Goal: Task Accomplishment & Management: Manage account settings

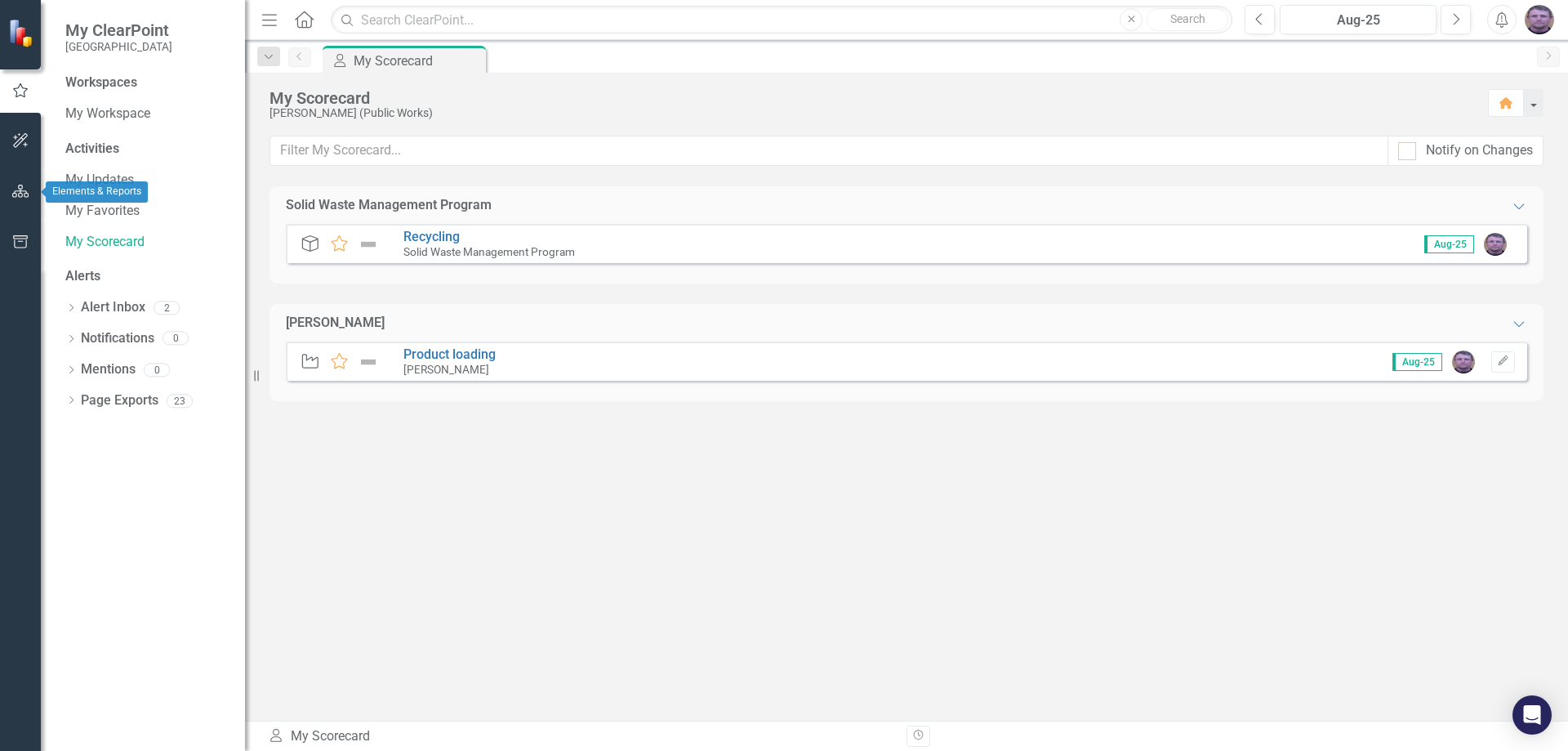
click at [19, 194] on icon "button" at bounding box center [20, 191] width 17 height 13
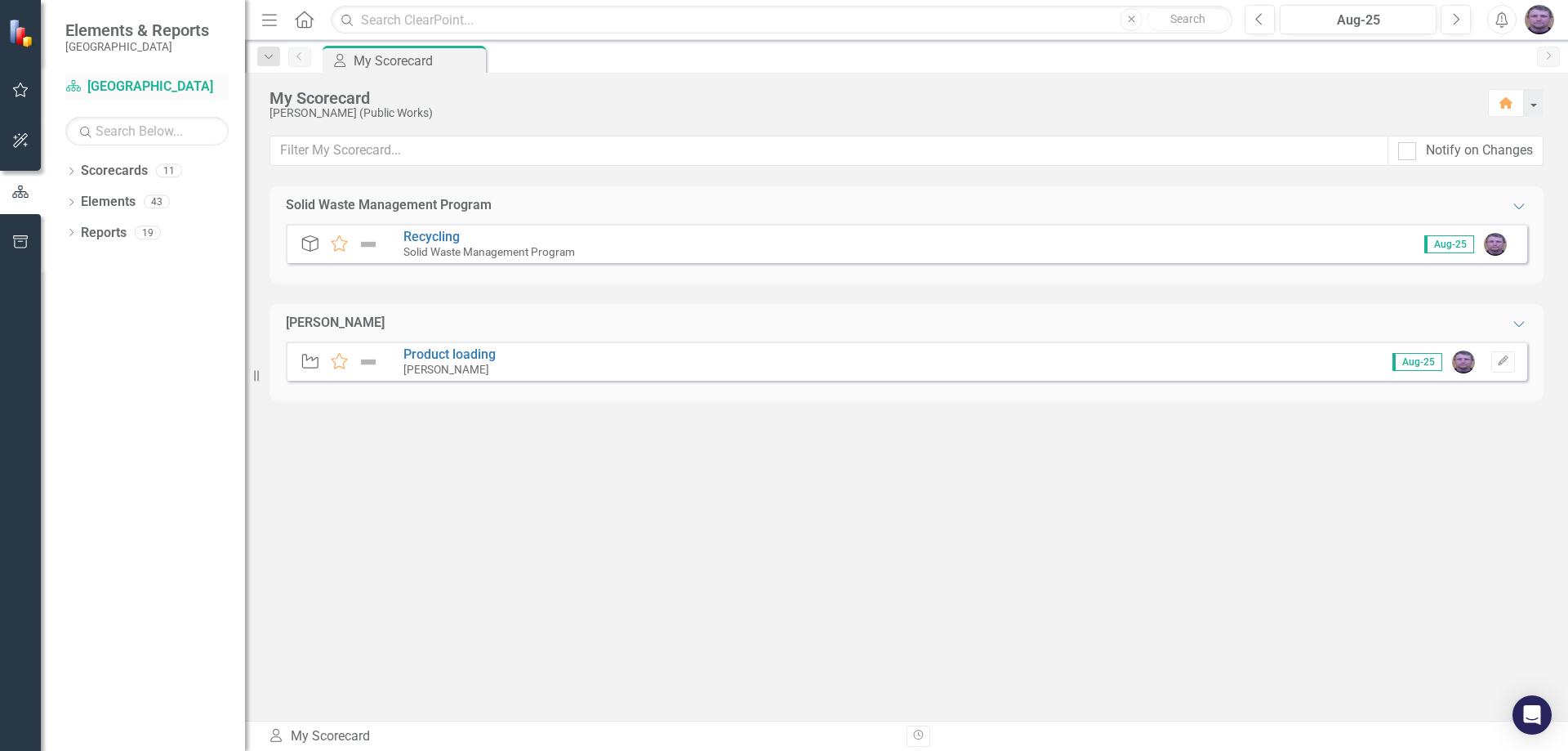
click at [123, 92] on link "Scorecard Gunnison County" at bounding box center [146, 87] width 163 height 19
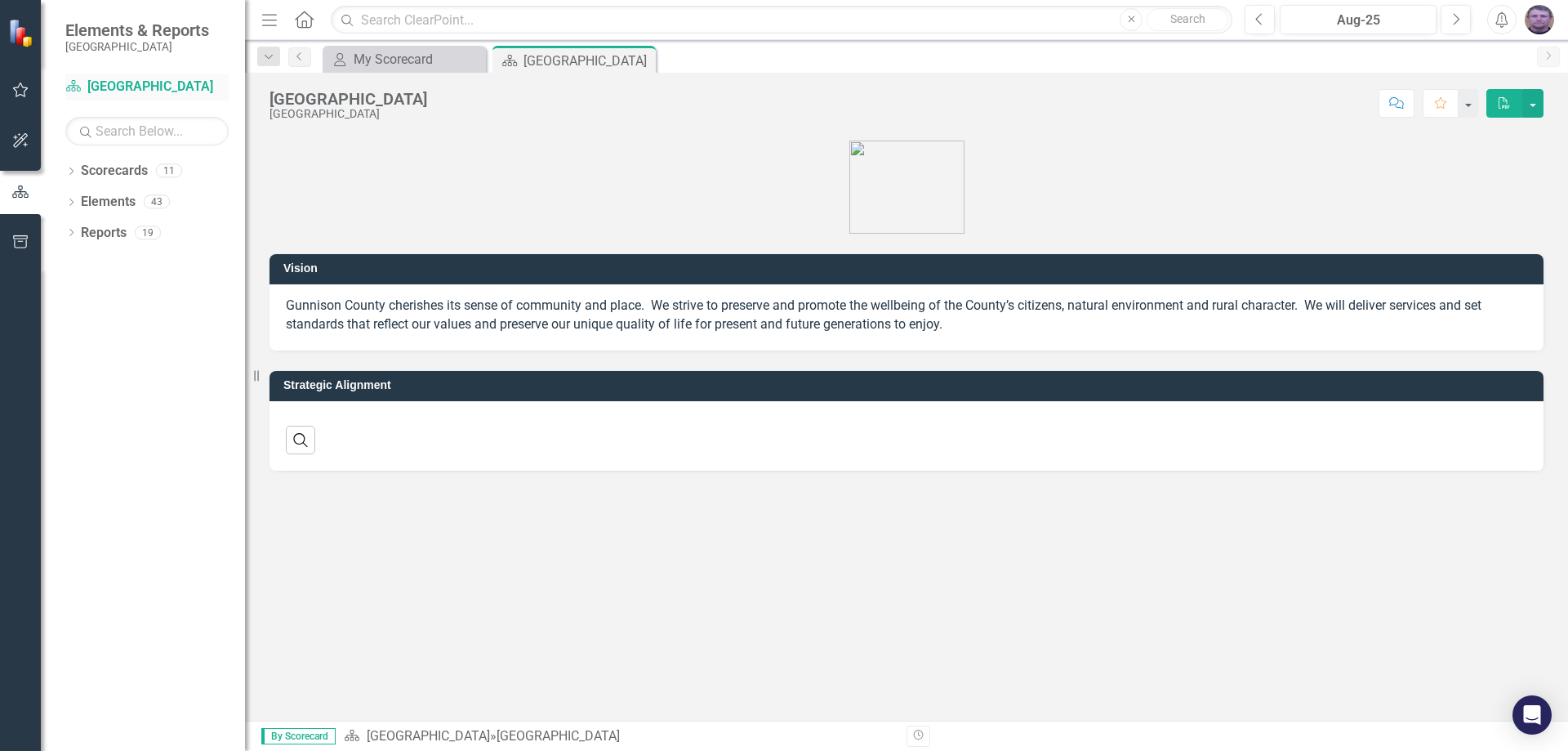
click at [71, 89] on icon "Scorecard" at bounding box center [73, 85] width 16 height 13
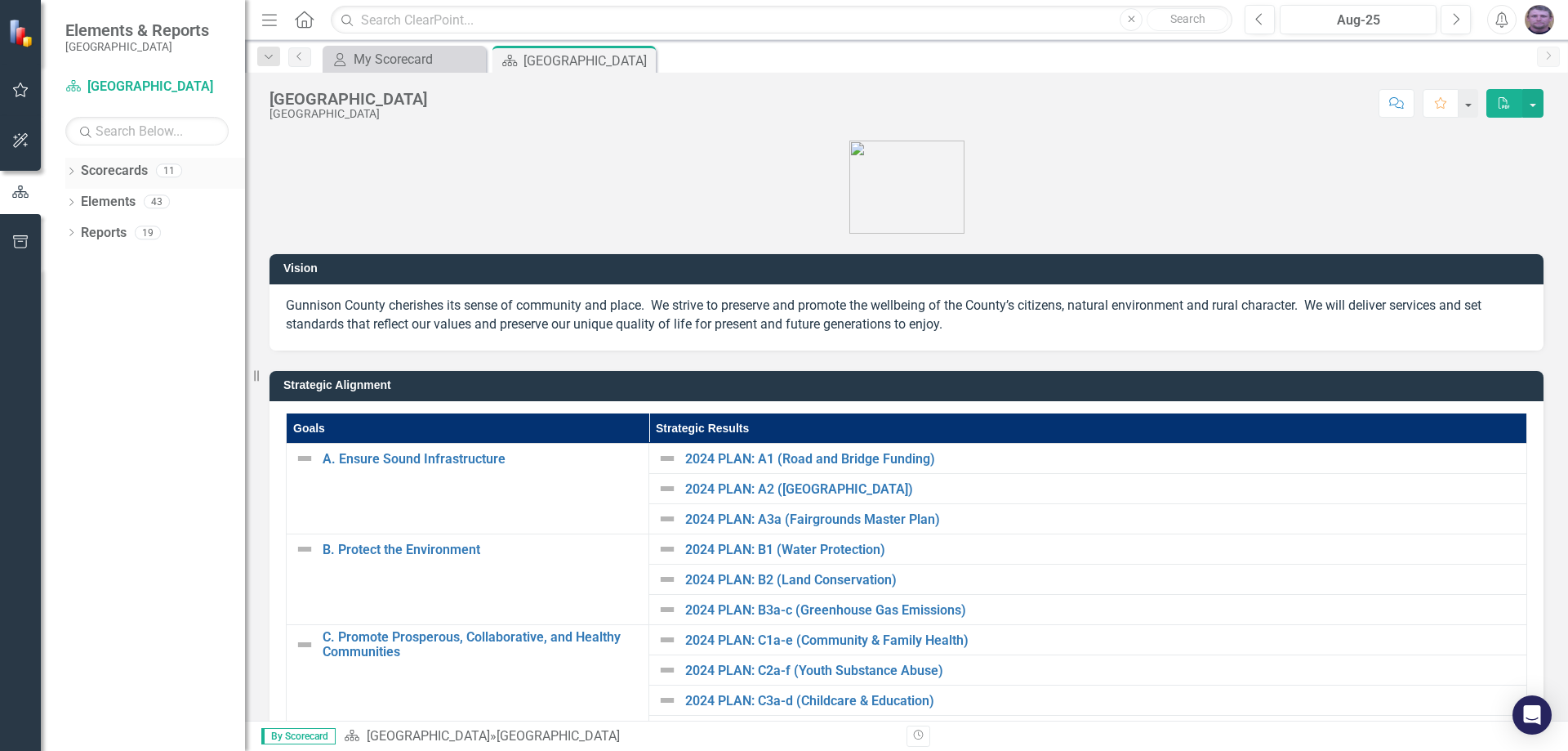
click at [73, 169] on icon "Dropdown" at bounding box center [70, 172] width 11 height 9
click at [82, 203] on icon "Dropdown" at bounding box center [79, 201] width 12 height 10
click at [97, 230] on icon at bounding box center [97, 232] width 4 height 8
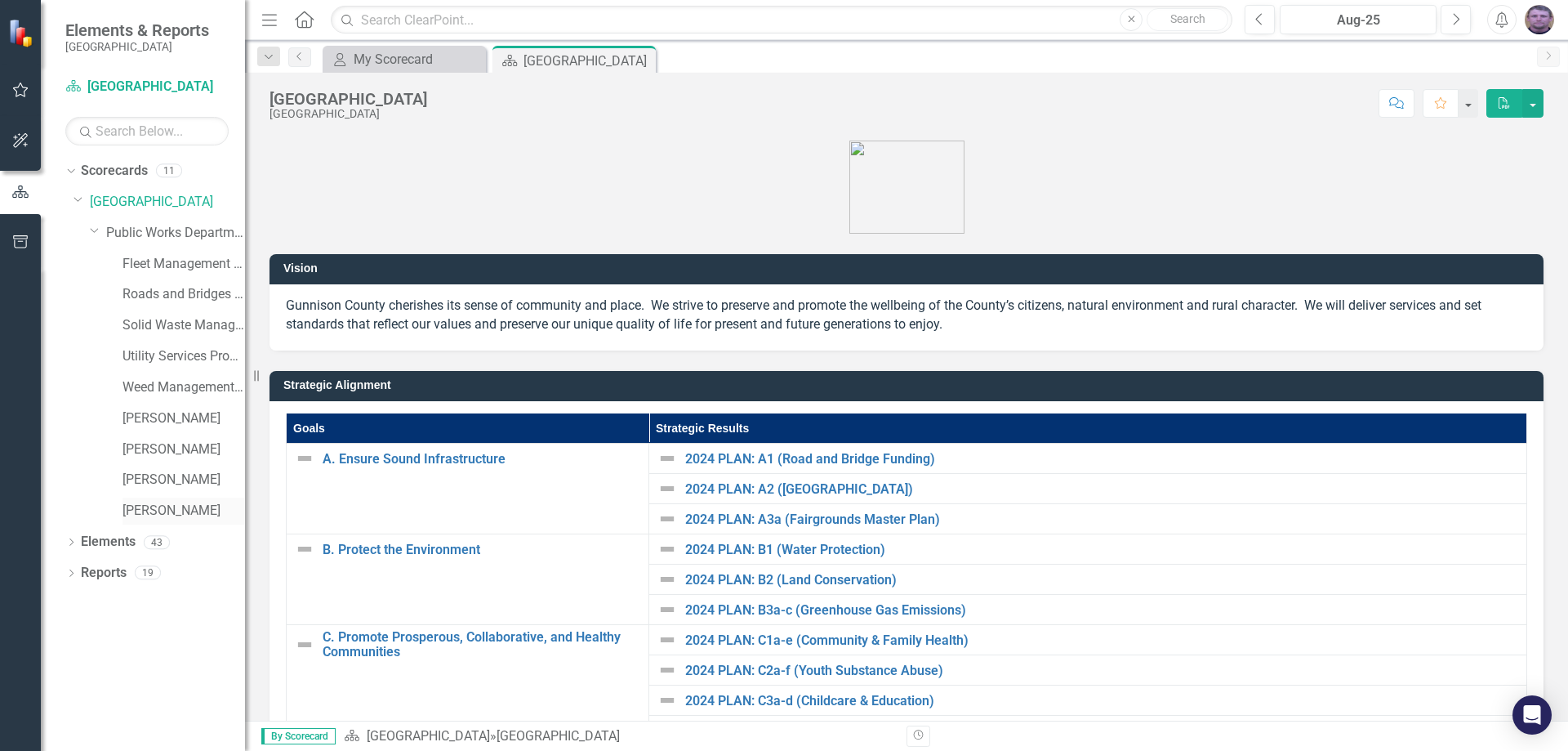
click at [167, 506] on link "[PERSON_NAME]" at bounding box center [183, 510] width 122 height 19
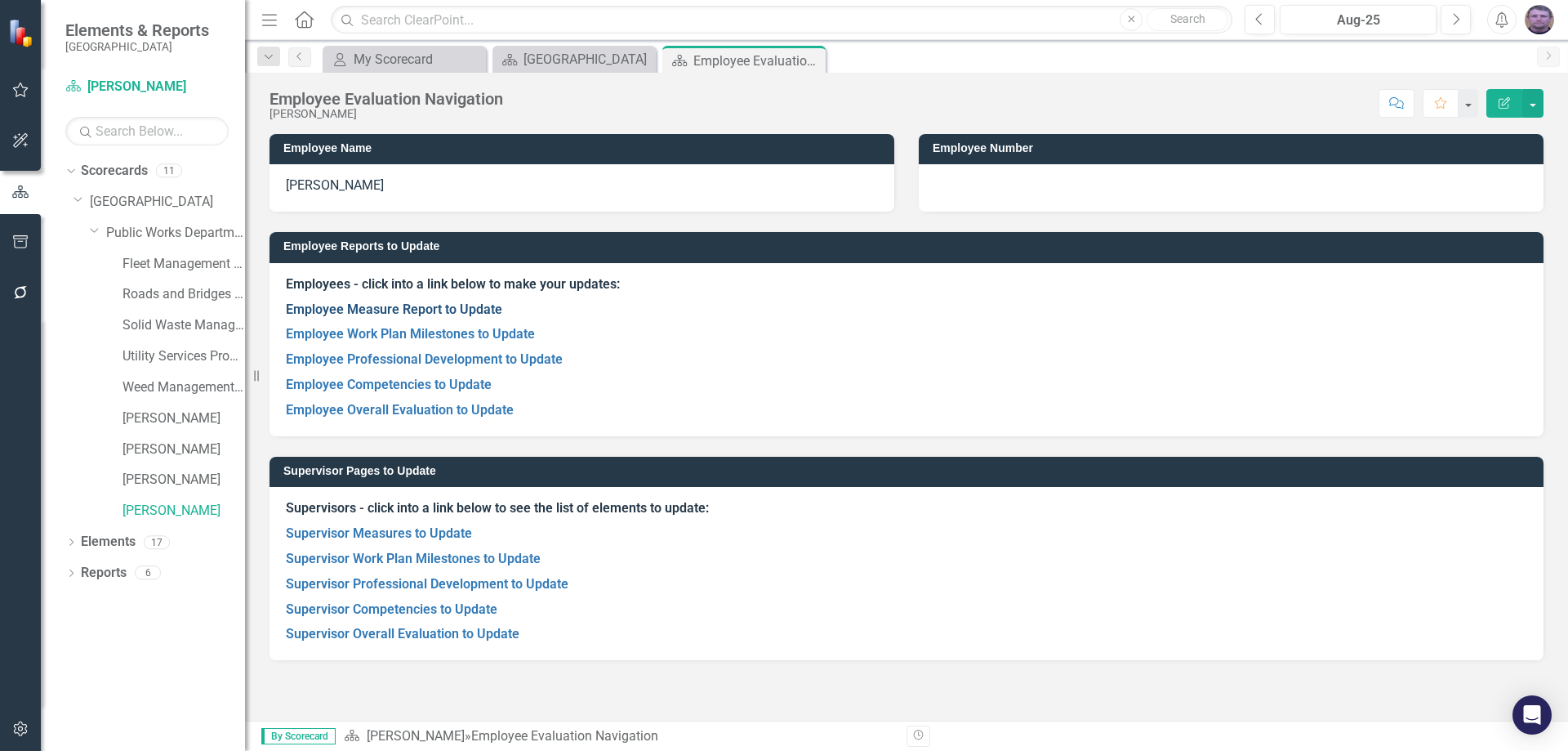
click at [343, 314] on link "Employee Measure Report to Update" at bounding box center [394, 309] width 216 height 16
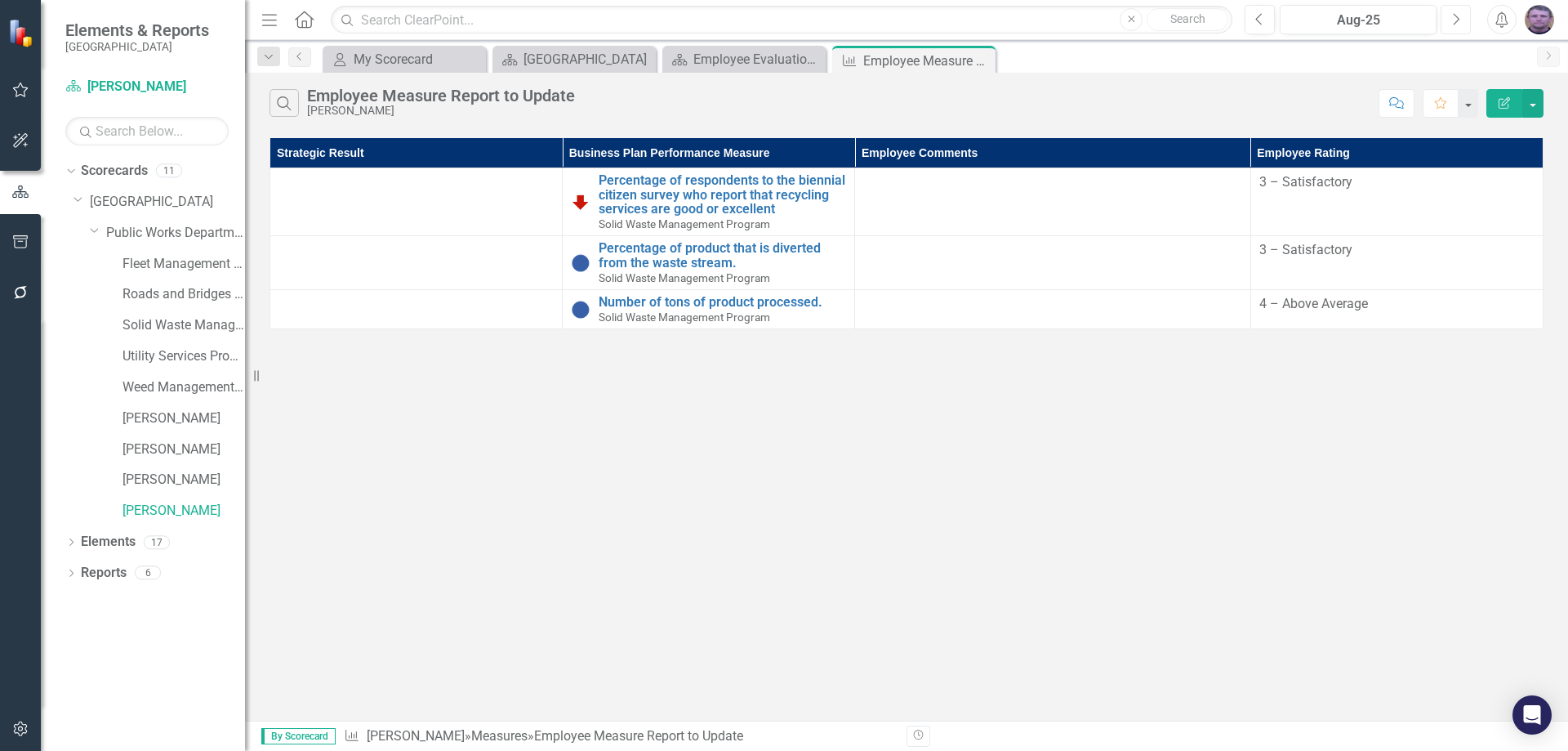
click at [1450, 22] on button "Next" at bounding box center [1456, 19] width 30 height 29
click at [1352, 18] on div "Sep-25" at bounding box center [1357, 21] width 145 height 20
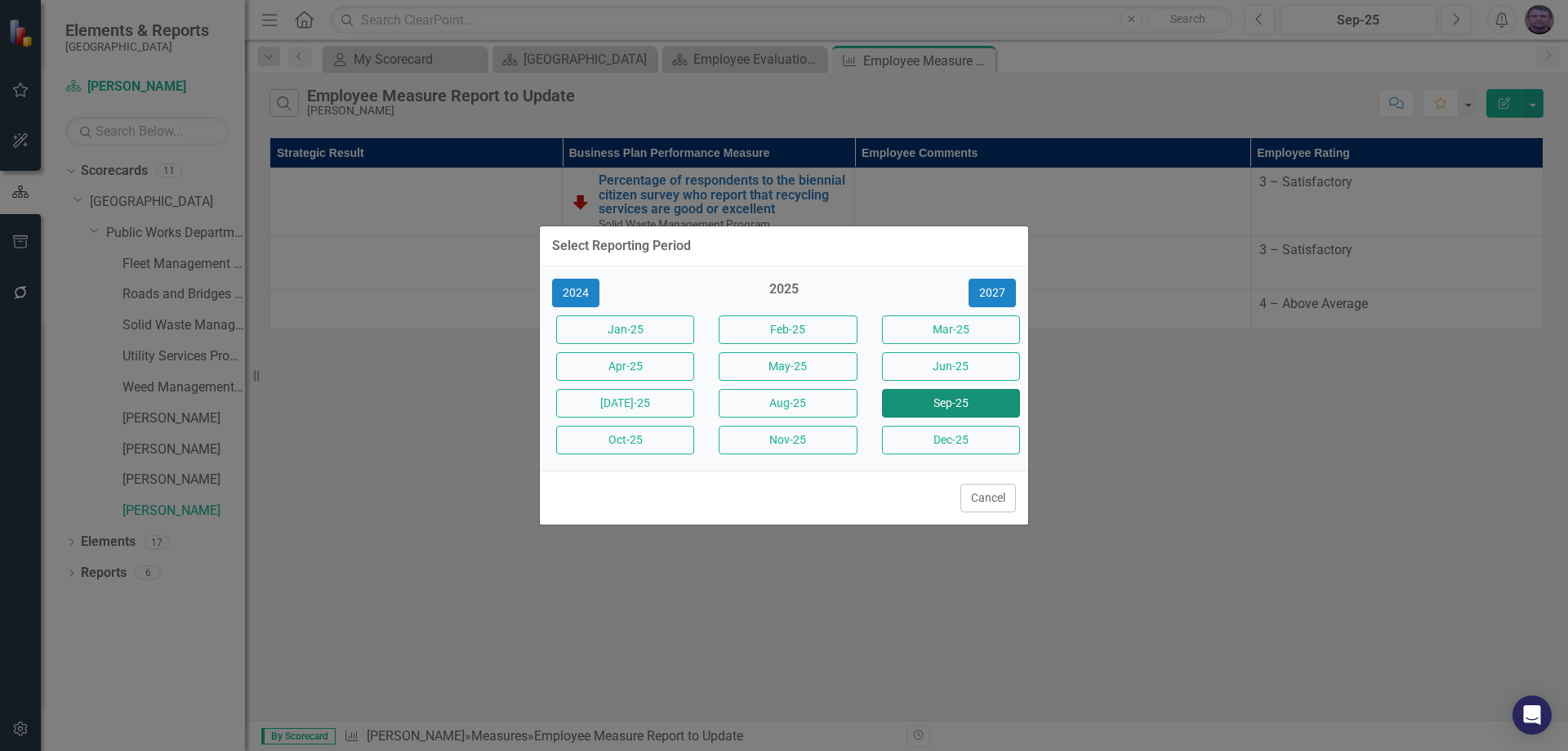
click at [941, 399] on button "Sep-25" at bounding box center [951, 403] width 138 height 29
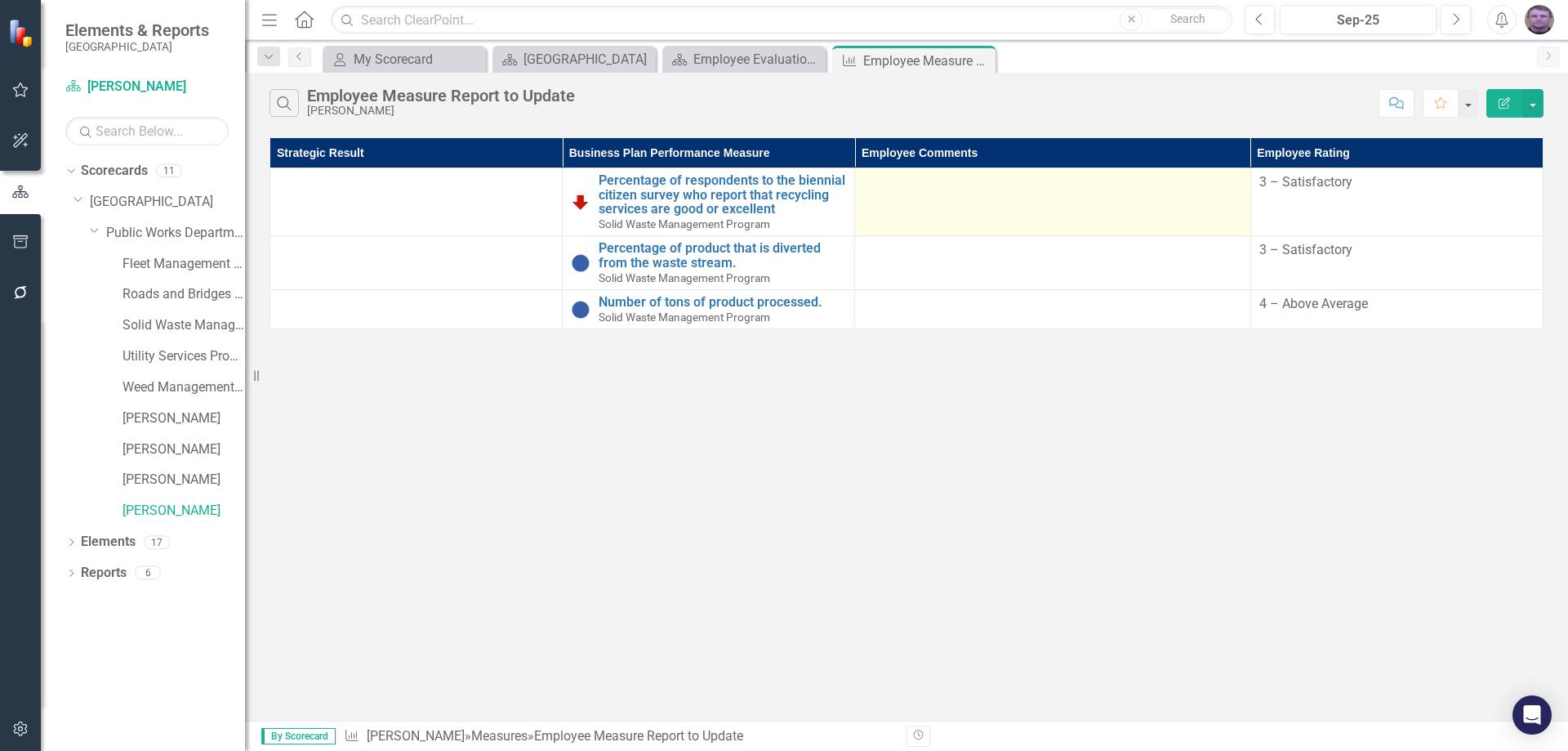
click at [921, 194] on td at bounding box center [1052, 202] width 395 height 68
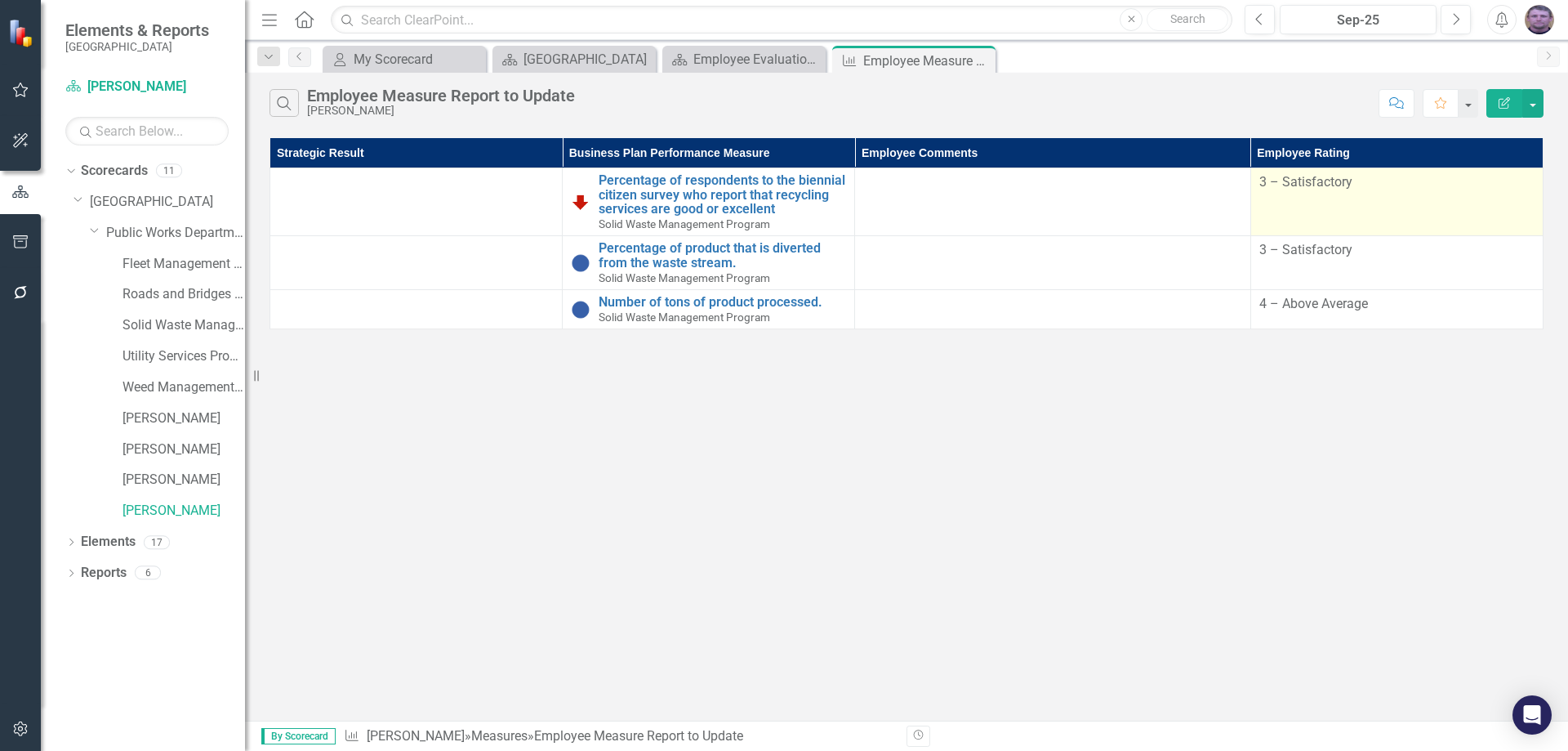
click at [1307, 195] on td "3 – Satisfactory" at bounding box center [1396, 202] width 292 height 68
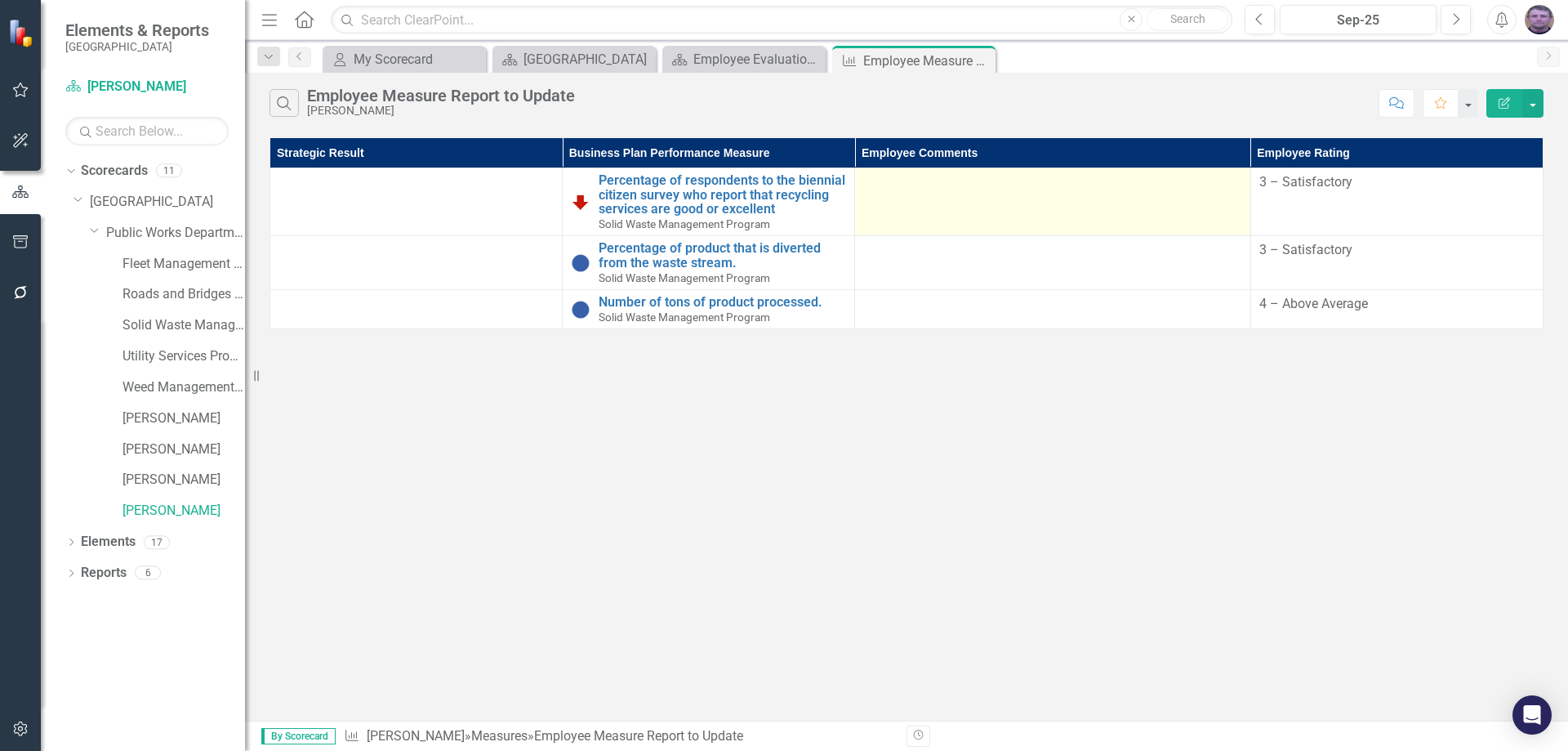
click at [1031, 209] on td at bounding box center [1052, 202] width 395 height 68
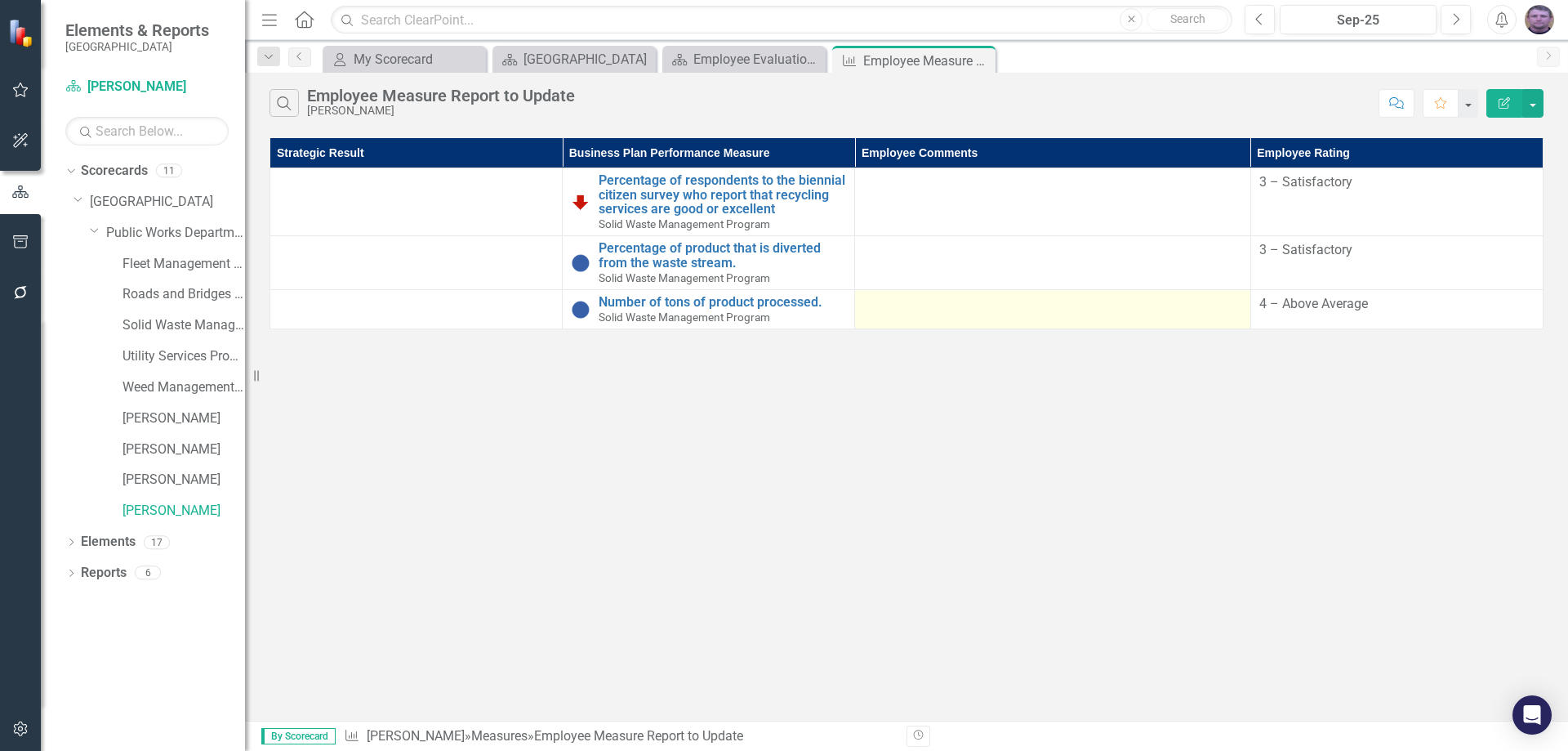
click at [1024, 305] on div at bounding box center [1052, 305] width 378 height 20
click at [1076, 306] on div at bounding box center [1052, 305] width 378 height 20
click at [994, 309] on div at bounding box center [1052, 305] width 378 height 20
click at [964, 309] on div at bounding box center [1052, 305] width 378 height 20
click at [925, 306] on div at bounding box center [1052, 305] width 378 height 20
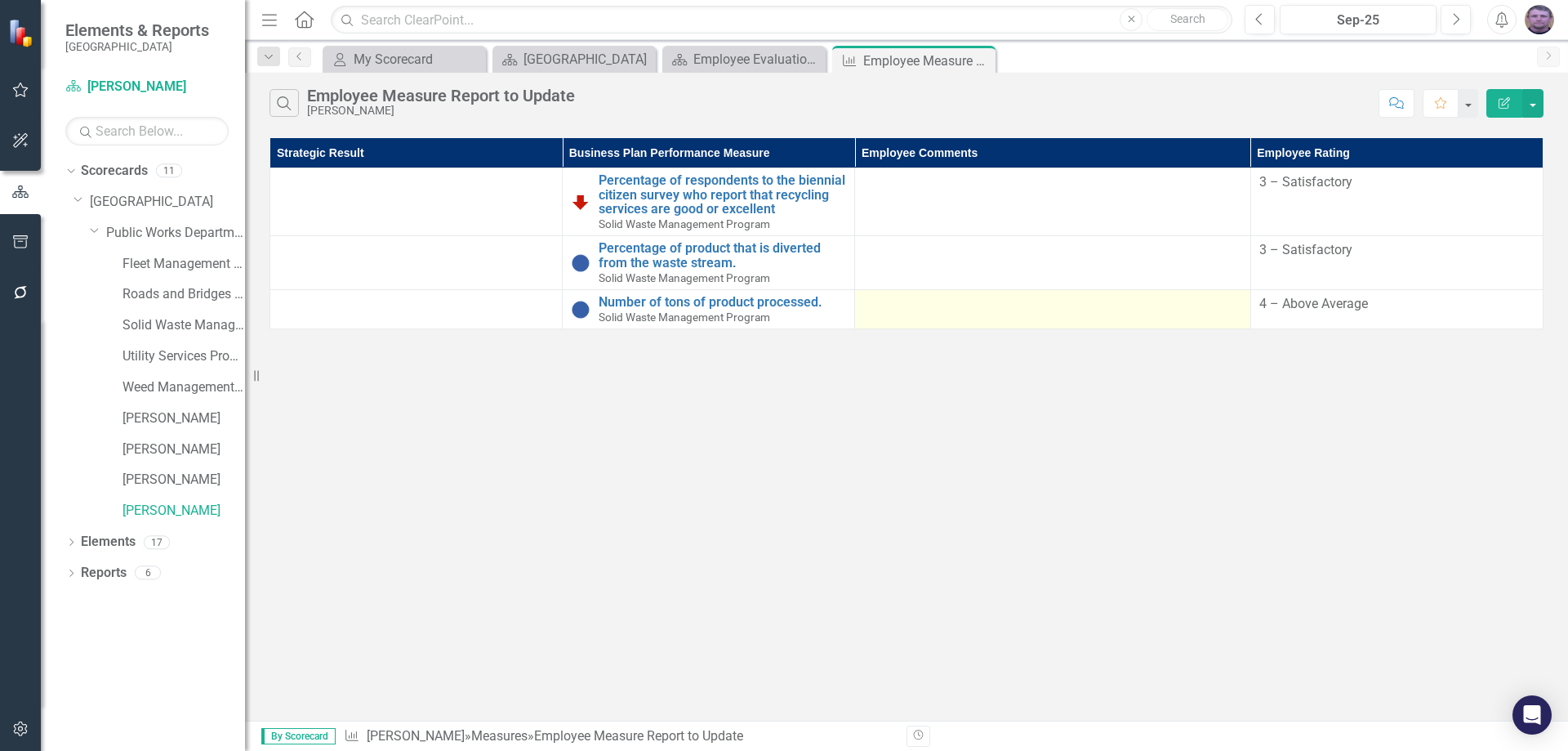
click at [925, 306] on div at bounding box center [1052, 305] width 378 height 20
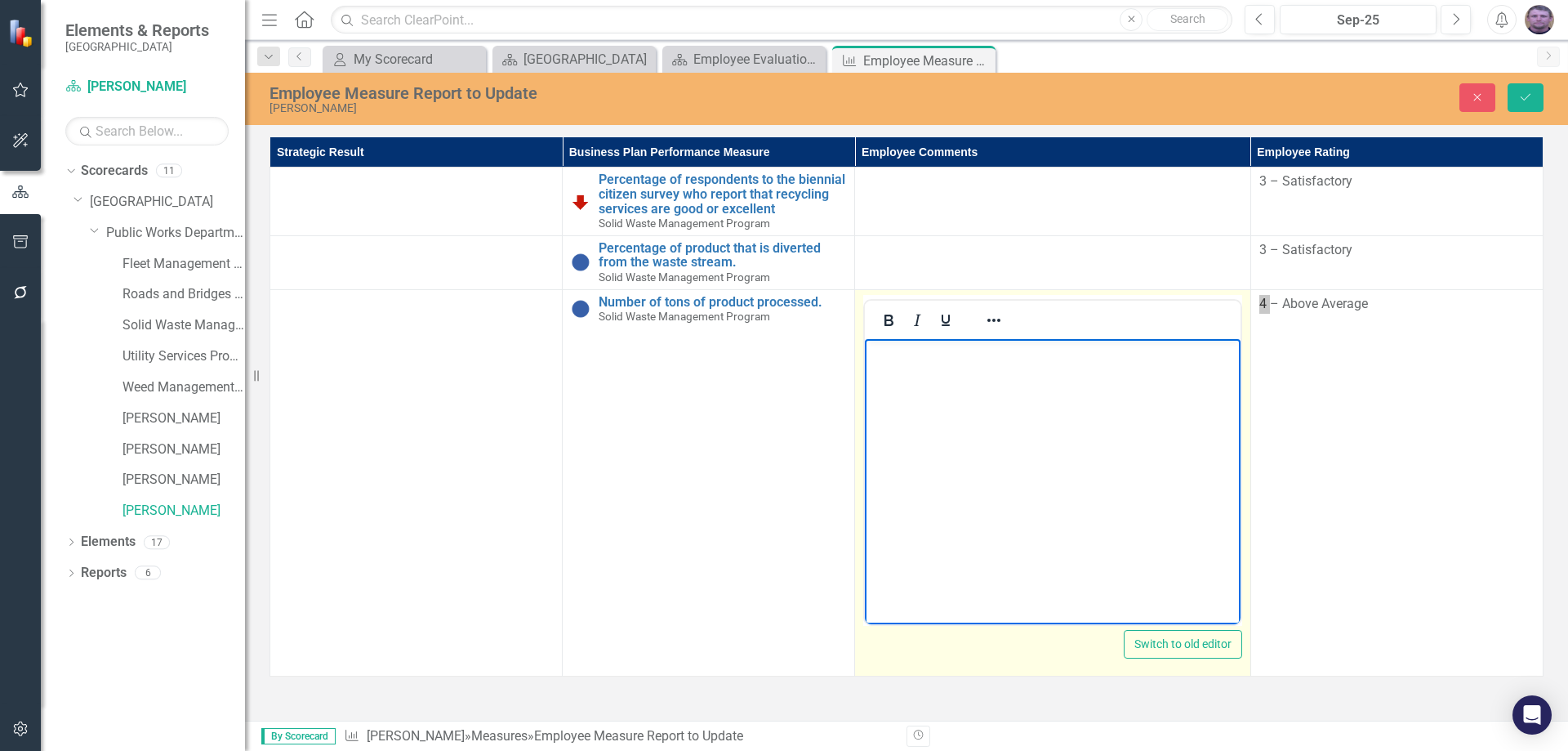
click at [907, 379] on body "Rich Text Area. Press ALT-0 for help." at bounding box center [1052, 460] width 375 height 245
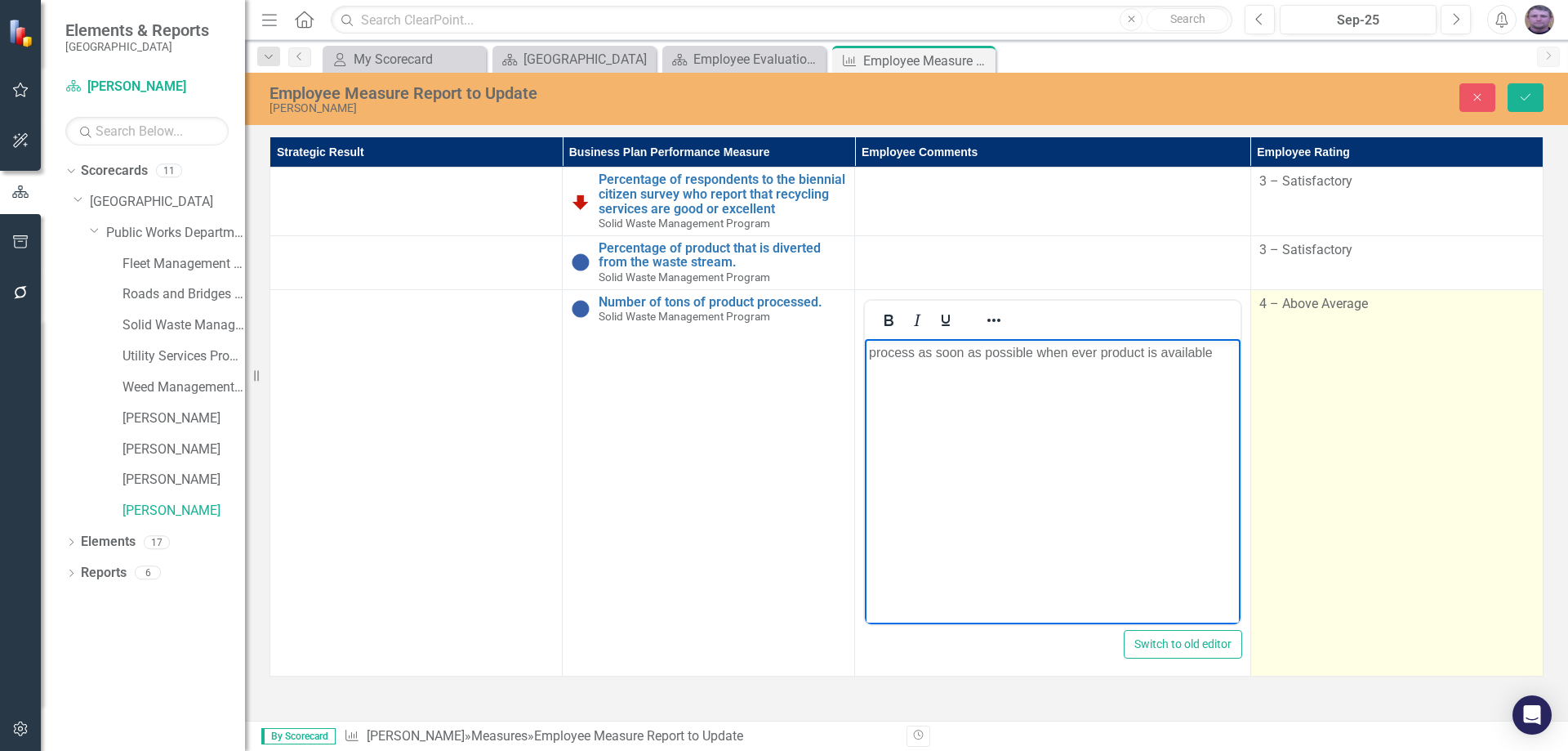
click at [1350, 477] on td "4 – Above Average" at bounding box center [1396, 482] width 292 height 386
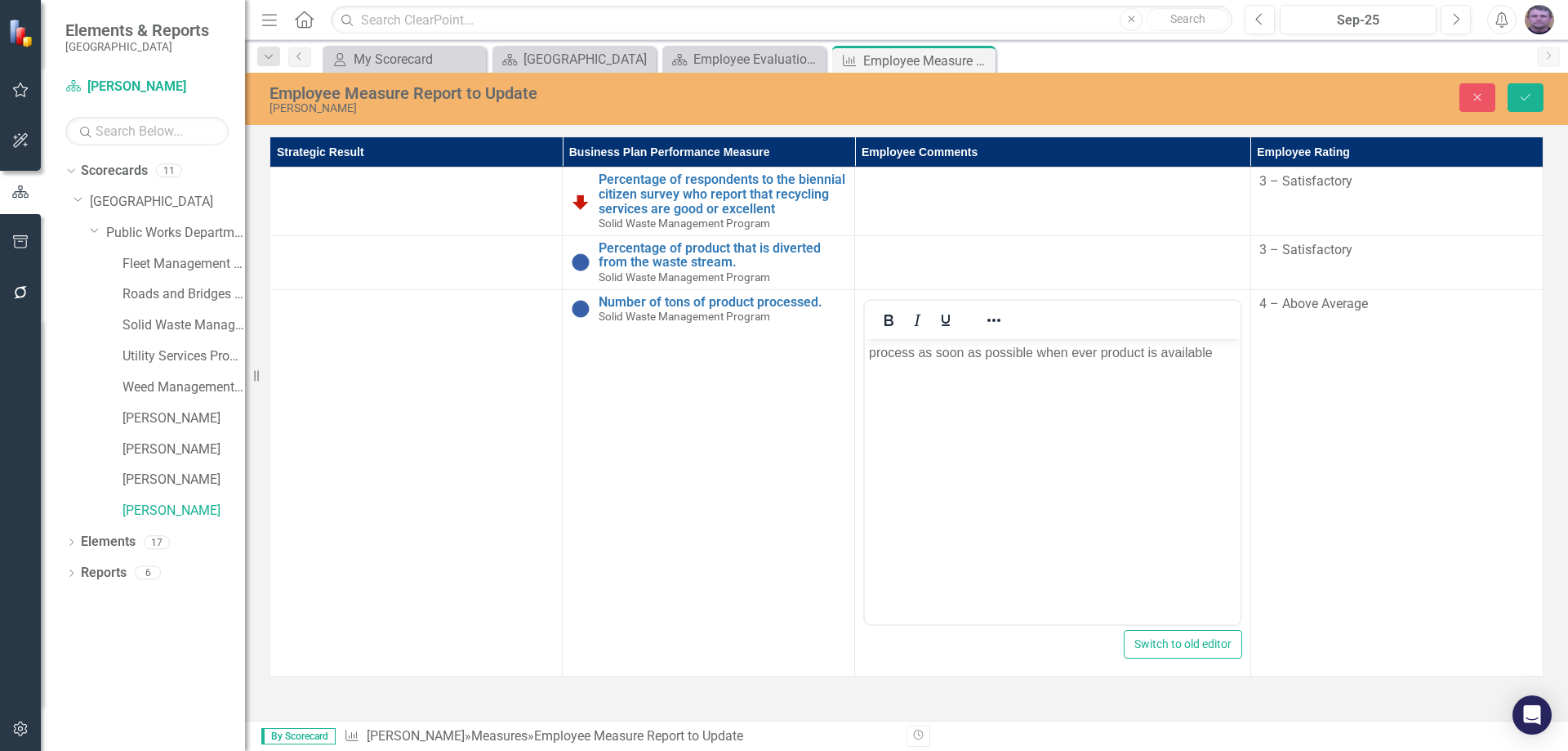
click at [670, 387] on td "Number of tons of product processed. Solid Waste Management Program Link Open E…" at bounding box center [709, 482] width 292 height 386
click at [1526, 101] on icon "Save" at bounding box center [1525, 96] width 15 height 11
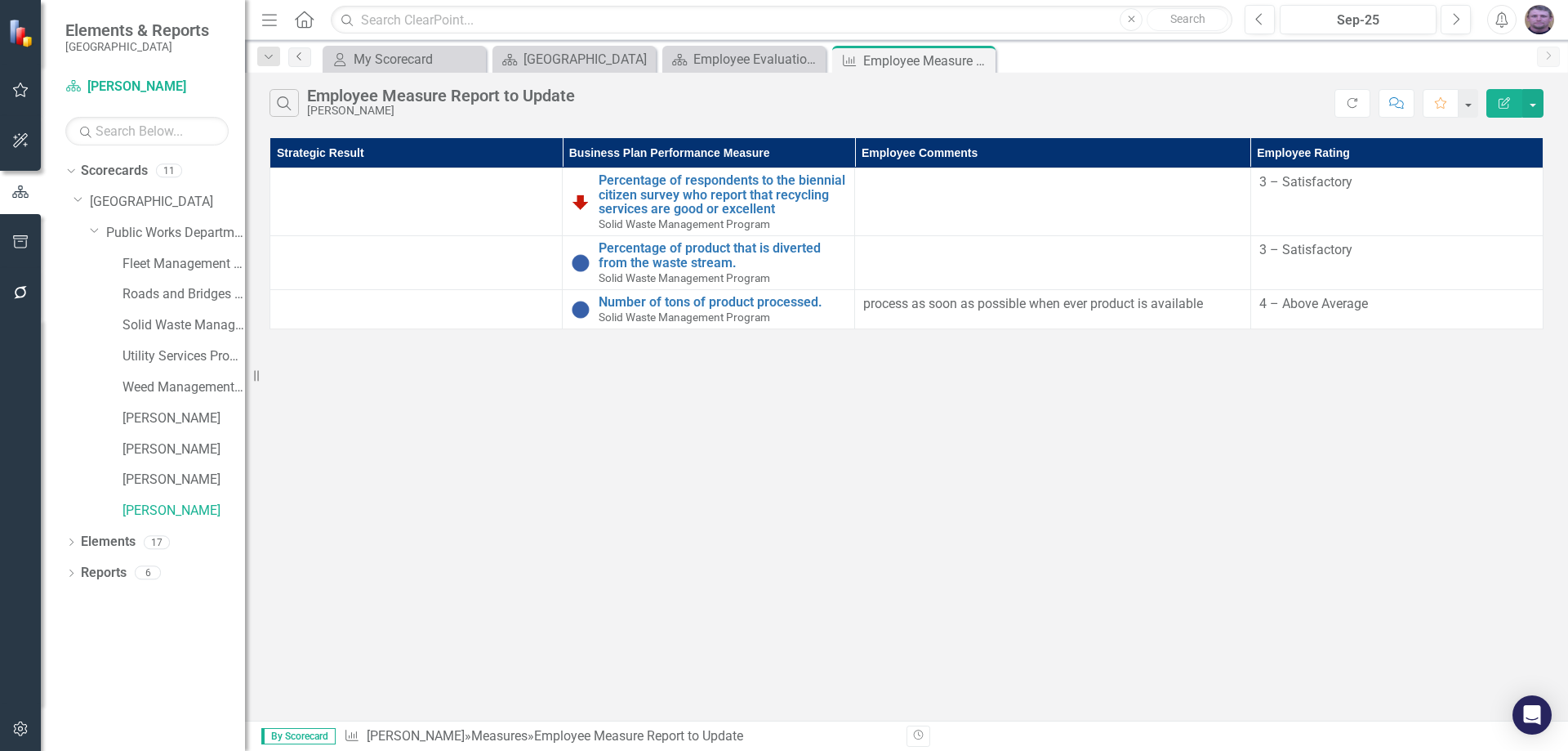
click at [299, 55] on icon at bounding box center [298, 56] width 4 height 8
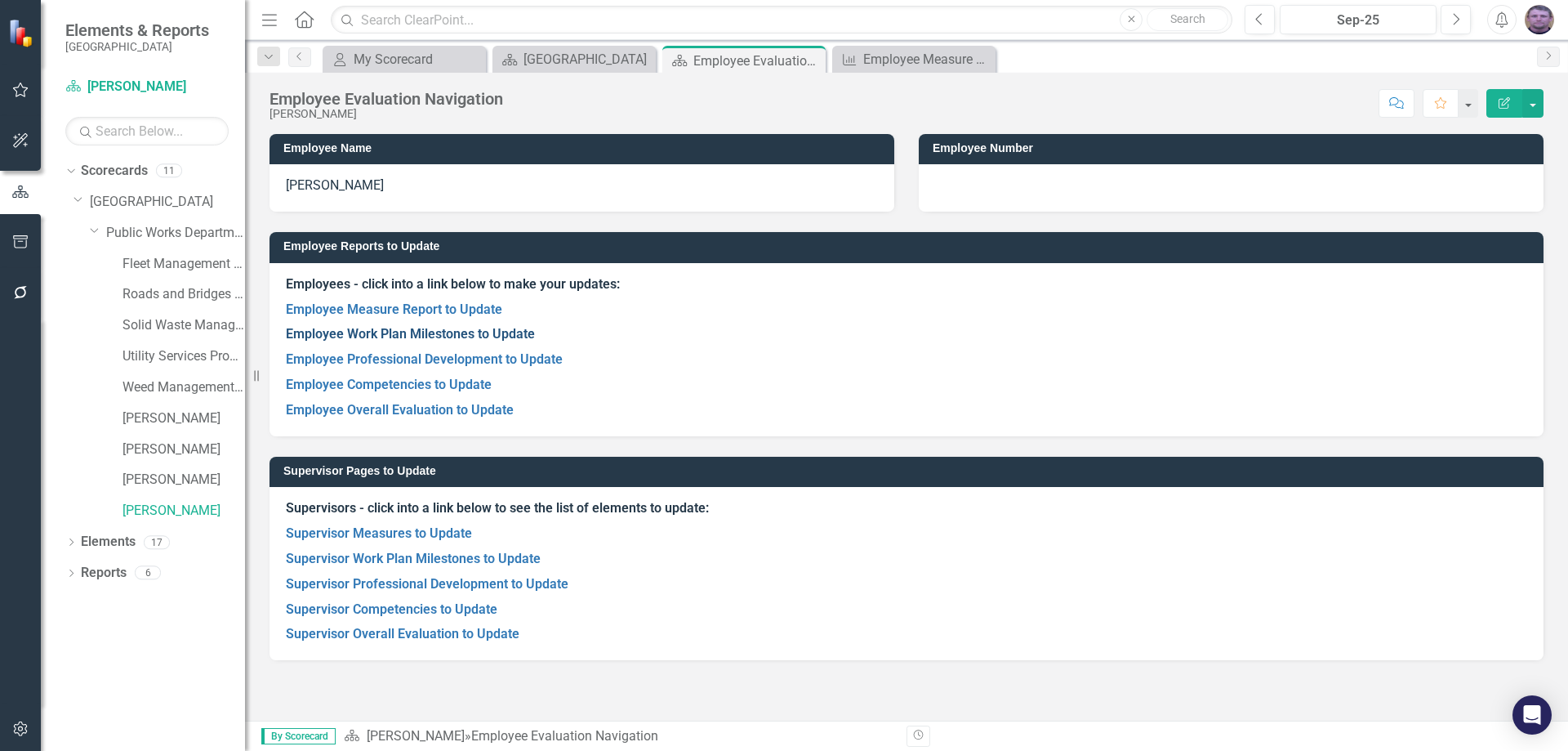
click at [383, 337] on link "Employee Work Plan Milestones to Update" at bounding box center [410, 334] width 249 height 16
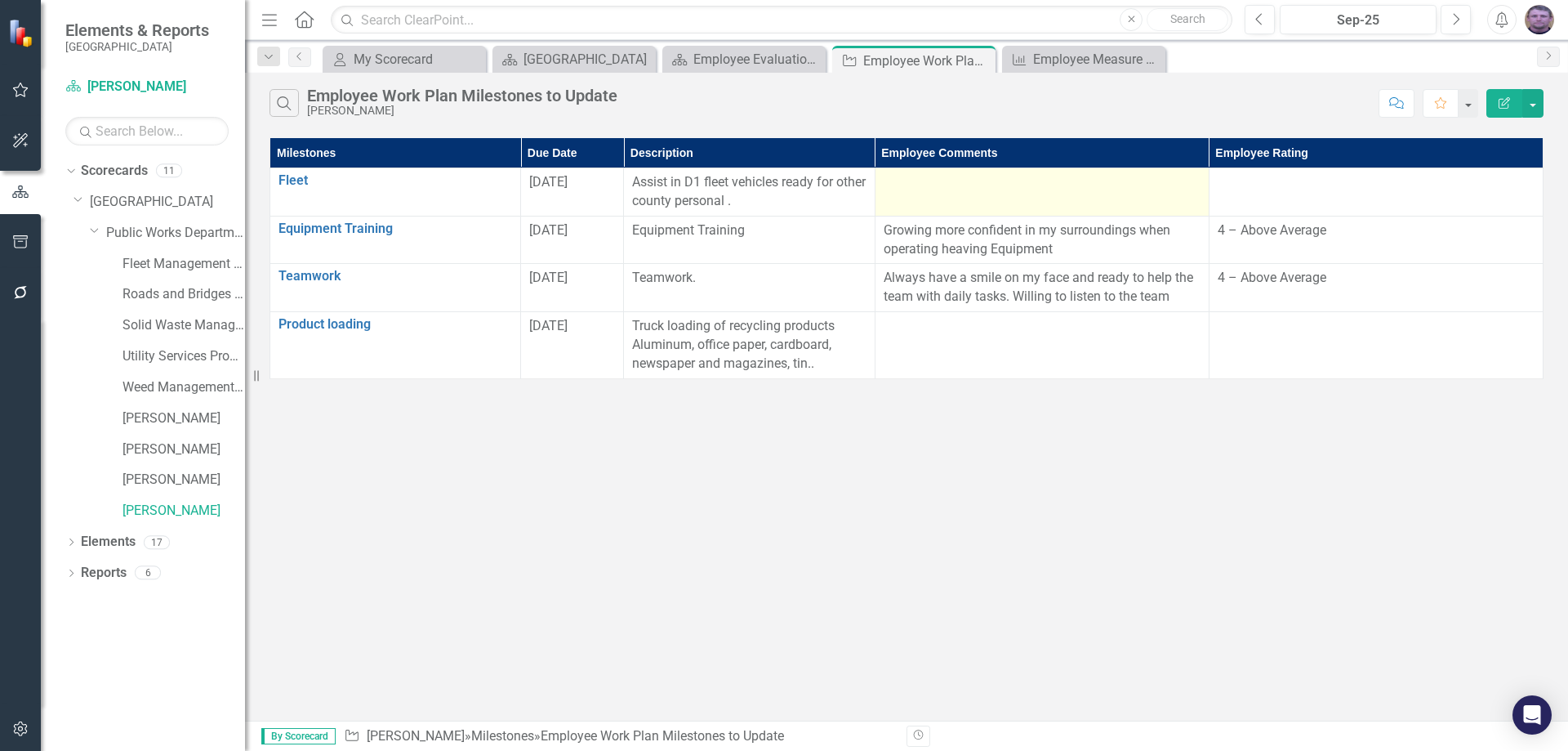
click at [932, 190] on div at bounding box center [1042, 183] width 317 height 20
click at [924, 193] on td at bounding box center [1042, 192] width 334 height 48
click at [906, 190] on div at bounding box center [1042, 183] width 317 height 20
click at [914, 189] on div at bounding box center [1042, 183] width 317 height 20
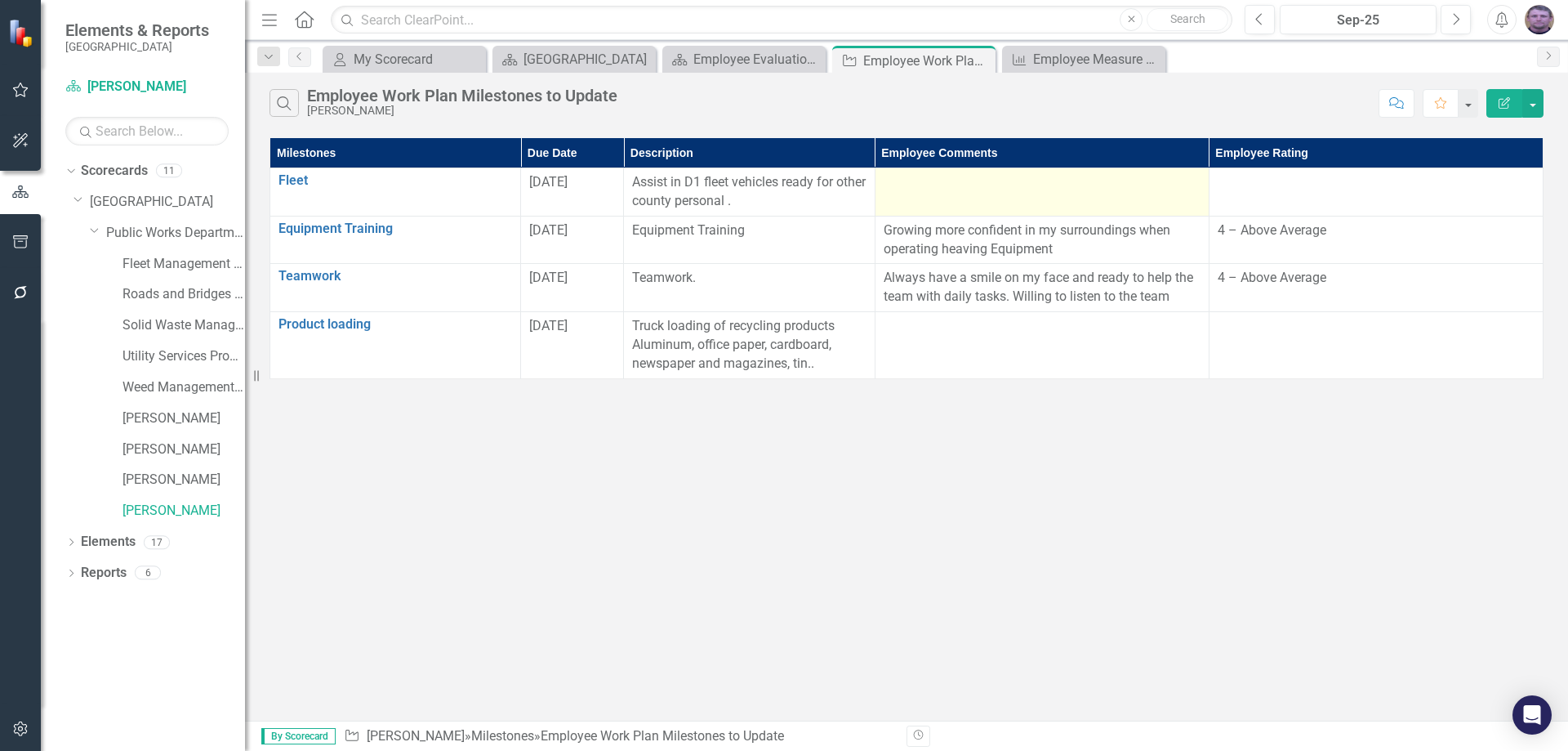
click at [914, 189] on div at bounding box center [1042, 183] width 317 height 20
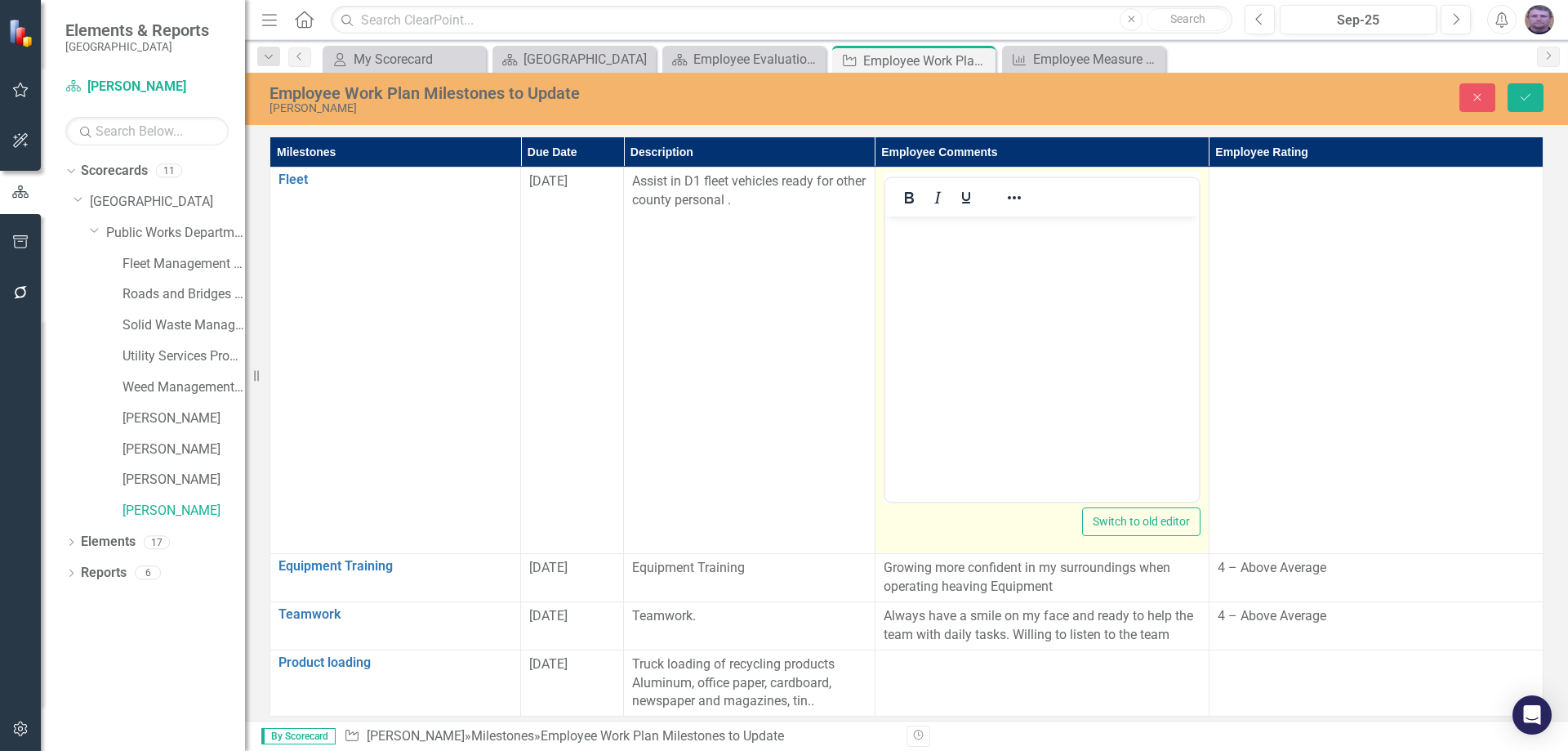
click at [955, 251] on body "Rich Text Area. Press ALT-0 for help." at bounding box center [1041, 338] width 314 height 245
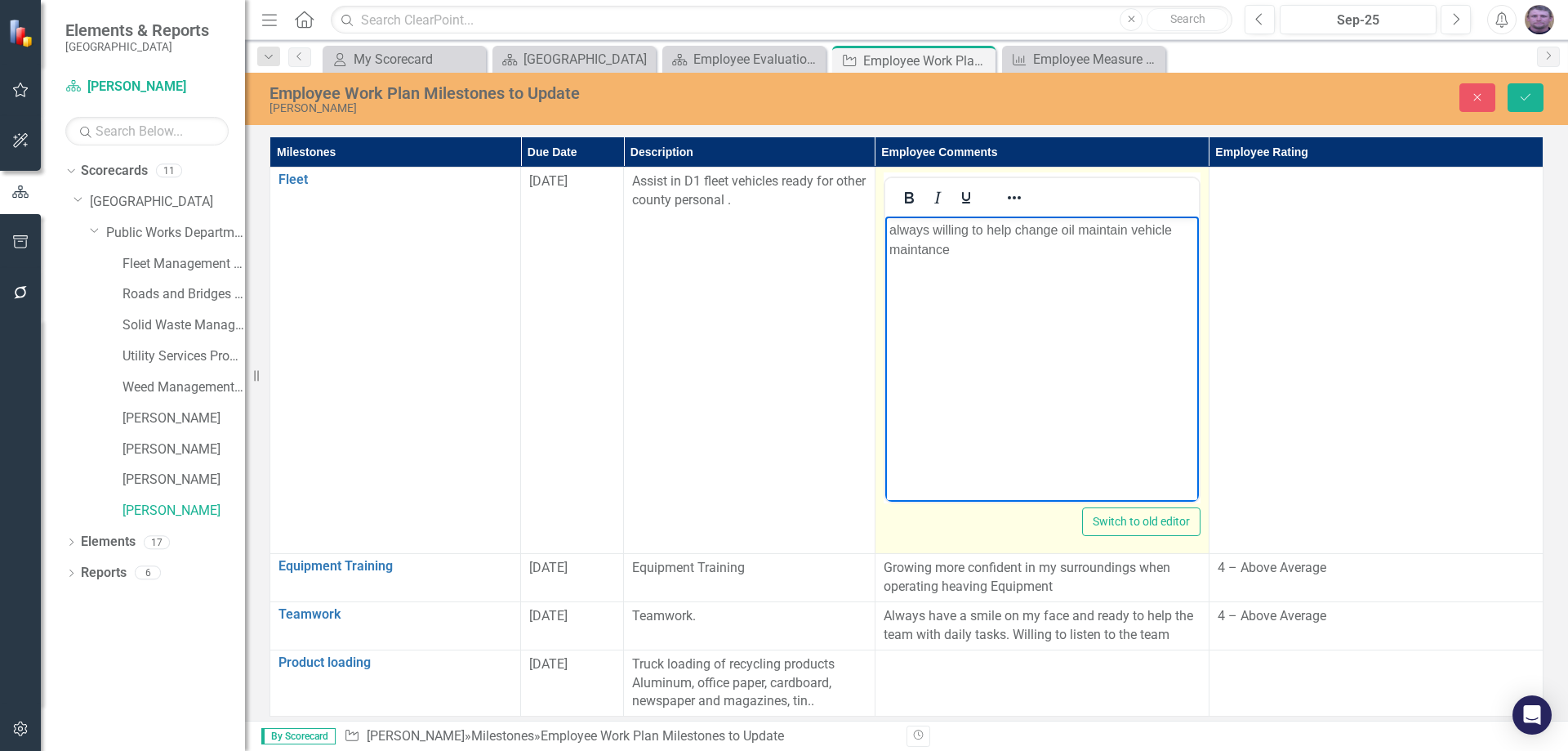
drag, startPoint x: 912, startPoint y: 248, endPoint x: 1152, endPoint y: 291, distance: 243.8
click at [1152, 291] on body "always willing to help change oil maintain vehicle maintance" at bounding box center [1041, 338] width 314 height 245
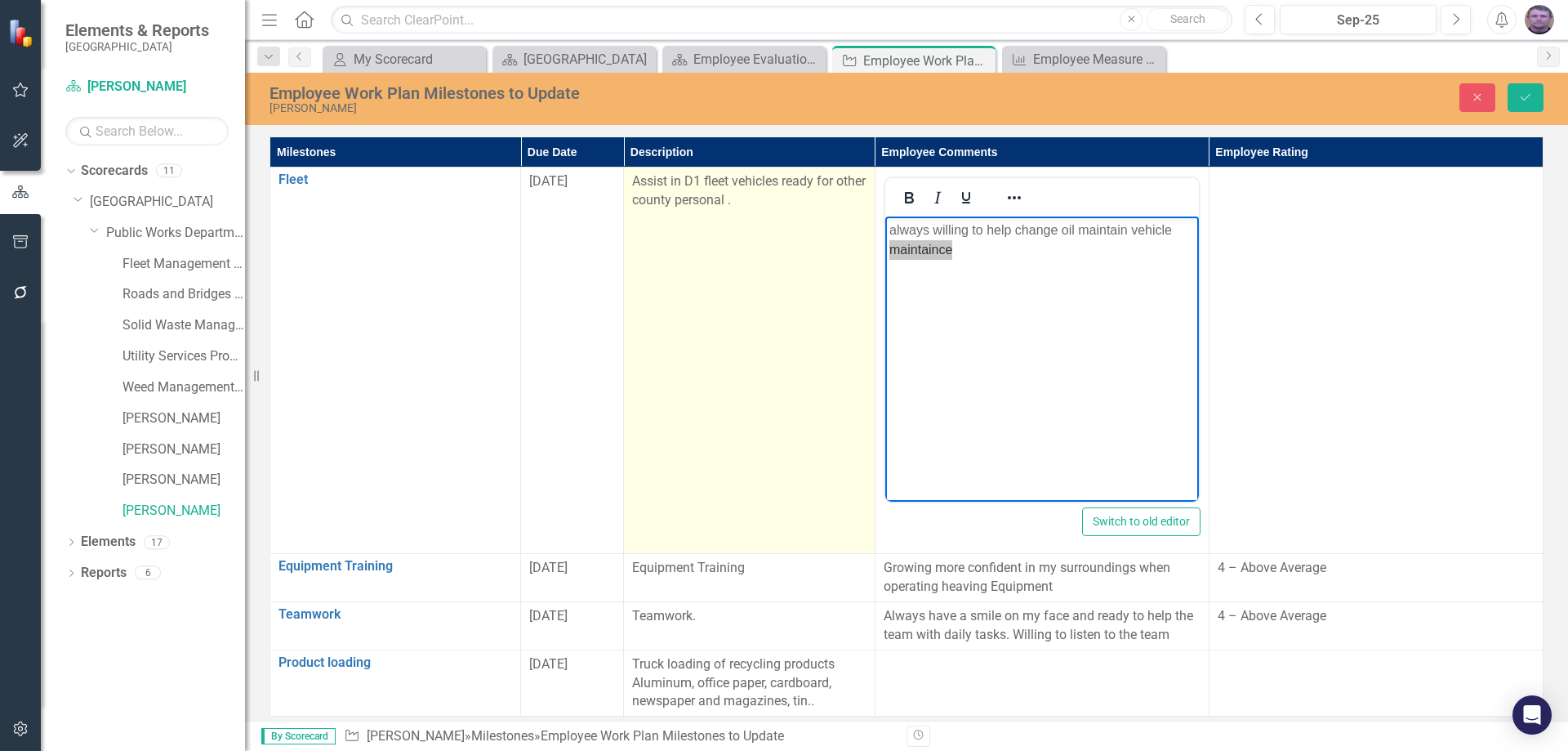
drag, startPoint x: 51, startPoint y: 33, endPoint x: 661, endPoint y: 411, distance: 716.6
click at [661, 411] on td "Assist in D1 fleet vehicles ready for other county personal ." at bounding box center [749, 360] width 251 height 386
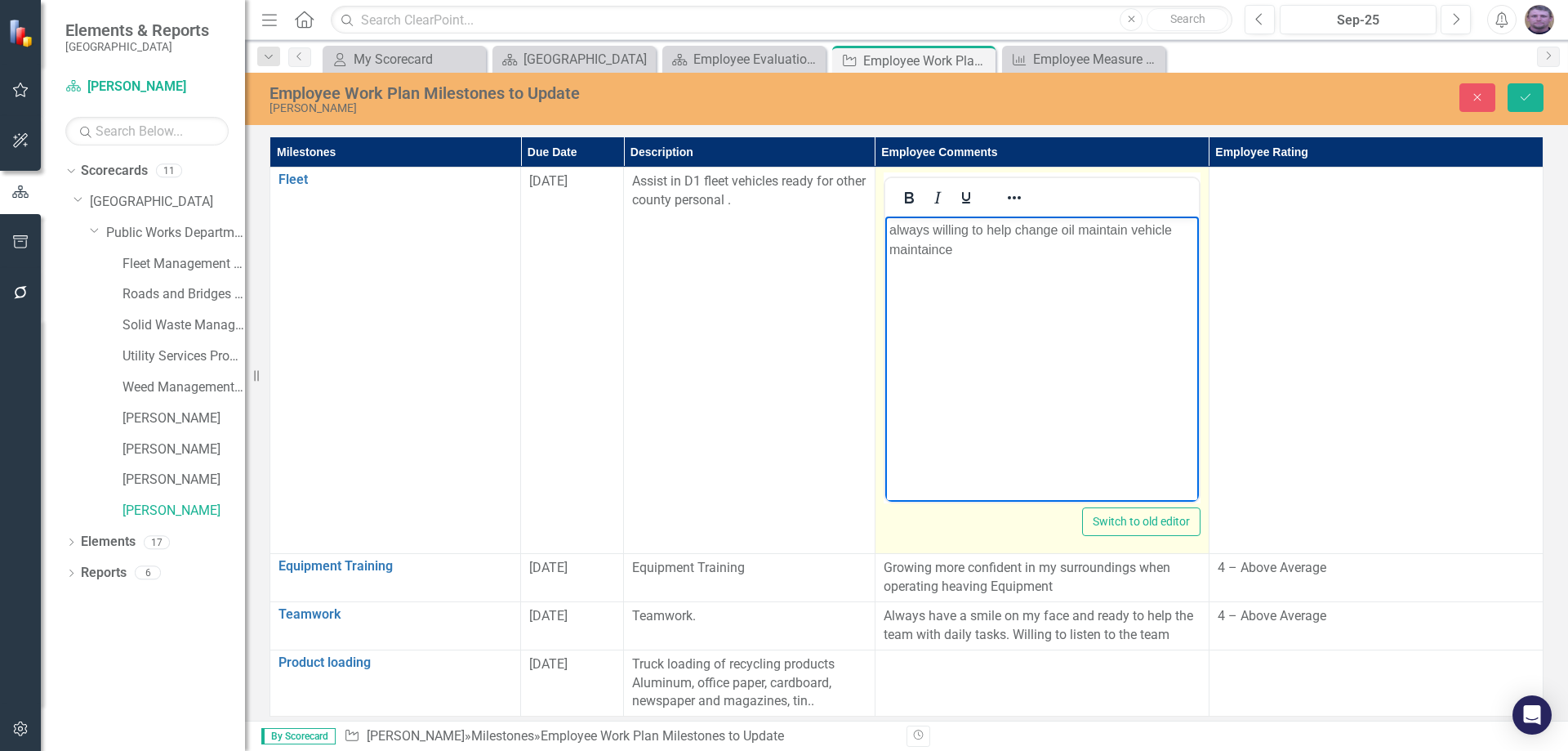
click at [960, 252] on p "always willing to help change oil maintain vehicle maintaince" at bounding box center [1041, 239] width 305 height 39
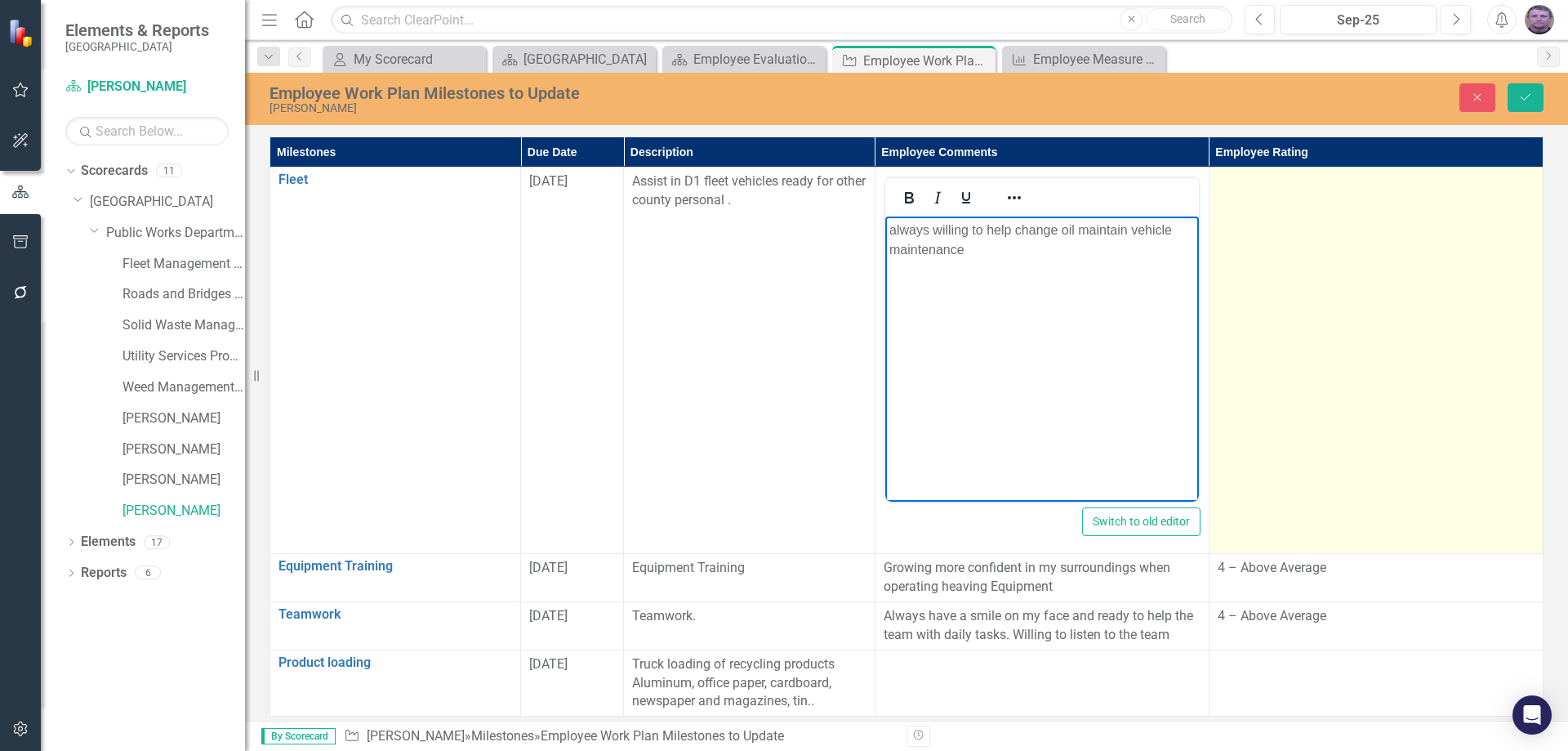
click at [1259, 338] on td at bounding box center [1376, 360] width 334 height 386
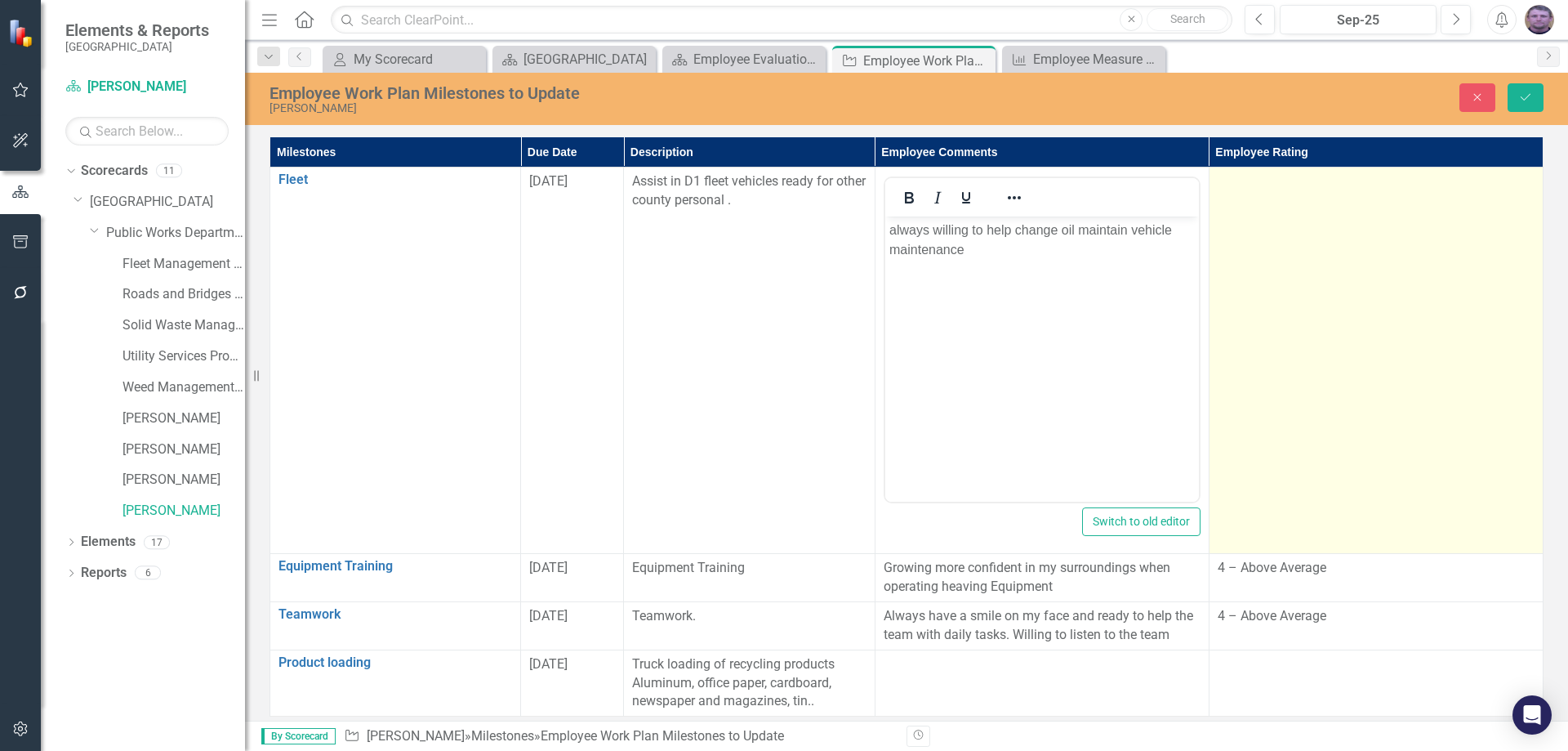
click at [1282, 249] on td at bounding box center [1376, 360] width 334 height 386
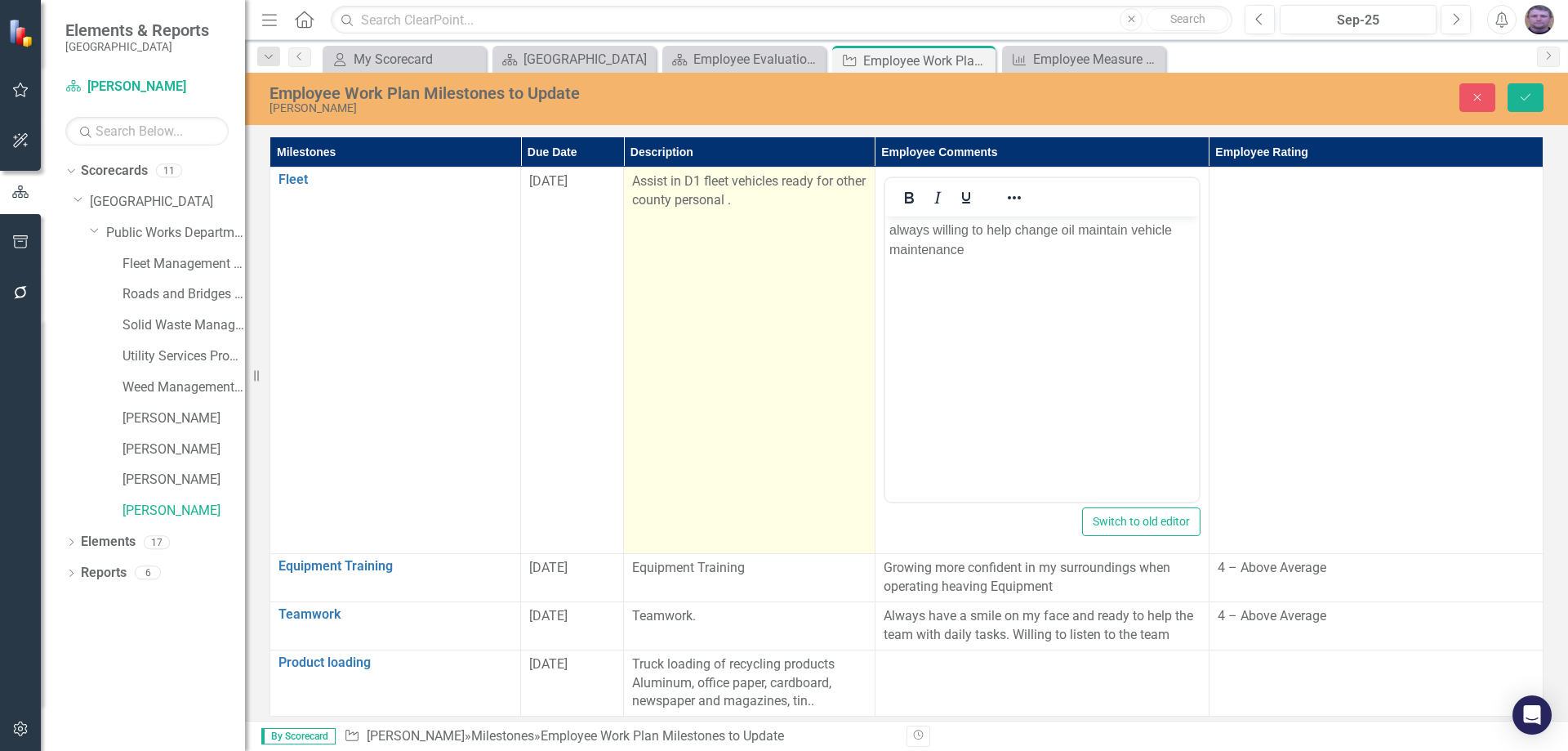
click at [778, 300] on td "Assist in D1 fleet vehicles ready for other county personal ." at bounding box center [749, 360] width 251 height 386
click at [762, 327] on td "Assist in D1 fleet vehicles ready for other county personal ." at bounding box center [749, 360] width 251 height 386
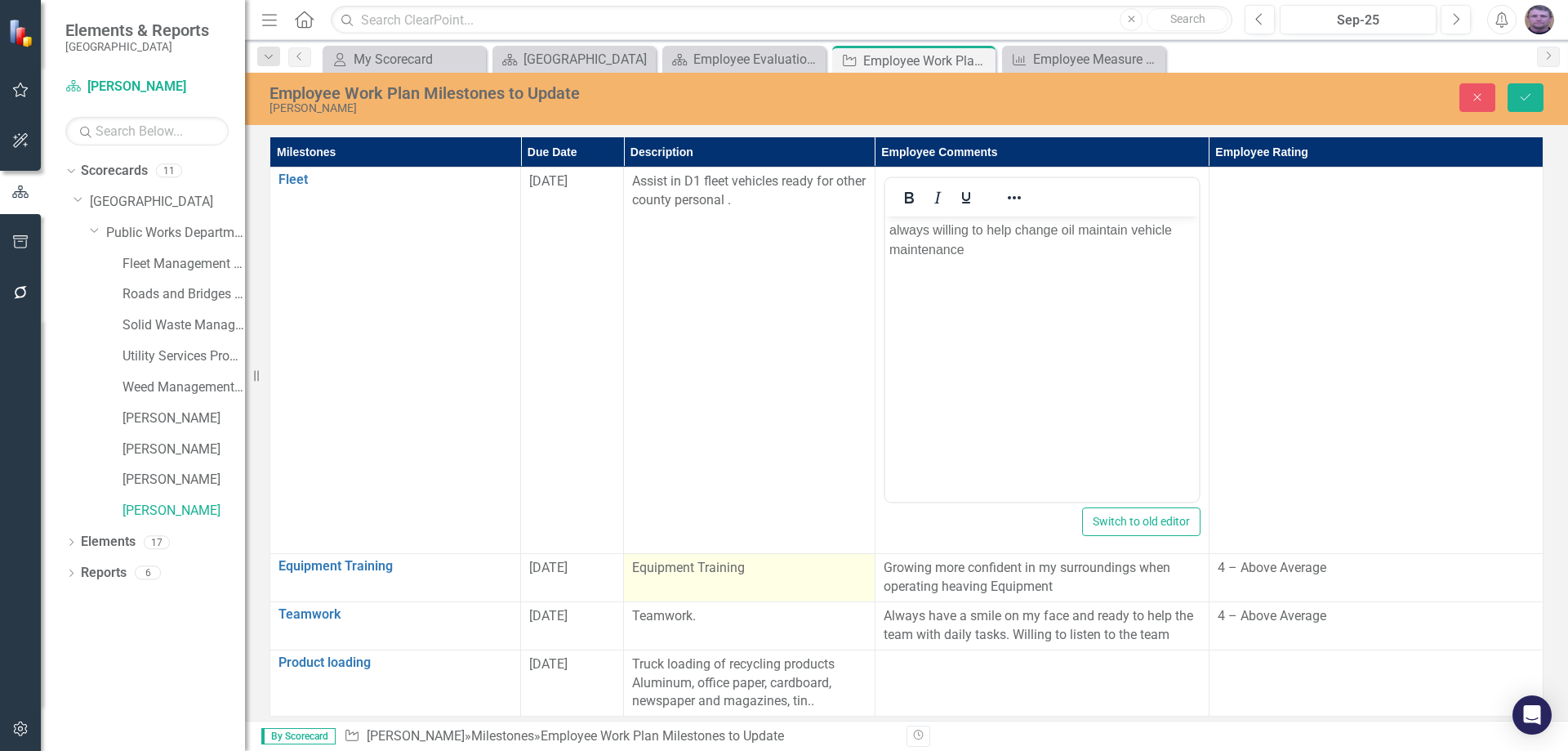
click at [767, 582] on td "Equipment Training" at bounding box center [749, 578] width 251 height 48
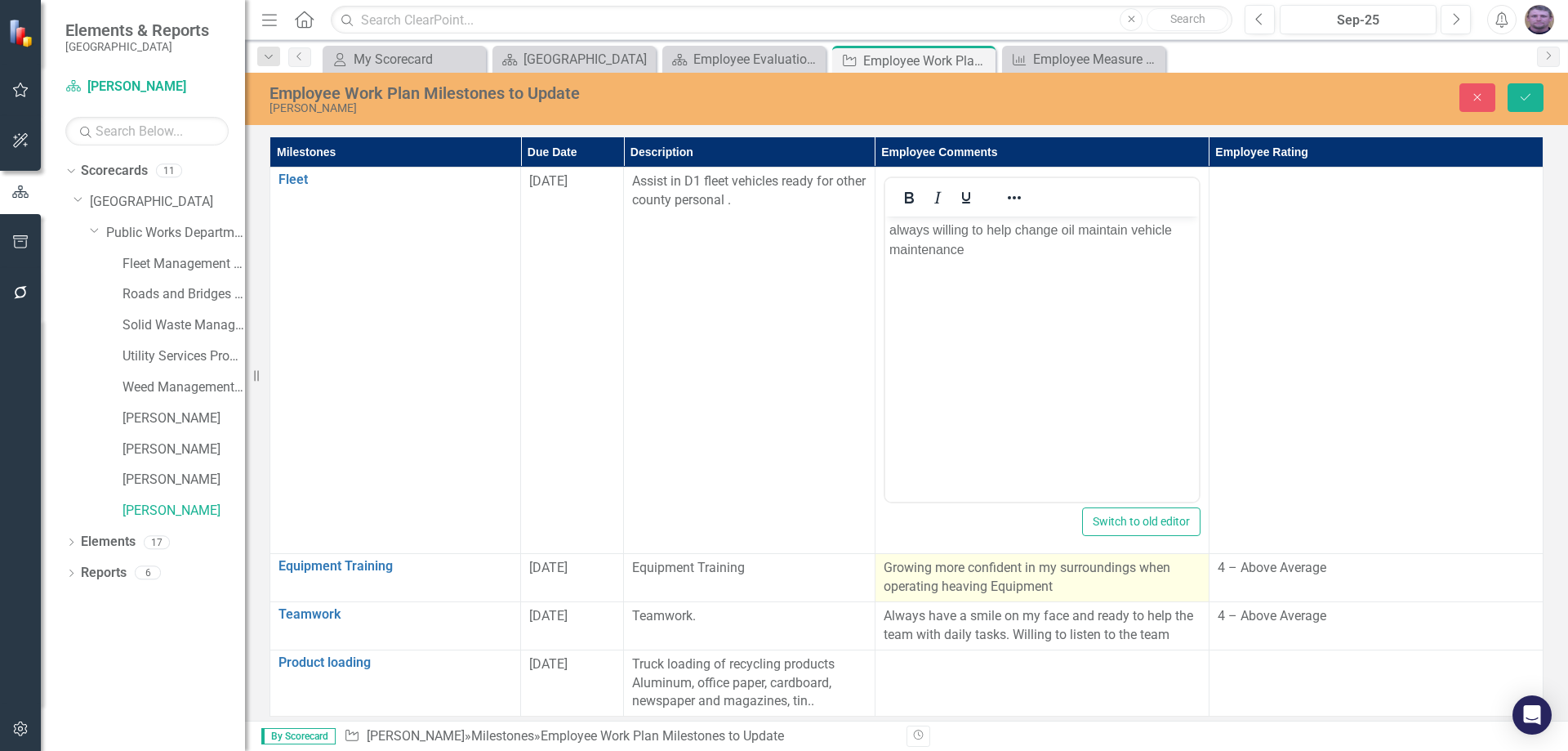
click at [924, 581] on p "Growing more confident in my surroundings when operating heaving Equipment" at bounding box center [1042, 578] width 317 height 38
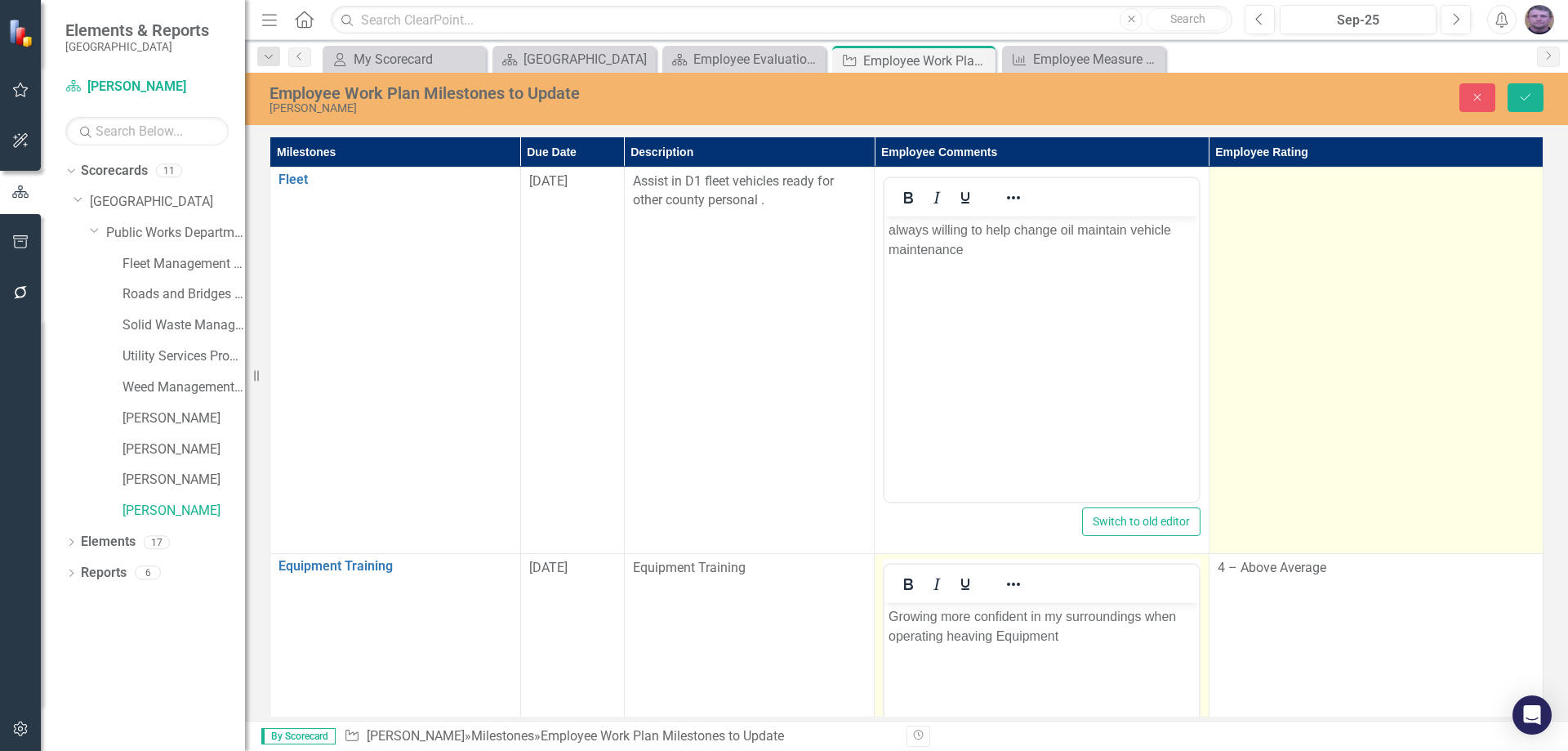
click at [1268, 228] on td at bounding box center [1376, 360] width 334 height 386
click at [1512, 188] on icon "Expand" at bounding box center [1519, 186] width 16 height 13
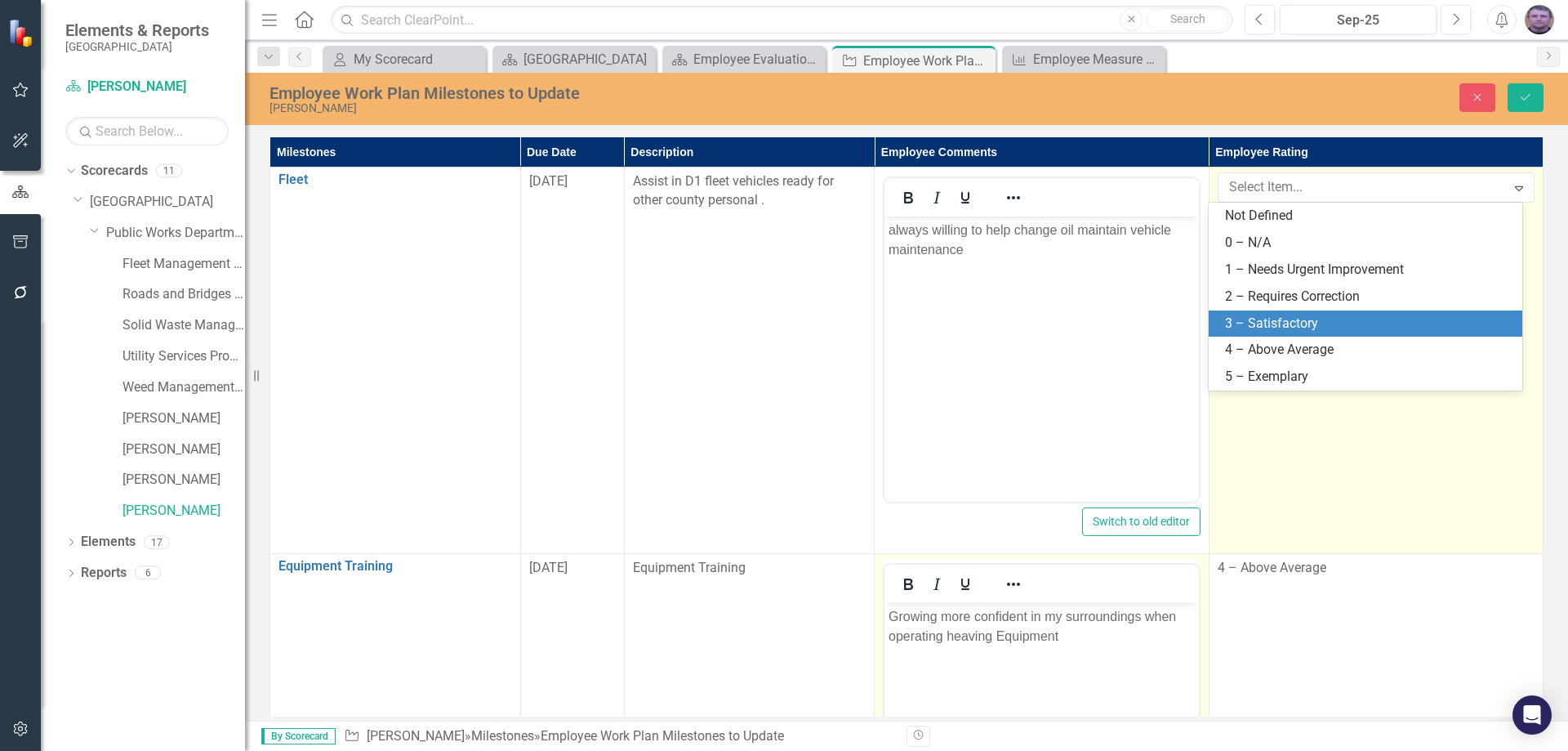
click at [1303, 320] on div "3 – Satisfactory" at bounding box center [1368, 323] width 287 height 19
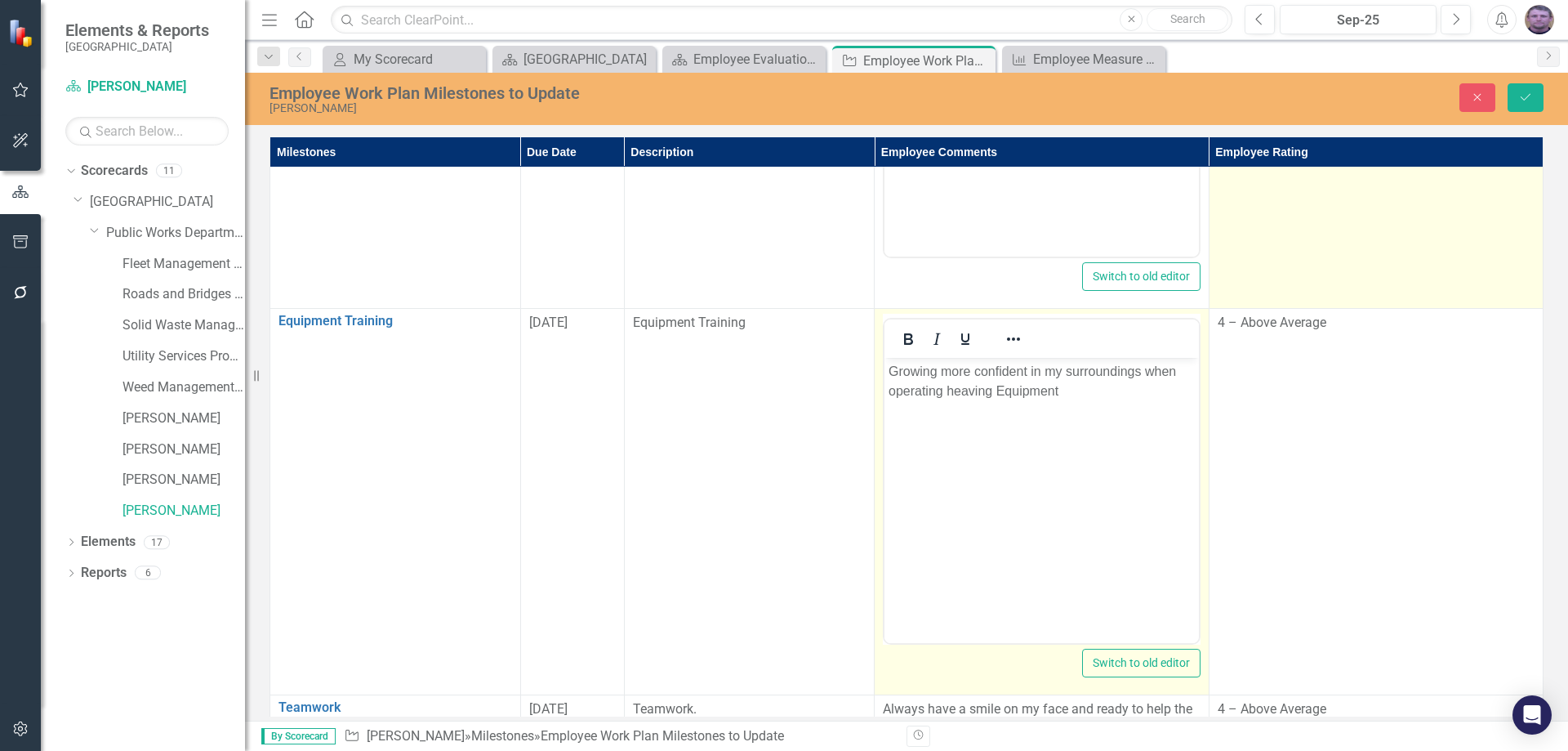
scroll to position [338, 0]
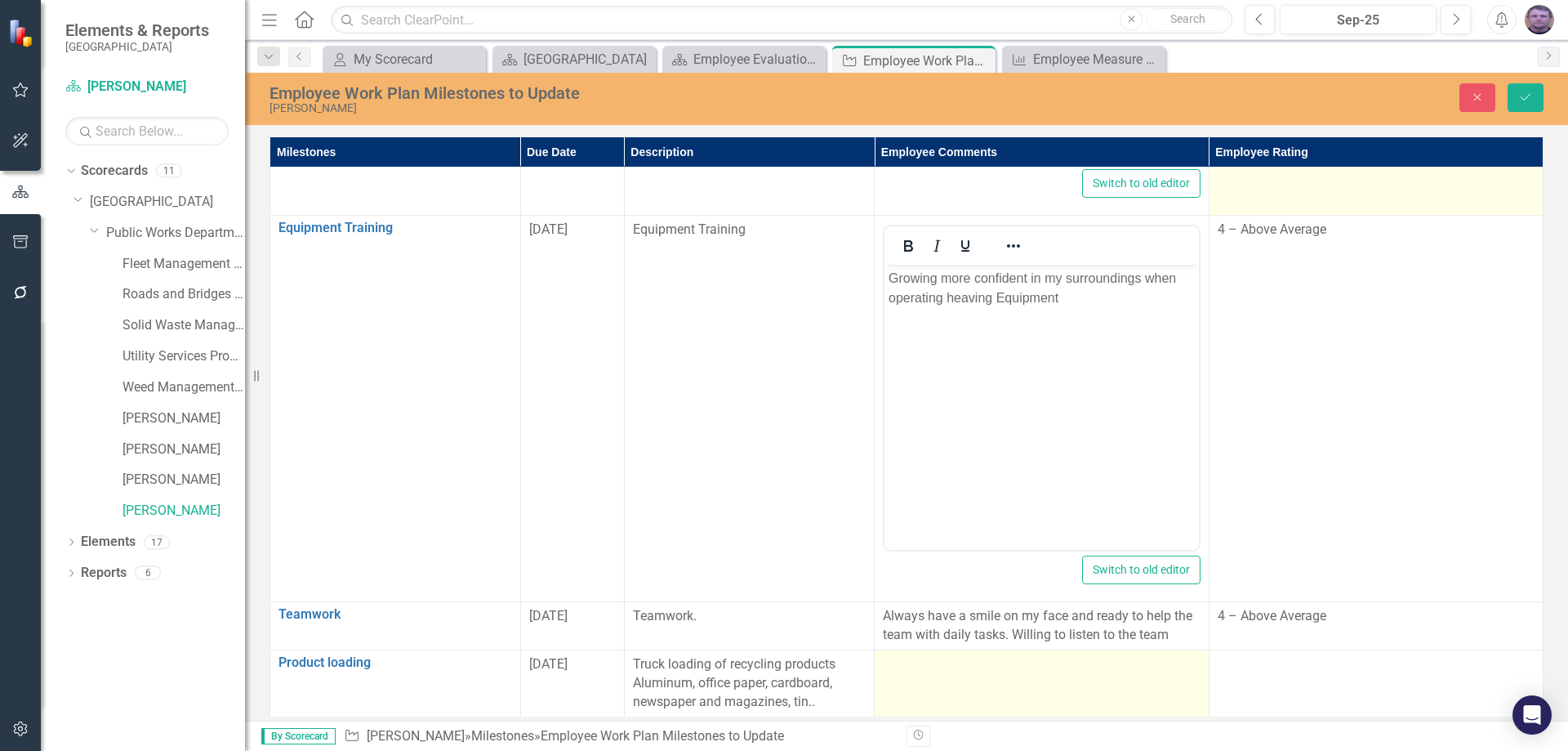
click at [938, 666] on div at bounding box center [1041, 665] width 317 height 20
click at [939, 666] on div at bounding box center [1041, 665] width 317 height 20
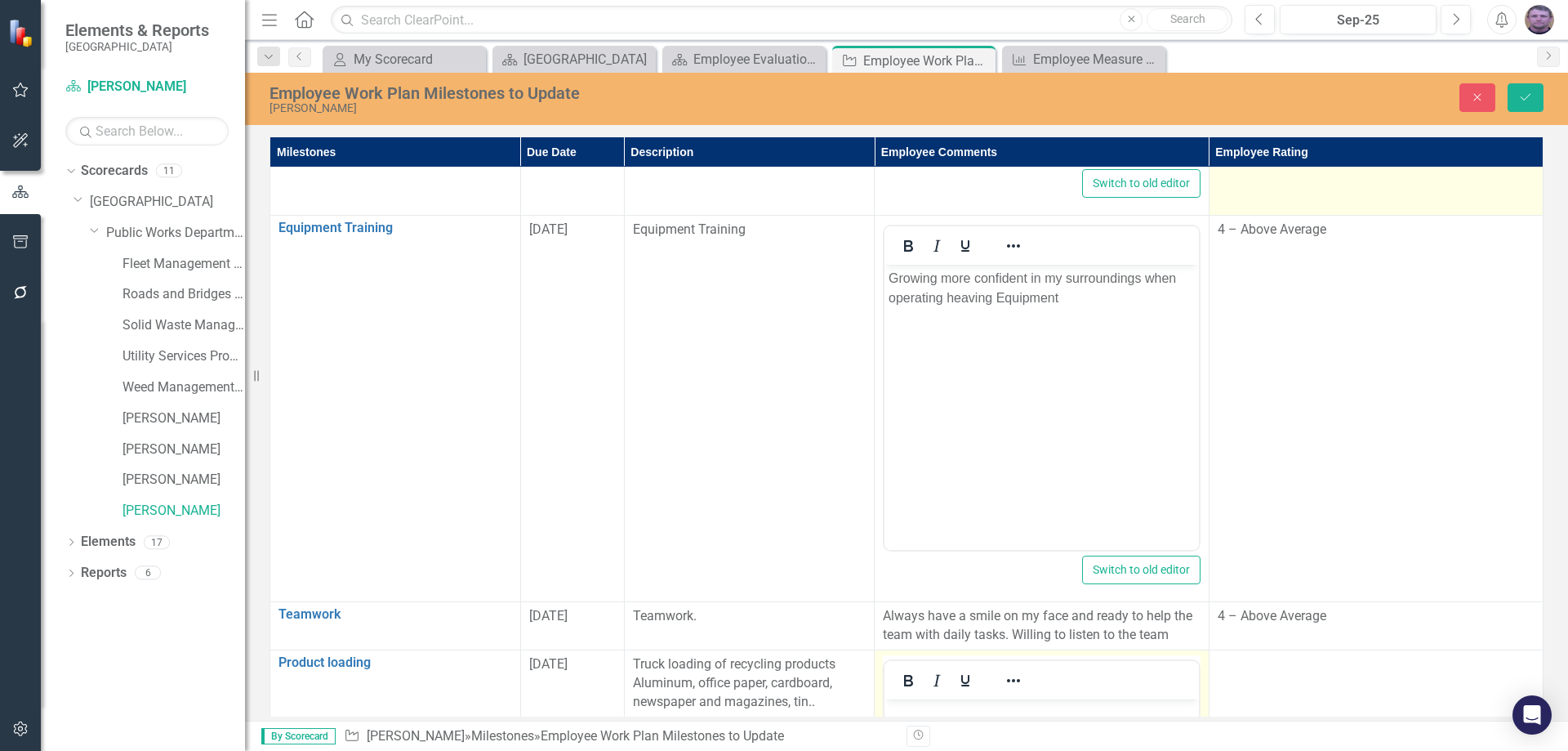
scroll to position [0, 0]
click at [939, 666] on div at bounding box center [936, 680] width 105 height 32
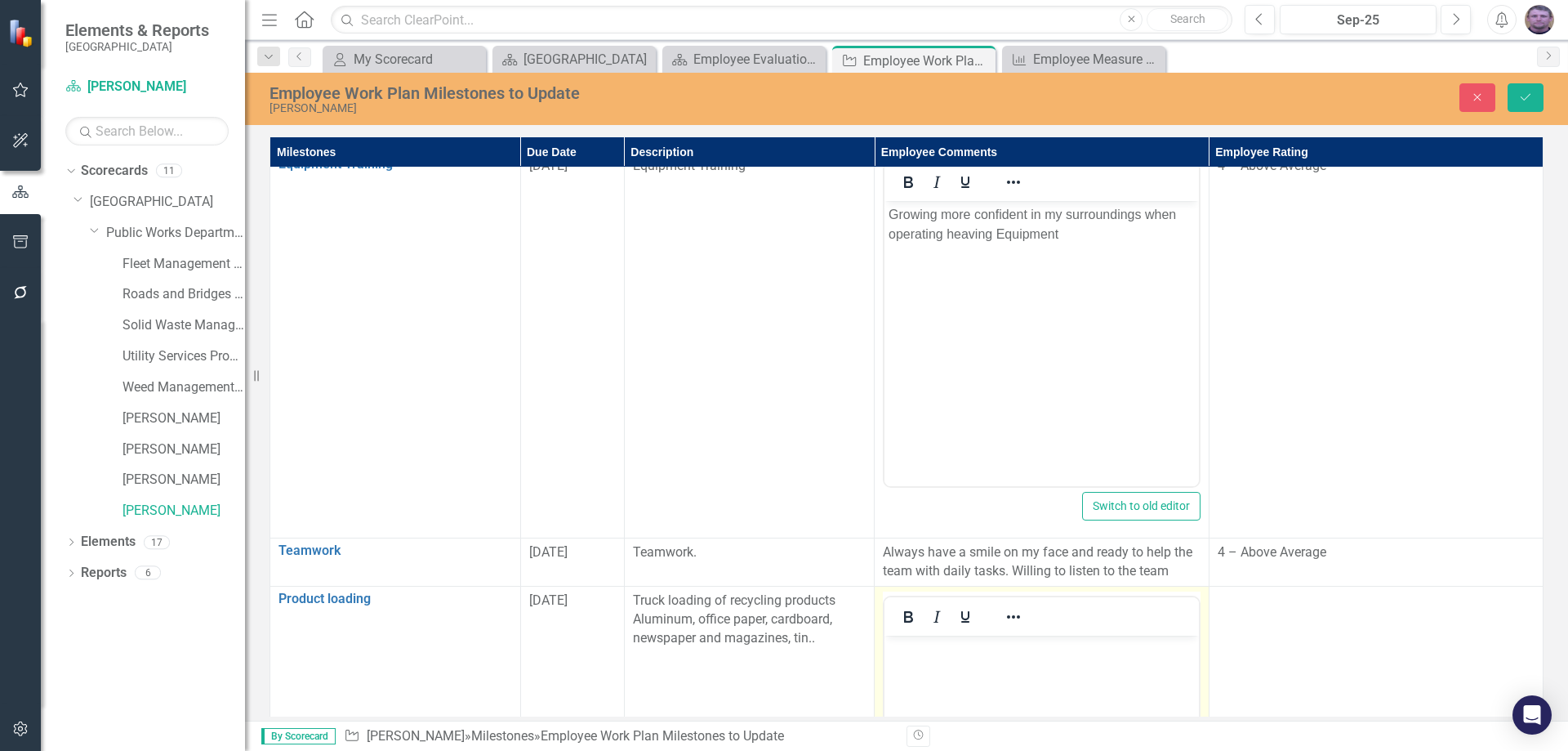
scroll to position [658, 0]
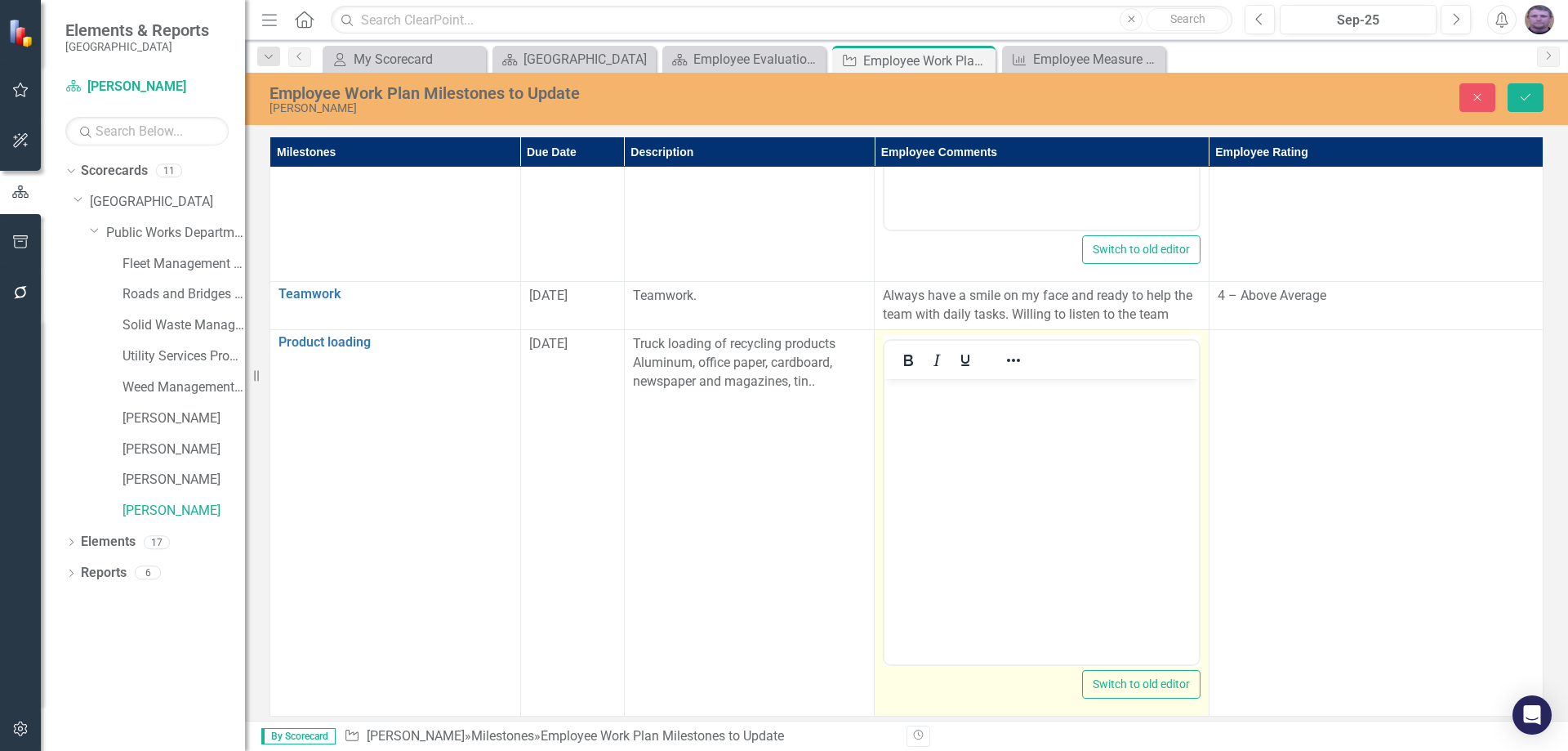
click at [1009, 487] on body "Rich Text Area. Press ALT-0 for help." at bounding box center [1041, 501] width 314 height 245
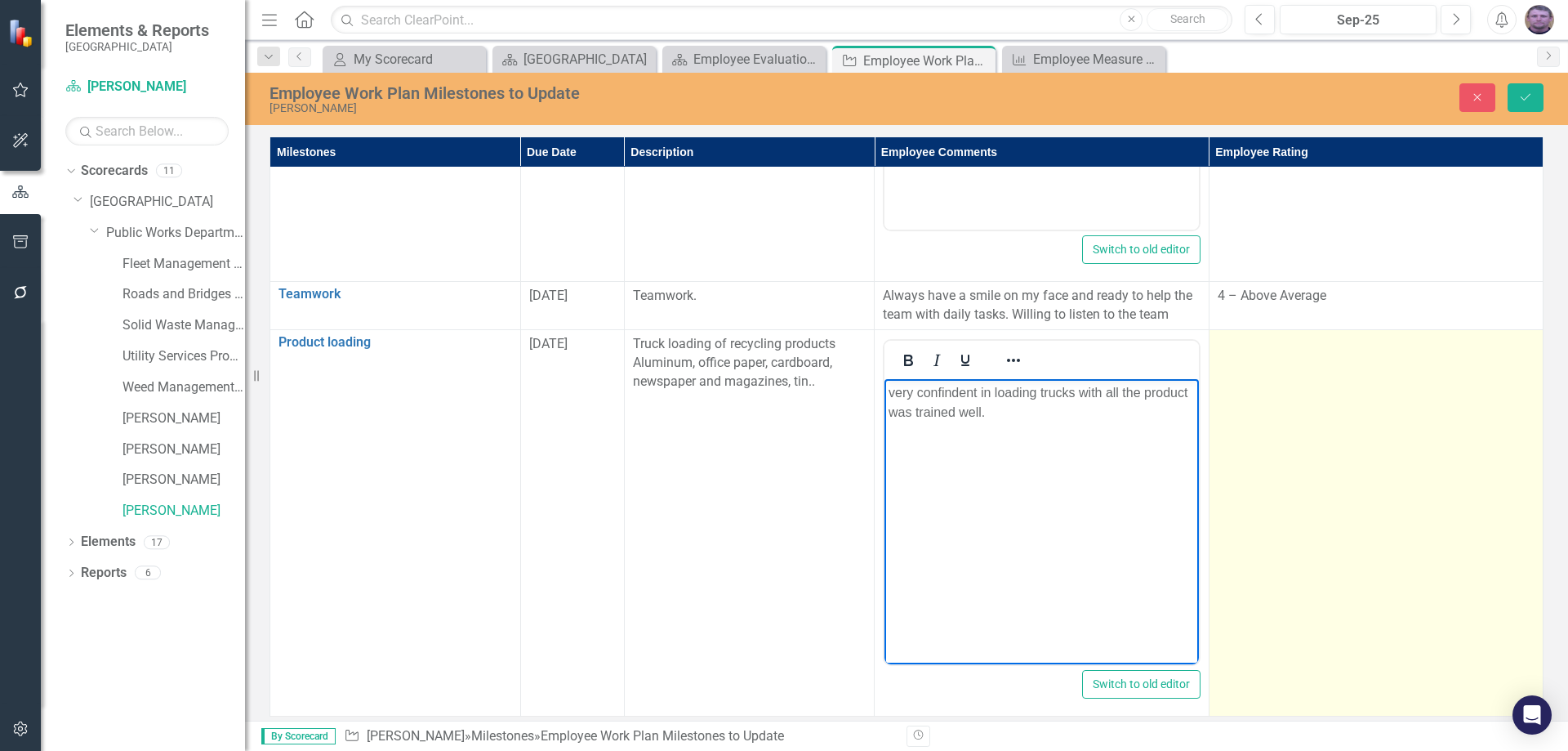
click at [1245, 439] on td at bounding box center [1376, 523] width 334 height 386
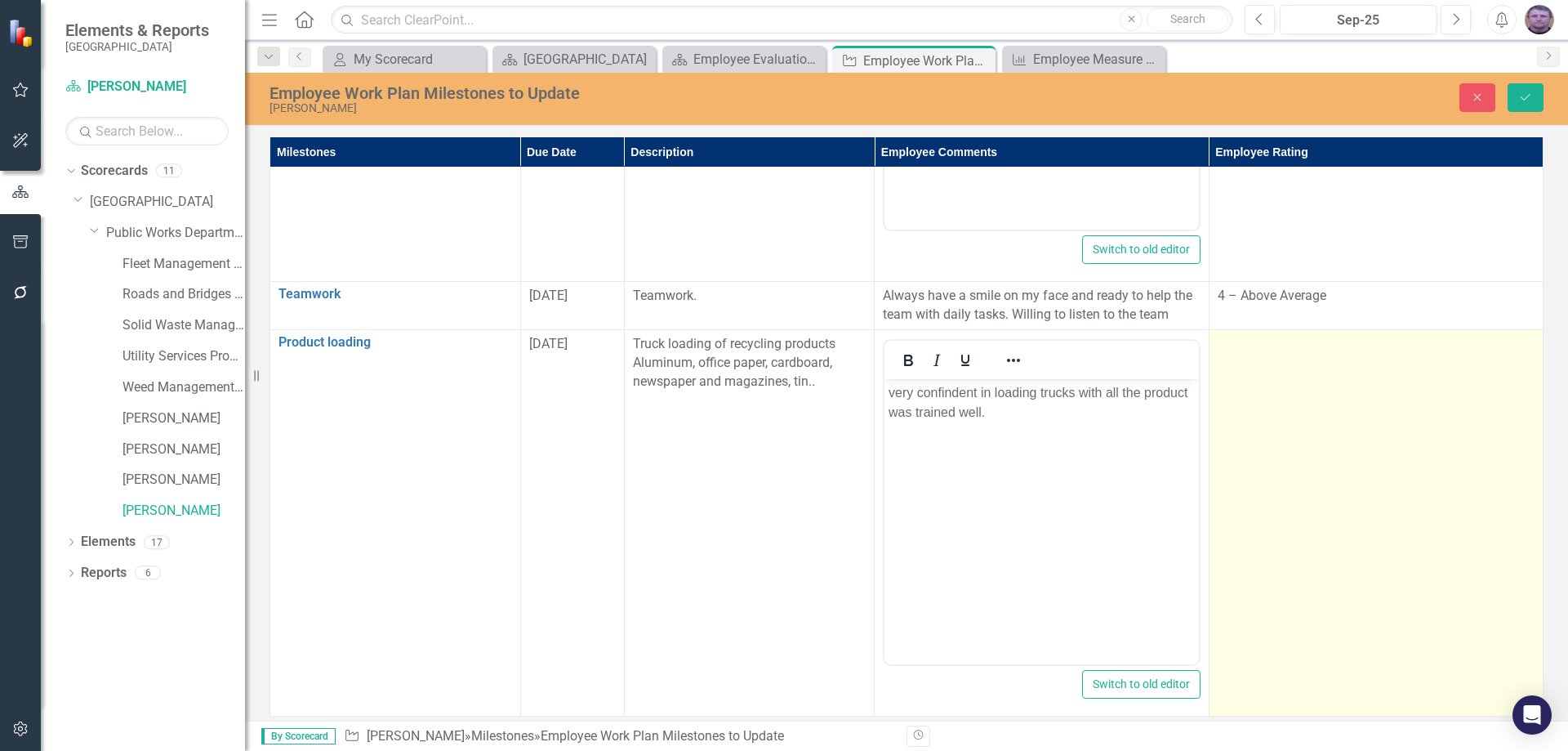
click at [1254, 439] on td at bounding box center [1376, 523] width 334 height 386
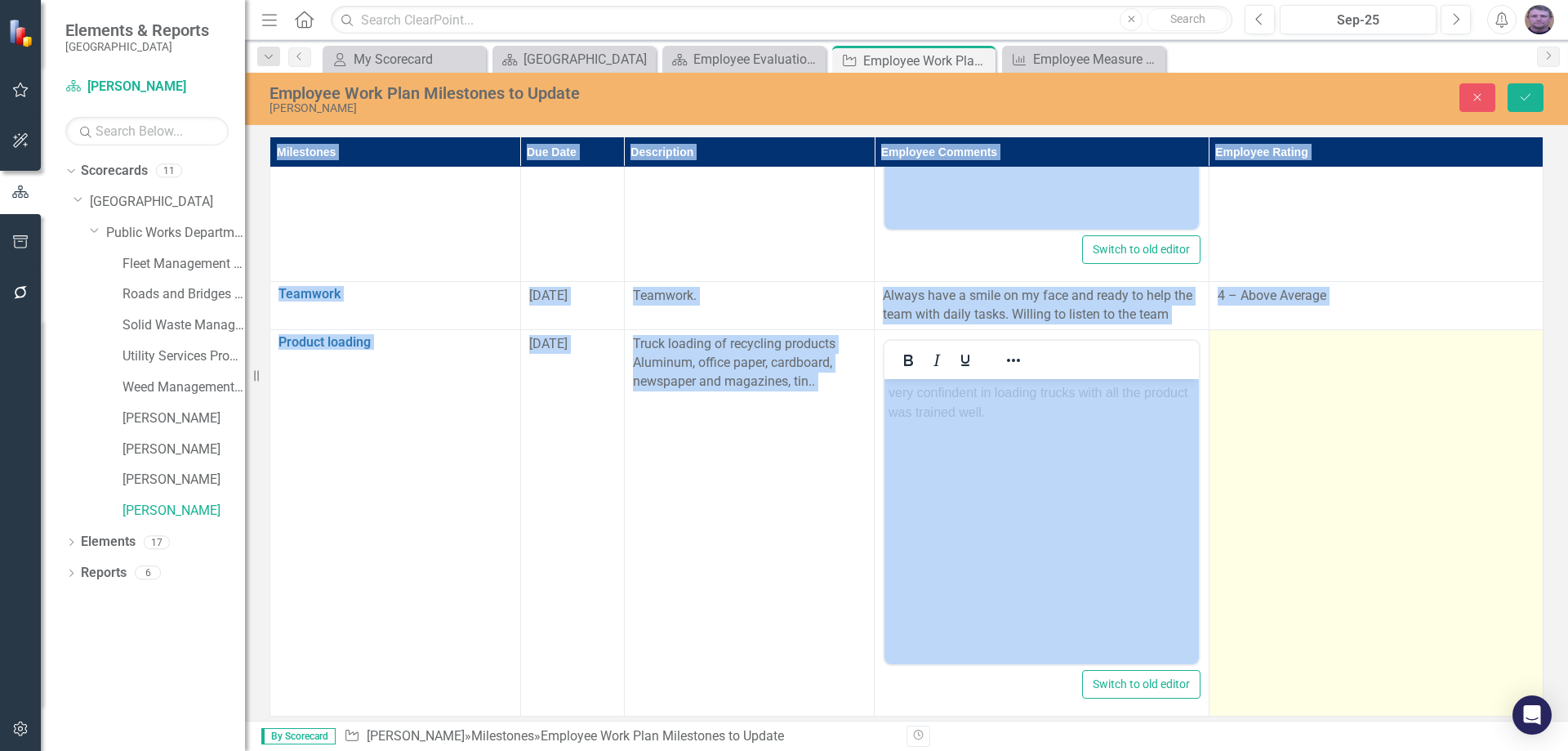
click at [1254, 439] on td at bounding box center [1376, 523] width 334 height 386
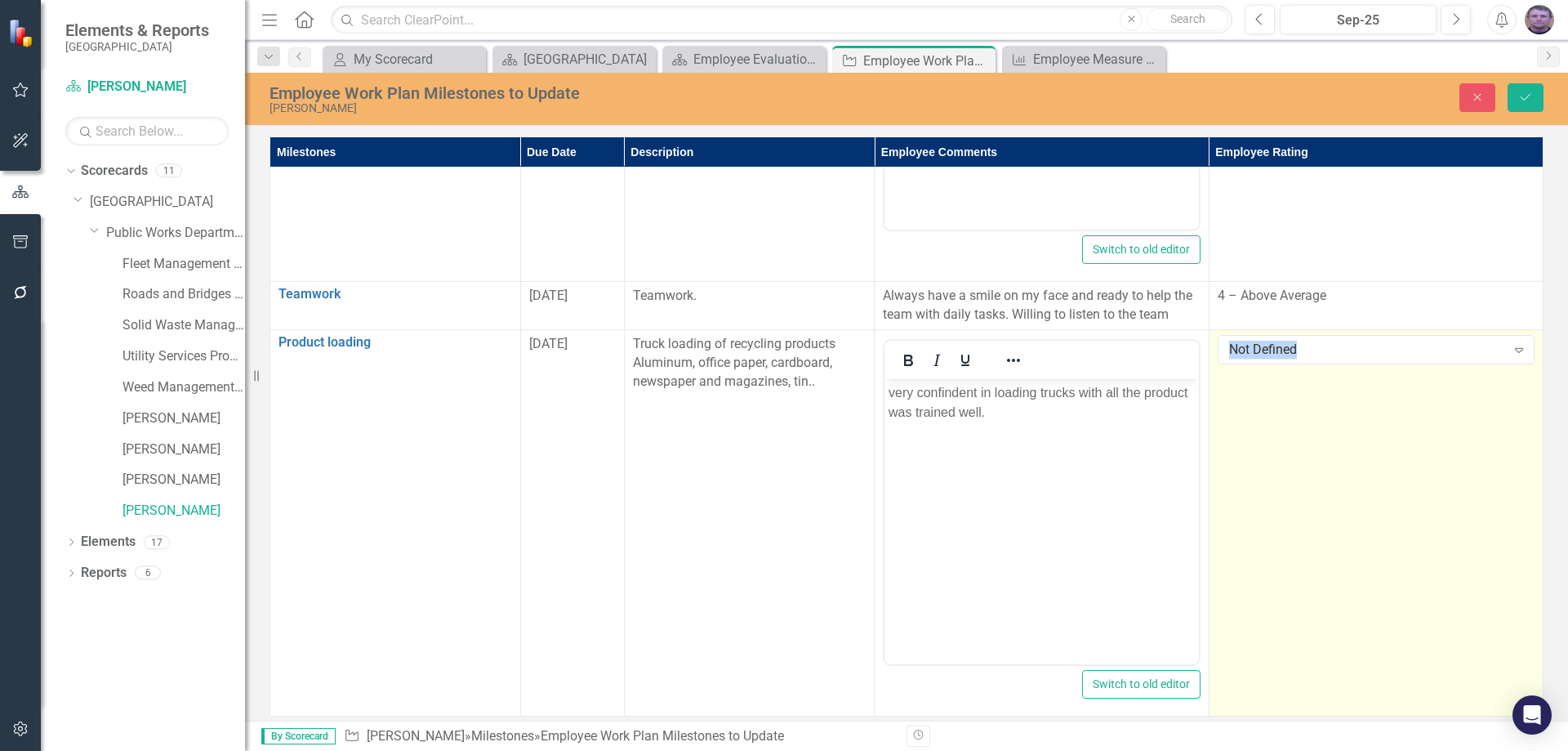
click at [1254, 439] on td "Not Defined Expand" at bounding box center [1376, 523] width 334 height 386
click at [1511, 353] on icon "Expand" at bounding box center [1519, 349] width 16 height 13
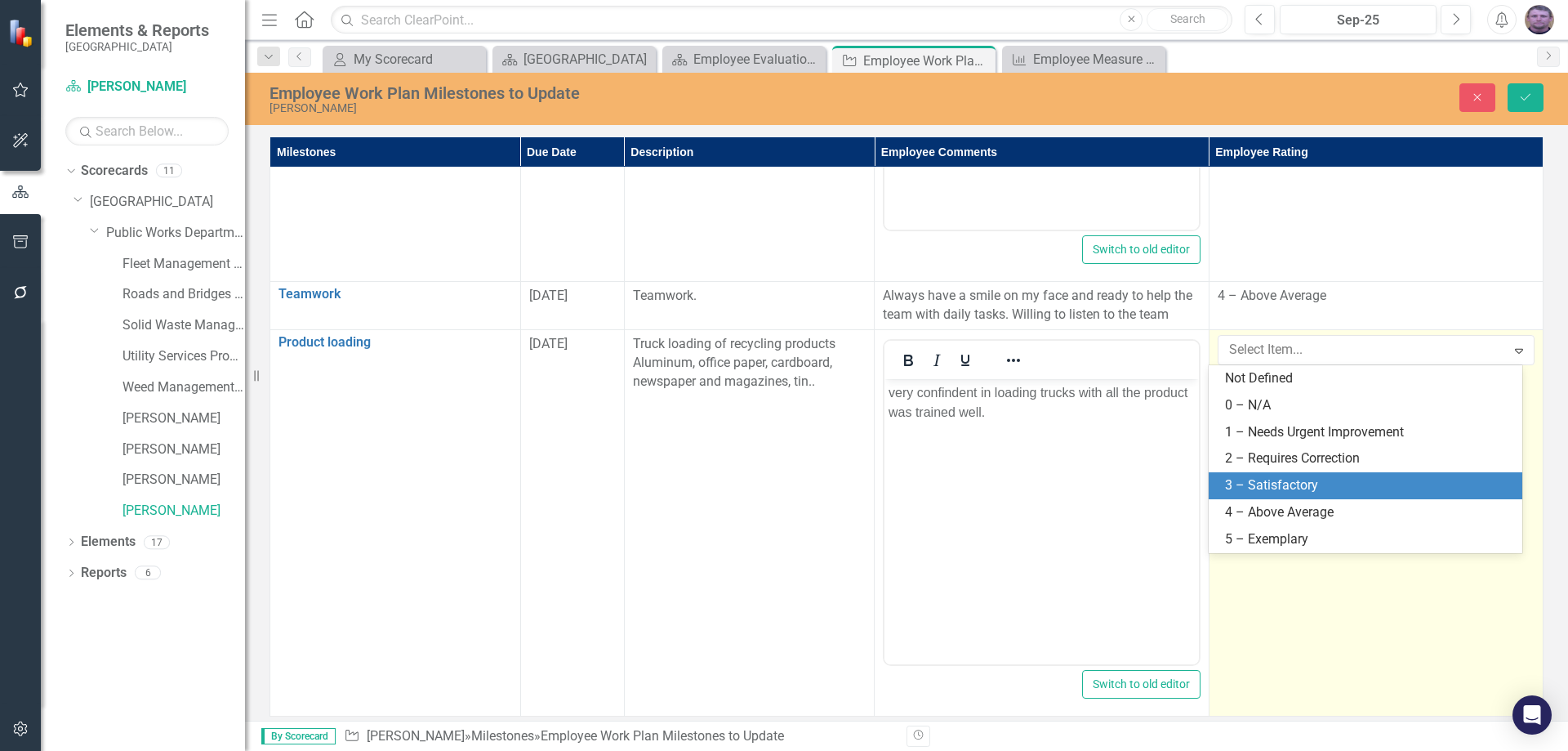
click at [1302, 481] on div "3 – Satisfactory" at bounding box center [1368, 485] width 287 height 19
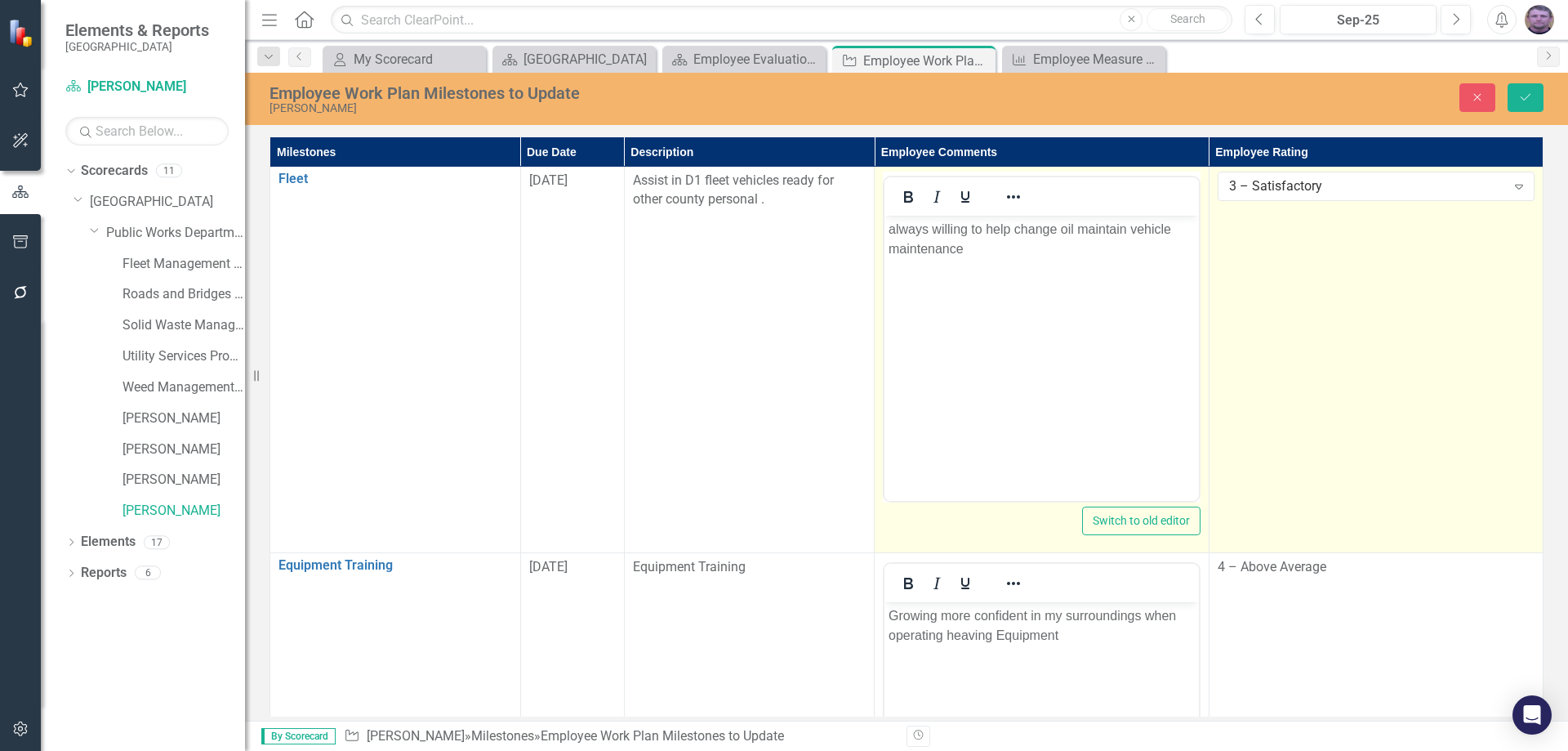
scroll to position [0, 0]
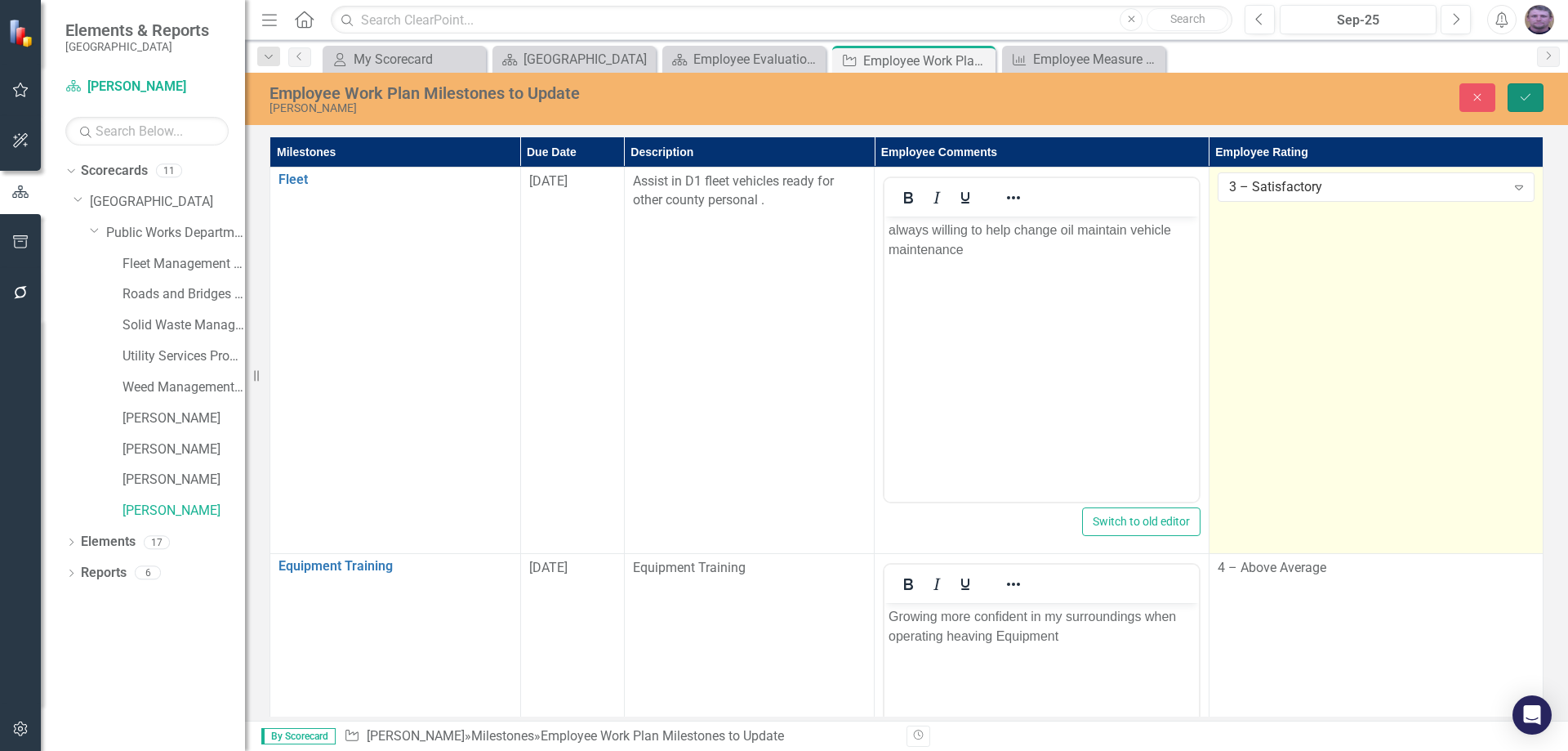
click at [1530, 100] on icon "Save" at bounding box center [1525, 96] width 15 height 11
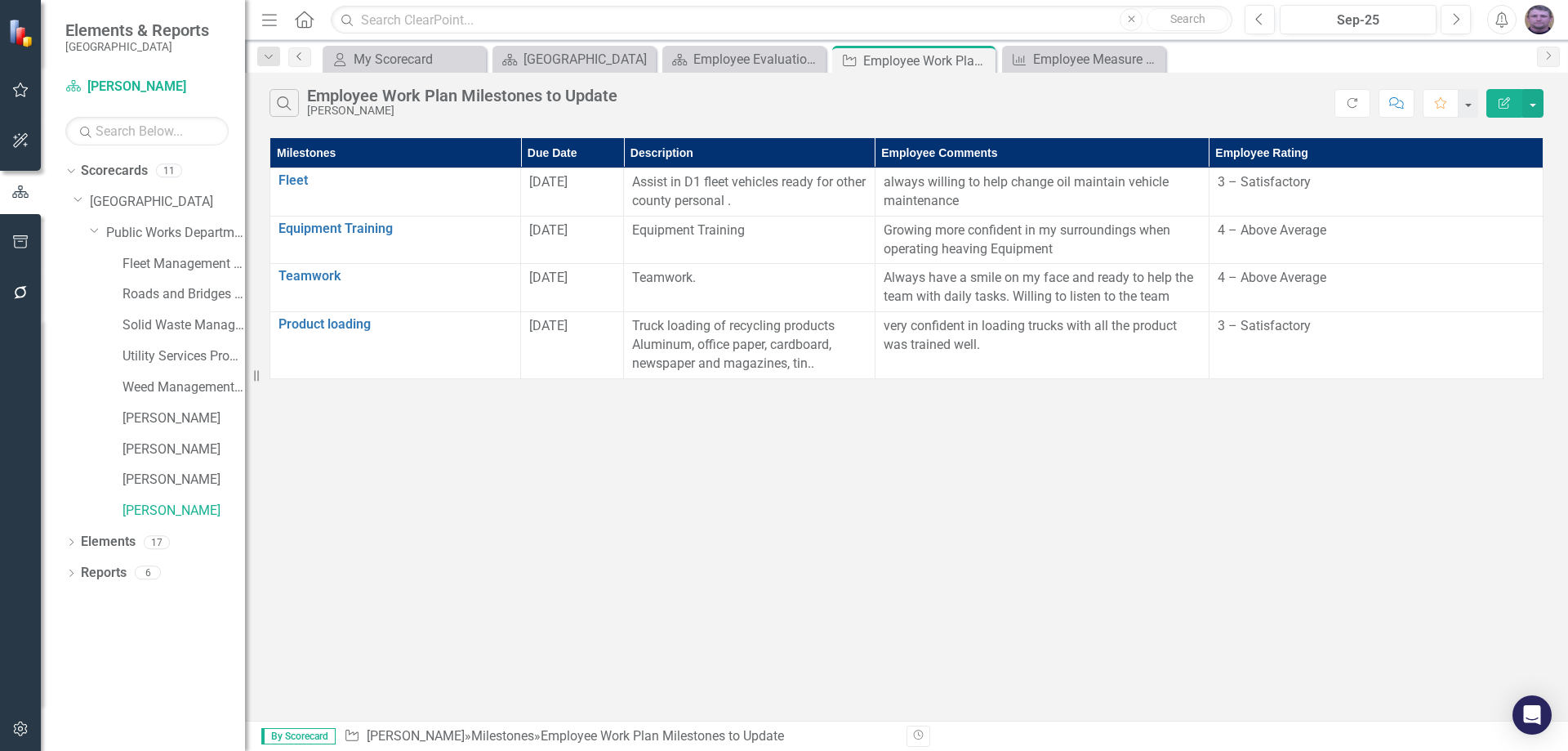
click at [302, 59] on icon "Previous" at bounding box center [299, 56] width 13 height 10
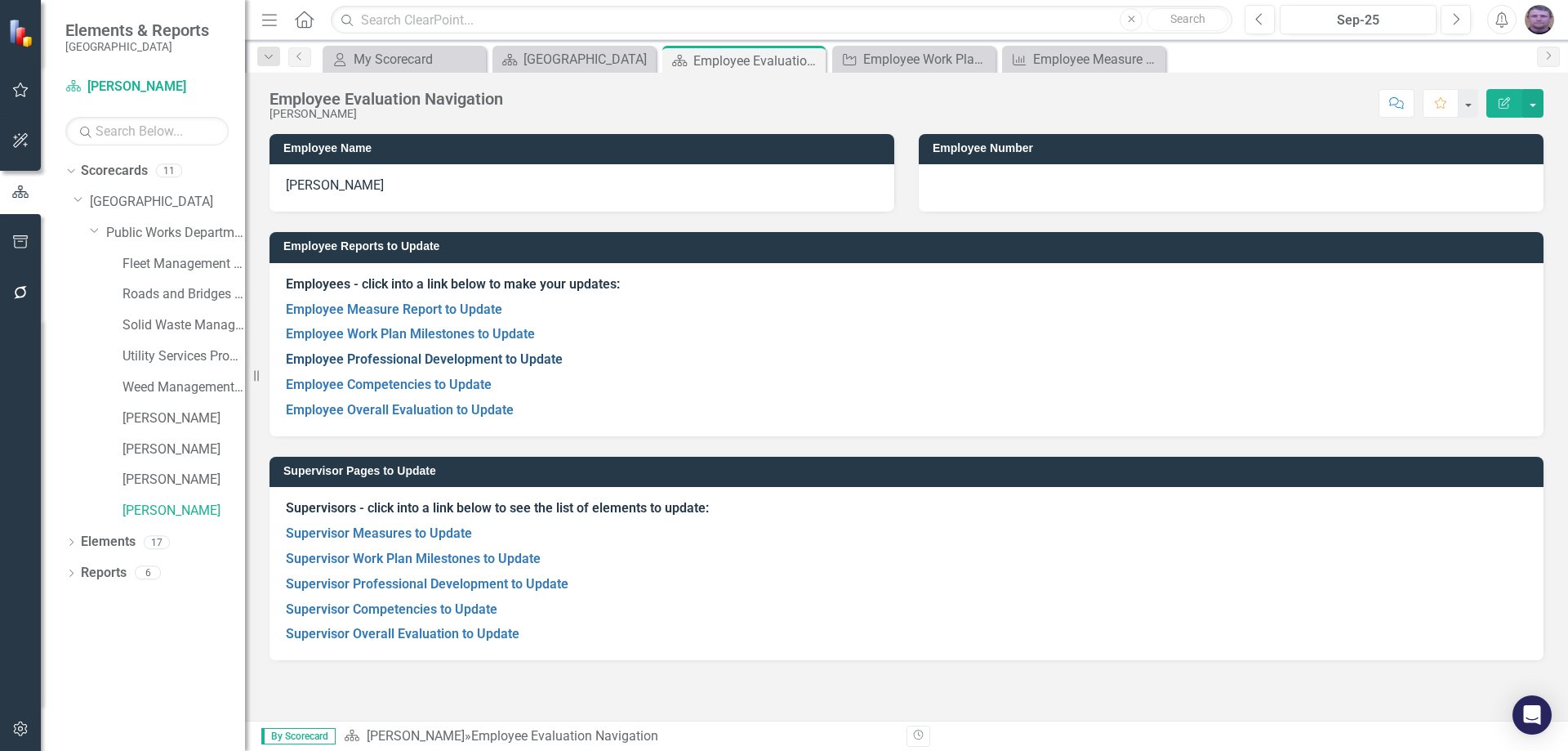
click at [359, 365] on link "Employee Professional Development to Update" at bounding box center [424, 359] width 277 height 16
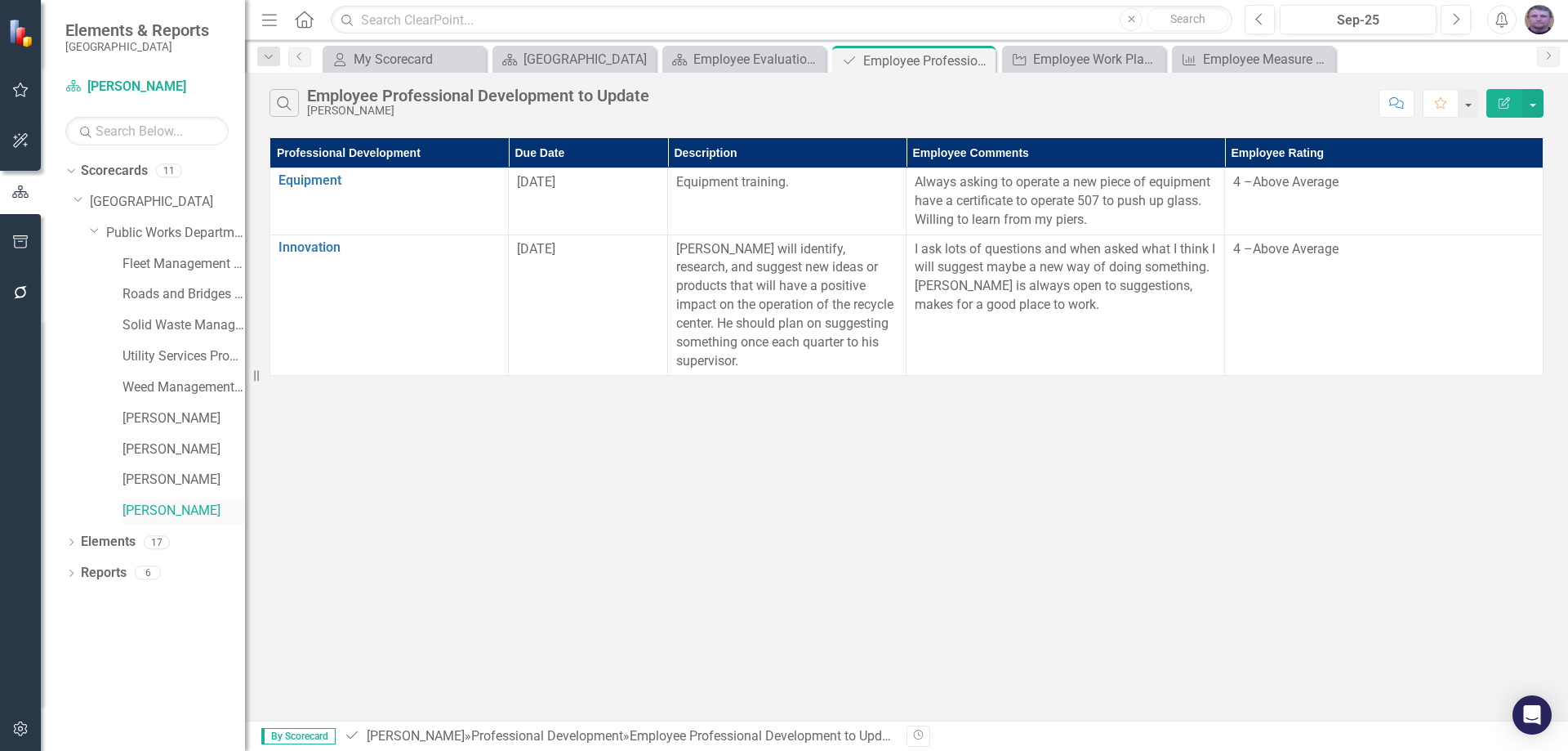
click at [176, 513] on link "[PERSON_NAME]" at bounding box center [183, 510] width 122 height 19
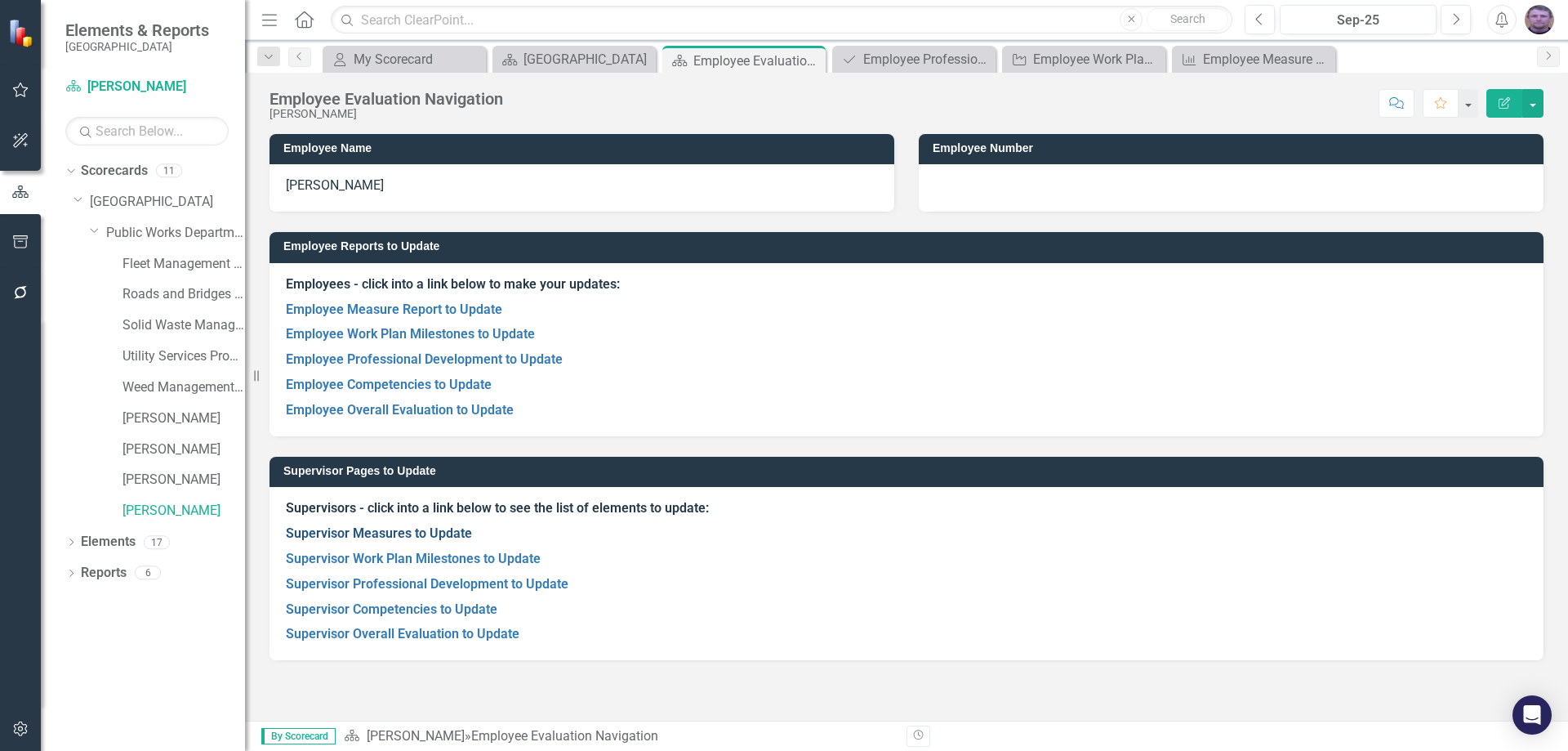
click at [378, 532] on link "Supervisor Measures to Update" at bounding box center [379, 533] width 186 height 16
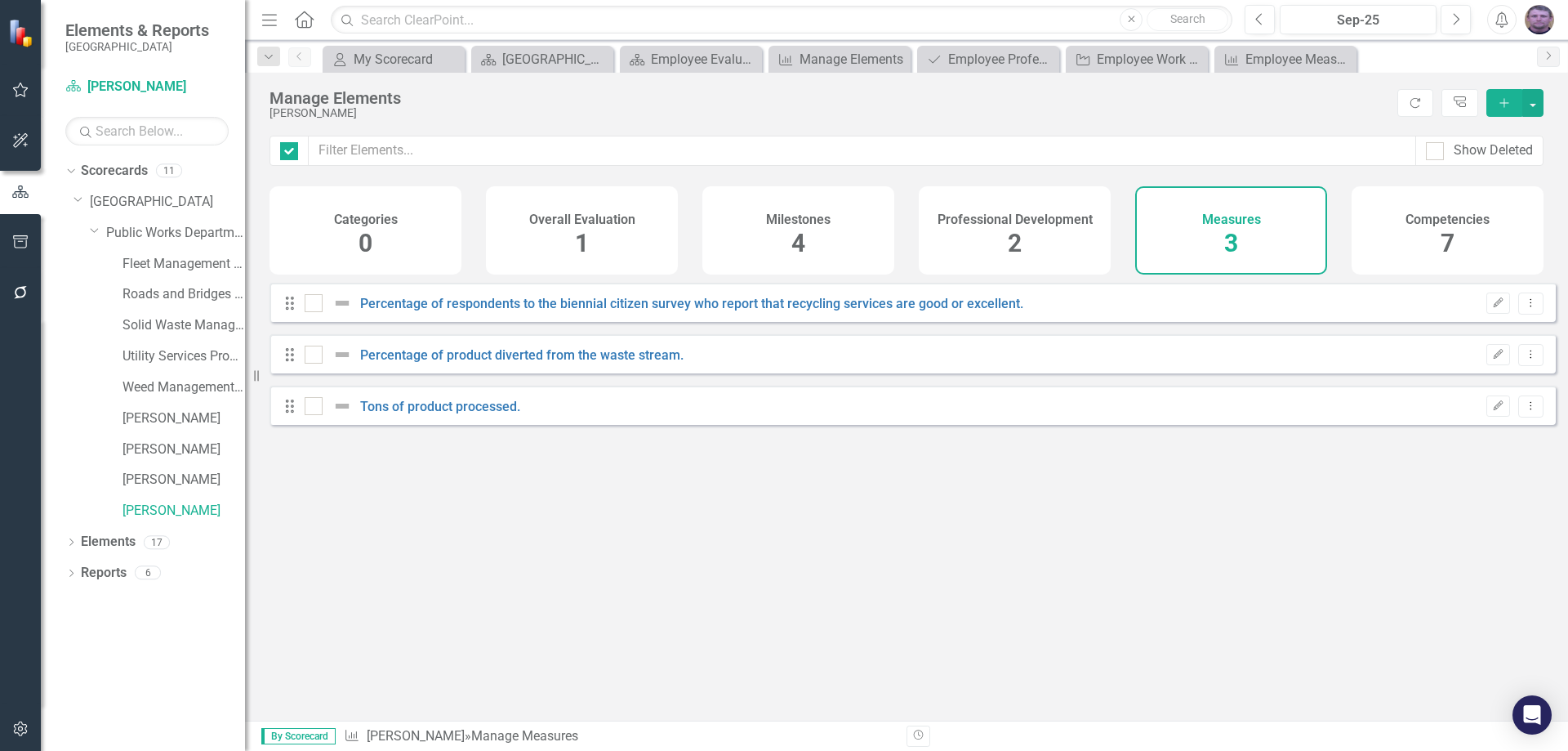
checkbox input "false"
click at [167, 507] on link "[PERSON_NAME]" at bounding box center [183, 510] width 122 height 19
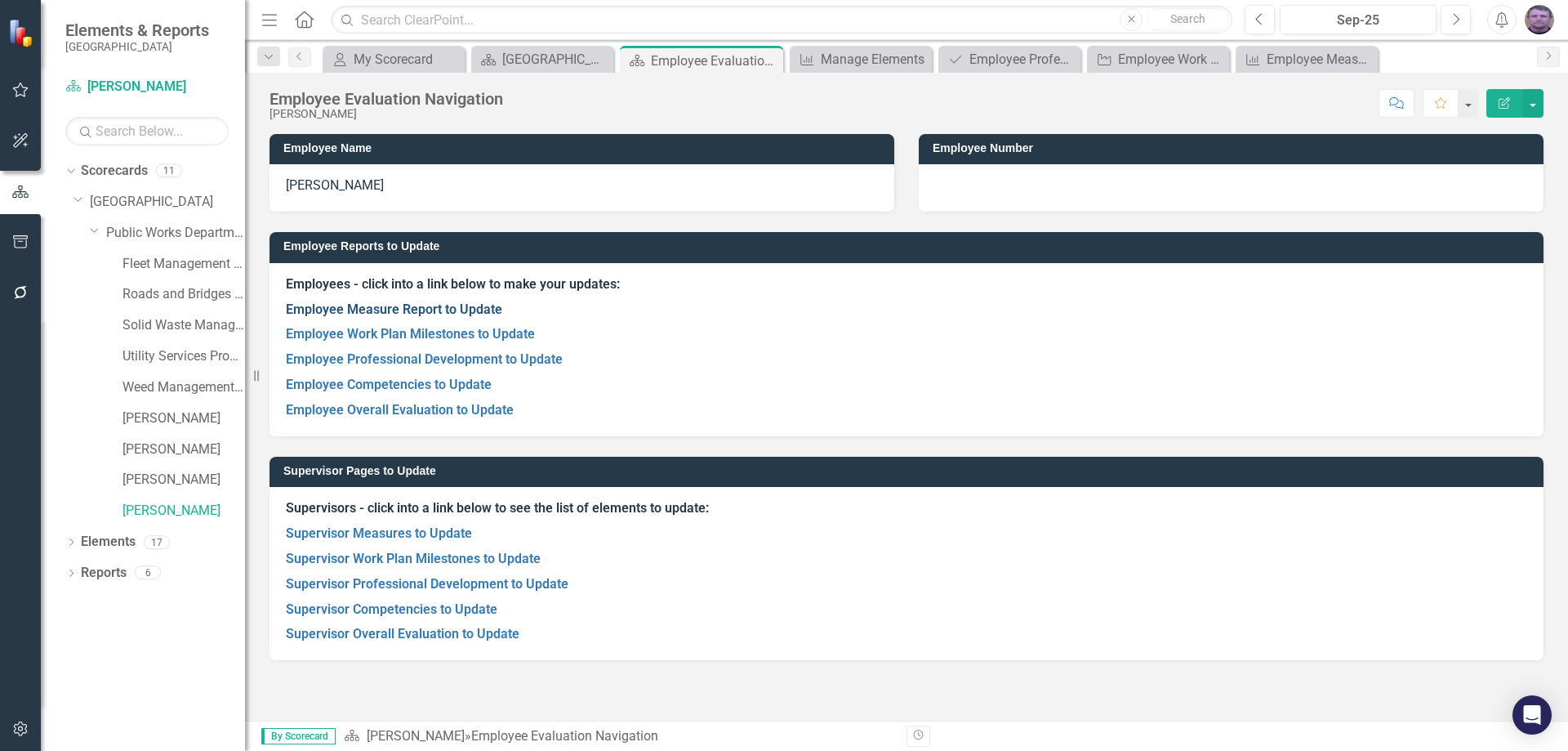
click at [426, 307] on link "Employee Measure Report to Update" at bounding box center [394, 309] width 216 height 16
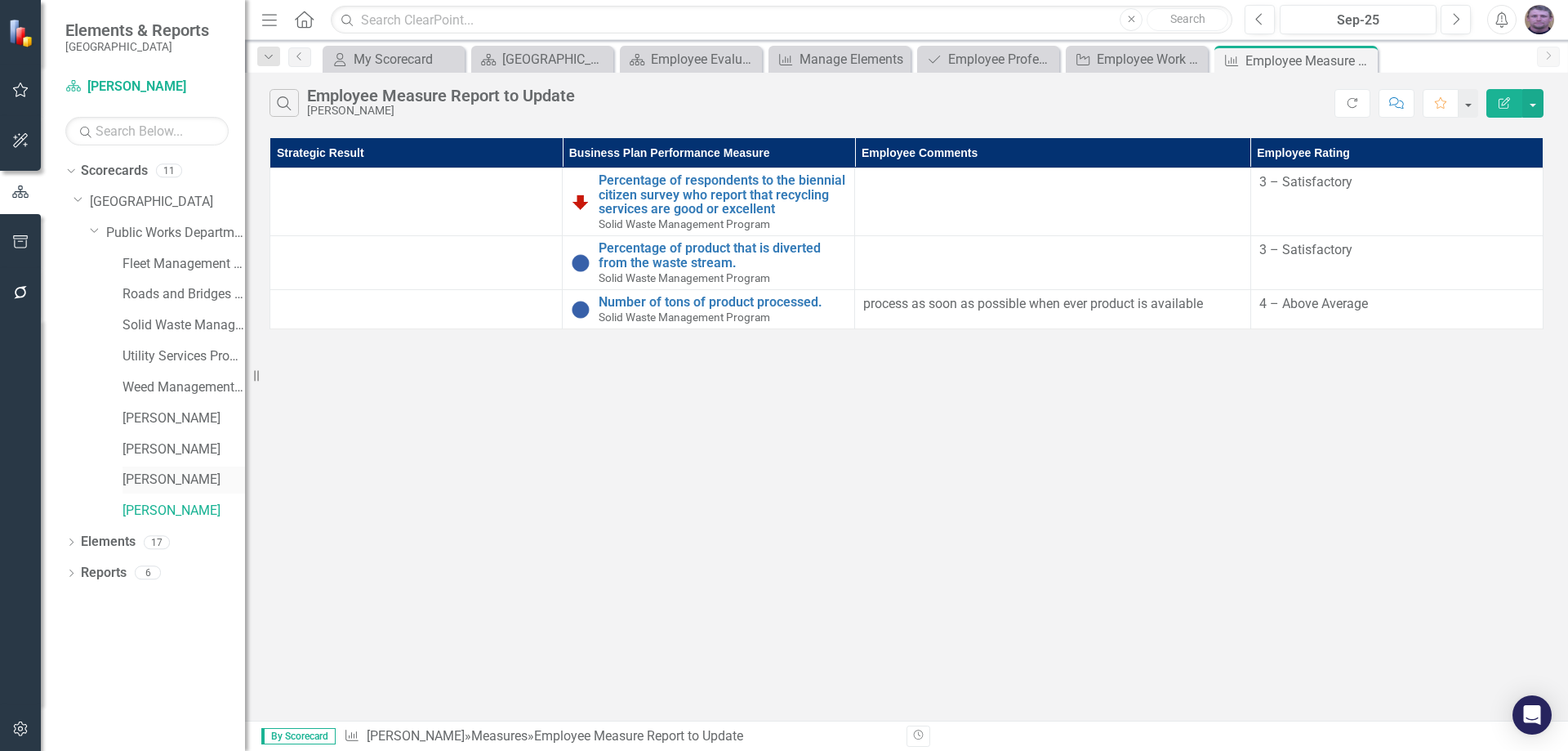
click at [190, 474] on link "[PERSON_NAME]" at bounding box center [183, 479] width 122 height 19
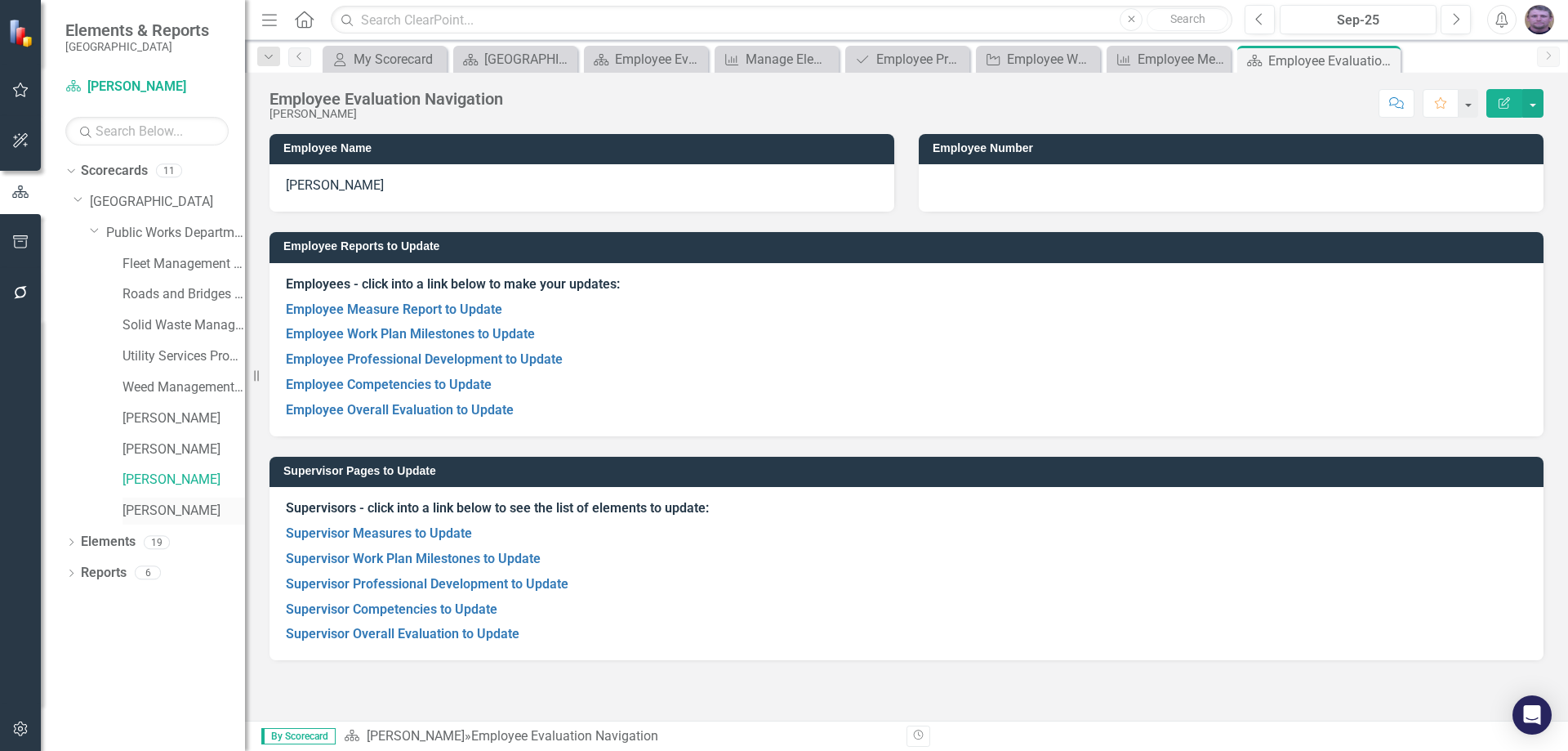
click at [153, 511] on link "[PERSON_NAME]" at bounding box center [183, 510] width 122 height 19
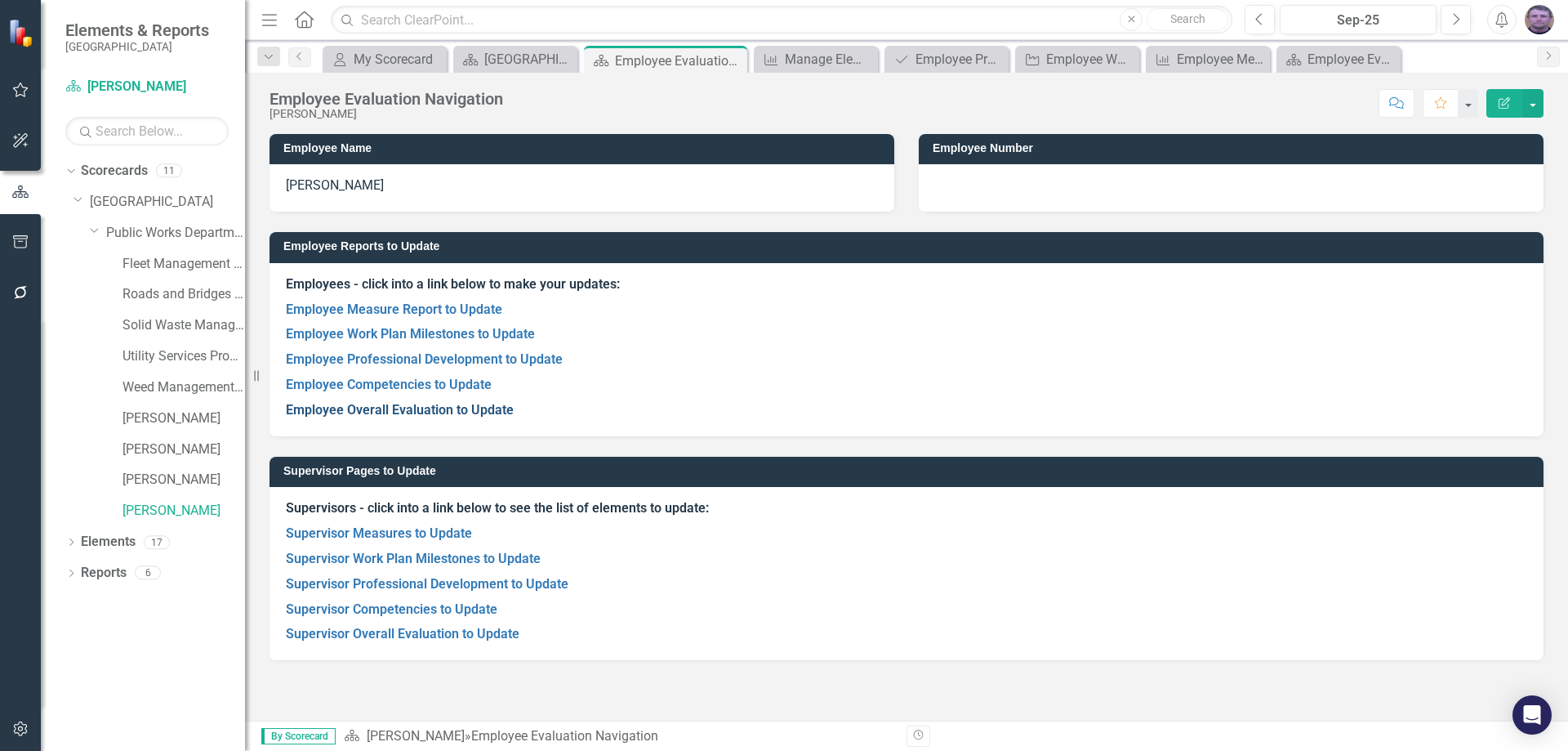
click at [452, 405] on link "Employee Overall Evaluation to Update" at bounding box center [400, 410] width 228 height 16
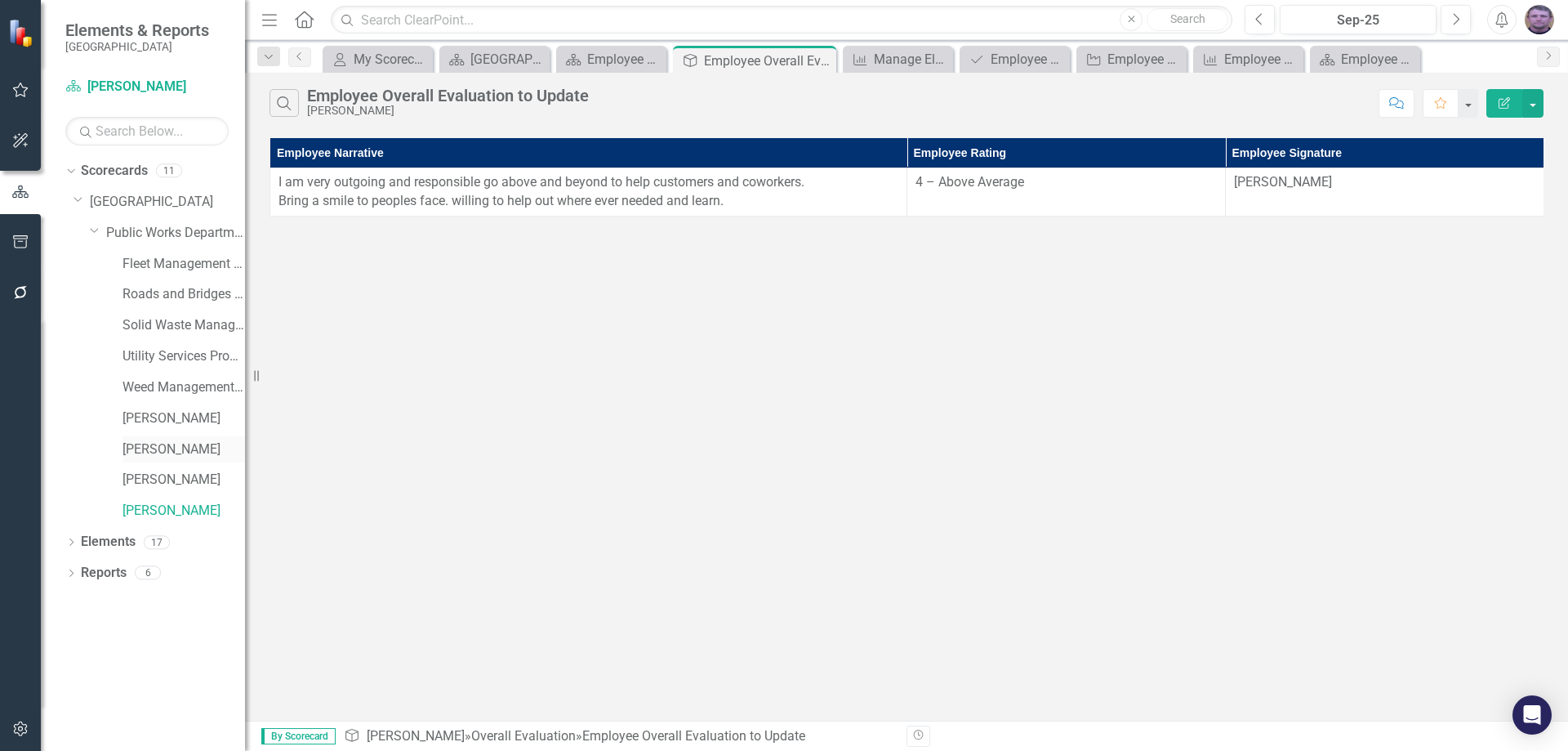
click at [165, 453] on link "[PERSON_NAME]" at bounding box center [183, 449] width 122 height 19
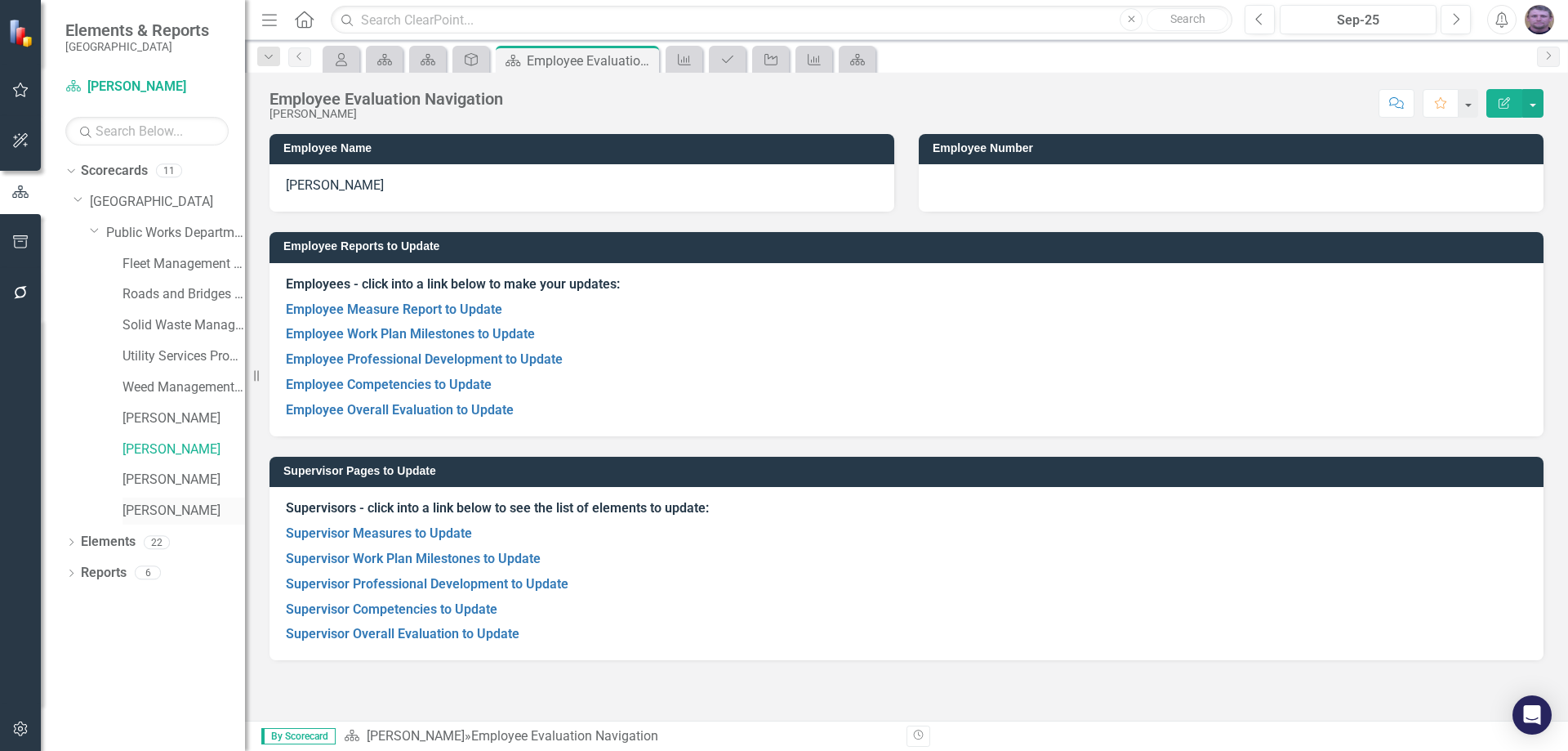
click at [157, 508] on link "[PERSON_NAME]" at bounding box center [183, 510] width 122 height 19
click at [350, 561] on link "Supervisor Work Plan Milestones to Update" at bounding box center [413, 558] width 255 height 16
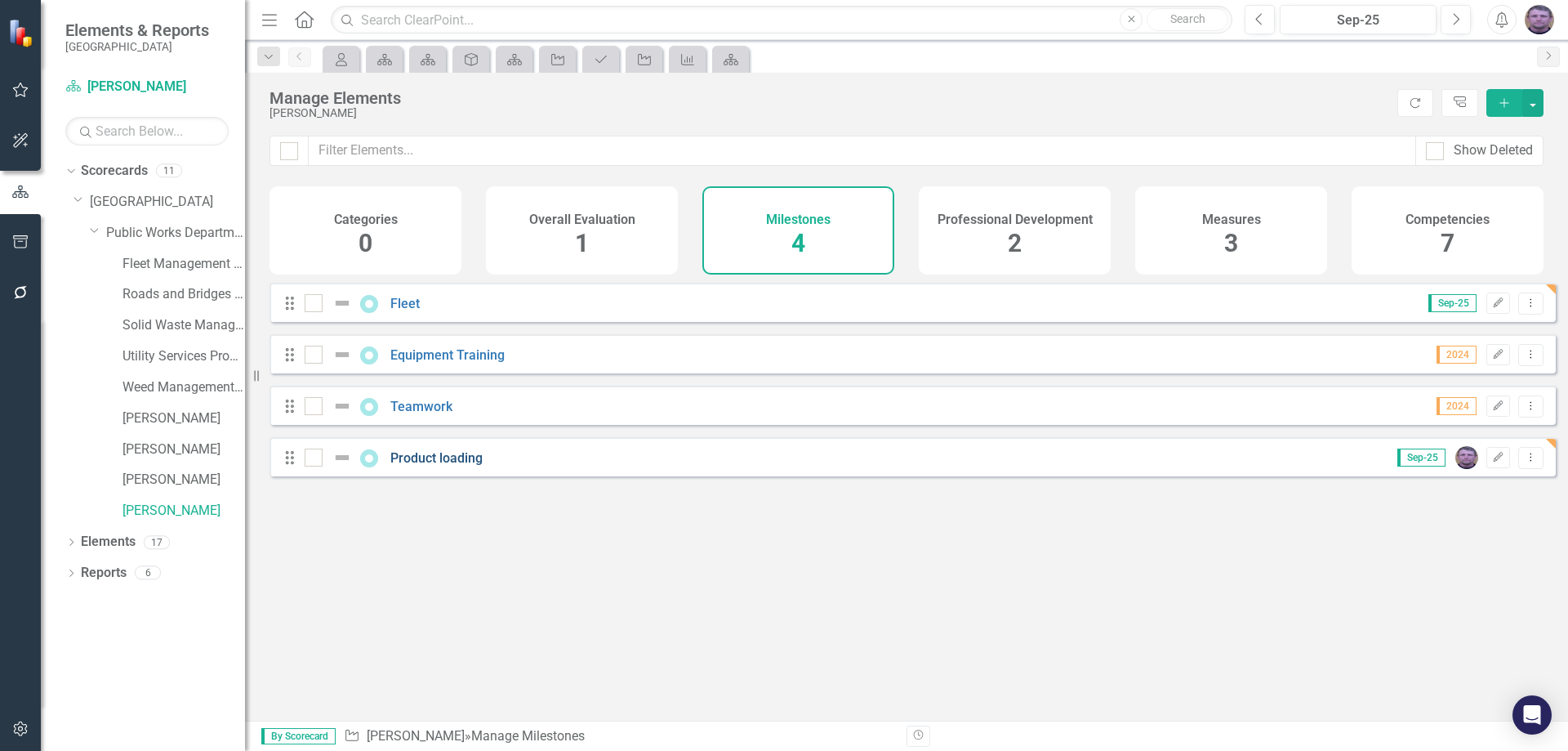
click at [460, 465] on link "Product loading" at bounding box center [436, 458] width 92 height 16
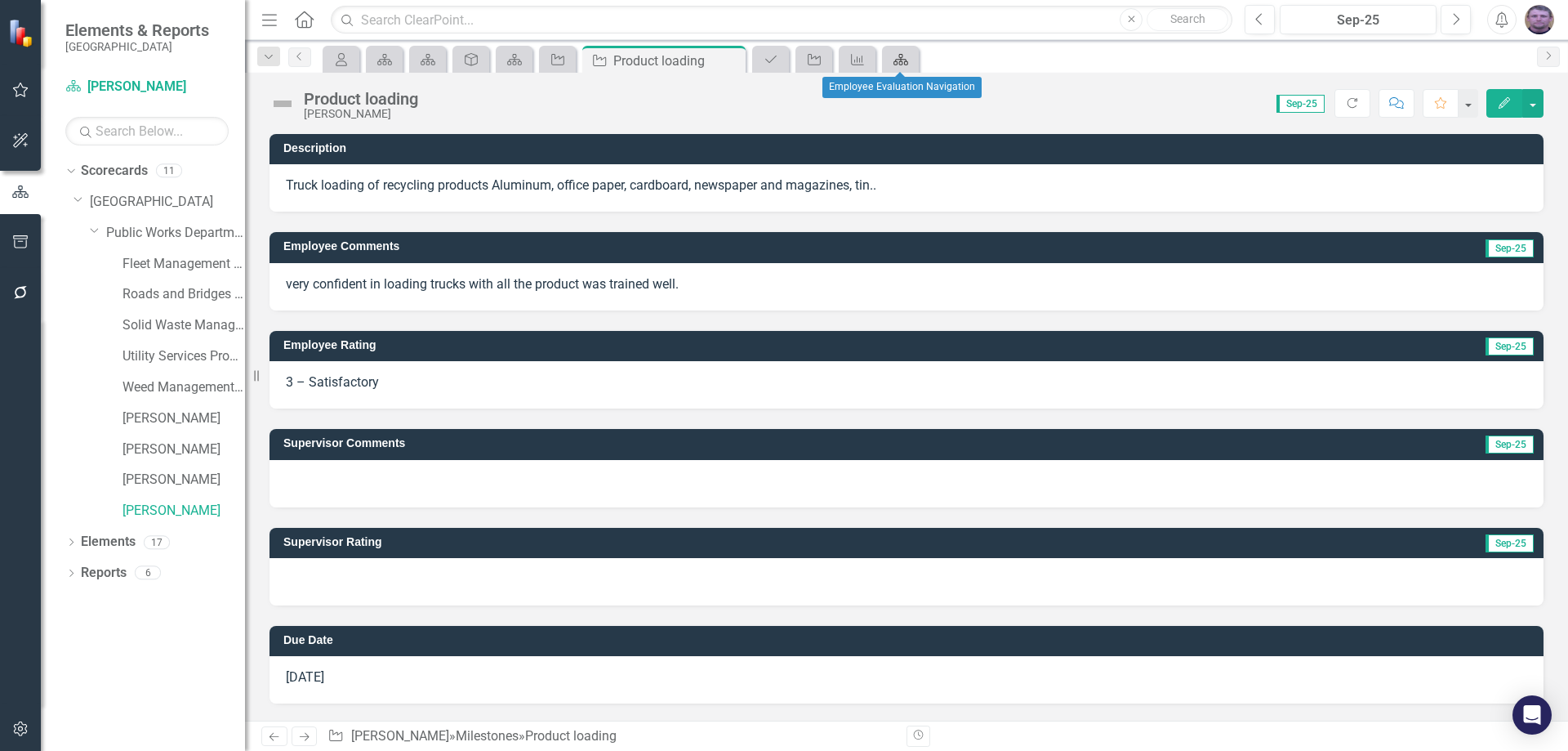
click at [902, 59] on icon at bounding box center [900, 59] width 15 height 11
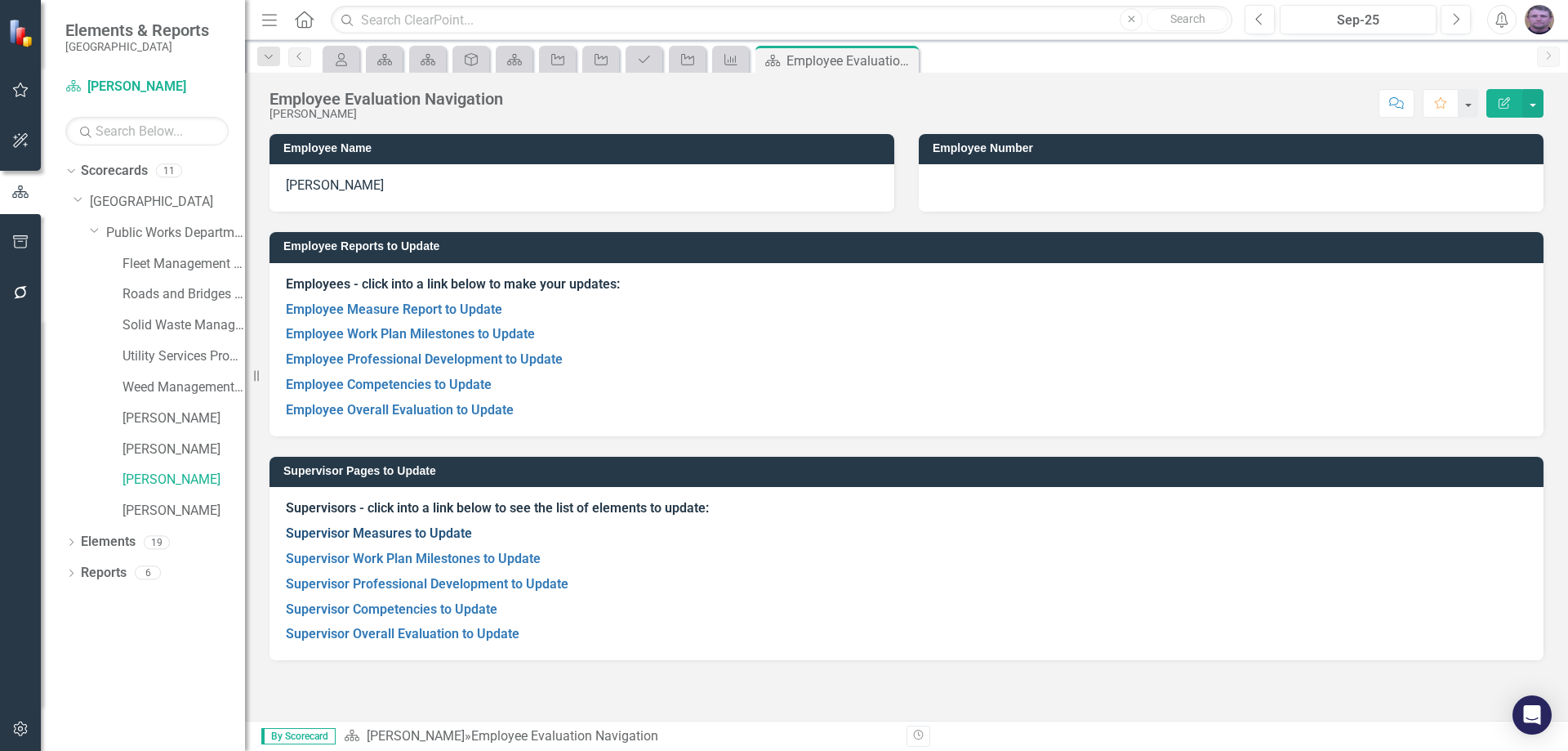
click at [407, 528] on link "Supervisor Measures to Update" at bounding box center [379, 533] width 186 height 16
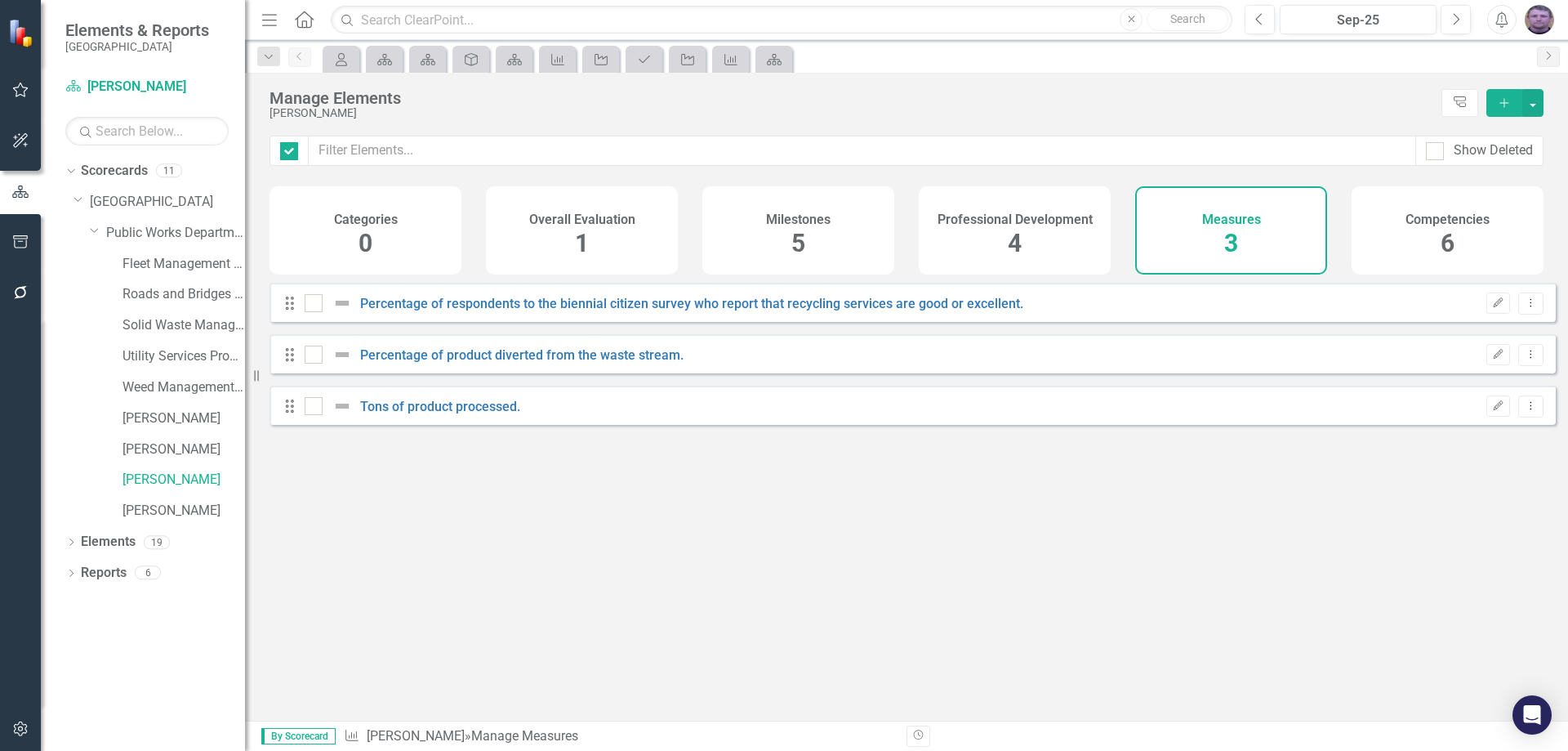
checkbox input "false"
click at [452, 311] on link "Percentage of respondents to the biennial citizen survey who report that recycl…" at bounding box center [691, 304] width 663 height 16
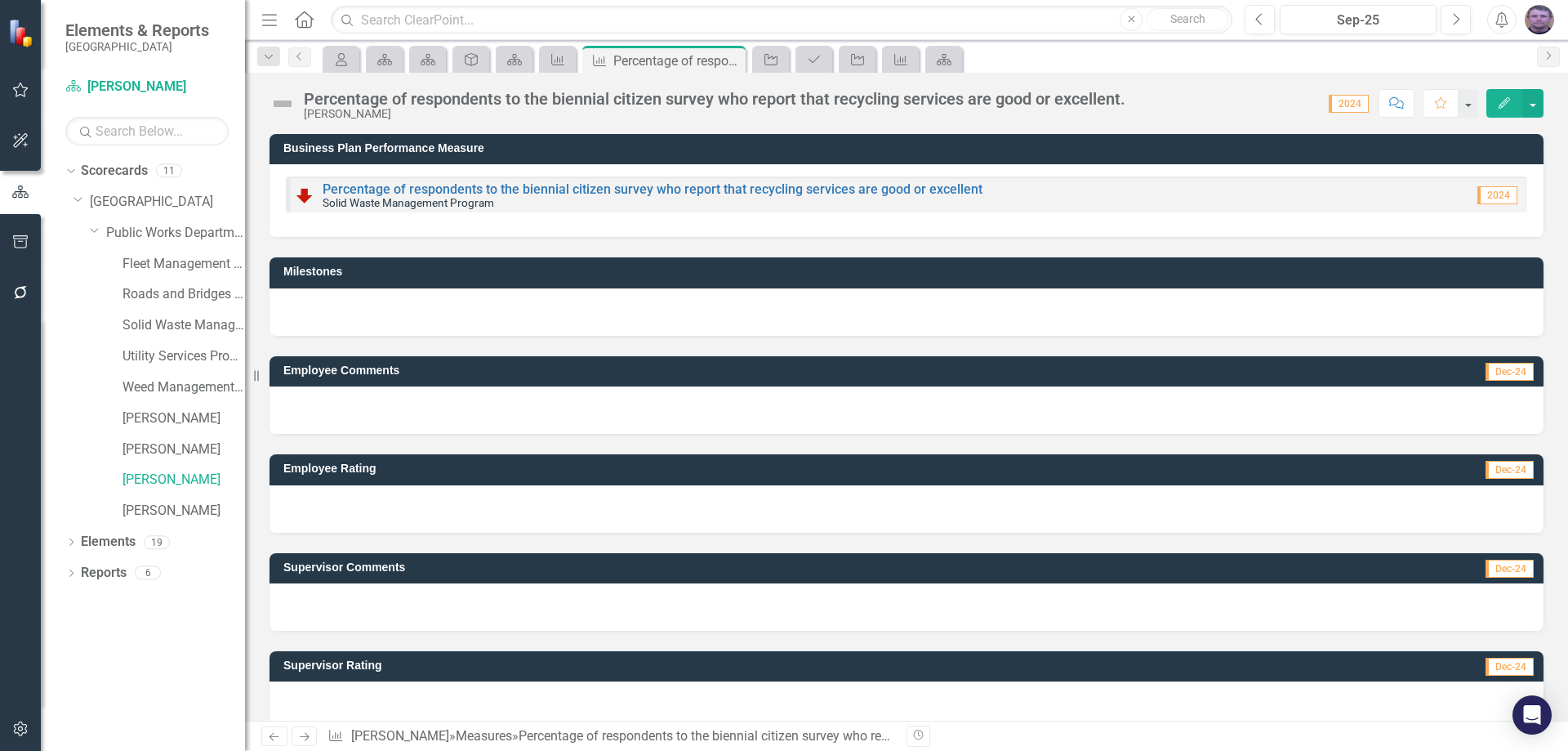
scroll to position [24, 0]
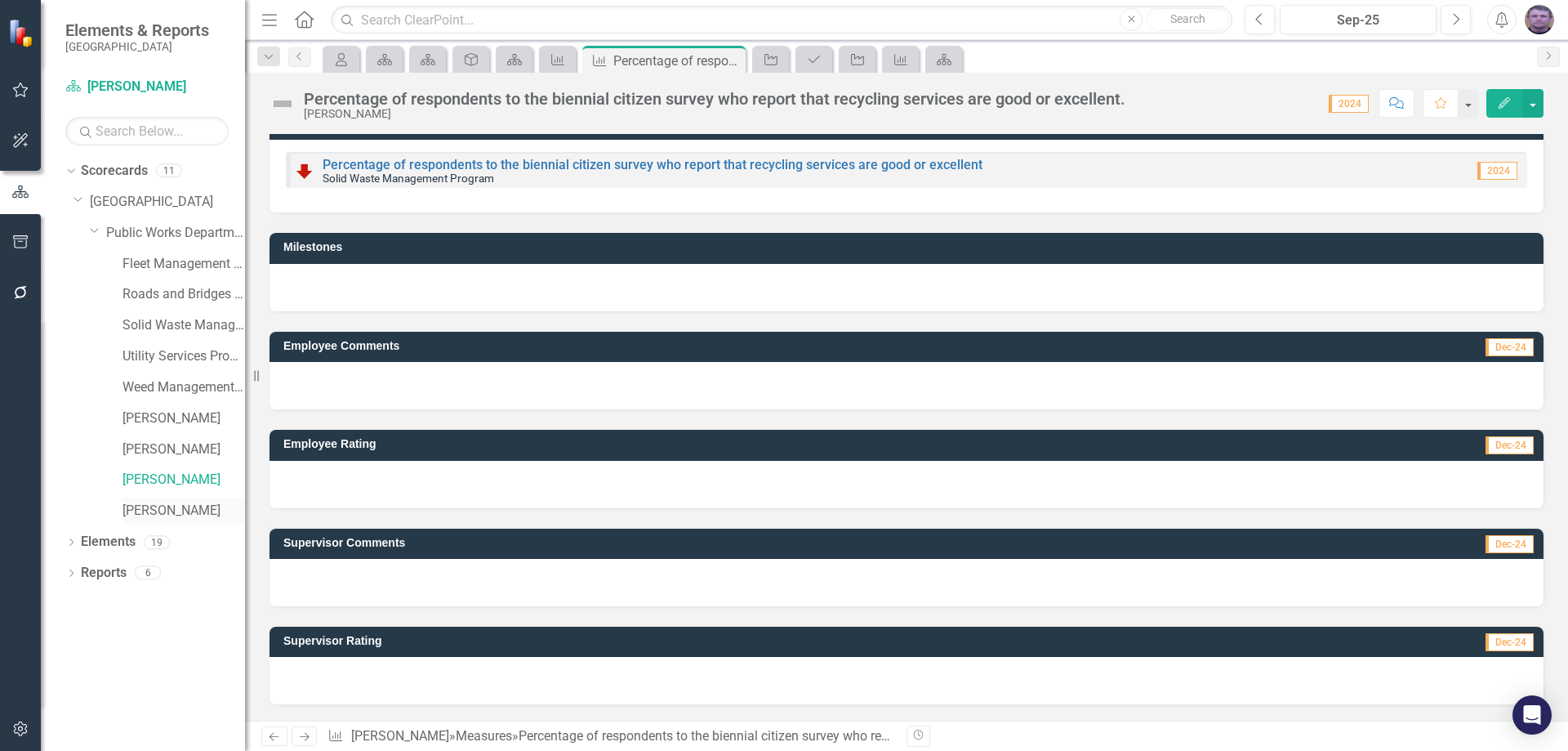
click at [164, 507] on link "[PERSON_NAME]" at bounding box center [183, 510] width 122 height 19
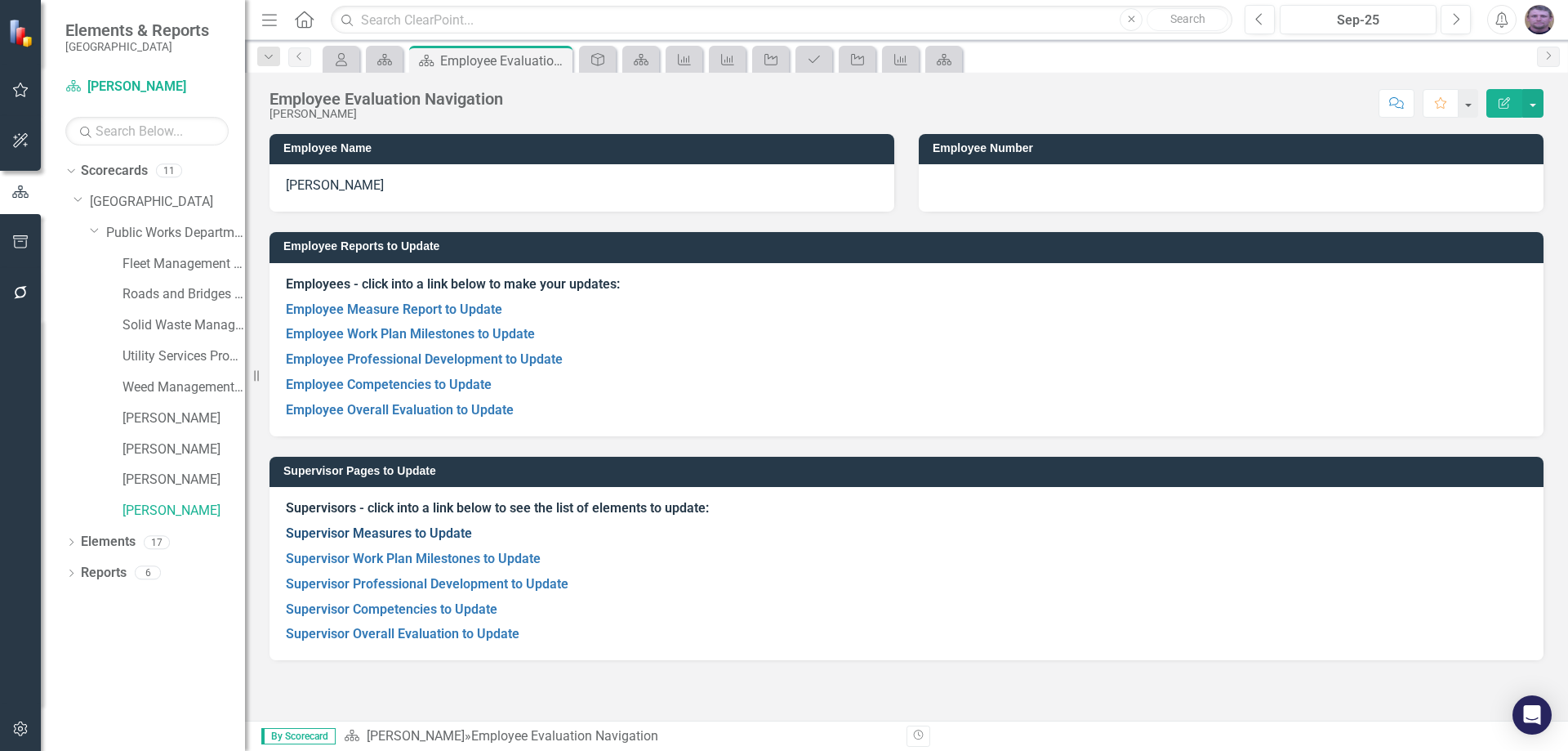
click at [391, 530] on link "Supervisor Measures to Update" at bounding box center [379, 533] width 186 height 16
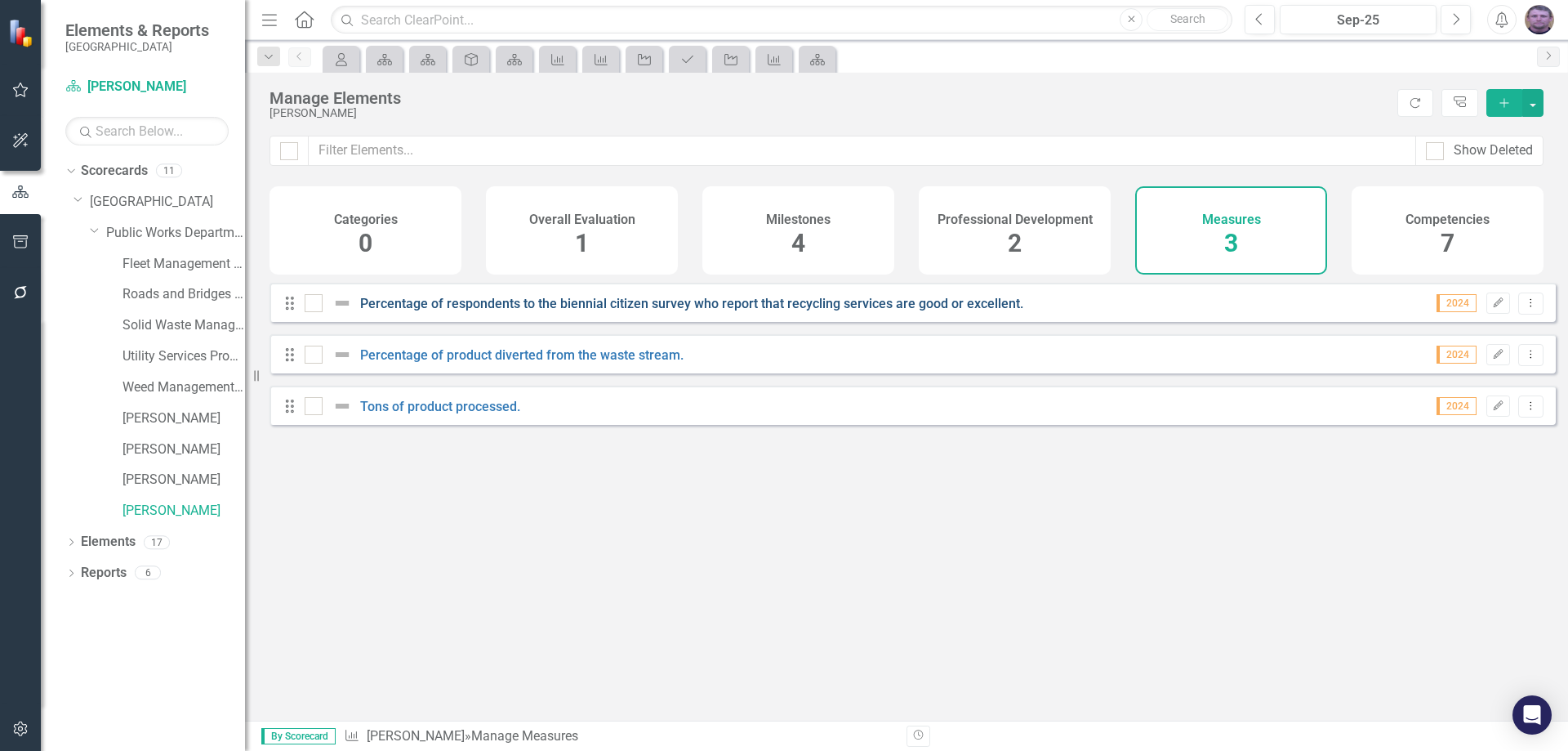
click at [529, 310] on link "Percentage of respondents to the biennial citizen survey who report that recycl…" at bounding box center [691, 304] width 663 height 16
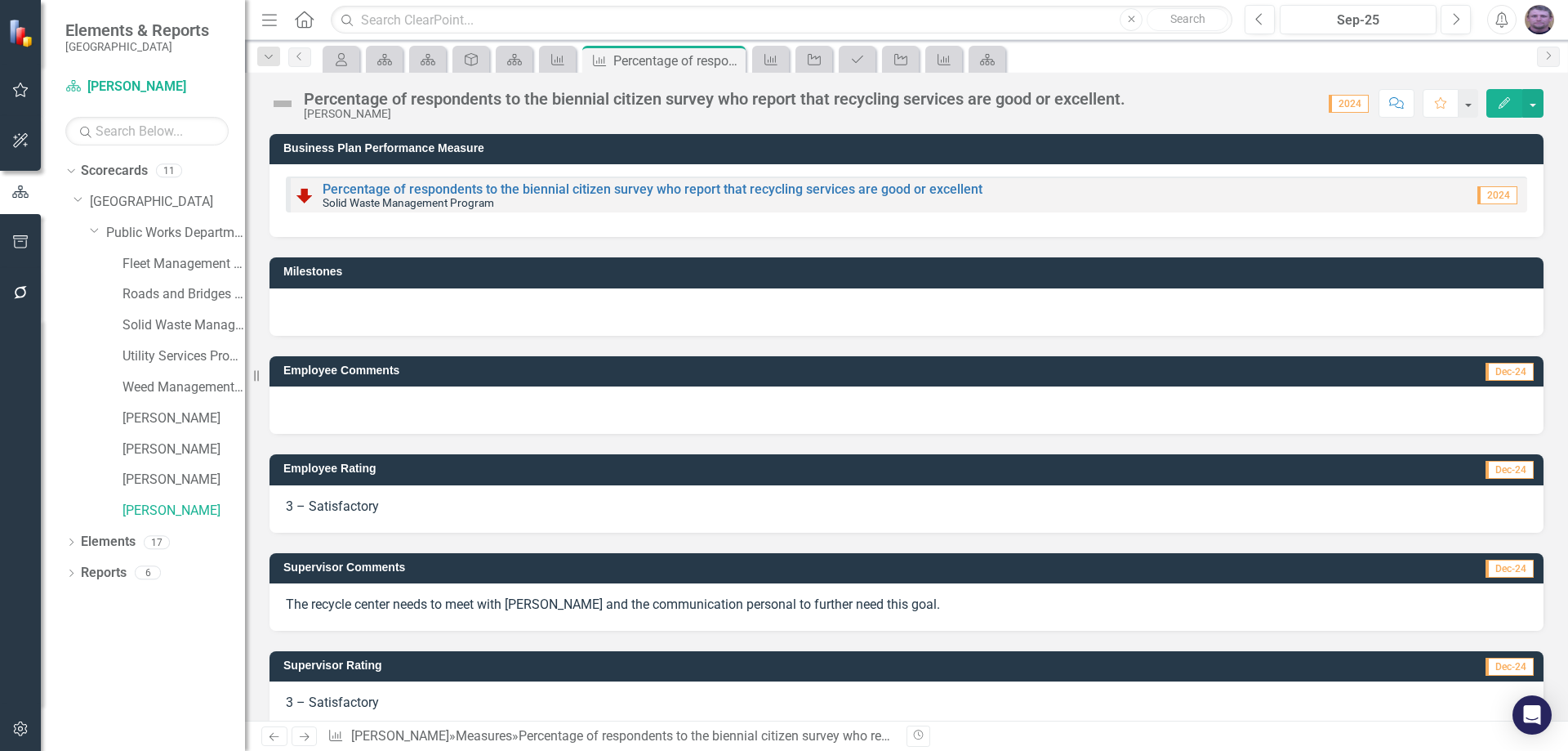
click at [1365, 100] on span "2024" at bounding box center [1349, 104] width 40 height 18
click at [1361, 106] on span "2024" at bounding box center [1349, 104] width 40 height 18
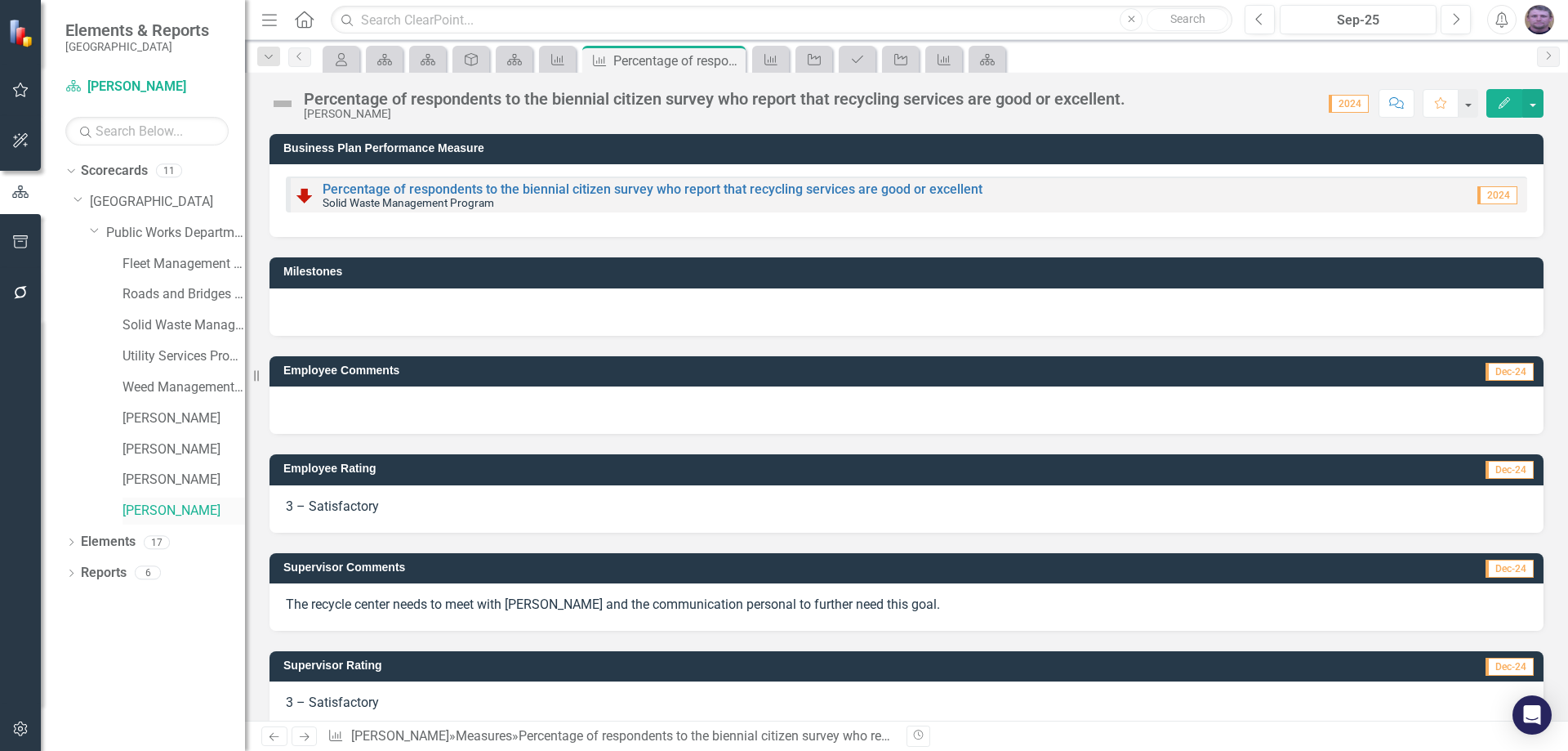
click at [192, 510] on link "[PERSON_NAME]" at bounding box center [183, 510] width 122 height 19
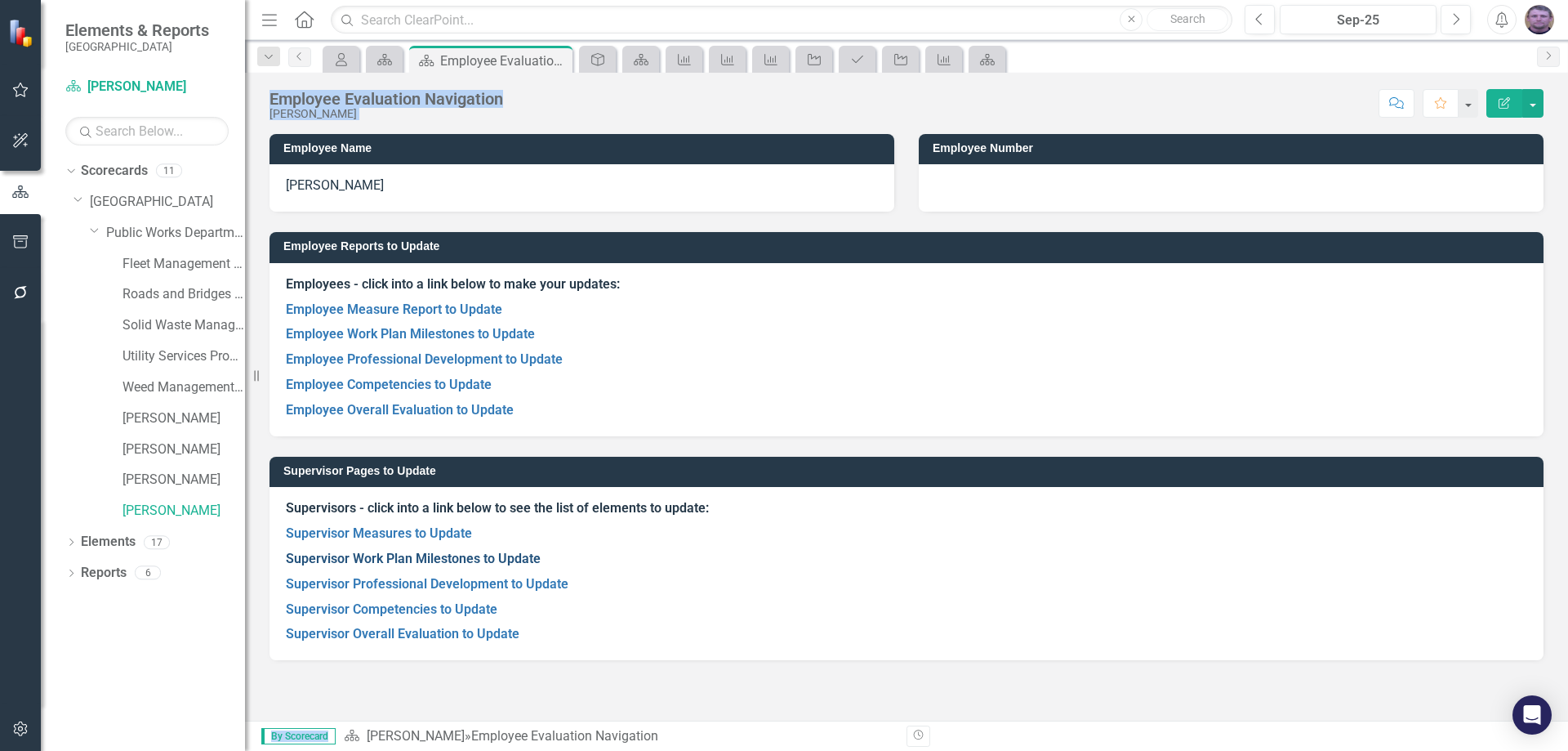
click at [368, 557] on link "Supervisor Work Plan Milestones to Update" at bounding box center [413, 558] width 255 height 16
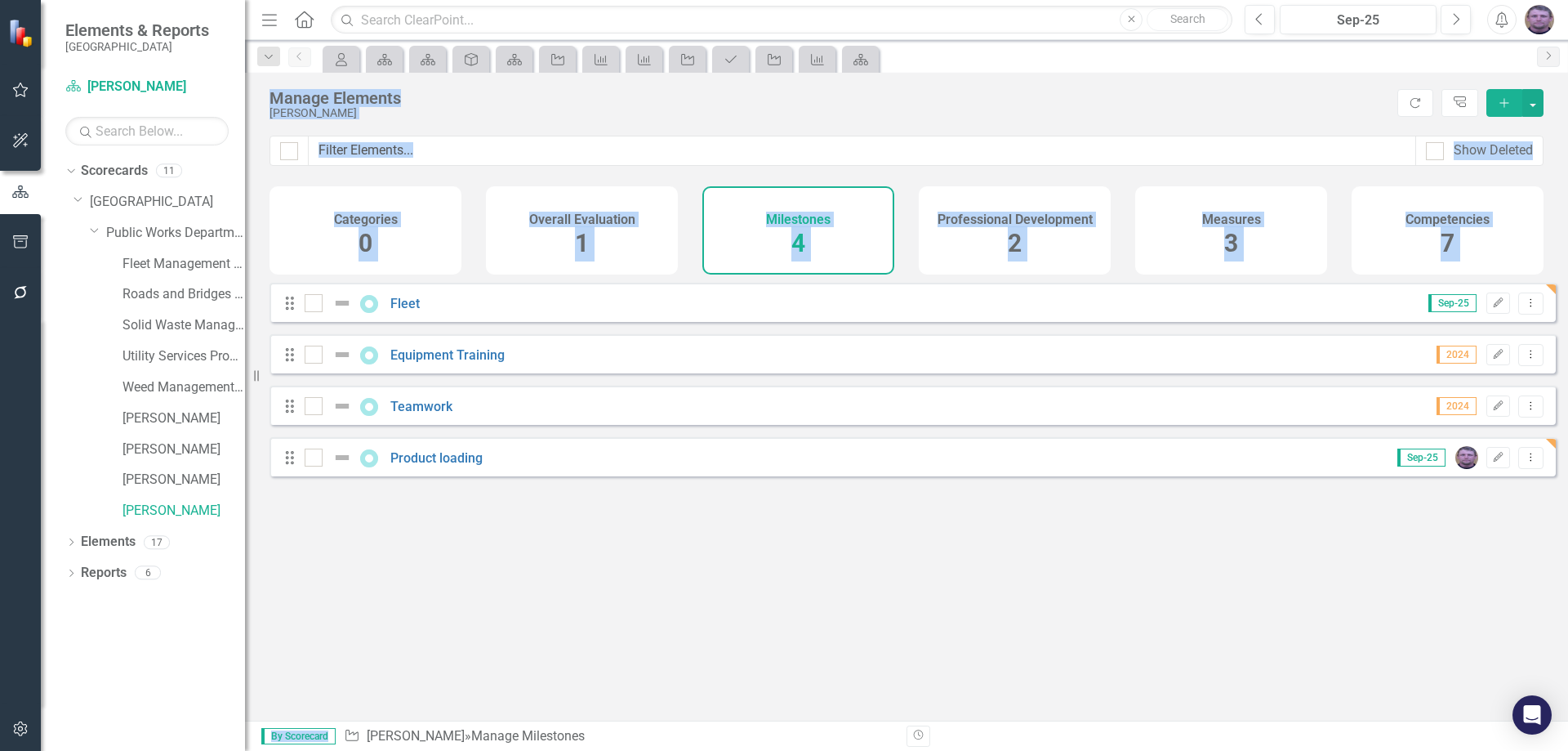
click at [424, 533] on div "Looks like you don't have any Milestones set up yet. Why don't you add an Miles…" at bounding box center [912, 481] width 1286 height 397
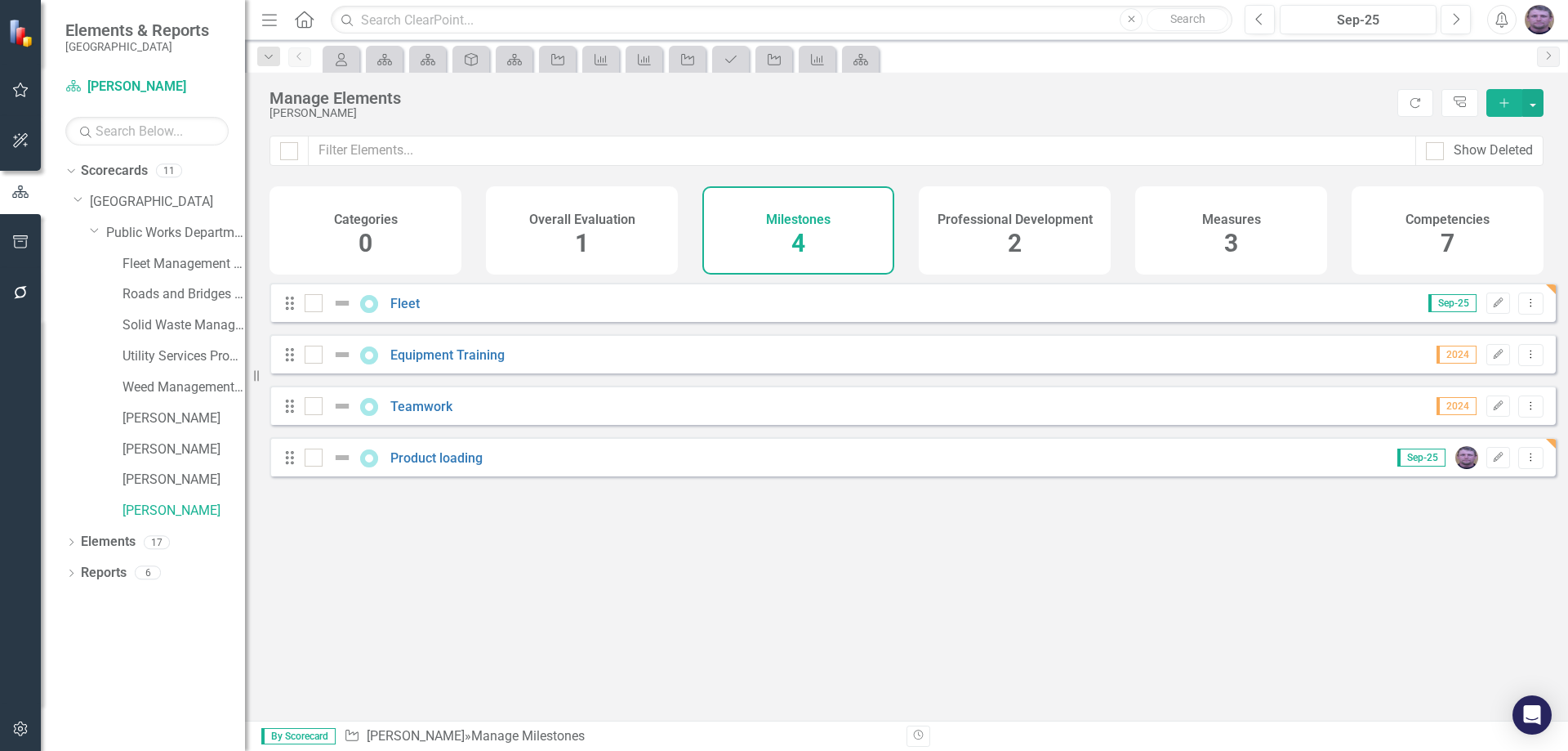
click at [477, 314] on div "Drag Fleet Sep-25 Edit Dropdown Menu" at bounding box center [912, 302] width 1286 height 39
click at [414, 311] on link "Fleet" at bounding box center [404, 304] width 29 height 16
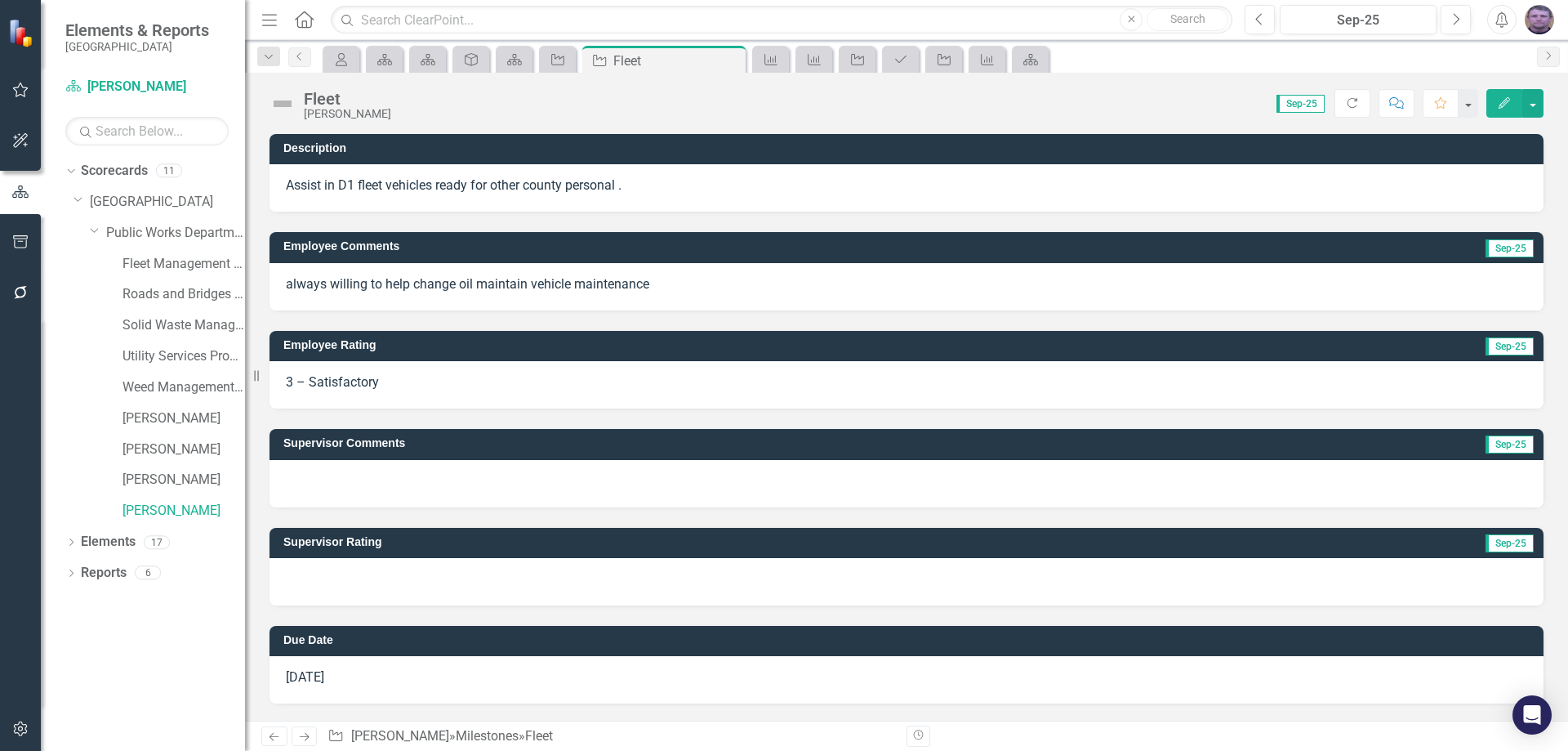
click at [1310, 105] on span "Sep-25" at bounding box center [1300, 104] width 48 height 18
click at [352, 381] on span "3 – Satisfactory" at bounding box center [332, 382] width 93 height 16
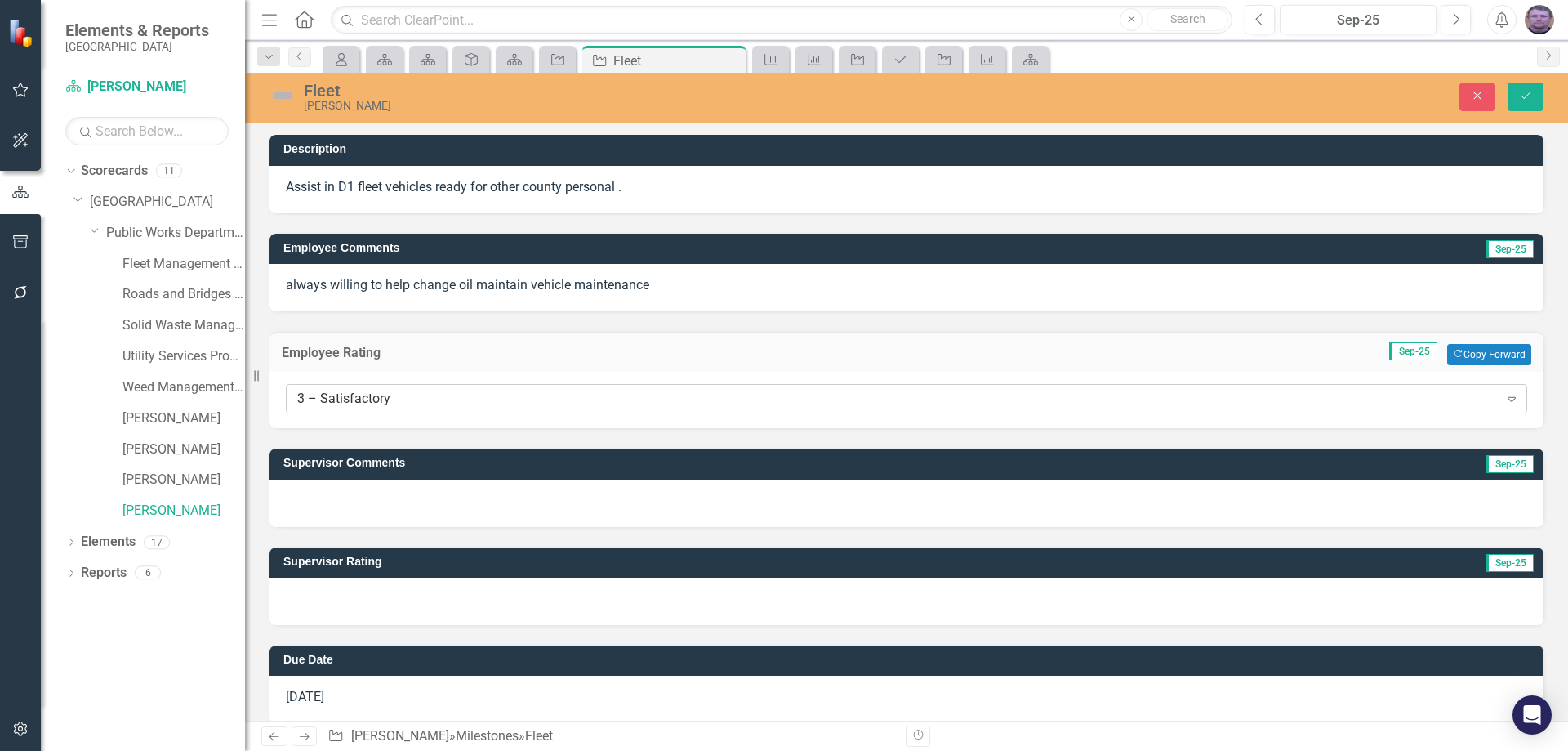
click at [350, 396] on div "3 – Satisfactory" at bounding box center [897, 399] width 1201 height 19
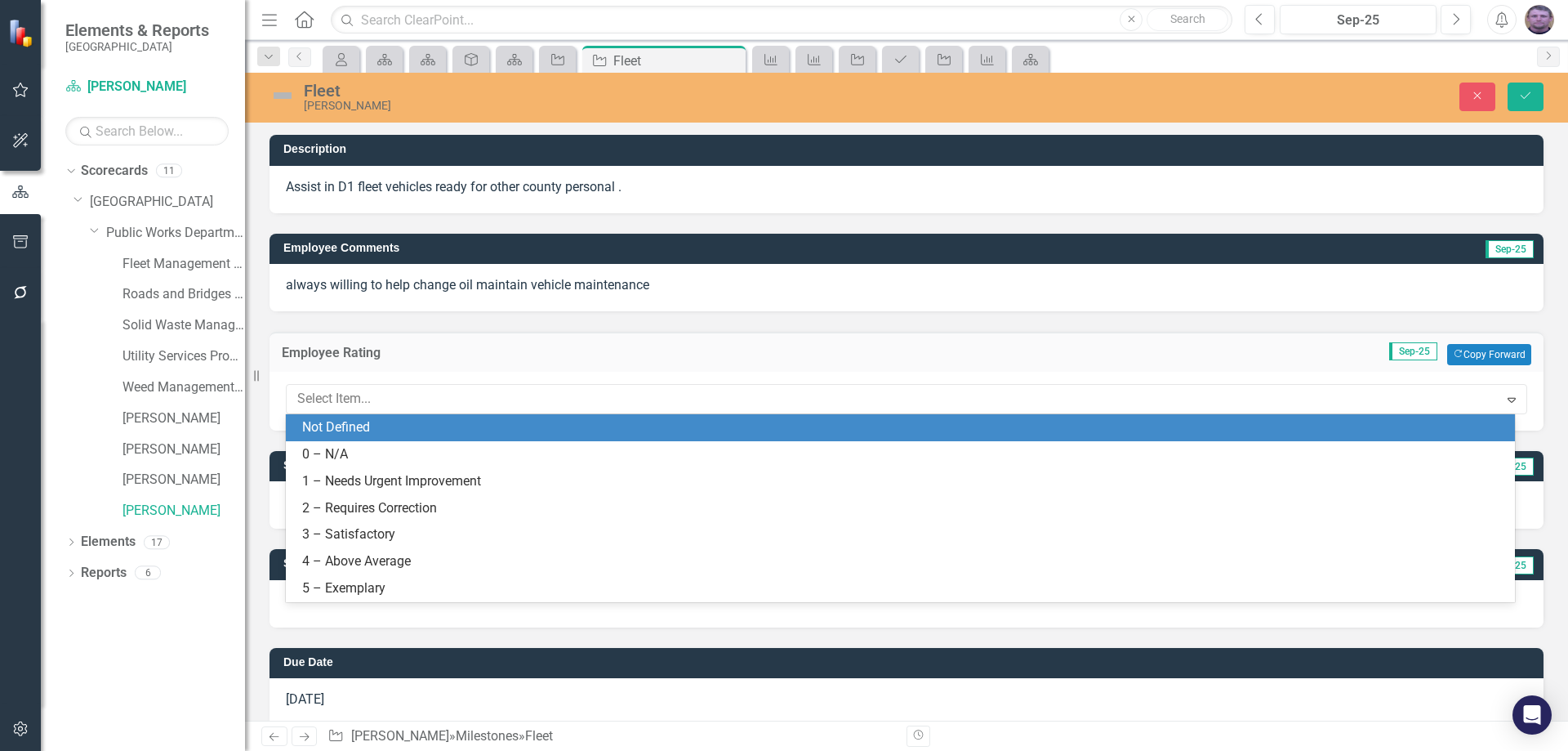
click at [338, 425] on div "Not Defined" at bounding box center [903, 427] width 1203 height 19
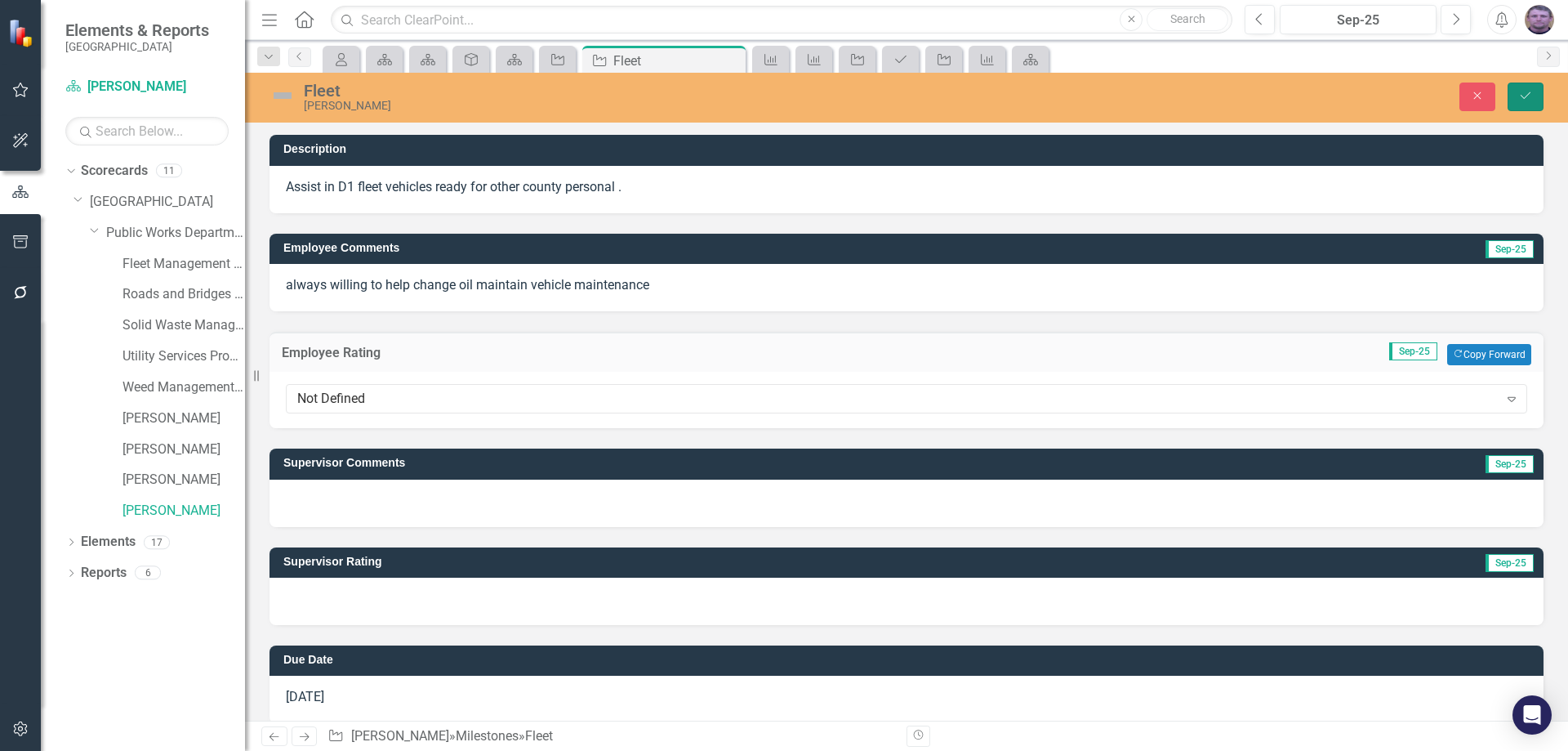
click at [1531, 91] on icon "Save" at bounding box center [1525, 95] width 15 height 11
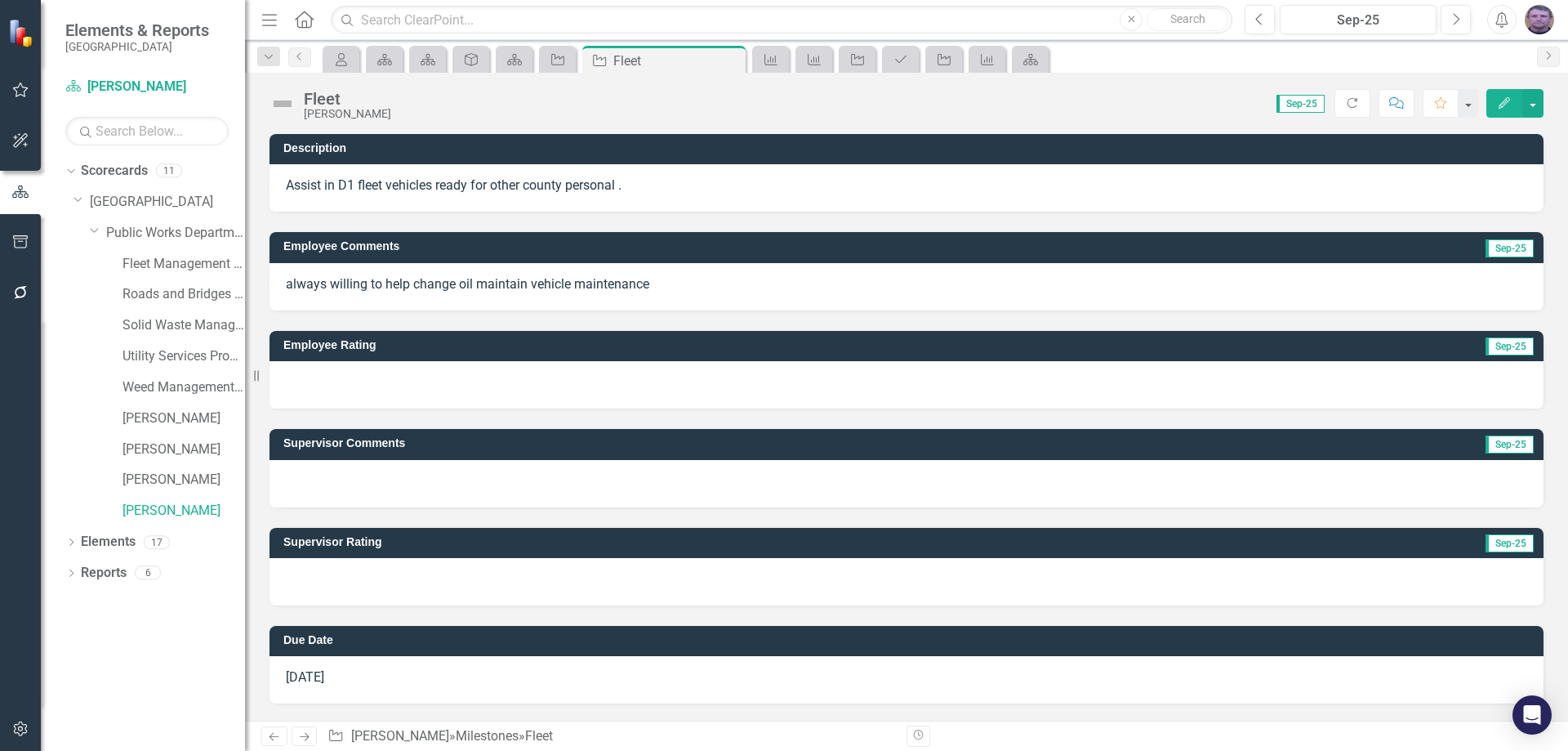
click at [1295, 103] on span "Sep-25" at bounding box center [1300, 104] width 48 height 18
click at [1307, 101] on span "Sep-25" at bounding box center [1300, 104] width 48 height 18
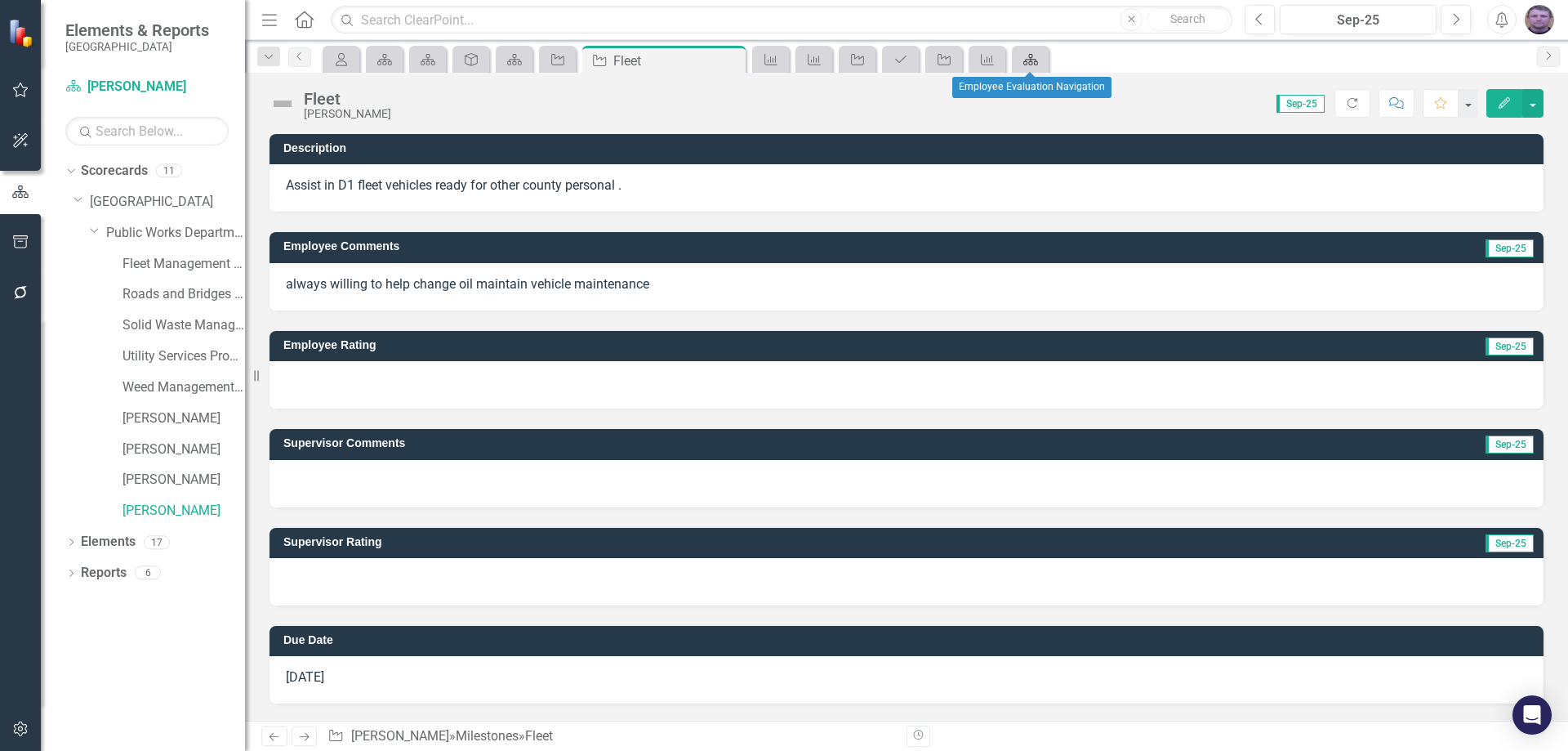
click at [1041, 63] on link "Scorecard" at bounding box center [1030, 59] width 29 height 20
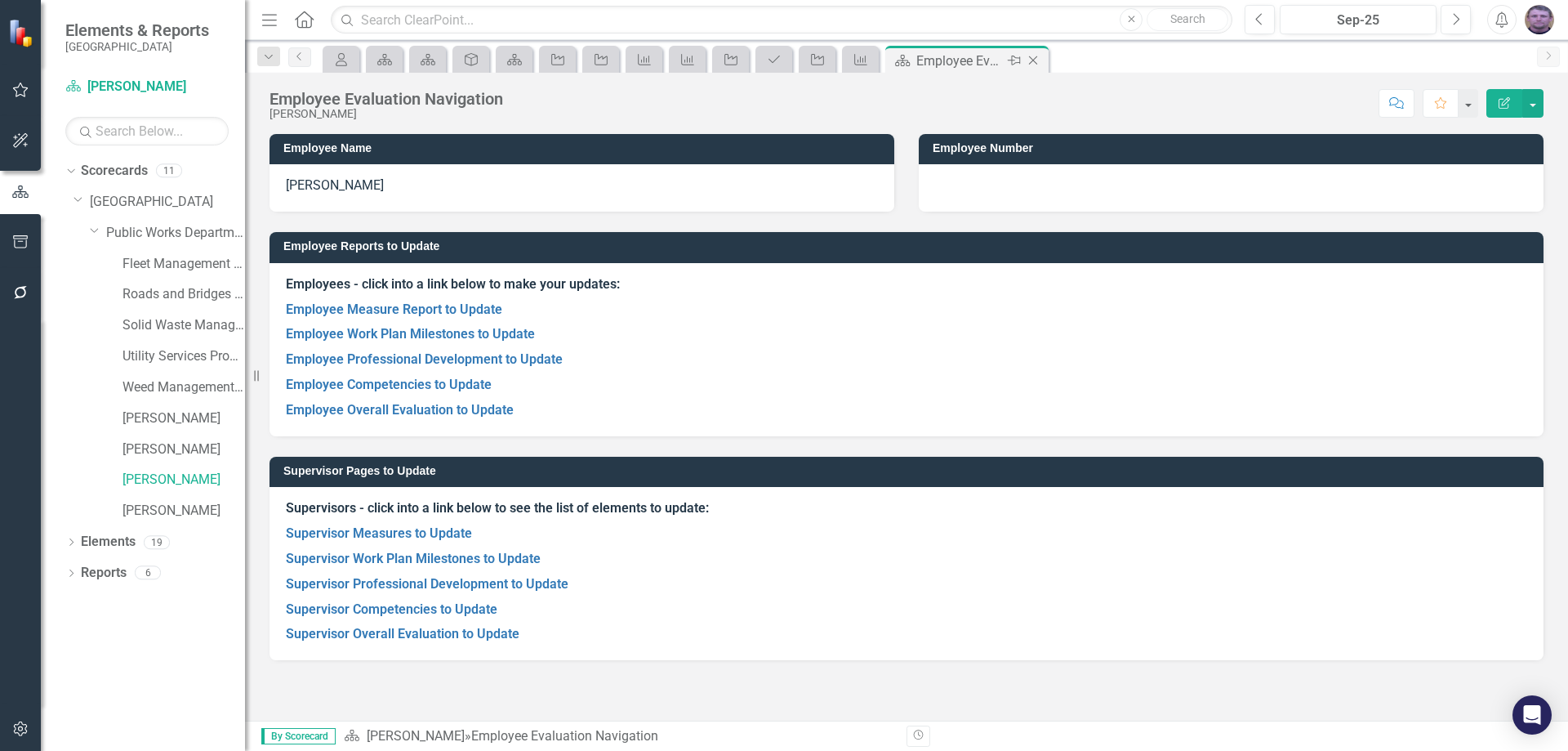
click at [1031, 60] on icon "Close" at bounding box center [1033, 60] width 16 height 13
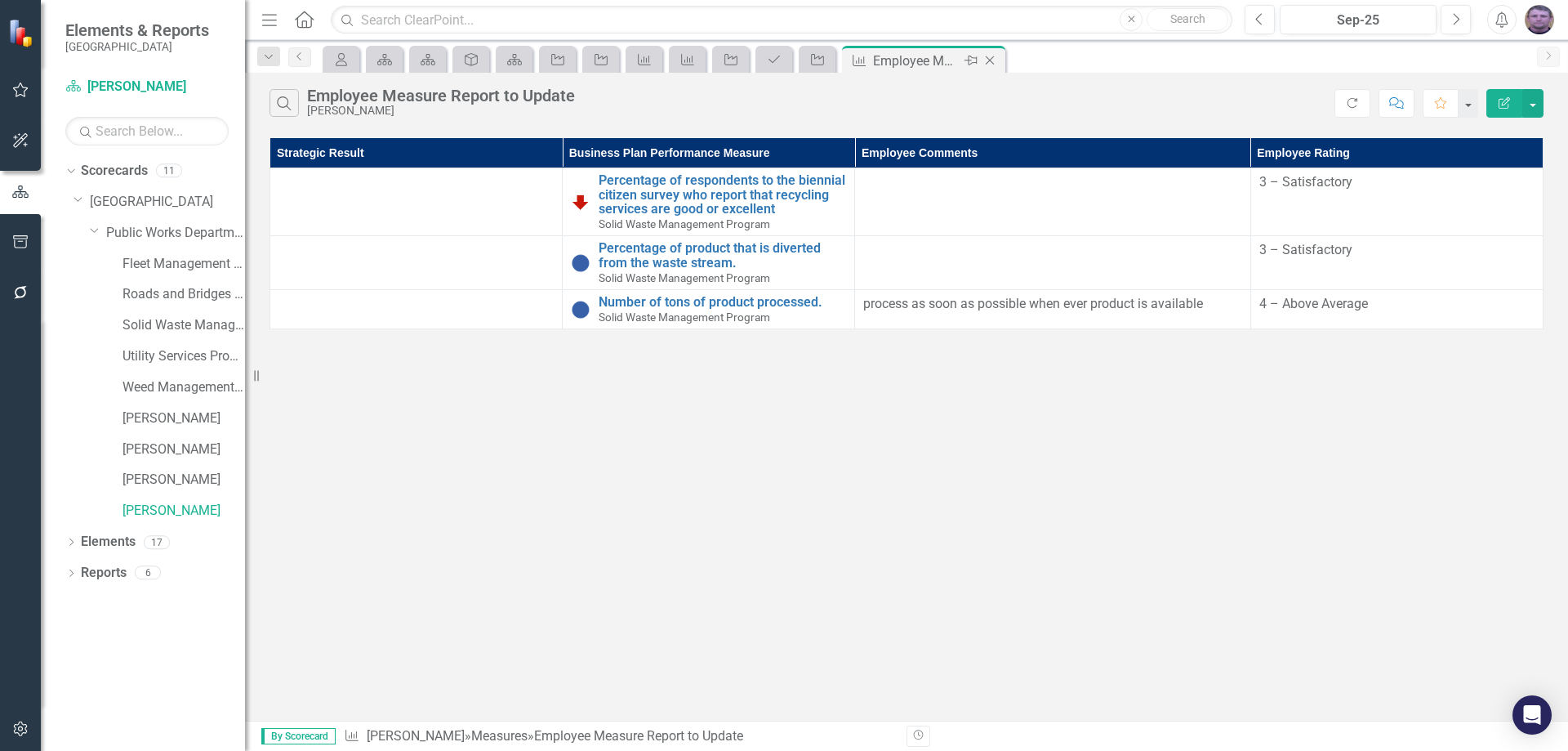
click at [991, 58] on icon "Close" at bounding box center [990, 60] width 16 height 13
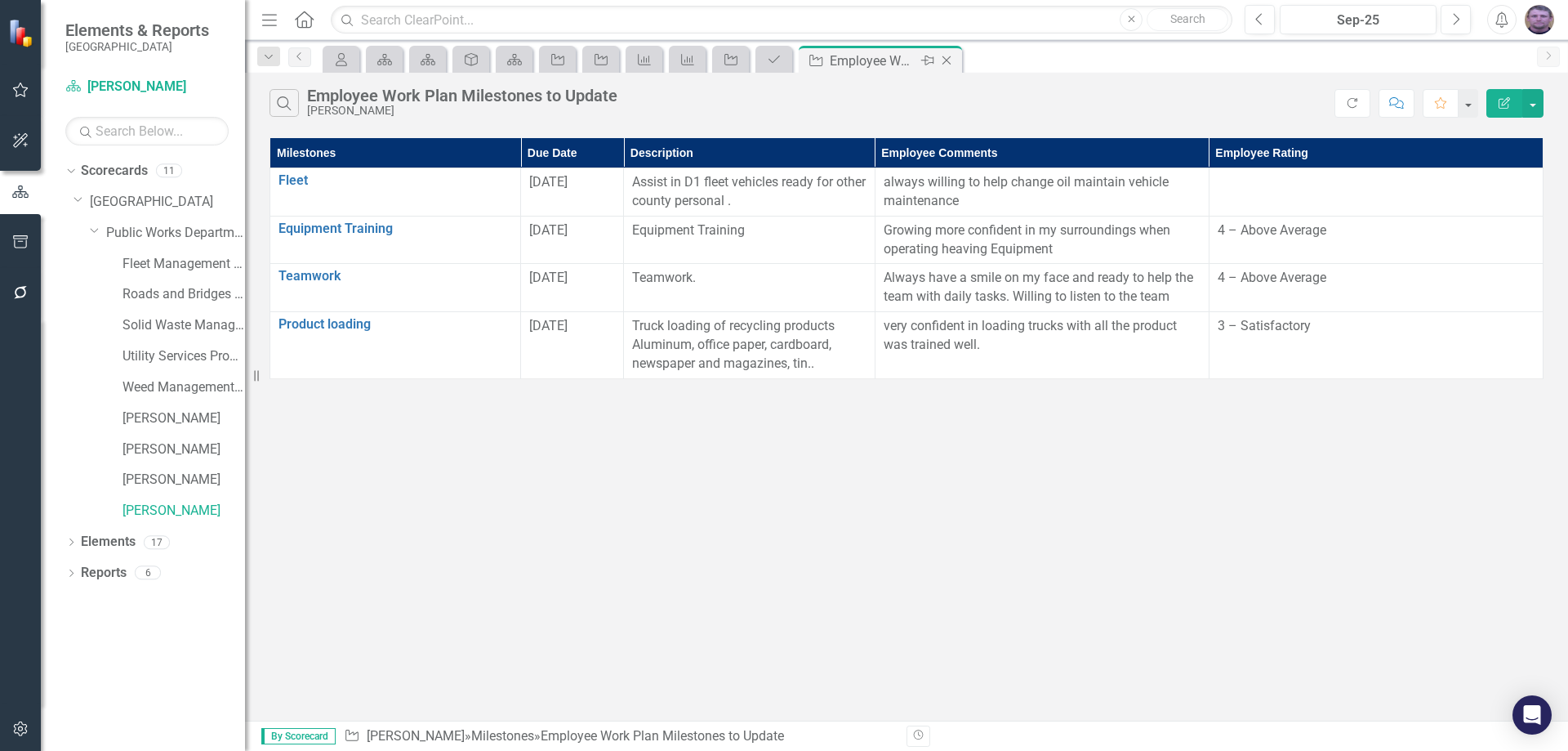
click at [947, 63] on icon "Close" at bounding box center [946, 60] width 16 height 13
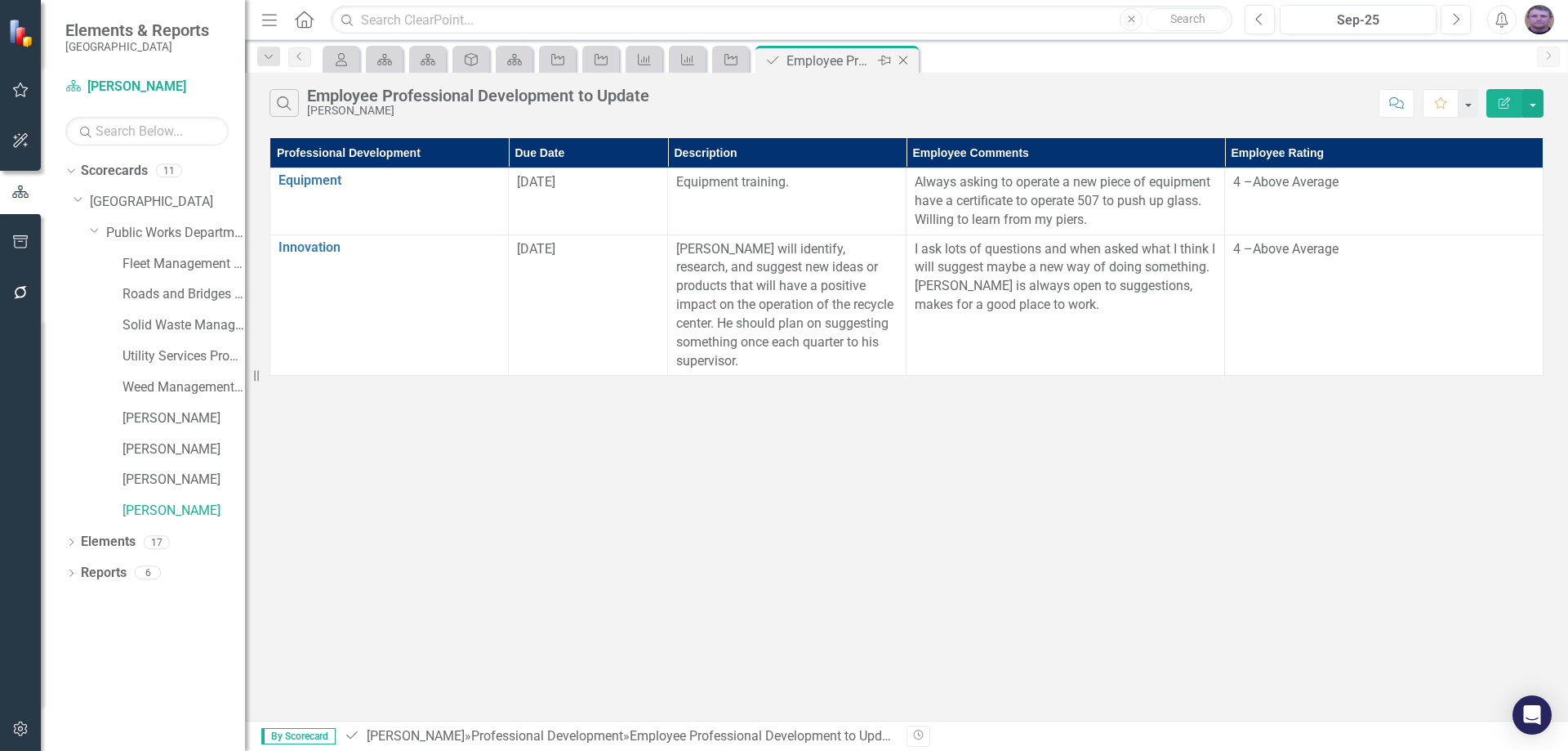
click at [909, 60] on icon "Close" at bounding box center [903, 60] width 16 height 13
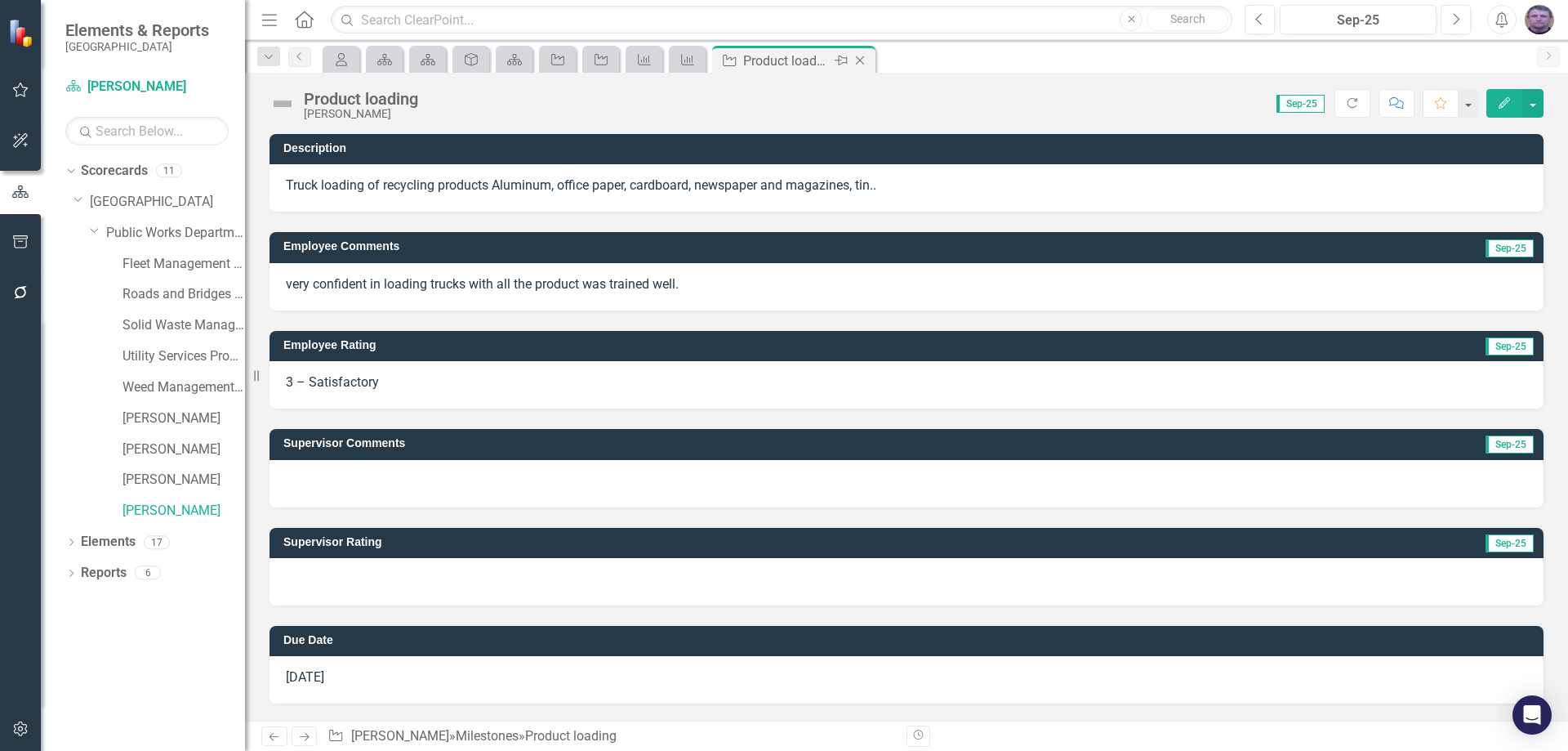
click at [858, 57] on icon "Close" at bounding box center [860, 60] width 16 height 13
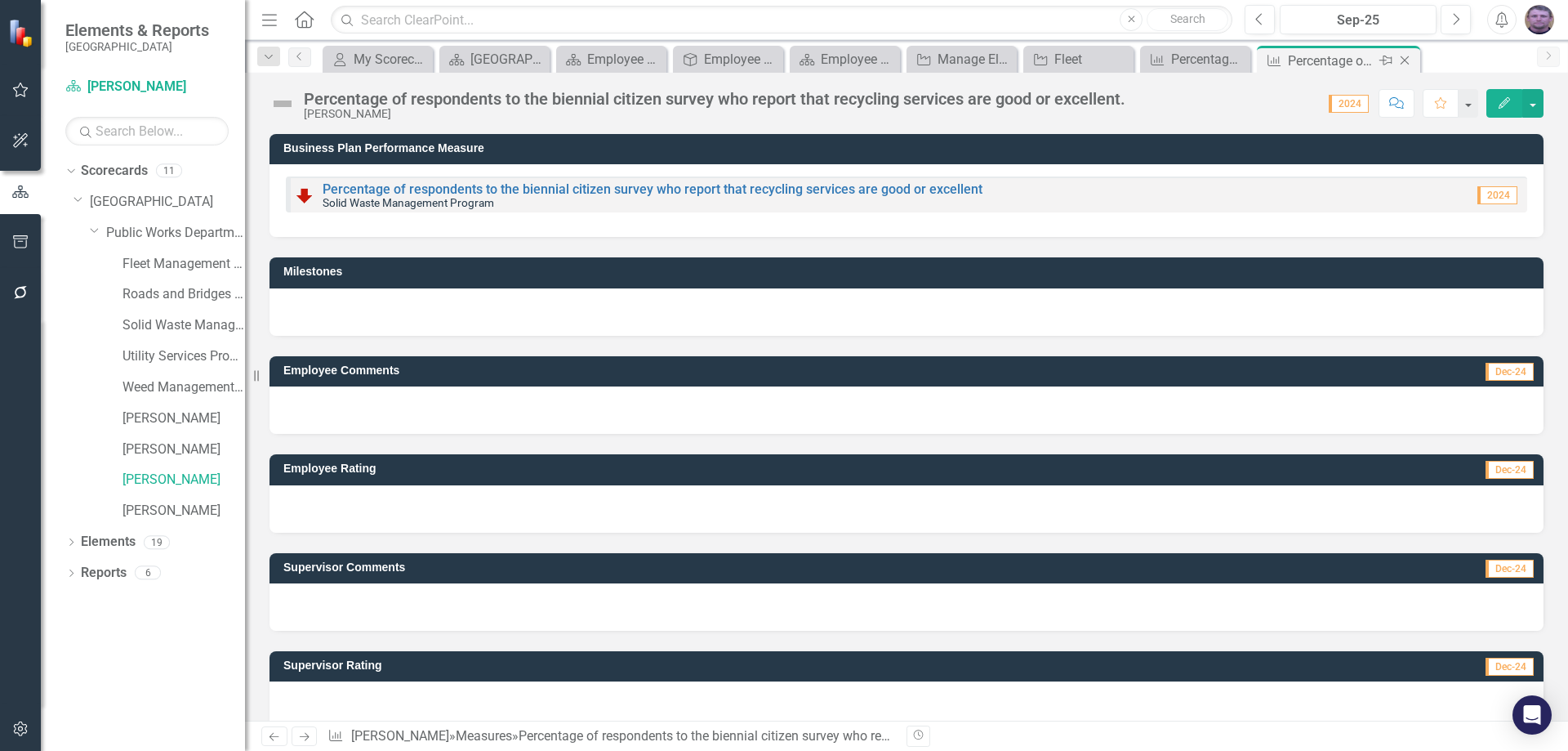
click at [1404, 61] on icon at bounding box center [1405, 60] width 9 height 9
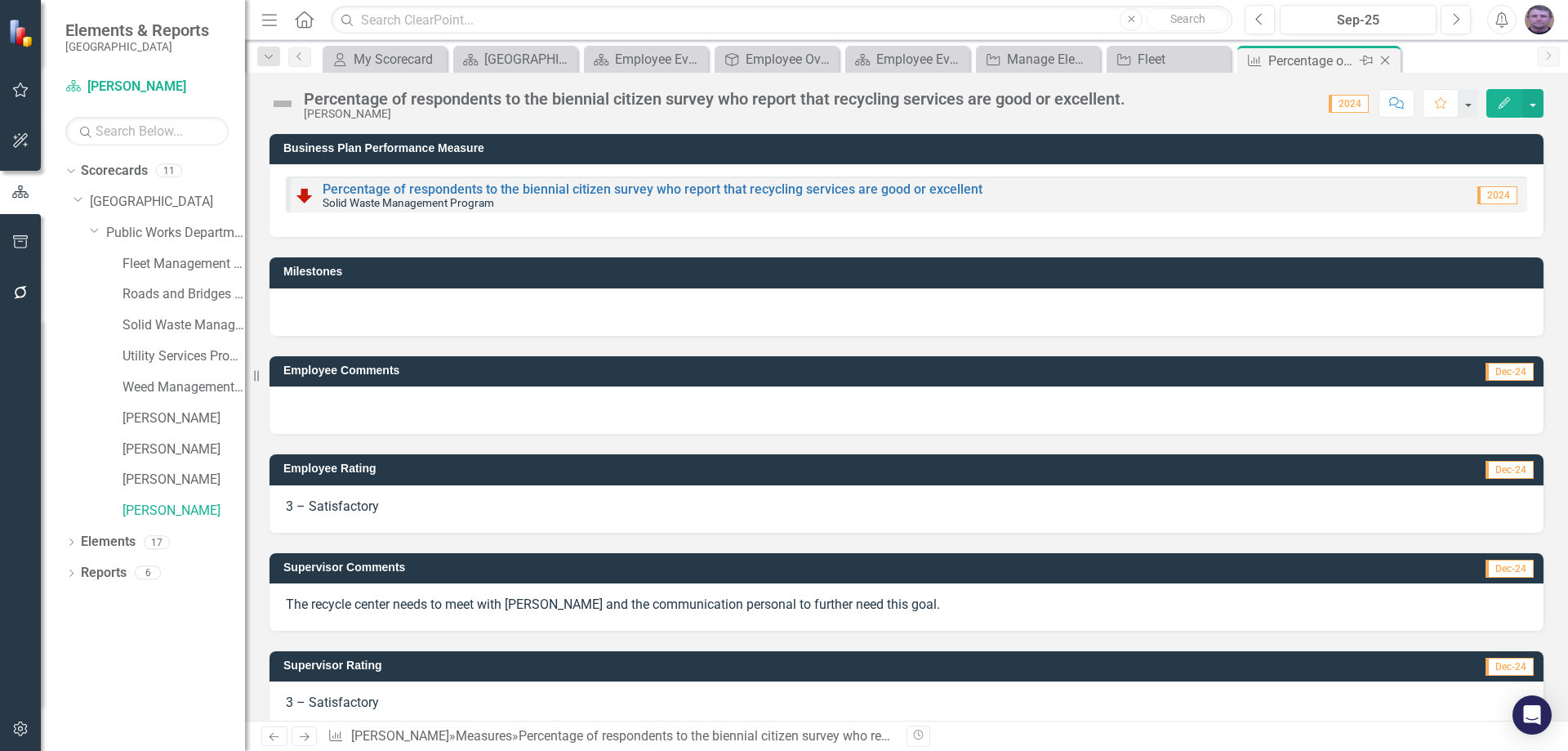
click at [1384, 61] on icon at bounding box center [1385, 60] width 9 height 9
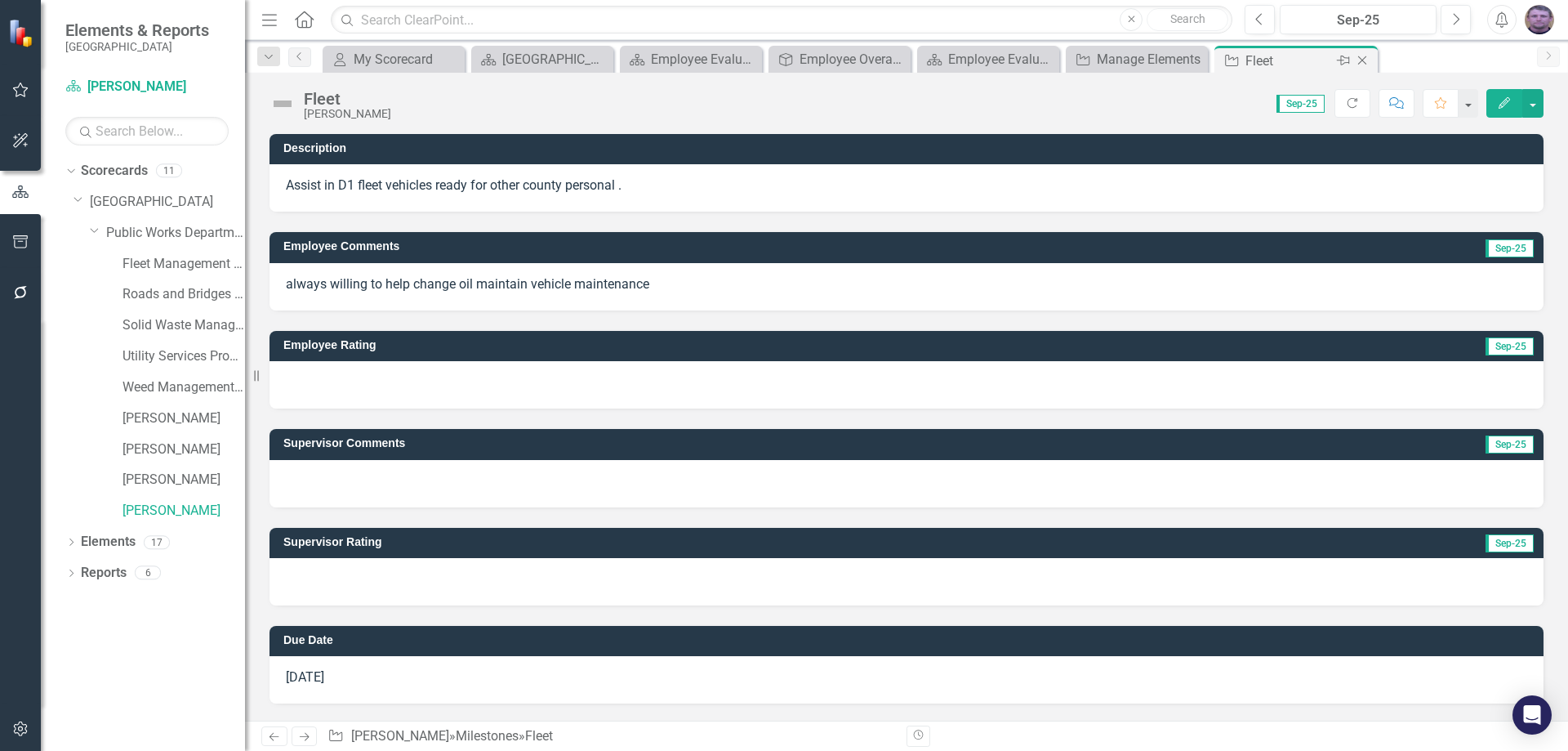
click at [1360, 61] on icon "Close" at bounding box center [1362, 60] width 16 height 13
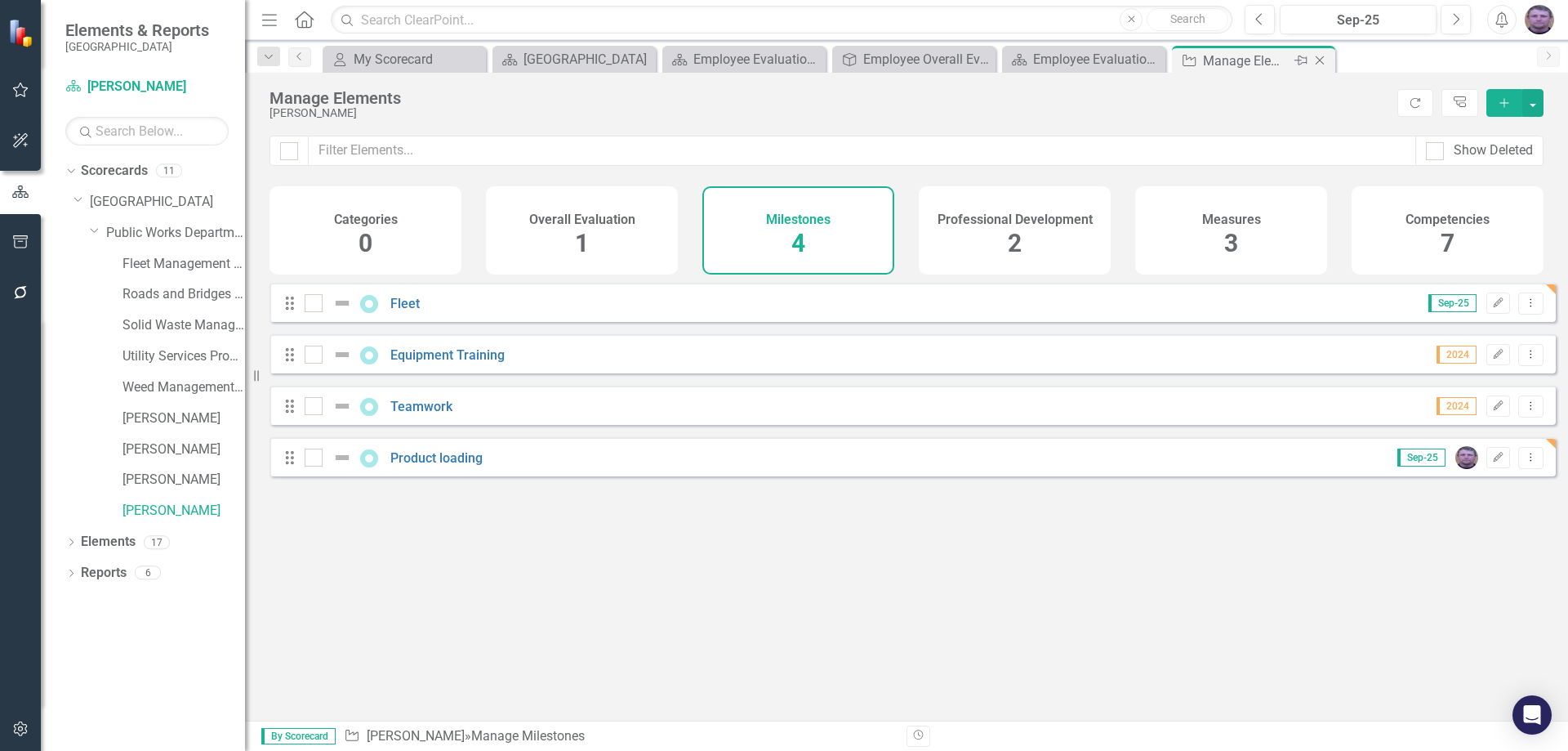
click at [1325, 61] on icon "Close" at bounding box center [1320, 60] width 16 height 13
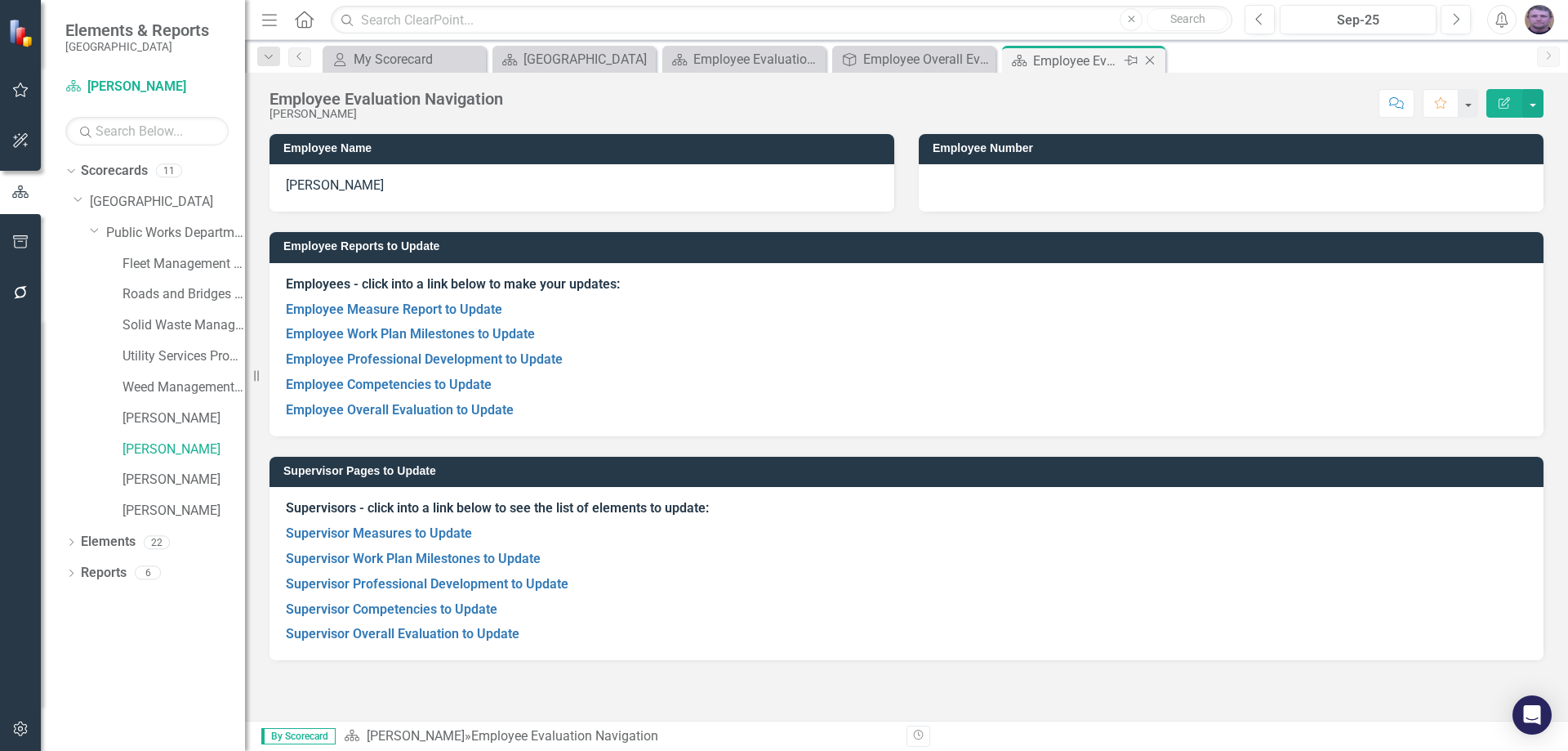
click at [1146, 64] on icon "Close" at bounding box center [1150, 60] width 16 height 13
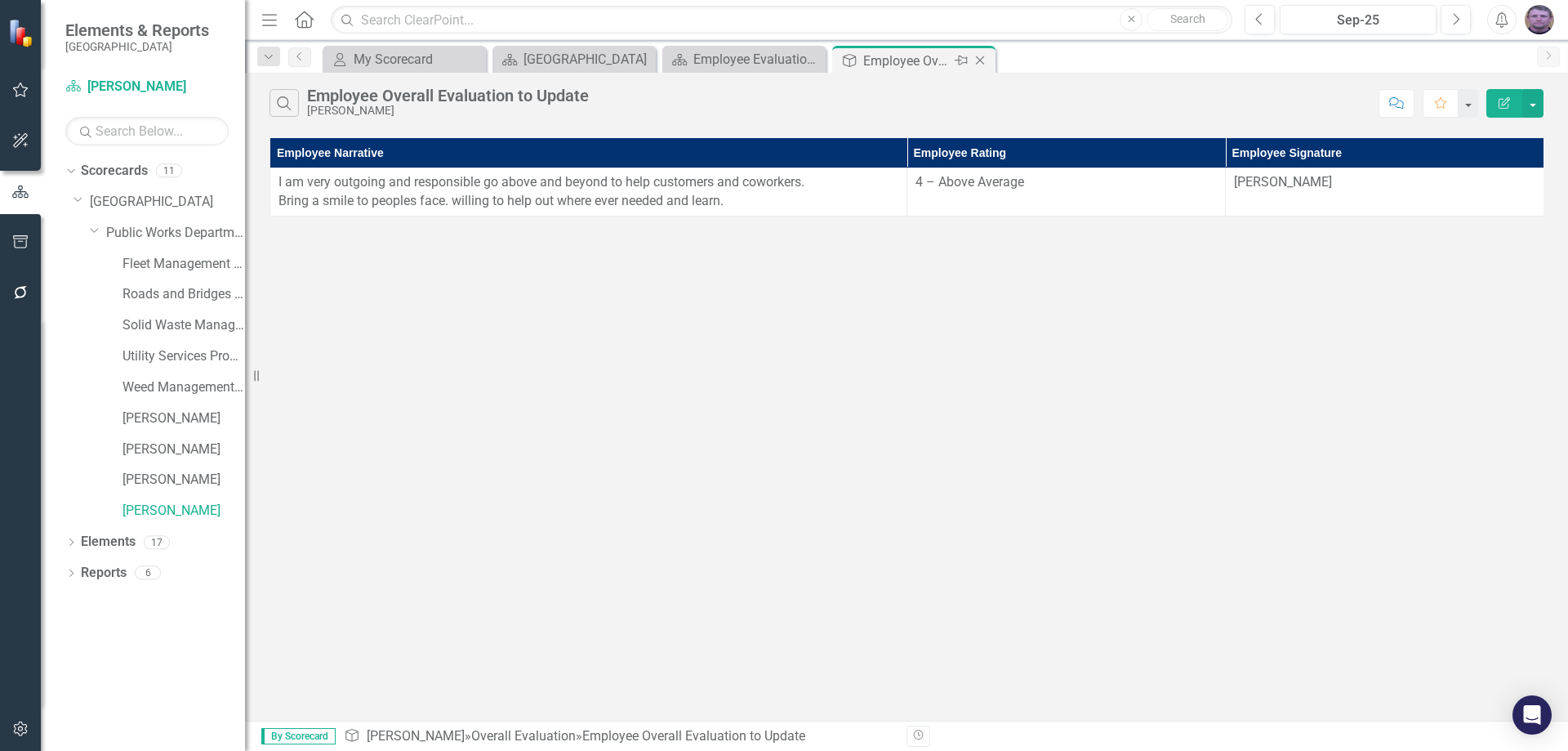
click at [978, 58] on icon "Close" at bounding box center [980, 60] width 16 height 13
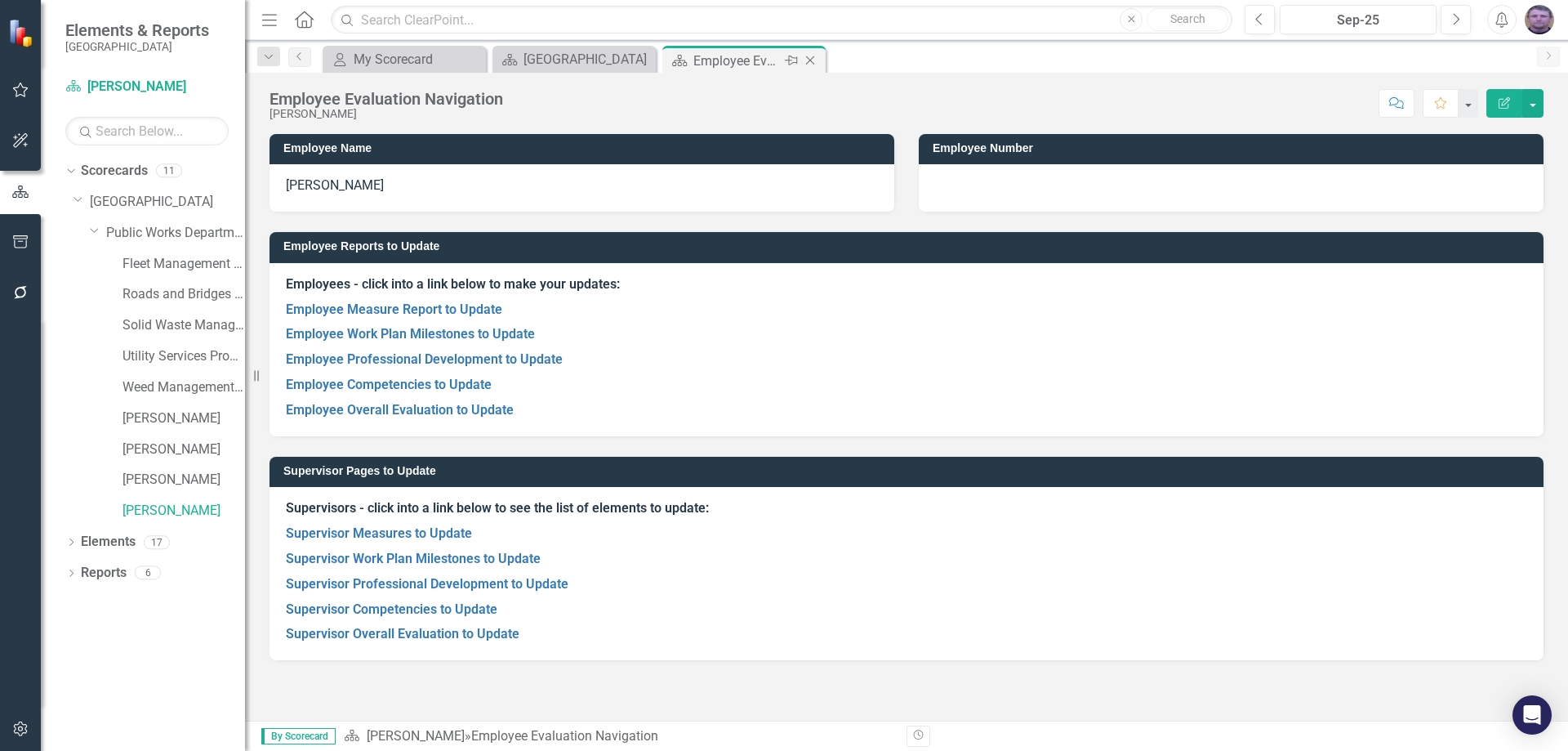
click at [810, 65] on icon "Close" at bounding box center [810, 60] width 16 height 13
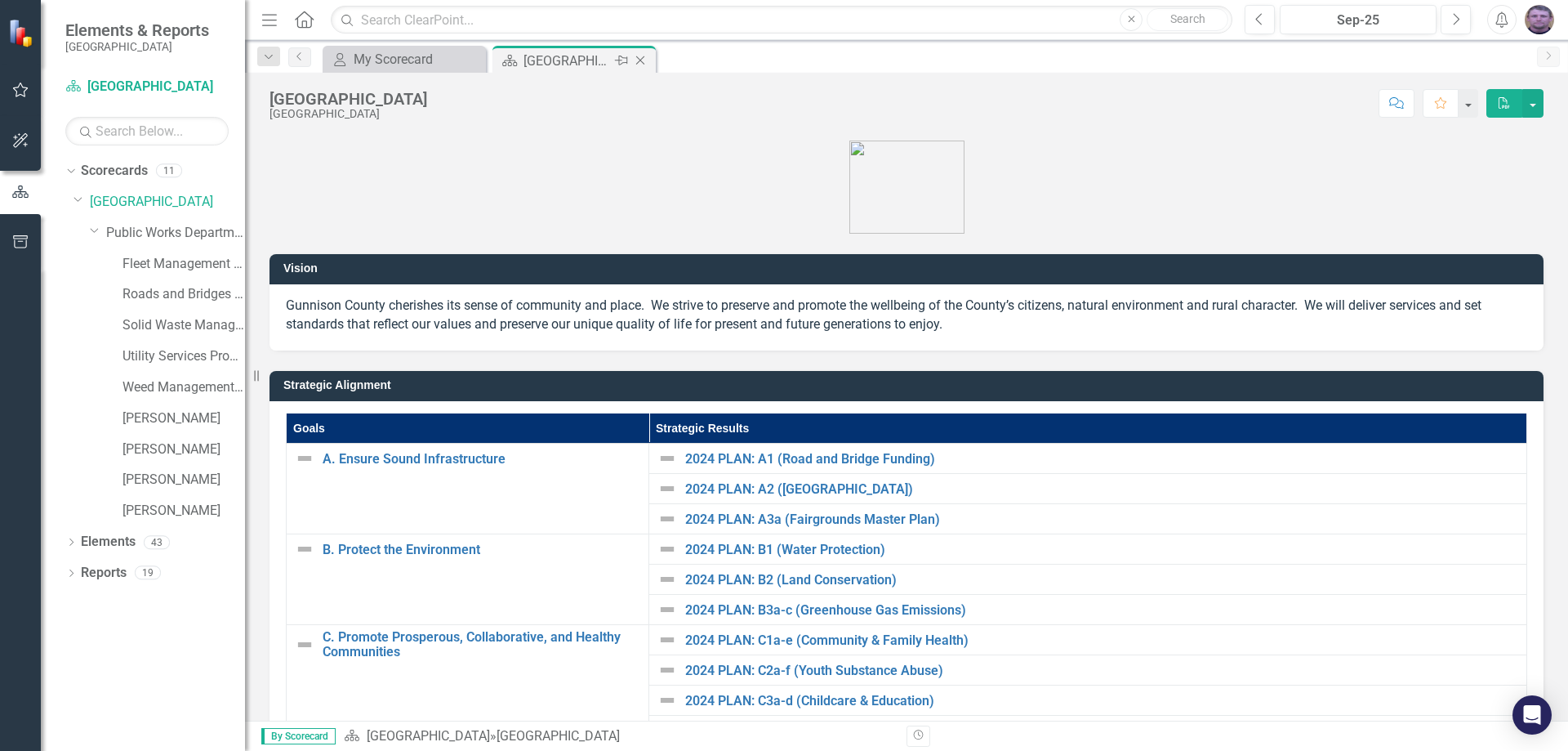
click at [644, 60] on icon "Close" at bounding box center [640, 60] width 16 height 13
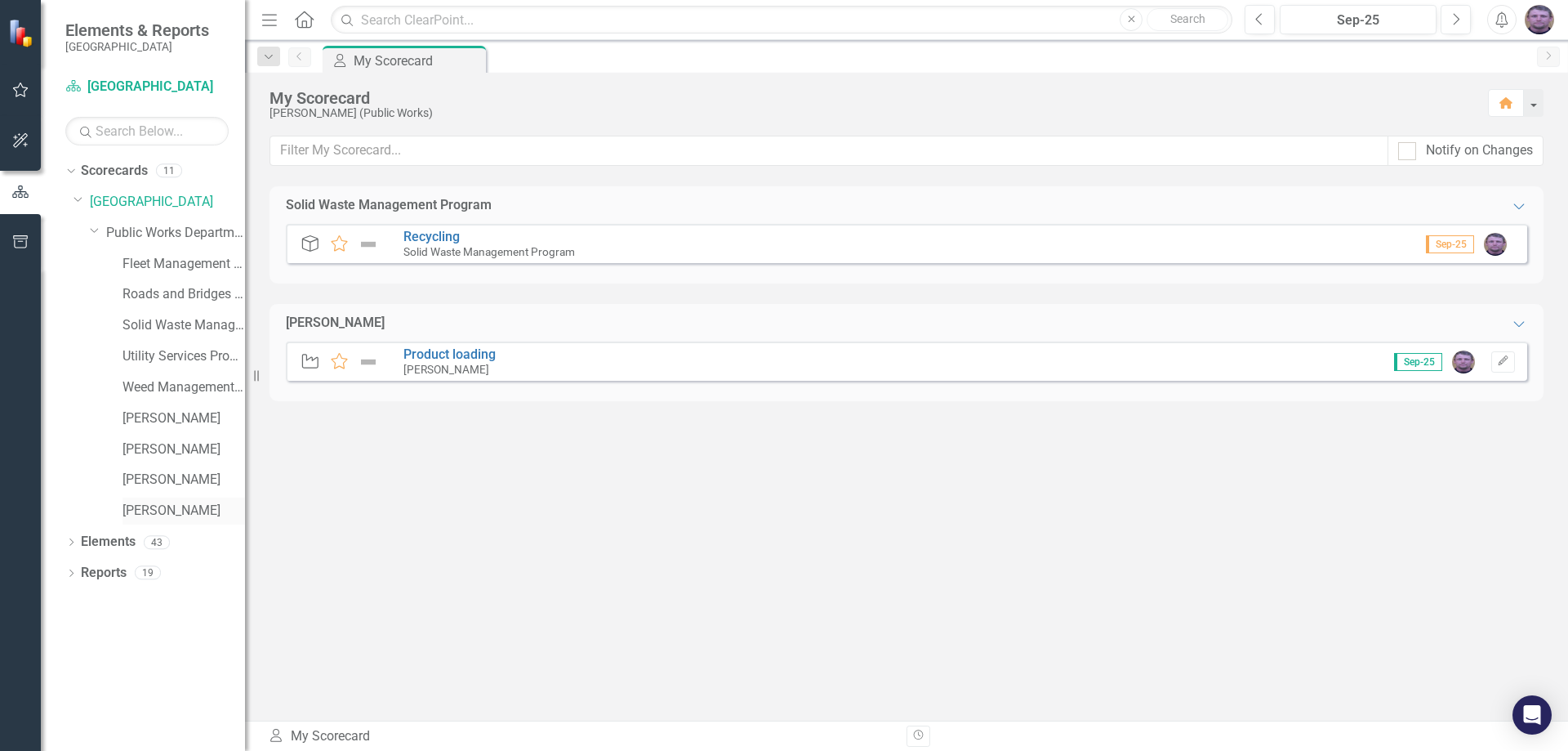
click at [180, 513] on link "[PERSON_NAME]" at bounding box center [183, 510] width 122 height 19
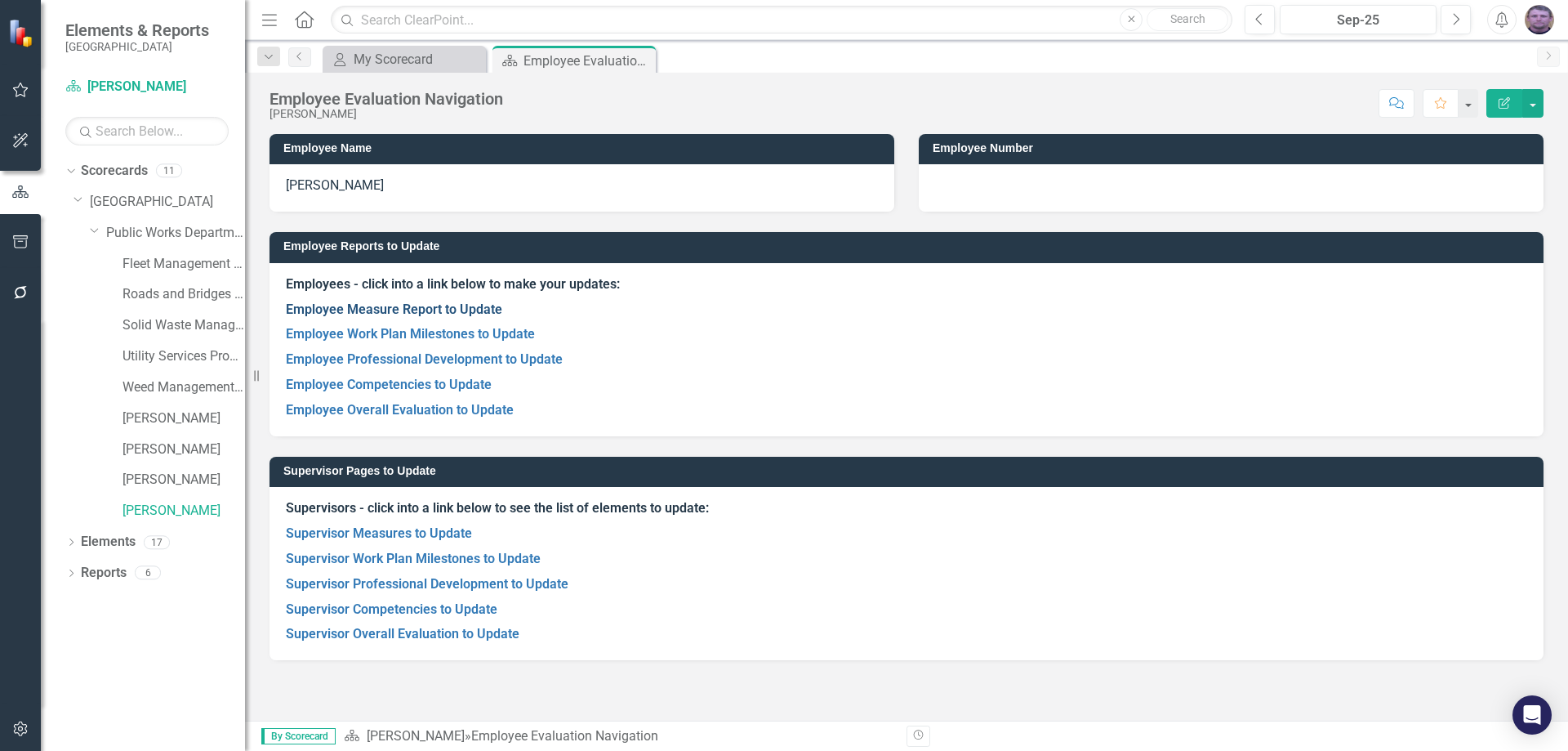
click at [425, 318] on p "Employee Measure Report to Update" at bounding box center [906, 309] width 1241 height 25
click at [429, 310] on link "Employee Measure Report to Update" at bounding box center [394, 309] width 216 height 16
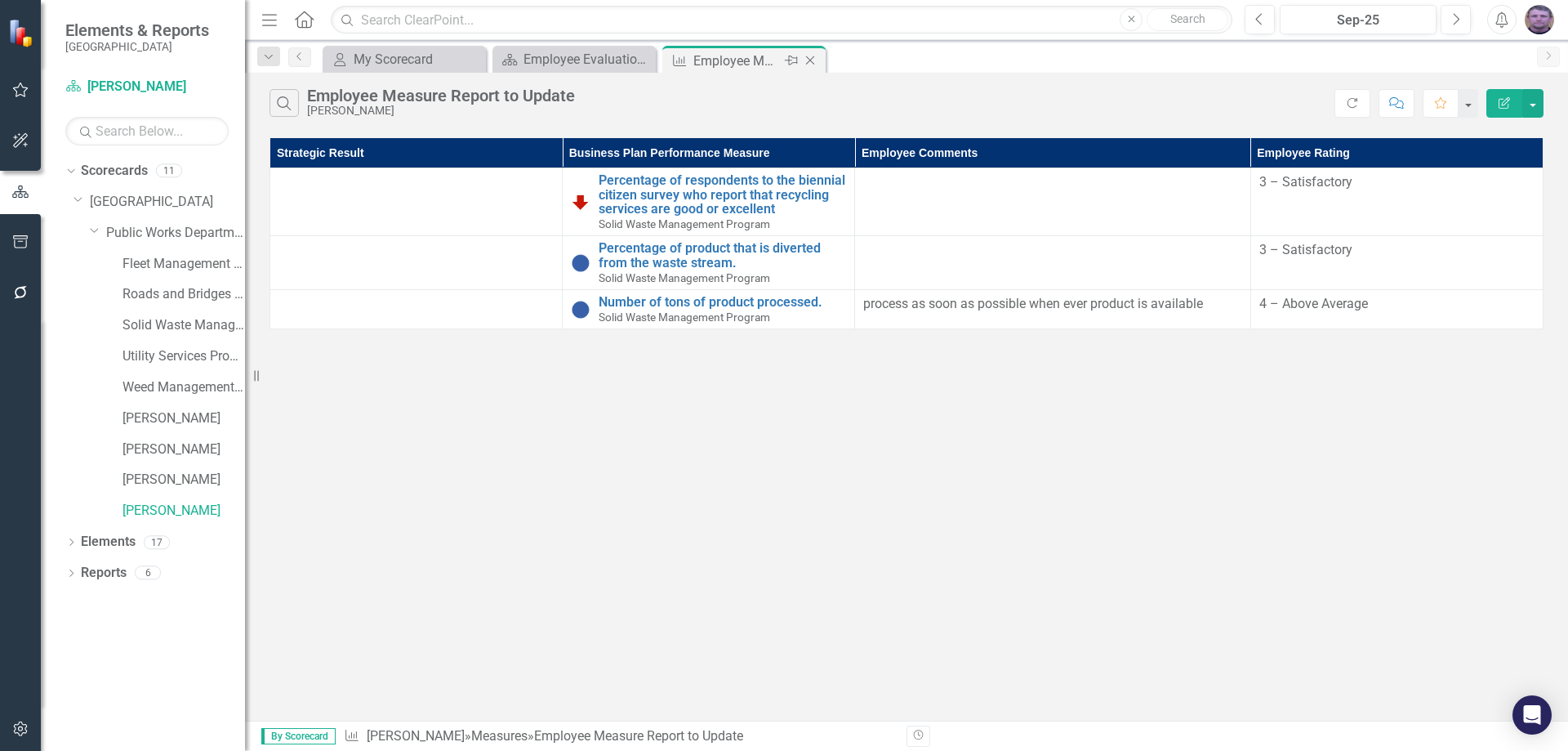
click at [812, 60] on icon "Close" at bounding box center [810, 60] width 16 height 13
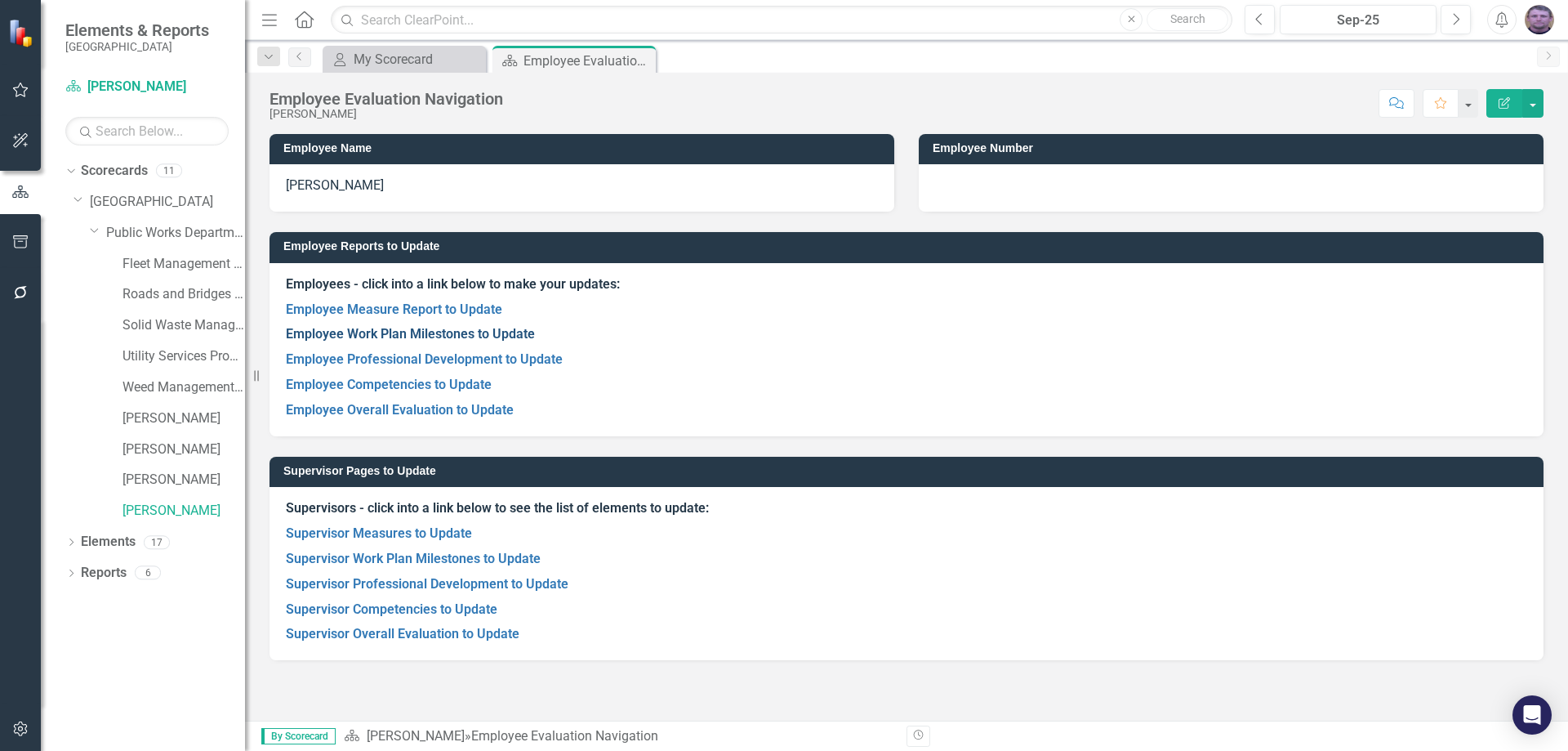
click at [350, 329] on link "Employee Work Plan Milestones to Update" at bounding box center [410, 334] width 249 height 16
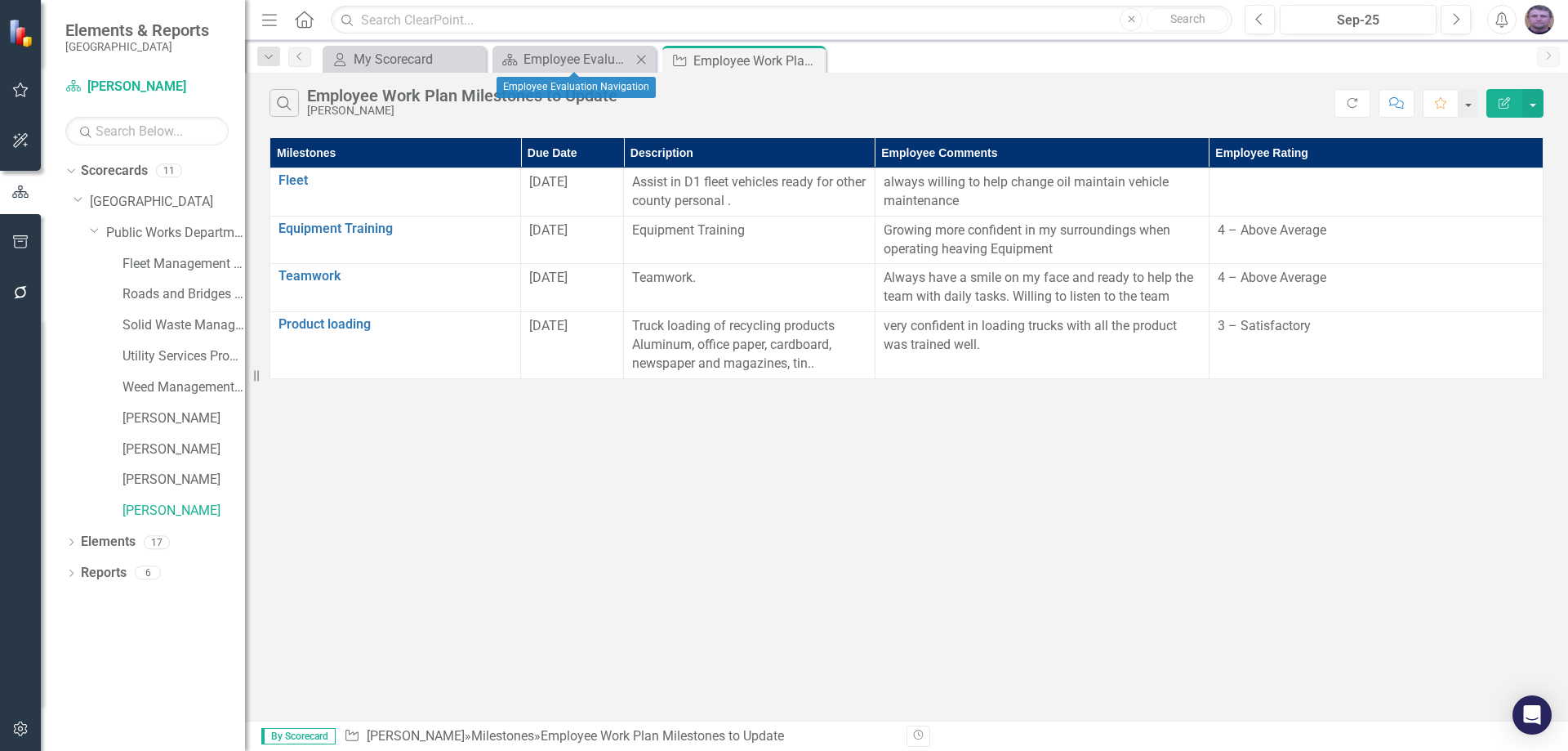
click at [646, 59] on icon "Close" at bounding box center [641, 59] width 16 height 13
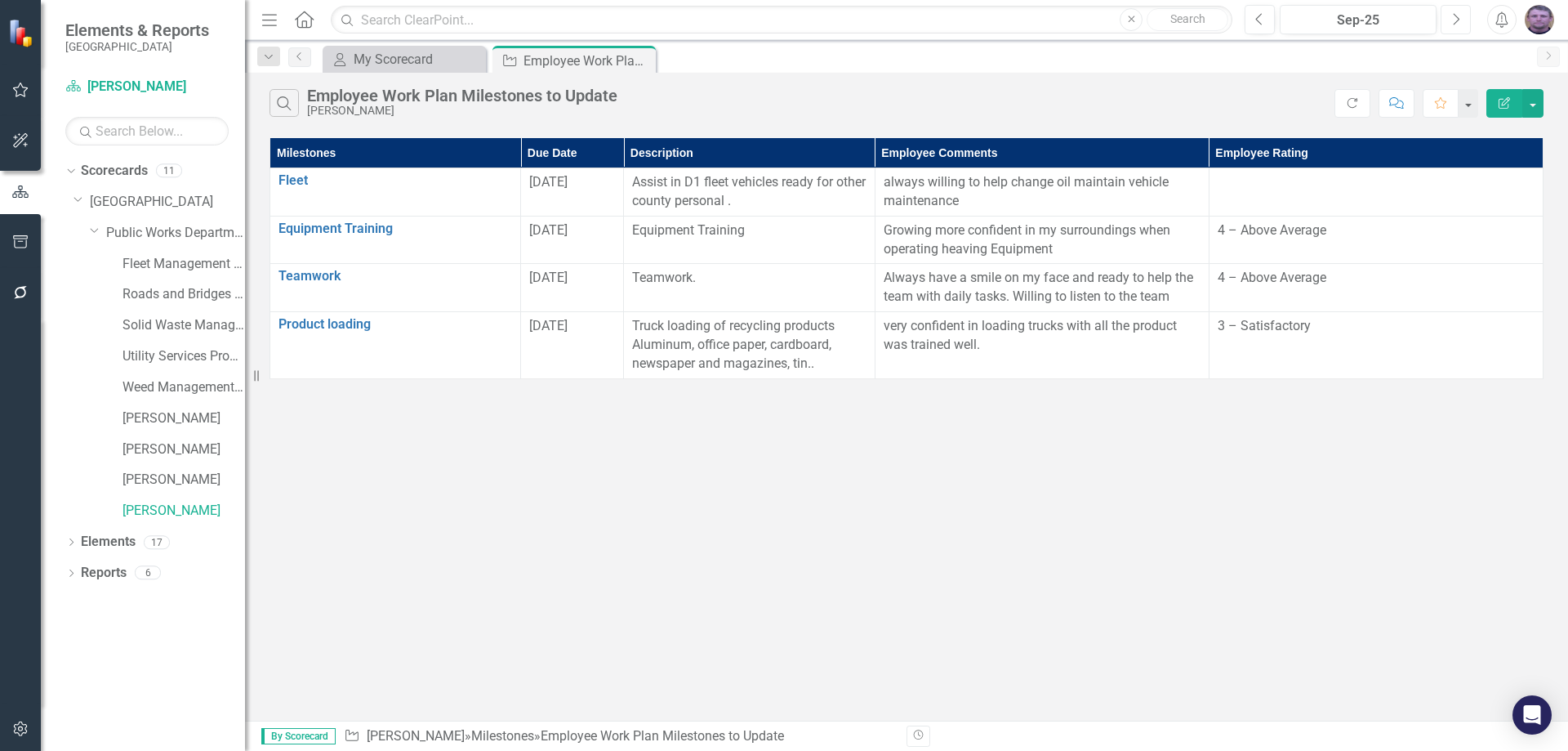
click at [1454, 21] on icon "Next" at bounding box center [1455, 19] width 9 height 15
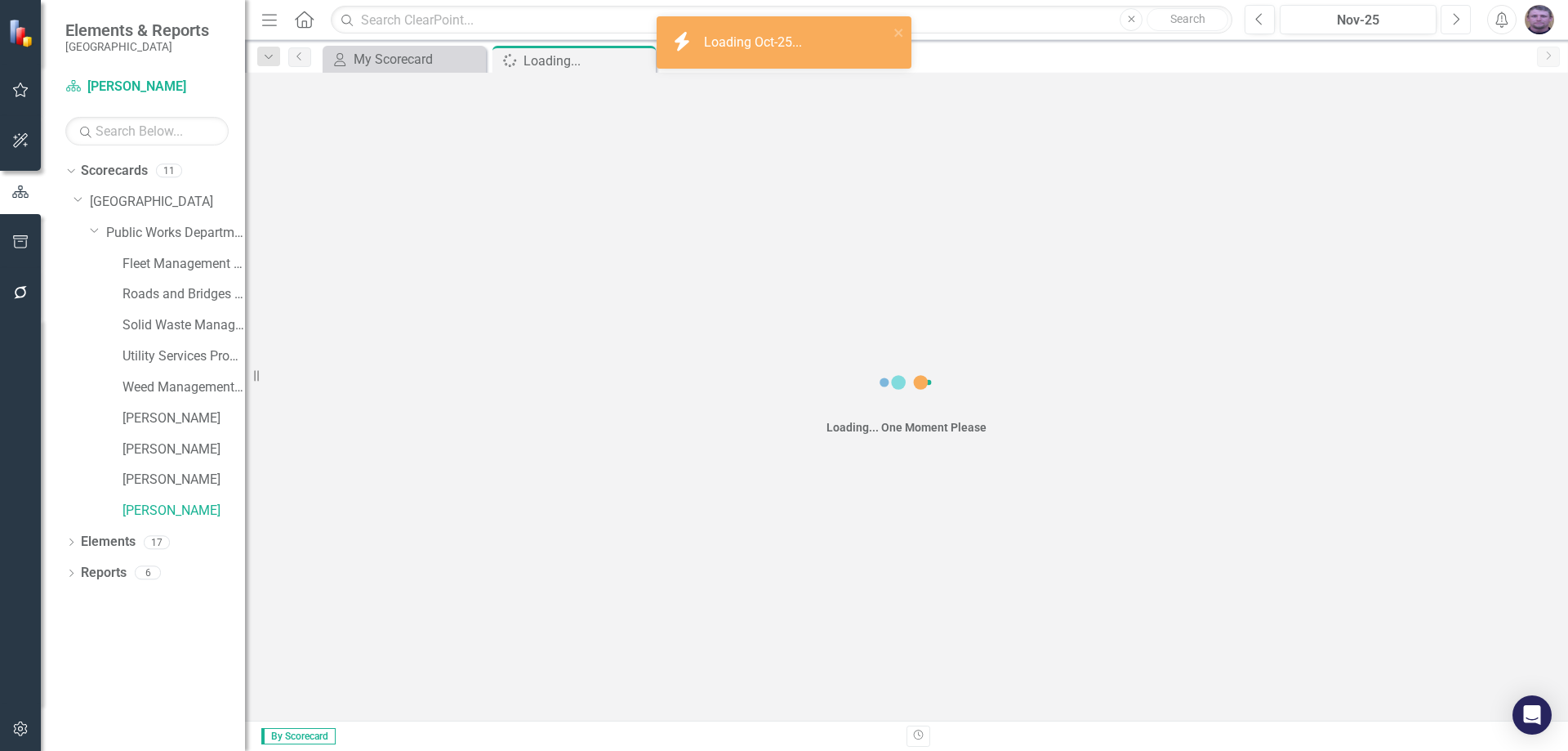
click at [1454, 21] on icon "Next" at bounding box center [1455, 19] width 9 height 15
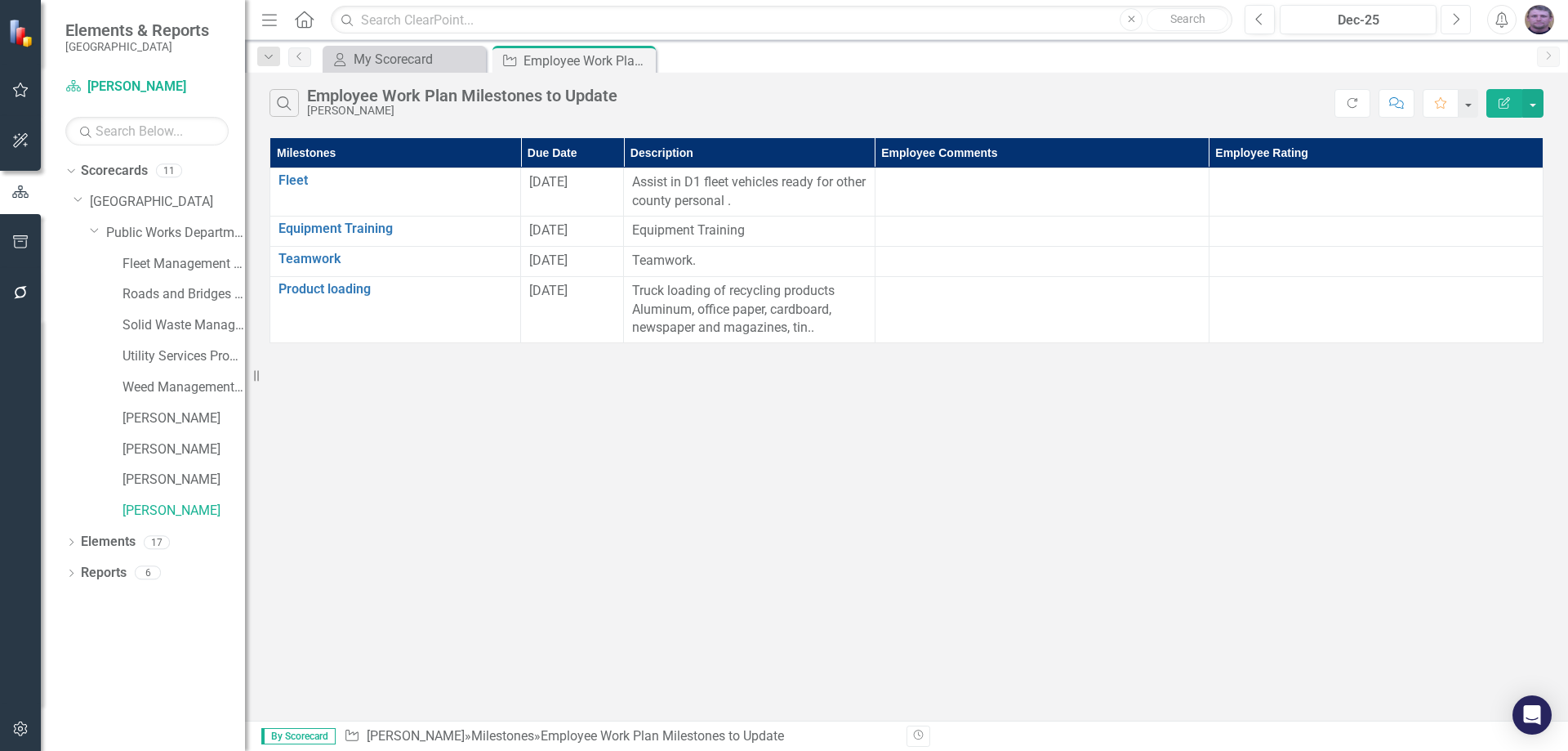
click at [1454, 21] on icon "Next" at bounding box center [1455, 19] width 9 height 15
click at [1387, 22] on div "Jan-27" at bounding box center [1357, 21] width 145 height 20
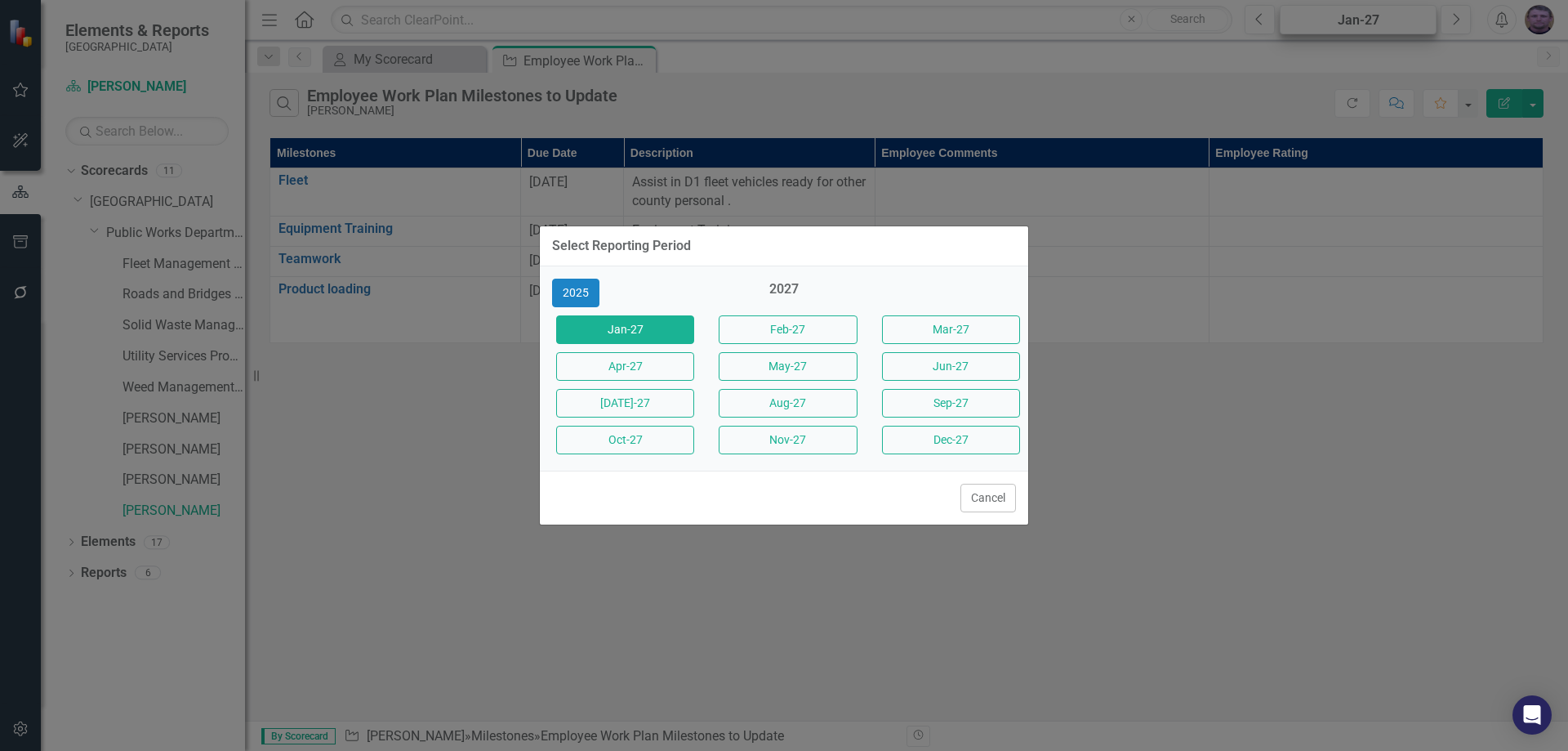
click at [1387, 22] on div "Select Reporting Period 2025 2027 Jan-27 Feb-27 Mar-27 Apr-27 May-27 Jun-27 Jul…" at bounding box center [784, 375] width 1568 height 751
click at [973, 408] on button "Sep-27" at bounding box center [951, 403] width 138 height 29
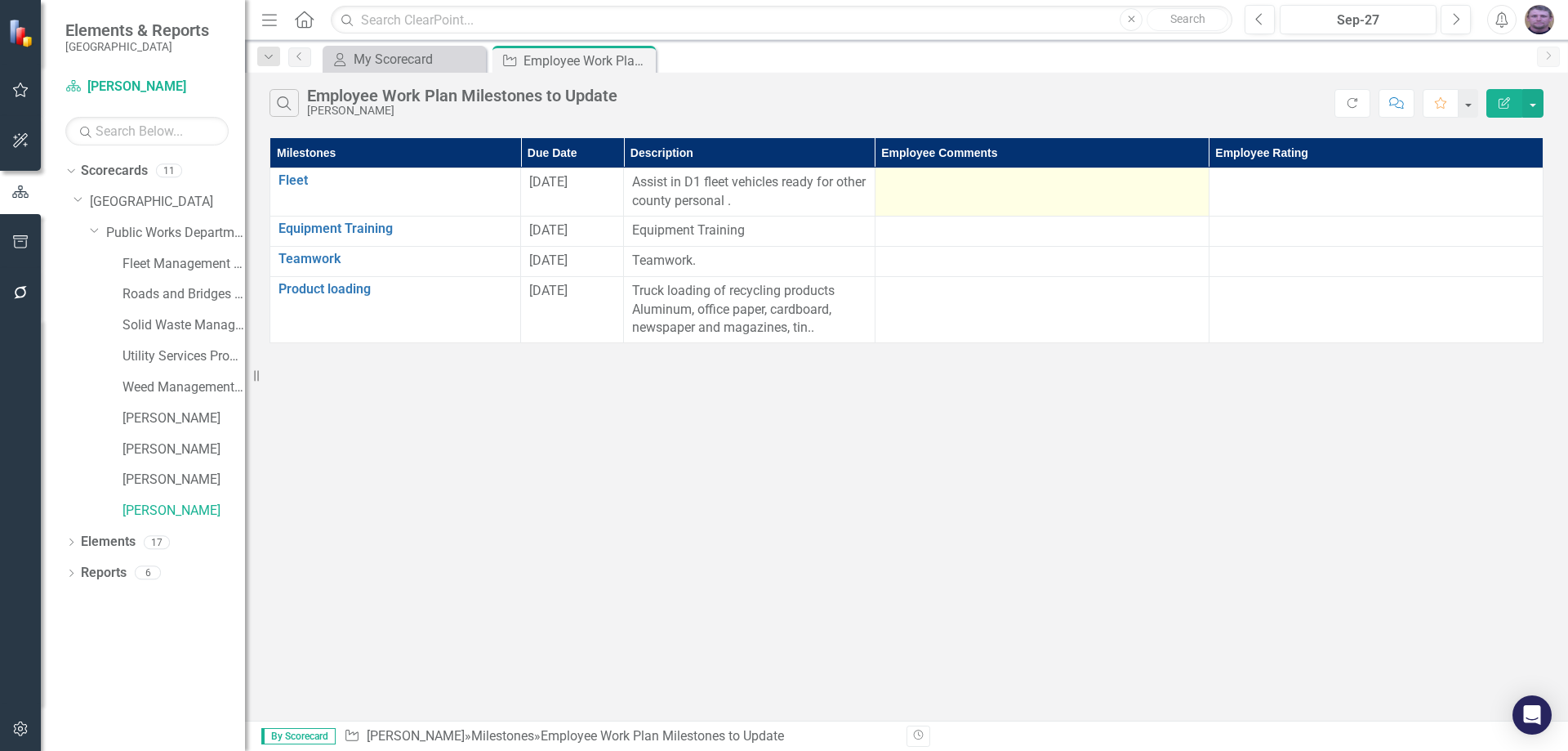
click at [946, 195] on td at bounding box center [1042, 192] width 334 height 48
click at [915, 189] on div at bounding box center [1042, 183] width 317 height 20
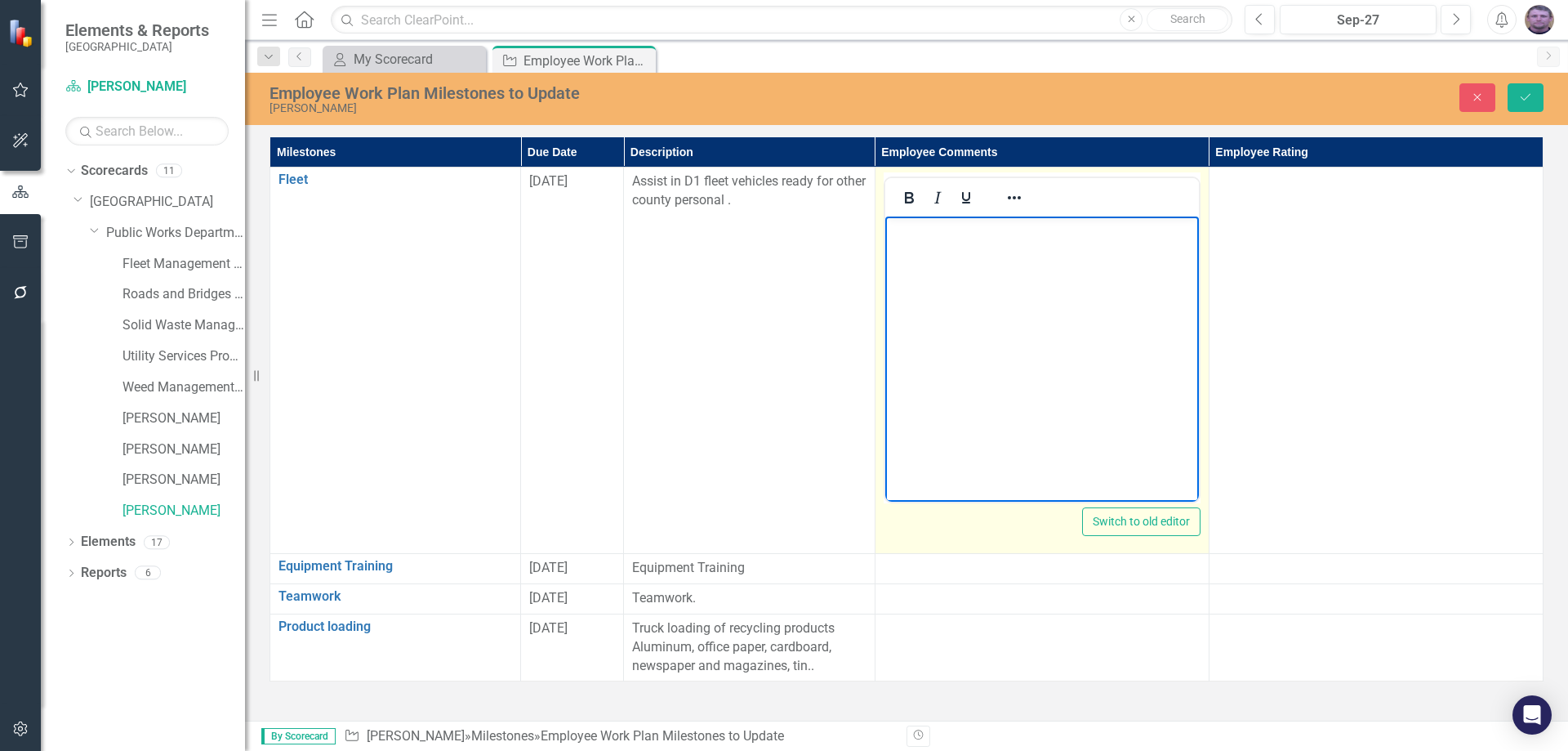
click at [938, 247] on body "Rich Text Area. Press ALT-0 for help." at bounding box center [1041, 338] width 314 height 245
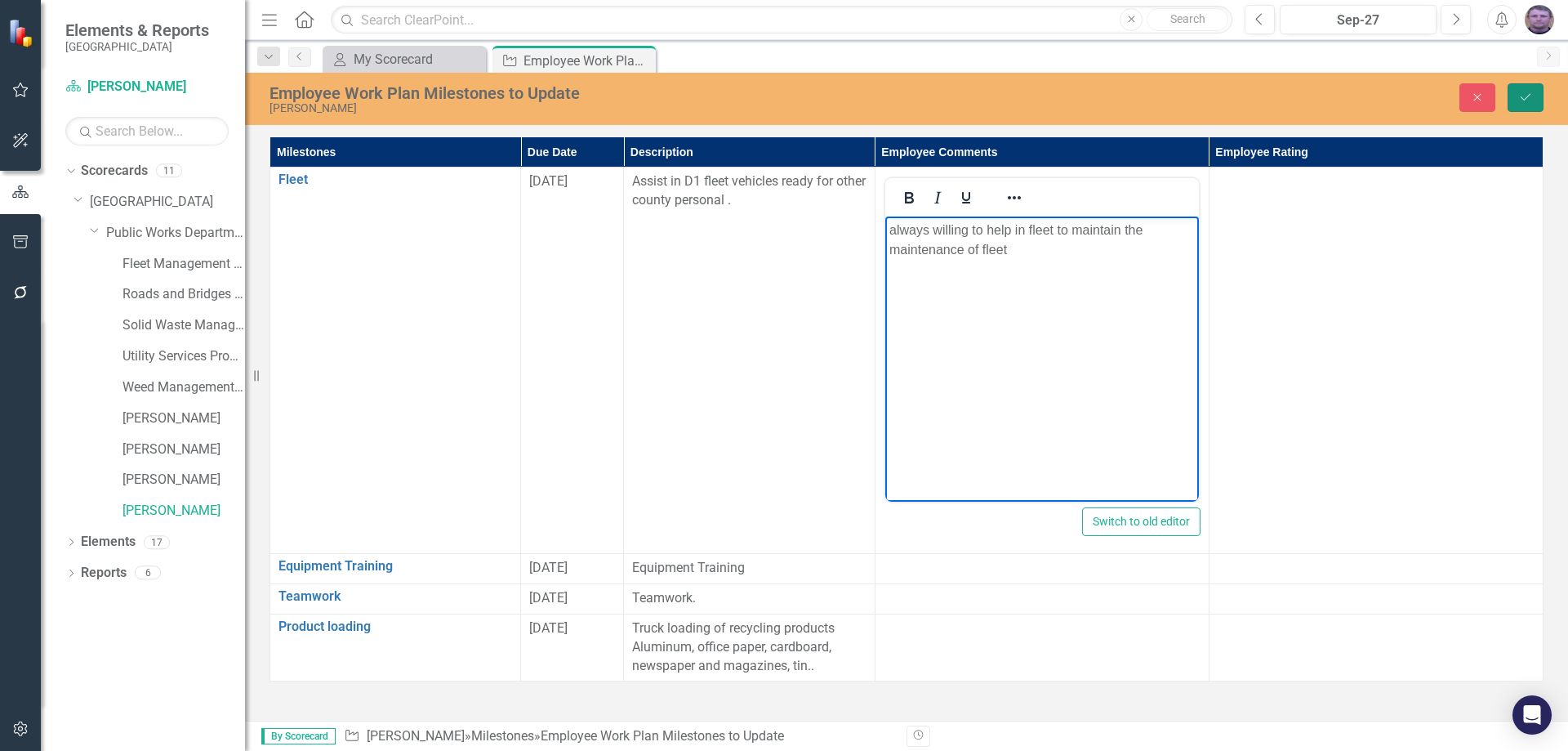
click at [1527, 96] on icon "Save" at bounding box center [1525, 96] width 15 height 11
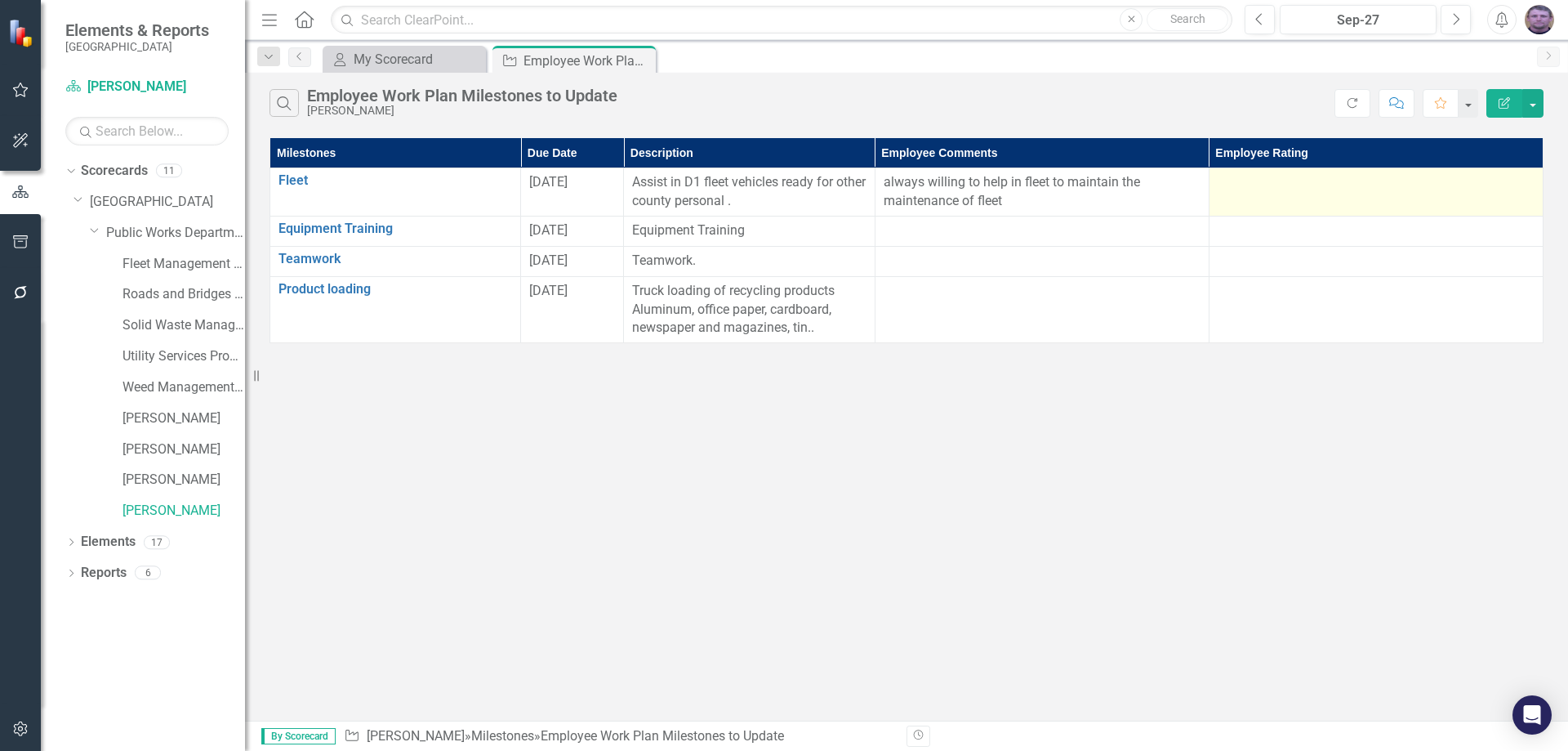
click at [1258, 189] on div at bounding box center [1376, 183] width 317 height 20
click at [1313, 193] on td at bounding box center [1376, 192] width 334 height 48
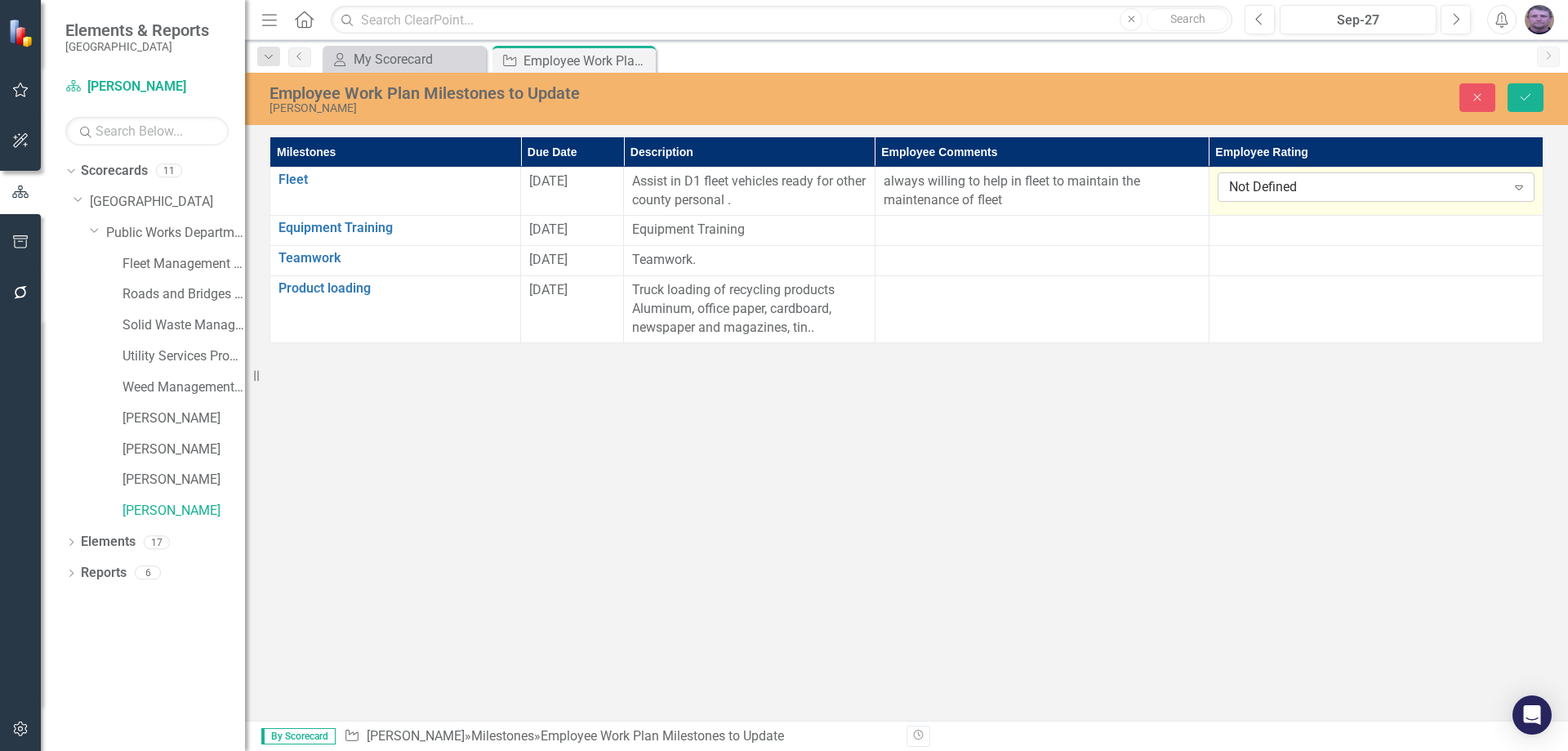
click at [1519, 189] on icon "Expand" at bounding box center [1519, 186] width 16 height 13
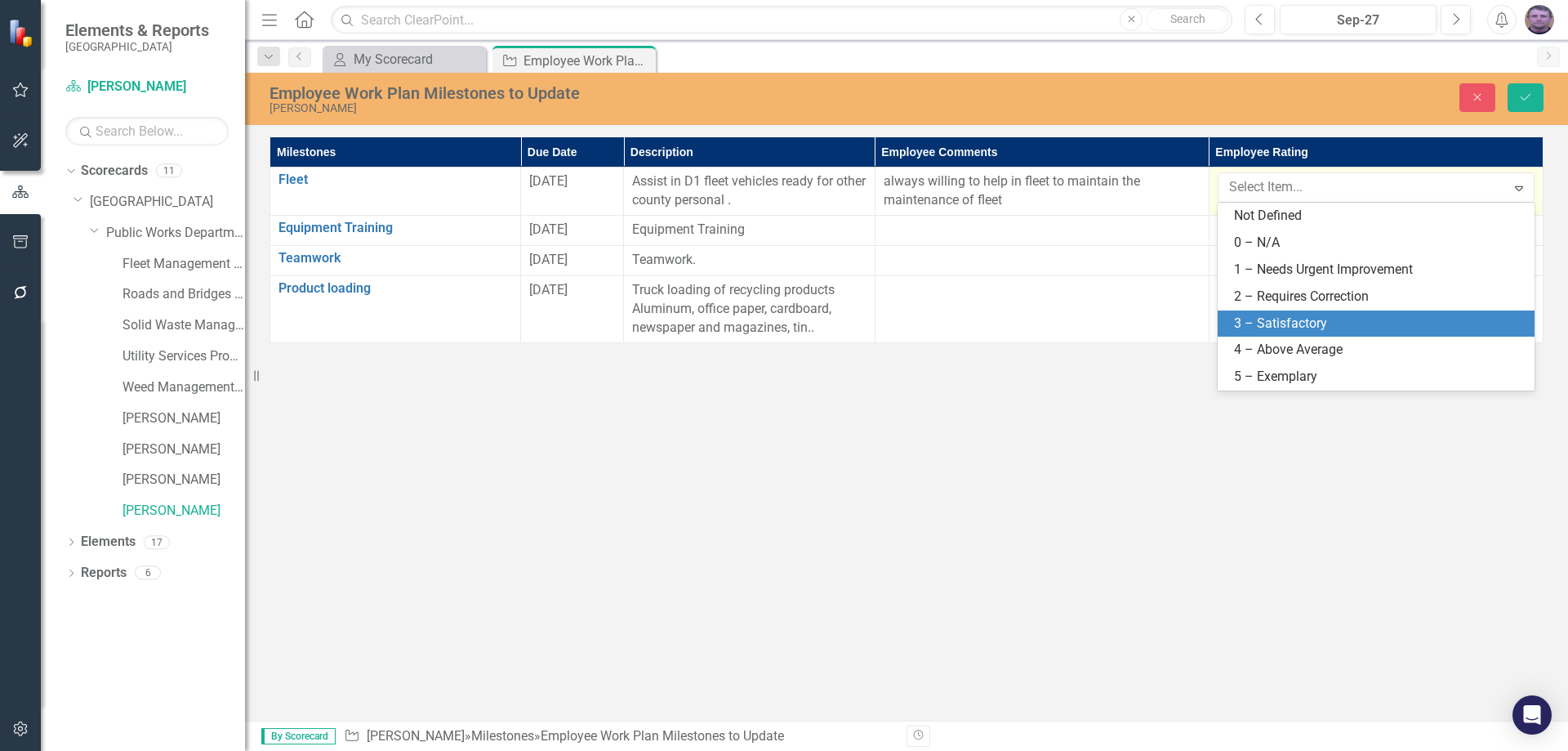
click at [1300, 317] on div "3 – Satisfactory" at bounding box center [1379, 323] width 291 height 19
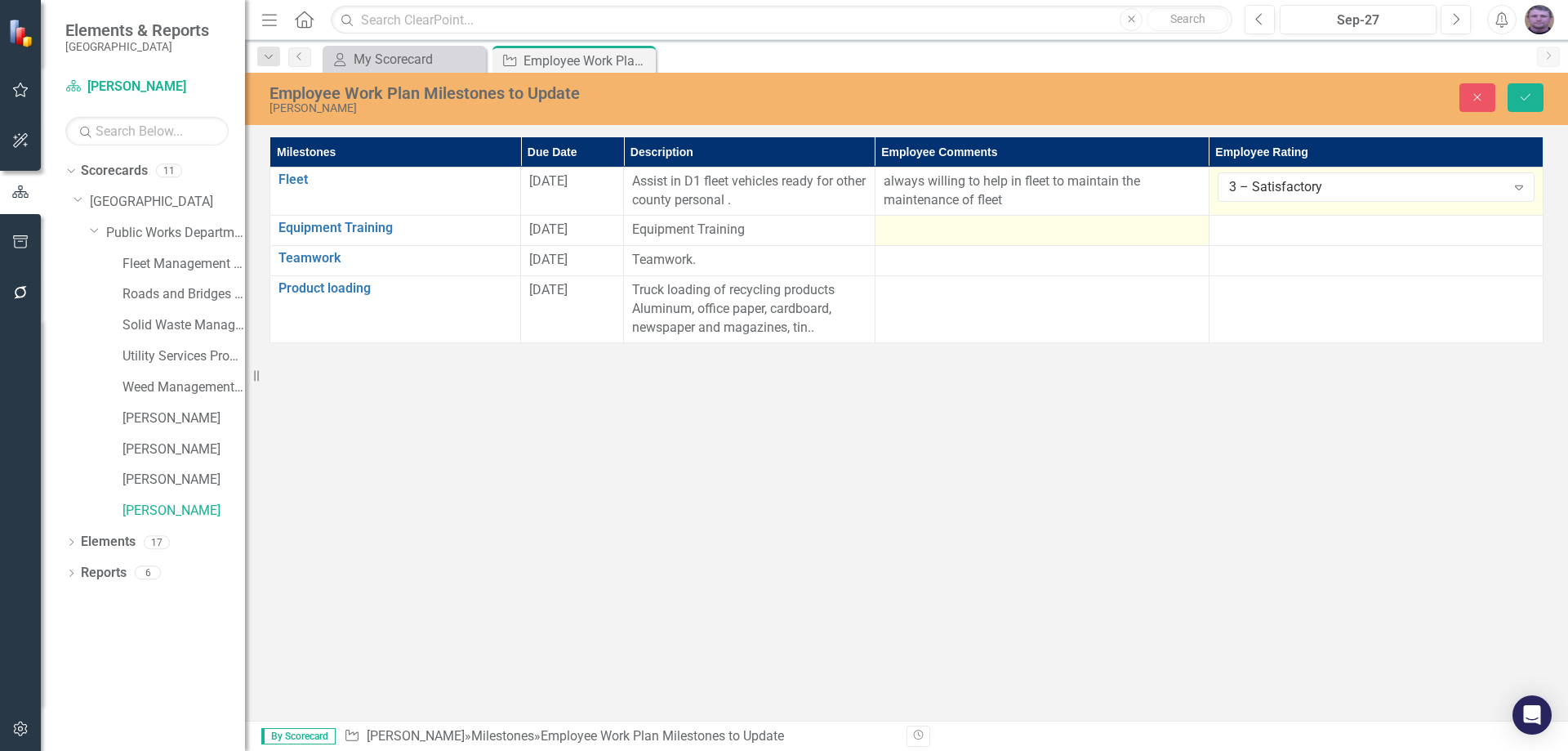
click at [932, 229] on div at bounding box center [1042, 230] width 317 height 20
click at [917, 231] on div at bounding box center [1042, 230] width 317 height 20
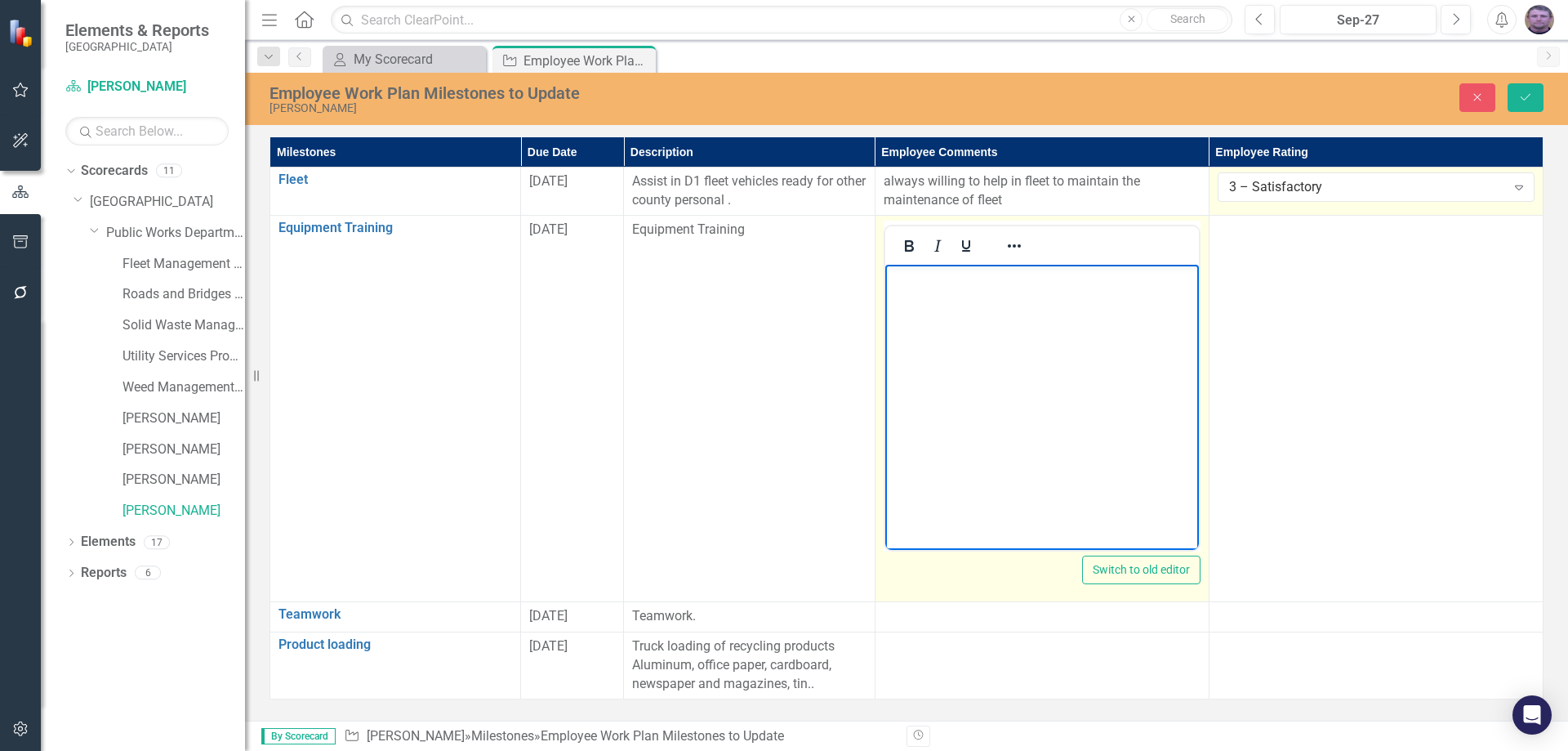
click at [947, 290] on body "Rich Text Area. Press ALT-0 for help." at bounding box center [1041, 387] width 314 height 245
click at [930, 306] on body "Rich Text Area. Press ALT-0 for help." at bounding box center [1041, 387] width 314 height 245
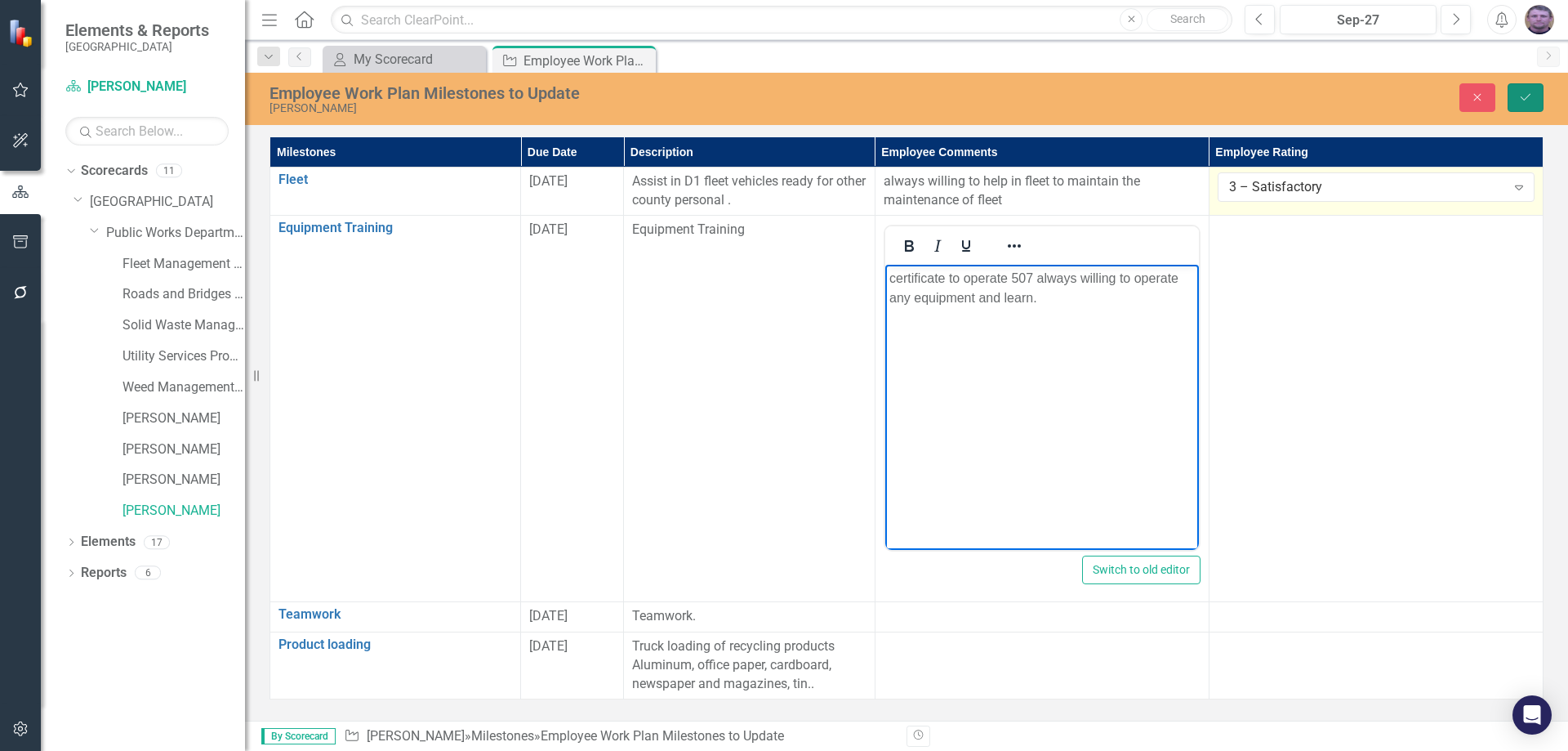
click at [1527, 89] on button "Save" at bounding box center [1526, 97] width 36 height 29
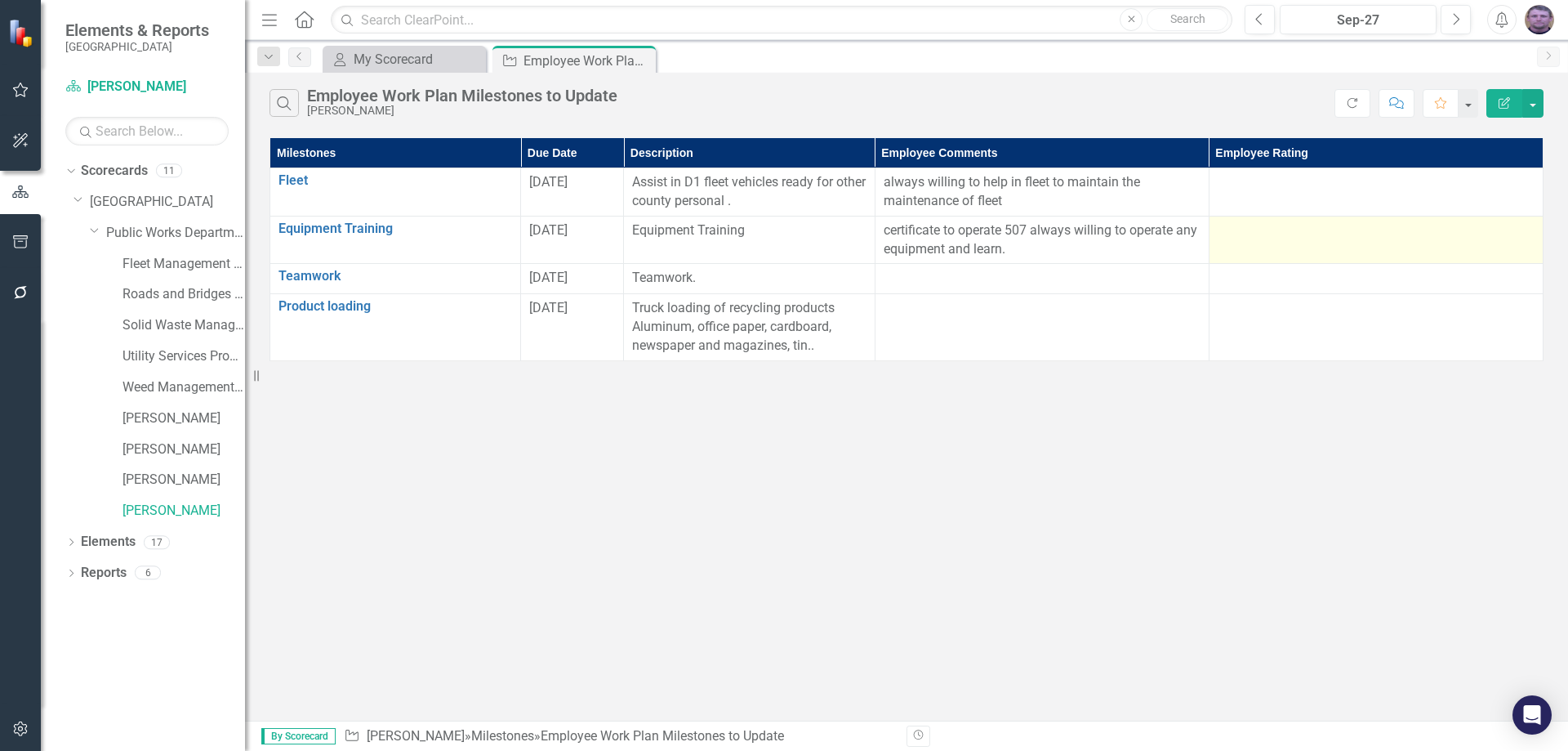
click at [1340, 240] on div at bounding box center [1376, 231] width 317 height 20
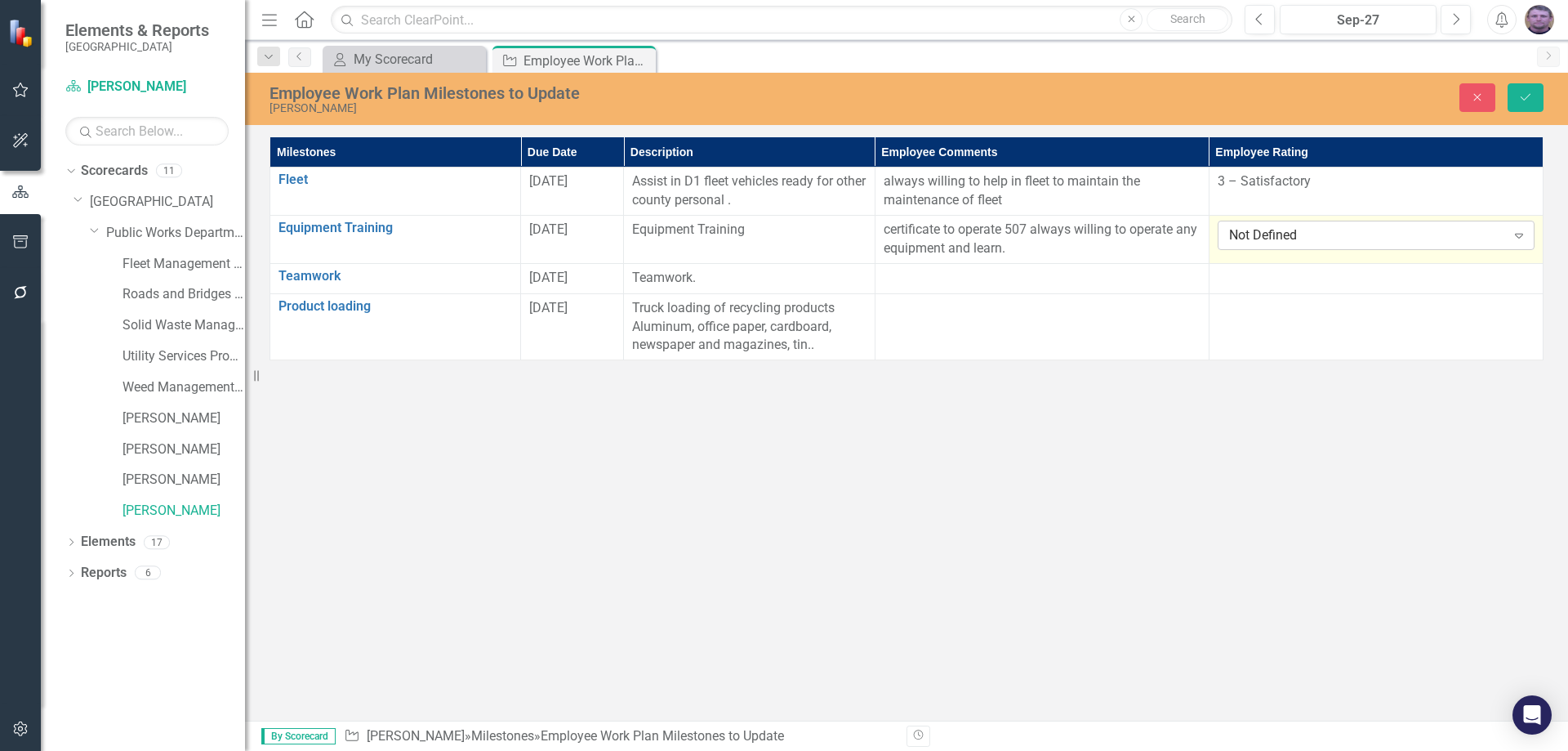
click at [1529, 236] on div "Expand" at bounding box center [1518, 235] width 29 height 26
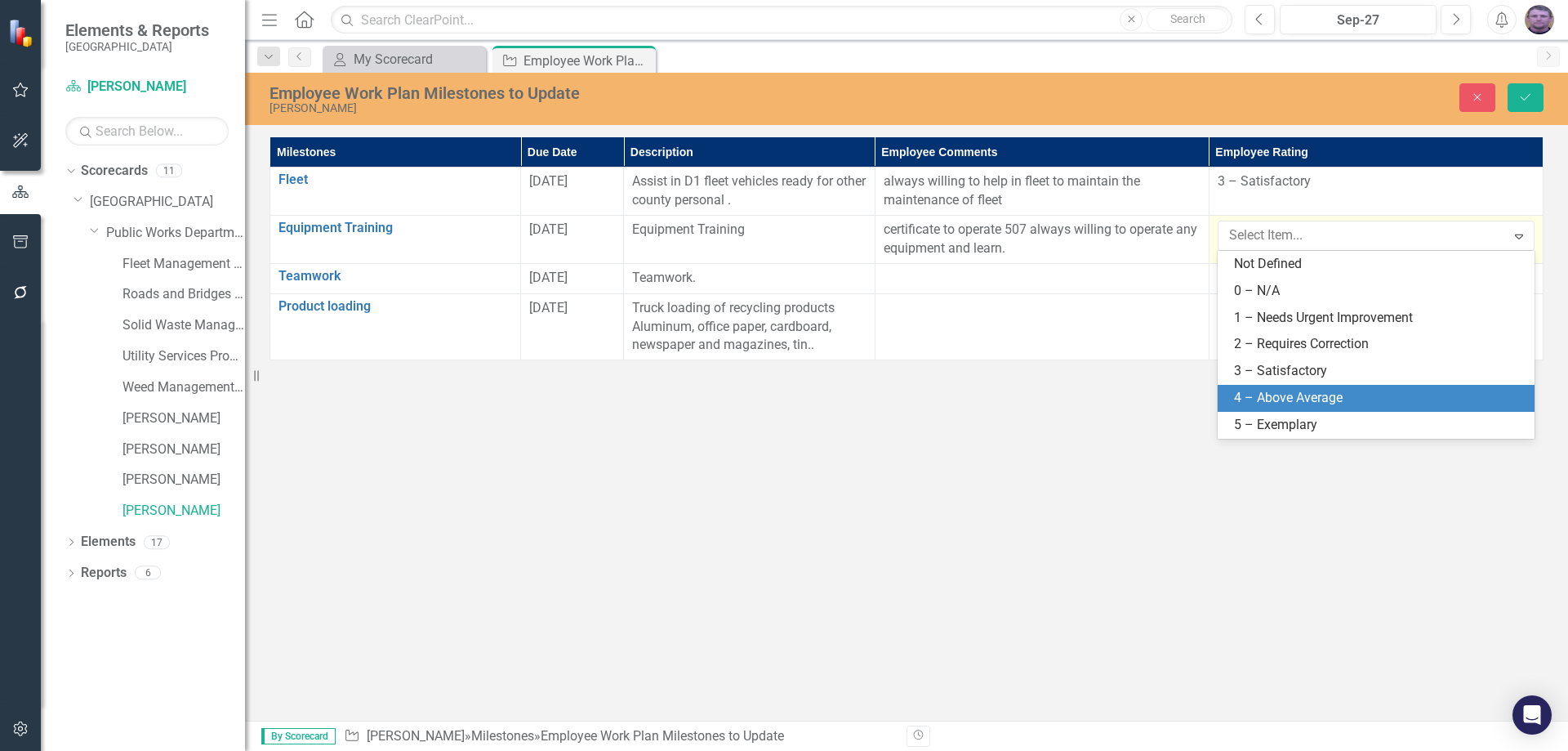
click at [1289, 389] on div "4 – Above Average" at bounding box center [1379, 398] width 291 height 19
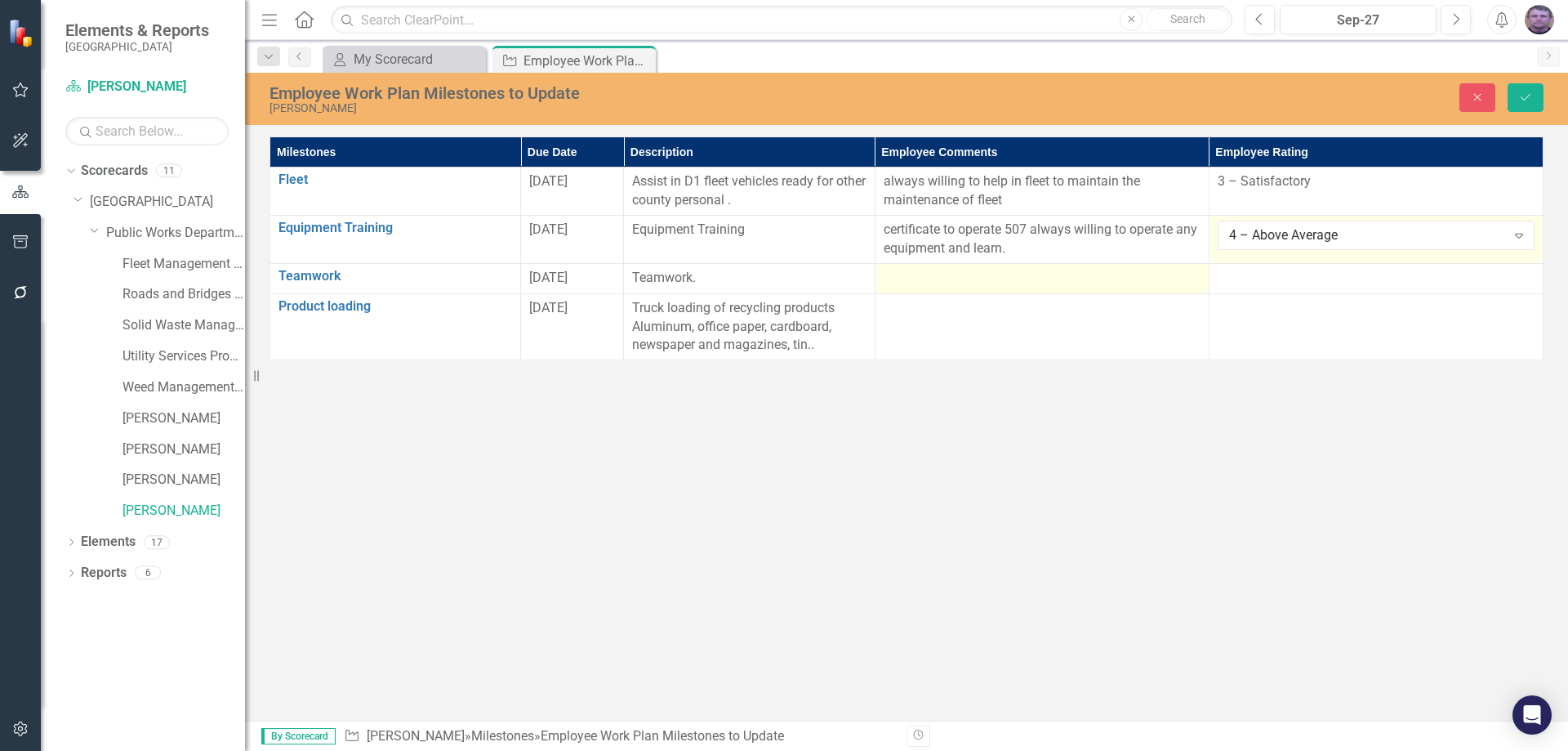
click at [920, 278] on div at bounding box center [1042, 279] width 317 height 20
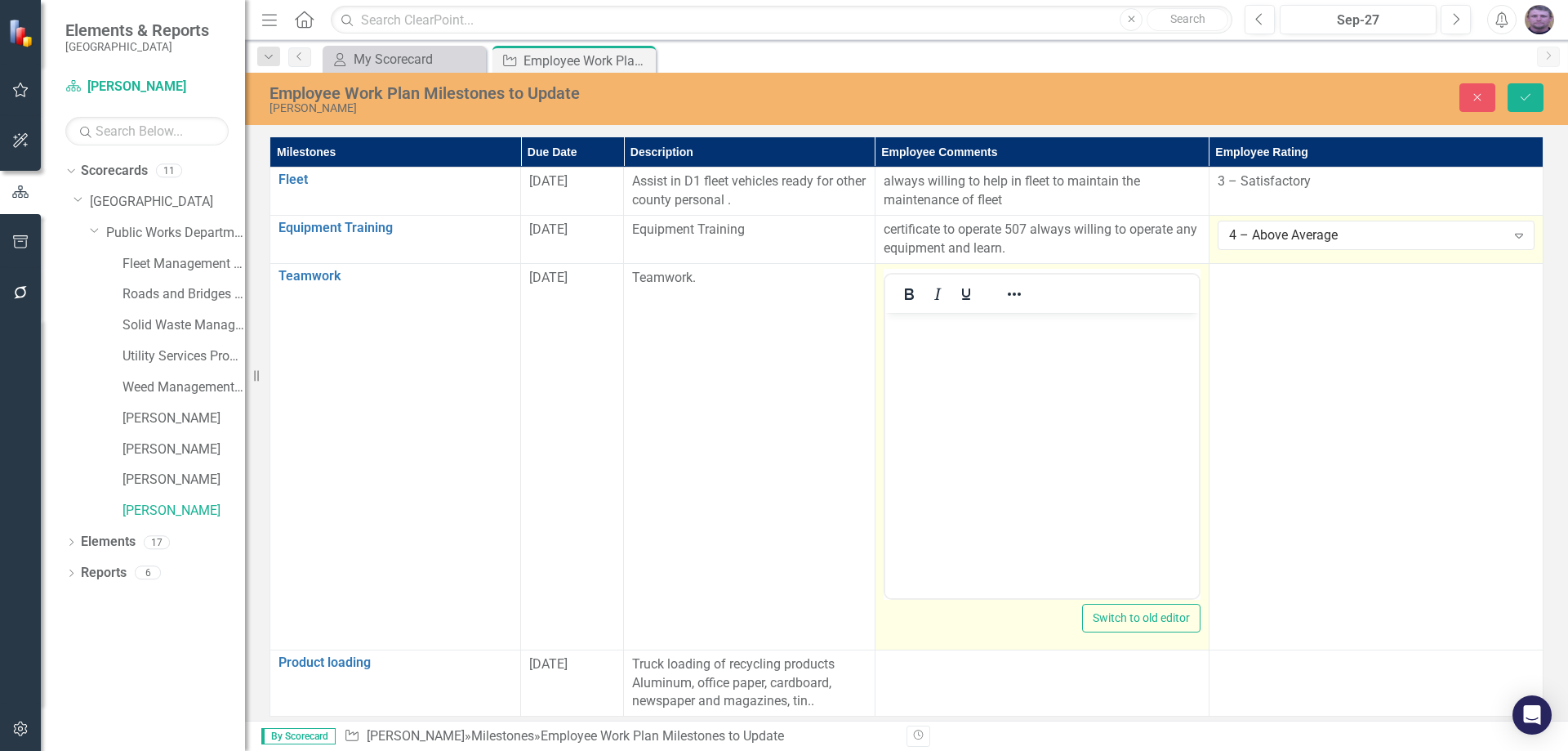
click at [920, 278] on div at bounding box center [937, 294] width 105 height 32
click at [946, 360] on body "Rich Text Area. Press ALT-0 for help." at bounding box center [1041, 434] width 314 height 245
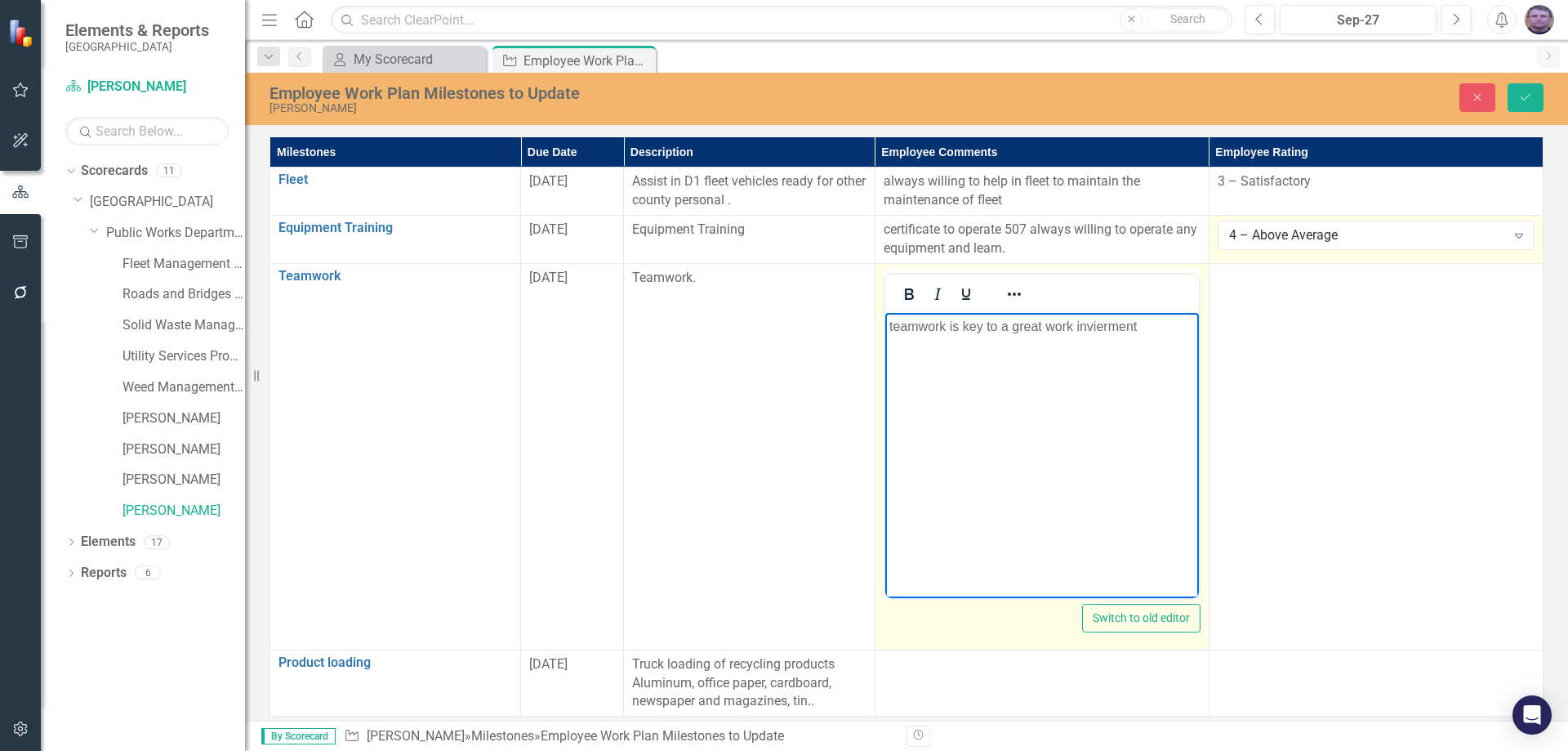
drag, startPoint x: 1109, startPoint y: 326, endPoint x: 1072, endPoint y: 403, distance: 85.8
click at [1072, 403] on body "teamwork is key to a great work invierment" at bounding box center [1041, 434] width 314 height 245
click at [1165, 332] on p "teamwork is key to a great work invierment" at bounding box center [1041, 326] width 305 height 20
drag, startPoint x: 1100, startPoint y: 317, endPoint x: 1048, endPoint y: 385, distance: 85.6
drag, startPoint x: 1048, startPoint y: 385, endPoint x: 1019, endPoint y: 411, distance: 38.7
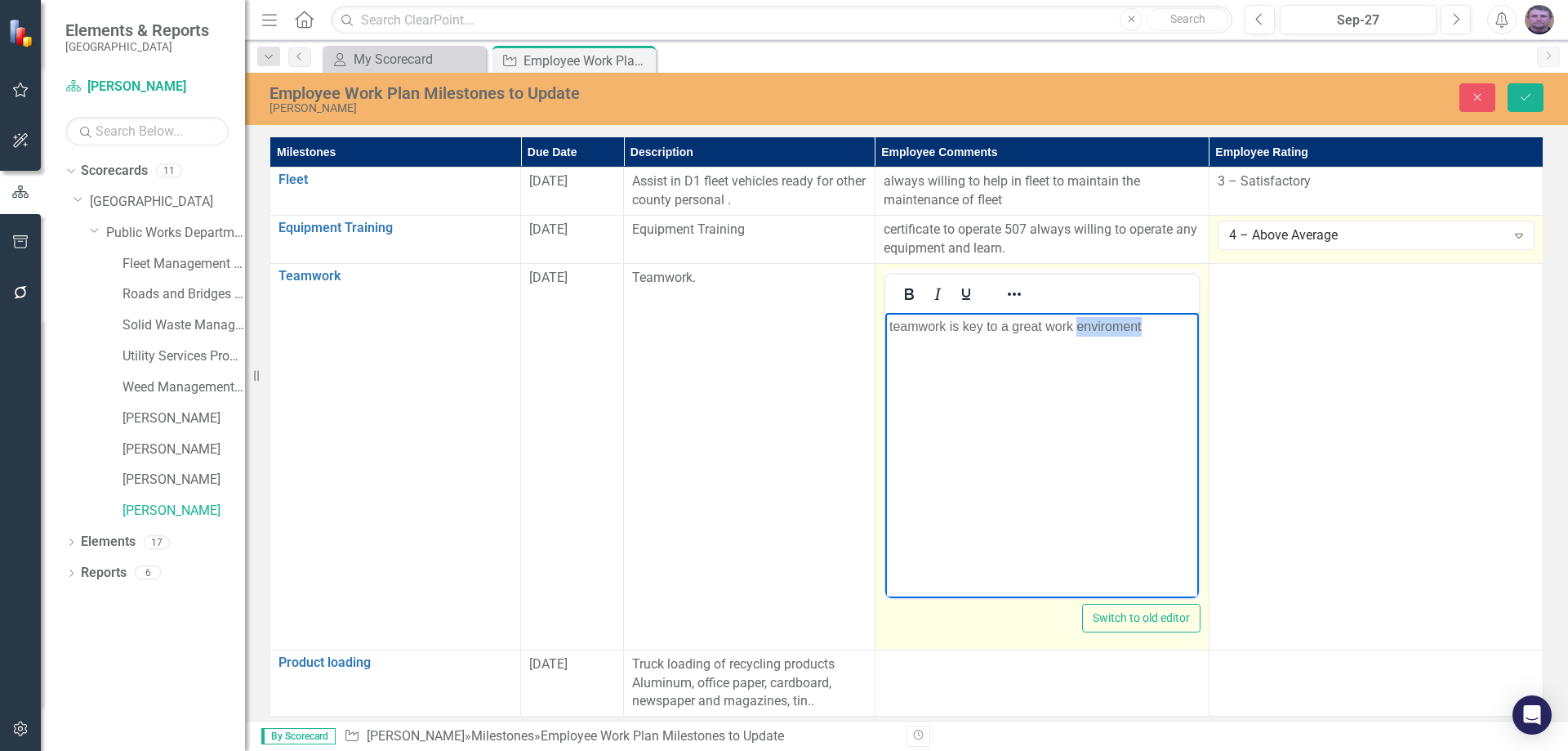
click at [1019, 411] on body "teamwork is key to a great work enviroment" at bounding box center [1041, 434] width 314 height 245
drag, startPoint x: 1107, startPoint y: 325, endPoint x: 1071, endPoint y: 384, distance: 69.3
click at [1071, 384] on body "teamwork is key to a great work enviroment" at bounding box center [1041, 434] width 314 height 245
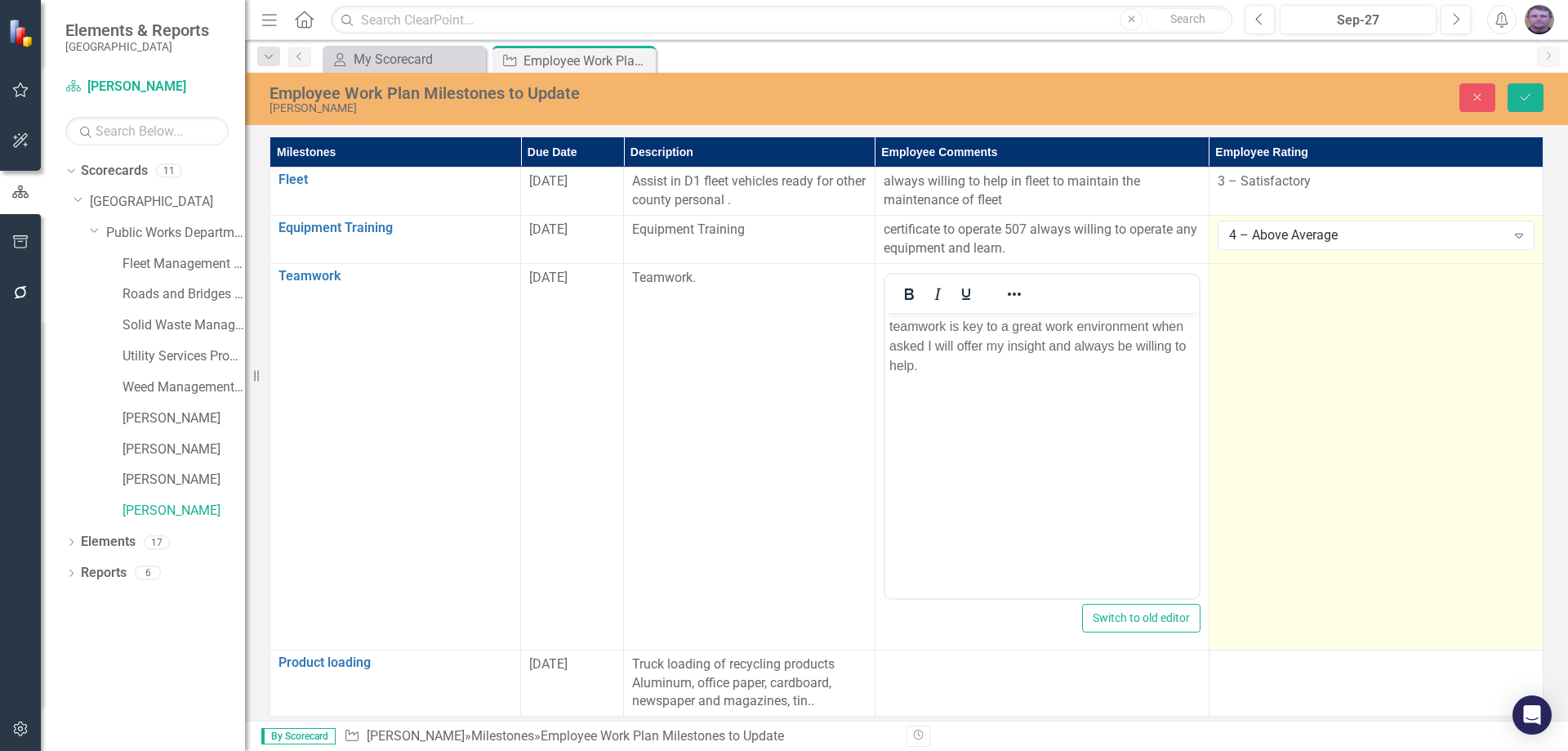
click at [1318, 350] on td at bounding box center [1376, 456] width 334 height 386
click at [1318, 350] on td "Not Defined Expand" at bounding box center [1376, 456] width 334 height 386
click at [1504, 289] on div "Not Defined" at bounding box center [1367, 283] width 277 height 19
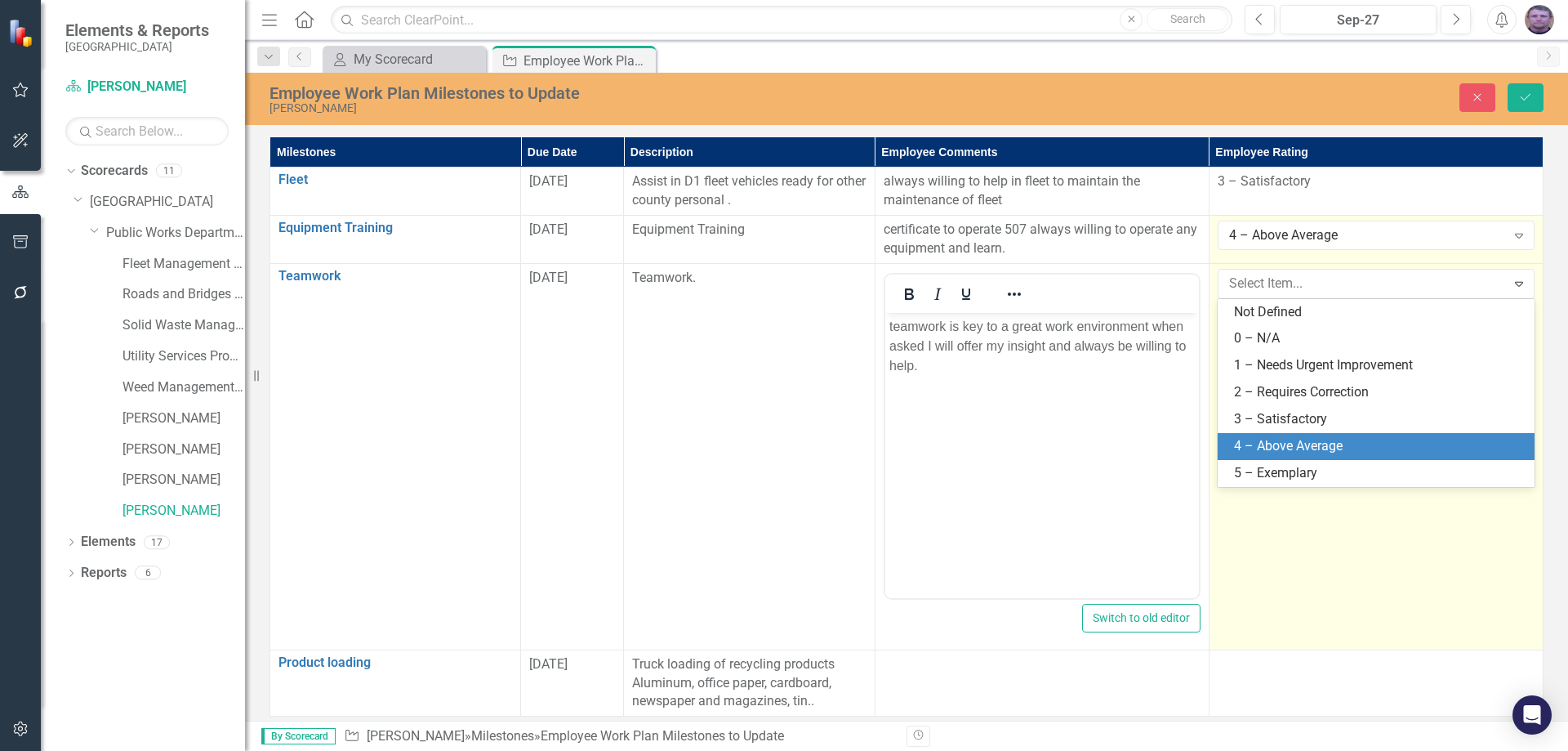
click at [1314, 442] on div "4 – Above Average" at bounding box center [1379, 446] width 291 height 19
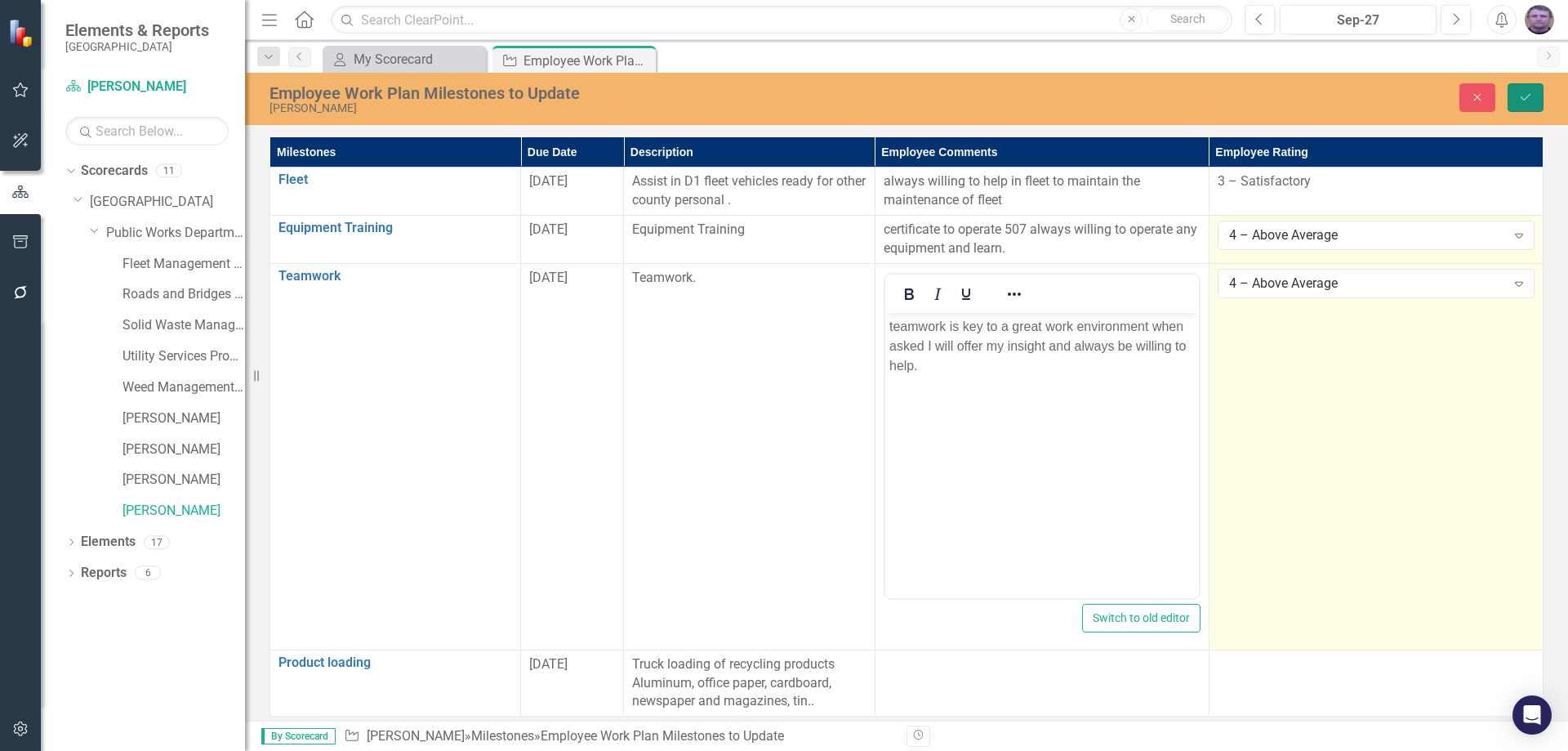
click at [1528, 98] on icon "Save" at bounding box center [1525, 96] width 15 height 11
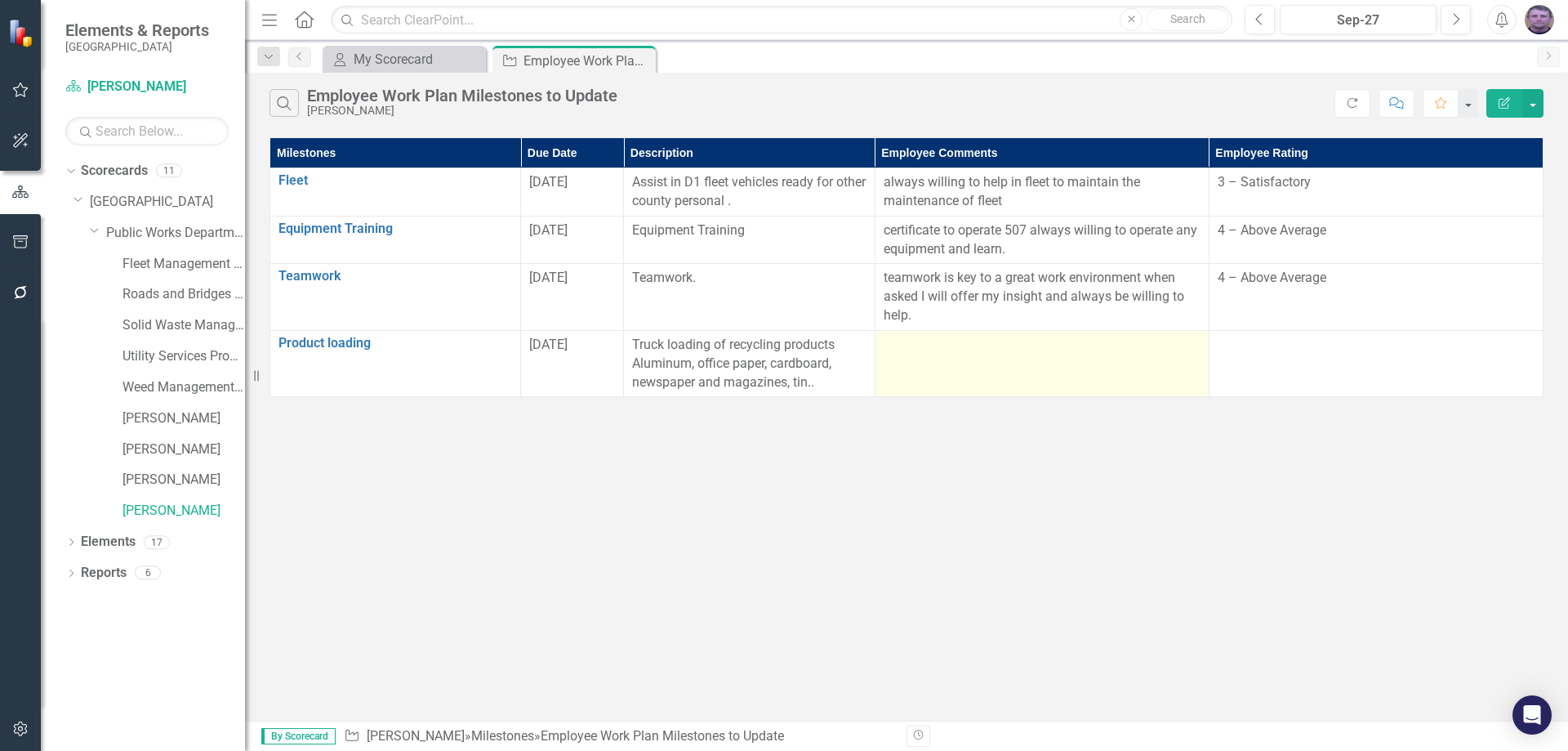
click at [951, 363] on td at bounding box center [1042, 363] width 334 height 67
click at [949, 361] on td at bounding box center [1042, 363] width 334 height 67
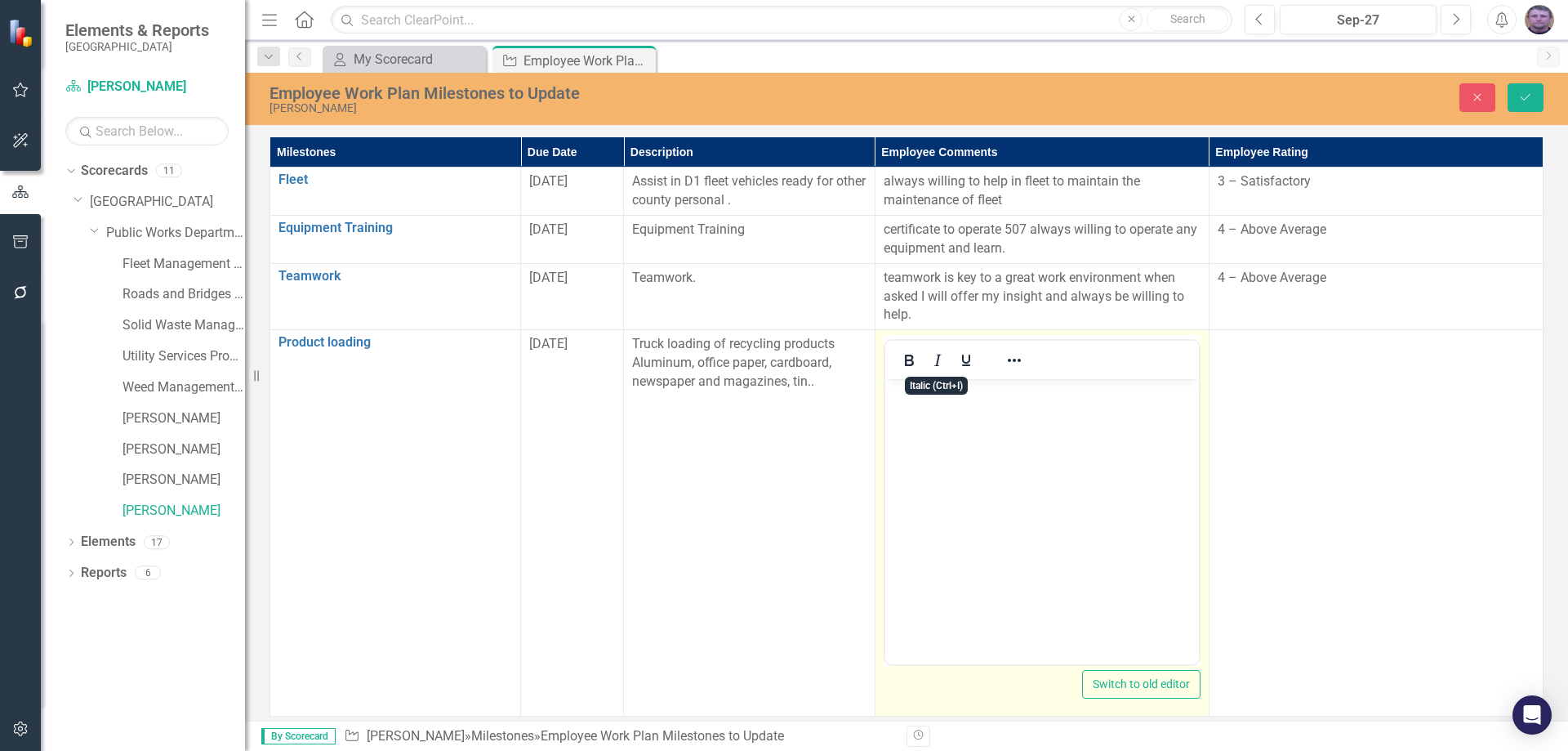
click at [969, 433] on body "Rich Text Area. Press ALT-0 for help." at bounding box center [1041, 501] width 314 height 245
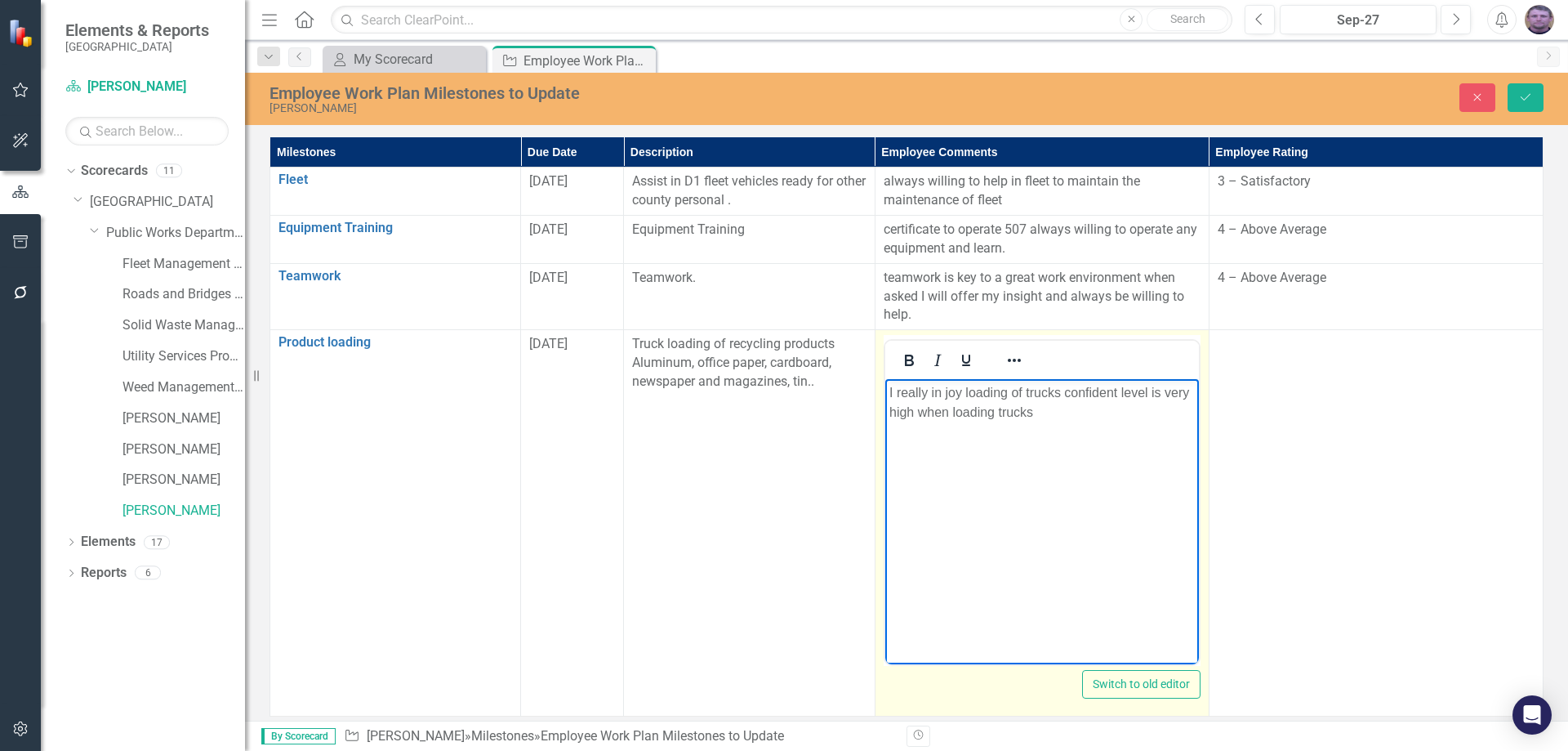
click at [1048, 420] on p "I really in joy loading of trucks confident level is very high when loading tru…" at bounding box center [1041, 402] width 305 height 39
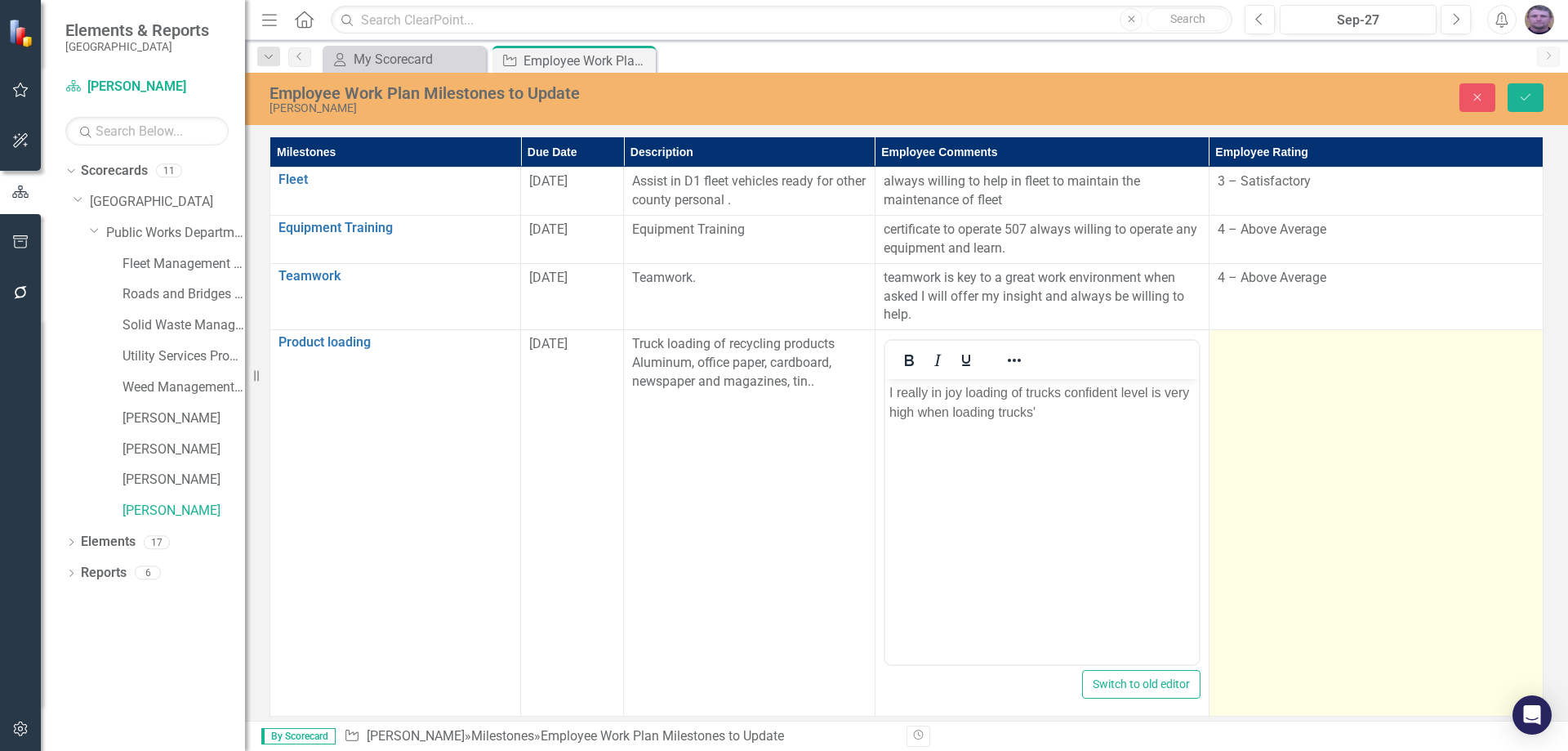
click at [1287, 385] on td at bounding box center [1376, 523] width 334 height 386
click at [1267, 420] on td at bounding box center [1376, 523] width 334 height 386
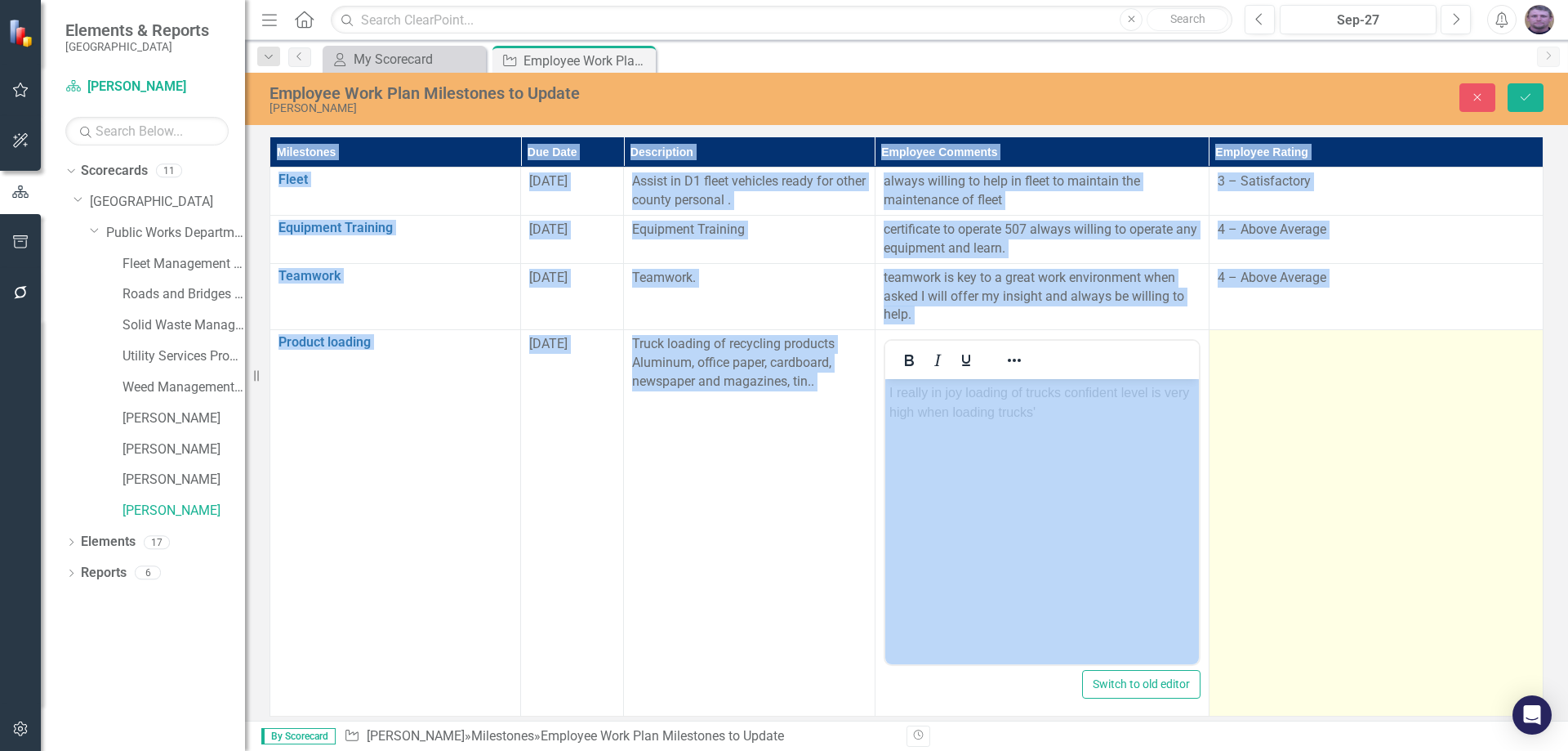
click at [1267, 420] on td at bounding box center [1376, 523] width 334 height 386
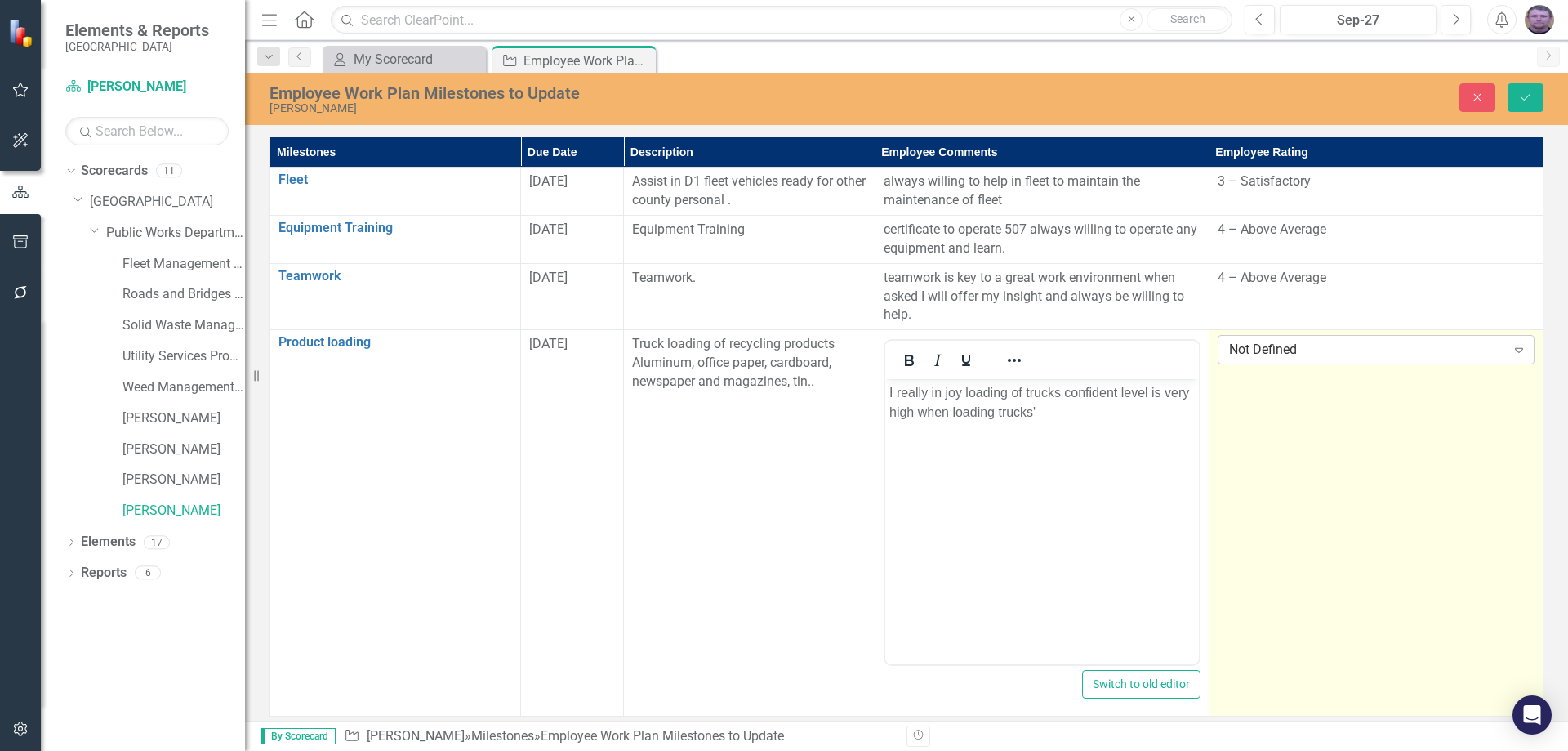
click at [1512, 350] on icon "Expand" at bounding box center [1519, 349] width 16 height 13
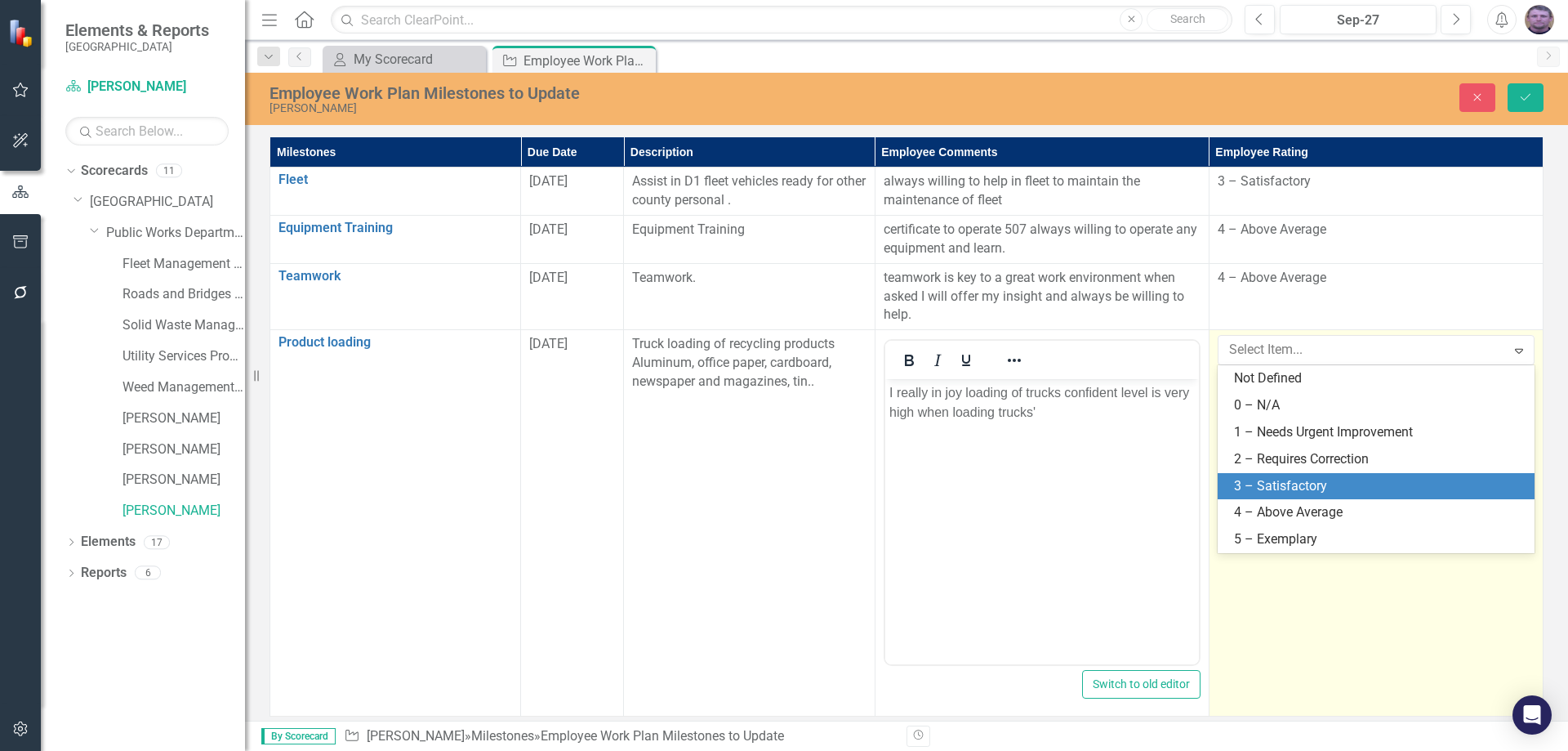
click at [1355, 489] on div "3 – Satisfactory" at bounding box center [1379, 486] width 291 height 19
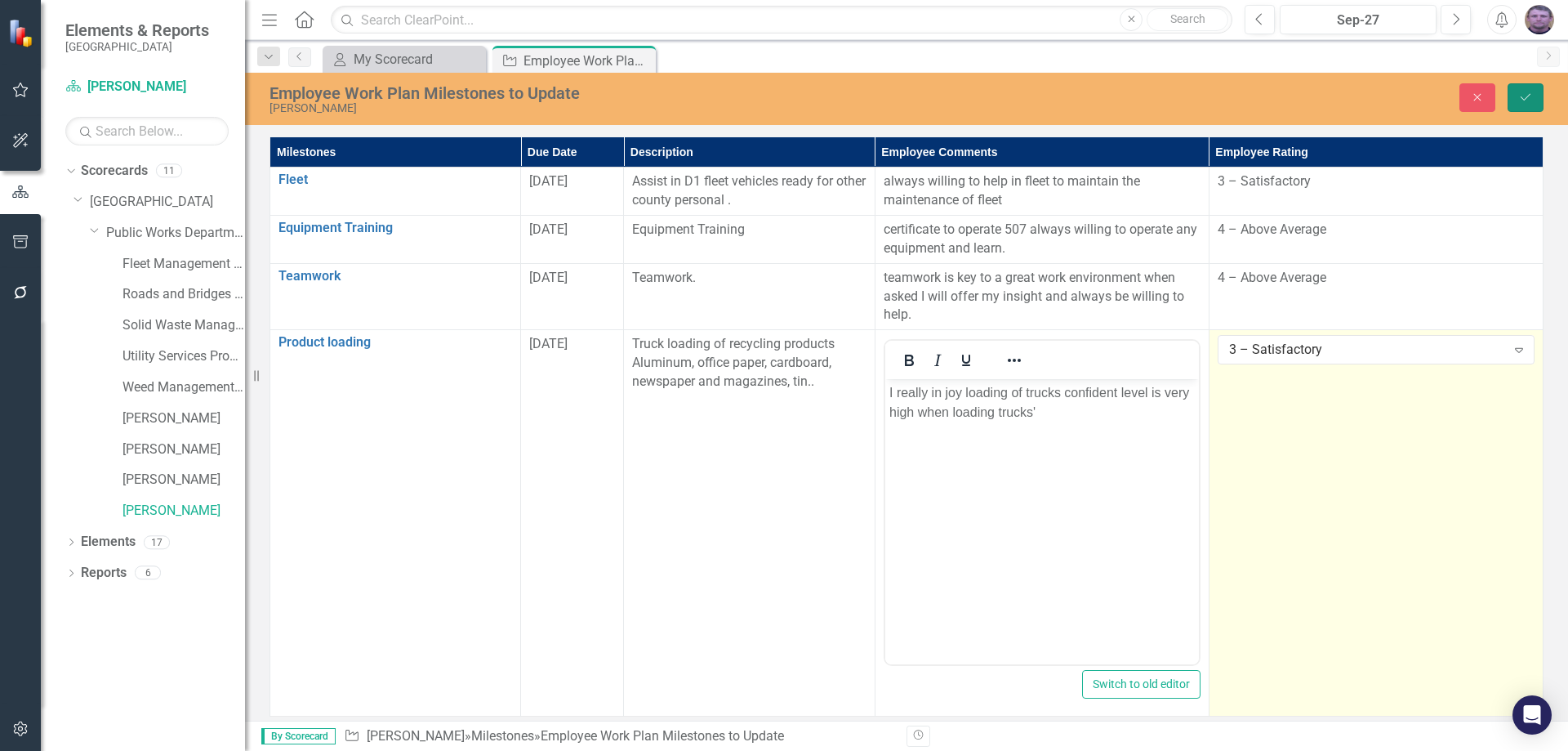
click at [1528, 96] on icon "Save" at bounding box center [1525, 96] width 15 height 11
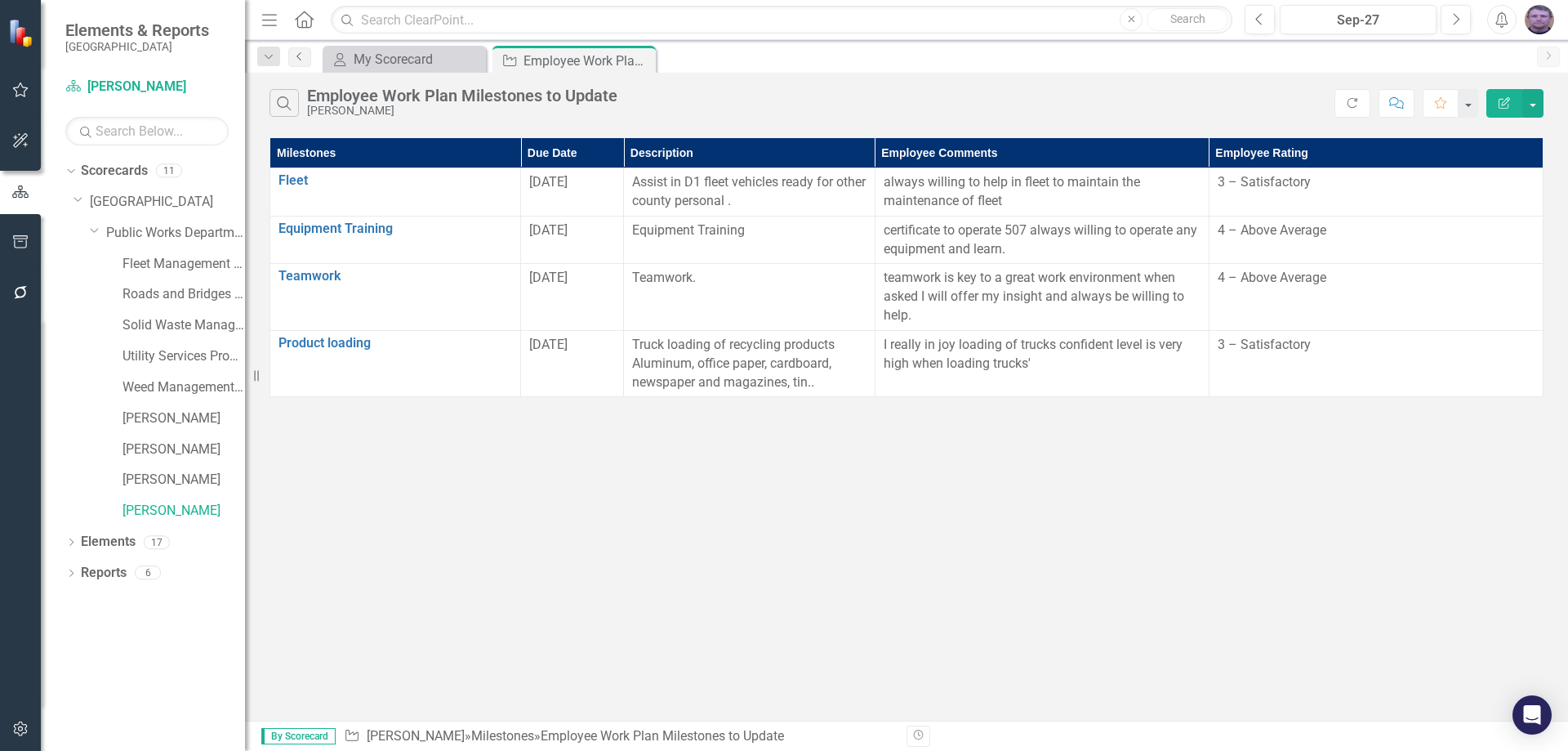
click at [304, 53] on icon "Previous" at bounding box center [299, 56] width 13 height 10
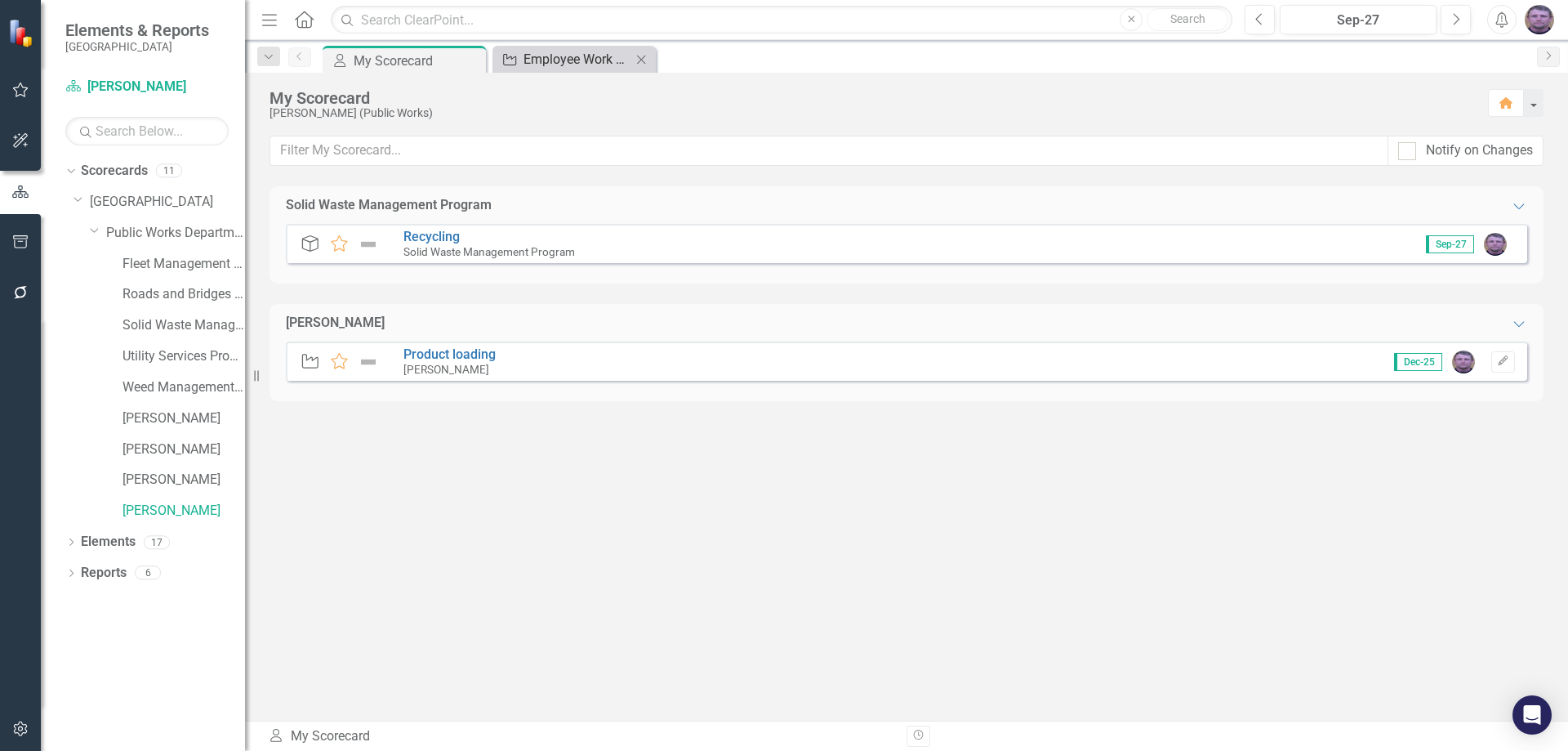
click at [537, 65] on div "Employee Work Plan Milestones to Update" at bounding box center [577, 59] width 108 height 20
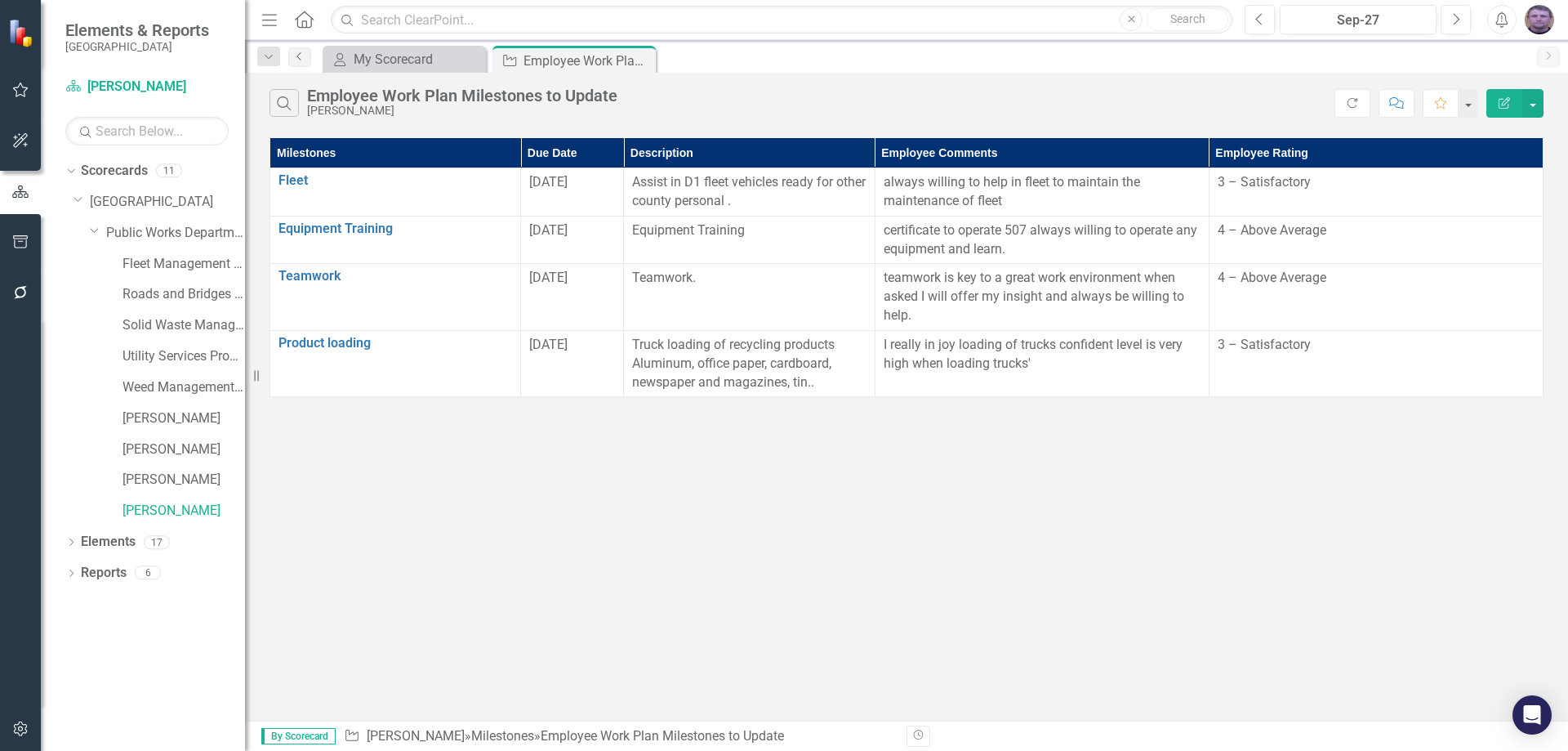
click at [300, 64] on link "Previous" at bounding box center [299, 57] width 23 height 20
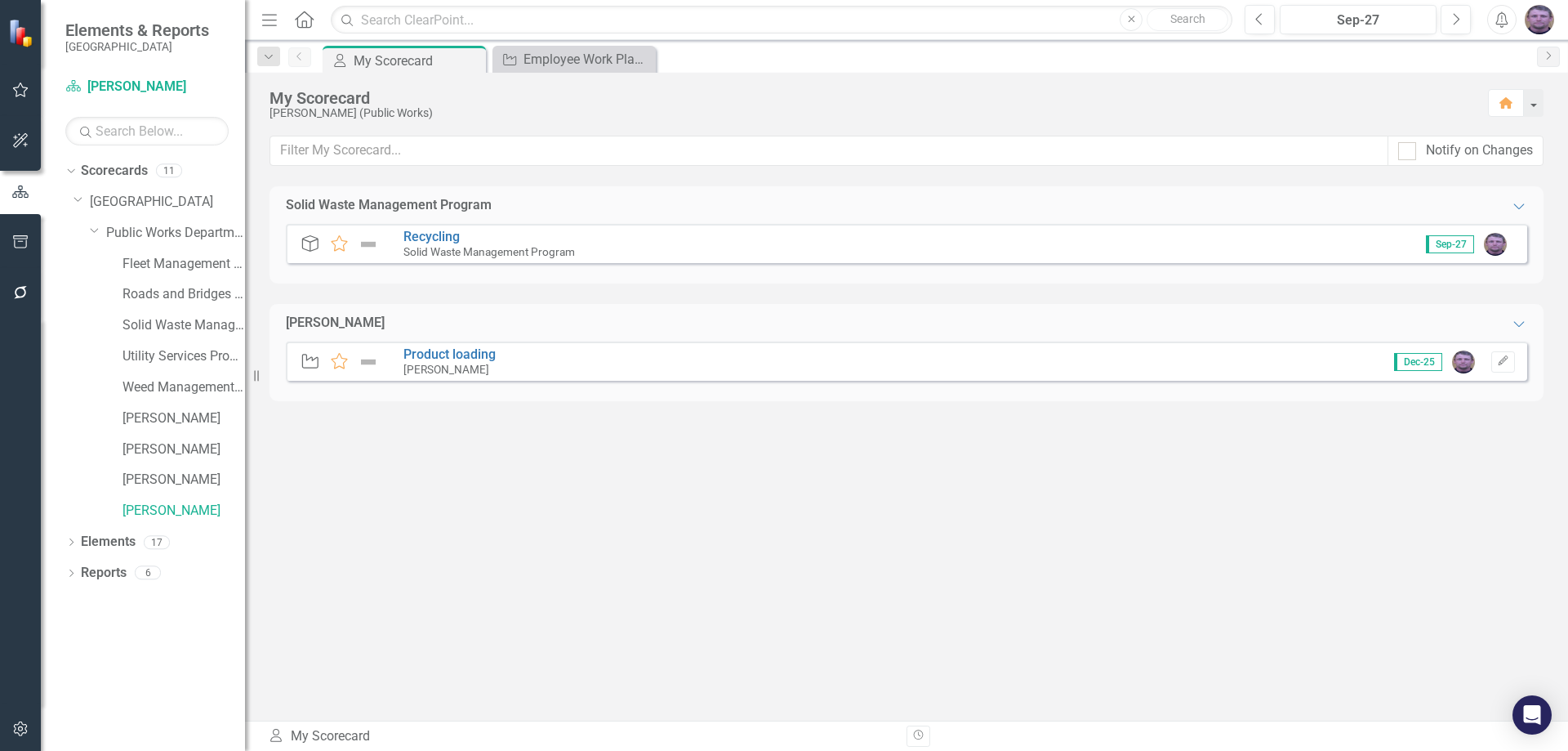
click at [439, 362] on div "[PERSON_NAME]" at bounding box center [449, 369] width 92 height 15
click at [540, 58] on div "Employee Work Plan Milestones to Update" at bounding box center [577, 59] width 108 height 20
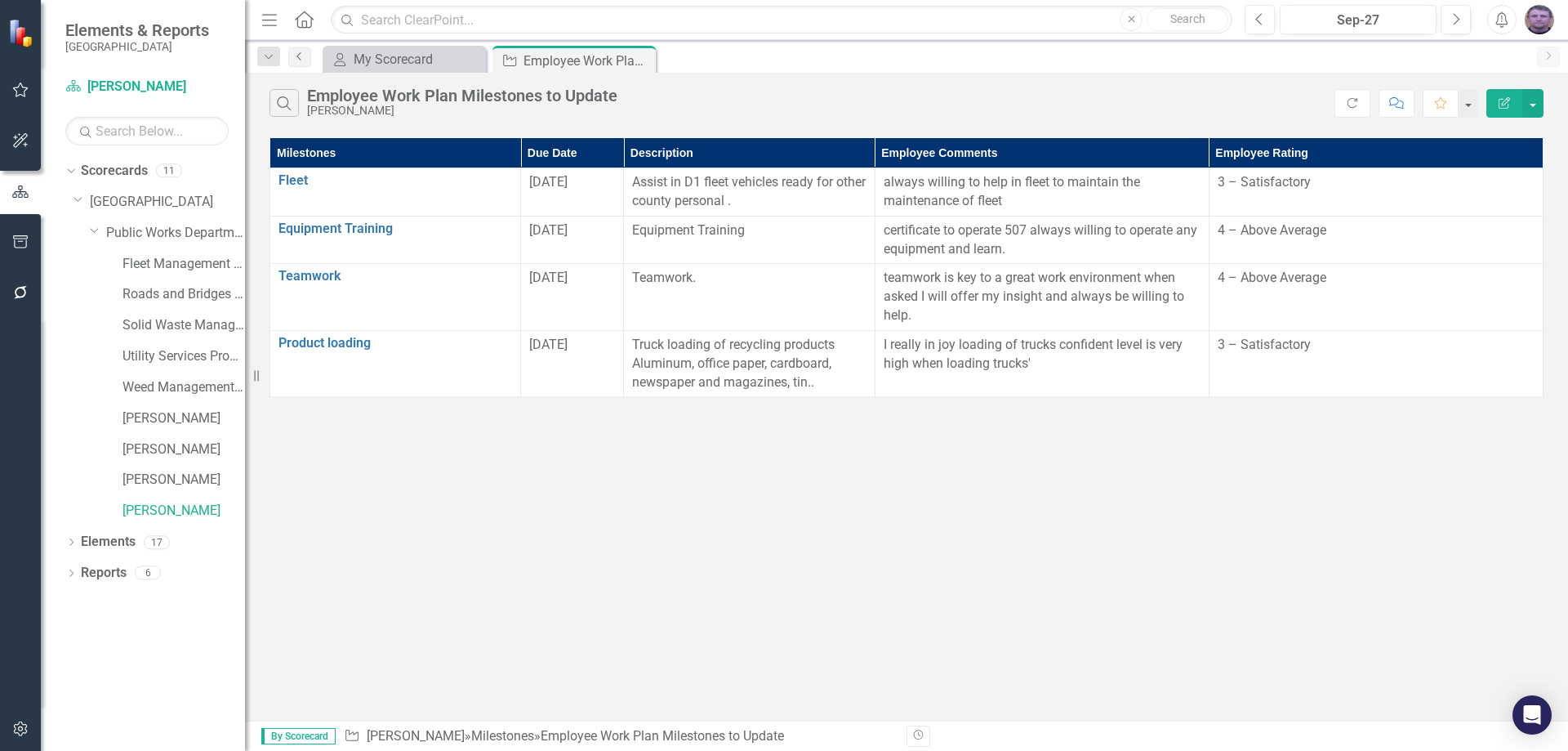
click at [299, 57] on icon "Previous" at bounding box center [299, 56] width 13 height 10
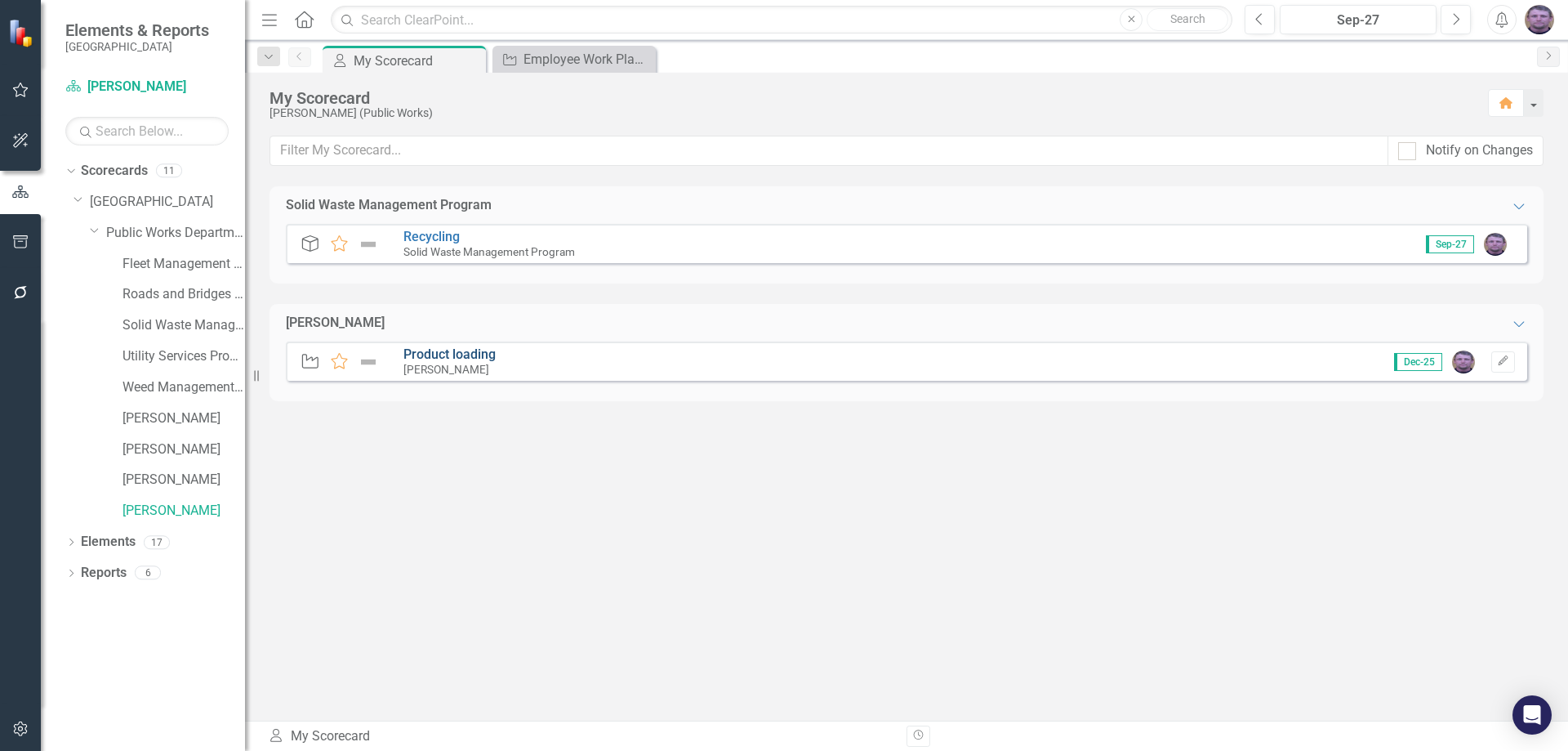
click at [437, 359] on link "Product loading" at bounding box center [449, 354] width 92 height 16
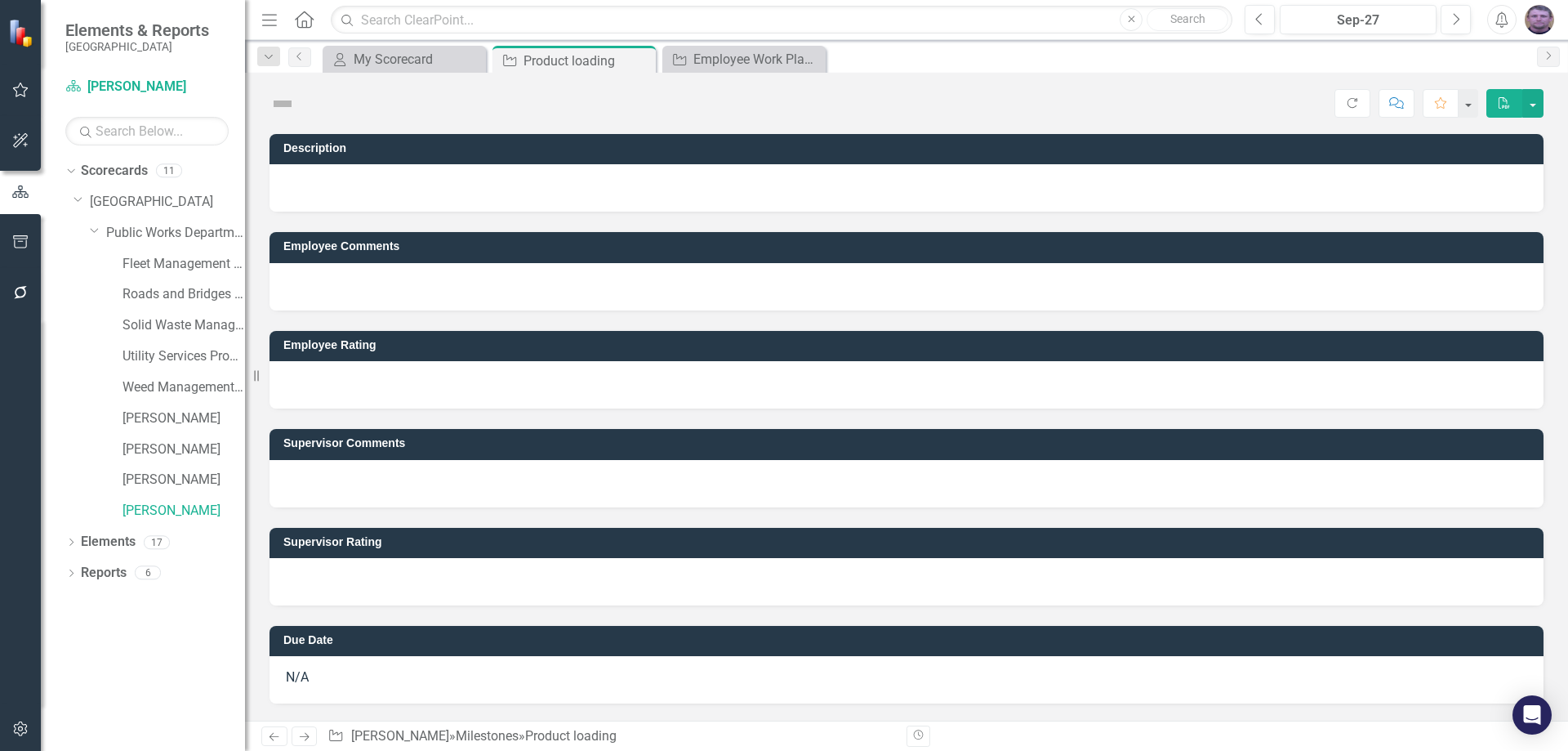
click at [437, 359] on td "Employee Rating" at bounding box center [909, 347] width 1252 height 24
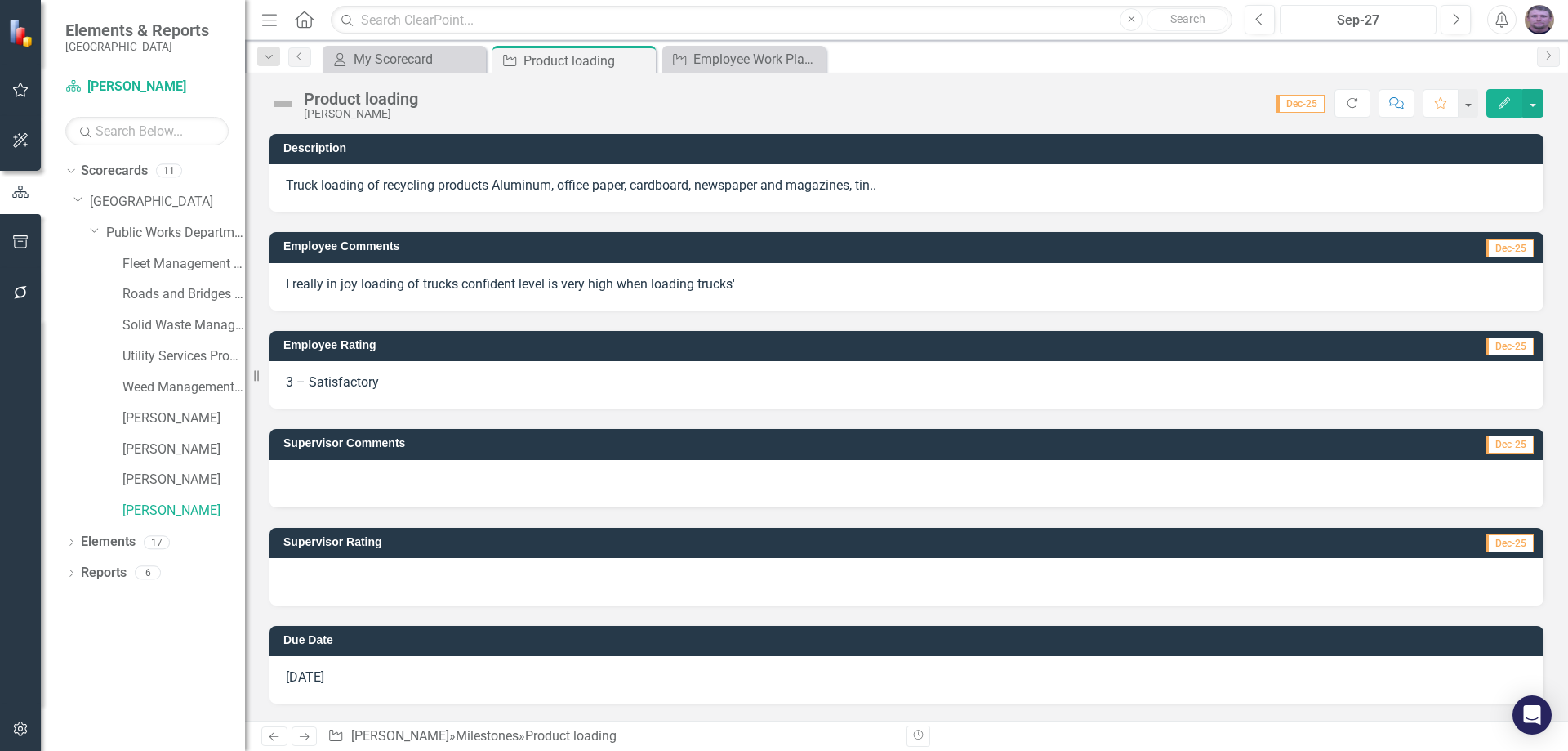
click at [1383, 27] on div "Sep-27" at bounding box center [1357, 21] width 145 height 20
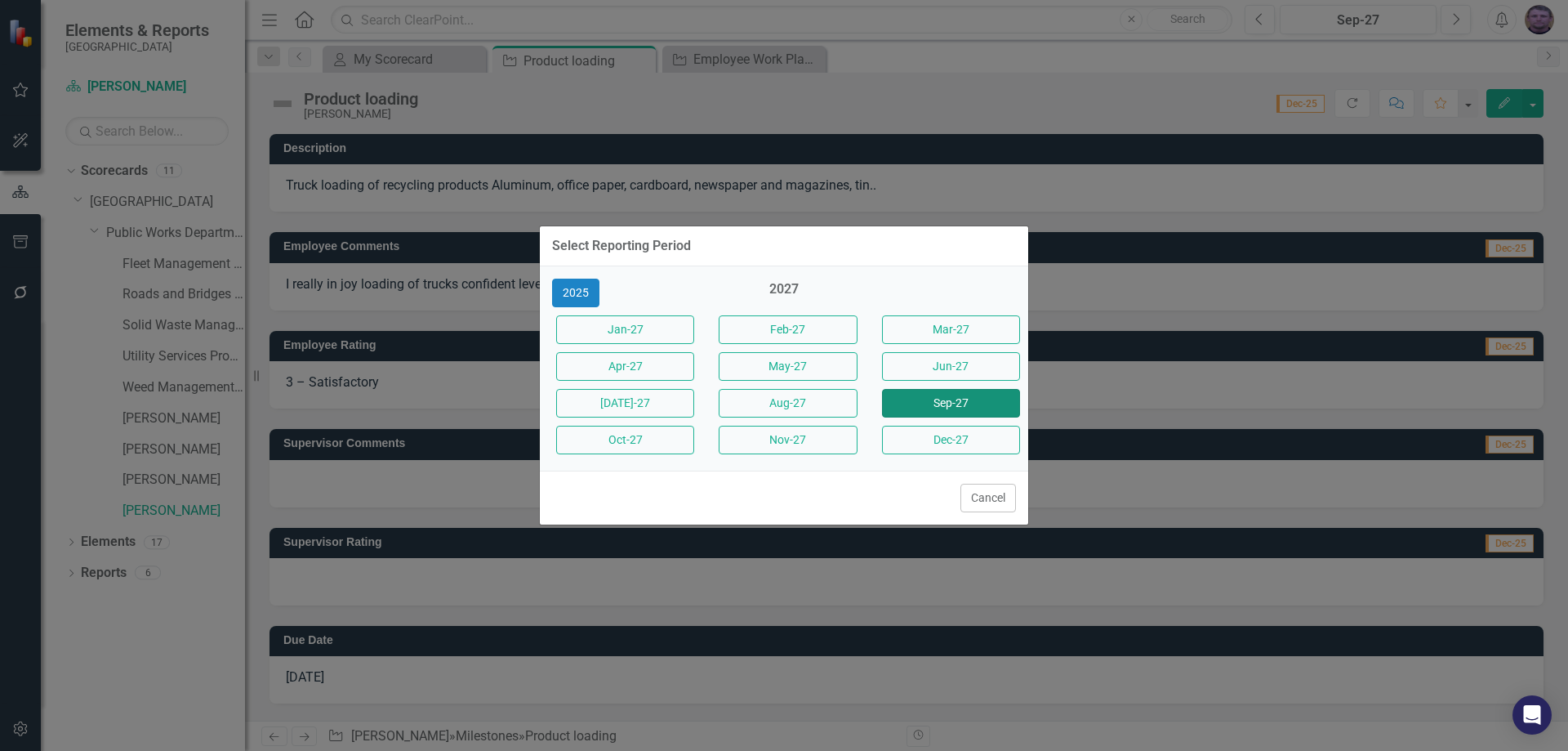
click at [938, 405] on button "Sep-27" at bounding box center [951, 403] width 138 height 29
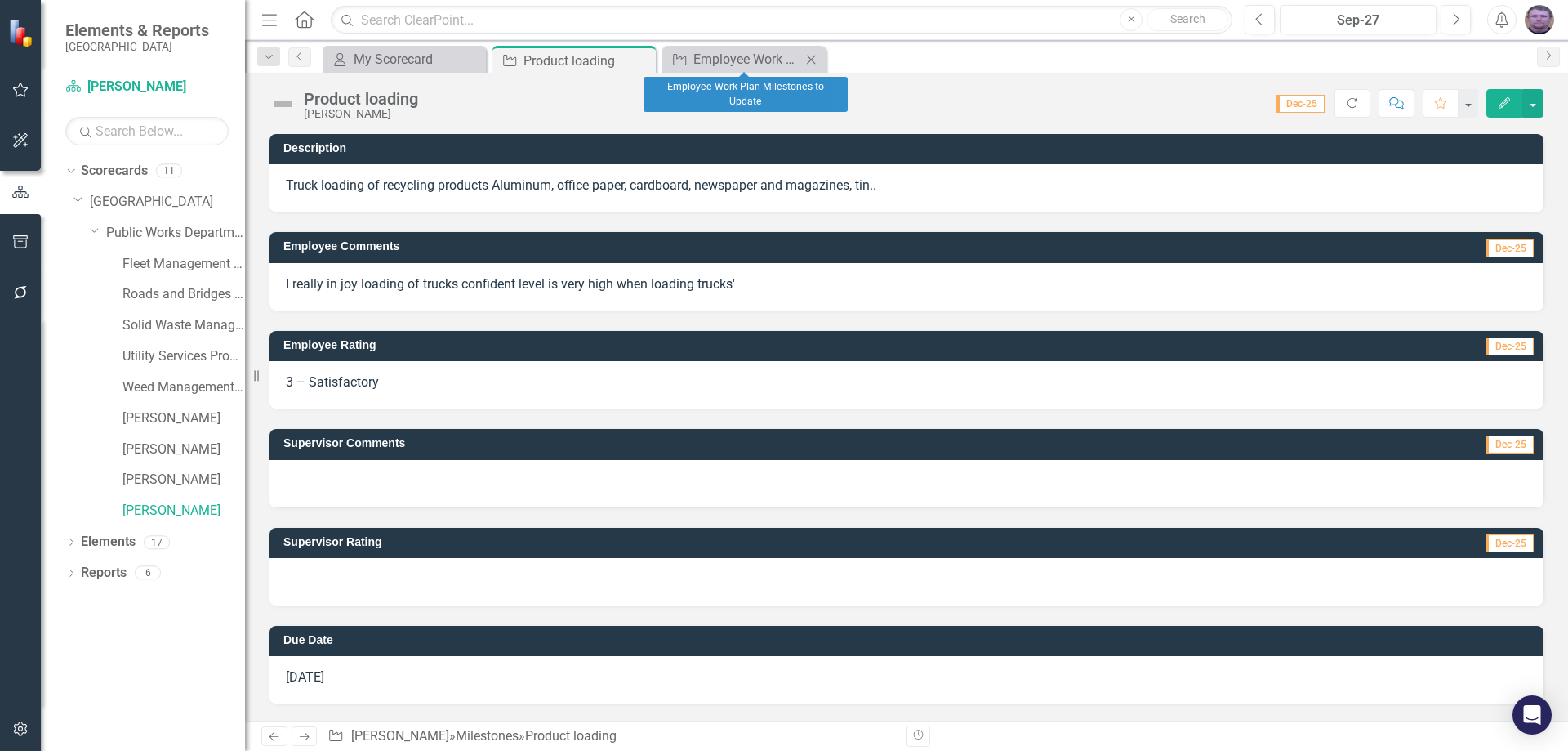
click at [817, 59] on icon "Close" at bounding box center [811, 59] width 16 height 13
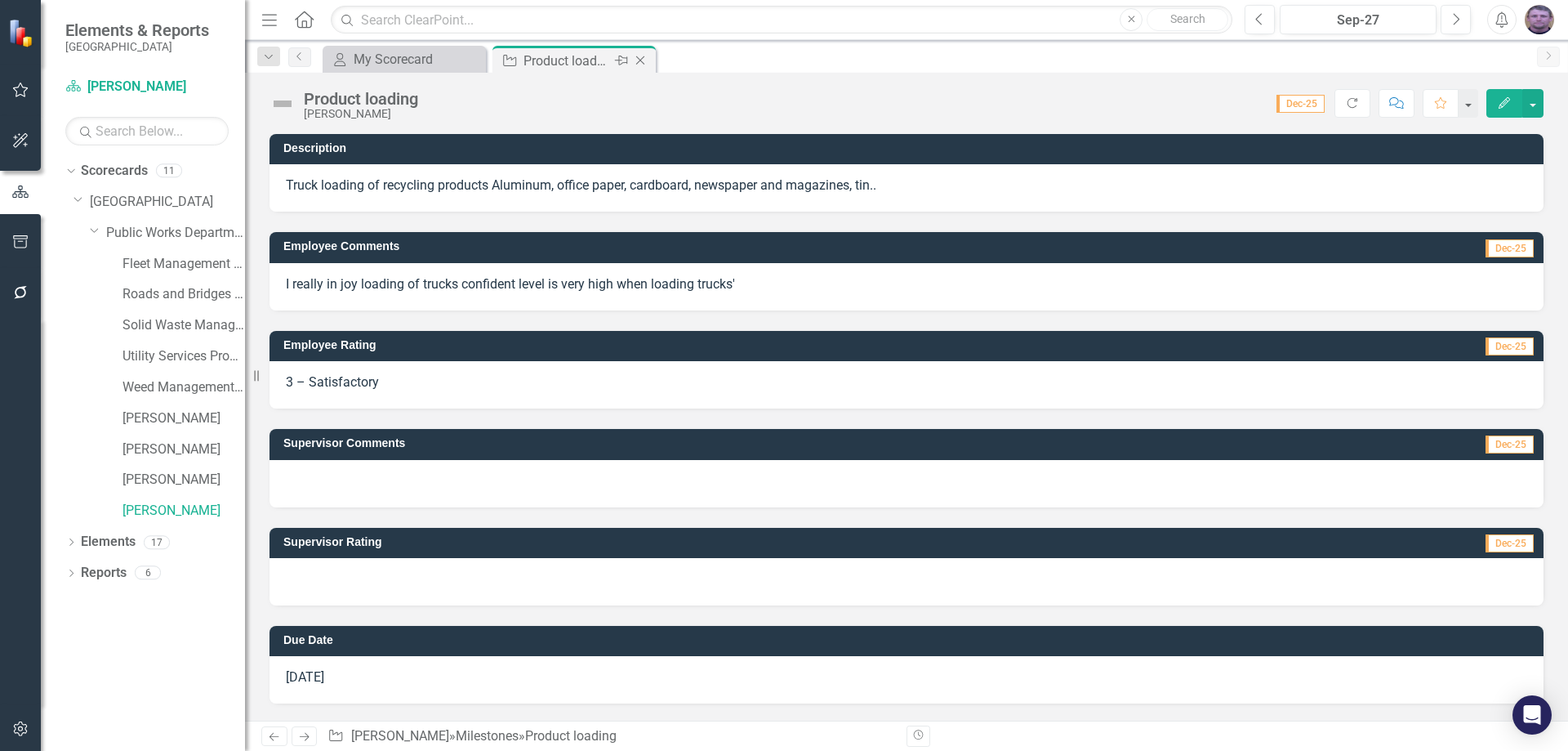
click at [600, 69] on div "Product loading" at bounding box center [566, 61] width 87 height 20
click at [576, 67] on div "Product loading" at bounding box center [566, 61] width 87 height 20
click at [642, 60] on icon "Close" at bounding box center [640, 60] width 16 height 13
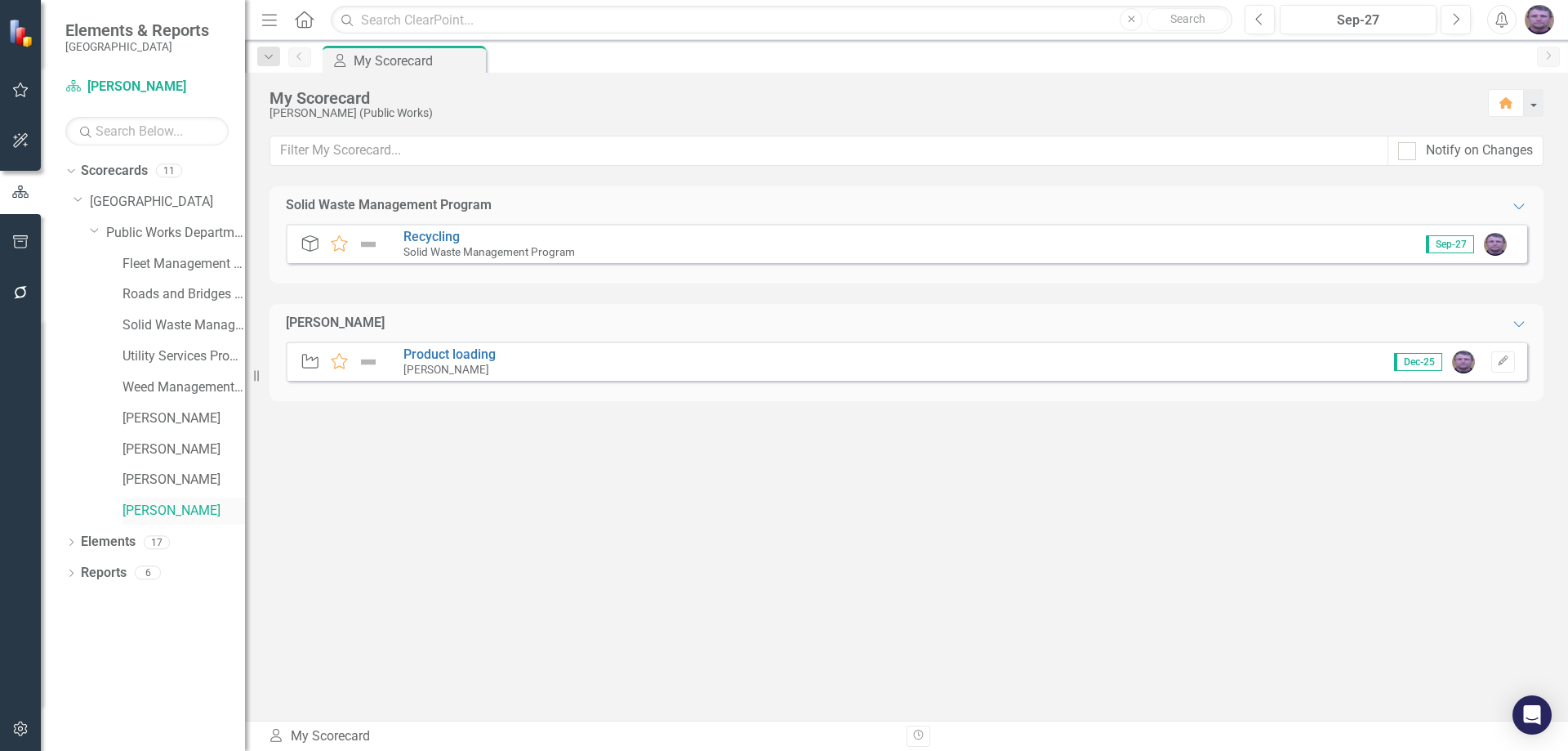
click at [185, 508] on link "[PERSON_NAME]" at bounding box center [183, 510] width 122 height 19
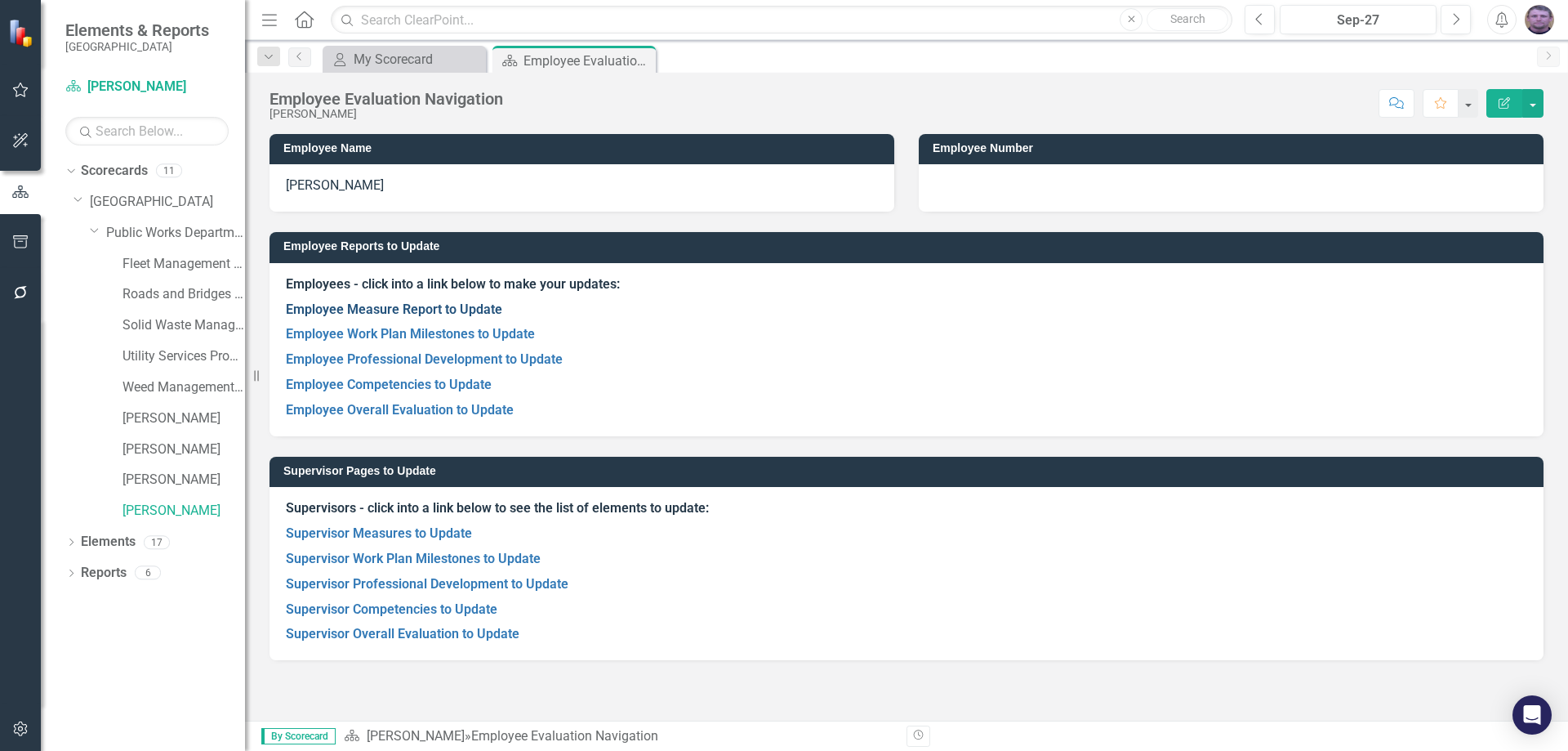
click at [382, 314] on link "Employee Measure Report to Update" at bounding box center [394, 309] width 216 height 16
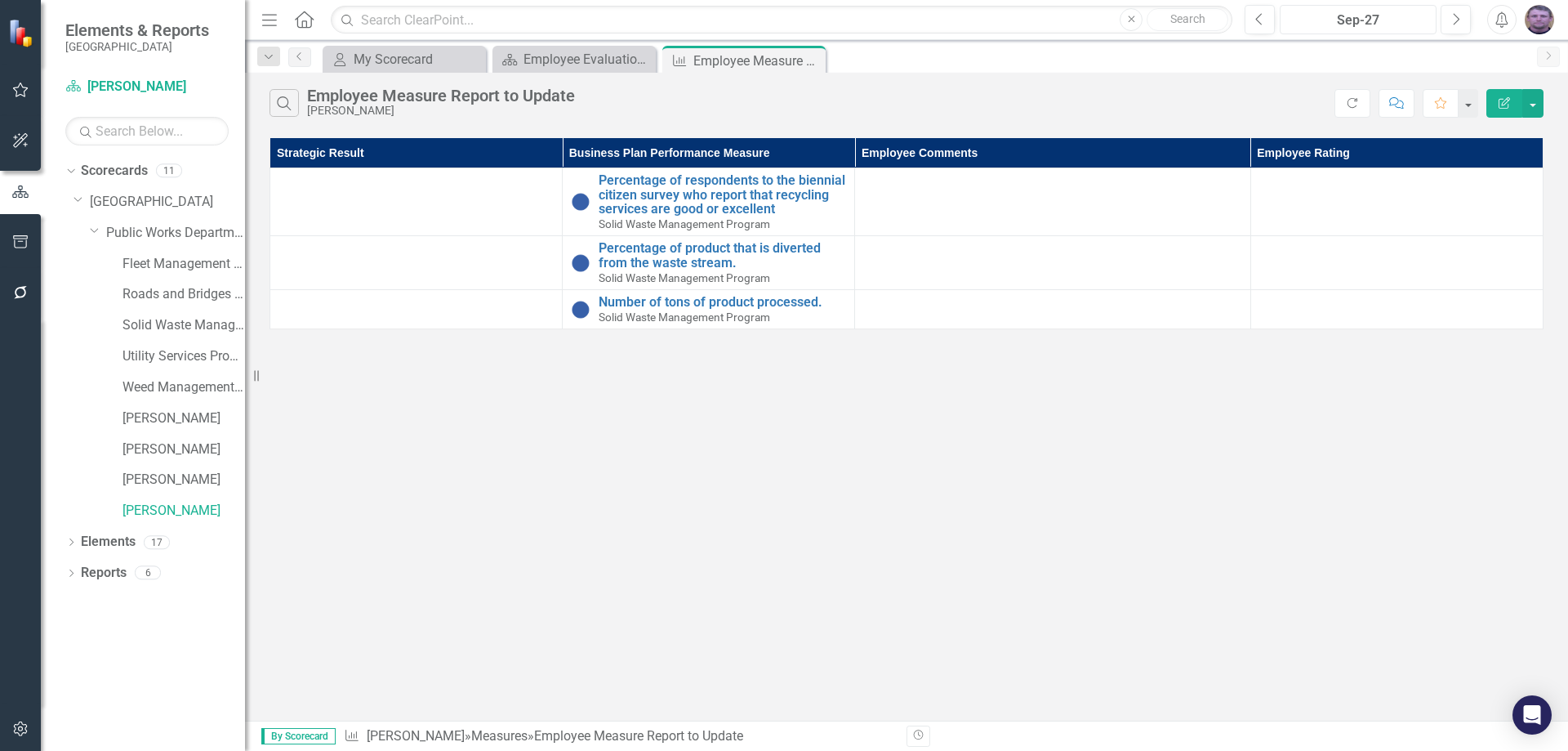
click at [1361, 20] on div "Sep-27" at bounding box center [1357, 21] width 145 height 20
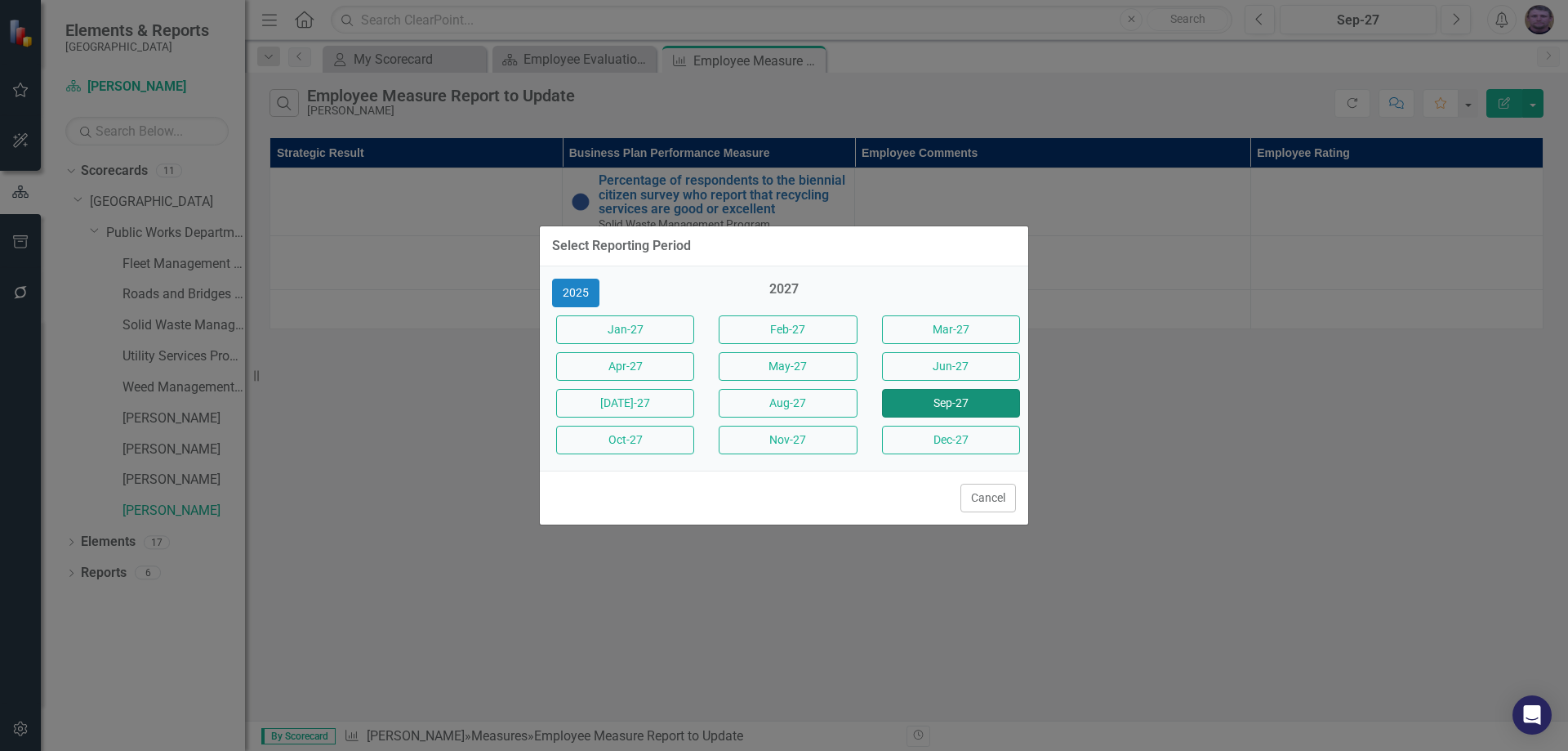
click at [916, 401] on button "Sep-27" at bounding box center [951, 403] width 138 height 29
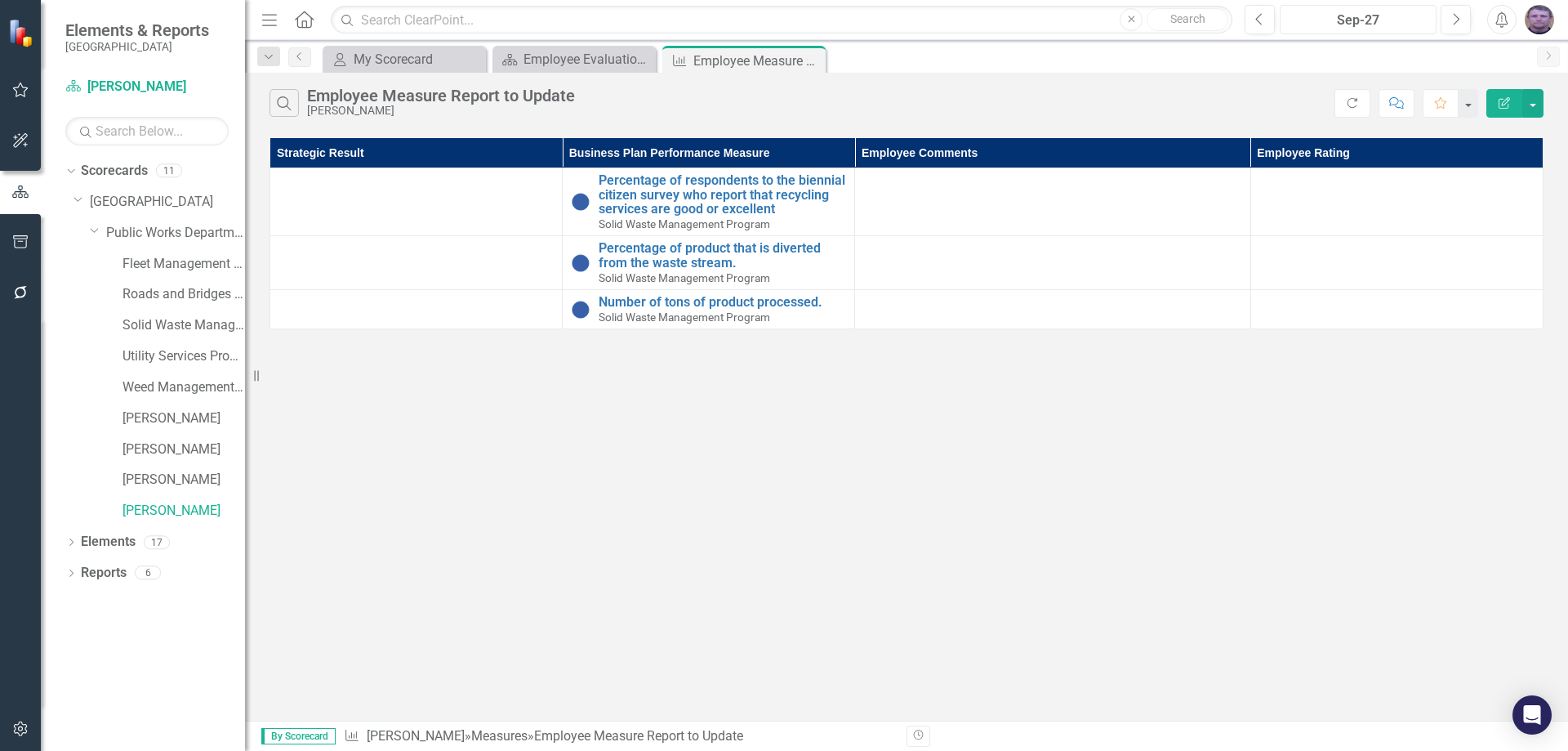
click at [1312, 20] on div "Sep-27" at bounding box center [1357, 21] width 145 height 20
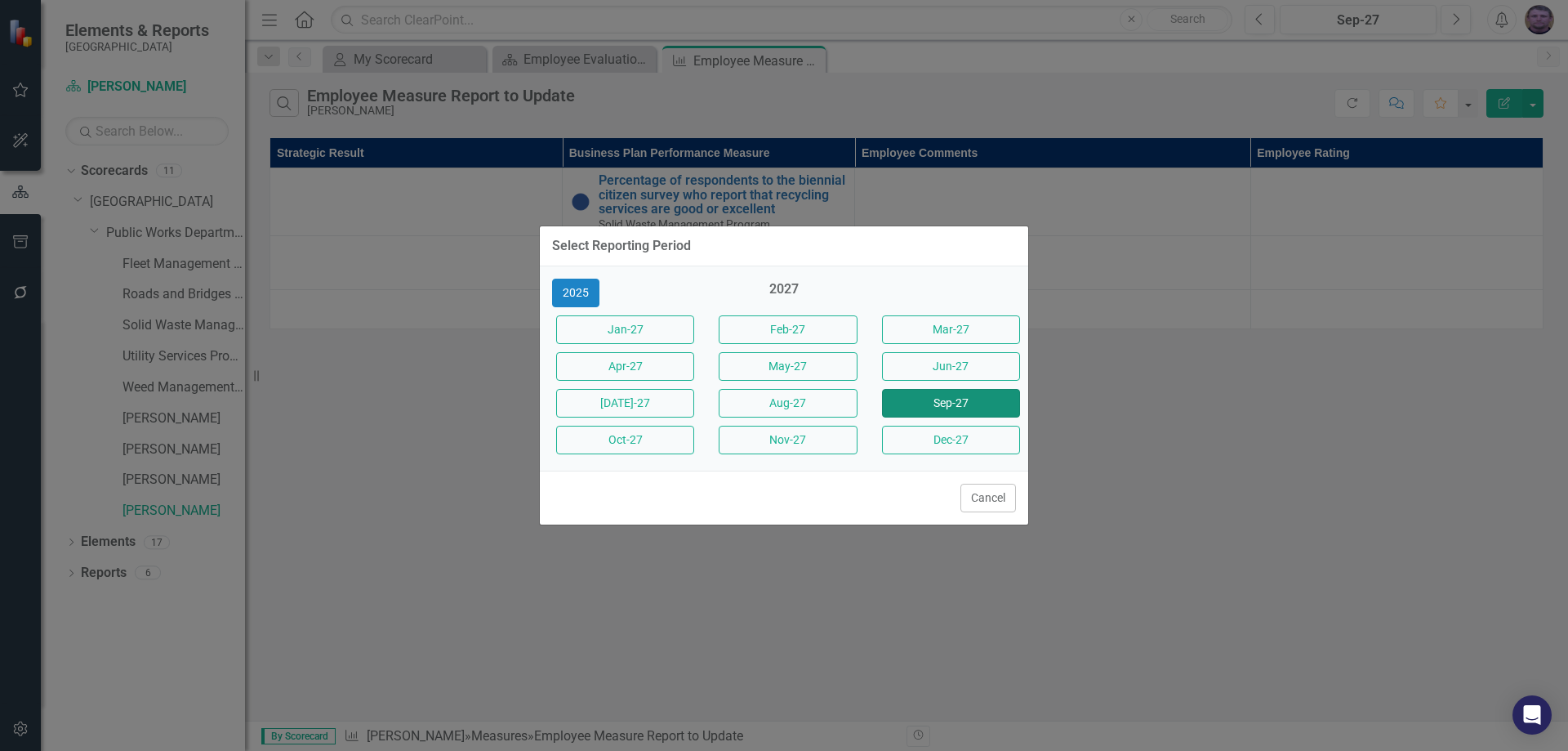
click at [935, 405] on button "Sep-27" at bounding box center [951, 403] width 138 height 29
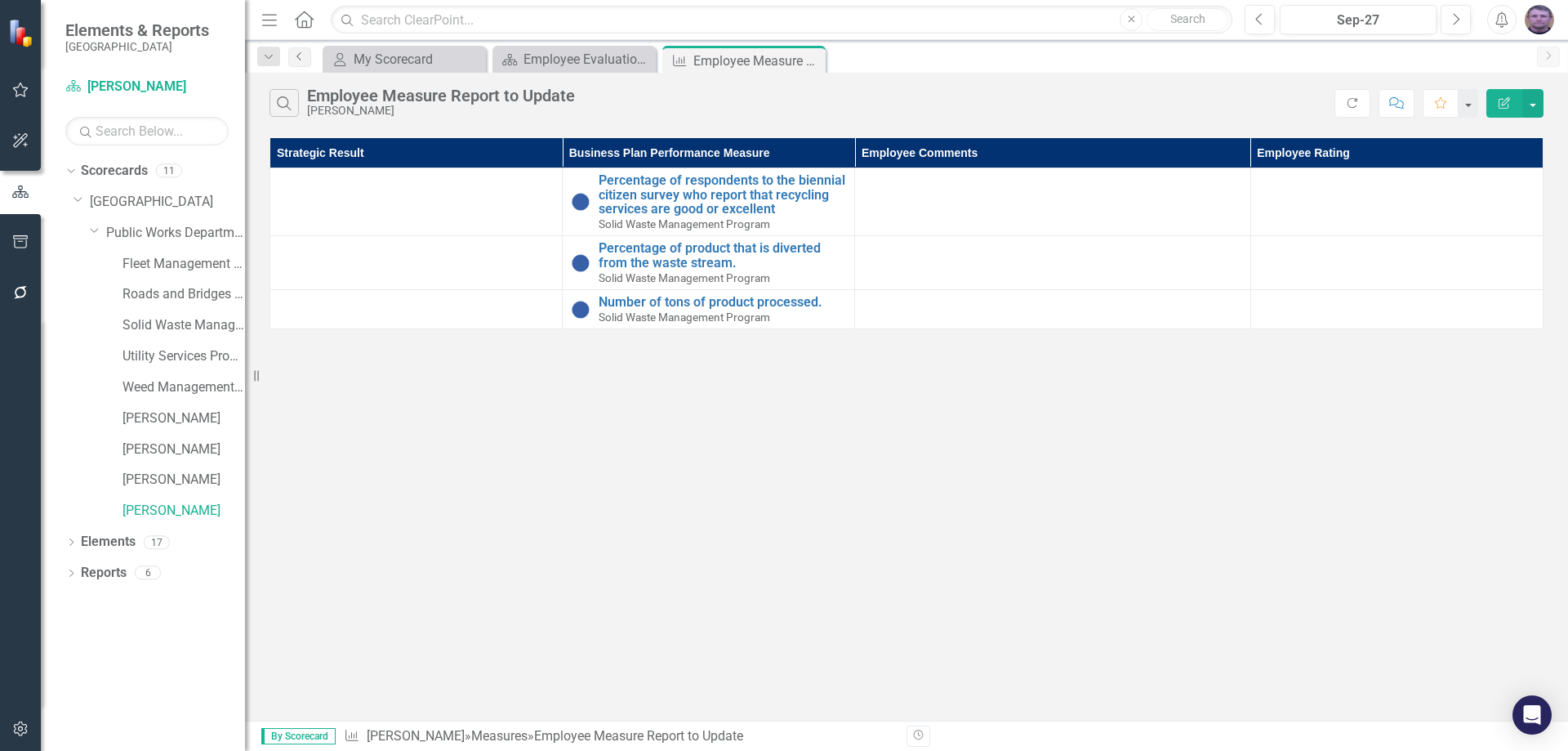
click at [302, 56] on icon "Previous" at bounding box center [299, 56] width 13 height 10
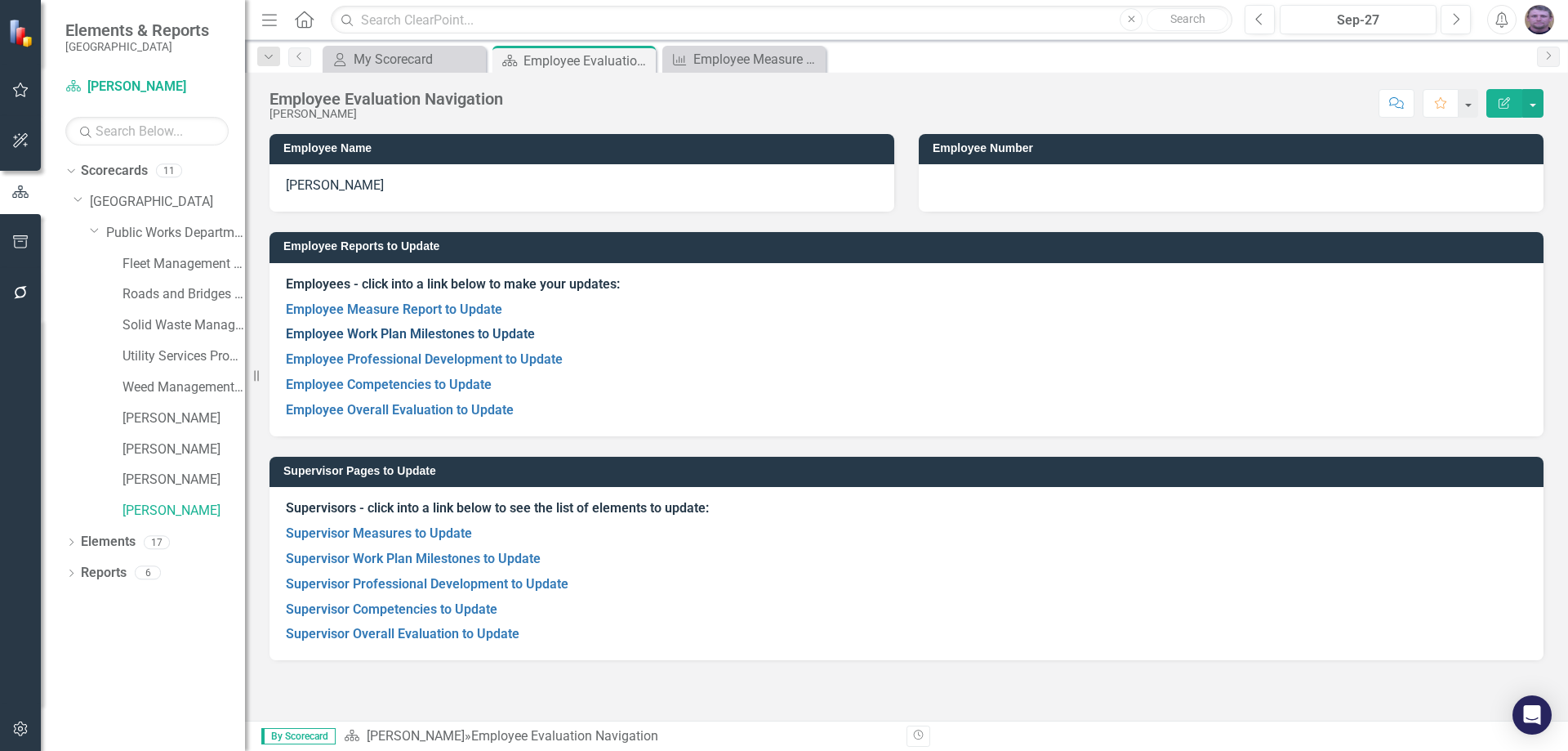
click at [382, 341] on link "Employee Work Plan Milestones to Update" at bounding box center [410, 334] width 249 height 16
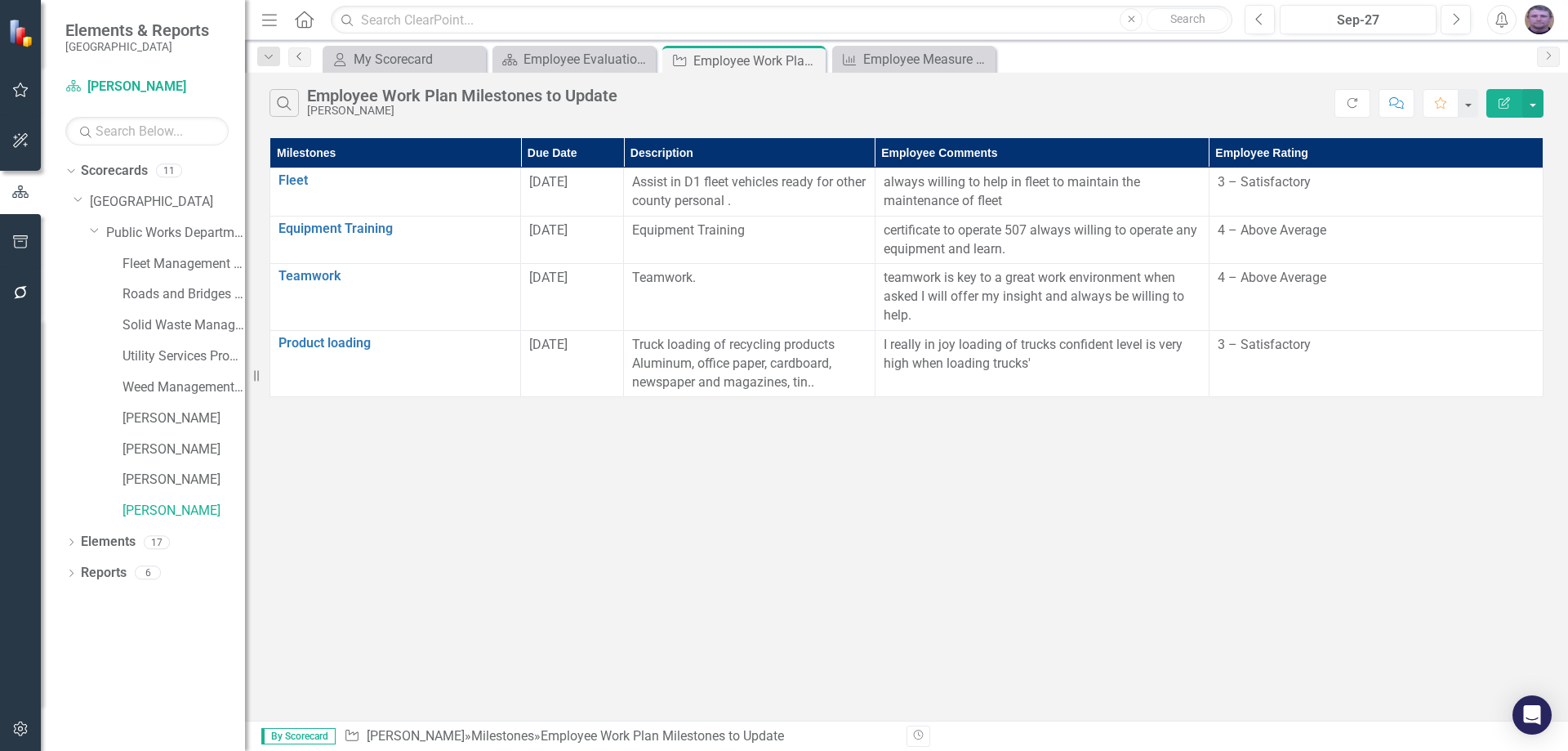
click at [304, 59] on icon "Previous" at bounding box center [299, 56] width 13 height 10
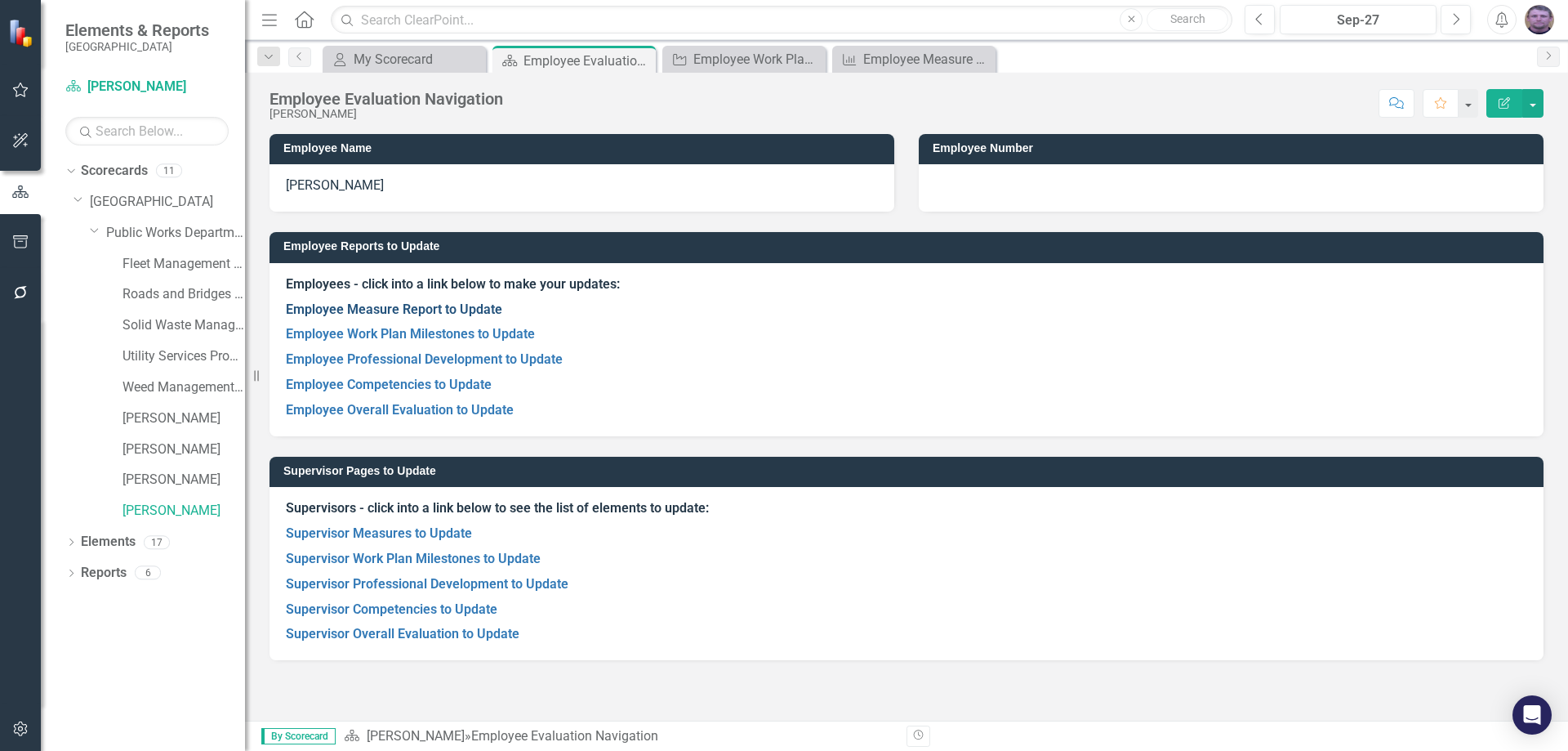
click at [369, 315] on link "Employee Measure Report to Update" at bounding box center [394, 309] width 216 height 16
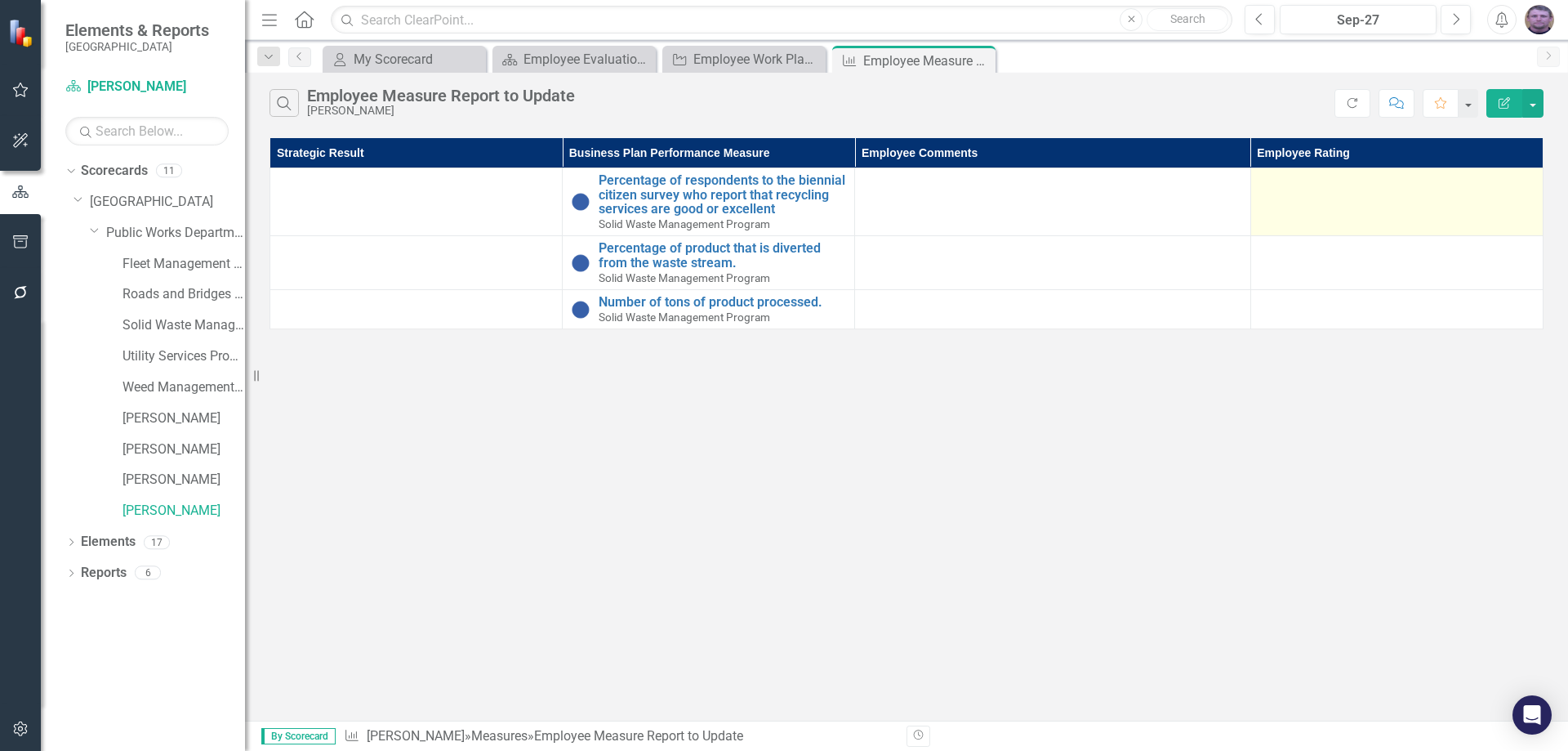
click at [1386, 190] on div at bounding box center [1396, 183] width 275 height 20
click at [1422, 205] on td at bounding box center [1396, 202] width 292 height 68
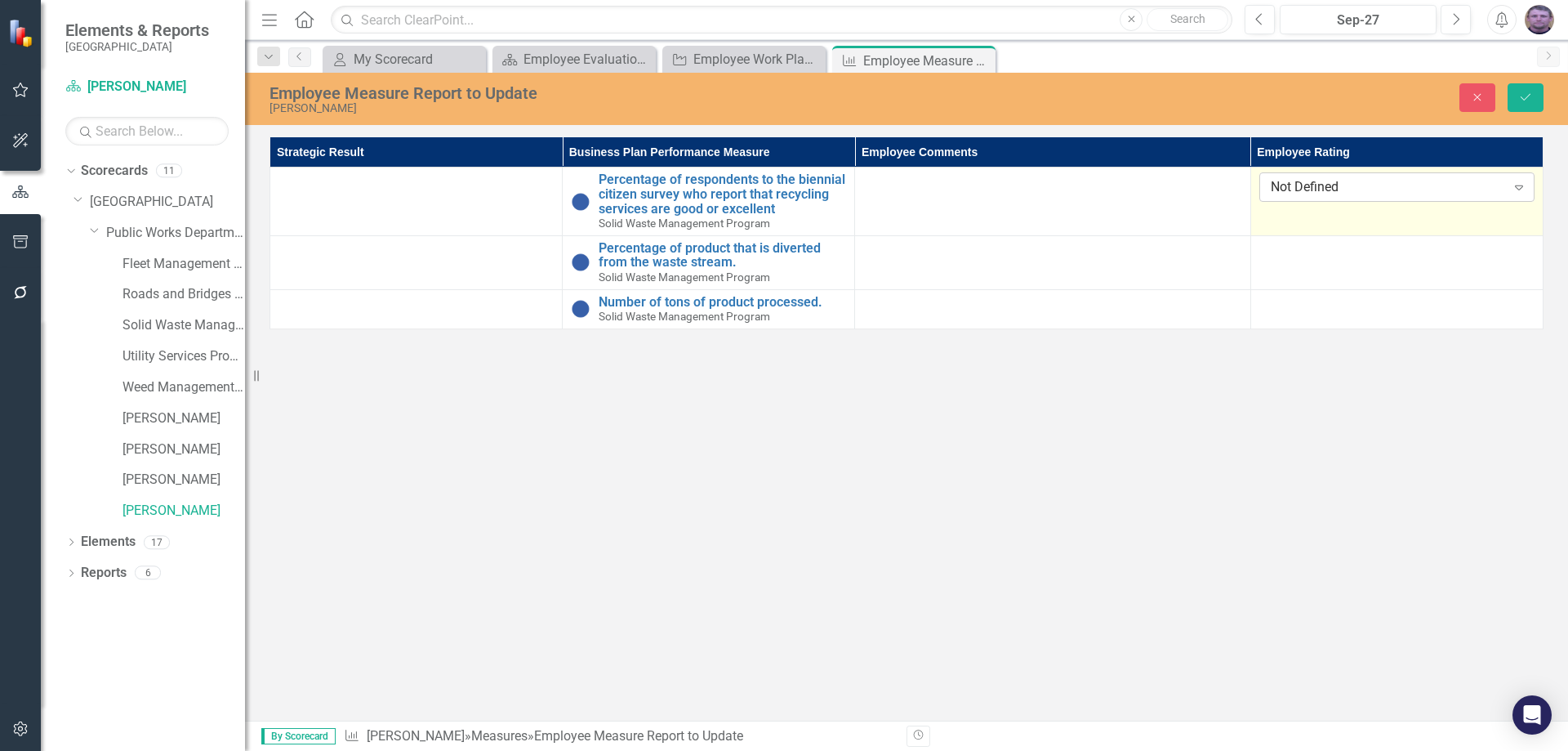
click at [1512, 188] on icon "Expand" at bounding box center [1519, 186] width 16 height 13
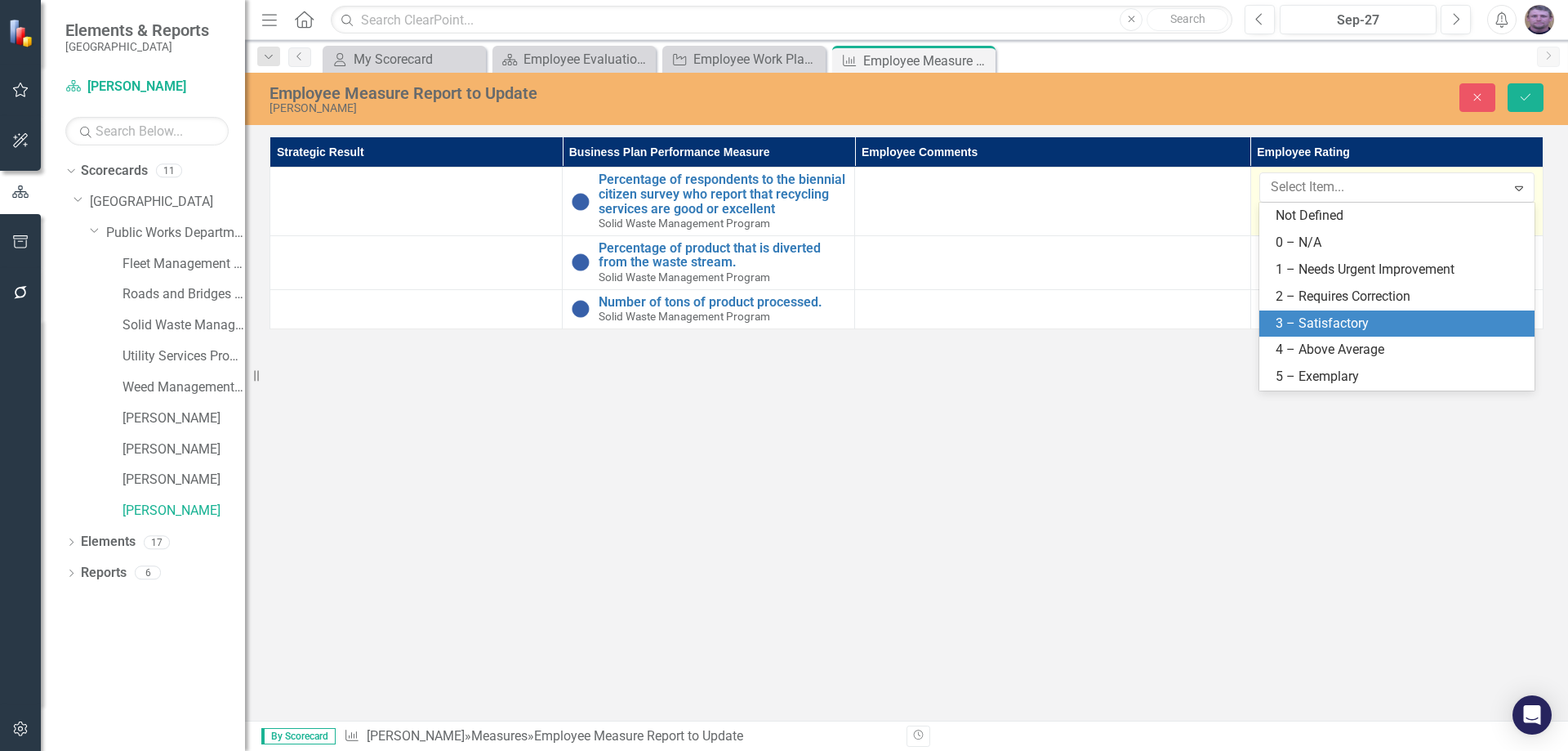
click at [1410, 319] on div "3 – Satisfactory" at bounding box center [1400, 323] width 249 height 19
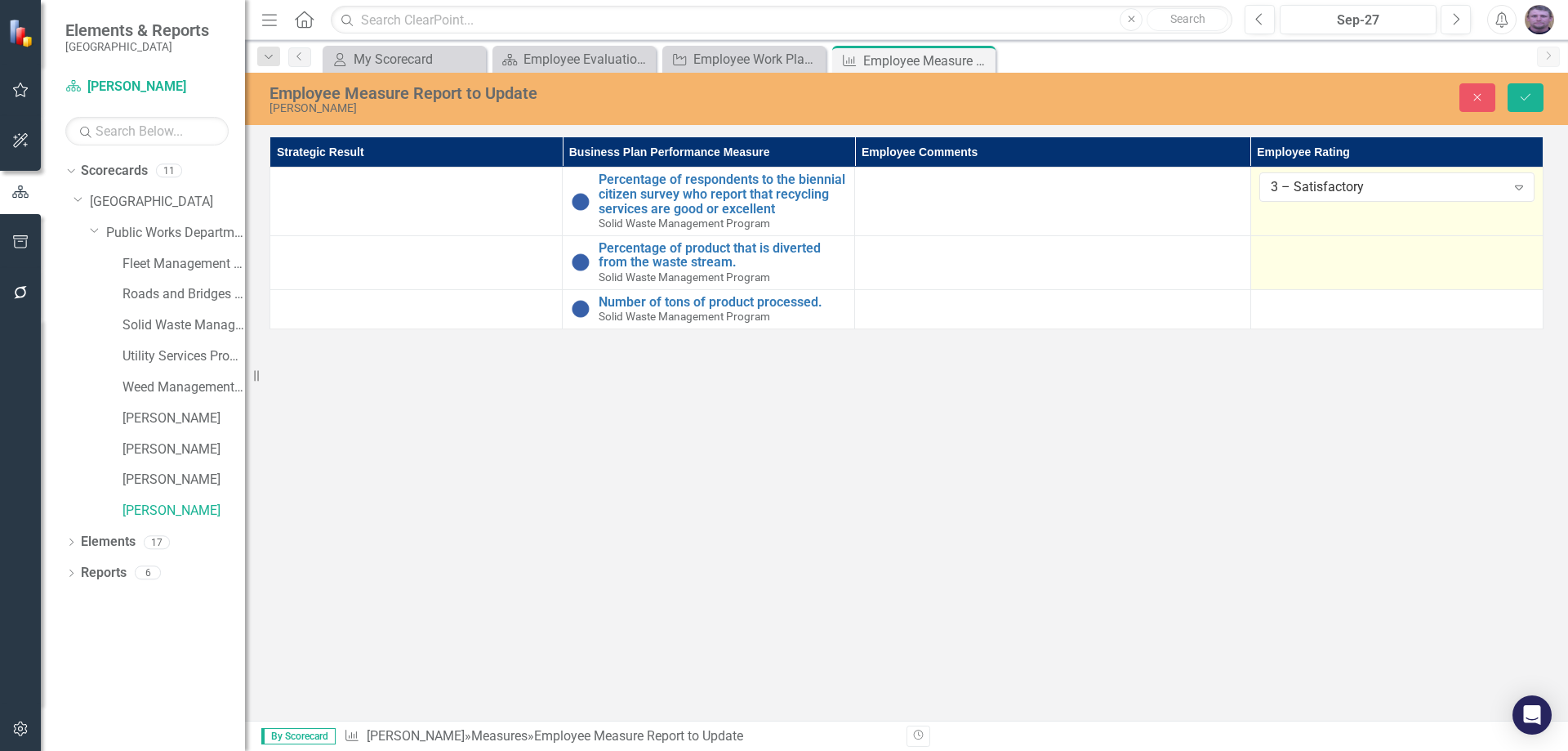
click at [1331, 246] on div at bounding box center [1396, 251] width 275 height 20
click at [1373, 257] on div at bounding box center [1396, 251] width 275 height 20
click at [1530, 257] on div "Expand" at bounding box center [1518, 256] width 29 height 26
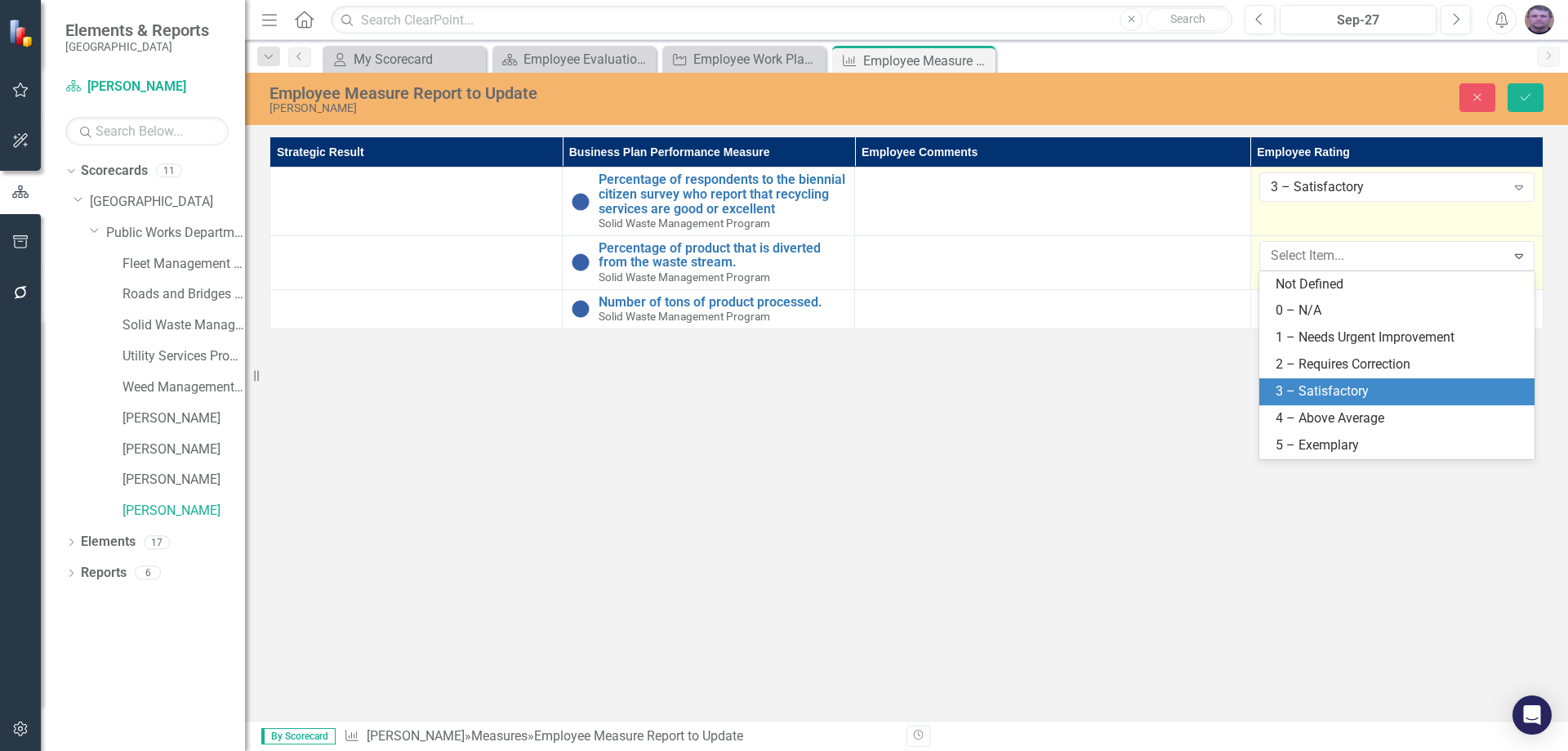
click at [1353, 389] on div "3 – Satisfactory" at bounding box center [1400, 391] width 249 height 19
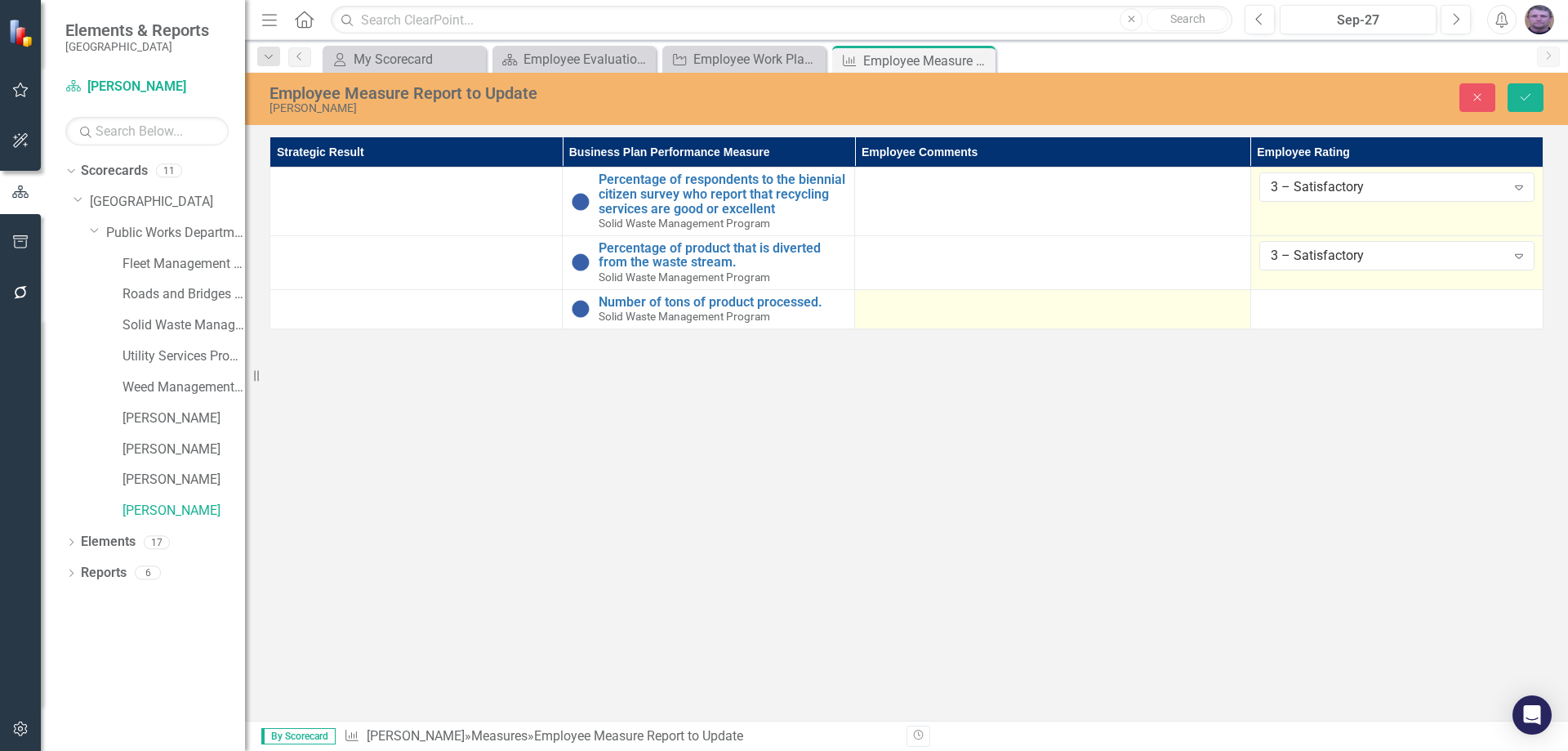
click at [904, 301] on div at bounding box center [1052, 305] width 378 height 20
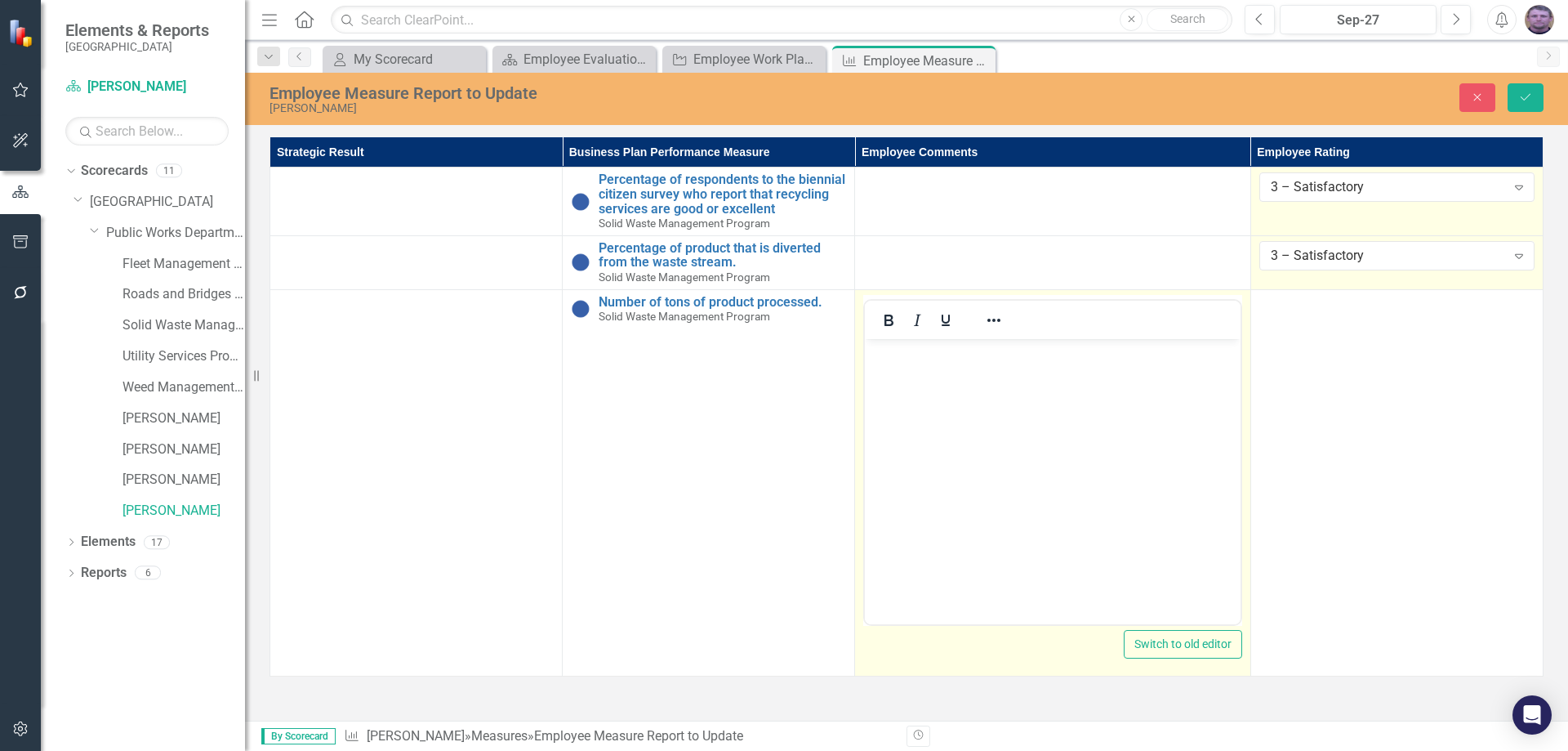
drag, startPoint x: 914, startPoint y: 338, endPoint x: 47, endPoint y: 20, distance: 923.6
click at [914, 338] on div at bounding box center [1052, 320] width 375 height 38
click at [911, 369] on body "Rich Text Area. Press ALT-0 for help." at bounding box center [1052, 460] width 375 height 245
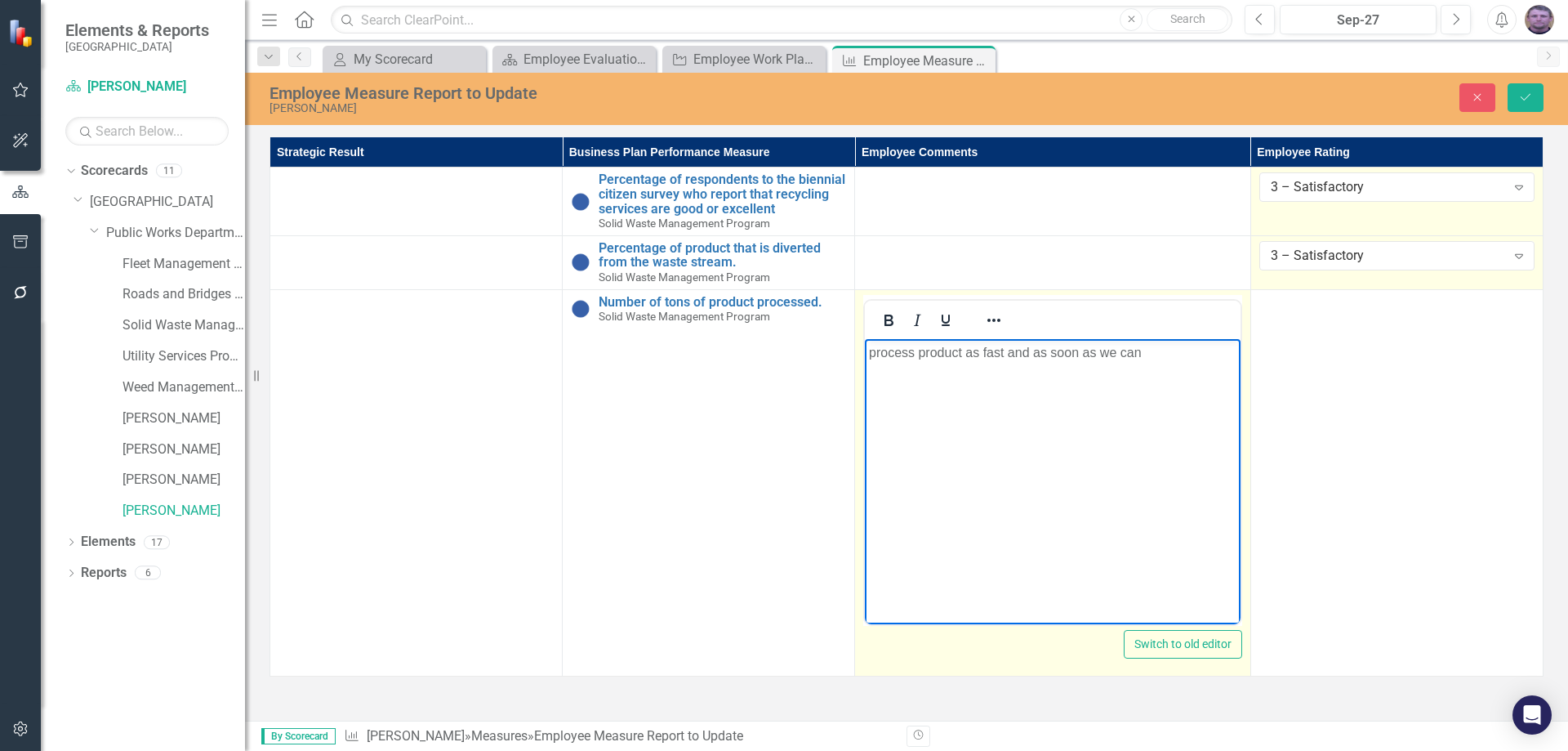
click at [1166, 356] on p "process product as fast and as soon as we can" at bounding box center [1052, 352] width 367 height 20
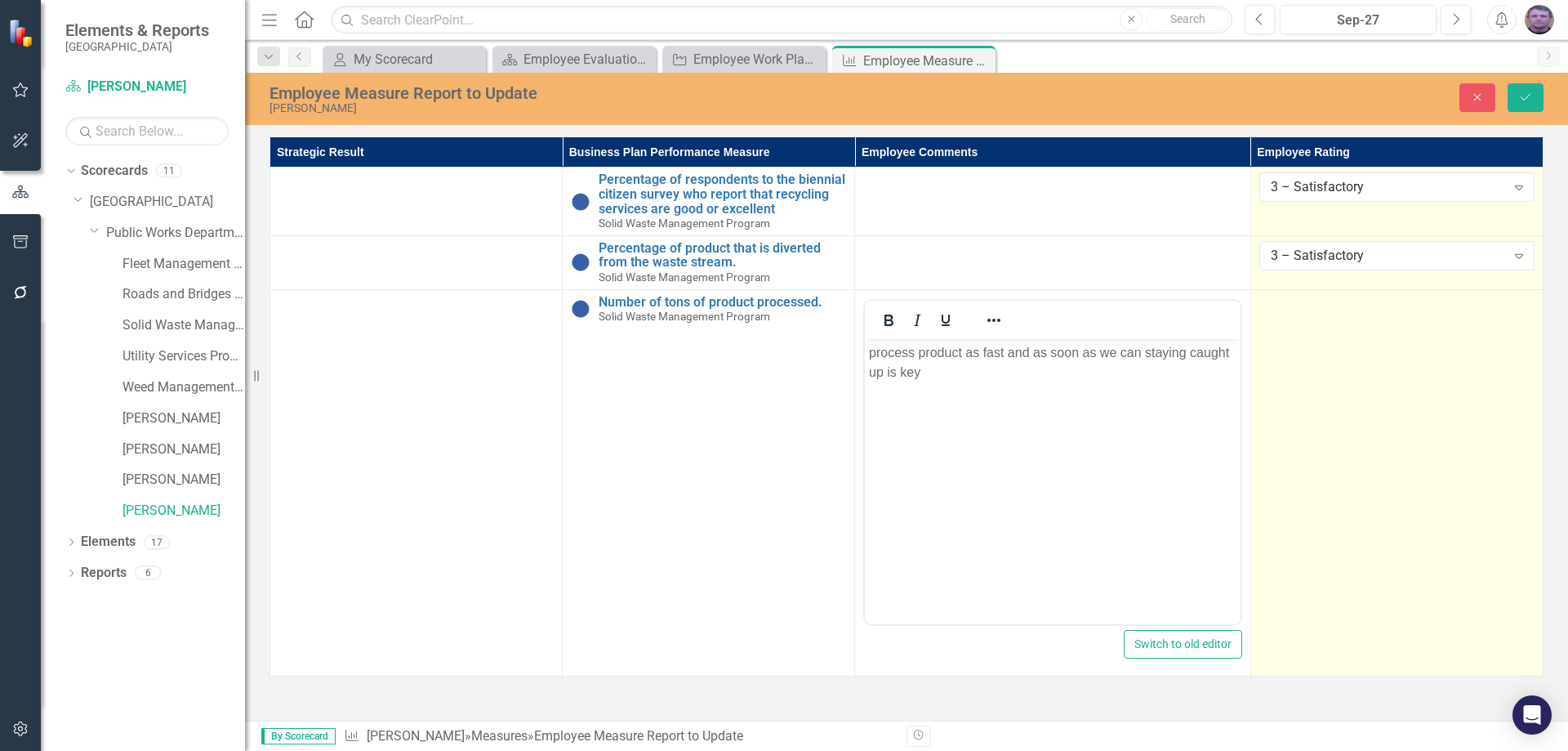
click at [1369, 339] on td at bounding box center [1396, 482] width 292 height 386
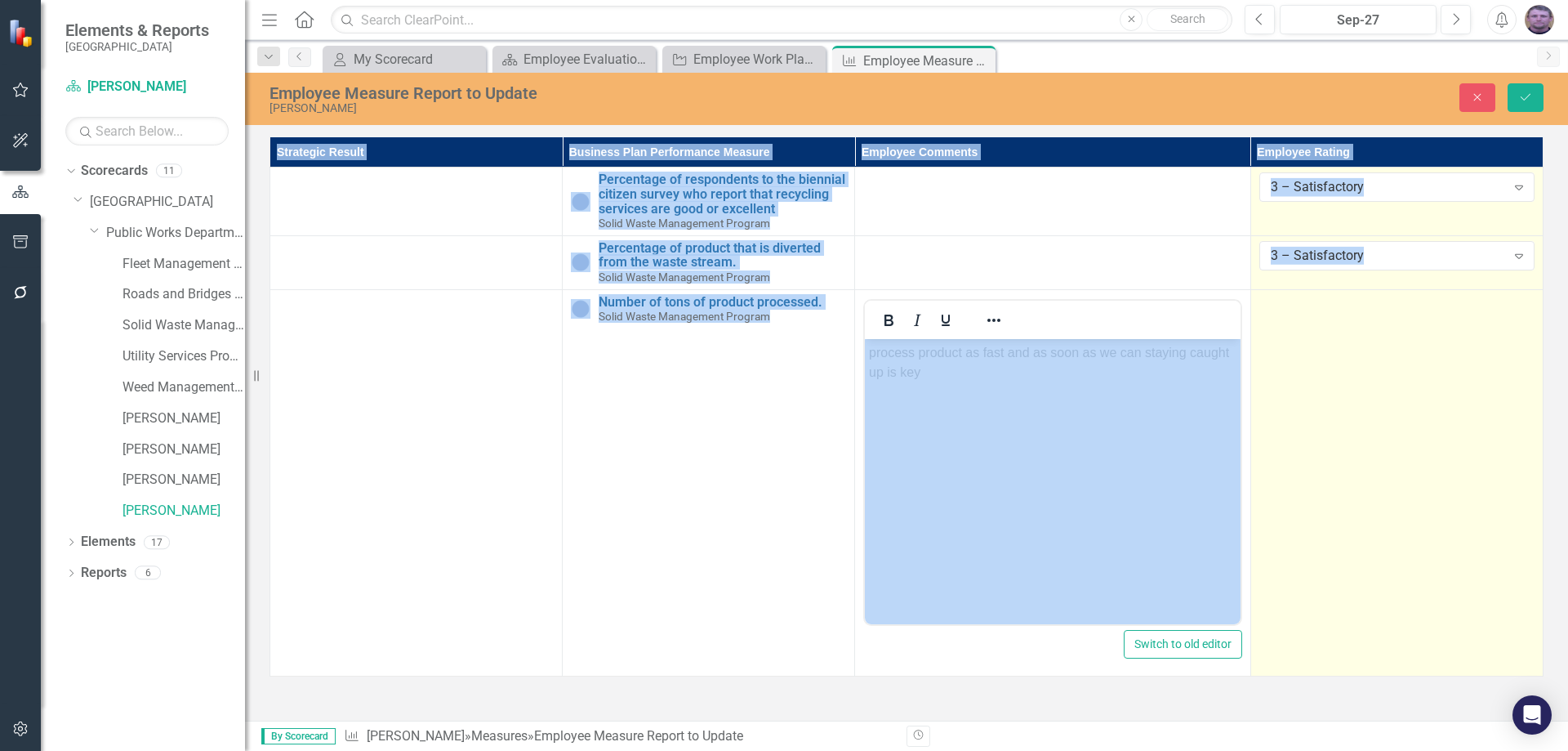
click at [1369, 339] on td at bounding box center [1396, 482] width 292 height 386
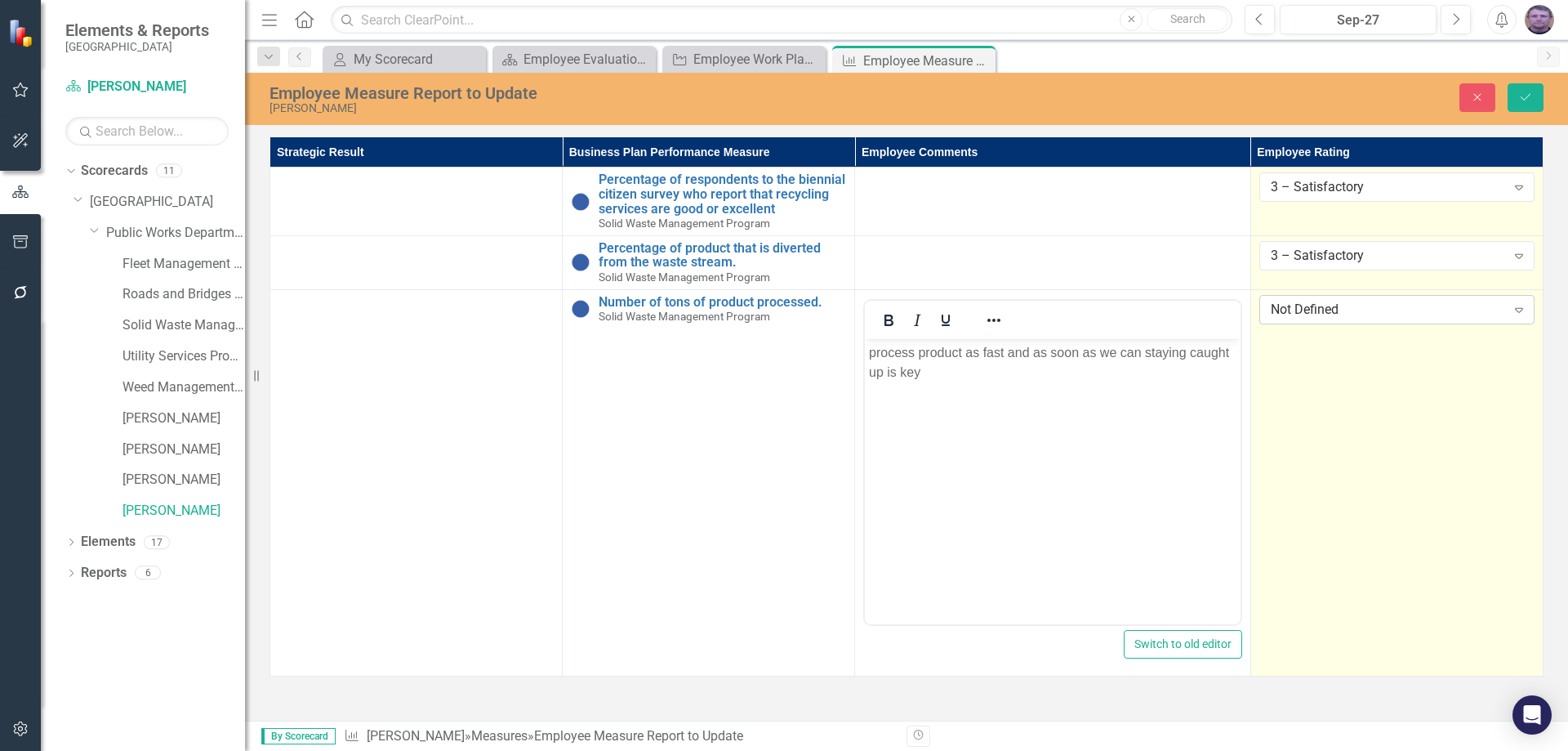
click at [1460, 310] on div "Not Defined" at bounding box center [1388, 309] width 235 height 19
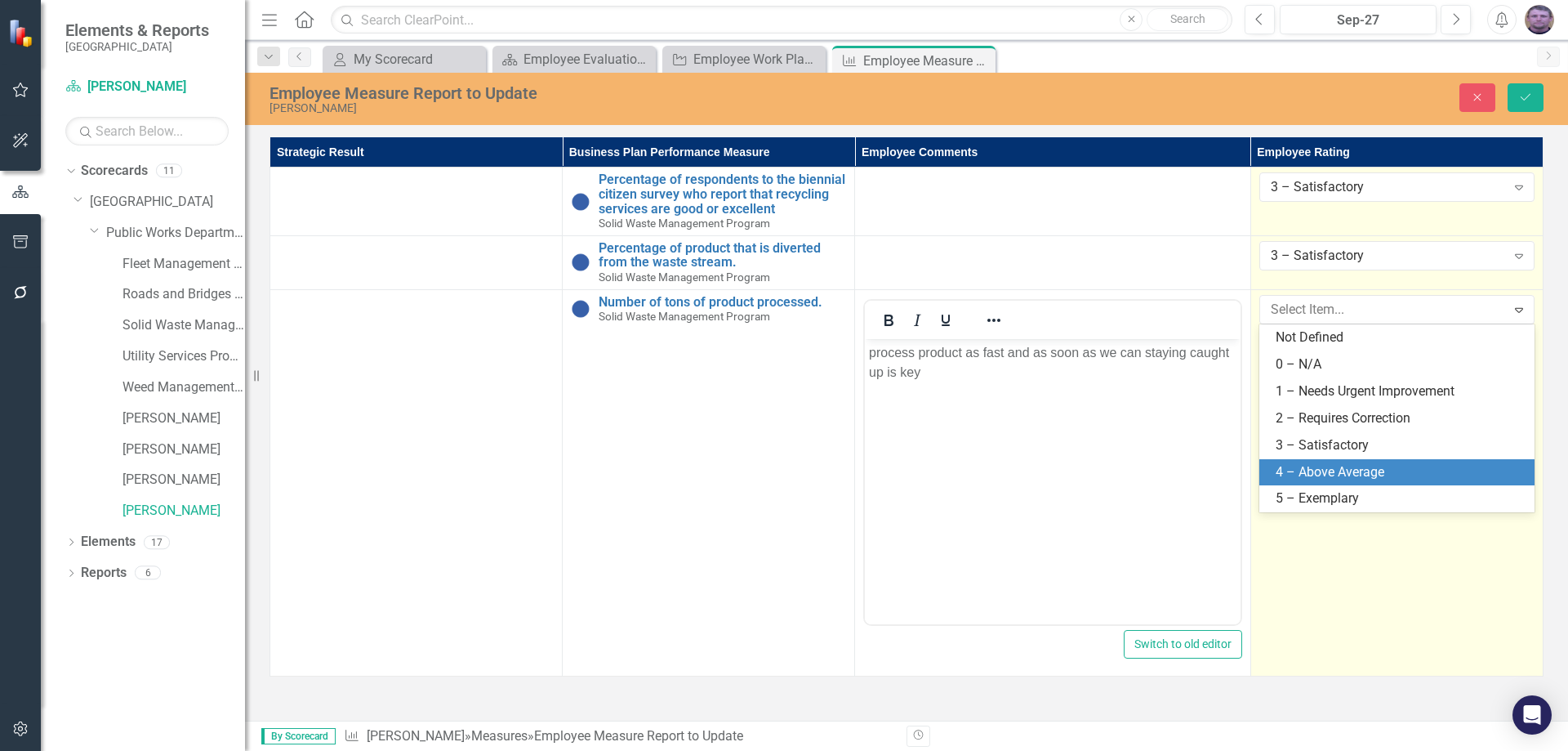
click at [1351, 467] on div "4 – Above Average" at bounding box center [1400, 472] width 249 height 19
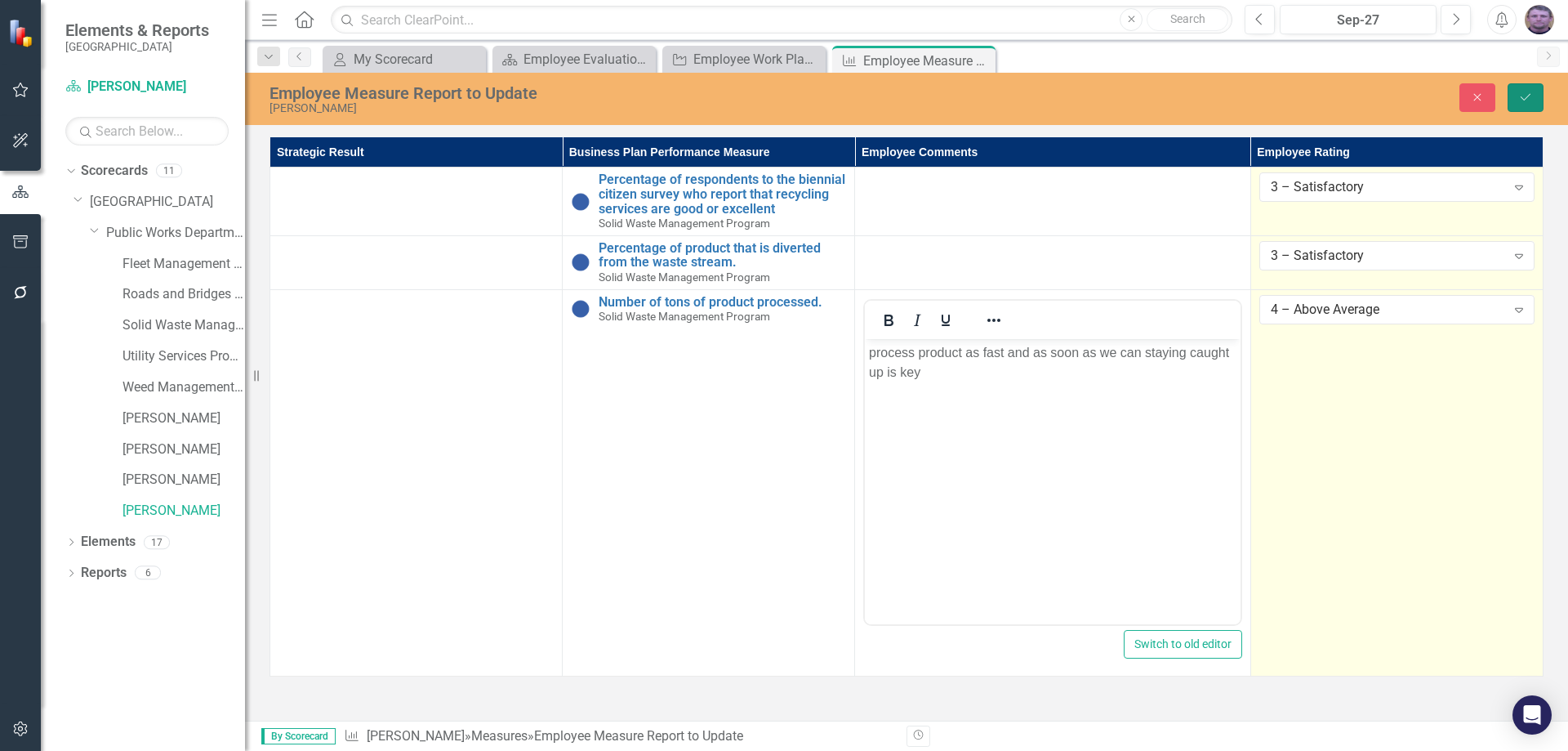
click at [1528, 100] on icon "Save" at bounding box center [1525, 96] width 15 height 11
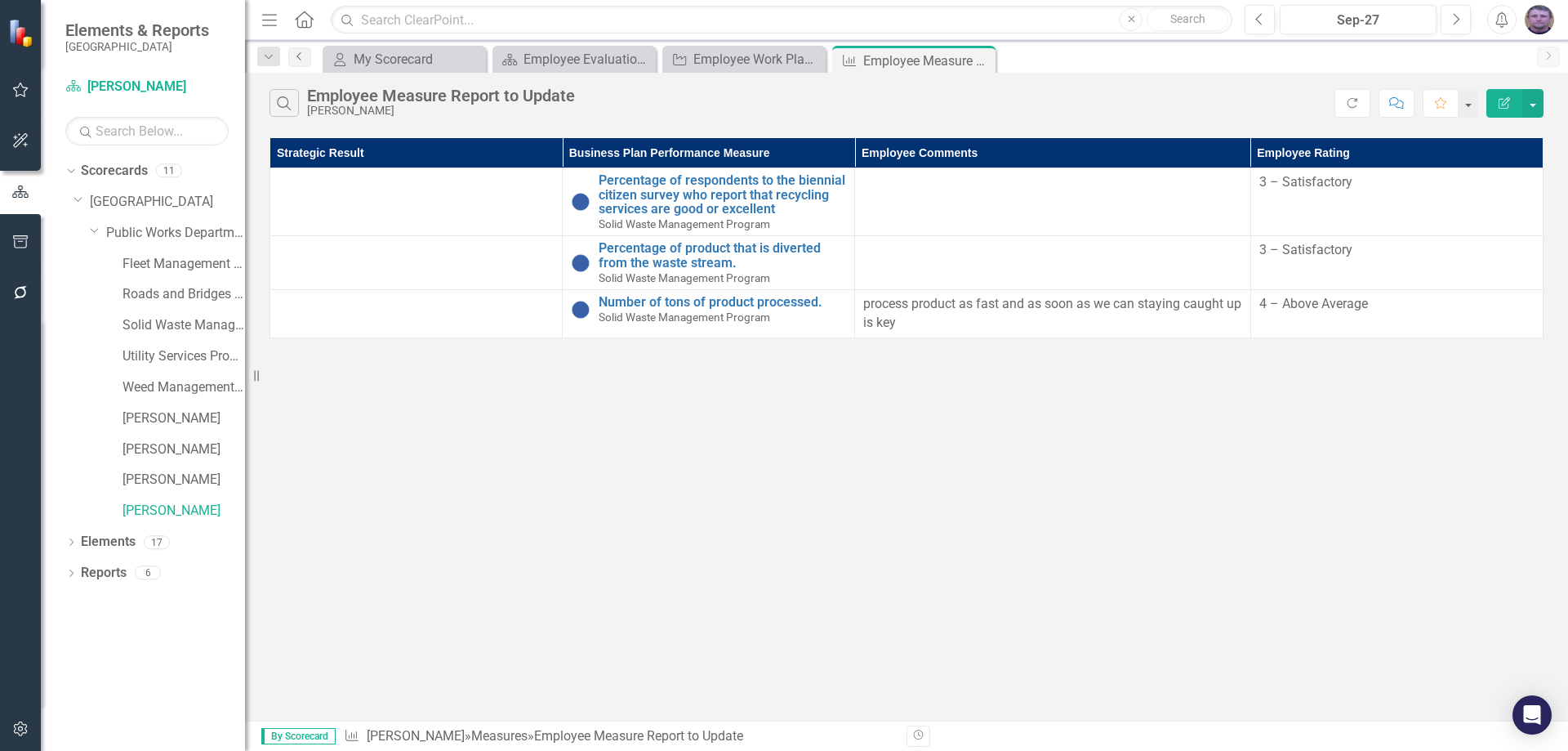
click at [301, 60] on icon "Previous" at bounding box center [299, 56] width 13 height 10
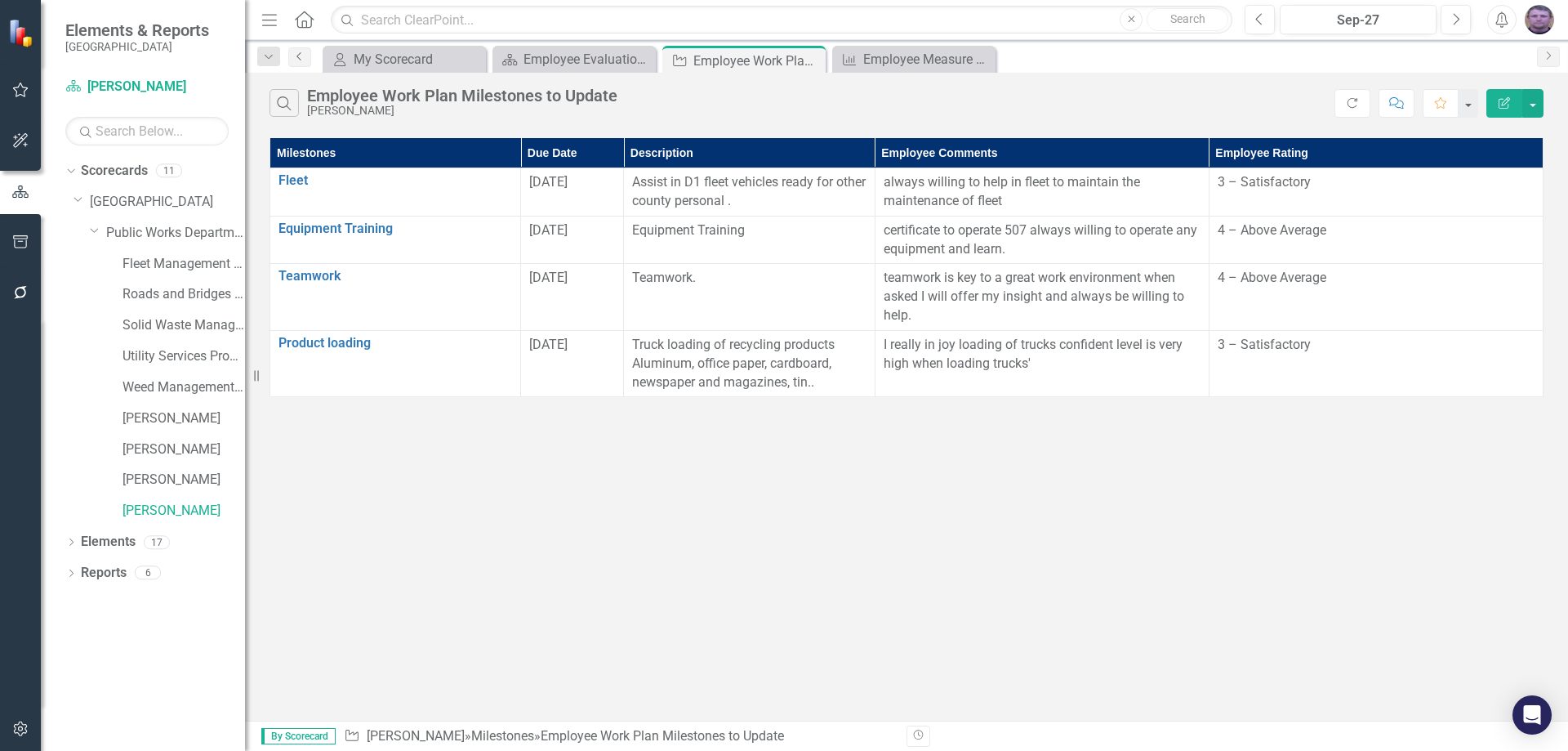
click at [296, 60] on icon "Previous" at bounding box center [299, 56] width 13 height 10
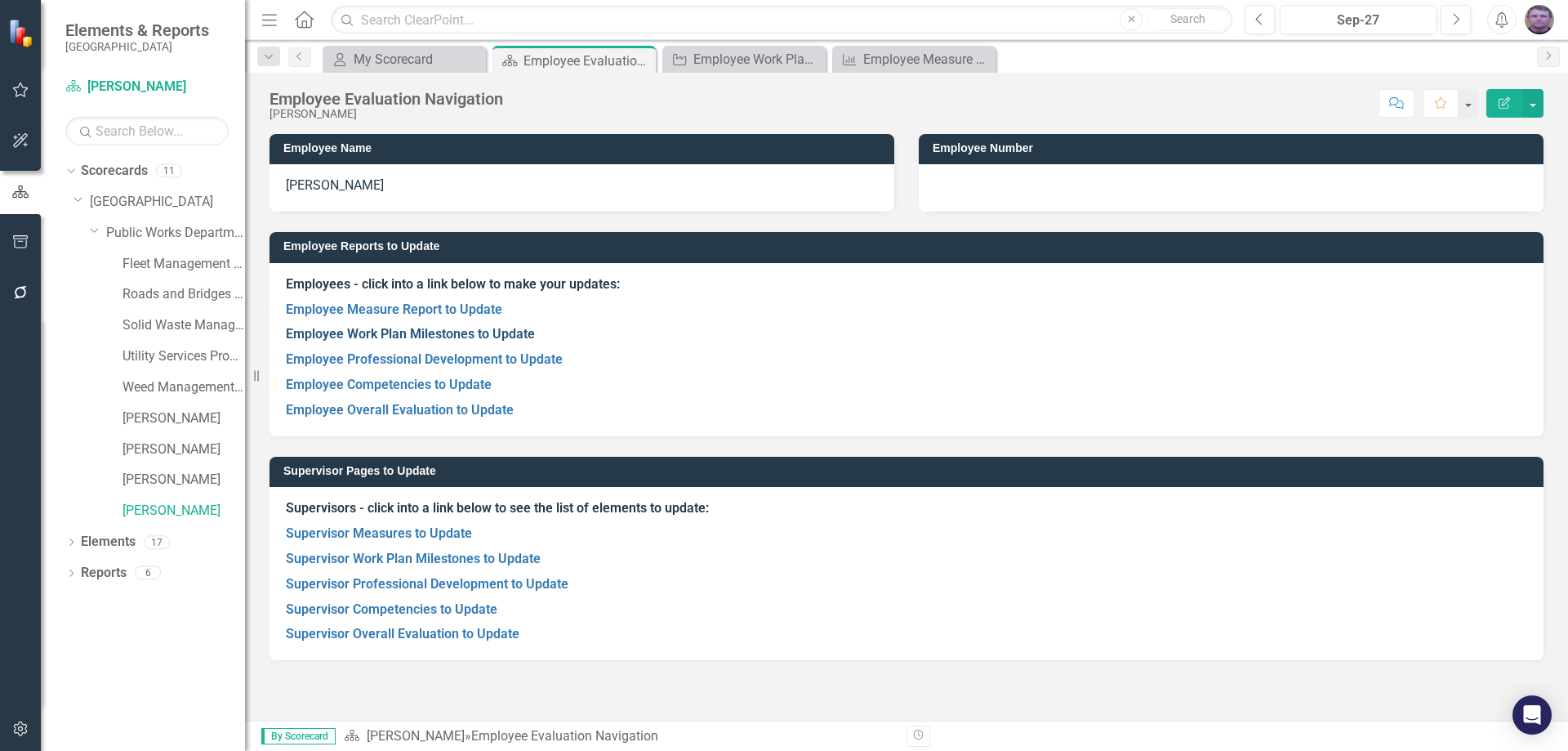
click at [438, 333] on link "Employee Work Plan Milestones to Update" at bounding box center [410, 334] width 249 height 16
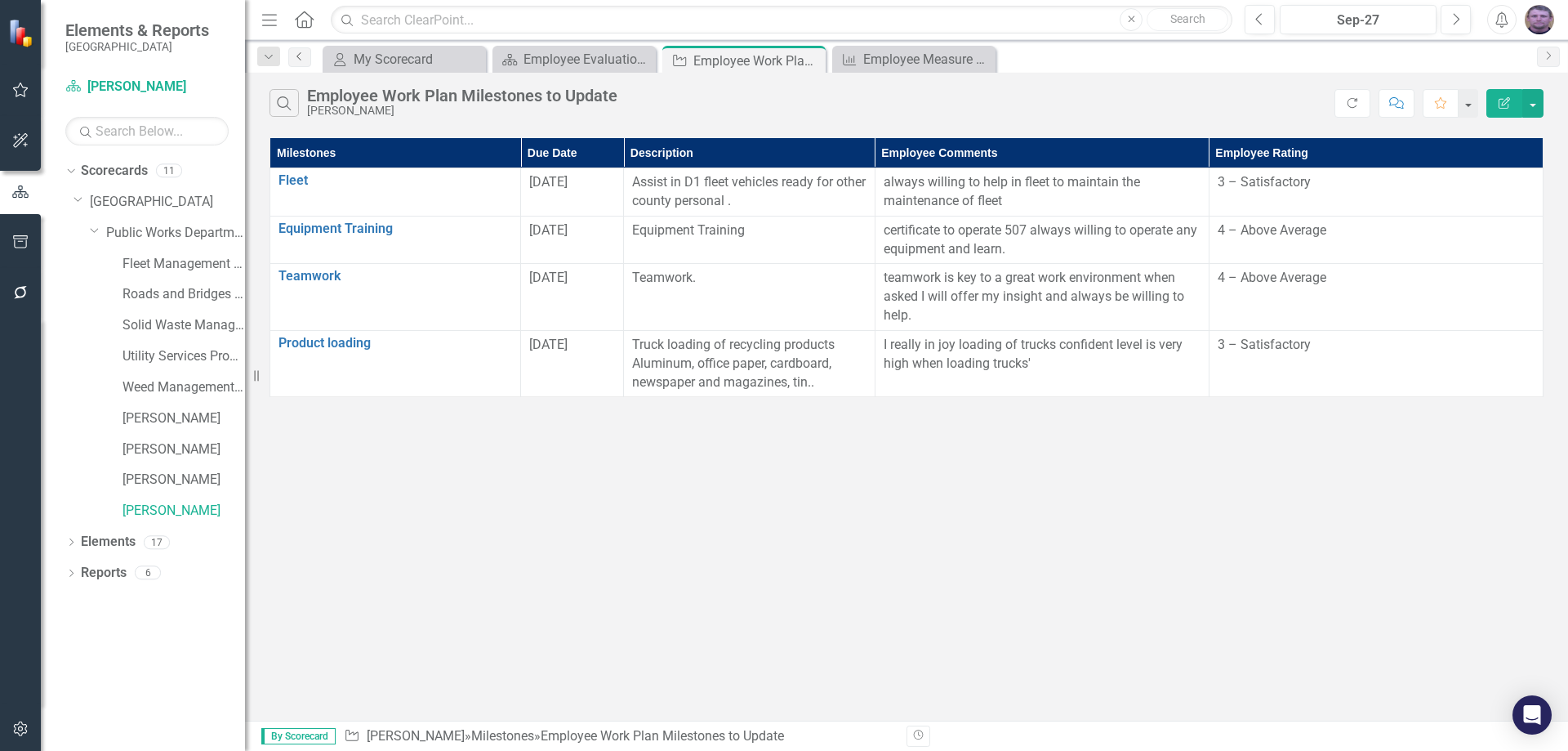
click at [296, 54] on icon "Previous" at bounding box center [299, 56] width 13 height 10
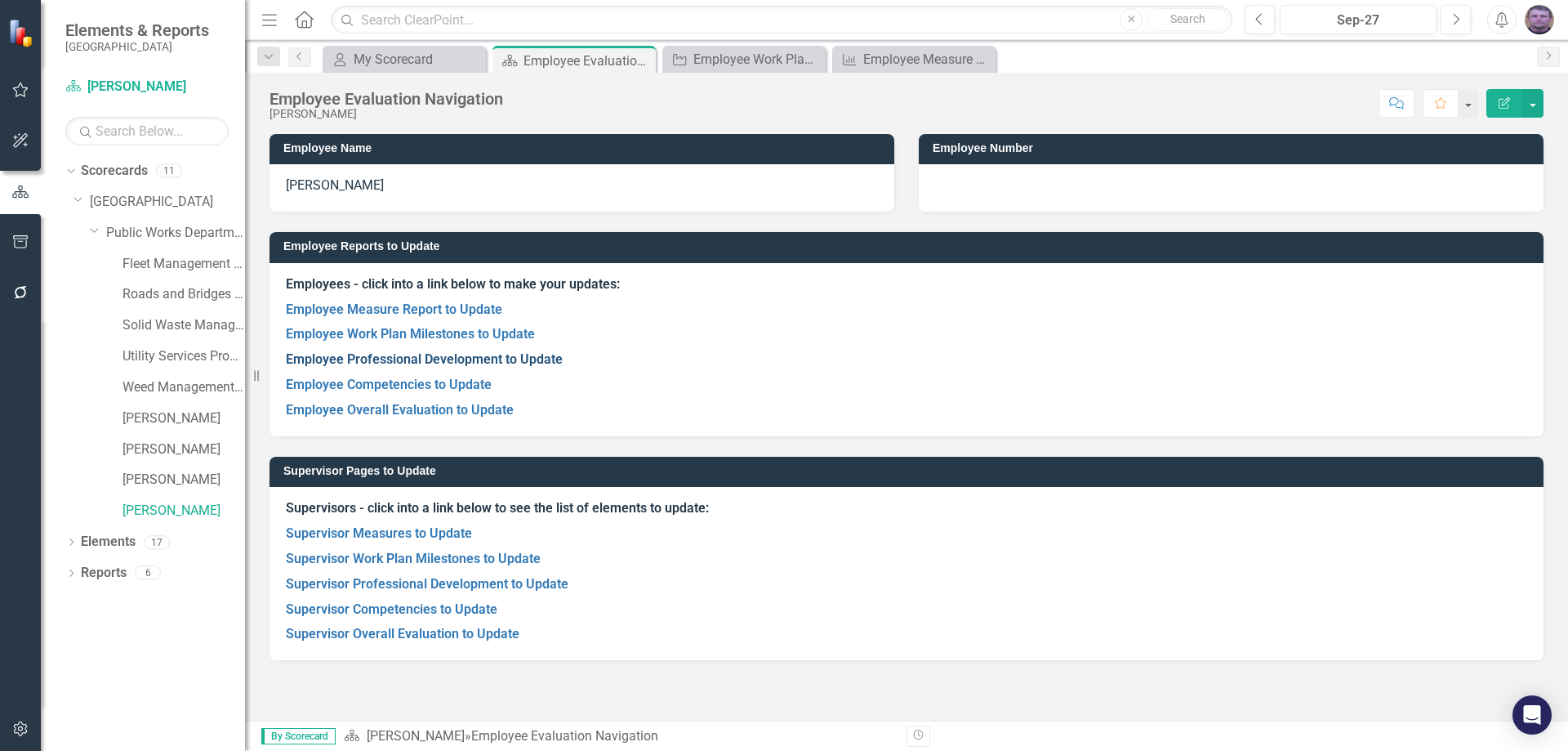
click at [370, 361] on link "Employee Professional Development to Update" at bounding box center [424, 359] width 277 height 16
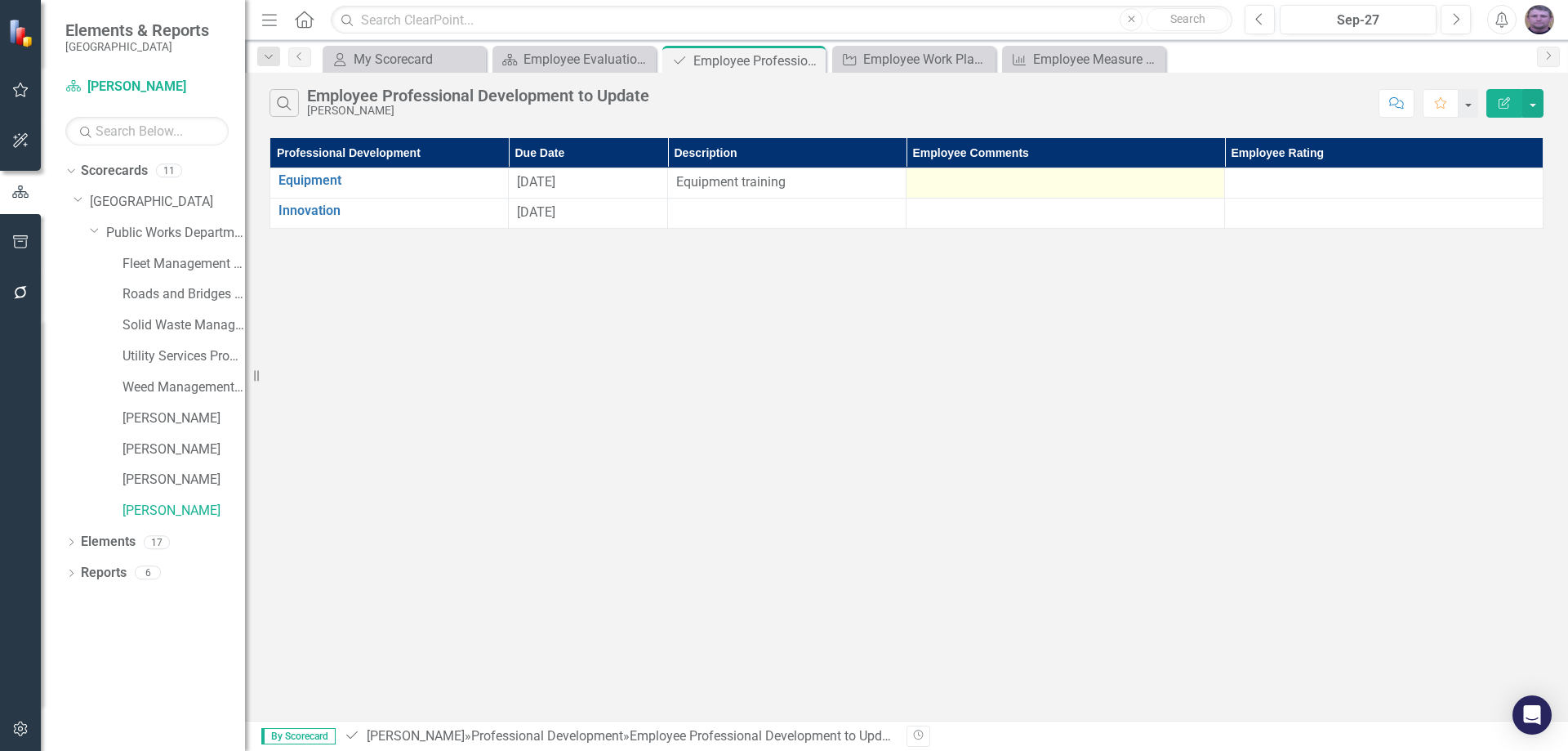
click at [932, 185] on div at bounding box center [1065, 183] width 301 height 20
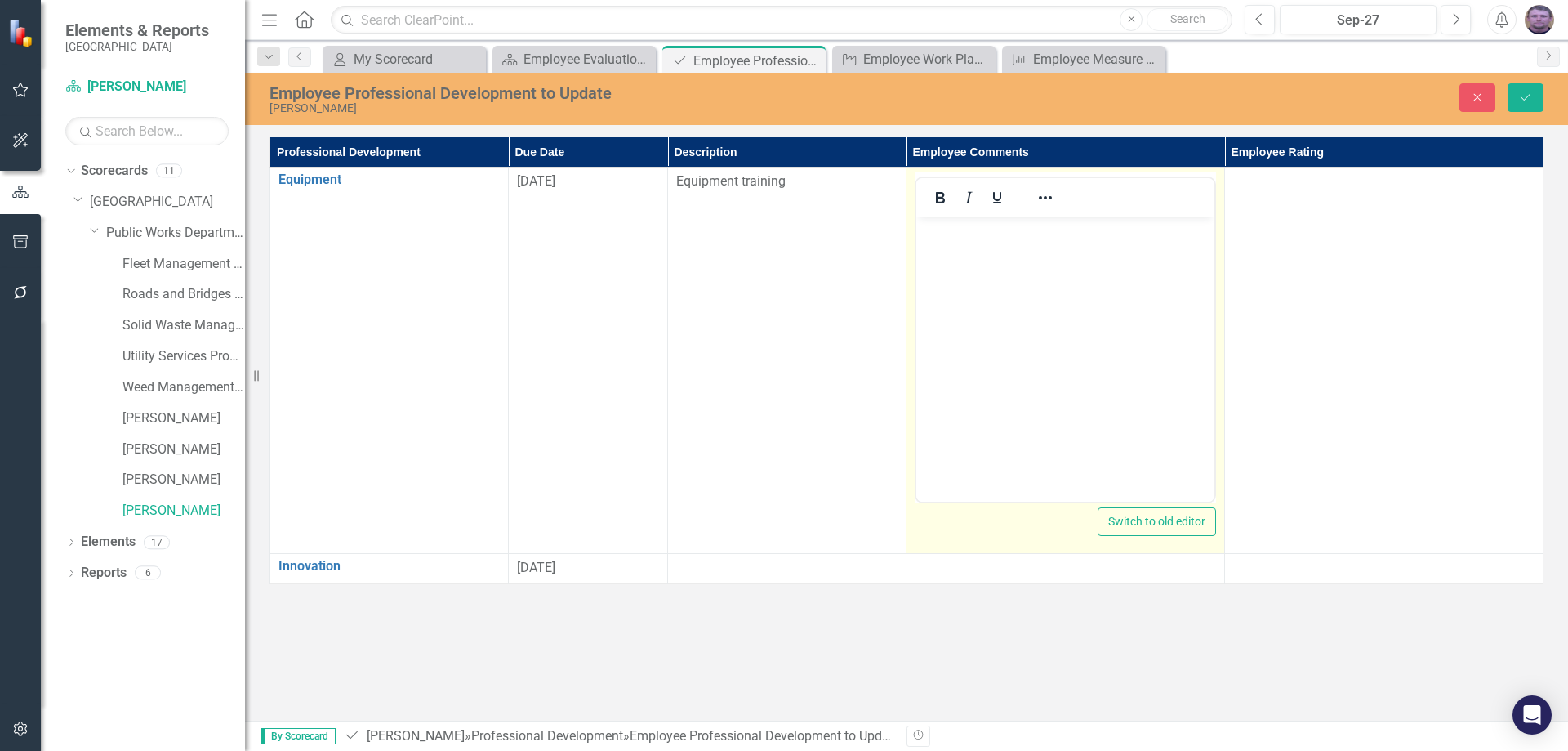
click at [956, 255] on body "Rich Text Area. Press ALT-0 for help." at bounding box center [1065, 338] width 298 height 245
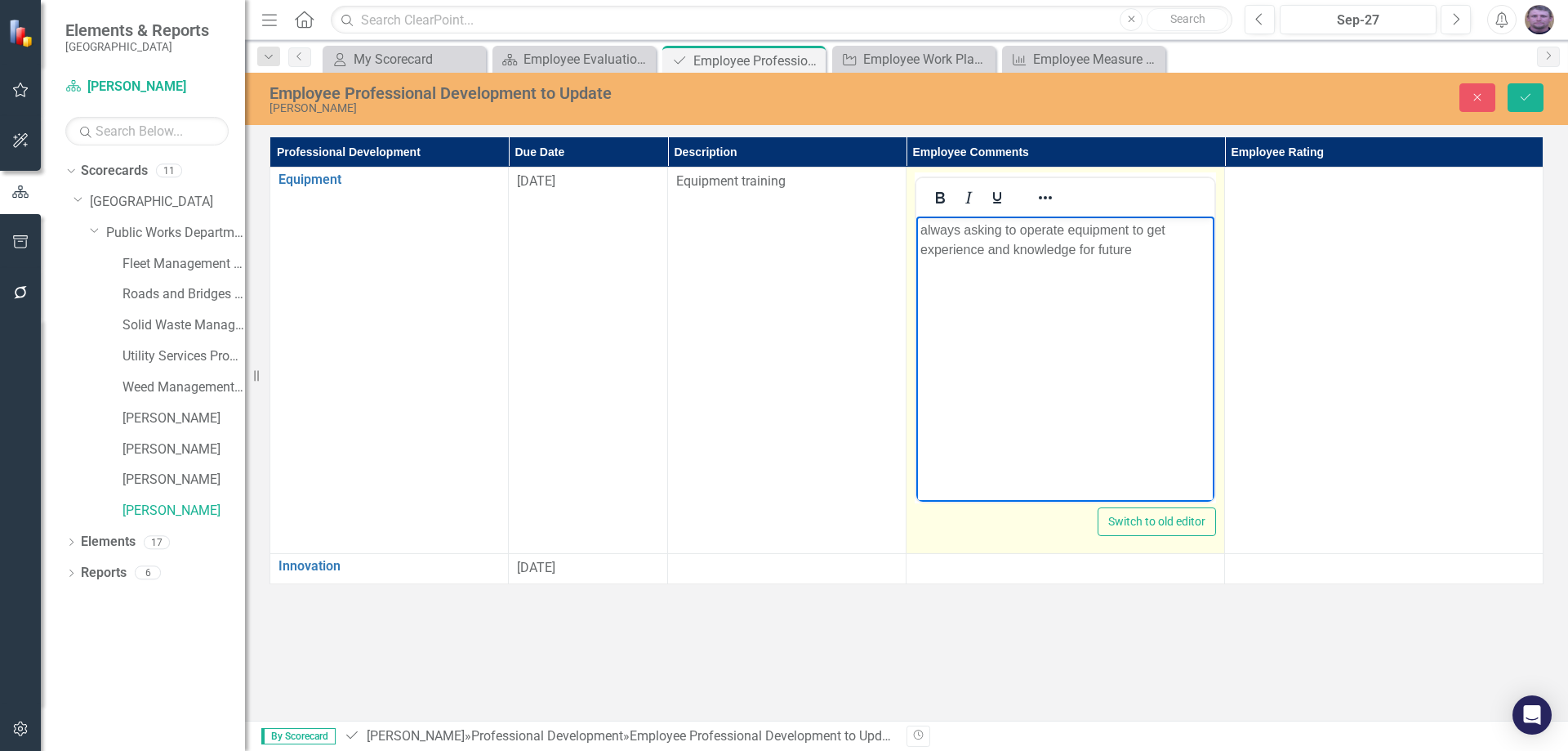
click at [1098, 249] on p "always asking to operate equipment to get experience and knowledge for future" at bounding box center [1065, 239] width 290 height 39
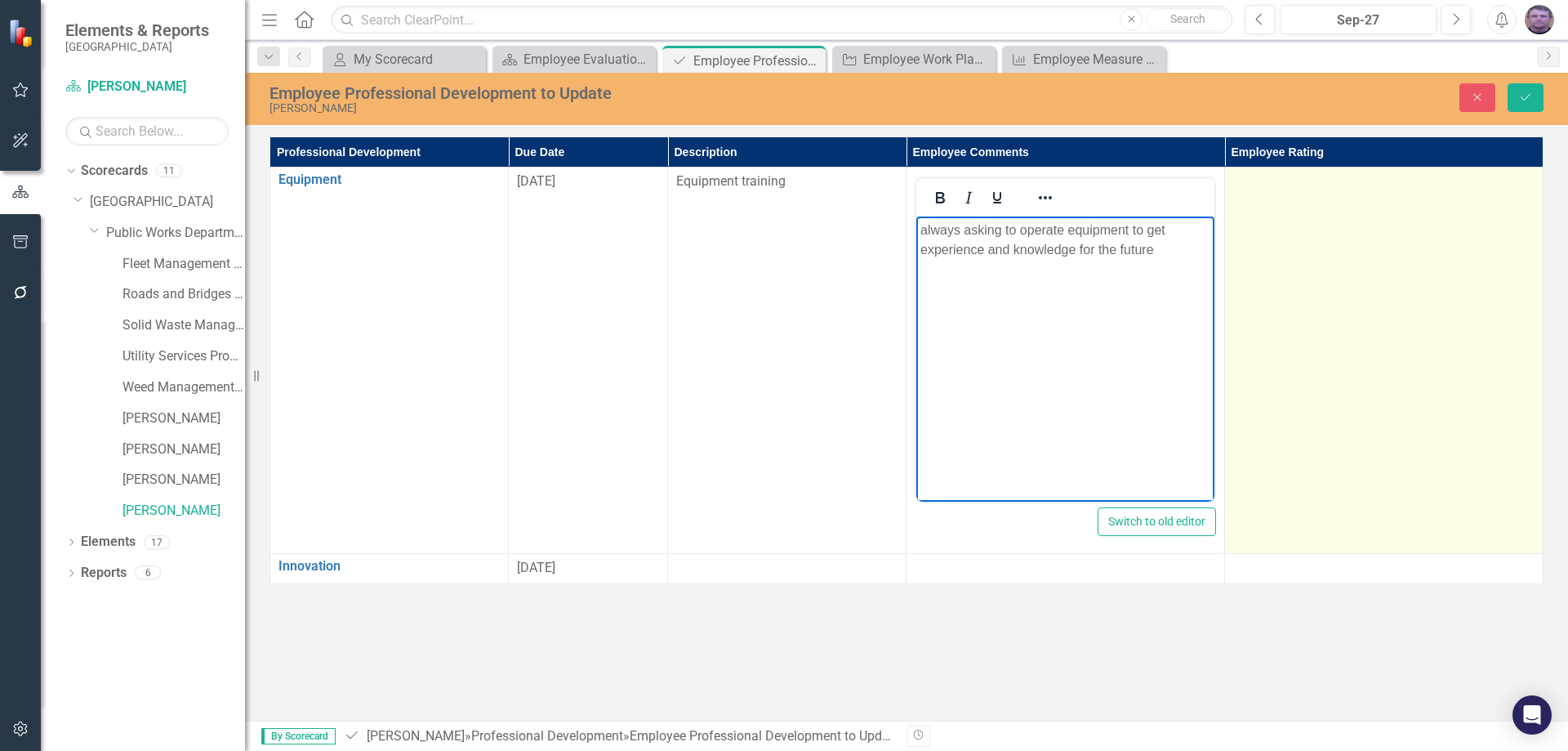
click at [1288, 269] on td at bounding box center [1384, 360] width 318 height 386
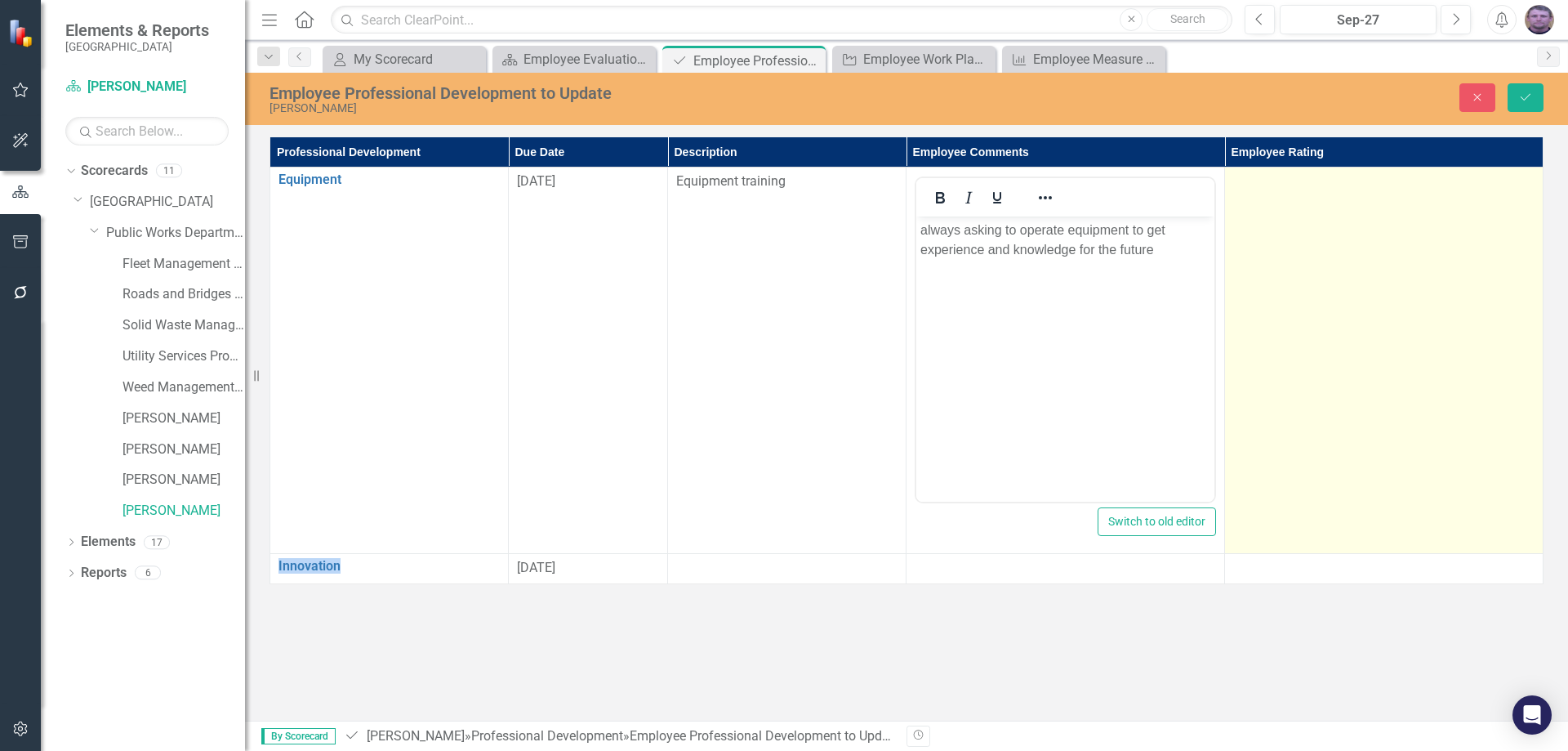
click at [1288, 269] on td at bounding box center [1384, 360] width 318 height 386
click at [1511, 187] on icon "Expand" at bounding box center [1519, 186] width 16 height 13
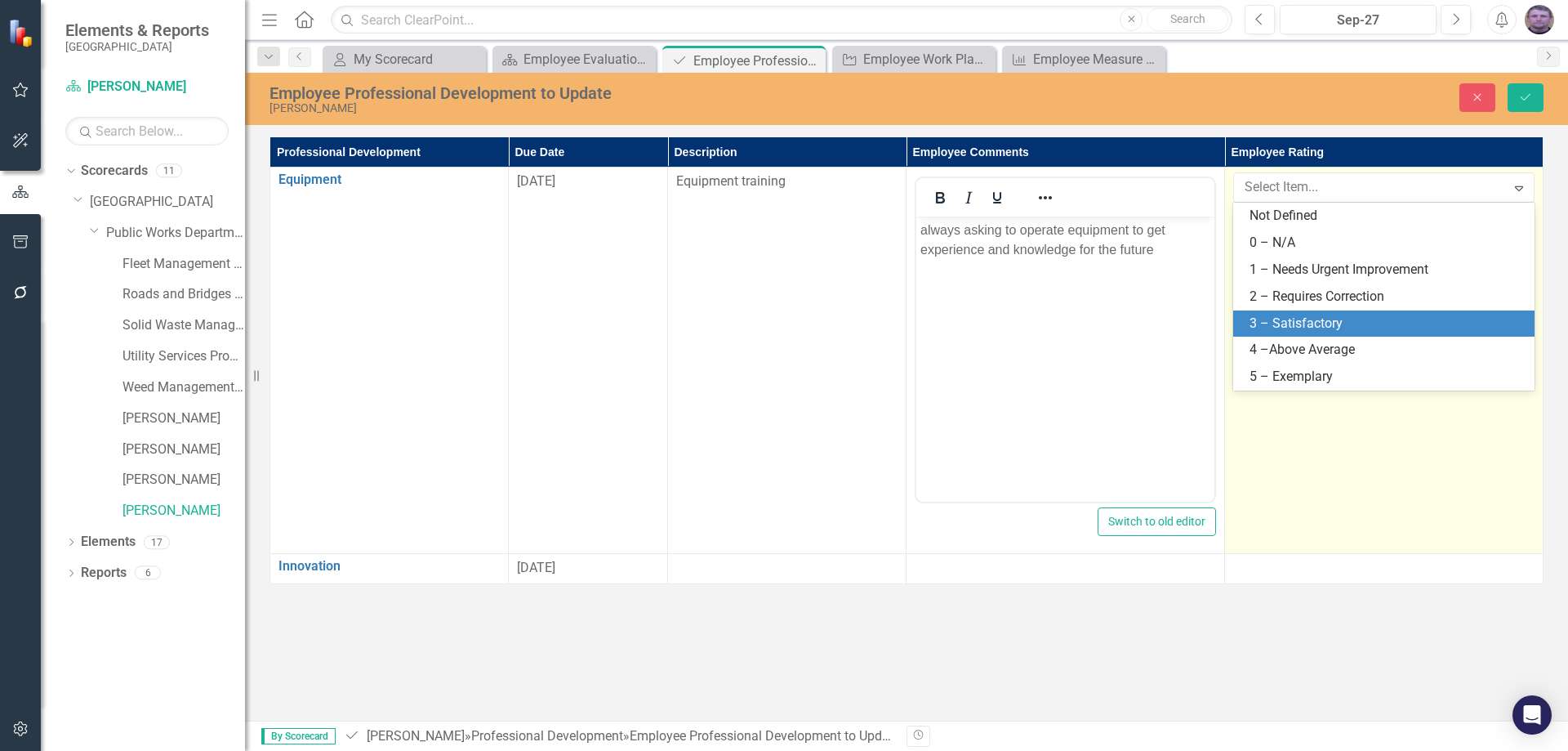
click at [1346, 323] on div "3 – Satisfactory" at bounding box center [1386, 323] width 275 height 19
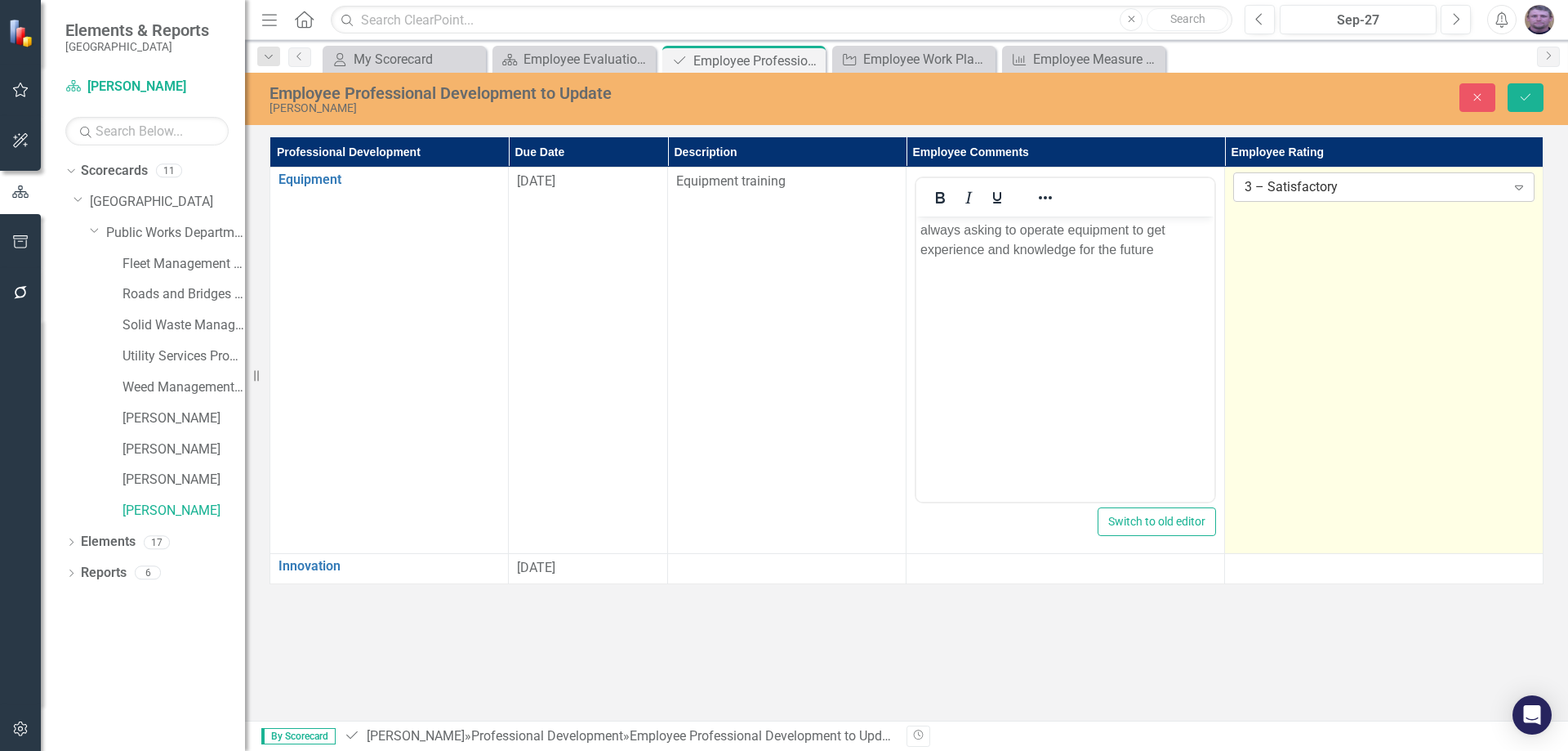
click at [1511, 185] on icon "Expand" at bounding box center [1519, 186] width 16 height 13
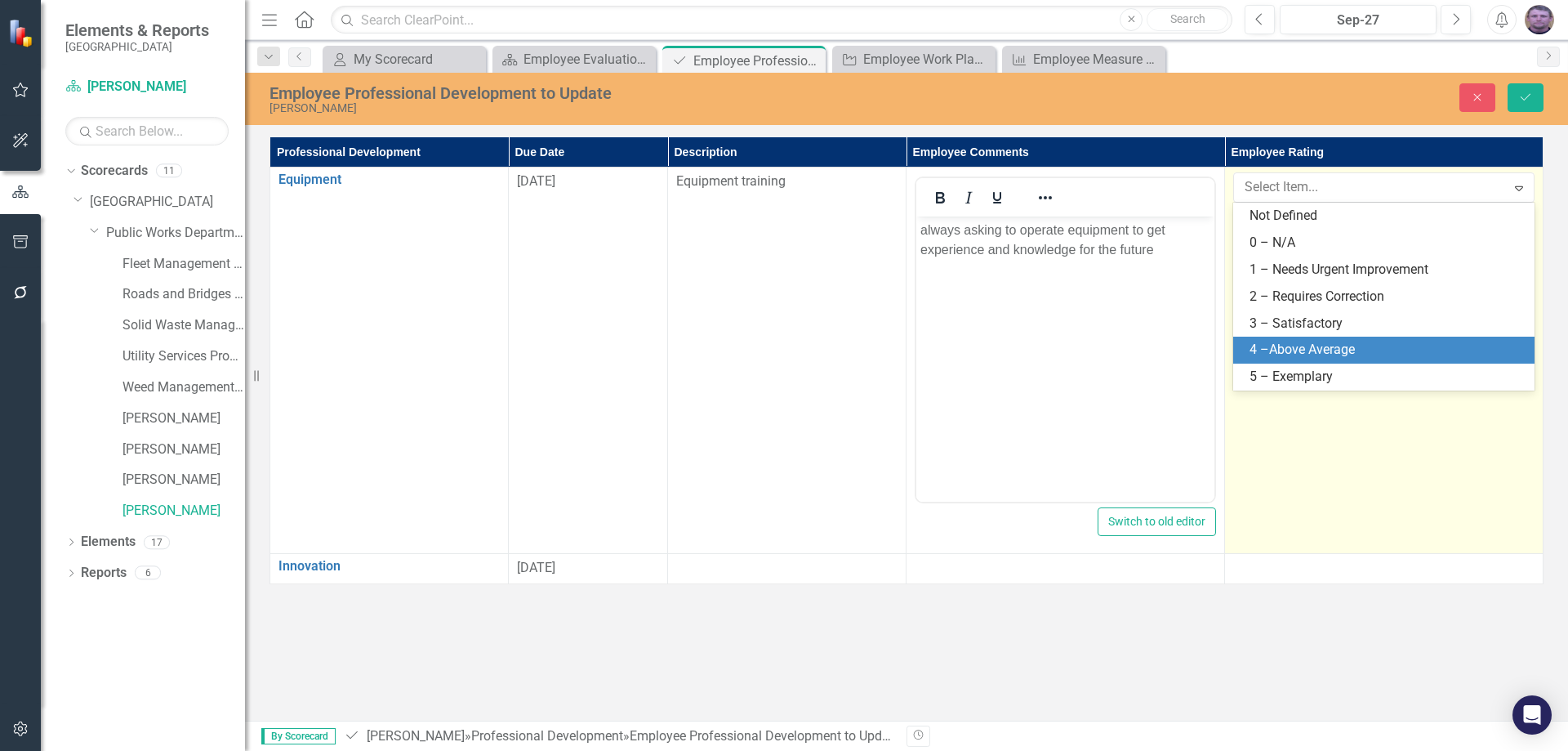
click at [1374, 354] on div "4 –Above Average" at bounding box center [1386, 350] width 275 height 19
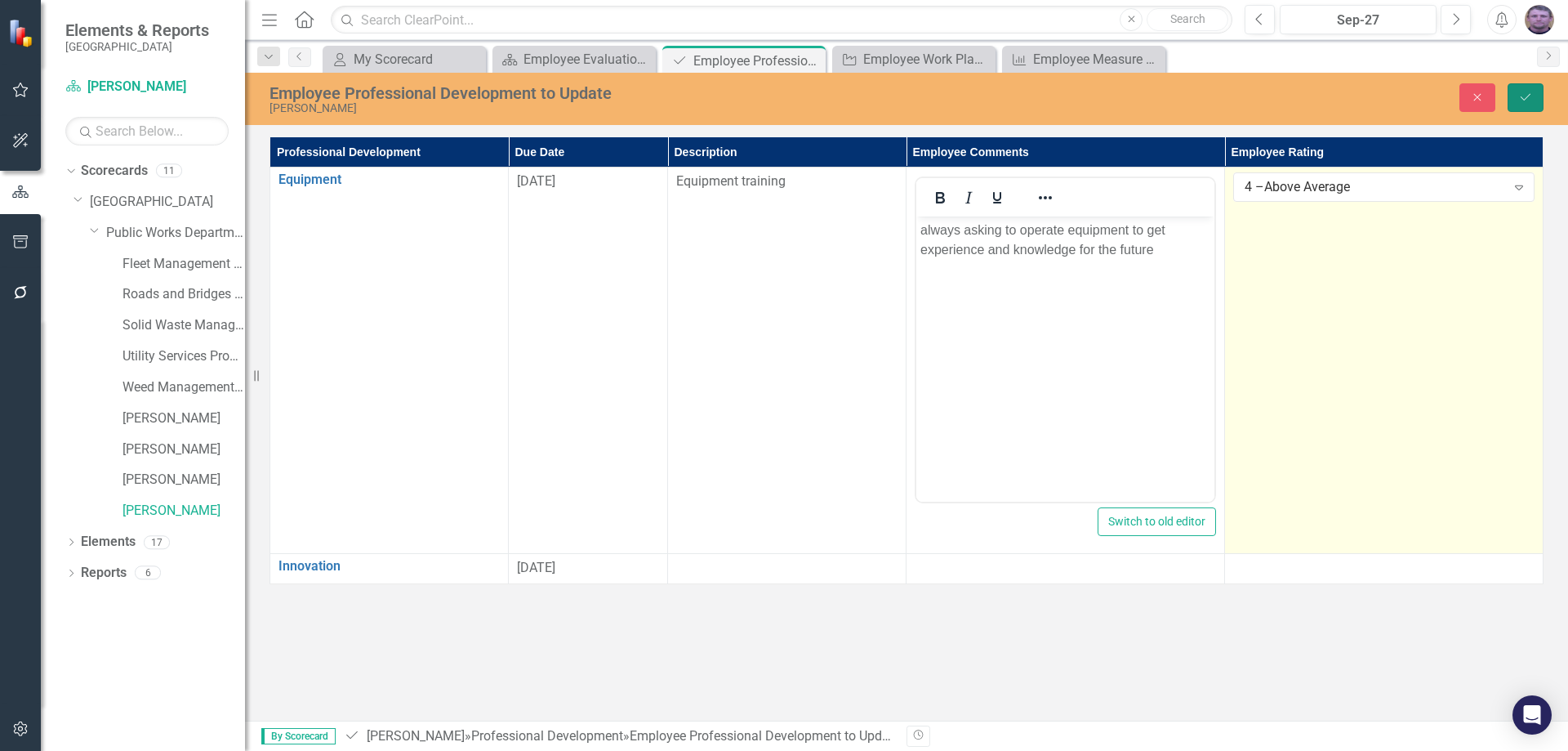
drag, startPoint x: 1529, startPoint y: 100, endPoint x: 1469, endPoint y: 136, distance: 69.6
click at [1529, 100] on icon "Save" at bounding box center [1525, 96] width 15 height 11
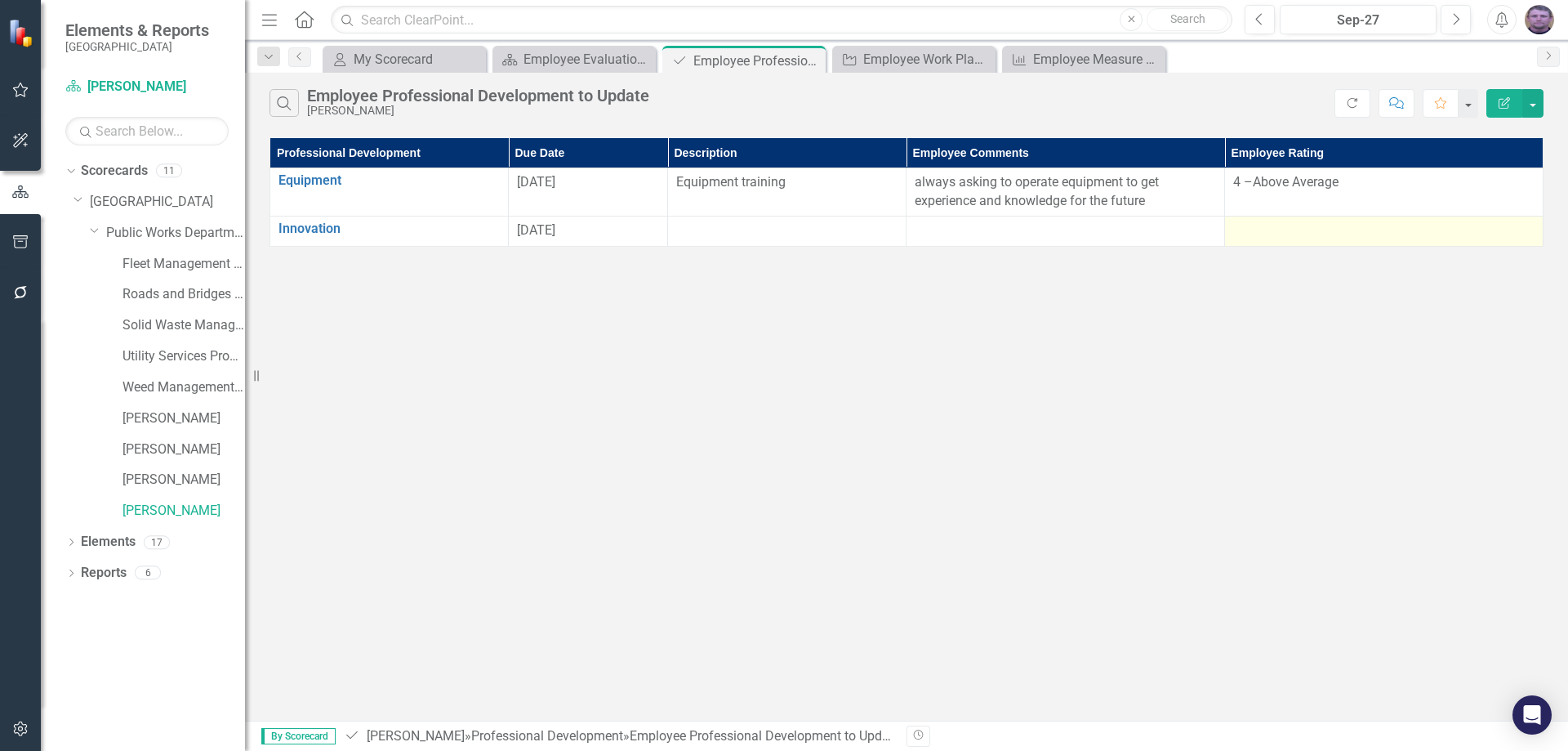
click at [1270, 234] on div at bounding box center [1383, 231] width 301 height 20
click at [1331, 221] on div at bounding box center [1383, 231] width 301 height 20
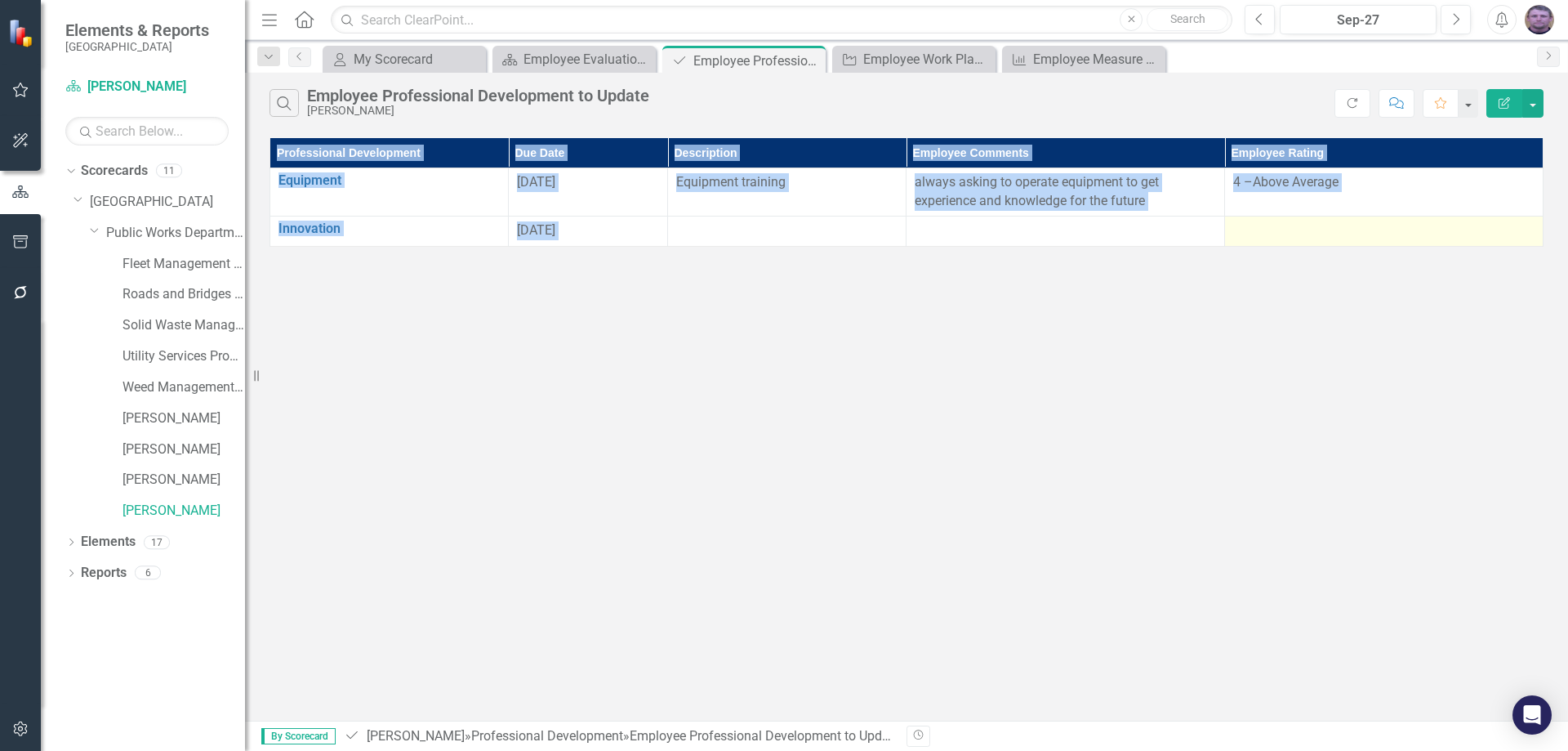
click at [1331, 221] on div at bounding box center [1383, 231] width 301 height 20
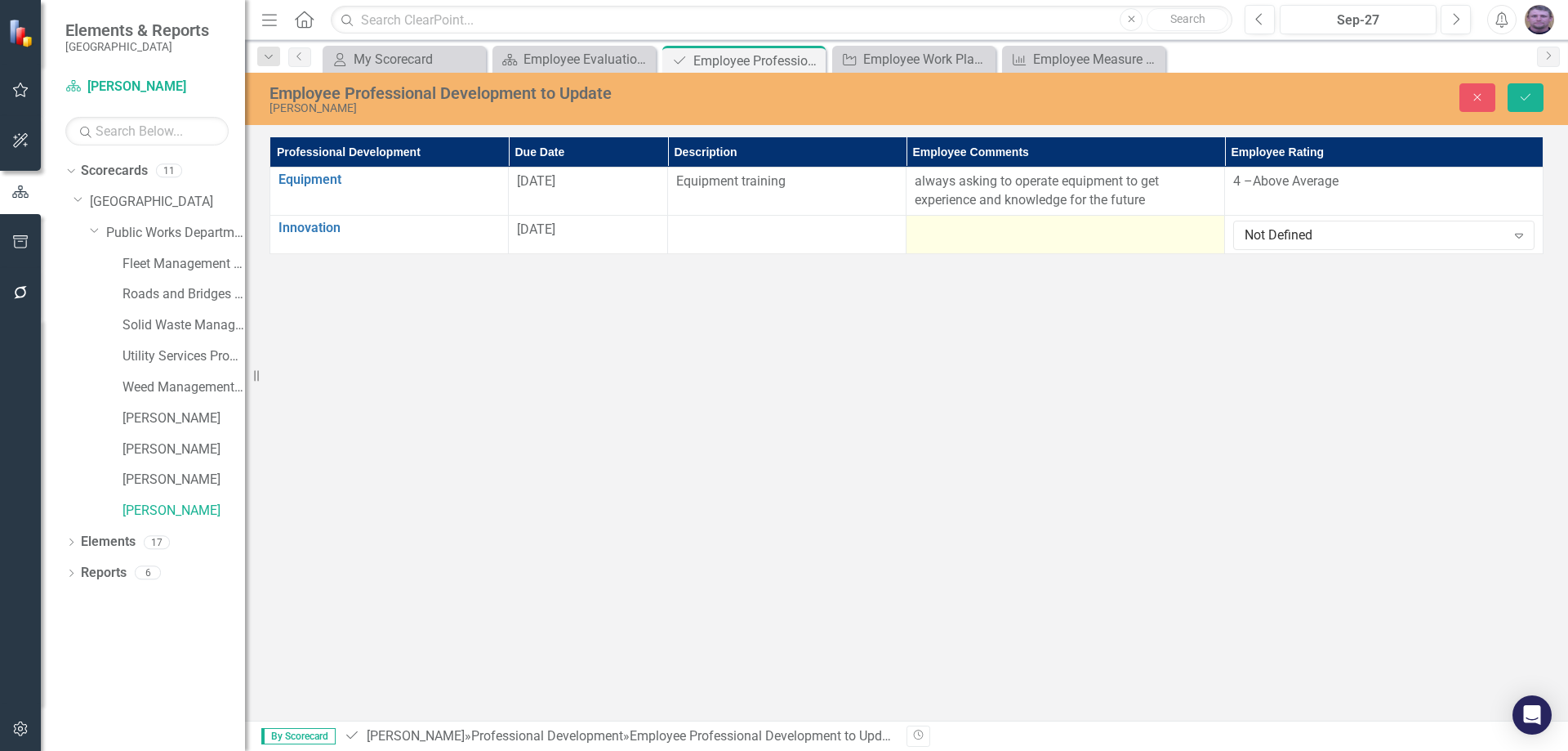
click at [953, 239] on div at bounding box center [1065, 230] width 301 height 20
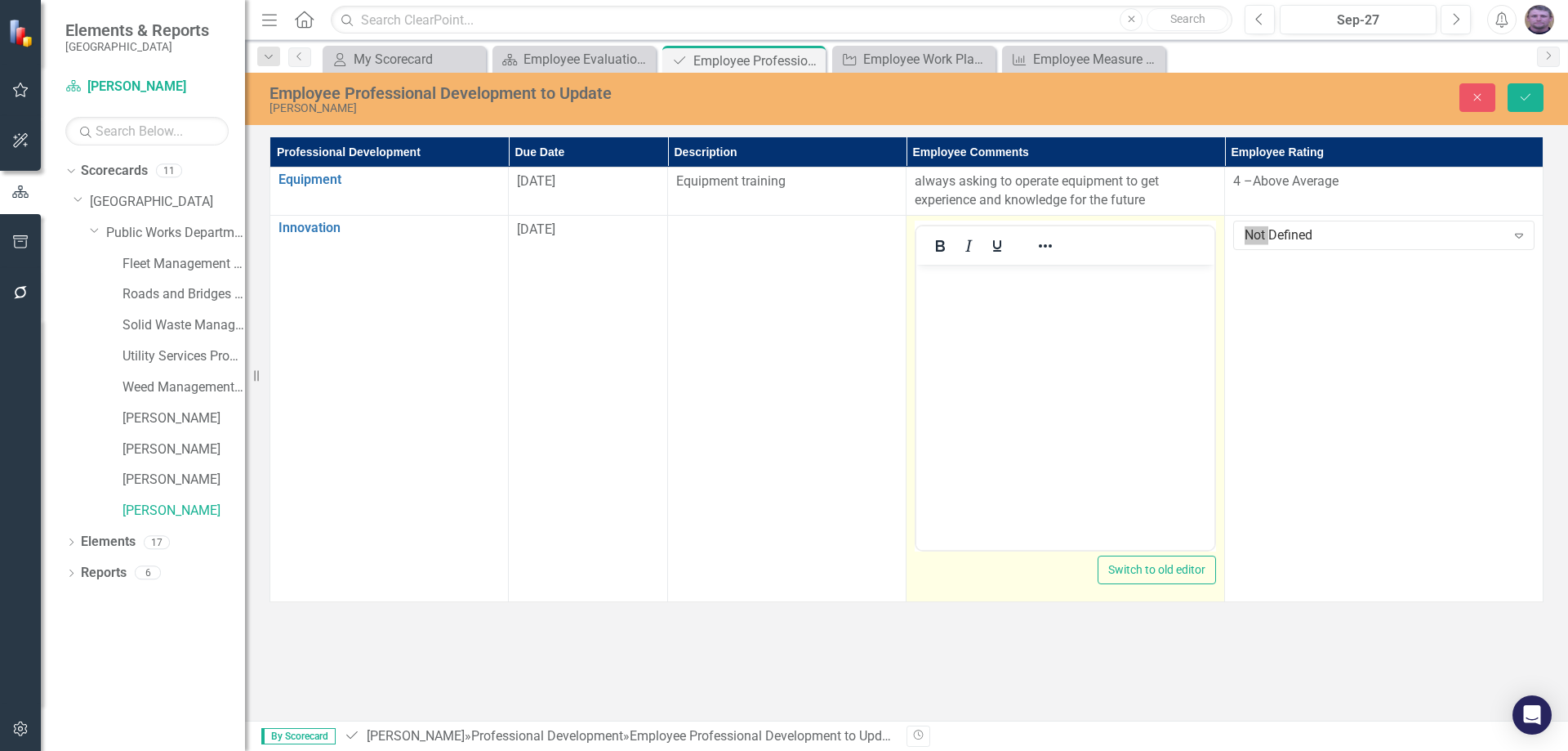
drag, startPoint x: 977, startPoint y: 328, endPoint x: 973, endPoint y: 320, distance: 9.1
click at [973, 322] on body "Rich Text Area. Press ALT-0 for help." at bounding box center [1065, 387] width 298 height 245
click at [1125, 281] on p "stacking bales 2 high instead of 3" at bounding box center [1065, 279] width 290 height 20
click at [1067, 320] on p "stacking bales 2 high instead of 3 when out in the weather would be easier to c…" at bounding box center [1065, 298] width 290 height 59
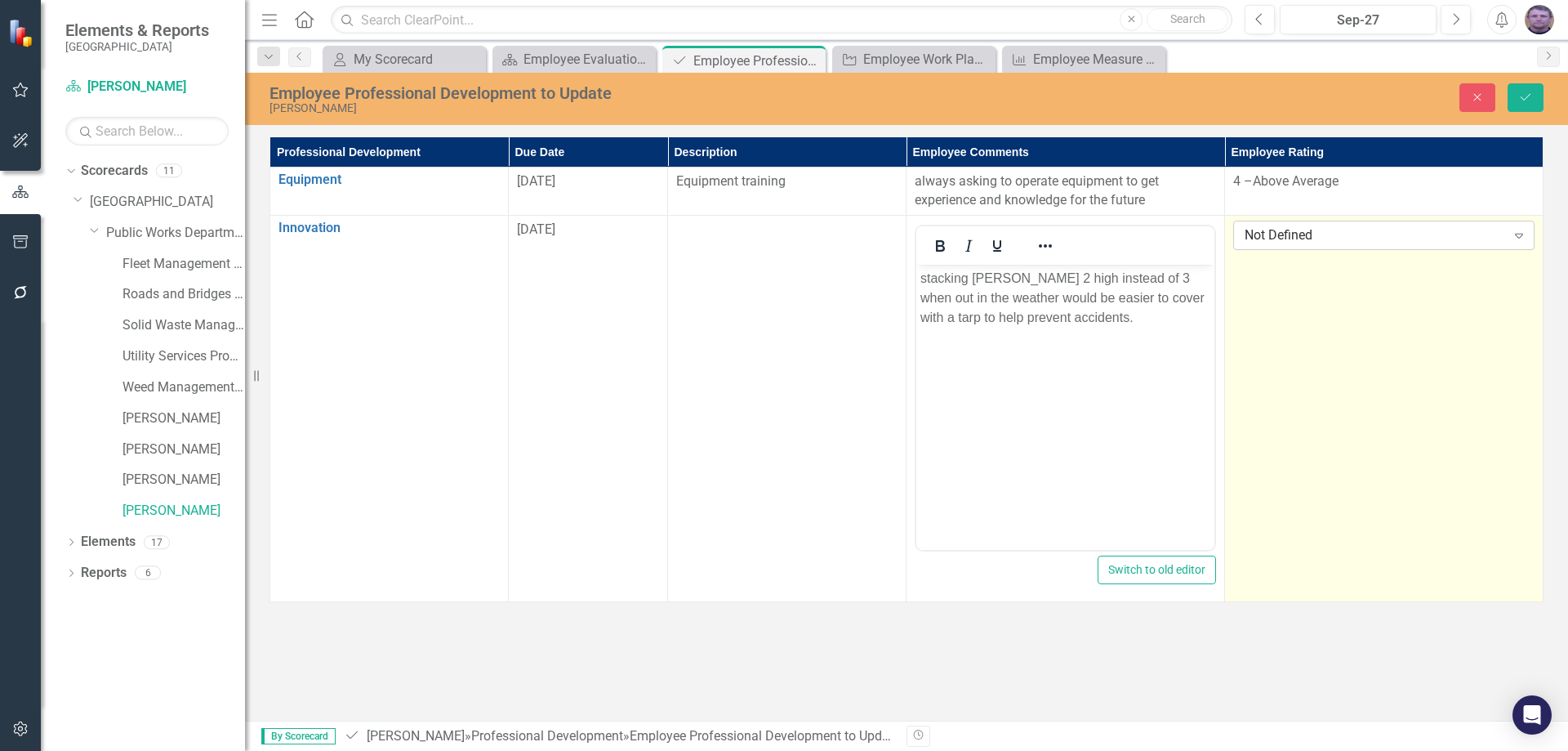
click at [1509, 241] on div "Expand" at bounding box center [1518, 235] width 29 height 26
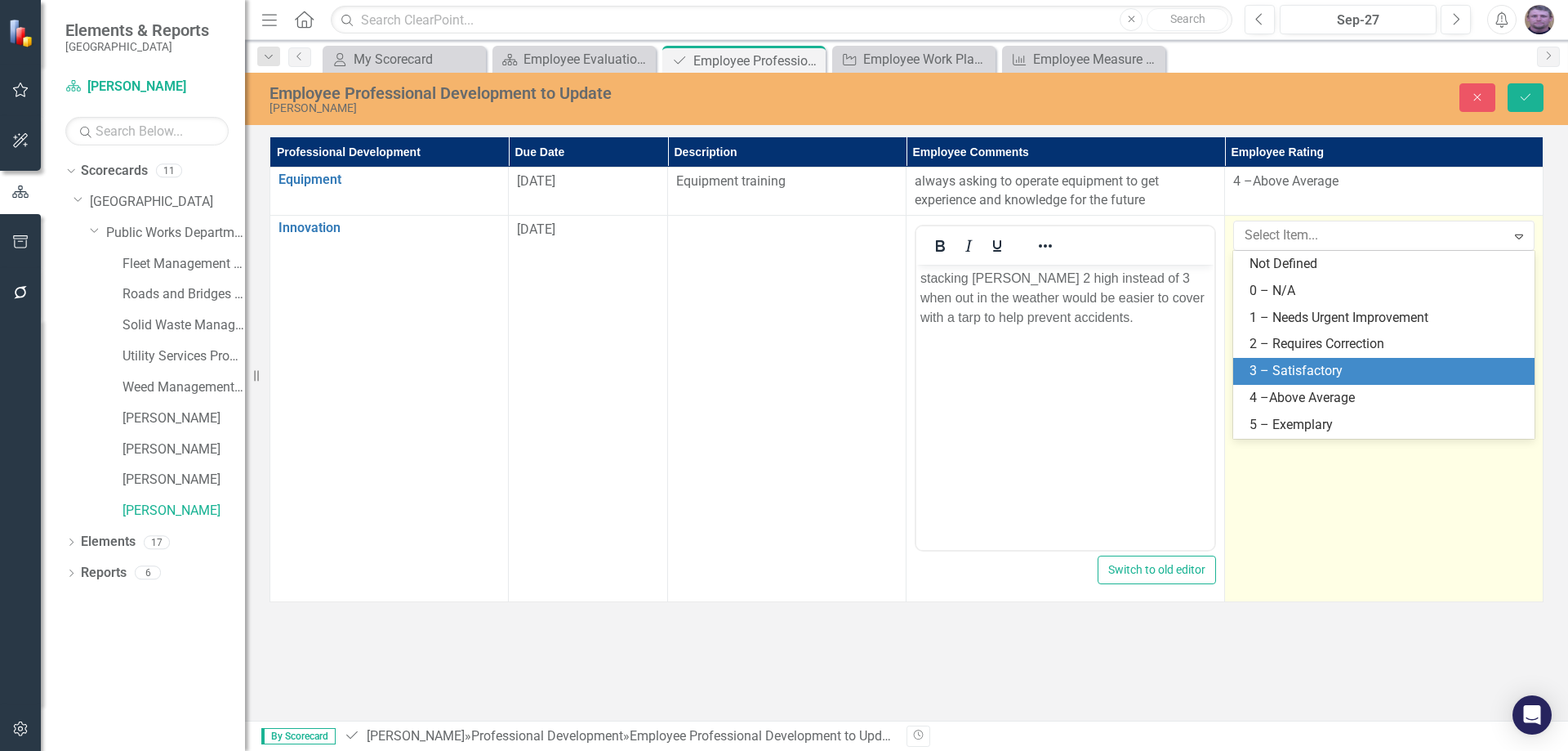
click at [1316, 372] on div "3 – Satisfactory" at bounding box center [1386, 371] width 275 height 19
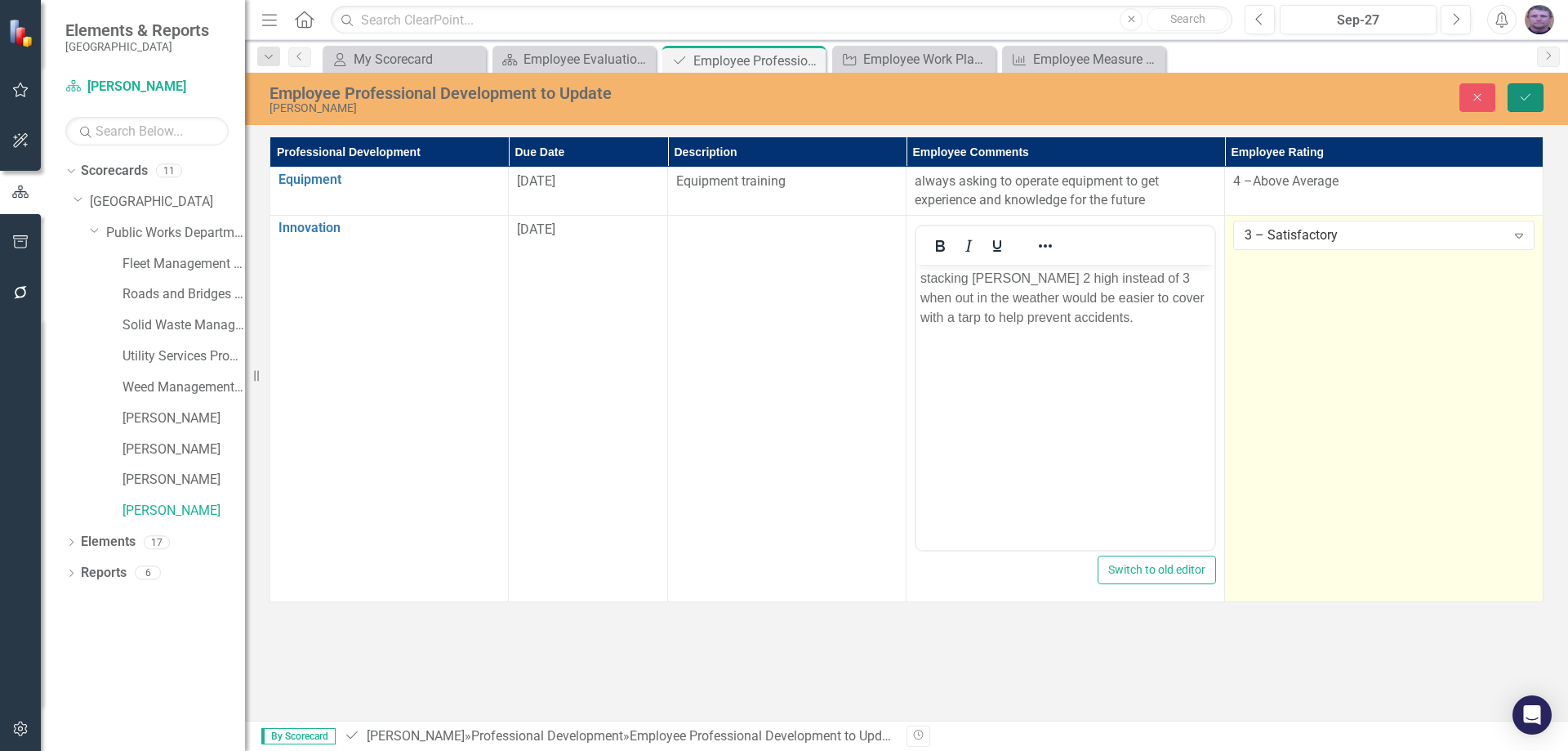
click at [1520, 96] on icon "Save" at bounding box center [1525, 96] width 15 height 11
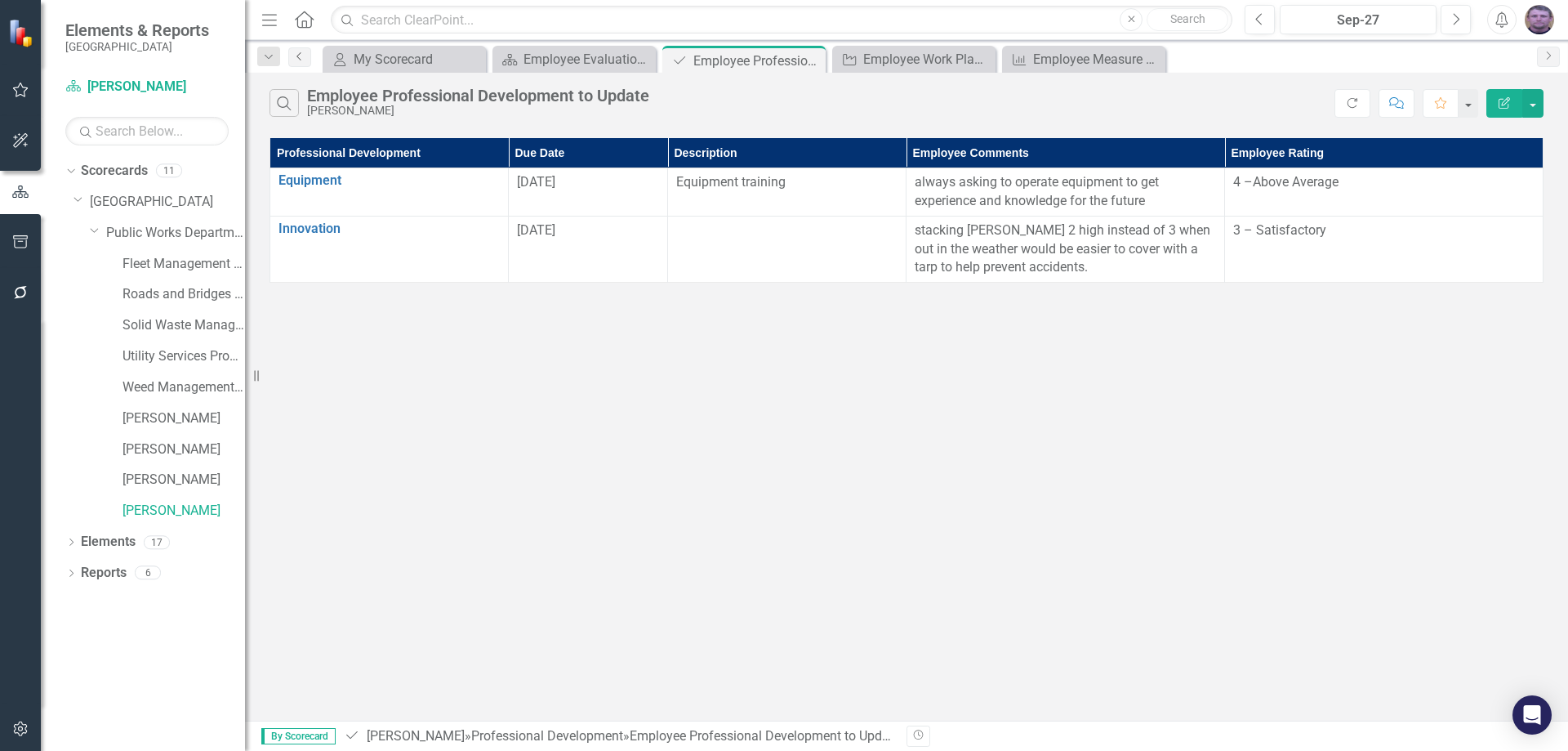
click at [299, 60] on icon "Previous" at bounding box center [299, 56] width 13 height 10
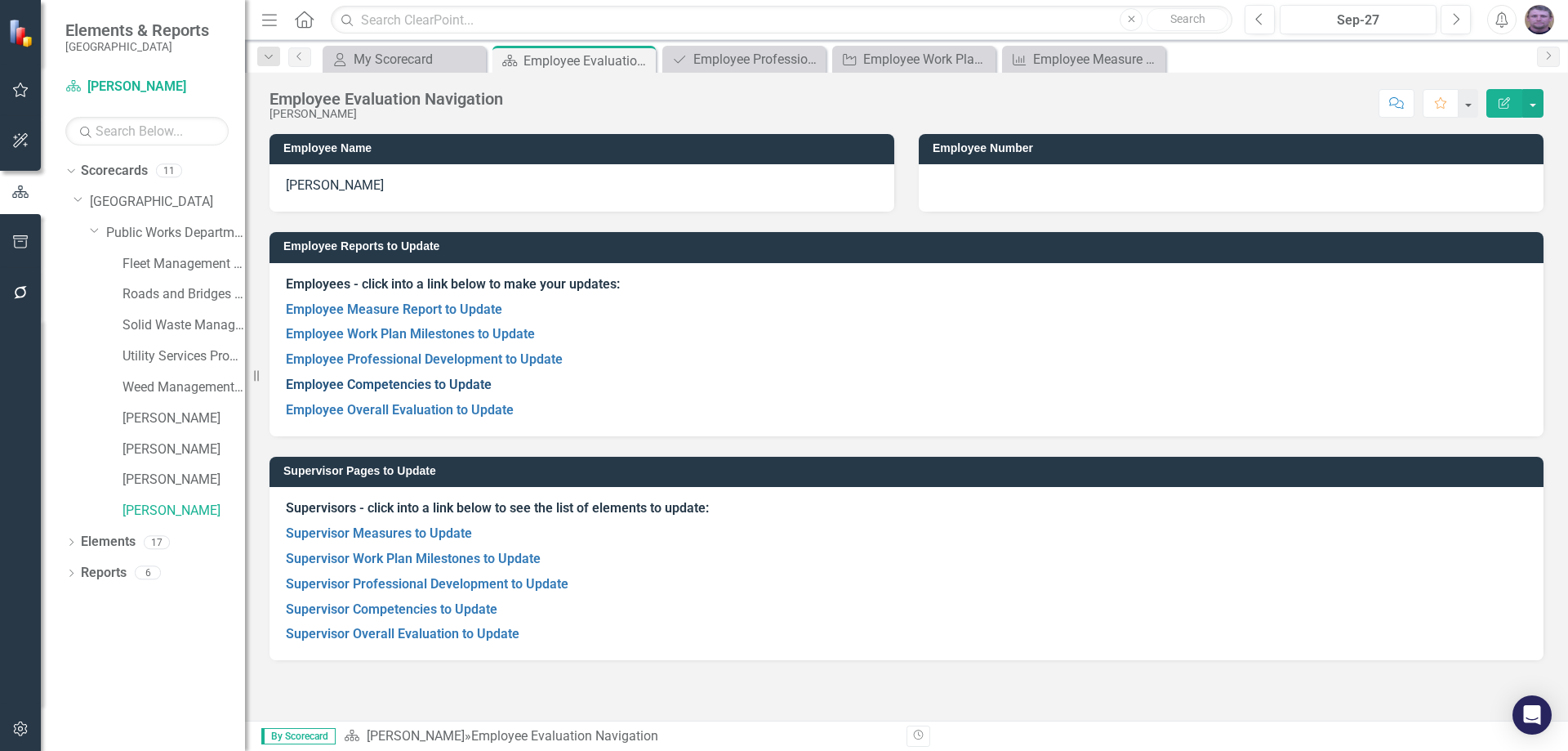
click at [411, 389] on link "Employee Competencies to Update" at bounding box center [389, 384] width 206 height 16
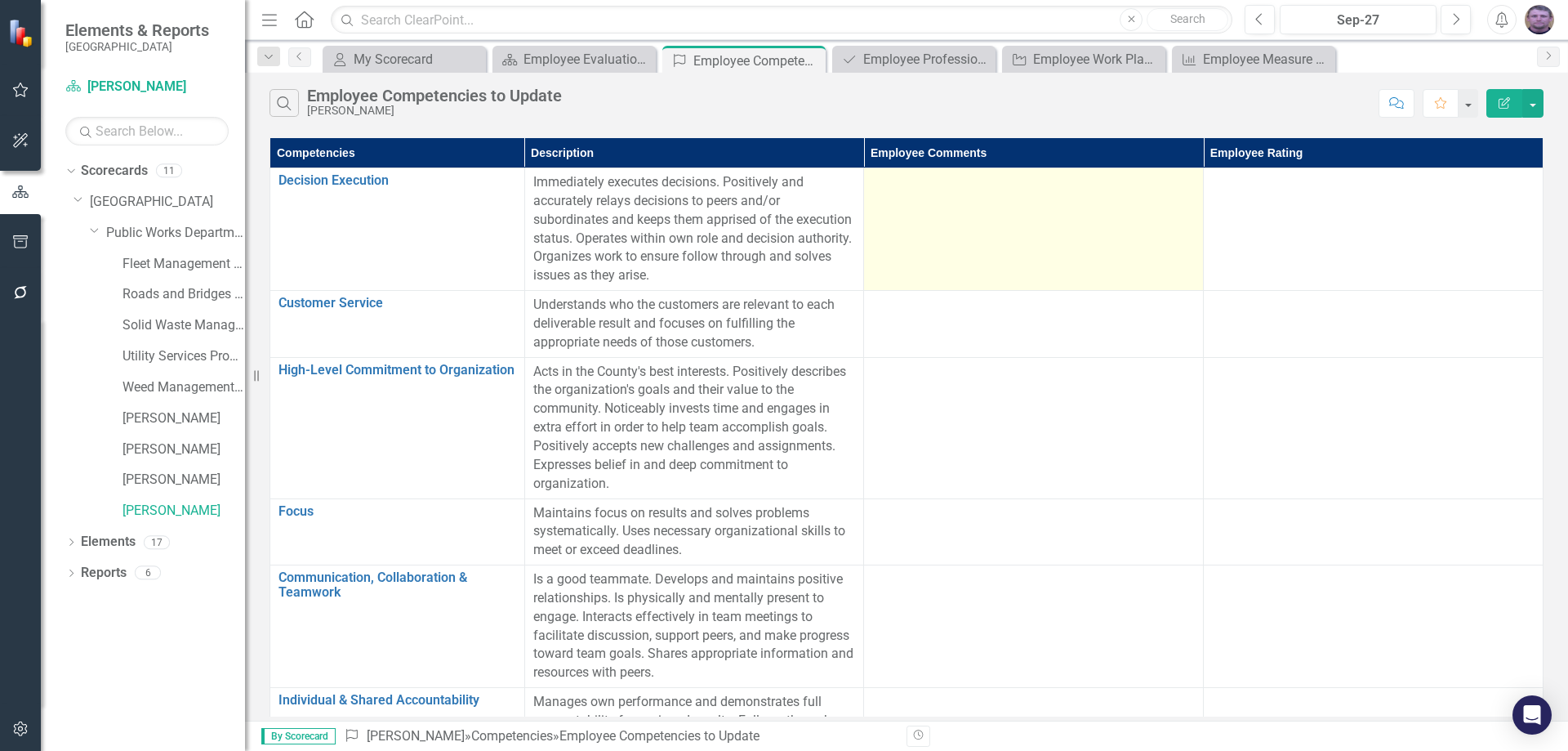
click at [905, 212] on td at bounding box center [1034, 229] width 340 height 122
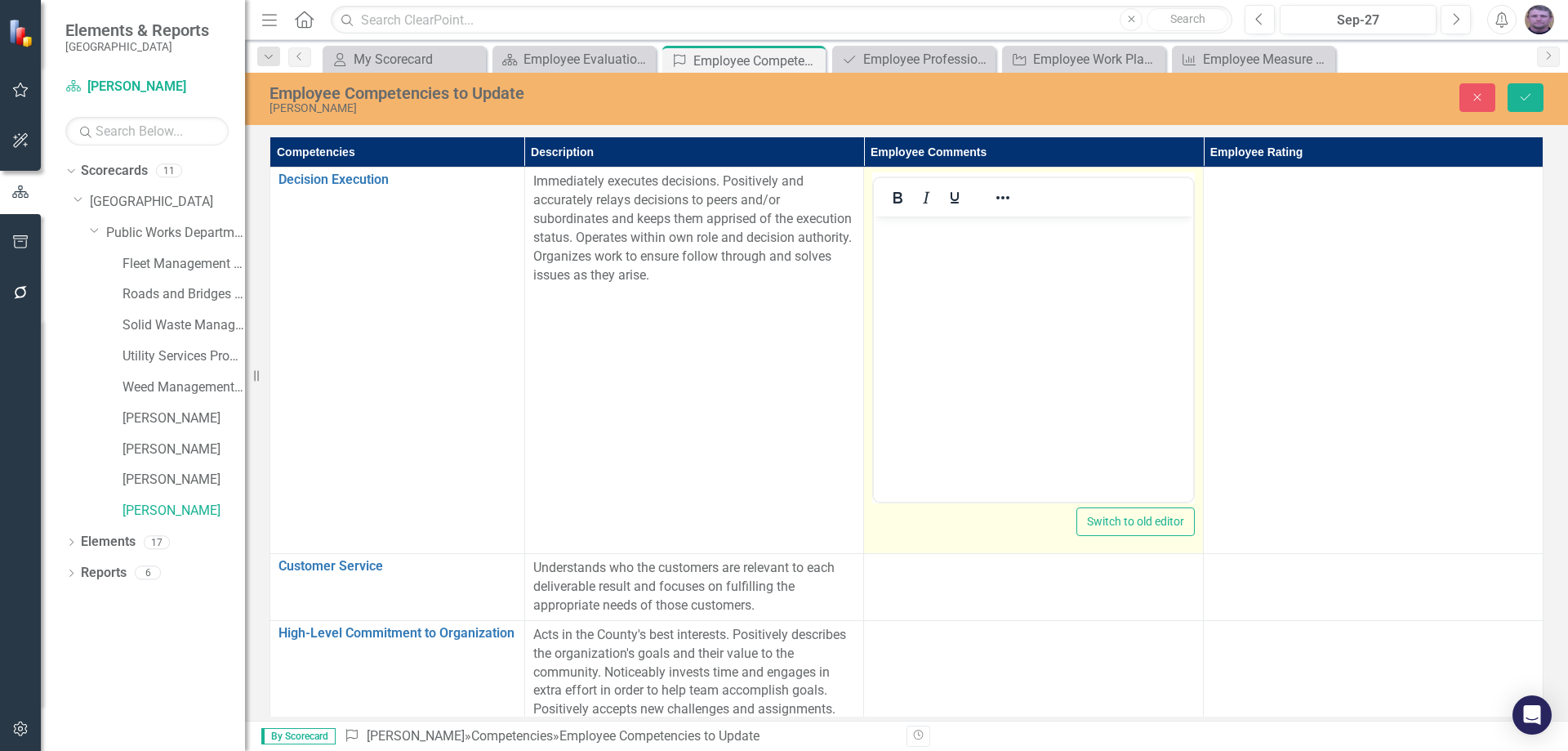
click at [893, 249] on body "Rich Text Area. Press ALT-0 for help." at bounding box center [1033, 338] width 319 height 245
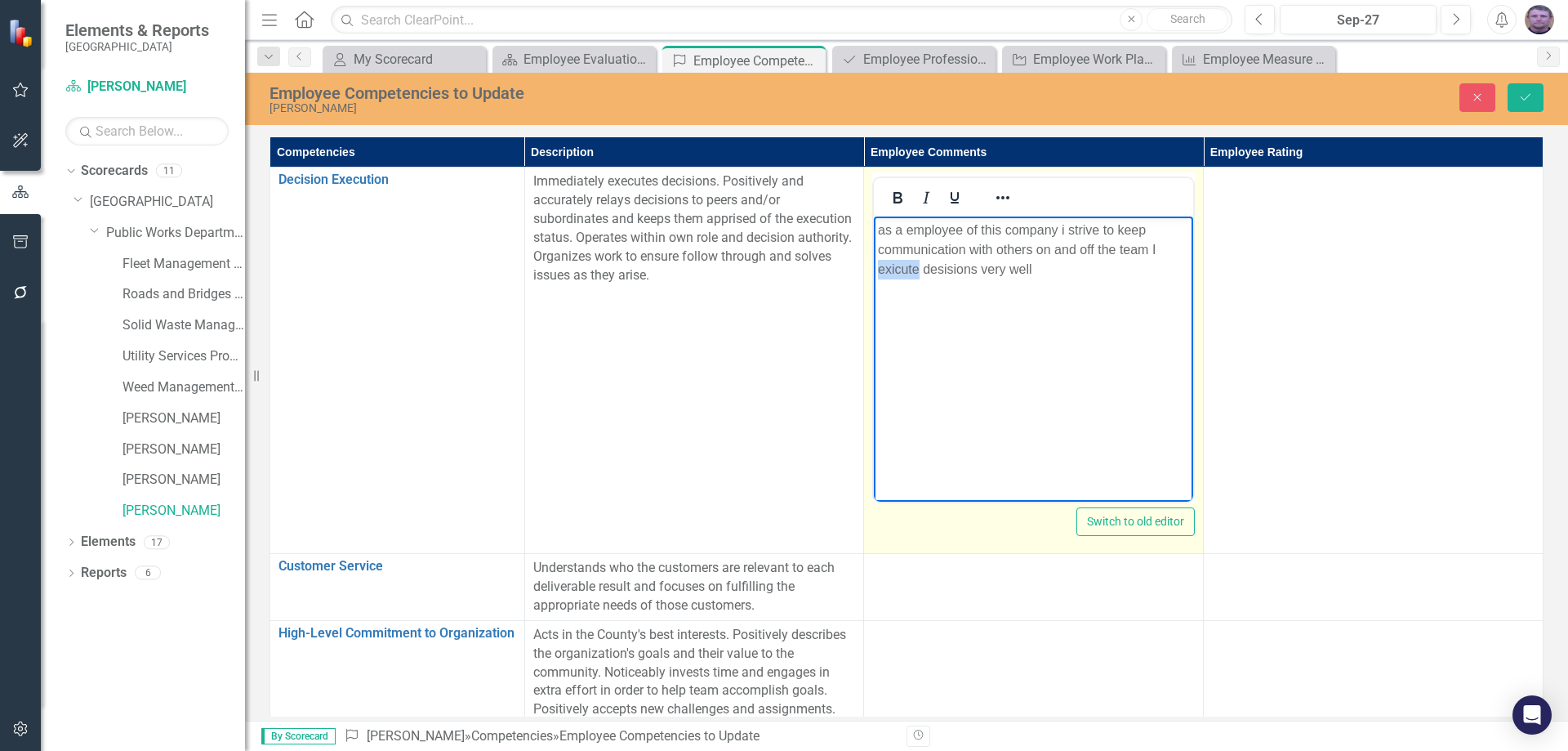
drag, startPoint x: 904, startPoint y: 265, endPoint x: 894, endPoint y: 320, distance: 56.4
click at [894, 320] on body "as a employee of this company i strive to keep communication with others on and…" at bounding box center [1033, 338] width 319 height 245
drag, startPoint x: 1066, startPoint y: 277, endPoint x: 1053, endPoint y: 274, distance: 13.3
click at [1061, 275] on p "as a employee of this company i strive to keep communication with others on and…" at bounding box center [1033, 249] width 311 height 59
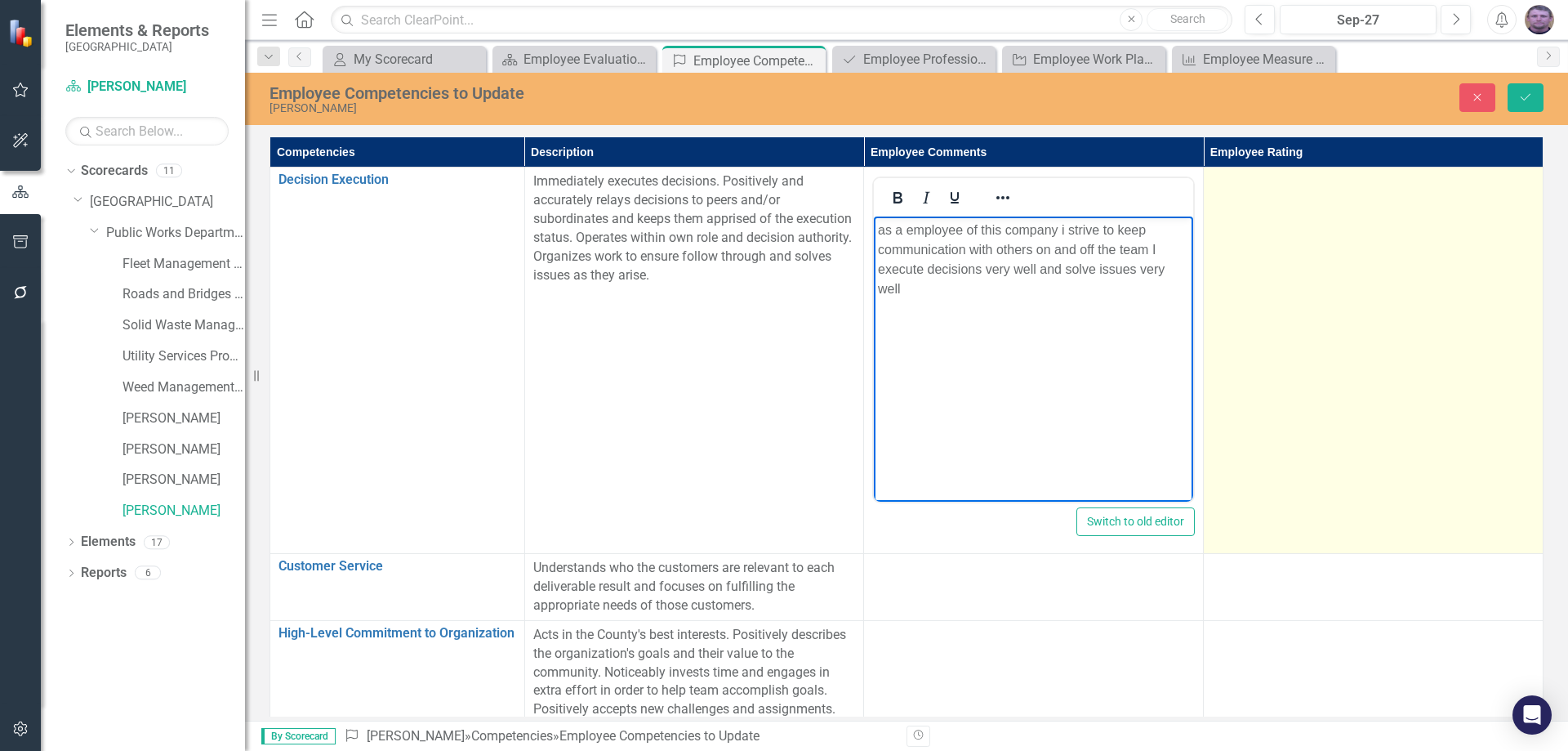
click at [1307, 234] on td at bounding box center [1374, 360] width 340 height 386
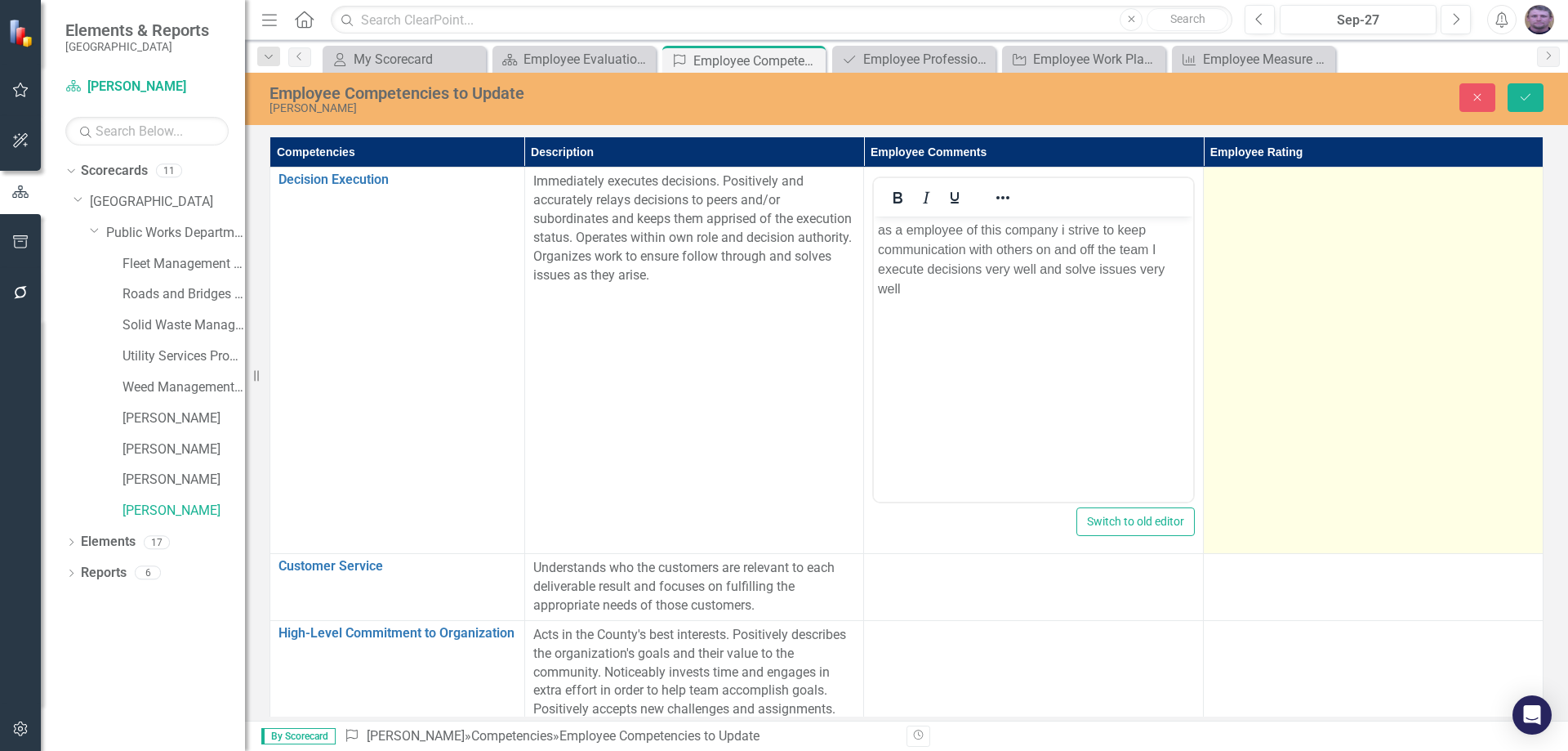
click at [1312, 231] on td at bounding box center [1374, 360] width 340 height 386
click at [1312, 231] on td "Not Defined Expand" at bounding box center [1374, 360] width 340 height 386
click at [1517, 189] on icon at bounding box center [1519, 187] width 8 height 5
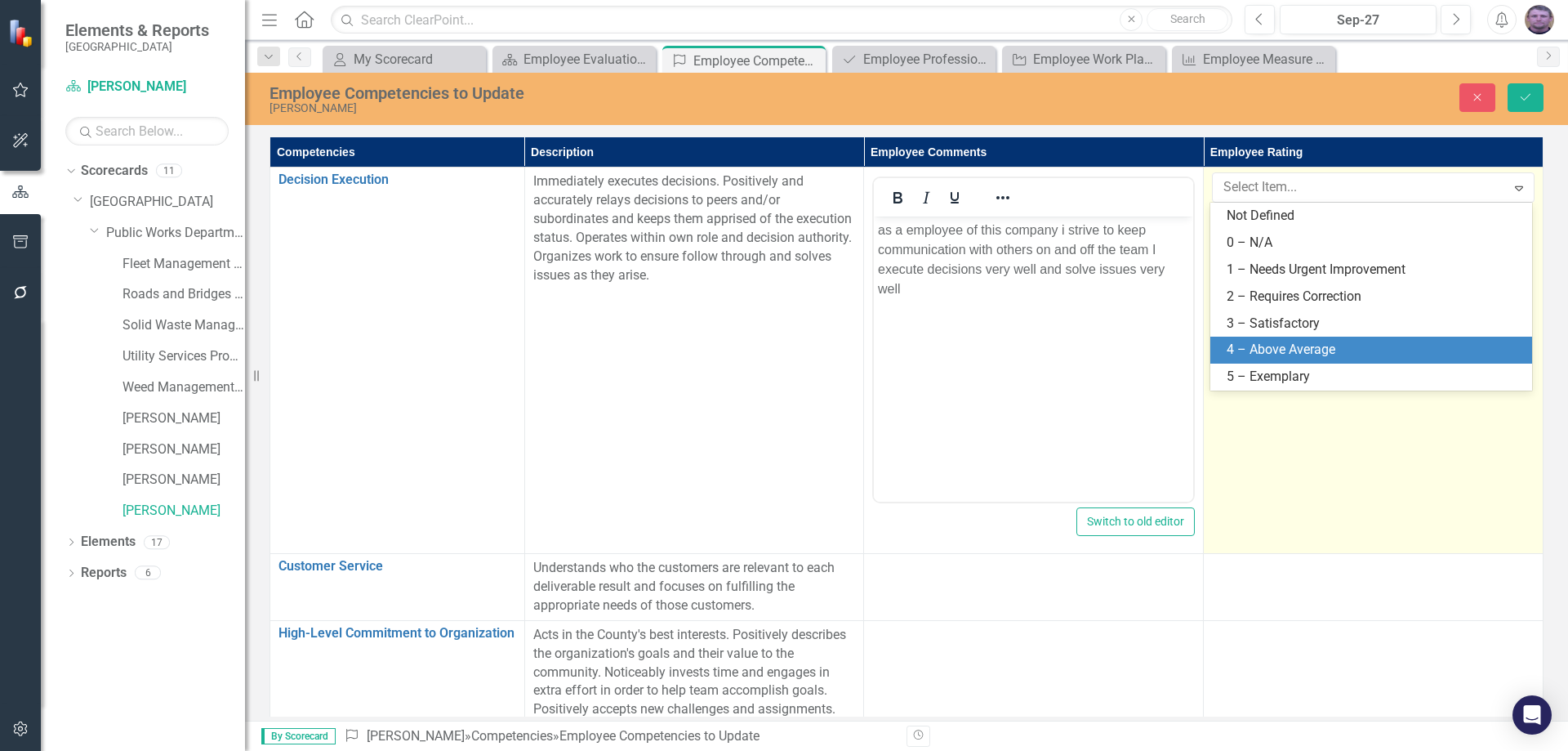
click at [1322, 341] on div "4 – Above Average" at bounding box center [1375, 350] width 296 height 19
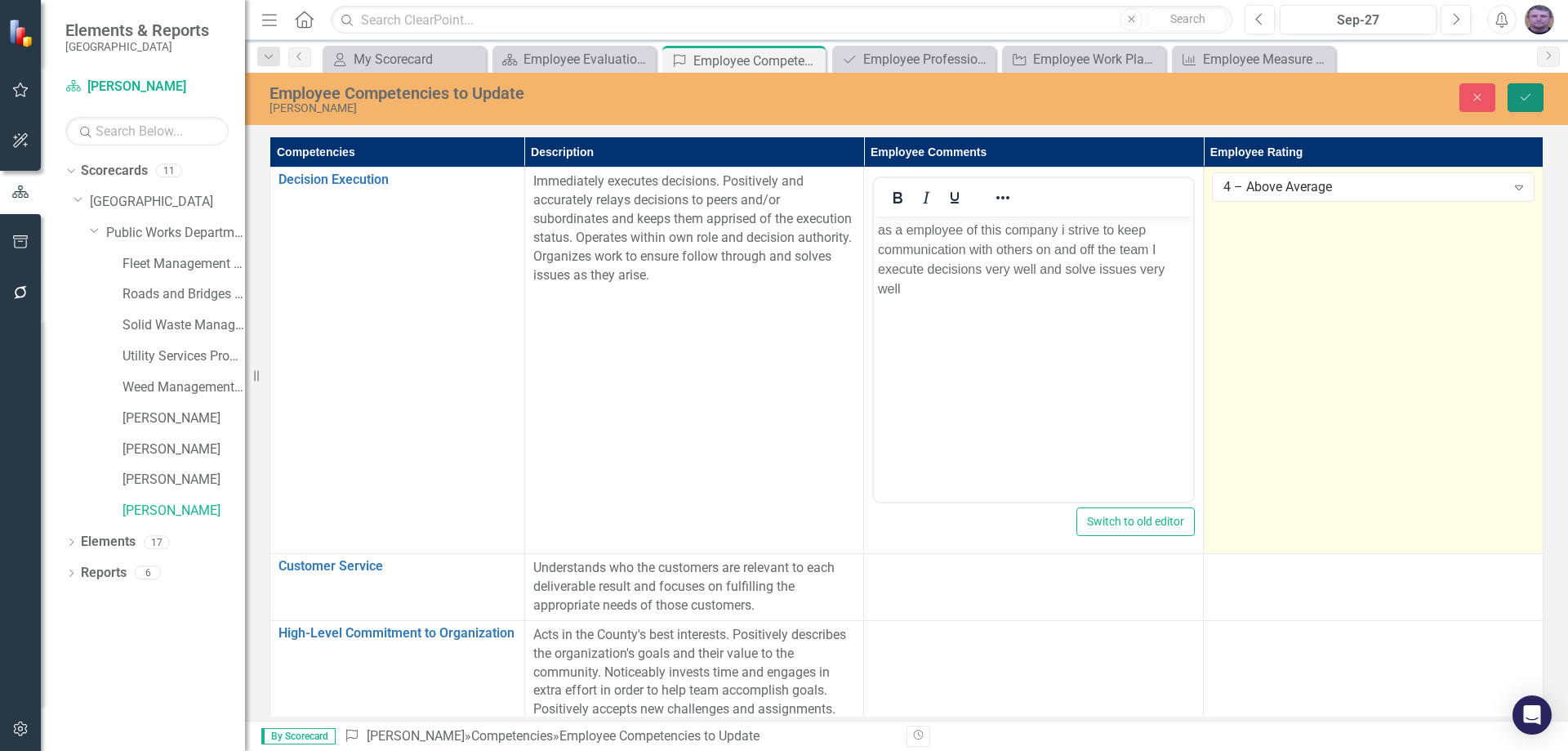
click at [1515, 98] on button "Save" at bounding box center [1526, 97] width 36 height 29
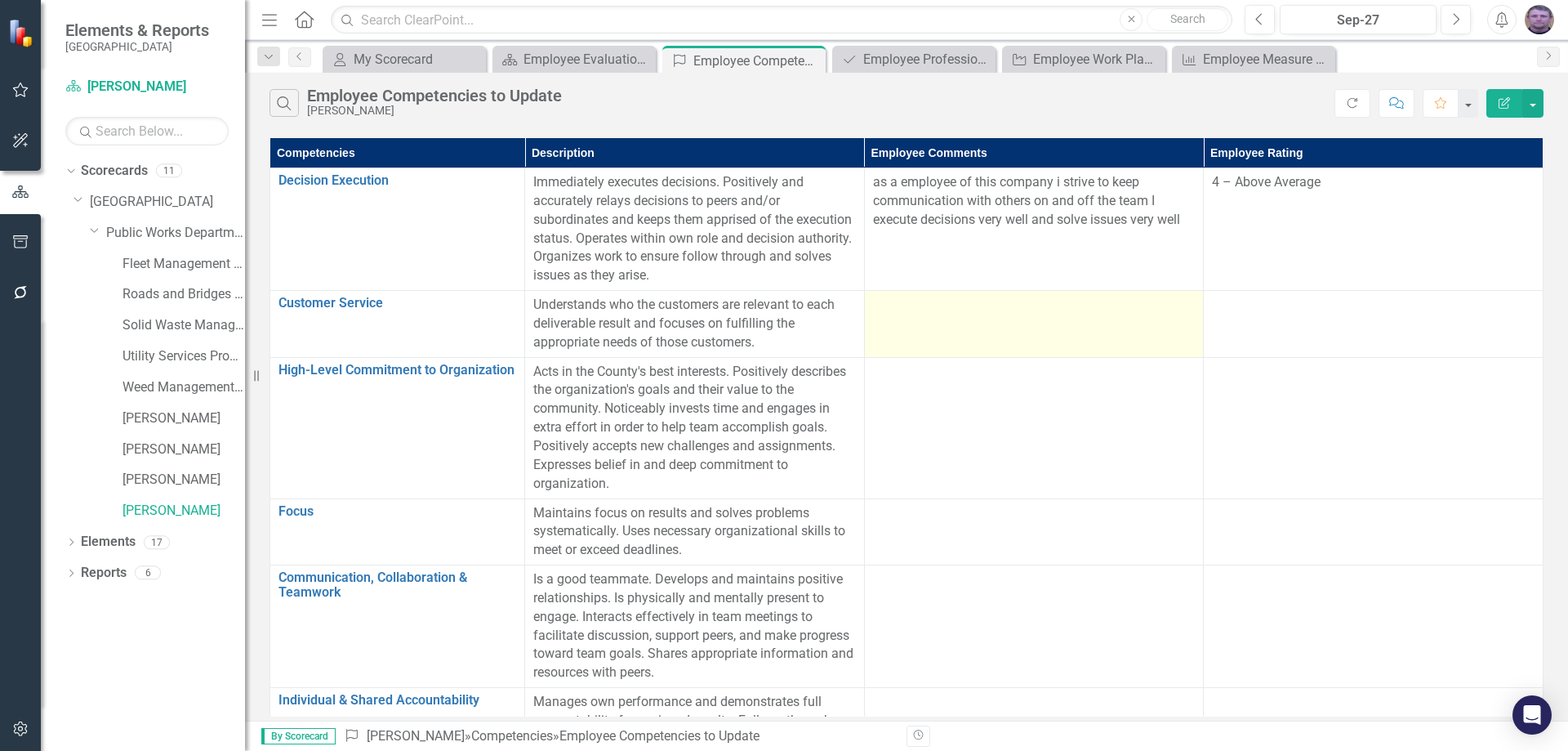
click at [909, 318] on td at bounding box center [1034, 324] width 340 height 67
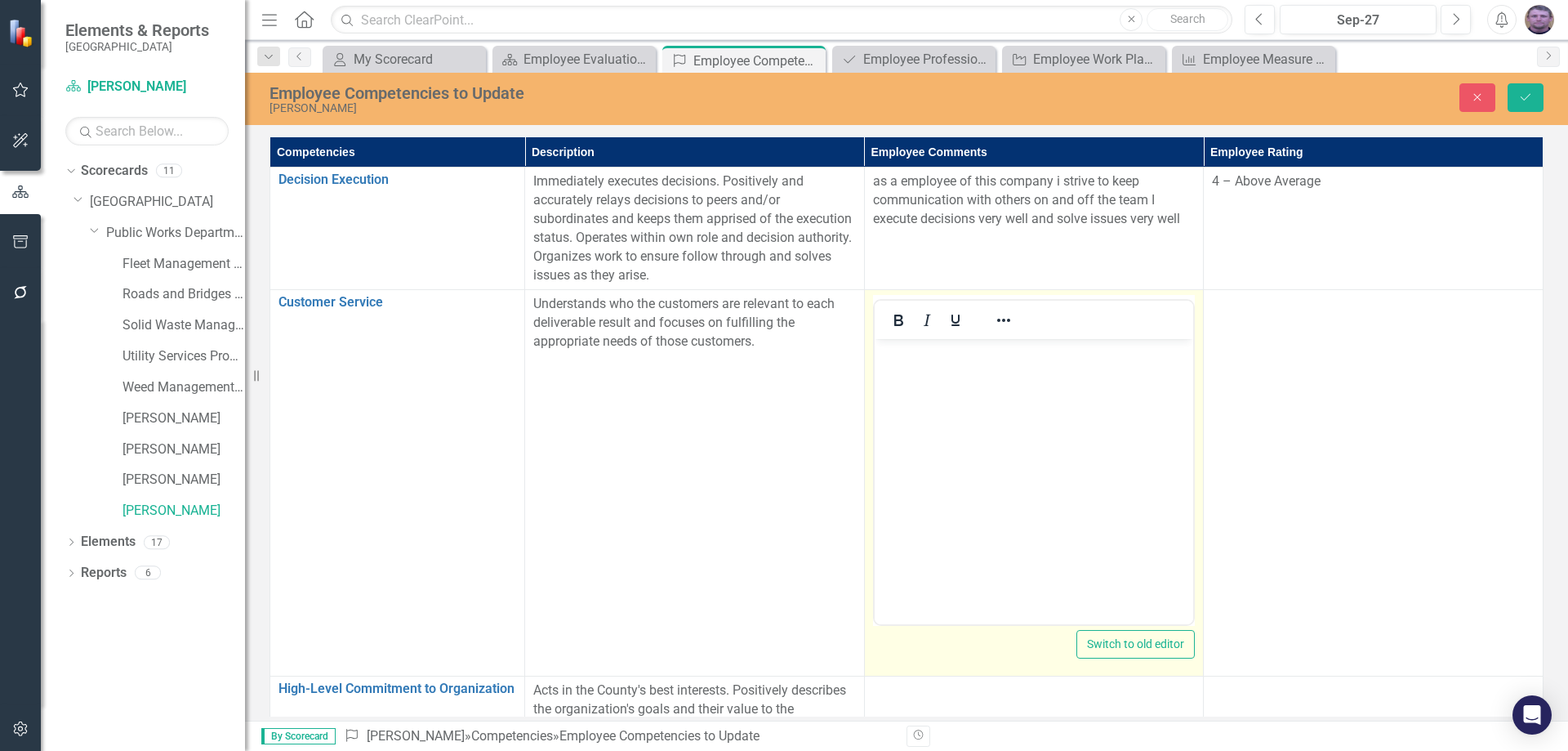
click at [908, 395] on body "Rich Text Area. Press ALT-0 for help." at bounding box center [1033, 461] width 319 height 245
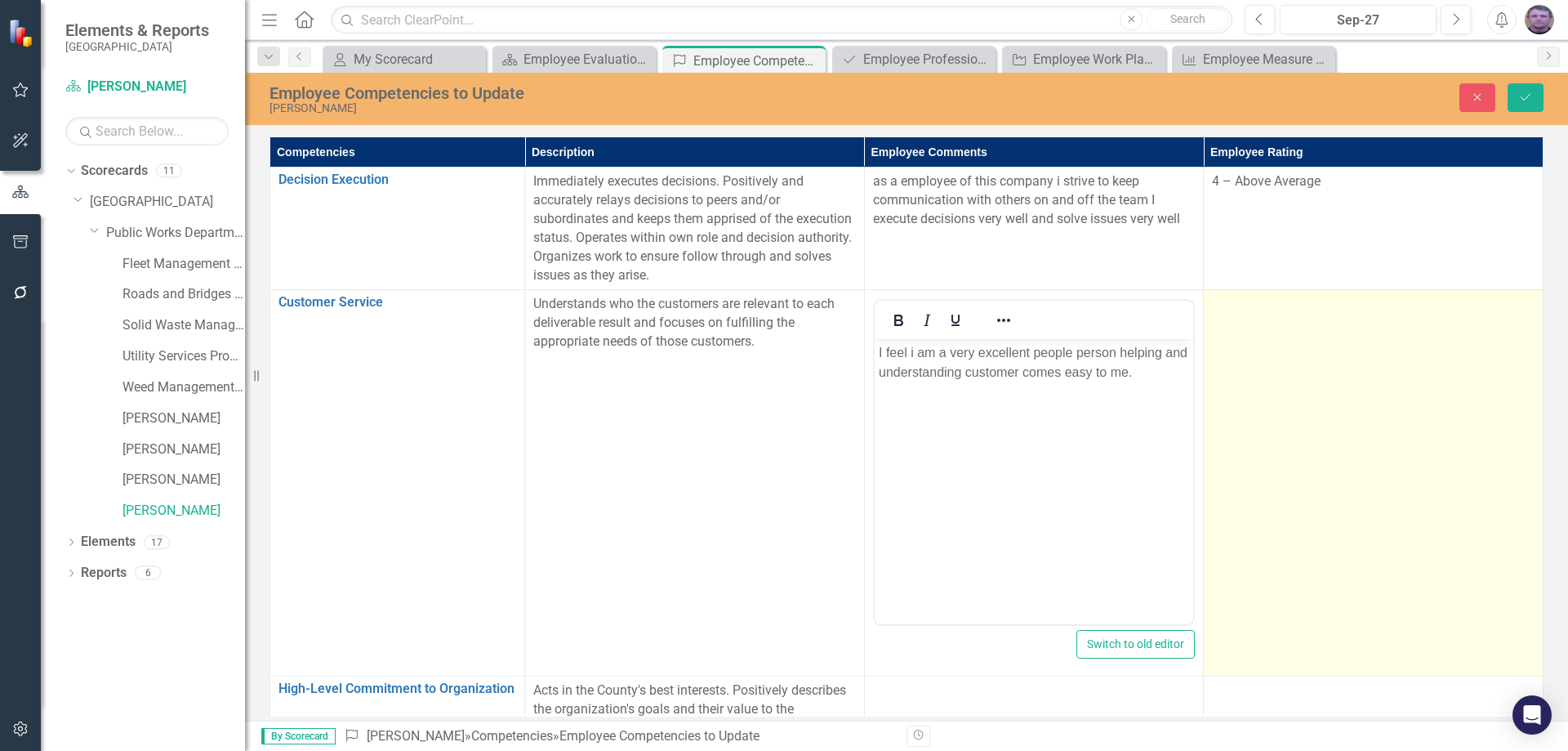
click at [1245, 347] on td at bounding box center [1374, 483] width 340 height 386
click at [1511, 307] on icon "Expand" at bounding box center [1519, 309] width 16 height 13
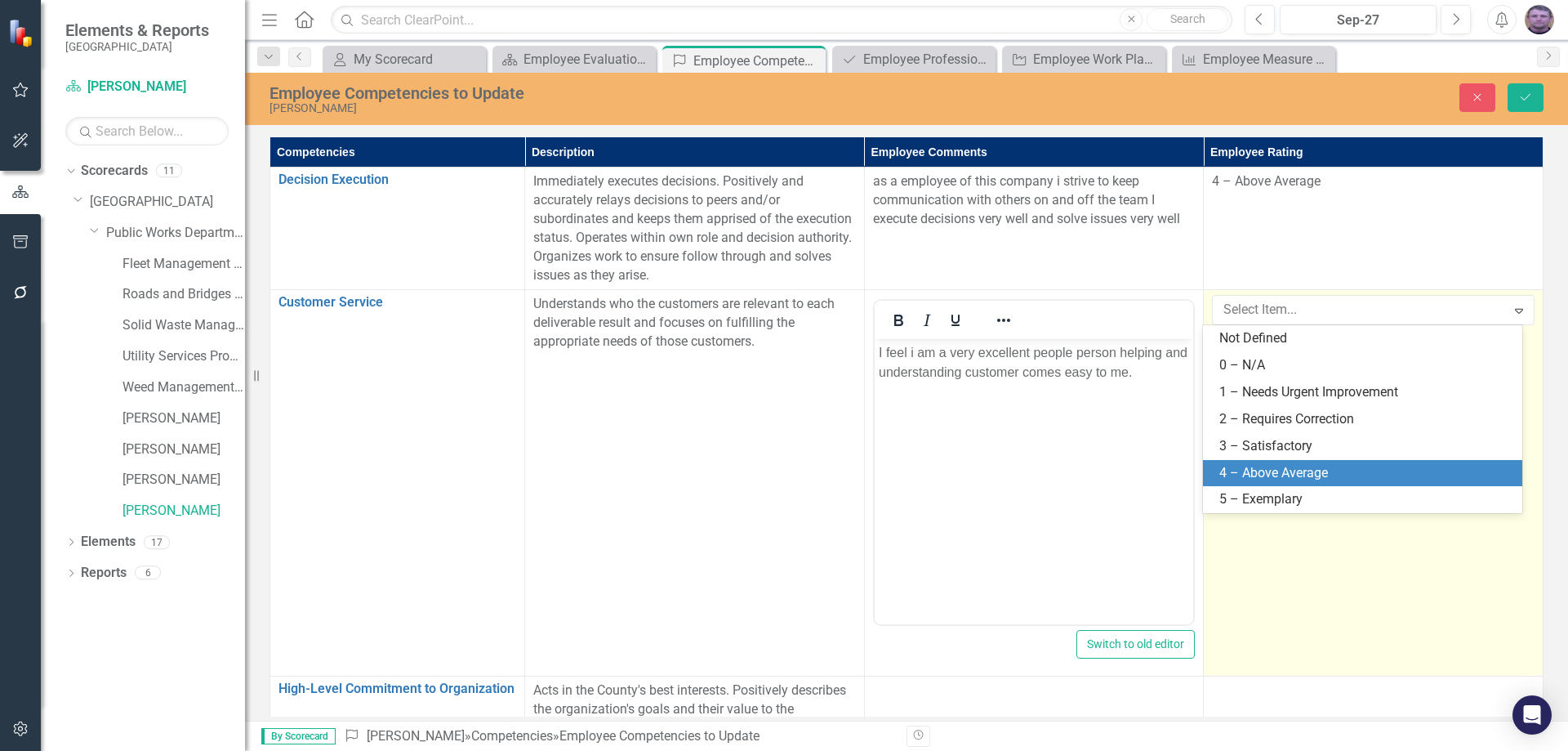
click at [1275, 469] on div "4 – Above Average" at bounding box center [1365, 473] width 293 height 19
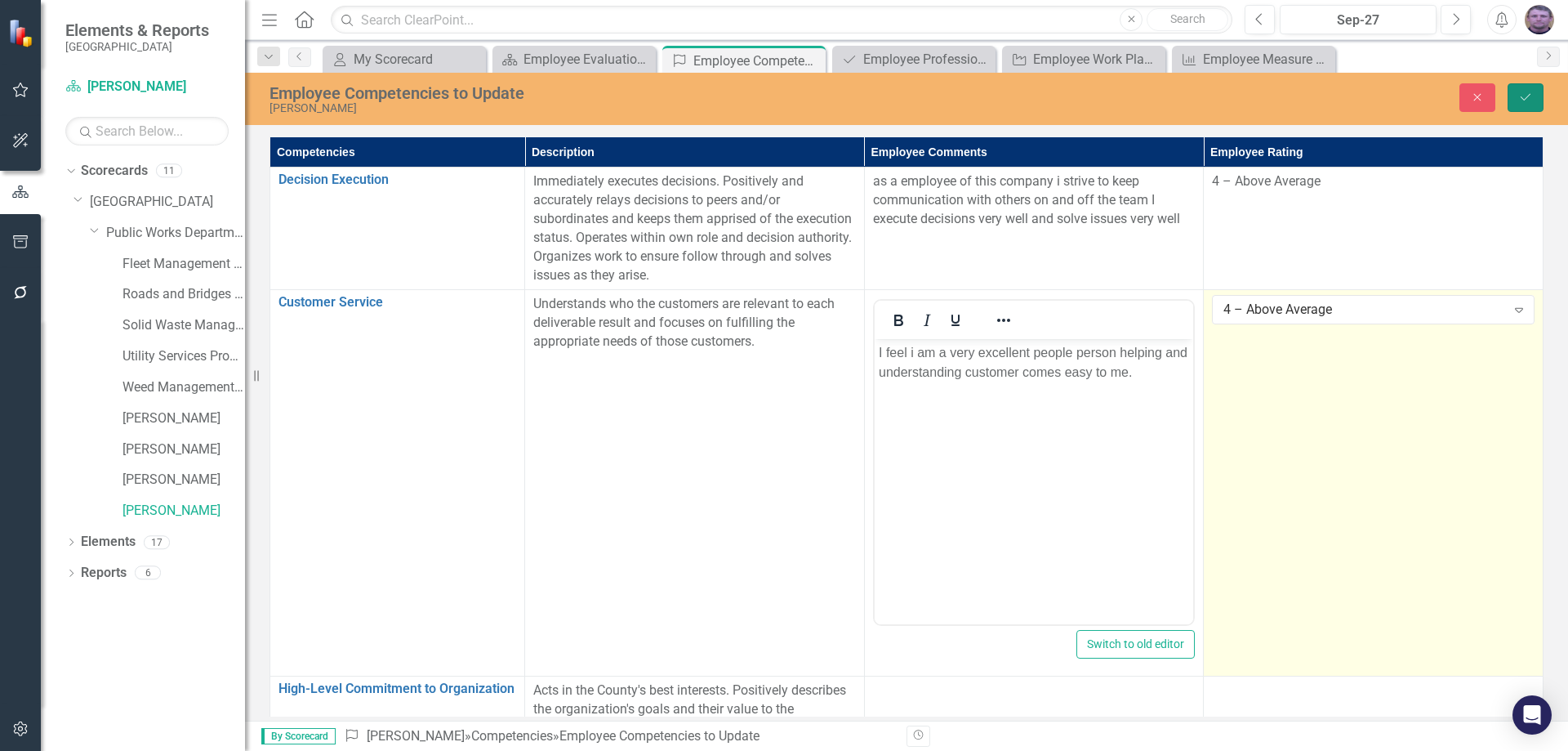
click at [1517, 102] on button "Save" at bounding box center [1526, 97] width 36 height 29
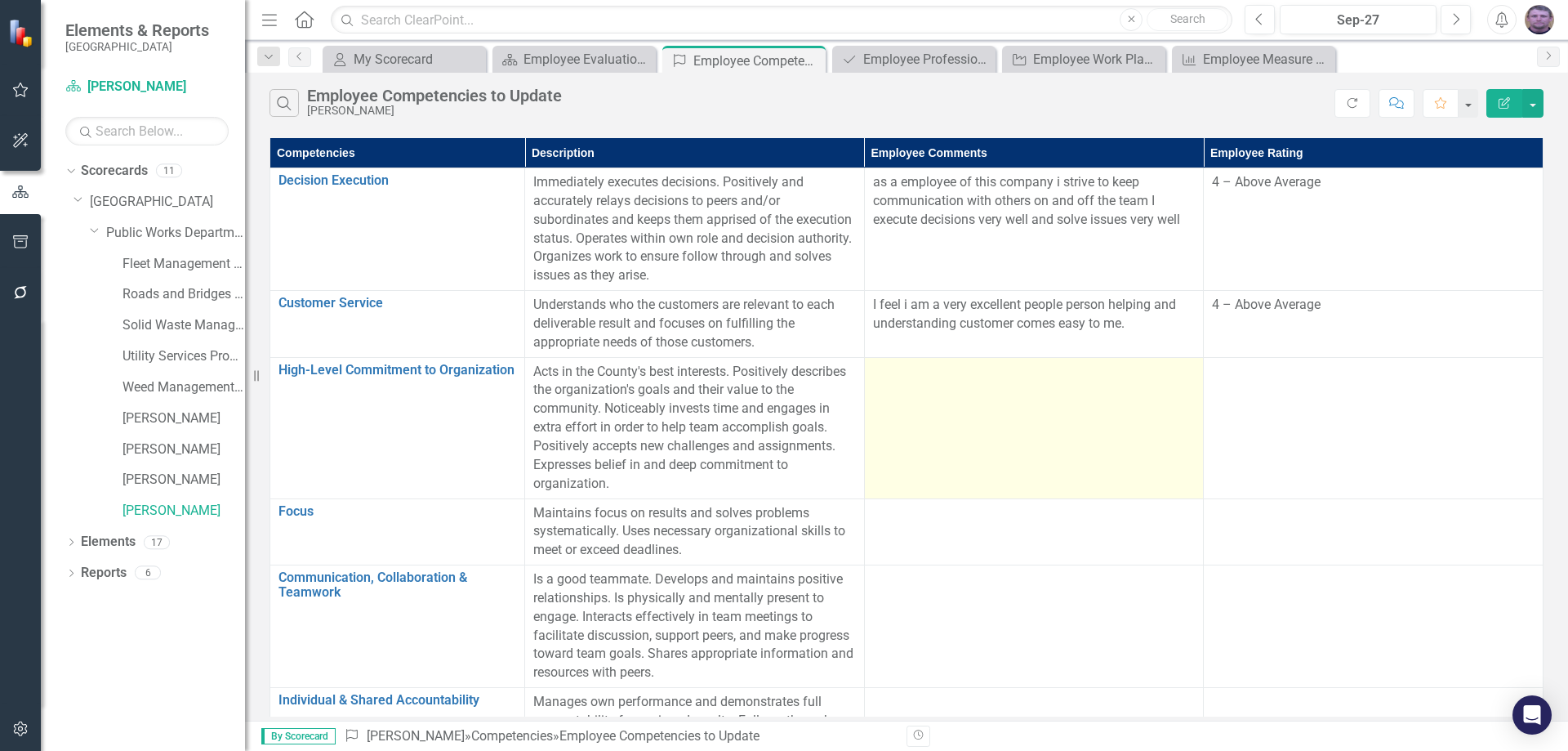
click at [906, 395] on td at bounding box center [1034, 427] width 340 height 141
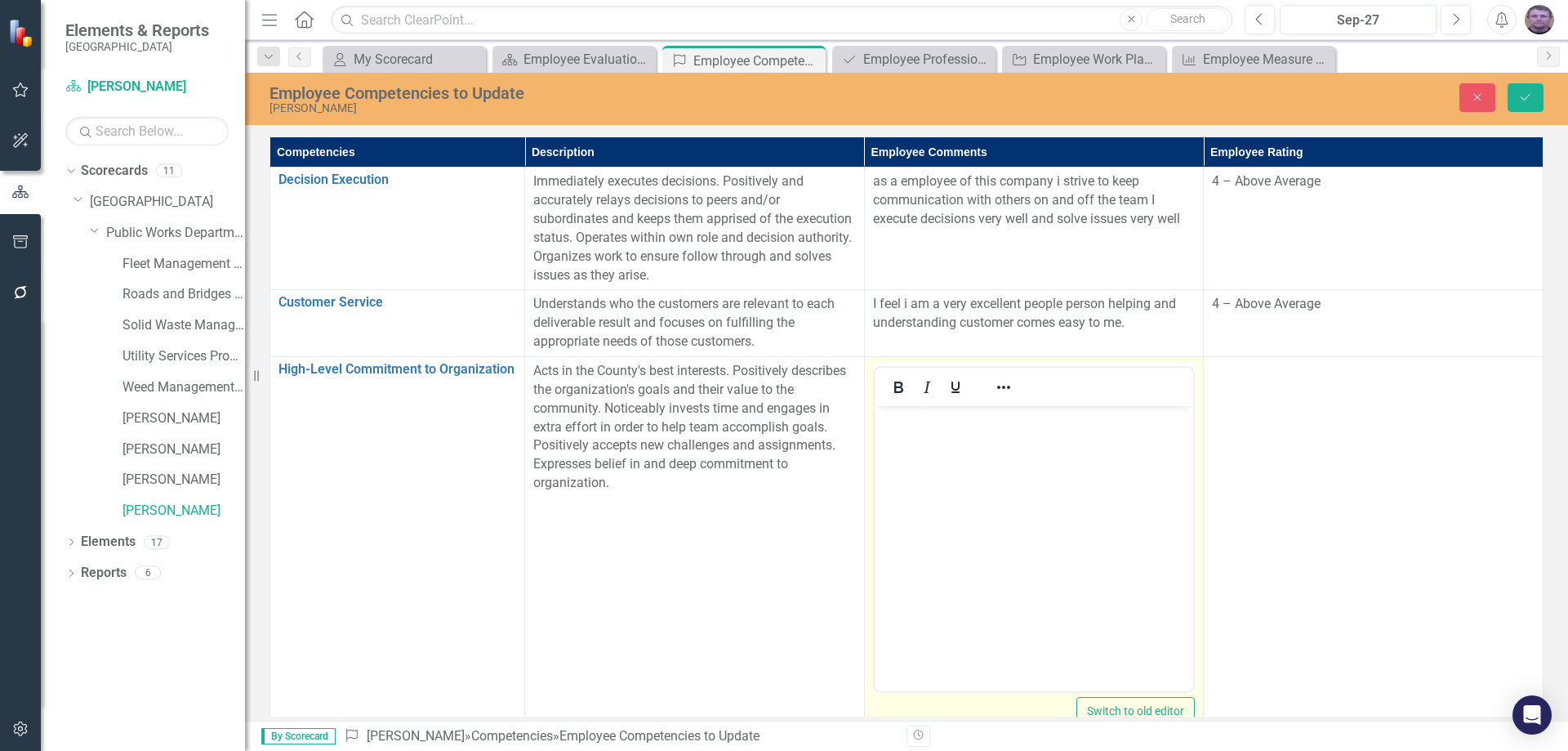
click at [884, 449] on body "Rich Text Area. Press ALT-0 for help." at bounding box center [1033, 527] width 319 height 245
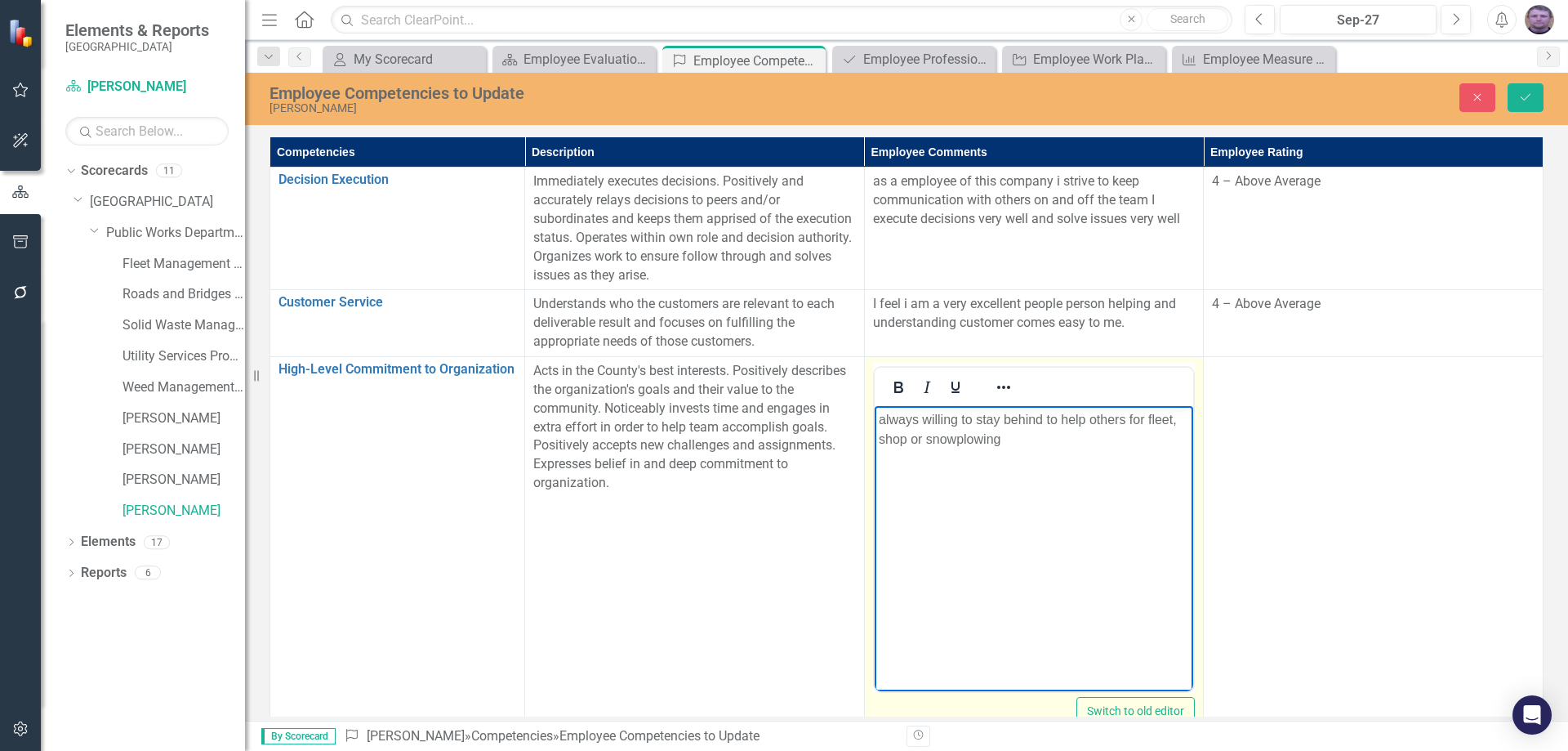
click at [1008, 445] on p "always willing to stay behind to help others for fleet, shop or snowplowing" at bounding box center [1033, 428] width 311 height 39
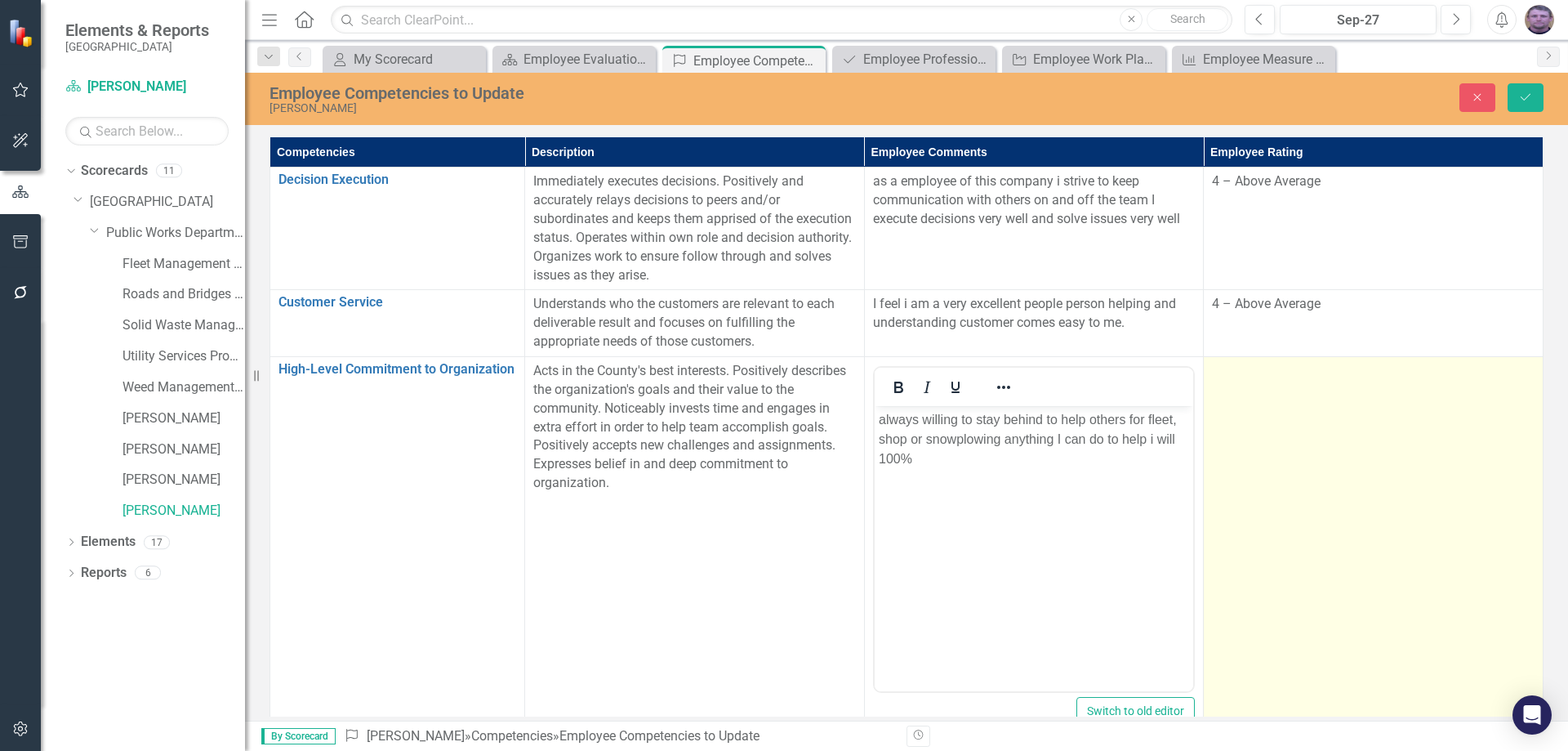
click at [1249, 417] on td at bounding box center [1374, 549] width 340 height 386
click at [1361, 381] on div "Not Defined" at bounding box center [1364, 376] width 282 height 19
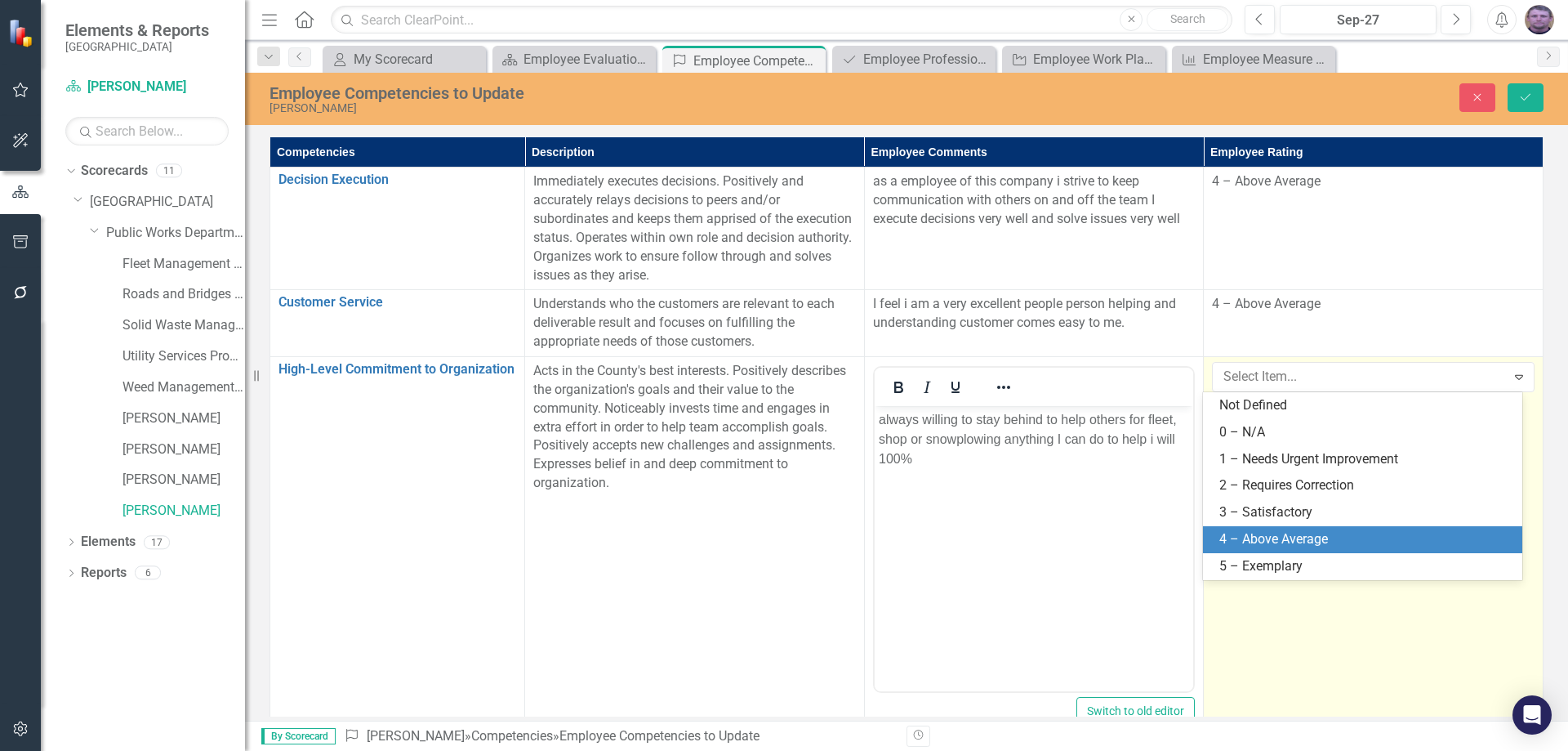
click at [1284, 533] on div "4 – Above Average" at bounding box center [1365, 539] width 293 height 19
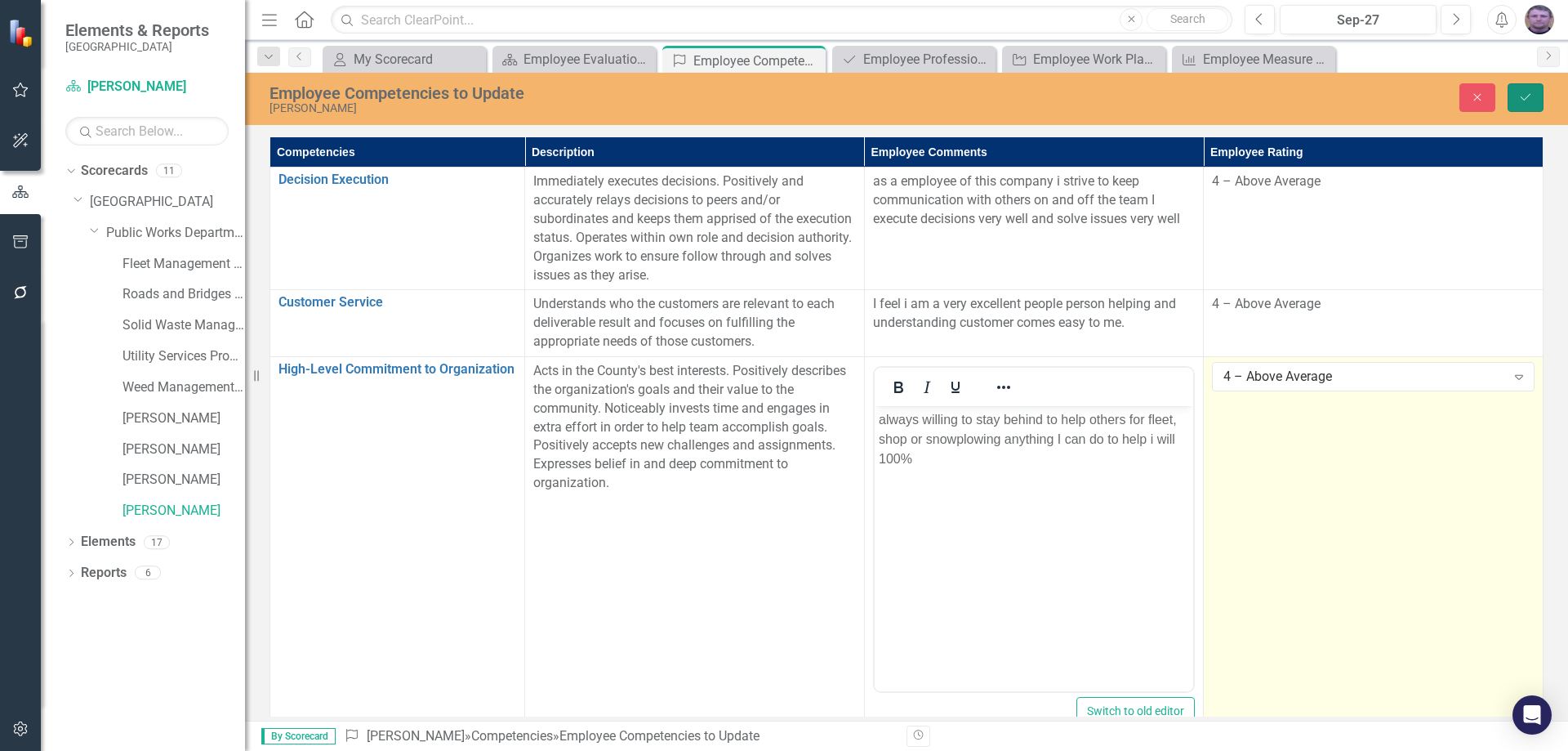
click at [1519, 93] on icon "Save" at bounding box center [1525, 96] width 15 height 11
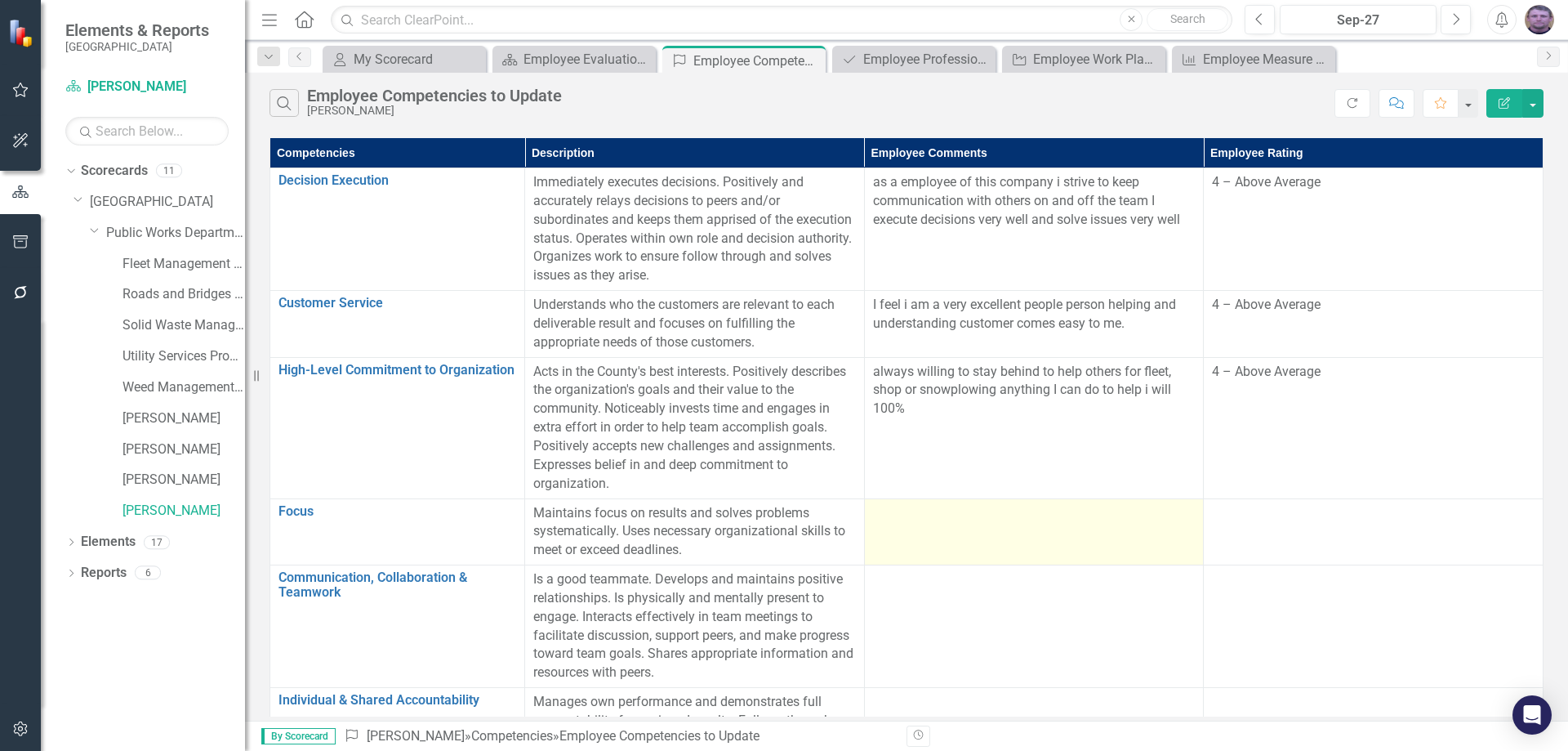
click at [906, 528] on td at bounding box center [1034, 531] width 340 height 67
click at [906, 524] on td at bounding box center [1034, 531] width 340 height 67
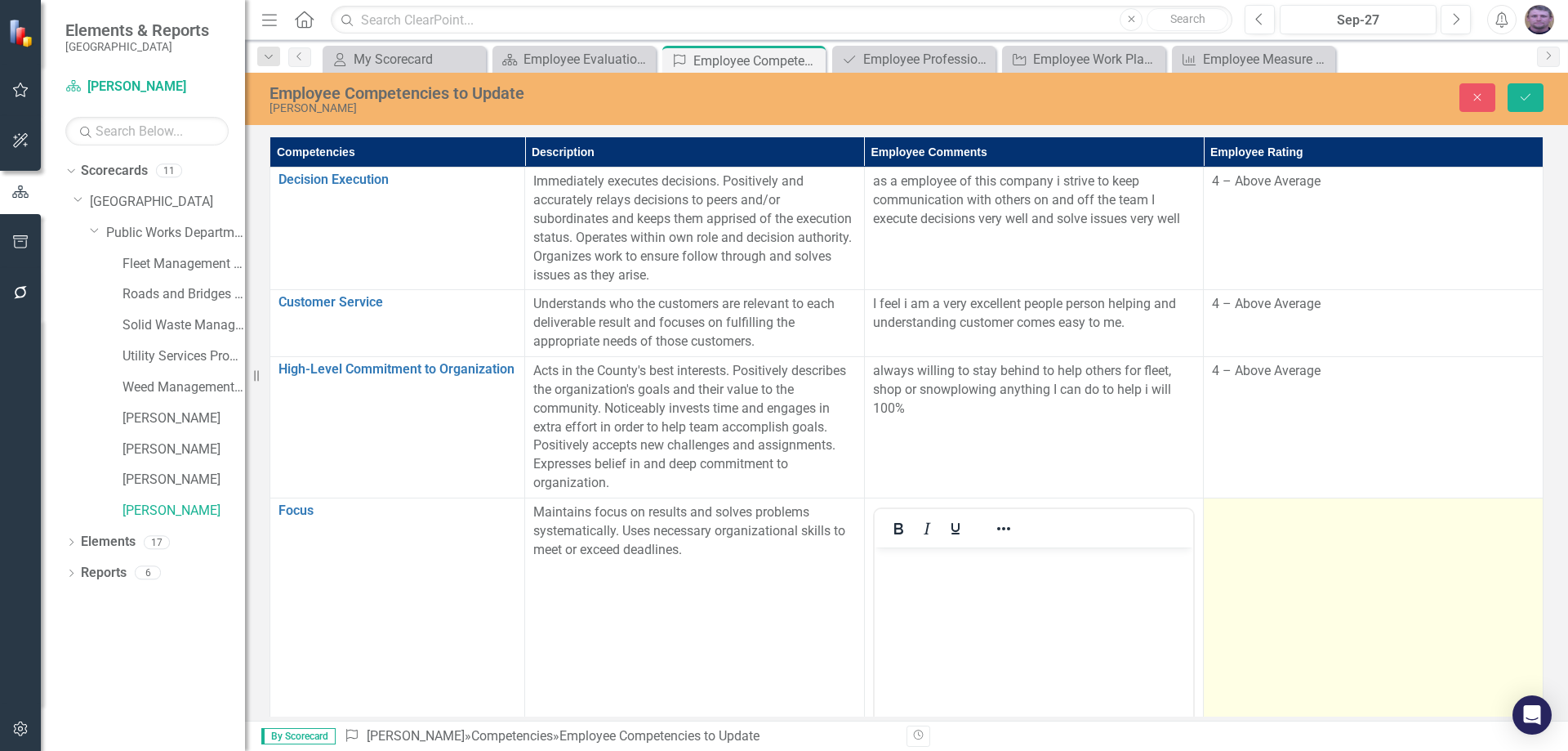
click at [1248, 524] on td at bounding box center [1374, 690] width 340 height 386
click at [1248, 523] on td at bounding box center [1374, 690] width 340 height 386
click at [1456, 519] on div "Not Defined" at bounding box center [1364, 518] width 282 height 19
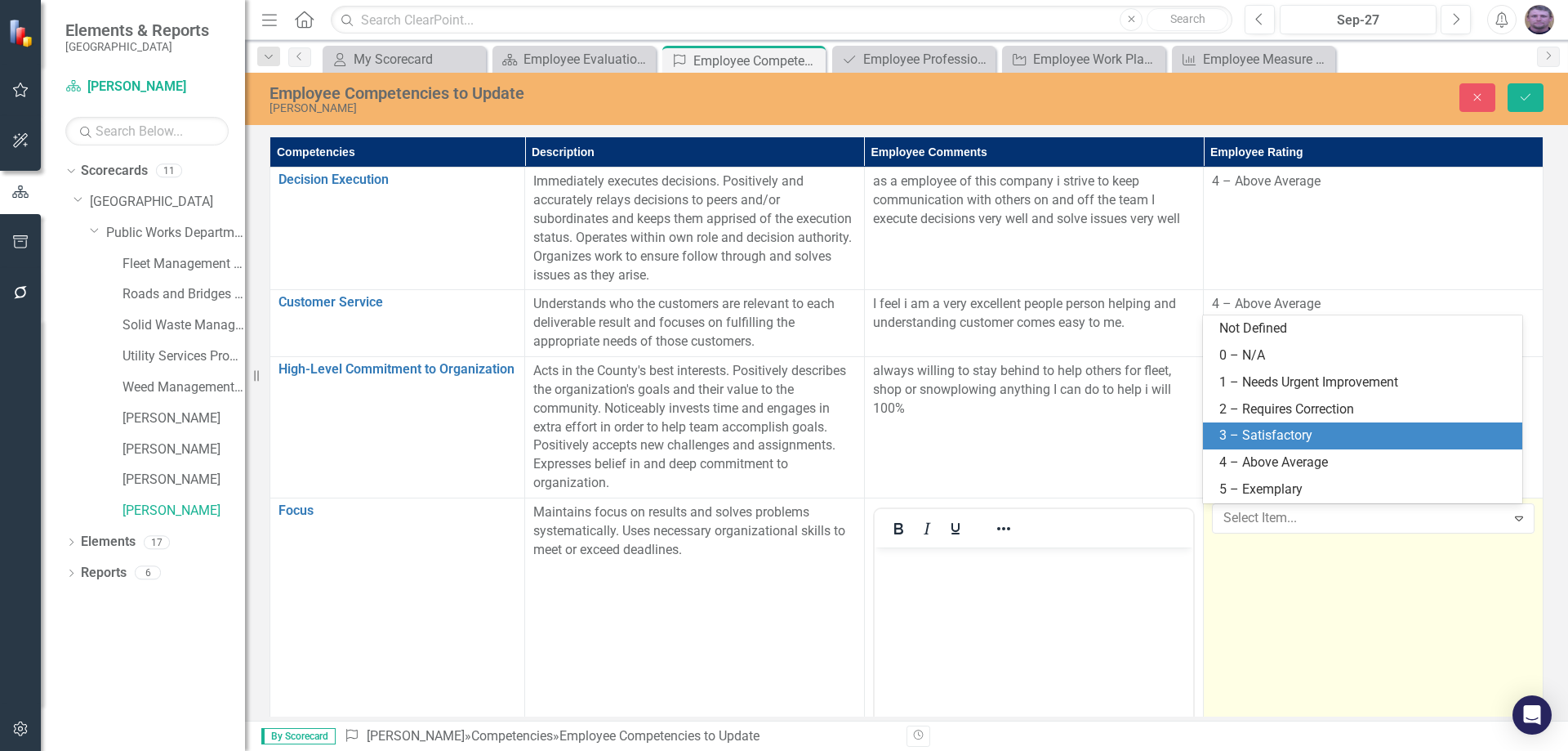
click at [1280, 439] on div "3 – Satisfactory" at bounding box center [1365, 435] width 293 height 19
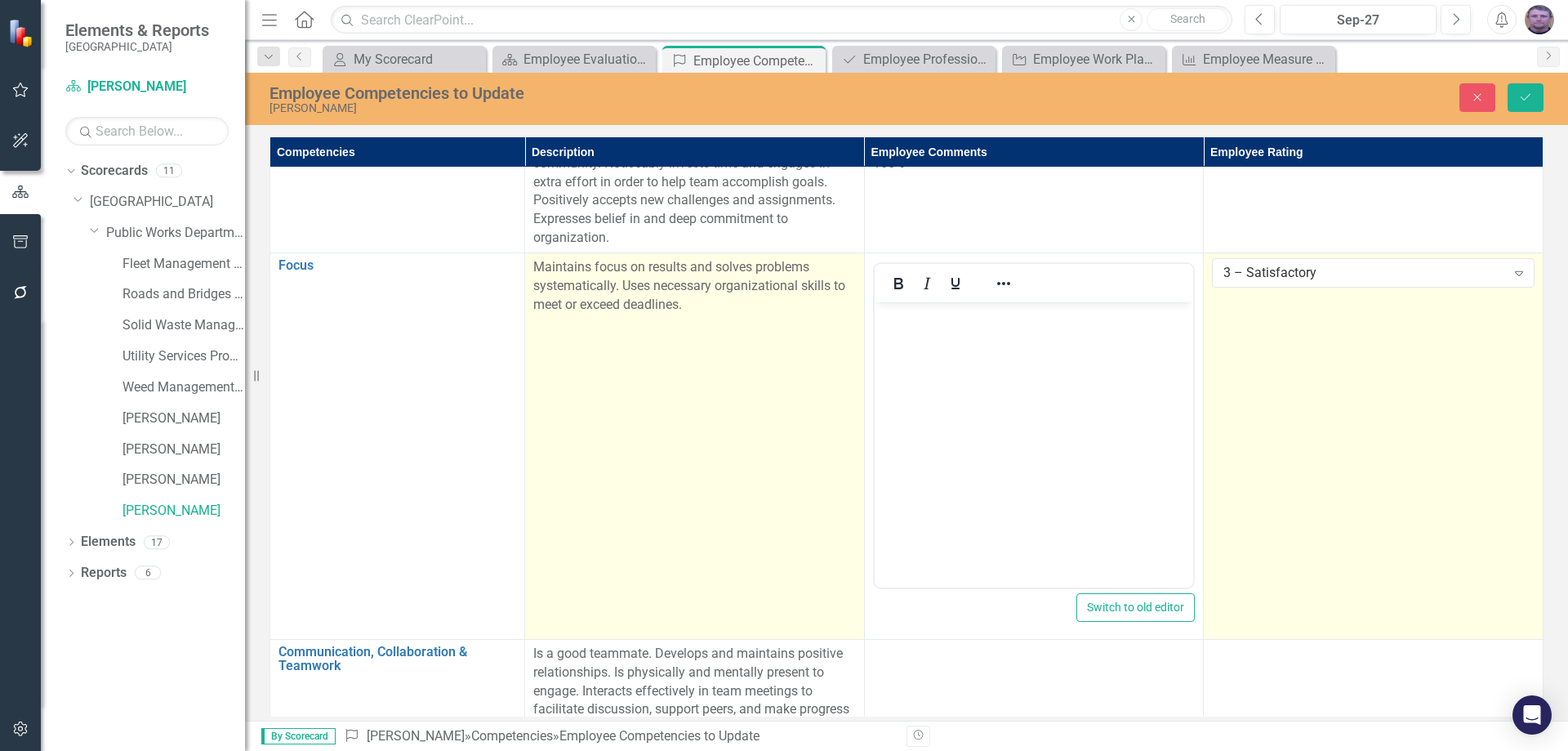
scroll to position [406, 0]
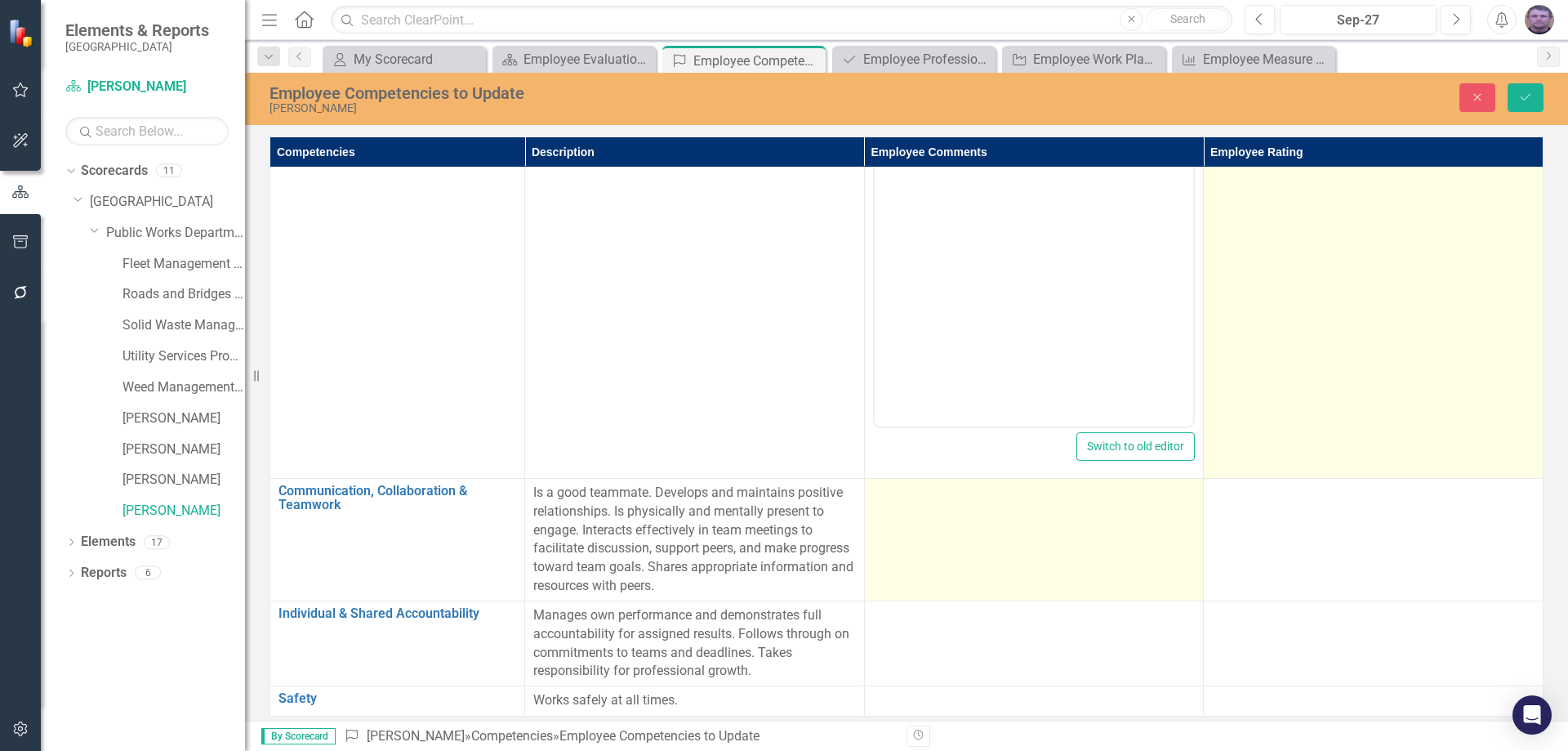
click at [927, 538] on td at bounding box center [1034, 539] width 340 height 122
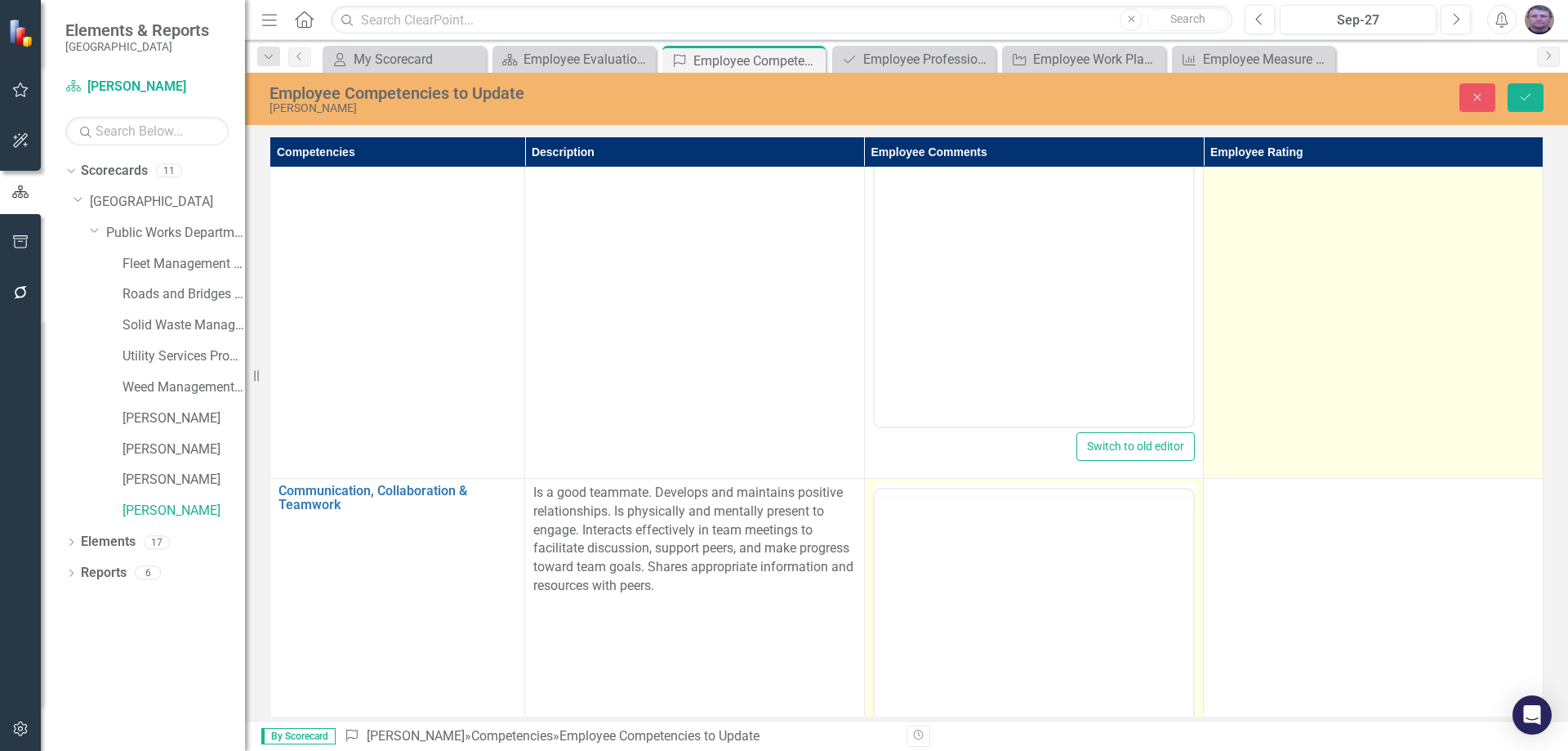
scroll to position [0, 0]
click at [921, 576] on body "Rich Text Area. Press ALT-0 for help." at bounding box center [1033, 649] width 319 height 245
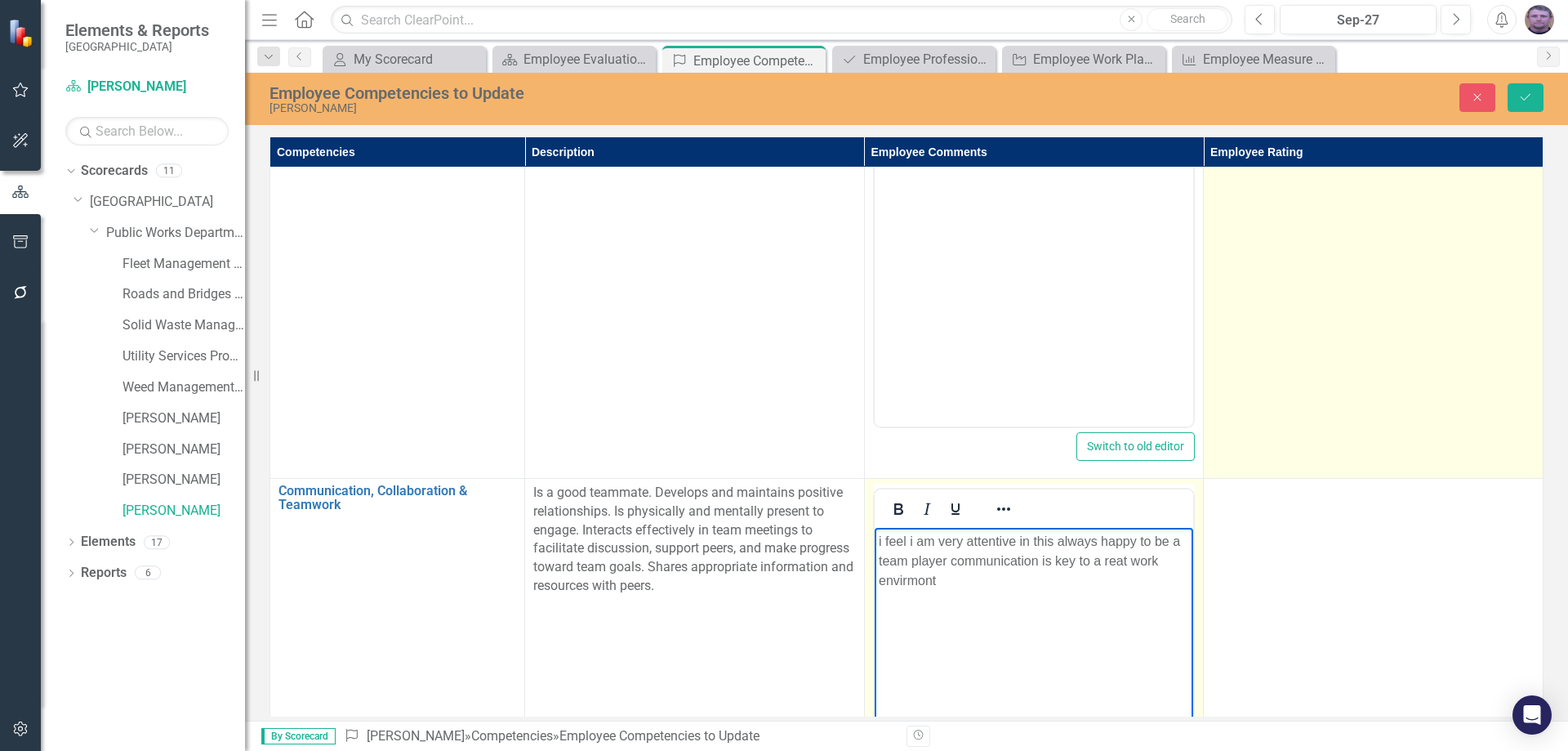
drag, startPoint x: 908, startPoint y: 575, endPoint x: 946, endPoint y: 618, distance: 57.8
click at [946, 618] on body "i feel i am very attentive in this always happy to be a team player communicati…" at bounding box center [1033, 649] width 319 height 245
click at [903, 584] on p "i feel i am very attentive in this always happy to be a team player communicati…" at bounding box center [1033, 560] width 311 height 59
click at [898, 583] on p "i feel i am very attentive in this always happy to be a team player communicati…" at bounding box center [1033, 560] width 311 height 59
click at [1011, 585] on p "i feel i am very attentive in this always happy to be a team player communicati…" at bounding box center [1033, 560] width 311 height 59
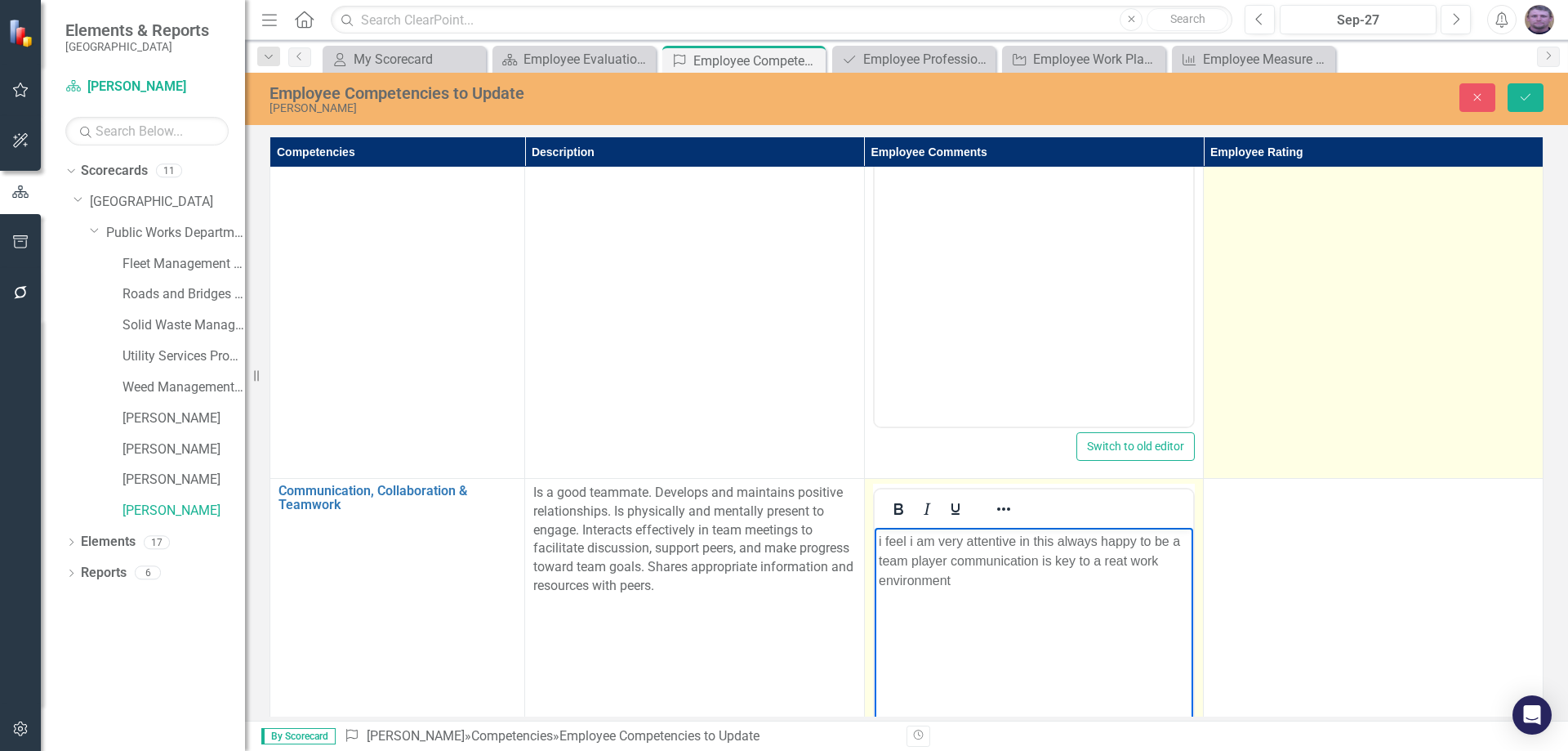
drag, startPoint x: 1122, startPoint y: 564, endPoint x: 1009, endPoint y: 585, distance: 115.3
click at [1009, 585] on p "i feel i am very attentive in this always happy to be a team player communicati…" at bounding box center [1033, 560] width 311 height 59
click at [1107, 561] on p "i feel i am very attentive in this always happy to be a team player communicati…" at bounding box center [1033, 560] width 311 height 59
click at [1102, 558] on p "i feel i am very attentive in this always happy to be a team player communicati…" at bounding box center [1033, 560] width 311 height 59
click at [882, 541] on p "i feel i am very attentive in this always happy to be a team player communicati…" at bounding box center [1033, 560] width 311 height 59
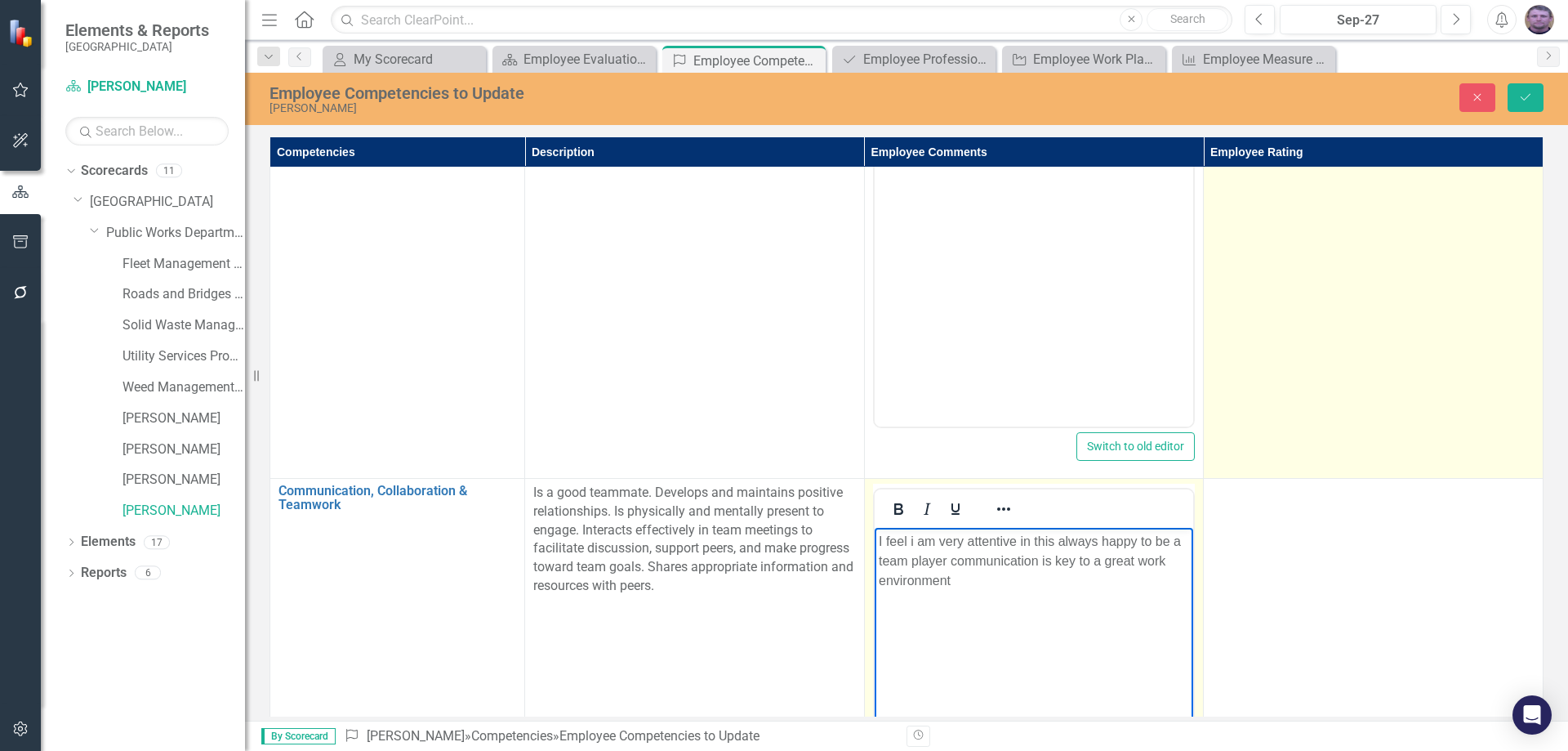
click at [913, 541] on p "I feel i am very attentive in this always happy to be a team player communicati…" at bounding box center [1033, 560] width 311 height 59
click at [967, 586] on p "I feel I am very attentive in this always happy to be a team player communicati…" at bounding box center [1033, 560] width 311 height 59
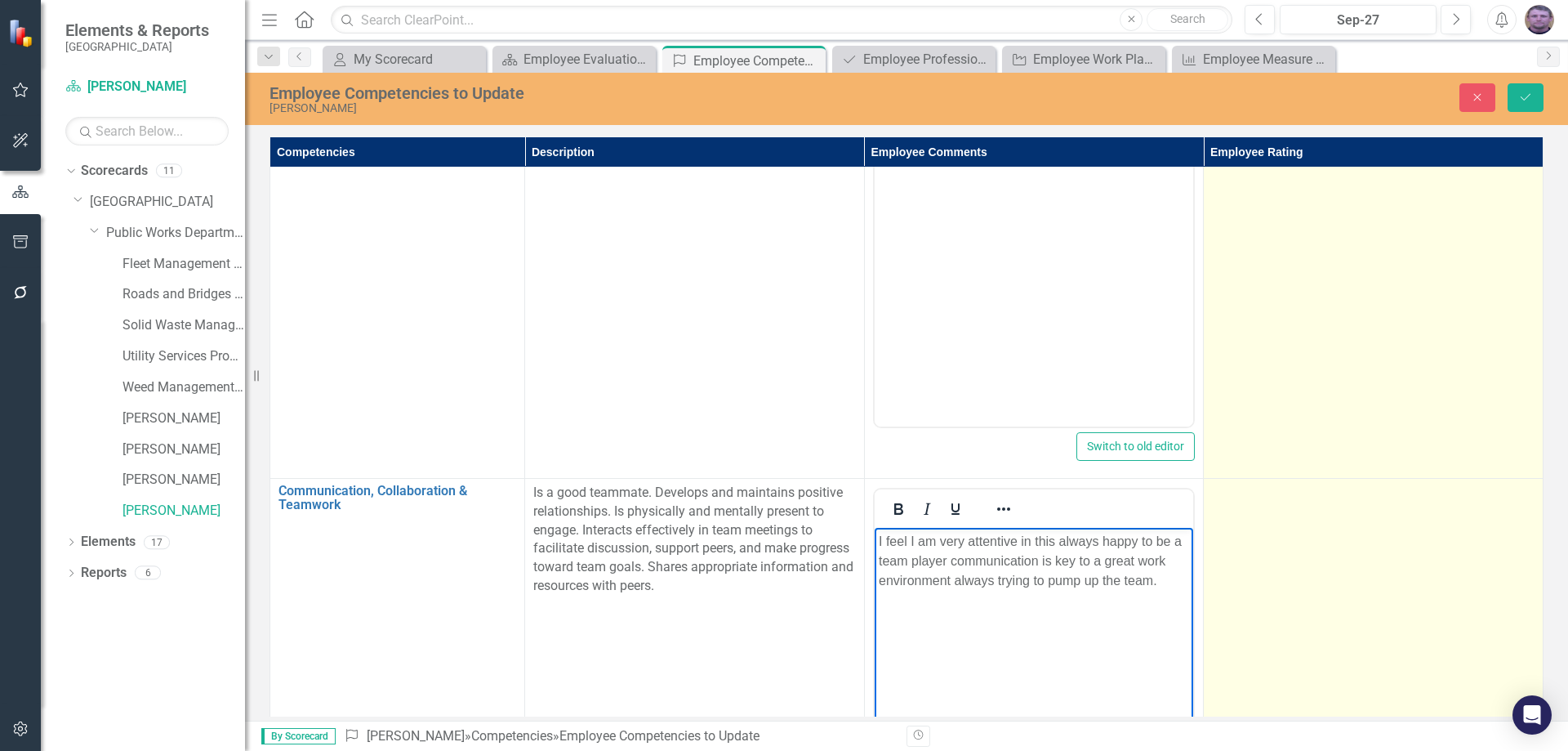
click at [1261, 573] on td at bounding box center [1374, 671] width 340 height 386
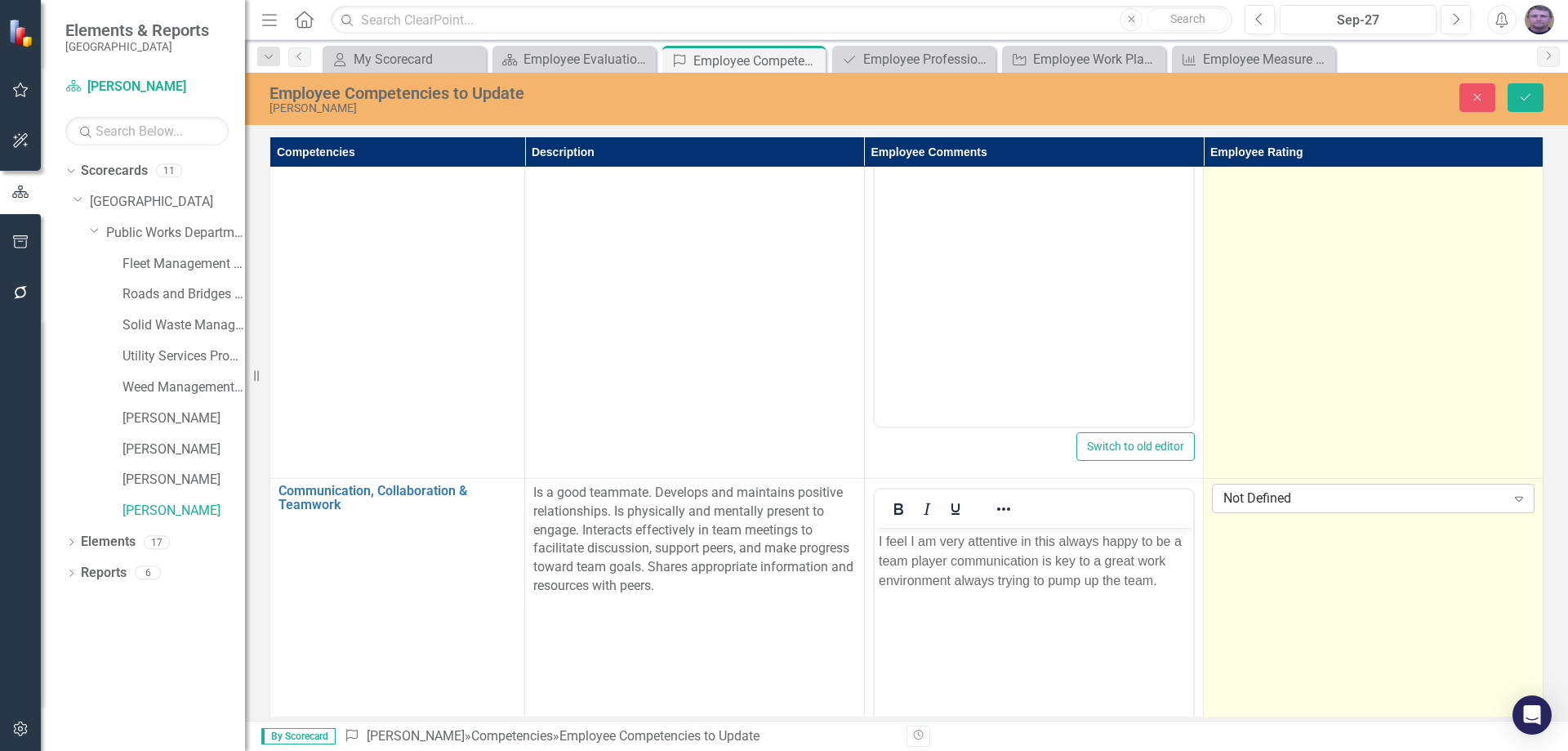
click at [1390, 501] on div "Not Defined" at bounding box center [1364, 498] width 282 height 19
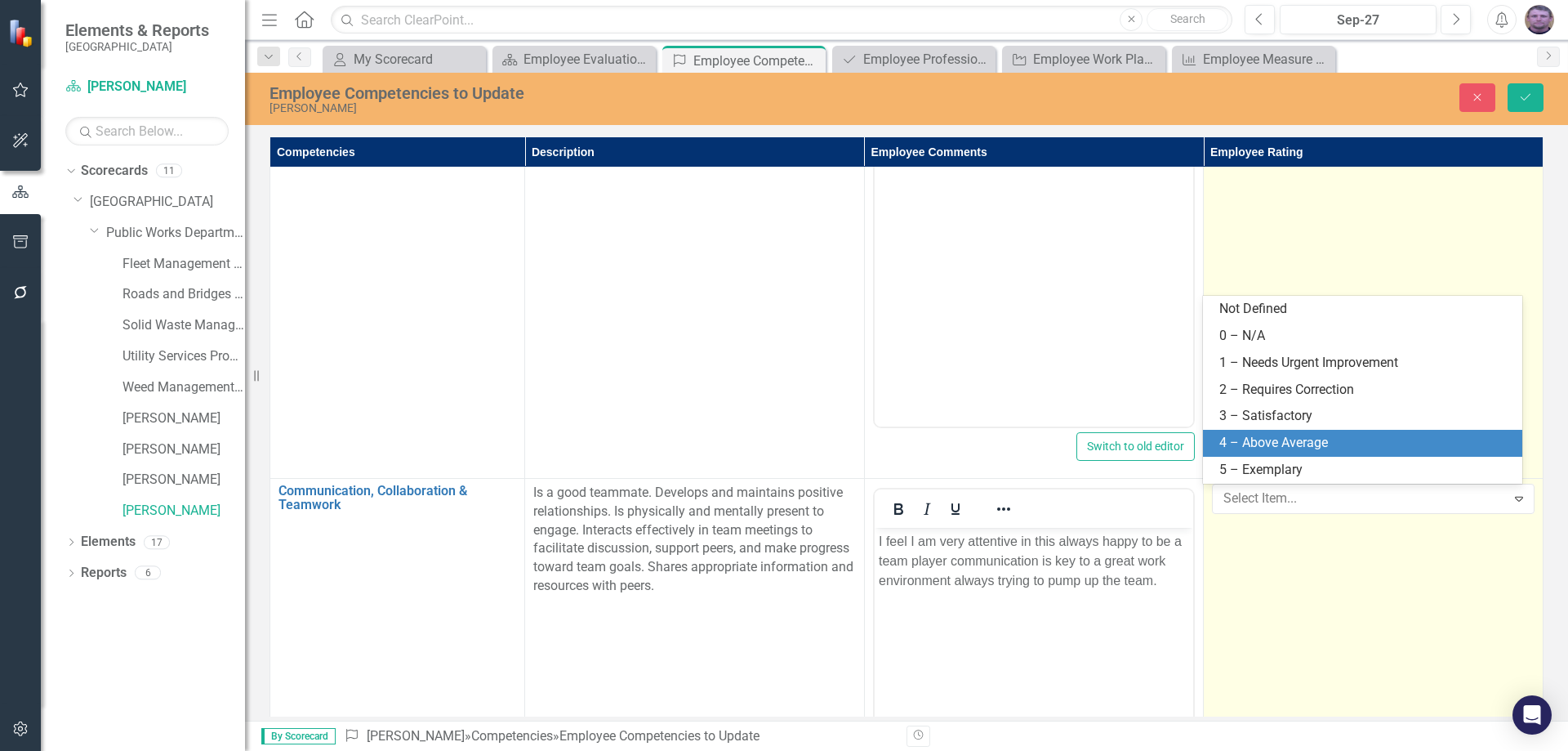
click at [1272, 448] on div "4 – Above Average" at bounding box center [1365, 443] width 293 height 19
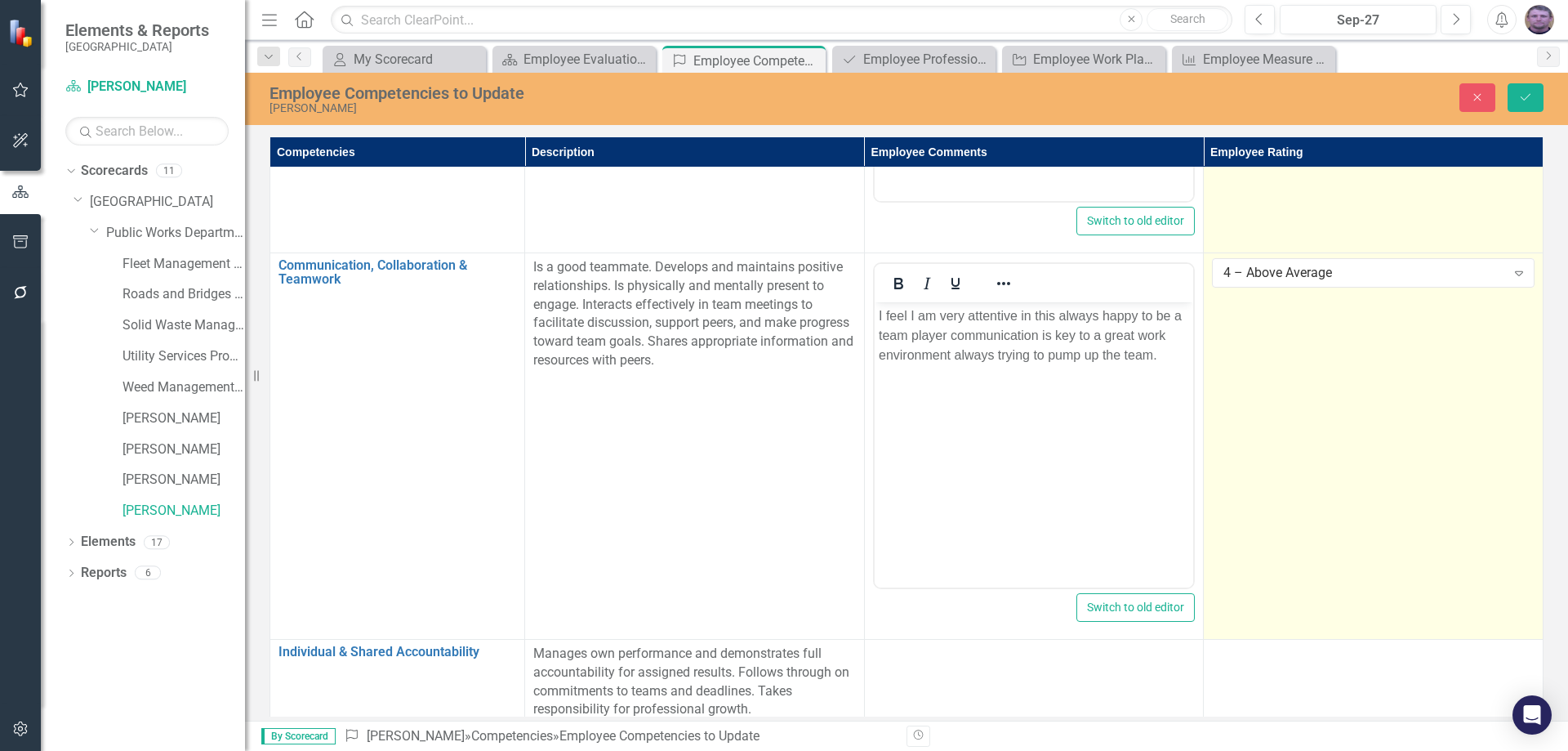
scroll to position [670, 0]
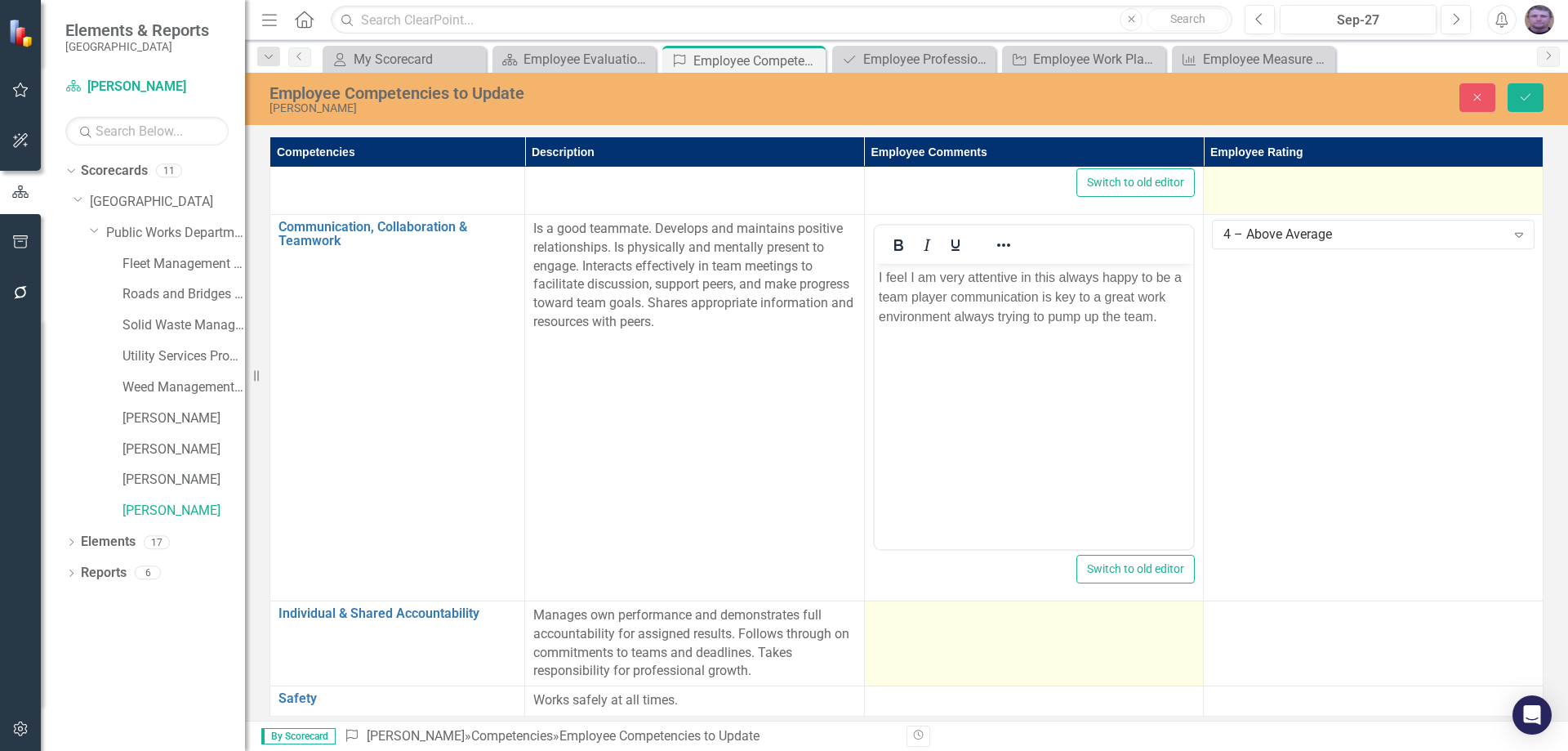
click at [973, 648] on td at bounding box center [1034, 642] width 340 height 85
click at [973, 635] on td at bounding box center [1034, 642] width 340 height 85
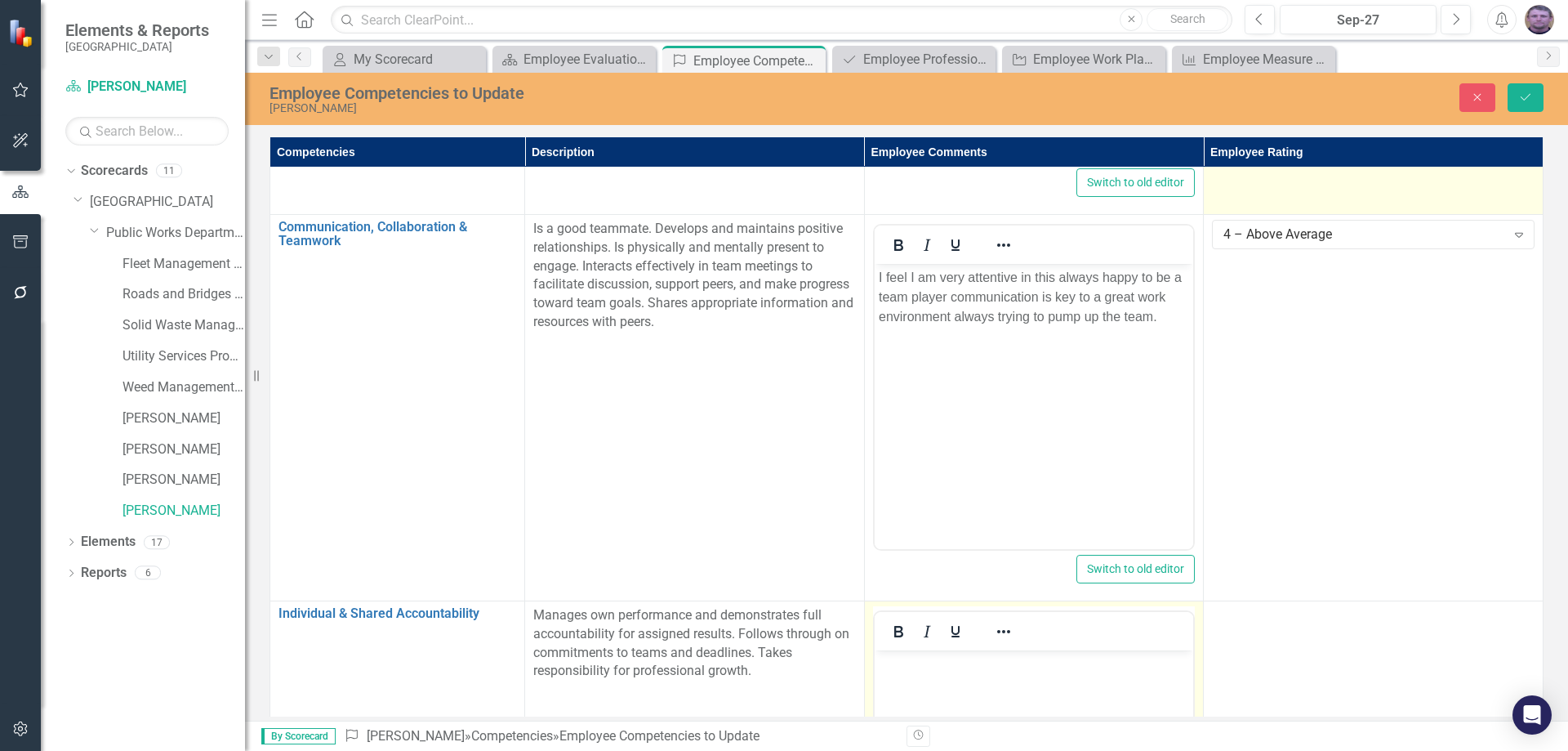
scroll to position [0, 0]
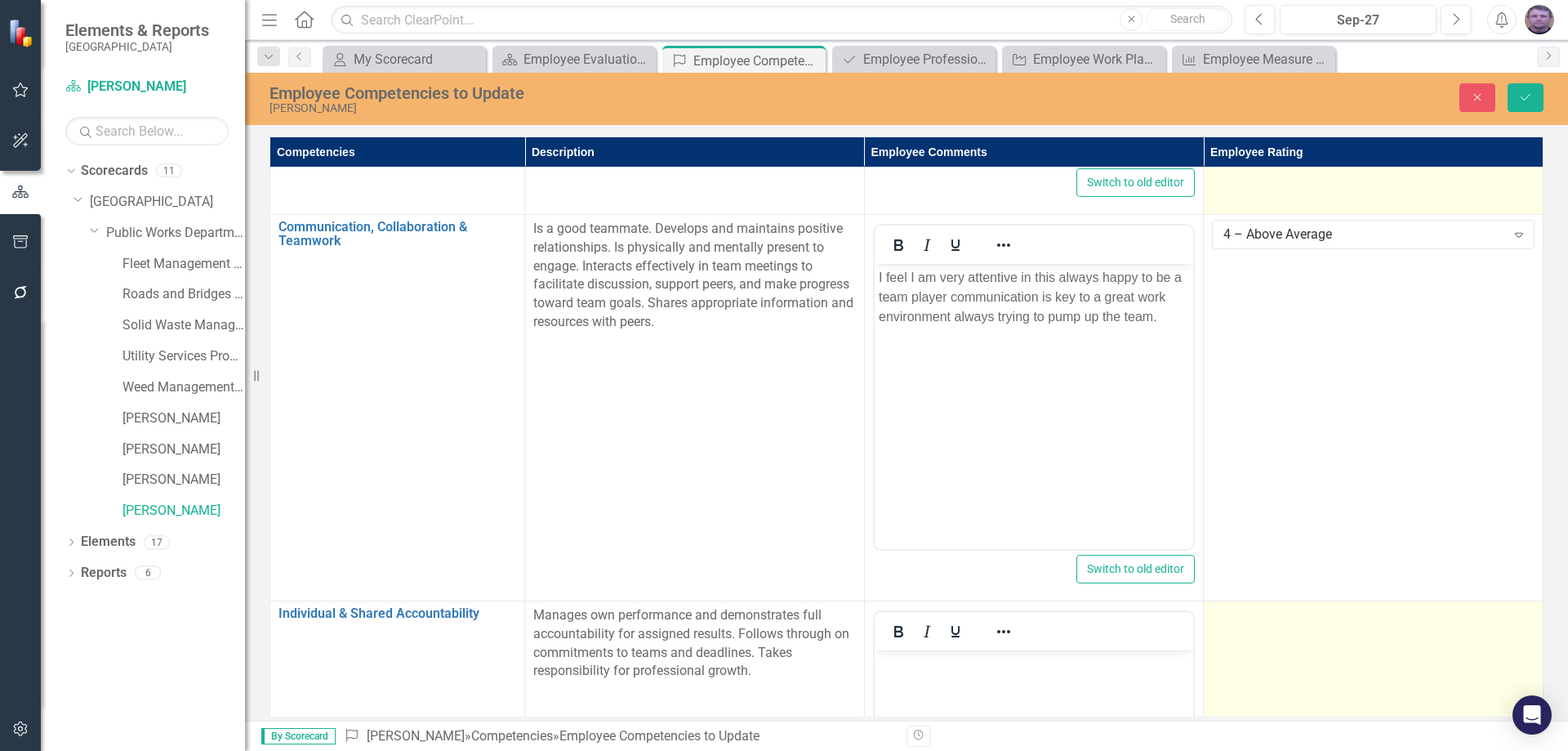
click at [1239, 620] on div at bounding box center [1373, 616] width 323 height 20
click at [1426, 621] on div "Not Defined" at bounding box center [1364, 621] width 282 height 19
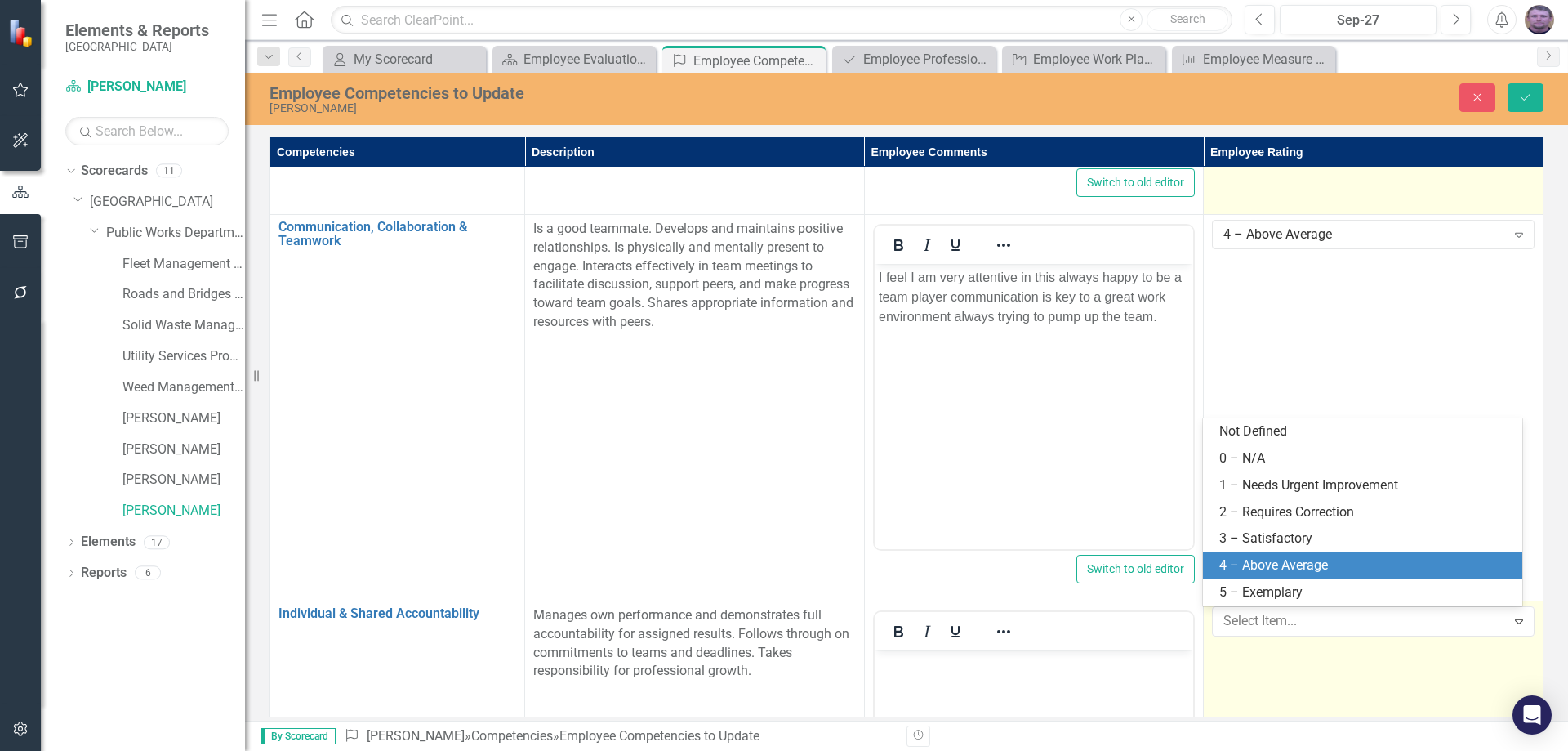
click at [1264, 565] on div "4 – Above Average" at bounding box center [1365, 565] width 293 height 19
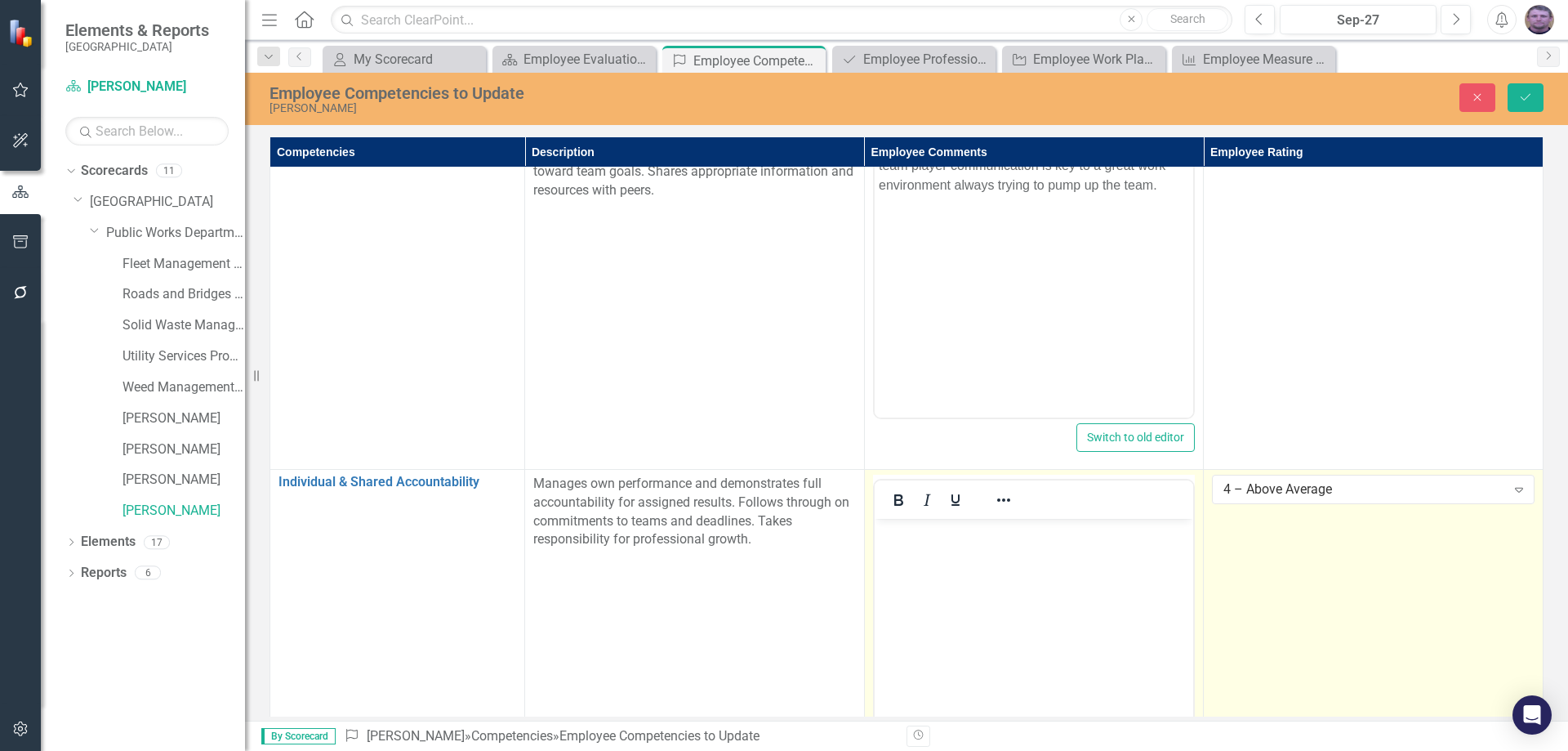
scroll to position [833, 0]
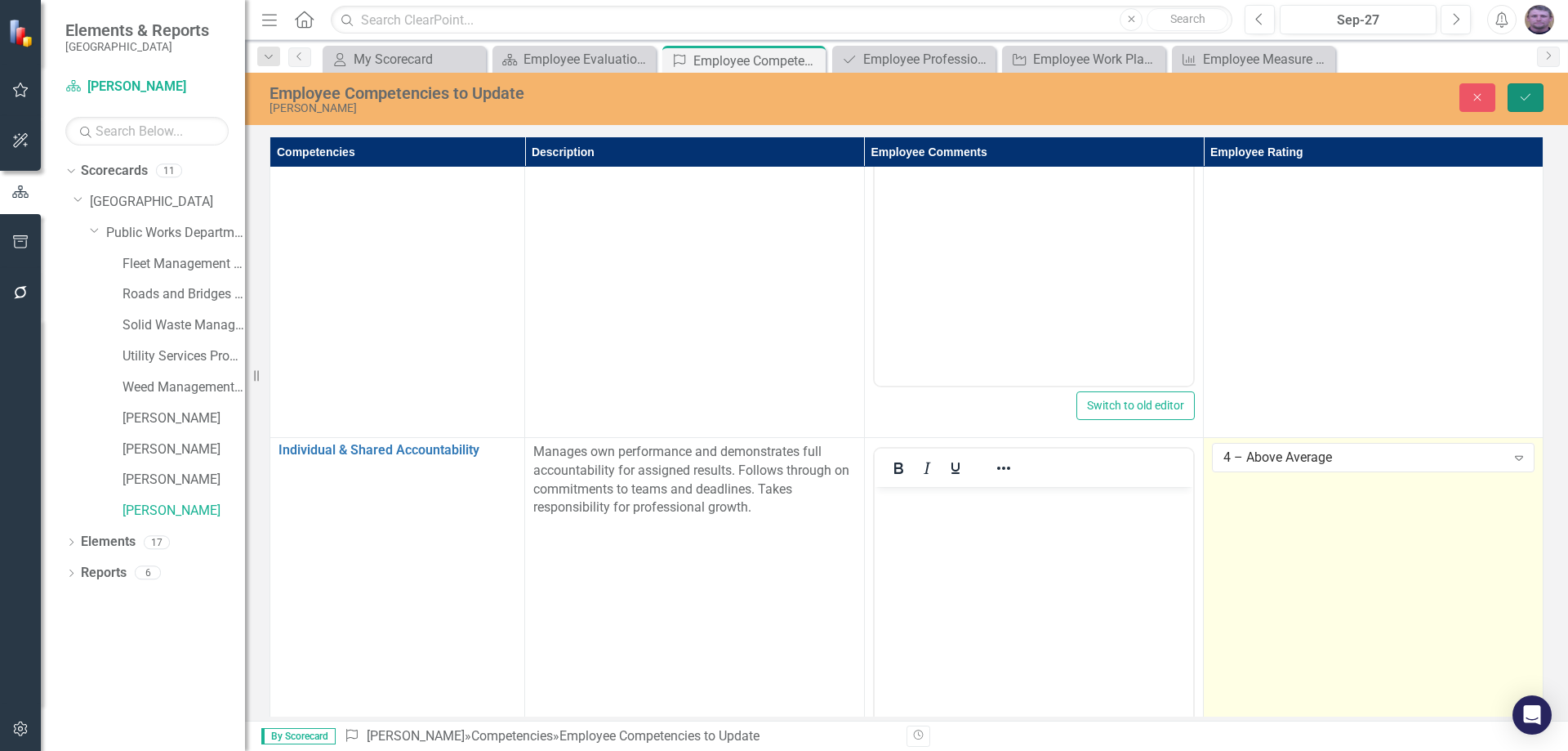
click at [1530, 87] on button "Save" at bounding box center [1526, 97] width 36 height 29
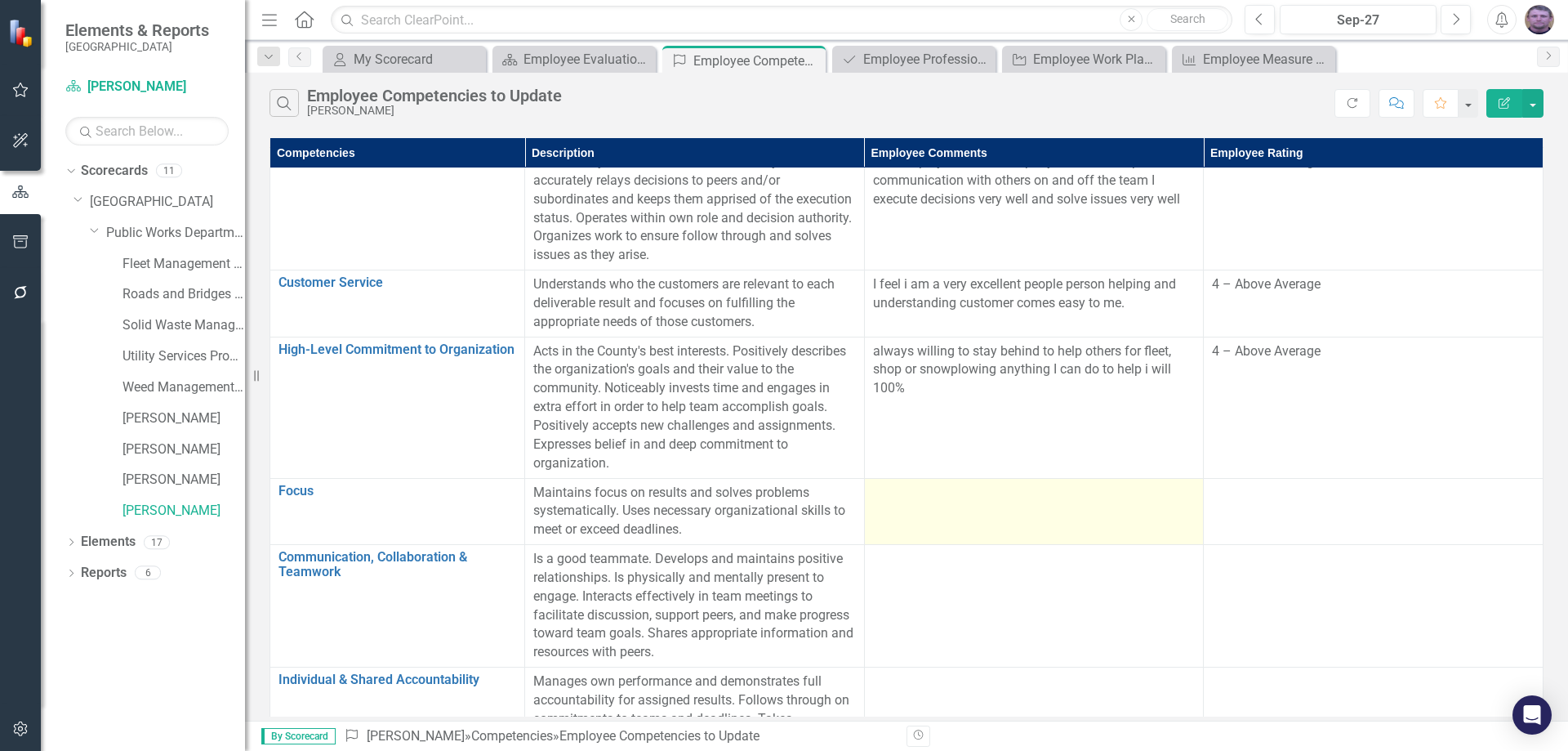
scroll to position [0, 0]
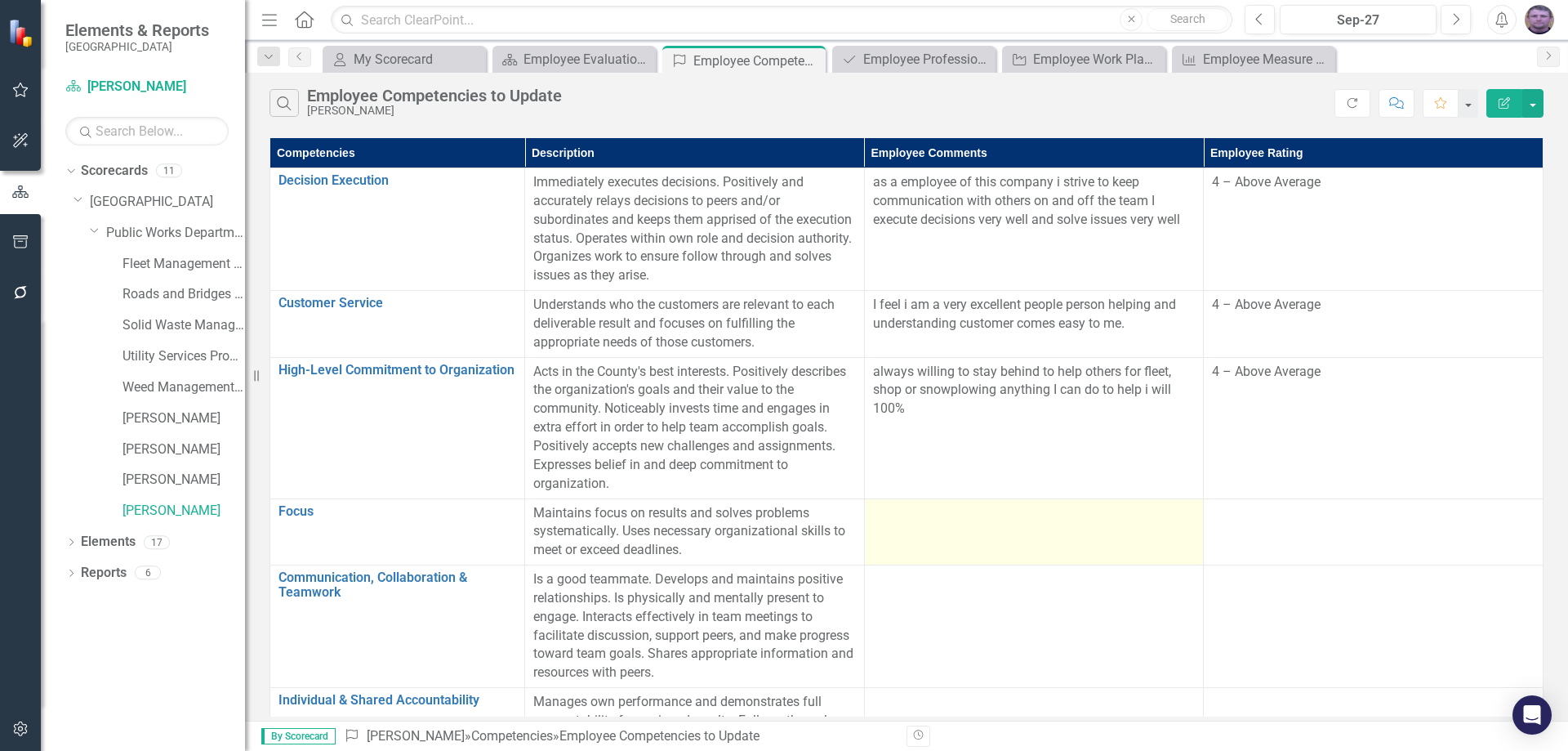
click at [938, 528] on td at bounding box center [1034, 531] width 340 height 67
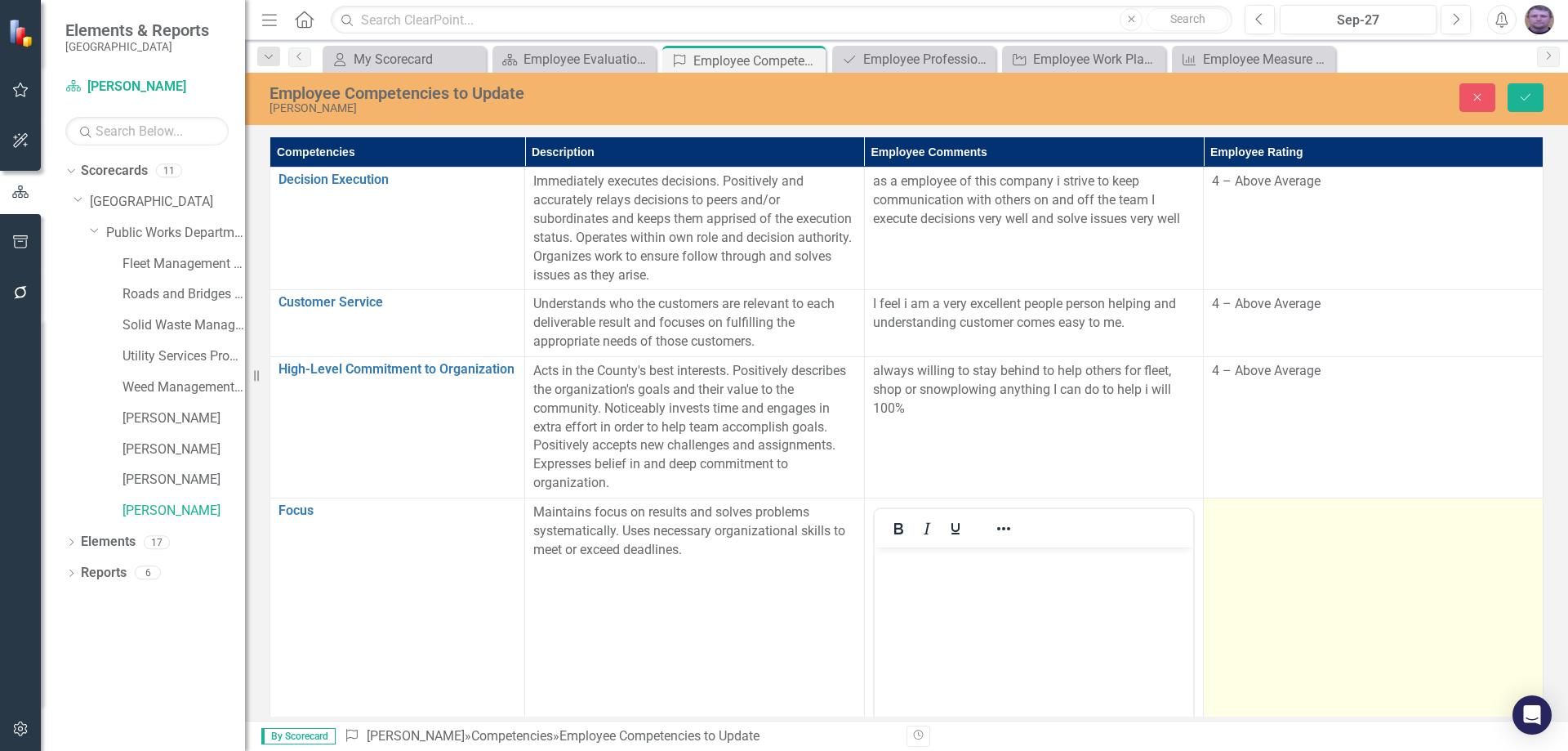
click at [1267, 527] on td at bounding box center [1374, 690] width 340 height 386
click at [1267, 527] on div "Select Item..." at bounding box center [1364, 518] width 282 height 19
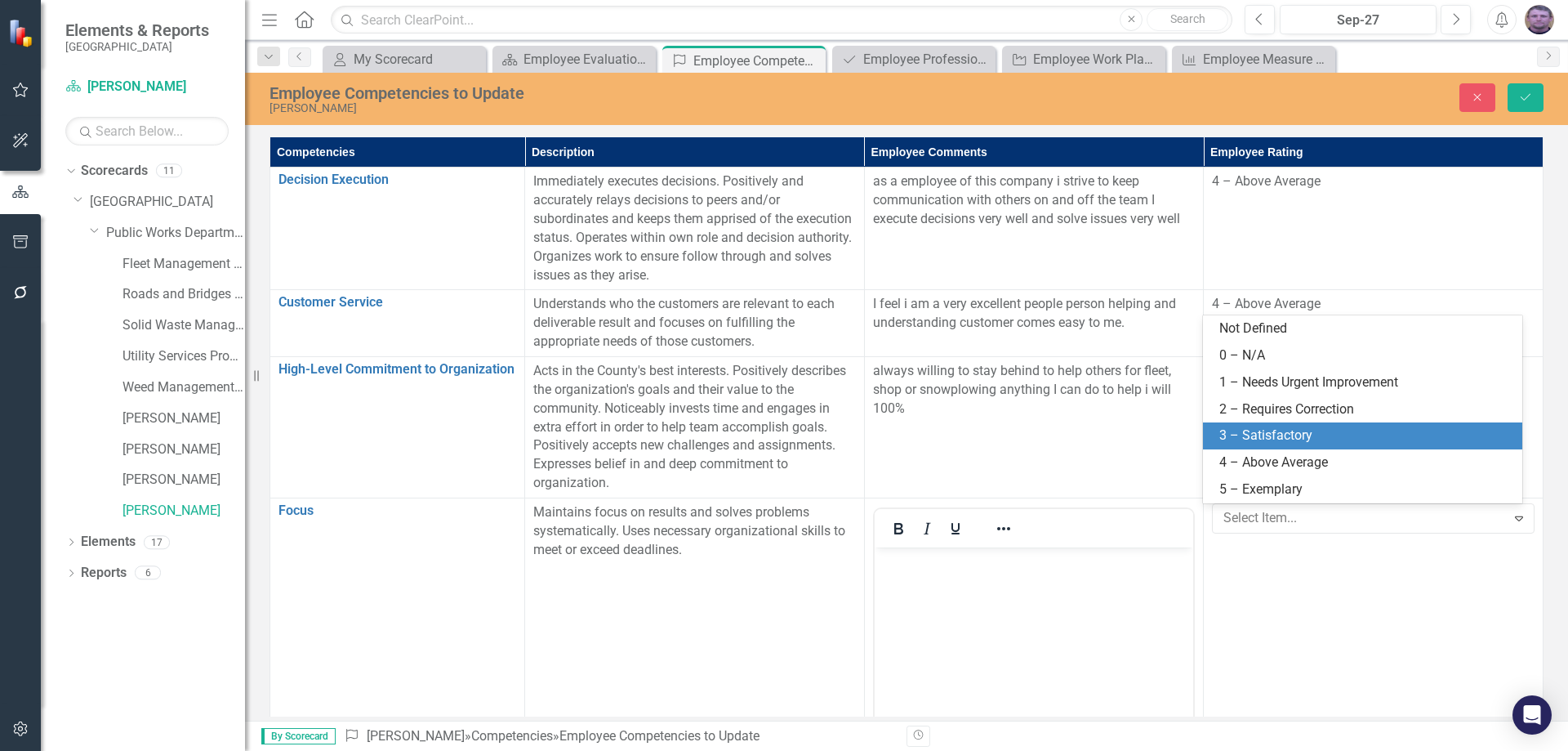
click at [1297, 439] on div "3 – Satisfactory" at bounding box center [1365, 435] width 293 height 19
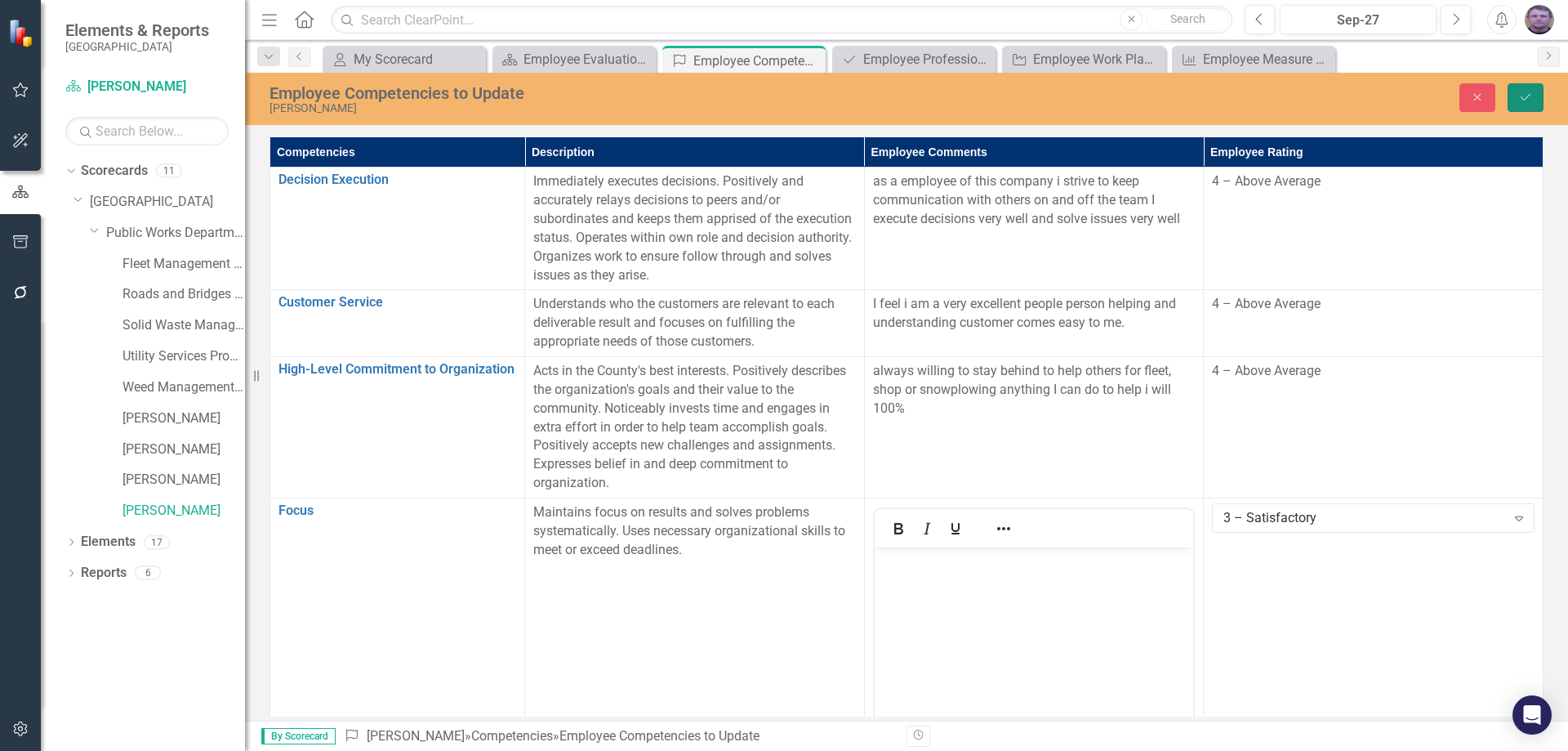
click at [1529, 91] on icon "Save" at bounding box center [1525, 96] width 15 height 11
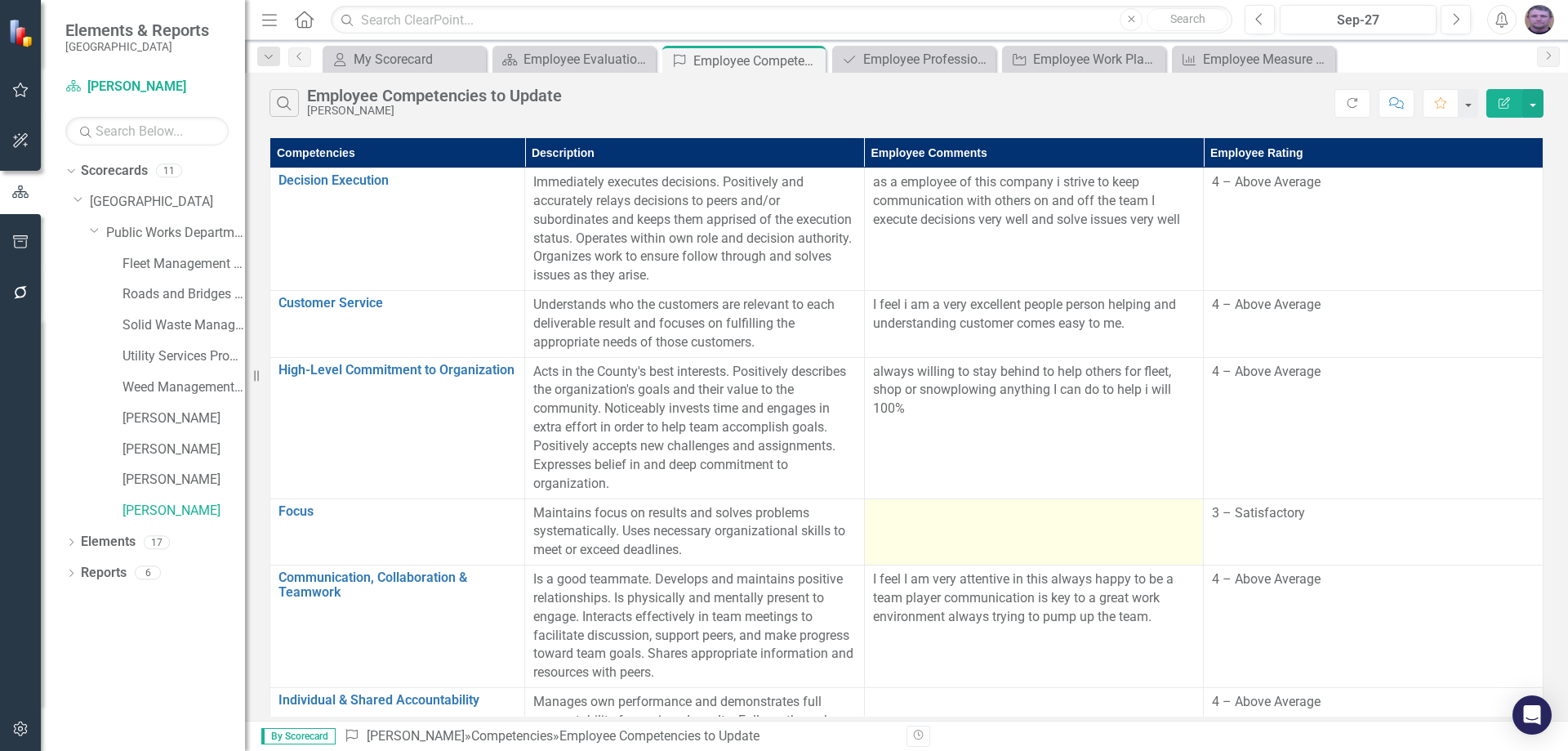
scroll to position [87, 0]
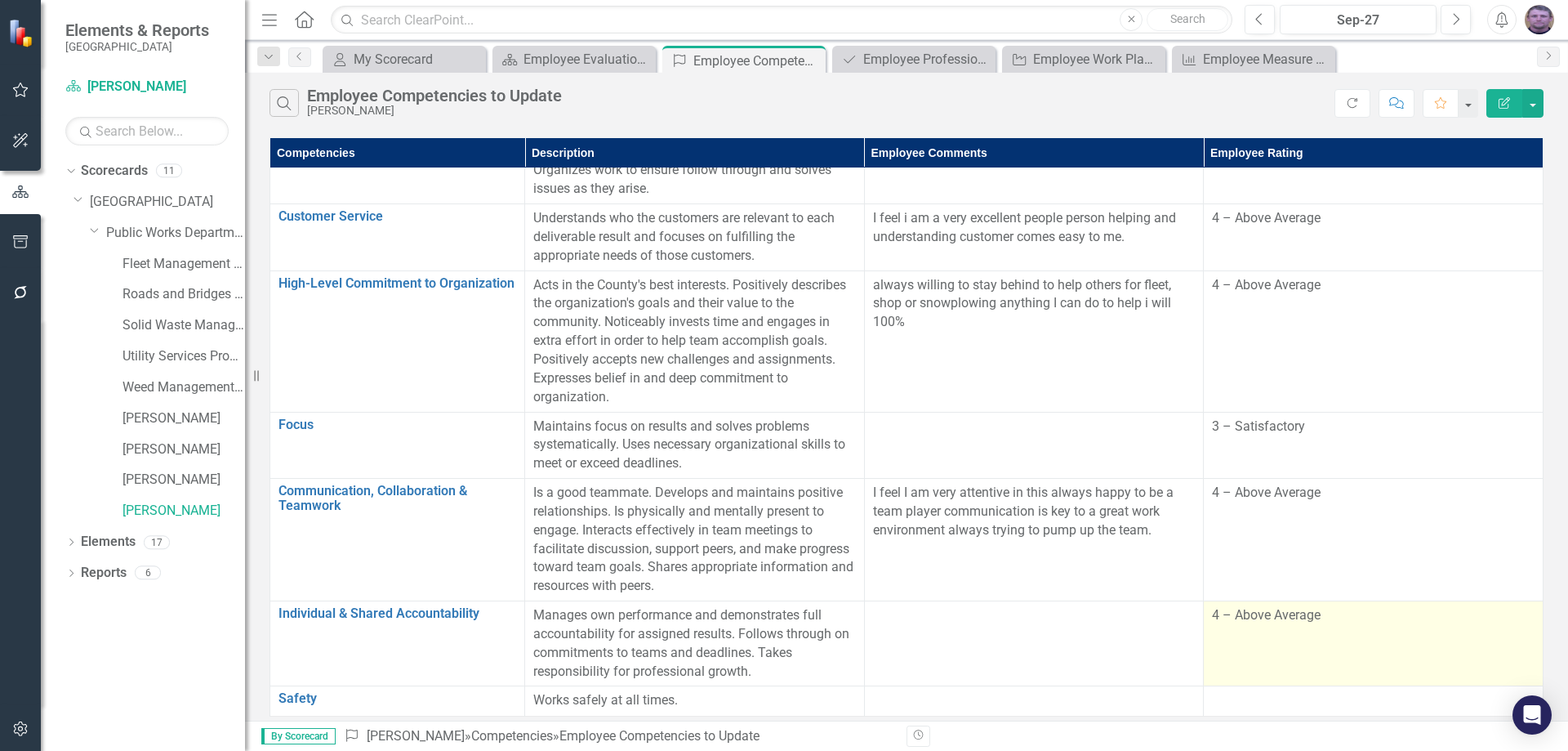
click at [1247, 628] on td "4 – Above Average" at bounding box center [1374, 643] width 340 height 85
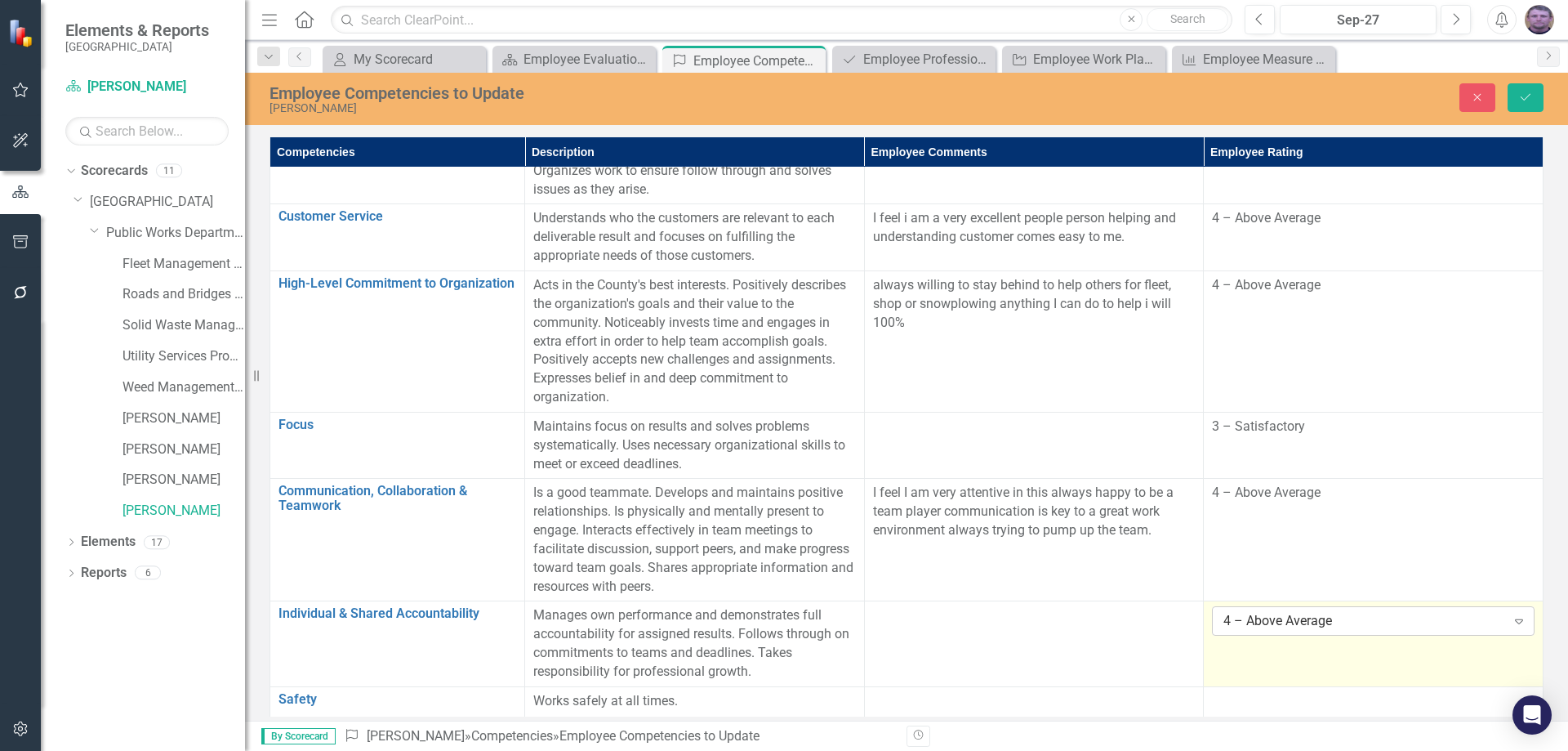
click at [1504, 614] on div "Expand" at bounding box center [1518, 621] width 29 height 26
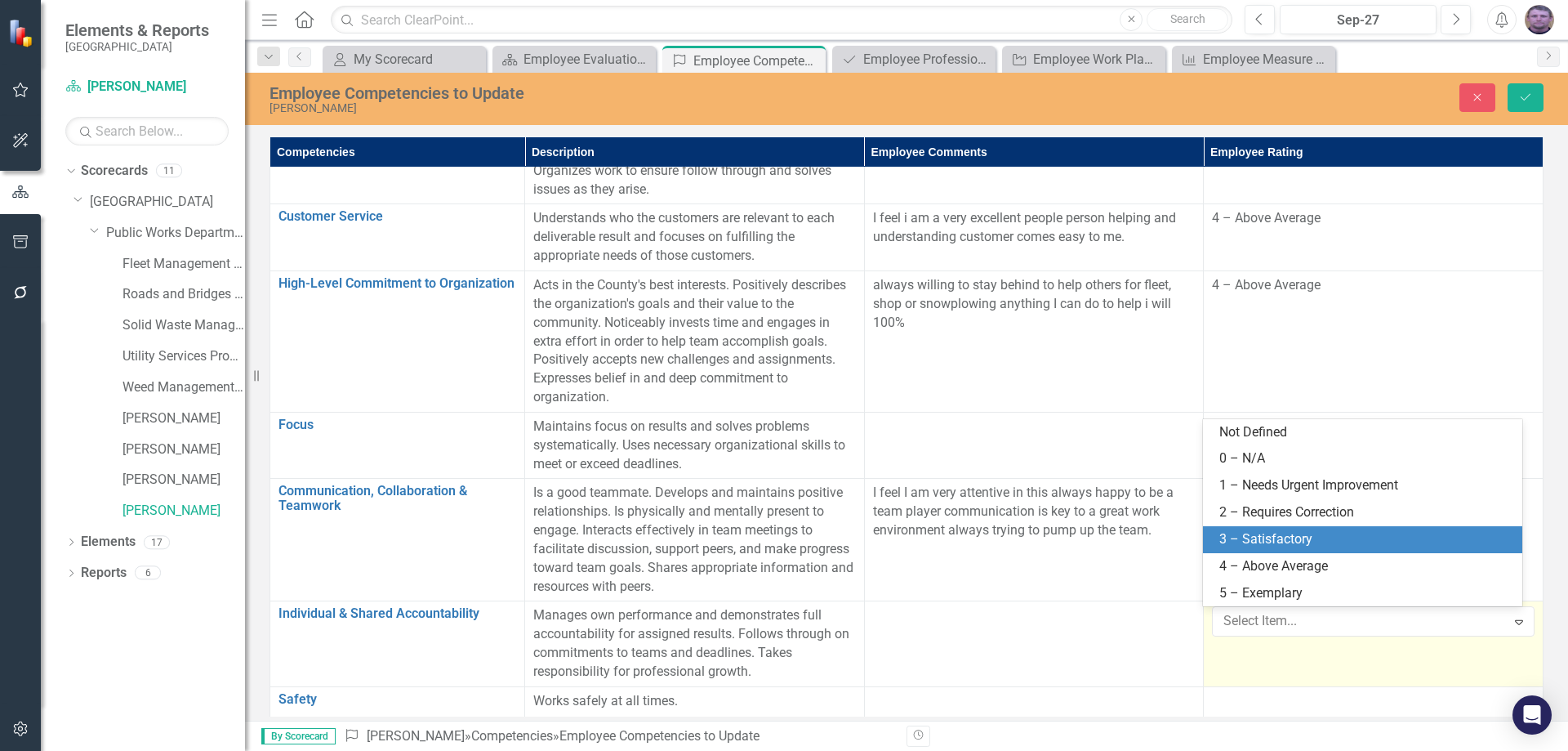
click at [1269, 540] on div "3 – Satisfactory" at bounding box center [1365, 539] width 293 height 19
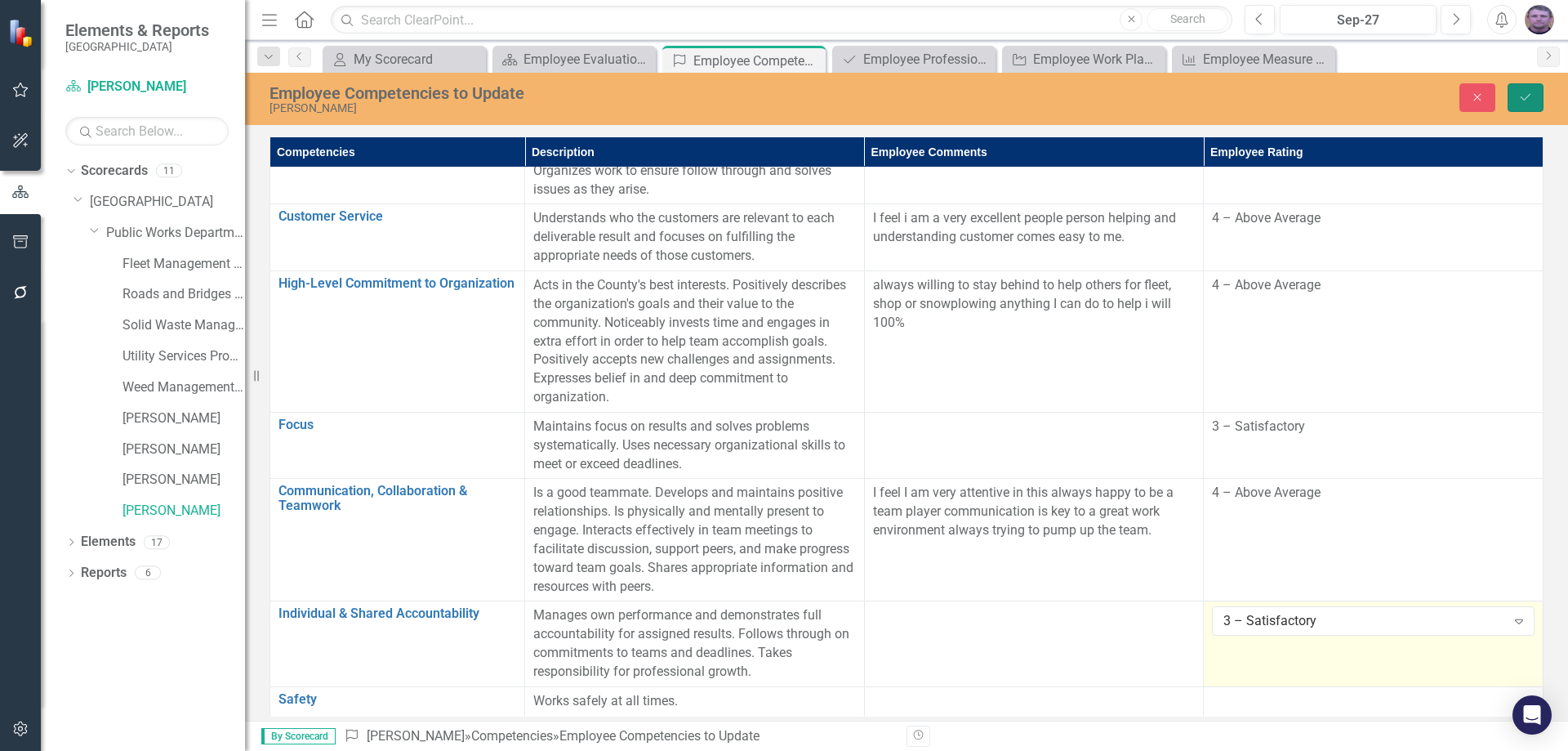
click at [1526, 83] on button "Save" at bounding box center [1526, 97] width 36 height 29
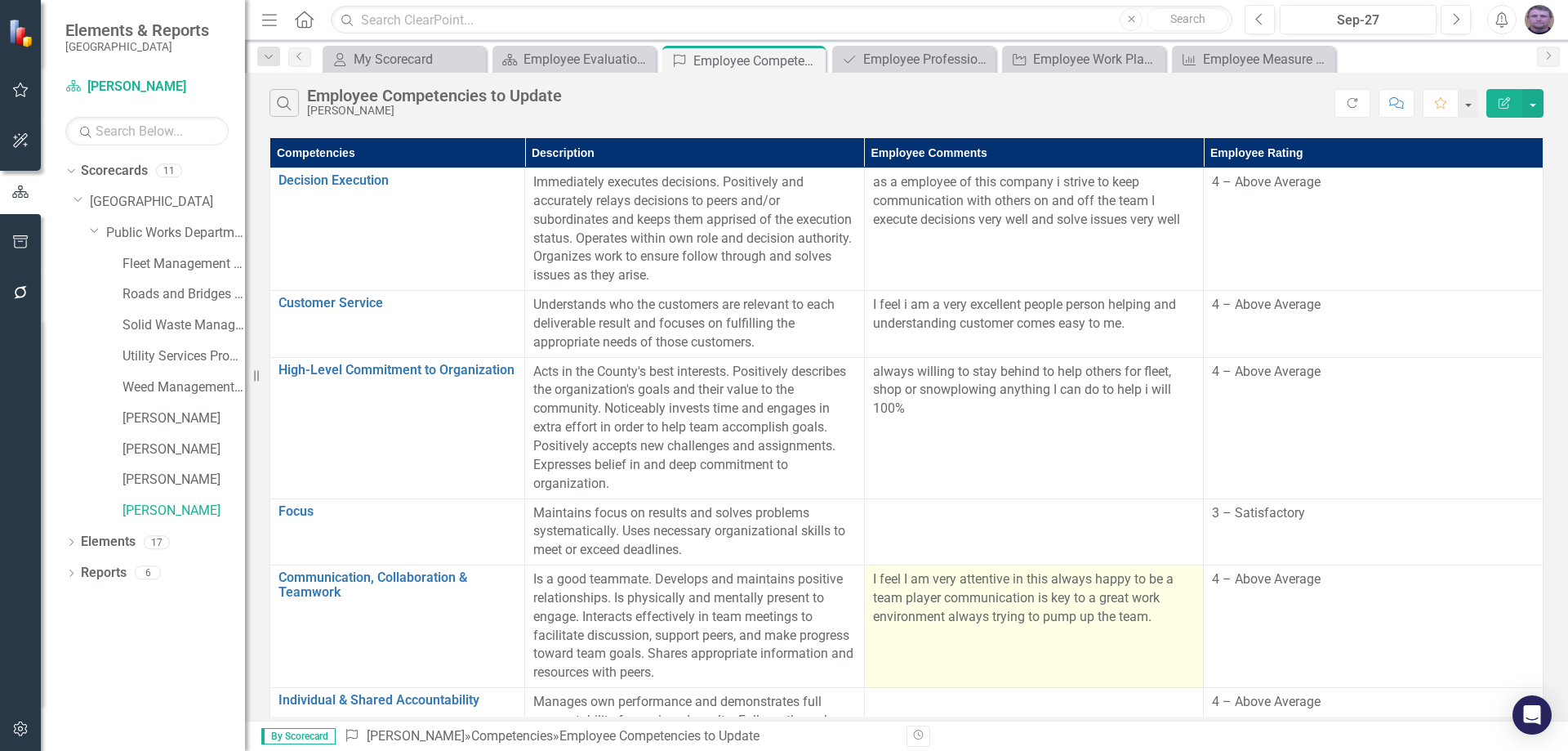
scroll to position [87, 0]
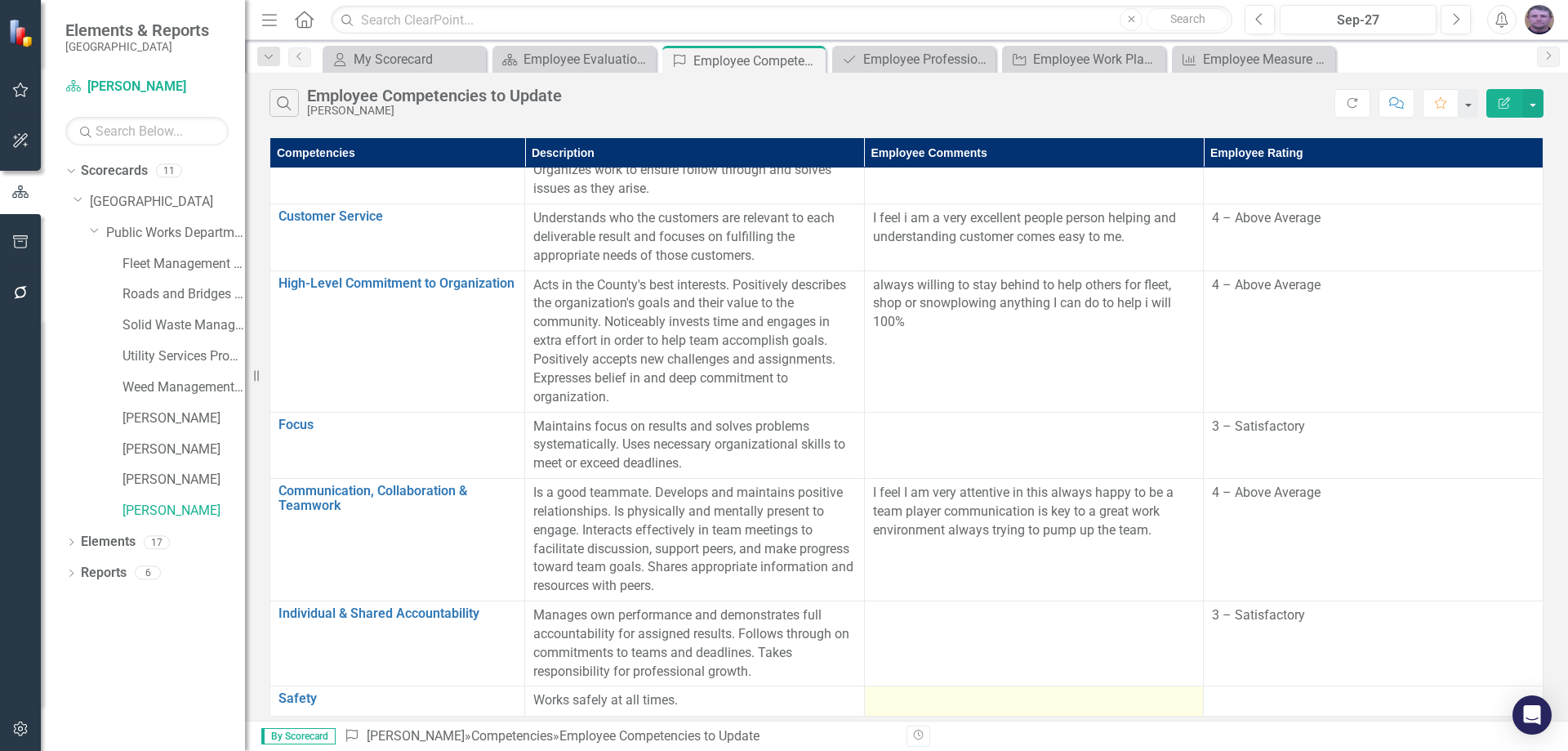
click at [912, 704] on div at bounding box center [1034, 701] width 323 height 20
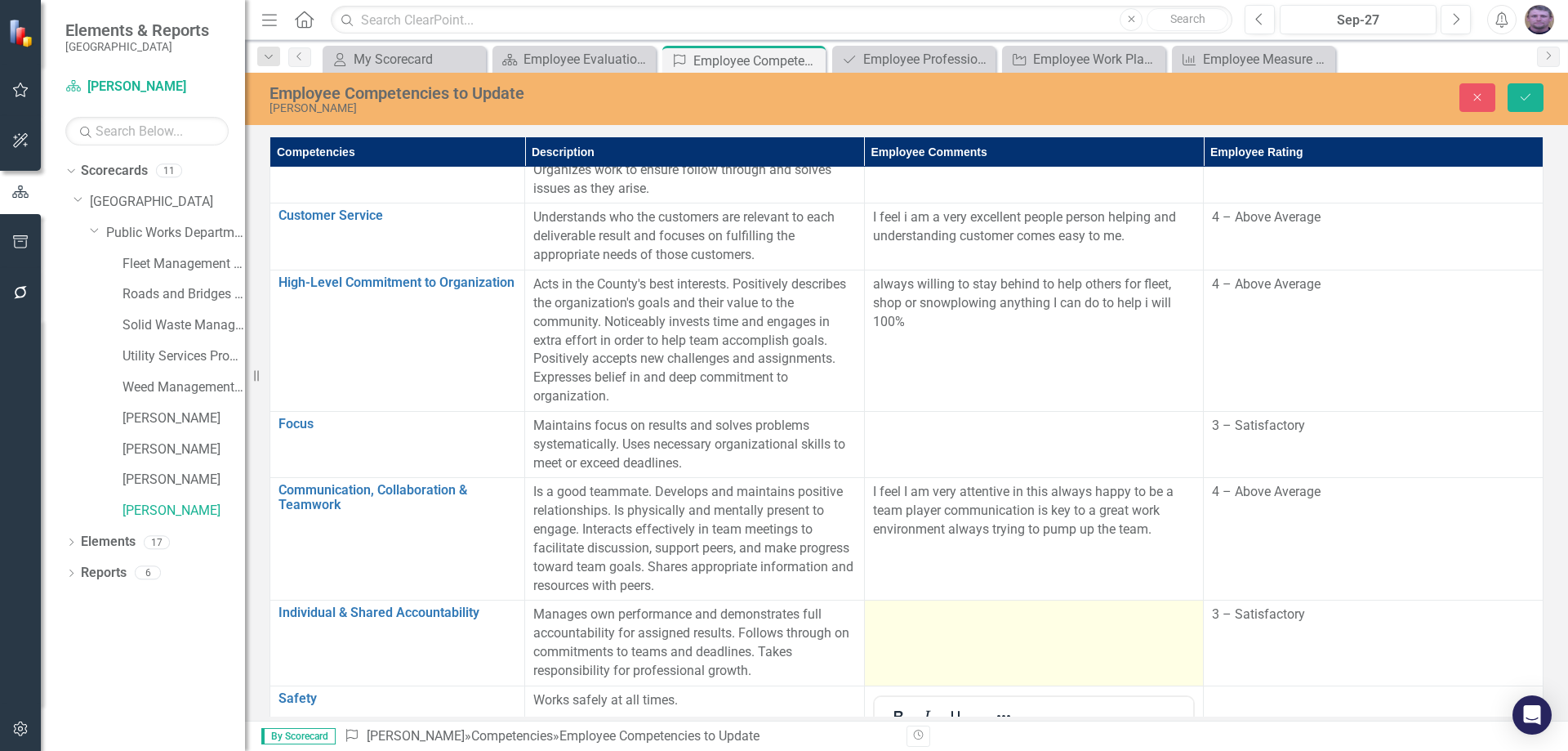
scroll to position [442, 0]
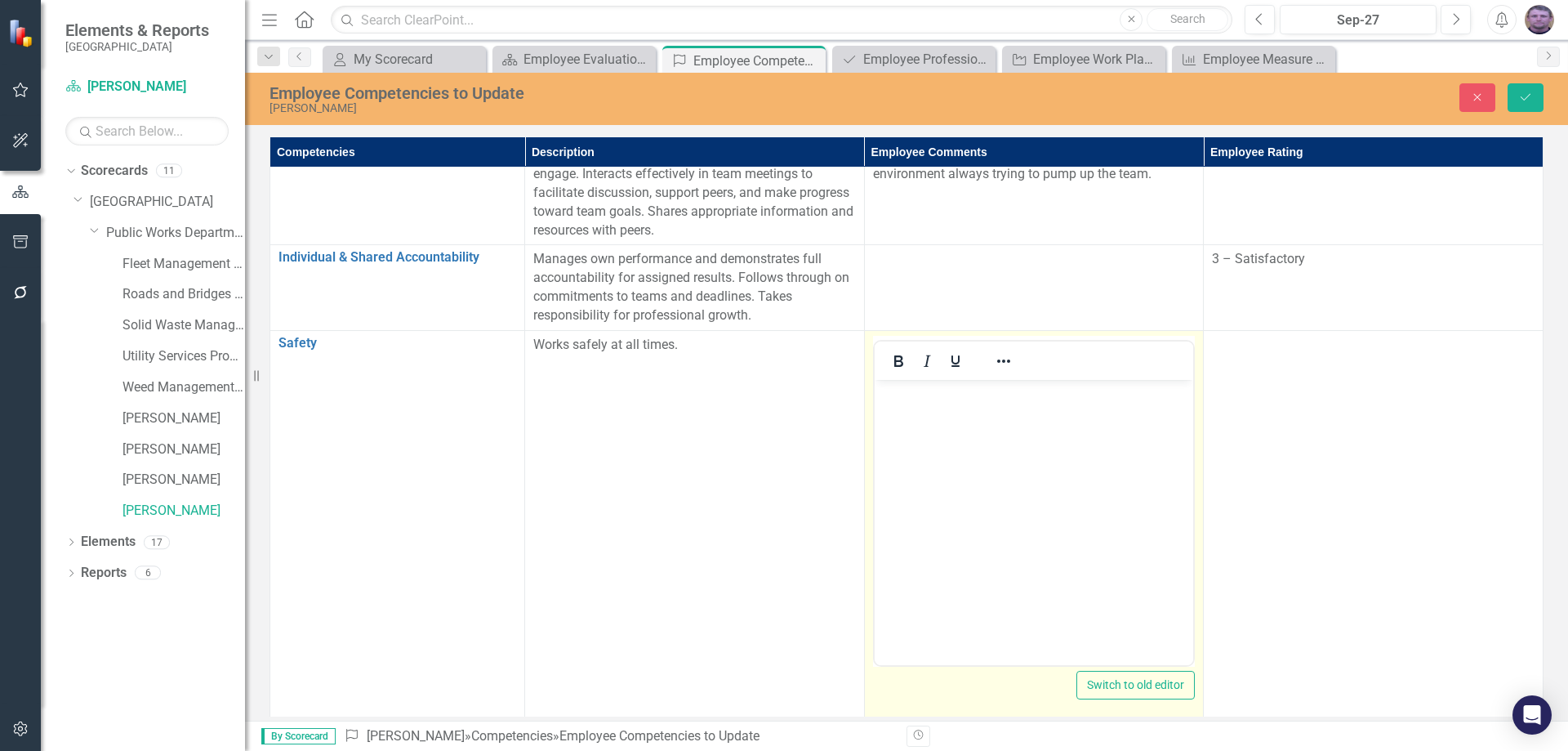
click at [941, 437] on body "Rich Text Area. Press ALT-0 for help." at bounding box center [1033, 501] width 319 height 245
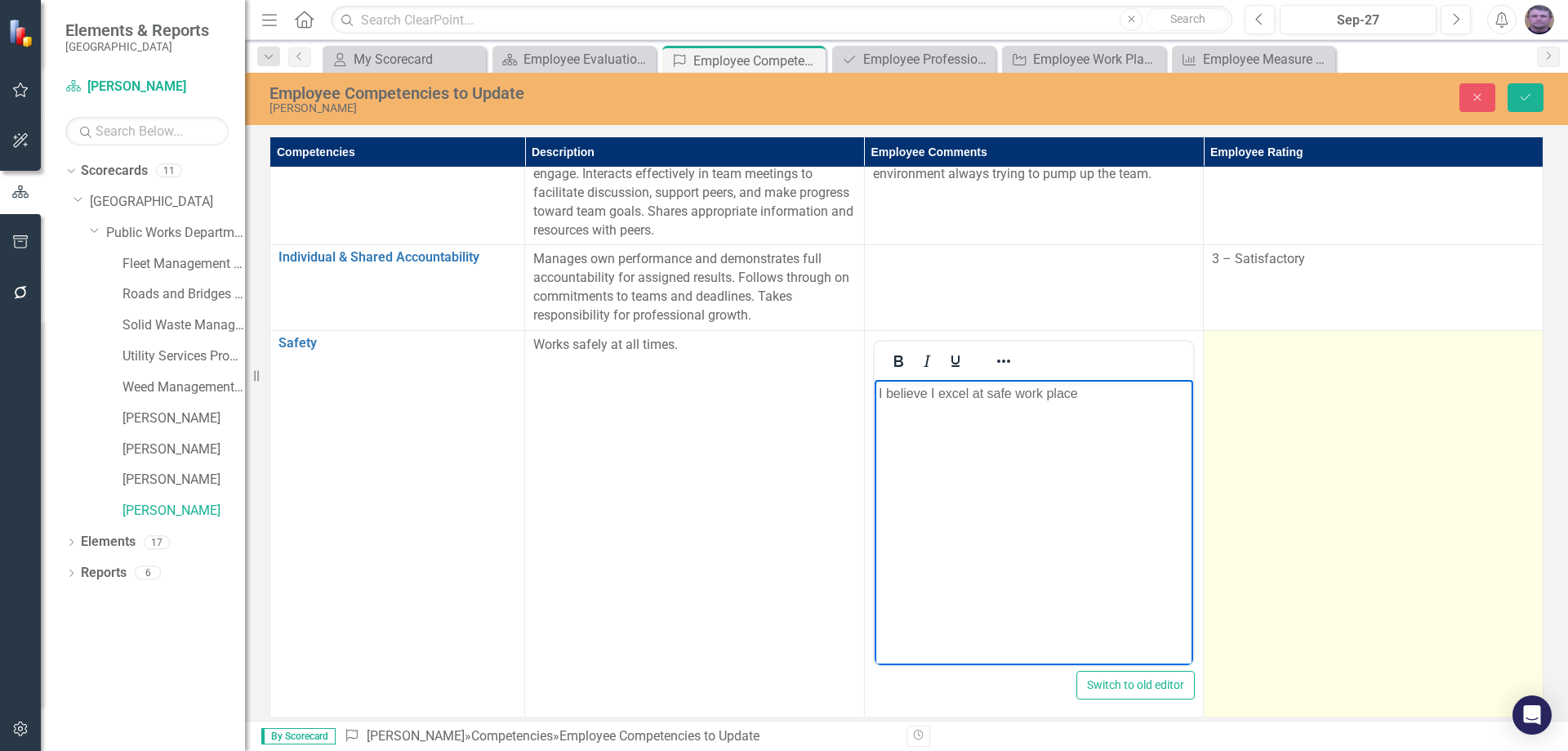
click at [1272, 431] on td at bounding box center [1374, 523] width 340 height 386
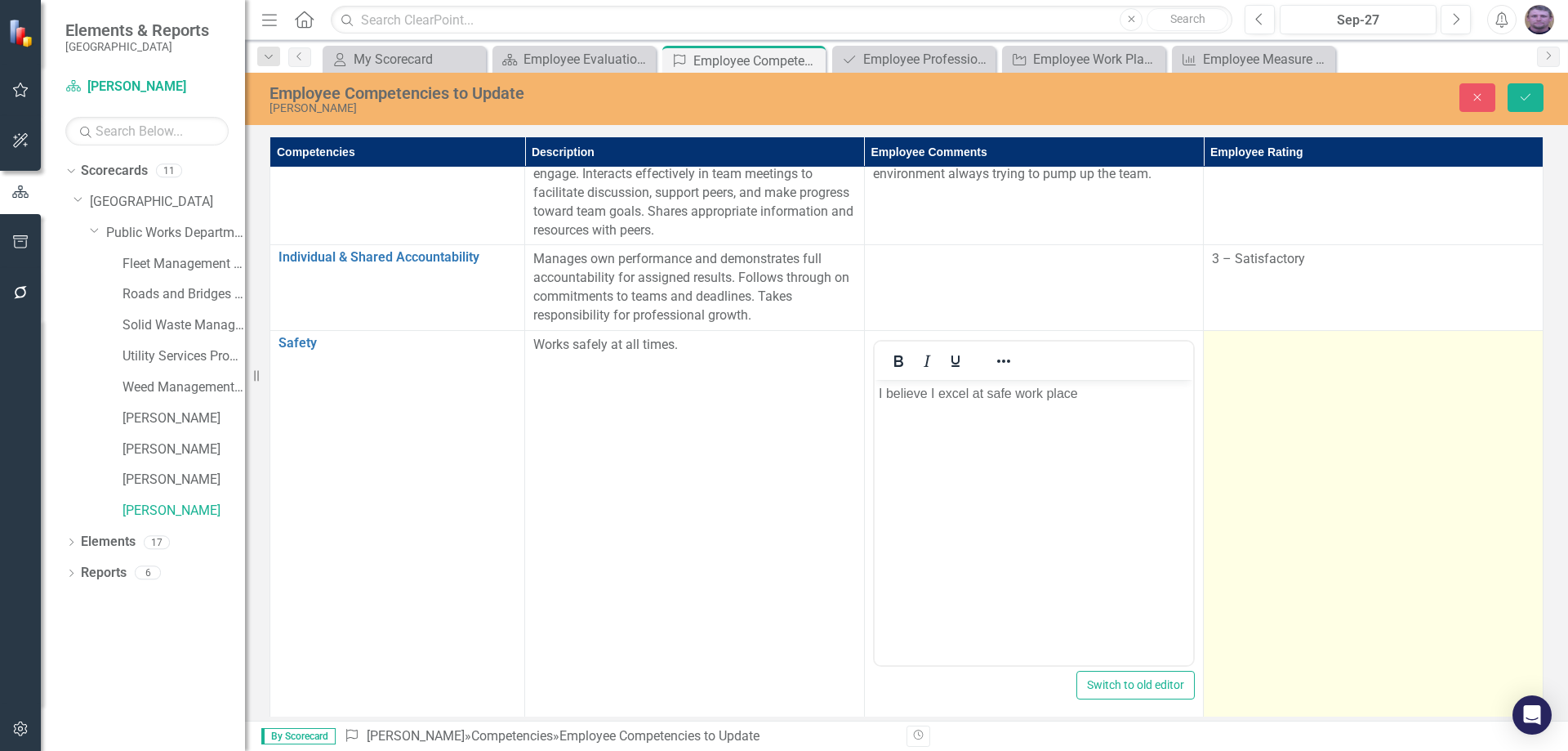
click at [1272, 431] on td at bounding box center [1374, 523] width 340 height 386
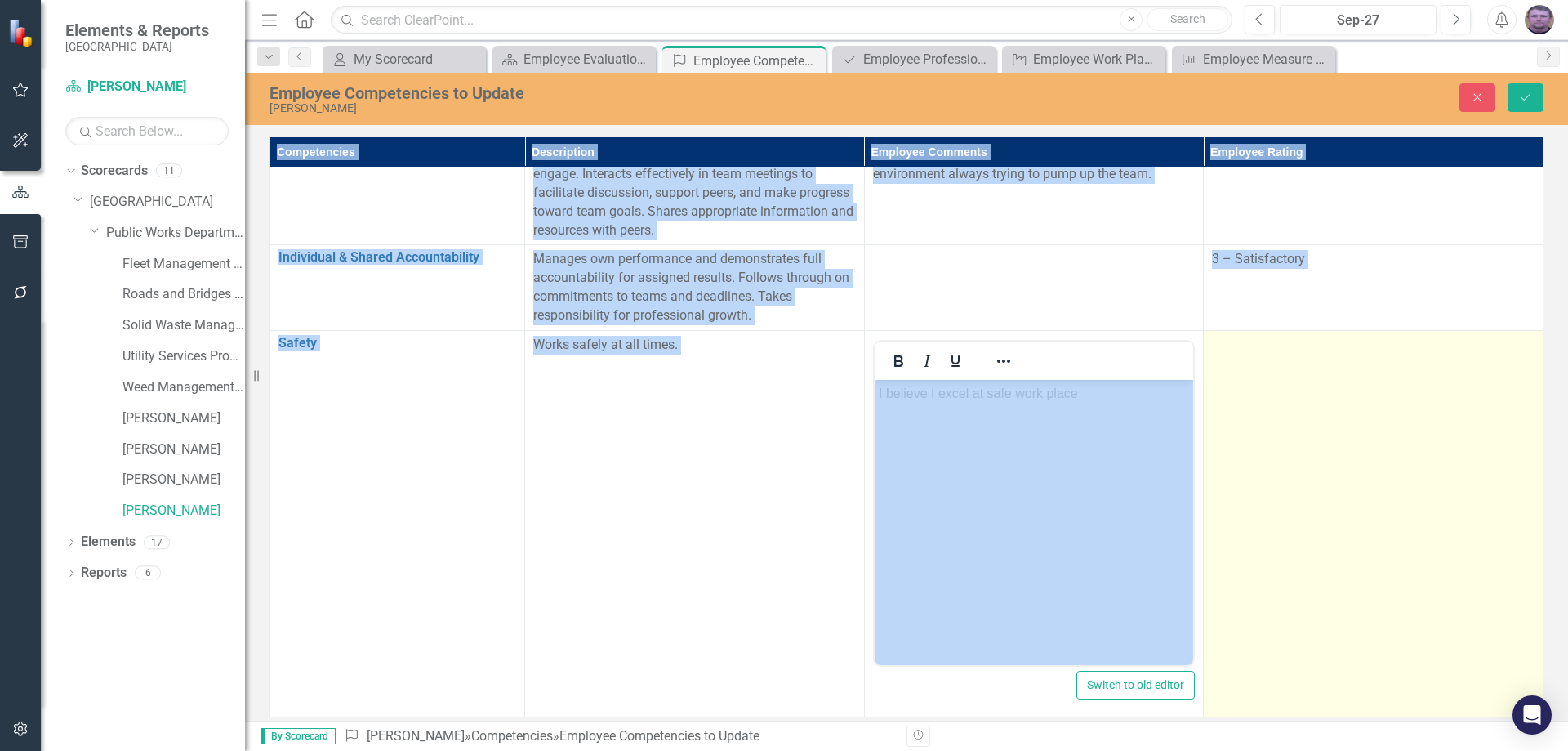
click at [1272, 431] on td at bounding box center [1374, 523] width 340 height 386
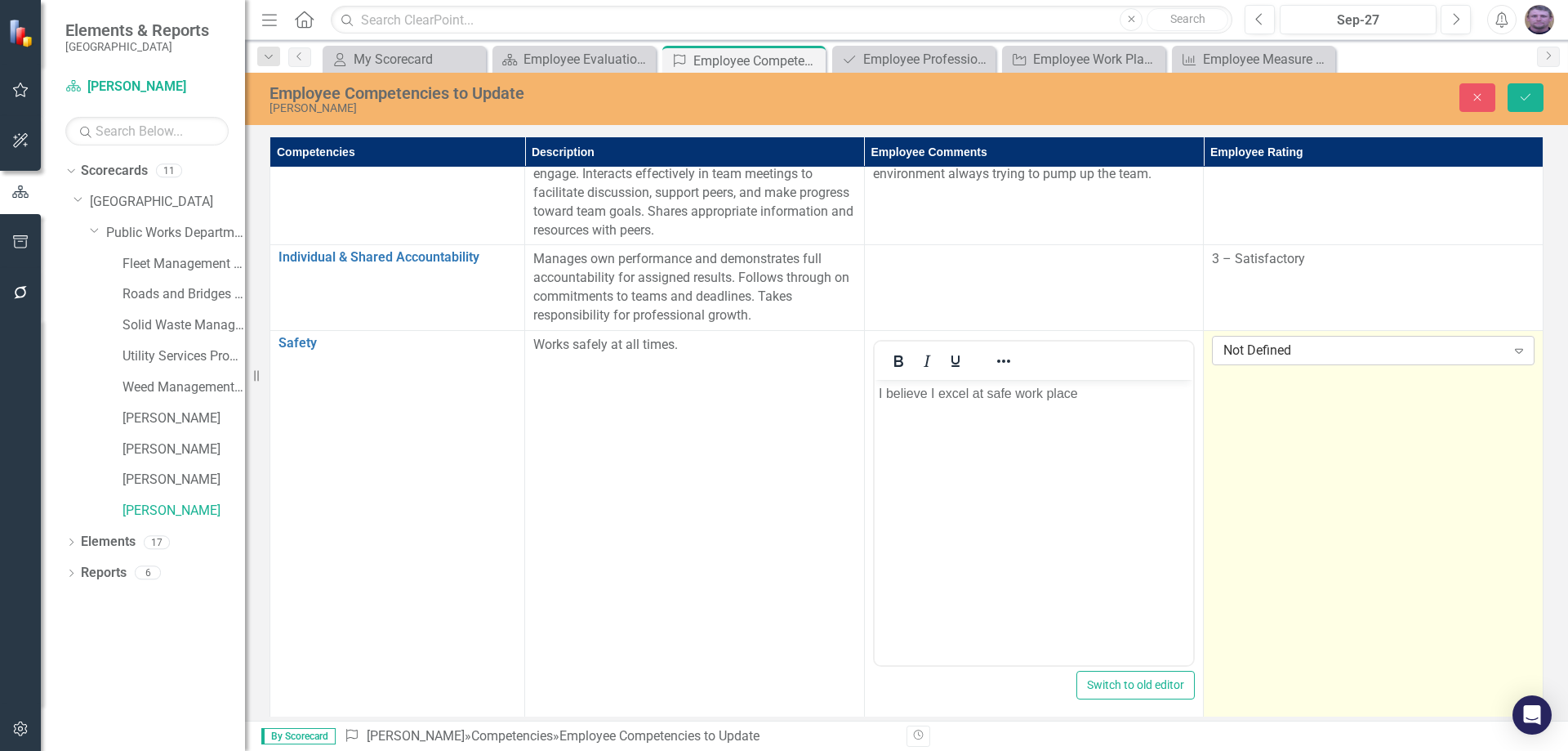
click at [1370, 347] on div "Not Defined" at bounding box center [1364, 350] width 282 height 19
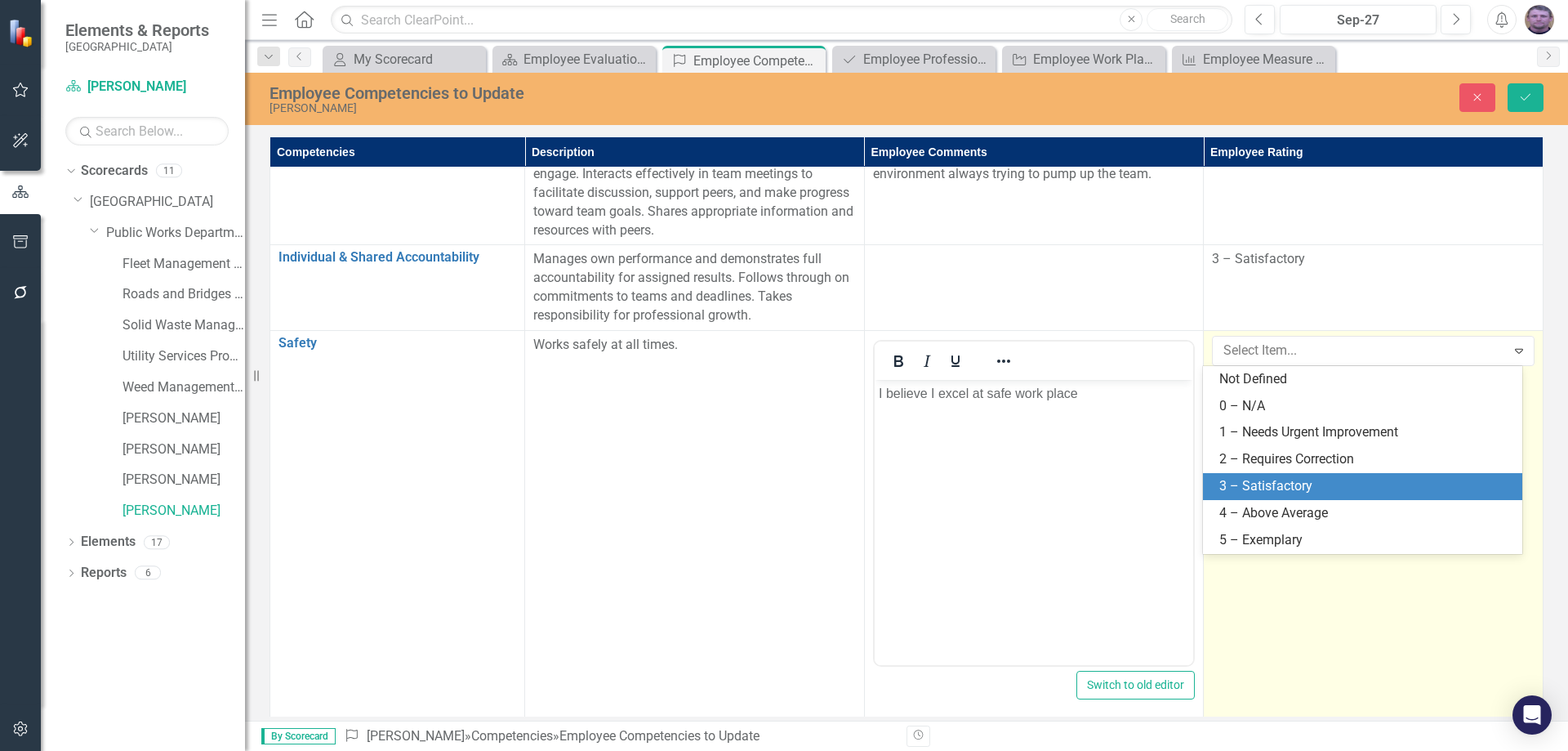
click at [1296, 483] on div "3 – Satisfactory" at bounding box center [1365, 486] width 293 height 19
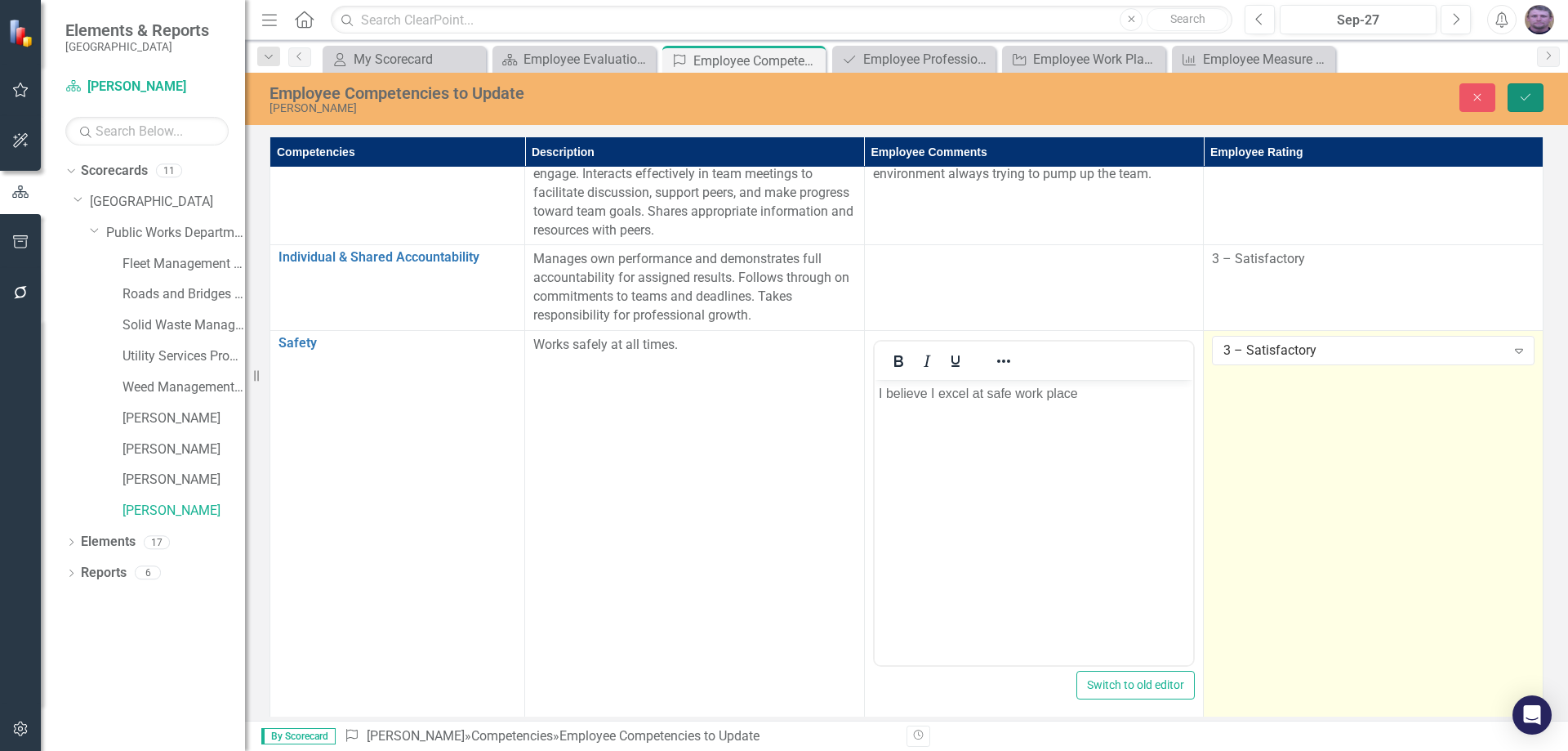
click at [1519, 101] on icon "Save" at bounding box center [1525, 96] width 15 height 11
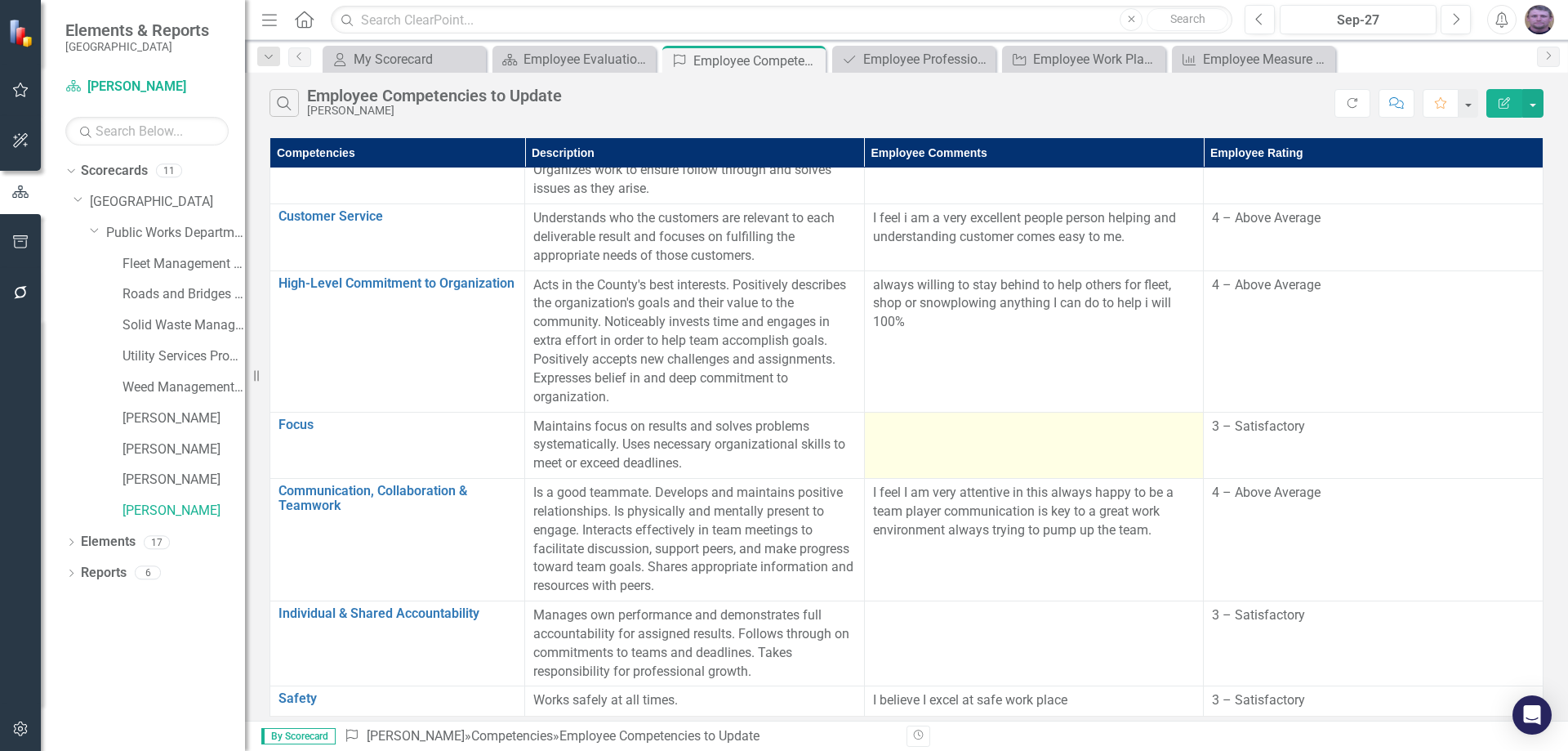
scroll to position [0, 0]
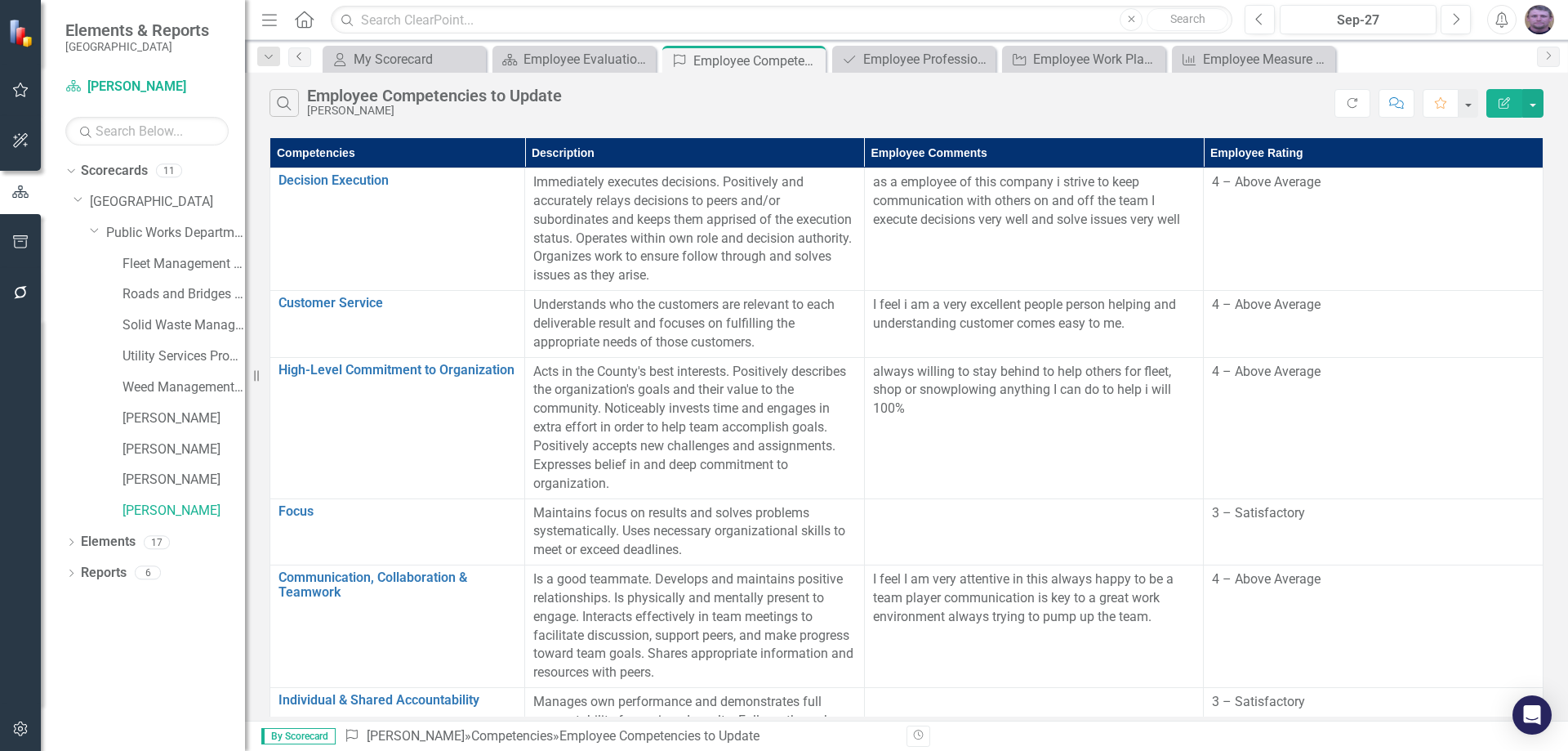
click at [297, 56] on icon "Previous" at bounding box center [299, 56] width 13 height 10
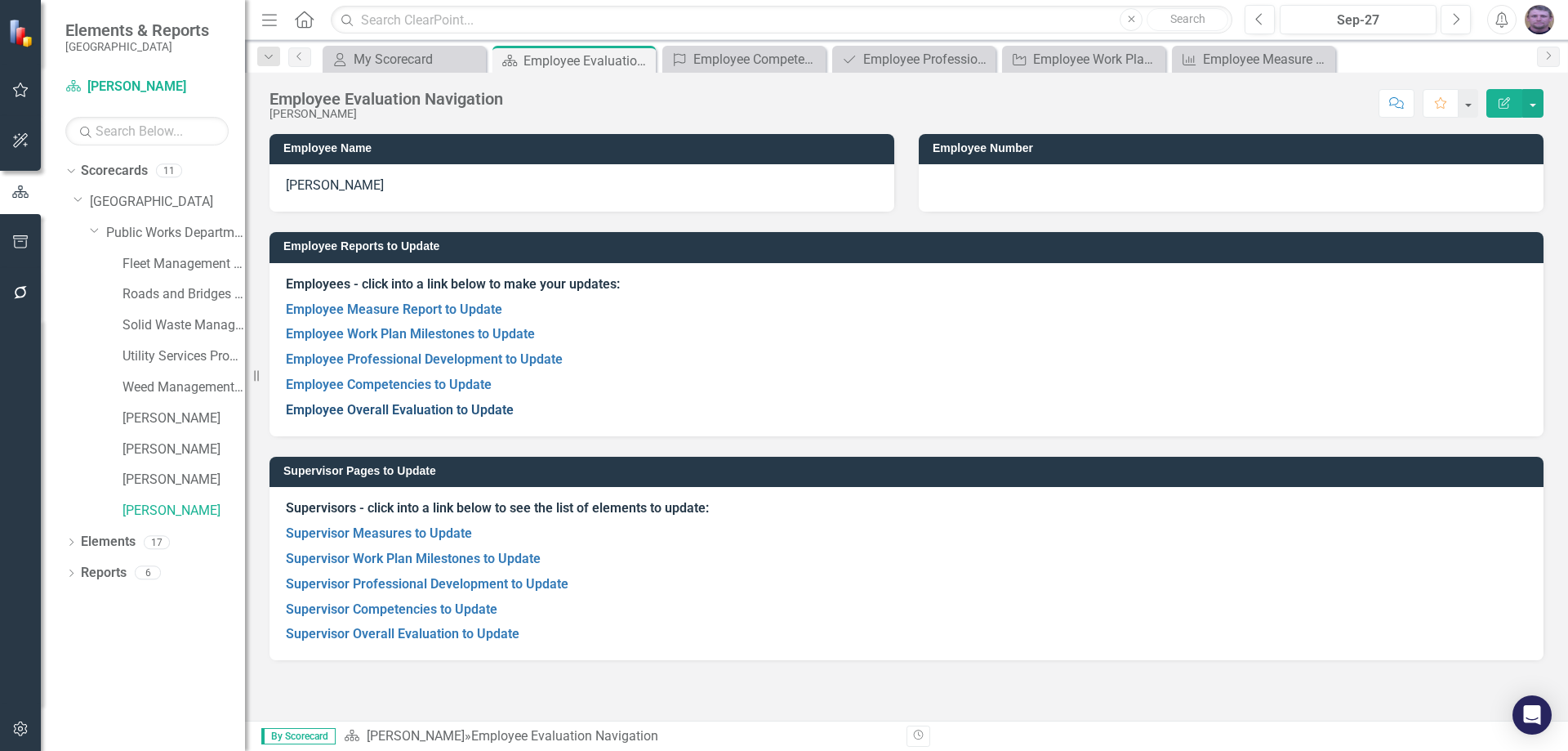
click at [452, 412] on link "Employee Overall Evaluation to Update" at bounding box center [400, 410] width 228 height 16
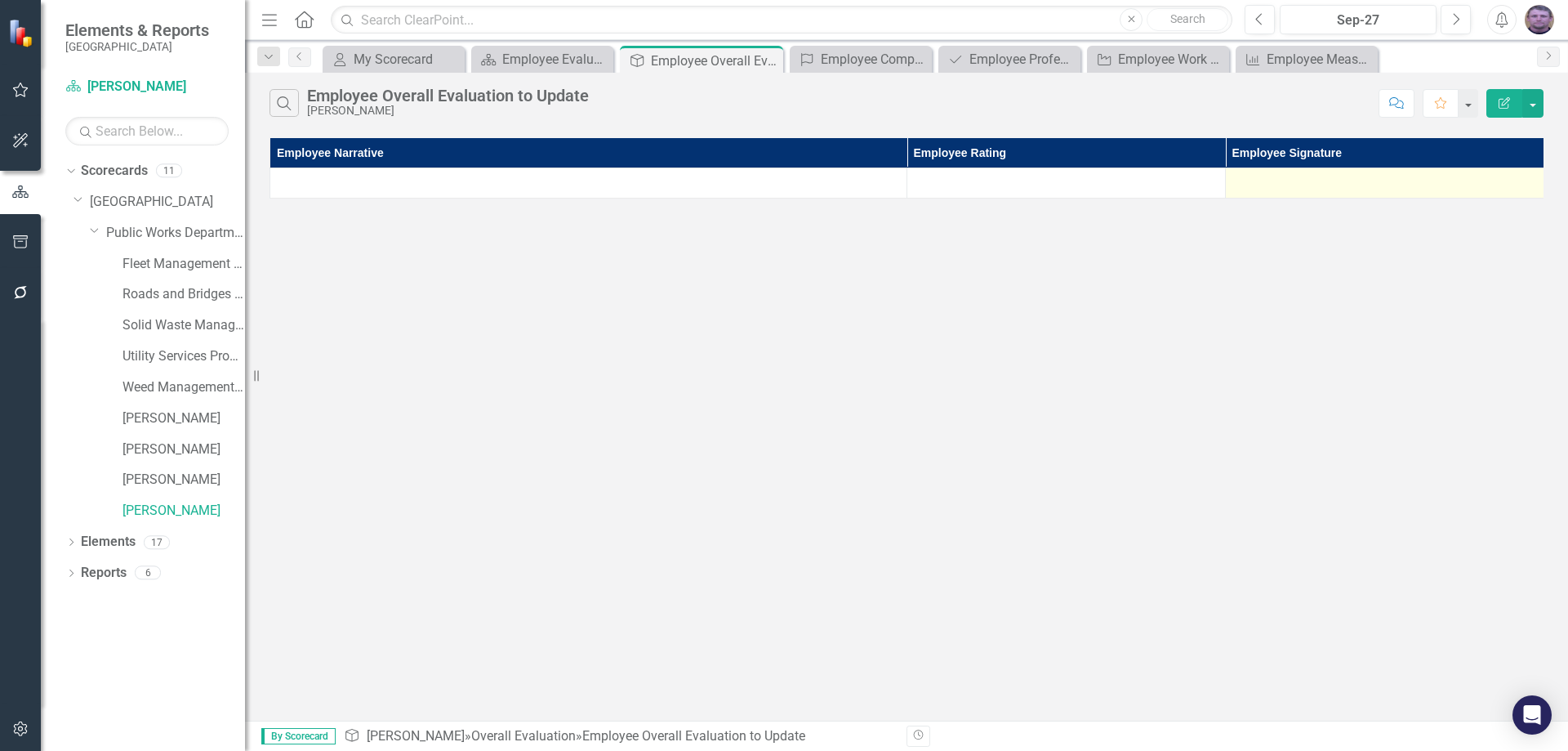
click at [1294, 191] on div at bounding box center [1384, 183] width 301 height 20
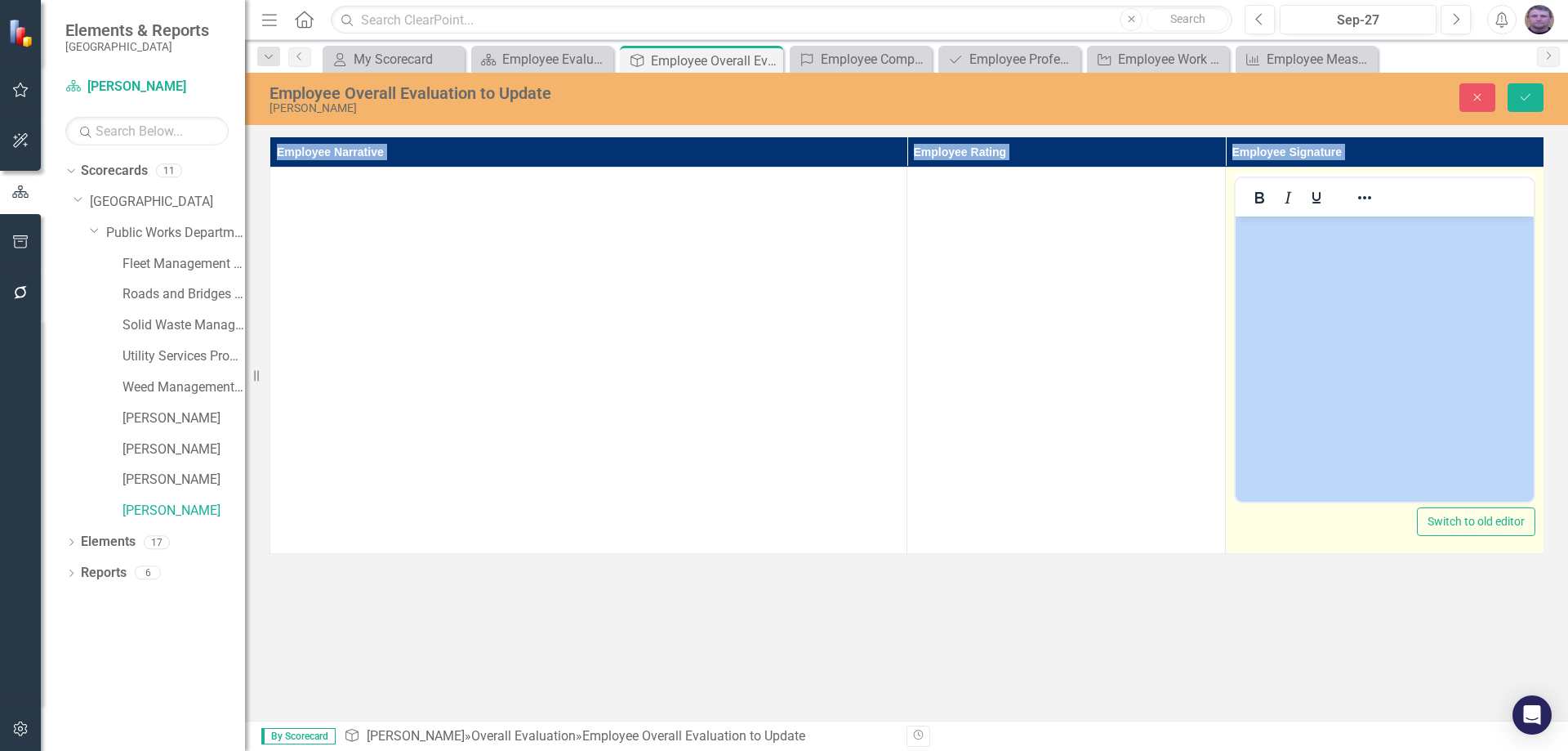
click at [1294, 191] on icon "Italic" at bounding box center [1288, 198] width 20 height 20
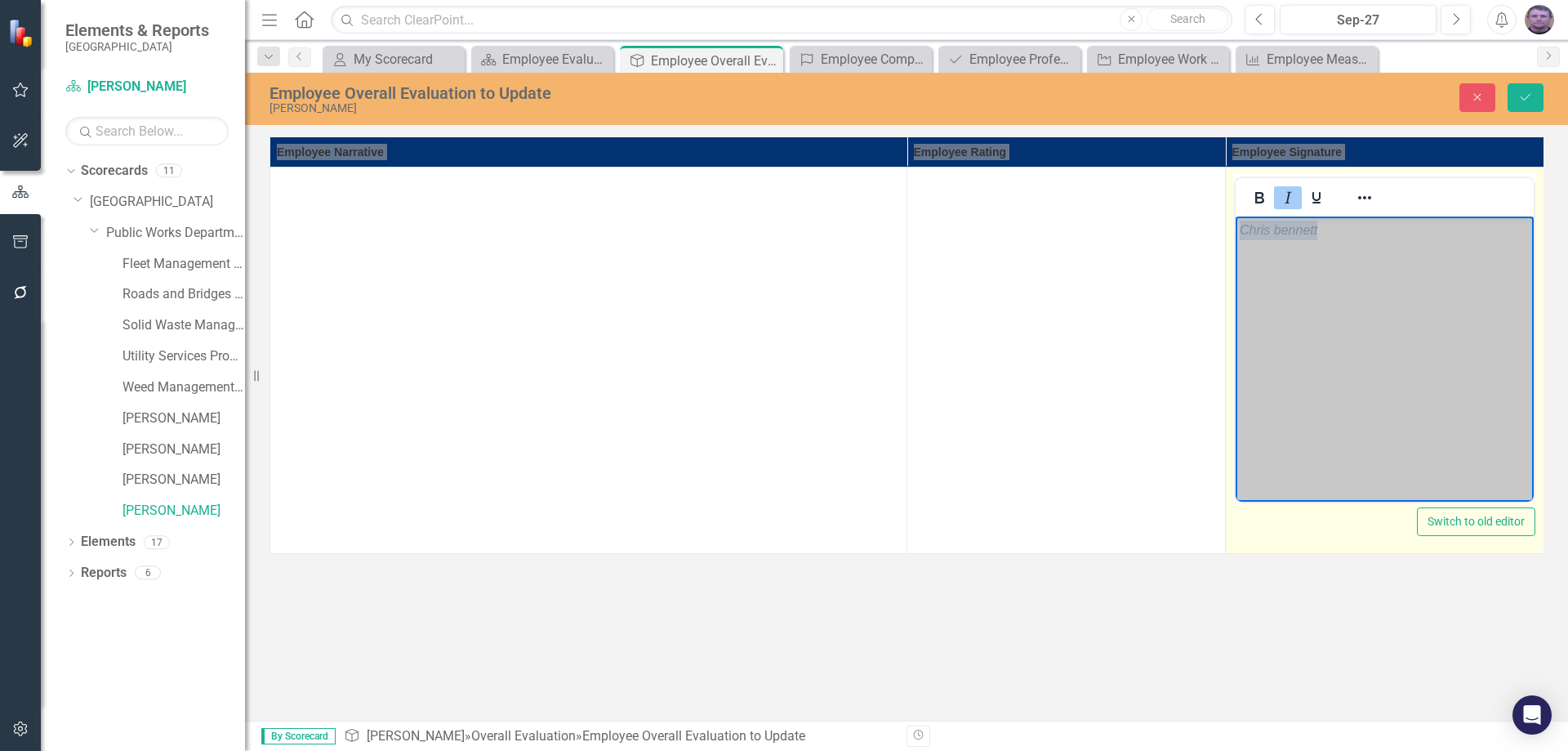
drag, startPoint x: 1288, startPoint y: 232, endPoint x: 1267, endPoint y: 284, distance: 56.4
drag, startPoint x: 1267, startPoint y: 284, endPoint x: 1244, endPoint y: 276, distance: 24.3
click at [1244, 276] on body "﻿Chris bennett" at bounding box center [1385, 338] width 298 height 245
drag, startPoint x: 1251, startPoint y: 275, endPoint x: 1263, endPoint y: 274, distance: 11.5
click at [1253, 275] on body "﻿Chris bennett" at bounding box center [1385, 338] width 298 height 245
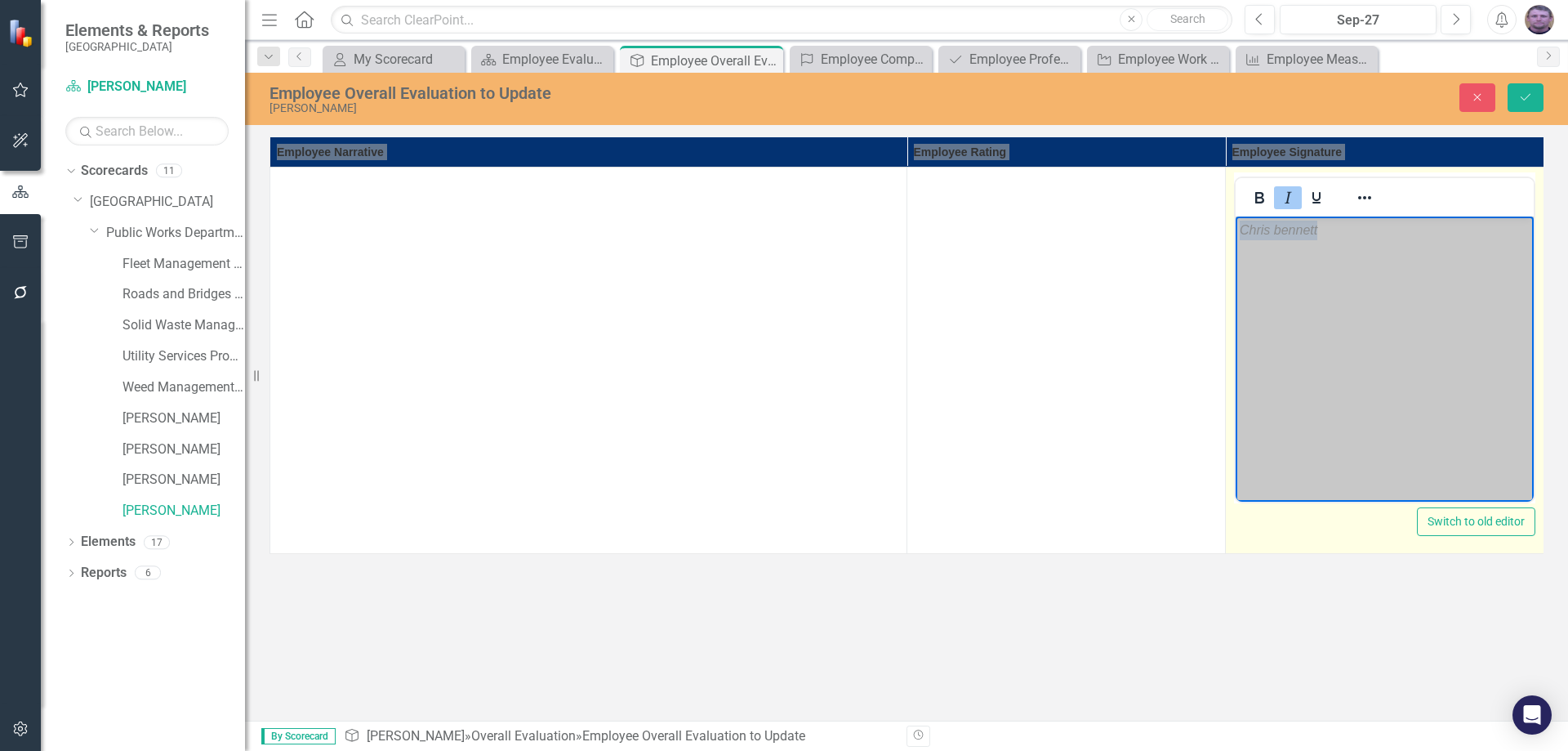
click at [1271, 274] on body "﻿Chris bennett" at bounding box center [1385, 338] width 298 height 245
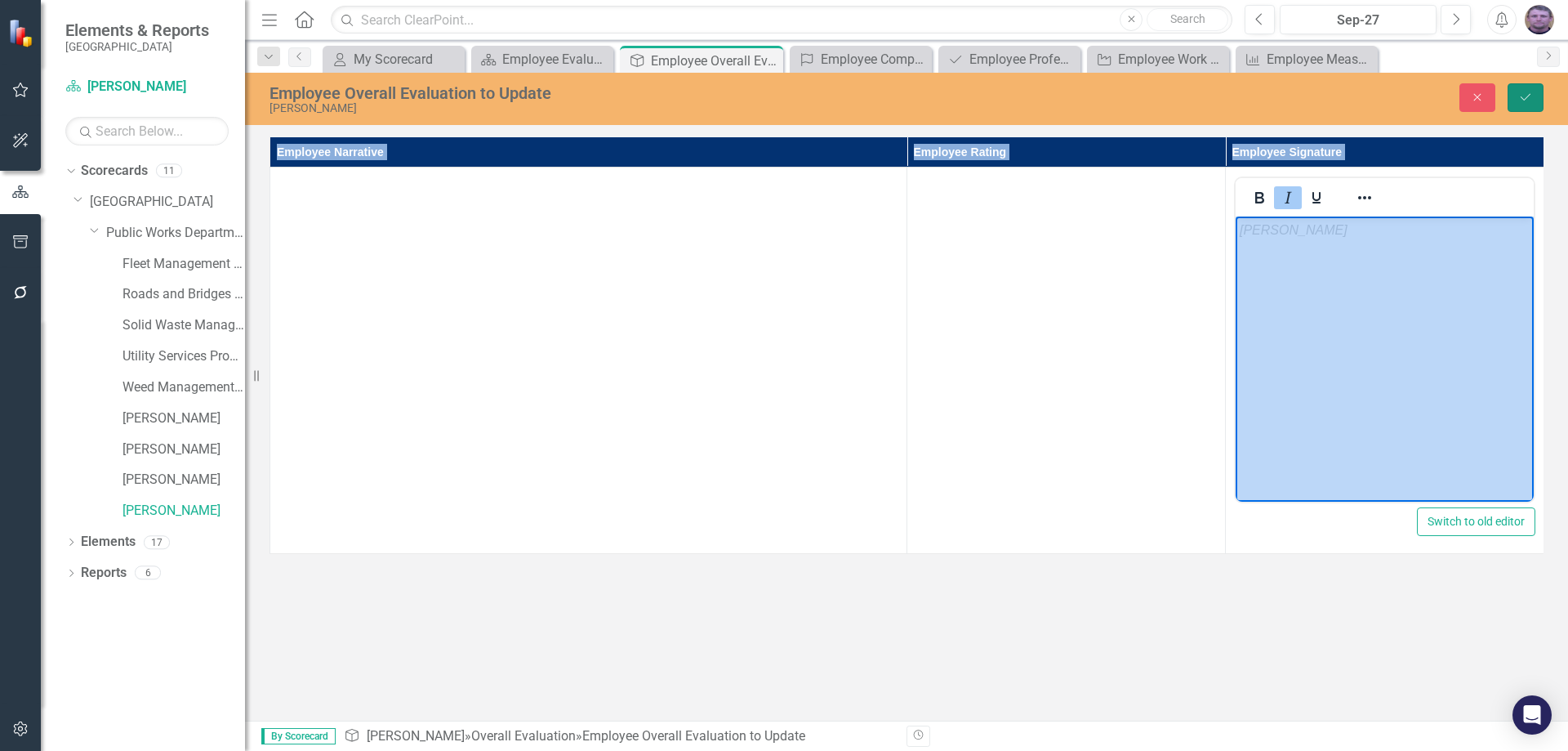
click at [1521, 96] on icon "Save" at bounding box center [1525, 96] width 15 height 11
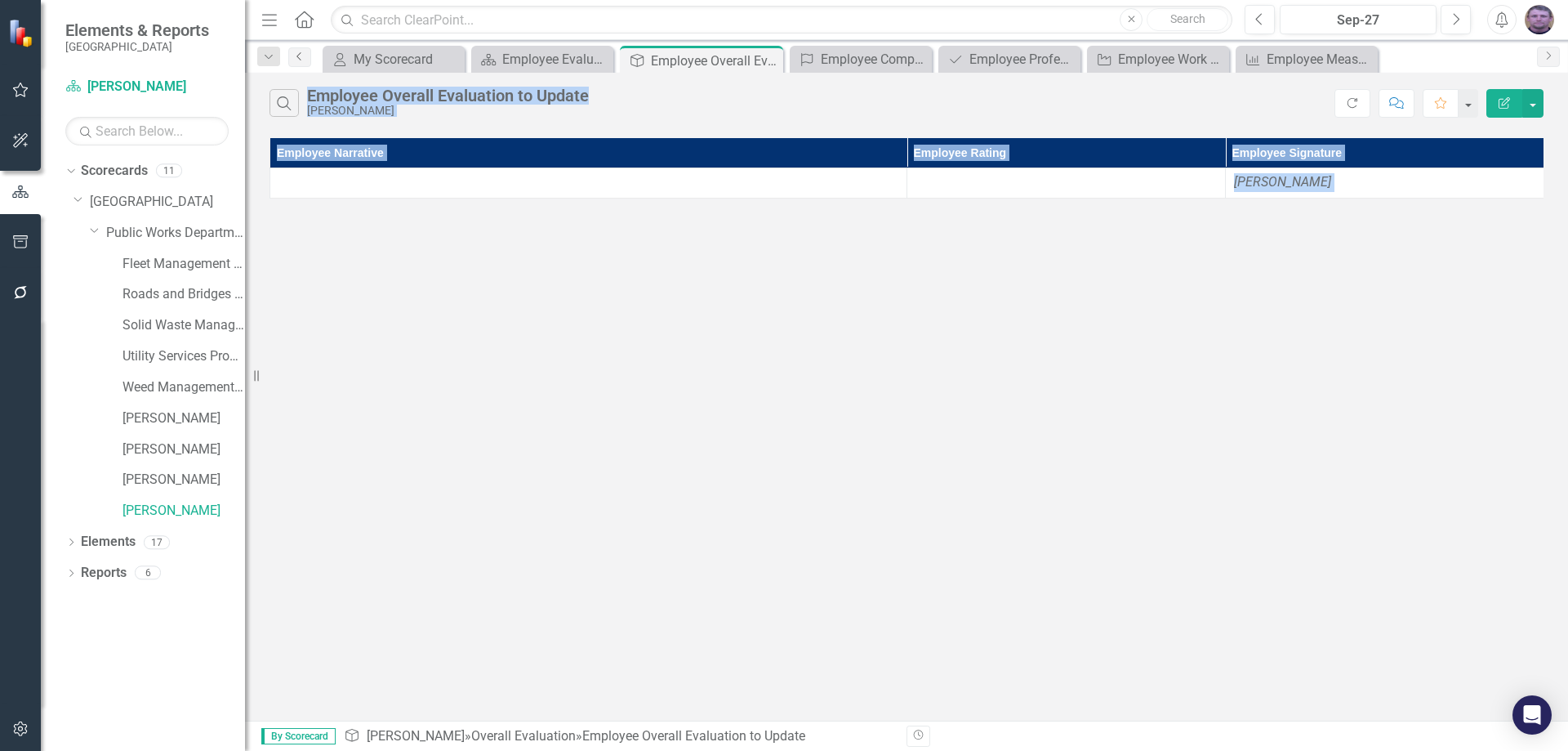
click at [292, 53] on link "Previous" at bounding box center [299, 57] width 23 height 20
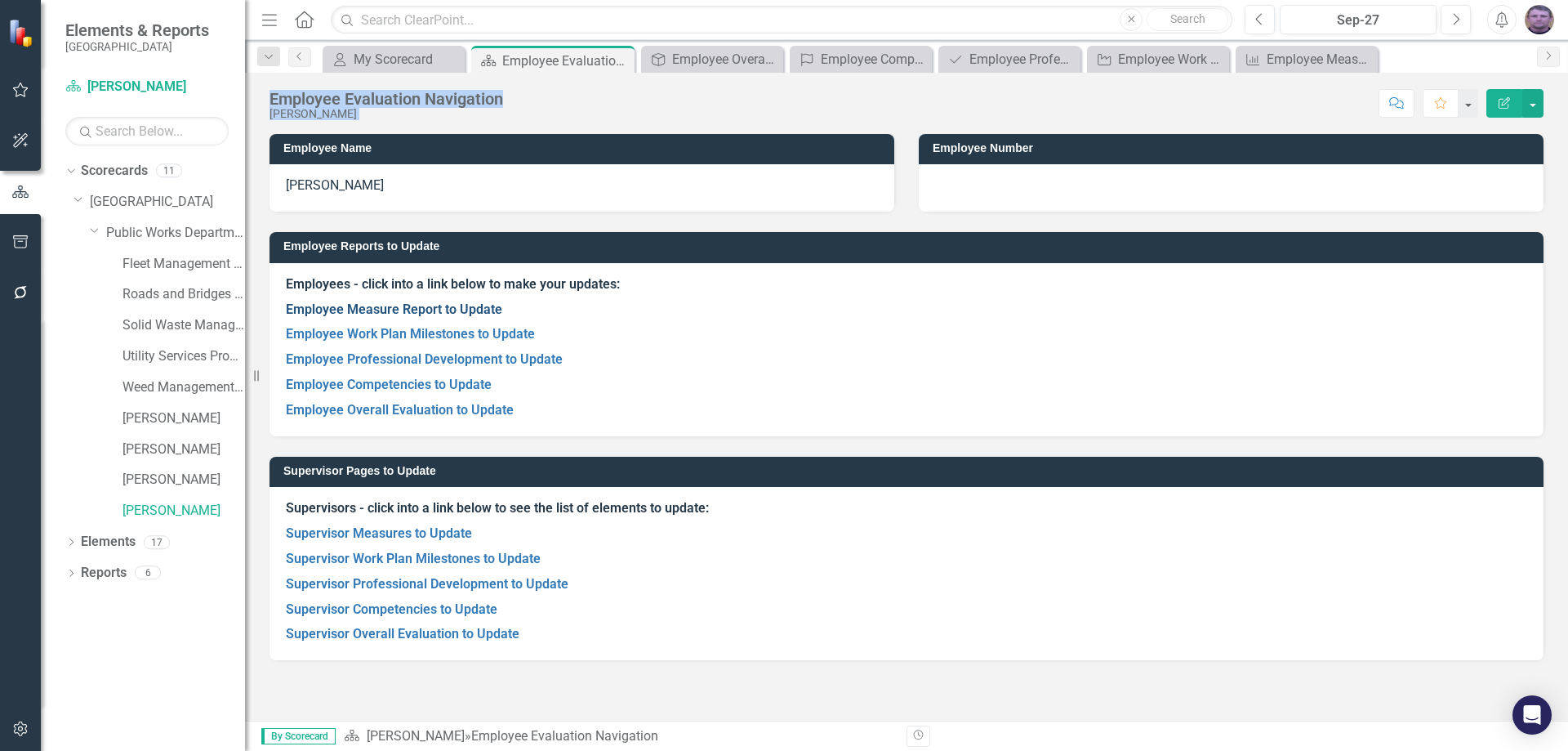
click at [434, 305] on link "Employee Measure Report to Update" at bounding box center [394, 309] width 216 height 16
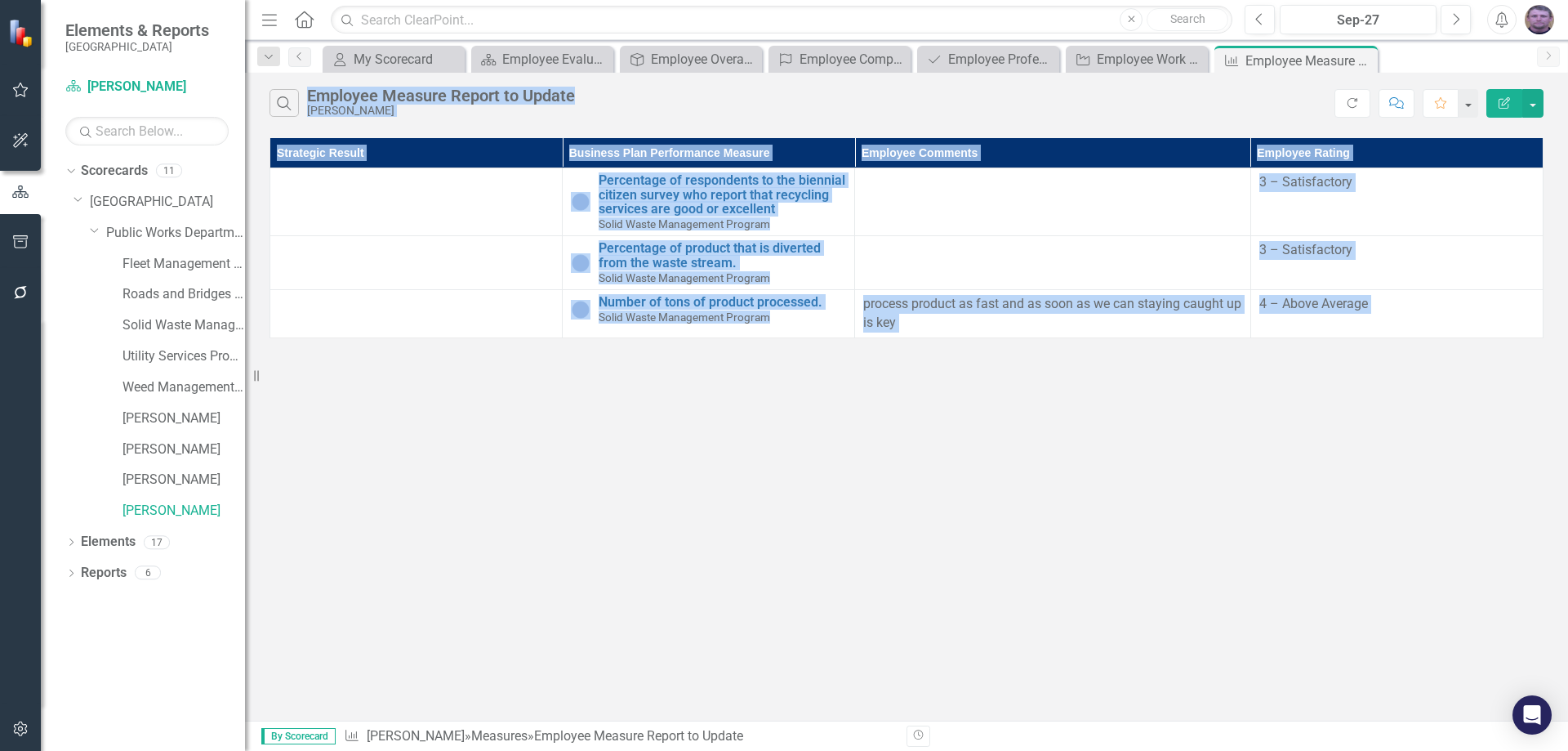
click at [452, 356] on div "Search Employee Measure Report to Update Chris Bennet Refresh Comment Favorite …" at bounding box center [906, 397] width 1323 height 648
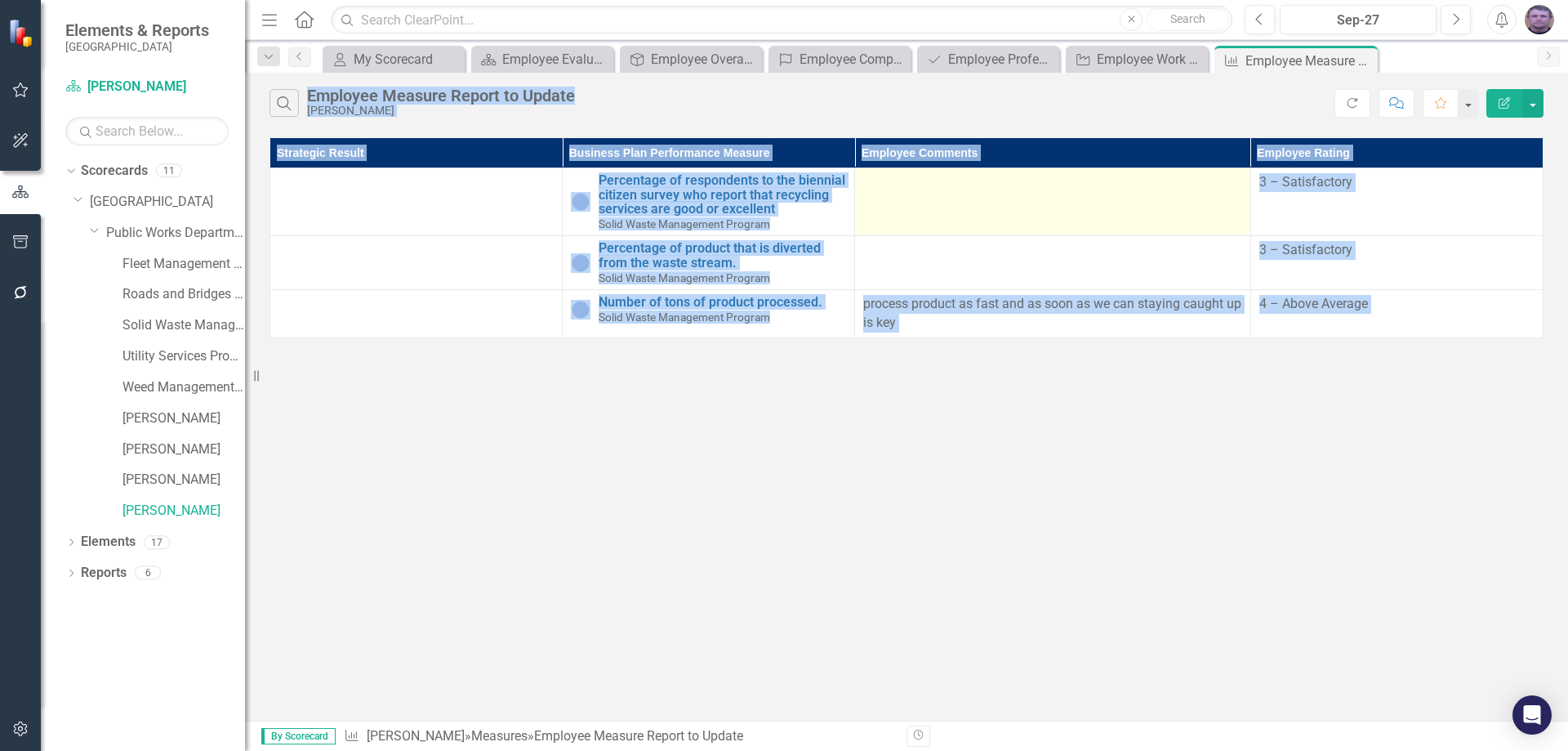
click at [898, 230] on td at bounding box center [1052, 202] width 395 height 68
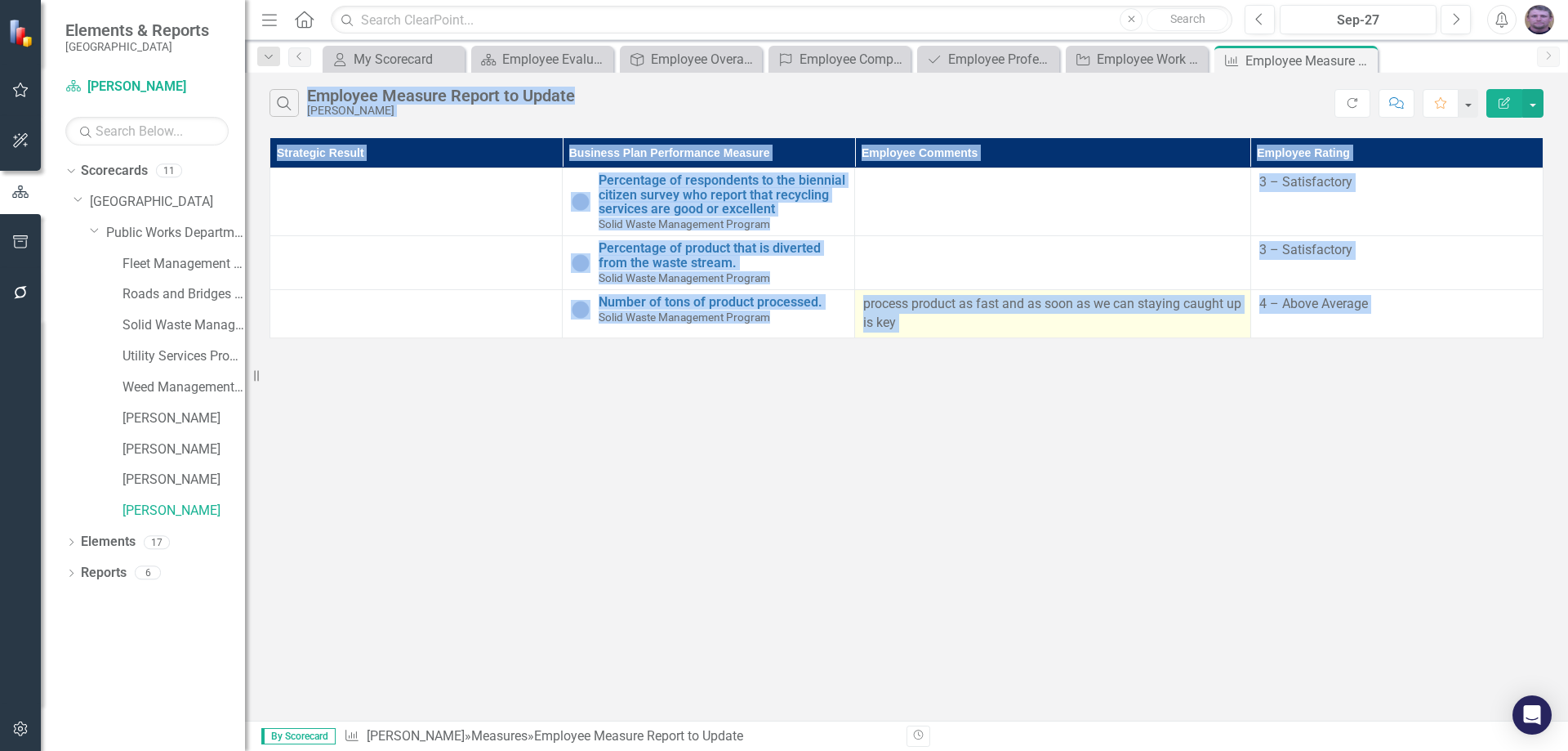
click at [874, 300] on p "process product as fast and as soon as we can staying caught up is key" at bounding box center [1052, 314] width 378 height 38
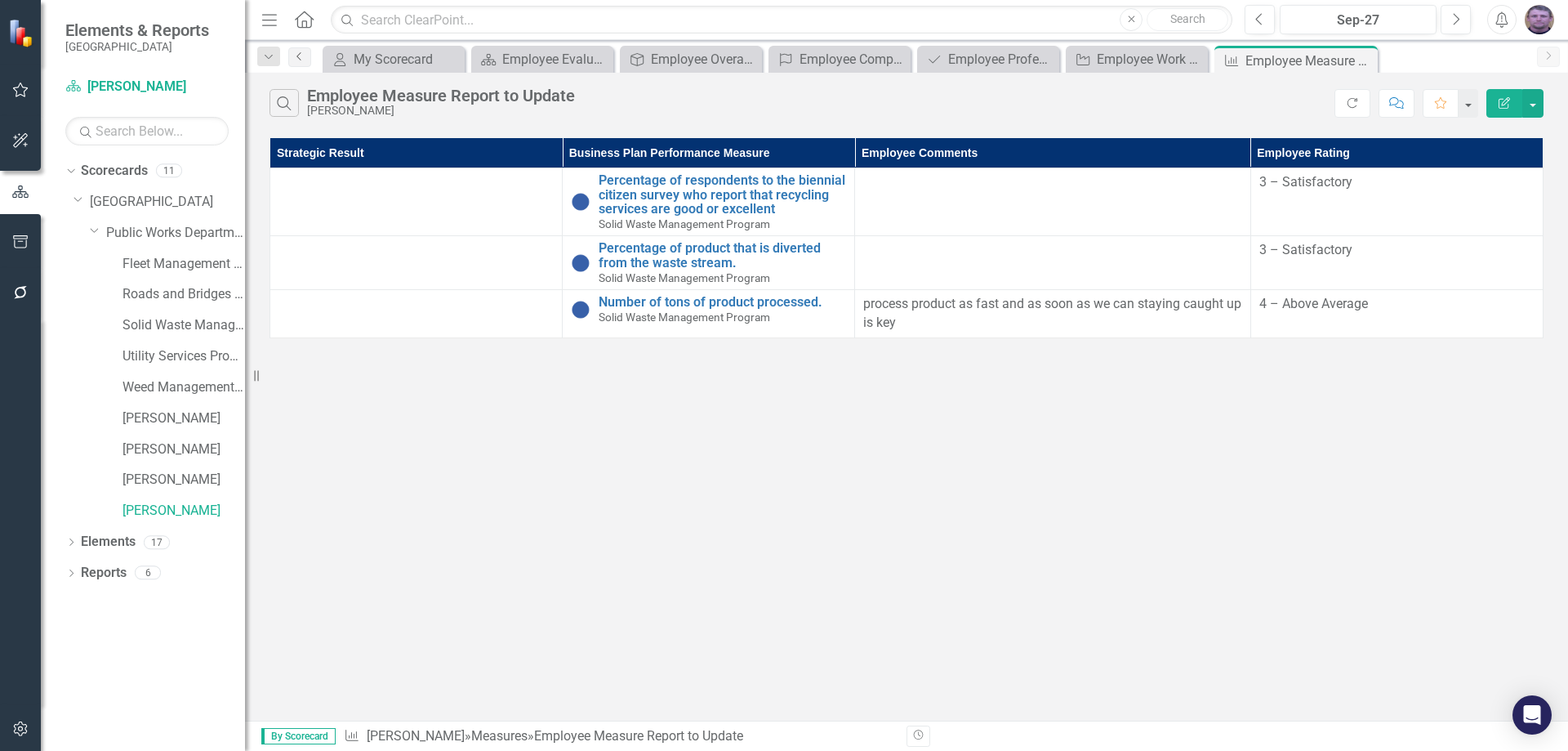
click at [301, 58] on icon "Previous" at bounding box center [299, 56] width 13 height 10
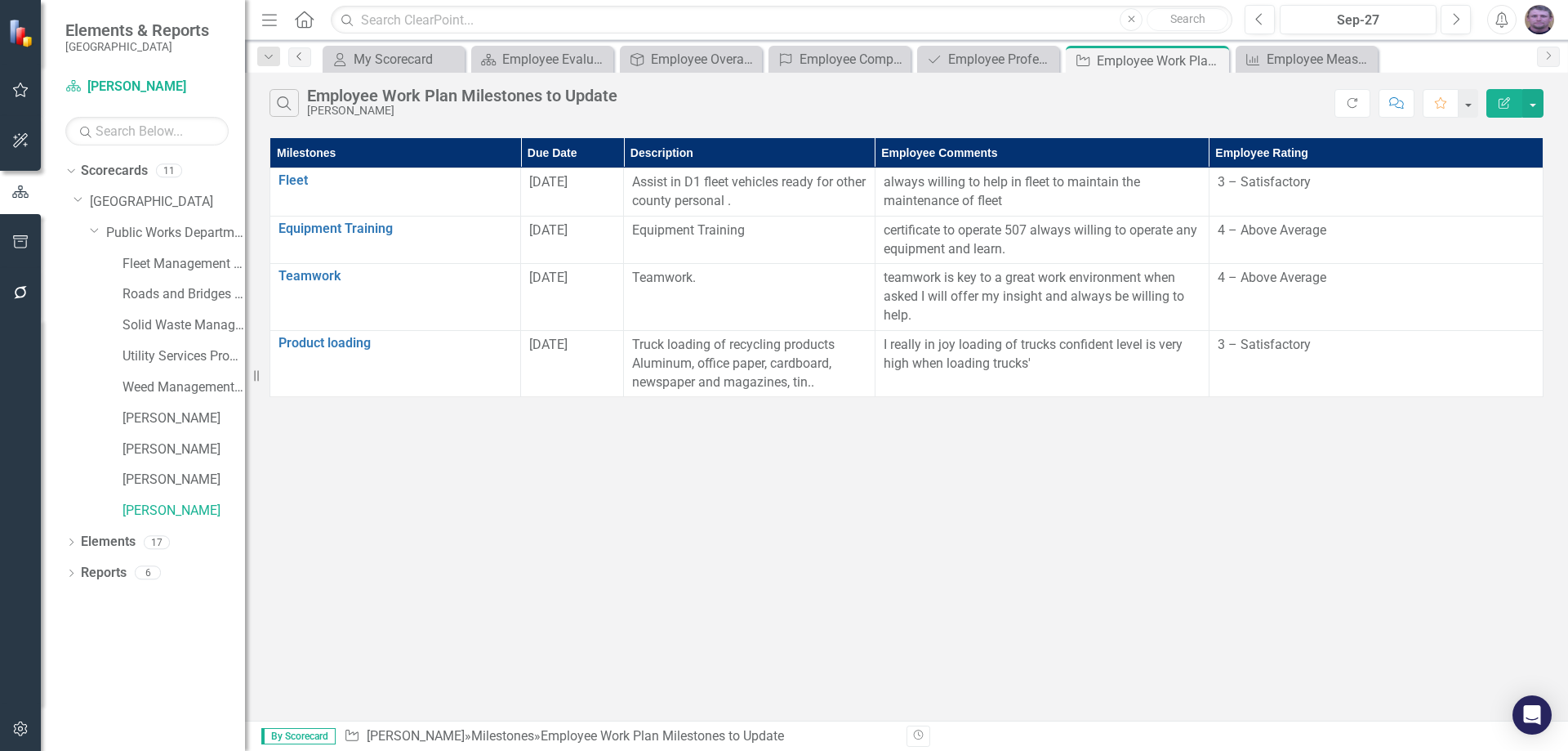
click at [306, 60] on link "Previous" at bounding box center [299, 57] width 23 height 20
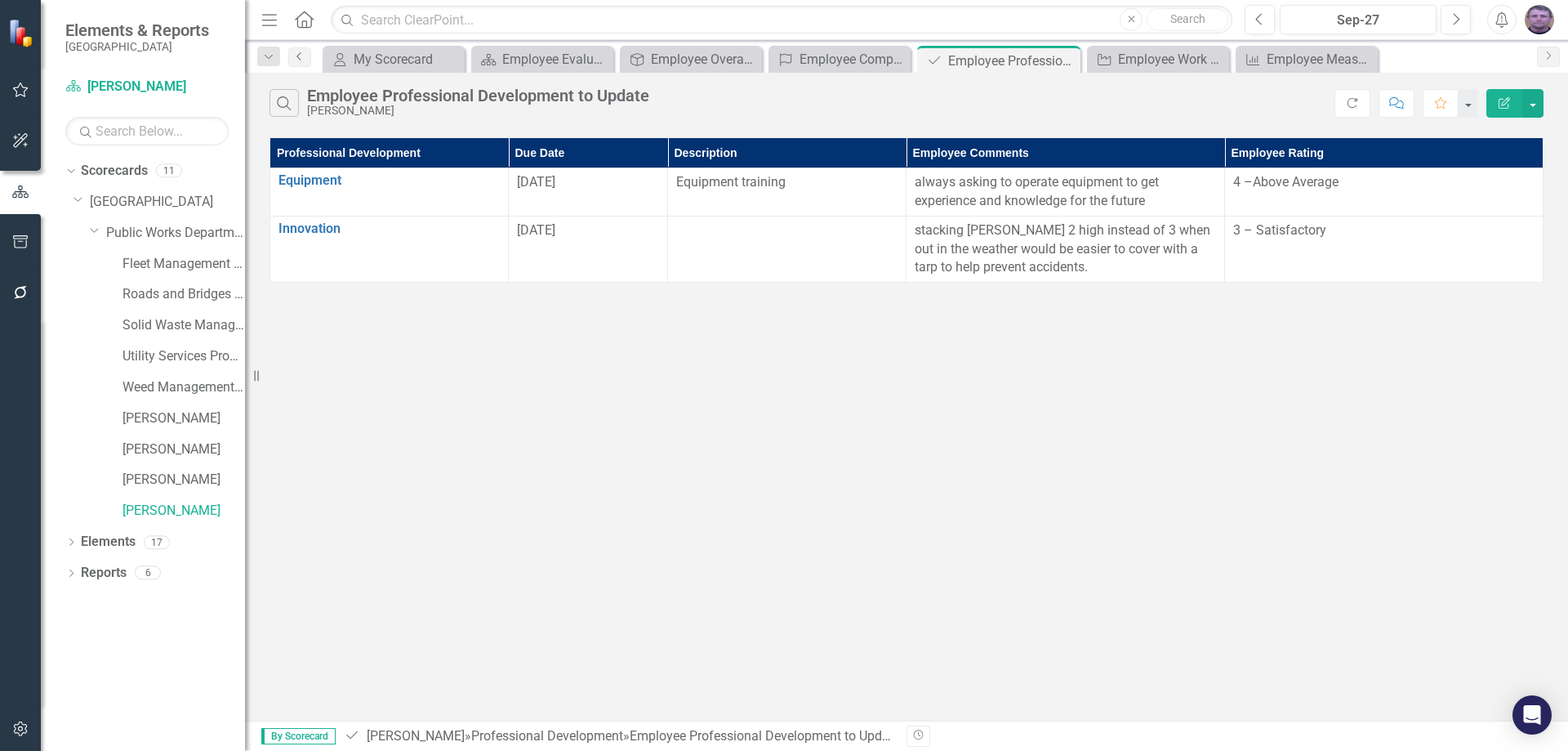
click at [303, 62] on link "Previous" at bounding box center [299, 57] width 23 height 20
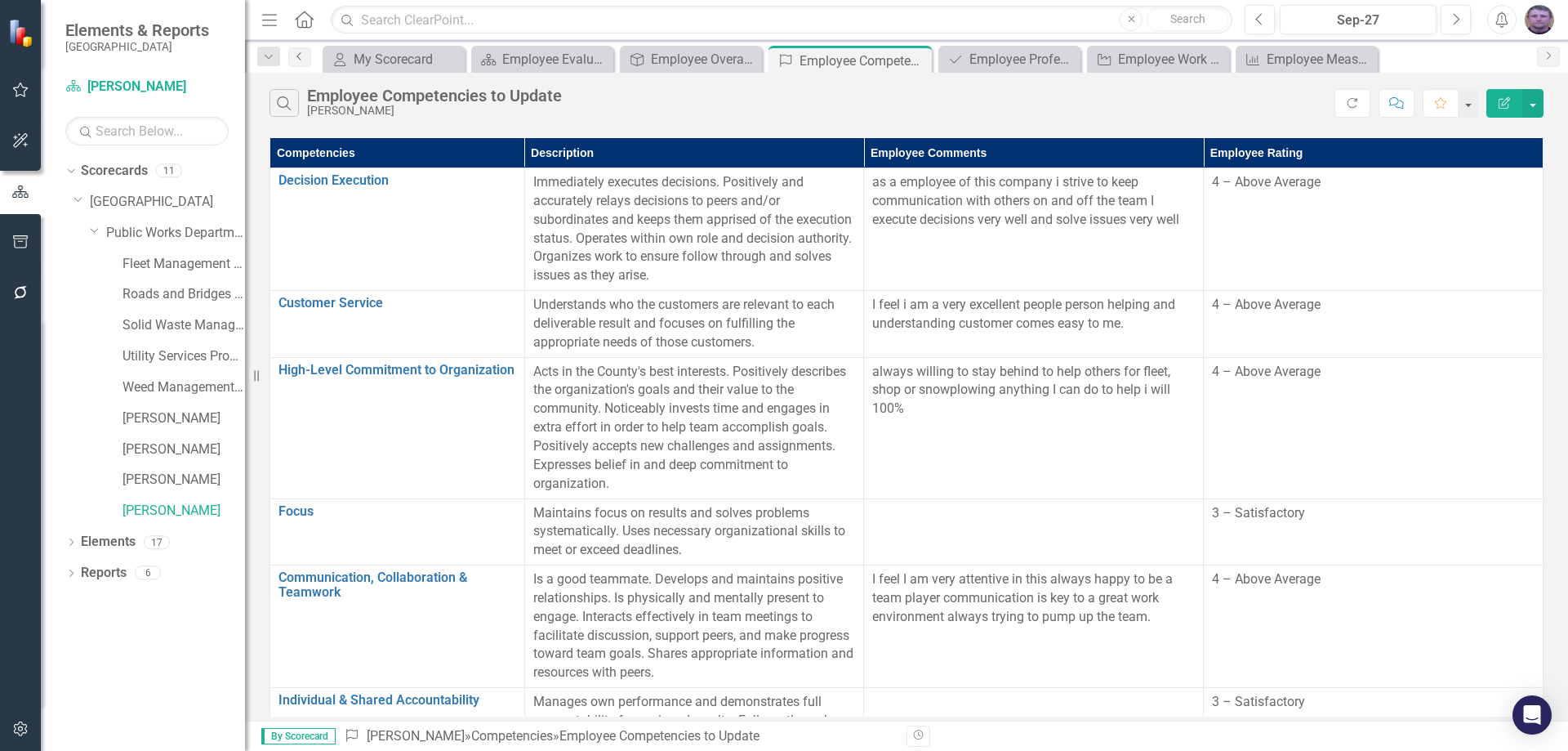
click at [303, 62] on link "Previous" at bounding box center [299, 57] width 23 height 20
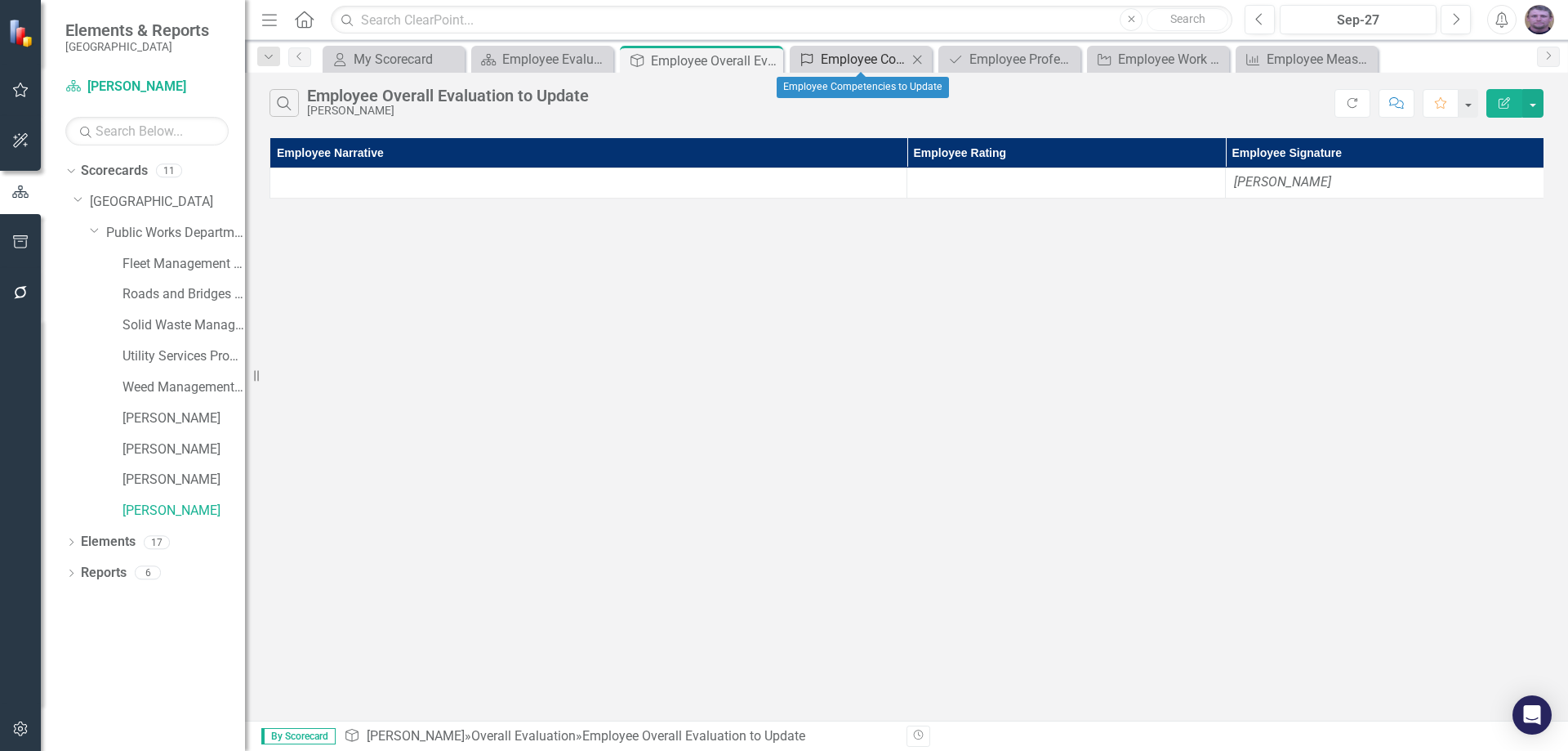
click at [829, 65] on div "Employee Competencies to Update" at bounding box center [864, 59] width 87 height 20
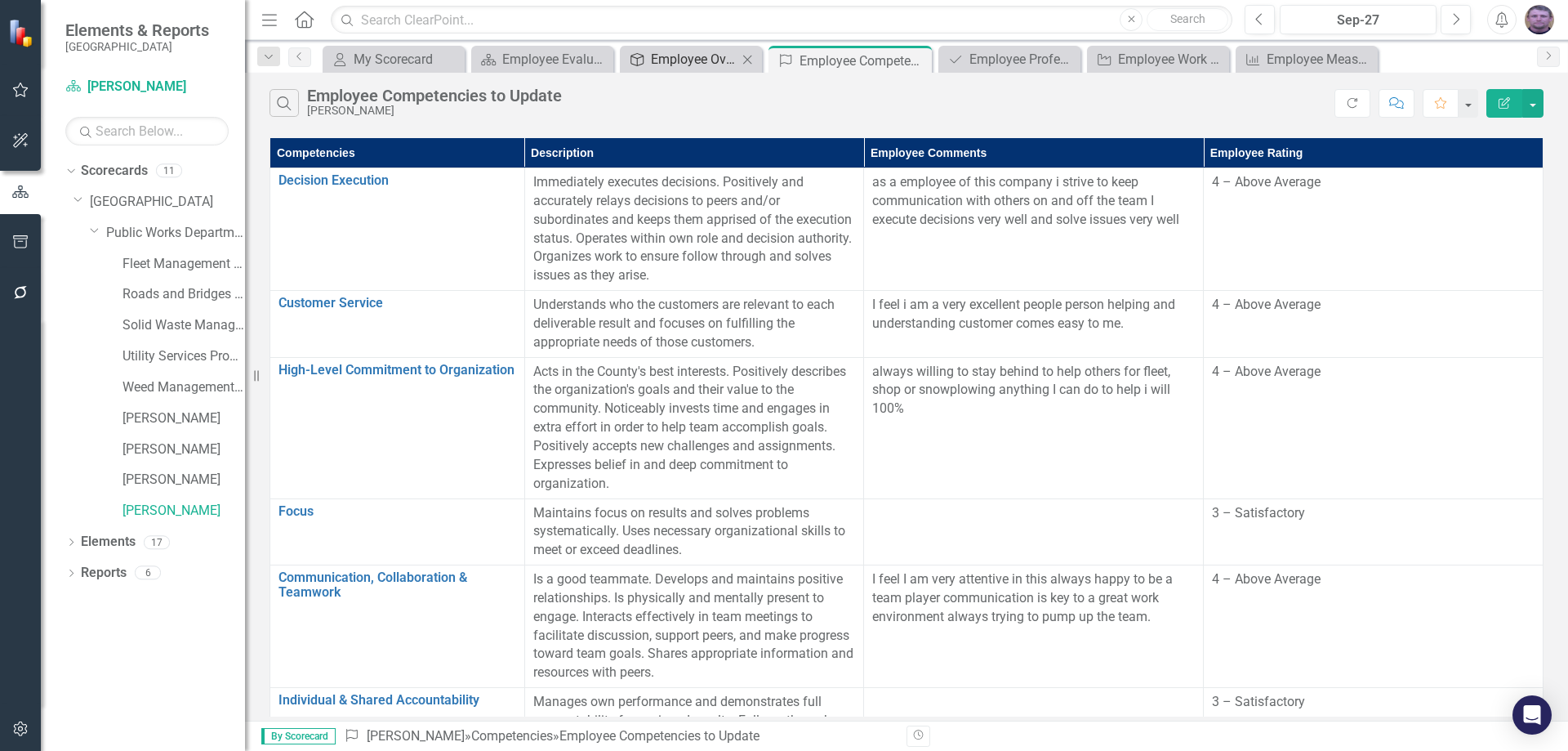
click at [726, 66] on div "Employee Overall Evaluation to Update" at bounding box center [694, 59] width 87 height 20
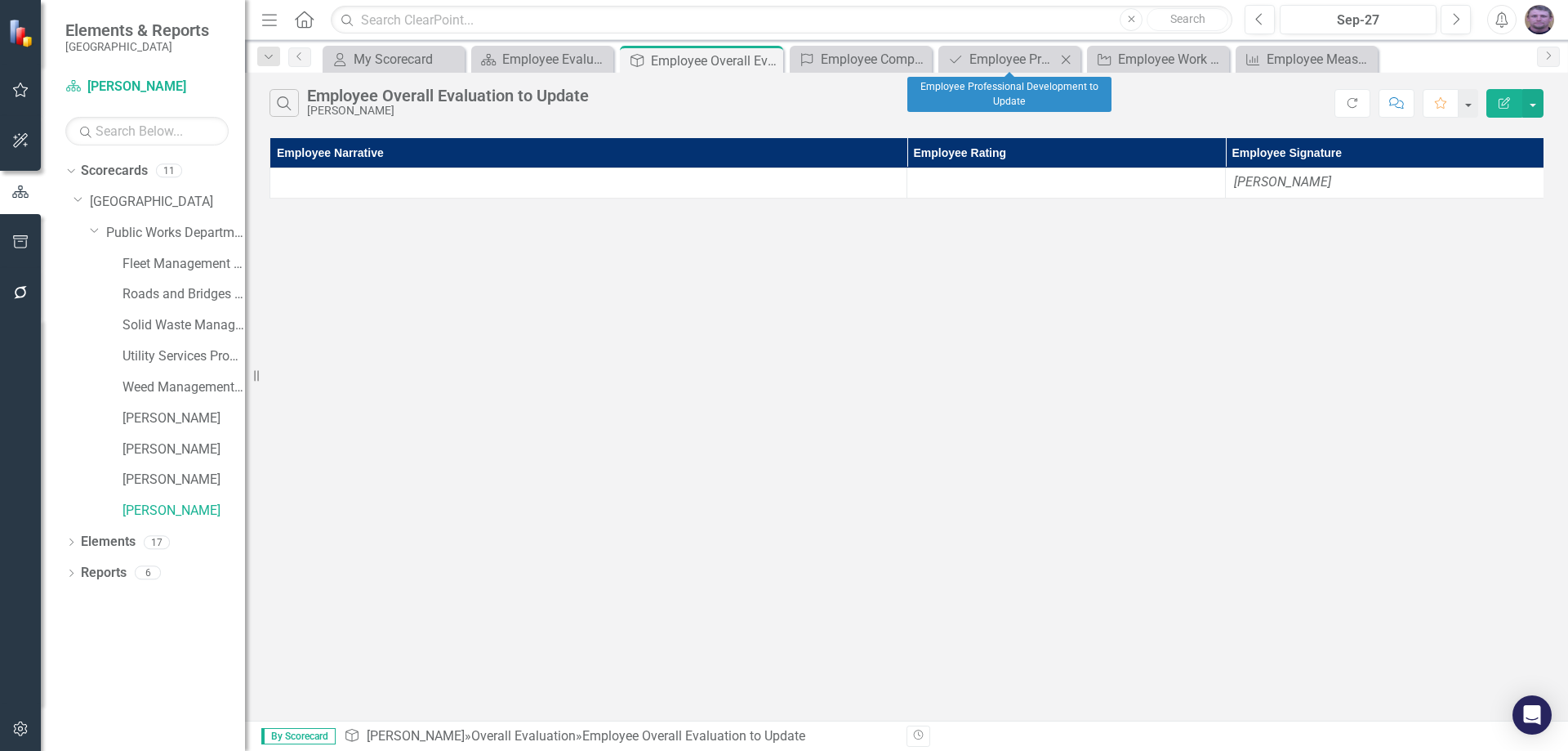
click at [1008, 71] on div "Professional Development Employee Professional Development to Update Close" at bounding box center [1009, 59] width 142 height 27
click at [996, 62] on div "Employee Professional Development to Update" at bounding box center [1012, 59] width 87 height 20
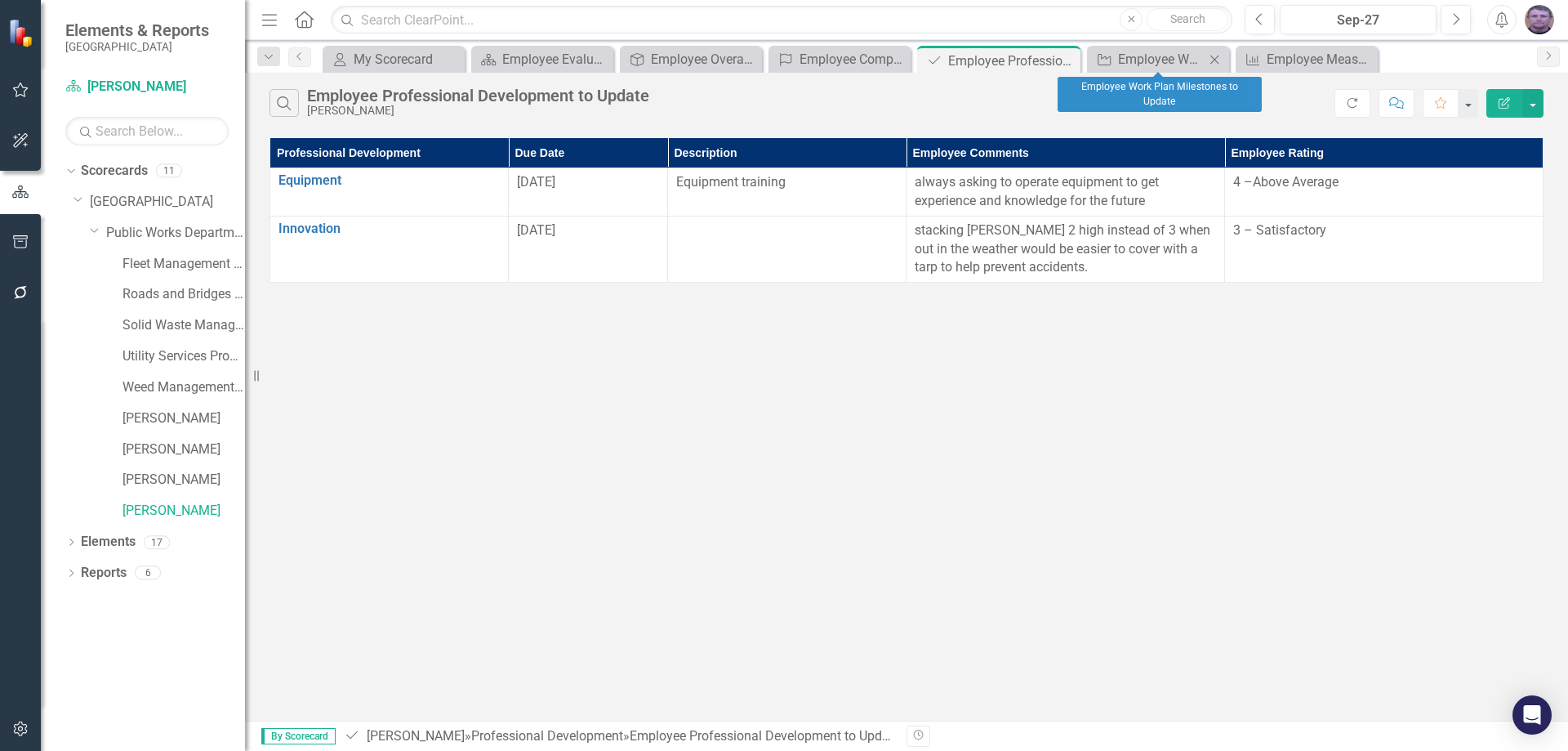
click at [1176, 69] on div "Milestone Employee Work Plan Milestones to Update Close" at bounding box center [1158, 59] width 142 height 27
click at [1165, 62] on div "Employee Work Plan Milestones to Update" at bounding box center [1161, 59] width 87 height 20
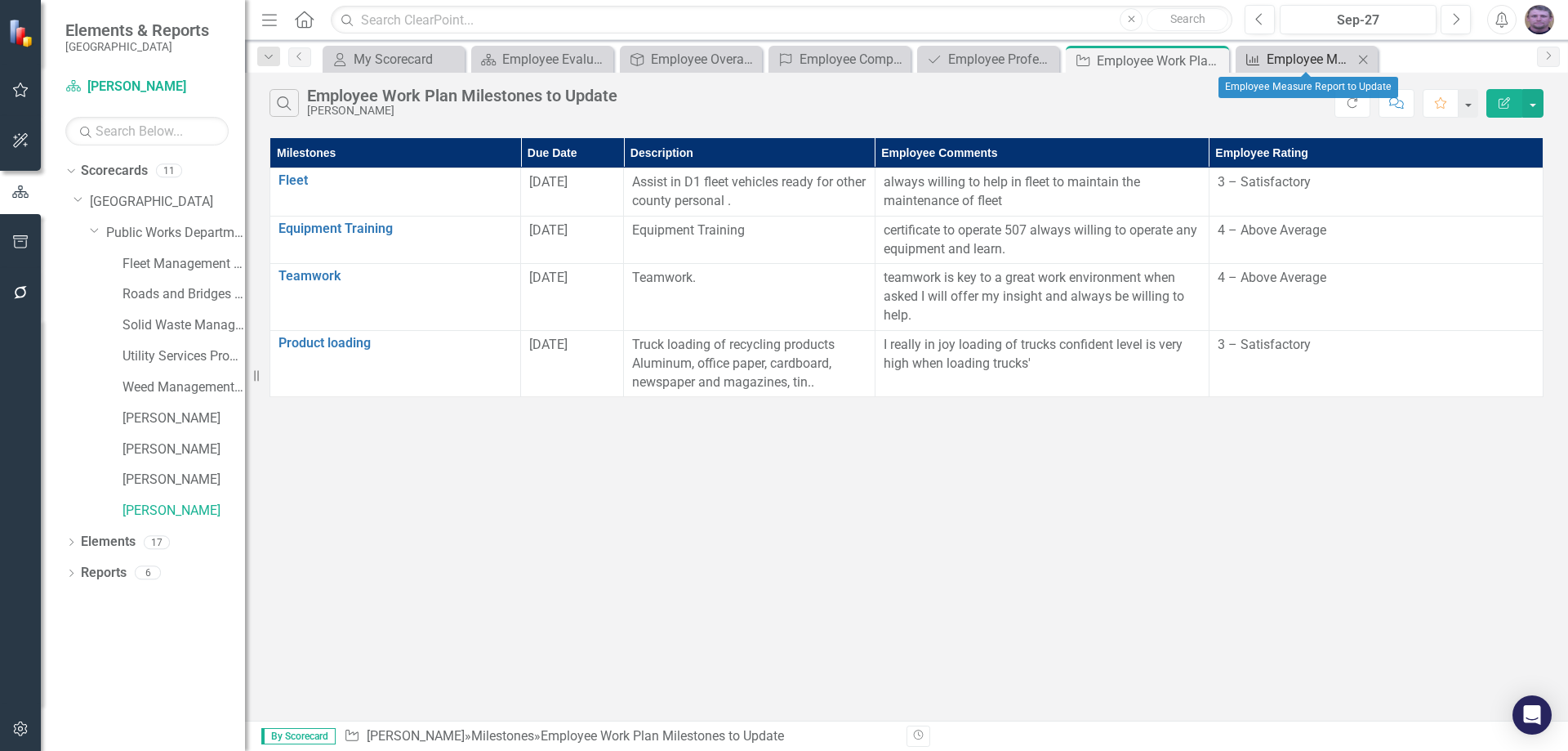
click at [1277, 64] on div "Employee Measure Report to Update" at bounding box center [1310, 59] width 87 height 20
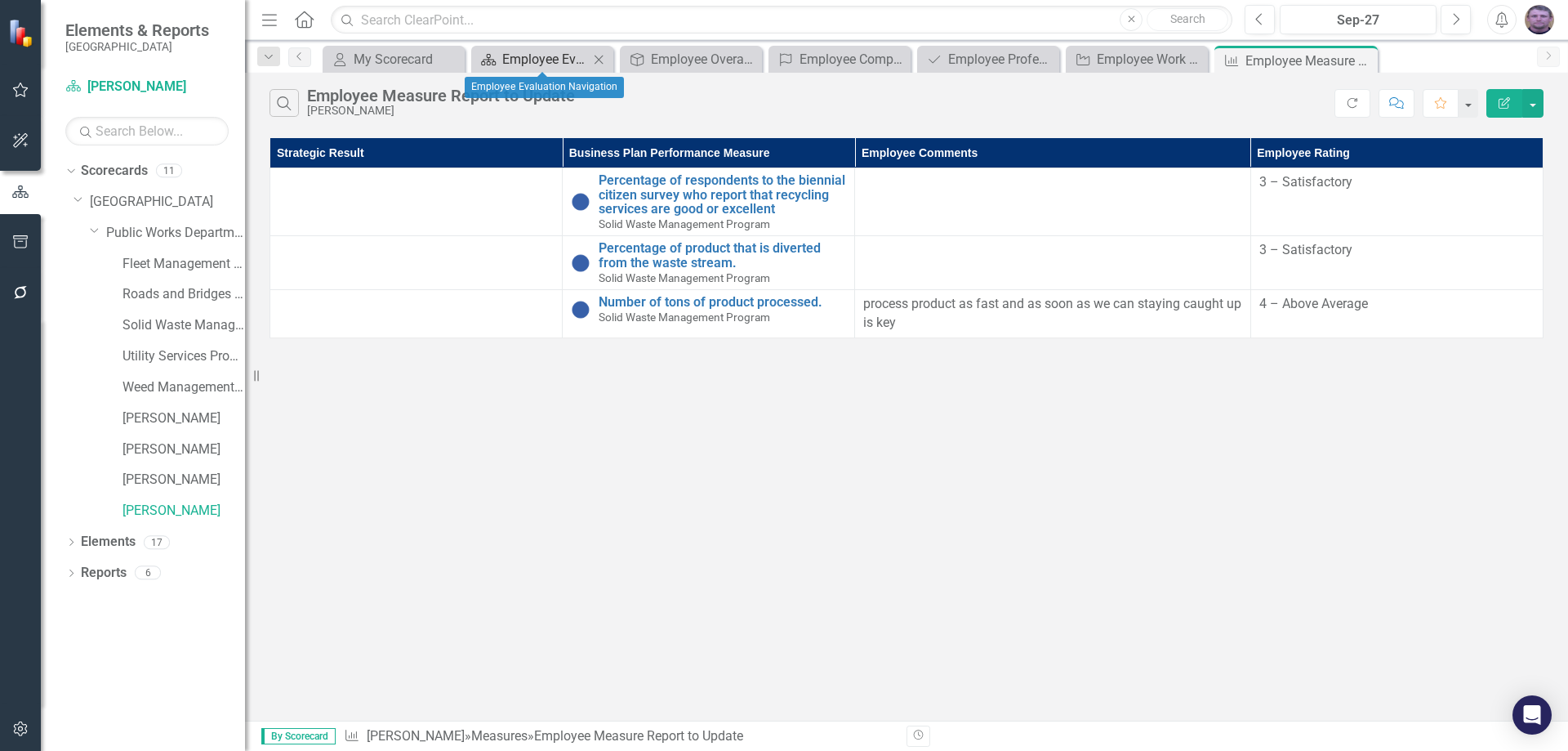
click at [555, 60] on div "Employee Evaluation Navigation" at bounding box center [545, 59] width 87 height 20
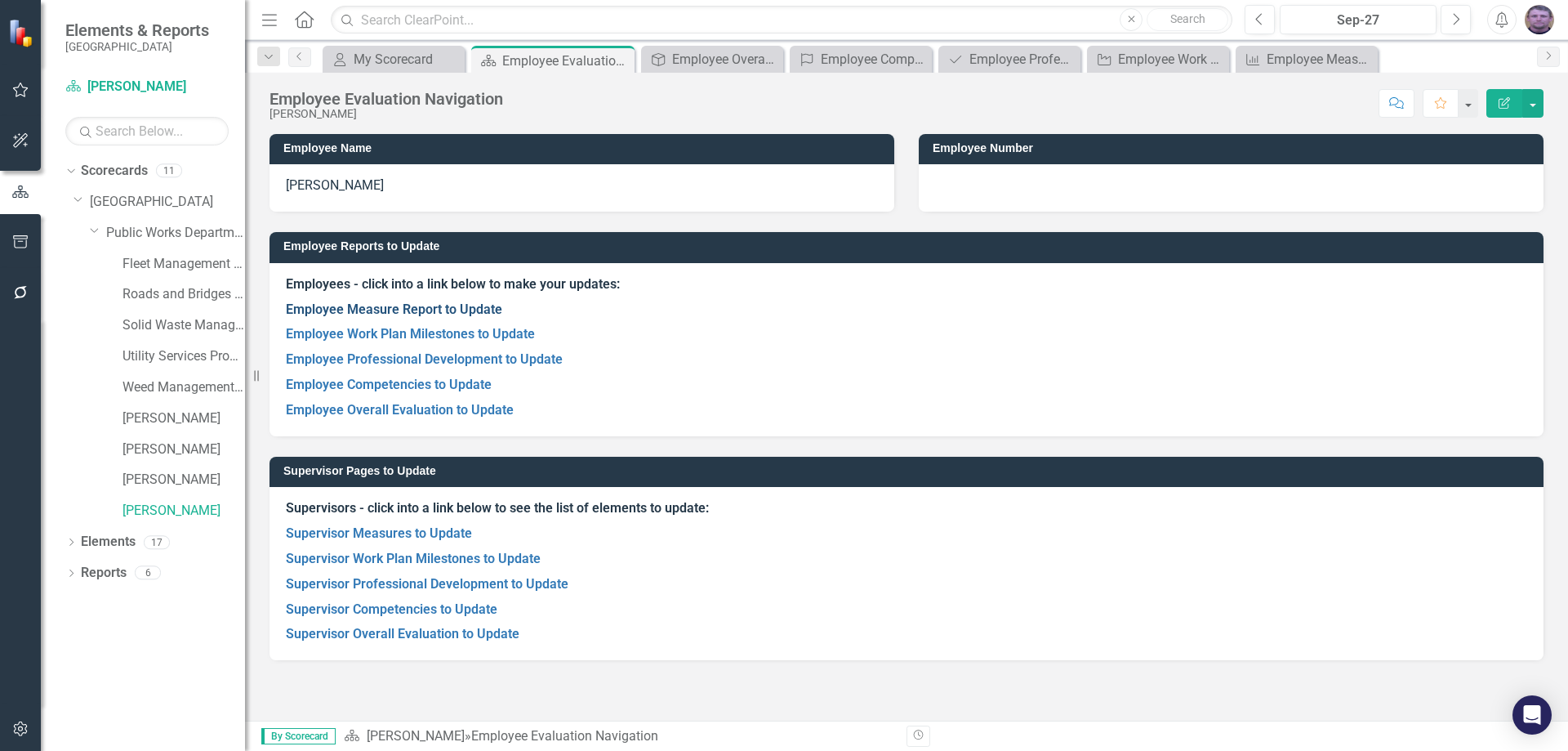
click at [398, 310] on link "Employee Measure Report to Update" at bounding box center [394, 309] width 216 height 16
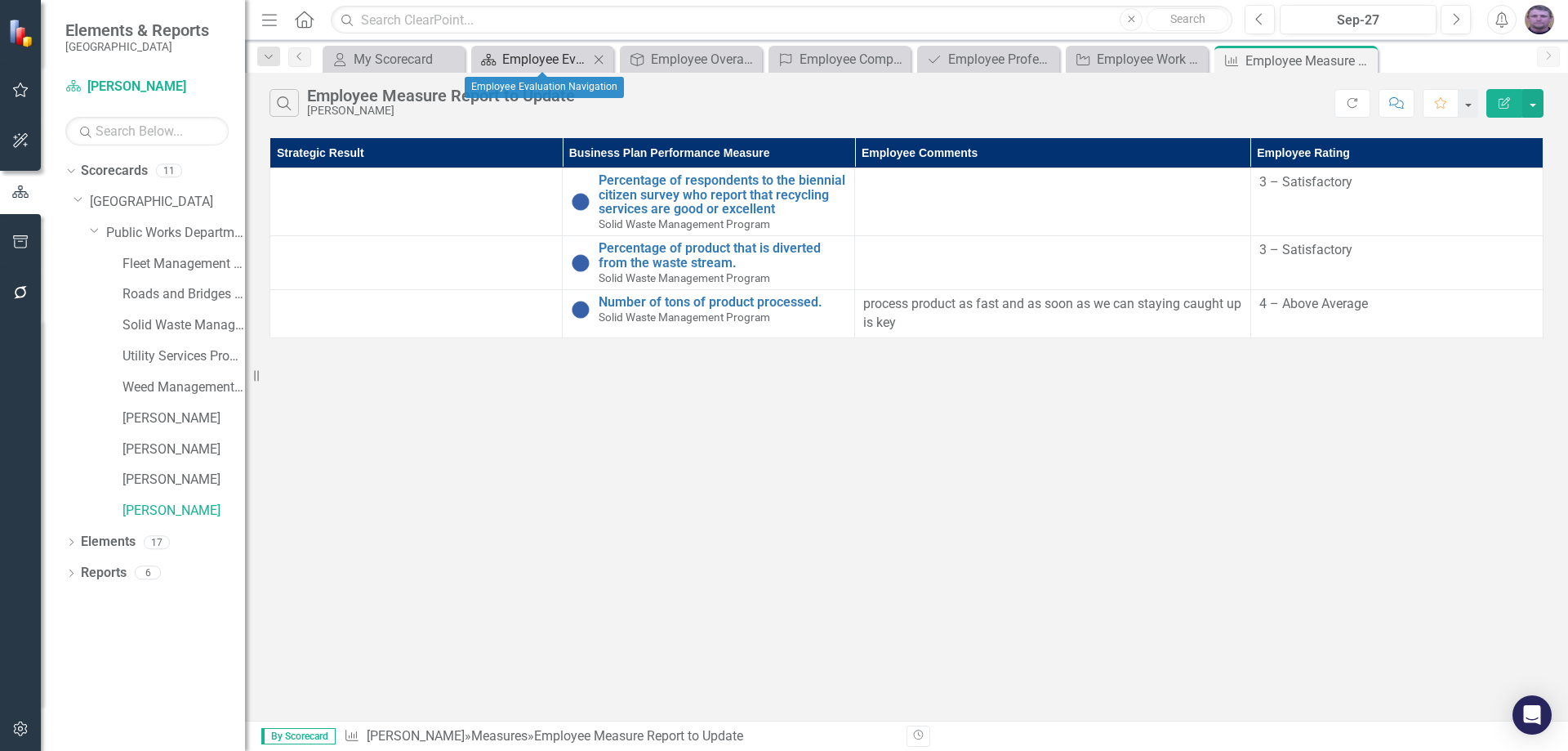
click at [518, 65] on div "Employee Evaluation Navigation" at bounding box center [545, 59] width 87 height 20
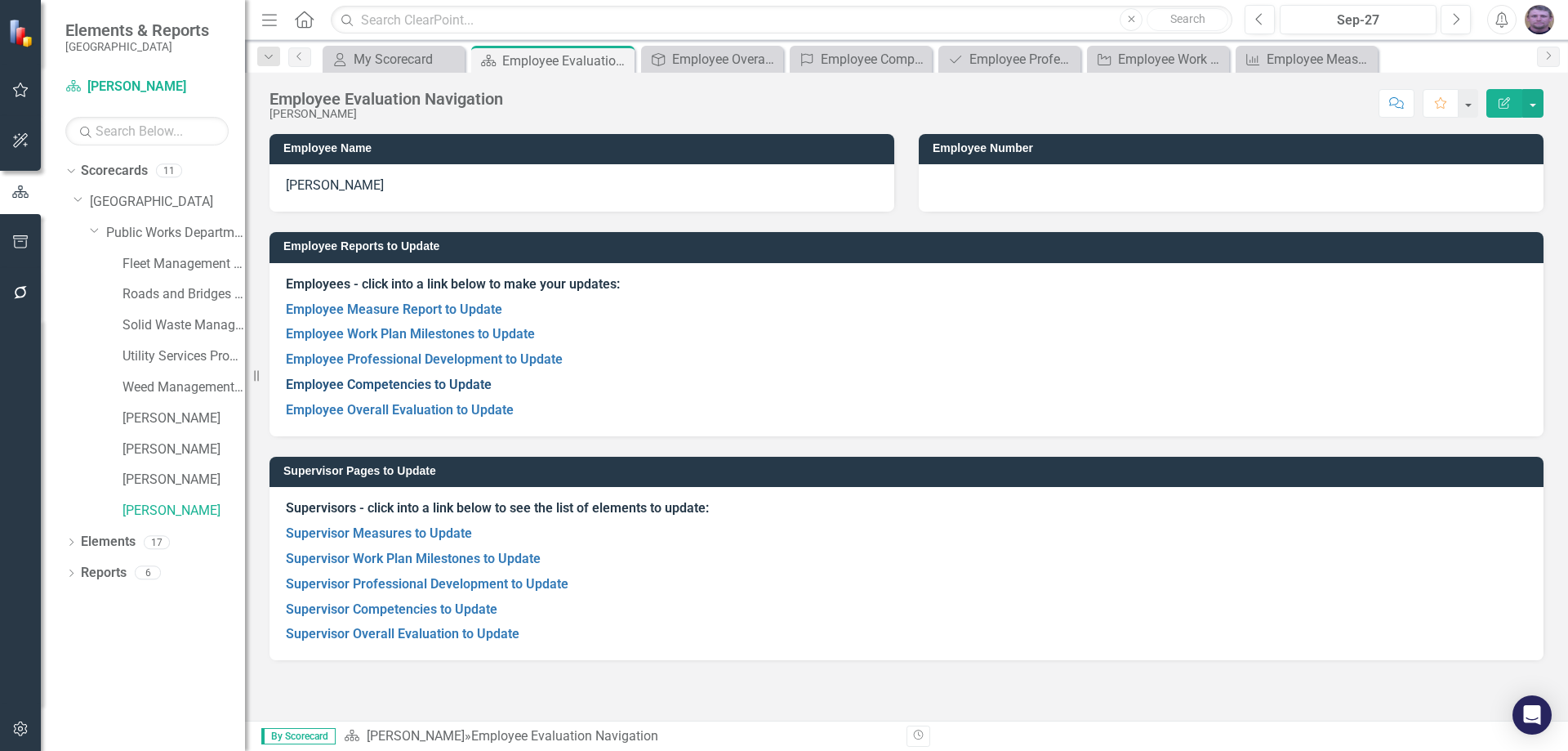
click at [463, 388] on link "Employee Competencies to Update" at bounding box center [389, 384] width 206 height 16
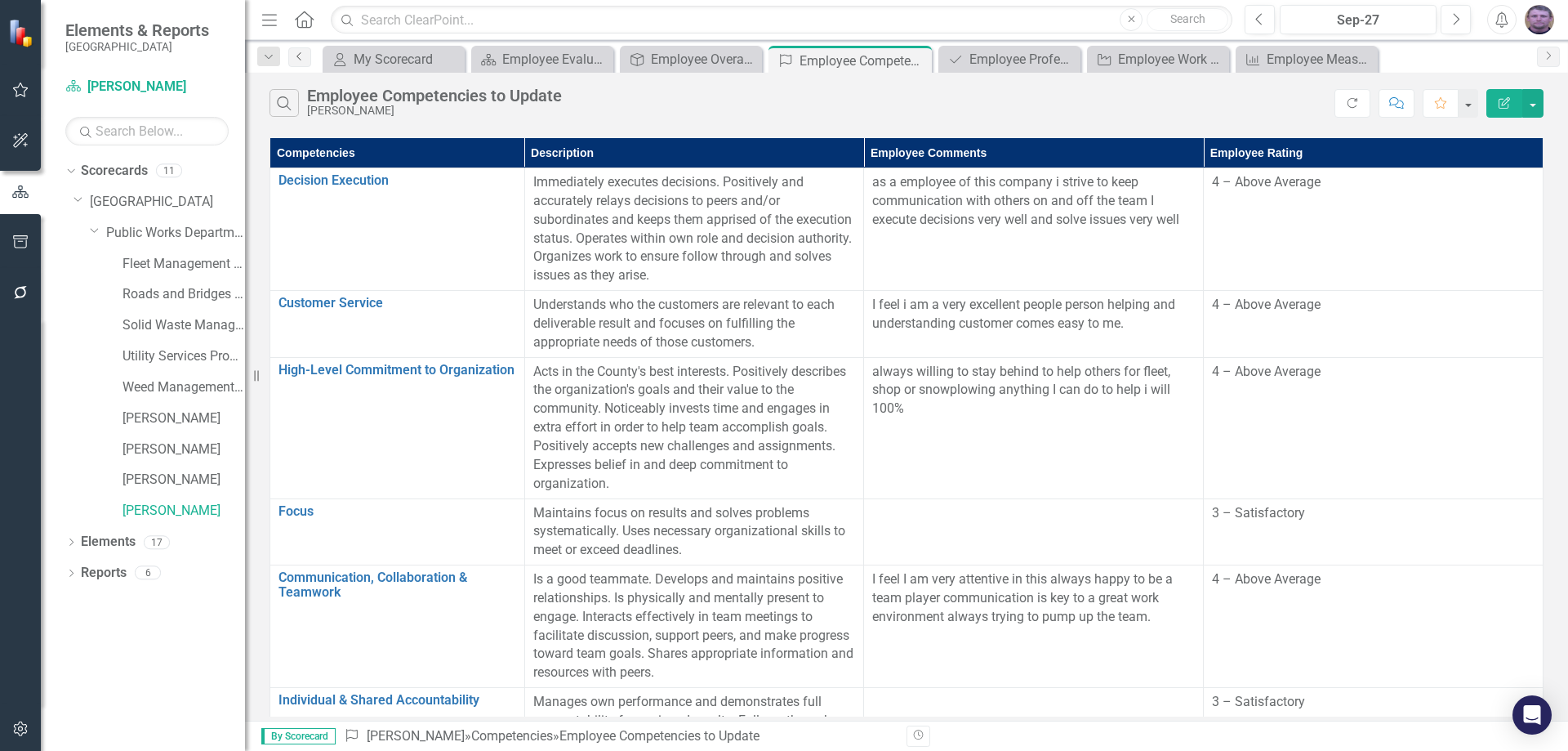
click at [297, 59] on icon "Previous" at bounding box center [299, 56] width 13 height 10
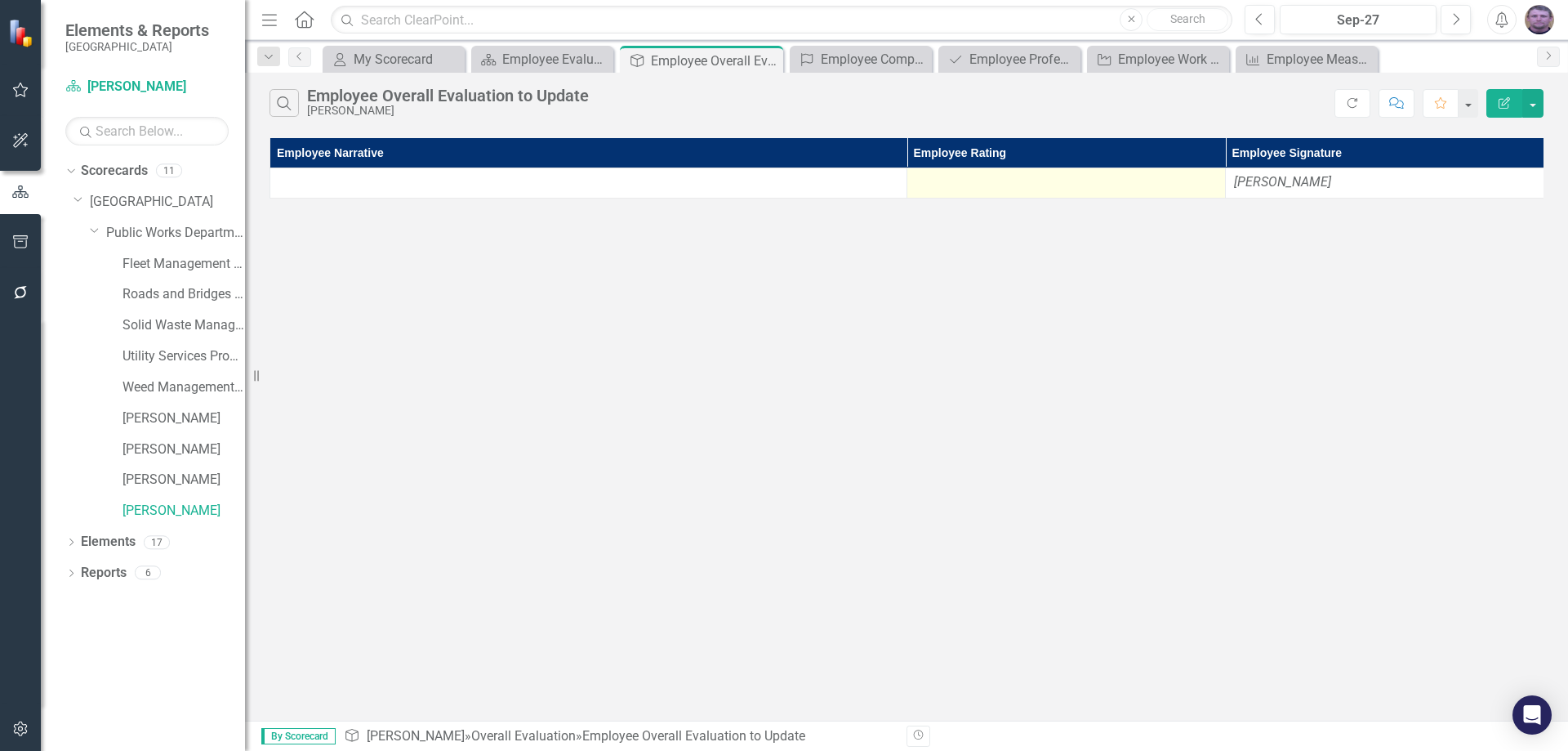
click at [1048, 183] on div at bounding box center [1065, 183] width 301 height 20
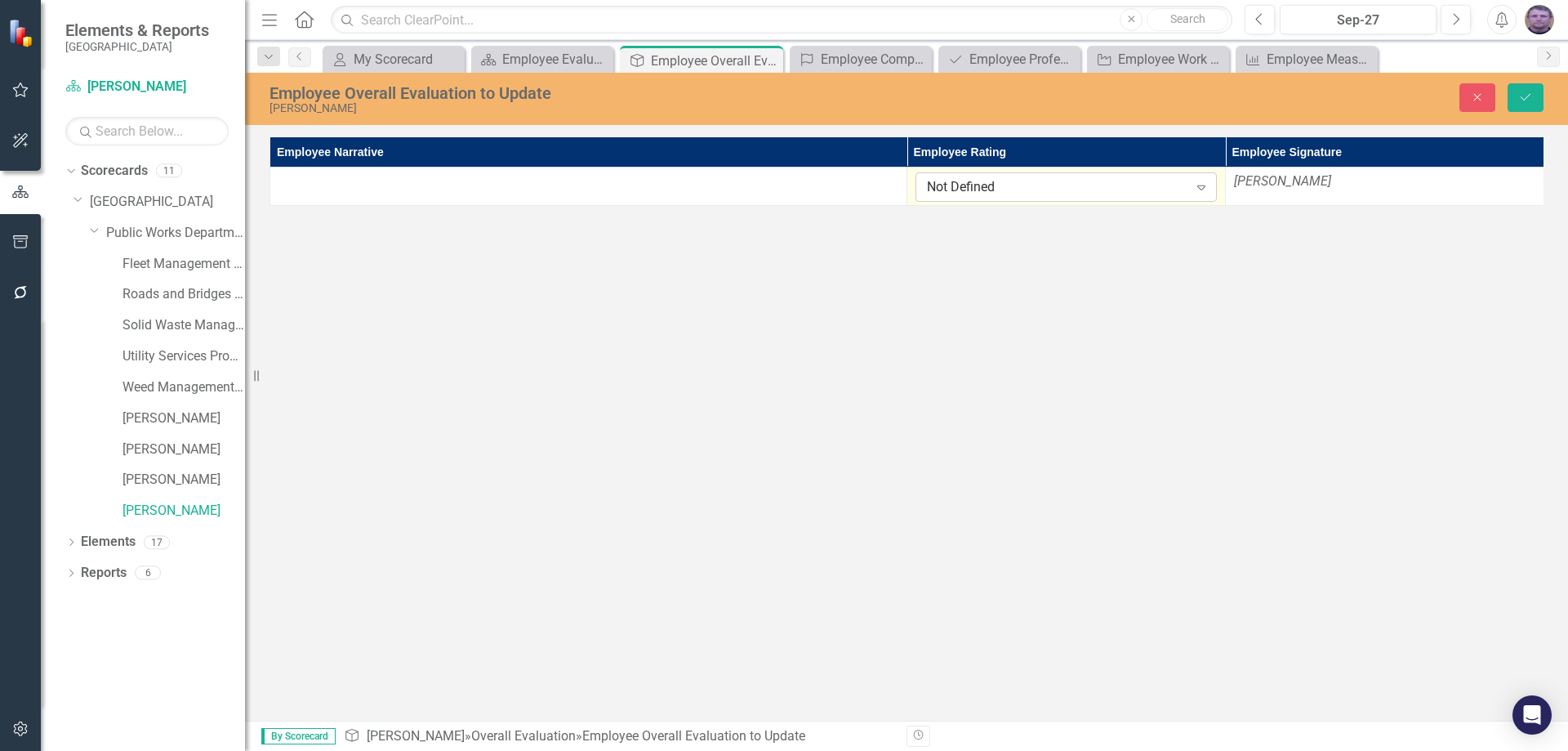
click at [1205, 190] on icon "Expand" at bounding box center [1201, 186] width 16 height 13
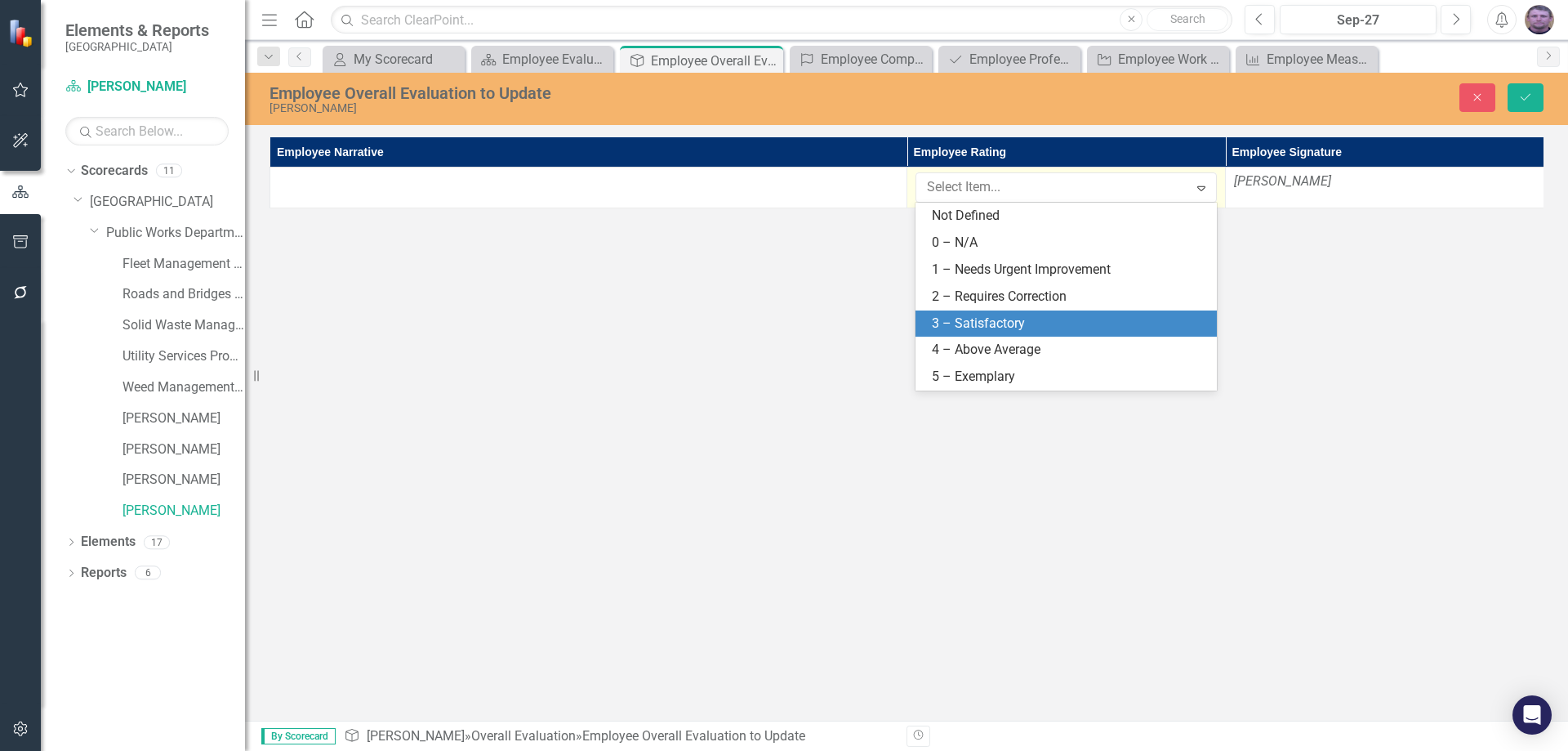
click at [1014, 321] on div "3 – Satisfactory" at bounding box center [1069, 323] width 275 height 19
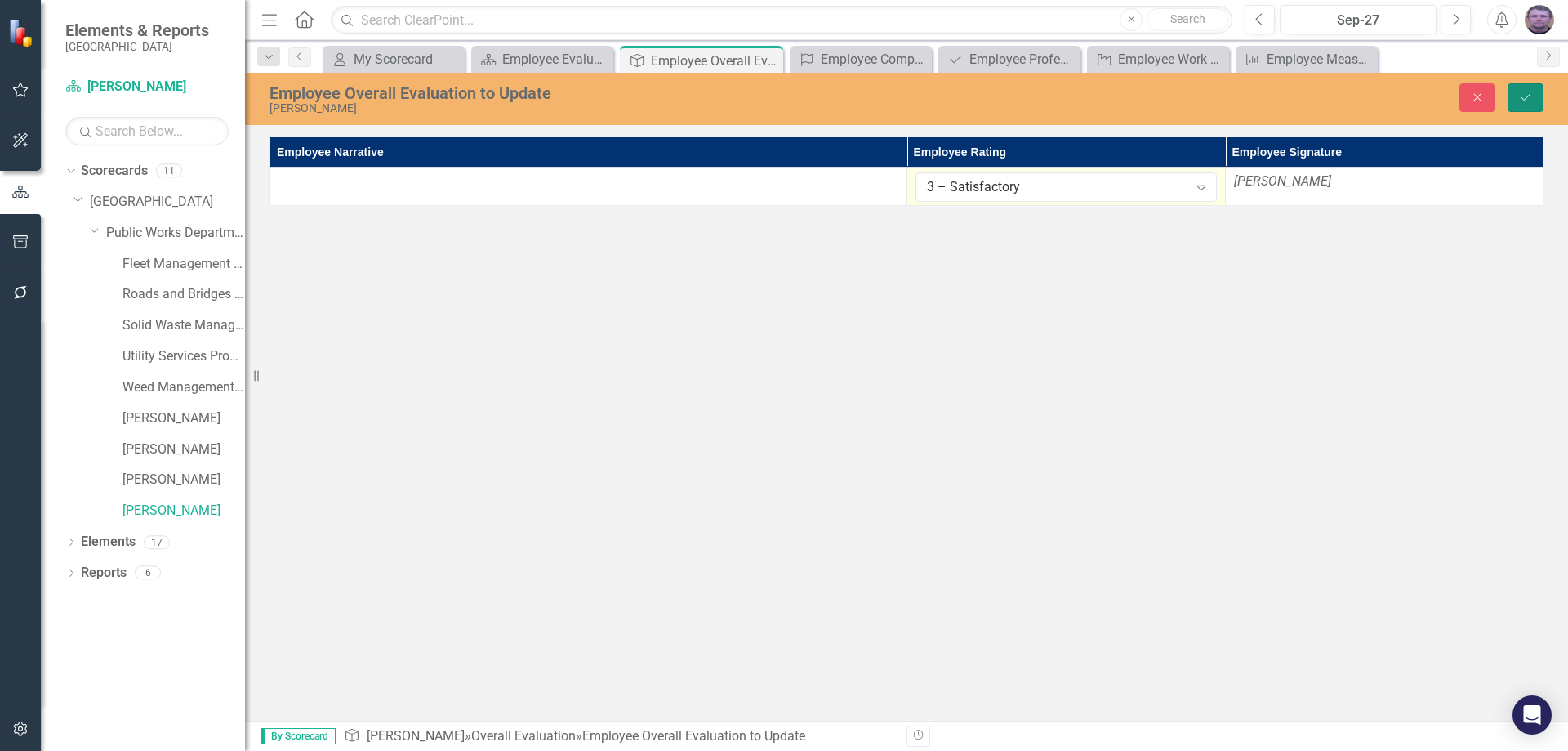
click at [1518, 88] on button "Save" at bounding box center [1526, 97] width 36 height 29
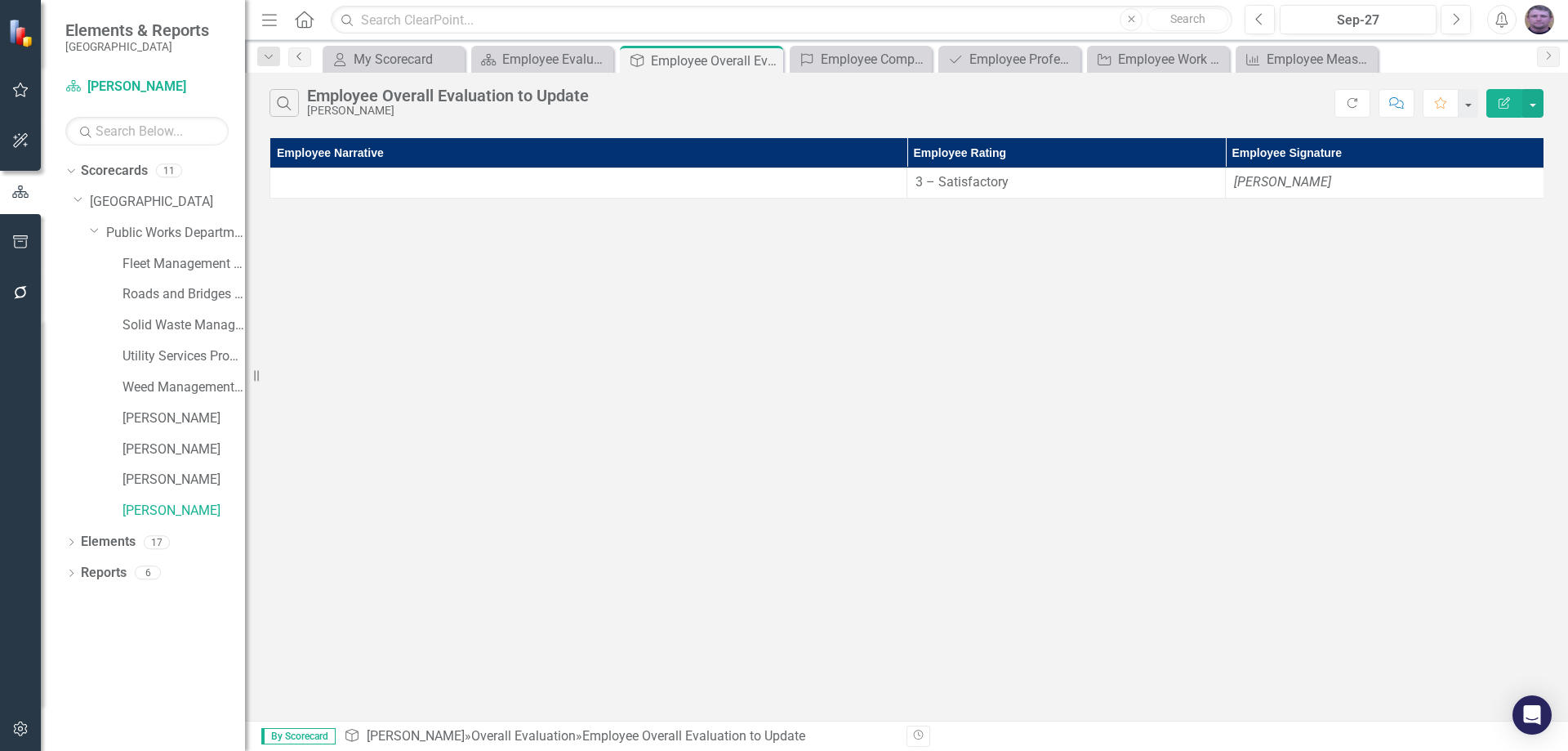
click at [303, 56] on icon "Previous" at bounding box center [299, 56] width 13 height 10
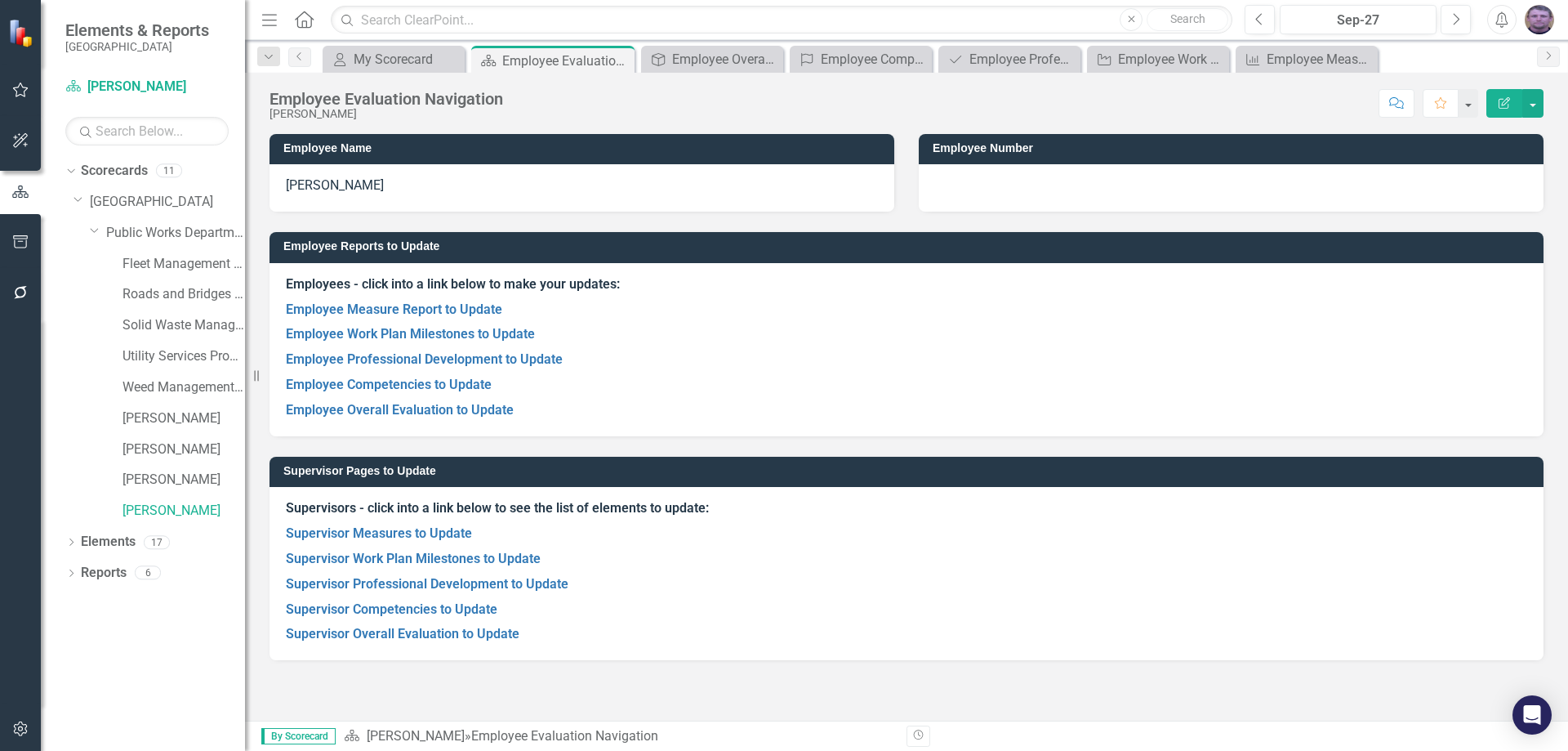
click at [324, 504] on strong "Supervisors - click into a link below to see the list of elements to update:" at bounding box center [497, 508] width 423 height 16
click at [424, 504] on strong "Supervisors - click into a link below to see the list of elements to update:" at bounding box center [497, 508] width 423 height 16
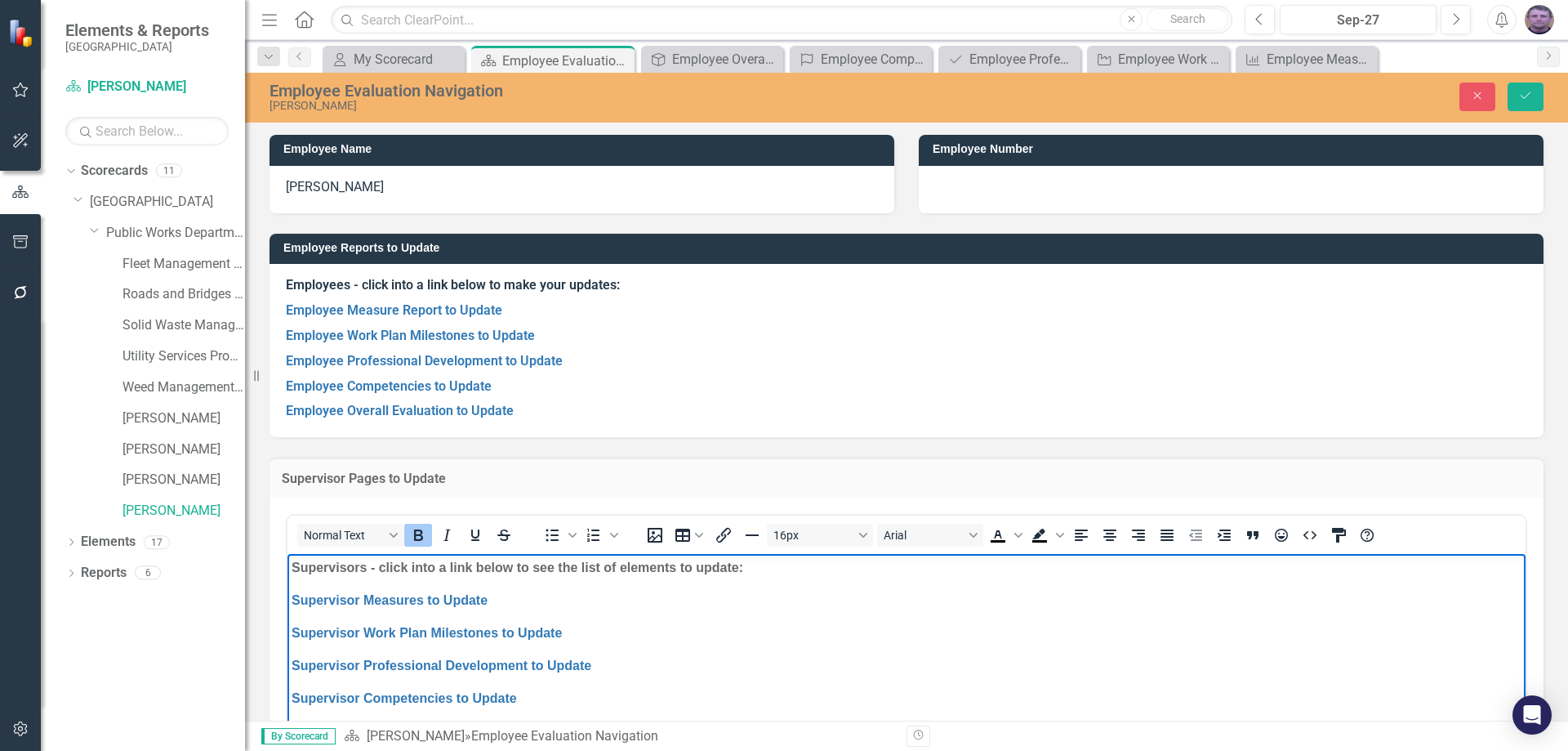
click at [373, 569] on strong "Supervisors - click into a link below to see the list of elements to update:" at bounding box center [518, 566] width 452 height 14
click at [403, 568] on strong "Supervisors - click into a link below to see the list of elements to update:" at bounding box center [518, 566] width 452 height 14
click at [1522, 96] on icon "Save" at bounding box center [1525, 95] width 15 height 11
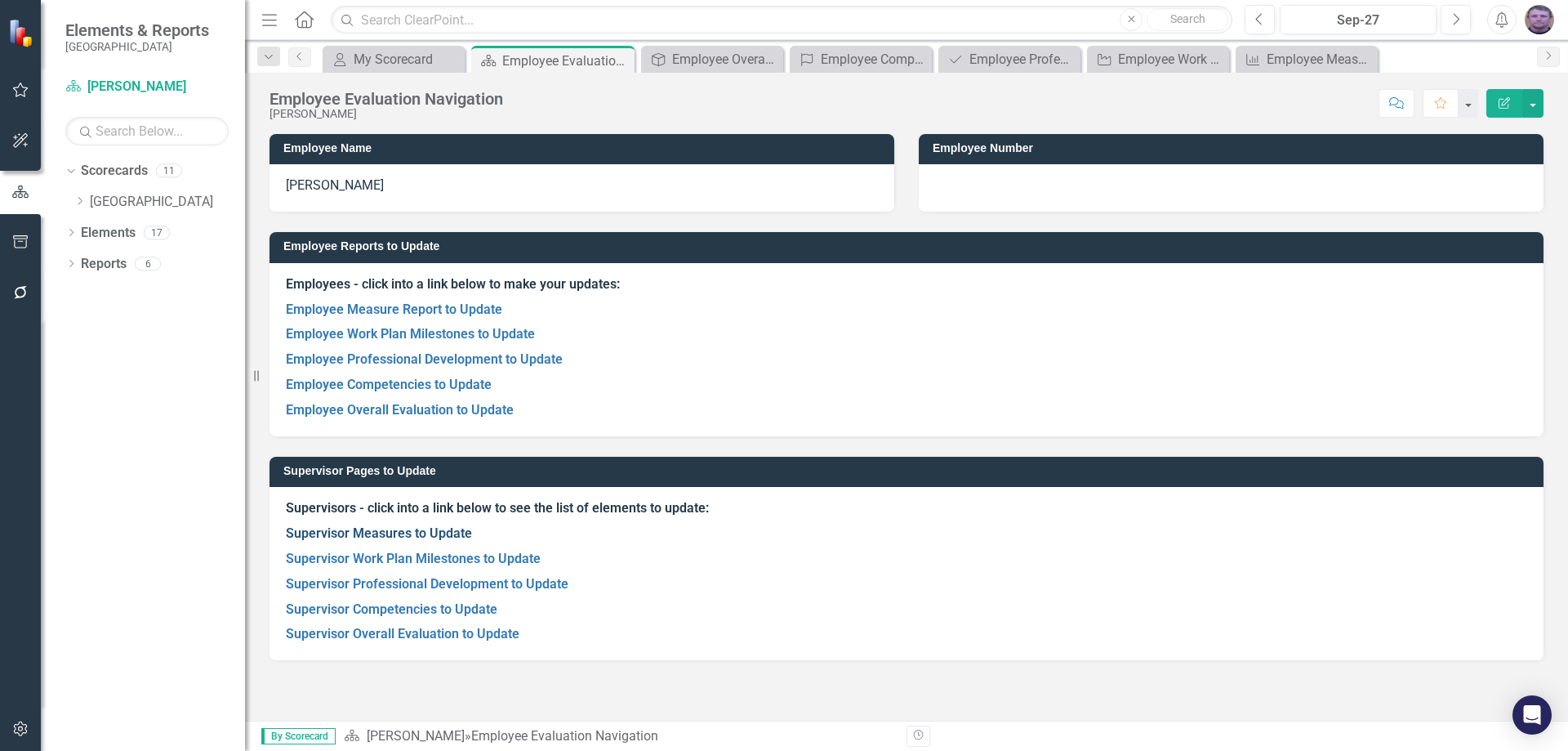
click at [324, 534] on link "Supervisor Measures to Update" at bounding box center [379, 533] width 186 height 16
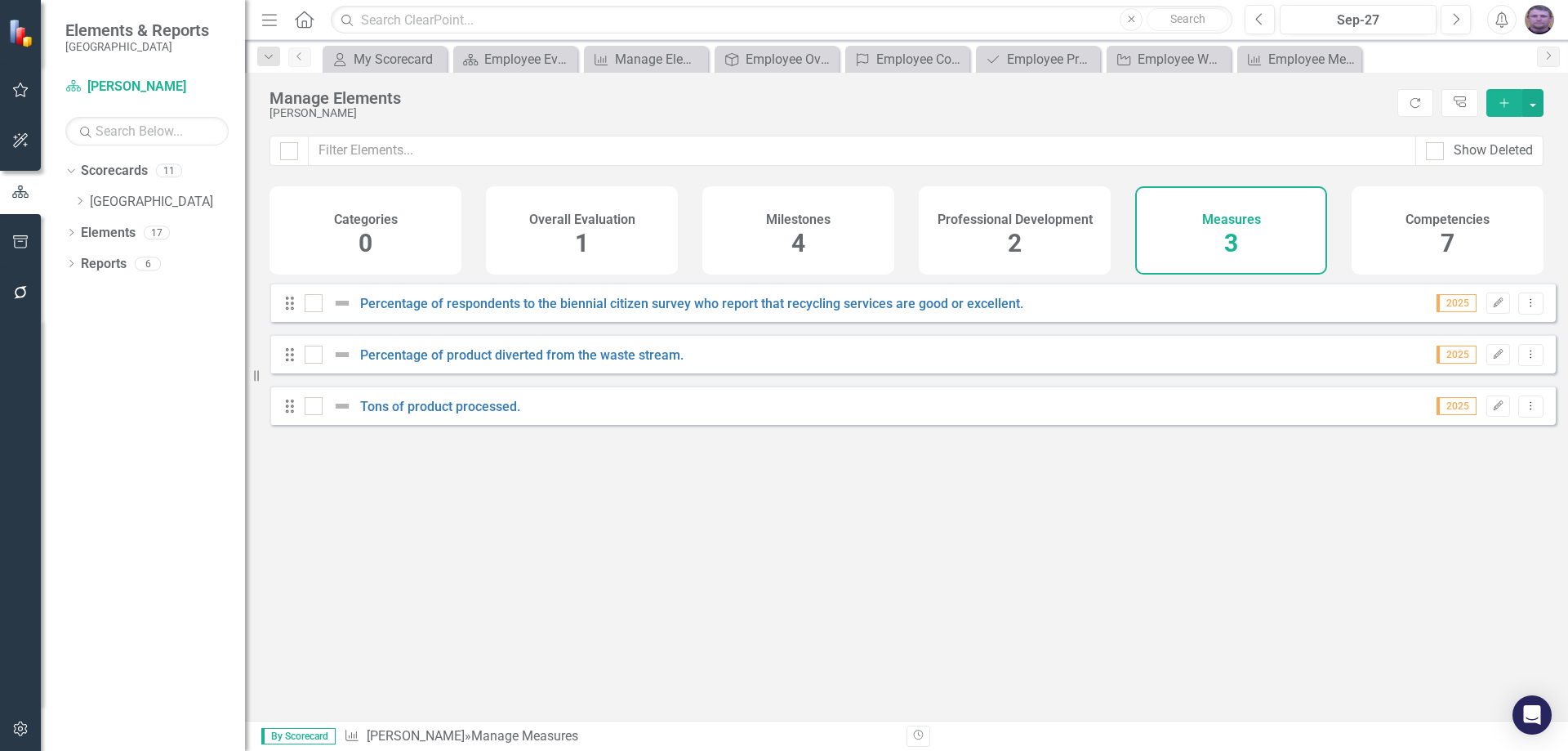
click at [302, 60] on icon "Previous" at bounding box center [299, 56] width 13 height 10
click at [414, 414] on link "Tons of product processed." at bounding box center [440, 407] width 160 height 16
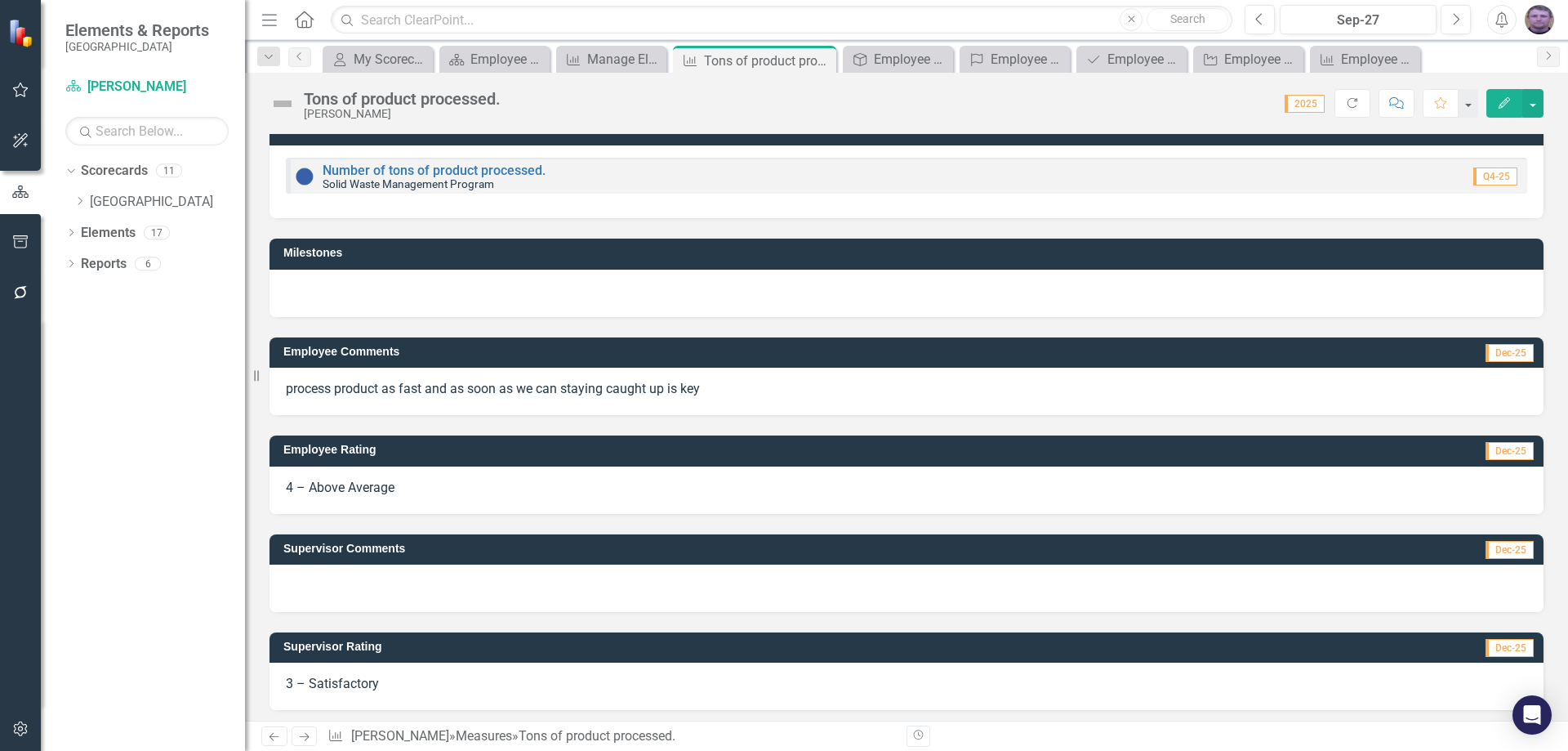
scroll to position [24, 0]
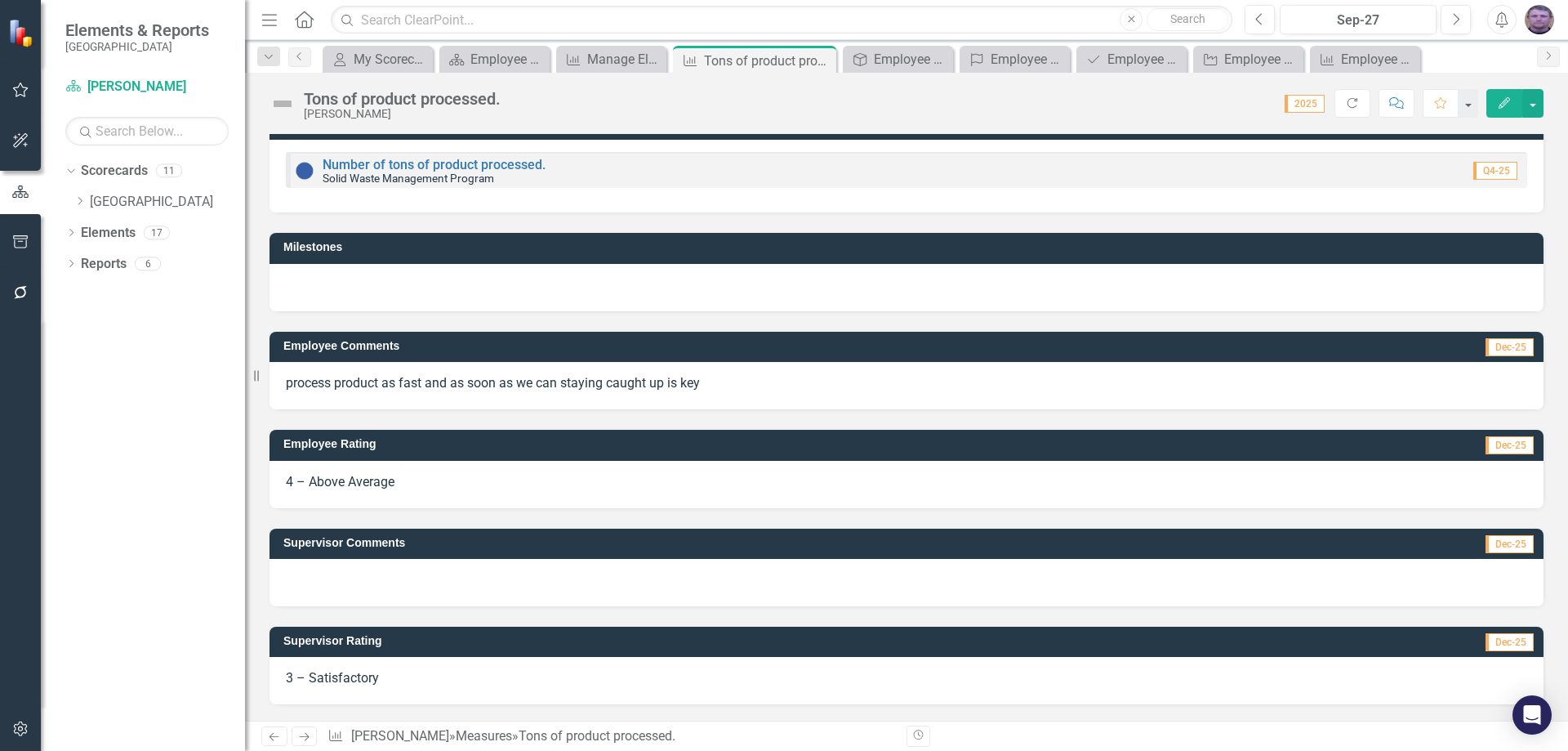
click at [350, 676] on span "3 – Satisfactory" at bounding box center [332, 678] width 93 height 16
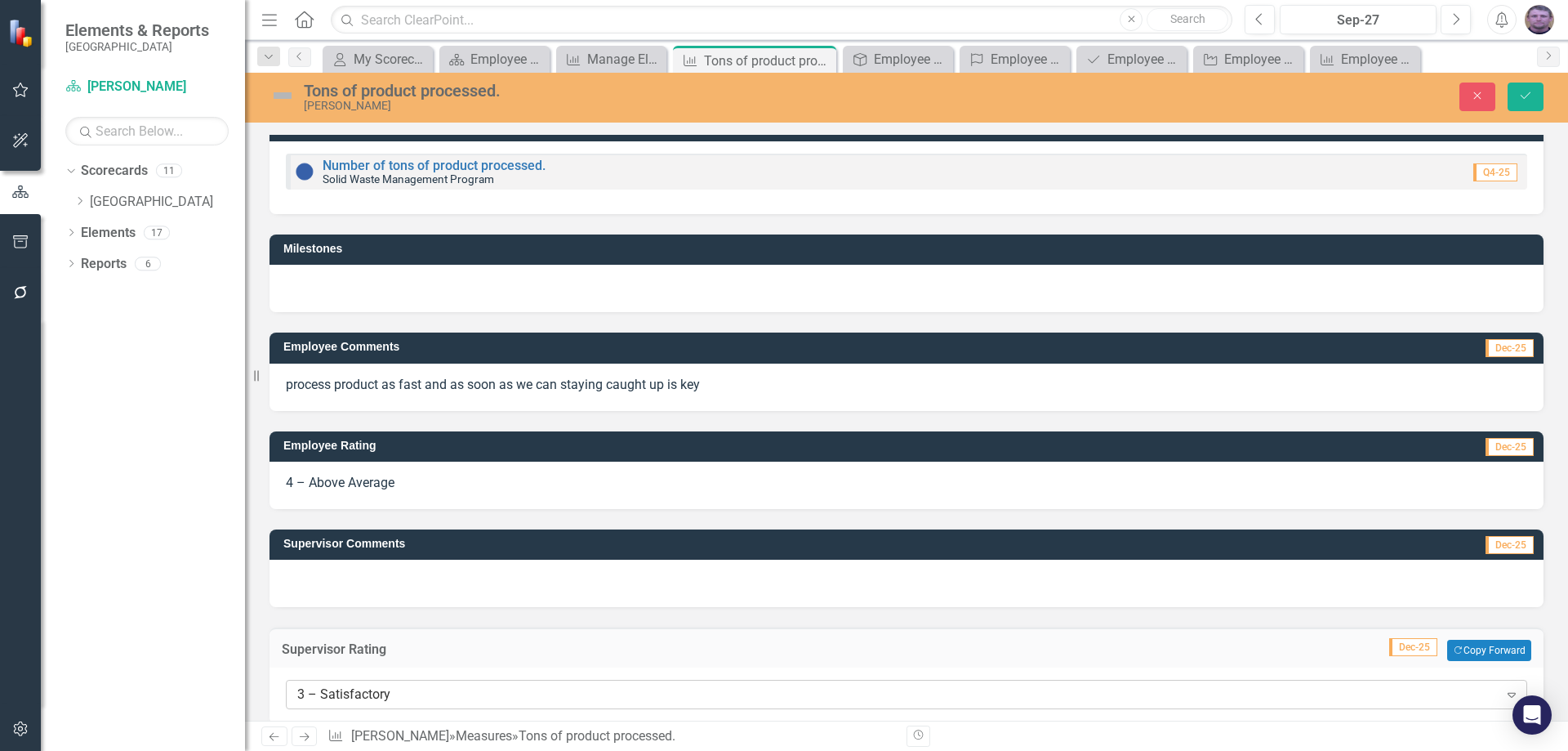
click at [341, 689] on div "3 – Satisfactory" at bounding box center [897, 694] width 1201 height 19
click at [342, 698] on div "3 – Satisfactory" at bounding box center [897, 694] width 1201 height 19
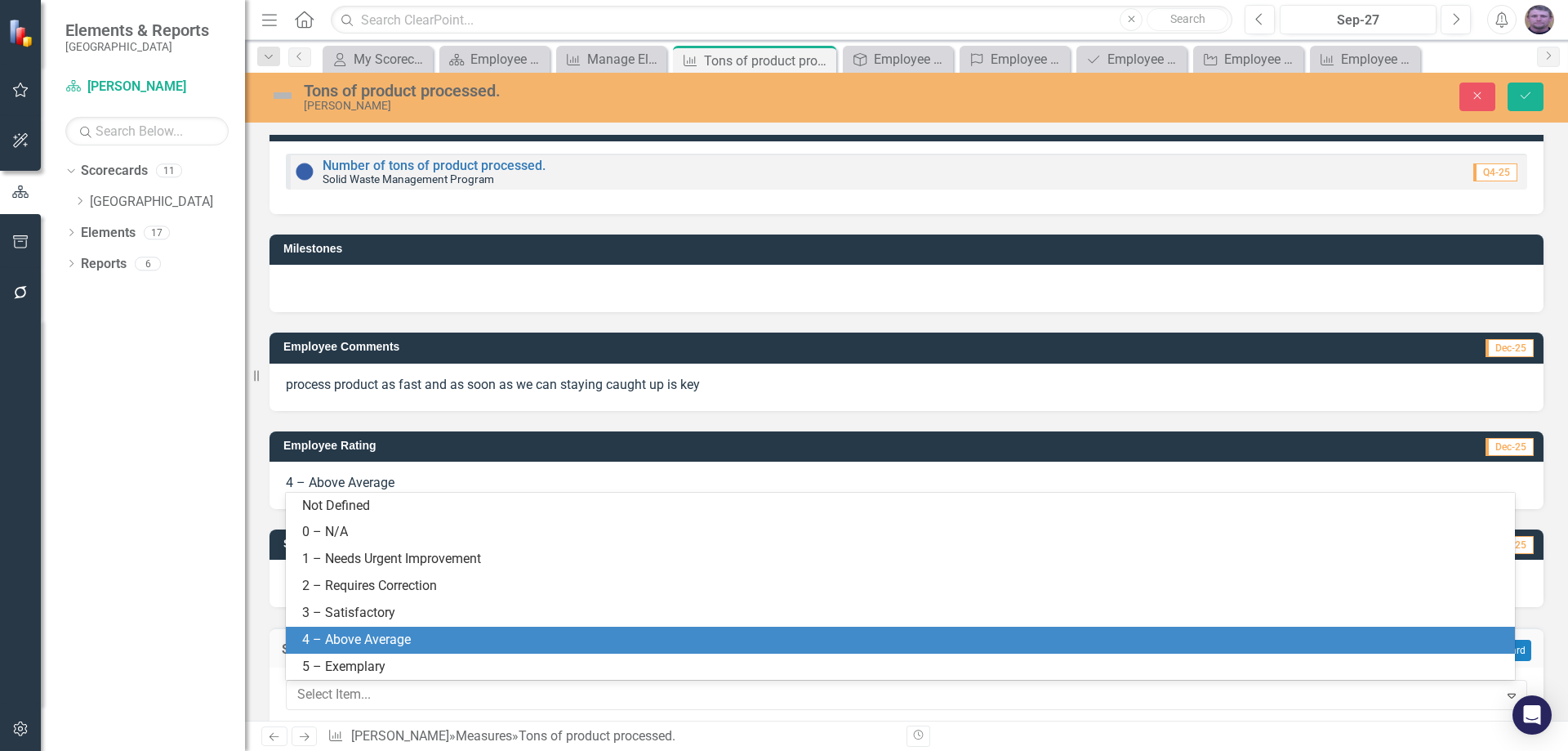
click at [345, 643] on div "4 – Above Average" at bounding box center [903, 639] width 1203 height 19
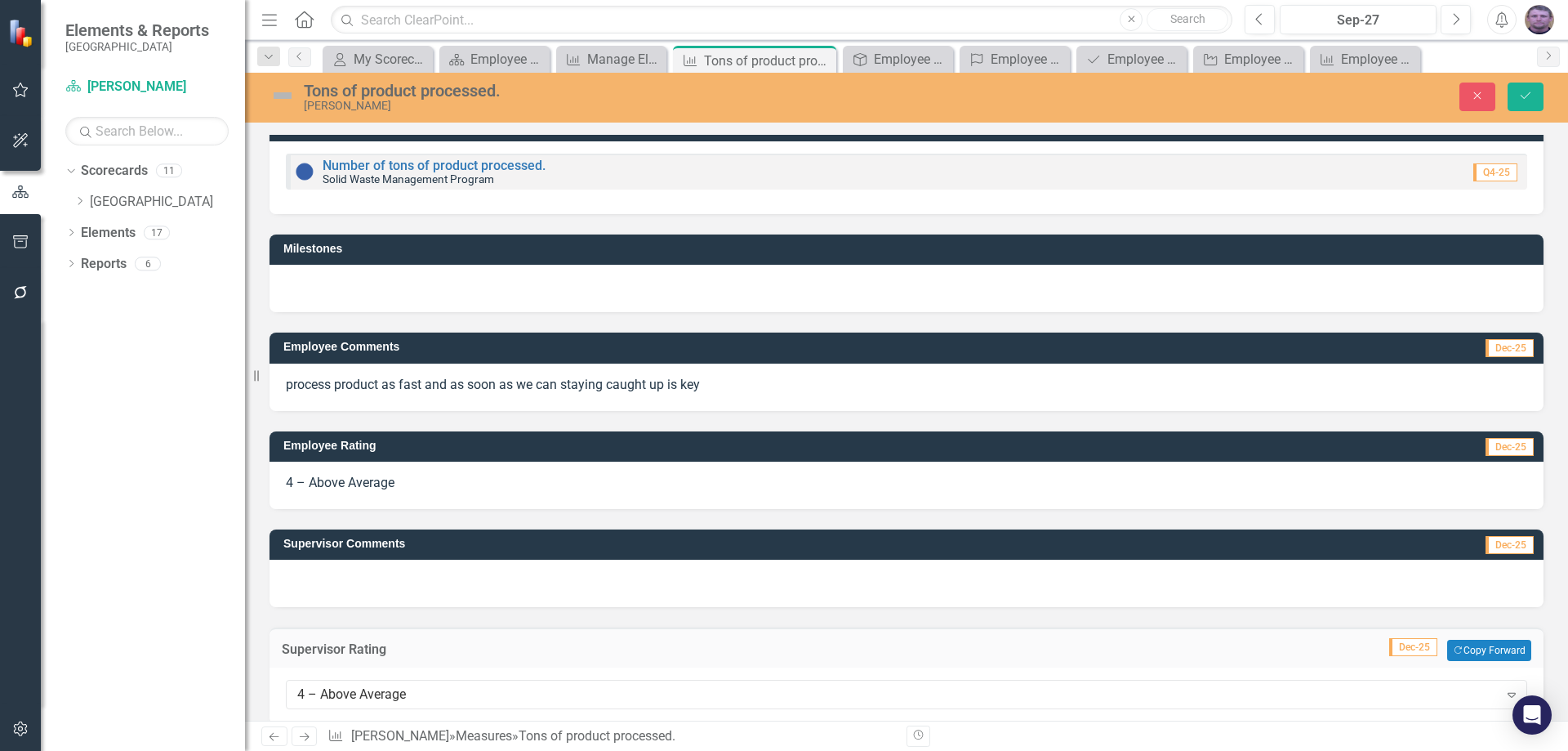
click at [314, 567] on div at bounding box center [906, 582] width 1274 height 47
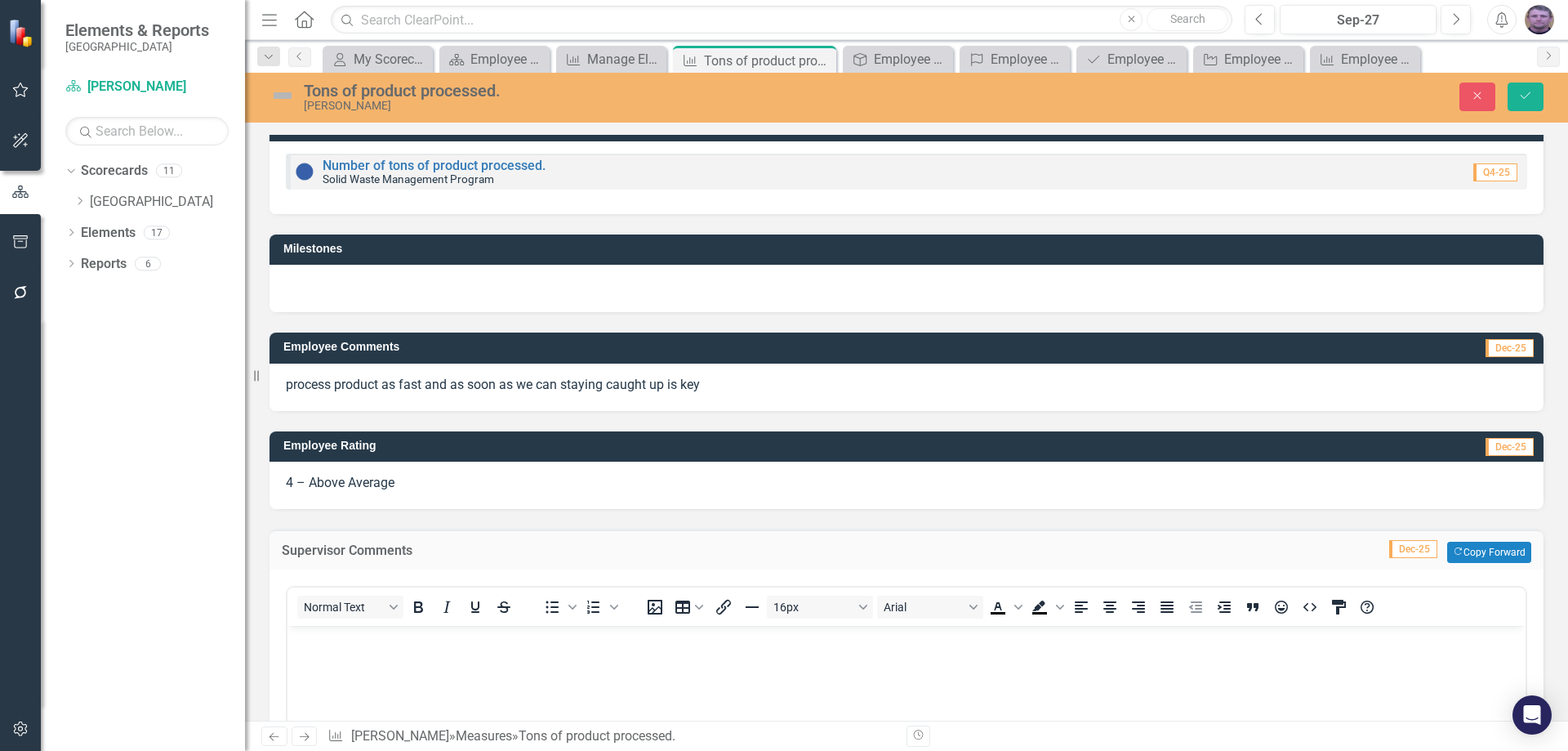
scroll to position [0, 0]
click at [319, 635] on p "Rich Text Area. Press ALT-0 for help." at bounding box center [907, 640] width 1230 height 20
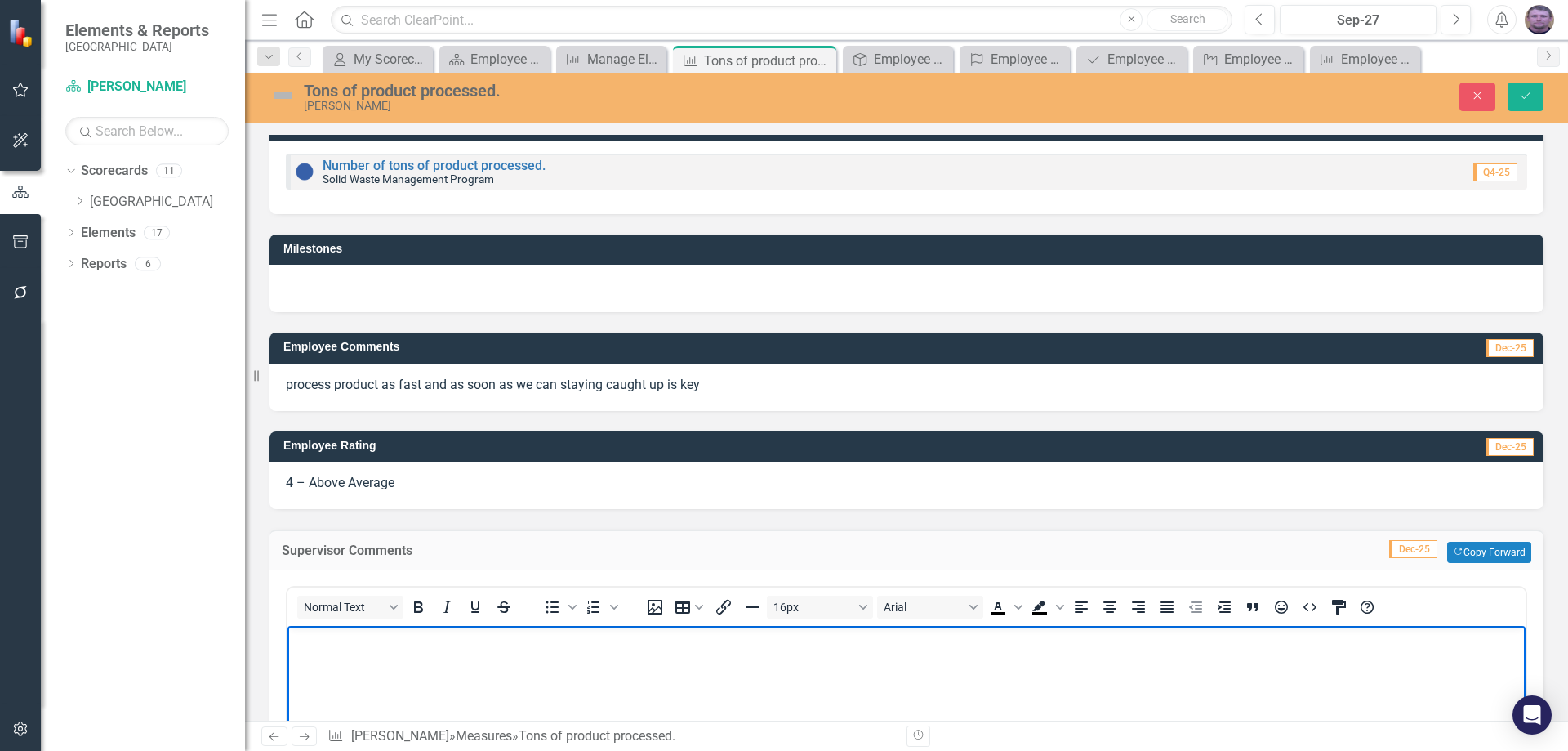
click at [1076, 628] on body "Rich Text Area. Press ALT-0 for help." at bounding box center [906, 748] width 1238 height 245
click at [1519, 96] on icon "Save" at bounding box center [1525, 95] width 15 height 11
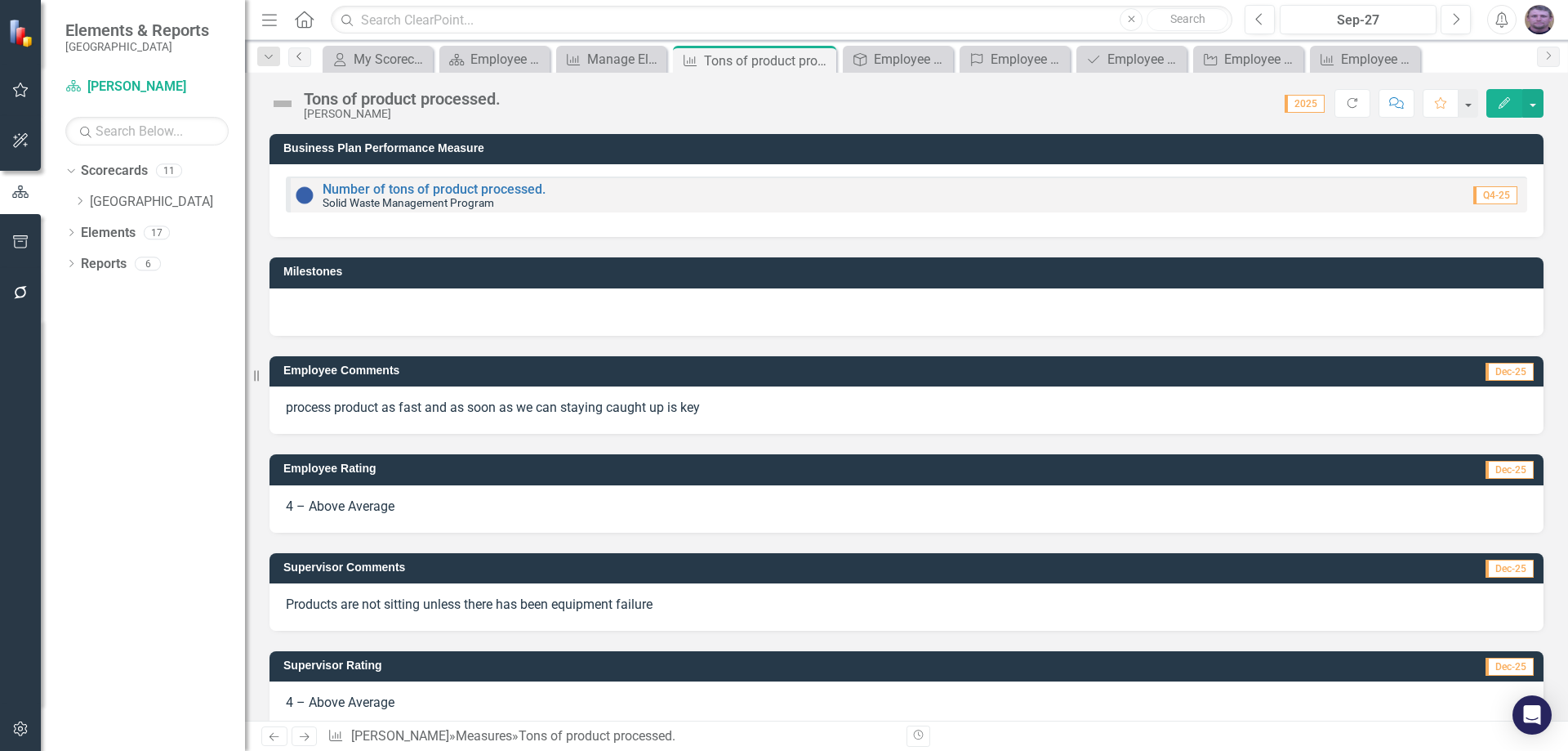
click at [299, 51] on icon "Previous" at bounding box center [299, 56] width 13 height 10
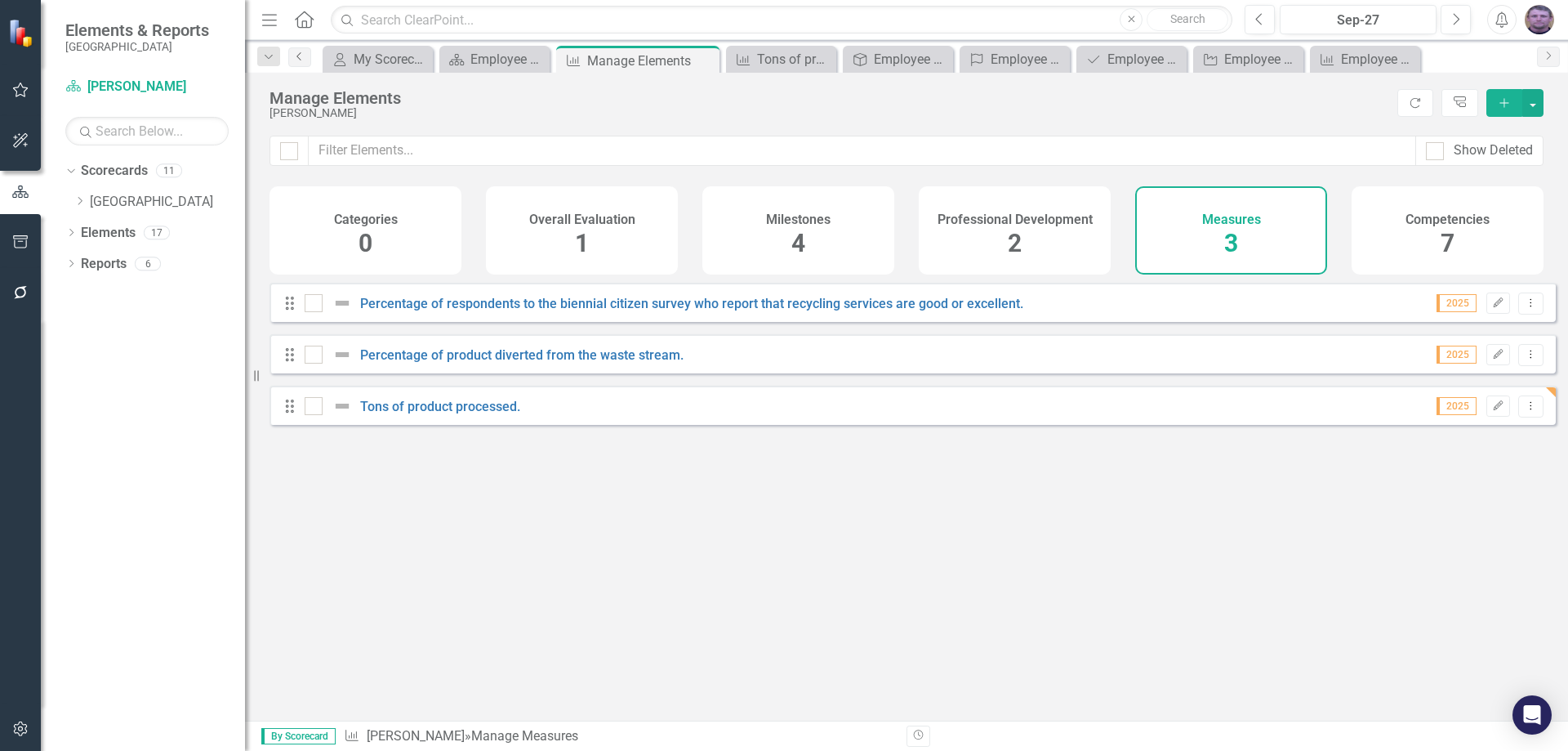
click at [301, 63] on link "Previous" at bounding box center [299, 57] width 23 height 20
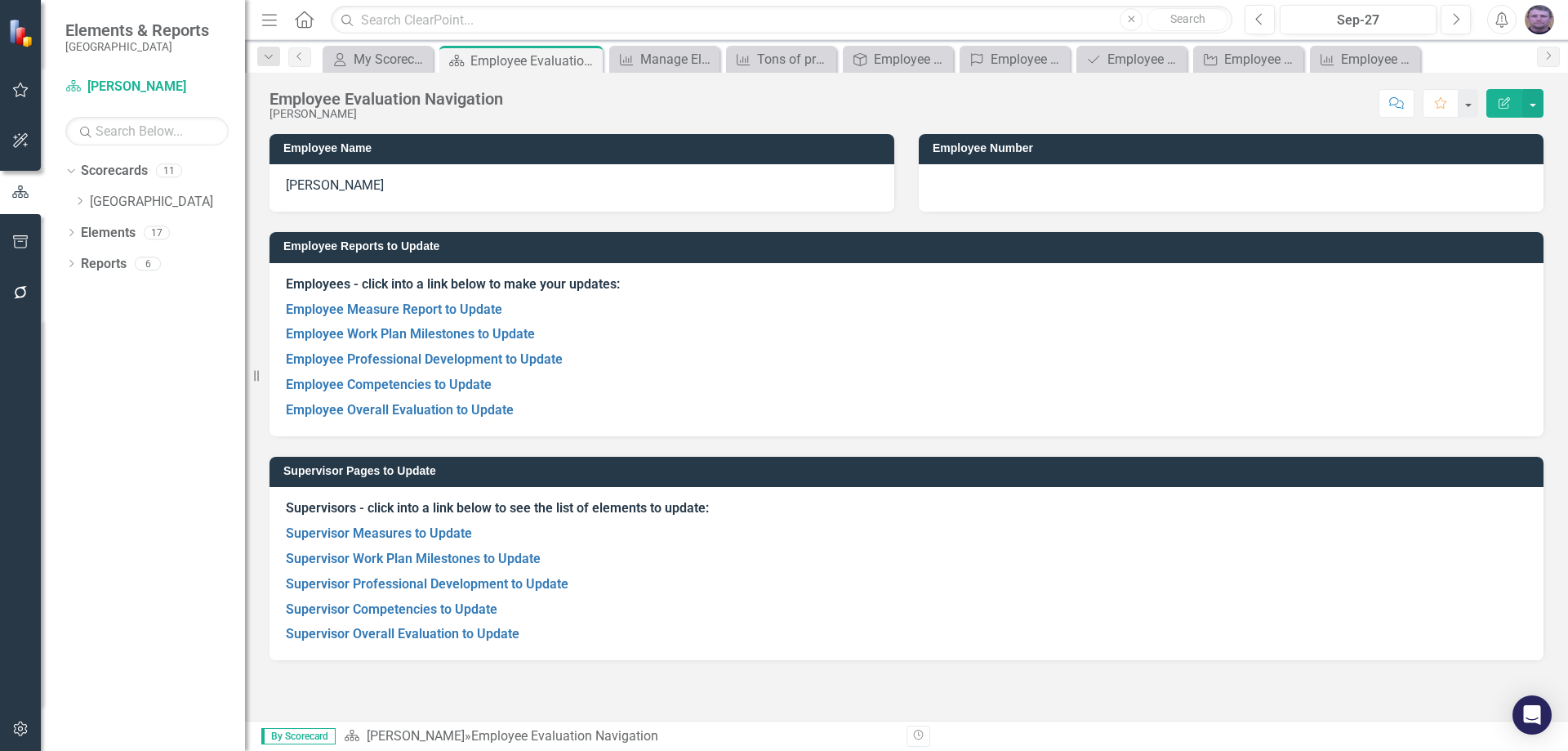
click at [438, 506] on strong "Supervisors - click into a link below to see the list of elements to update:" at bounding box center [497, 508] width 423 height 16
click at [410, 528] on link "Supervisor Measures to Update" at bounding box center [379, 533] width 186 height 16
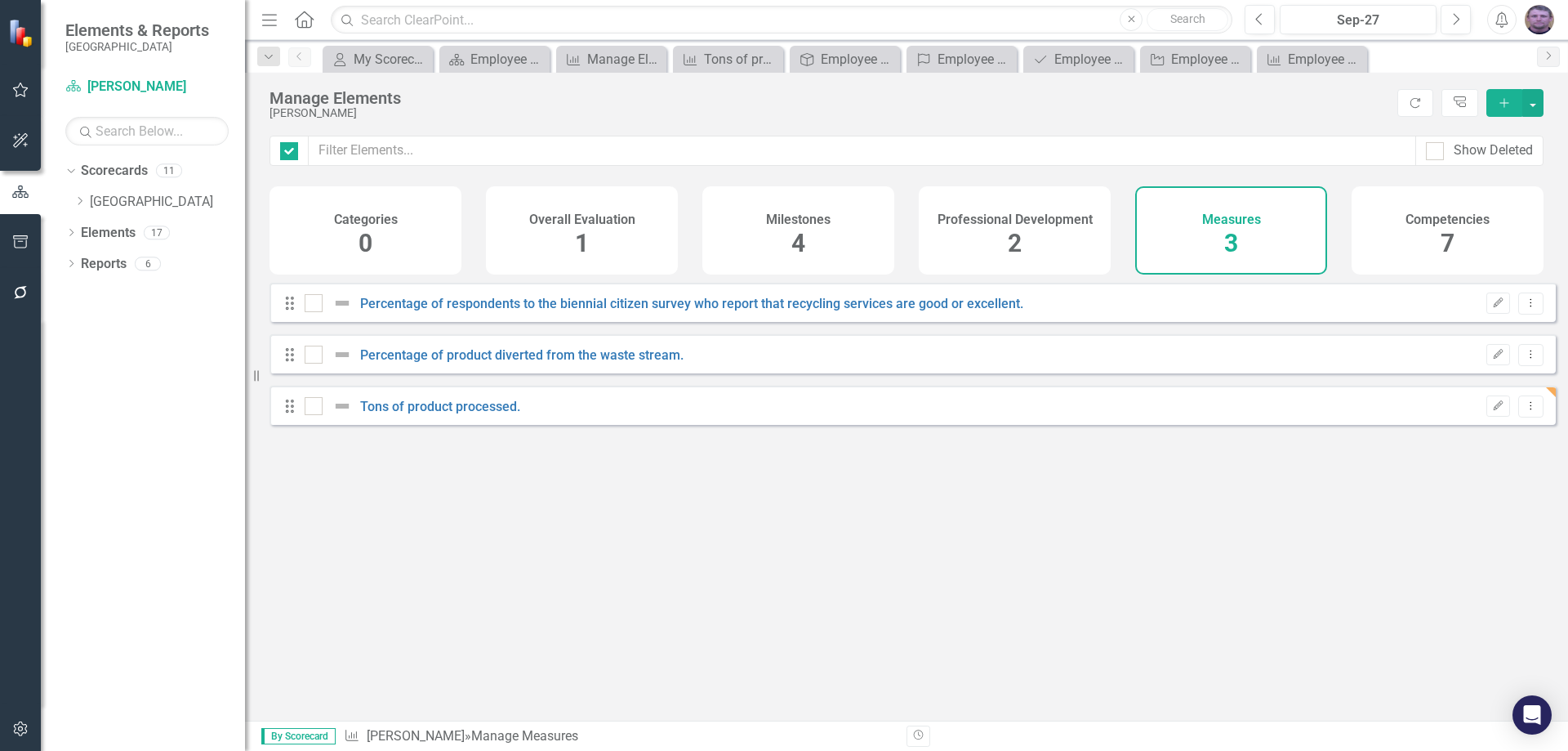
checkbox input "false"
click at [569, 311] on link "Percentage of respondents to the biennial citizen survey who report that recycl…" at bounding box center [691, 304] width 663 height 16
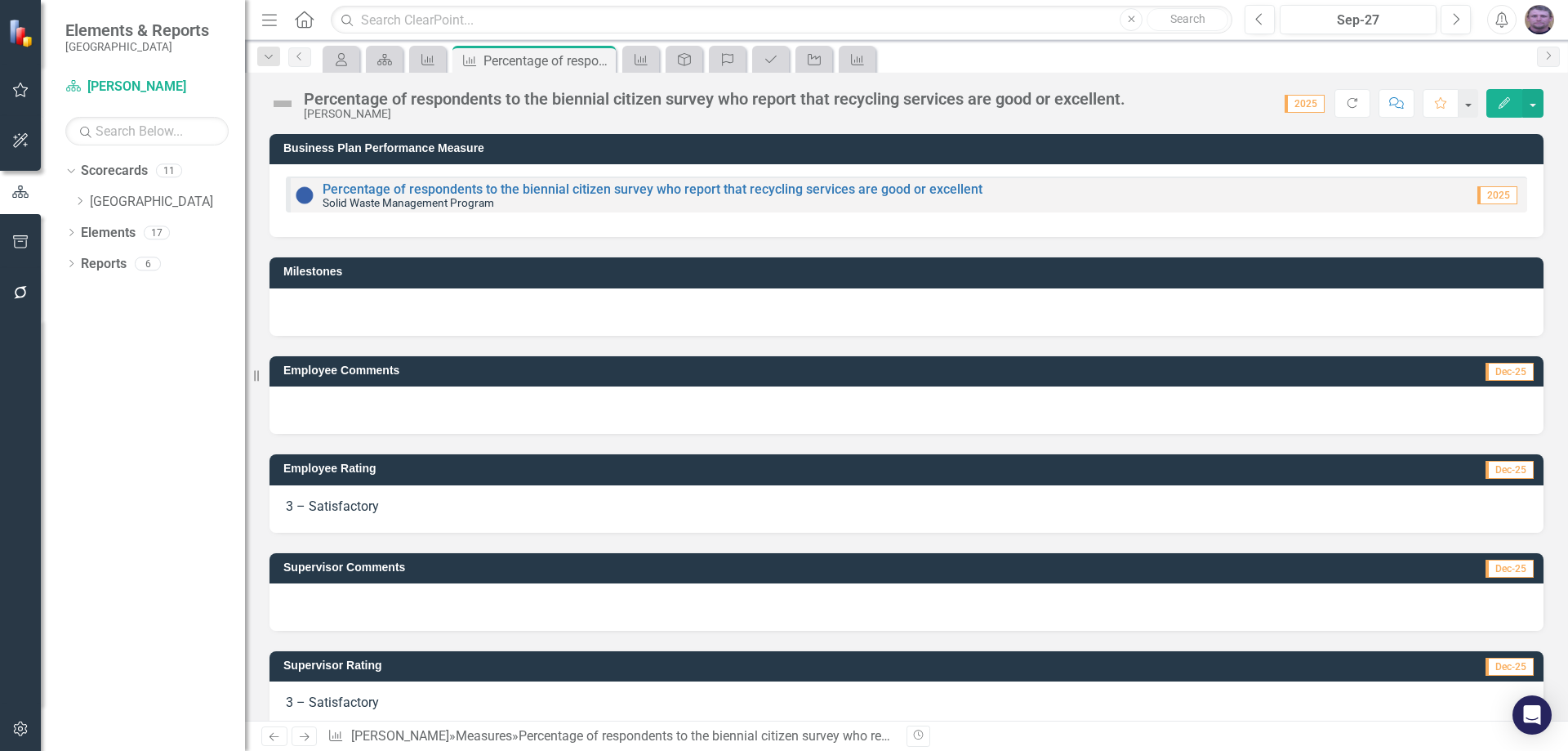
scroll to position [24, 0]
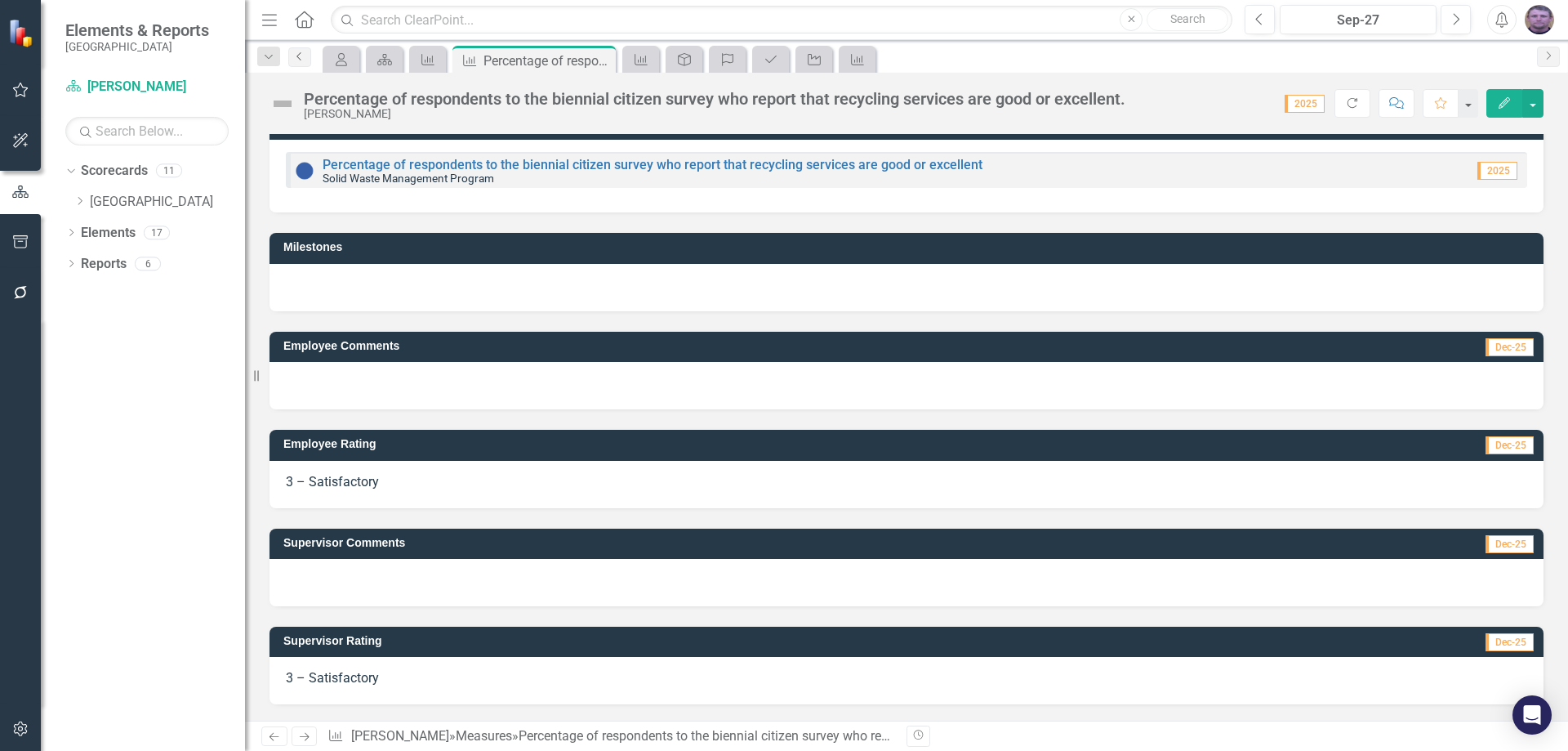
click at [304, 60] on icon "Previous" at bounding box center [299, 56] width 13 height 10
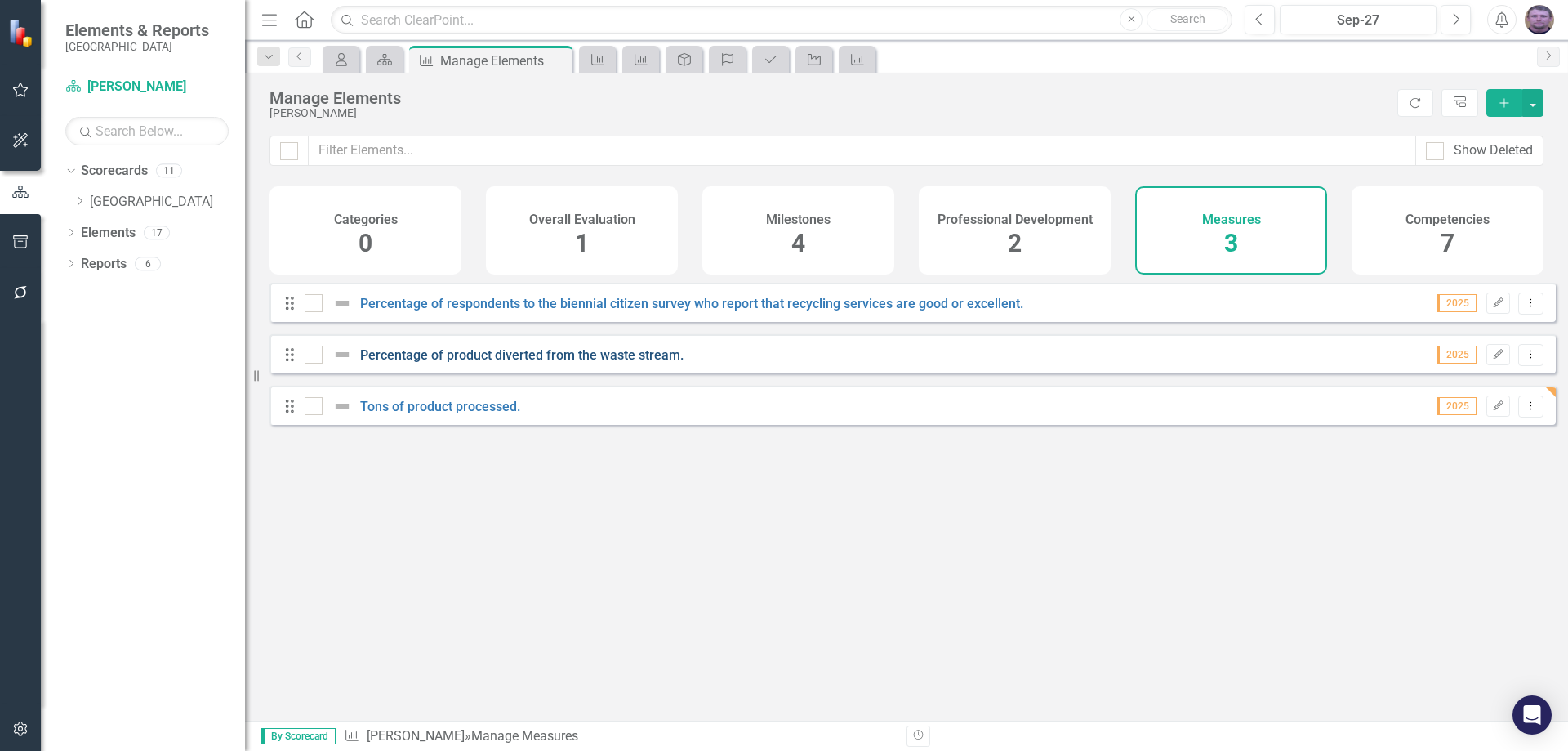
click at [421, 363] on link "Percentage of product diverted from the waste stream." at bounding box center [521, 355] width 323 height 16
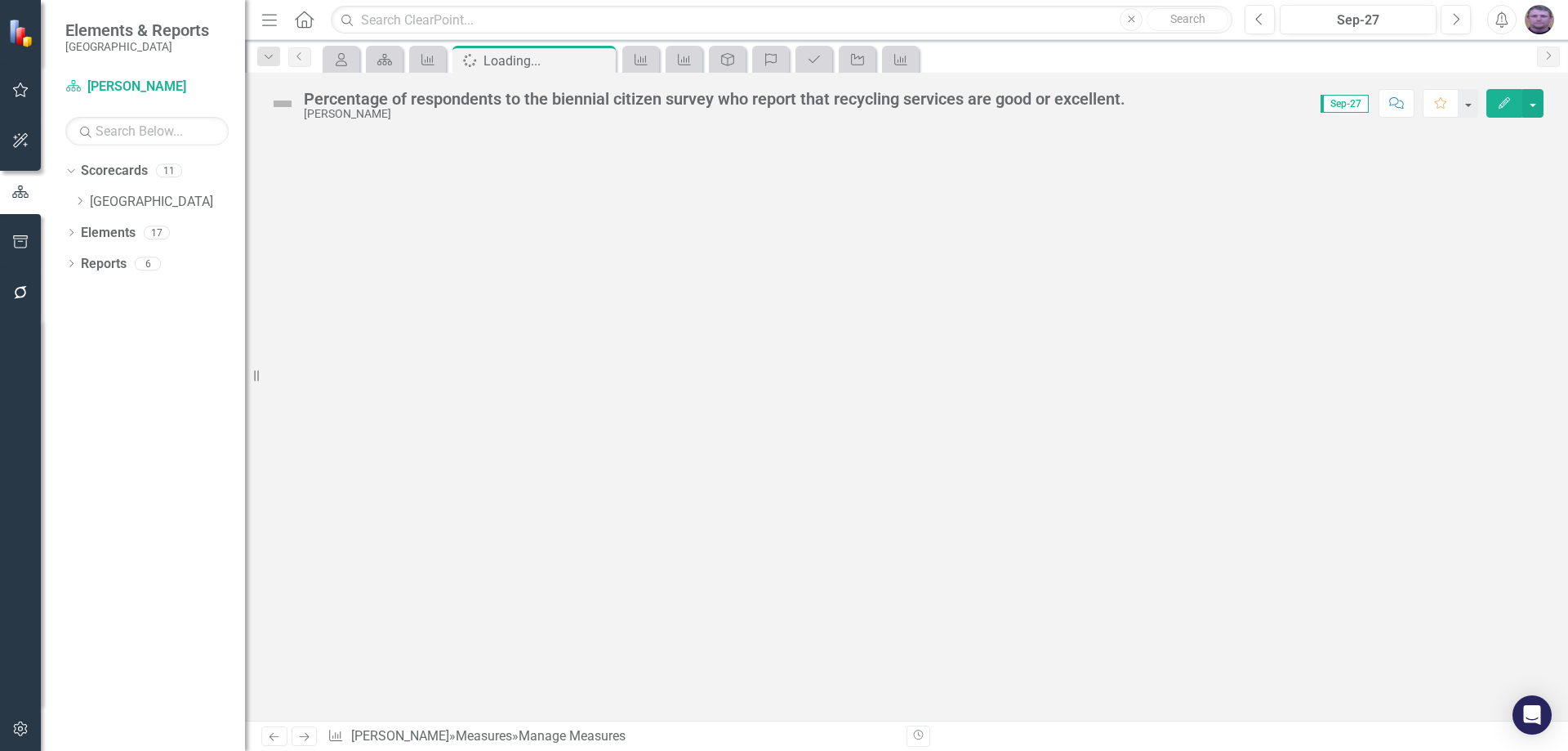
click at [421, 363] on div at bounding box center [906, 427] width 1323 height 586
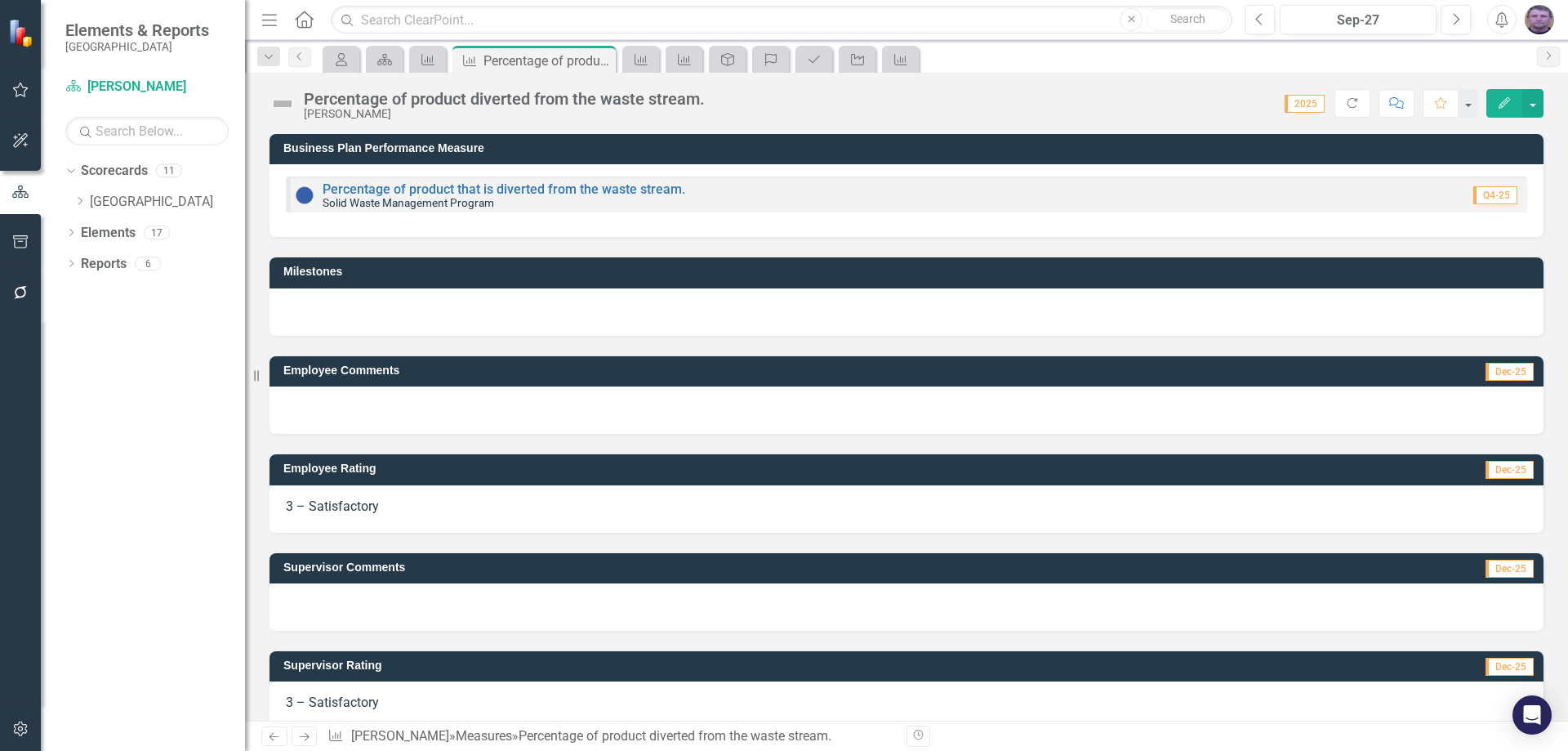
scroll to position [24, 0]
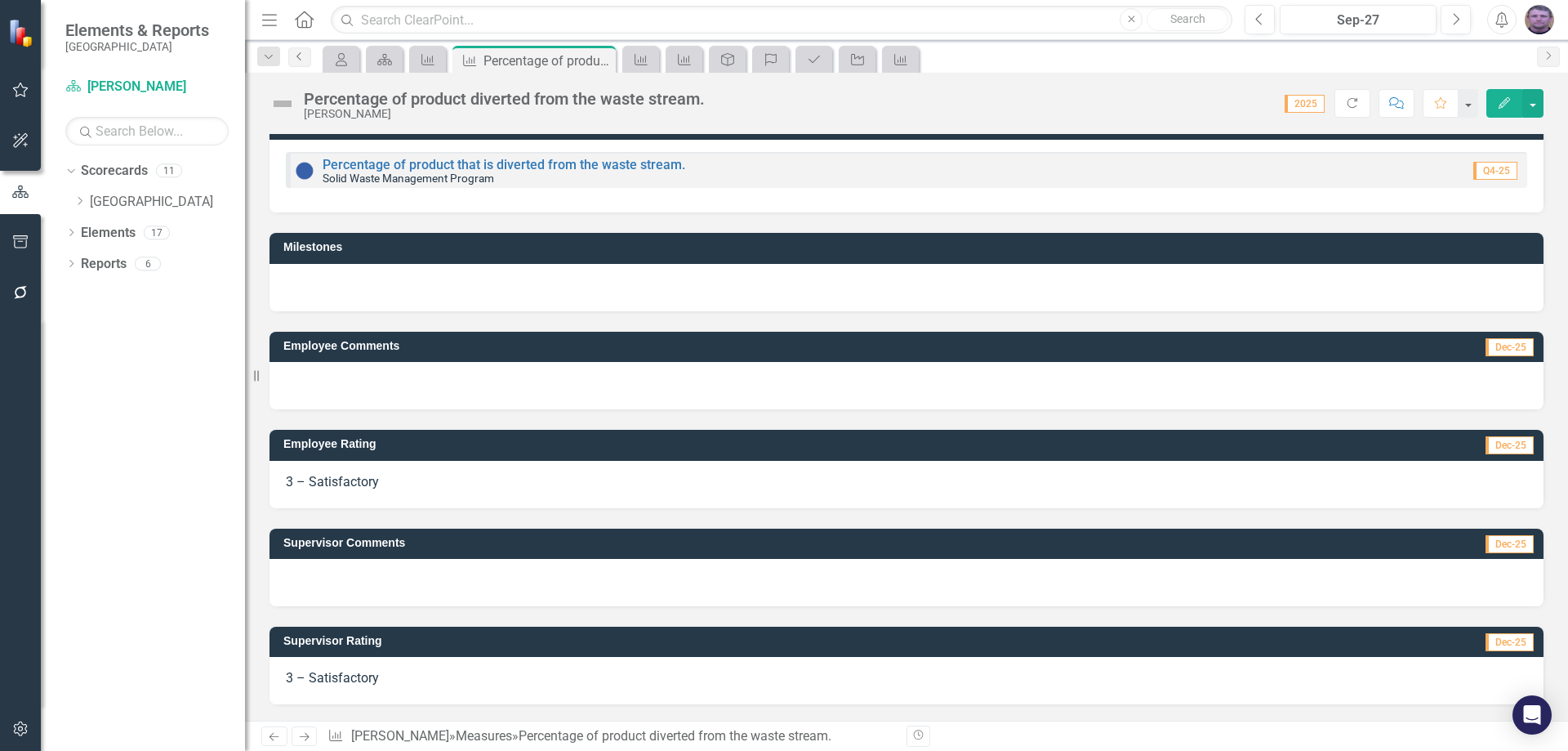
click at [300, 58] on icon "Previous" at bounding box center [299, 56] width 13 height 10
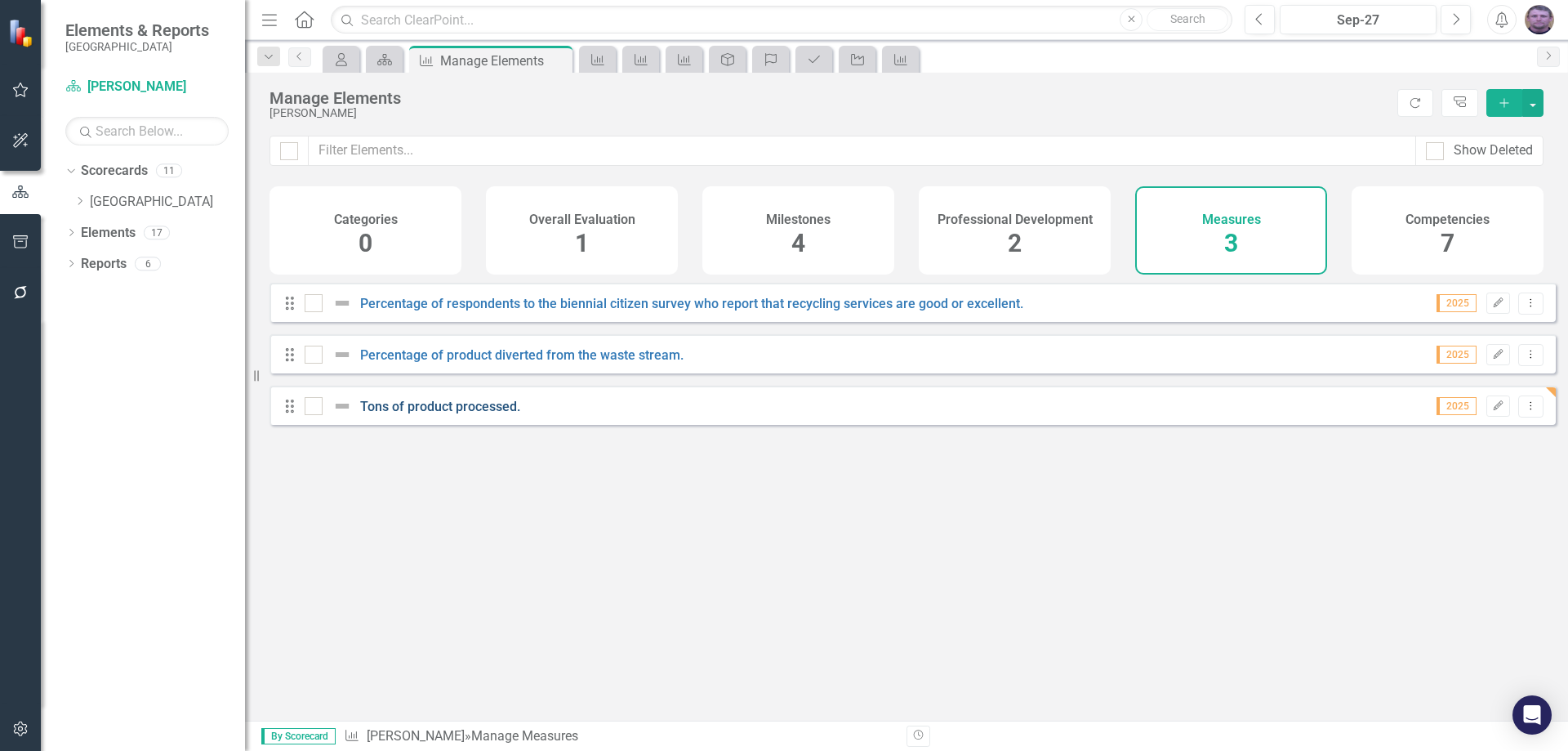
click at [420, 414] on link "Tons of product processed." at bounding box center [440, 407] width 160 height 16
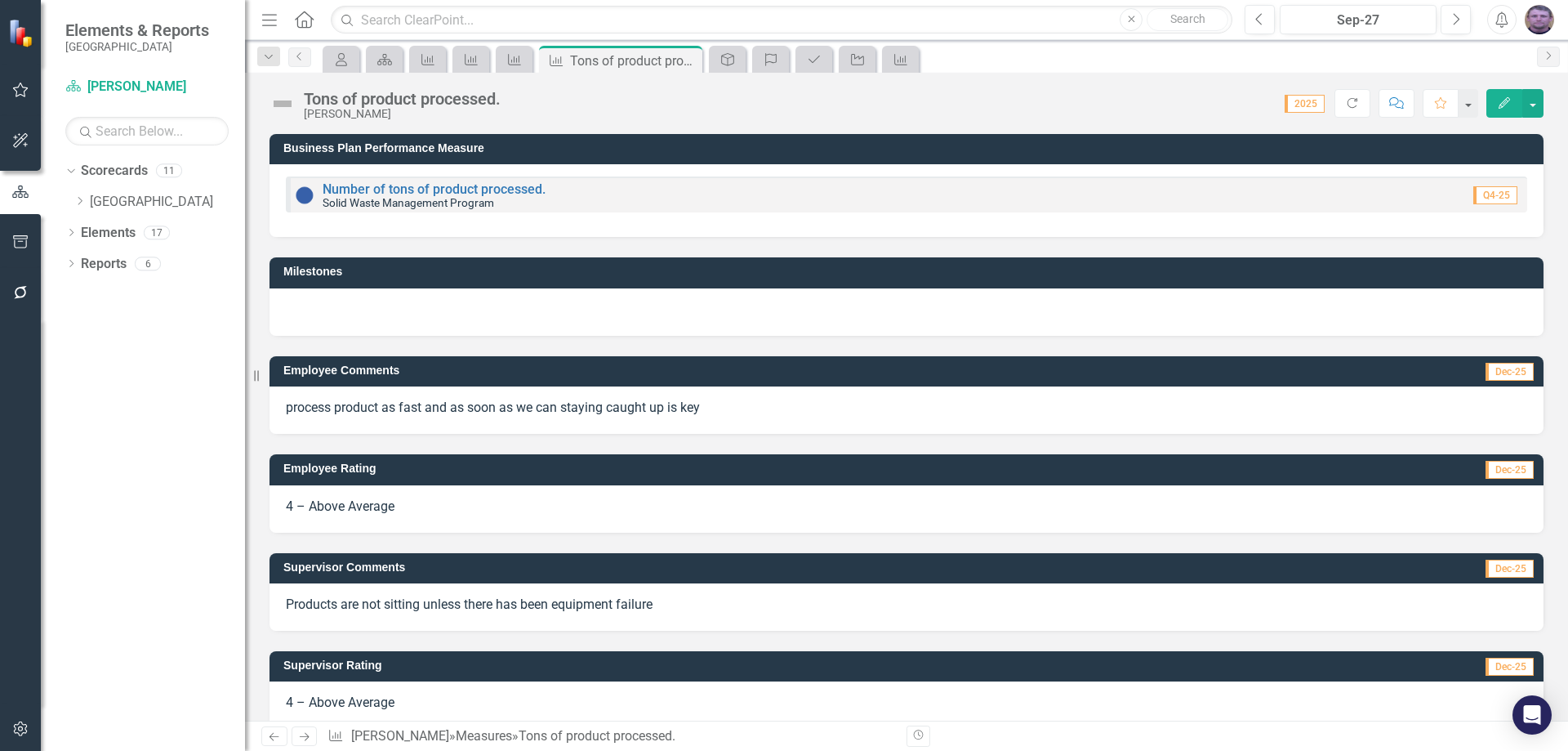
click at [648, 600] on p "Products are not sitting unless there has been equipment failure" at bounding box center [906, 604] width 1241 height 19
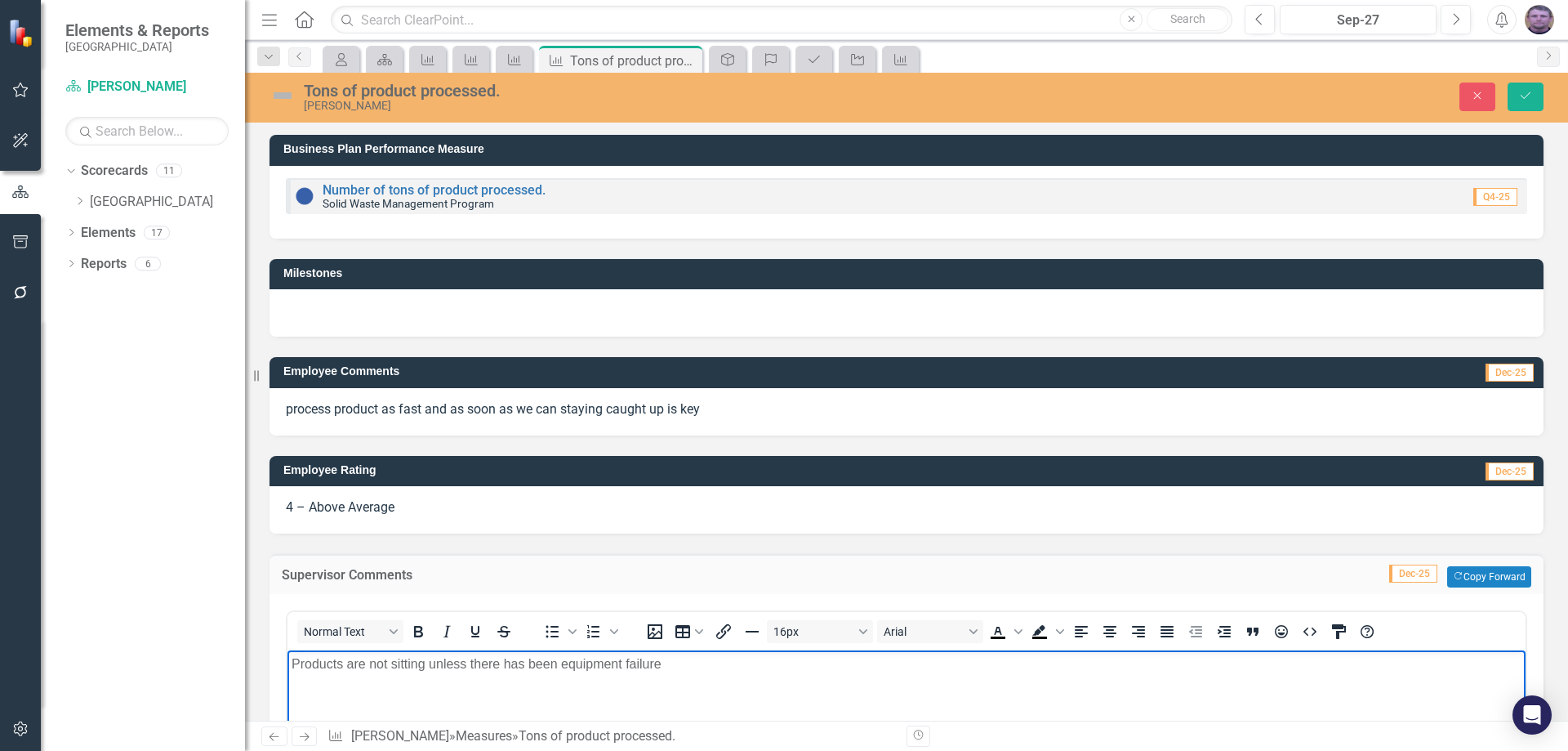
click at [668, 664] on p "Products are not sitting unless there has been equipment failure" at bounding box center [907, 664] width 1230 height 20
click at [1531, 89] on button "Save" at bounding box center [1526, 96] width 36 height 29
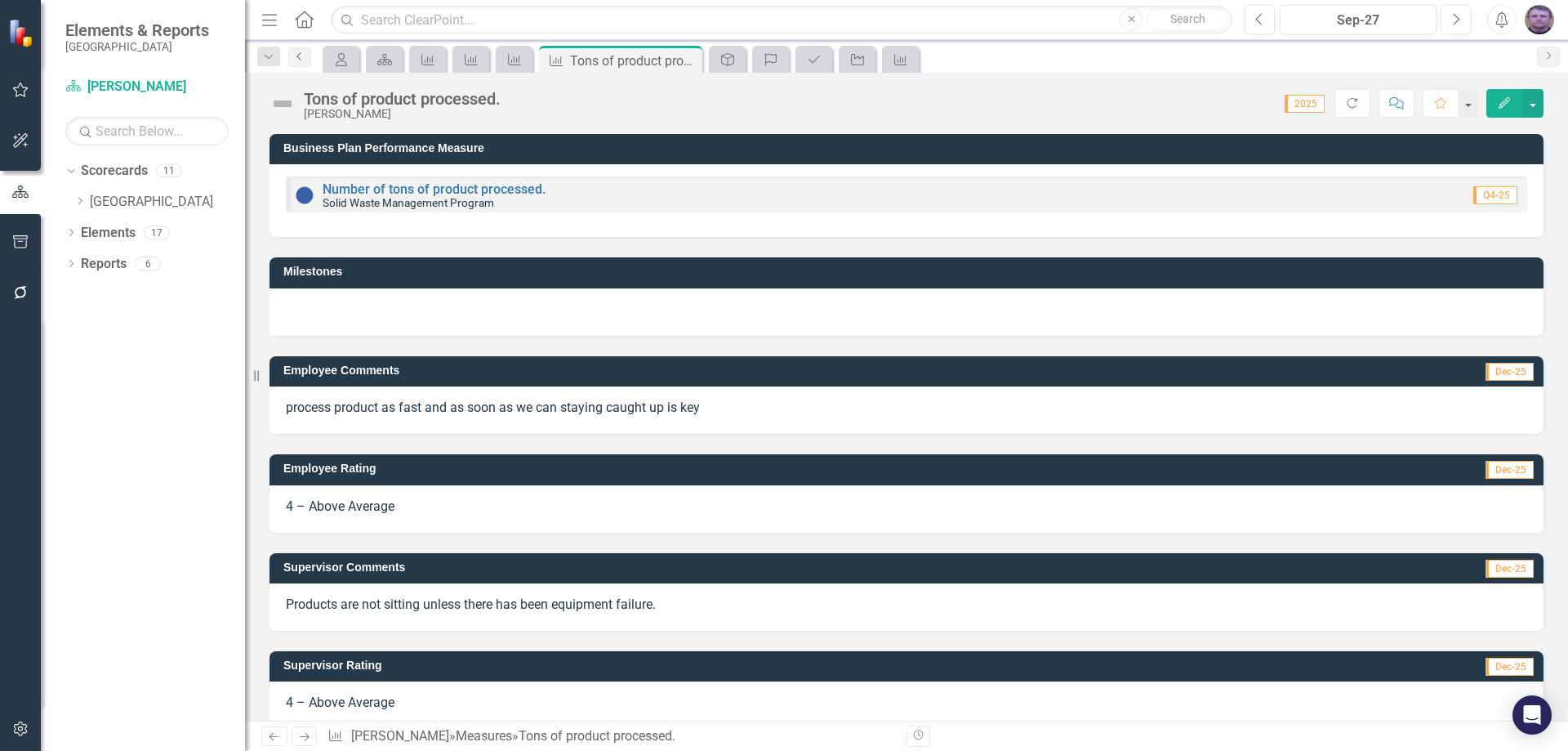
click at [301, 50] on link "Previous" at bounding box center [299, 57] width 23 height 20
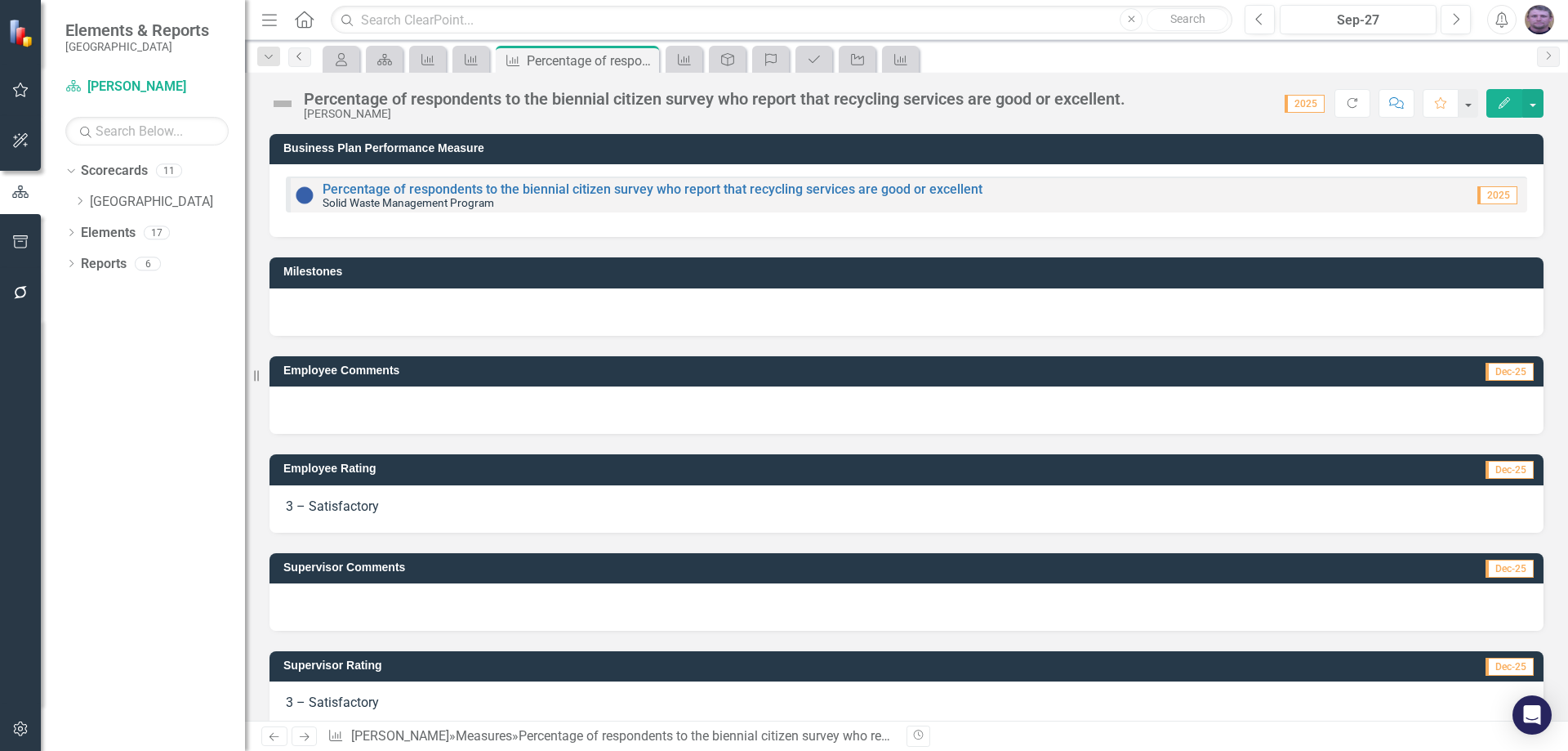
click at [303, 59] on icon "Previous" at bounding box center [299, 56] width 13 height 10
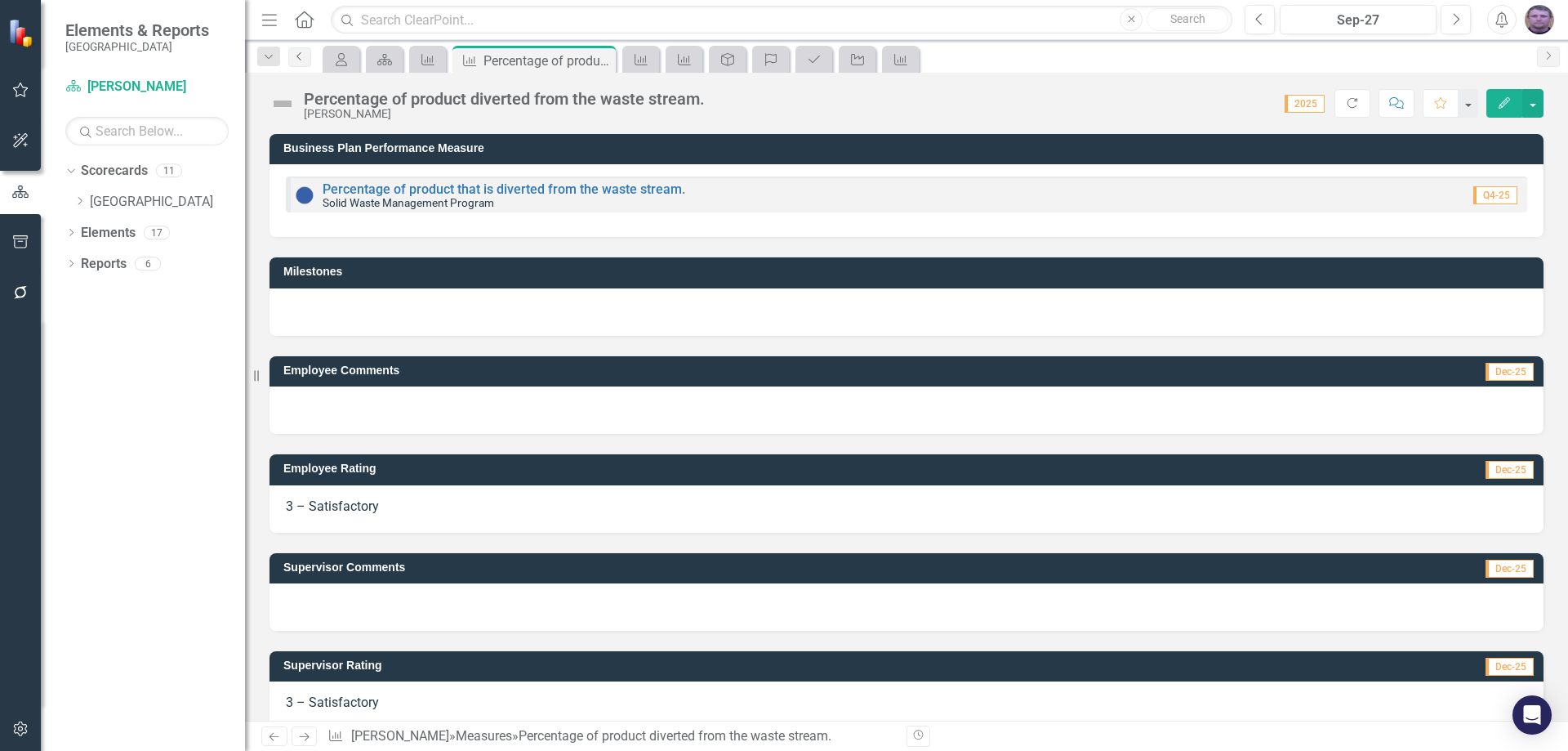
click at [303, 59] on icon "Previous" at bounding box center [299, 56] width 13 height 10
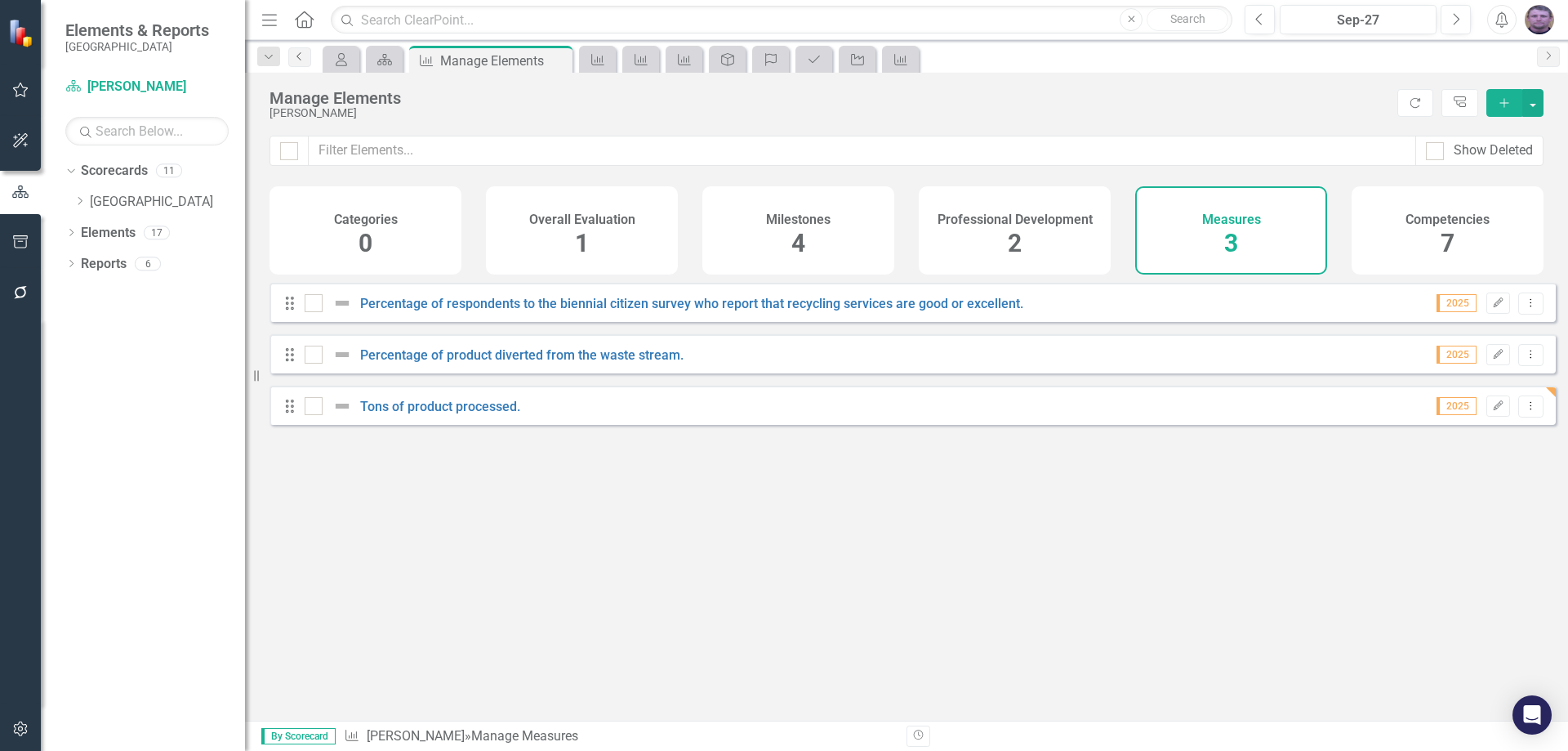
click at [301, 56] on icon "Previous" at bounding box center [299, 56] width 13 height 10
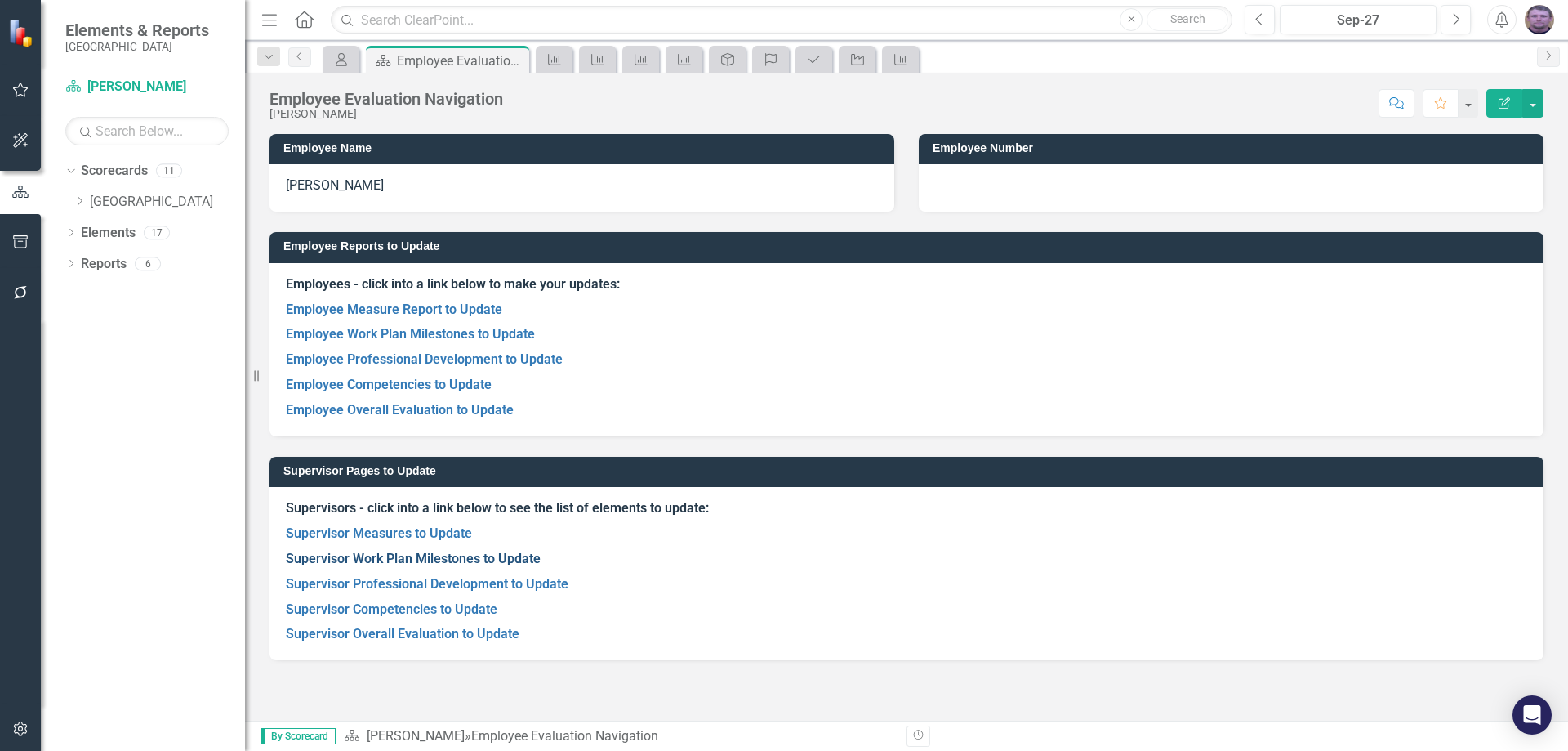
click at [409, 555] on link "Supervisor Work Plan Milestones to Update" at bounding box center [413, 558] width 255 height 16
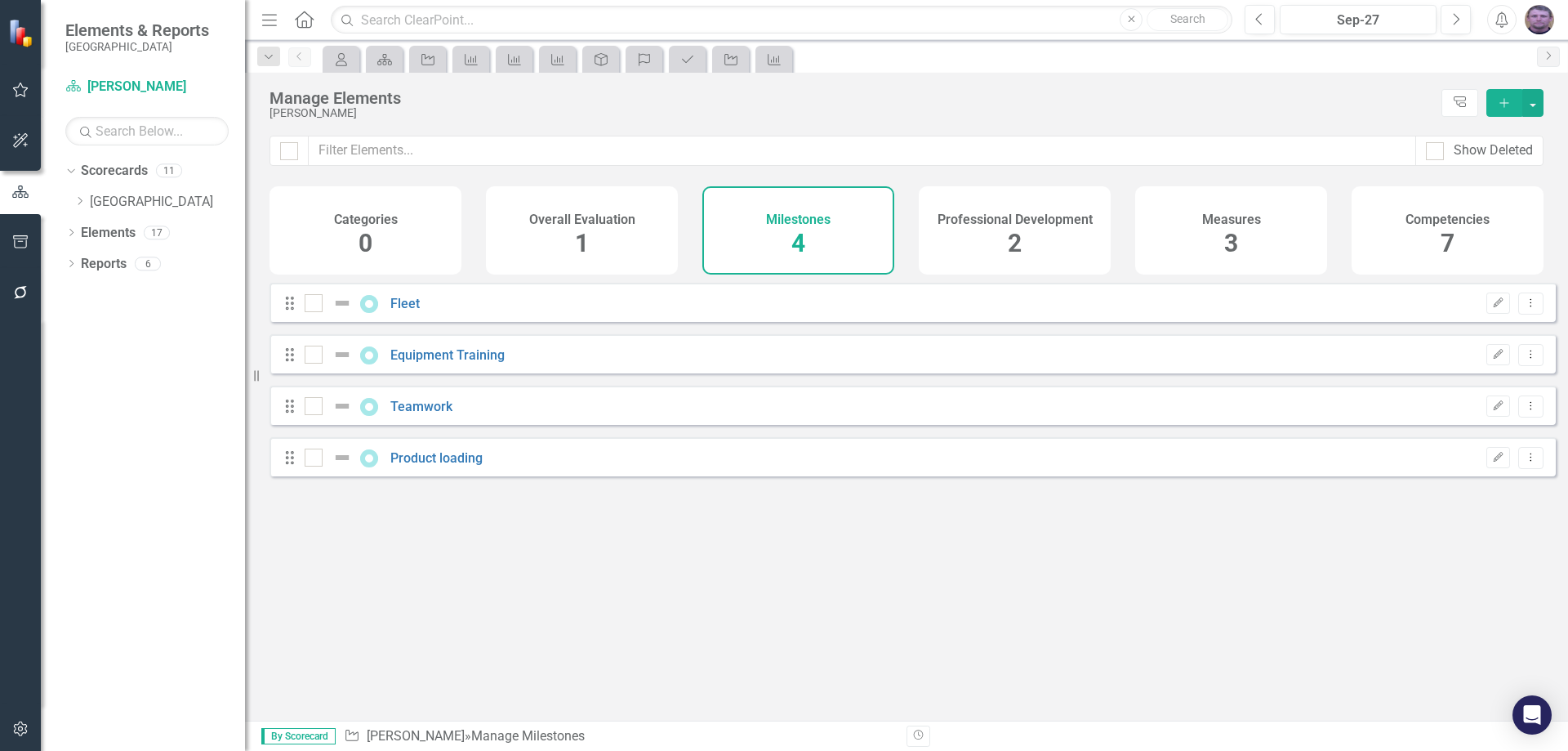
checkbox input "false"
click at [407, 311] on link "Fleet" at bounding box center [404, 304] width 29 height 16
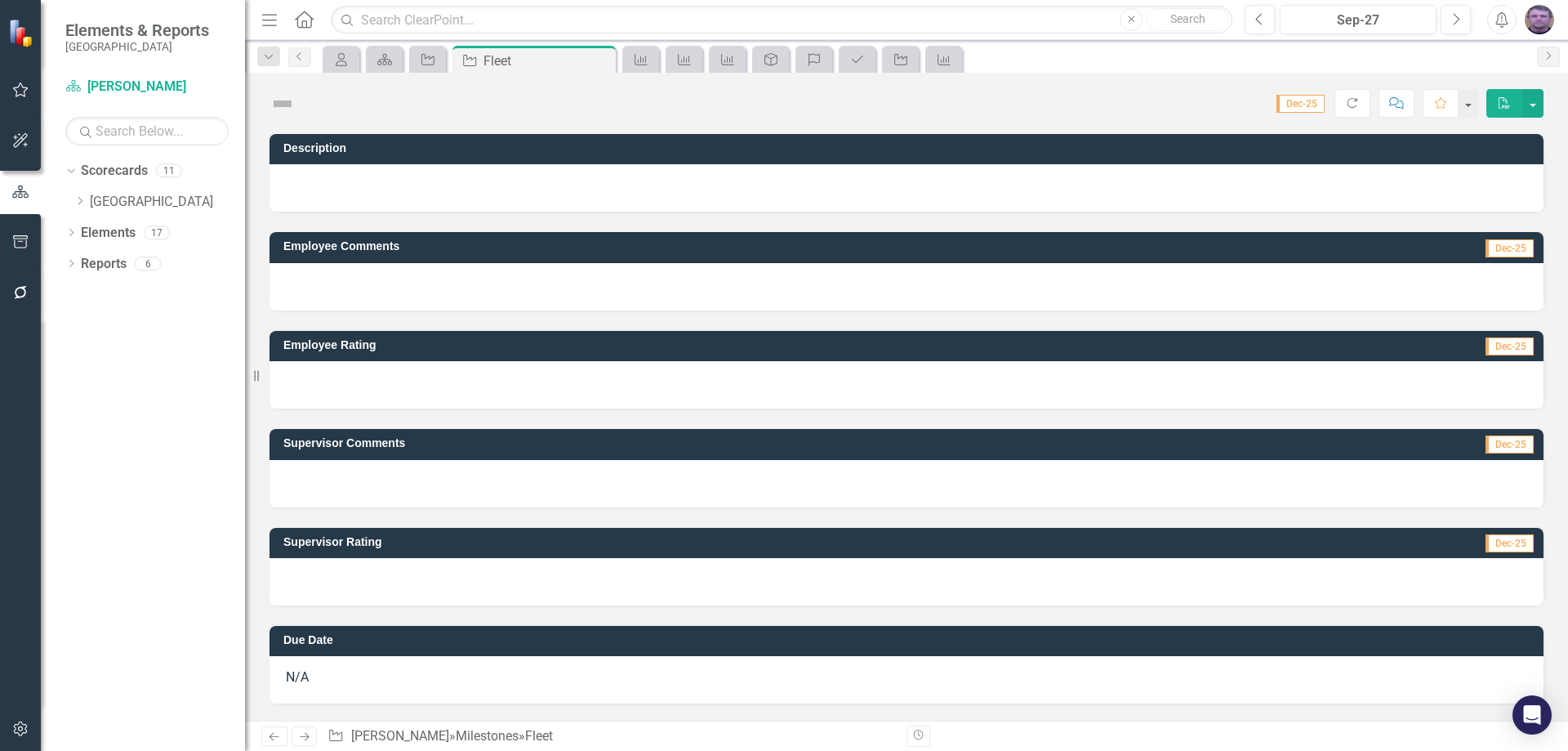
click at [407, 316] on div "Employee Rating Dec-25" at bounding box center [906, 359] width 1298 height 98
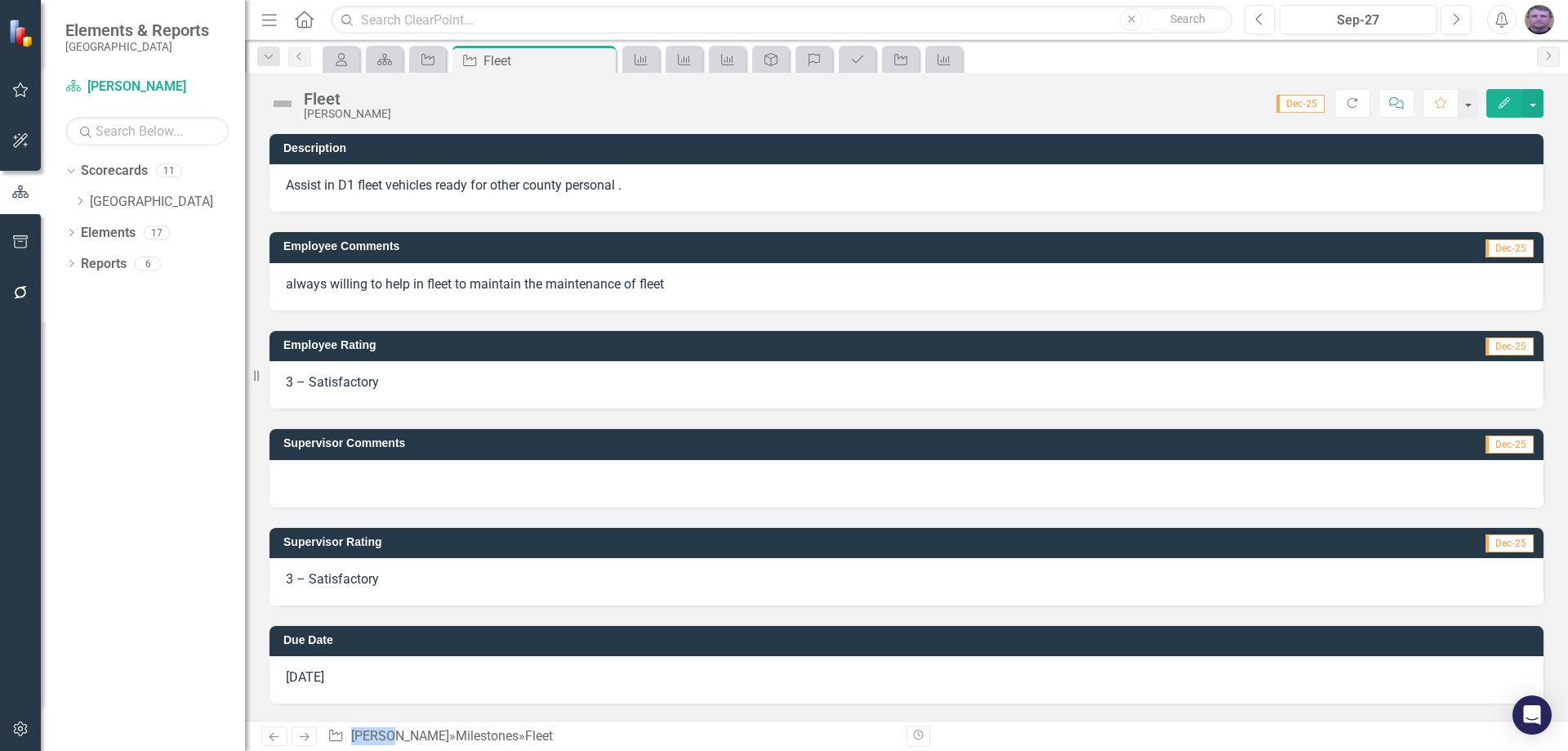
click at [301, 281] on p "always willing to help in fleet to maintain the maintenance of fleet" at bounding box center [906, 284] width 1241 height 19
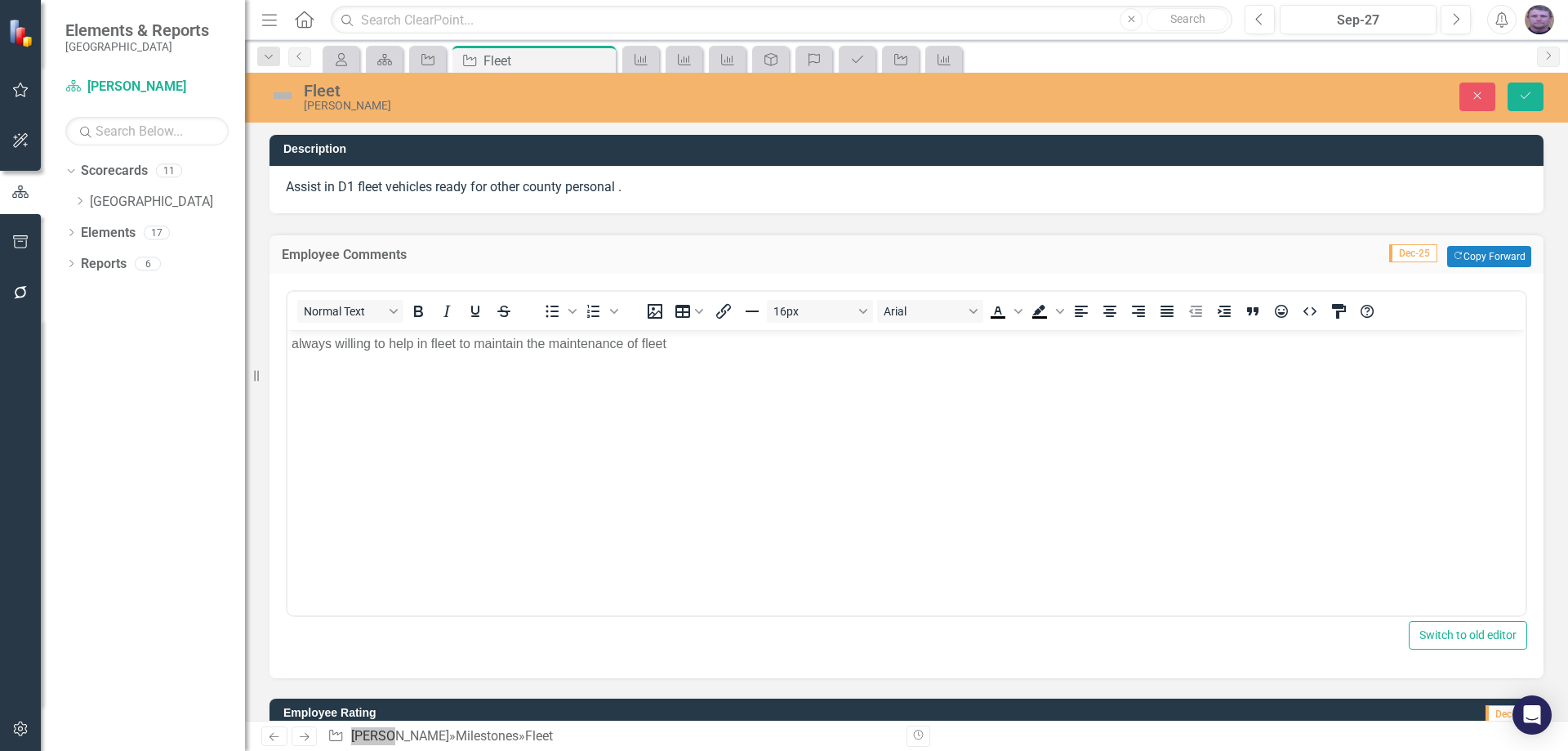
click at [297, 342] on p "always willing to help in fleet to maintain the maintenance of fleet" at bounding box center [907, 343] width 1230 height 20
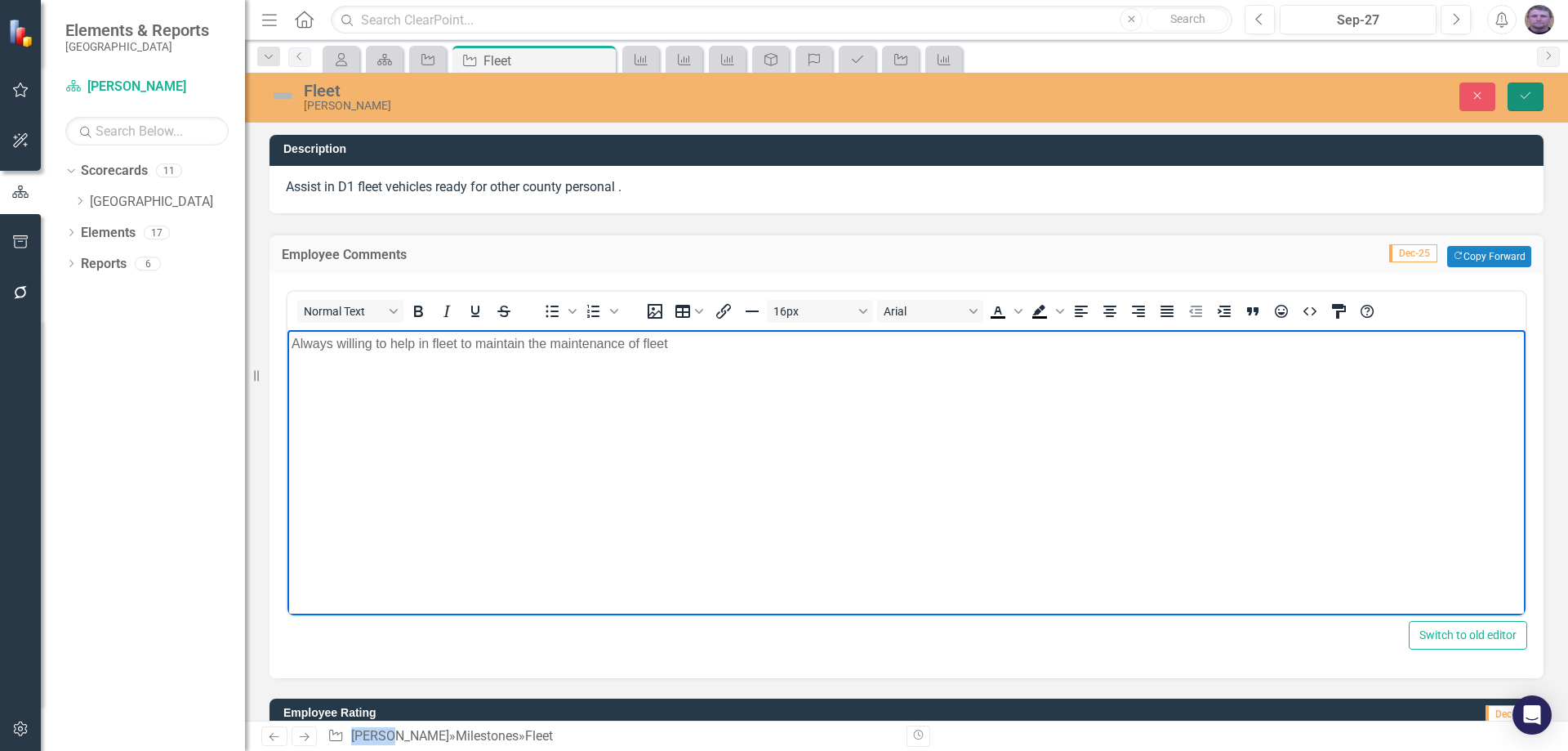
click at [1537, 108] on button "Save" at bounding box center [1526, 96] width 36 height 29
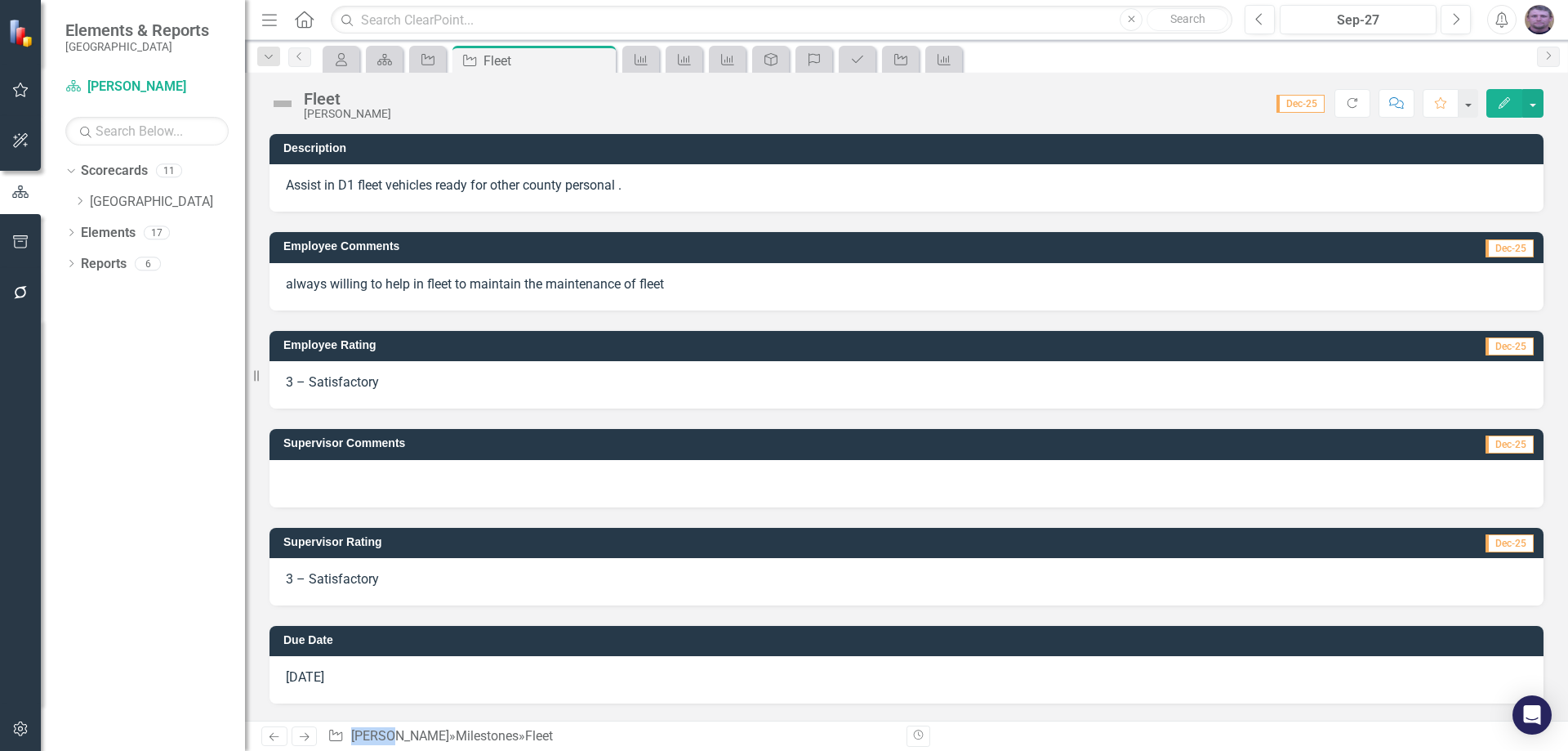
click at [336, 279] on p "always willing to help in fleet to maintain the maintenance of fleet" at bounding box center [906, 284] width 1241 height 19
click at [301, 58] on icon "Previous" at bounding box center [299, 56] width 13 height 10
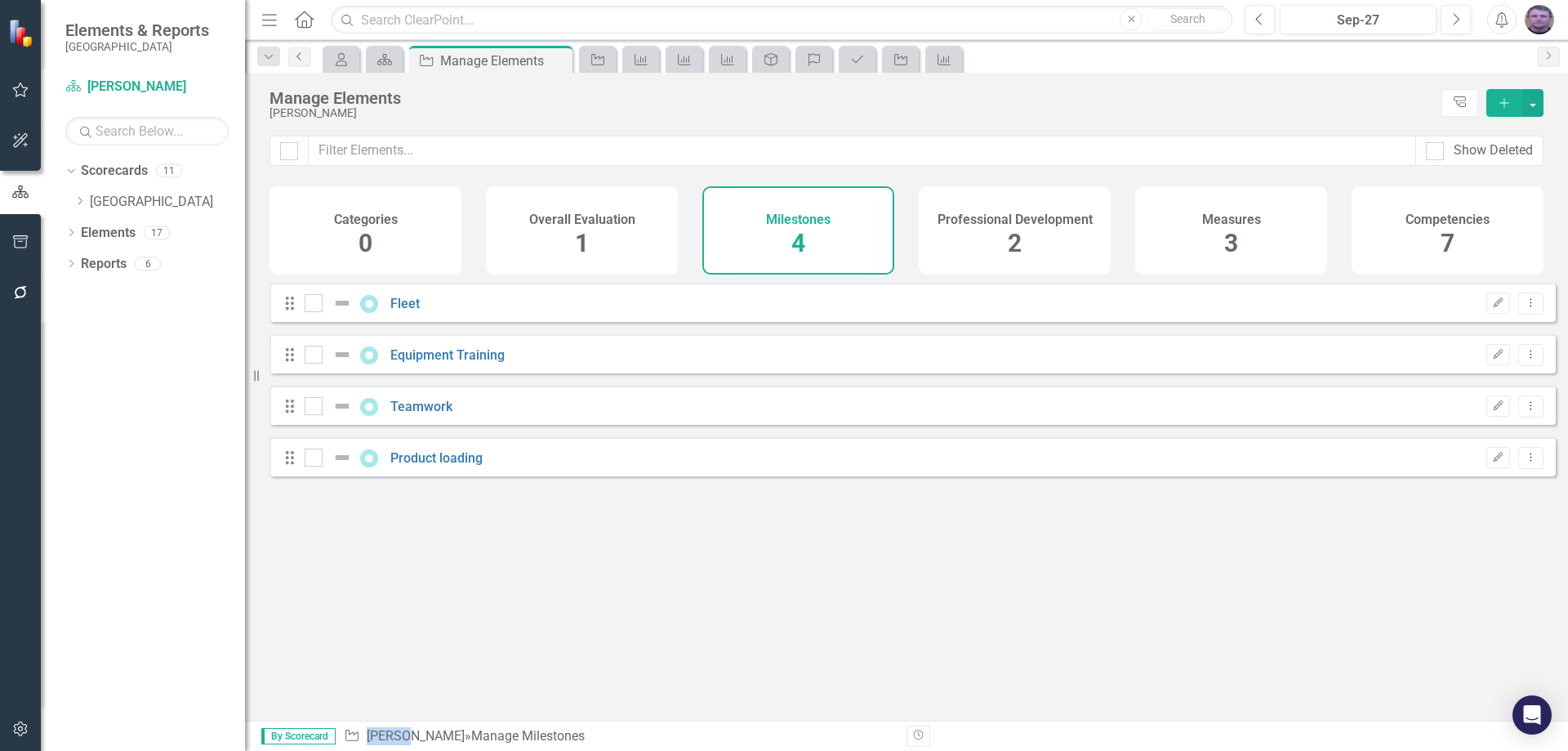
checkbox input "false"
click at [470, 363] on link "Equipment Training" at bounding box center [447, 355] width 114 height 16
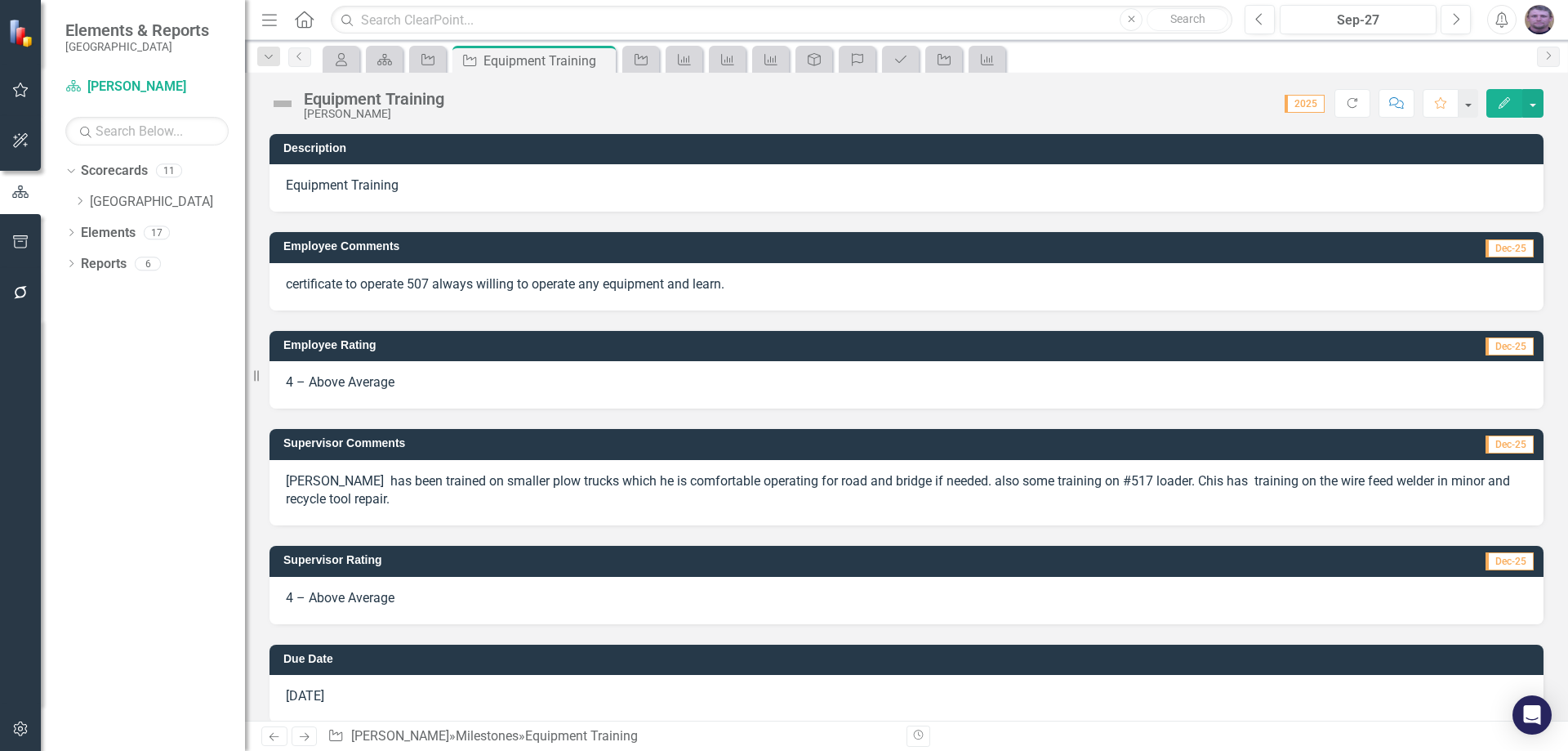
click at [354, 501] on p "Chris has been trained on smaller plow trucks which he is comfortable operating…" at bounding box center [906, 491] width 1241 height 38
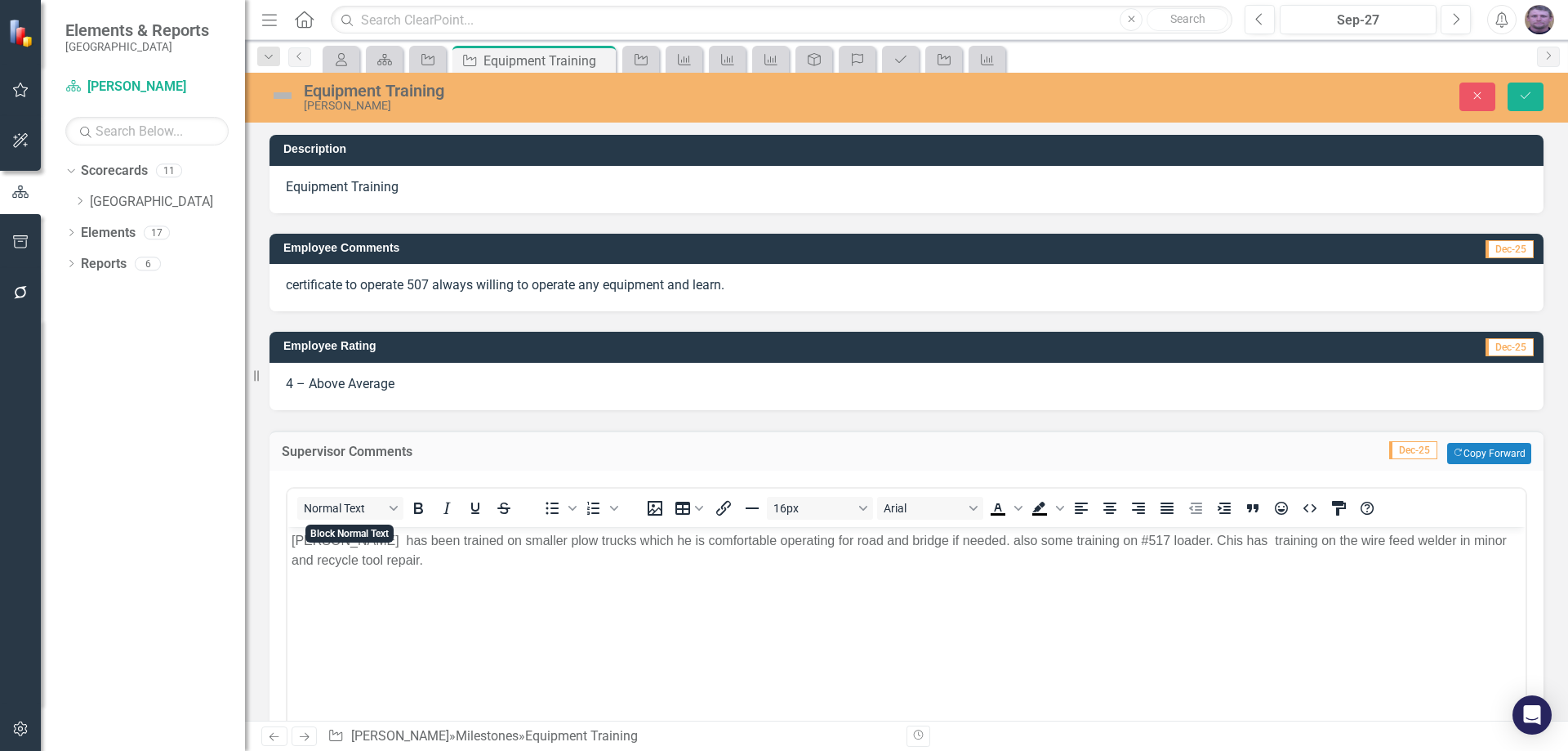
click at [363, 566] on p "Chris has been trained on smaller plow trucks which he is comfortable operating…" at bounding box center [907, 549] width 1230 height 39
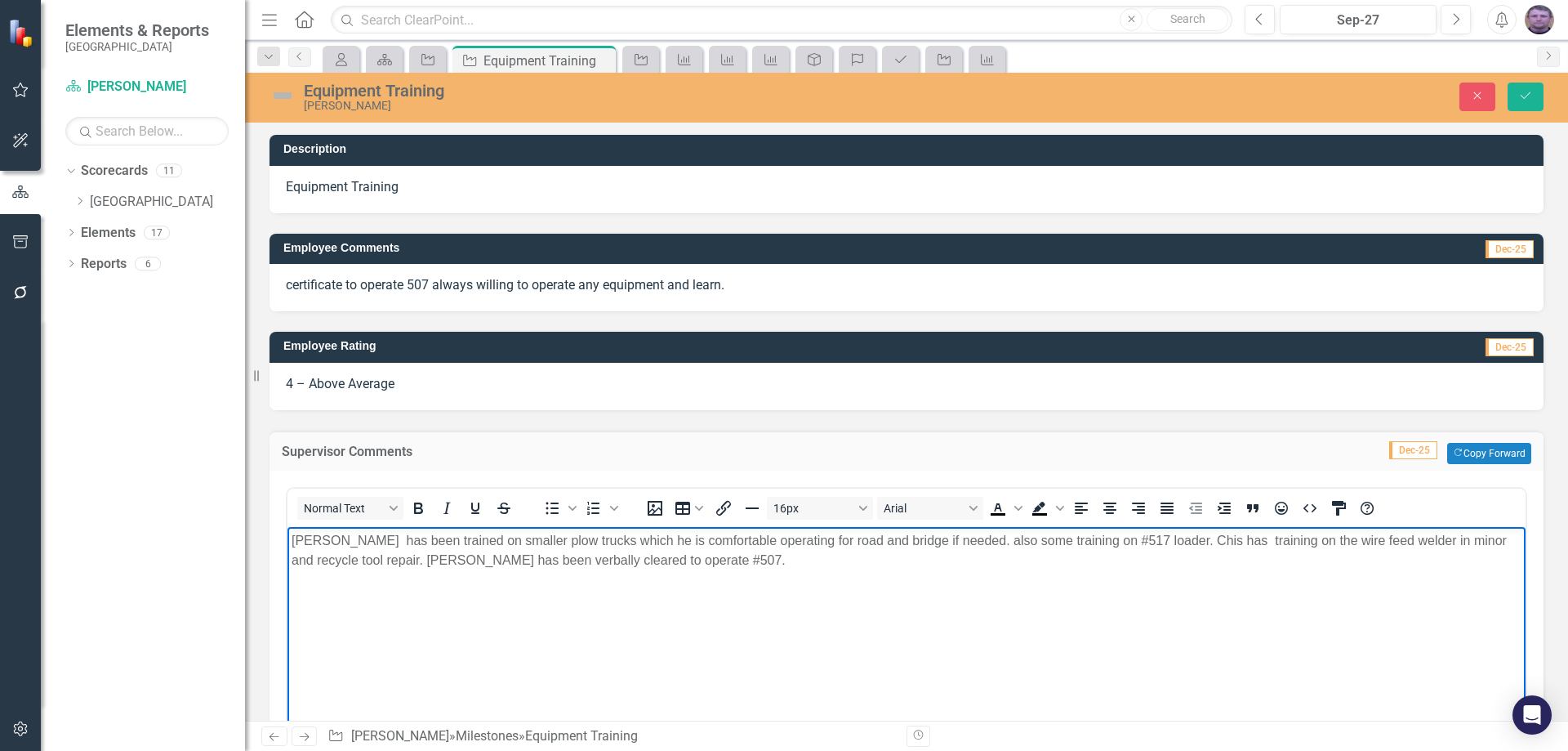
click at [1040, 540] on p "Chris has been trained on smaller plow trucks which he is comfortable operating…" at bounding box center [907, 549] width 1230 height 39
click at [942, 543] on p "Chris has been trained on smaller plow trucks which he is comfortable operating…" at bounding box center [907, 549] width 1230 height 39
click at [965, 540] on p "Chris has been trained on smaller plow trucks which he is comfortable operating…" at bounding box center [907, 549] width 1230 height 39
drag, startPoint x: 1172, startPoint y: 545, endPoint x: 1159, endPoint y: 541, distance: 13.5
click at [1159, 541] on p "Chris has been trained on smaller plow trucks which he is comfortable operating…" at bounding box center [907, 549] width 1230 height 39
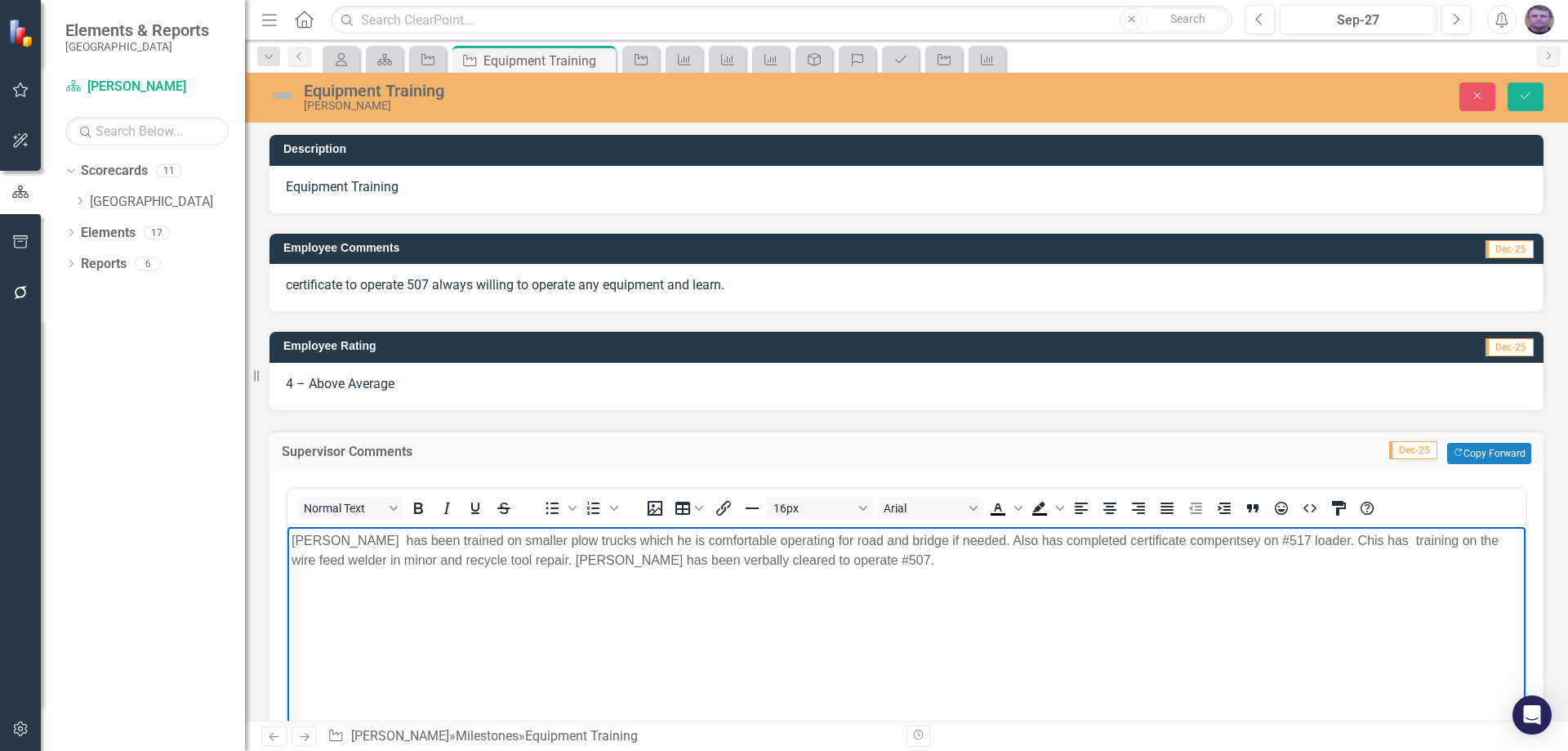
click at [1184, 541] on p "Chris has been trained on smaller plow trucks which he is comfortable operating…" at bounding box center [907, 549] width 1230 height 39
click at [1147, 545] on p "Chris has been trained on smaller plow trucks which he is comfortable operating…" at bounding box center [907, 549] width 1230 height 39
click at [1176, 544] on p "Chris has been trained on smaller plow trucks which he is comfortable operating…" at bounding box center [907, 549] width 1230 height 39
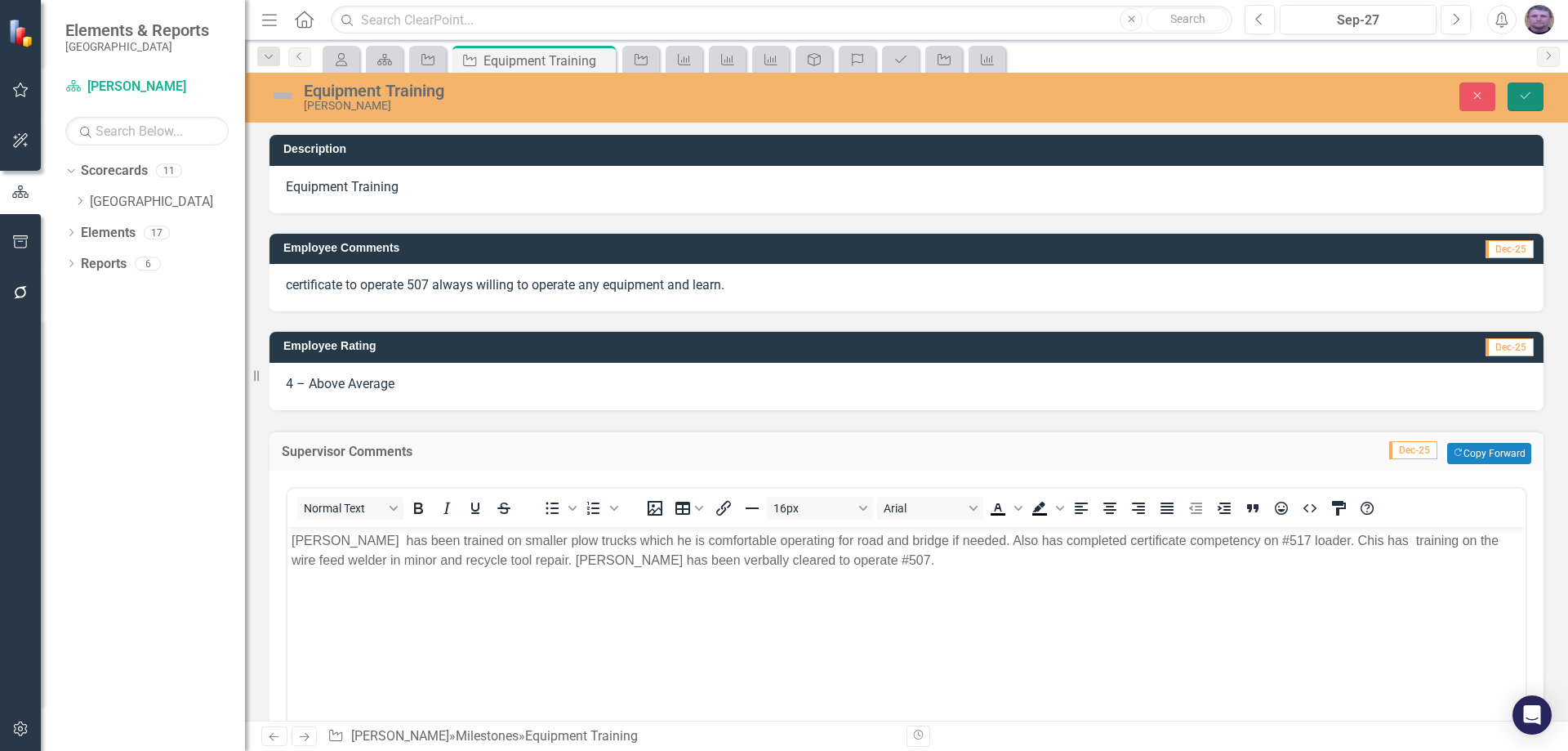
drag, startPoint x: 1521, startPoint y: 99, endPoint x: 1527, endPoint y: 93, distance: 8.7
click at [1527, 93] on icon "Save" at bounding box center [1525, 95] width 15 height 11
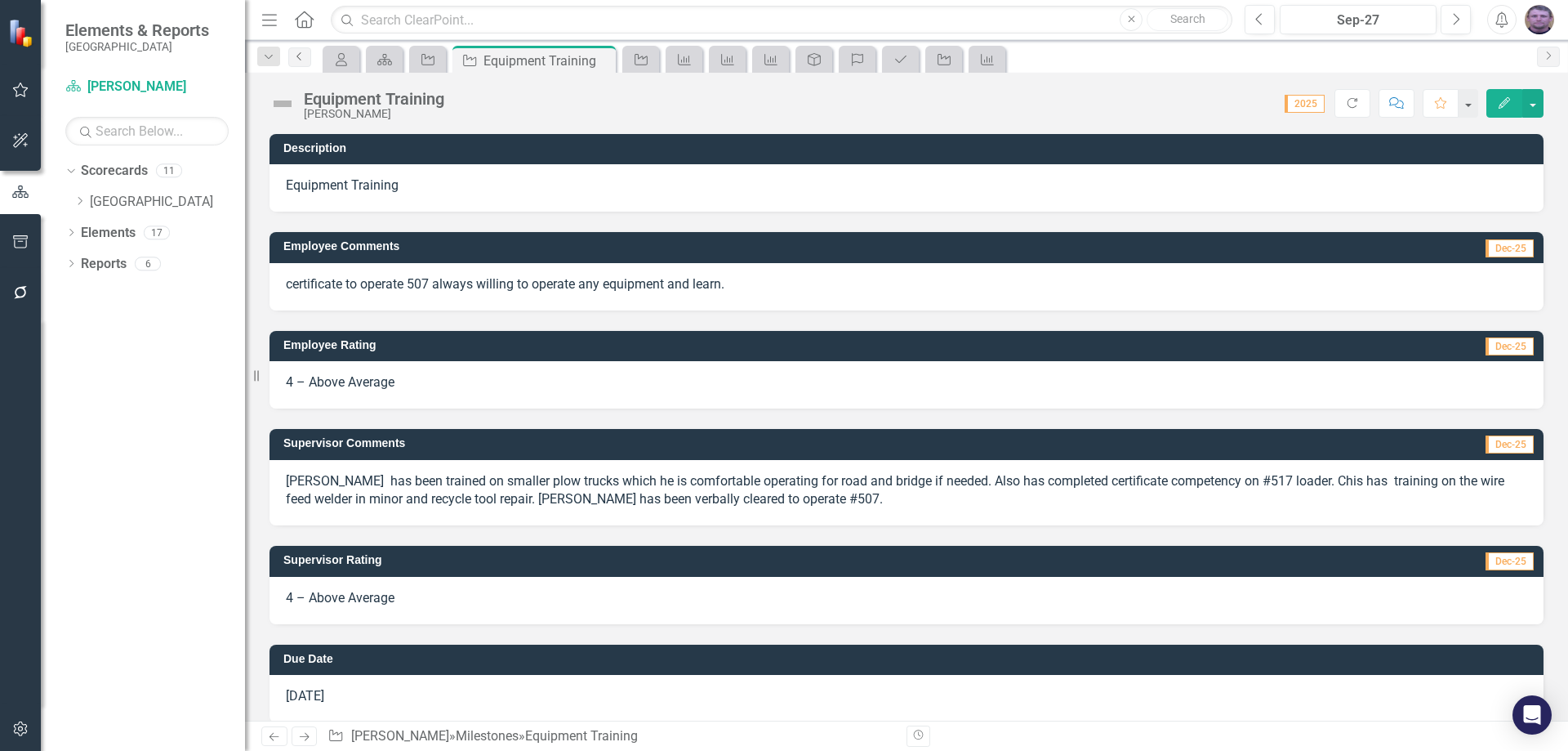
click at [298, 60] on icon "Previous" at bounding box center [299, 56] width 13 height 10
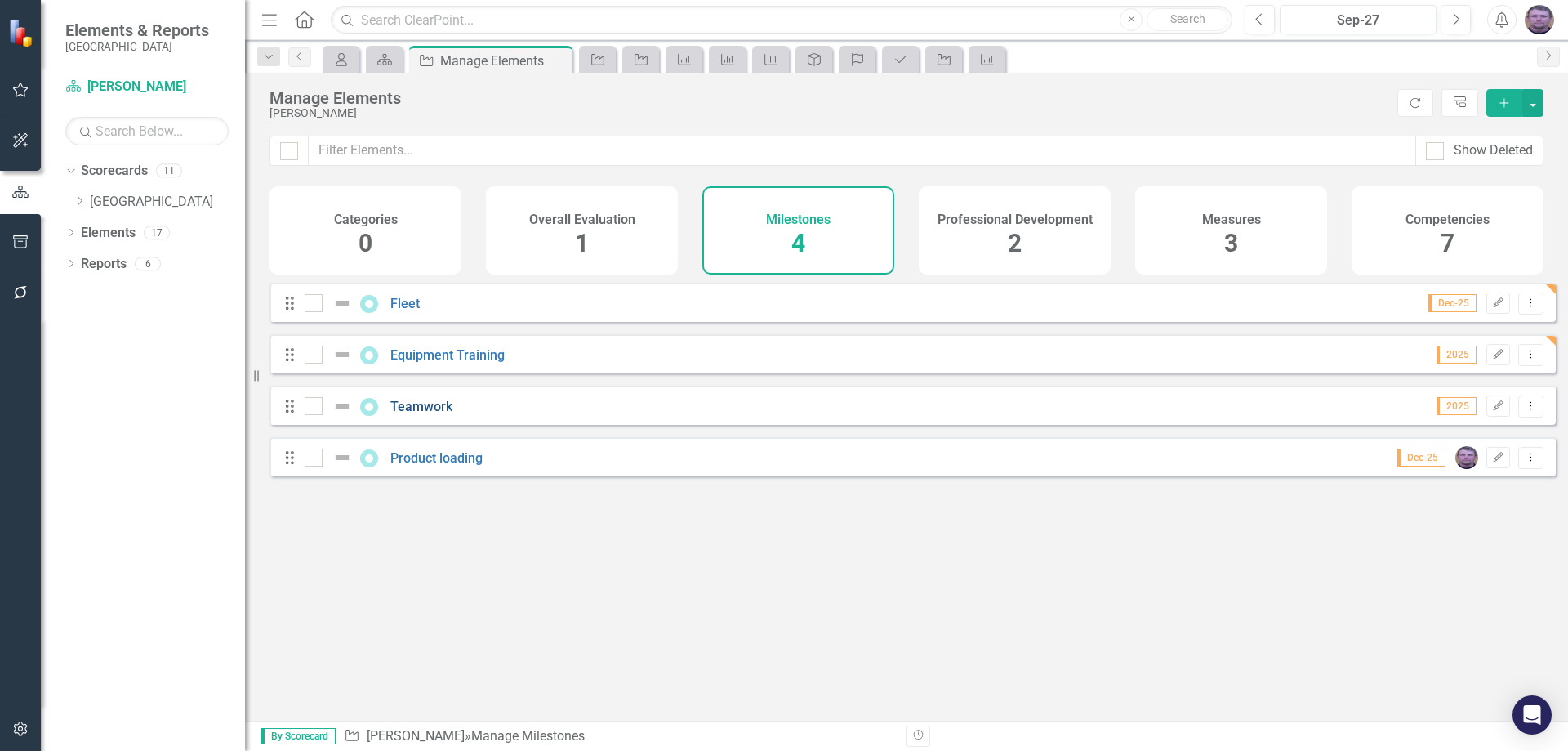
click at [419, 414] on link "Teamwork" at bounding box center [421, 407] width 62 height 16
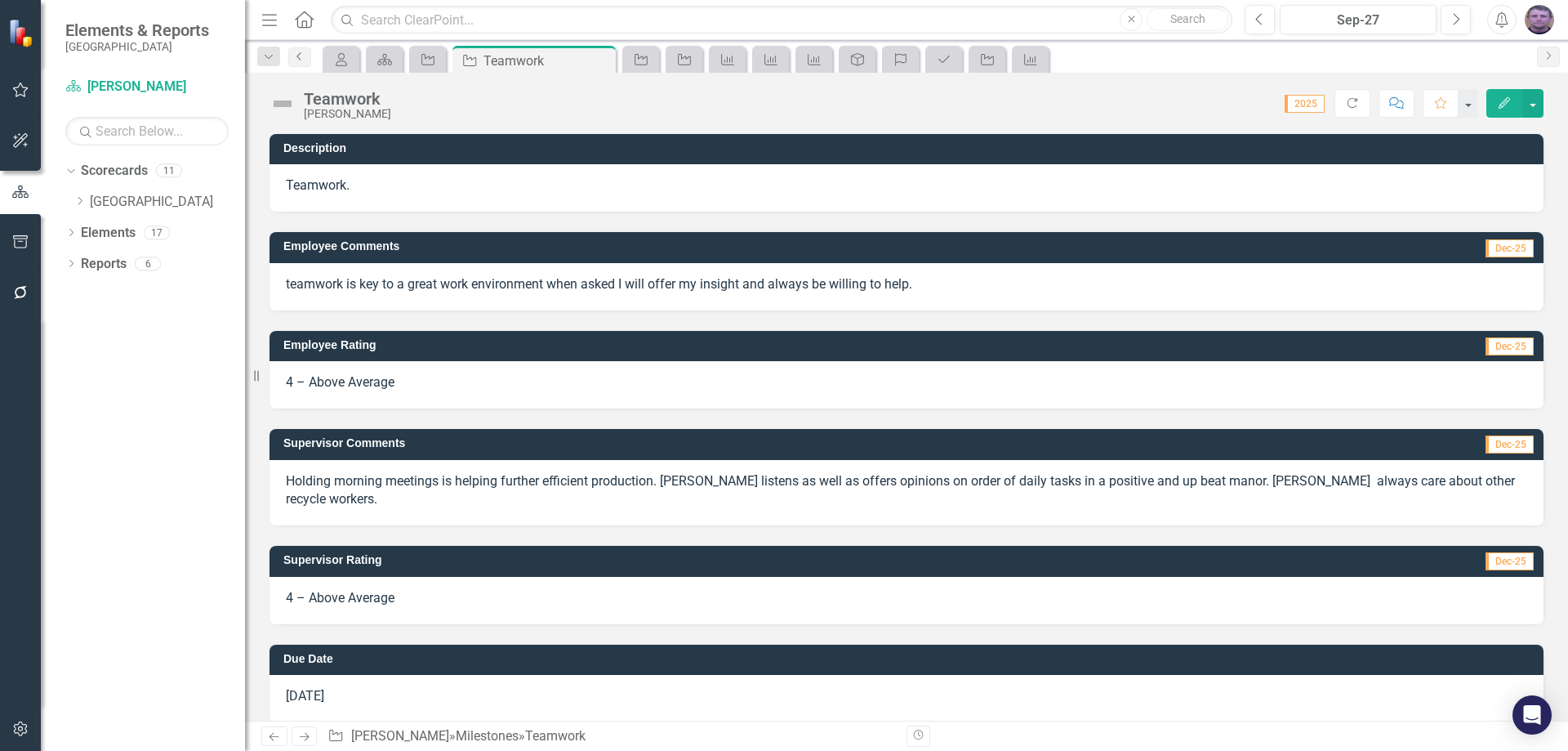
click at [302, 55] on icon "Previous" at bounding box center [299, 56] width 13 height 10
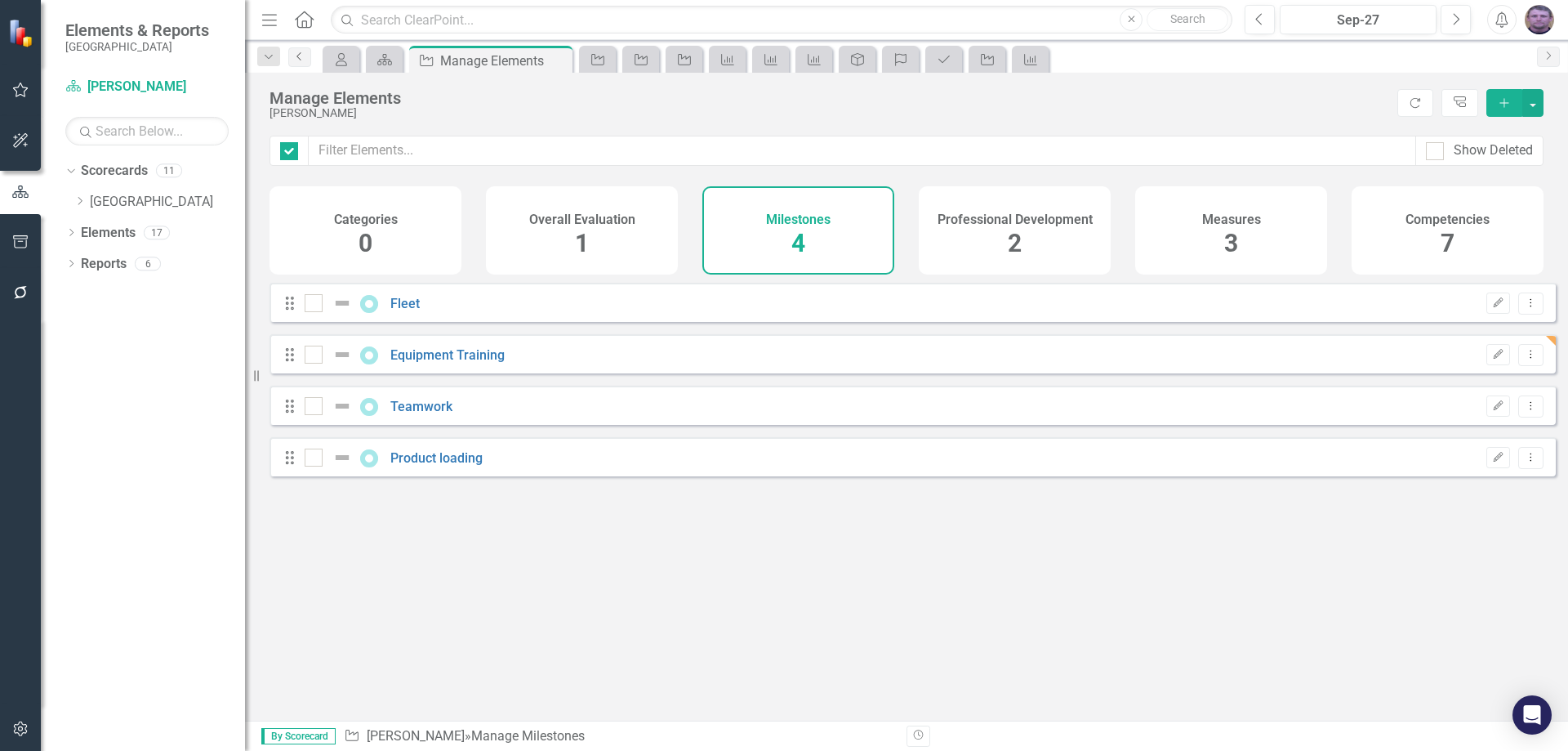
checkbox input "false"
click at [448, 465] on link "Product loading" at bounding box center [436, 458] width 92 height 16
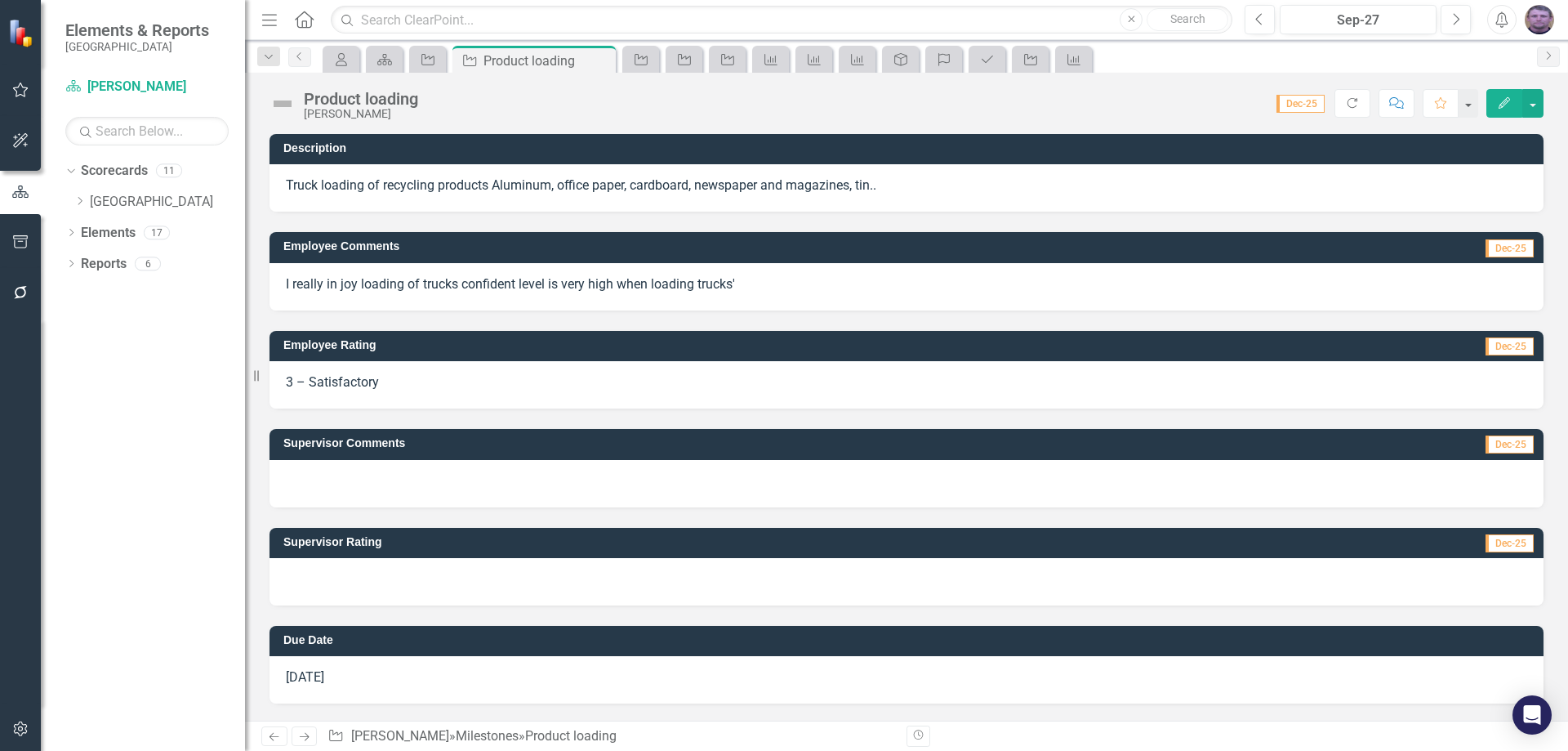
click at [390, 573] on div at bounding box center [906, 581] width 1274 height 47
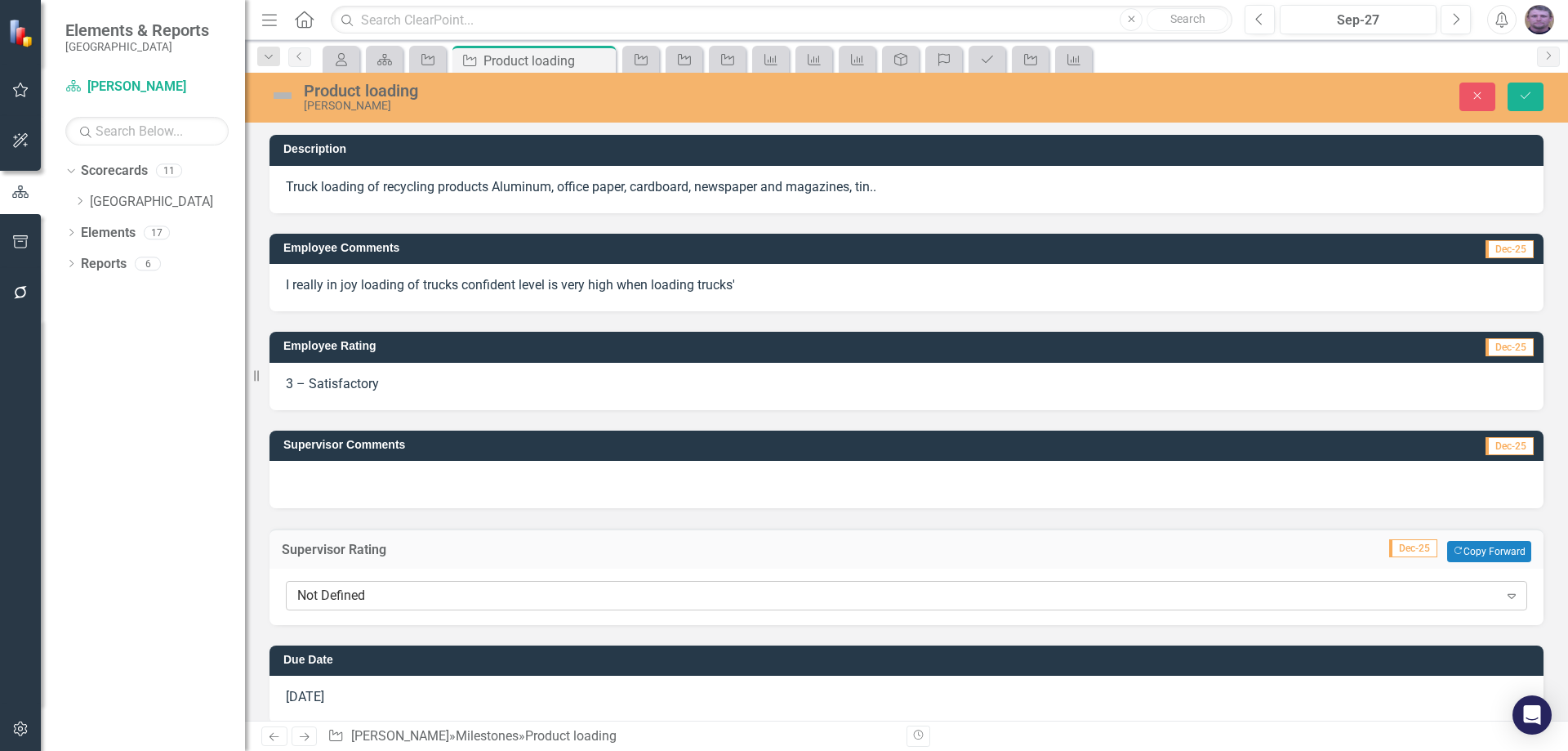
click at [346, 594] on div "Not Defined" at bounding box center [897, 595] width 1201 height 19
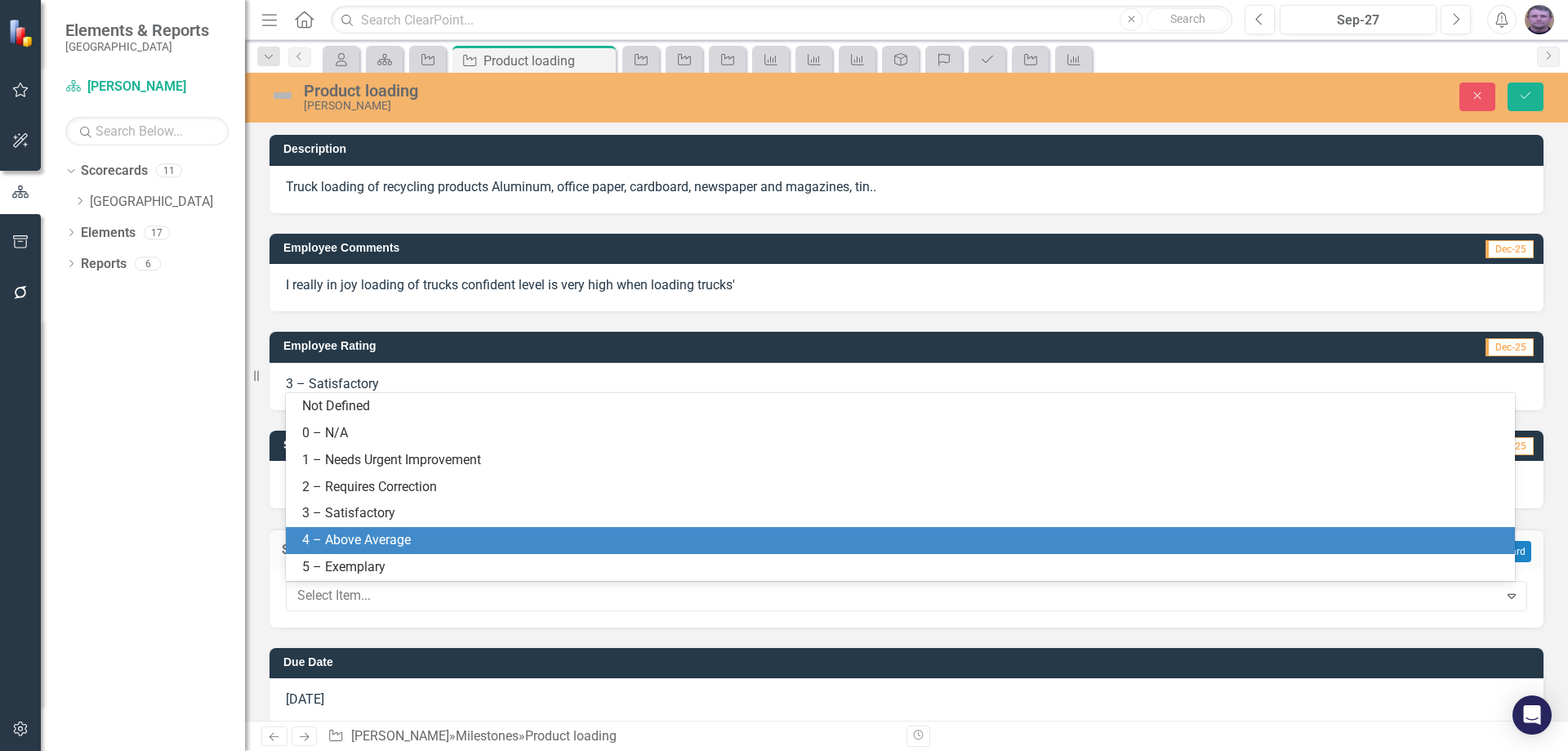
click at [331, 537] on div "4 – Above Average" at bounding box center [903, 540] width 1203 height 19
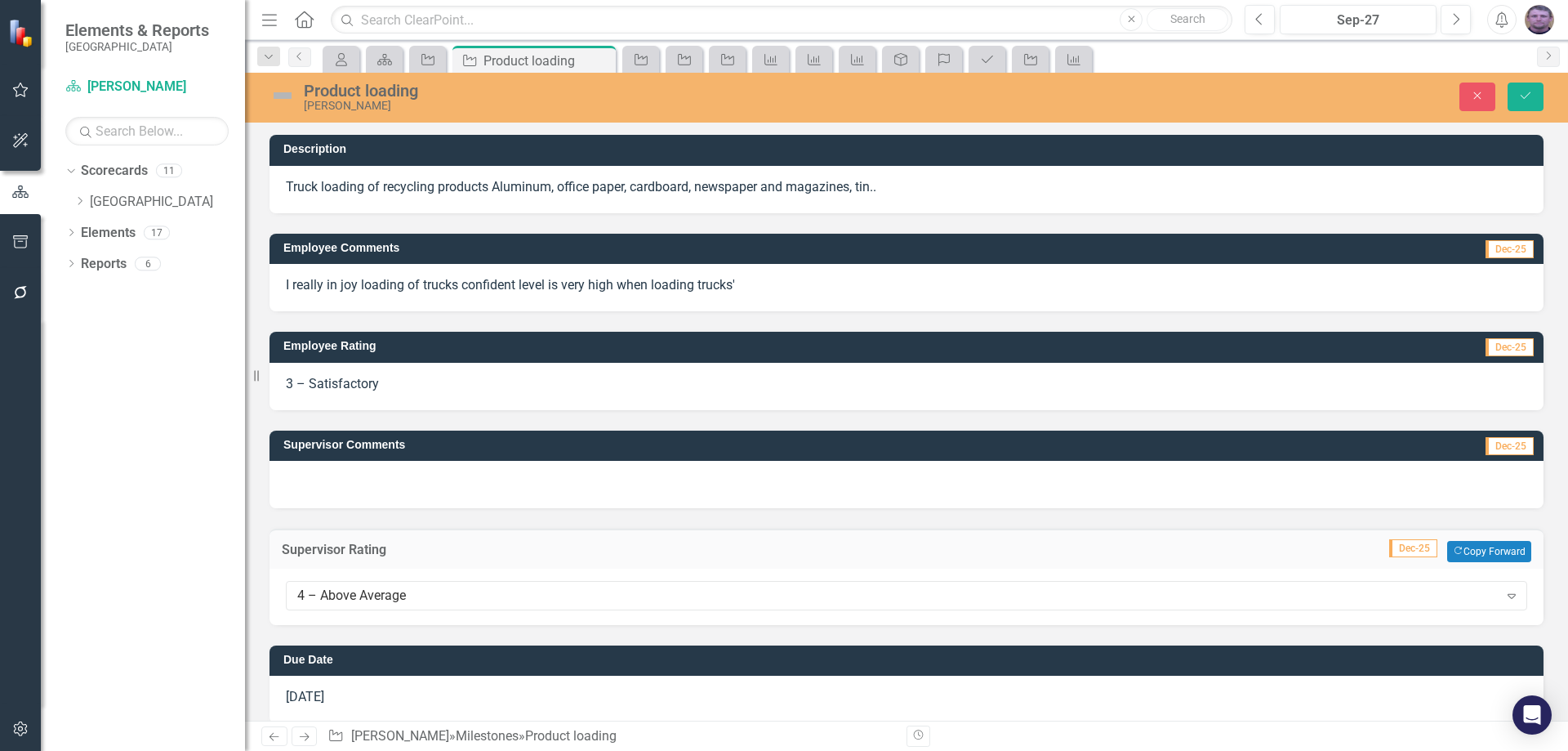
click at [319, 473] on div at bounding box center [906, 484] width 1274 height 47
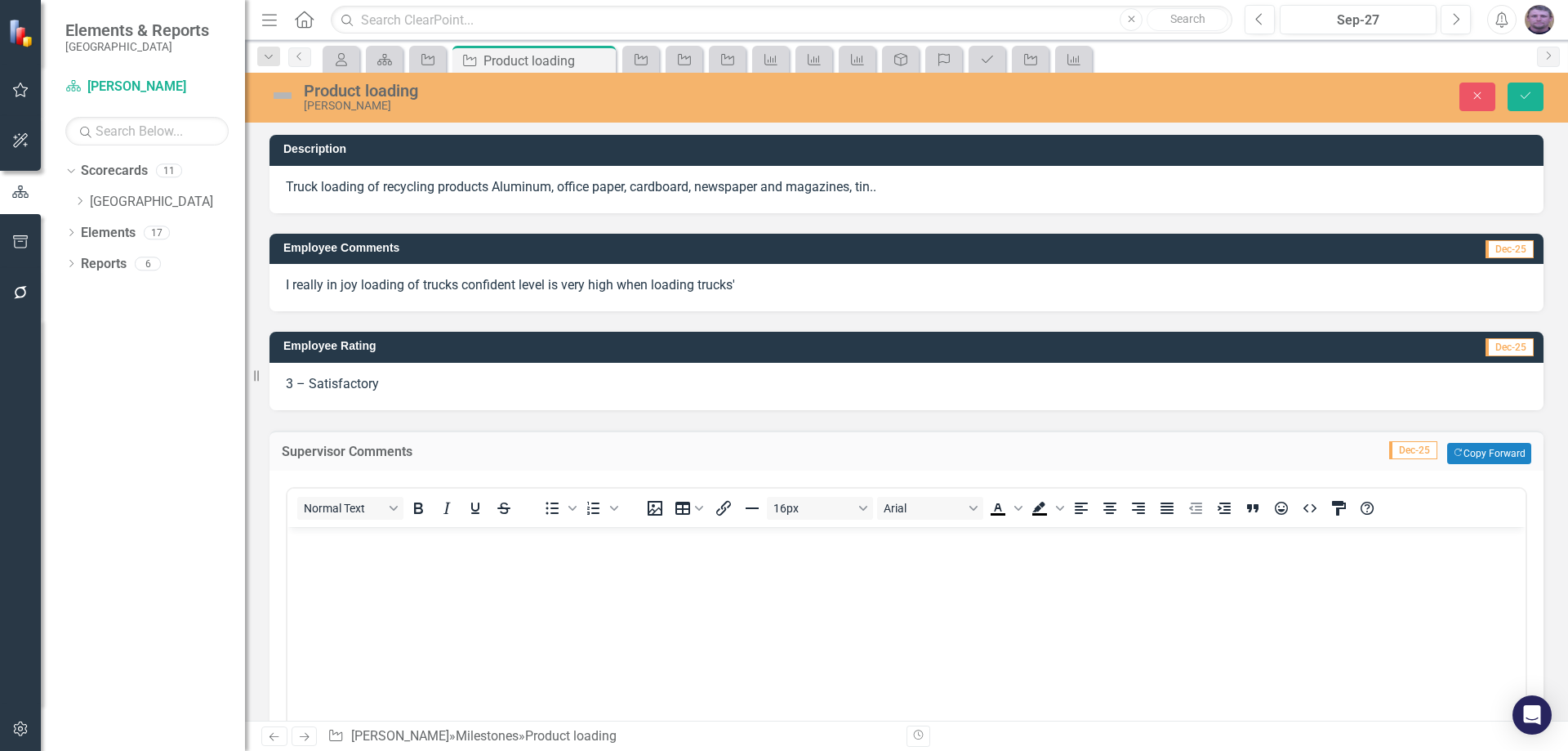
click at [319, 559] on body "Rich Text Area. Press ALT-0 for help." at bounding box center [906, 648] width 1238 height 245
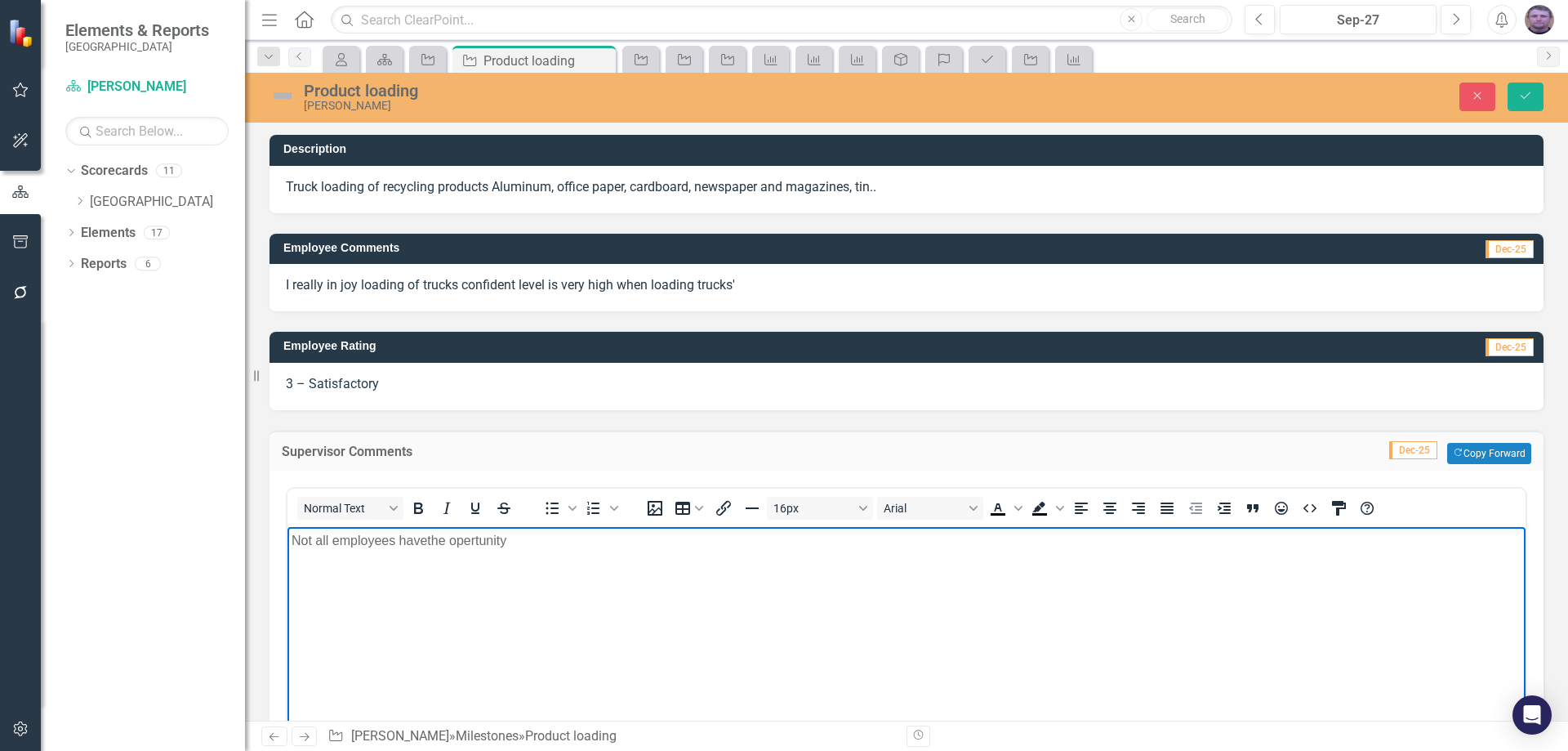
click at [430, 543] on p "Not all employees havethe opertunity" at bounding box center [907, 540] width 1230 height 20
drag, startPoint x: 462, startPoint y: 541, endPoint x: 416, endPoint y: 545, distance: 46.7
click at [416, 545] on p "Not all employees havet he opertunity" at bounding box center [907, 540] width 1230 height 20
click at [425, 541] on p "Not all employees havet he opertunity" at bounding box center [907, 540] width 1230 height 20
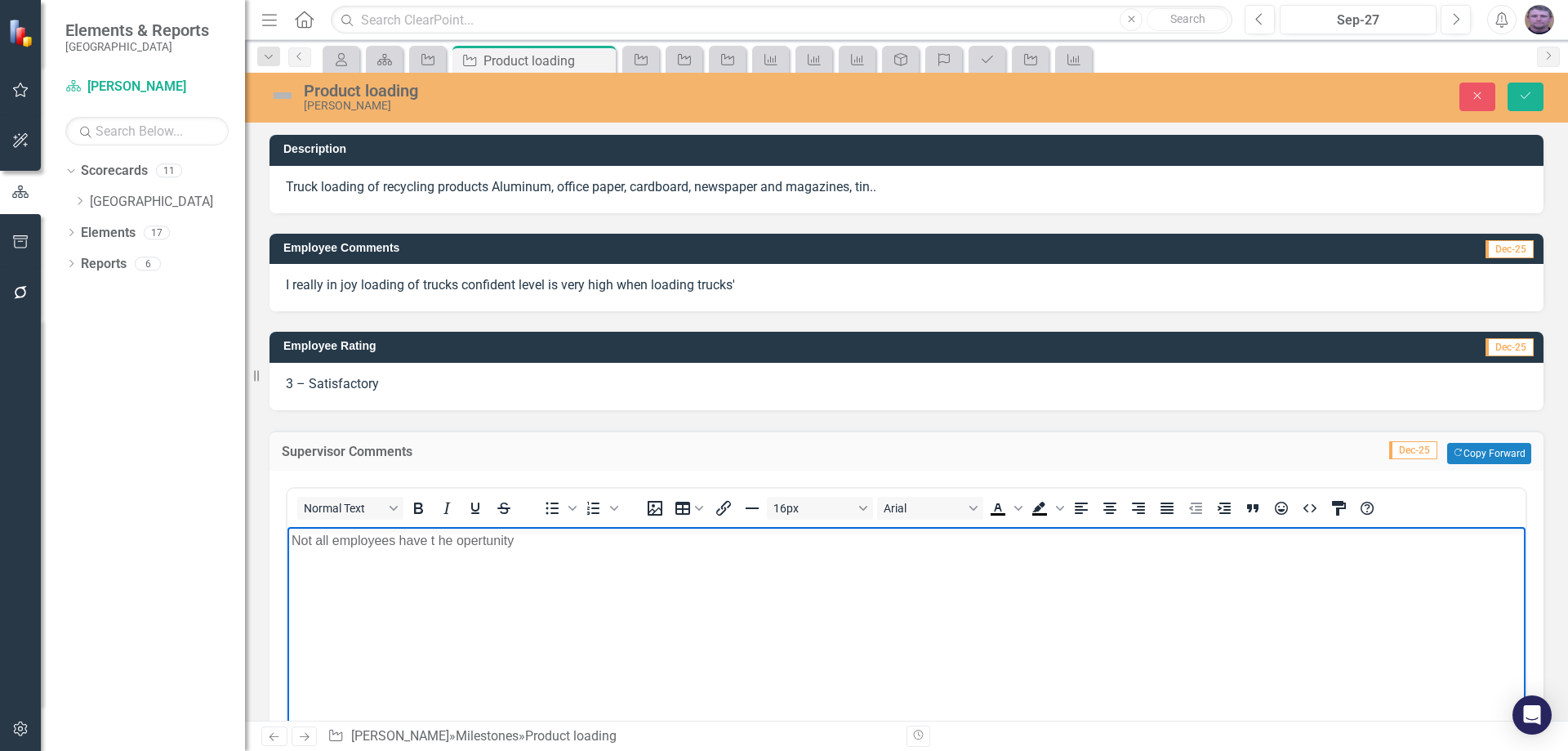
click at [438, 541] on p "Not all employees have t he opertunity" at bounding box center [907, 540] width 1230 height 20
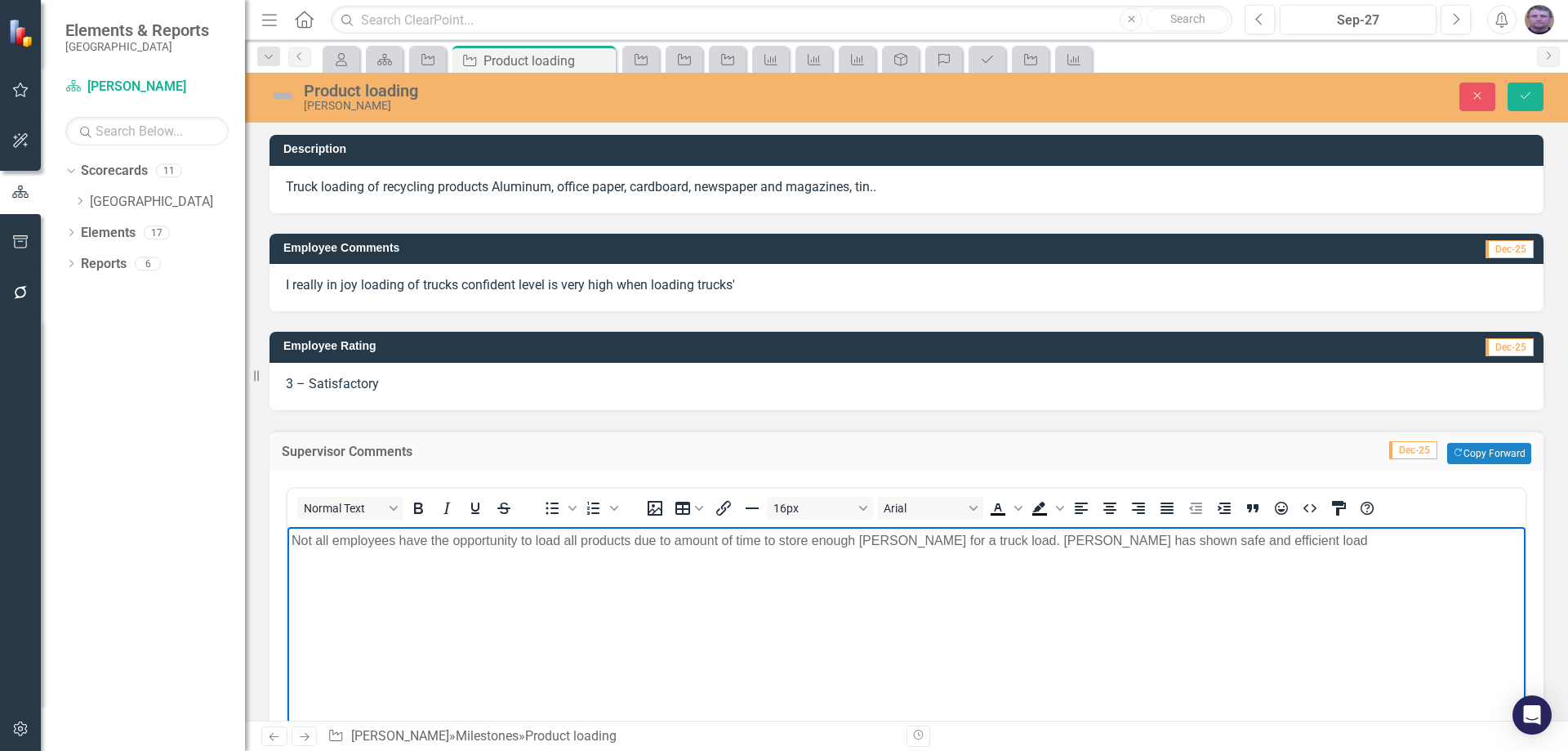
click at [1214, 540] on p "Not all employees have the opportunity to load all products due to amount of ti…" at bounding box center [907, 540] width 1230 height 20
click at [1215, 543] on p "Not all employees have the opportunity to load all products due to amount of ti…" at bounding box center [907, 540] width 1230 height 20
click at [1281, 541] on p "Not all employees have the opportunity to load all products due to amount of ti…" at bounding box center [907, 540] width 1230 height 20
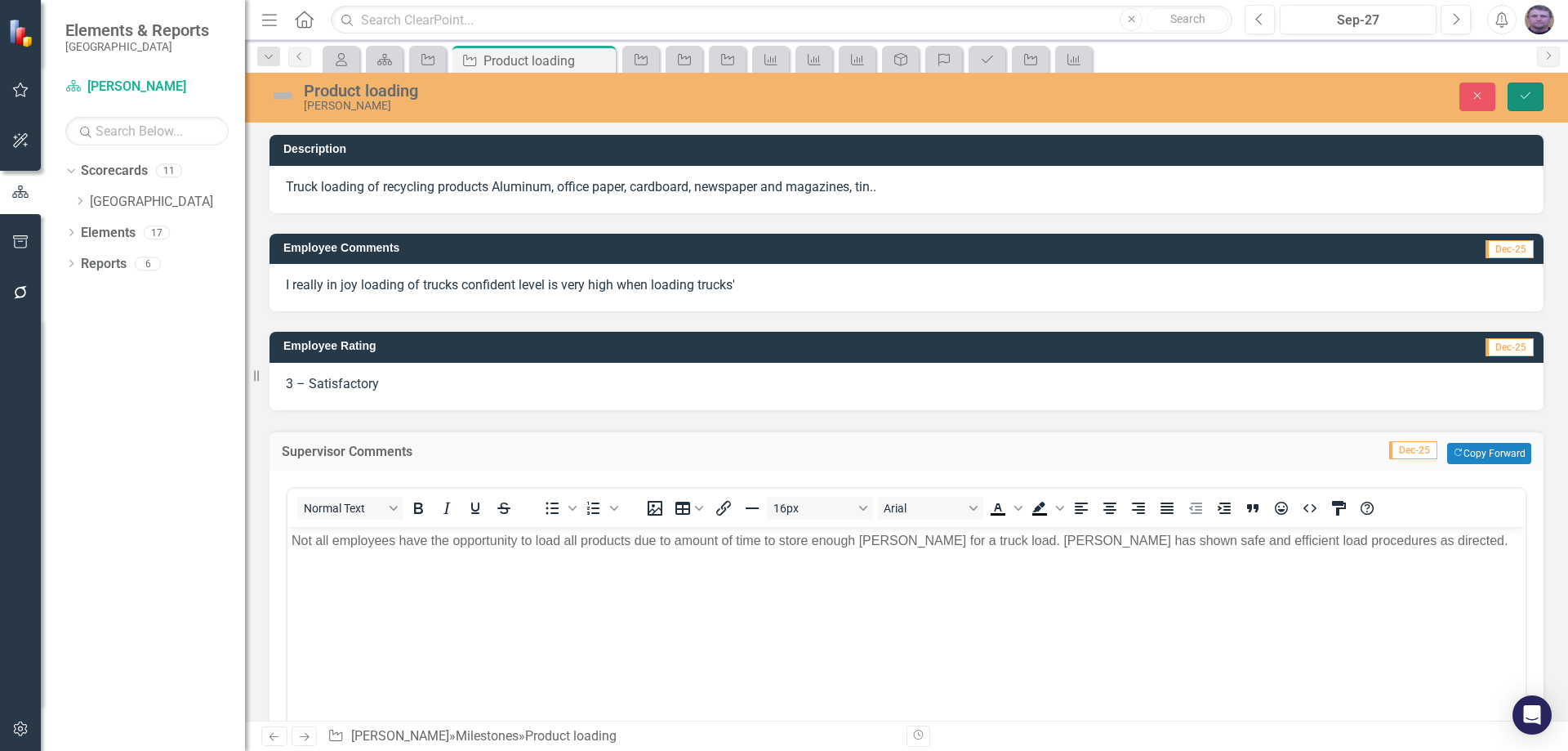
click at [1530, 87] on button "Save" at bounding box center [1526, 96] width 36 height 29
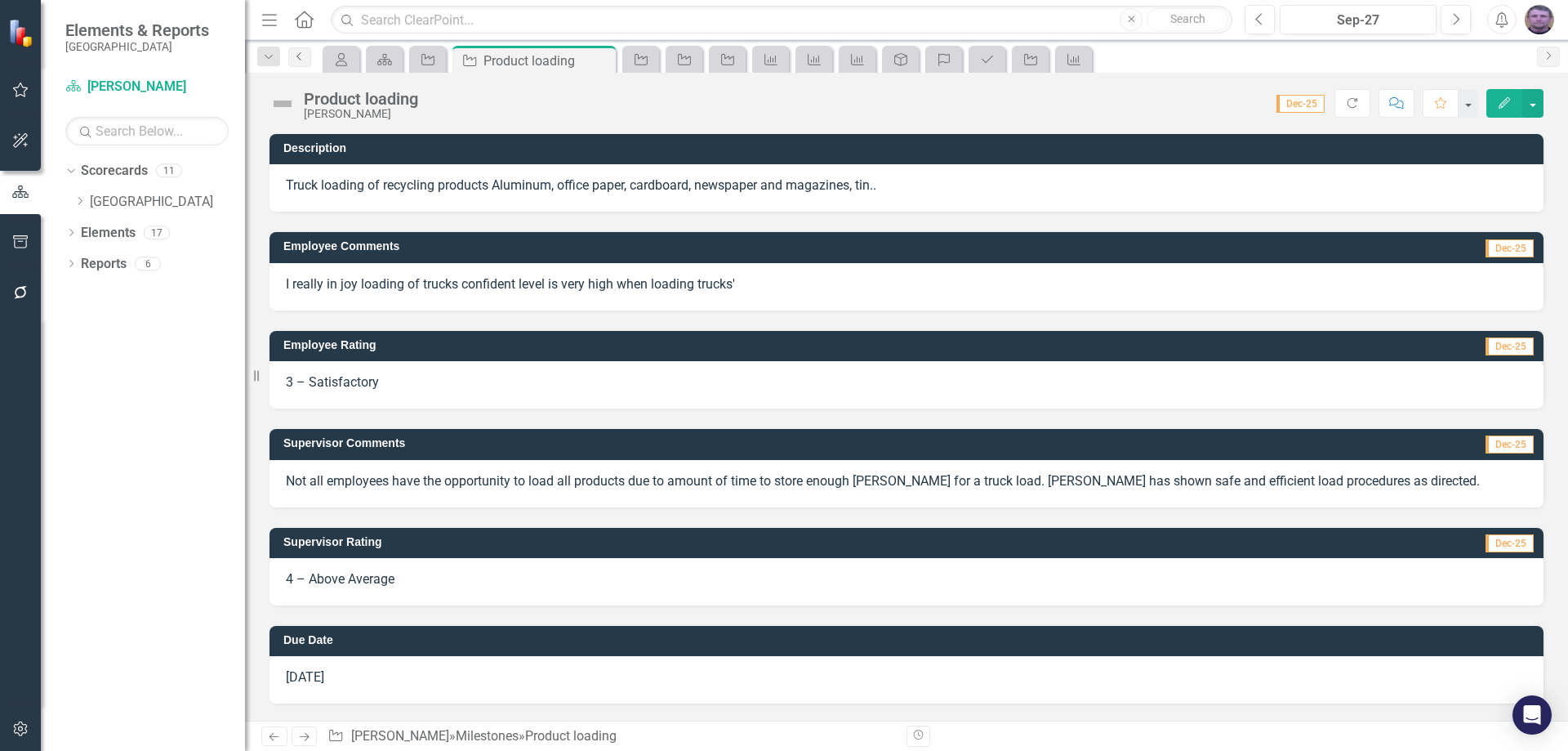
click at [303, 54] on icon "Previous" at bounding box center [299, 56] width 13 height 10
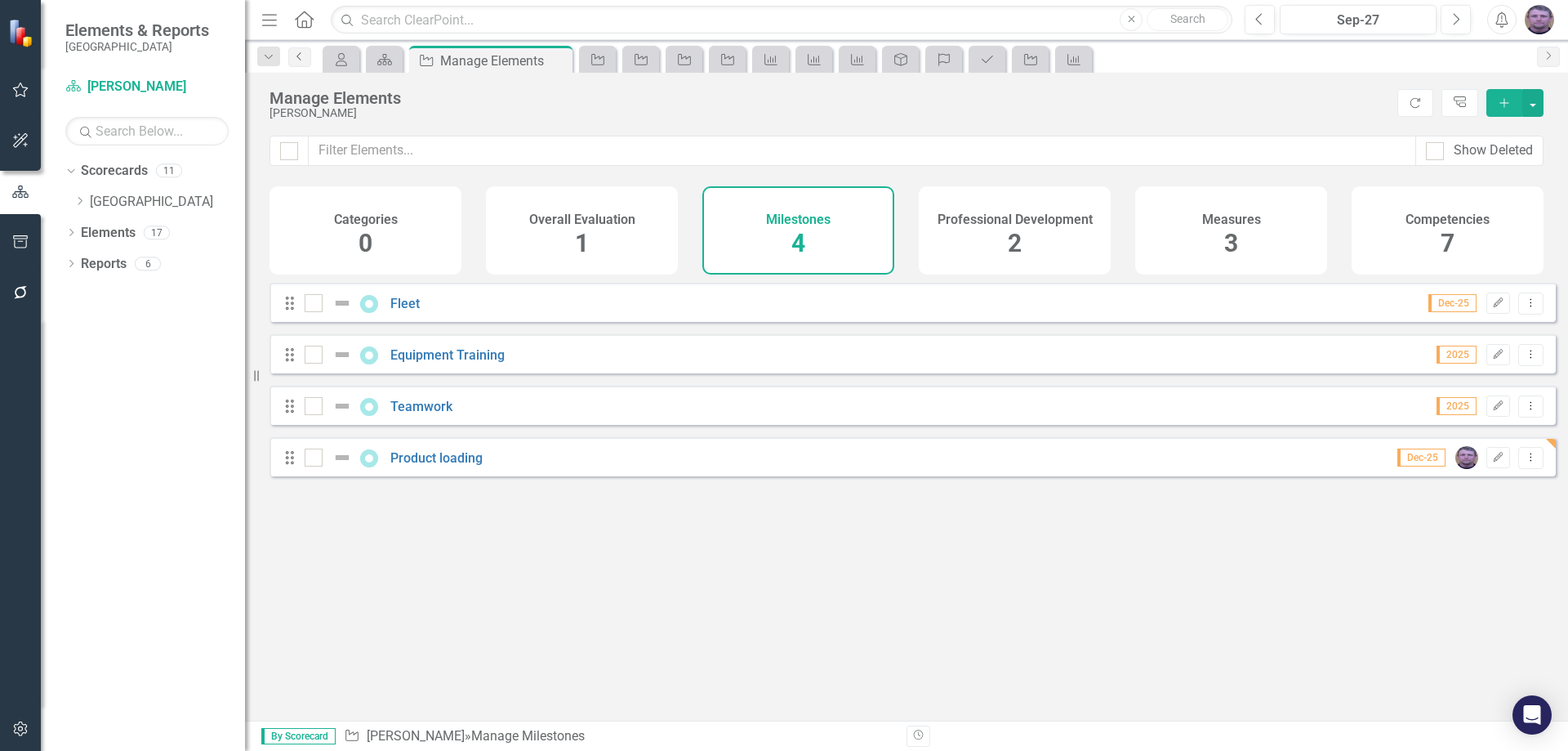
click at [302, 49] on link "Previous" at bounding box center [299, 57] width 23 height 20
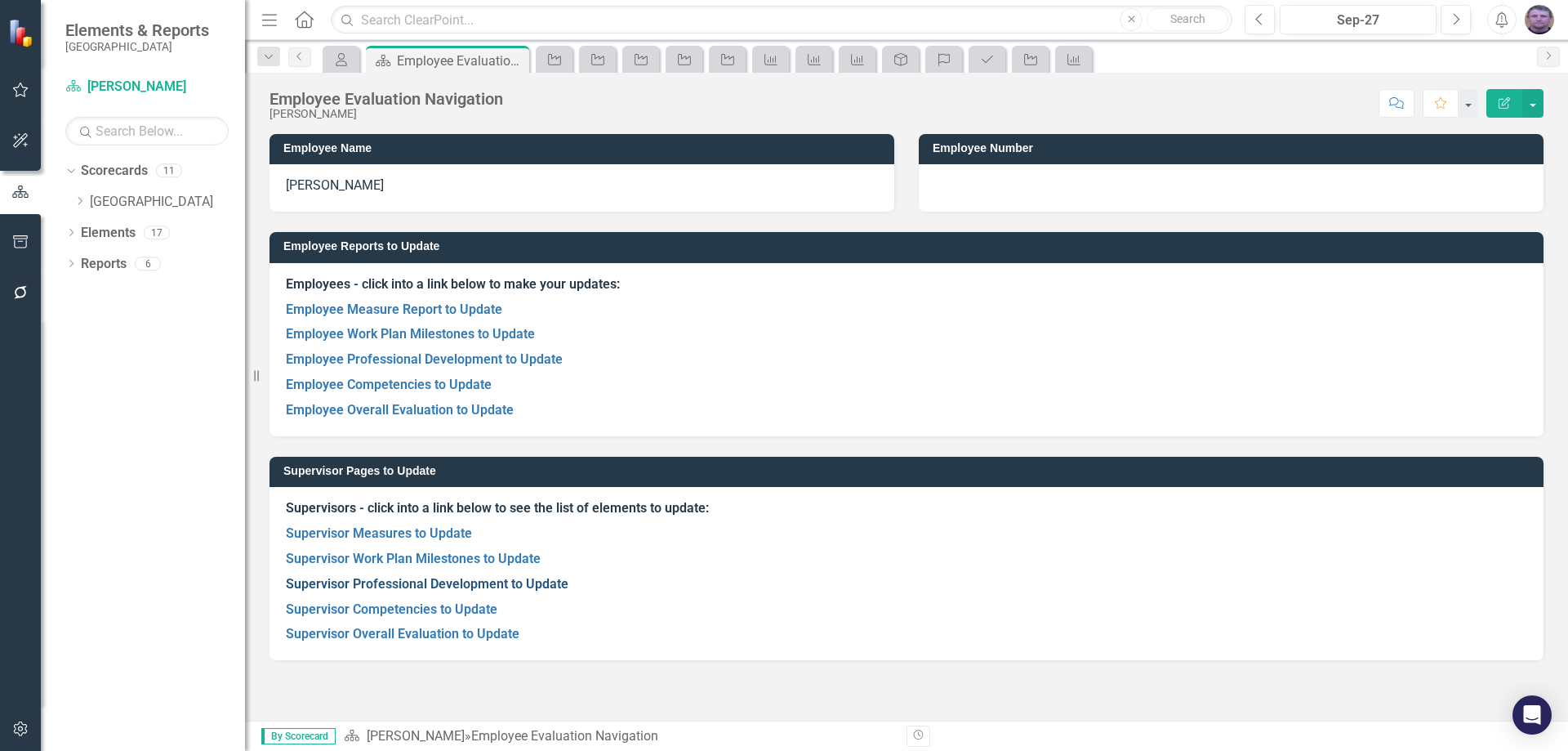
click at [397, 579] on link "Supervisor Professional Development to Update" at bounding box center [427, 584] width 283 height 16
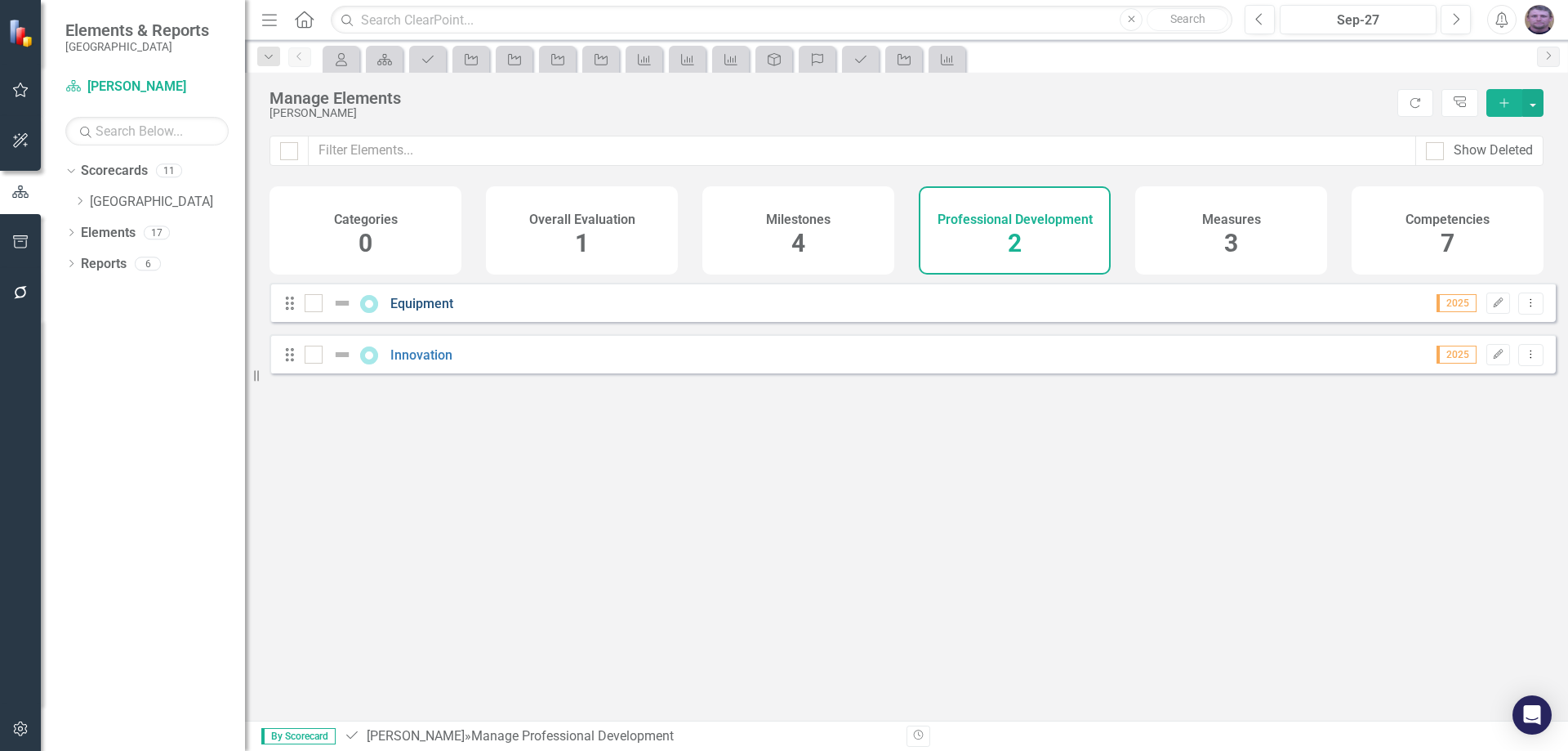
click at [416, 311] on link "Equipment" at bounding box center [421, 304] width 63 height 16
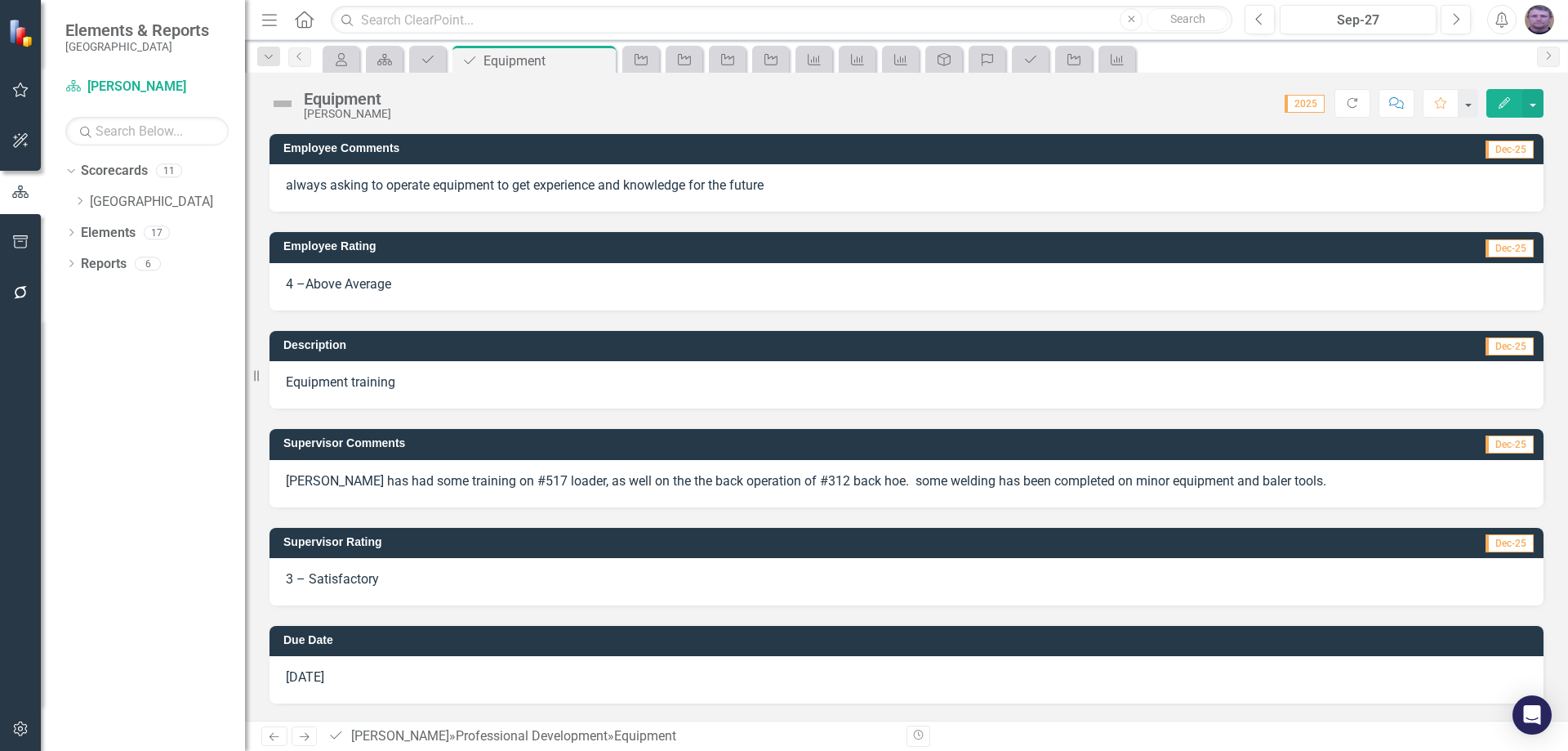
click at [497, 477] on p "[PERSON_NAME] has had some training on #517 loader, as well on the the back ope…" at bounding box center [906, 481] width 1241 height 19
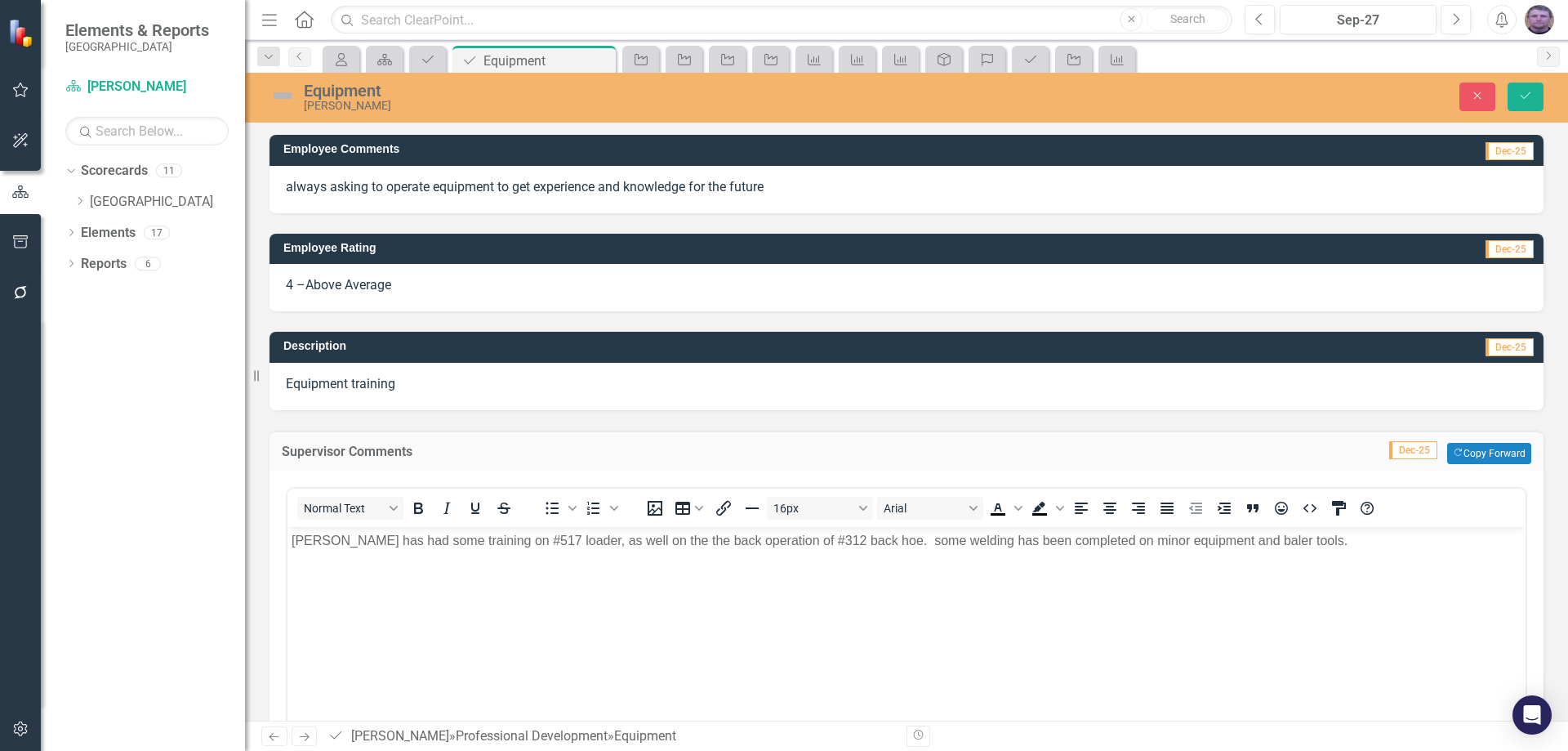
click at [475, 540] on p "[PERSON_NAME] has had some training on #517 loader, as well on the the back ope…" at bounding box center [907, 540] width 1230 height 20
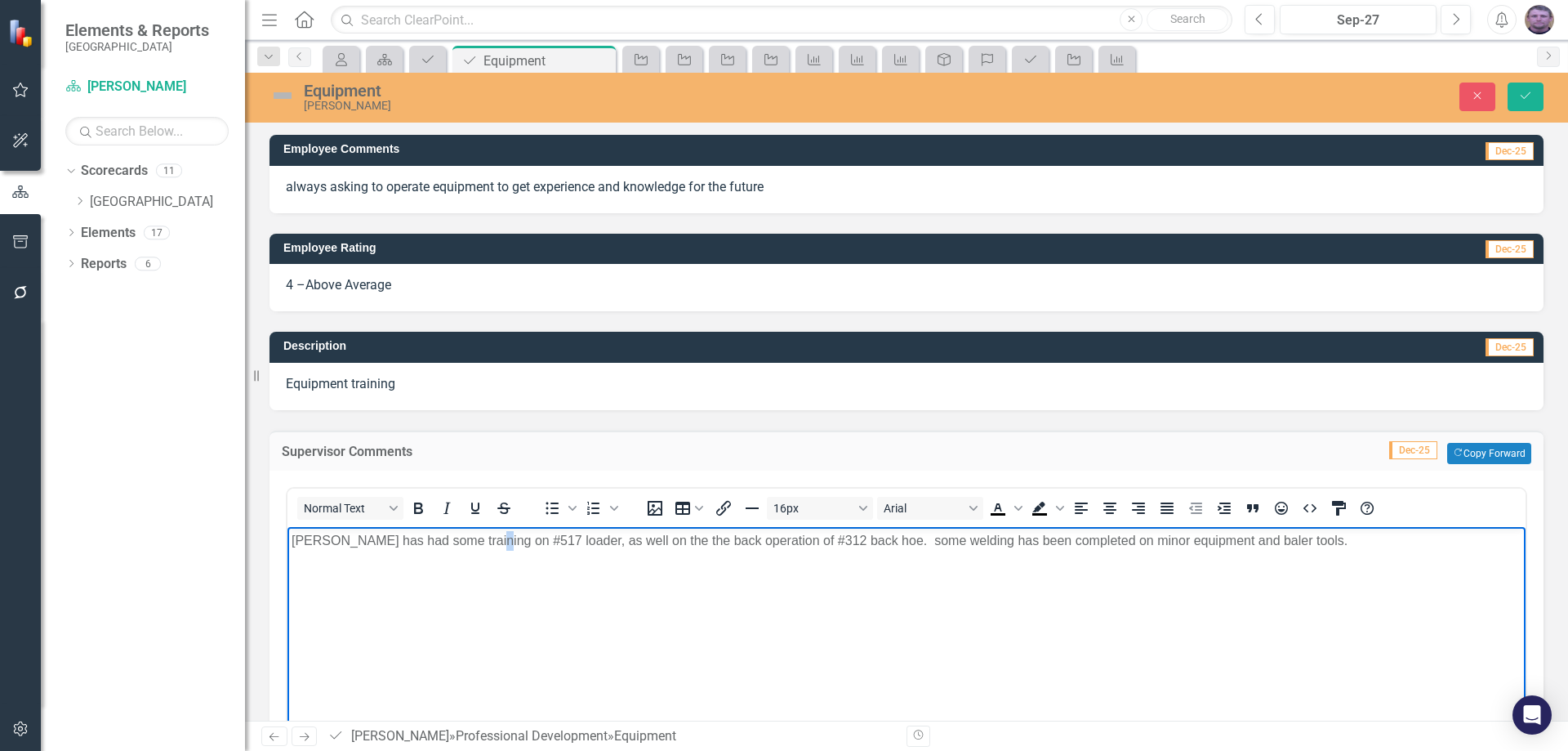
click at [475, 540] on p "[PERSON_NAME] has had some training on #517 loader, as well on the the back ope…" at bounding box center [907, 540] width 1230 height 20
click at [470, 542] on p "[PERSON_NAME] has had some training on #517 loader, as well on the the back ope…" at bounding box center [907, 540] width 1230 height 20
click at [601, 542] on p "[PERSON_NAME] has completed competency training #517 loader, as well on the the…" at bounding box center [907, 540] width 1230 height 20
click at [604, 543] on p "[PERSON_NAME] has completed competency training #517 loaderas, as well on the t…" at bounding box center [907, 540] width 1230 height 20
click at [802, 540] on p "[PERSON_NAME] has completed competency training #517 loader as well verbal comp…" at bounding box center [907, 549] width 1230 height 39
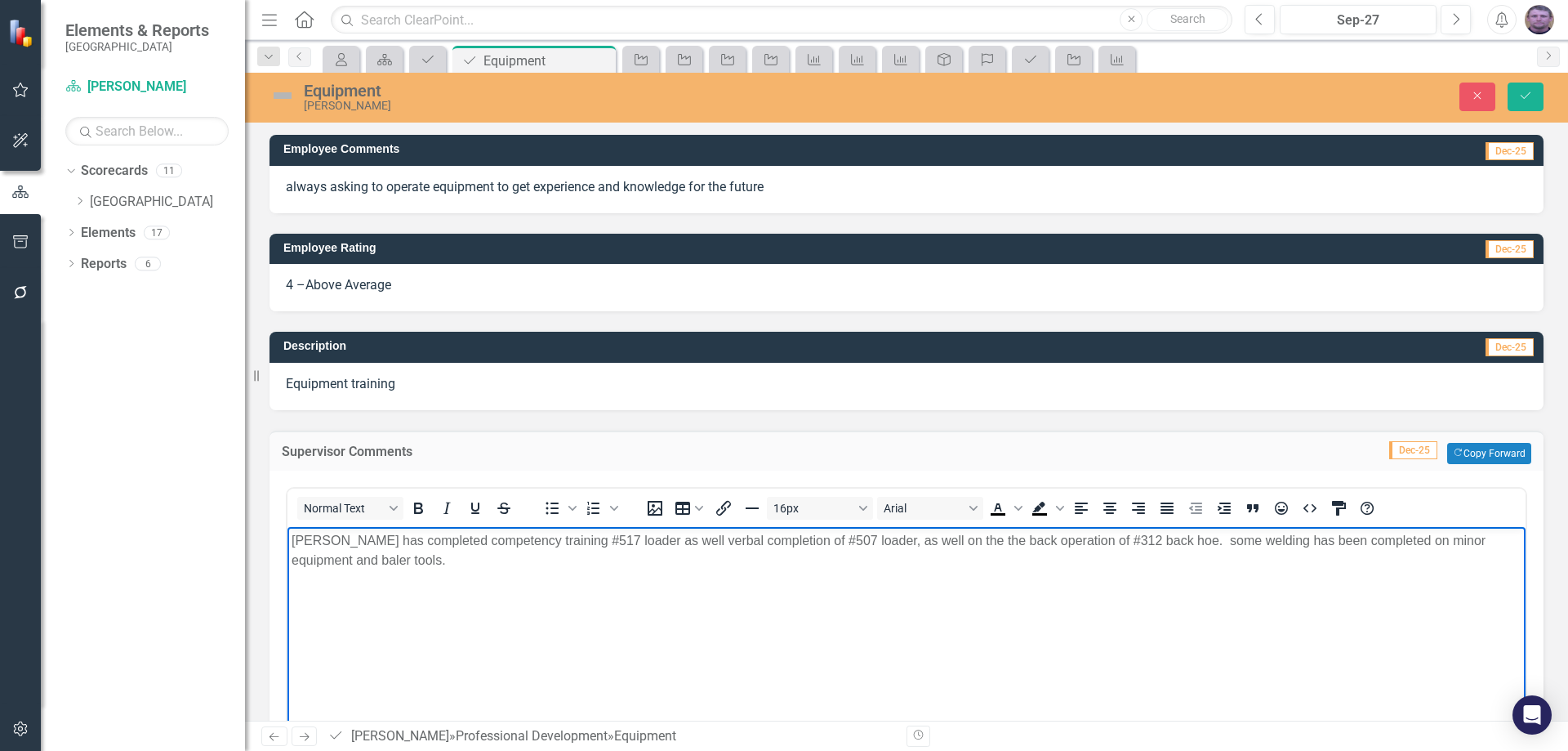
click at [603, 543] on p "[PERSON_NAME] has completed competency training #517 loader as well verbal comp…" at bounding box center [907, 549] width 1230 height 39
click at [910, 539] on p "[PERSON_NAME] has completed competency training #517 loader. as well verbal com…" at bounding box center [907, 549] width 1230 height 39
click at [866, 537] on p "[PERSON_NAME] has completed competency training #517 loader. as well verbal com…" at bounding box center [907, 549] width 1230 height 39
click at [895, 541] on p "[PERSON_NAME] has completed competency training #517 loader. as well verbal com…" at bounding box center [907, 549] width 1230 height 39
click at [929, 541] on p "[PERSON_NAME] has completed competency training #517 loader. as well verbal com…" at bounding box center [907, 549] width 1230 height 39
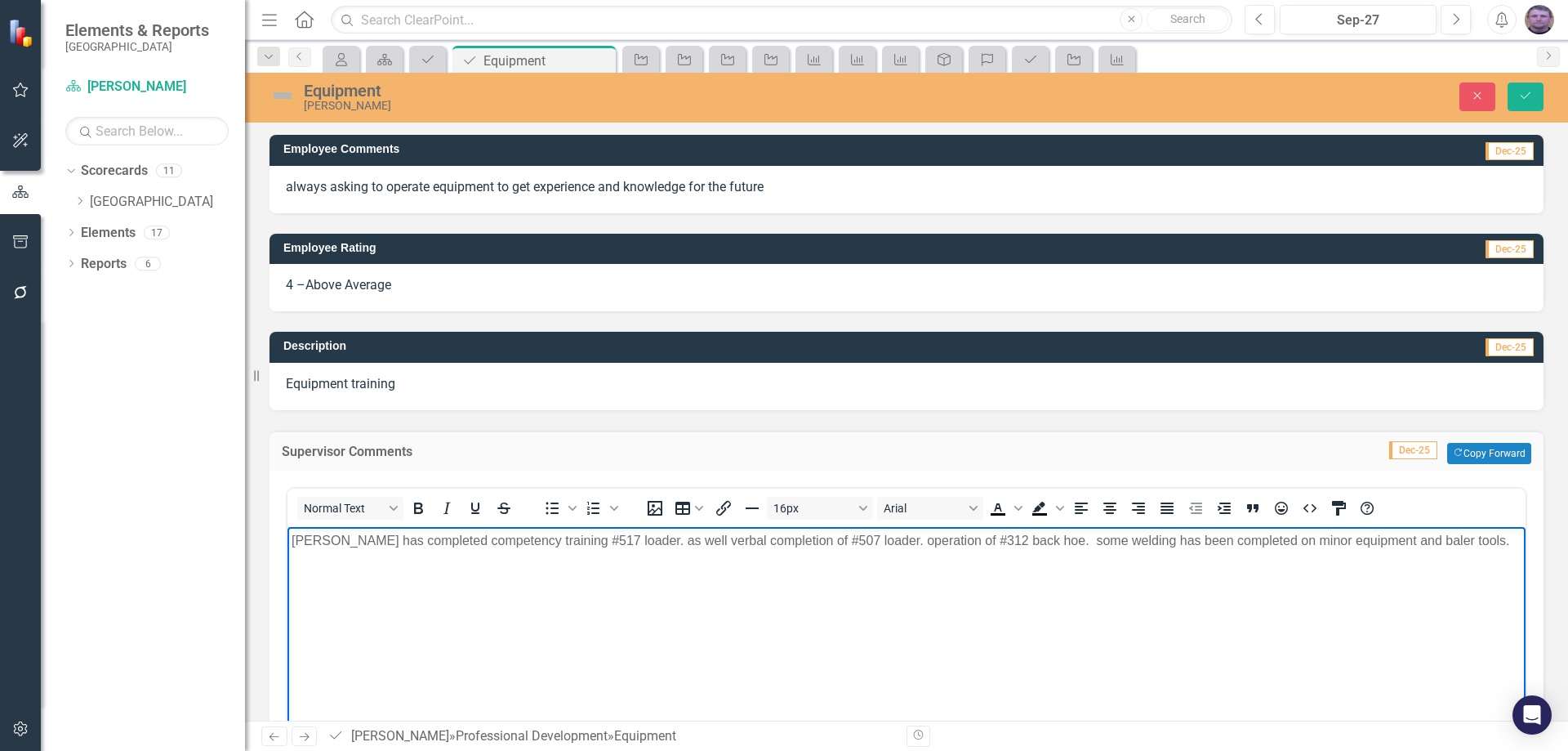
click at [850, 541] on p "[PERSON_NAME] has completed competency training #517 loader. as well verbal com…" at bounding box center [907, 540] width 1230 height 20
click at [949, 539] on p "[PERSON_NAME] has completed competency training #517 loader. as well verbal com…" at bounding box center [907, 549] width 1230 height 39
click at [1135, 539] on p "[PERSON_NAME] has completed competency training #517 loader. as well verbal com…" at bounding box center [907, 549] width 1230 height 39
click at [1523, 95] on icon "Save" at bounding box center [1525, 95] width 15 height 11
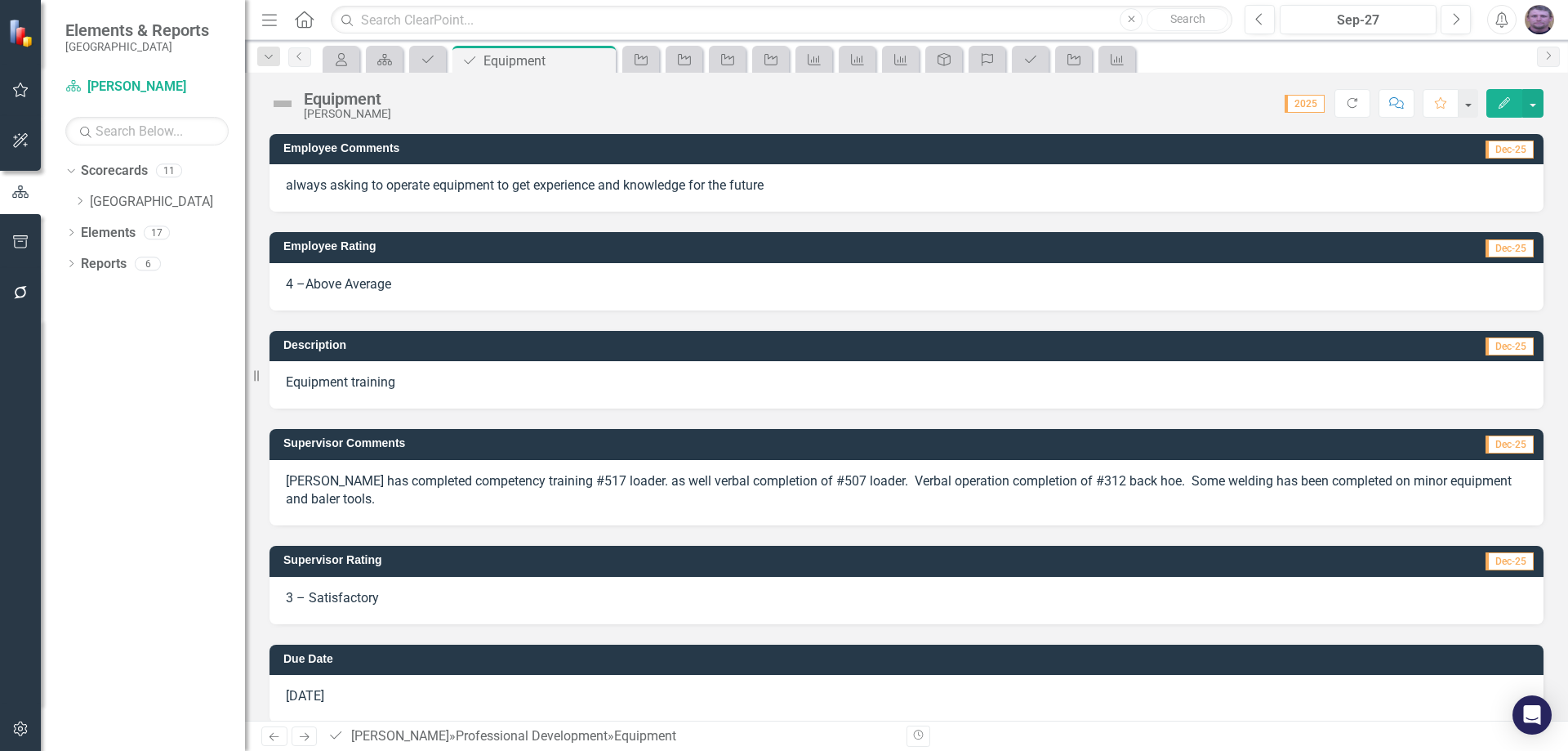
click at [346, 595] on span "3 – Satisfactory" at bounding box center [332, 598] width 93 height 16
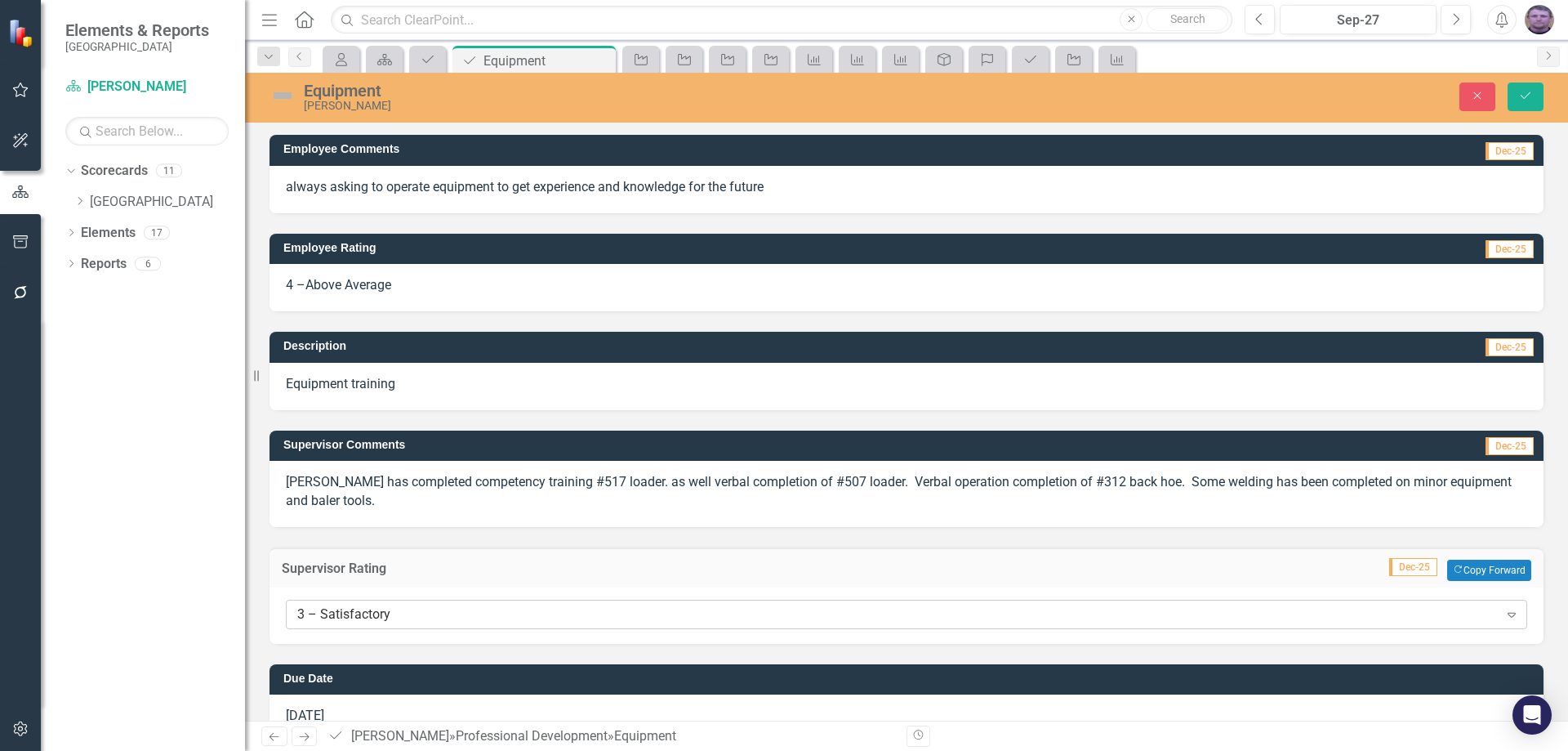
click at [354, 615] on div "3 – Satisfactory" at bounding box center [897, 613] width 1201 height 19
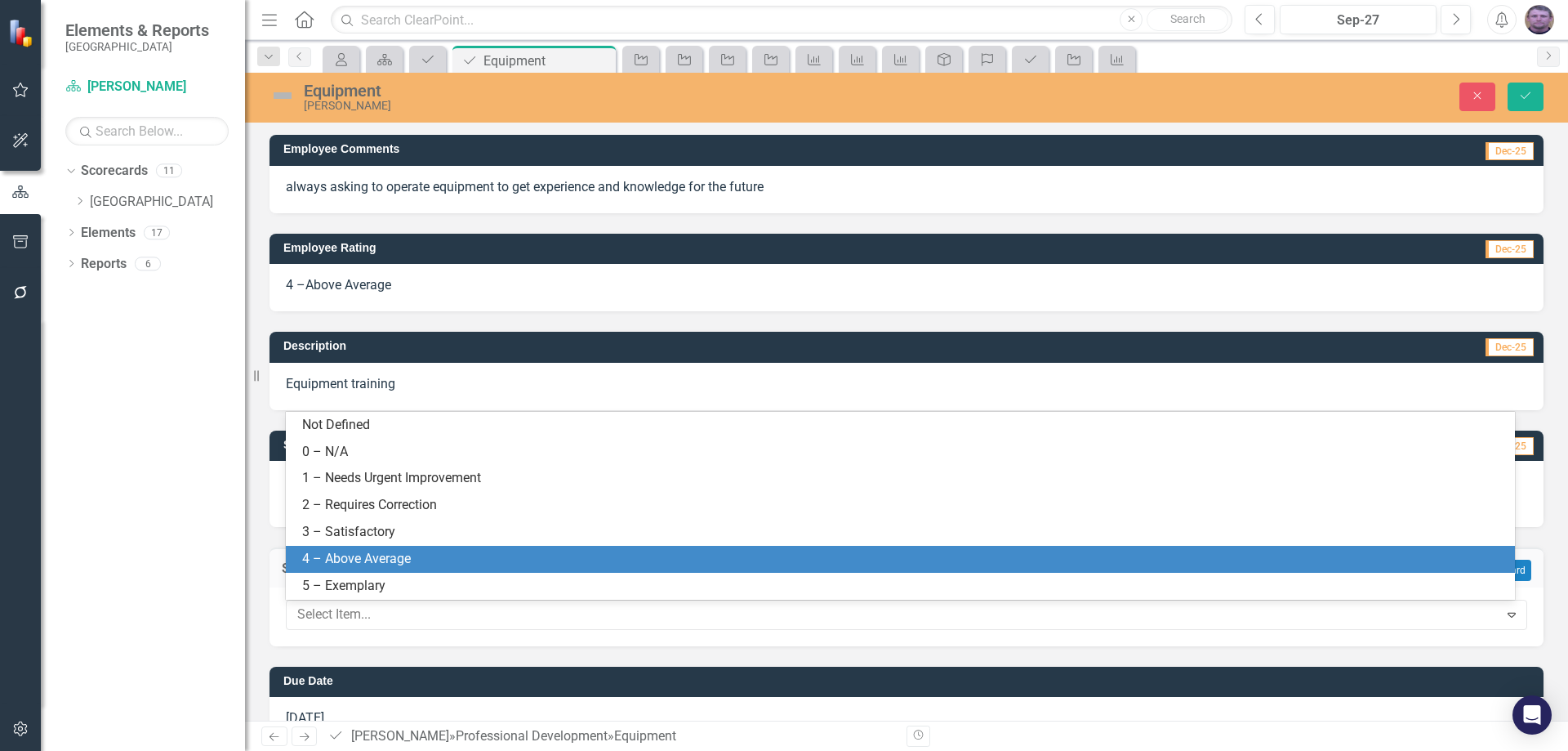
click at [323, 557] on div "4 – Above Average" at bounding box center [903, 559] width 1203 height 19
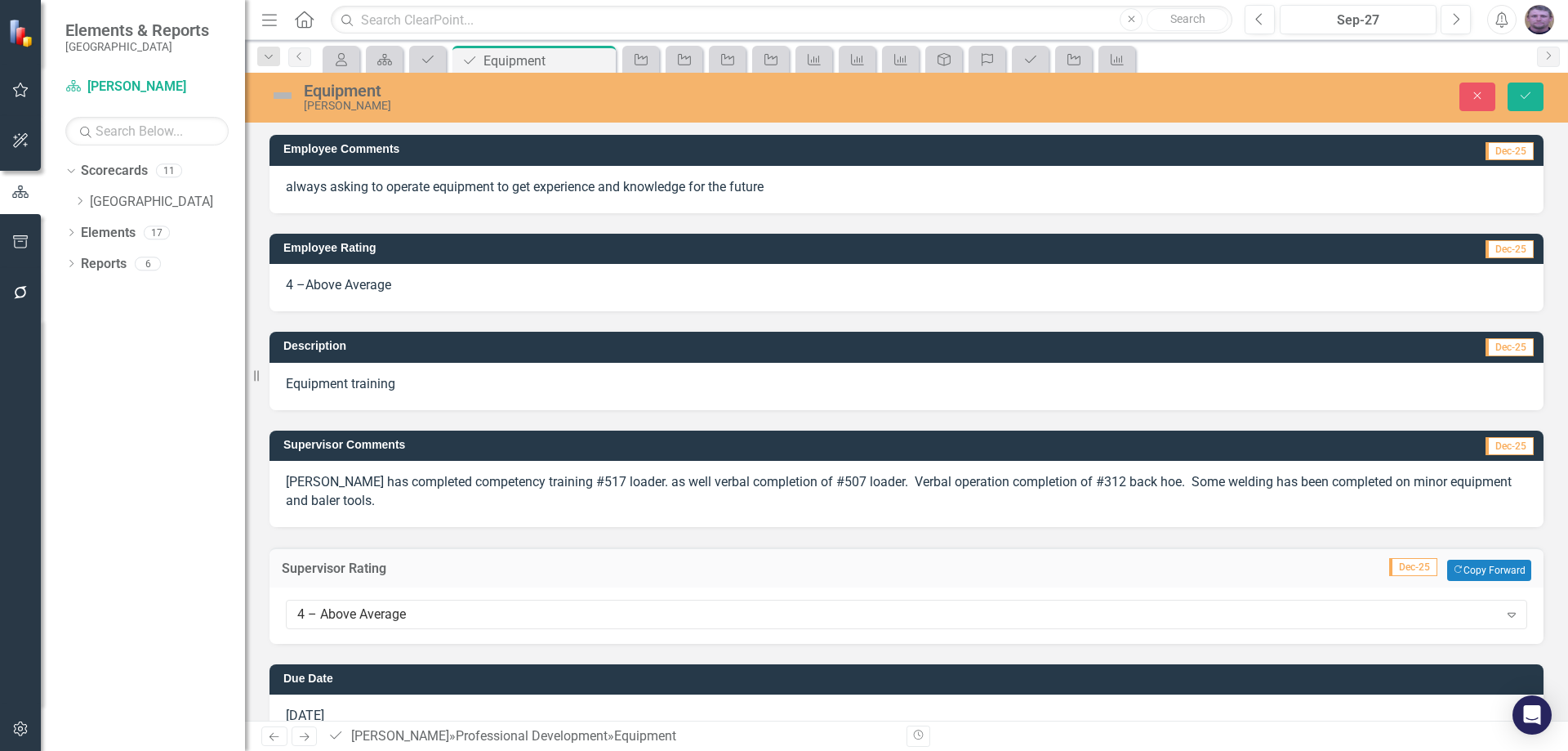
click at [336, 498] on p "[PERSON_NAME] has completed competency training #517 loader. as well verbal com…" at bounding box center [906, 492] width 1241 height 38
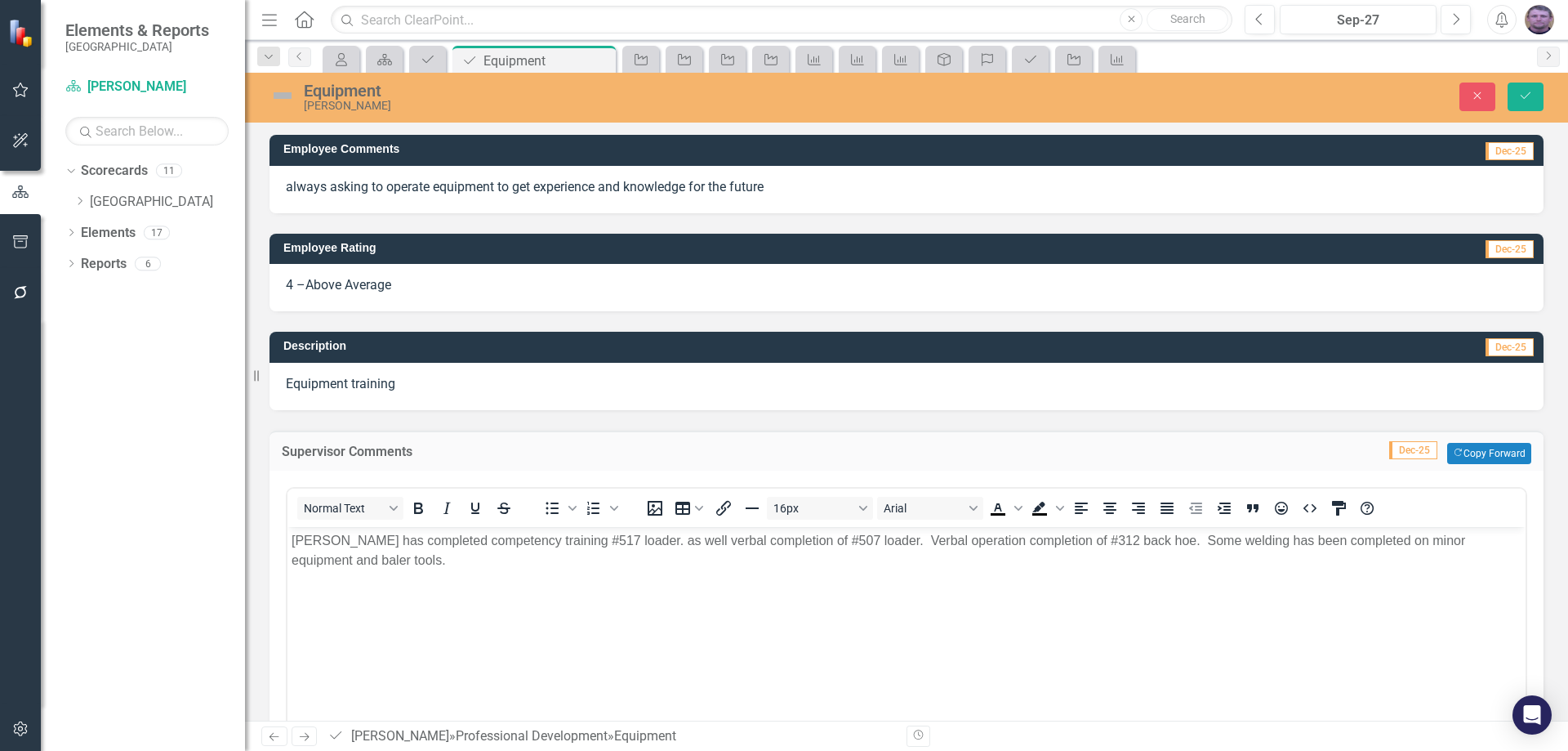
click at [369, 556] on p "[PERSON_NAME] has completed competency training #517 loader. as well verbal com…" at bounding box center [907, 549] width 1230 height 39
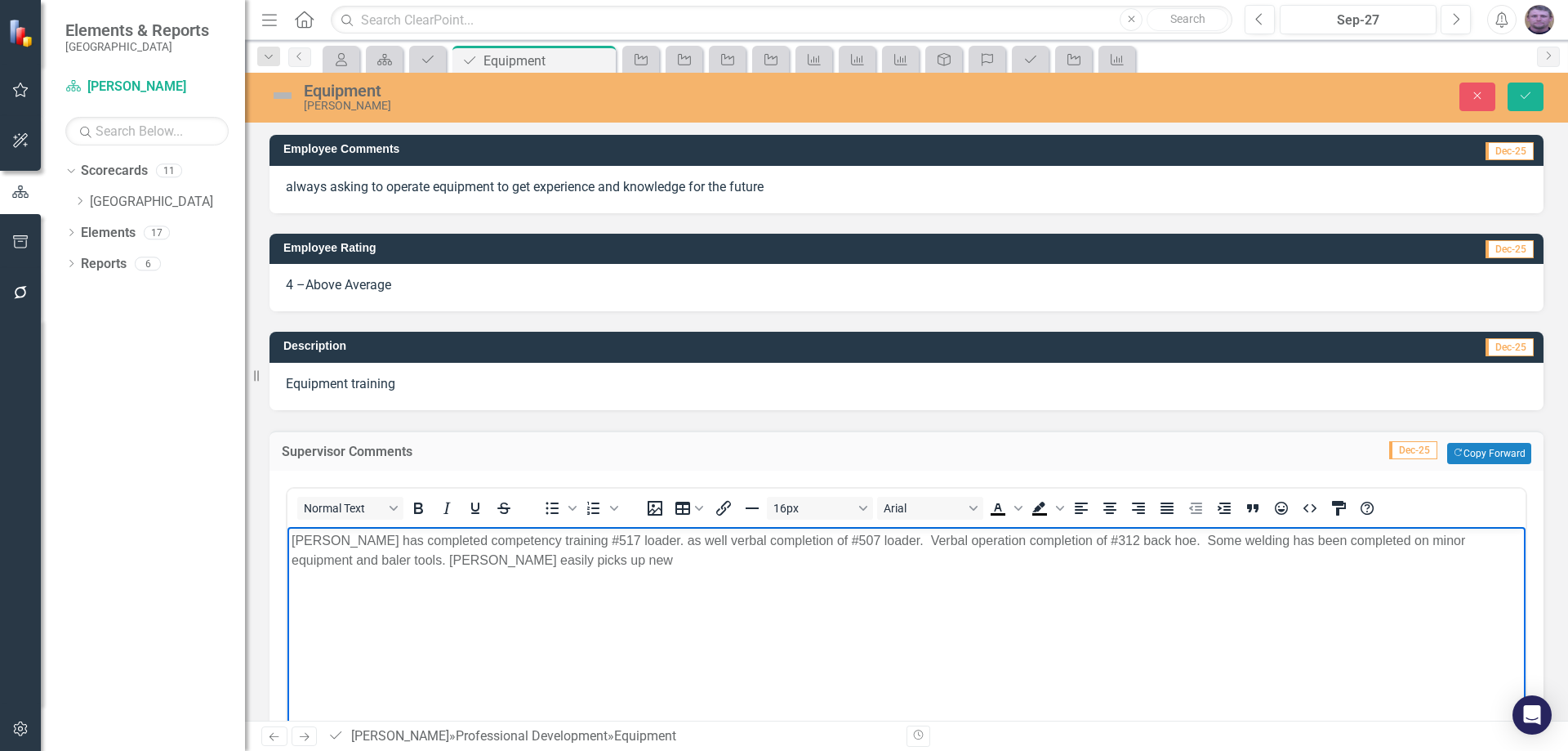
click at [510, 559] on p "[PERSON_NAME] has completed competency training #517 loader. as well verbal com…" at bounding box center [907, 549] width 1230 height 39
click at [1536, 96] on button "Save" at bounding box center [1526, 96] width 36 height 29
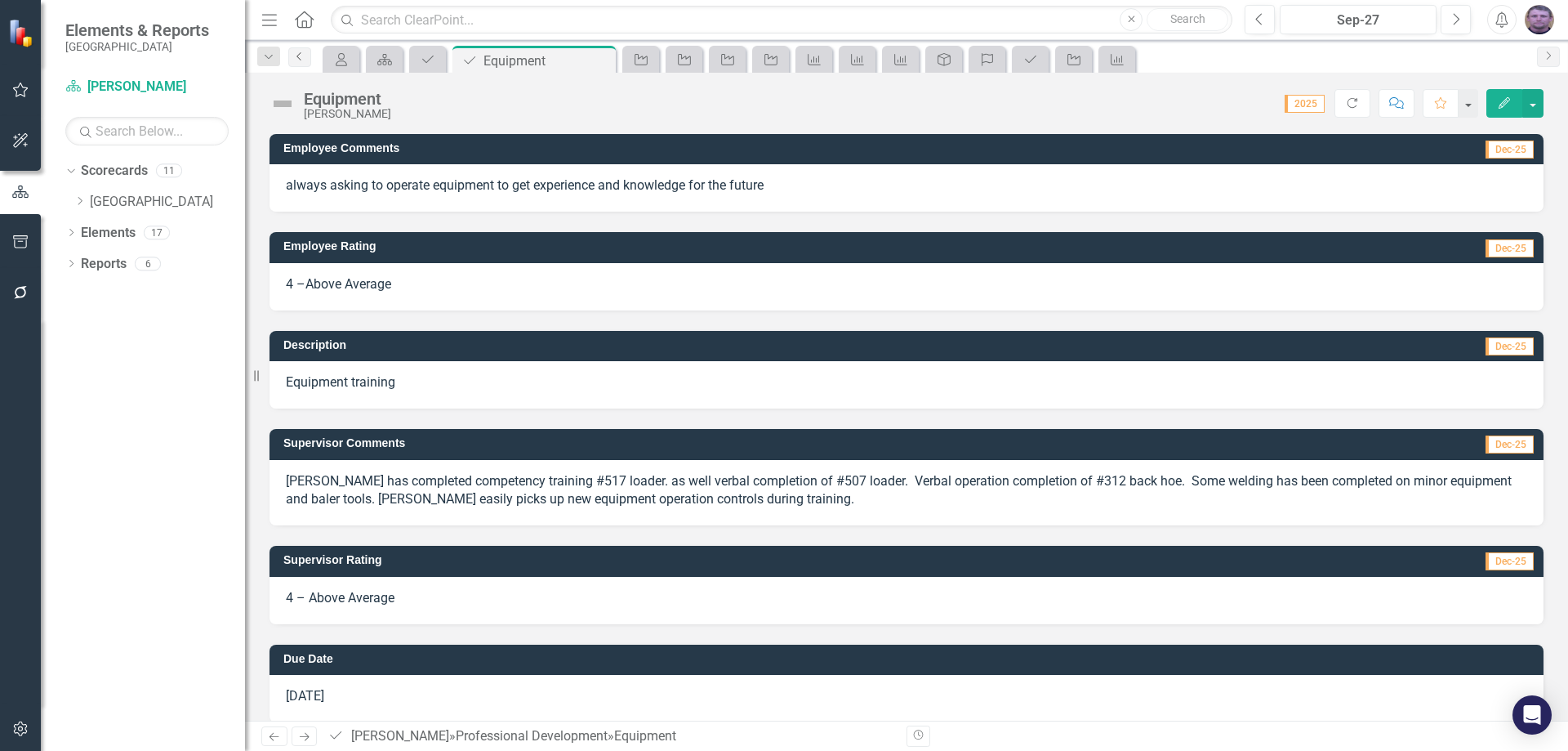
click at [300, 58] on icon "Previous" at bounding box center [299, 56] width 13 height 10
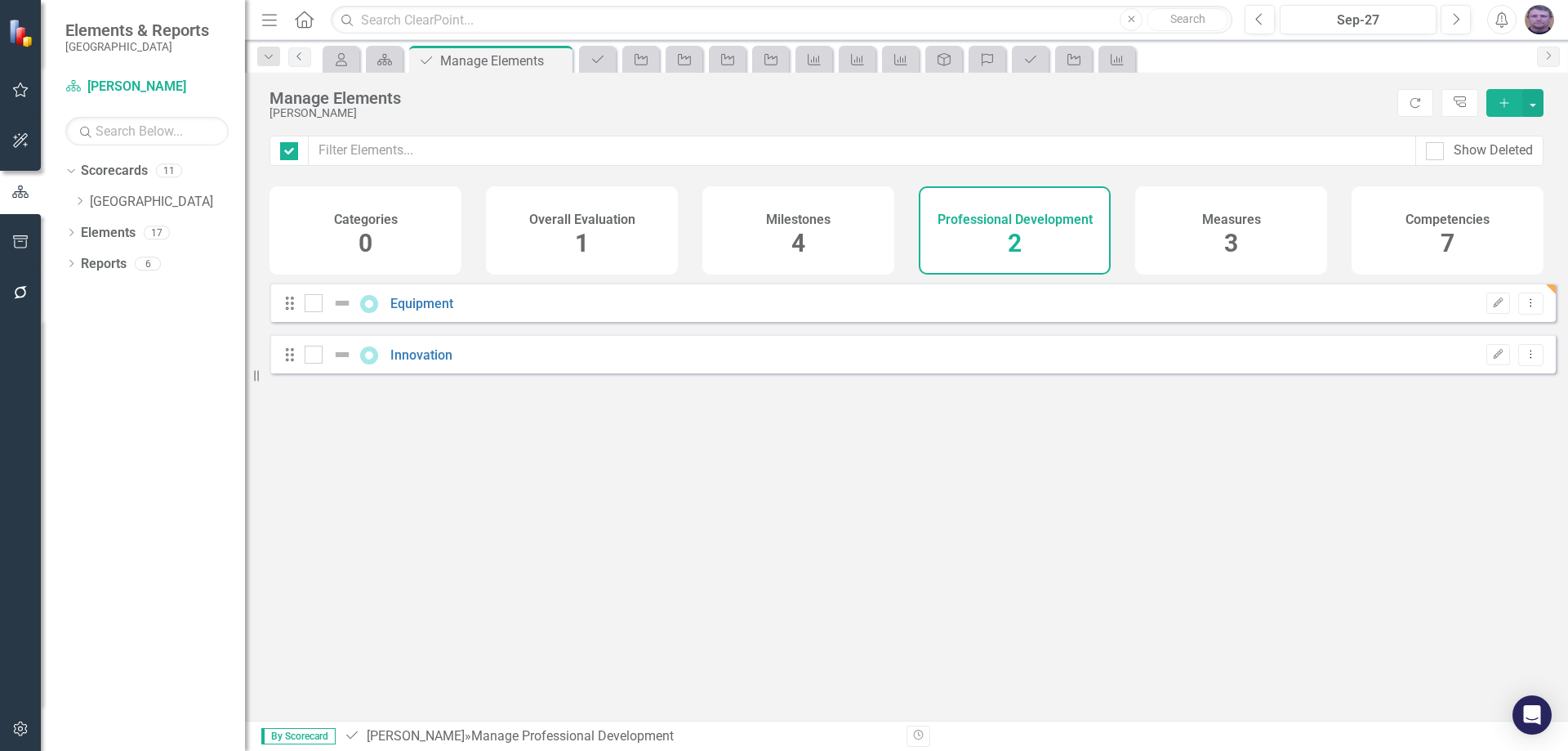
checkbox input "false"
click at [427, 363] on link "Innovation" at bounding box center [421, 355] width 62 height 16
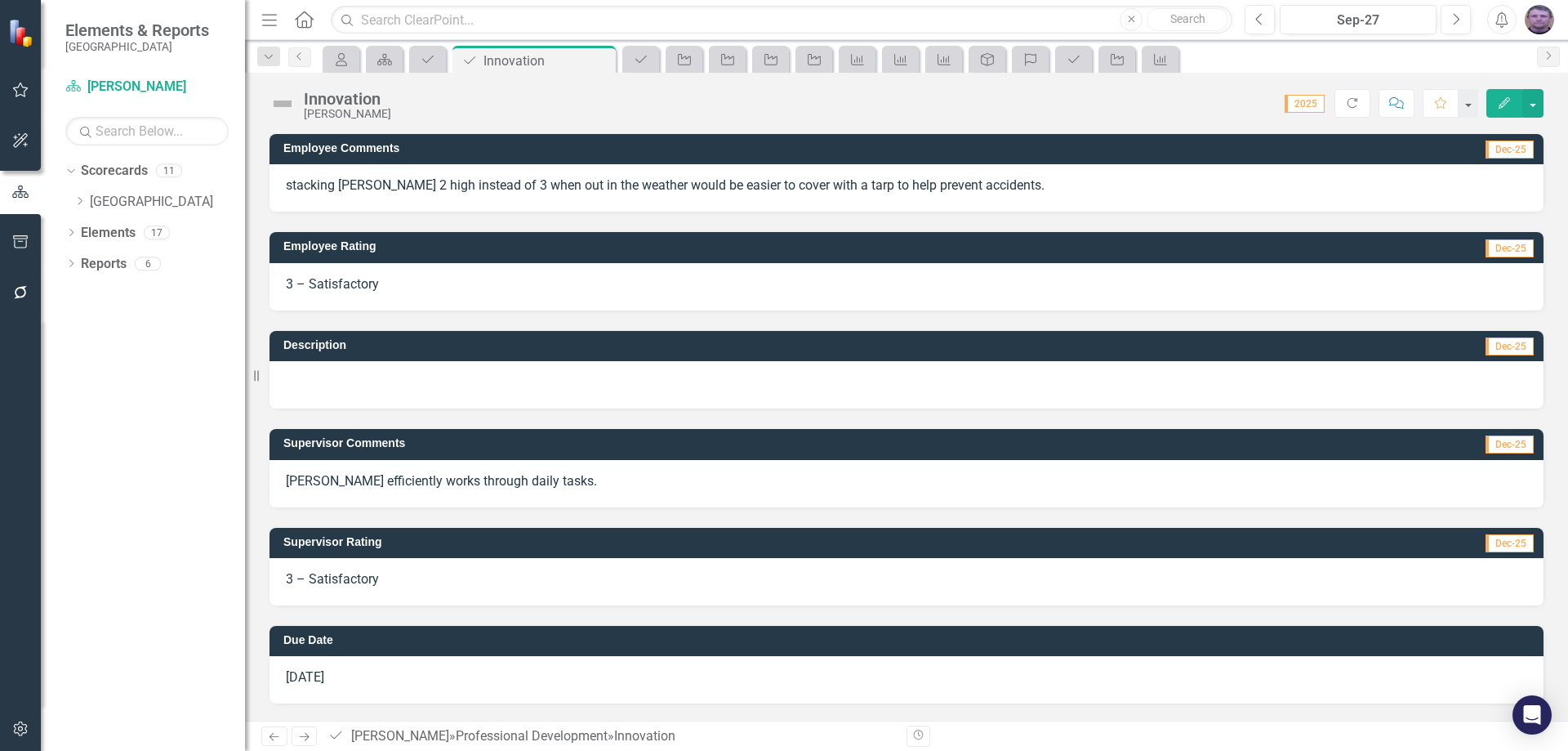
click at [538, 476] on p "[PERSON_NAME] efficiently works through daily tasks." at bounding box center [906, 481] width 1241 height 19
click at [494, 482] on p "[PERSON_NAME] efficiently works through daily tasks." at bounding box center [906, 481] width 1241 height 19
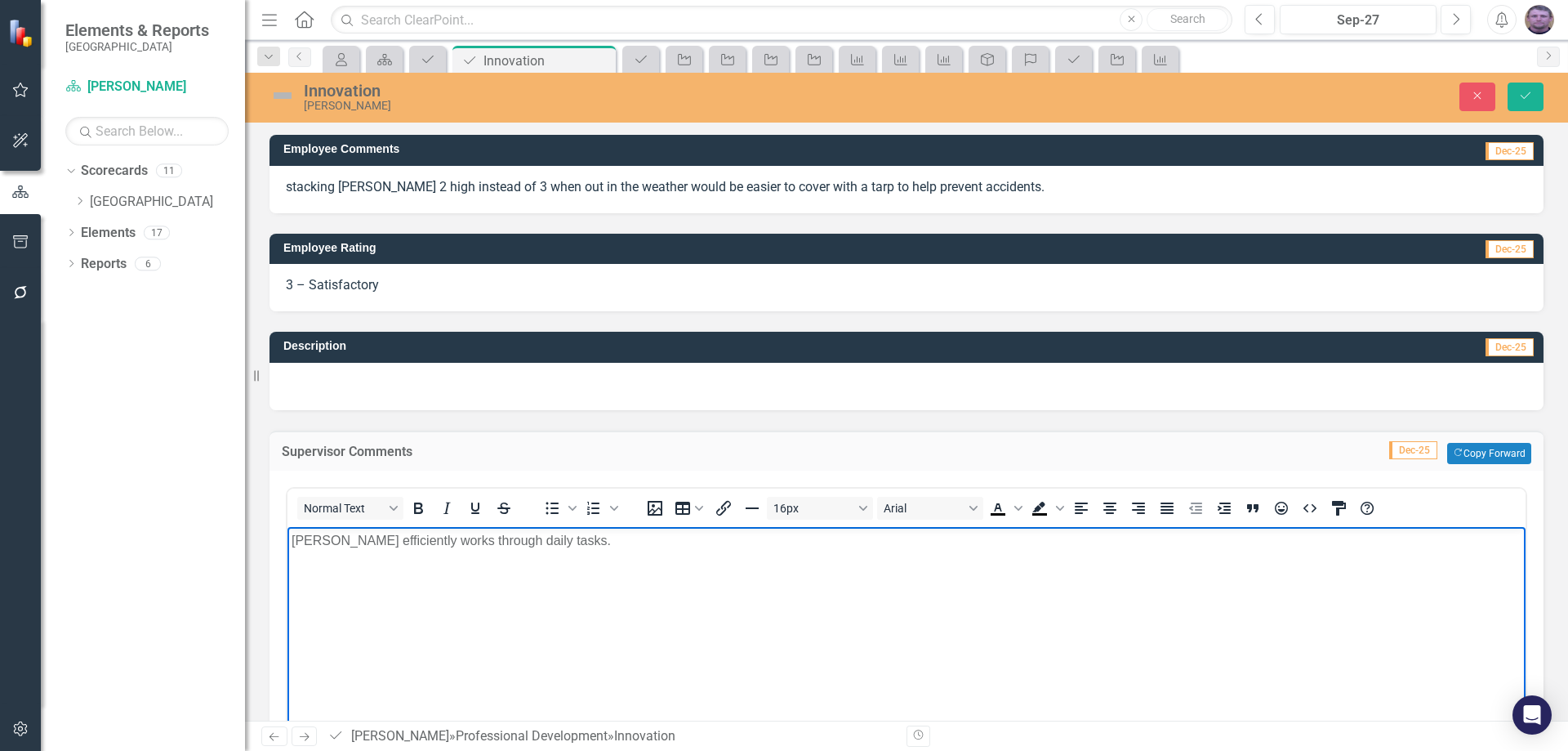
click at [562, 541] on p "[PERSON_NAME] efficiently works through daily tasks." at bounding box center [907, 540] width 1230 height 20
click at [541, 540] on p "[PERSON_NAME] efficiently works through daily tasks. the sugestion" at bounding box center [907, 540] width 1230 height 20
click at [628, 545] on p "[PERSON_NAME] efficiently works through daily tasks. The sugestion" at bounding box center [907, 540] width 1230 height 20
click at [799, 539] on p "[PERSON_NAME] efficiently works through daily tasks. The suggestion of only sta…" at bounding box center [907, 540] width 1230 height 20
click at [822, 544] on p "[PERSON_NAME] efficiently works through daily tasks. The suggestion of only sta…" at bounding box center [907, 540] width 1230 height 20
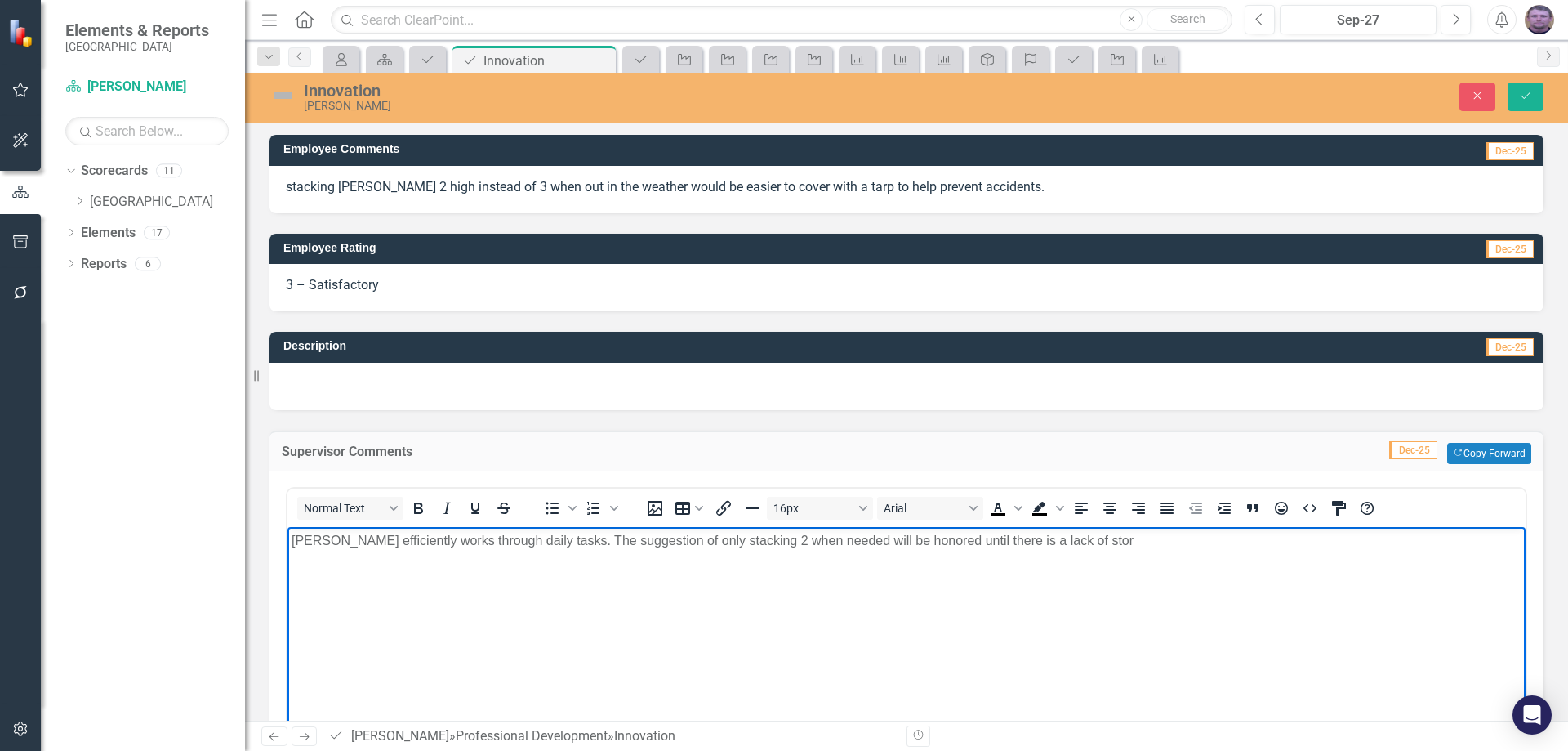
click at [1037, 544] on p "[PERSON_NAME] efficiently works through daily tasks. The suggestion of only sta…" at bounding box center [907, 540] width 1230 height 20
click at [1097, 545] on p "[PERSON_NAME] efficiently works through daily tasks. The suggestion of only sta…" at bounding box center [907, 540] width 1230 height 20
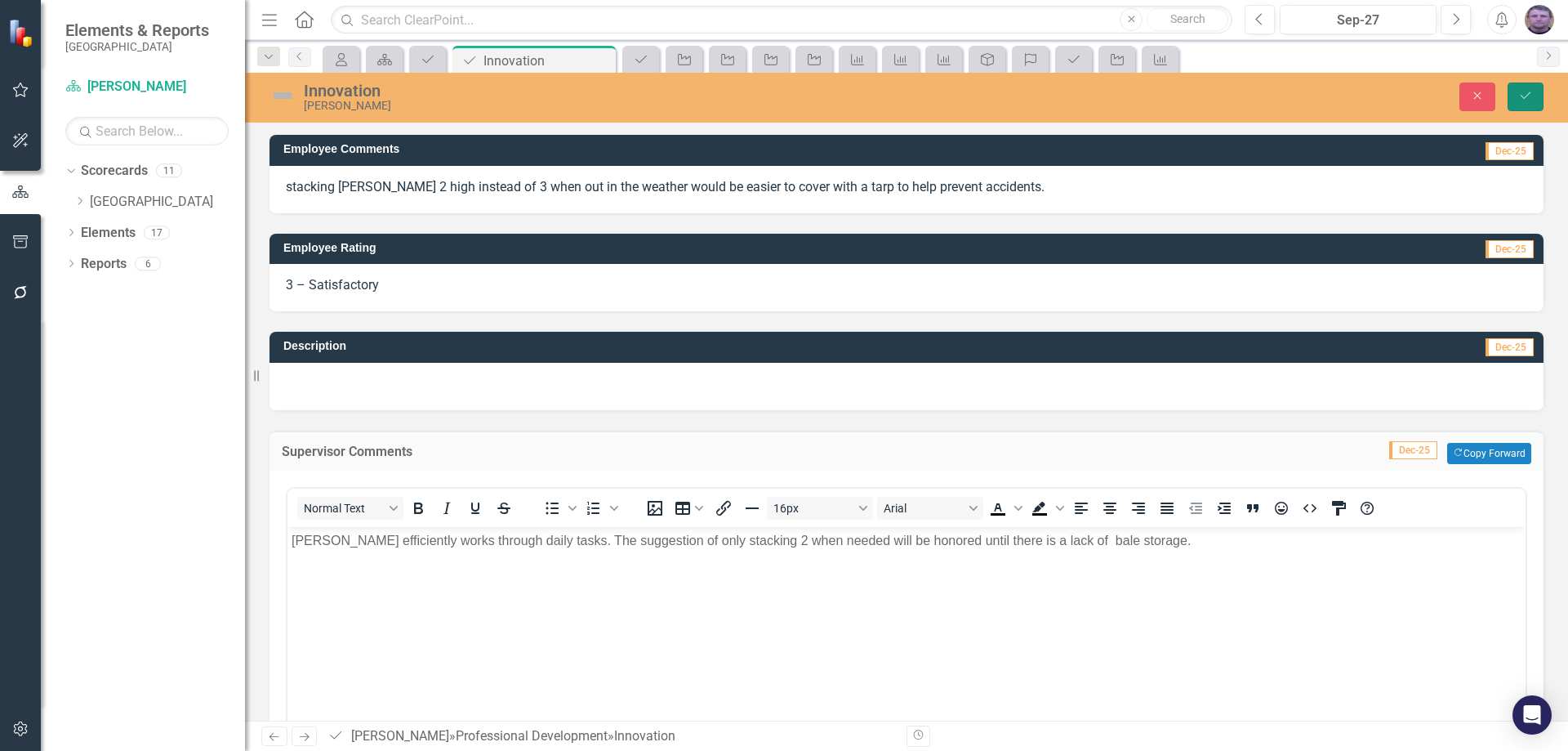
click at [1529, 92] on icon "Save" at bounding box center [1525, 95] width 15 height 11
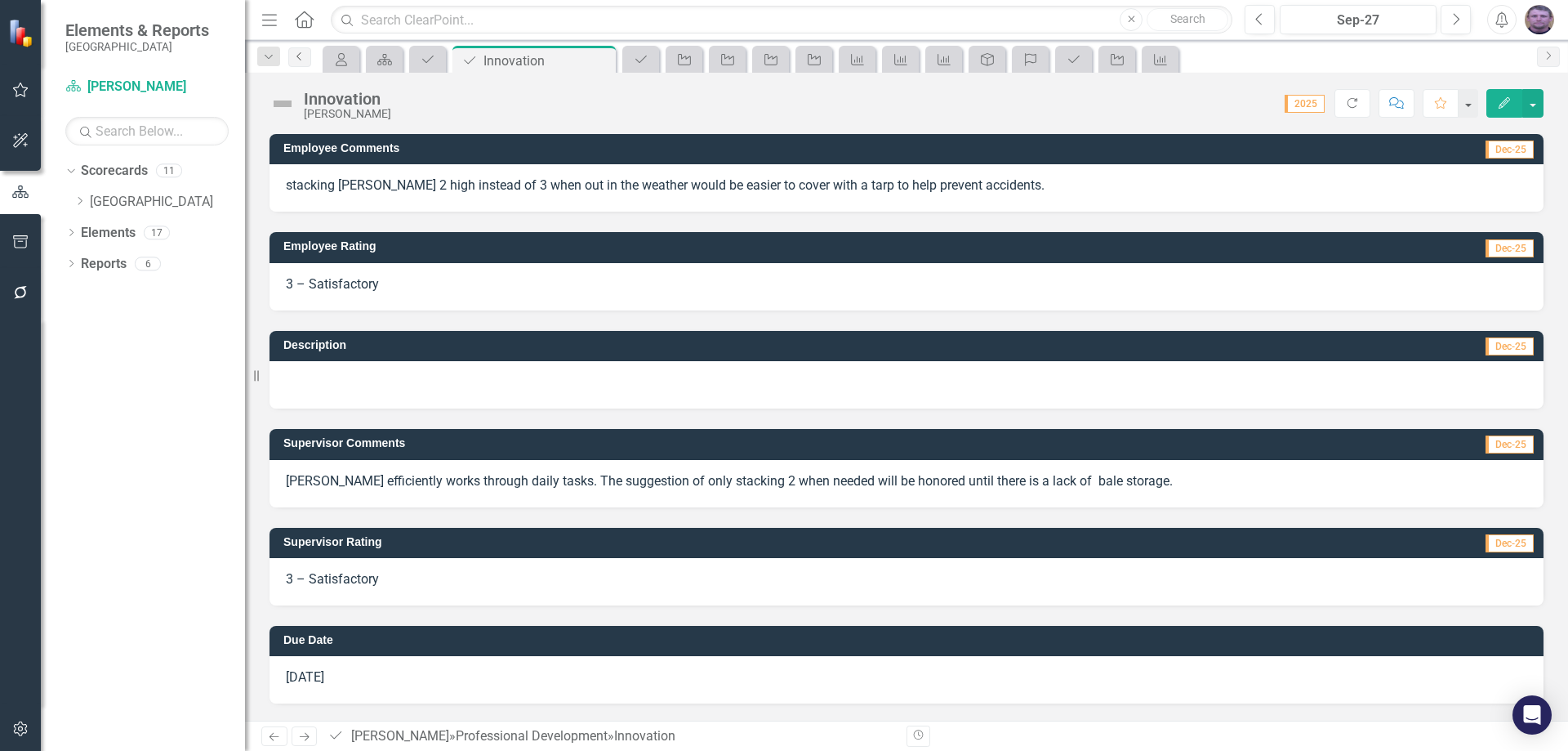
click at [301, 57] on icon "Previous" at bounding box center [299, 56] width 13 height 10
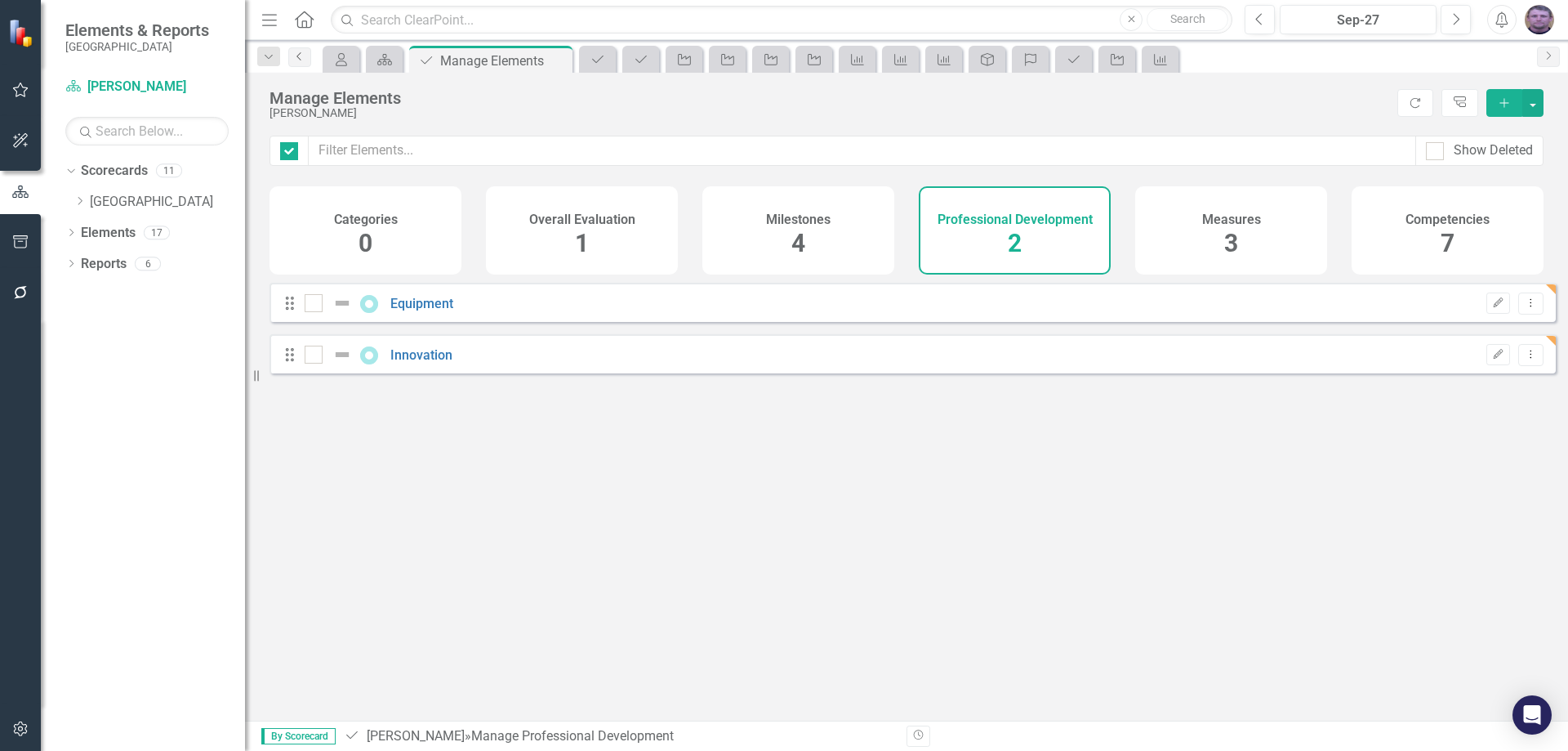
checkbox input "false"
click at [301, 58] on icon "Previous" at bounding box center [299, 56] width 13 height 10
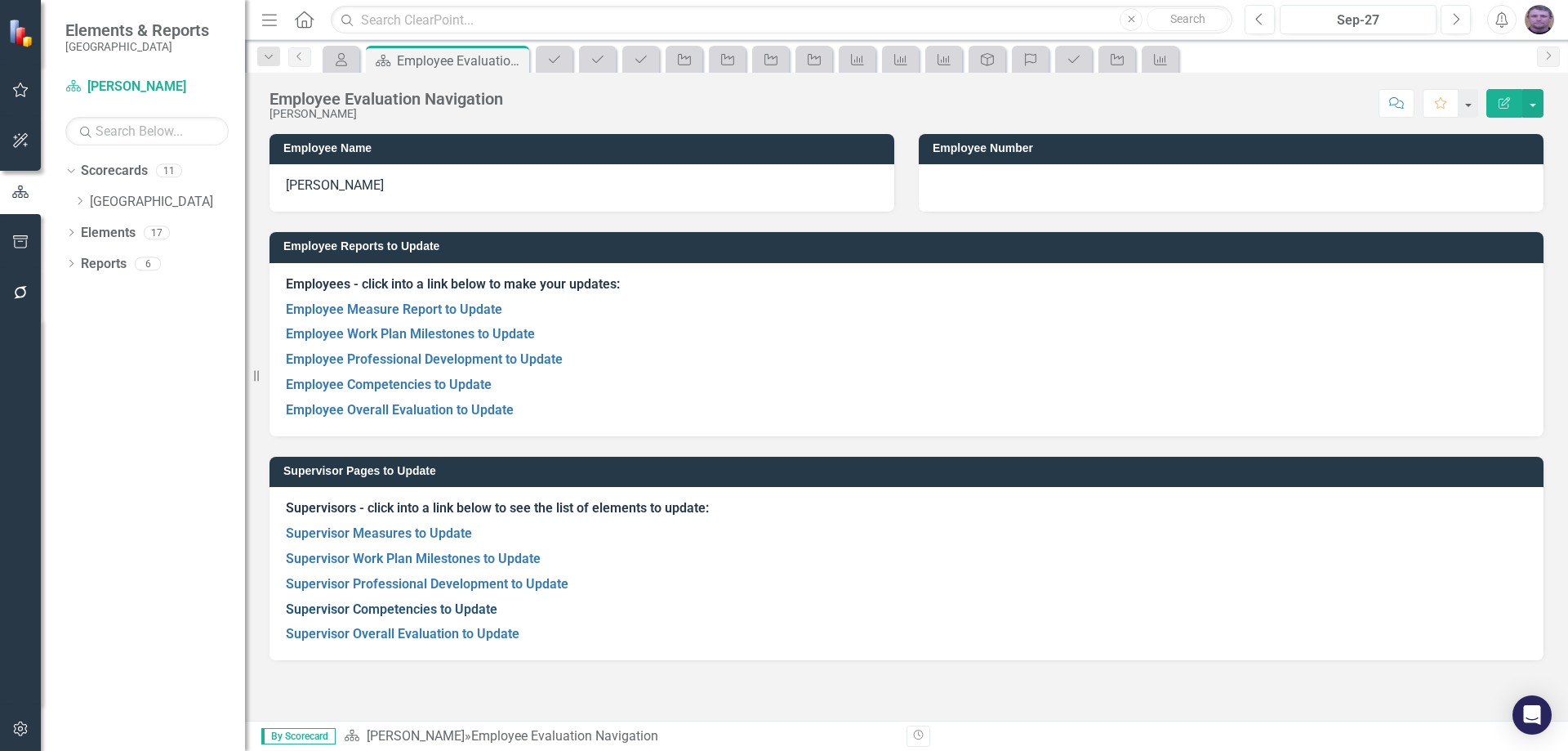
click at [383, 608] on link "Supervisor Competencies to Update" at bounding box center [392, 609] width 212 height 16
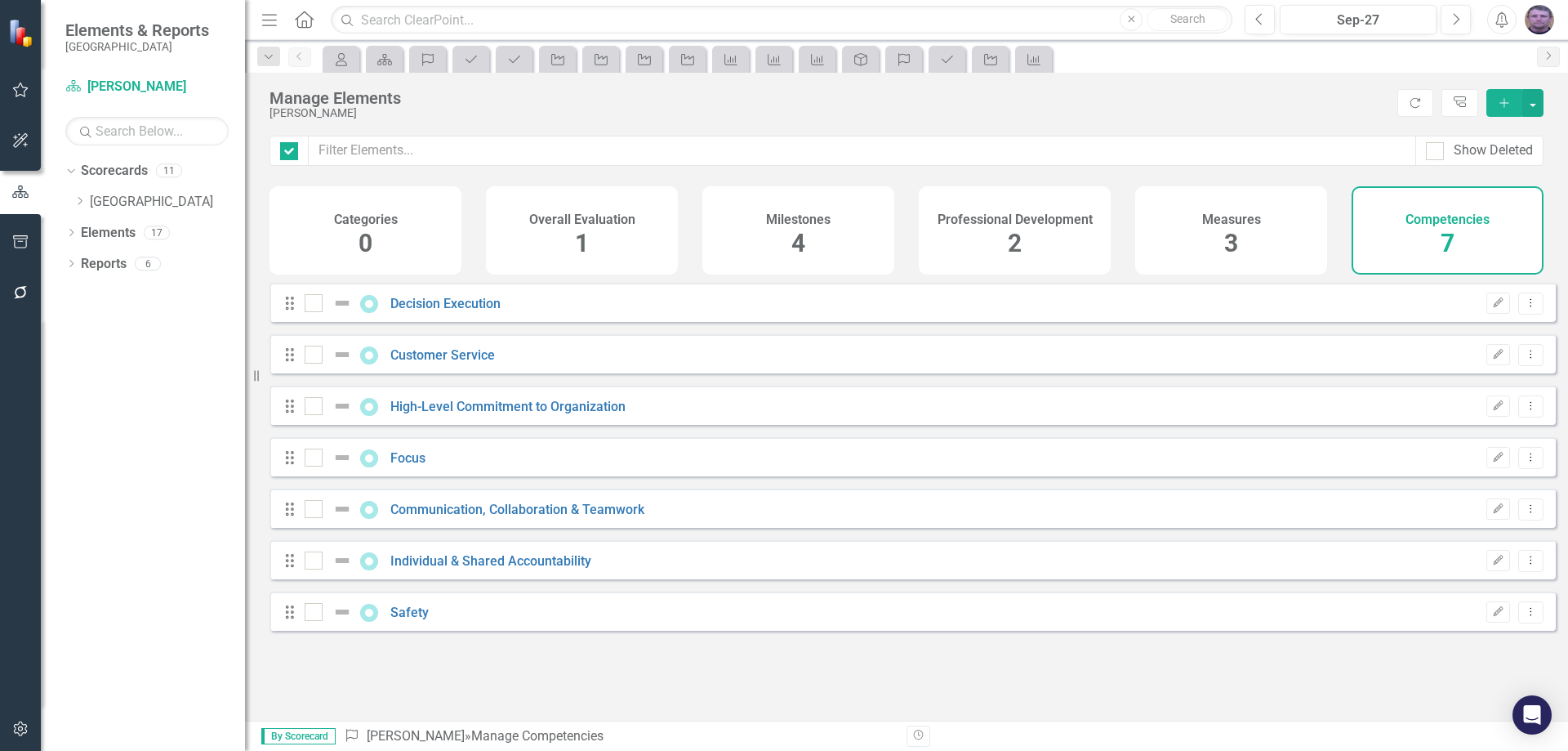
checkbox input "false"
click at [465, 311] on link "Decision Execution" at bounding box center [445, 304] width 110 height 16
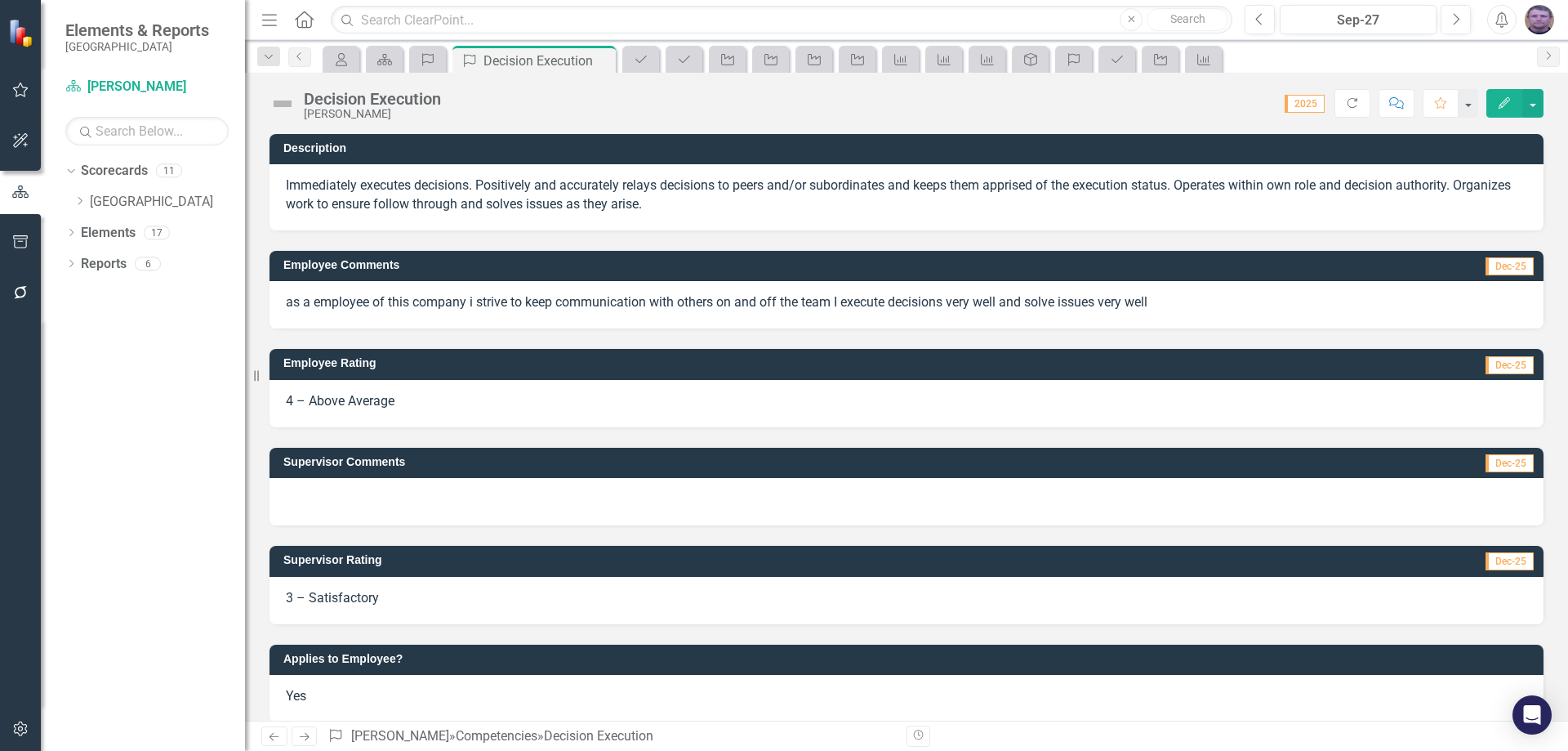
scroll to position [18, 0]
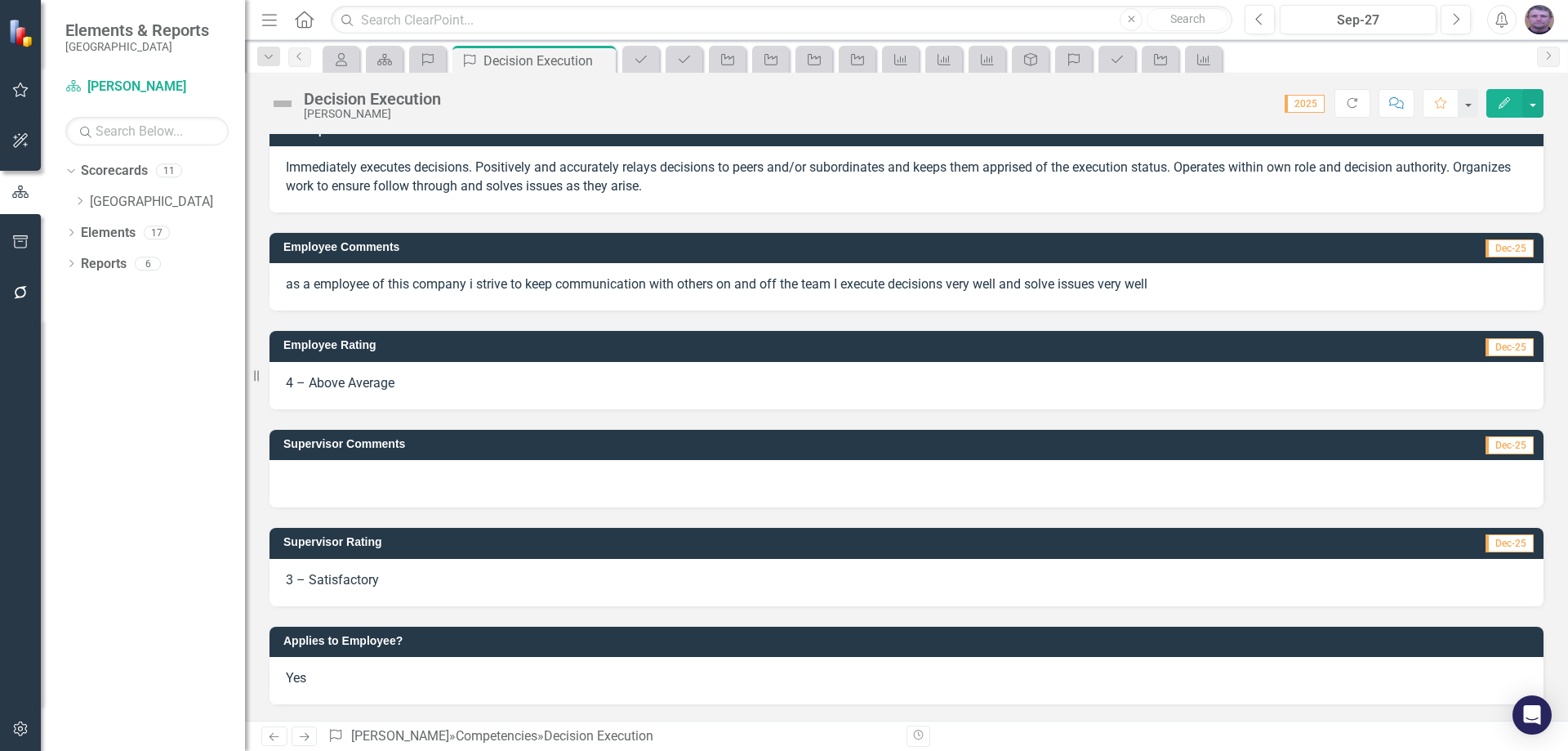
click at [336, 473] on div at bounding box center [906, 483] width 1274 height 47
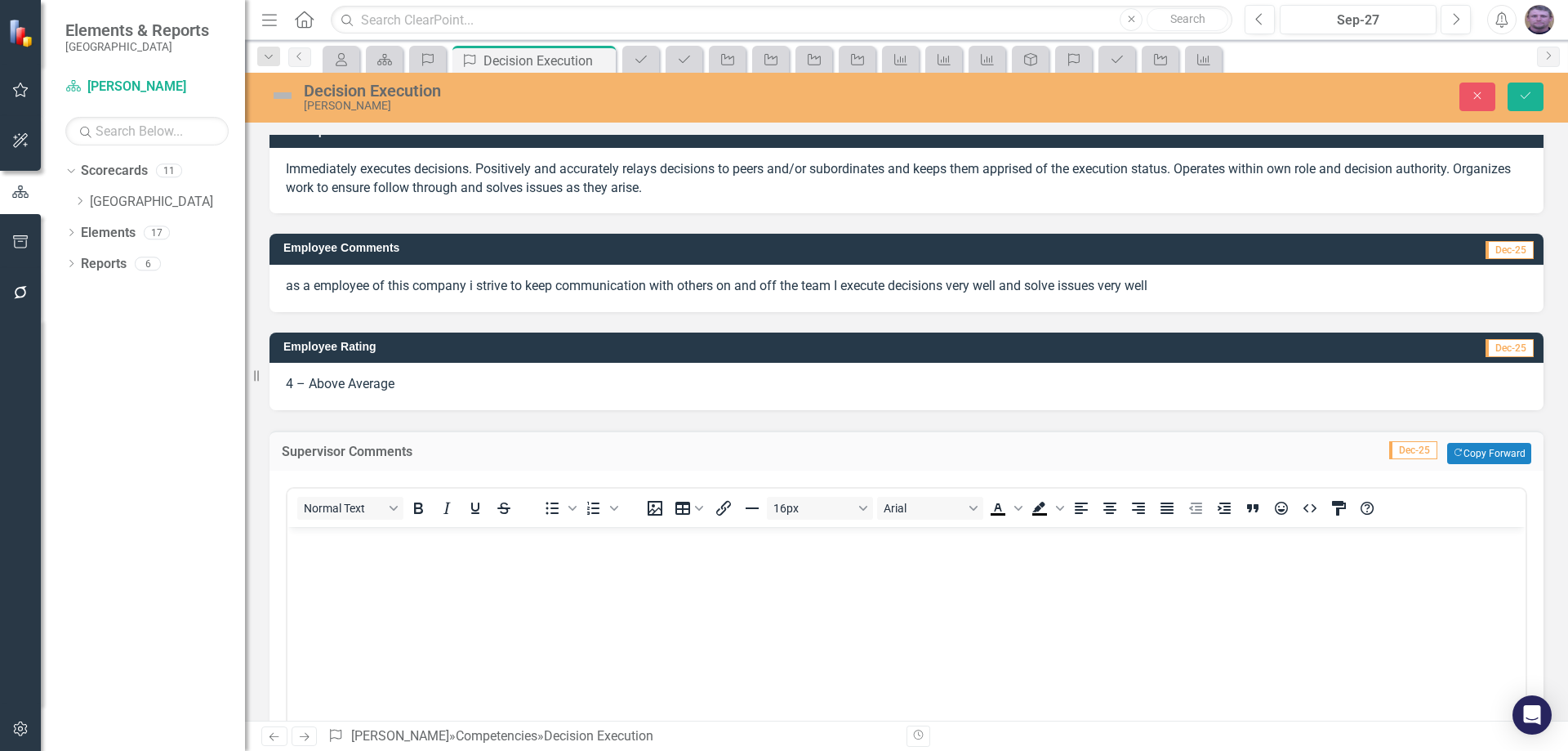
scroll to position [0, 0]
click at [331, 550] on p "Rich Text Area. Press ALT-0 for help." at bounding box center [907, 541] width 1230 height 20
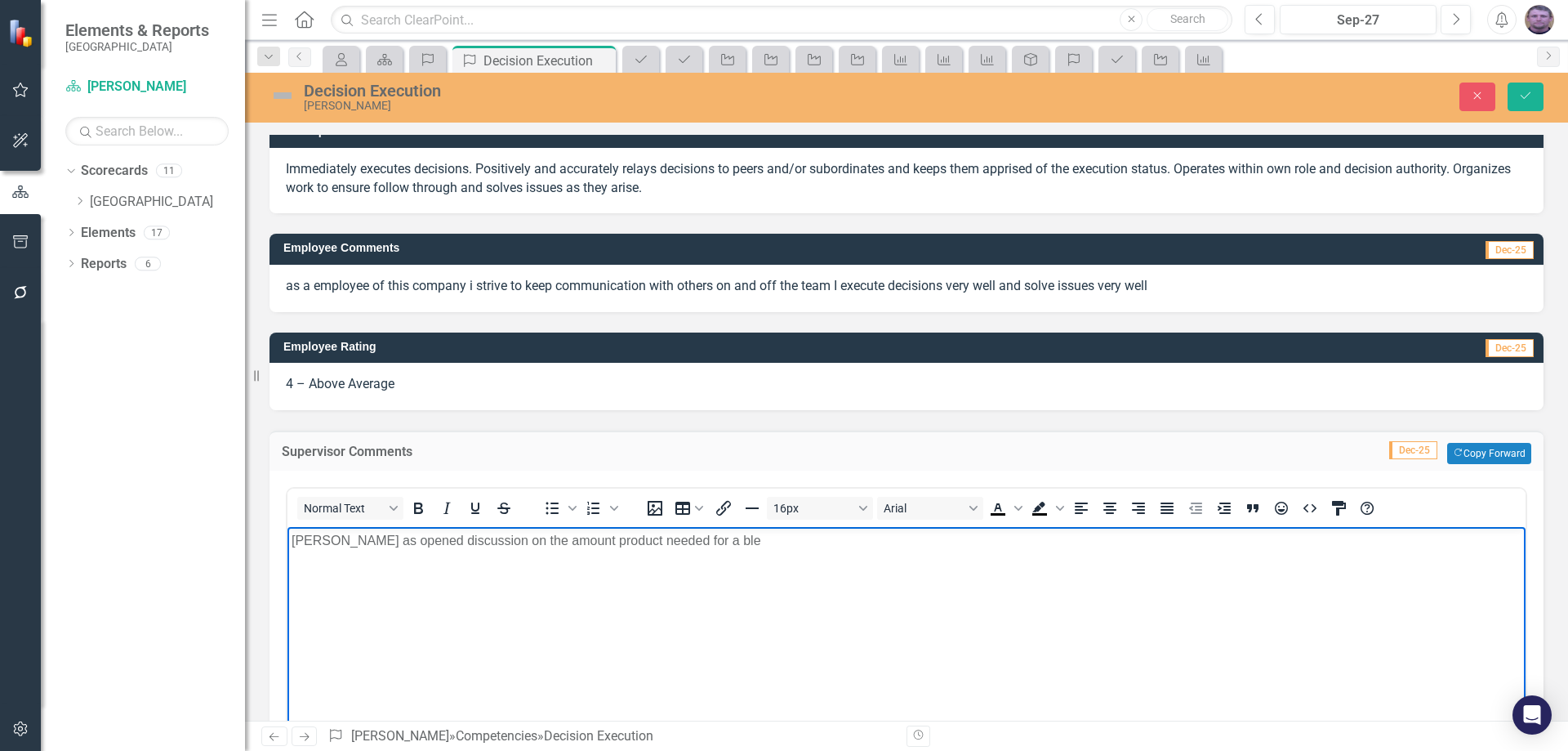
click at [1115, 384] on div "4 – Above Average" at bounding box center [906, 386] width 1274 height 47
click at [1119, 382] on div "4 – Above Average" at bounding box center [906, 386] width 1274 height 47
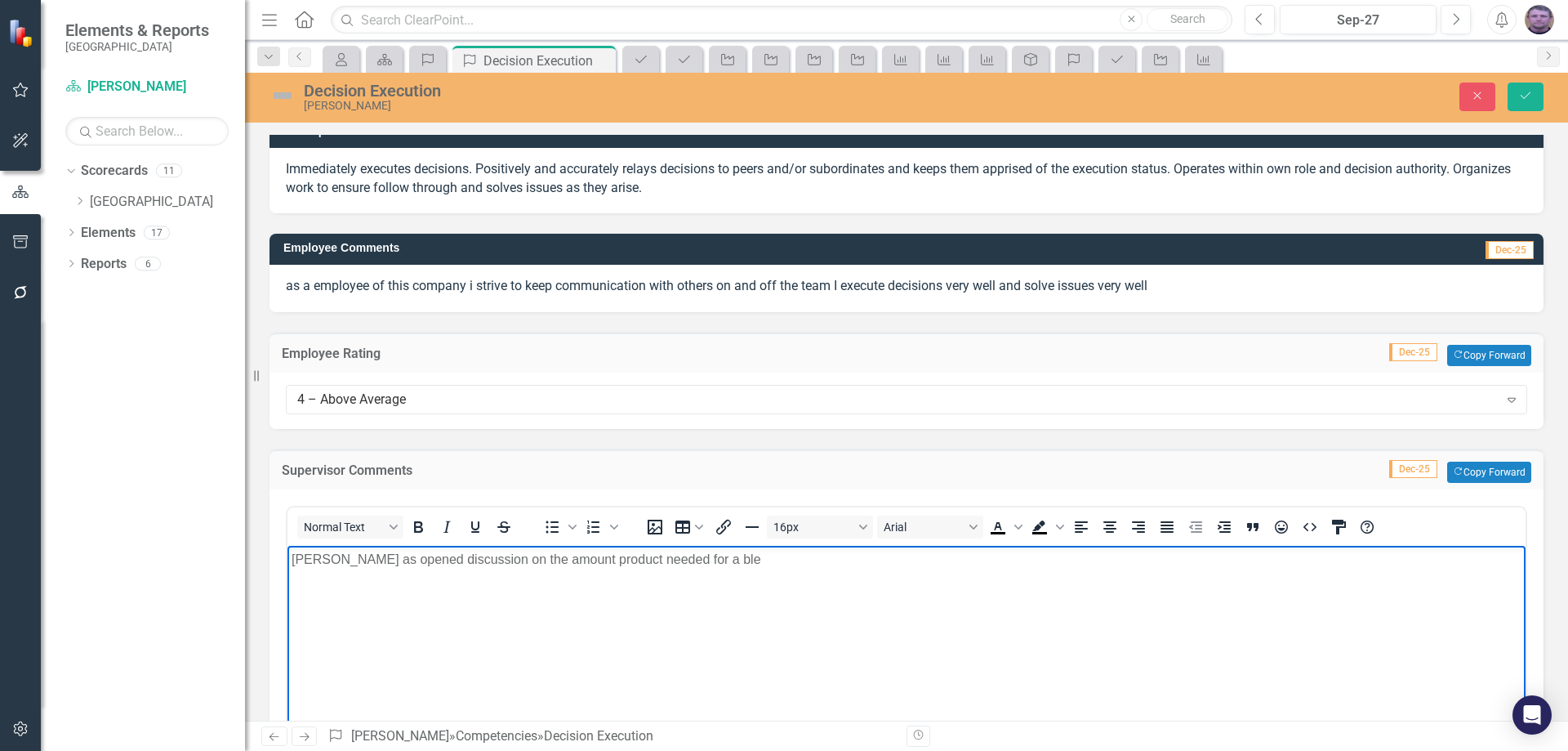
click at [675, 559] on p "[PERSON_NAME] as opened discussion on the amount product needed for a ble" at bounding box center [907, 559] width 1230 height 20
click at [697, 569] on body "[PERSON_NAME] as opened discussion on the amount product needed for a bale" at bounding box center [906, 667] width 1238 height 245
drag, startPoint x: 757, startPoint y: 559, endPoint x: 768, endPoint y: 559, distance: 11.5
click at [768, 559] on p "[PERSON_NAME] as opened discussion on the amount product needed for a bale nume…" at bounding box center [907, 559] width 1230 height 20
click at [815, 558] on p "[PERSON_NAME] as opened discussion on the amount product needed for a bale nume…" at bounding box center [907, 559] width 1230 height 20
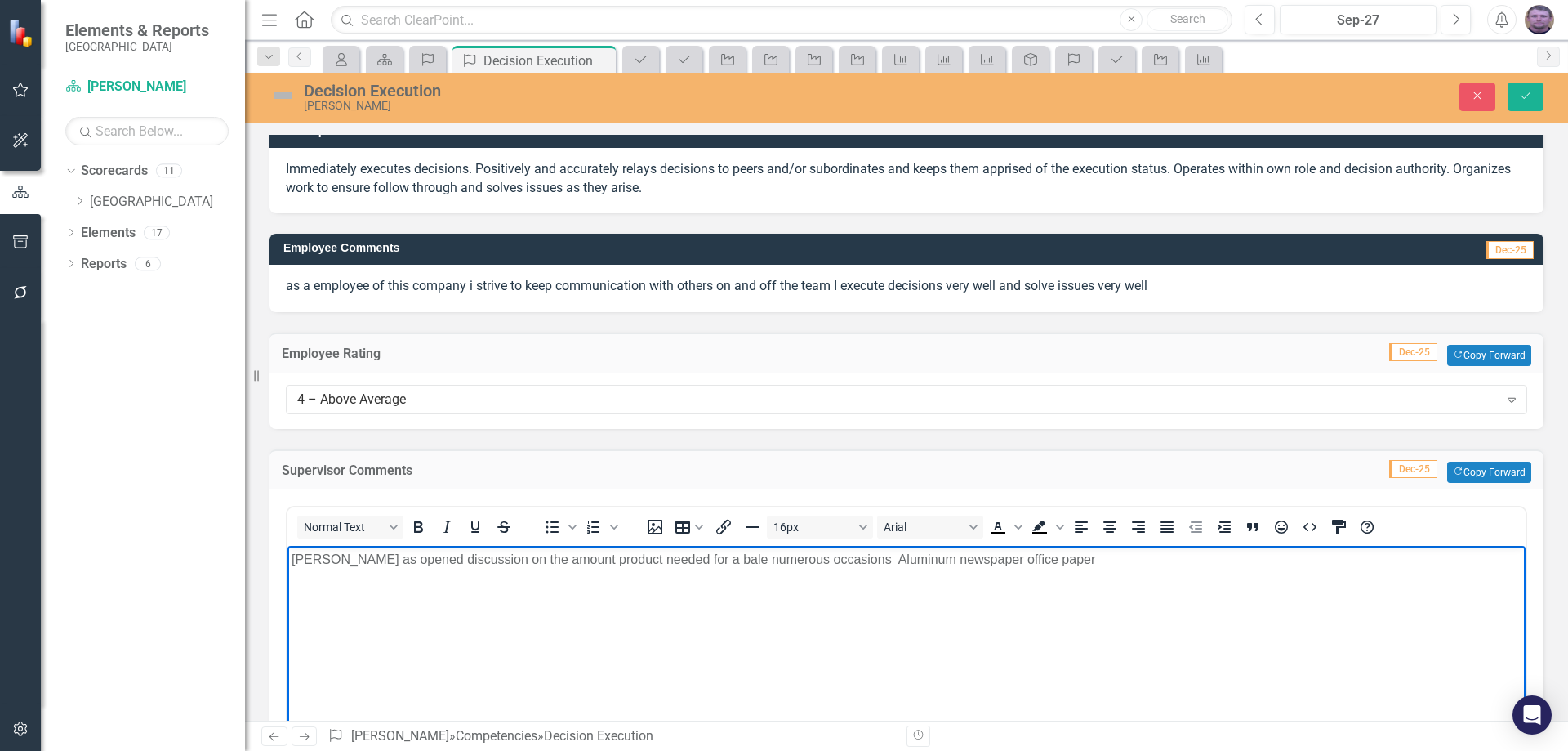
click at [1022, 561] on p "[PERSON_NAME] as opened discussion on the amount product needed for a bale nume…" at bounding box center [907, 559] width 1230 height 20
click at [813, 561] on p "[PERSON_NAME] as opened discussion on the amount product needed for a bale nume…" at bounding box center [907, 559] width 1230 height 20
click at [1022, 559] on p "[PERSON_NAME] as opened discussion on the amount product needed for a bale nume…" at bounding box center [907, 559] width 1230 height 20
click at [1202, 558] on p "[PERSON_NAME] as opened discussion on the amount product needed for a bale nume…" at bounding box center [907, 559] width 1230 height 20
click at [1272, 568] on body "[PERSON_NAME] as opened discussion on the amount product needed for a bale nume…" at bounding box center [906, 667] width 1238 height 245
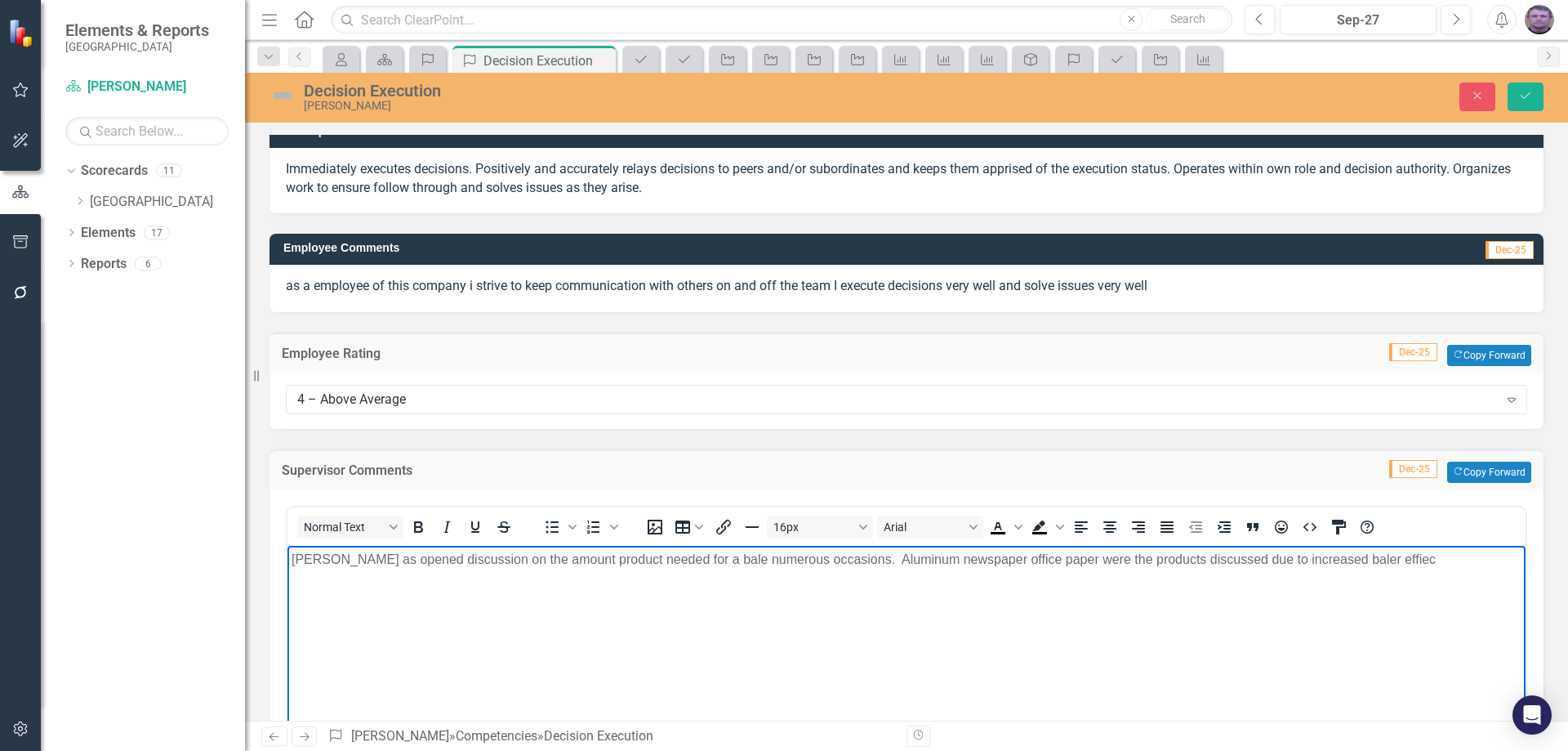
click at [1365, 563] on p "[PERSON_NAME] as opened discussion on the amount product needed for a bale nume…" at bounding box center [907, 559] width 1230 height 20
drag, startPoint x: 1361, startPoint y: 559, endPoint x: 1373, endPoint y: 563, distance: 11.9
click at [1373, 563] on p "[PERSON_NAME] as opened discussion on the amount product needed for a bale nume…" at bounding box center [907, 559] width 1230 height 20
click at [1354, 561] on p "[PERSON_NAME] as opened discussion on the amount product needed for a bale nume…" at bounding box center [907, 559] width 1230 height 20
click at [1353, 560] on p "[PERSON_NAME] as opened discussion on the amount product needed for a bale nume…" at bounding box center [907, 559] width 1230 height 20
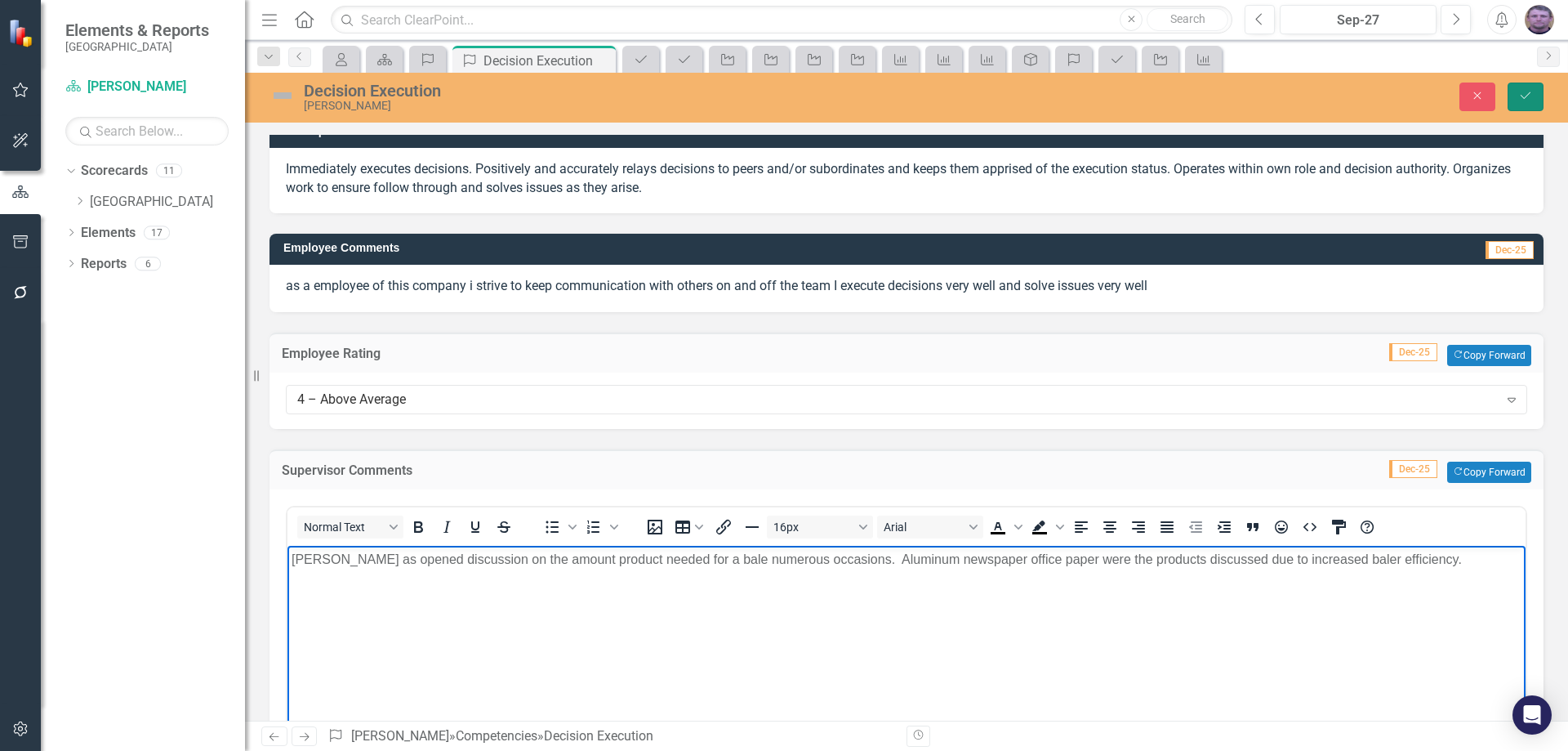
click at [1522, 93] on icon "Save" at bounding box center [1525, 95] width 15 height 11
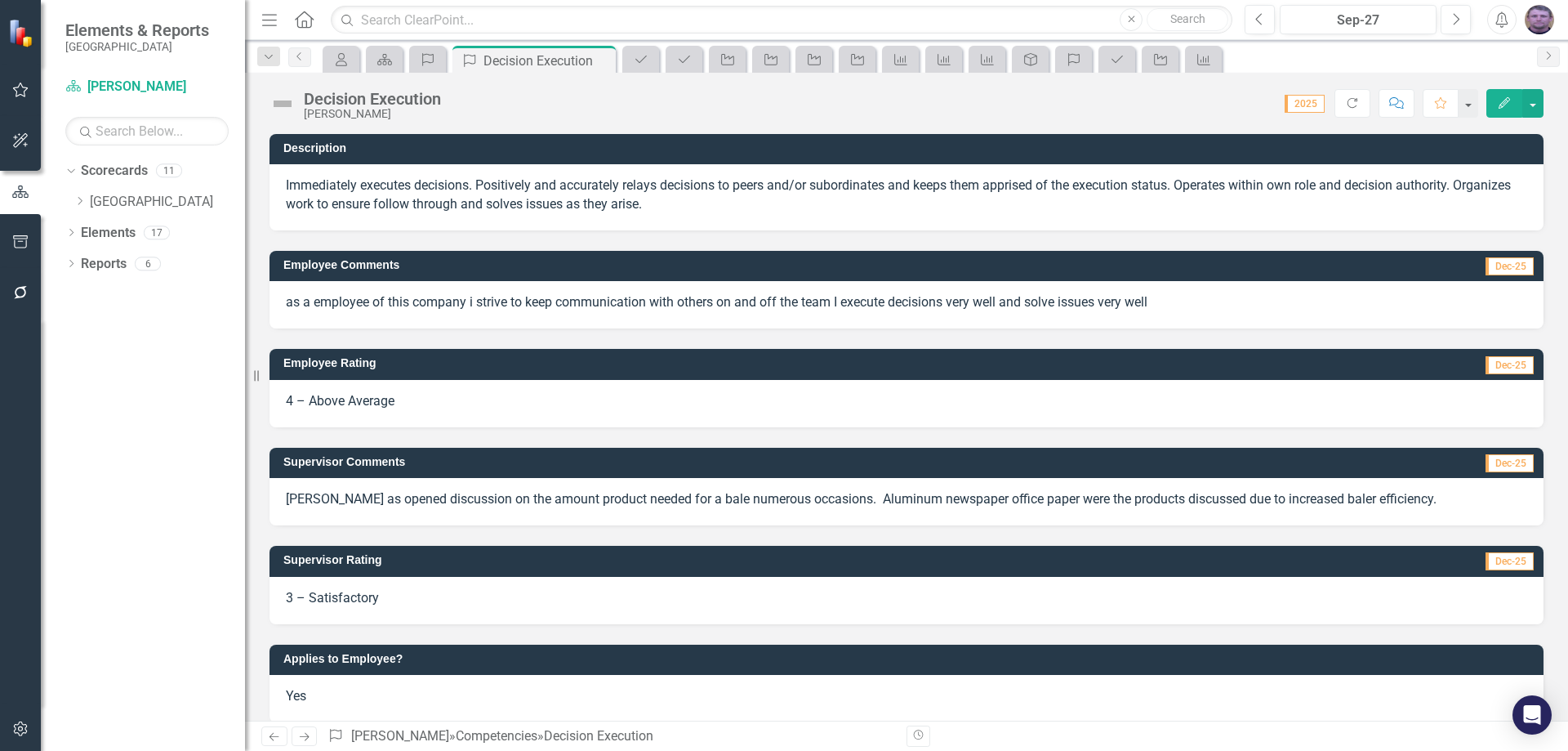
click at [341, 599] on span "3 – Satisfactory" at bounding box center [332, 598] width 93 height 16
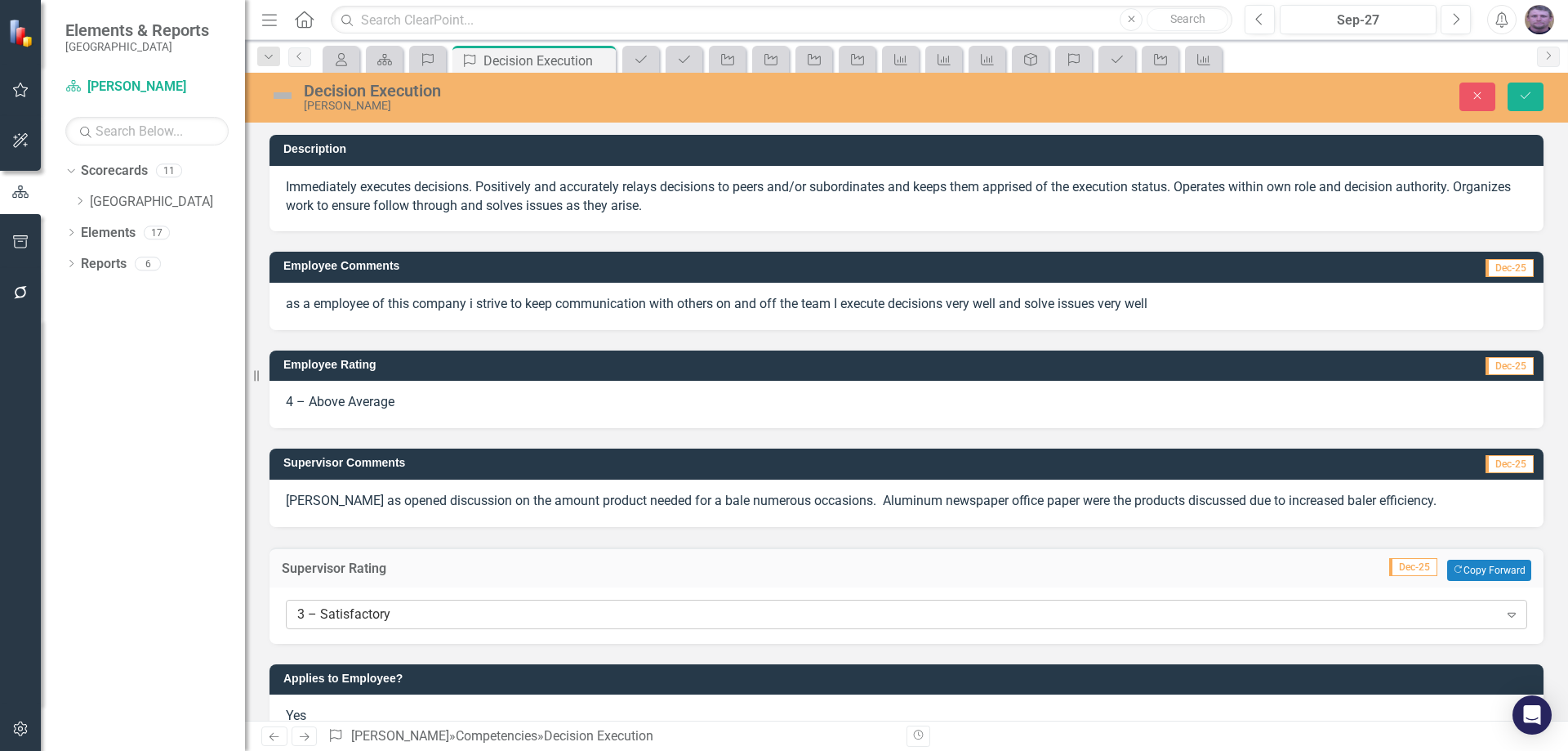
click at [342, 612] on div "3 – Satisfactory" at bounding box center [897, 613] width 1201 height 19
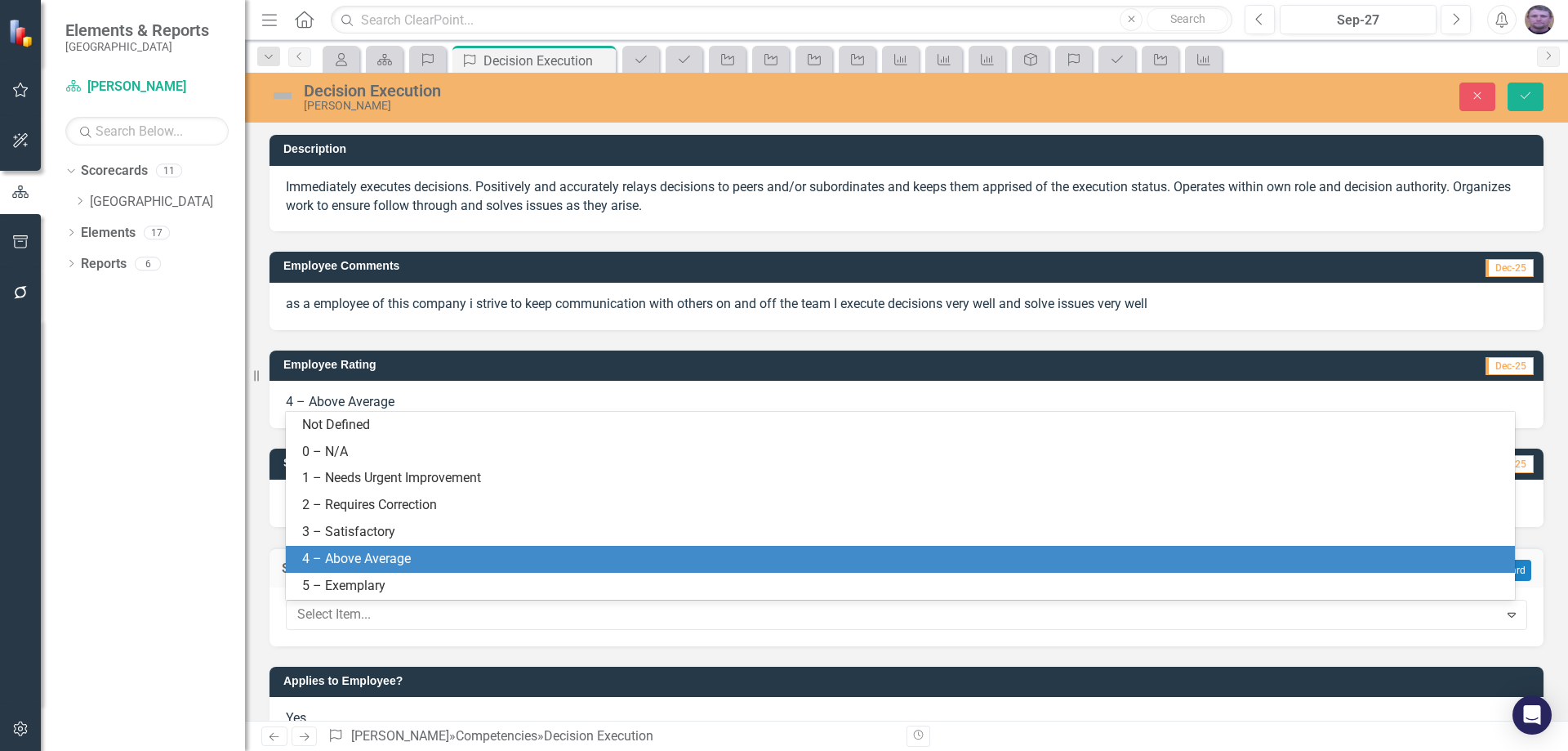
click at [337, 556] on div "4 – Above Average" at bounding box center [903, 559] width 1203 height 19
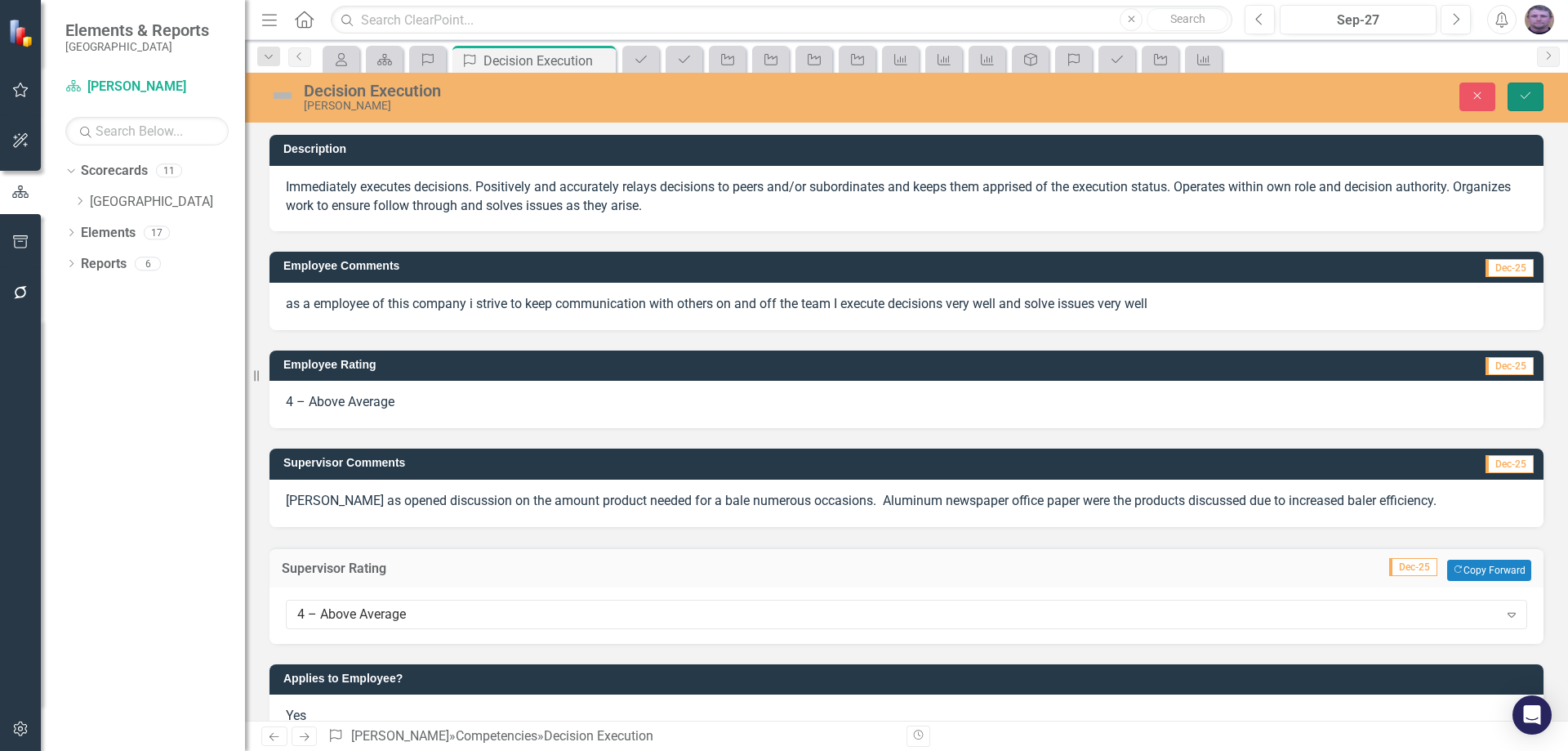
click at [1526, 99] on icon "Save" at bounding box center [1525, 95] width 15 height 11
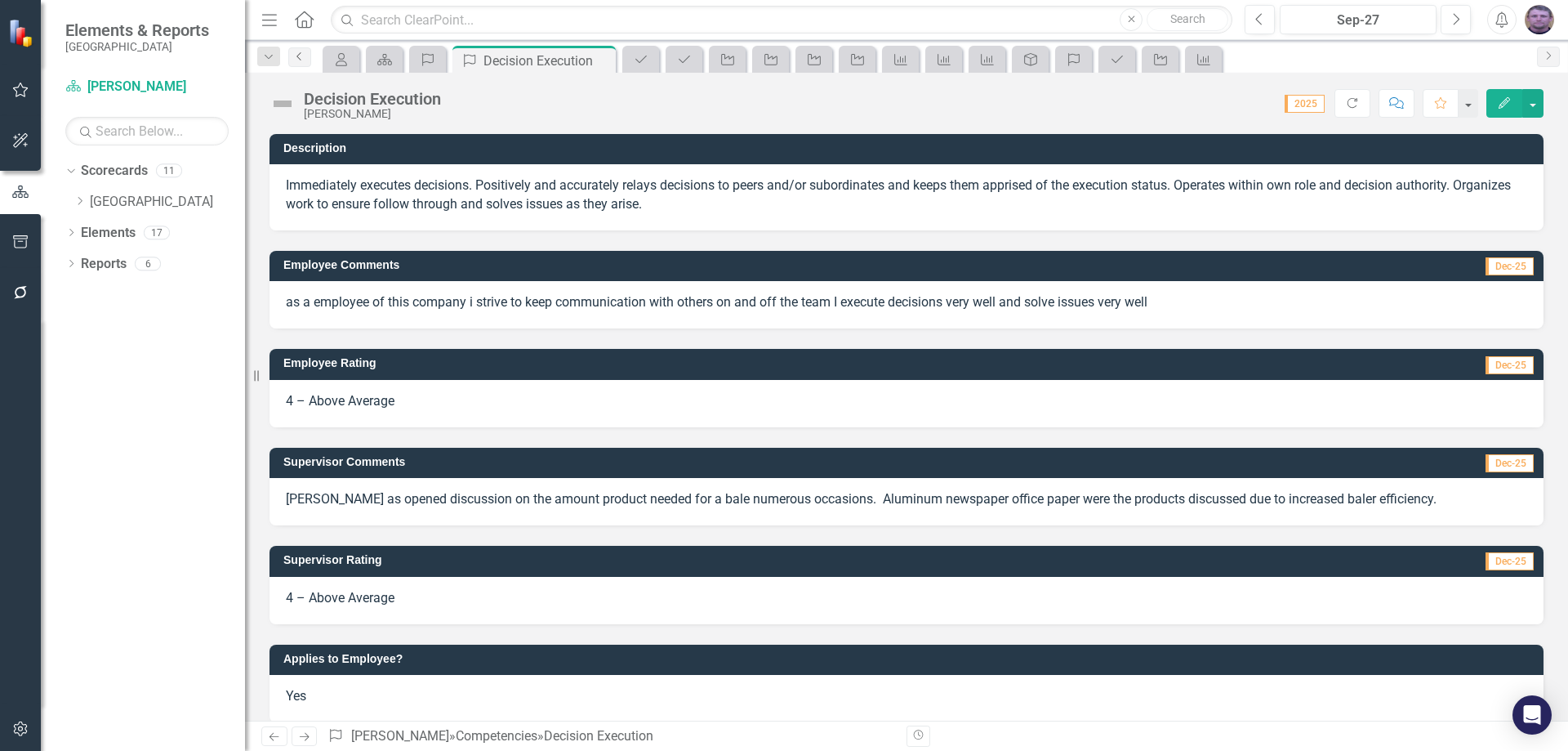
click at [296, 60] on icon "Previous" at bounding box center [299, 56] width 13 height 10
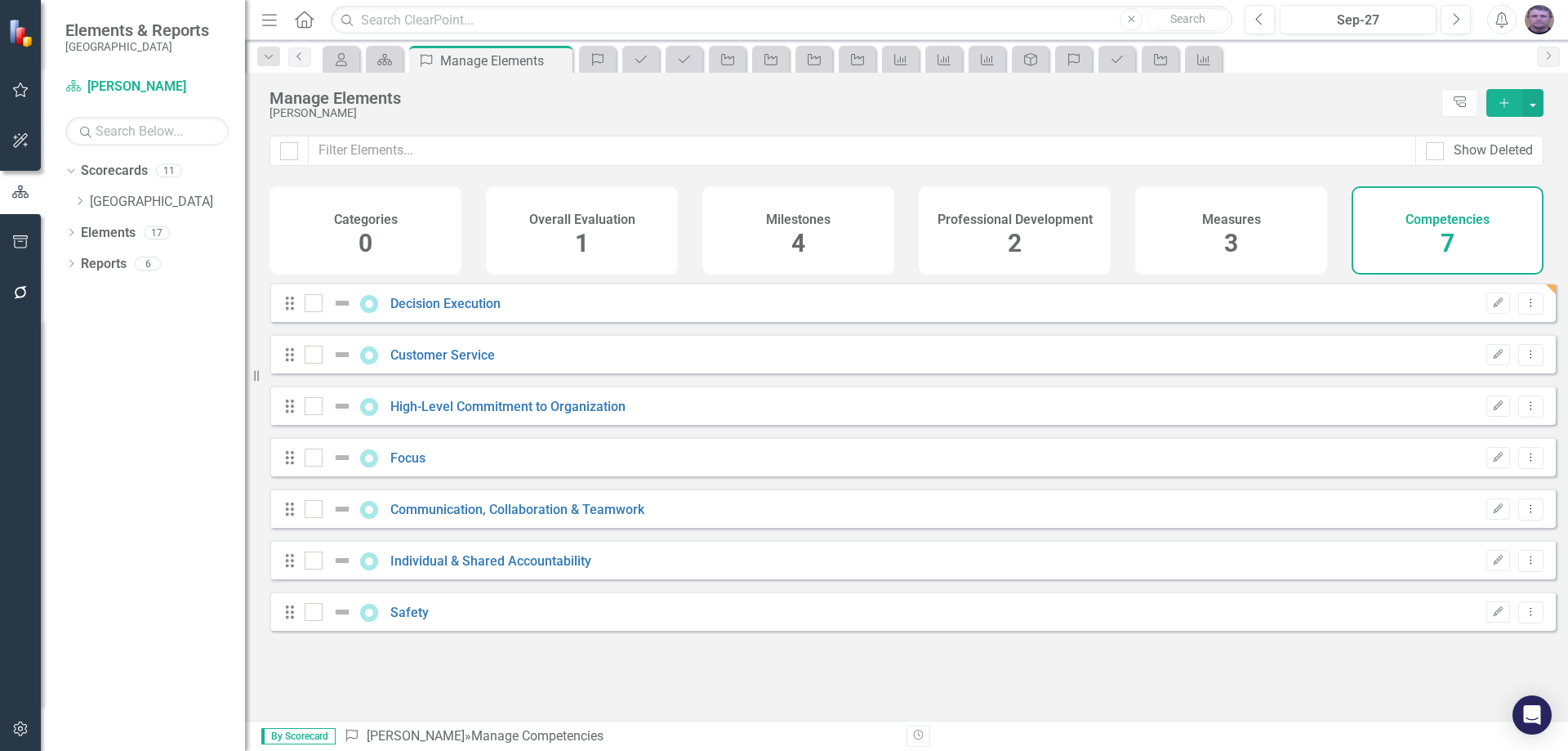
checkbox input "false"
click at [434, 363] on link "Customer Service" at bounding box center [442, 355] width 105 height 16
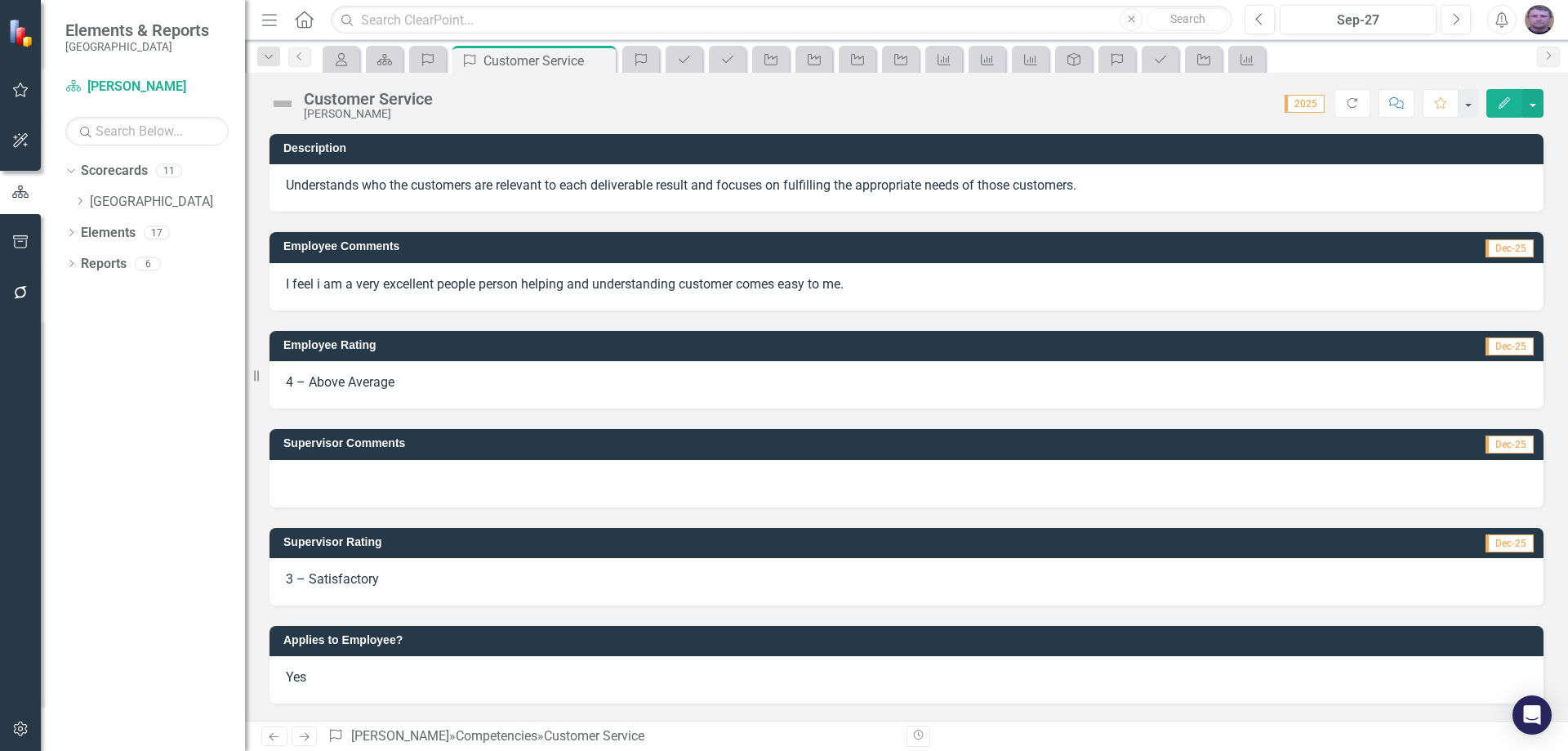
click at [323, 468] on div at bounding box center [906, 483] width 1274 height 47
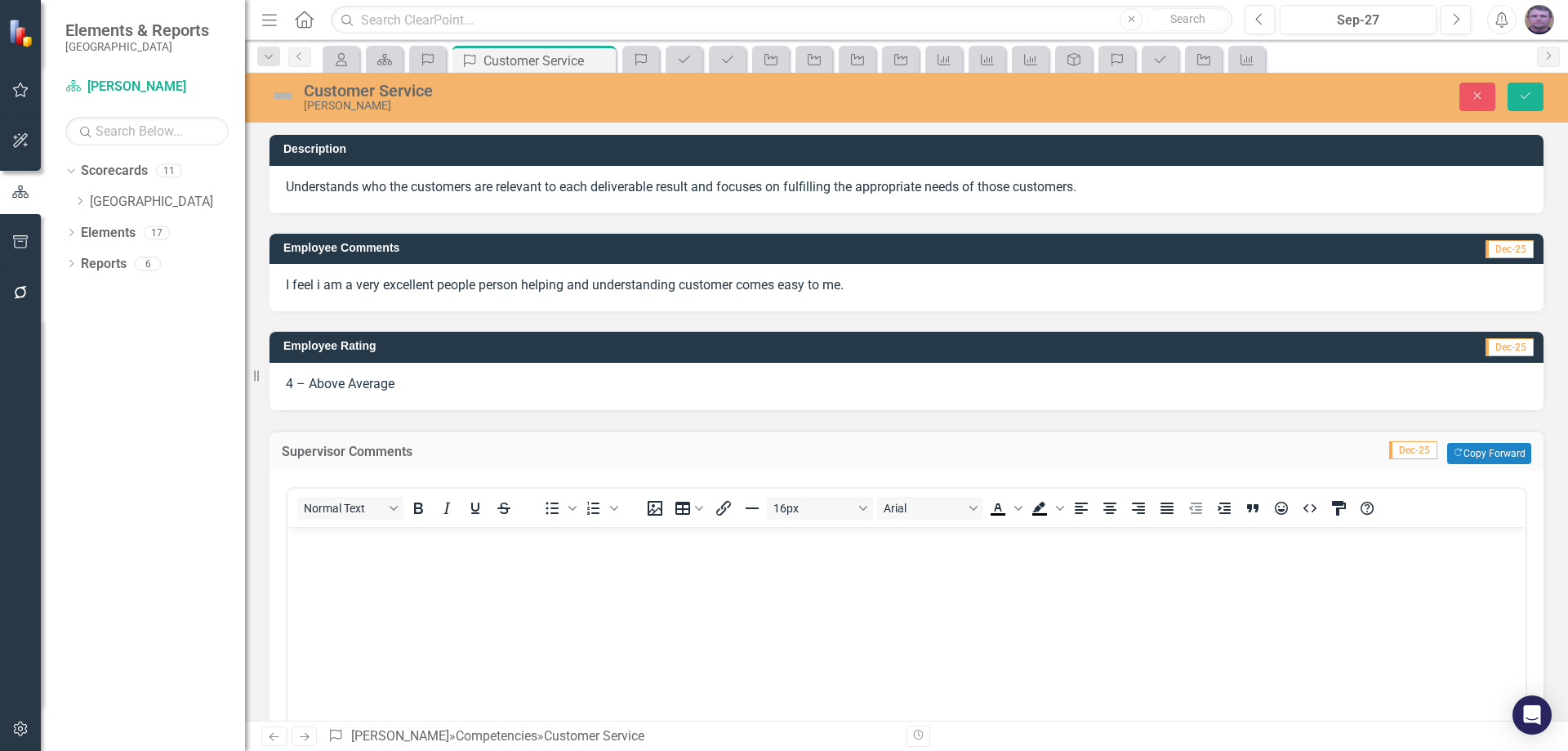
click at [327, 527] on body "Rich Text Area. Press ALT-0 for help." at bounding box center [906, 648] width 1238 height 245
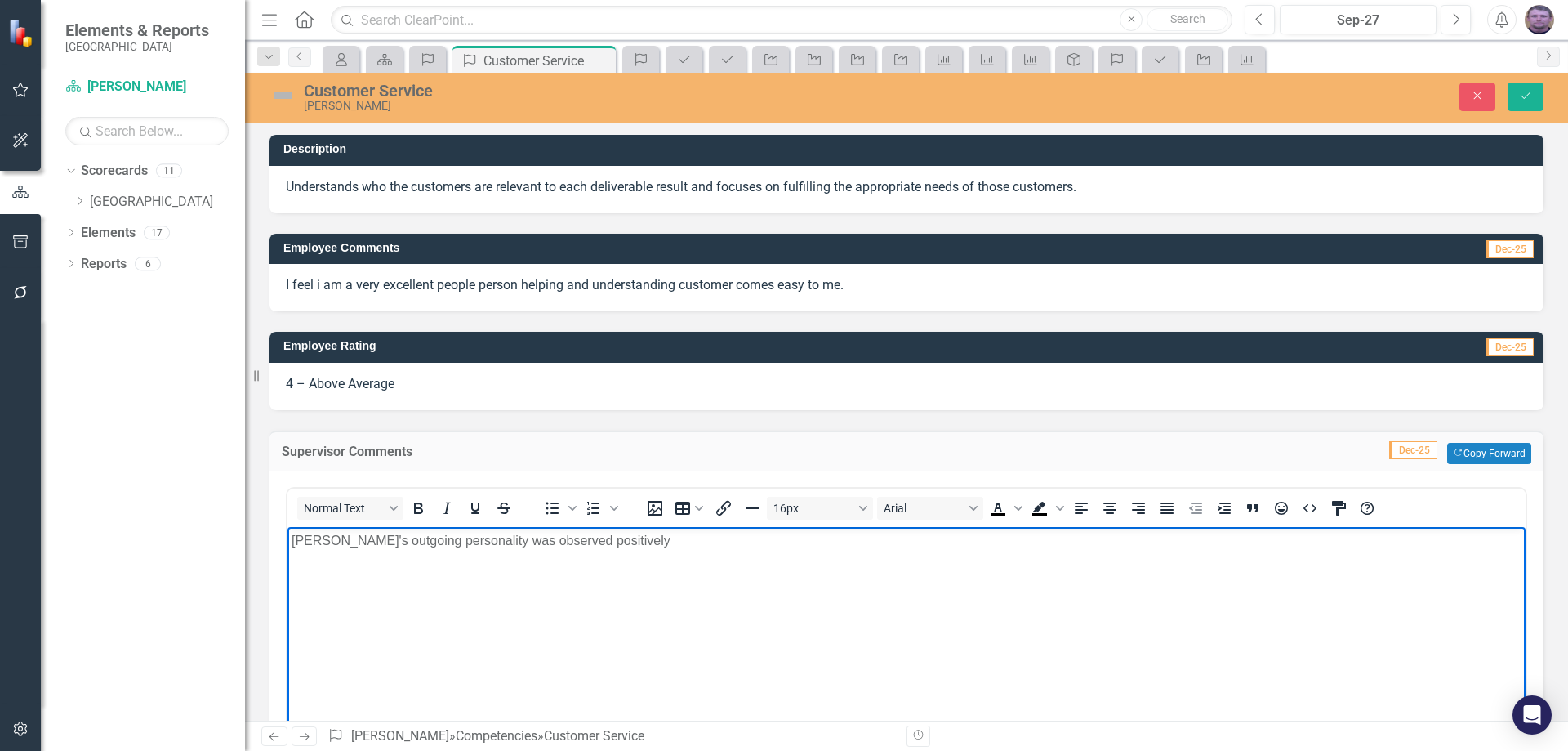
click at [599, 541] on p "[PERSON_NAME]'s outgoing personality was observed positively" at bounding box center [907, 540] width 1230 height 20
click at [826, 539] on p "[PERSON_NAME]'s outgoing personality was observed positively ending with the re…" at bounding box center [907, 540] width 1230 height 20
click at [920, 541] on p "[PERSON_NAME]'s outgoing personality was observed positively ending with the re…" at bounding box center [907, 540] width 1230 height 20
click at [1530, 98] on icon "Save" at bounding box center [1525, 95] width 15 height 11
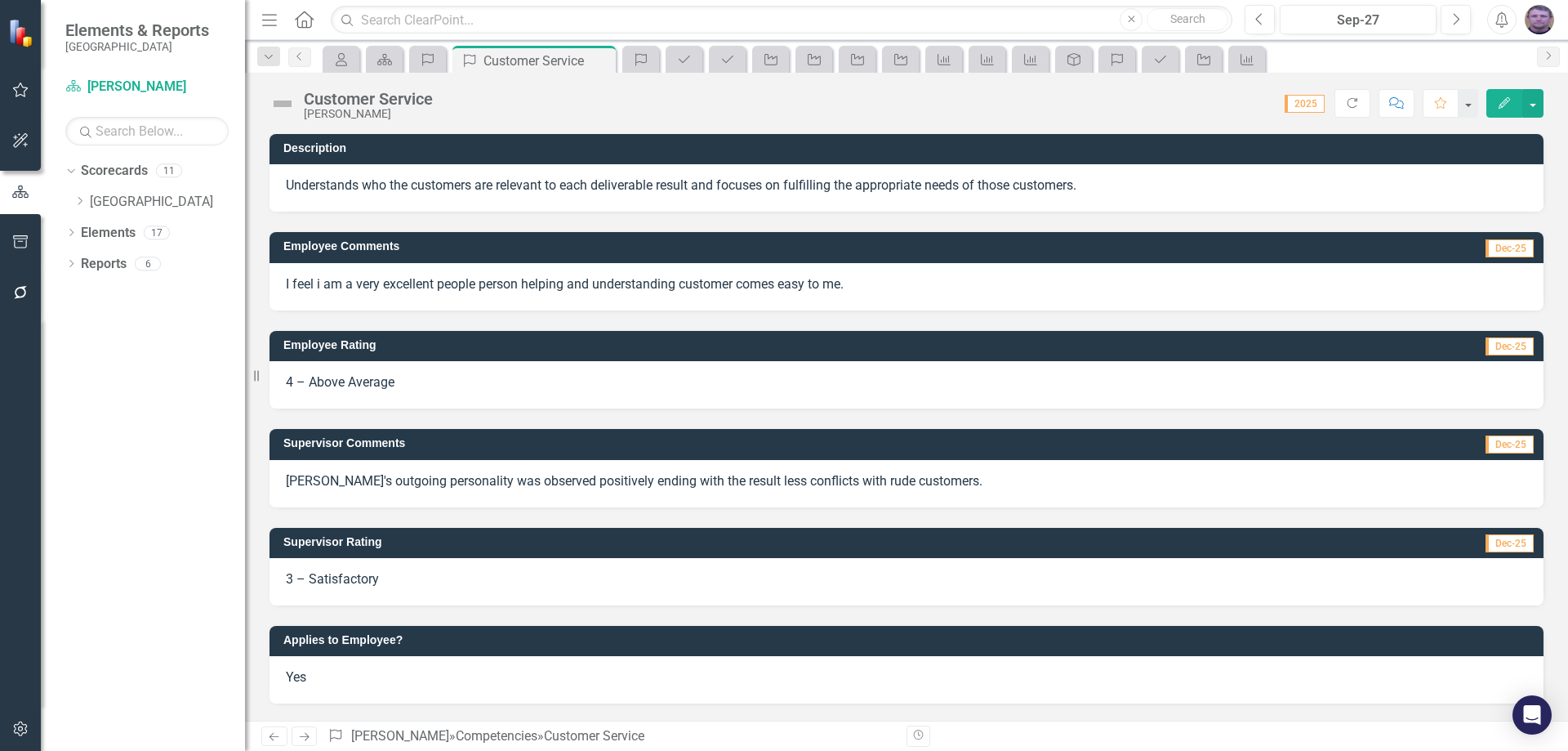
click at [372, 573] on span "3 – Satisfactory" at bounding box center [332, 579] width 93 height 16
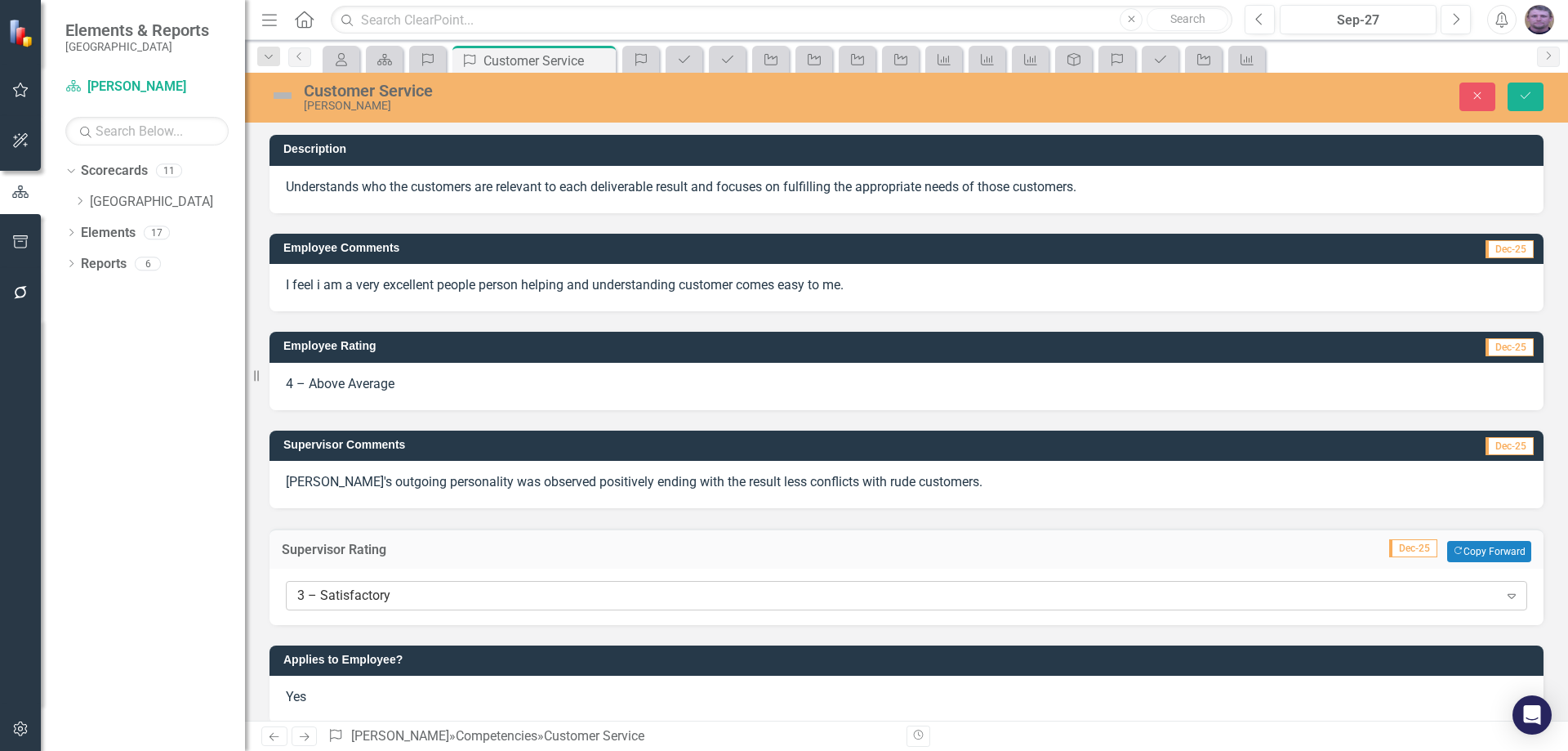
click at [389, 594] on div "3 – Satisfactory" at bounding box center [897, 595] width 1201 height 19
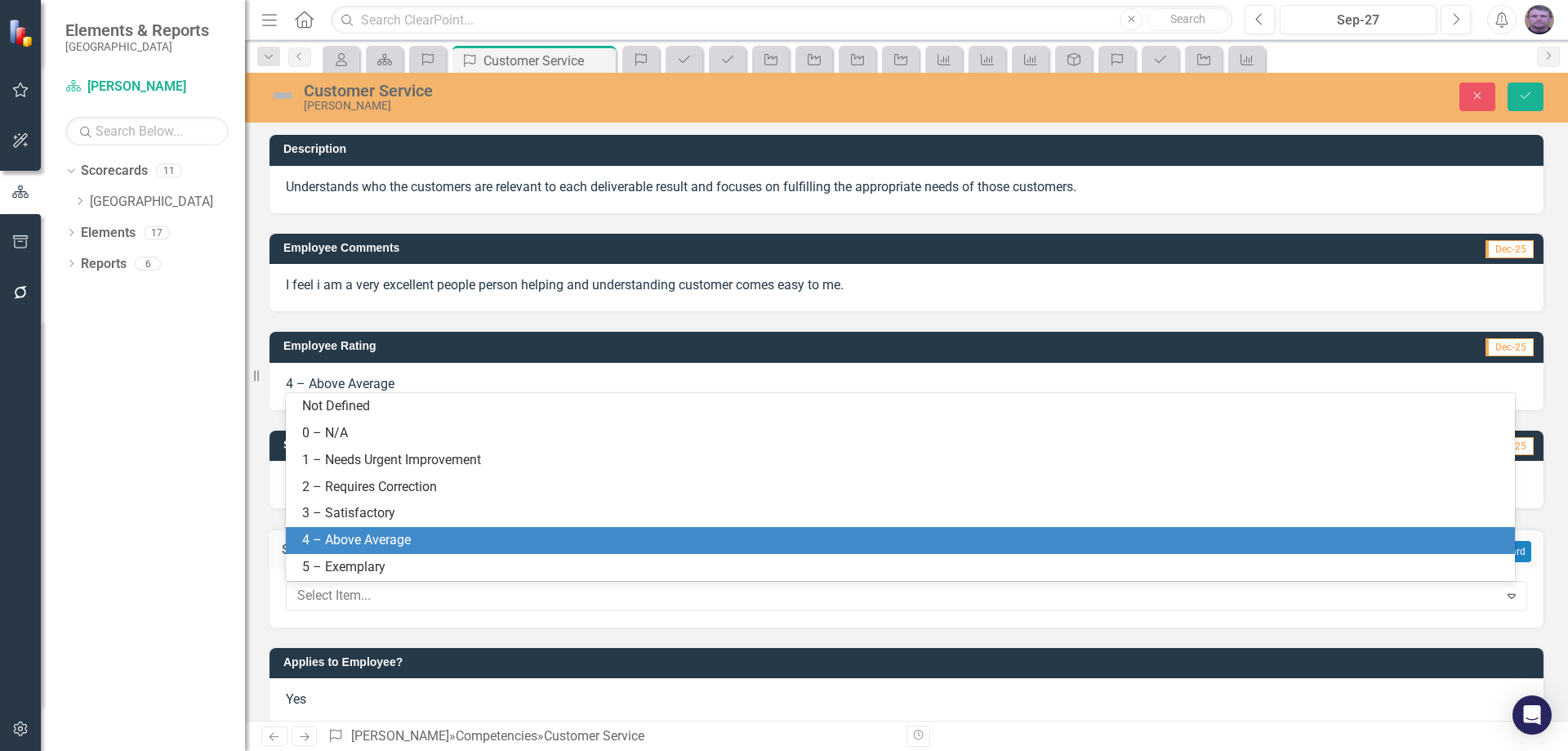
click at [374, 533] on div "4 – Above Average" at bounding box center [903, 540] width 1203 height 19
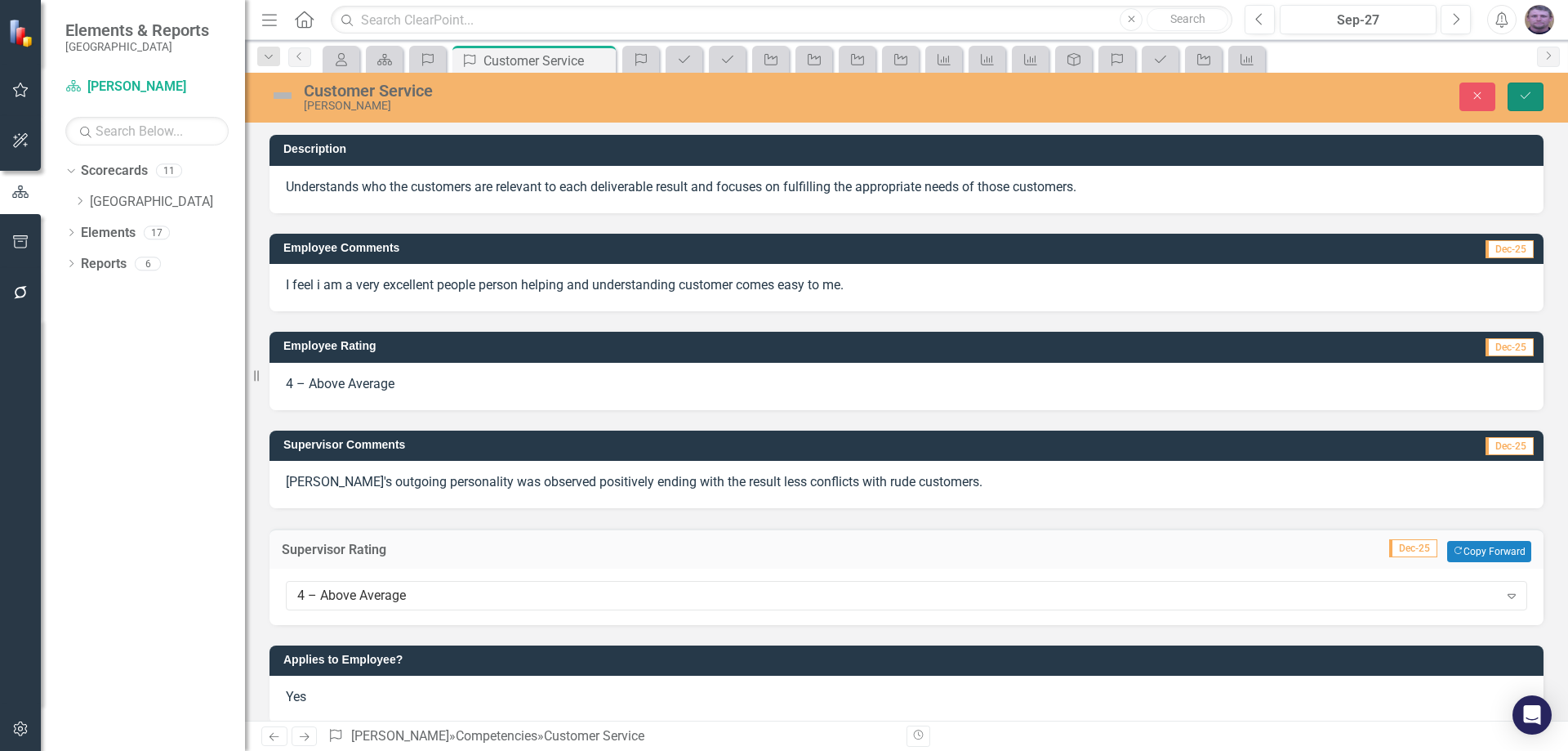
click at [1526, 96] on icon "Save" at bounding box center [1525, 95] width 15 height 11
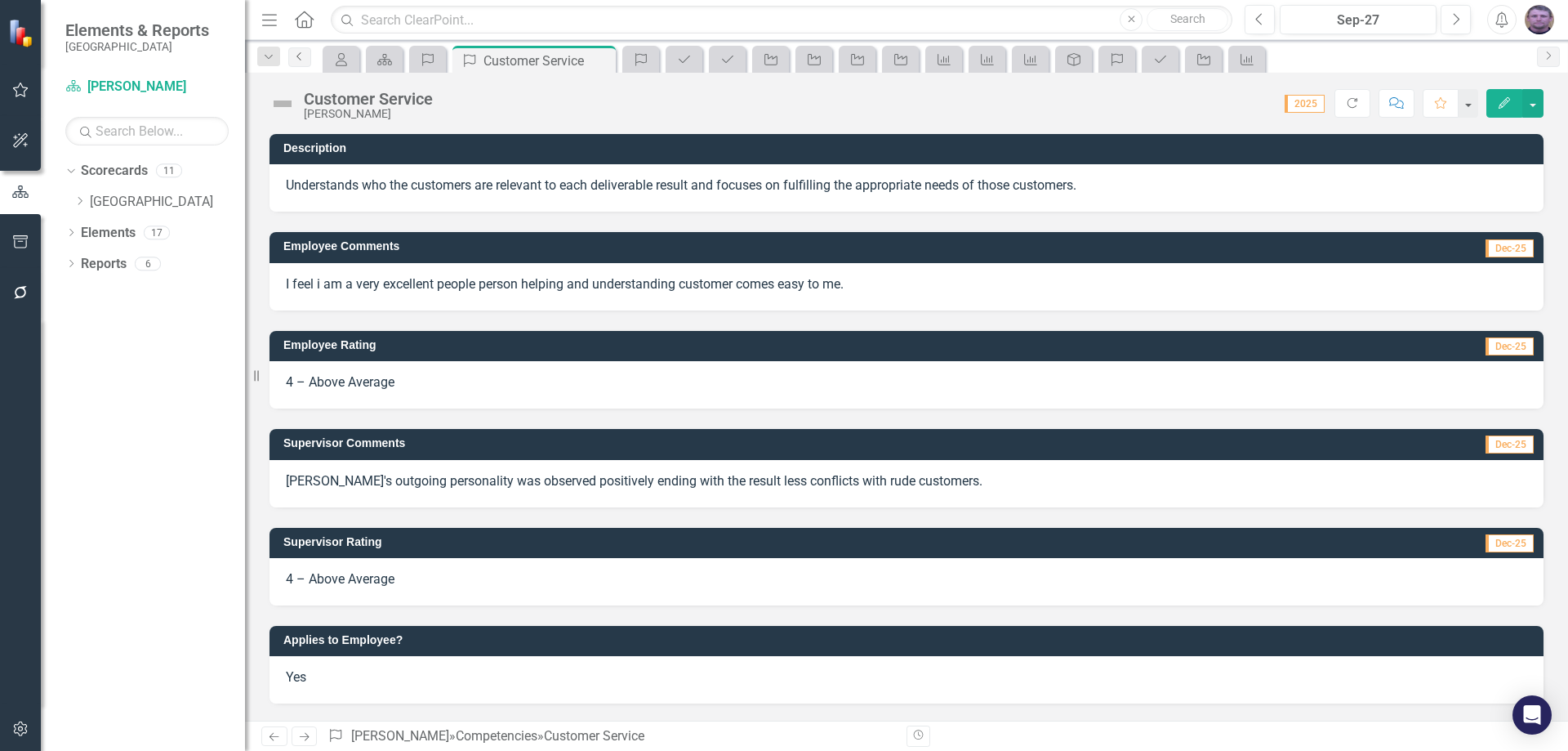
click at [305, 53] on icon "Previous" at bounding box center [299, 56] width 13 height 10
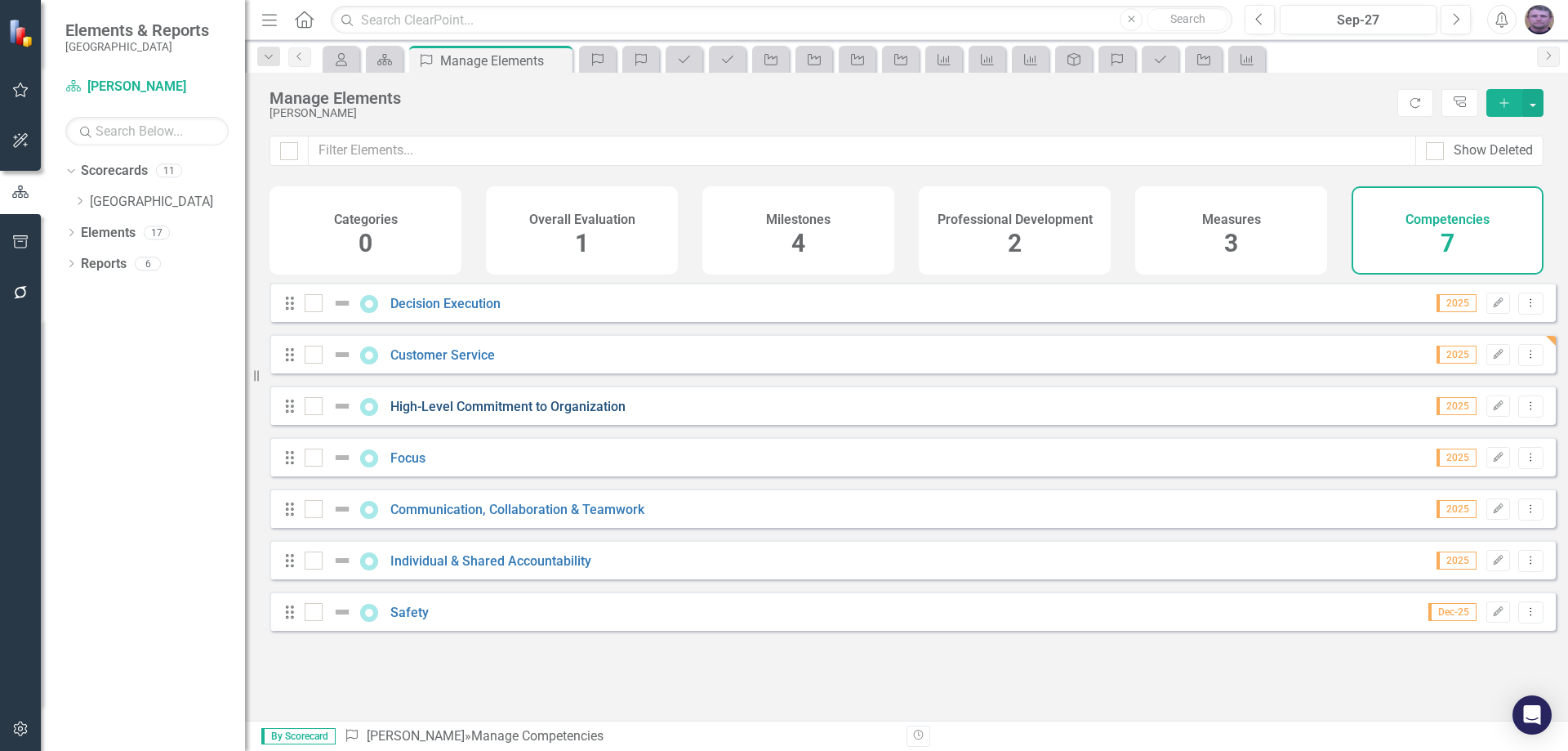
click at [448, 412] on link "High-Level Commitment to Organization" at bounding box center [507, 407] width 235 height 16
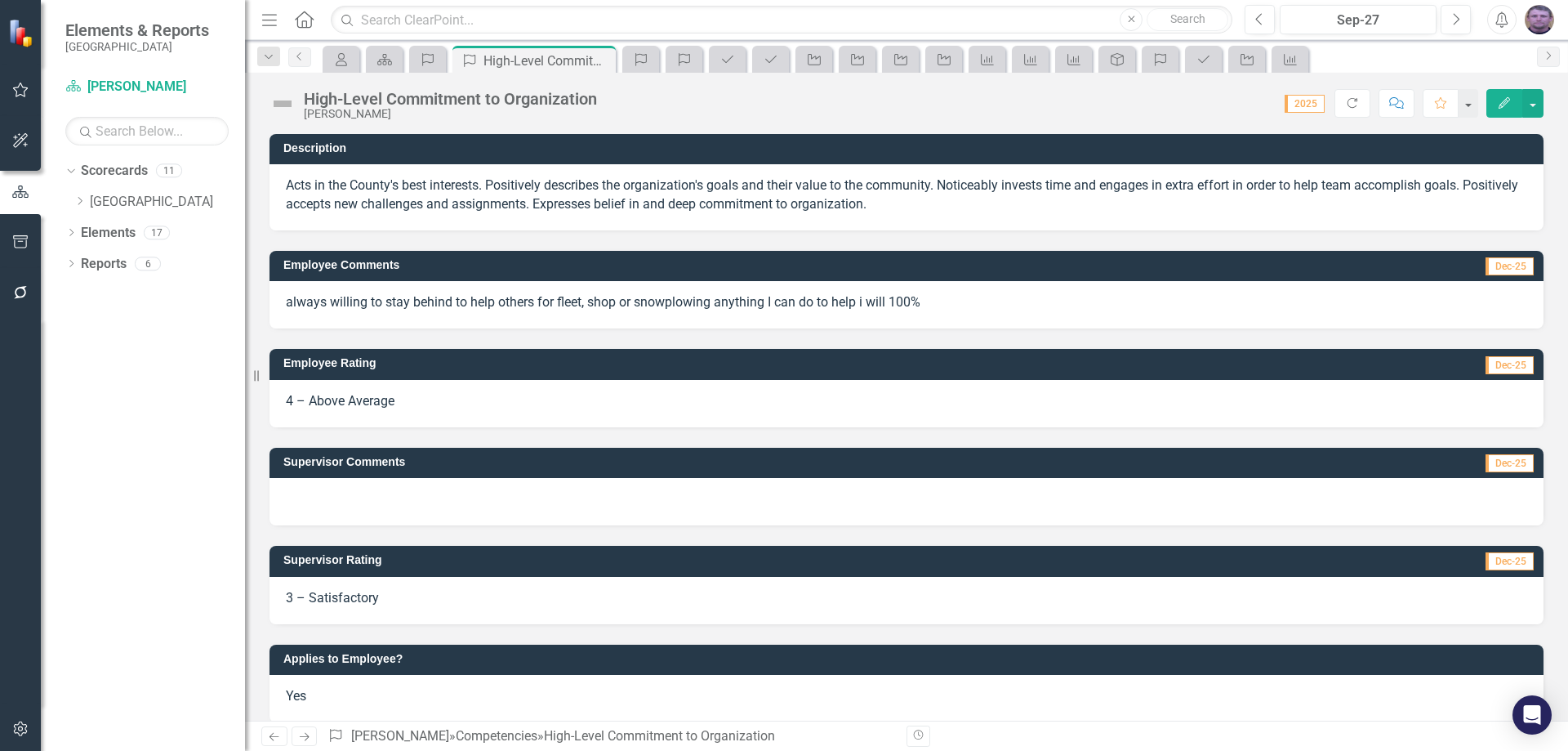
click at [346, 490] on div at bounding box center [906, 501] width 1274 height 47
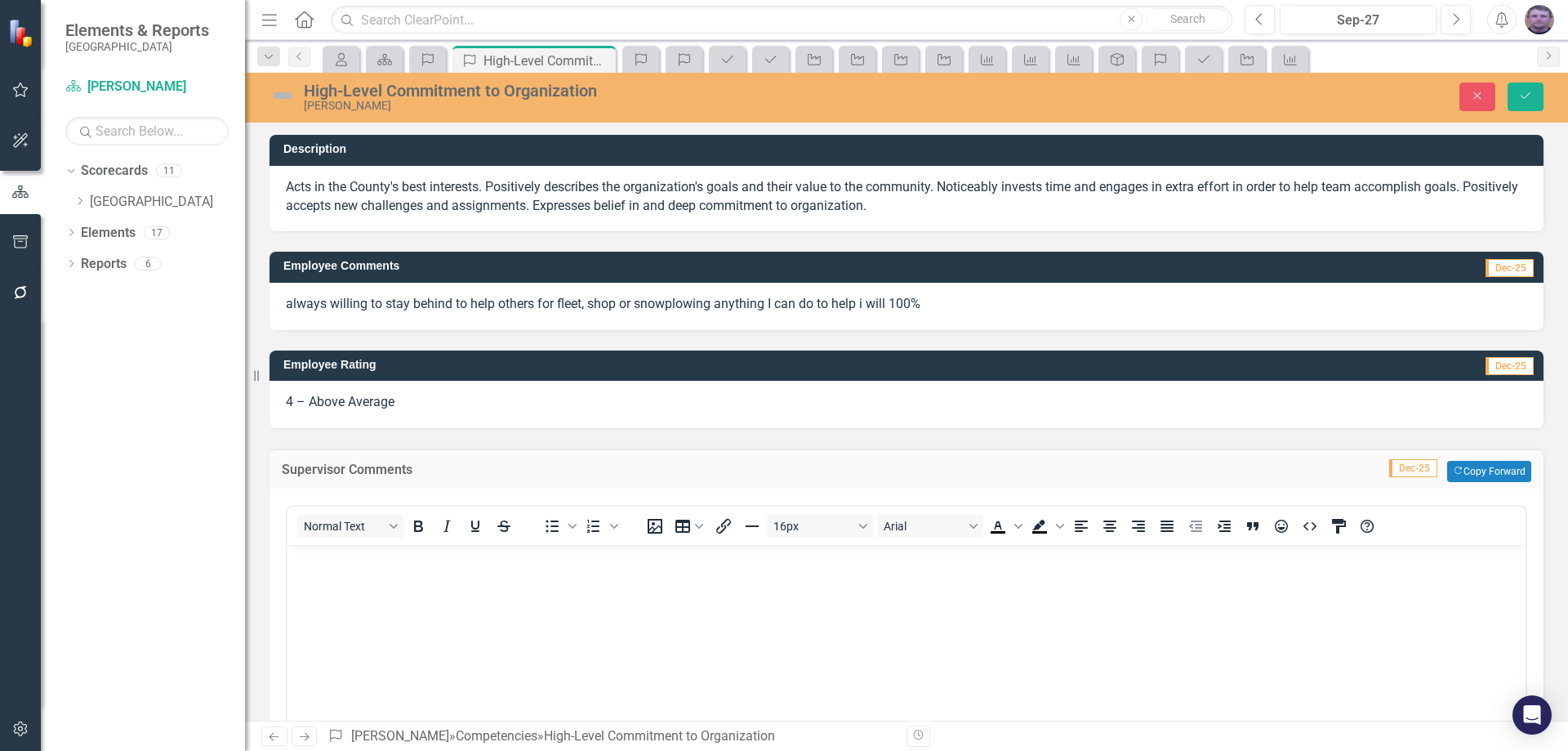
click at [350, 562] on p "Rich Text Area. Press ALT-0 for help." at bounding box center [907, 559] width 1230 height 20
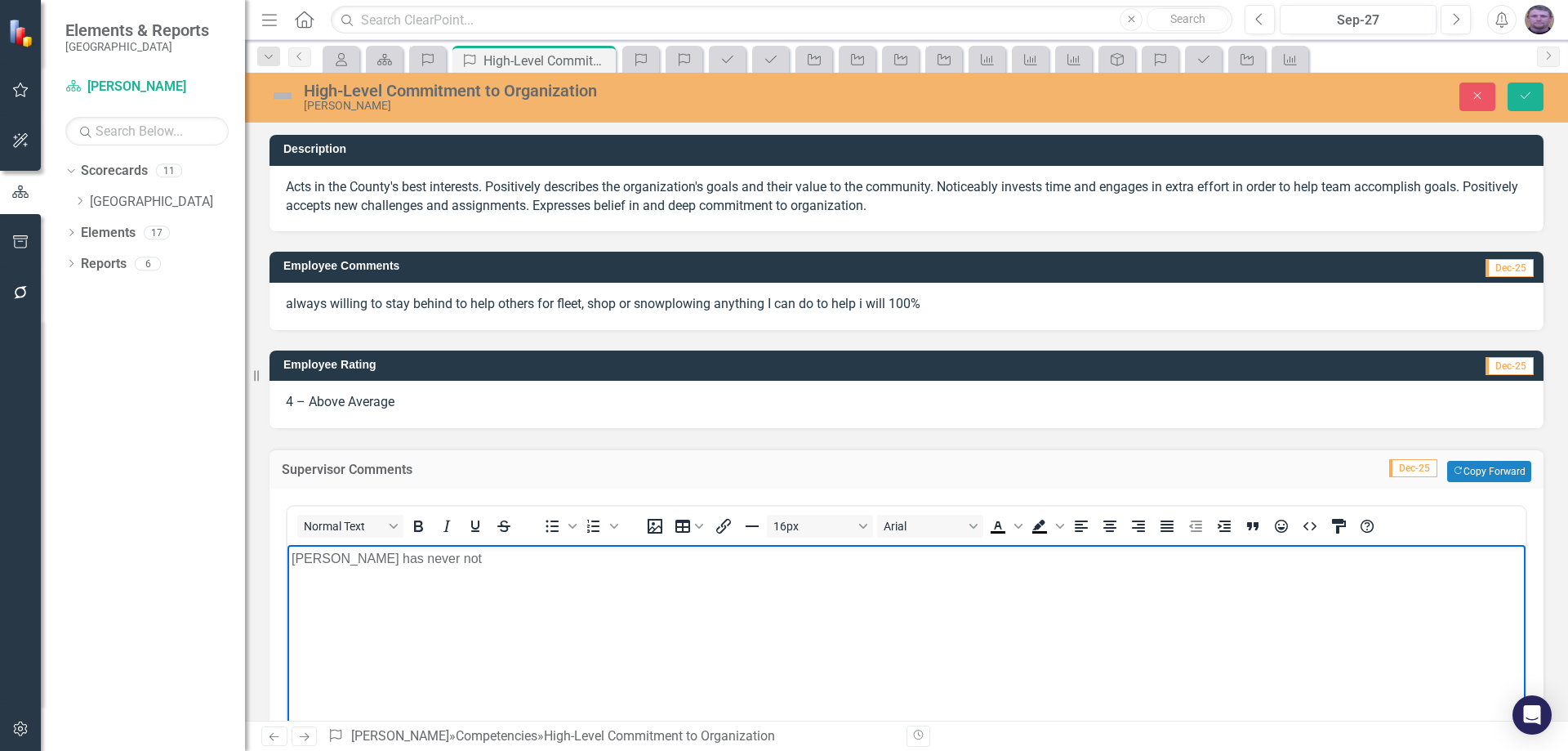
click at [385, 558] on p "[PERSON_NAME] has never not" at bounding box center [907, 559] width 1230 height 20
click at [429, 561] on p "[PERSON_NAME] has not turned" at bounding box center [907, 559] width 1230 height 20
click at [381, 558] on p "[PERSON_NAME] has not" at bounding box center [907, 559] width 1230 height 20
click at [508, 565] on p "[PERSON_NAME] has always shown max effort" at bounding box center [907, 559] width 1230 height 20
click at [622, 558] on p "[PERSON_NAME] has always shown max effort helping with any tasks and has" at bounding box center [907, 559] width 1230 height 20
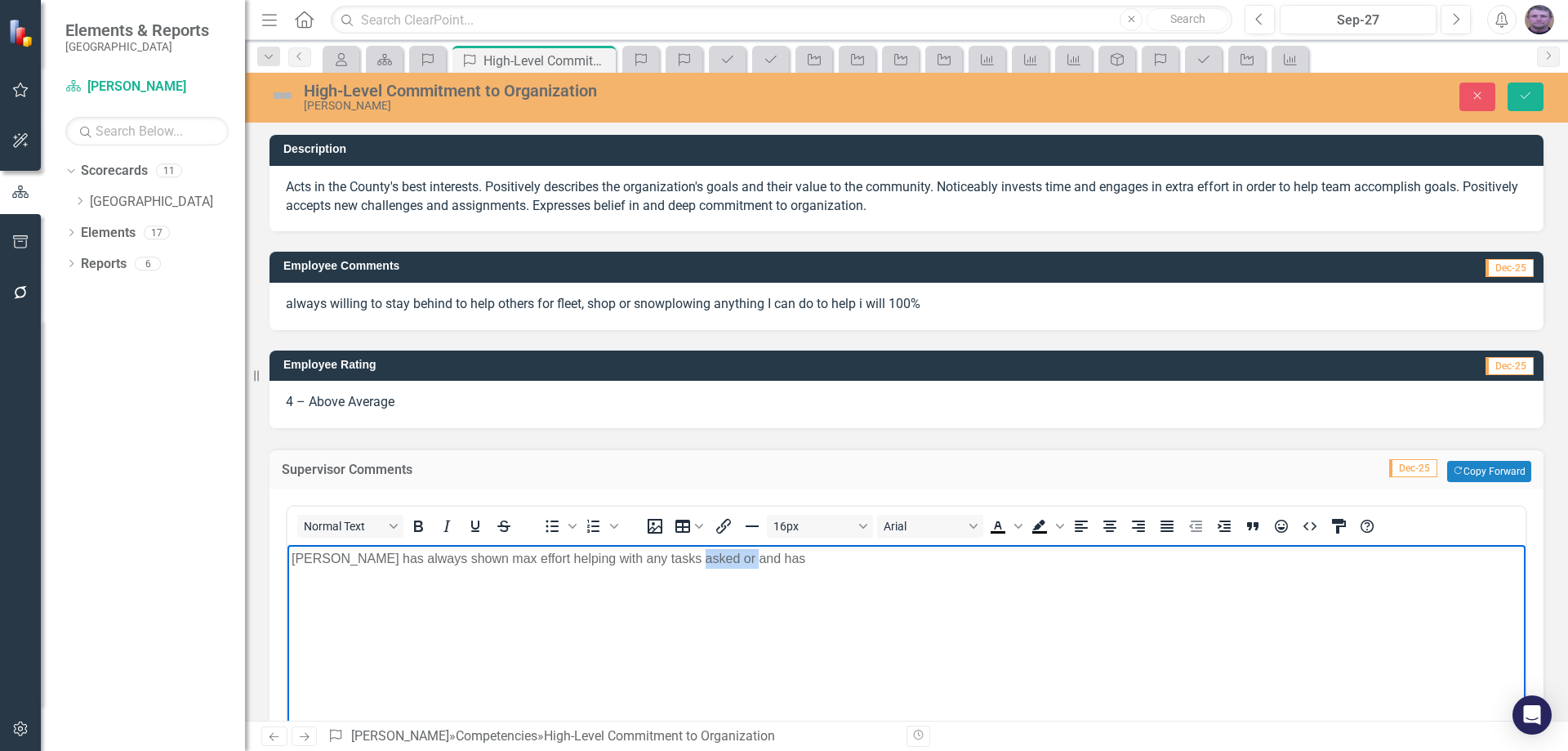
drag, startPoint x: 679, startPoint y: 559, endPoint x: 835, endPoint y: 556, distance: 156.0
click at [842, 554] on p "[PERSON_NAME] has always shown max effort helping with any tasks asked or and h…" at bounding box center [907, 559] width 1230 height 20
click at [679, 561] on p "[PERSON_NAME] has always shown max effort helping with any tasks asked orhis su…" at bounding box center [907, 559] width 1230 height 20
click at [625, 559] on p "[PERSON_NAME] has always shown max effort helping with any tasks asked or his s…" at bounding box center [907, 559] width 1230 height 20
click at [663, 553] on p "[PERSON_NAME] has always shown max effort helping with any tasks asked or his s…" at bounding box center [907, 559] width 1230 height 20
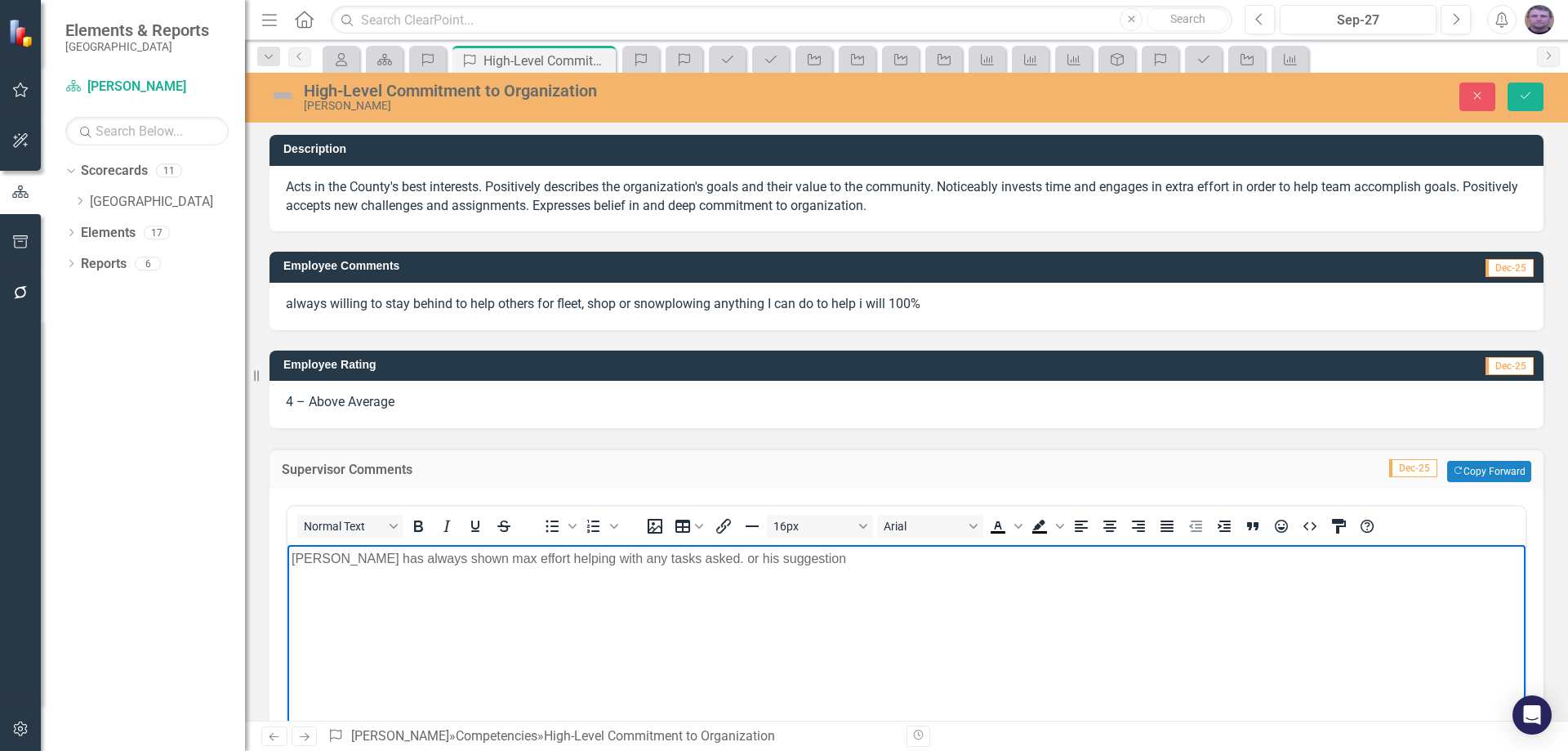
click at [702, 559] on p "[PERSON_NAME] has always shown max effort helping with any tasks asked. or his …" at bounding box center [907, 559] width 1230 height 20
click at [780, 557] on p "[PERSON_NAME] has always shown max effort helping with any tasks asked. He has …" at bounding box center [907, 559] width 1230 height 20
click at [788, 560] on p "[PERSON_NAME] has always shown max effort helping with any tasks asked. He has …" at bounding box center [907, 559] width 1230 height 20
click at [972, 563] on p "[PERSON_NAME] has always shown max effort helping with any tasks asked. He has …" at bounding box center [907, 559] width 1230 height 20
click at [983, 559] on p "[PERSON_NAME] has always shown max effort helping with any tasks asked. He has …" at bounding box center [907, 559] width 1230 height 20
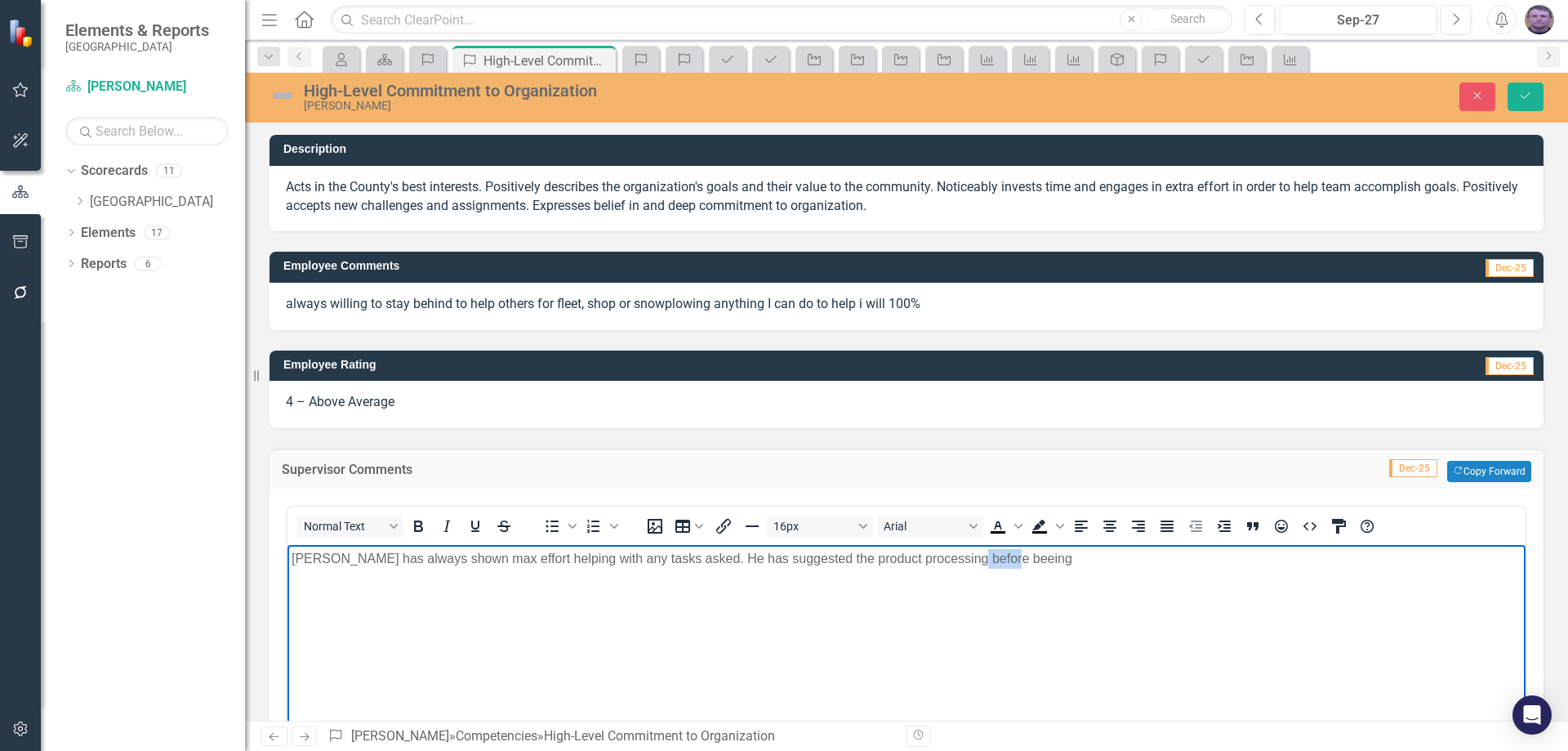
drag, startPoint x: 955, startPoint y: 557, endPoint x: 1062, endPoint y: 557, distance: 107.0
click at [1058, 557] on p "[PERSON_NAME] has always shown max effort helping with any tasks asked. He has …" at bounding box center [907, 559] width 1230 height 20
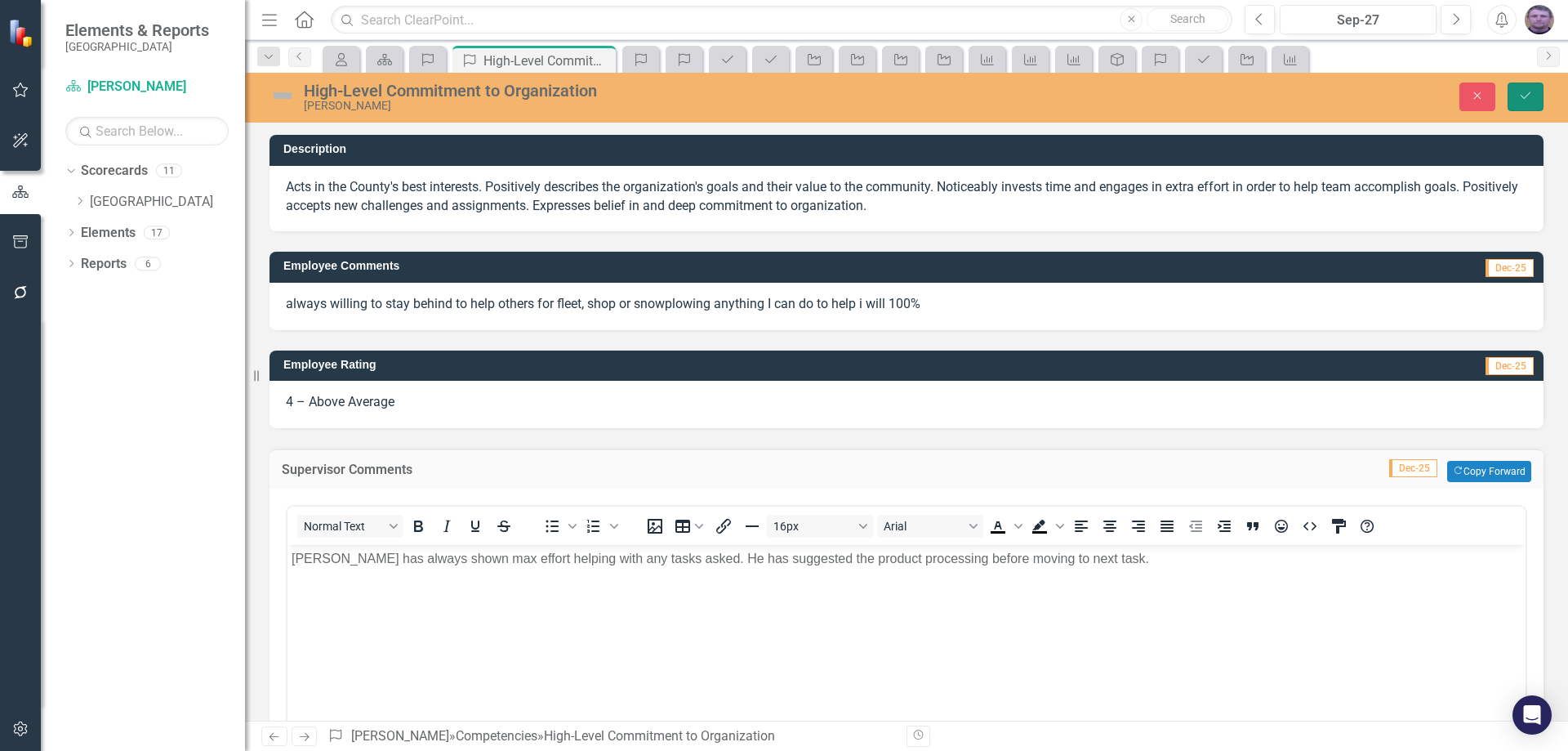
click at [1529, 91] on icon "Save" at bounding box center [1525, 95] width 15 height 11
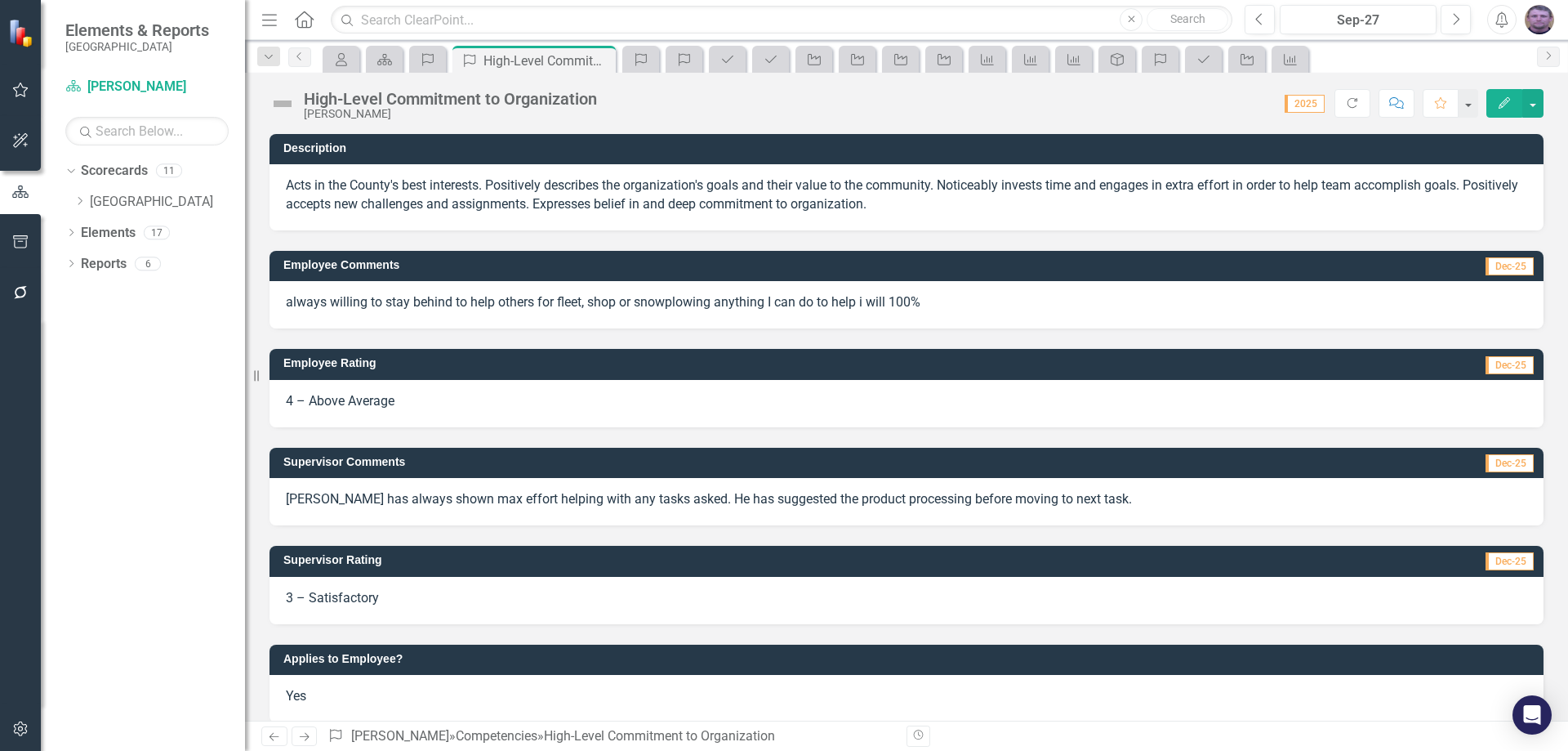
click at [336, 593] on span "3 – Satisfactory" at bounding box center [332, 598] width 93 height 16
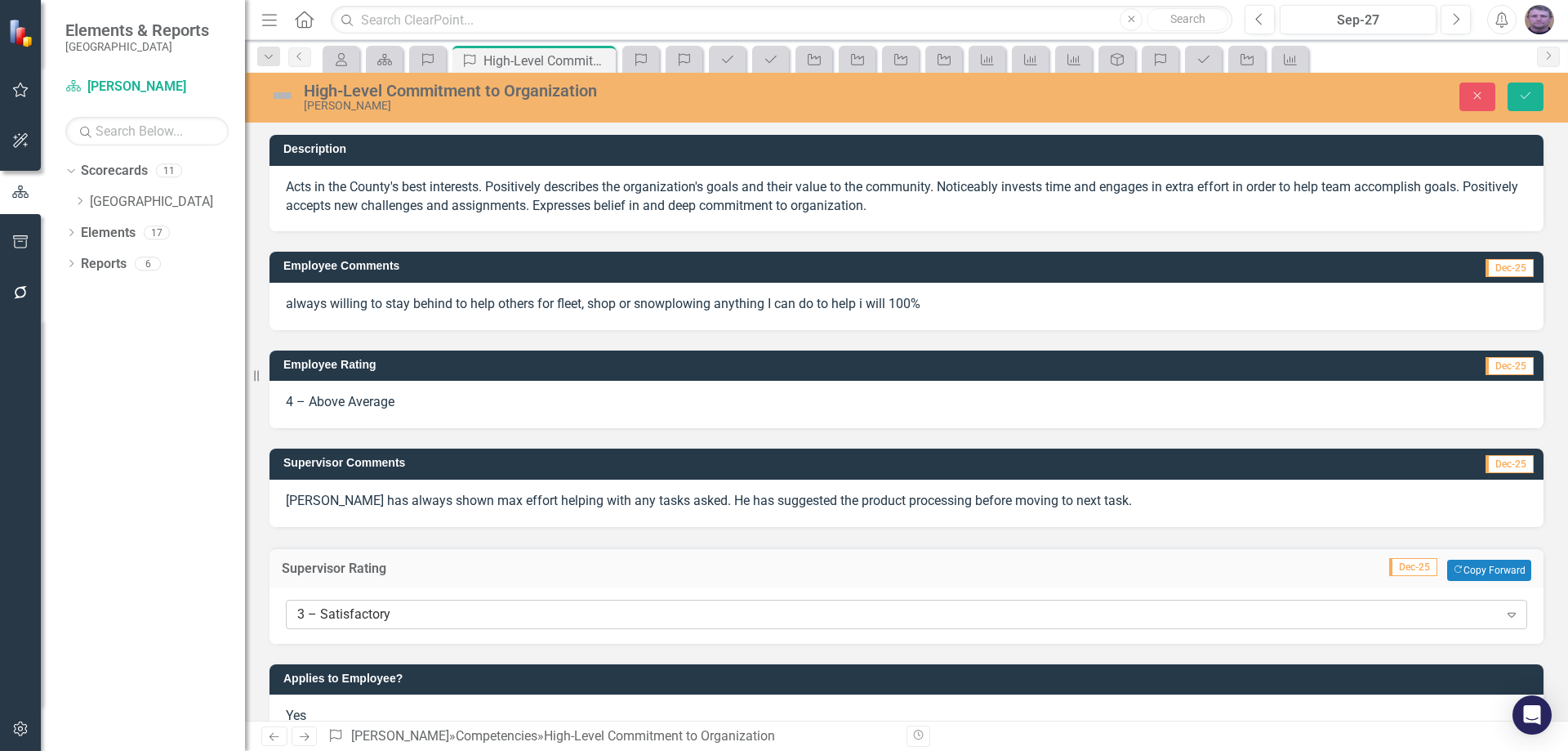
click at [341, 614] on div "3 – Satisfactory" at bounding box center [897, 613] width 1201 height 19
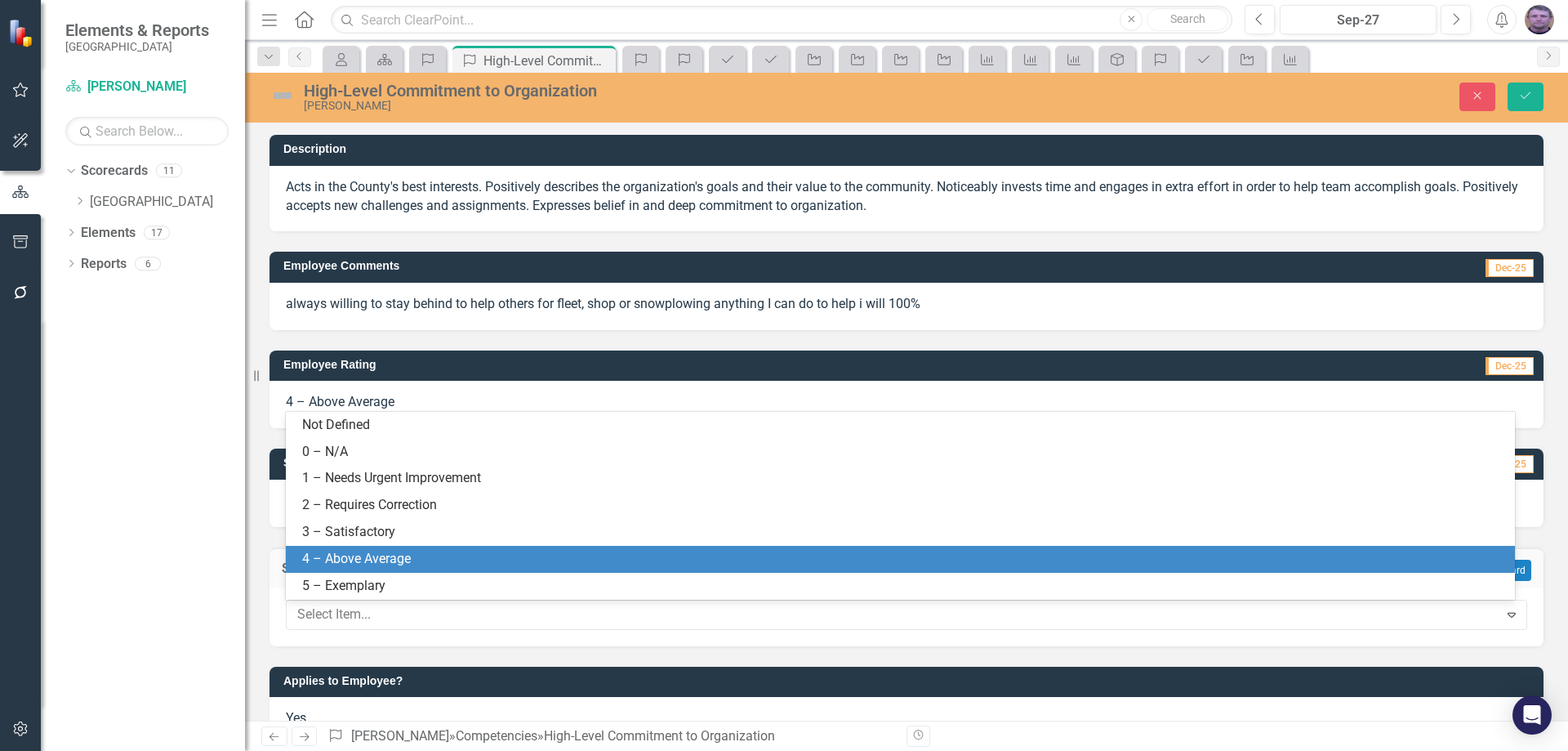
click at [338, 564] on div "4 – Above Average" at bounding box center [903, 559] width 1203 height 19
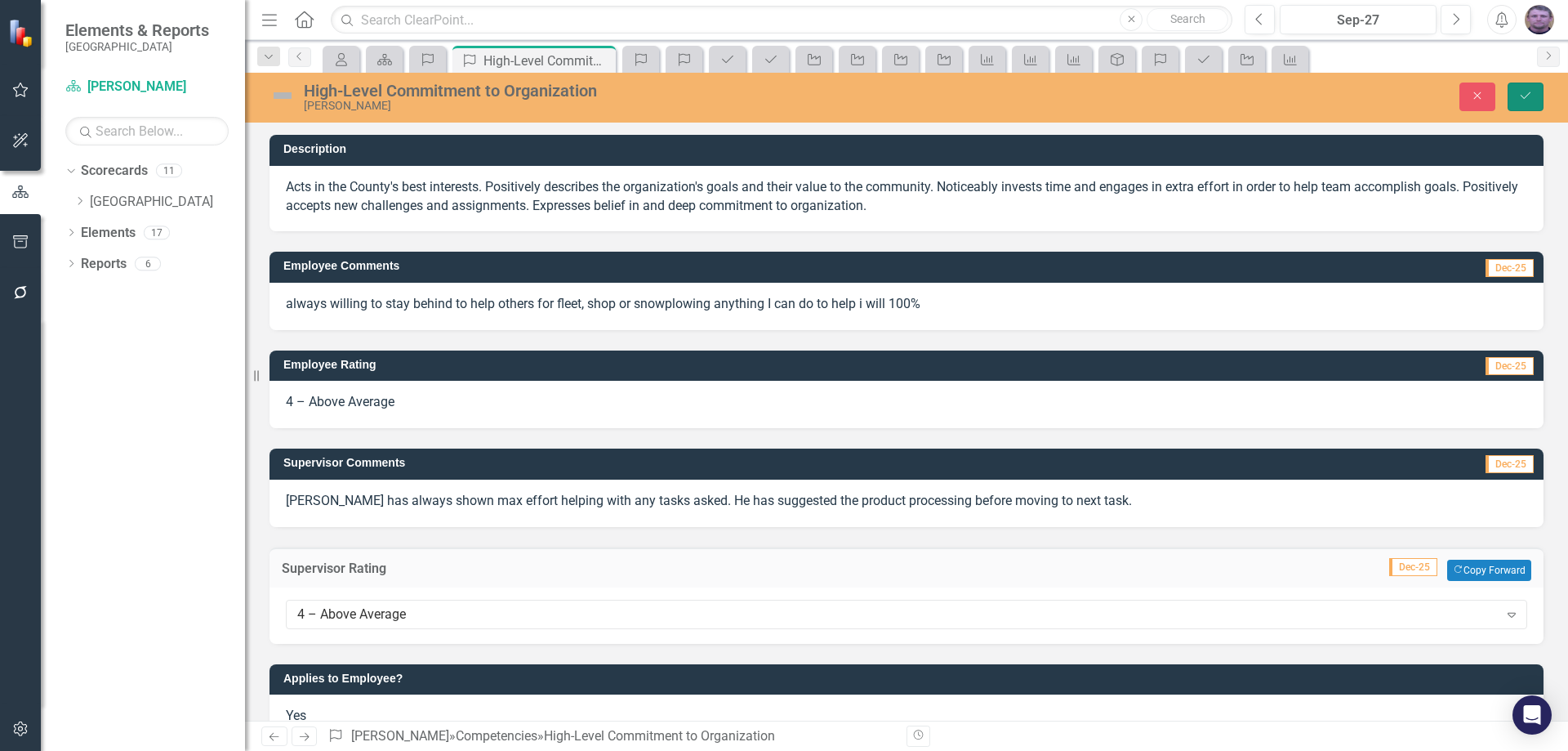
click at [1532, 99] on icon "Save" at bounding box center [1525, 95] width 15 height 11
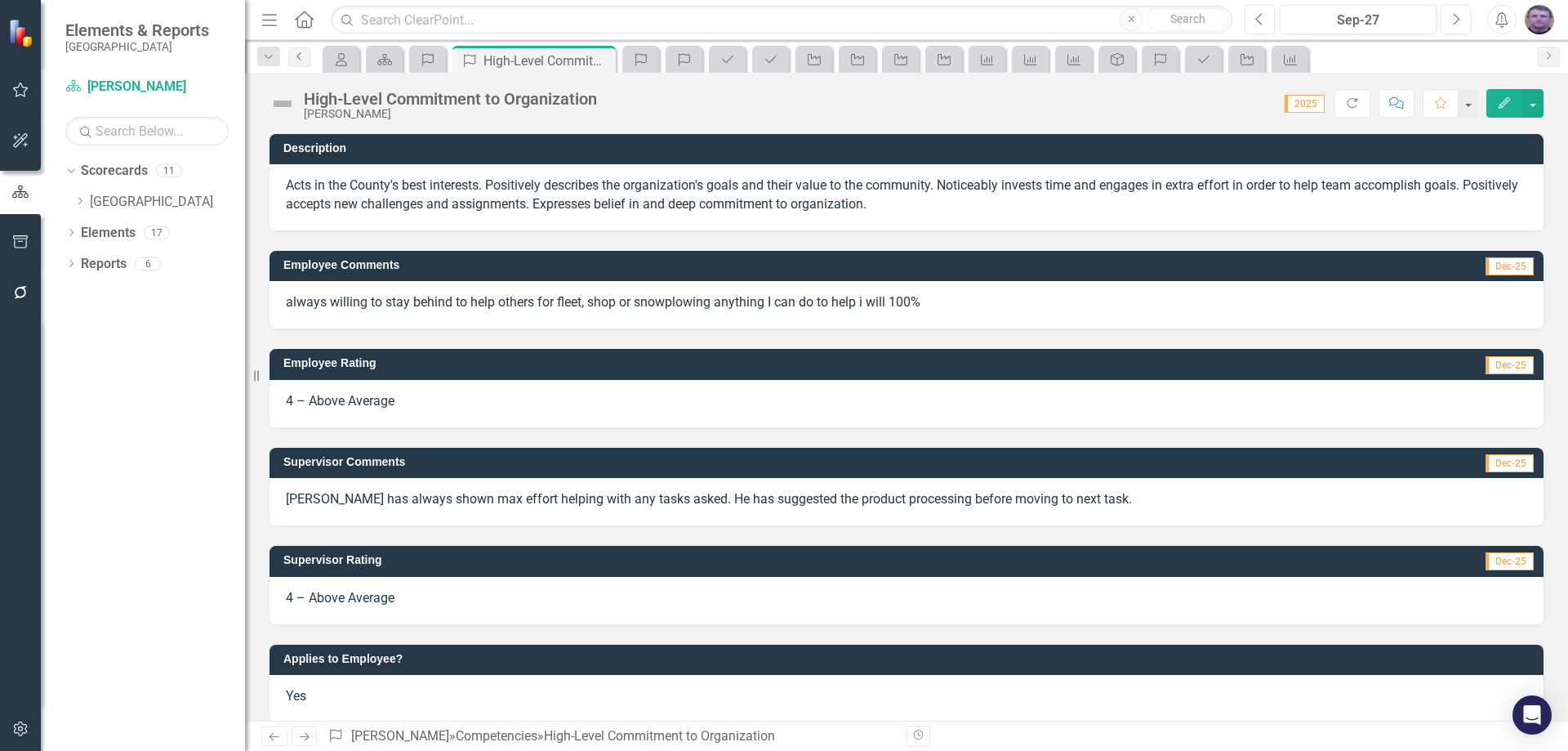
click at [298, 58] on icon "Previous" at bounding box center [299, 56] width 13 height 10
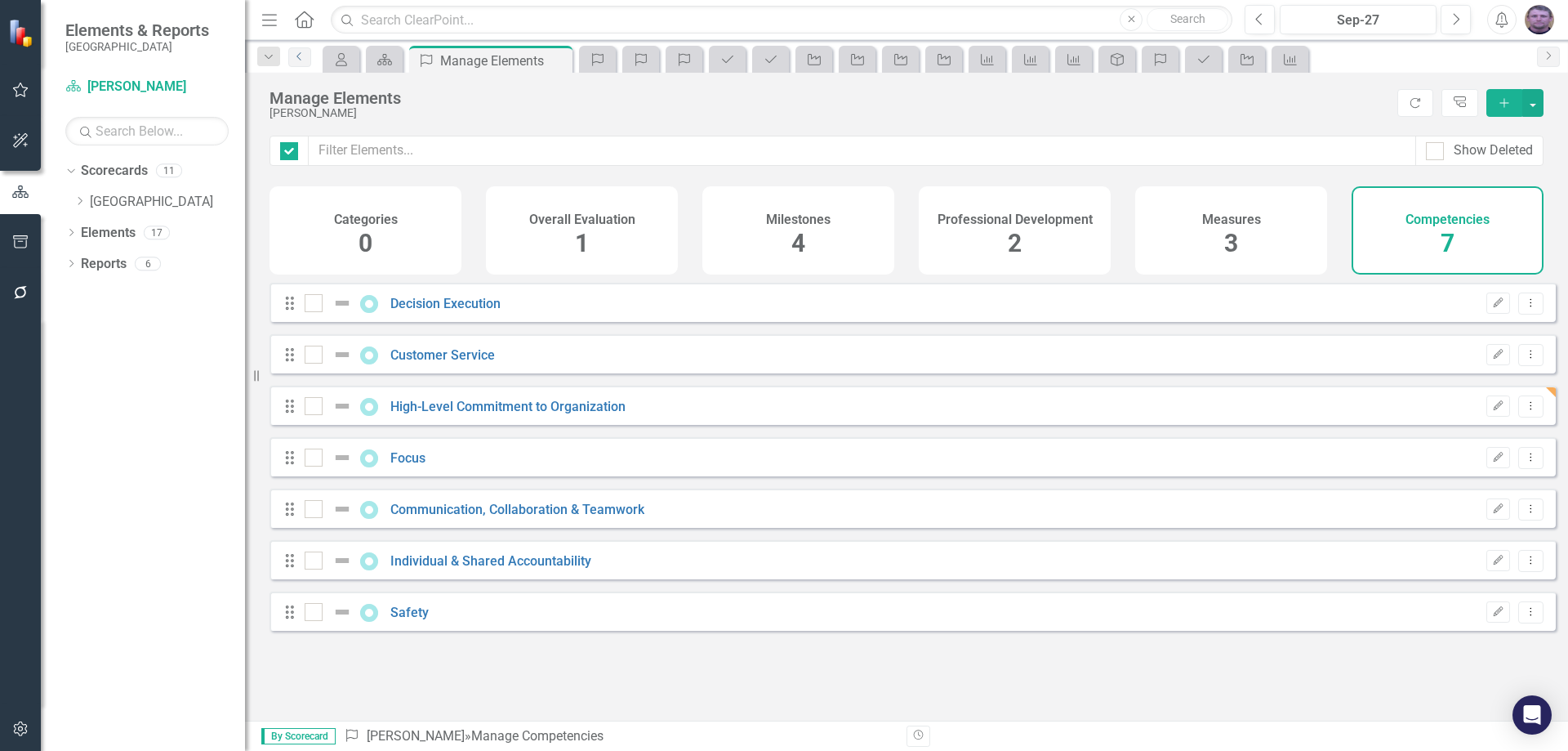
checkbox input "false"
click at [401, 465] on link "Focus" at bounding box center [407, 458] width 35 height 16
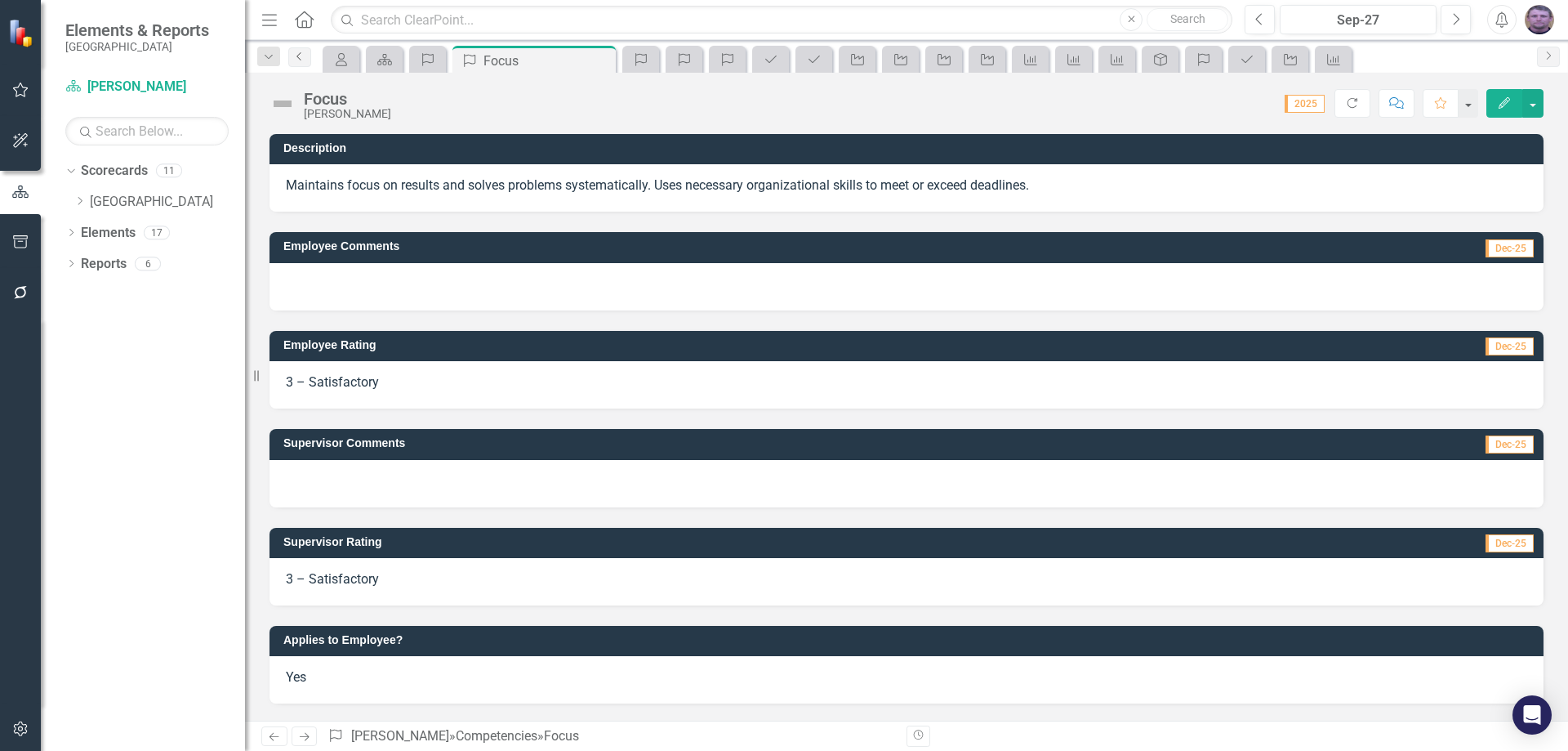
click at [303, 60] on icon "Previous" at bounding box center [299, 56] width 13 height 10
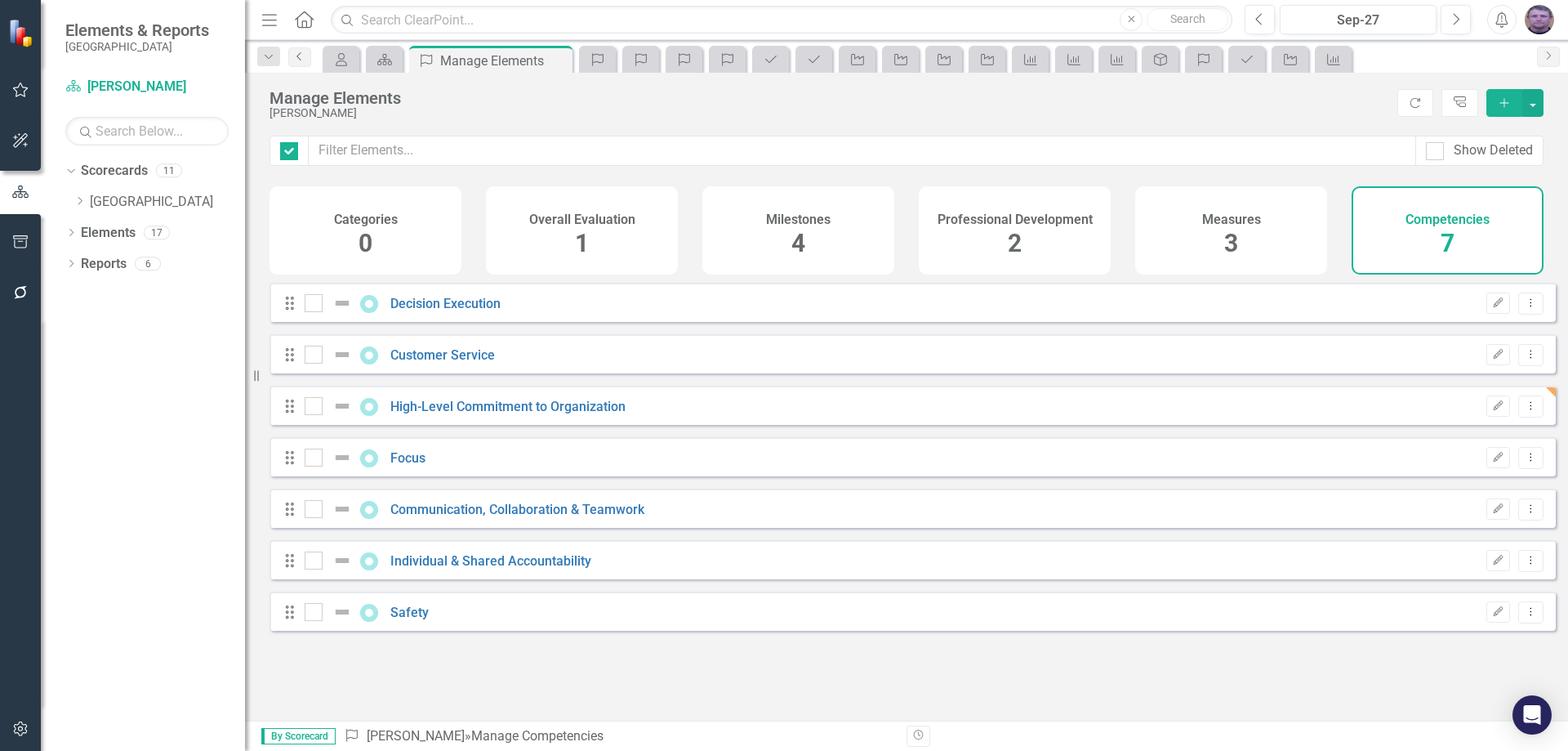
checkbox input "false"
click at [467, 517] on link "Communication, Collaboration & Teamwork" at bounding box center [517, 509] width 254 height 16
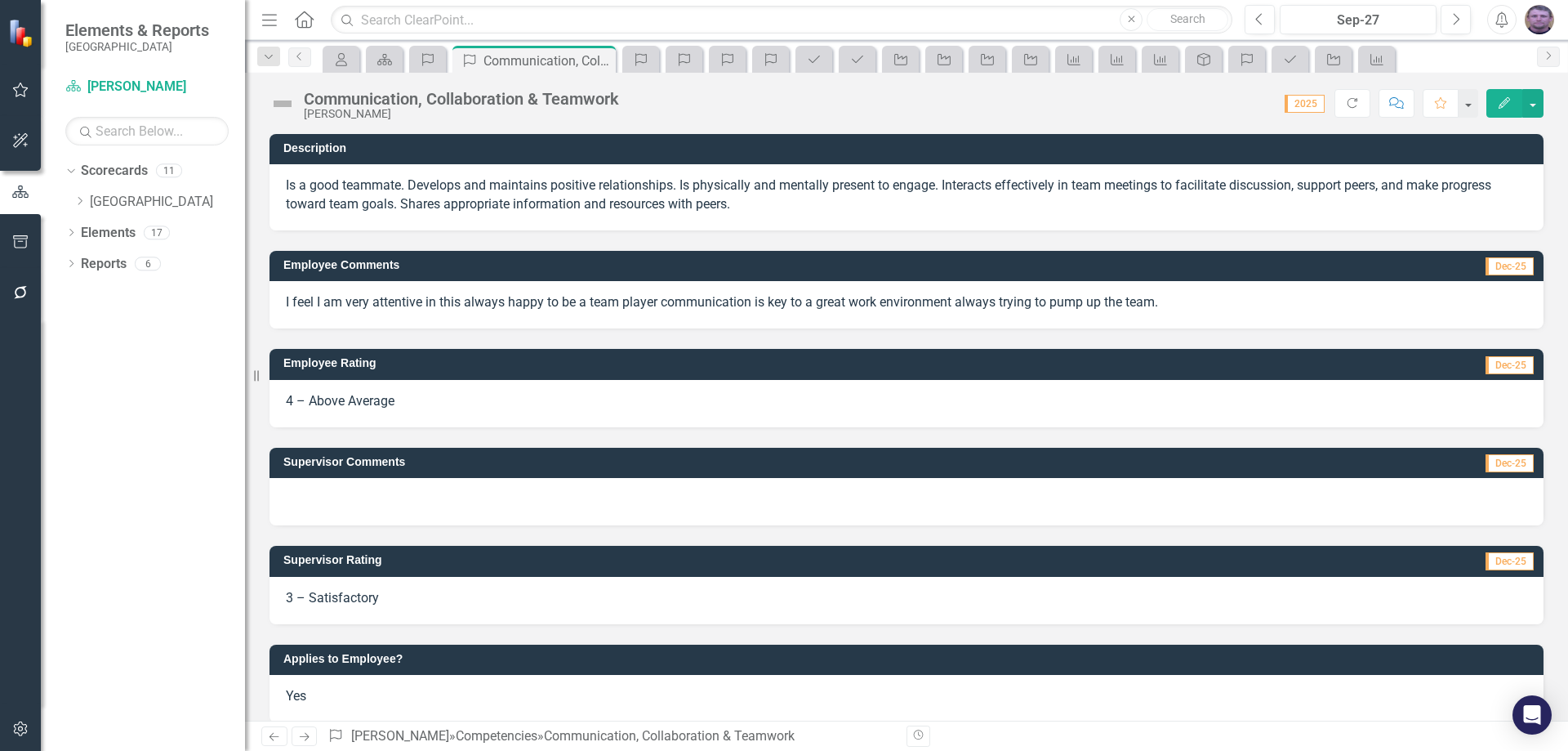
click at [350, 491] on div at bounding box center [906, 501] width 1274 height 47
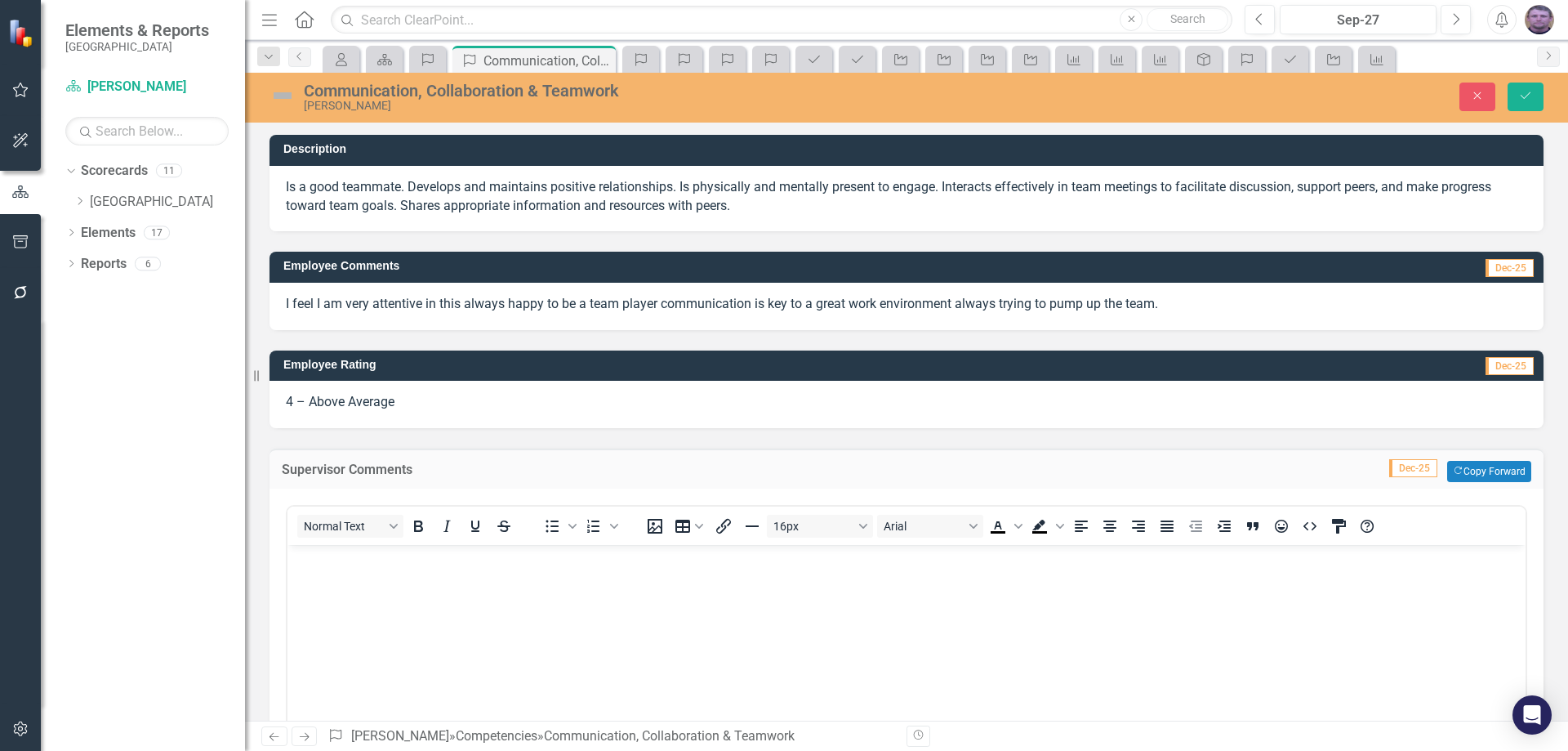
click at [330, 565] on p "Rich Text Area. Press ALT-0 for help." at bounding box center [907, 559] width 1230 height 20
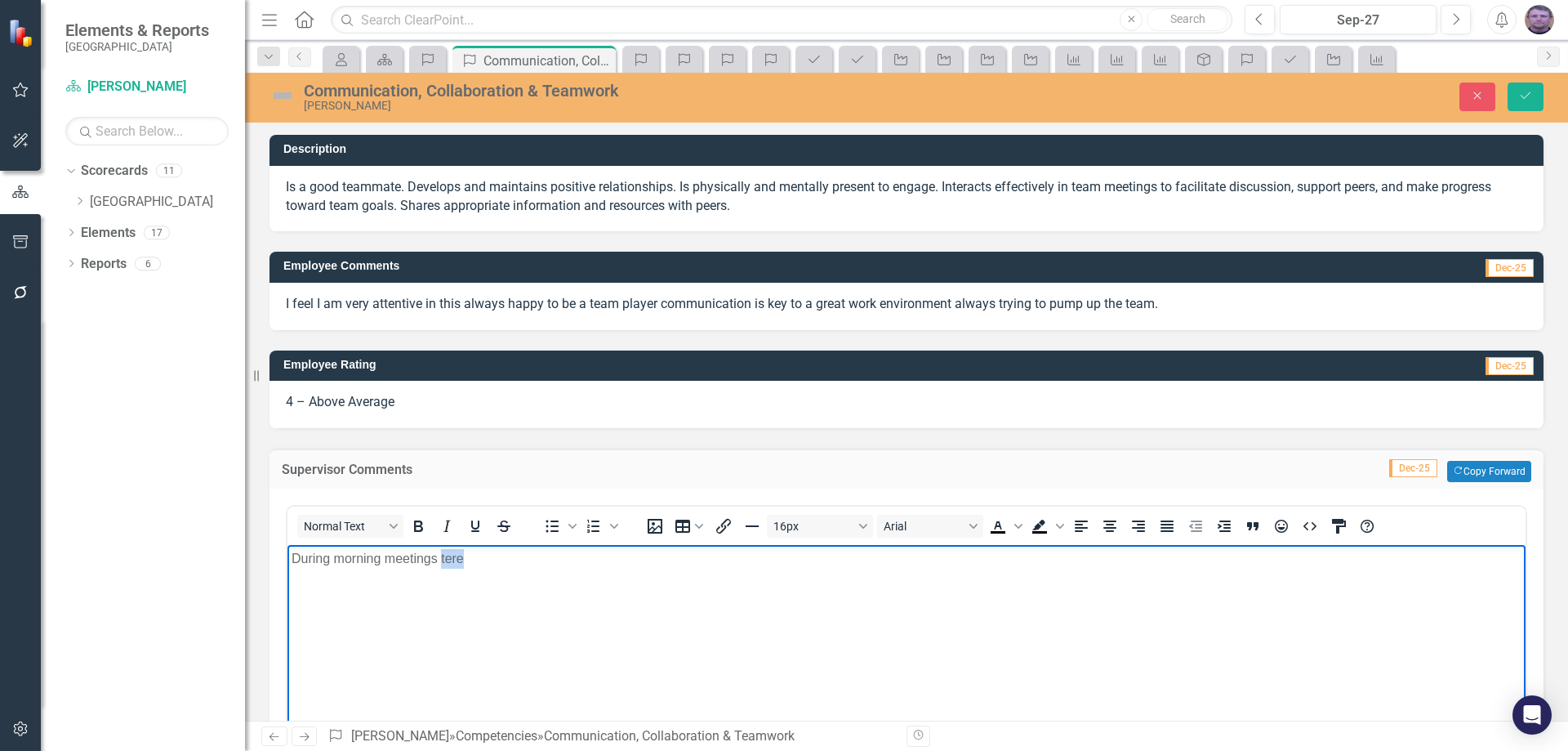
click at [450, 560] on p "During morning meetings tere" at bounding box center [907, 559] width 1230 height 20
click at [477, 559] on p "During morning meetings there" at bounding box center [907, 559] width 1230 height 20
click at [538, 559] on p "During morning meetings there has been inproved collabopration" at bounding box center [907, 559] width 1230 height 20
click at [542, 562] on p "During morning meetings there has been inproved collabopration" at bounding box center [907, 559] width 1230 height 20
drag, startPoint x: 728, startPoint y: 555, endPoint x: 840, endPoint y: 561, distance: 112.8
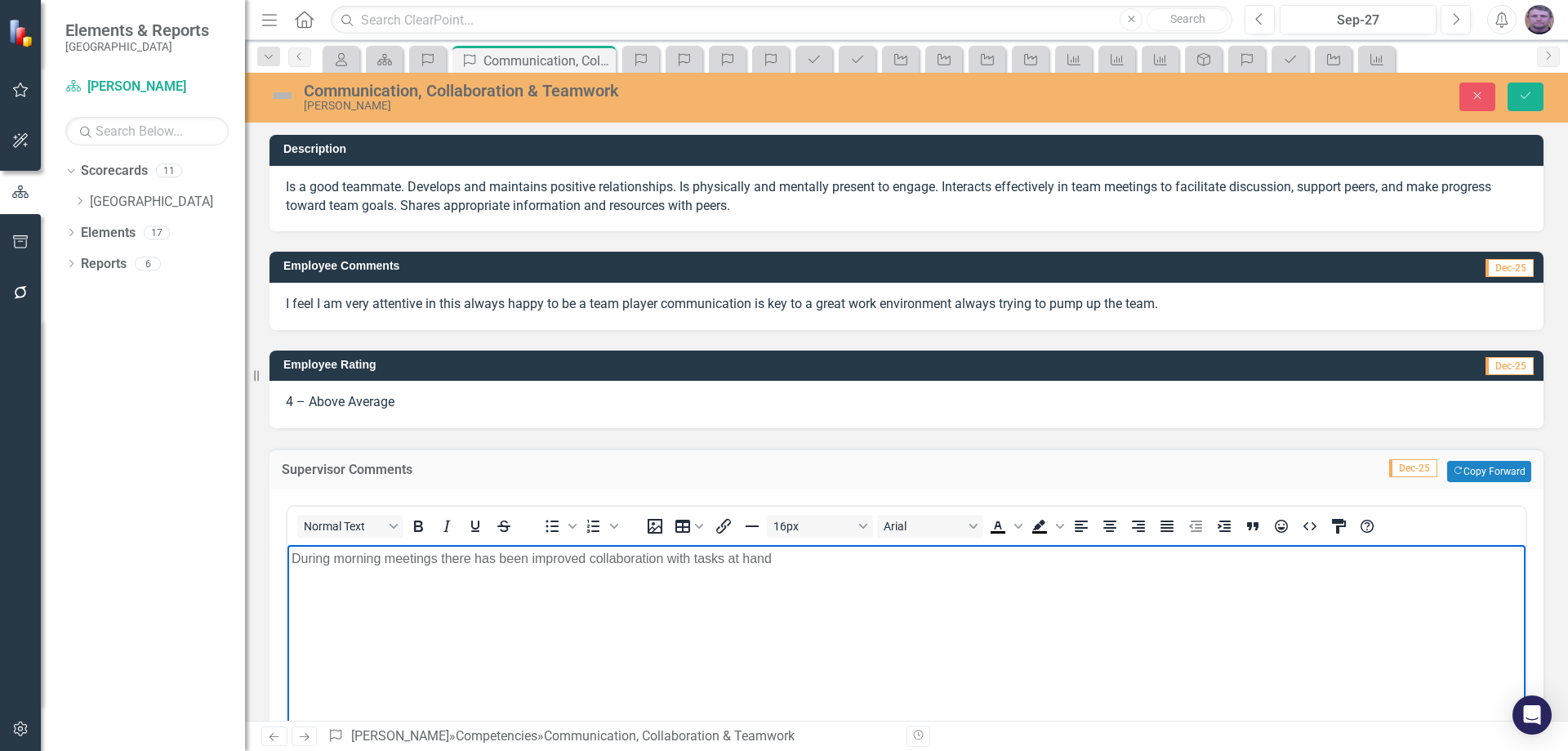
click at [840, 561] on p "During morning meetings there has been improved collaboration with tasks at hand" at bounding box center [907, 559] width 1230 height 20
click at [692, 559] on p "During morning meetings there has been improved collaboration with tasks" at bounding box center [907, 559] width 1230 height 20
click at [756, 556] on p "During morning meetings there has been improved collaboration with daily tasks" at bounding box center [907, 559] width 1230 height 20
click at [862, 559] on p "During morning meetings there has been improved collaboration with daily tasks.…" at bounding box center [907, 559] width 1230 height 20
click at [896, 560] on p "During morning meetings there has been improved collaboration with daily tasks.…" at bounding box center [907, 559] width 1230 height 20
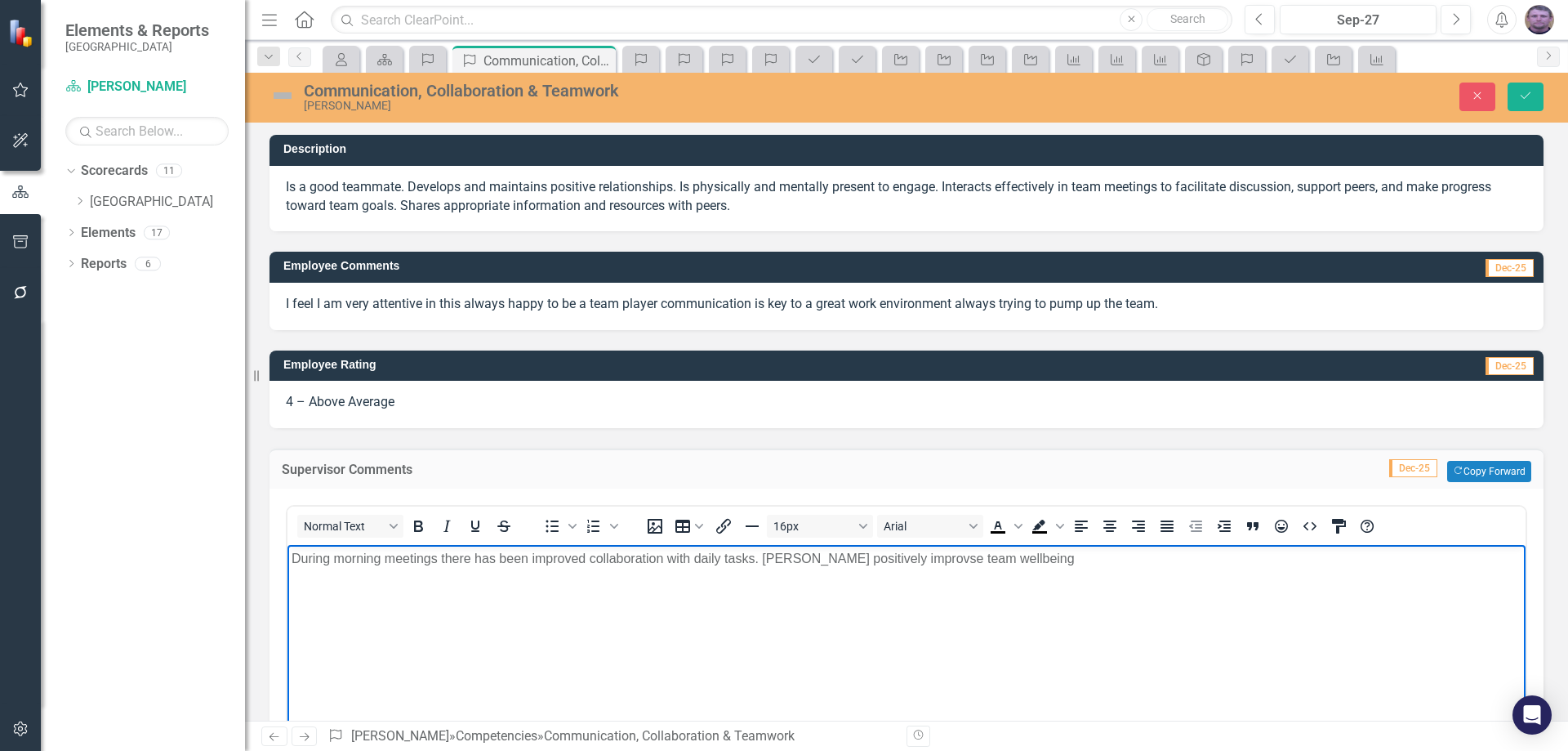
click at [1004, 559] on p "During morning meetings there has been improved collaboration with daily tasks.…" at bounding box center [907, 559] width 1230 height 20
click at [1000, 558] on p "During morning meetings there has been improved collaboration with daily tasks.…" at bounding box center [907, 559] width 1230 height 20
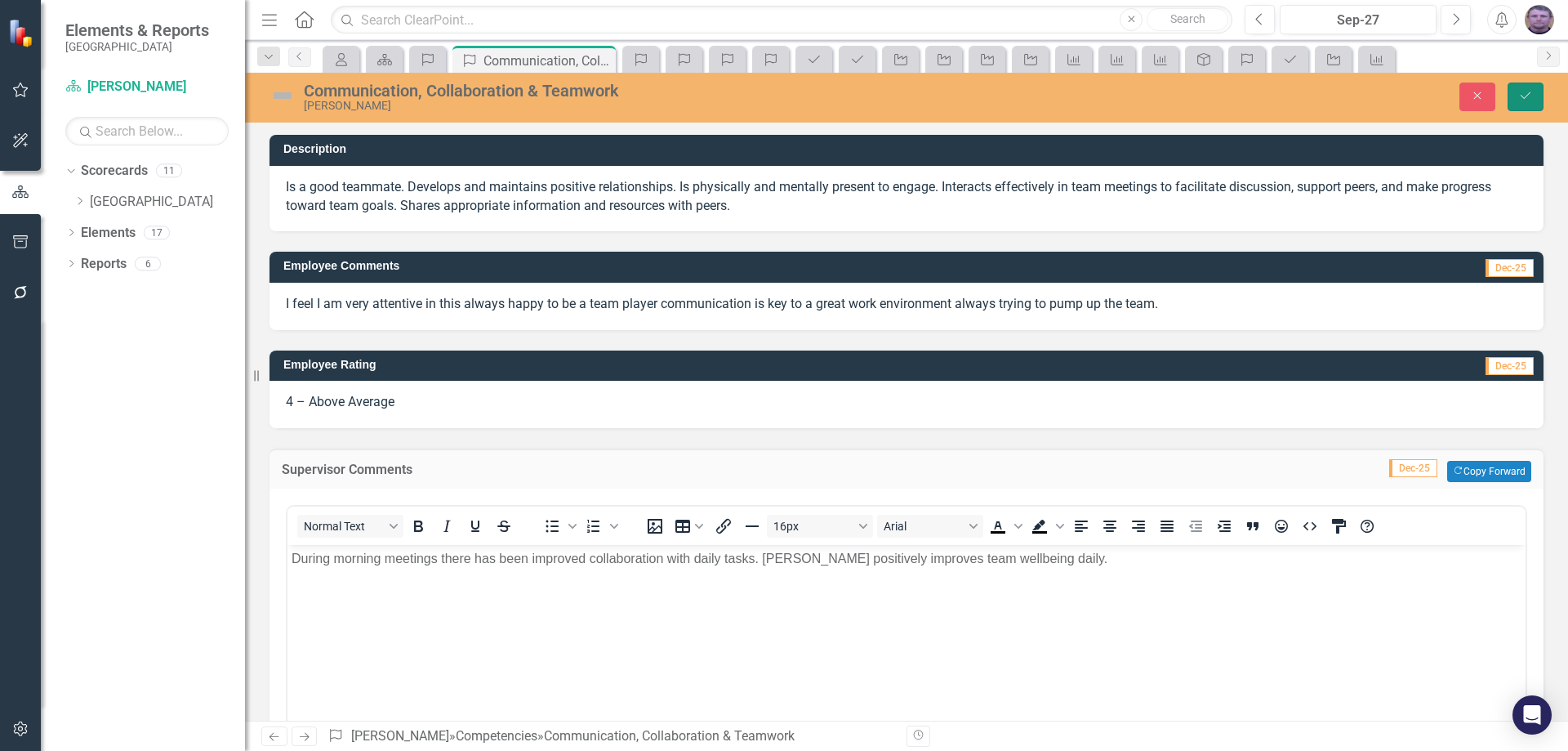
click at [1533, 94] on button "Save" at bounding box center [1526, 96] width 36 height 29
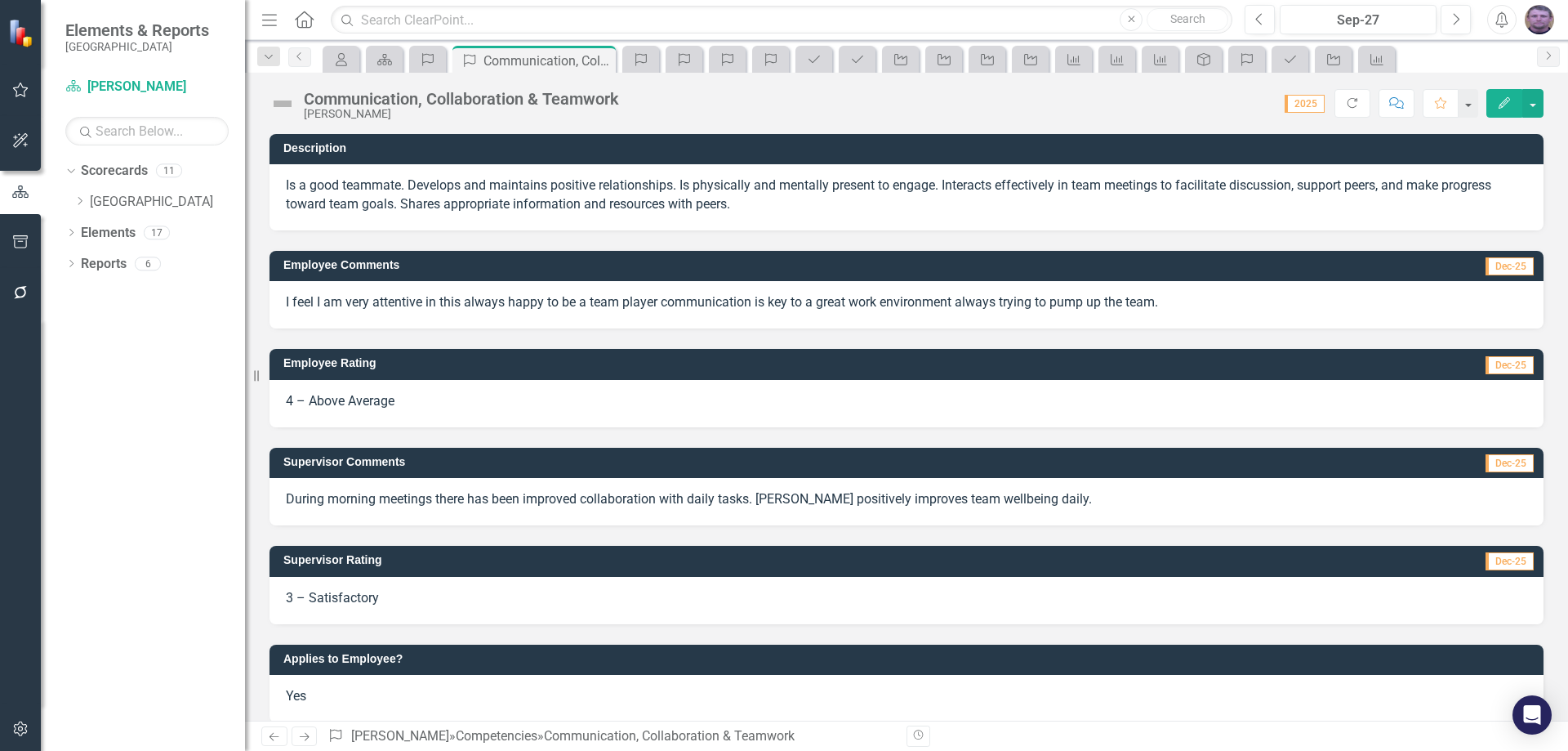
click at [320, 598] on span "3 – Satisfactory" at bounding box center [332, 598] width 93 height 16
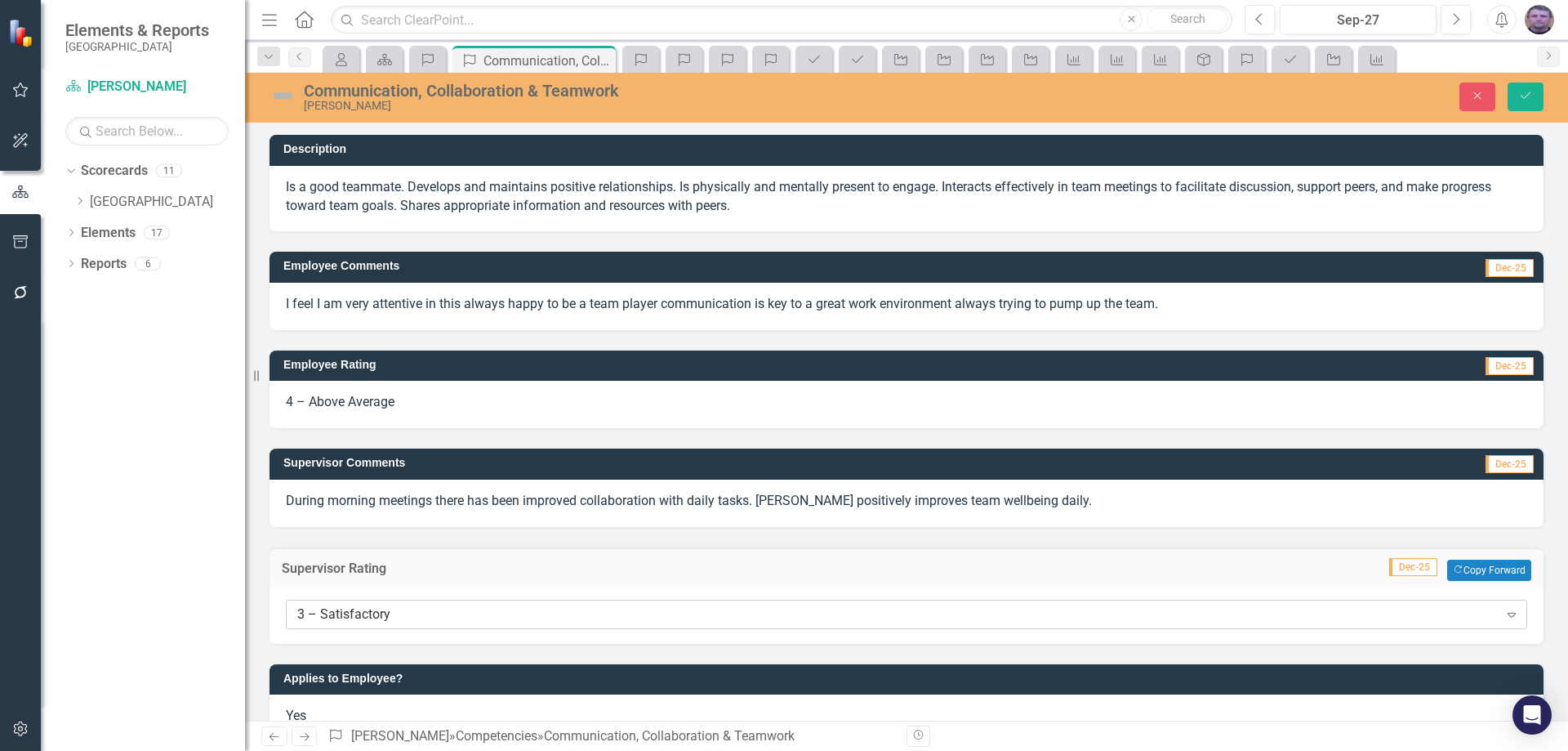
click at [335, 617] on div "3 – Satisfactory" at bounding box center [897, 613] width 1201 height 19
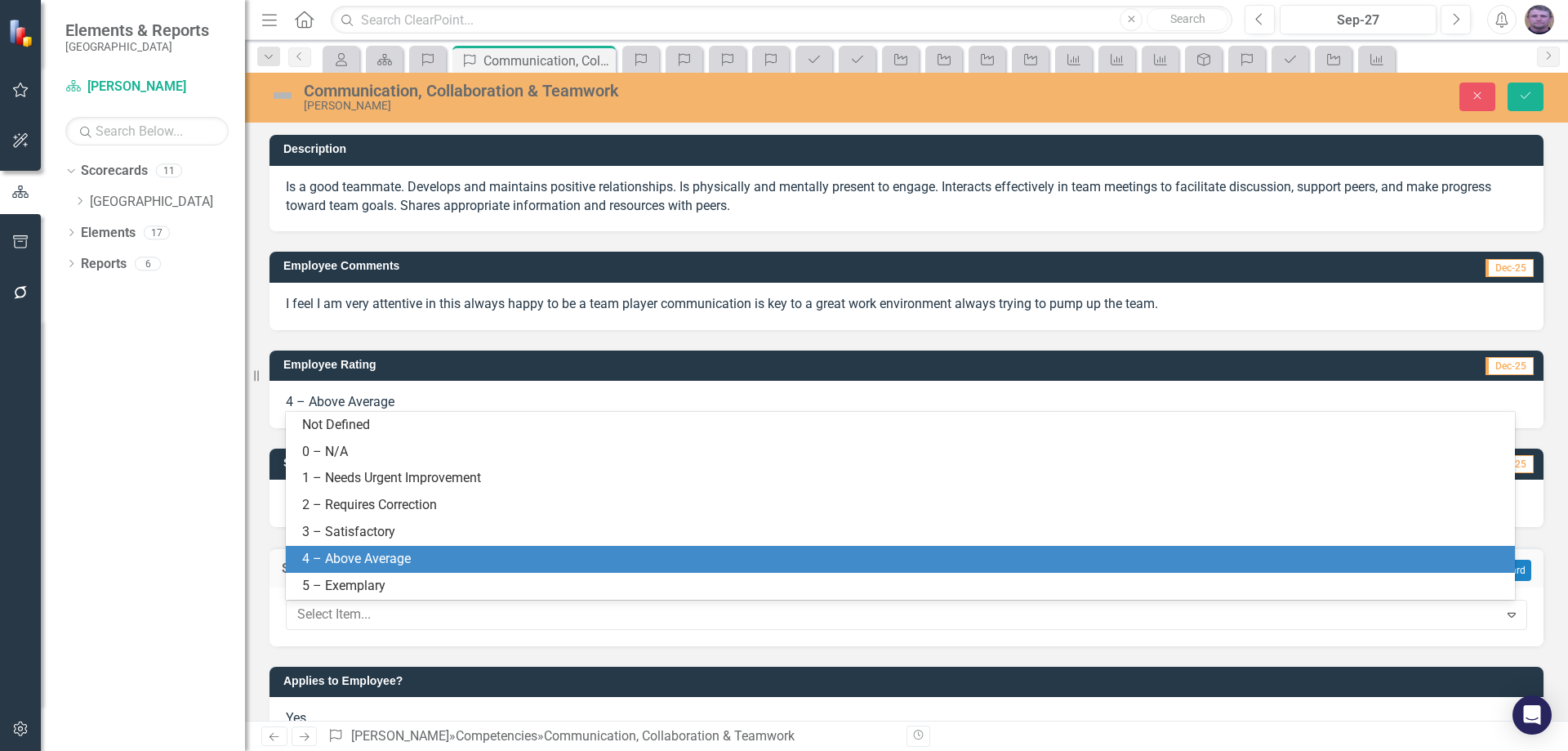
click at [340, 559] on div "4 – Above Average" at bounding box center [903, 559] width 1203 height 19
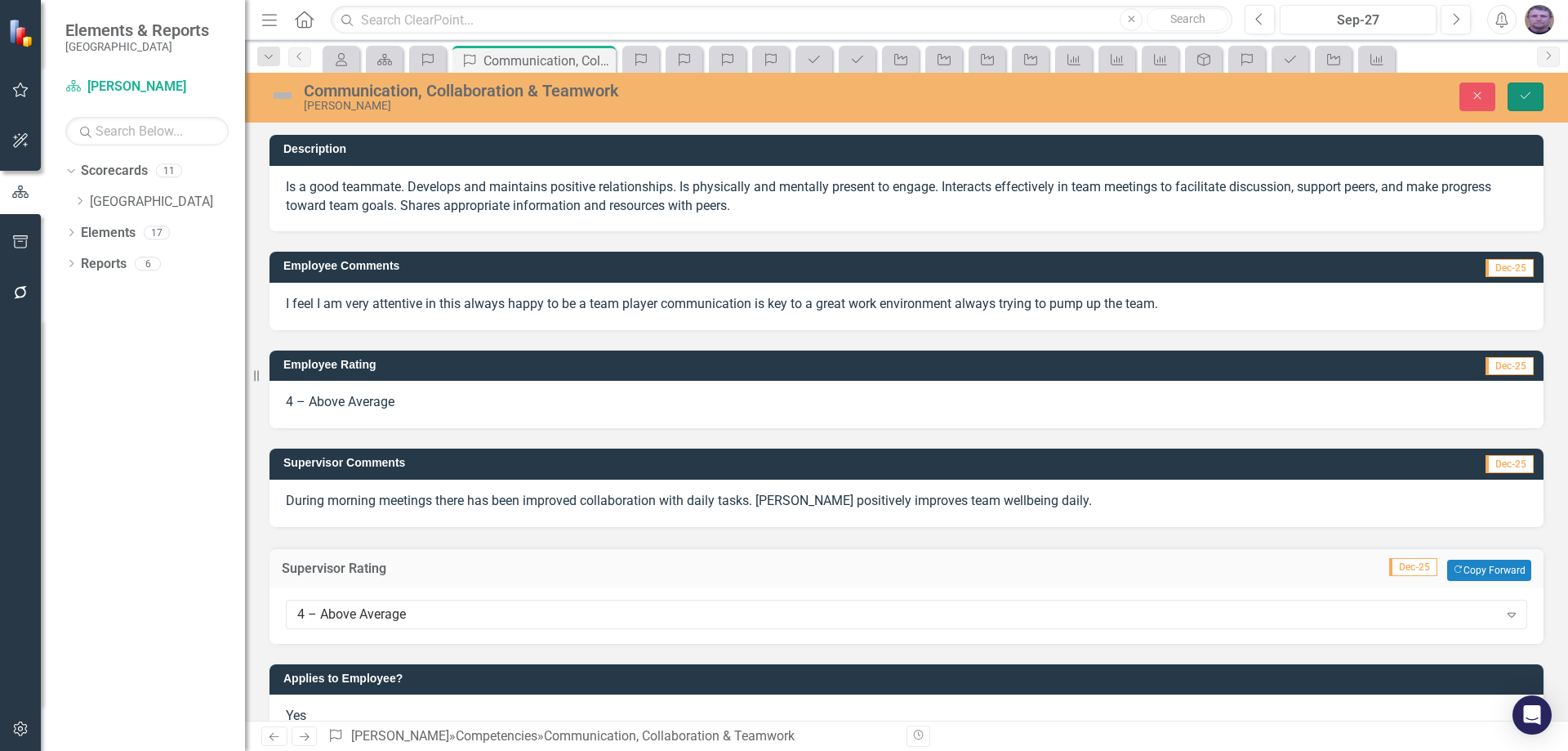
click at [1539, 93] on button "Save" at bounding box center [1526, 96] width 36 height 29
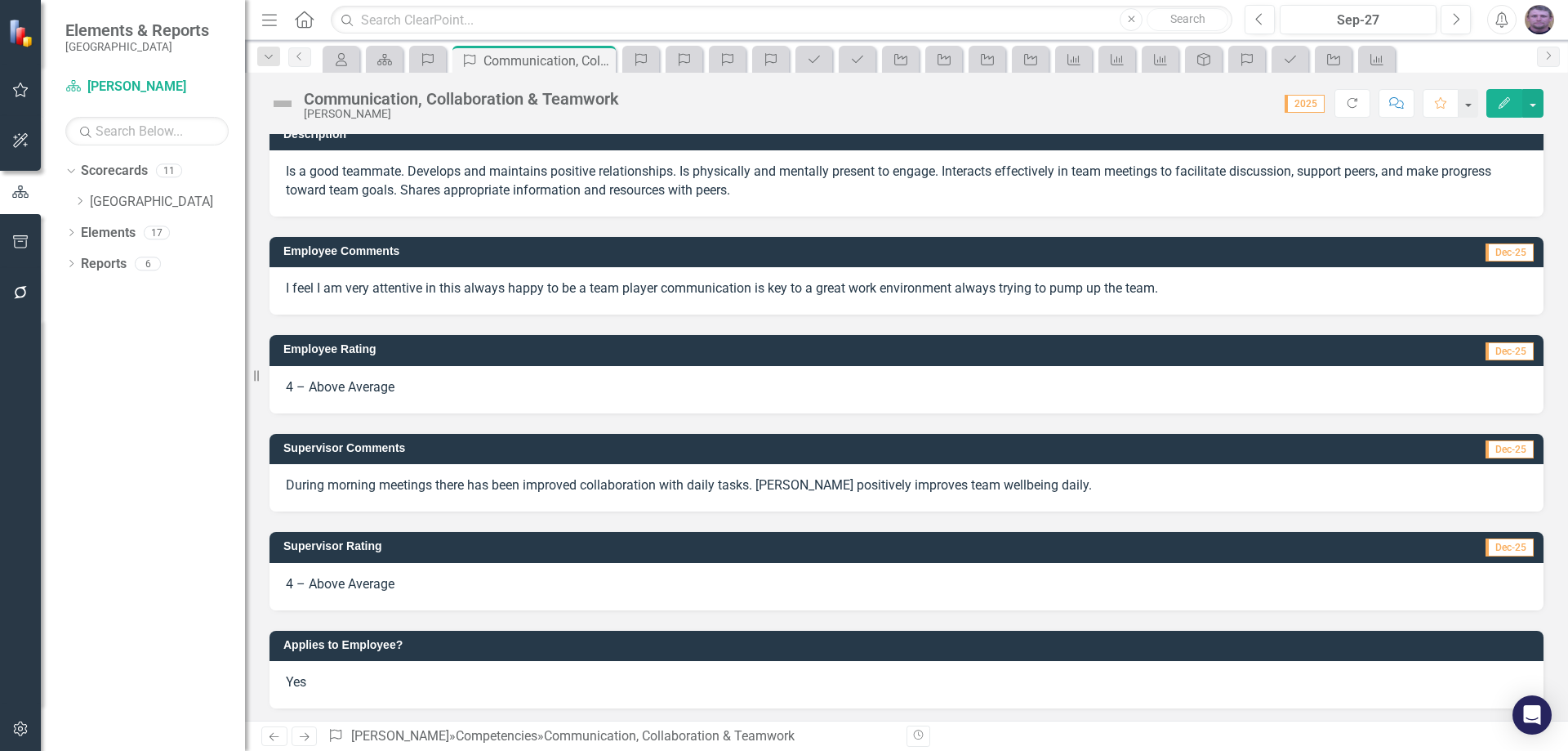
scroll to position [18, 0]
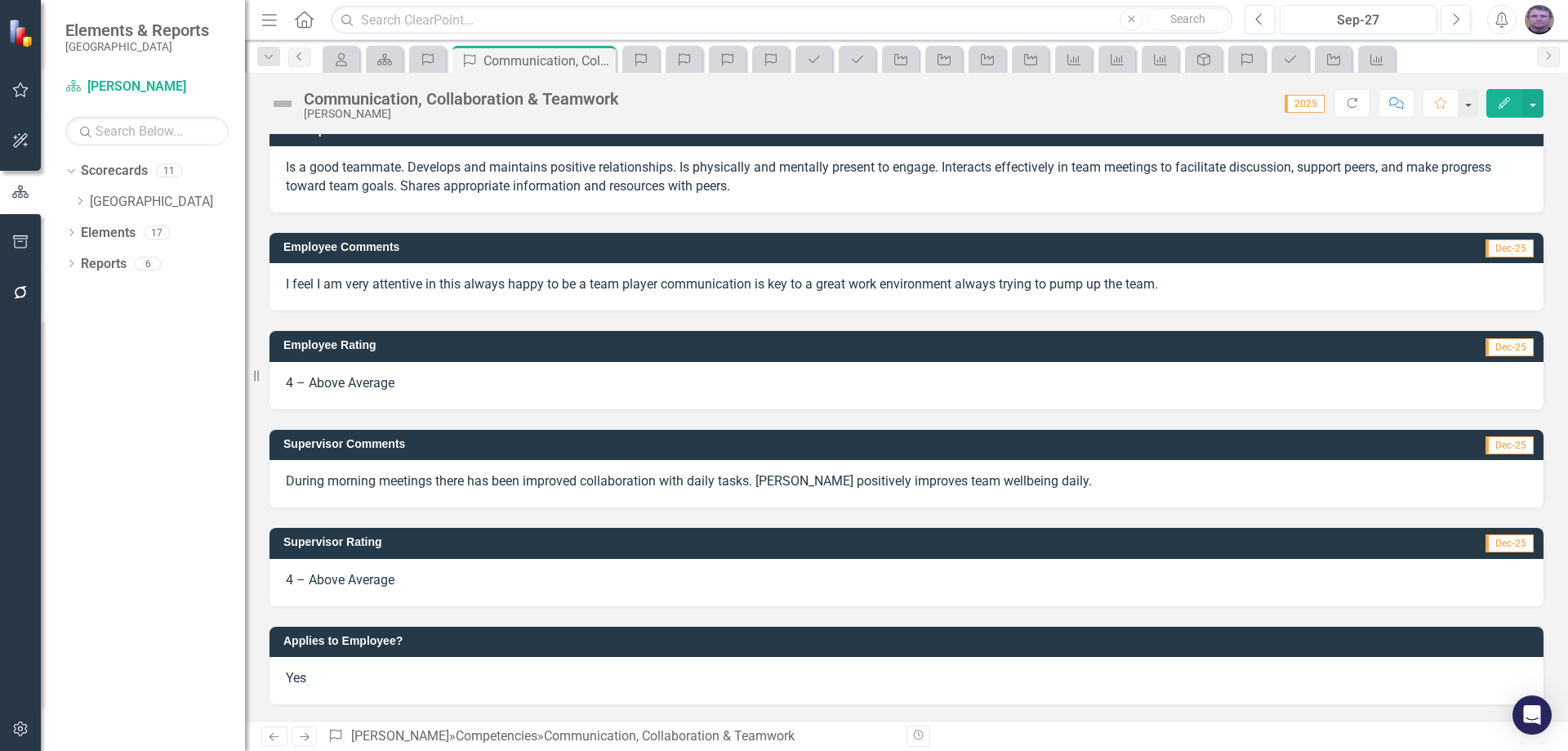
click at [296, 61] on link "Previous" at bounding box center [299, 57] width 23 height 20
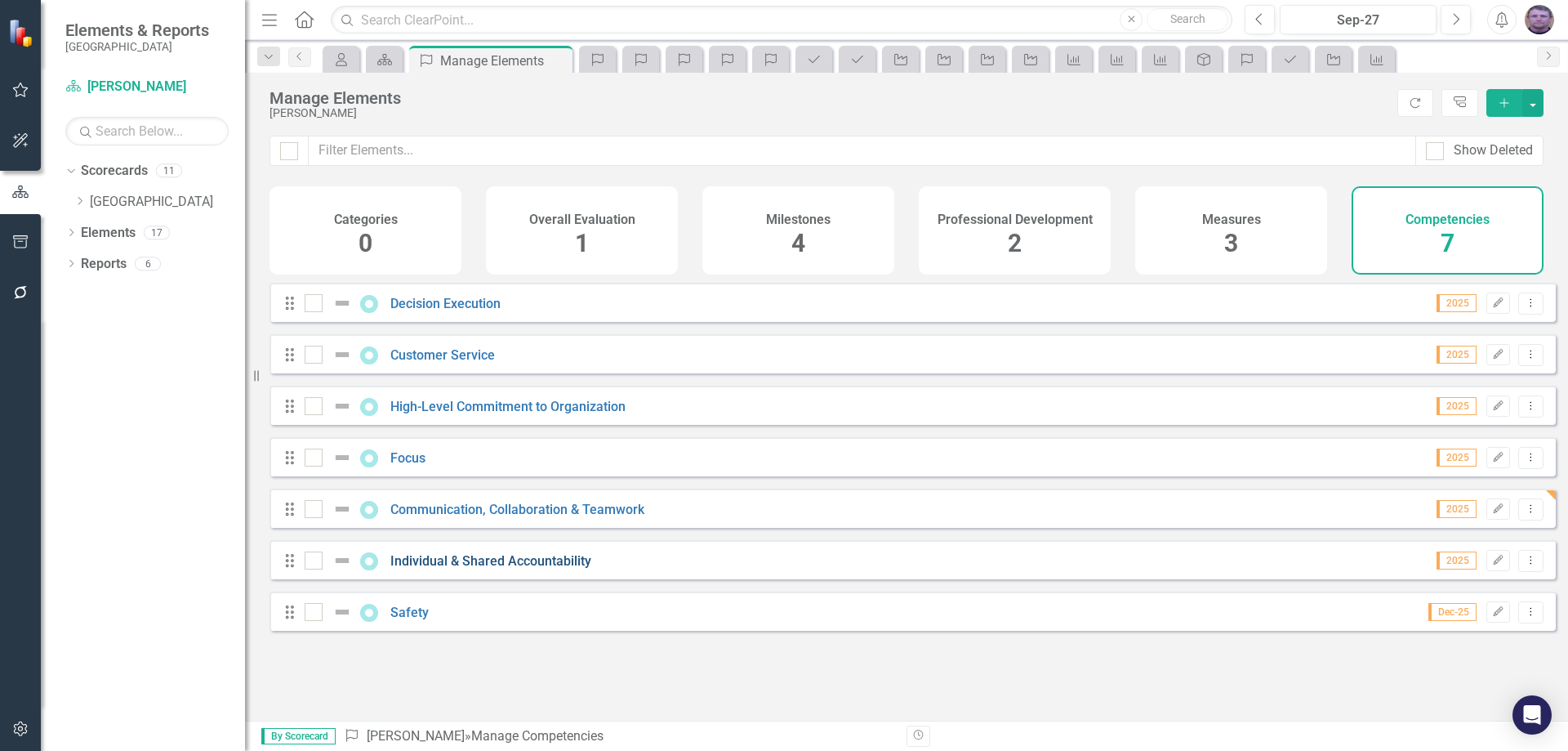
click at [470, 568] on link "Individual & Shared Accountability" at bounding box center [490, 561] width 201 height 16
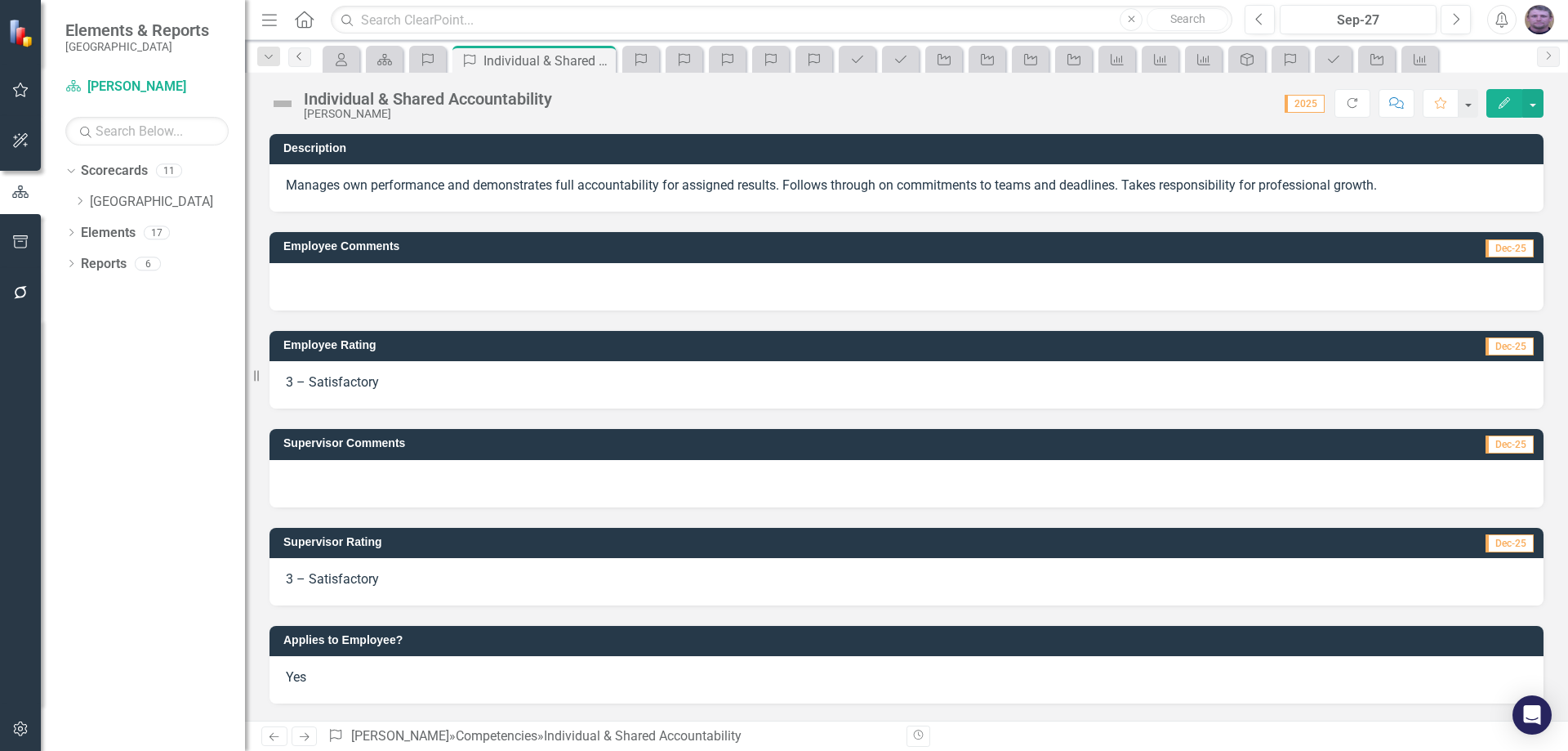
click at [294, 55] on icon "Previous" at bounding box center [299, 56] width 13 height 10
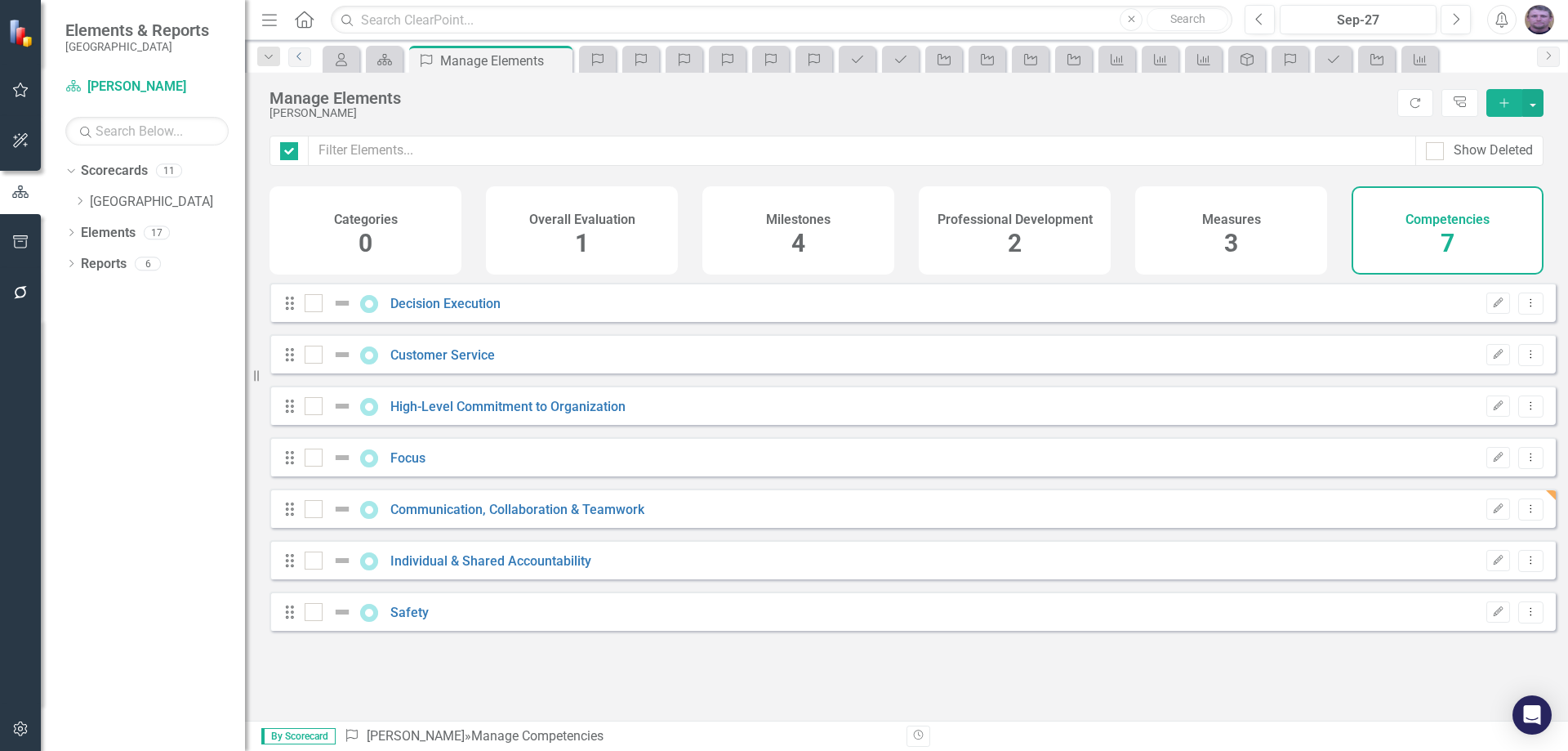
checkbox input "false"
click at [405, 620] on link "Safety" at bounding box center [409, 612] width 38 height 16
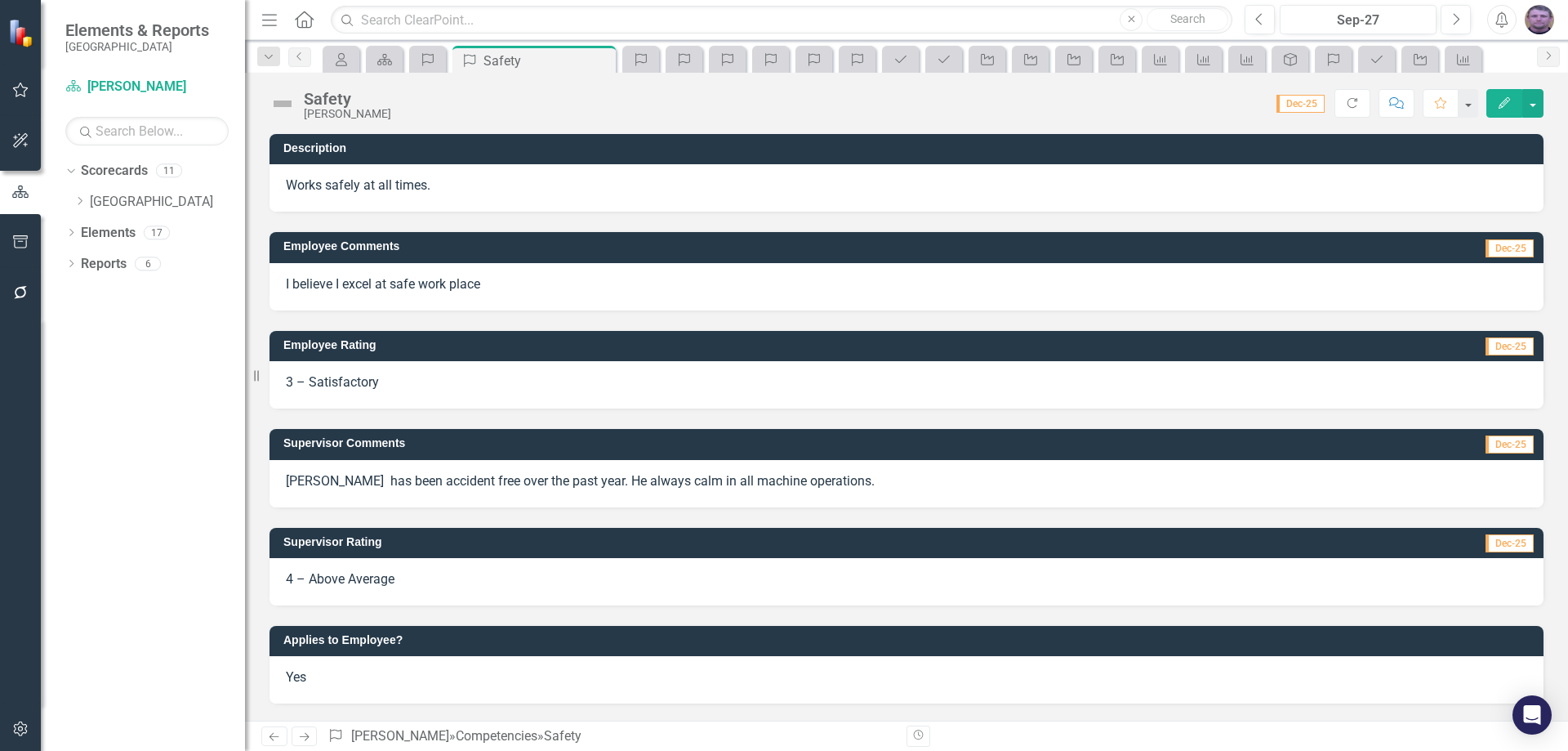
click at [819, 482] on p "[PERSON_NAME] has been accident free over the past year. He always calm in all …" at bounding box center [906, 481] width 1241 height 19
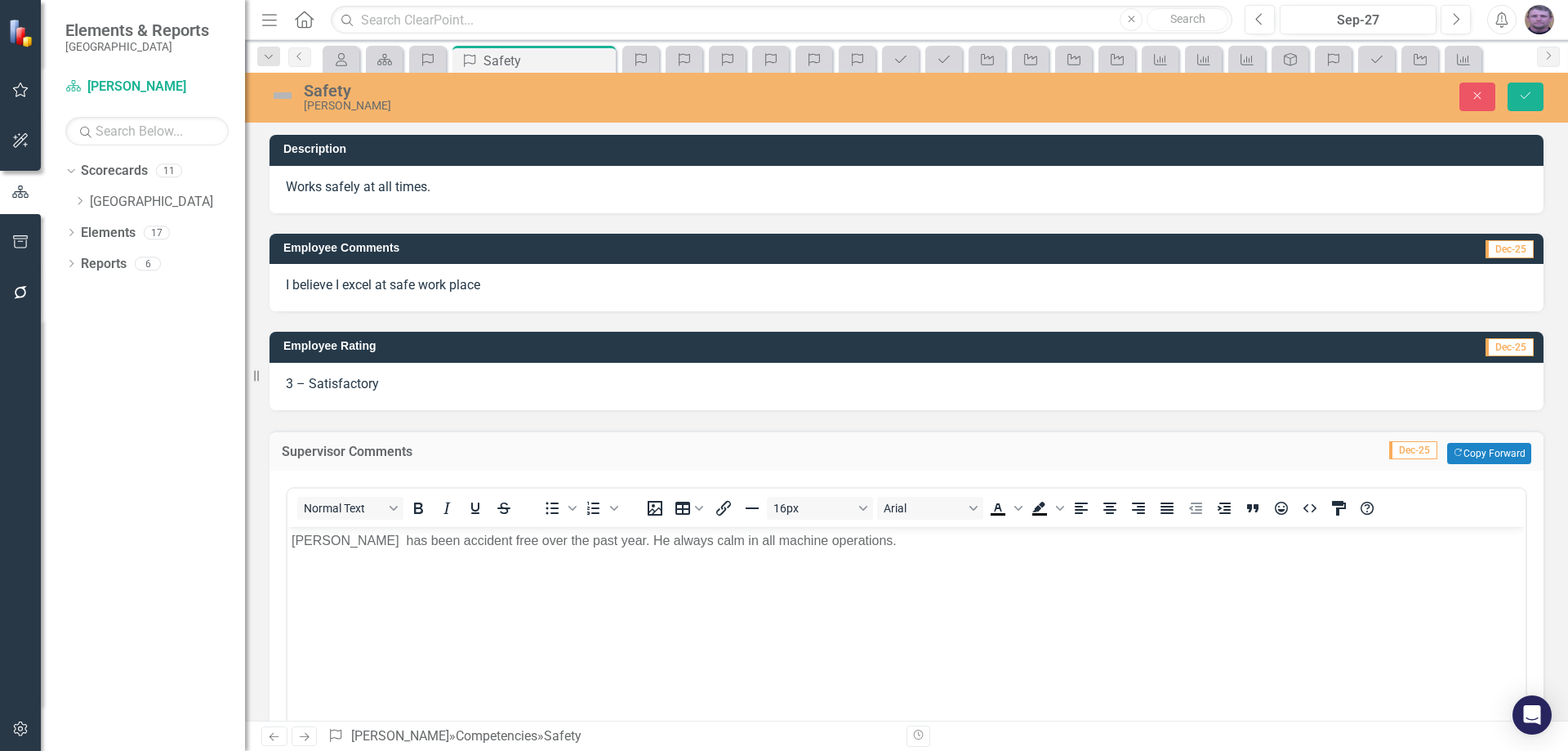
click at [833, 545] on p "[PERSON_NAME] has been accident free over the past year. He always calm in all …" at bounding box center [907, 540] width 1230 height 20
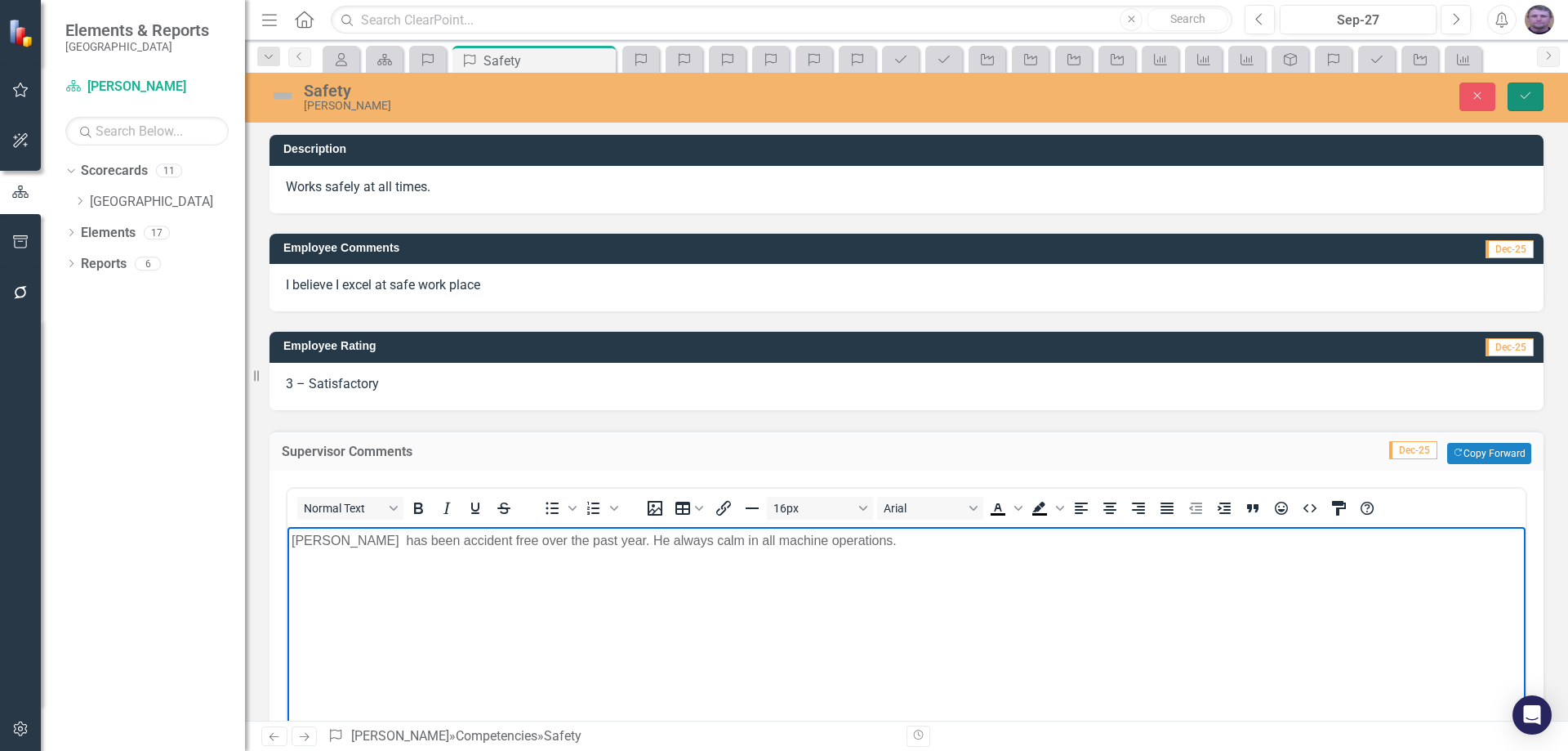
click at [1524, 95] on icon "Save" at bounding box center [1525, 95] width 15 height 11
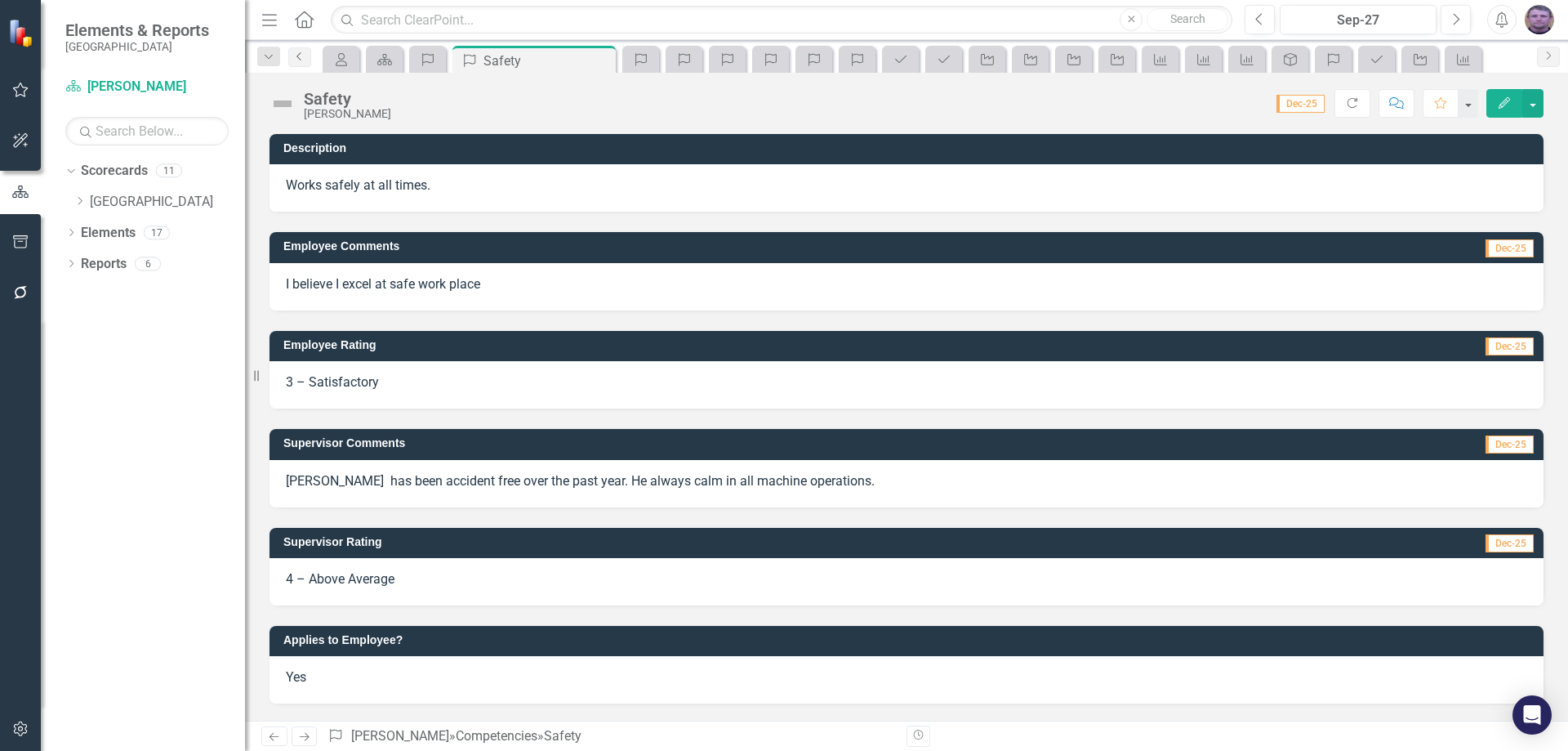
click at [296, 52] on icon "Previous" at bounding box center [299, 56] width 13 height 10
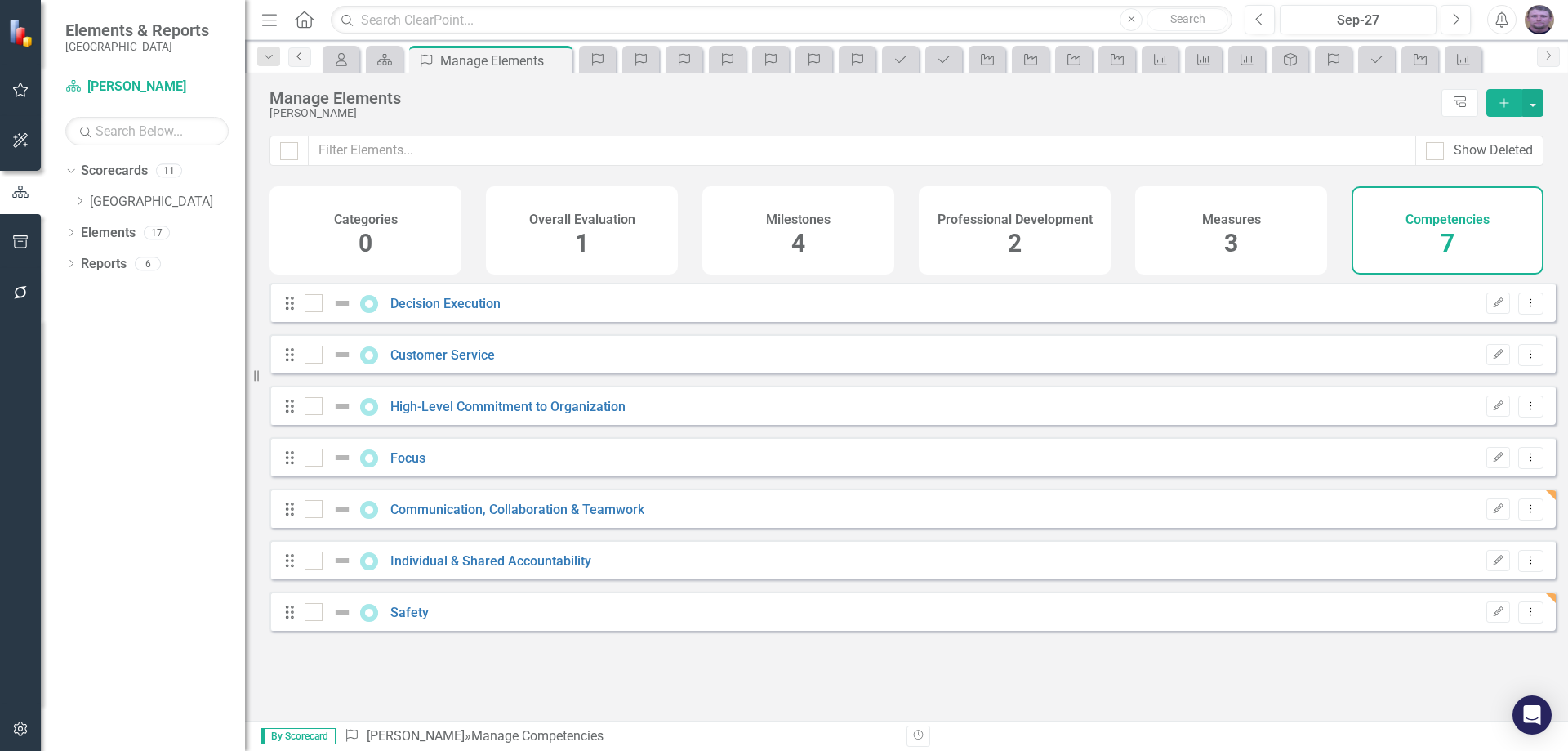
checkbox input "false"
click at [298, 57] on icon at bounding box center [298, 56] width 4 height 8
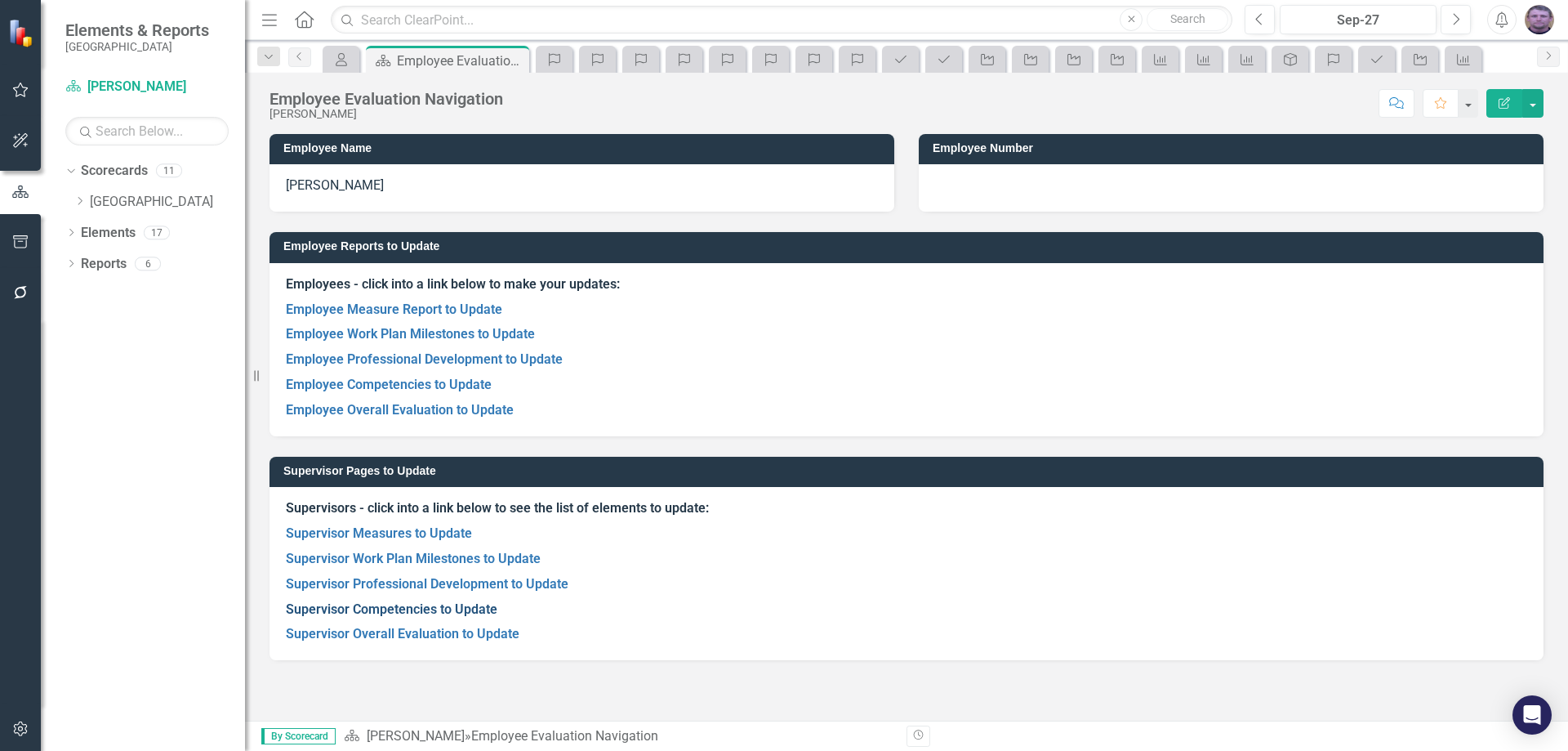
click at [382, 611] on link "Supervisor Competencies to Update" at bounding box center [392, 609] width 212 height 16
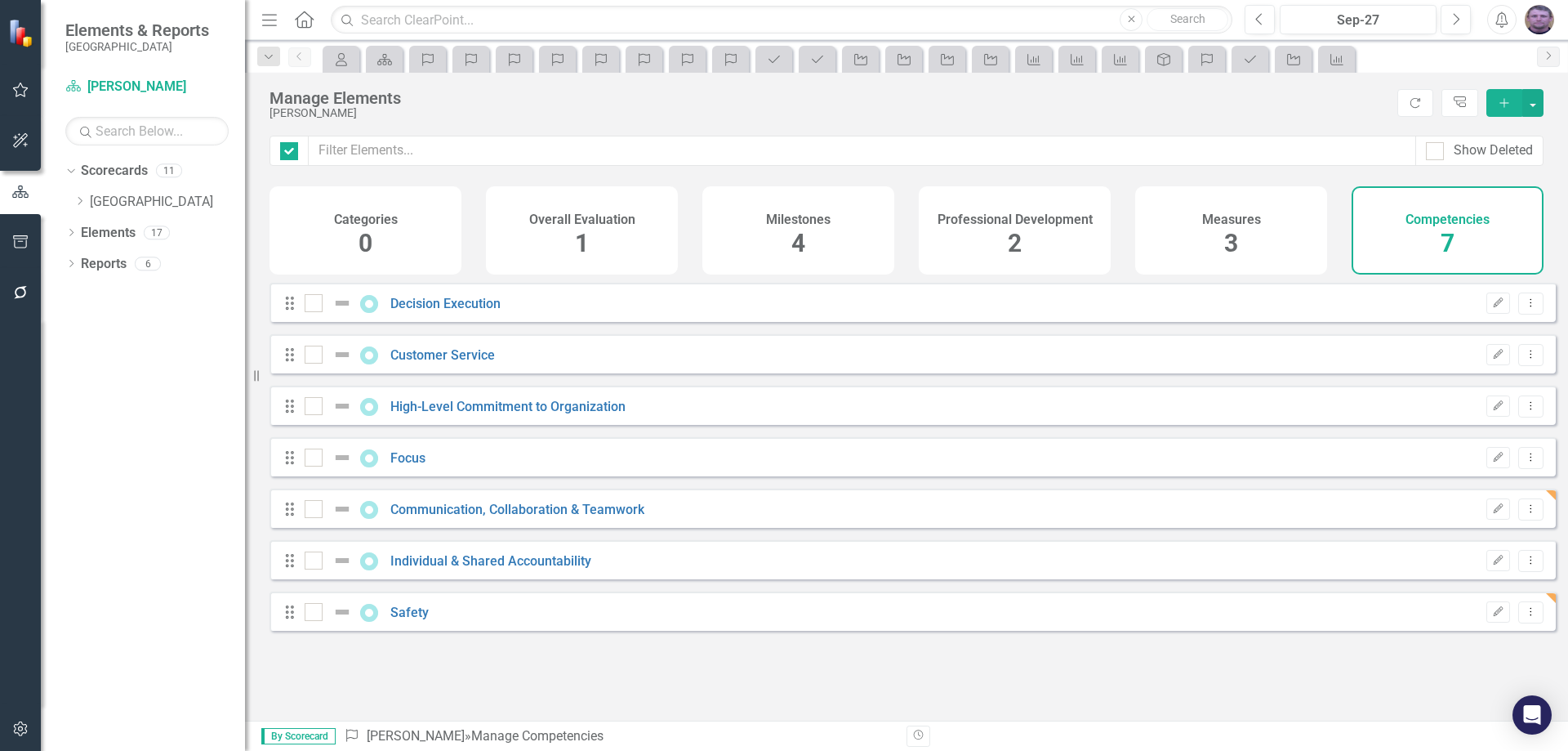
checkbox input "false"
click at [301, 61] on link "Previous" at bounding box center [299, 57] width 23 height 20
click at [301, 66] on link "Previous" at bounding box center [299, 57] width 23 height 20
click at [300, 62] on link "Previous" at bounding box center [299, 57] width 23 height 20
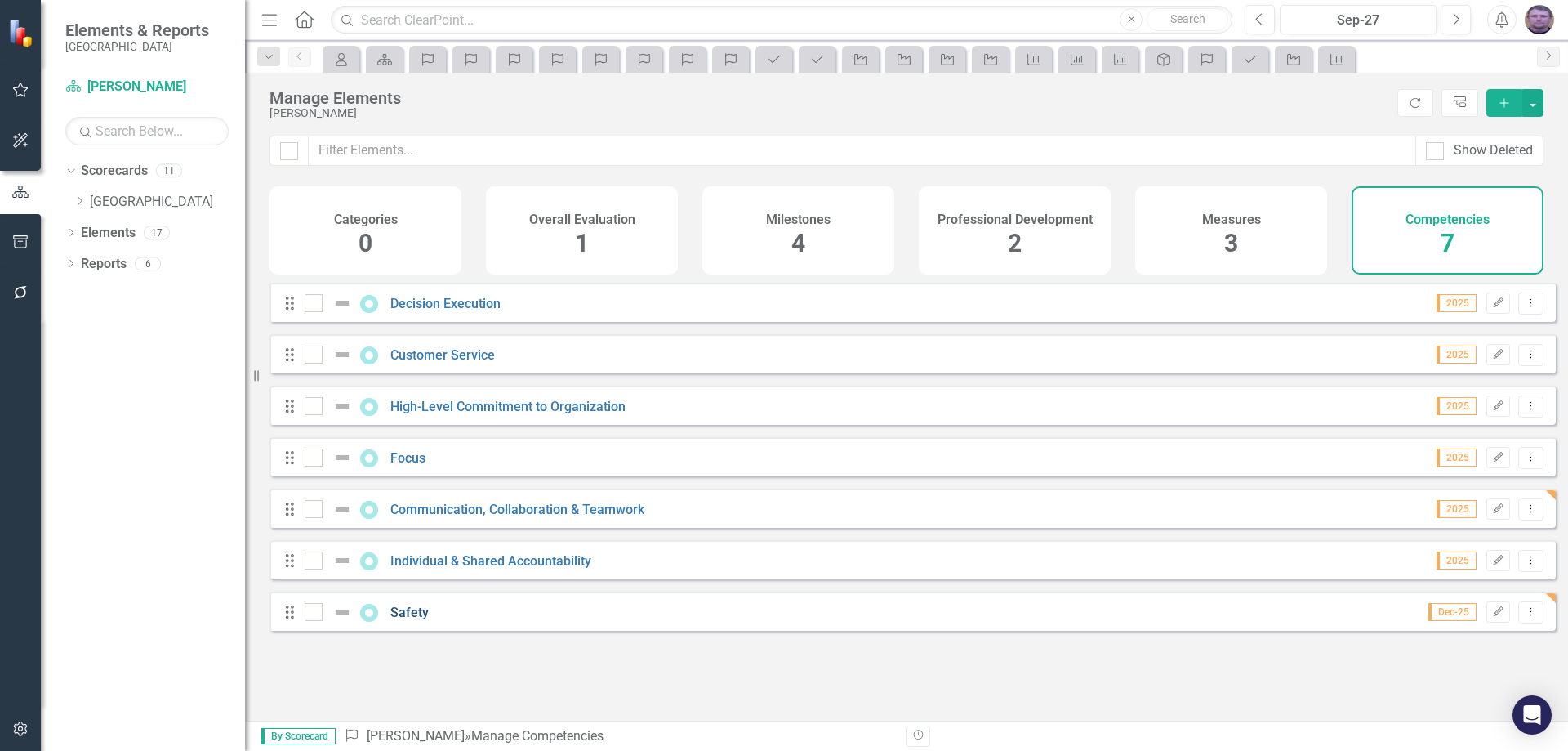
click at [419, 620] on link "Safety" at bounding box center [409, 612] width 38 height 16
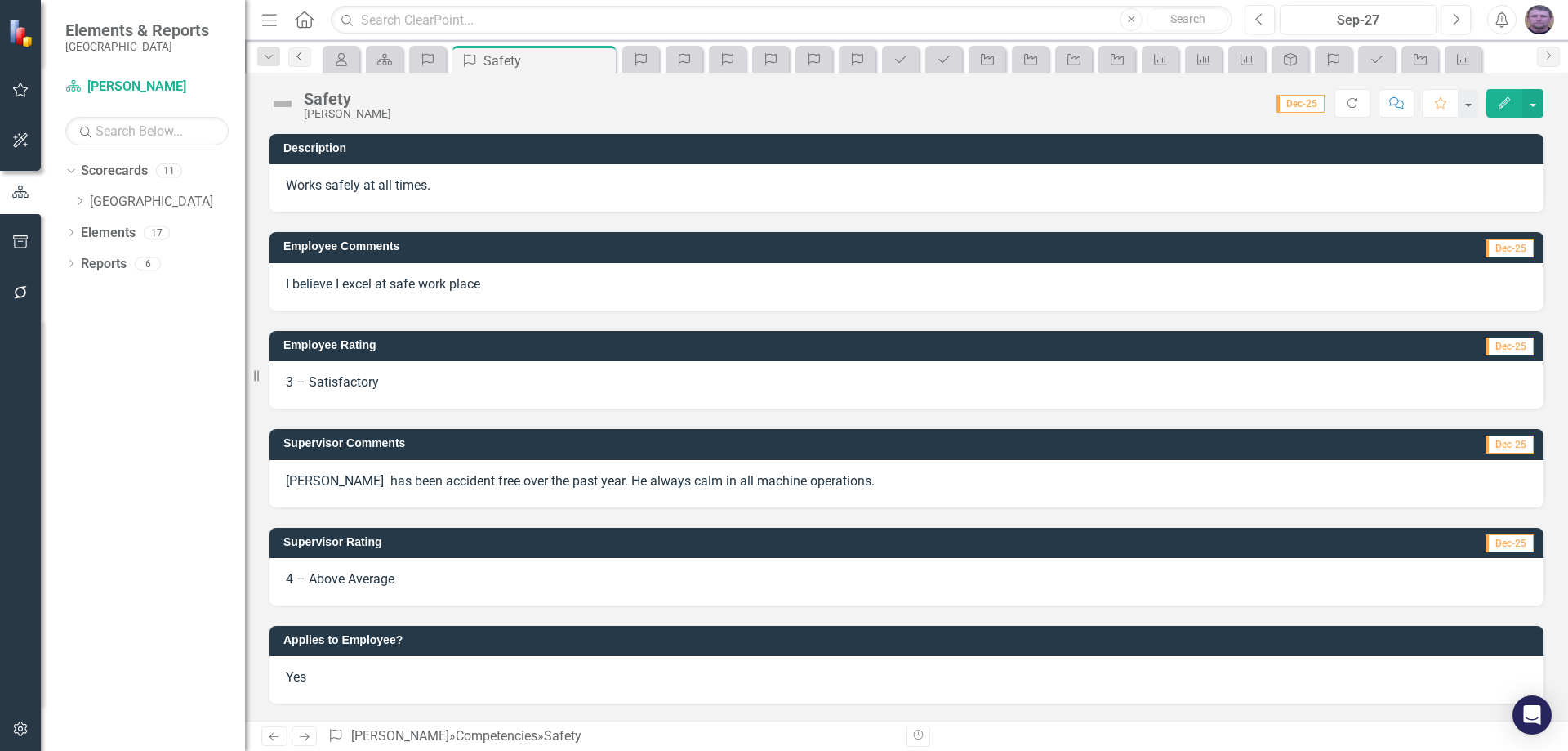
click at [303, 65] on link "Previous" at bounding box center [299, 57] width 23 height 20
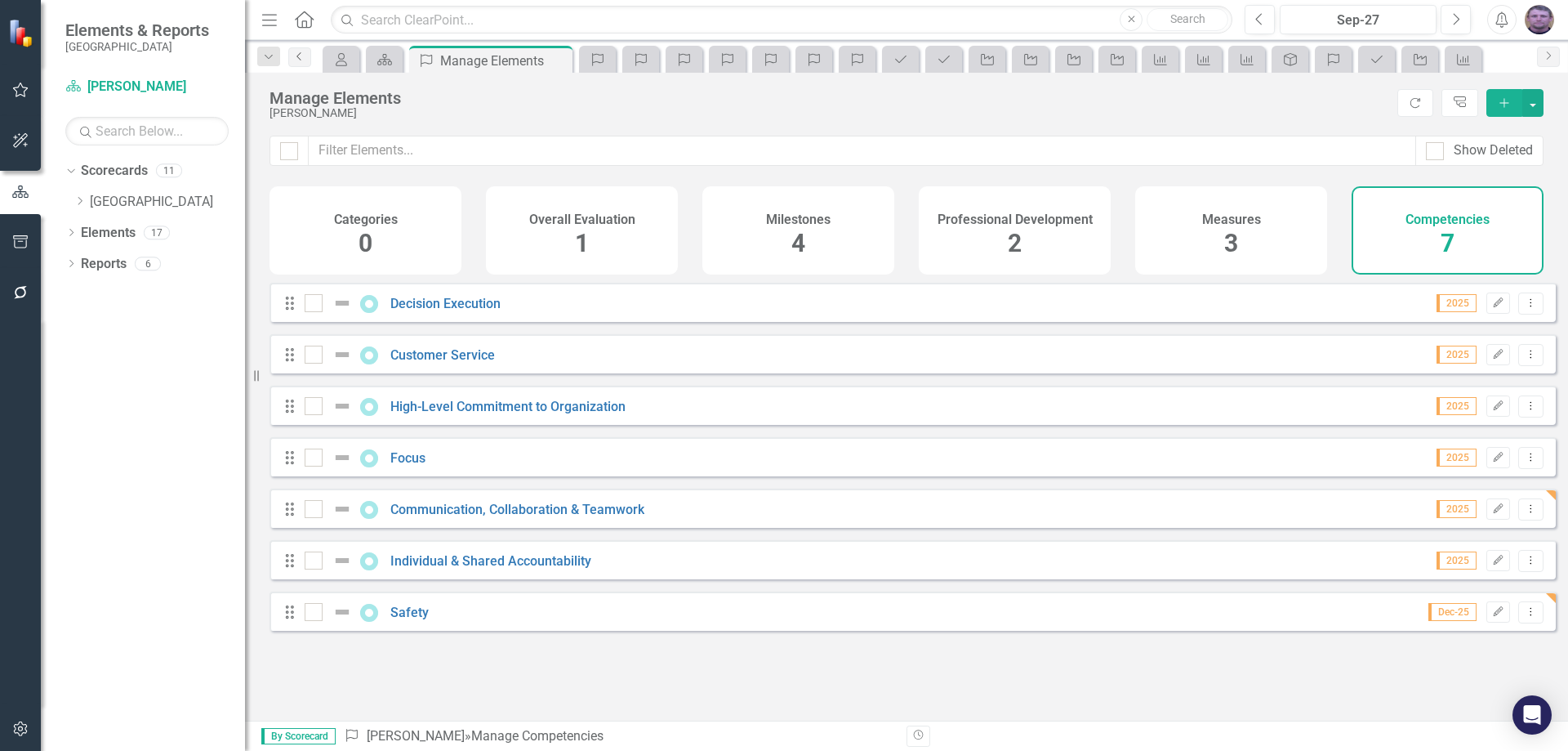
click at [303, 63] on link "Previous" at bounding box center [299, 57] width 23 height 20
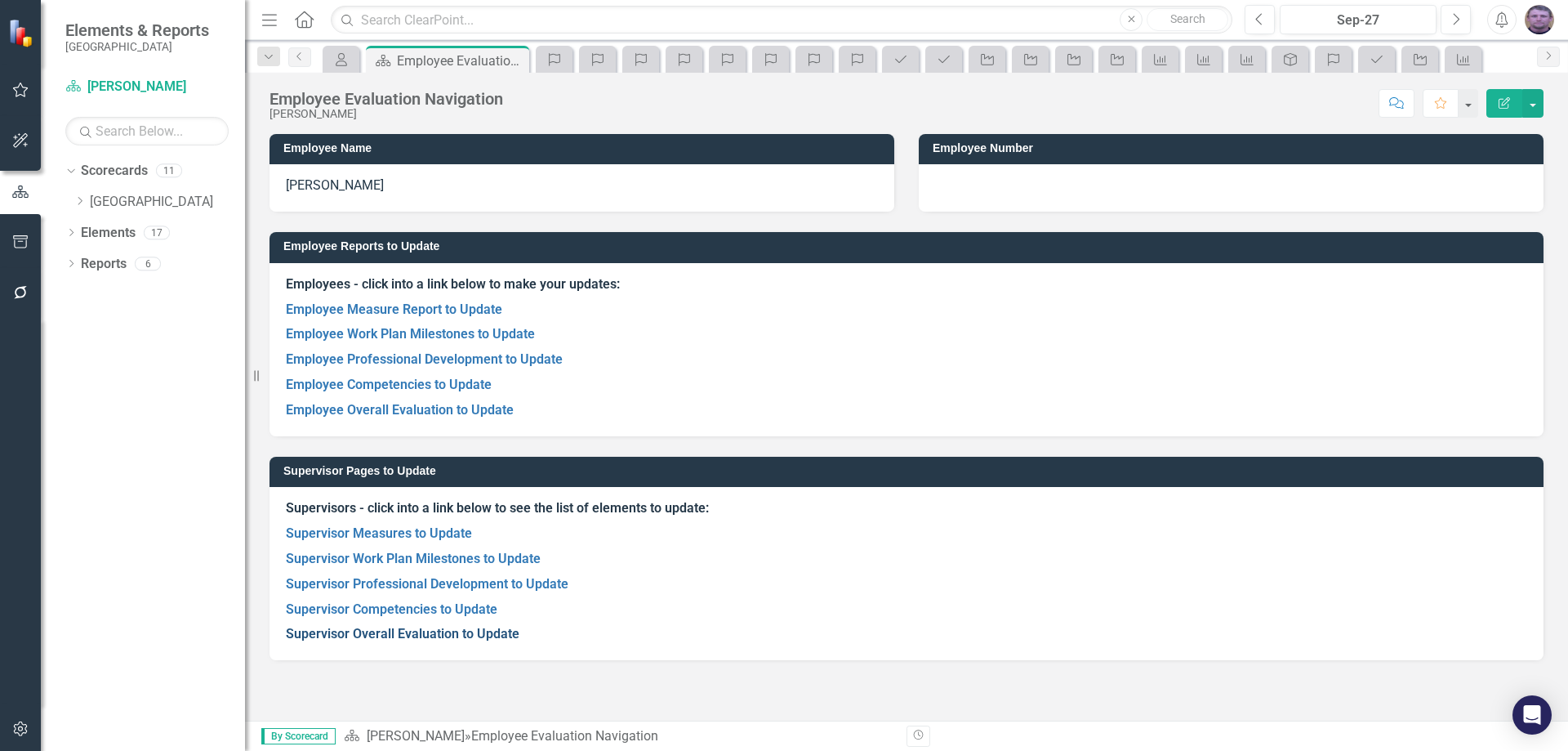
click at [399, 633] on link "Supervisor Overall Evaluation to Update" at bounding box center [403, 634] width 234 height 16
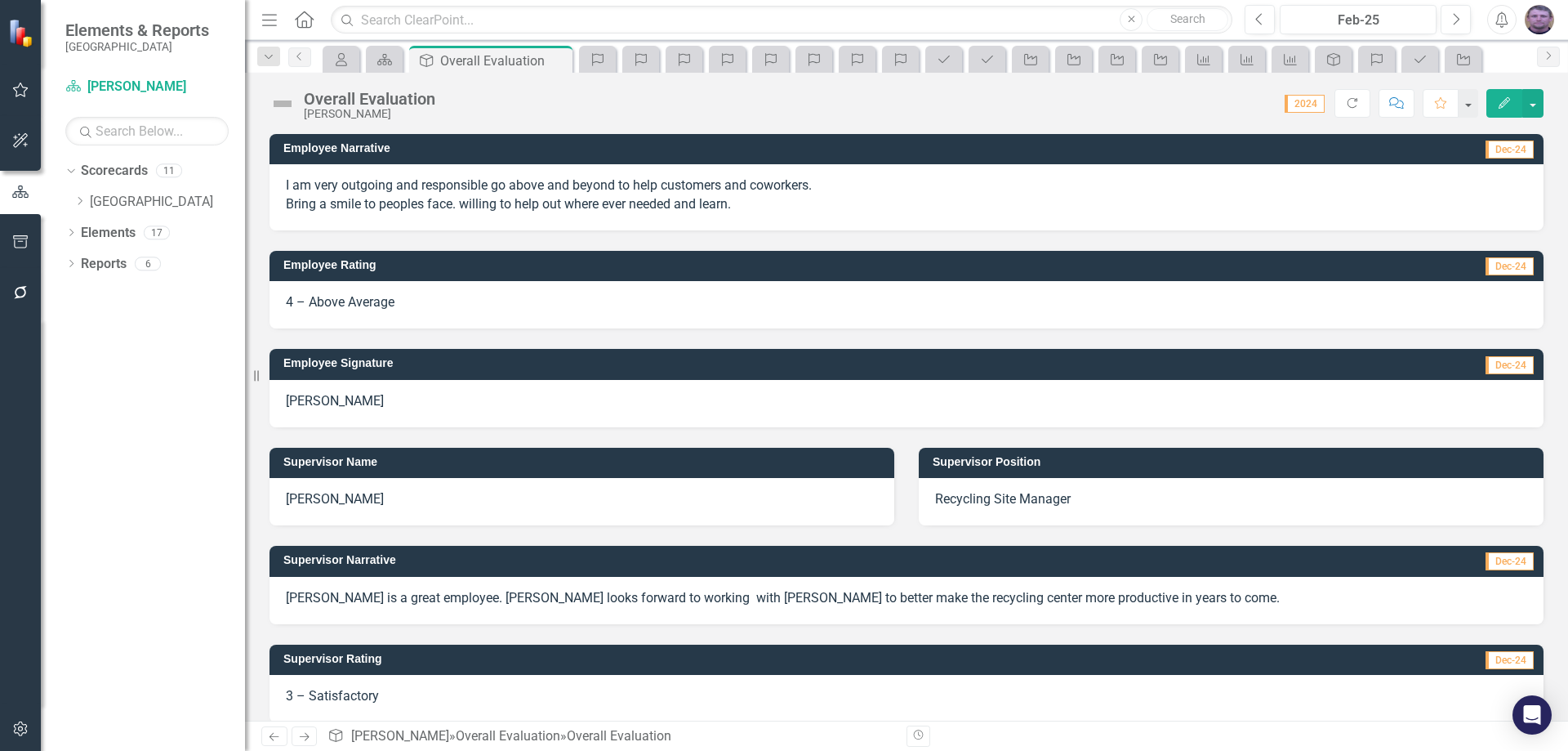
click at [332, 692] on span "3 – Satisfactory" at bounding box center [332, 696] width 93 height 16
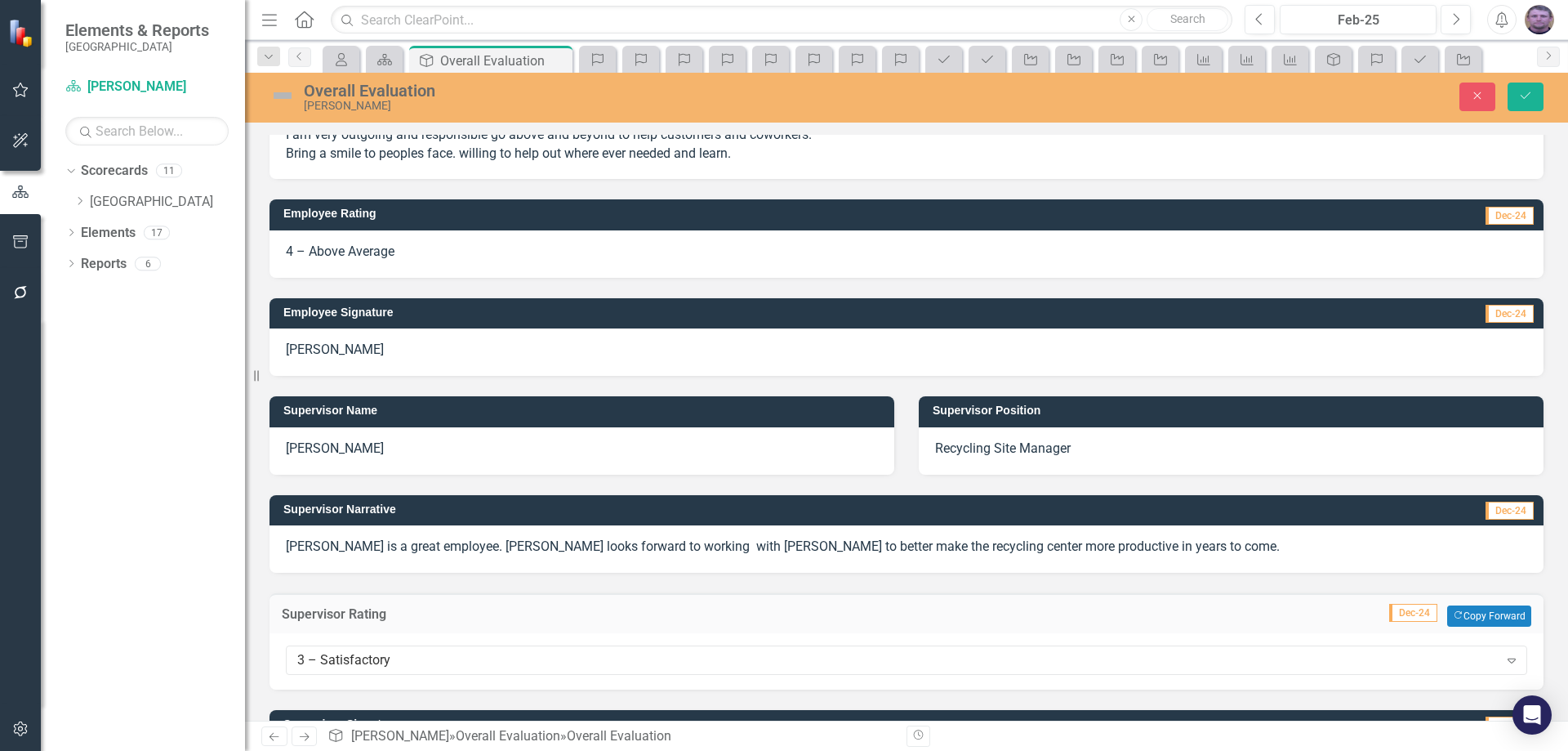
scroll to position [82, 0]
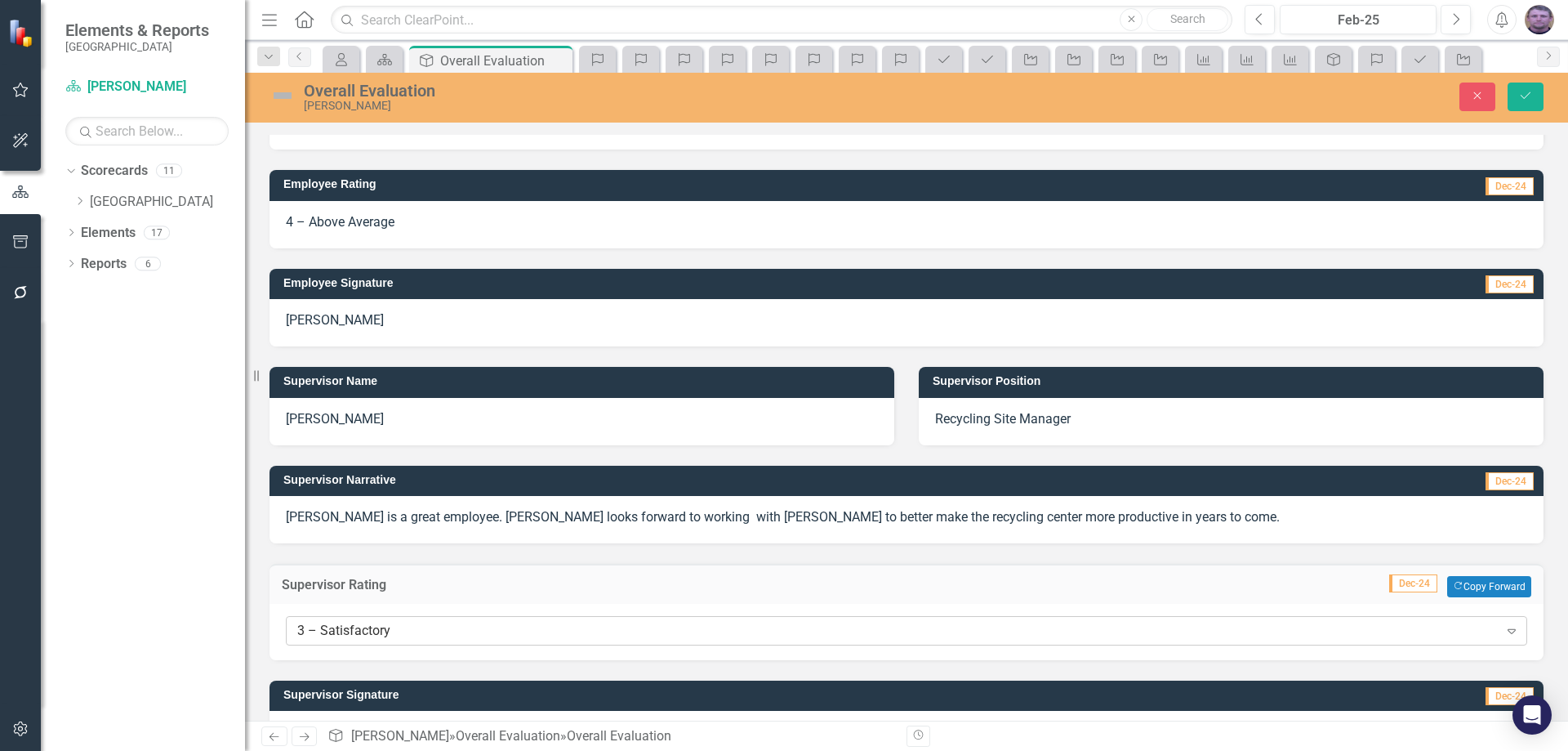
click at [335, 628] on div "3 – Satisfactory" at bounding box center [897, 630] width 1201 height 19
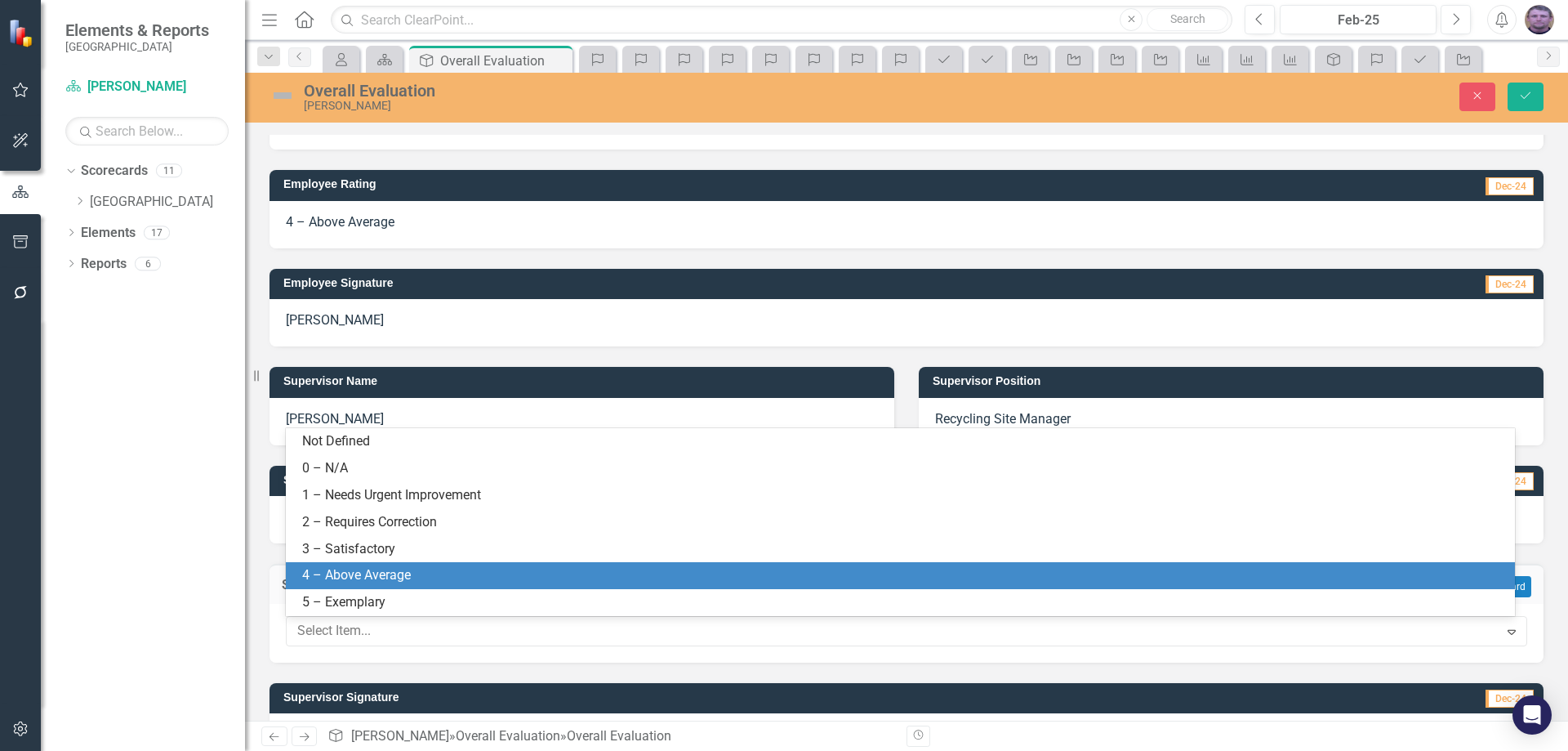
click at [348, 568] on div "4 – Above Average" at bounding box center [903, 575] width 1203 height 19
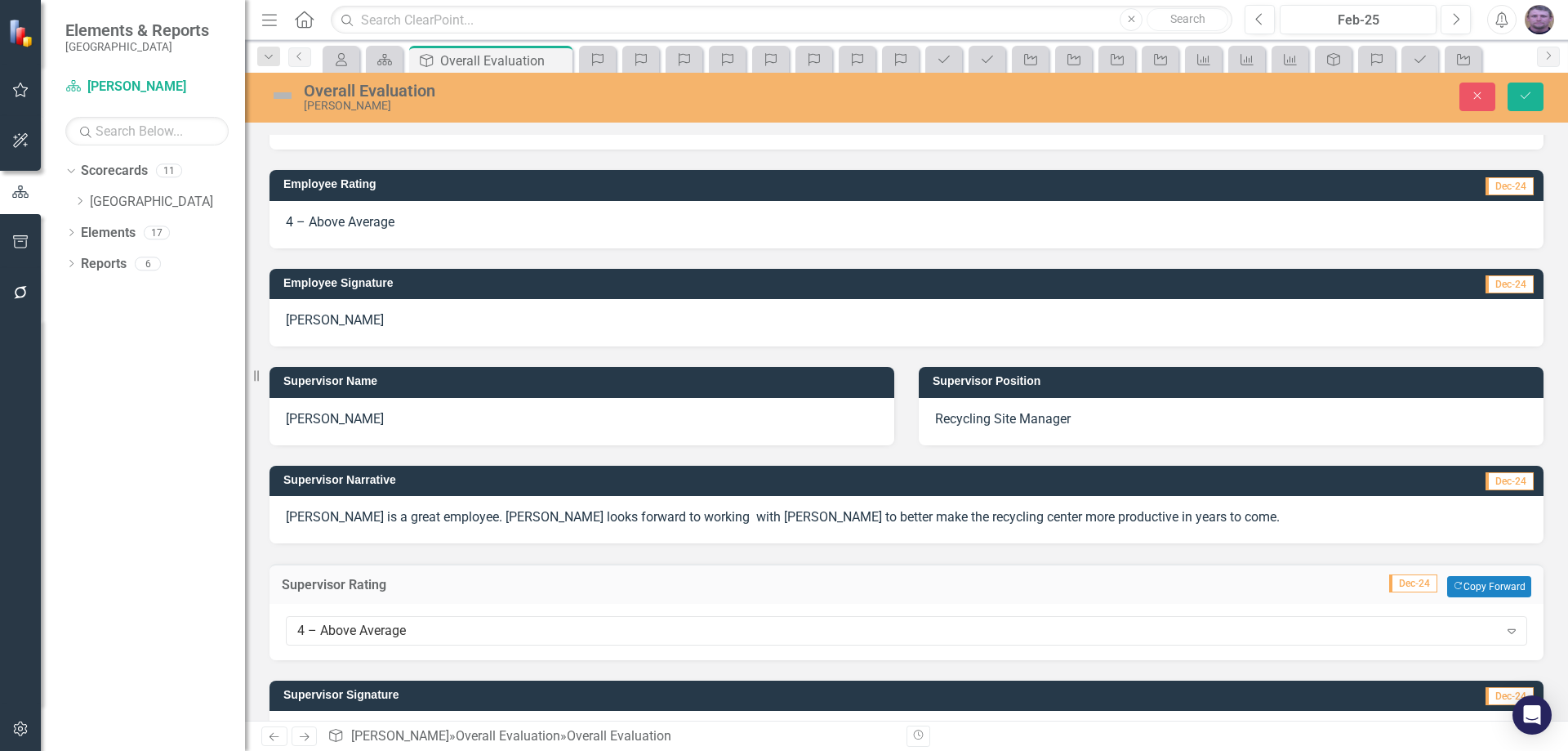
click at [1089, 519] on p "[PERSON_NAME] is a great employee. [PERSON_NAME] looks forward to working with …" at bounding box center [906, 517] width 1241 height 19
click at [1044, 515] on p "[PERSON_NAME] is a great employee. [PERSON_NAME] looks forward to working with …" at bounding box center [906, 517] width 1241 height 19
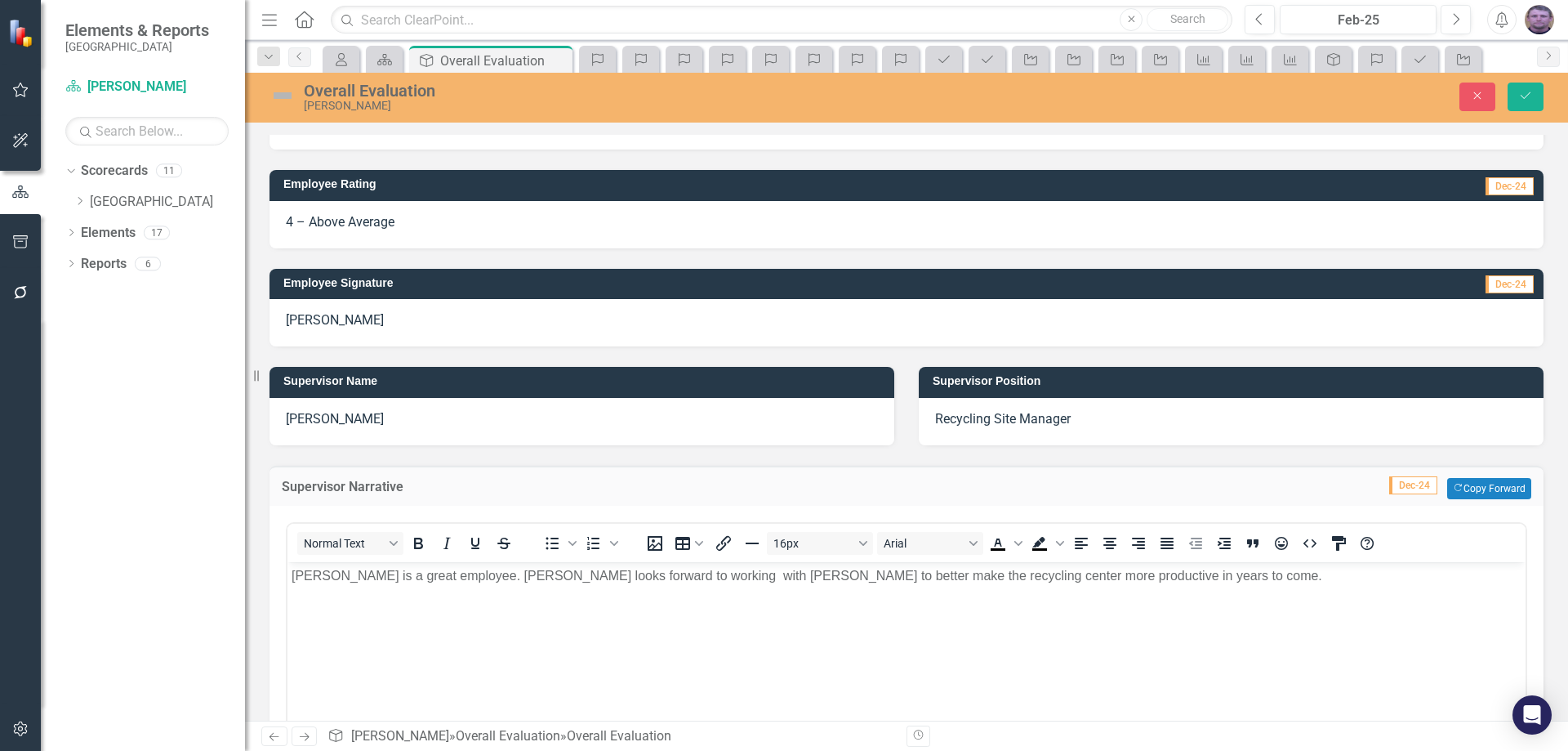
scroll to position [0, 0]
click at [1102, 578] on p "[PERSON_NAME] is a great employee. [PERSON_NAME] looks forward to working with …" at bounding box center [907, 575] width 1230 height 20
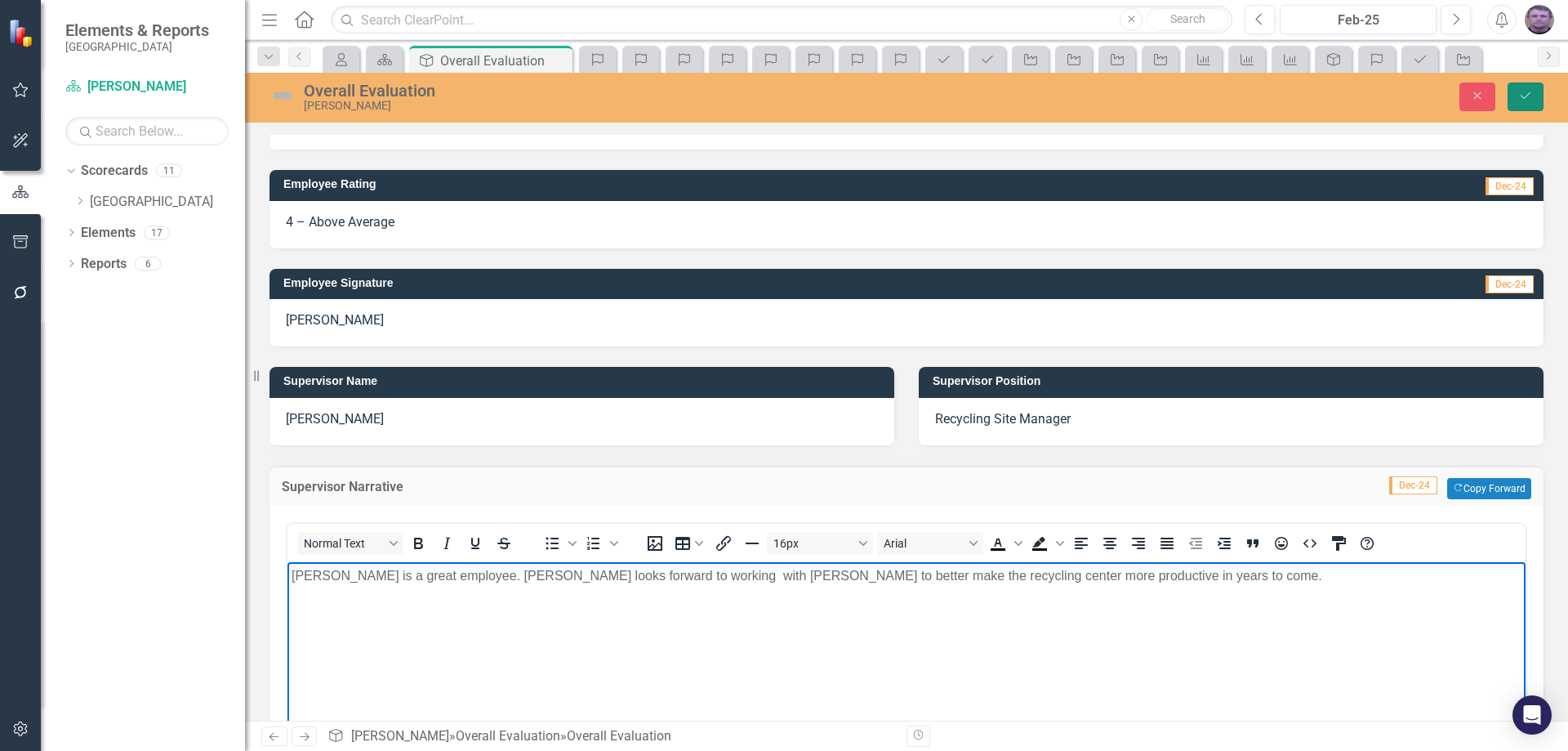
click at [1527, 90] on icon "Save" at bounding box center [1525, 95] width 15 height 11
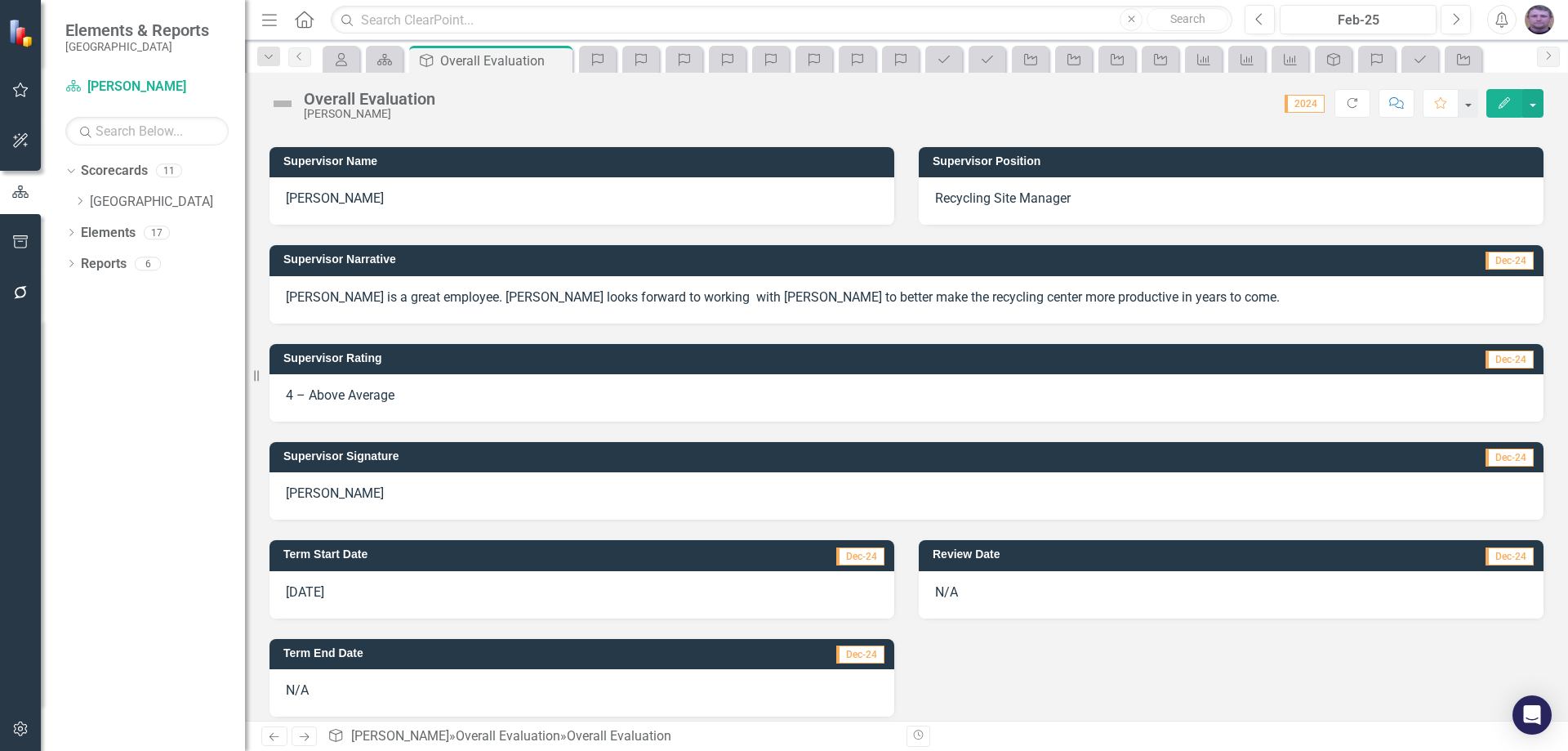
scroll to position [313, 0]
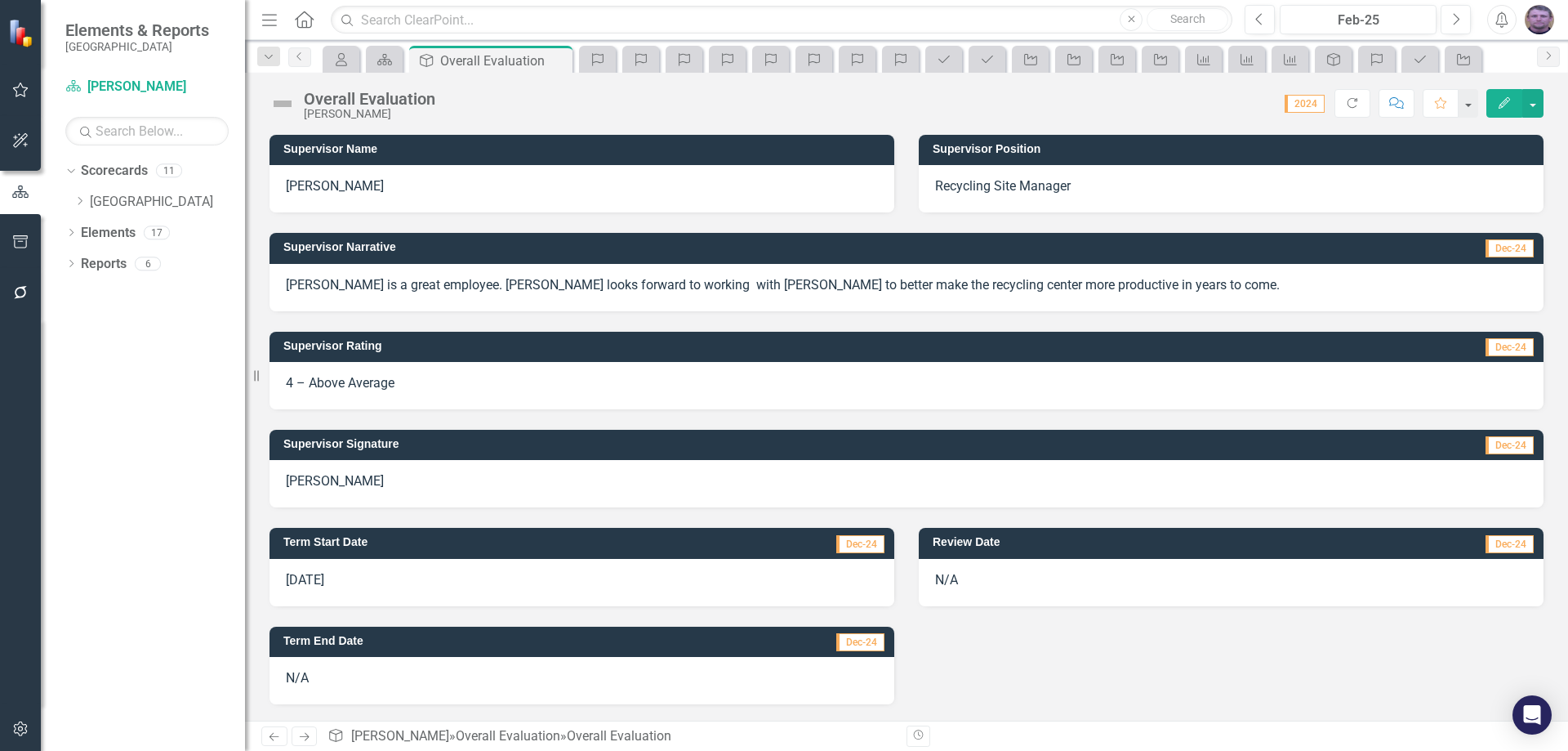
click at [319, 576] on span "[DATE]" at bounding box center [305, 580] width 38 height 16
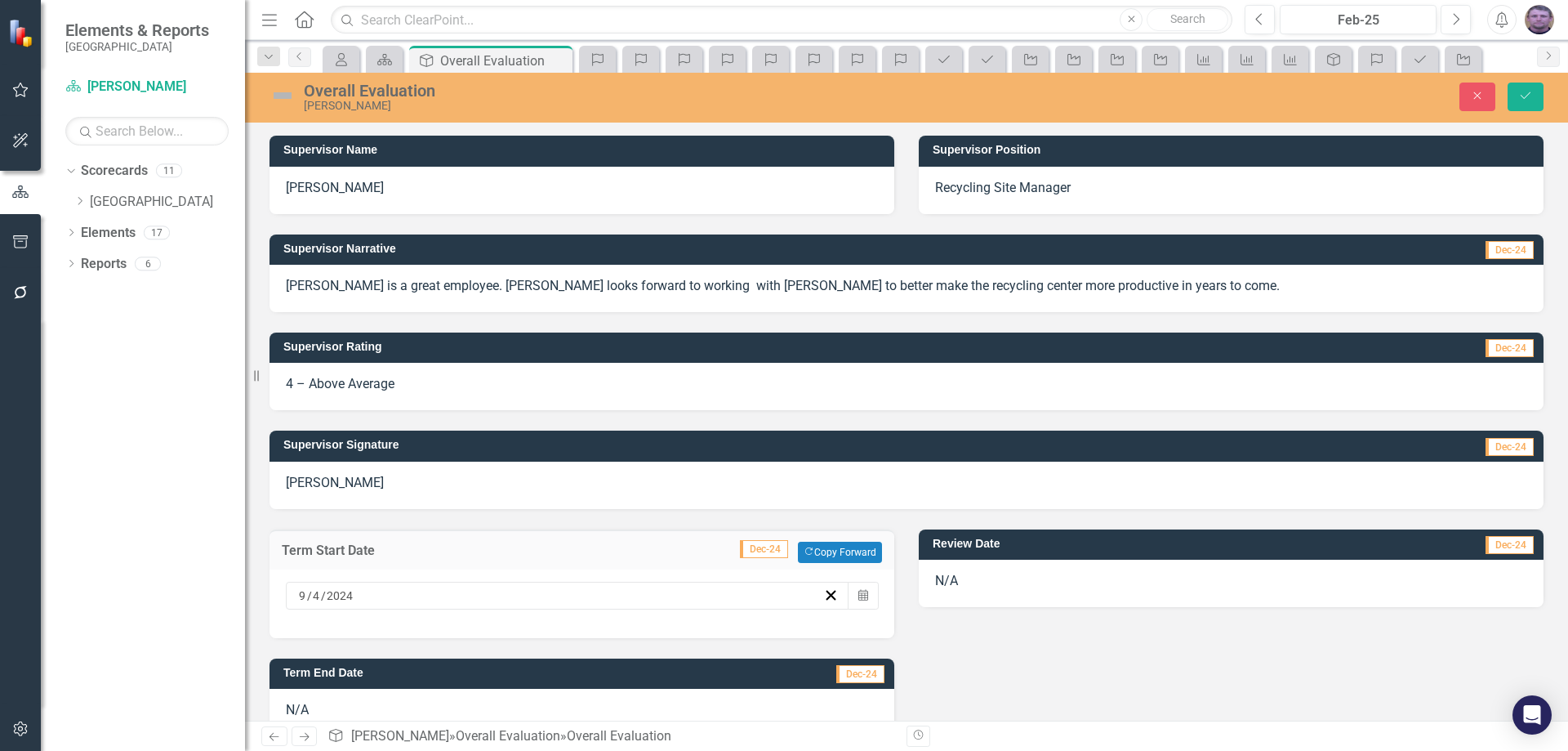
click at [753, 549] on span "Dec-24" at bounding box center [764, 549] width 48 height 18
click at [860, 599] on icon "Calendar" at bounding box center [863, 595] width 10 height 11
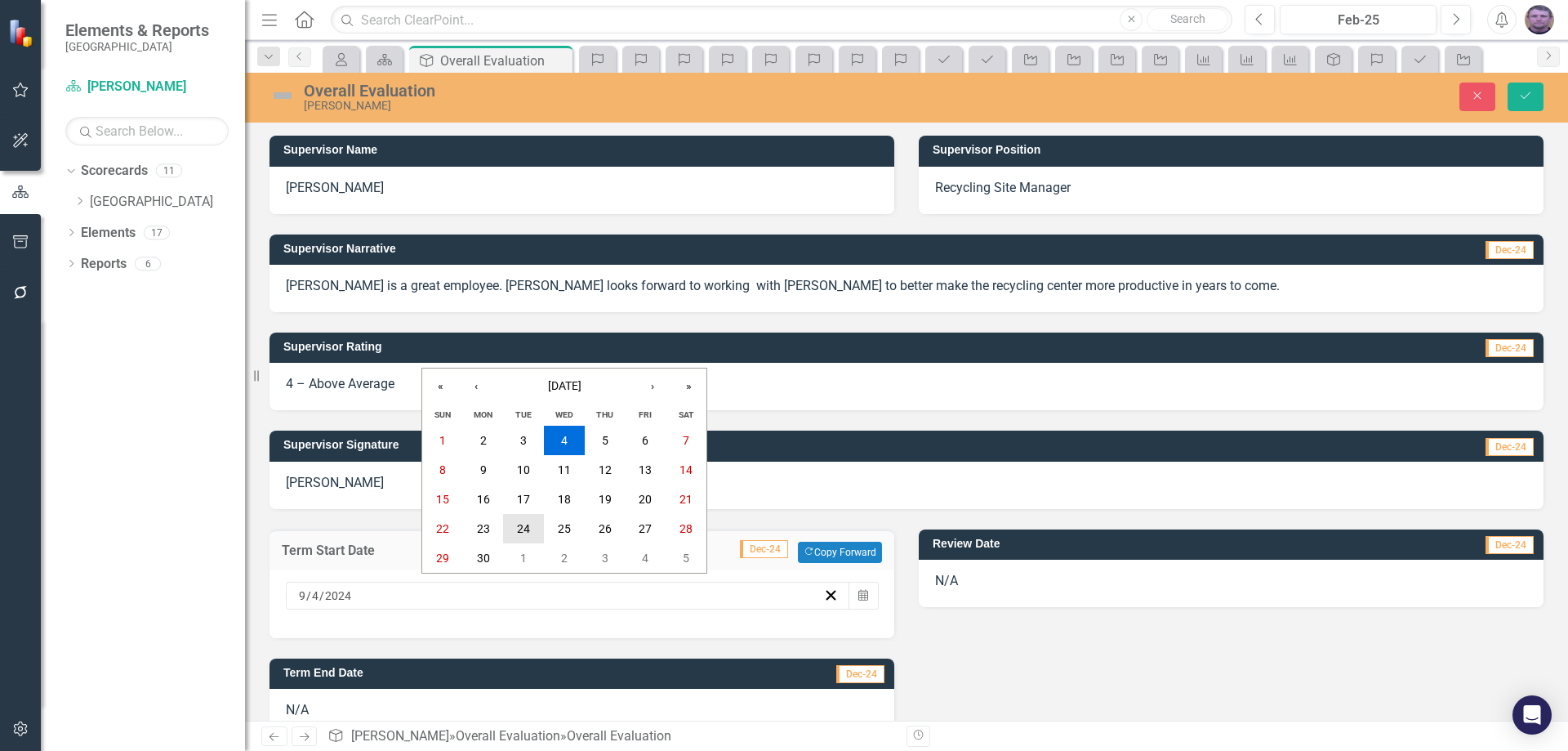
click at [524, 522] on abbr "24" at bounding box center [523, 528] width 13 height 13
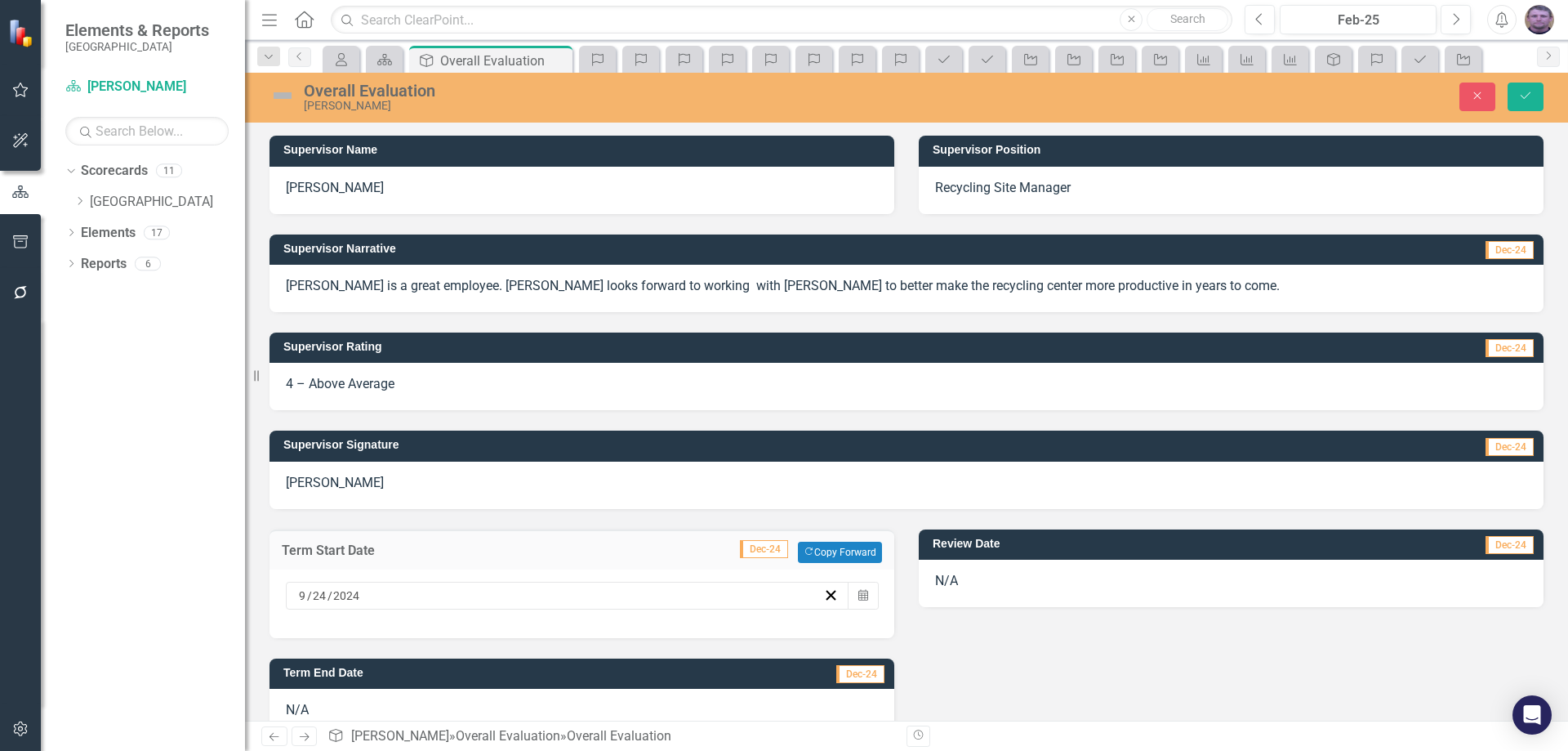
click at [949, 581] on div "N/A" at bounding box center [1231, 582] width 625 height 47
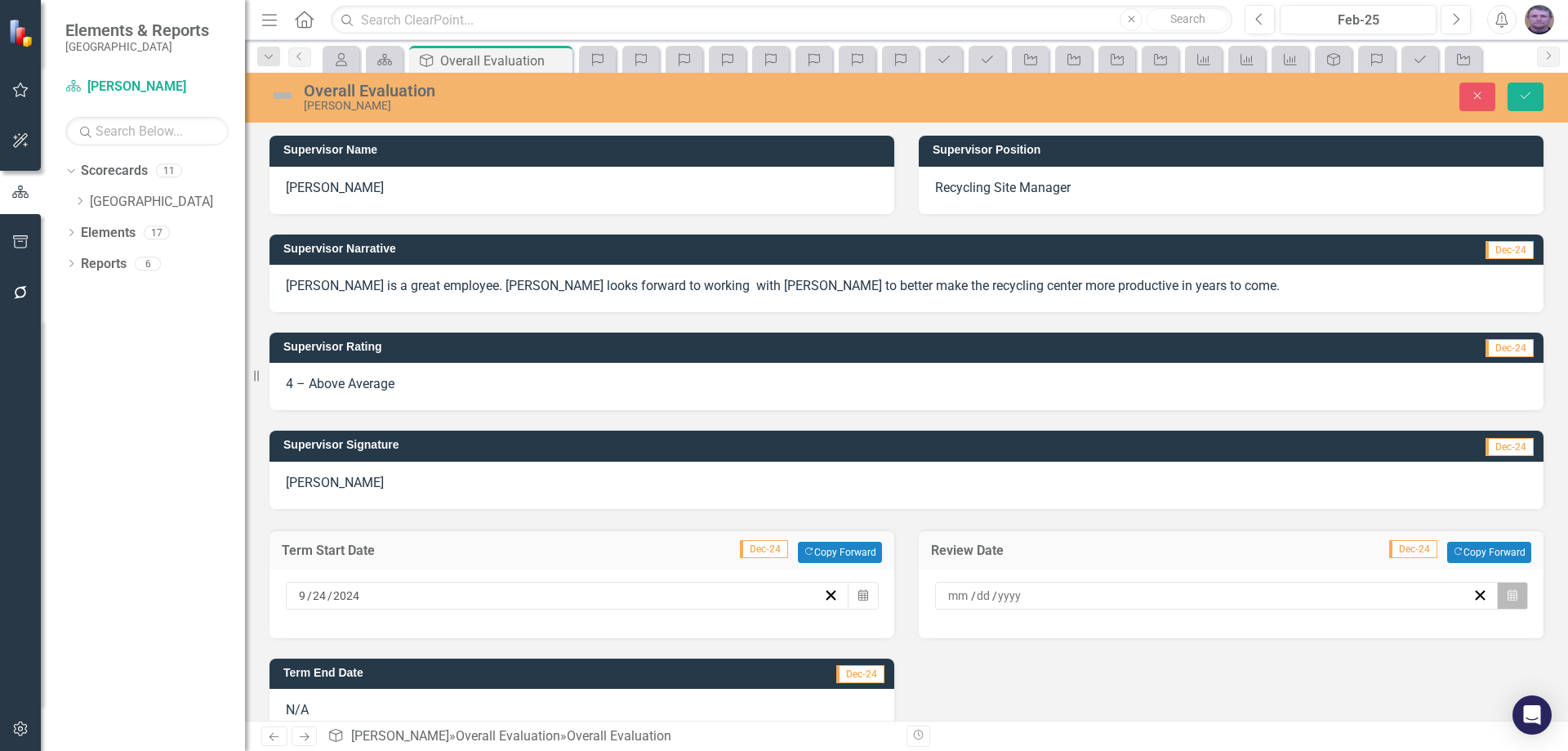
click at [1508, 596] on icon "Calendar" at bounding box center [1513, 595] width 10 height 11
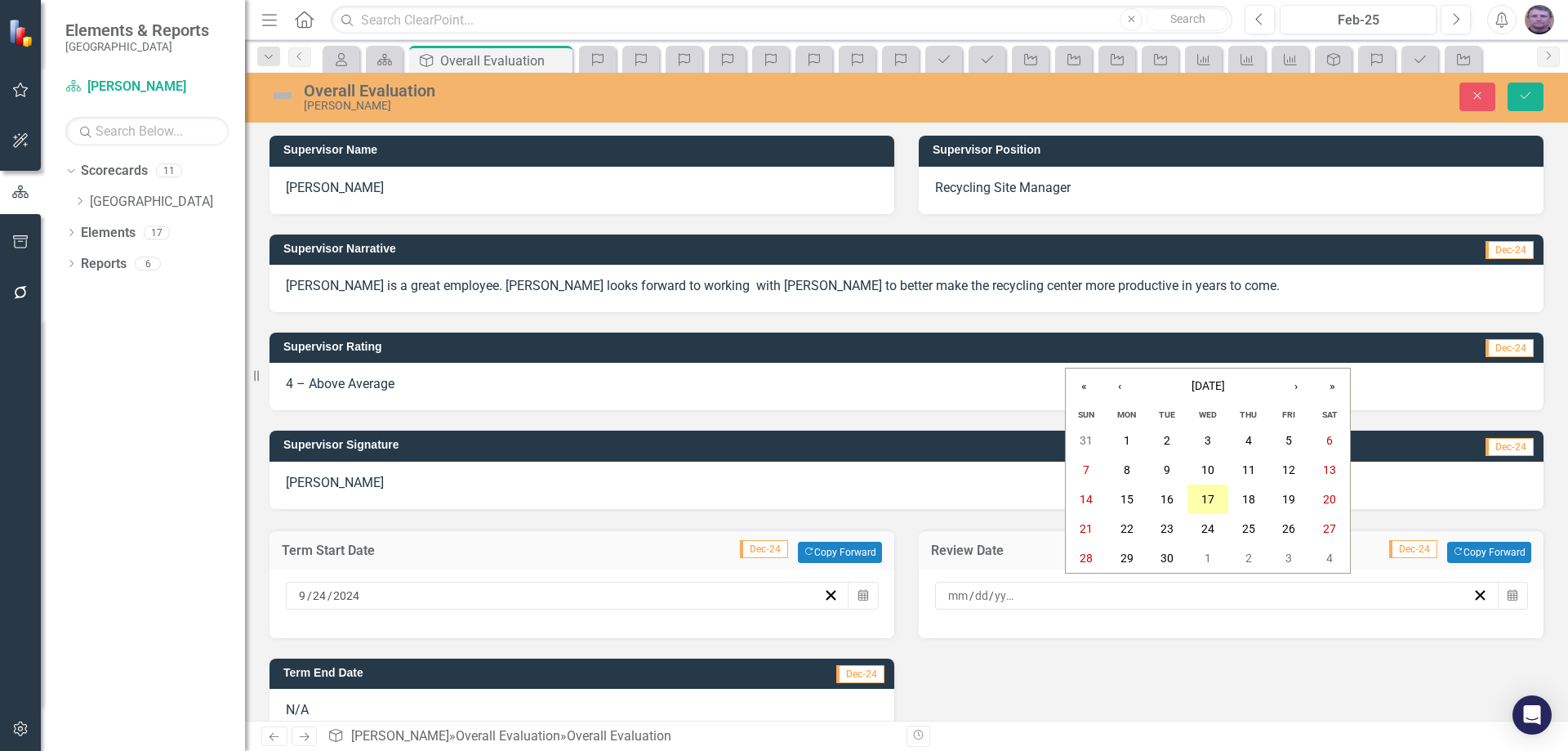
click at [1201, 496] on abbr "17" at bounding box center [1207, 498] width 13 height 13
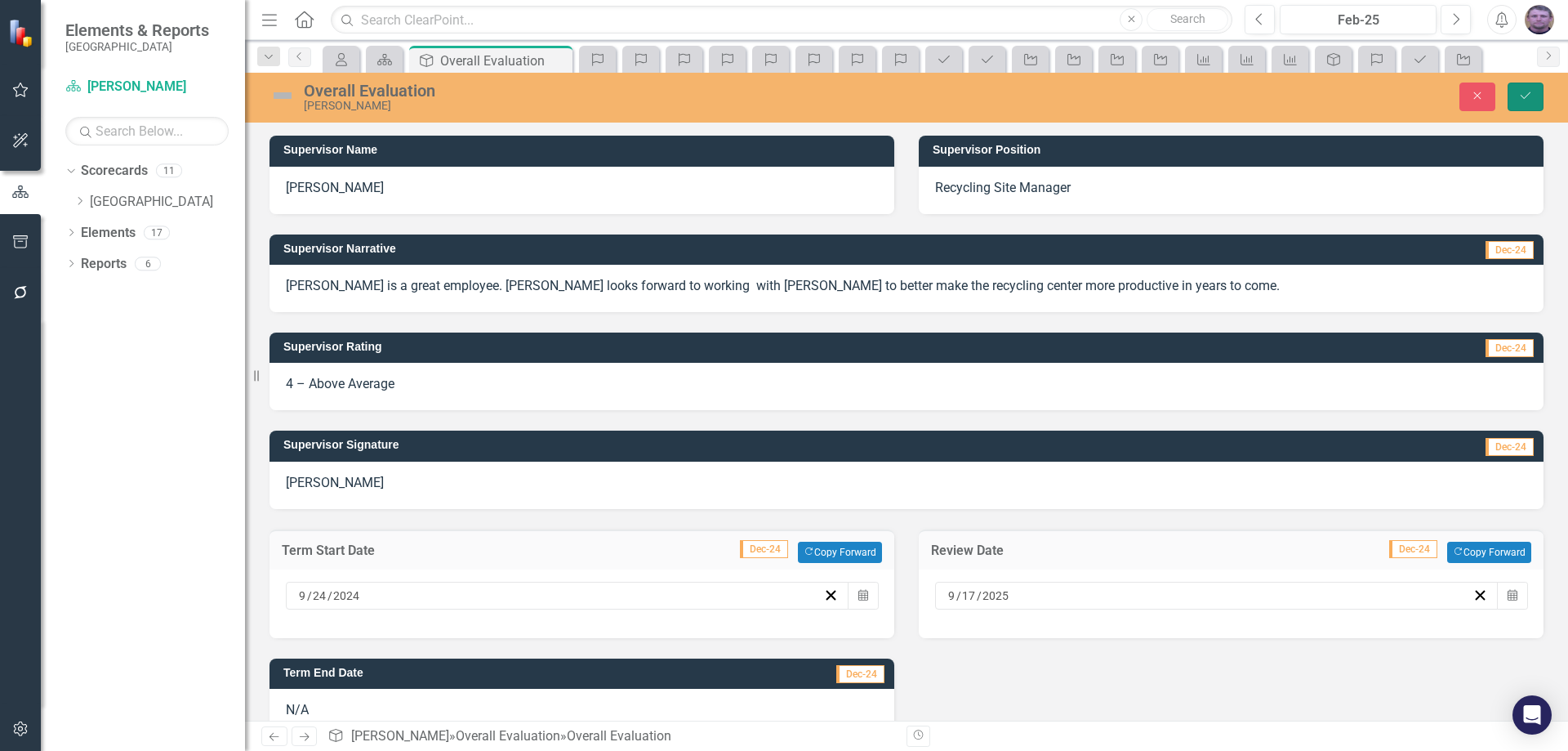
click at [1528, 91] on icon "Save" at bounding box center [1525, 95] width 15 height 11
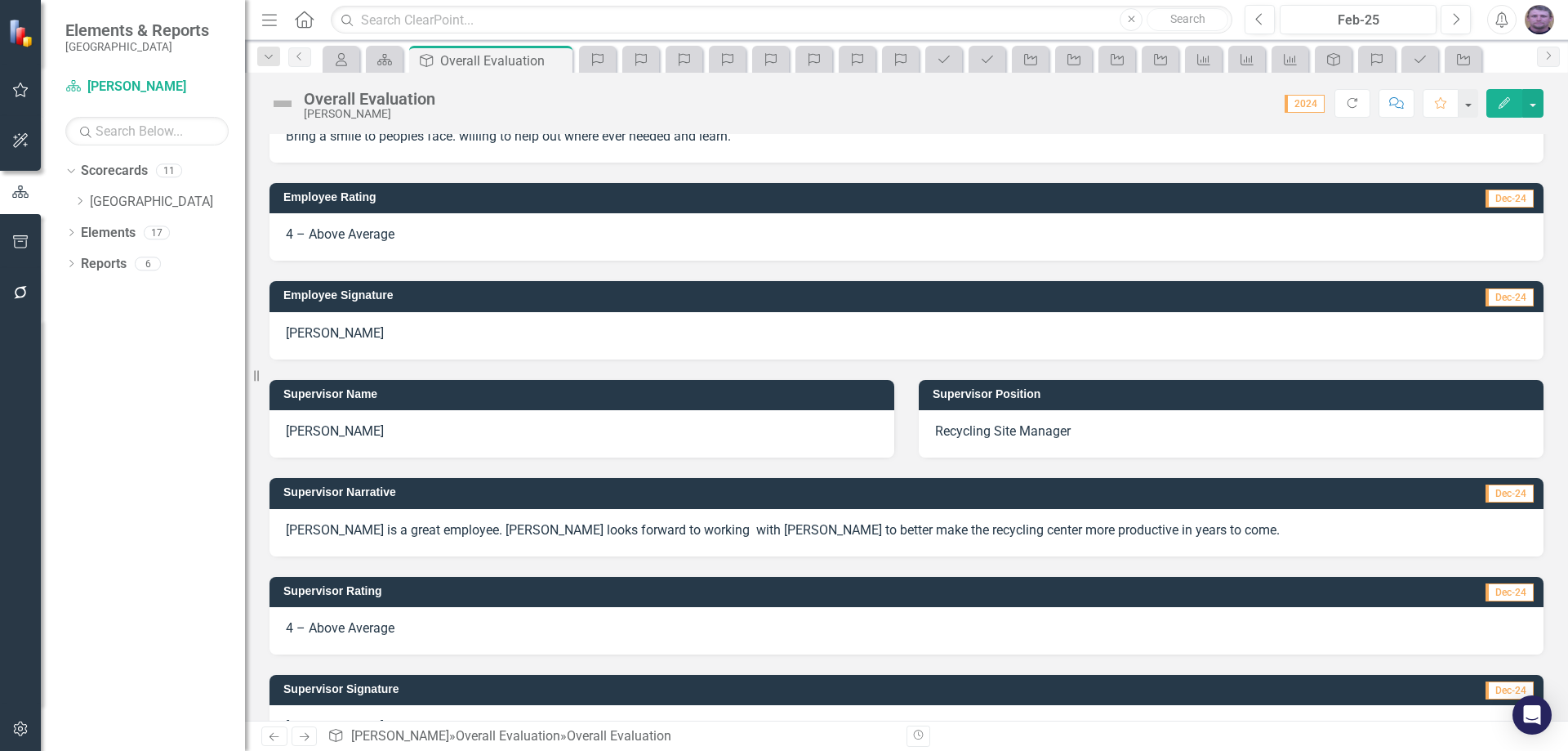
scroll to position [0, 0]
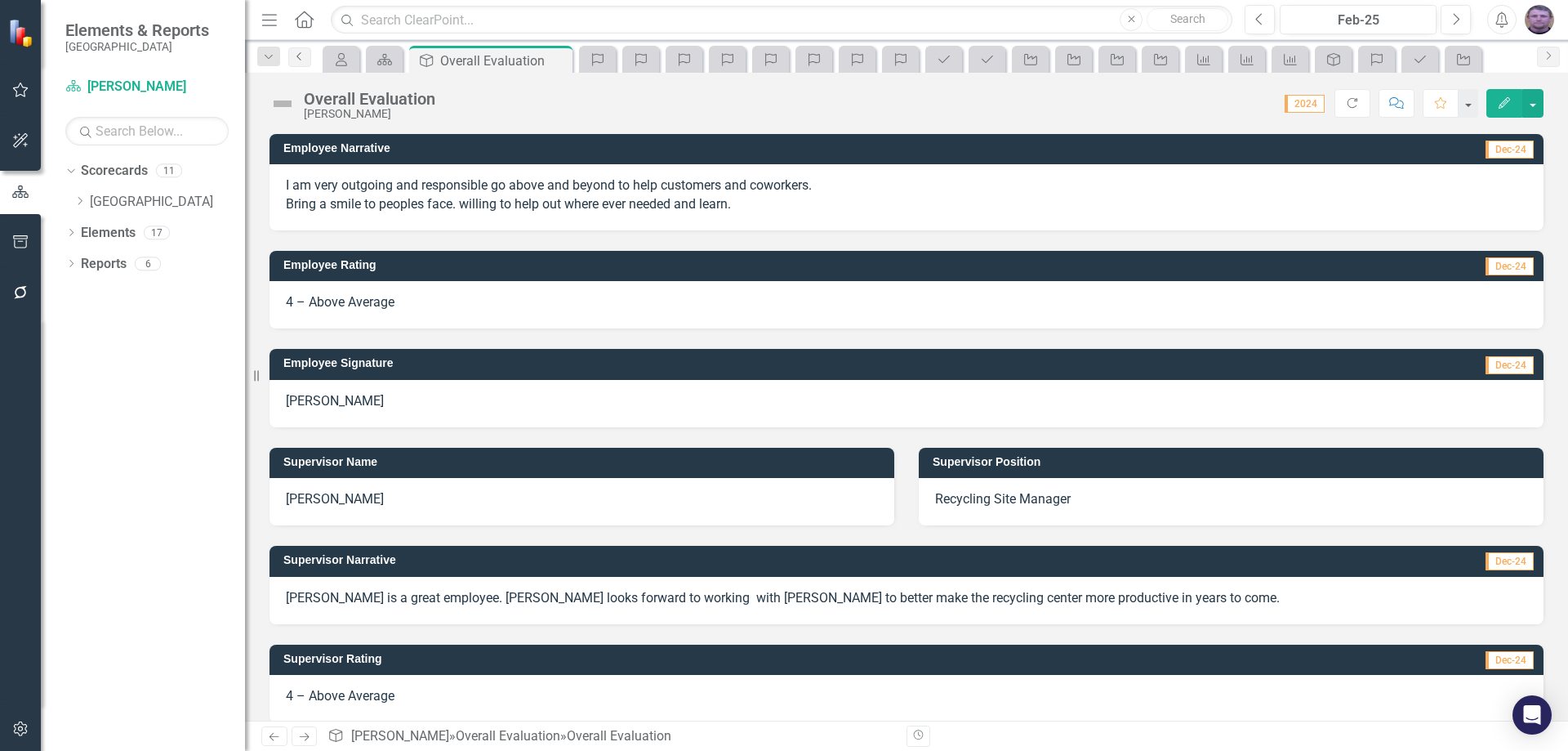
click at [296, 57] on icon "Previous" at bounding box center [299, 56] width 13 height 10
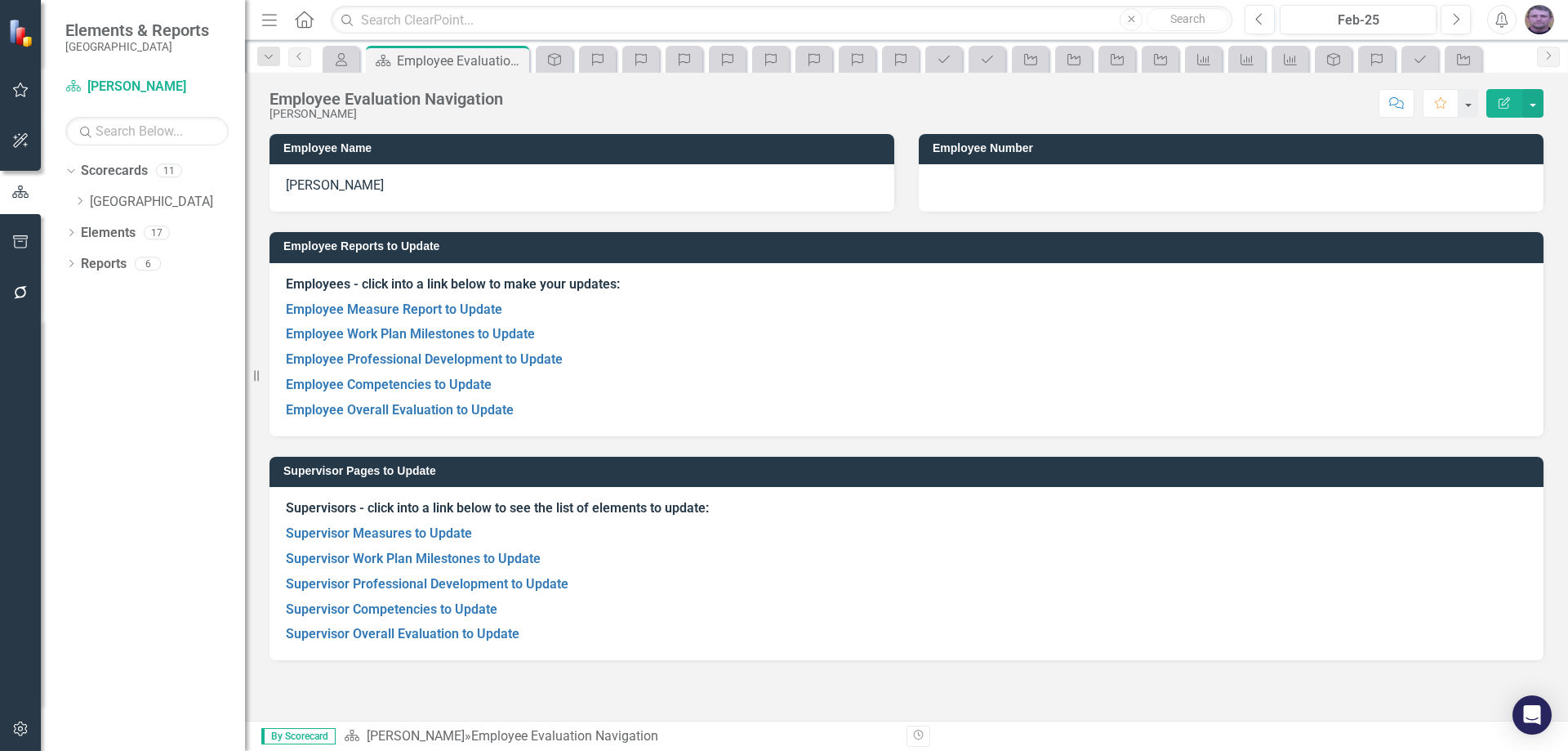
click at [408, 505] on strong "Supervisors - click into a link below to see the list of elements to update:" at bounding box center [497, 508] width 423 height 16
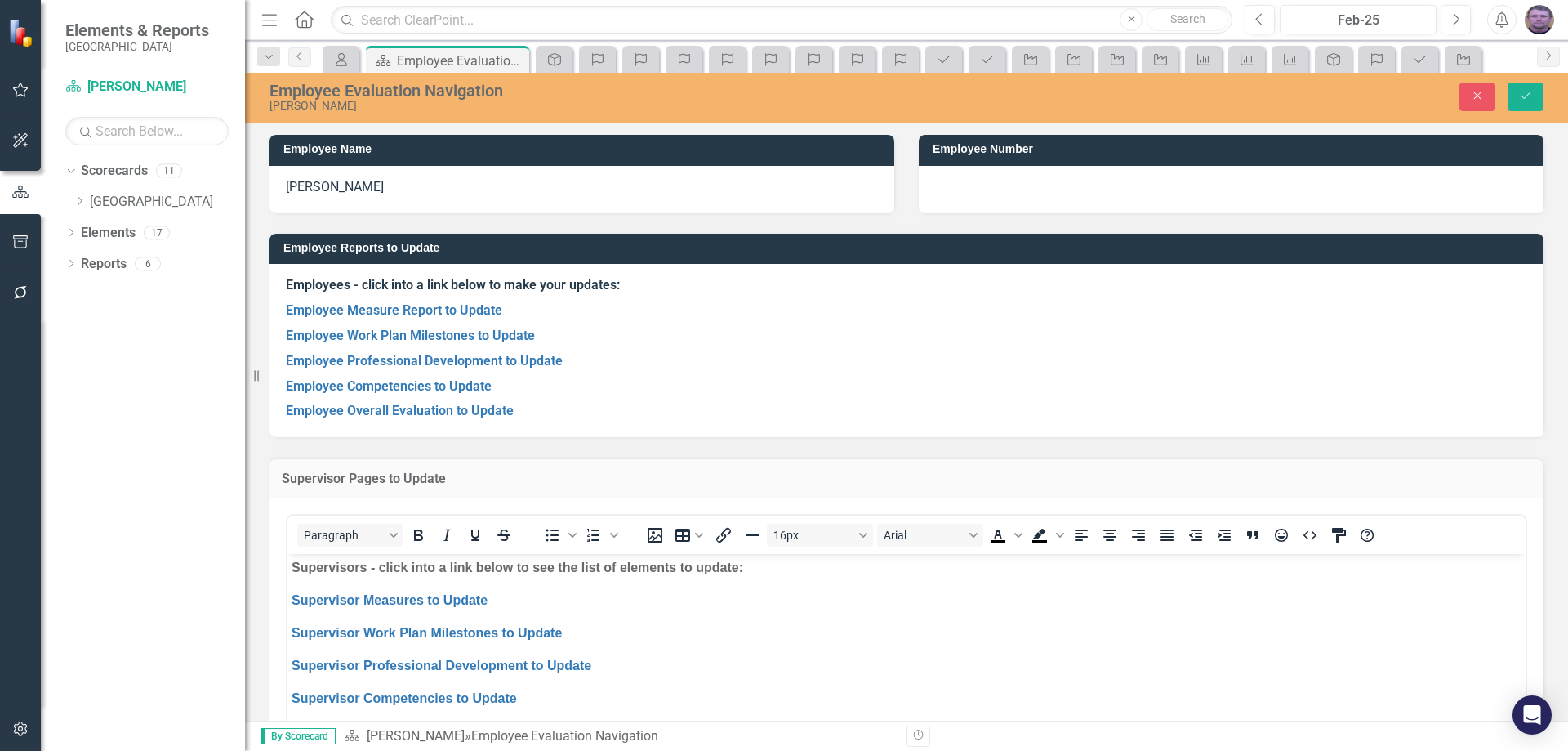
click at [408, 505] on div "<p><strong>Supervisors - click into a link below to see the list of elements to…" at bounding box center [906, 732] width 1274 height 470
click at [1530, 96] on icon "Save" at bounding box center [1525, 95] width 15 height 11
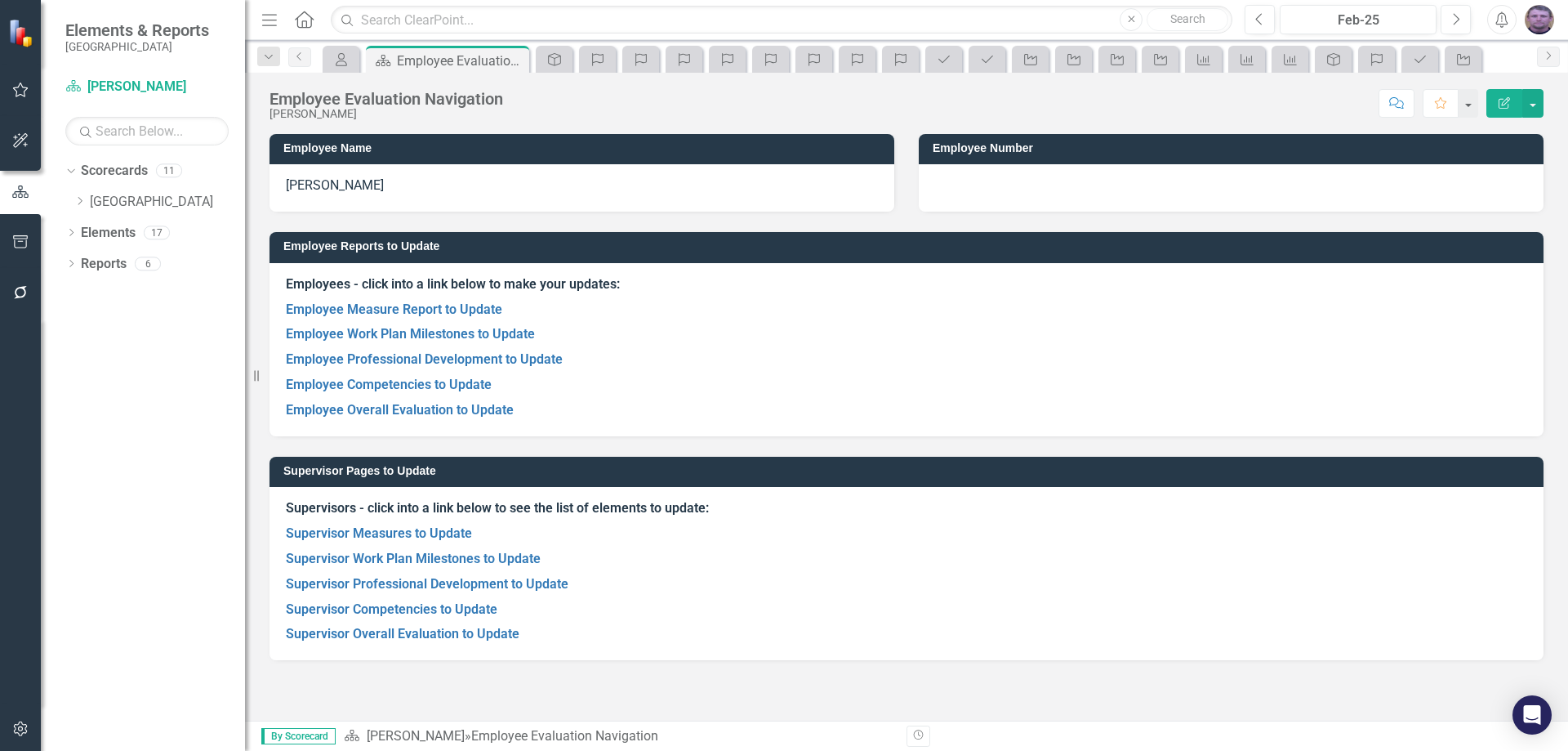
click at [1033, 179] on div at bounding box center [1231, 187] width 625 height 47
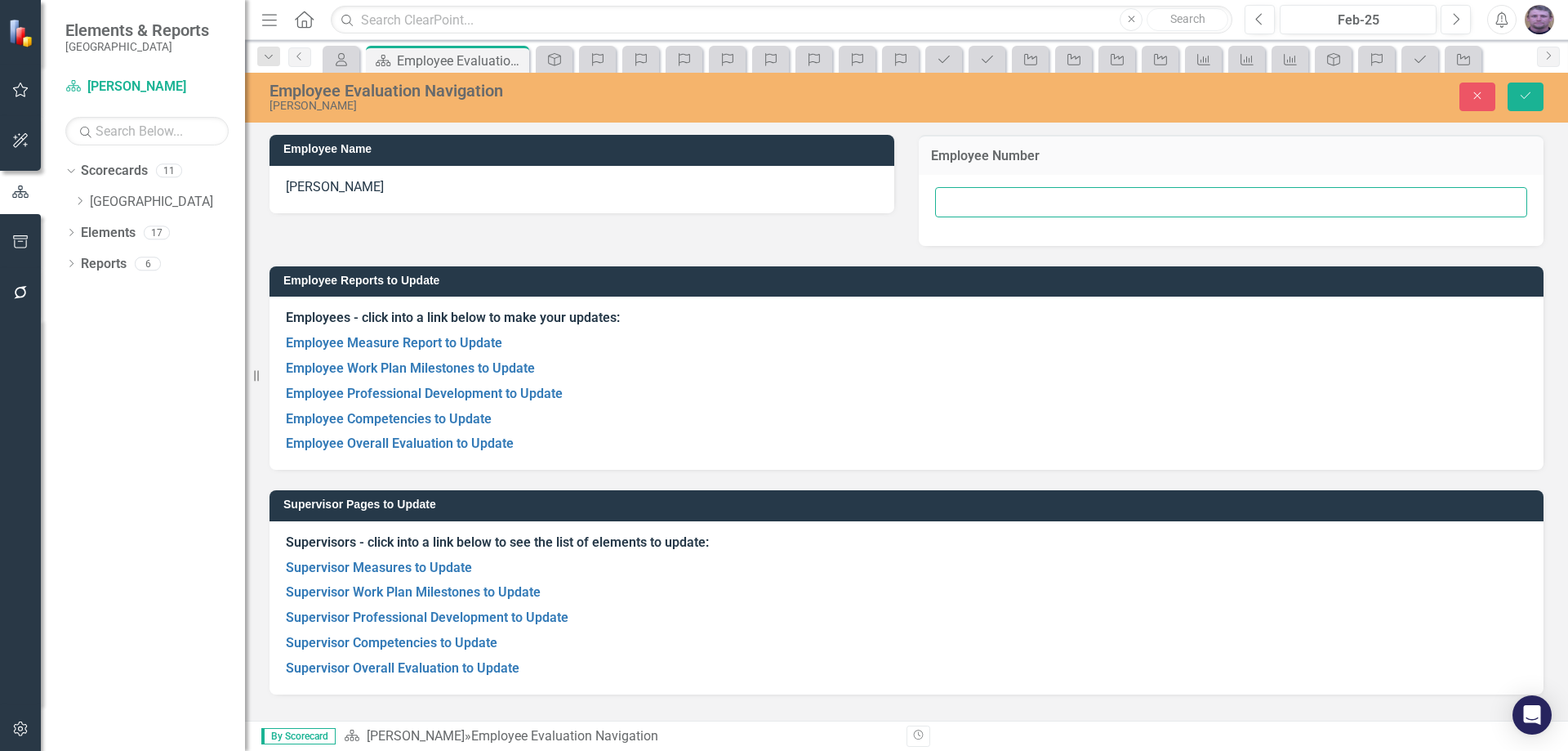
click at [977, 198] on input "text" at bounding box center [1231, 202] width 592 height 30
type input "2231"
click at [1520, 93] on icon "Save" at bounding box center [1525, 95] width 15 height 11
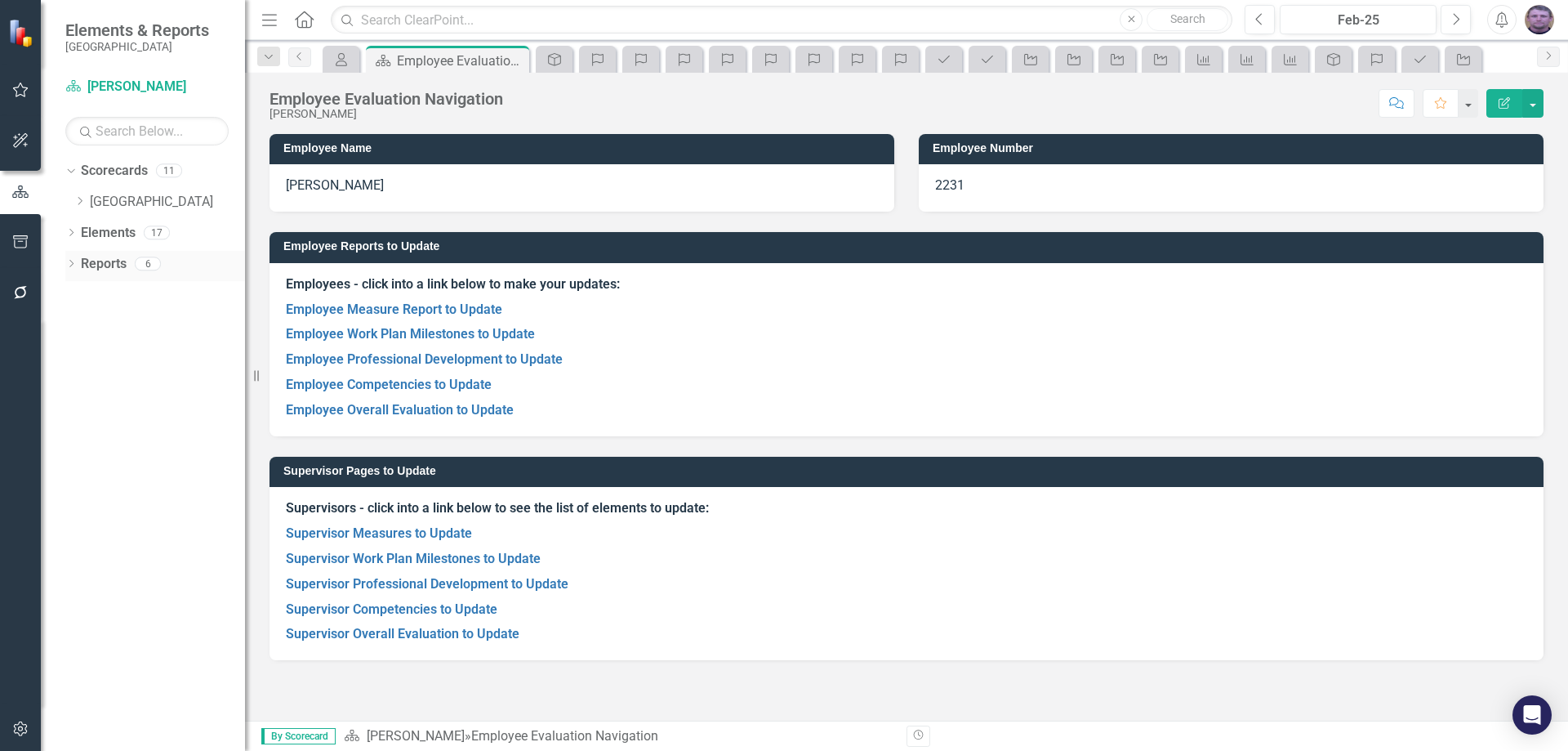
click at [106, 263] on link "Reports" at bounding box center [104, 264] width 46 height 19
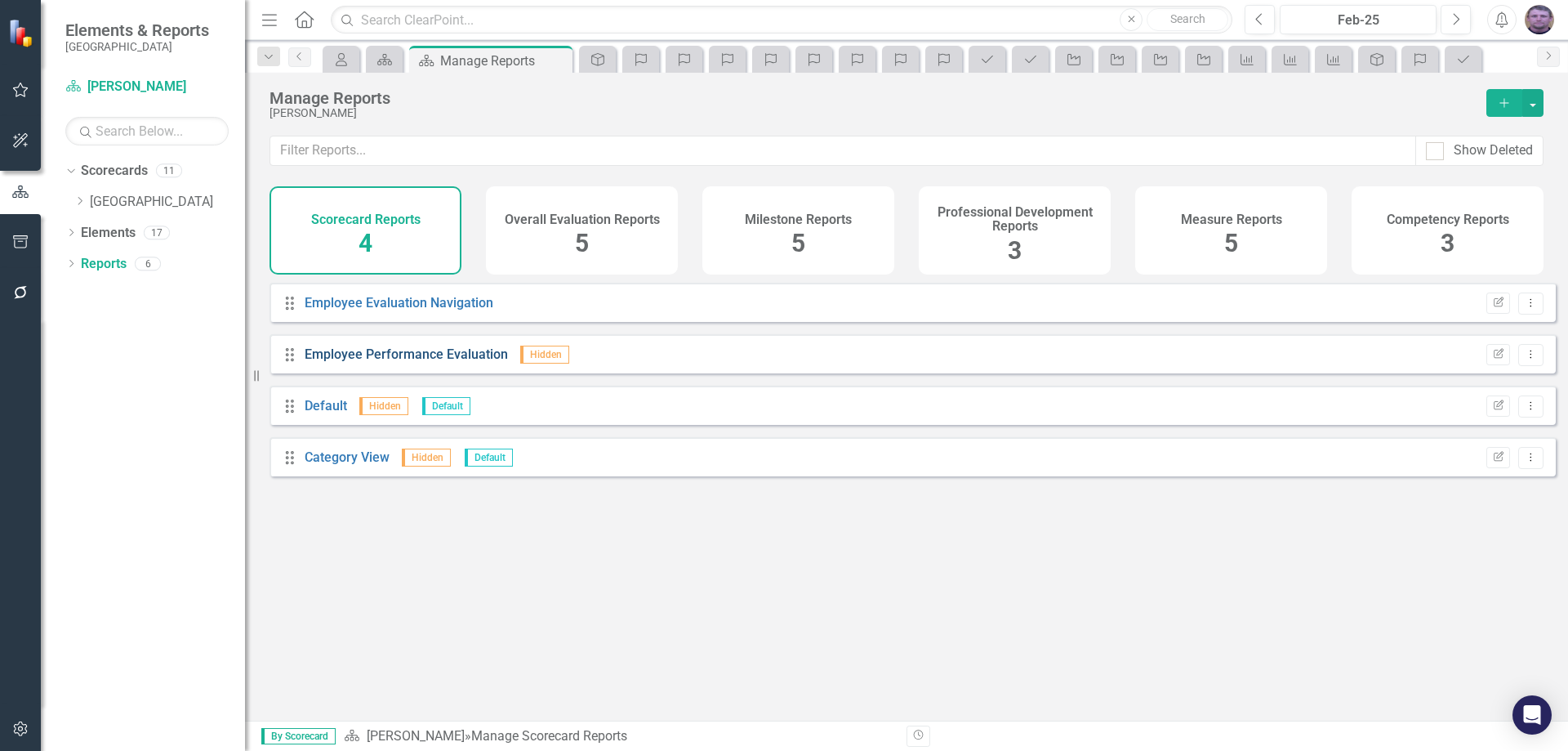
click at [395, 362] on link "Employee Performance Evaluation" at bounding box center [406, 354] width 203 height 16
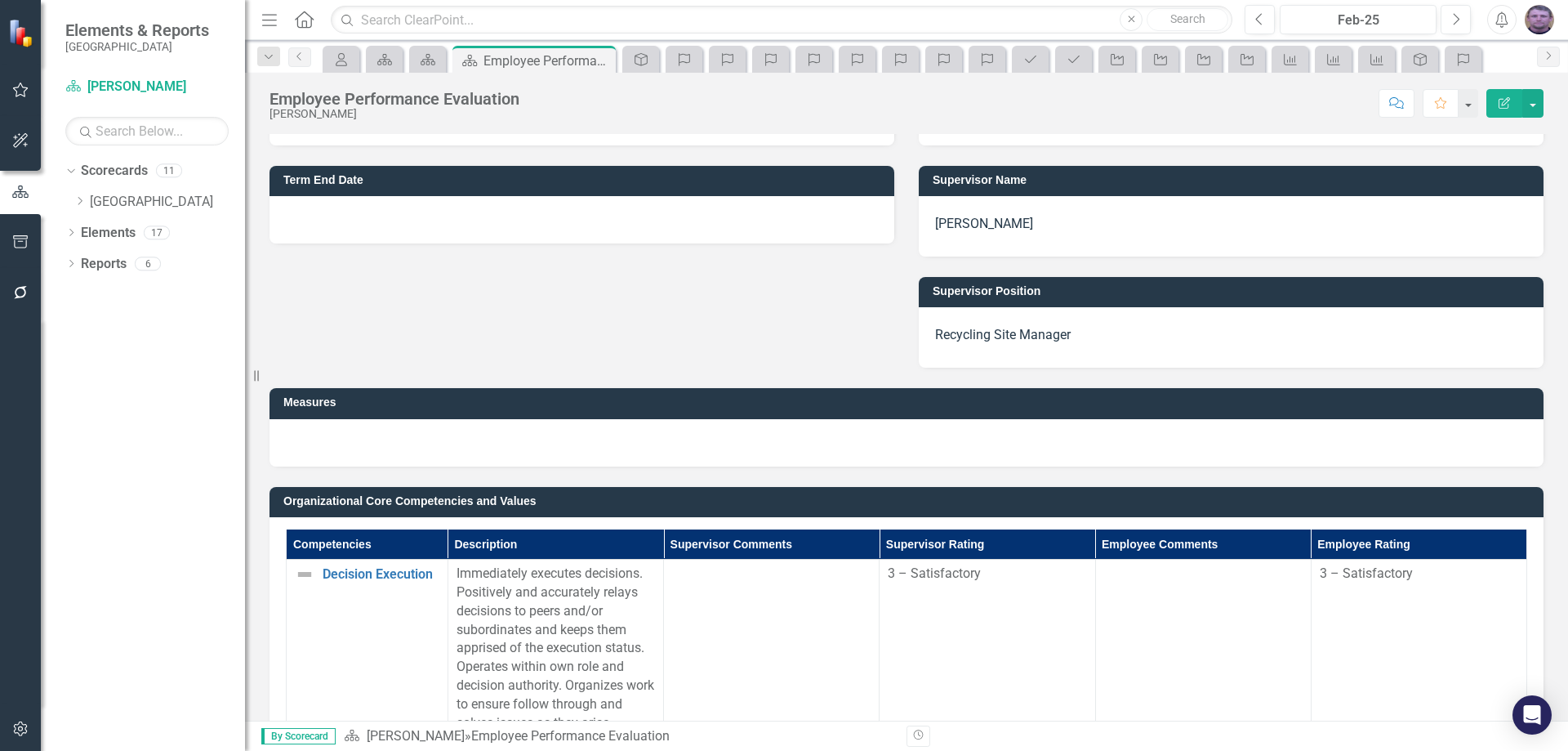
scroll to position [245, 0]
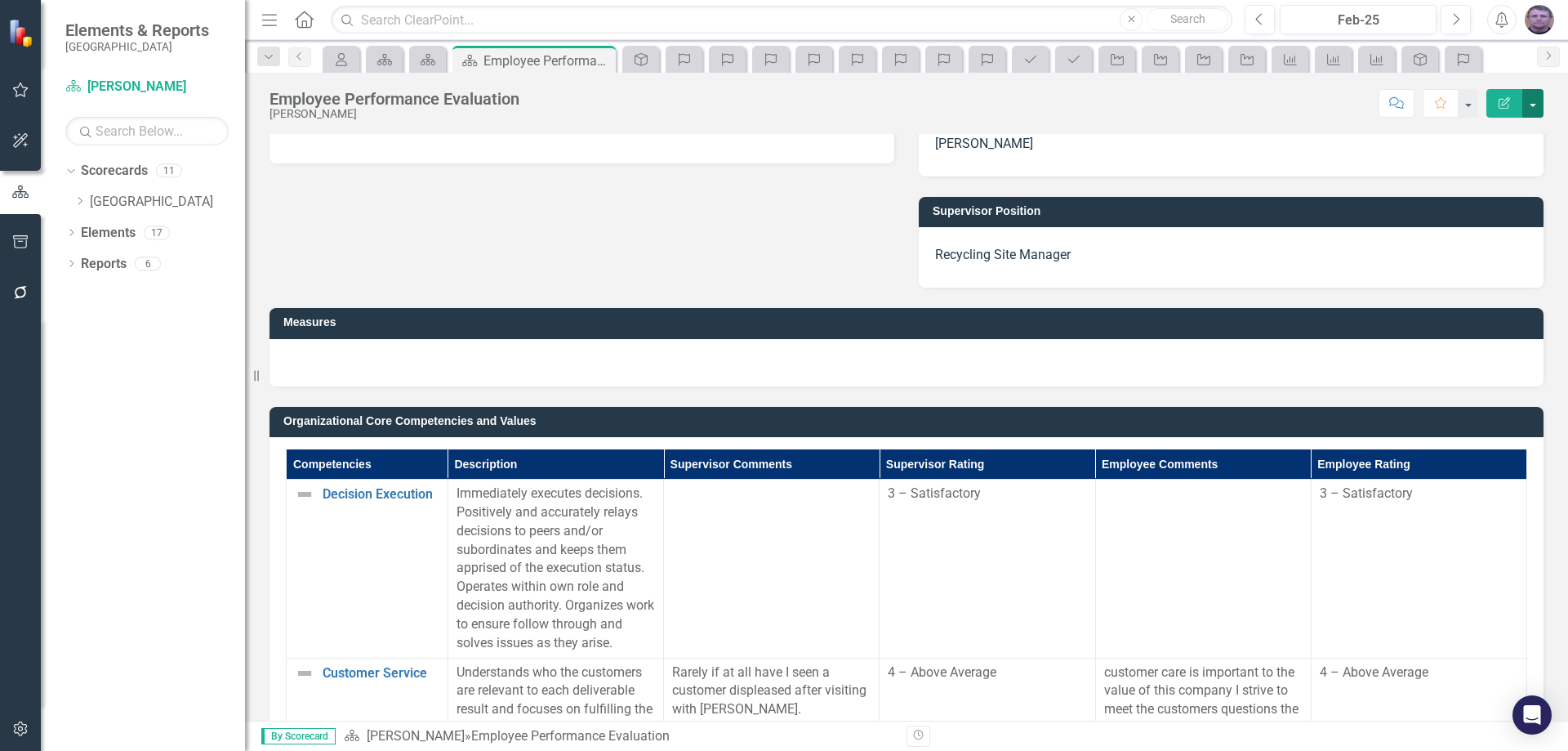
click at [1540, 102] on button "button" at bounding box center [1532, 103] width 21 height 29
click at [1475, 229] on link "PDF Export to PDF" at bounding box center [1476, 229] width 132 height 30
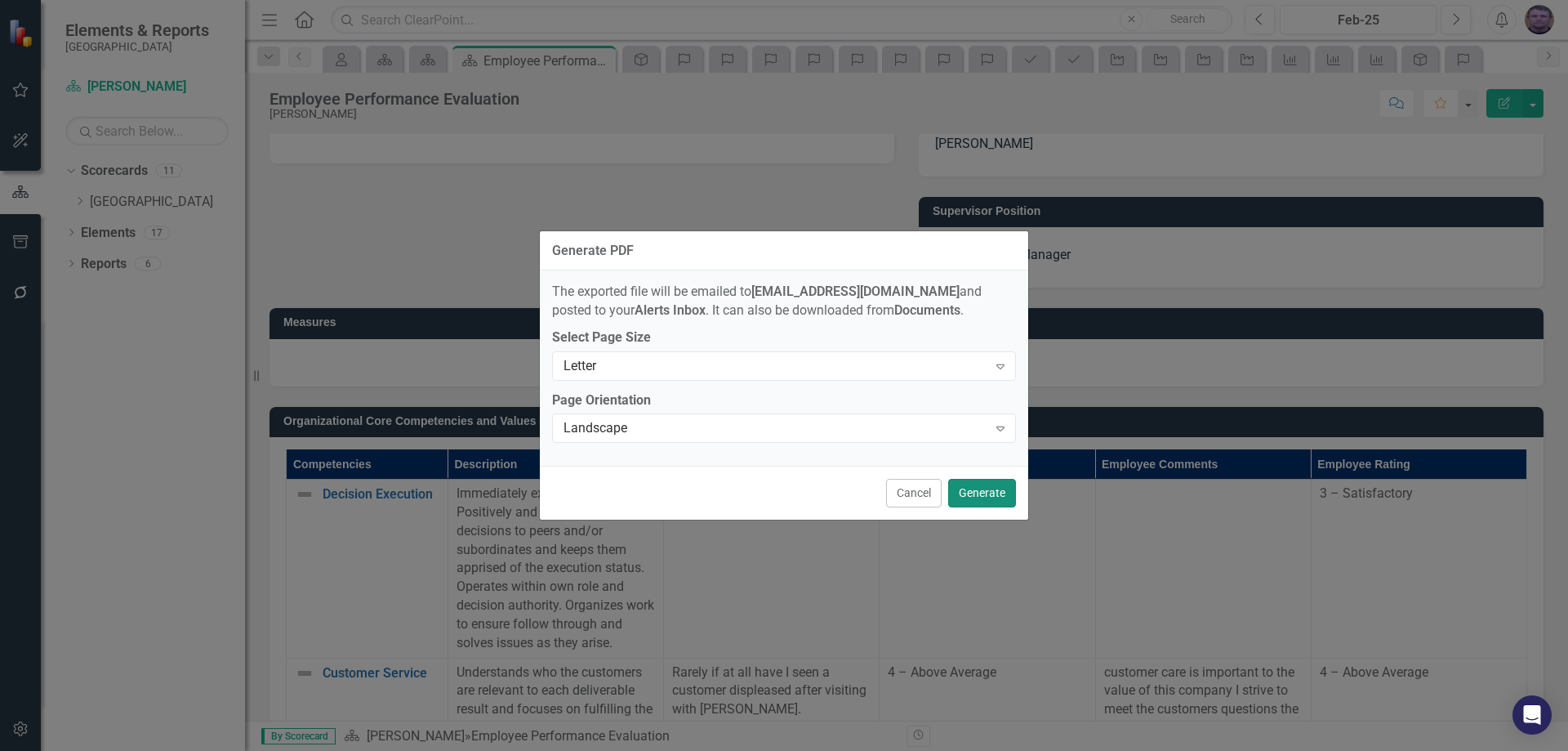
click at [982, 491] on button "Generate" at bounding box center [982, 493] width 68 height 29
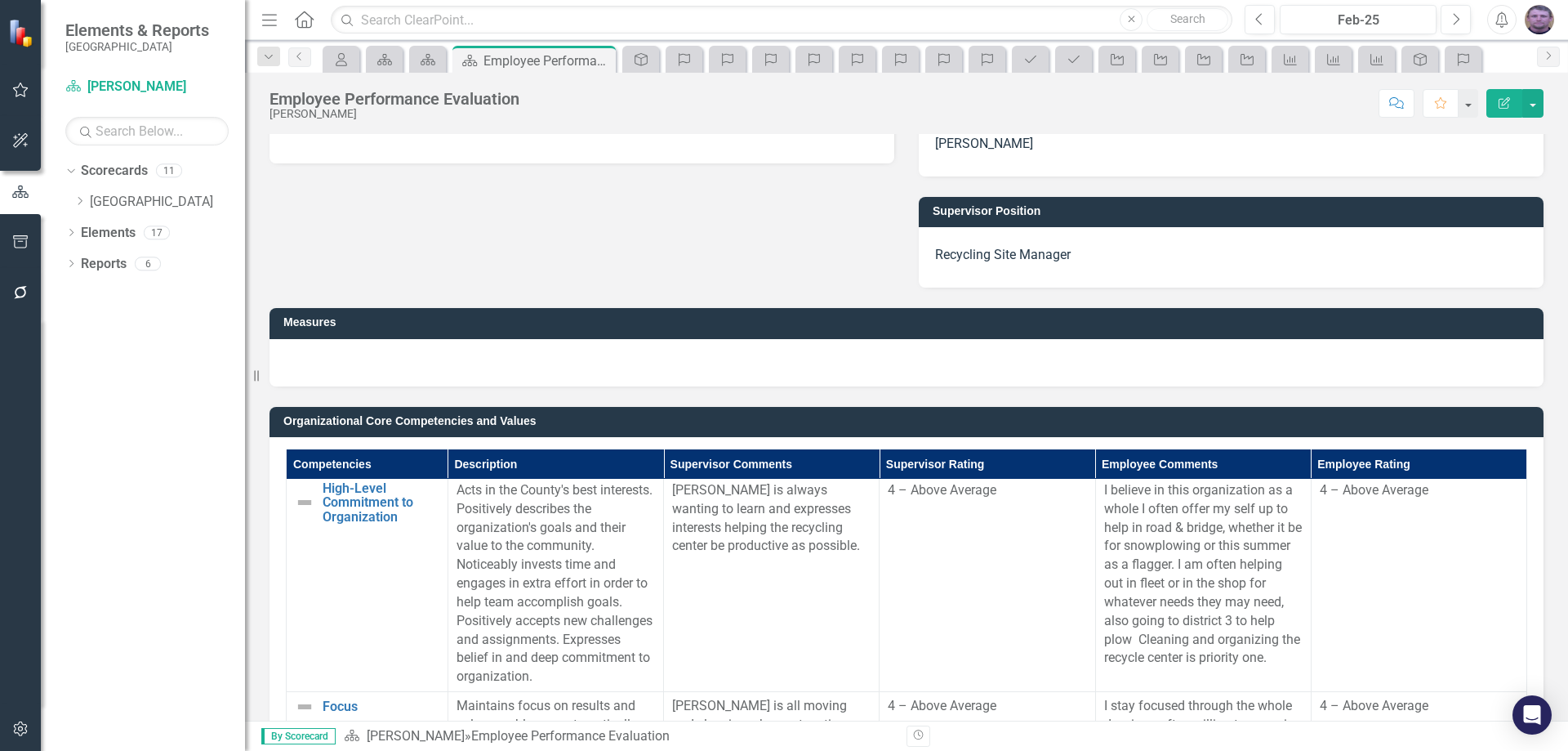
scroll to position [327, 0]
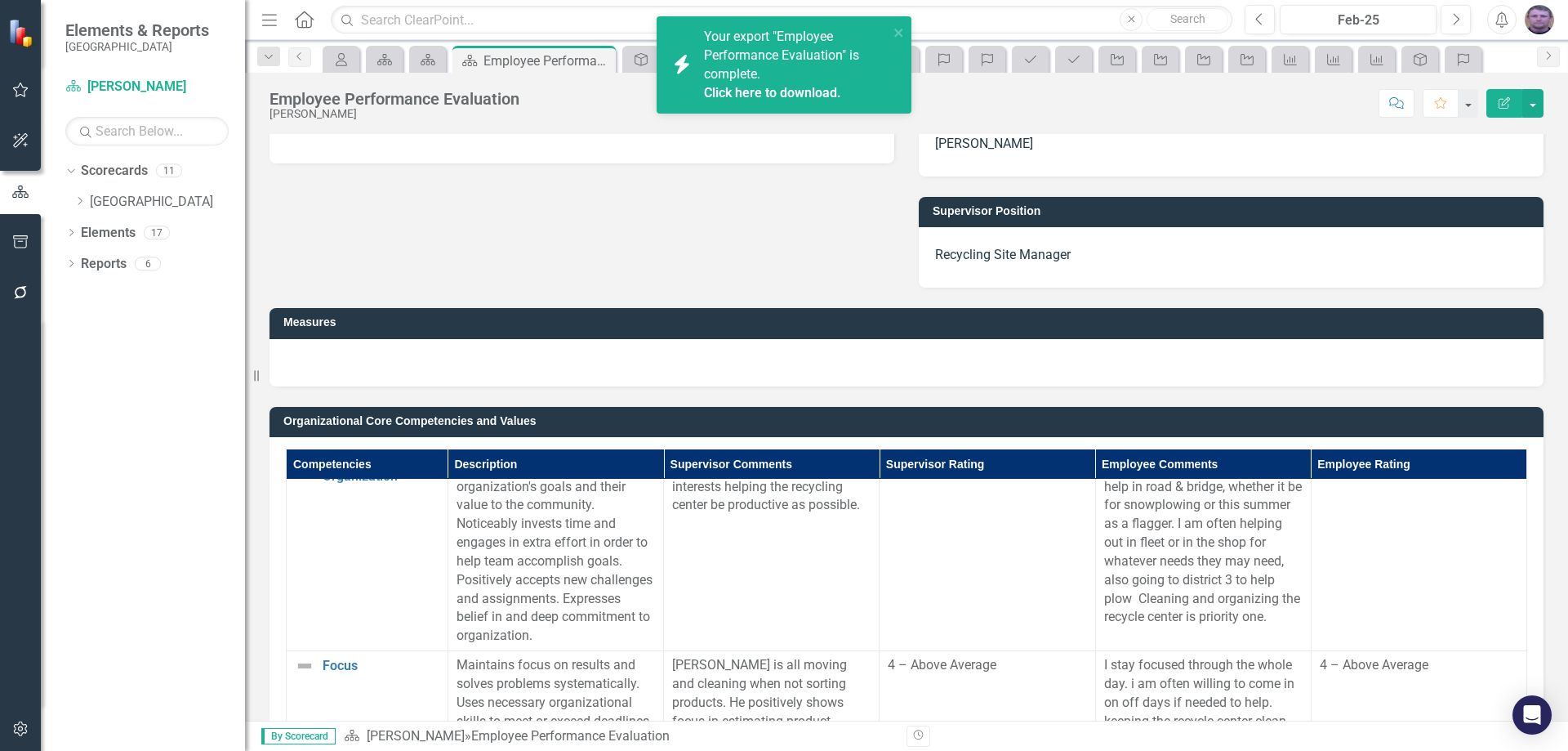
click at [761, 91] on link "Click here to download." at bounding box center [772, 93] width 137 height 16
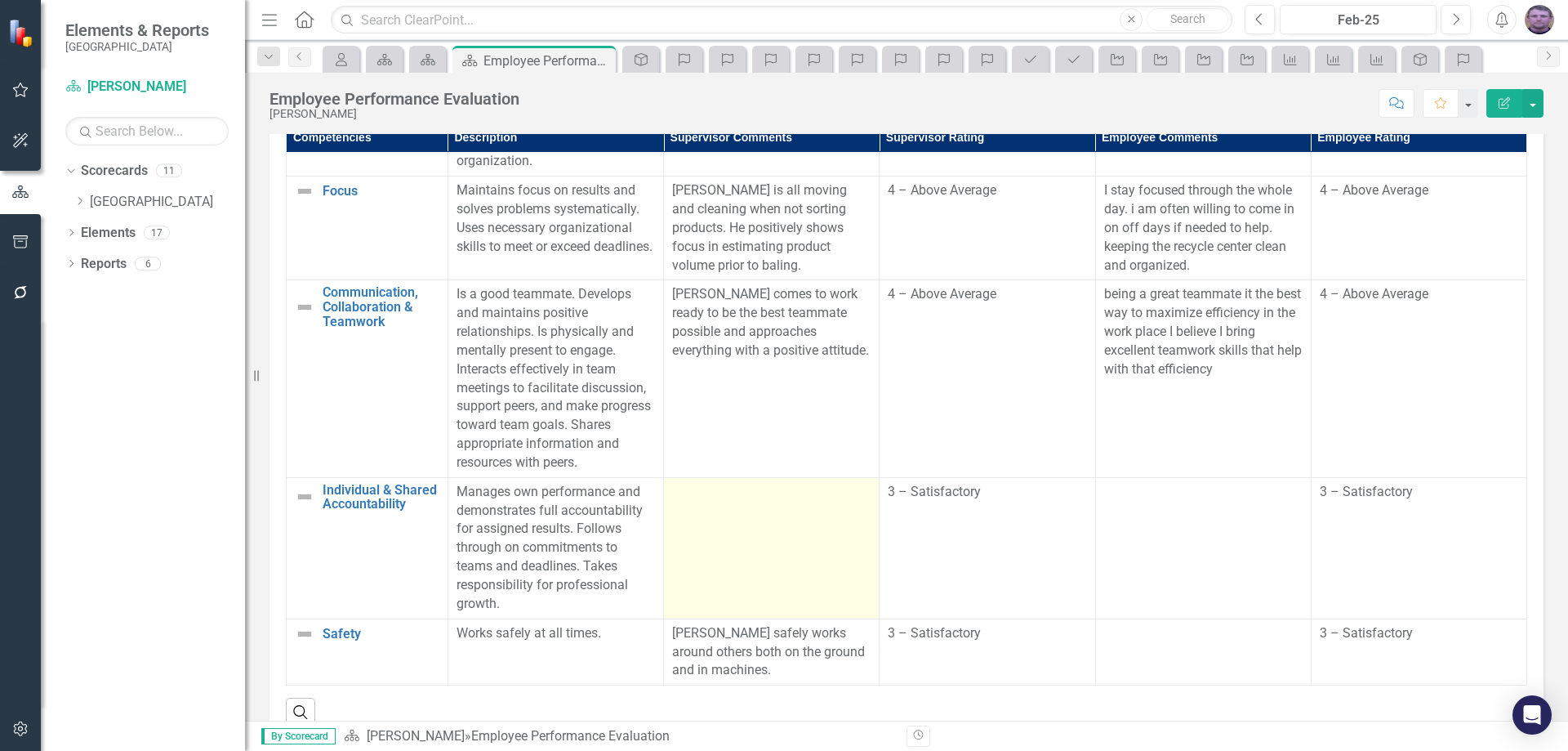
scroll to position [653, 0]
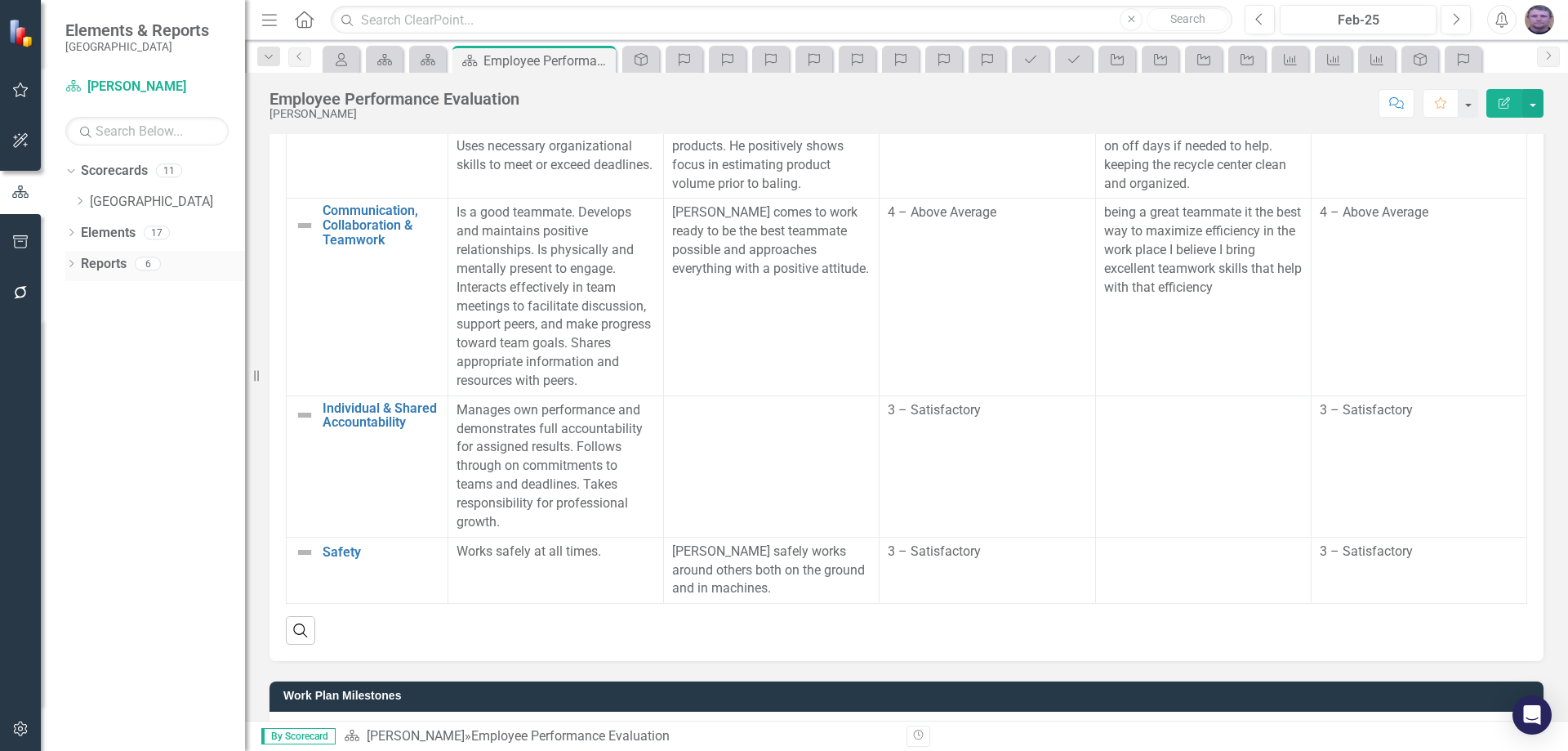
click at [89, 259] on link "Reports" at bounding box center [104, 264] width 46 height 19
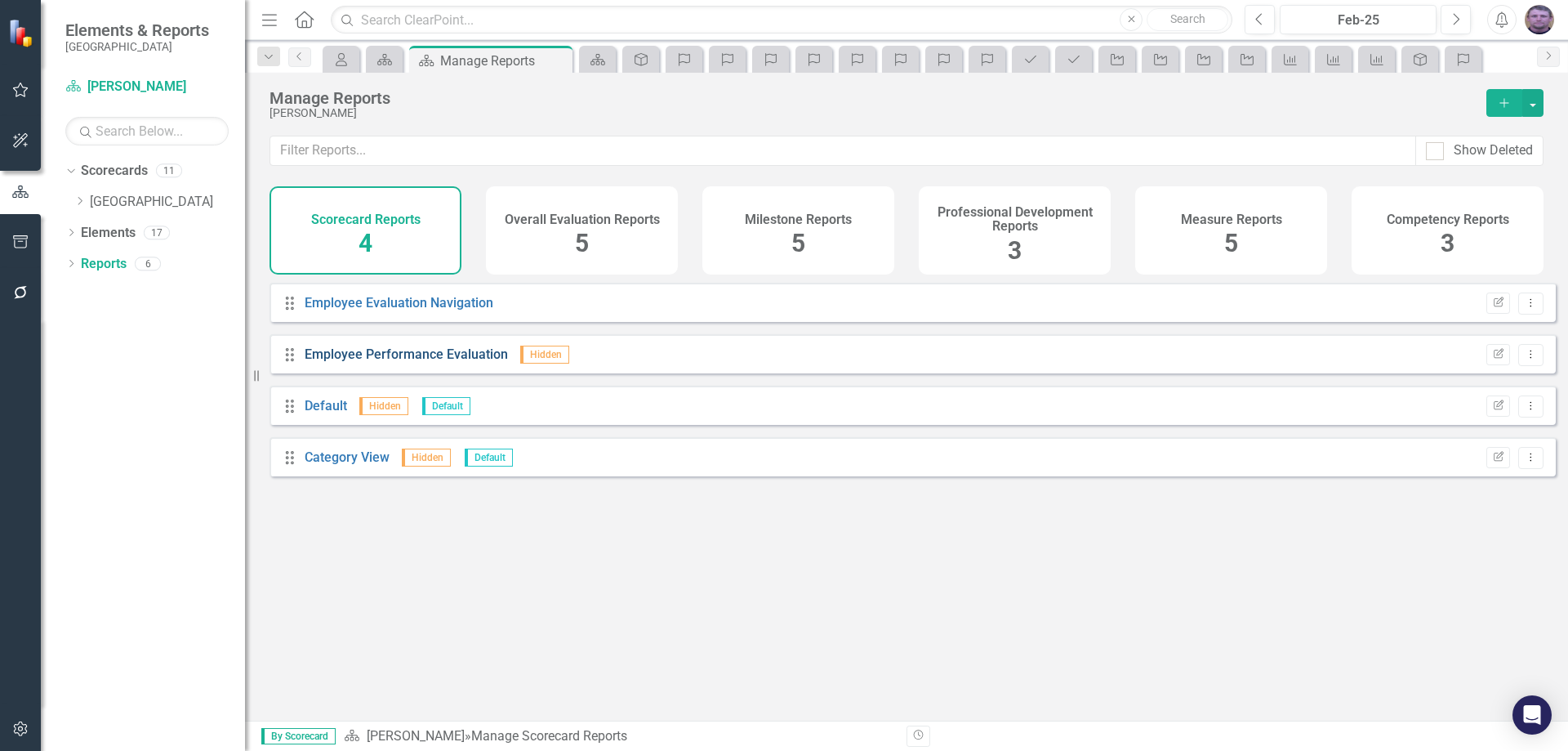
click at [359, 362] on link "Employee Performance Evaluation" at bounding box center [406, 354] width 203 height 16
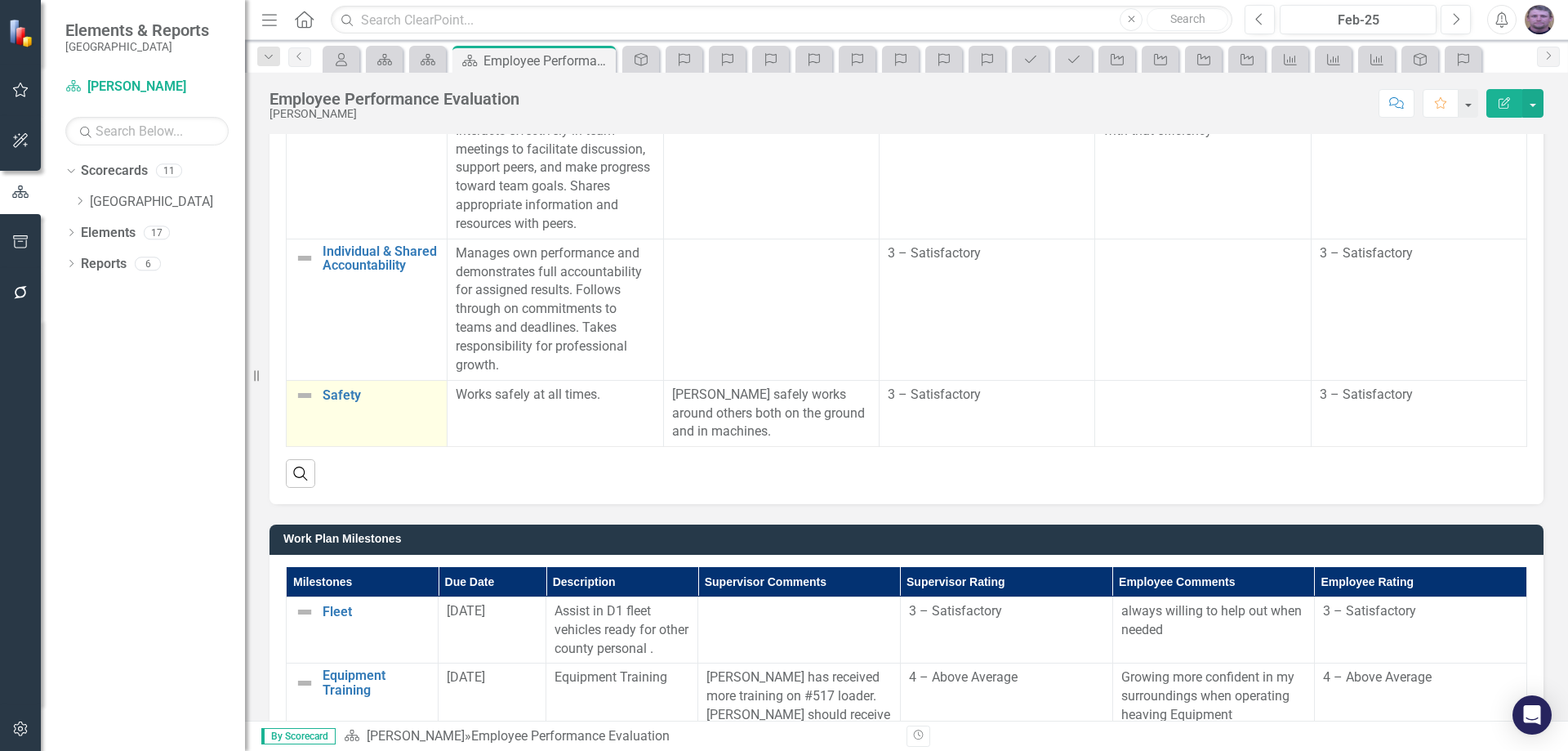
scroll to position [817, 0]
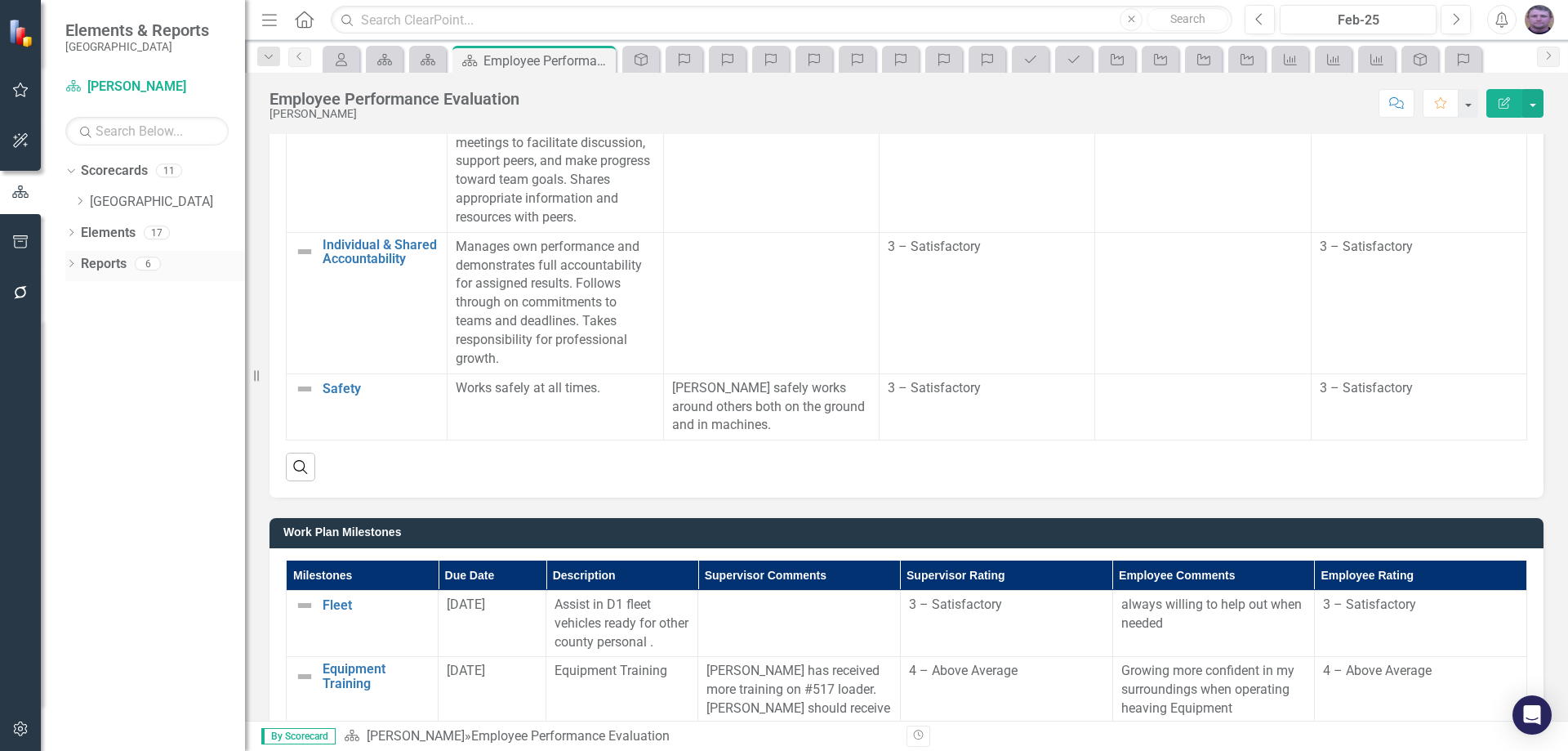
click at [95, 261] on link "Reports" at bounding box center [104, 264] width 46 height 19
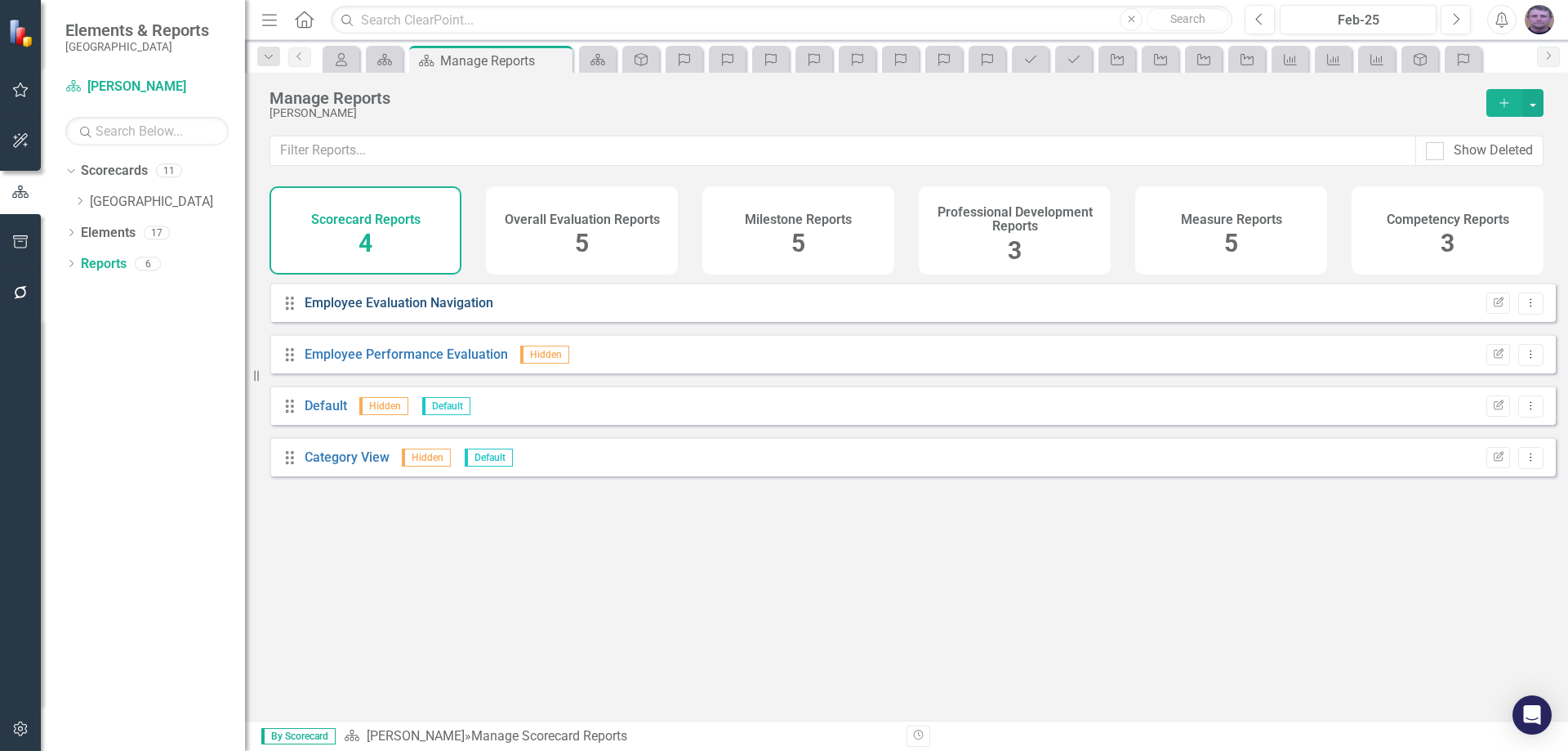
click at [461, 310] on link "Employee Evaluation Navigation" at bounding box center [399, 303] width 189 height 16
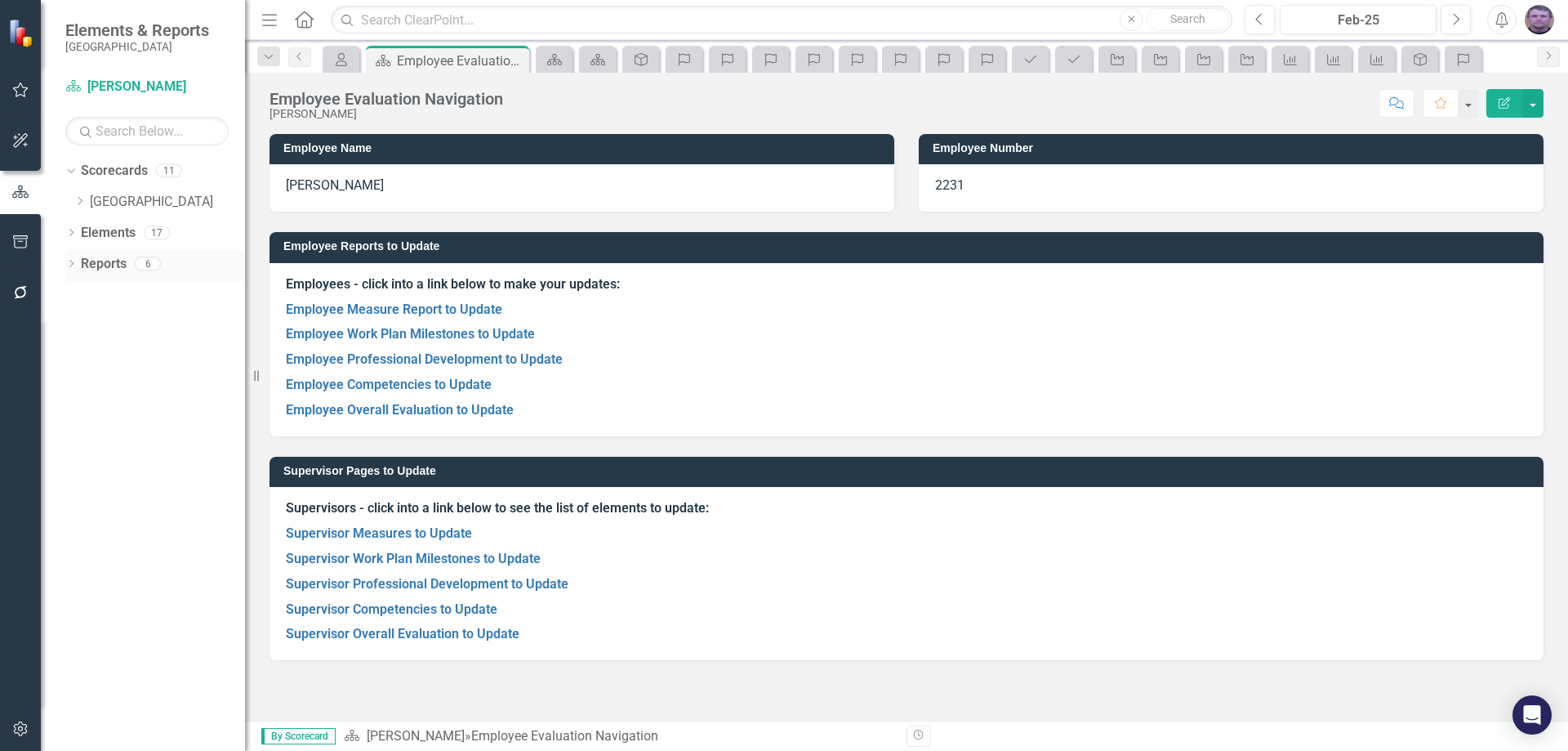
click at [91, 264] on link "Reports" at bounding box center [104, 264] width 46 height 19
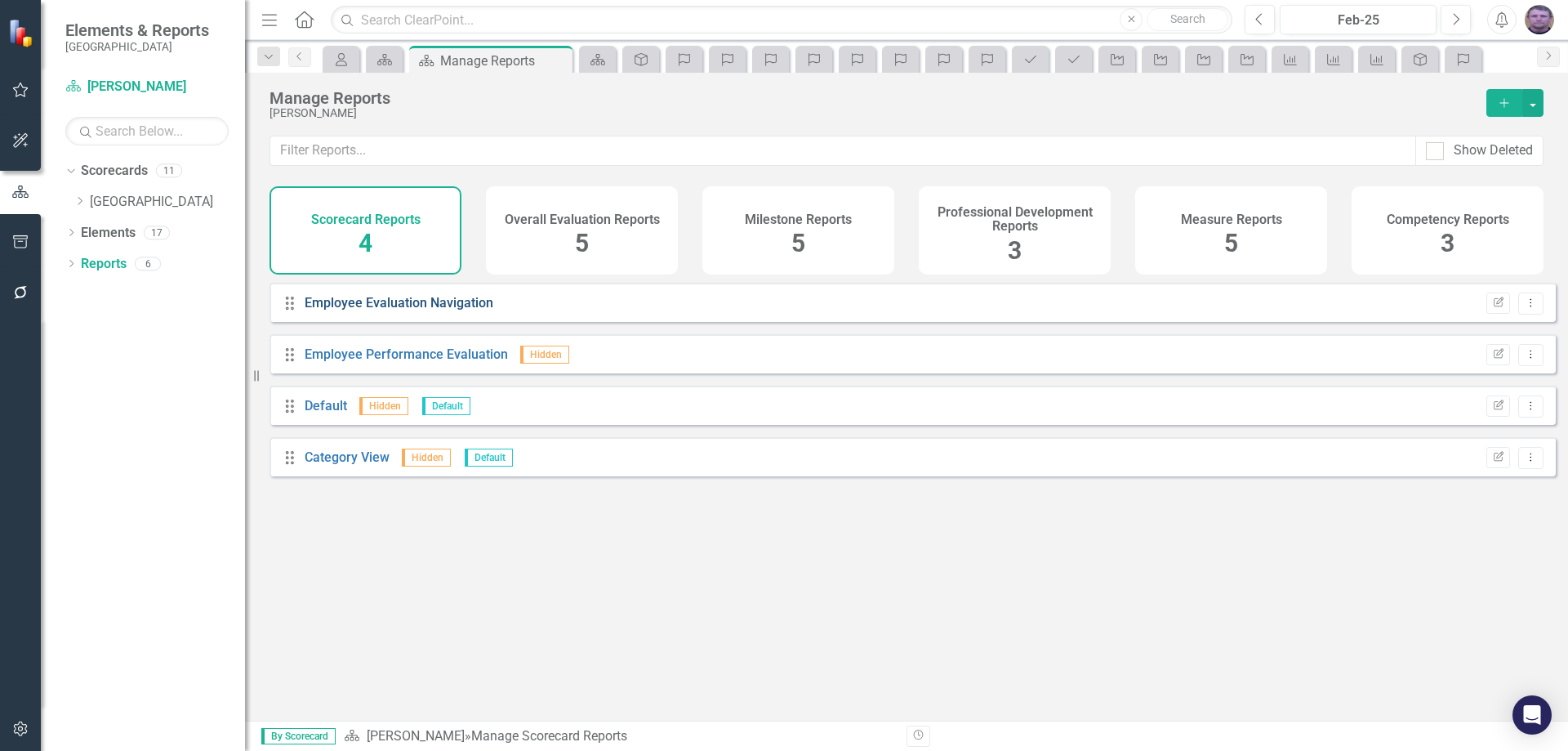
click at [430, 310] on link "Employee Evaluation Navigation" at bounding box center [399, 303] width 189 height 16
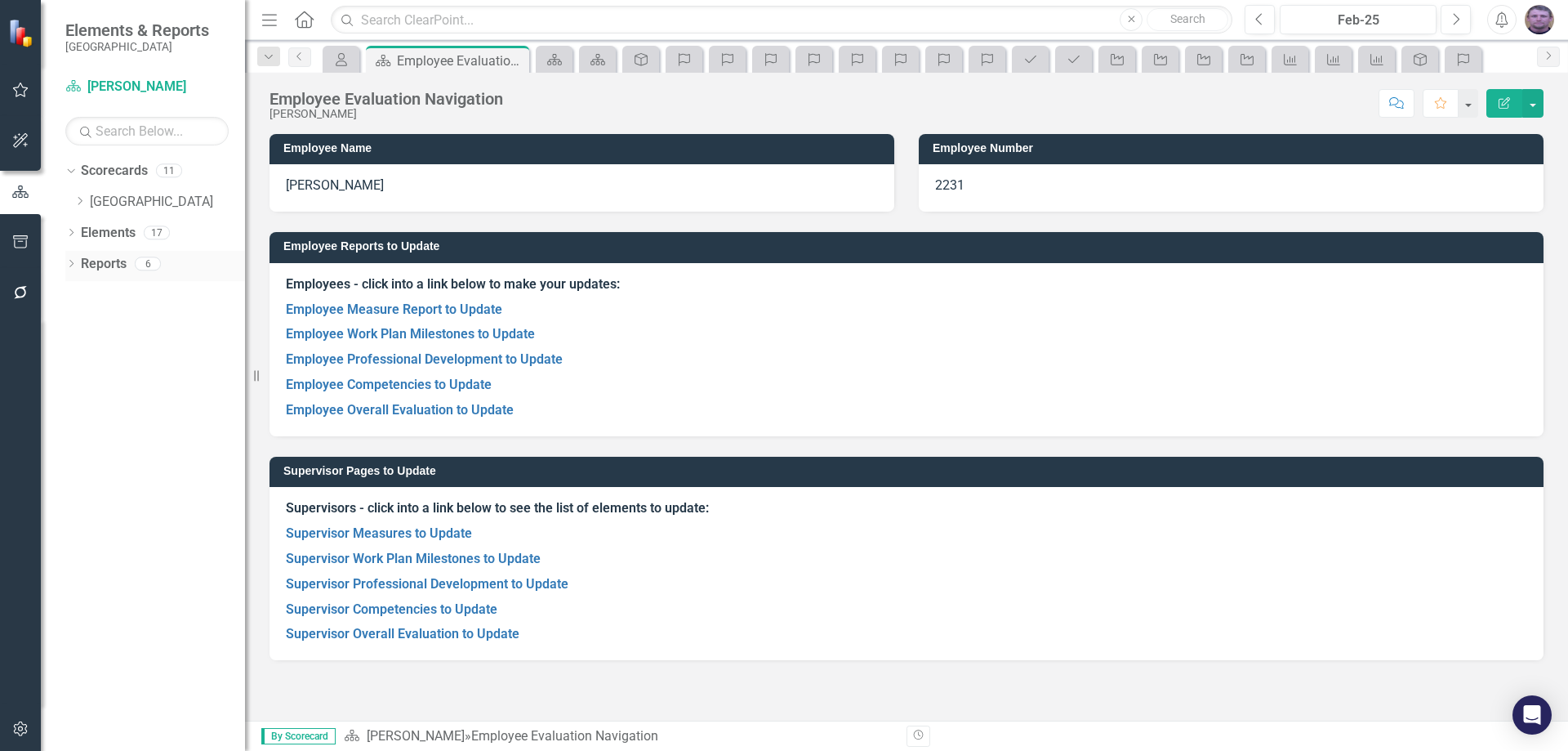
click at [109, 259] on link "Reports" at bounding box center [104, 264] width 46 height 19
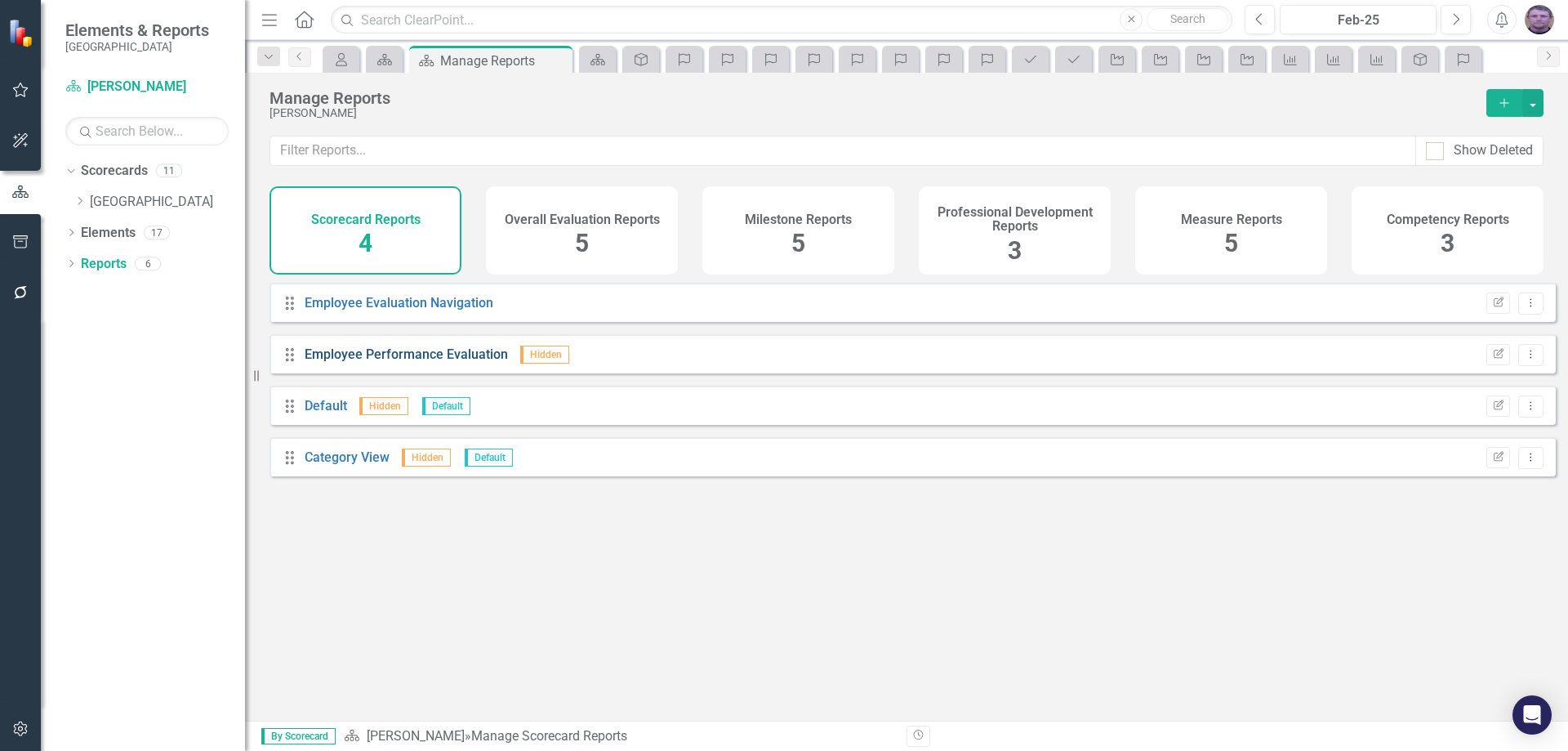
click at [438, 362] on link "Employee Performance Evaluation" at bounding box center [406, 354] width 203 height 16
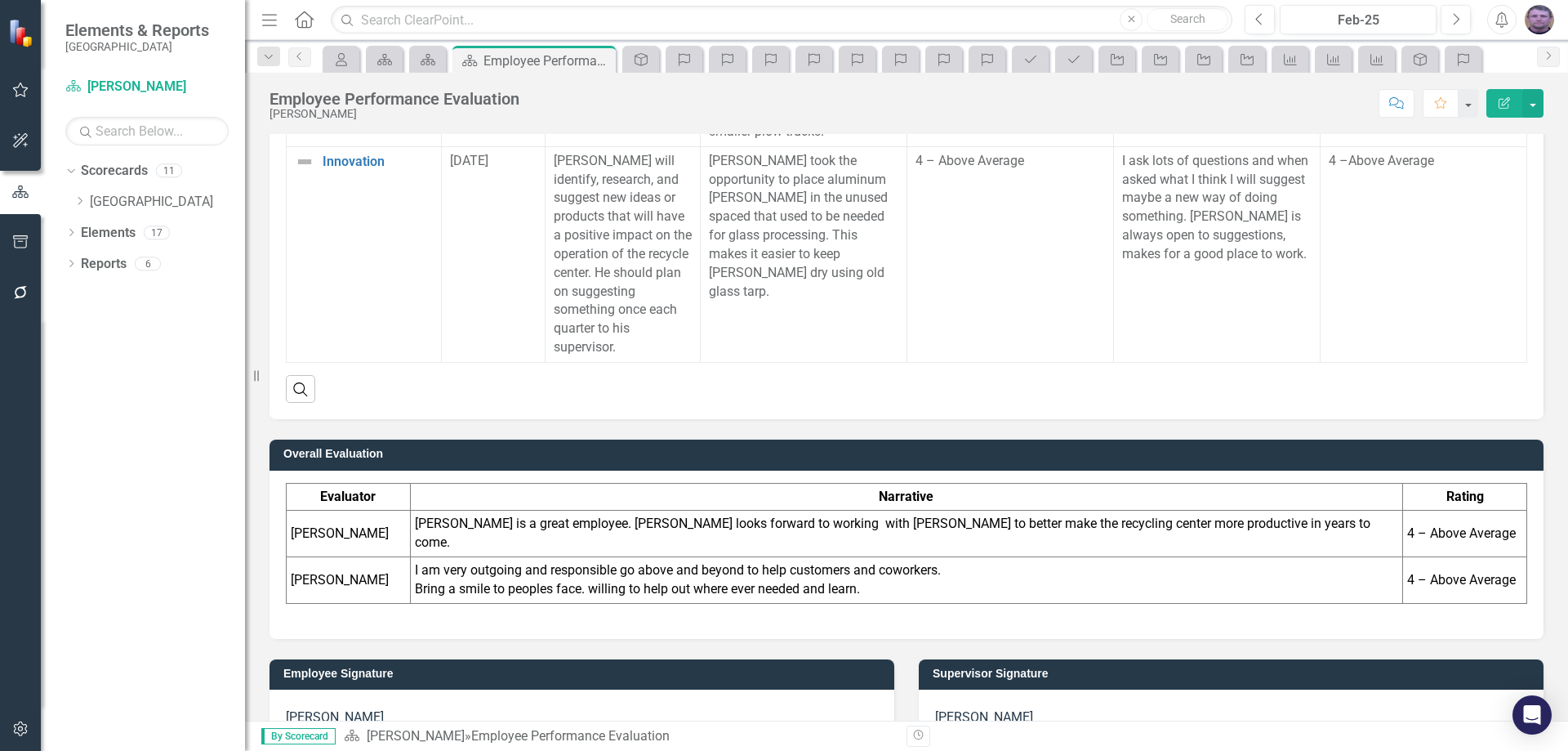
scroll to position [2011, 0]
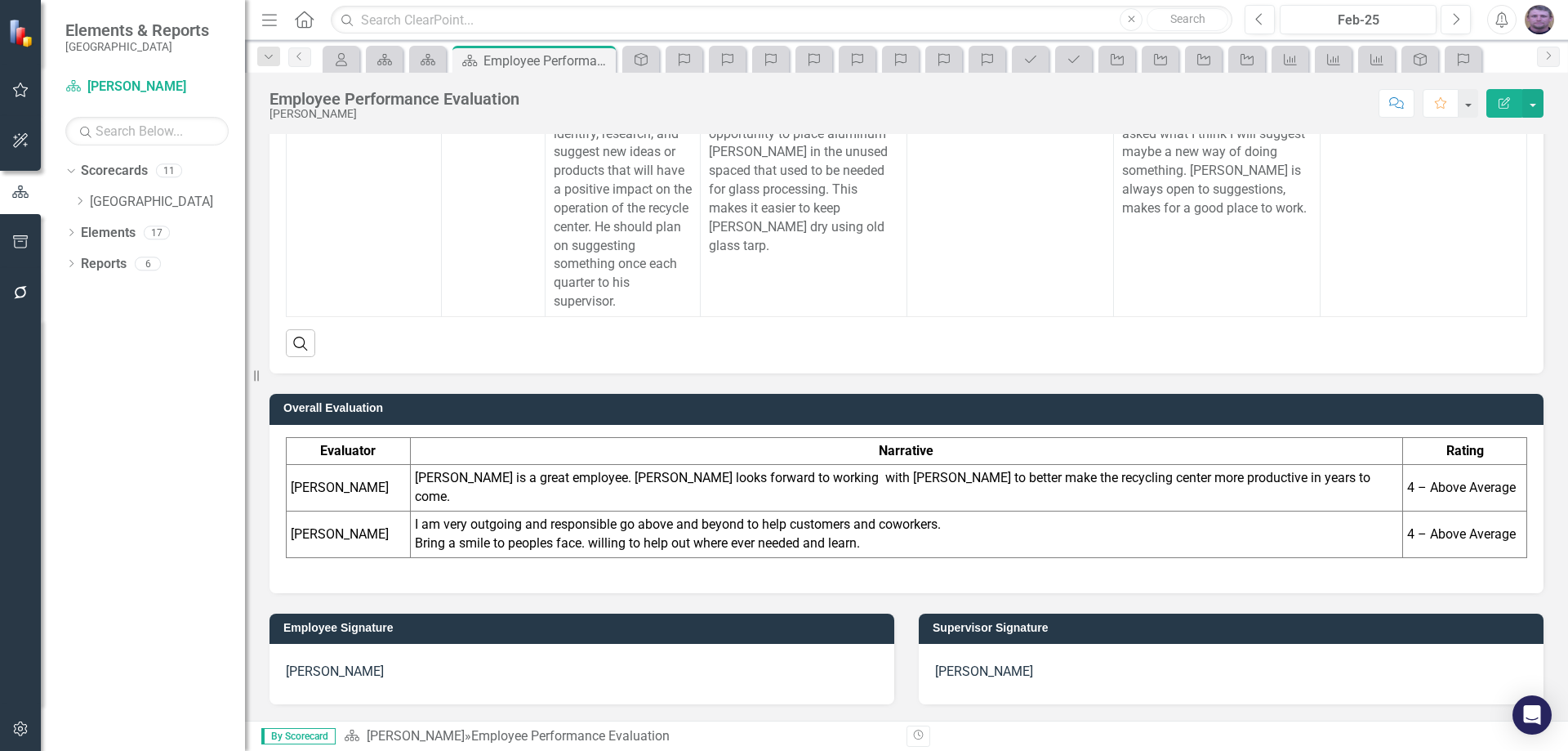
click at [1036, 534] on p "I am very outgoing and responsible go above and beyond to help customers and co…" at bounding box center [906, 534] width 983 height 38
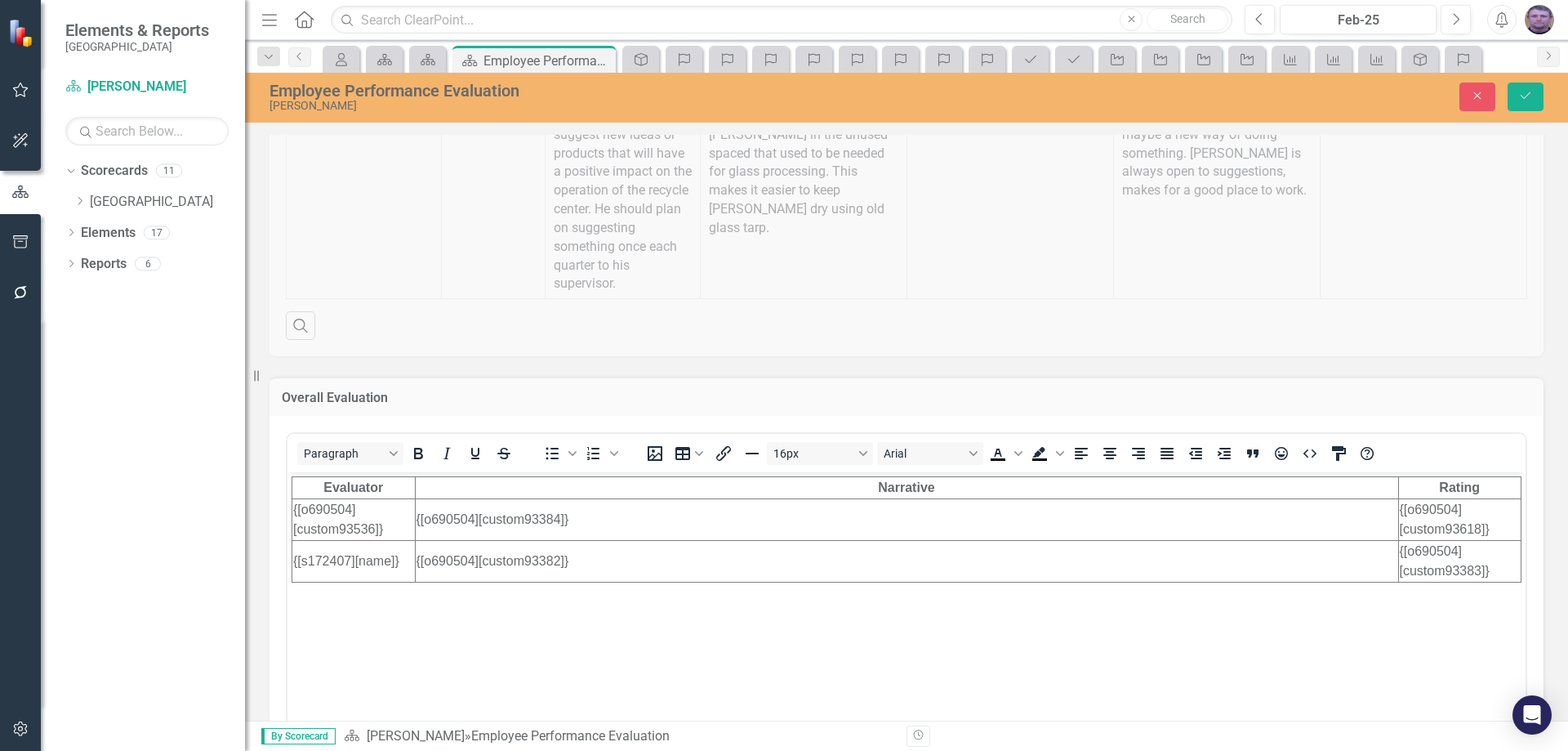
scroll to position [0, 0]
click at [1530, 104] on button "Save" at bounding box center [1526, 96] width 36 height 29
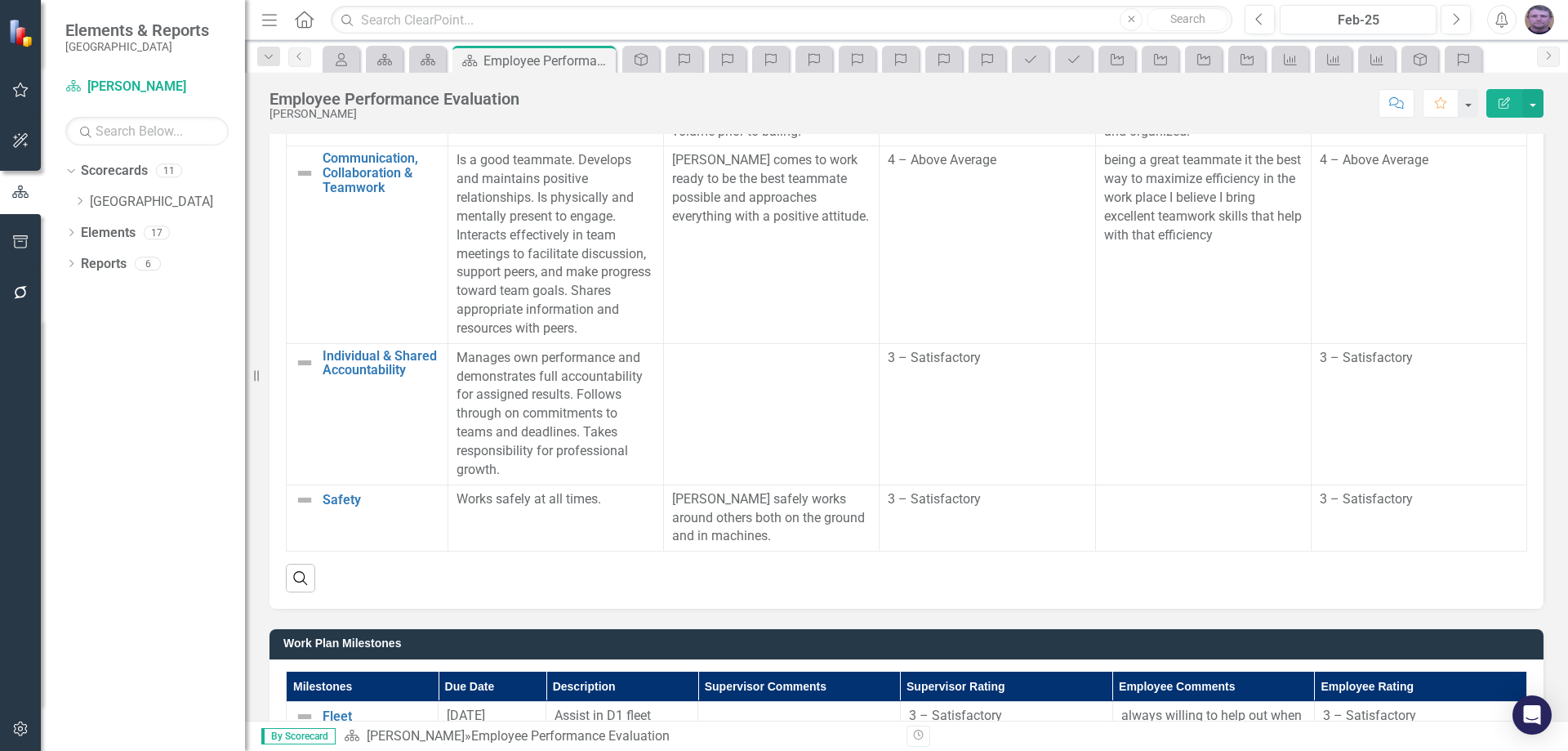
scroll to position [704, 0]
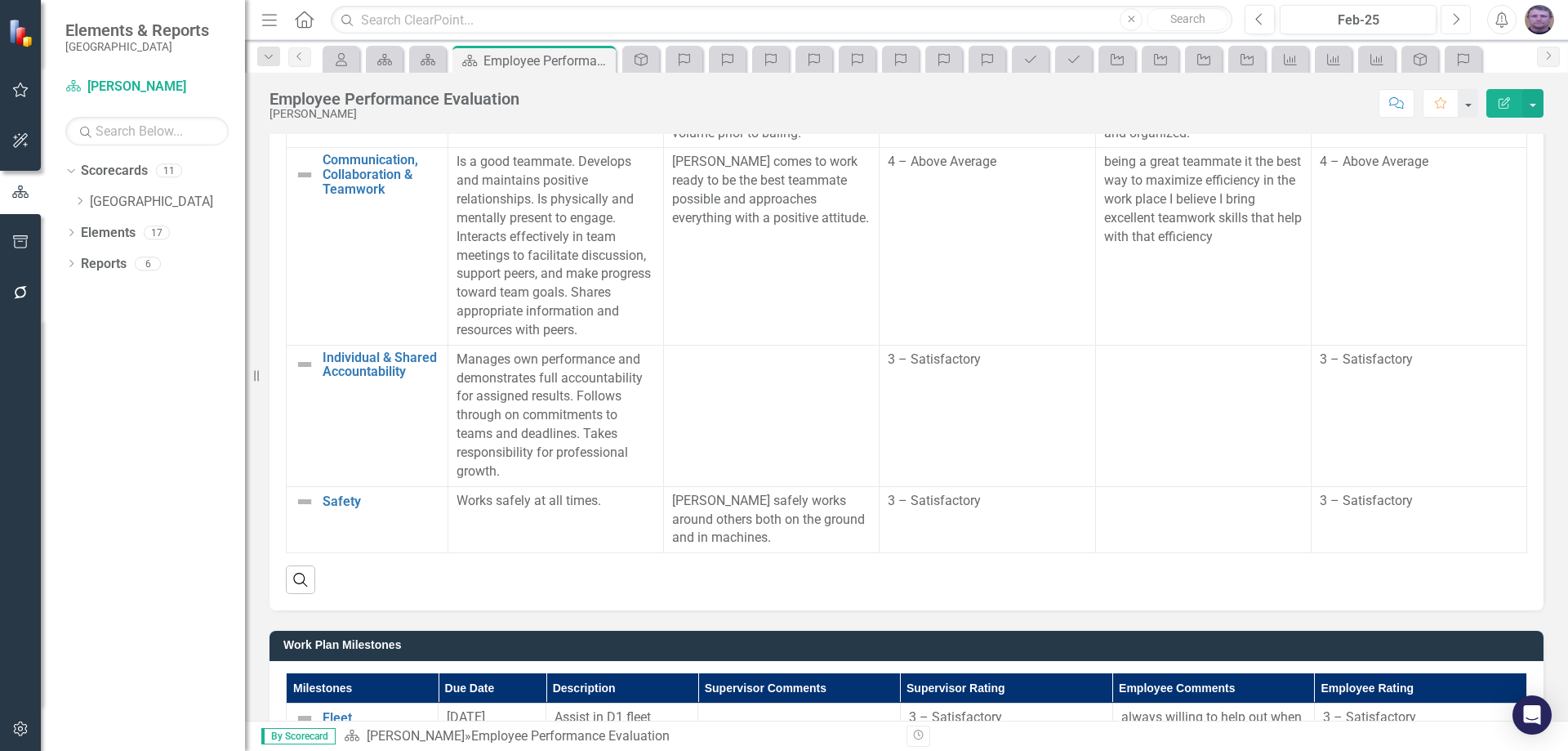
click at [1454, 20] on icon "Next" at bounding box center [1455, 19] width 9 height 15
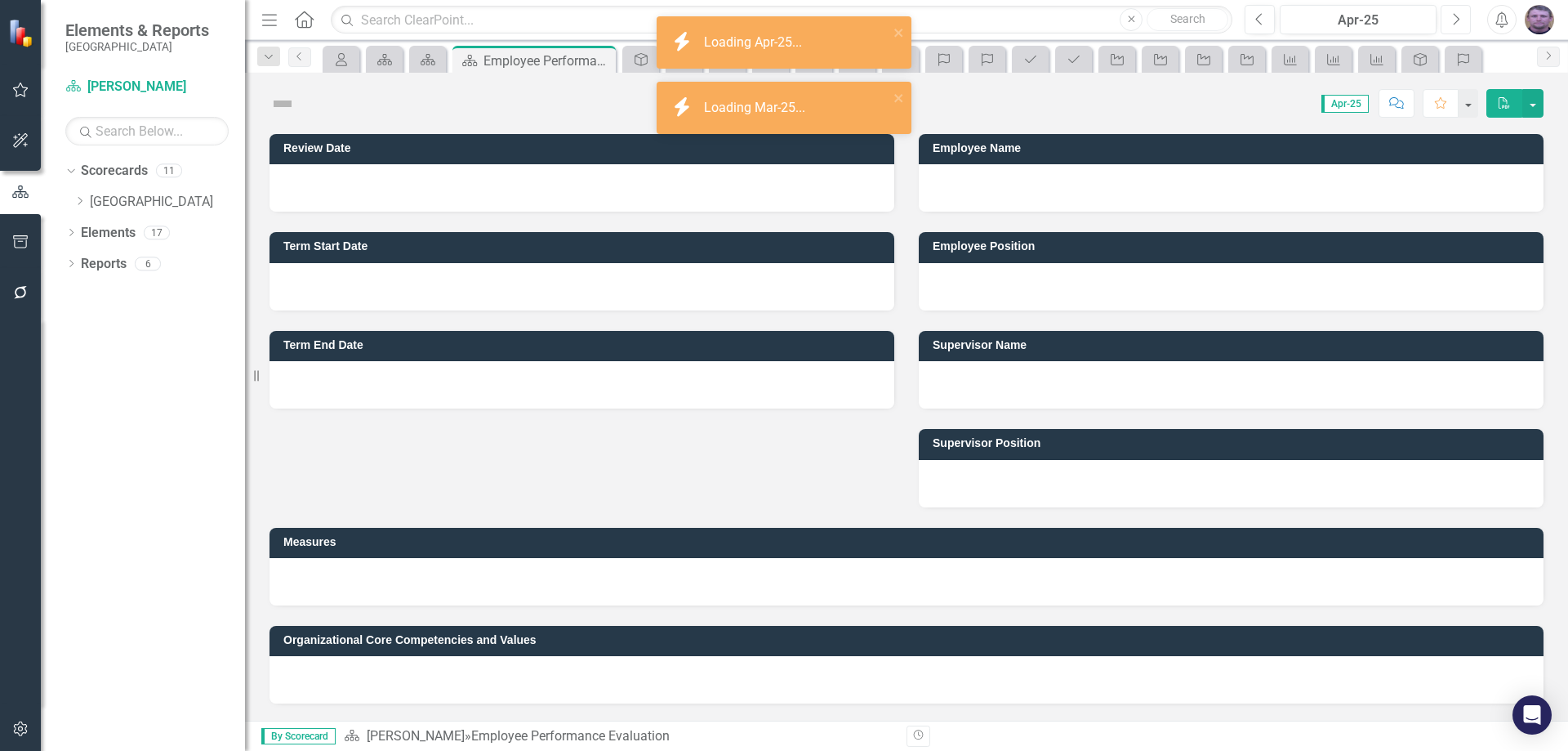
click at [1454, 20] on icon "Next" at bounding box center [1455, 19] width 9 height 15
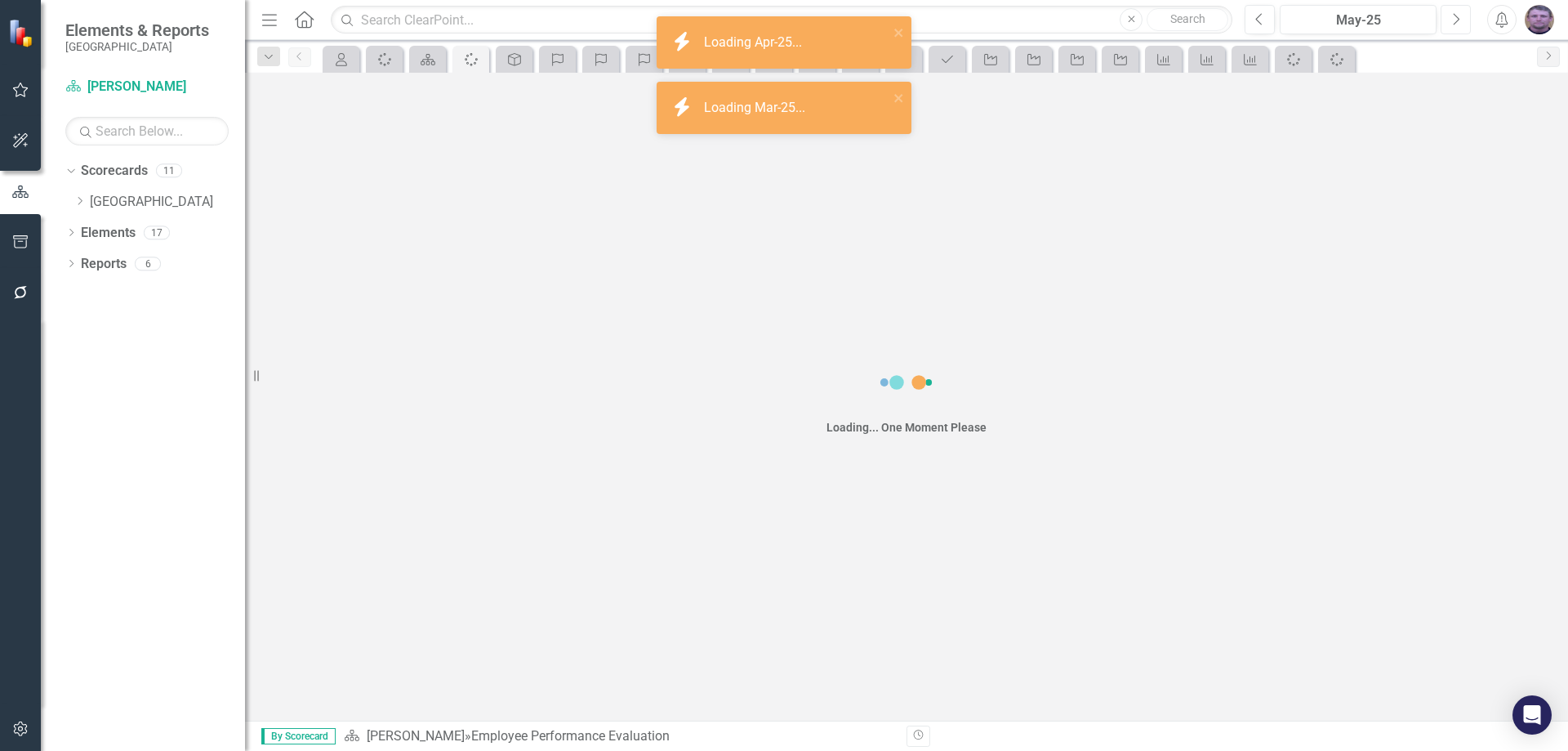
click at [1454, 20] on icon "Next" at bounding box center [1455, 19] width 9 height 15
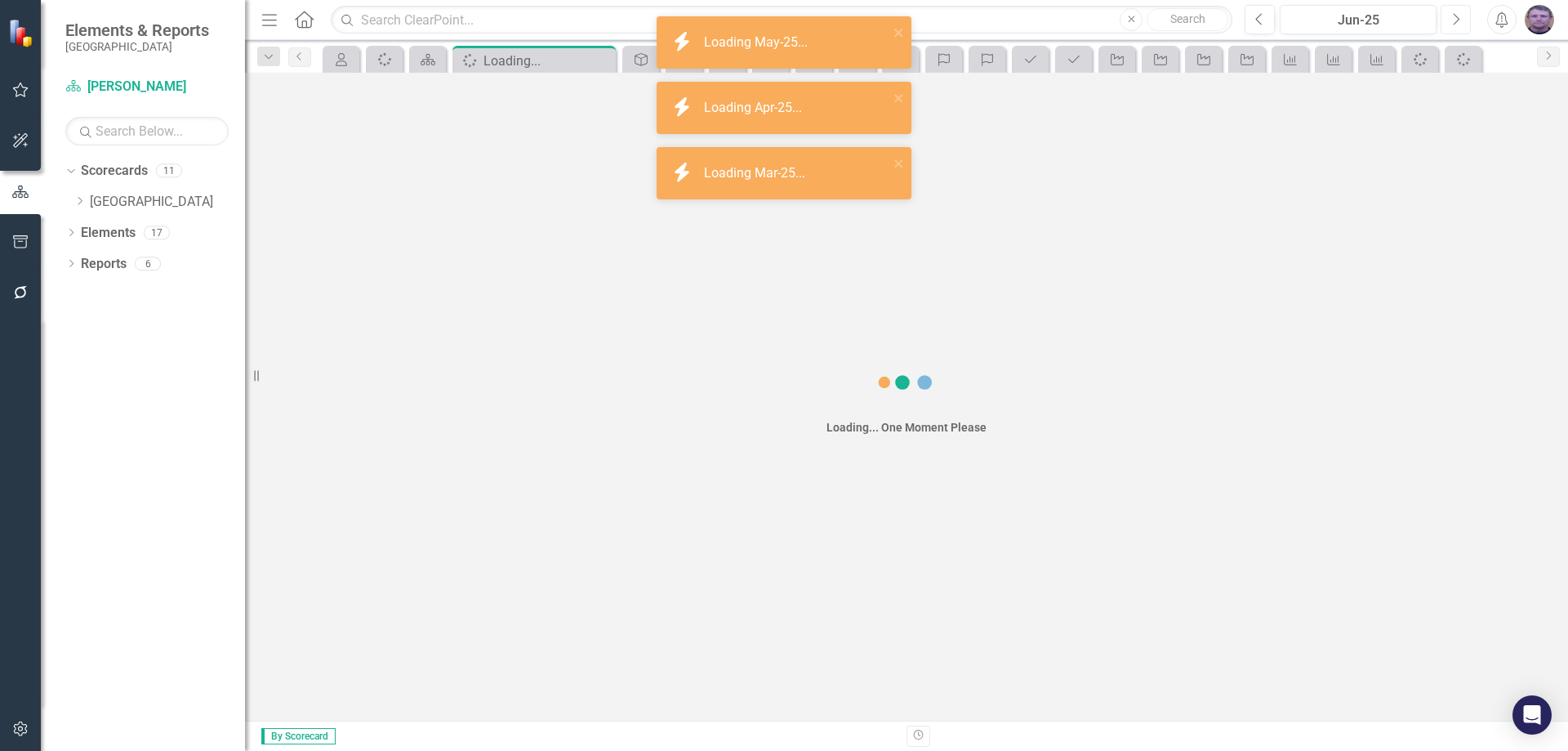
click at [1454, 20] on icon "Next" at bounding box center [1455, 19] width 9 height 15
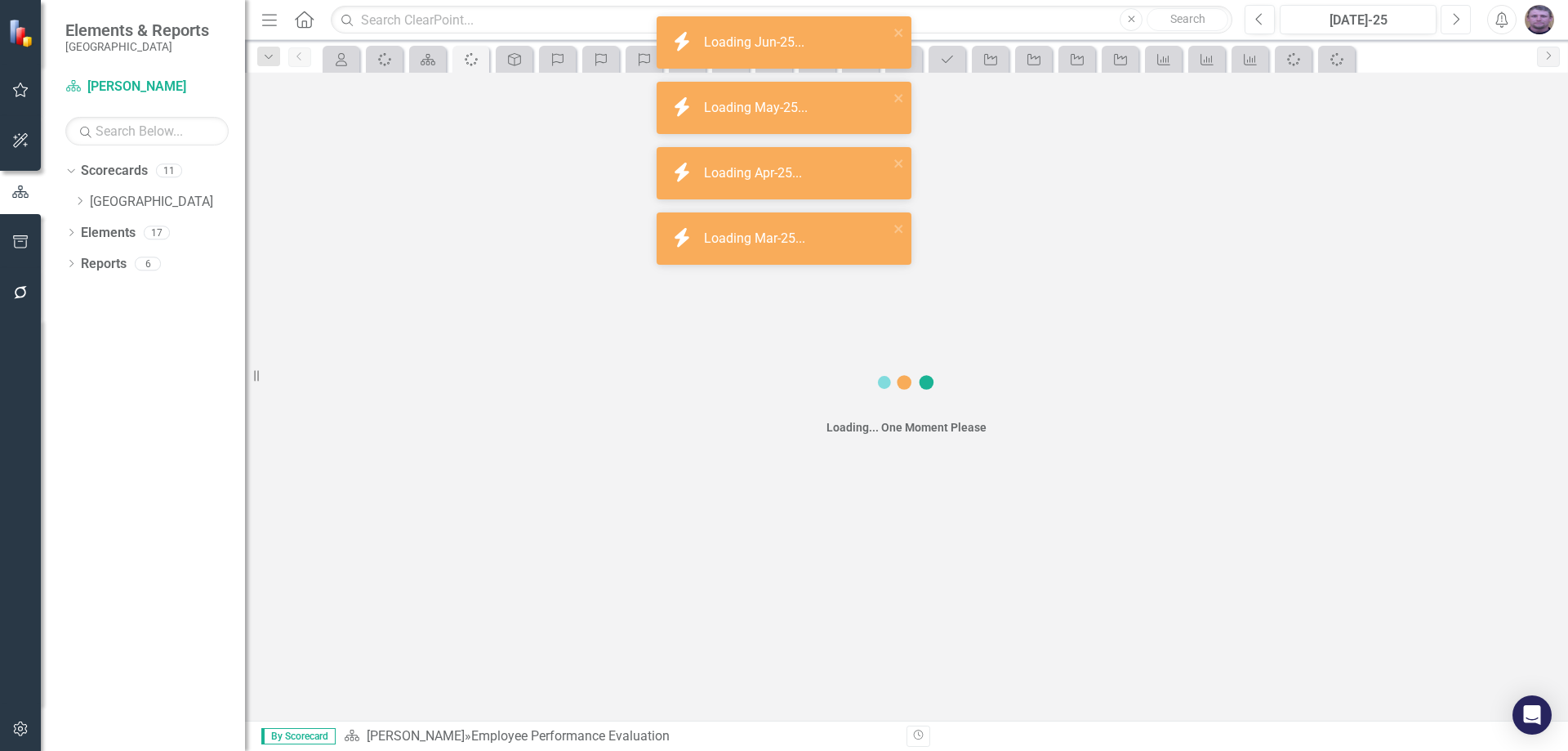
click at [1454, 20] on icon "Next" at bounding box center [1455, 19] width 9 height 15
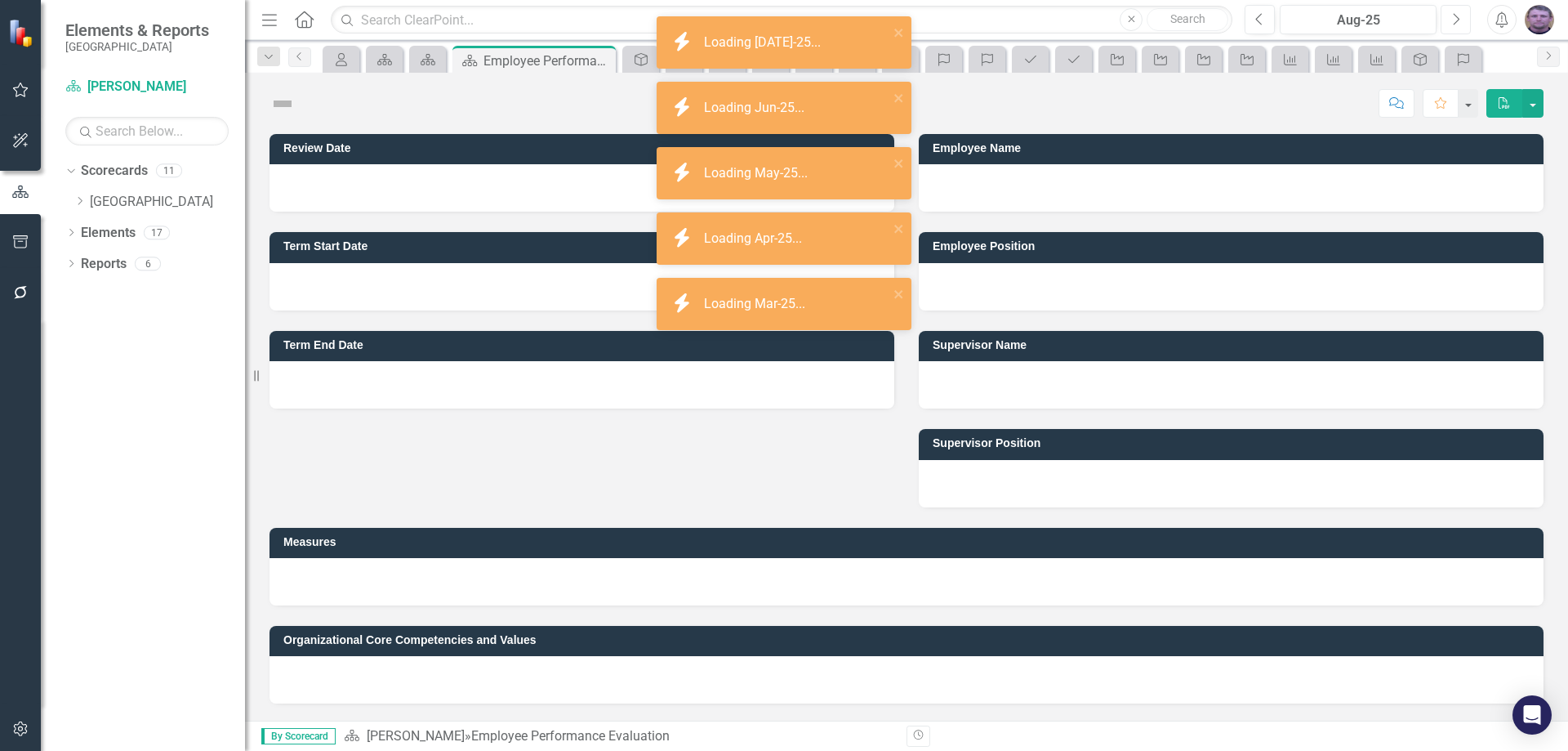
click at [1454, 20] on icon "Next" at bounding box center [1455, 19] width 9 height 15
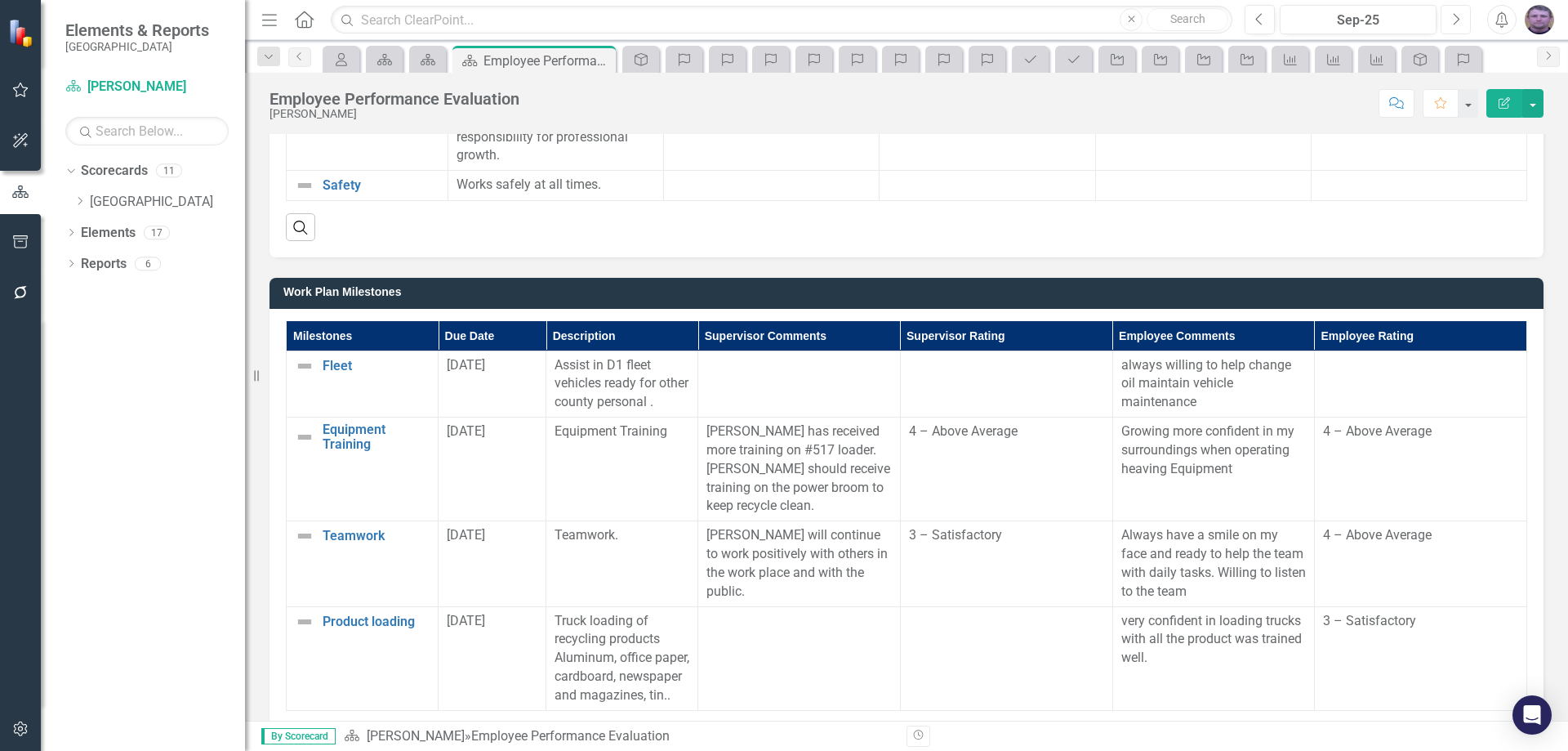
scroll to position [1552, 0]
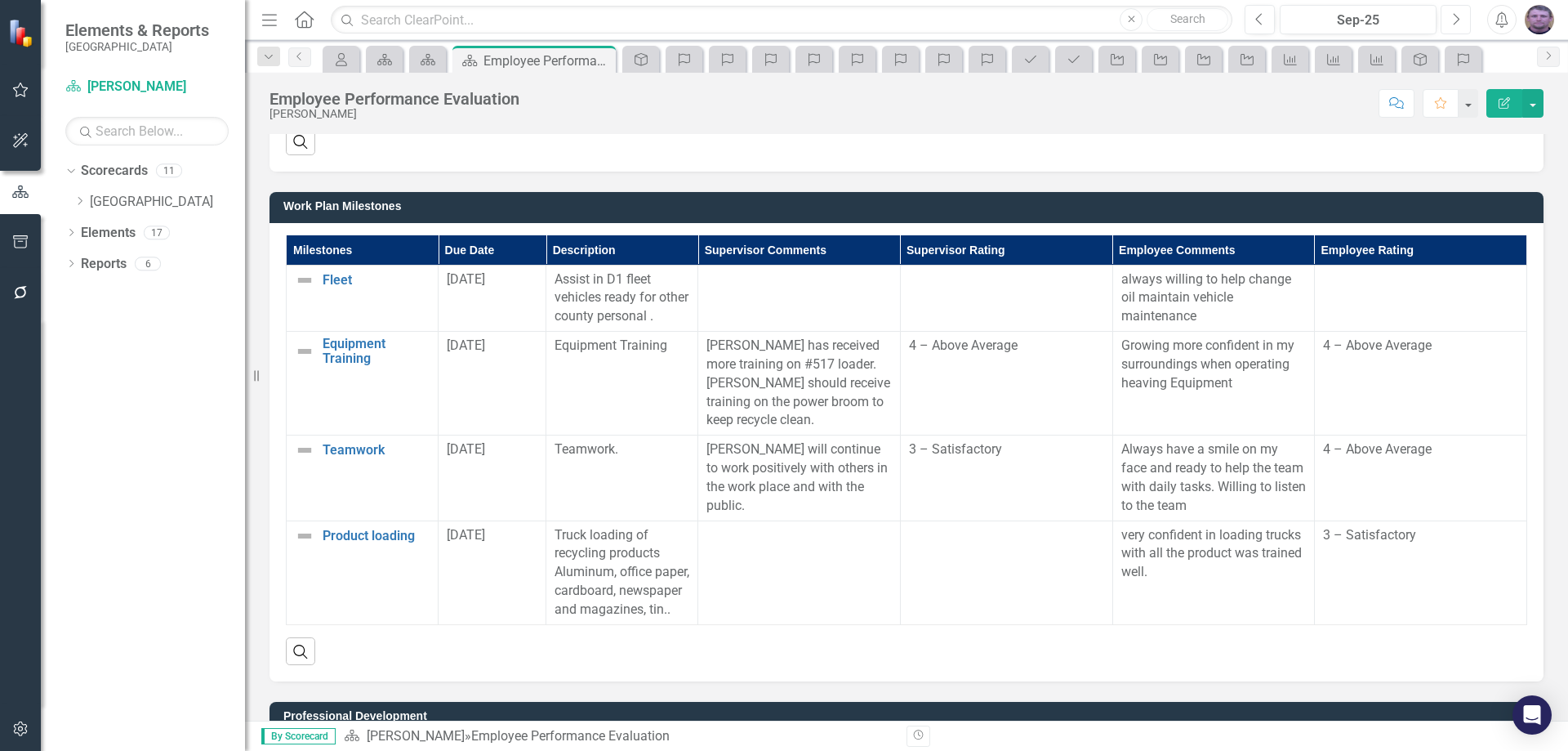
click at [1453, 17] on icon "Next" at bounding box center [1455, 19] width 9 height 15
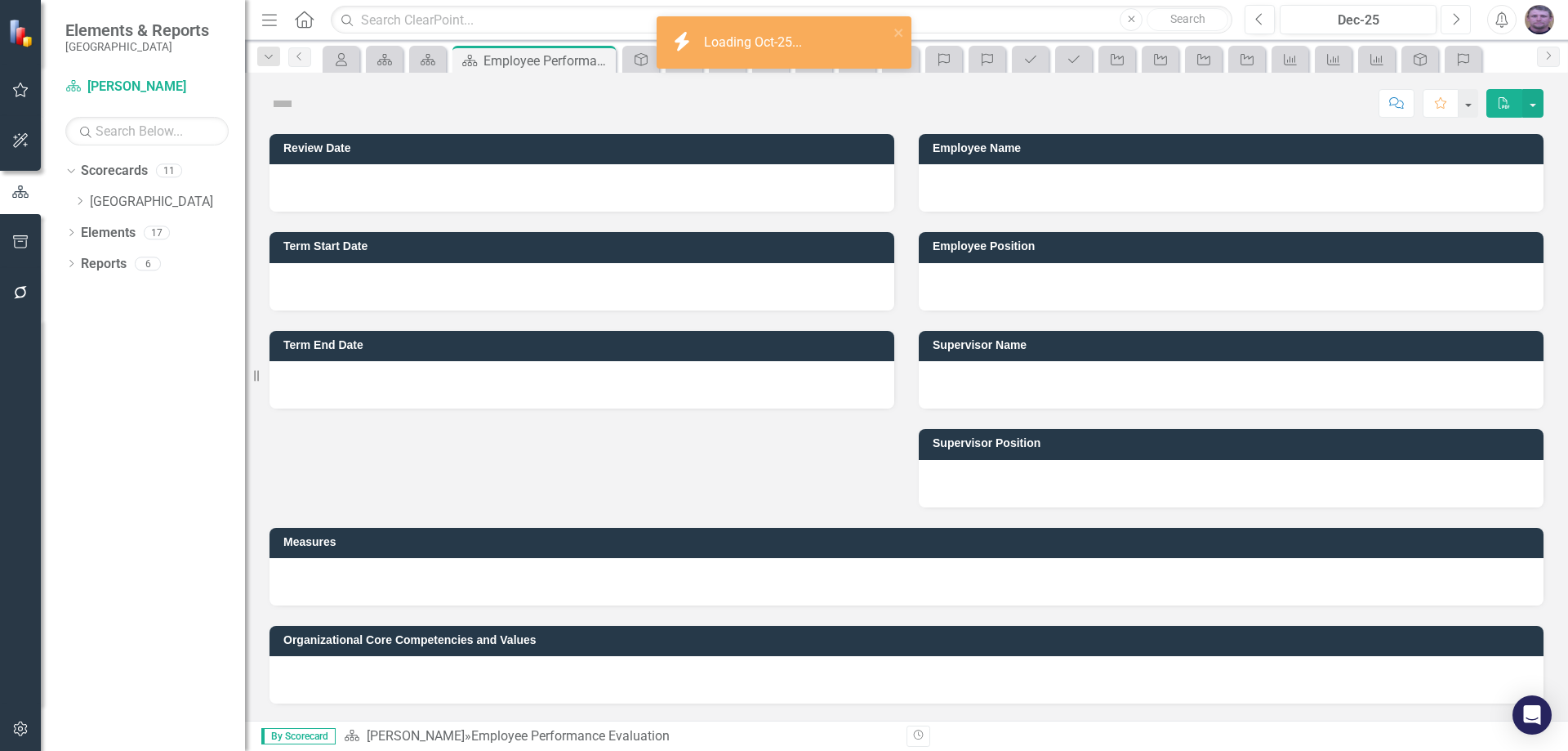
click at [1453, 17] on icon "Next" at bounding box center [1455, 19] width 9 height 15
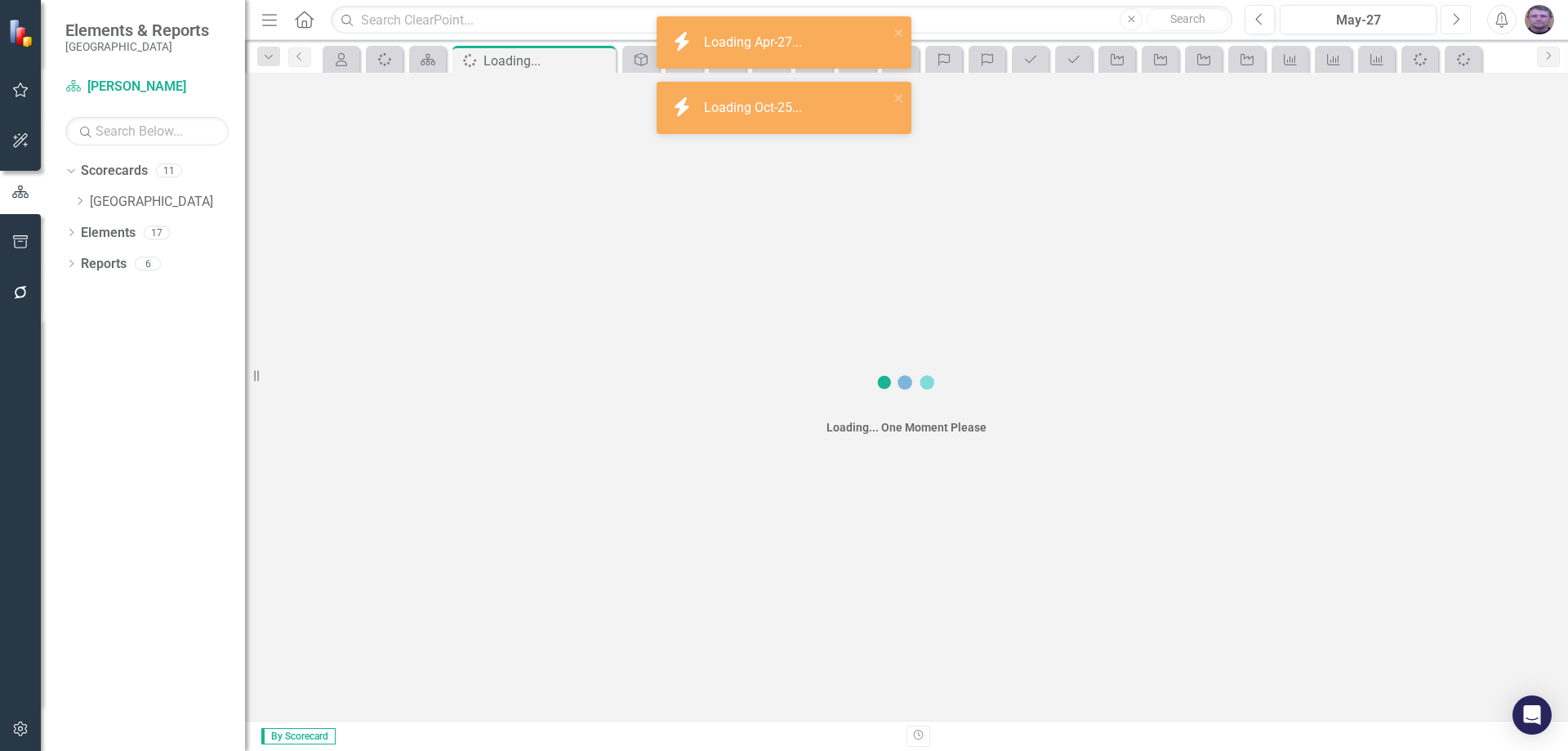
click at [1453, 17] on icon "Next" at bounding box center [1455, 19] width 9 height 15
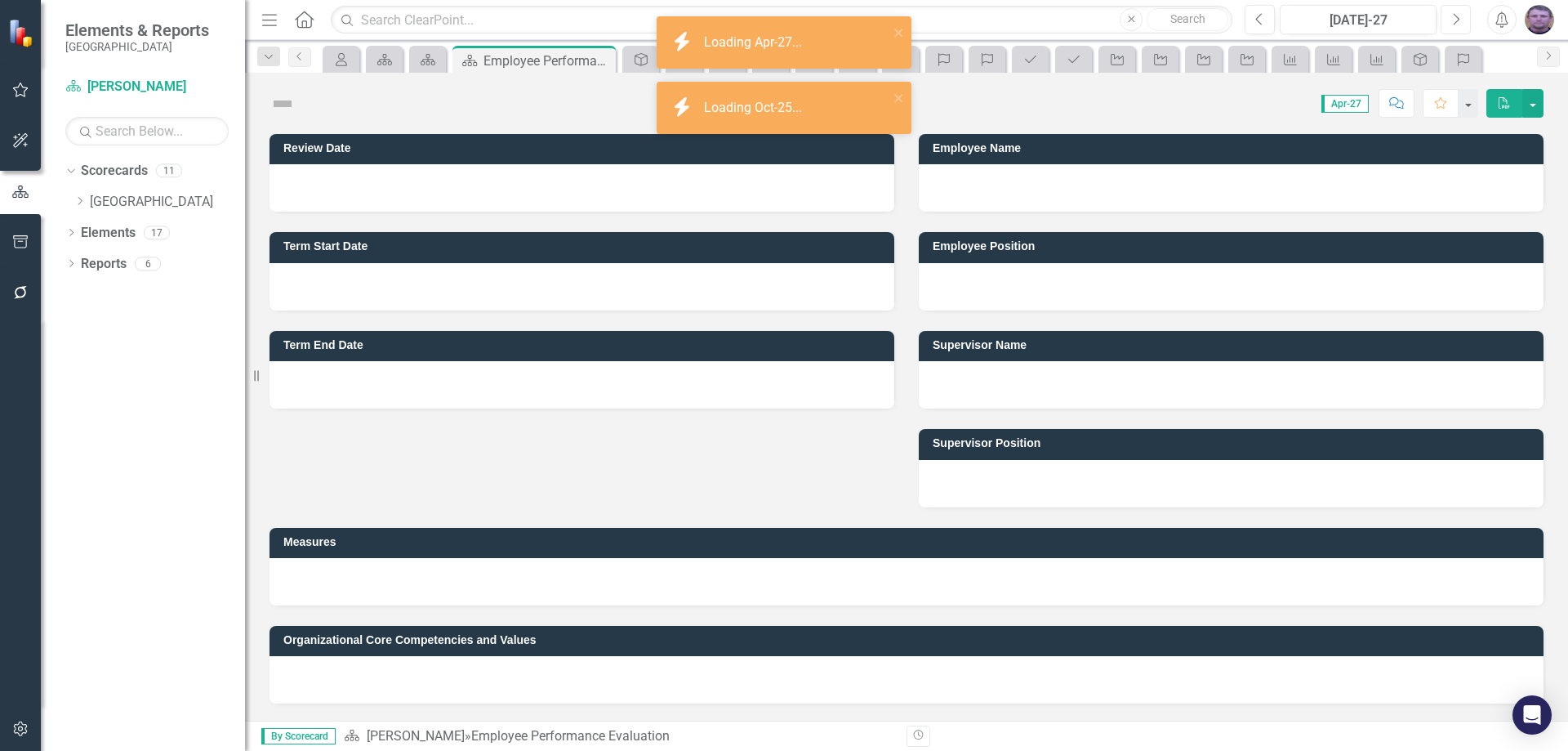
click at [1453, 17] on icon "Next" at bounding box center [1455, 19] width 9 height 15
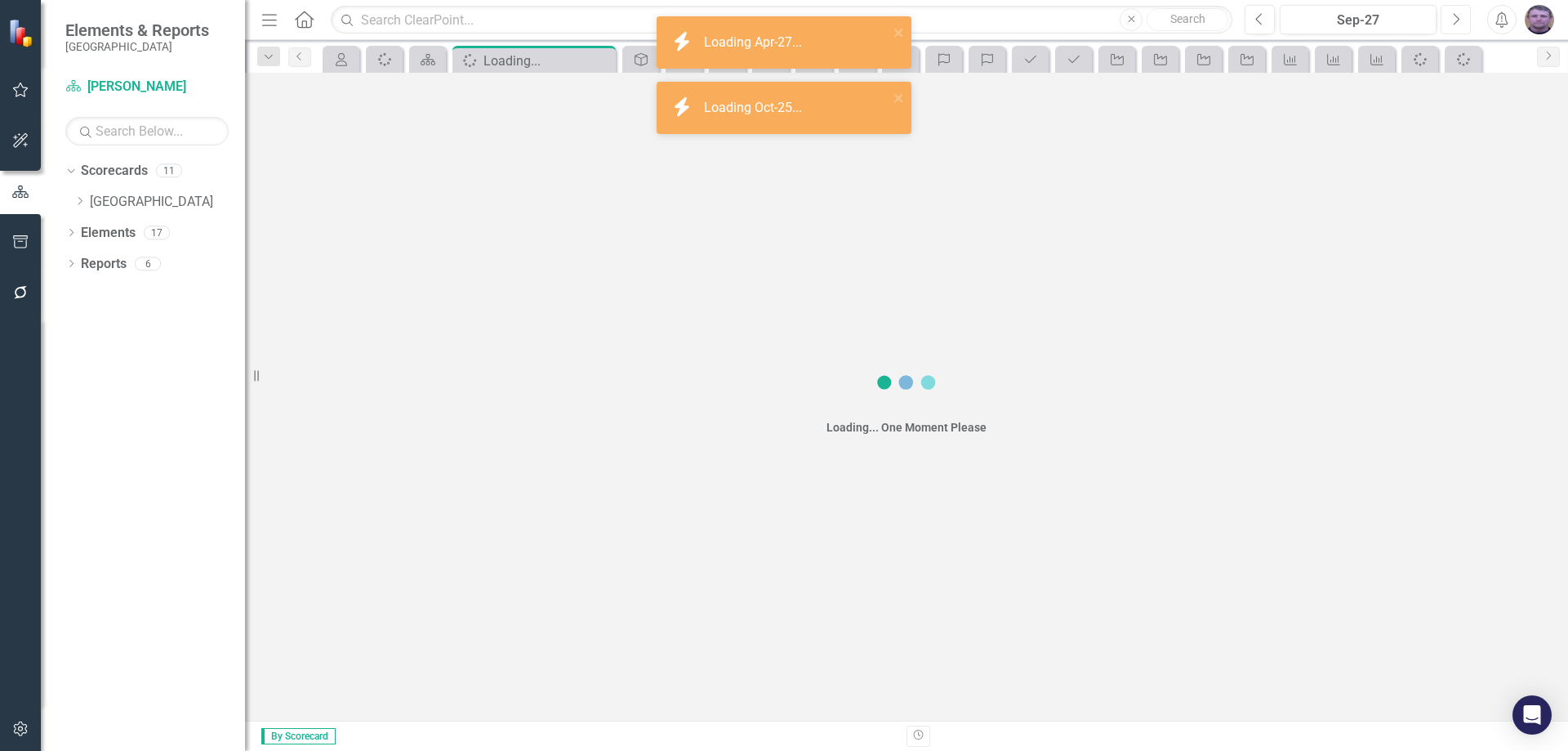
click at [1453, 17] on icon "Next" at bounding box center [1455, 19] width 9 height 15
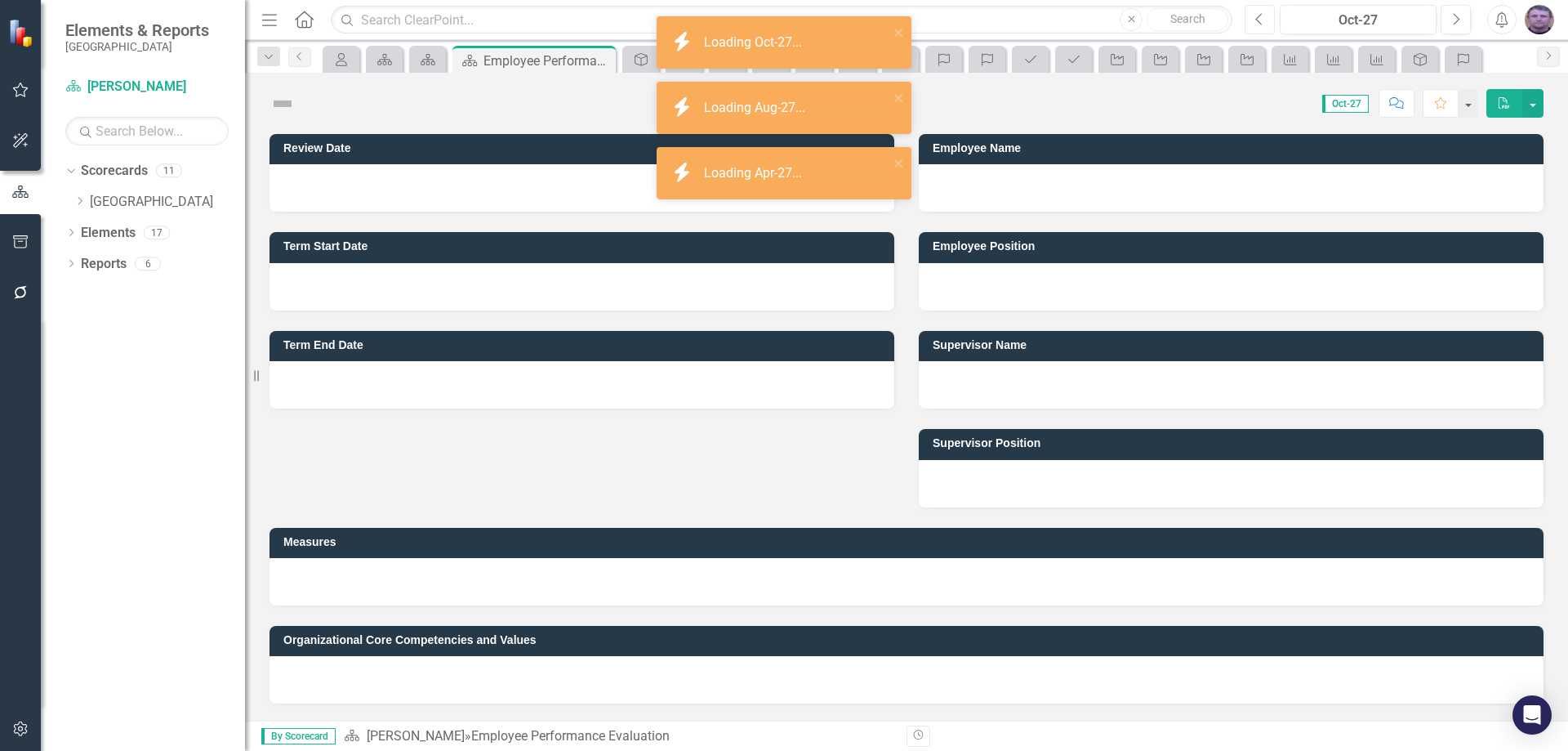
click at [1263, 20] on icon "Previous" at bounding box center [1259, 19] width 9 height 15
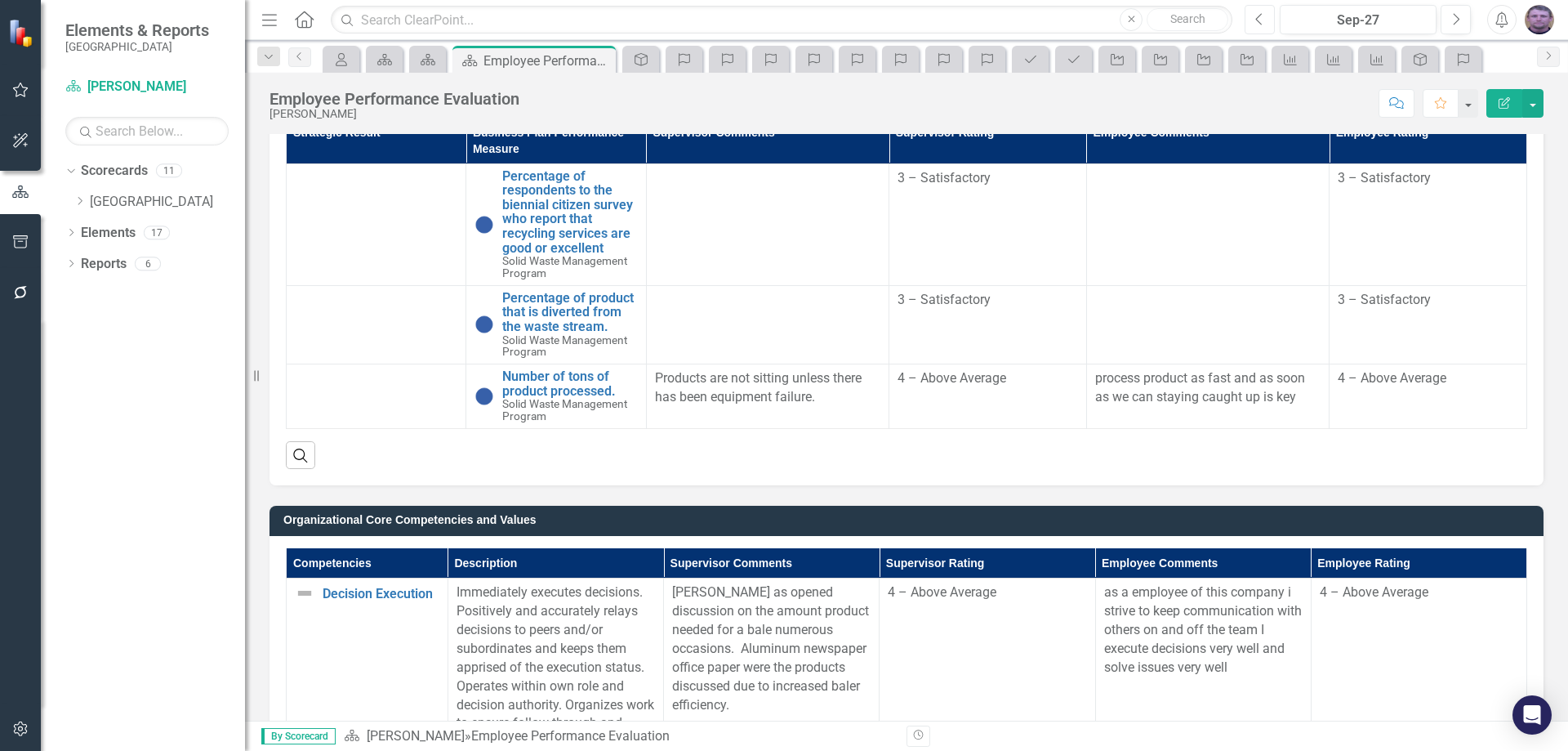
scroll to position [408, 0]
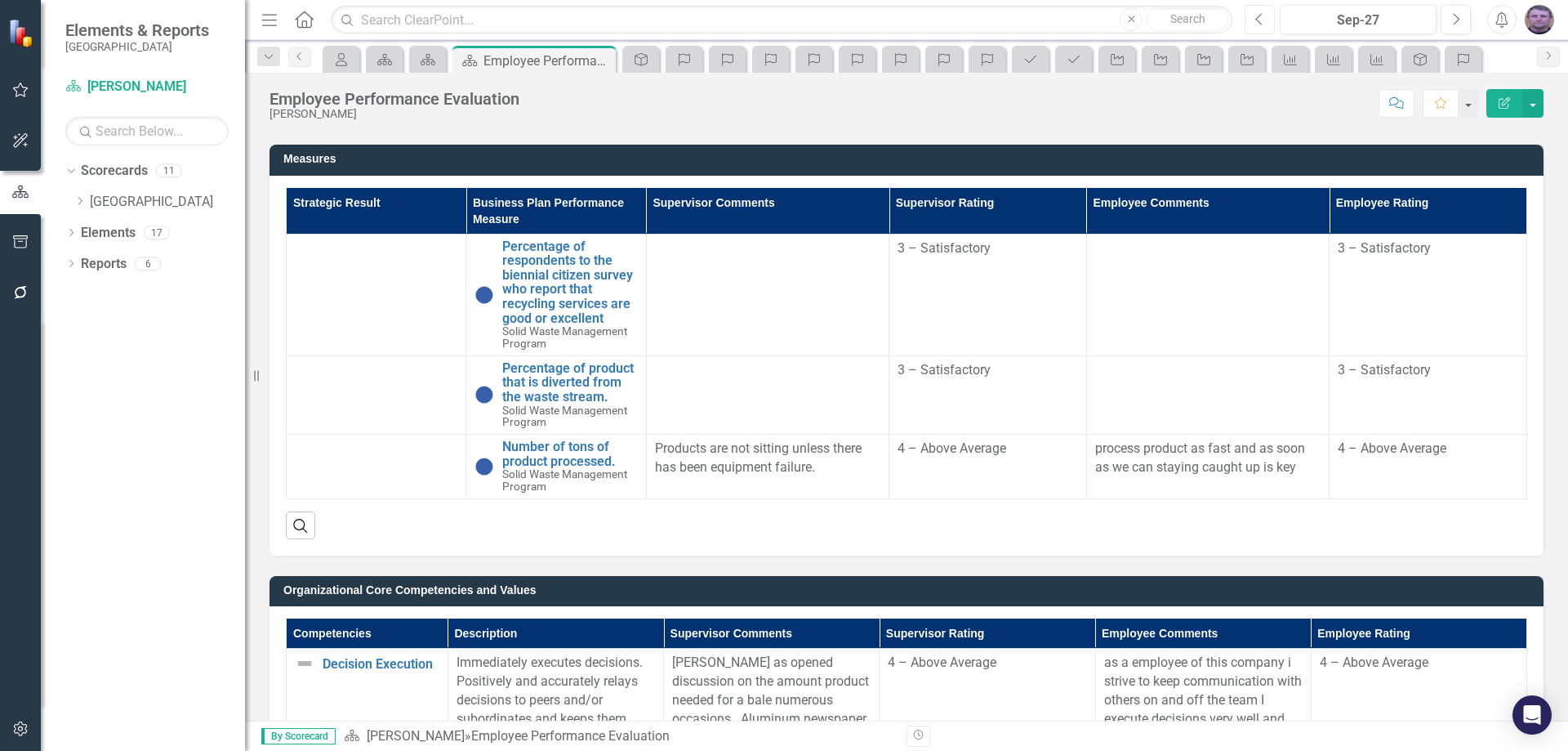
click at [1258, 15] on icon "Previous" at bounding box center [1259, 19] width 9 height 15
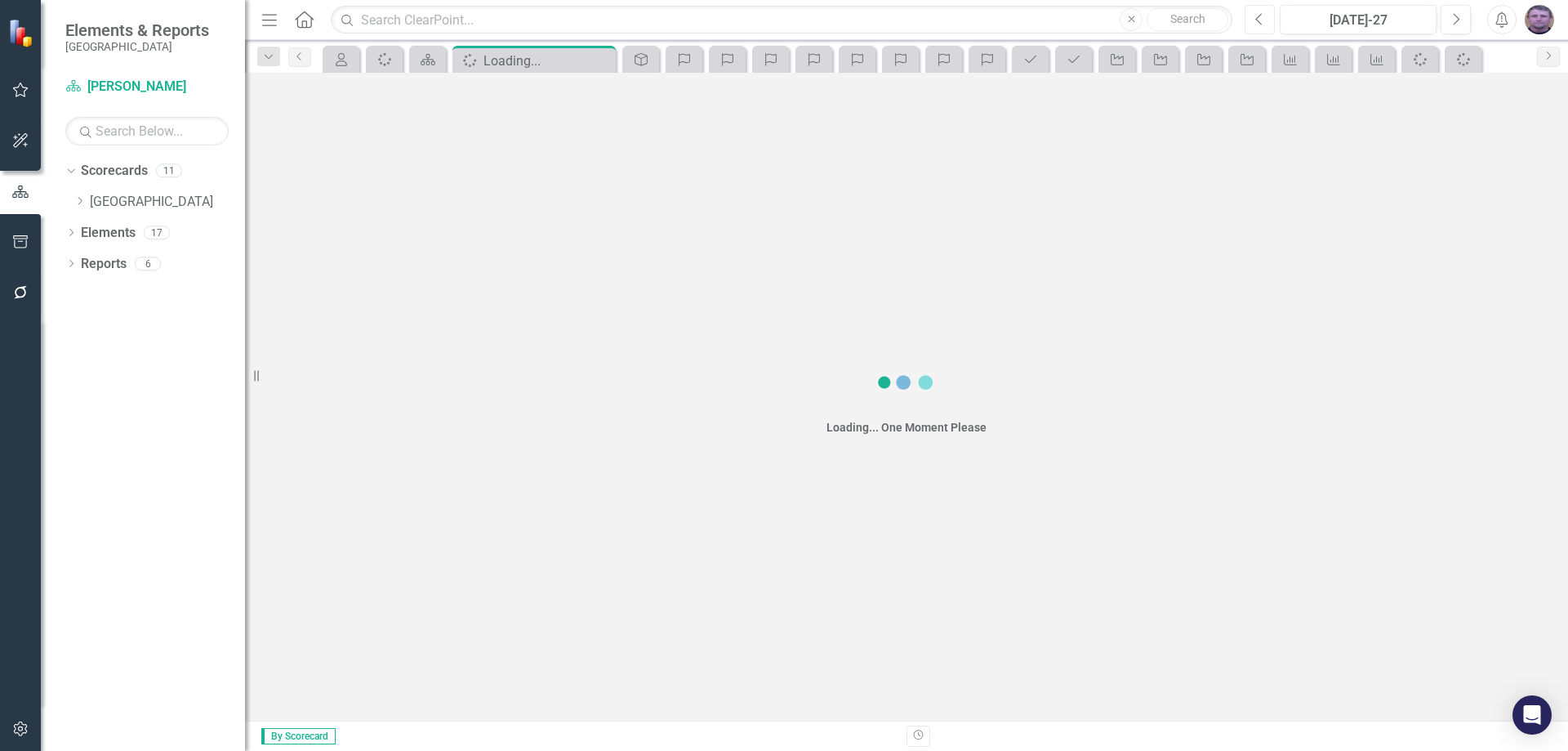
click at [1258, 15] on icon "Previous" at bounding box center [1259, 19] width 9 height 15
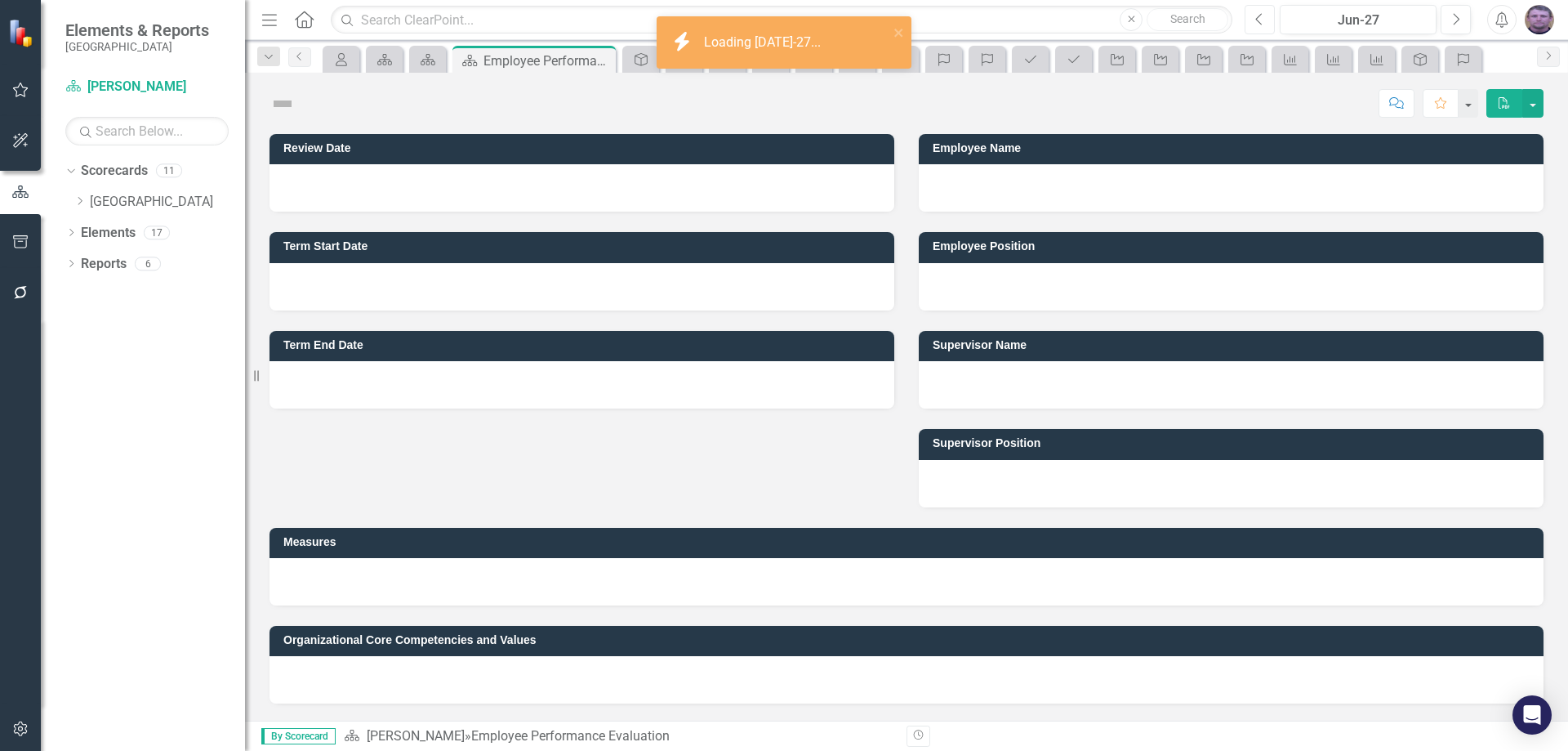
click at [1258, 15] on icon "Previous" at bounding box center [1259, 19] width 9 height 15
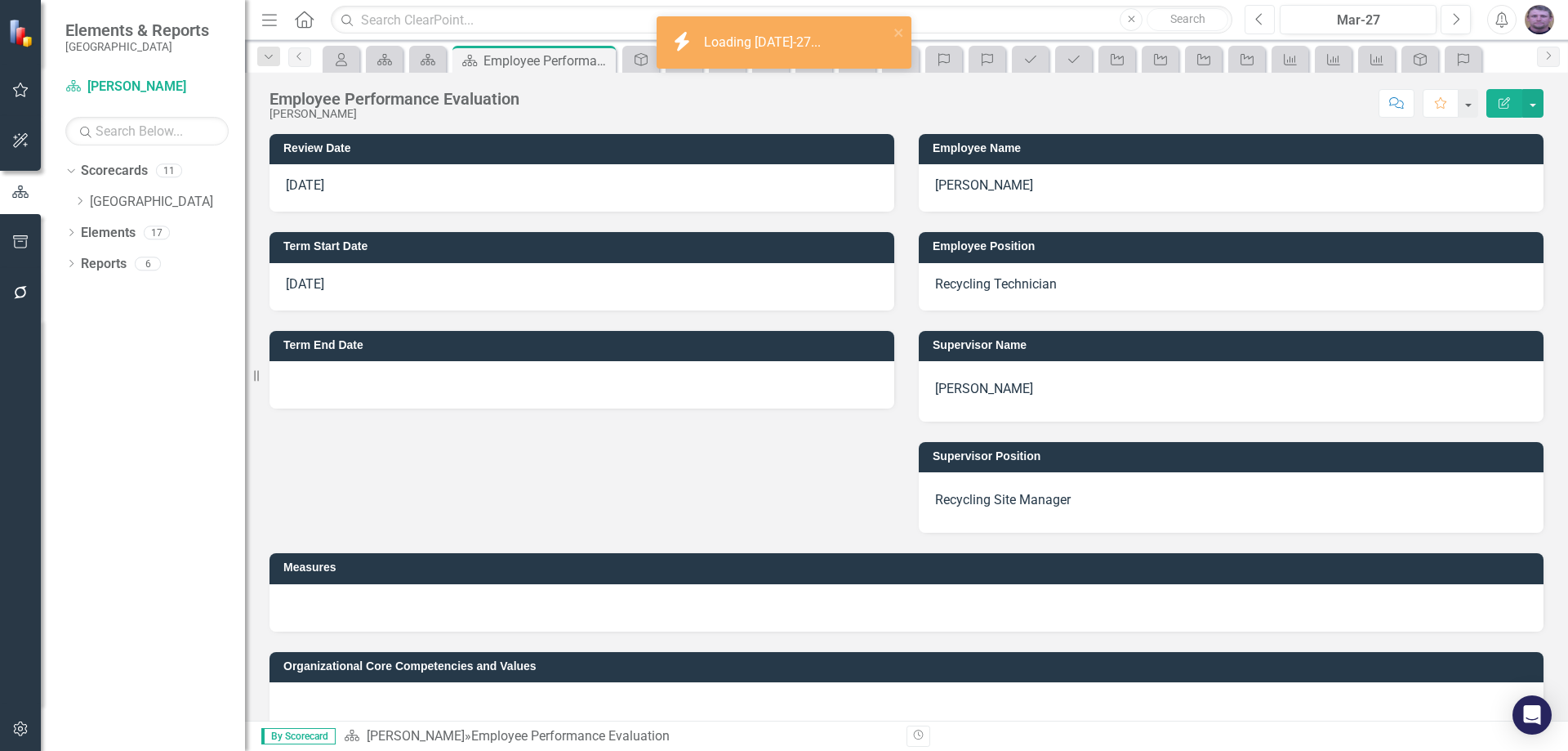
click at [1258, 15] on icon "Previous" at bounding box center [1259, 19] width 9 height 15
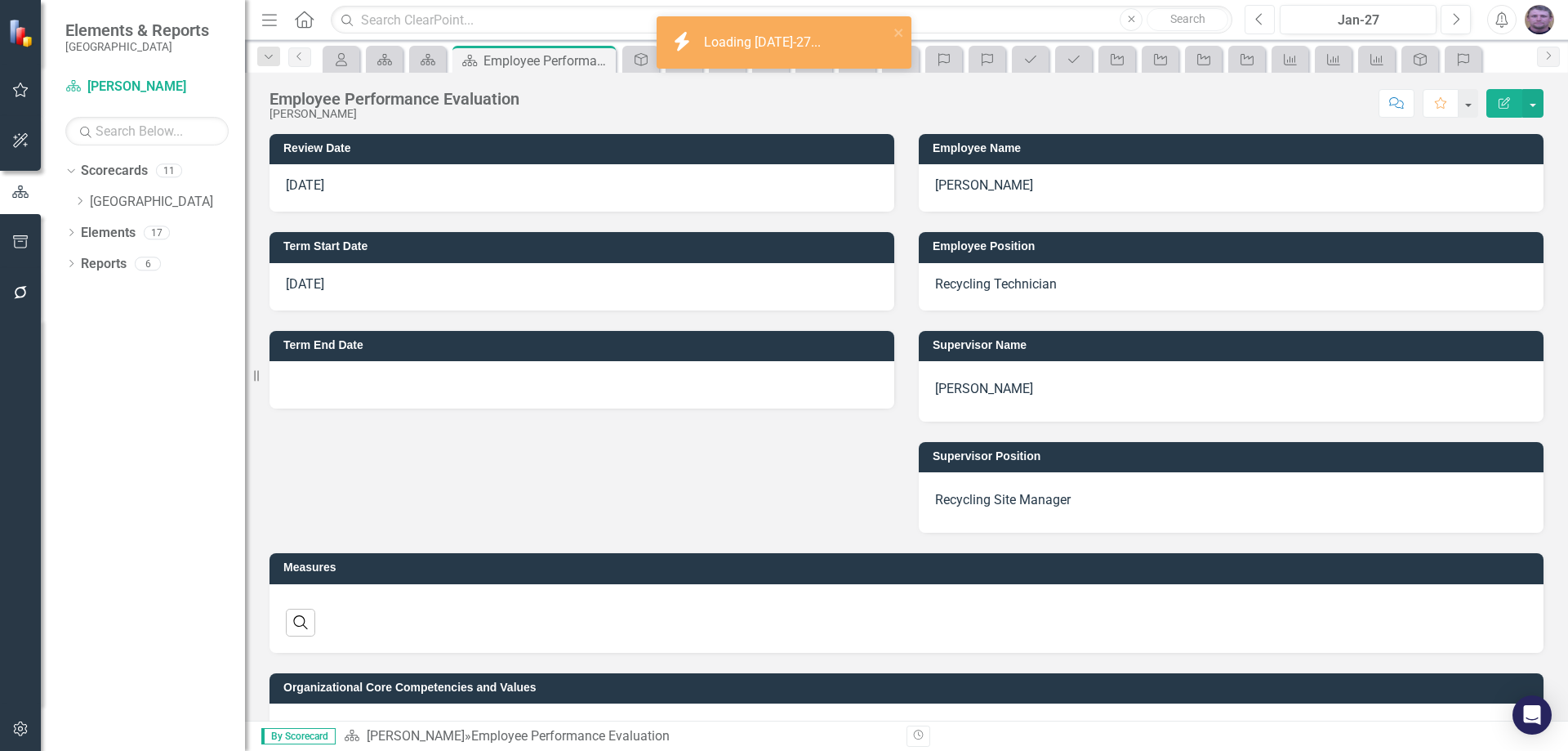
click at [1258, 15] on icon "Previous" at bounding box center [1259, 19] width 9 height 15
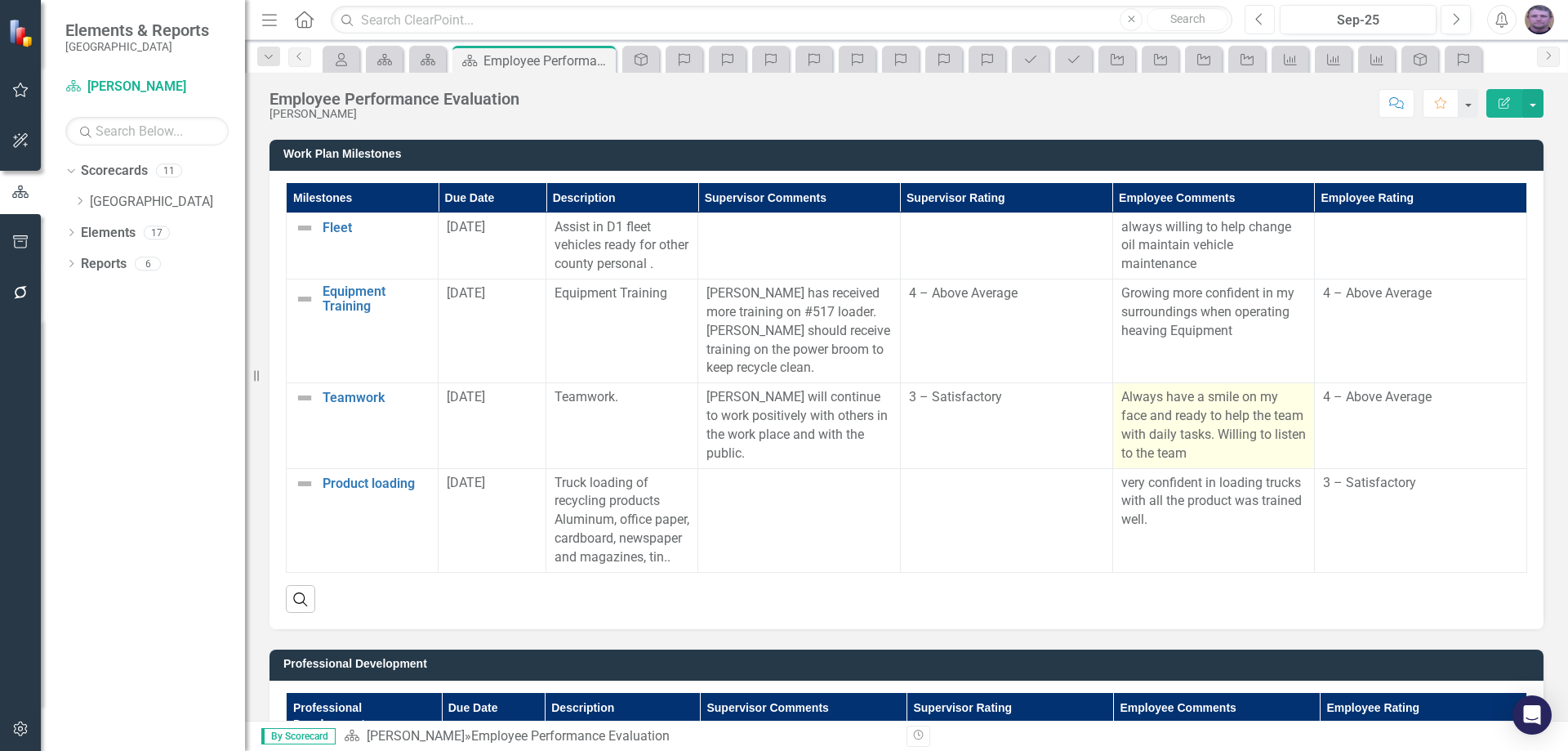
scroll to position [1503, 0]
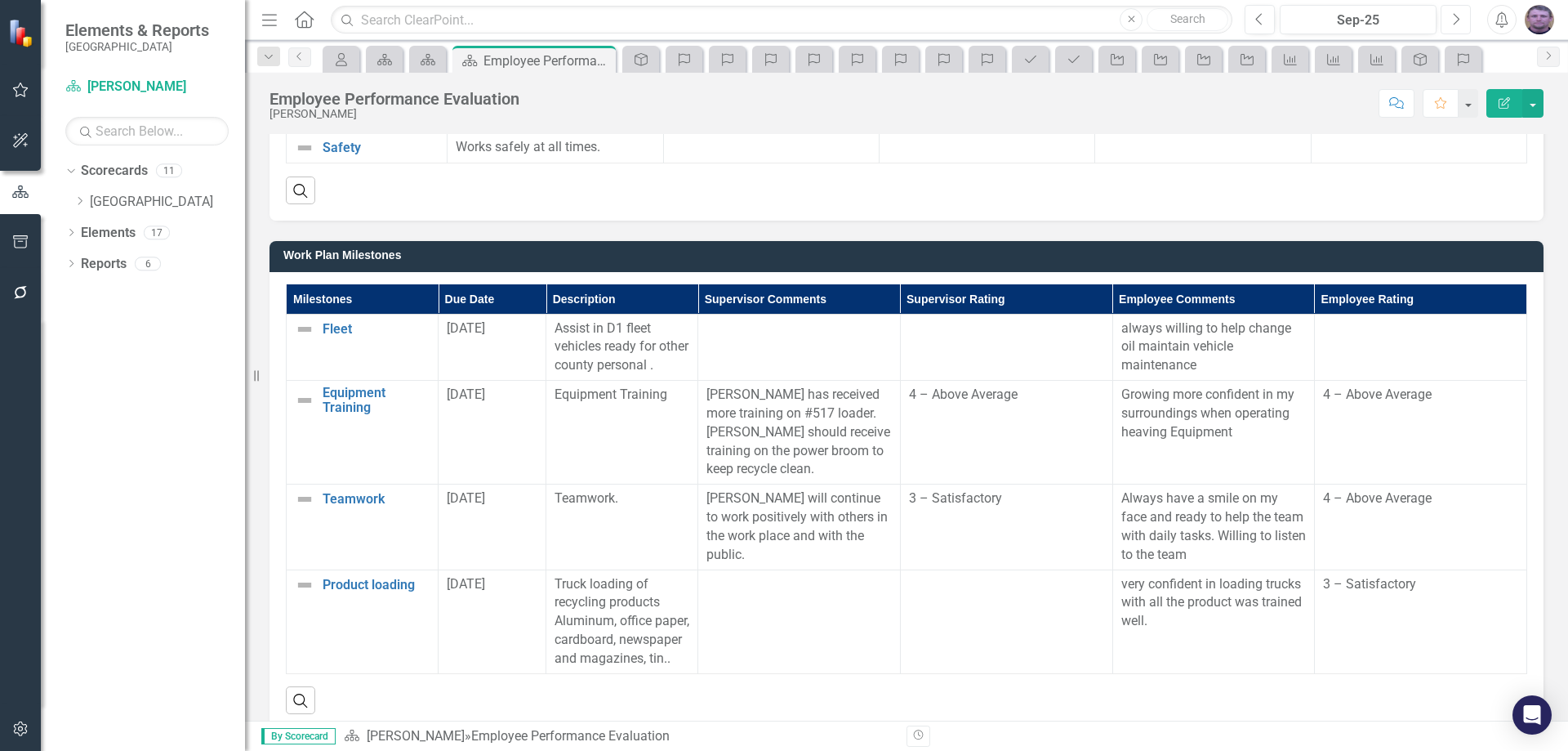
click at [1459, 20] on icon "Next" at bounding box center [1455, 19] width 9 height 15
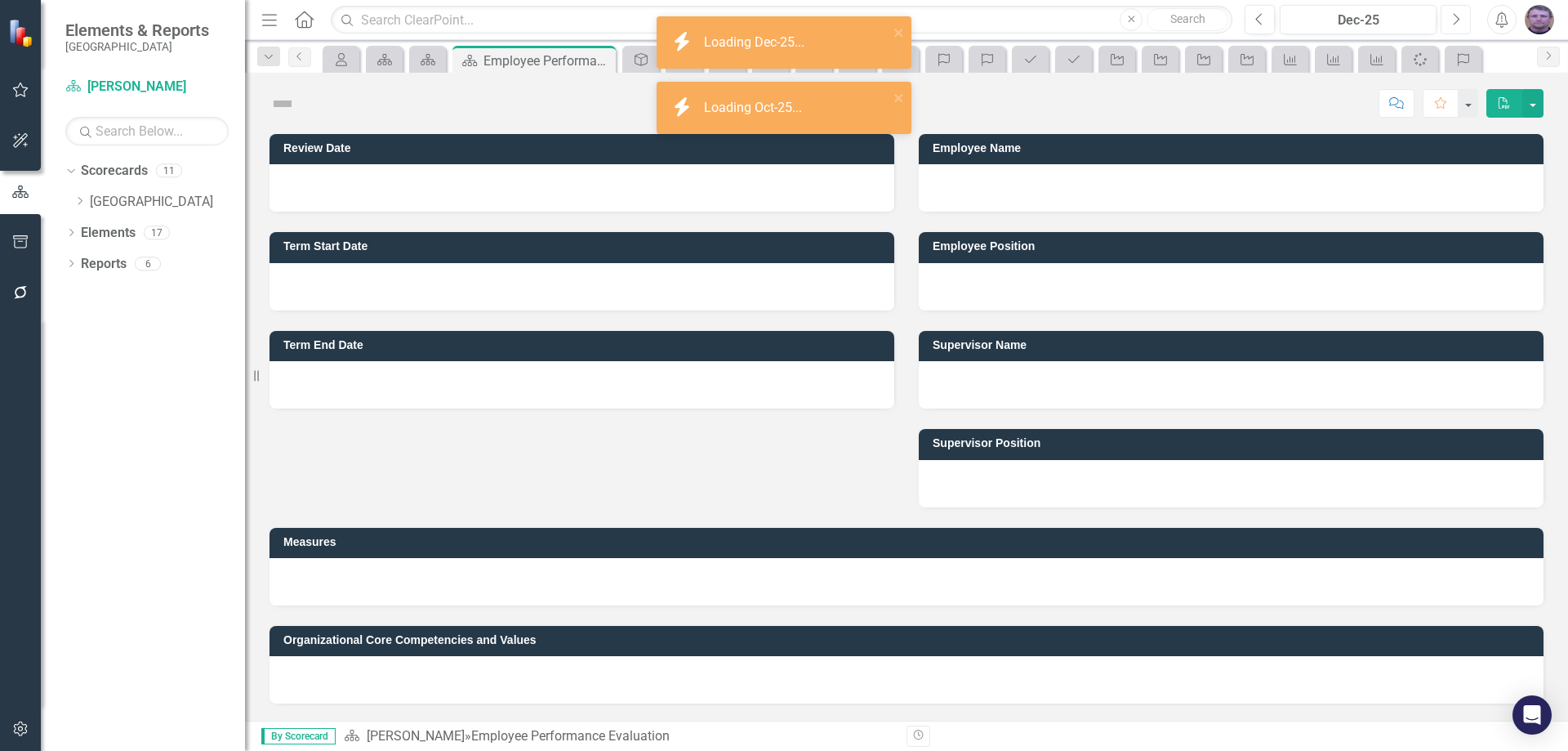
click at [1459, 20] on icon "Next" at bounding box center [1455, 19] width 9 height 15
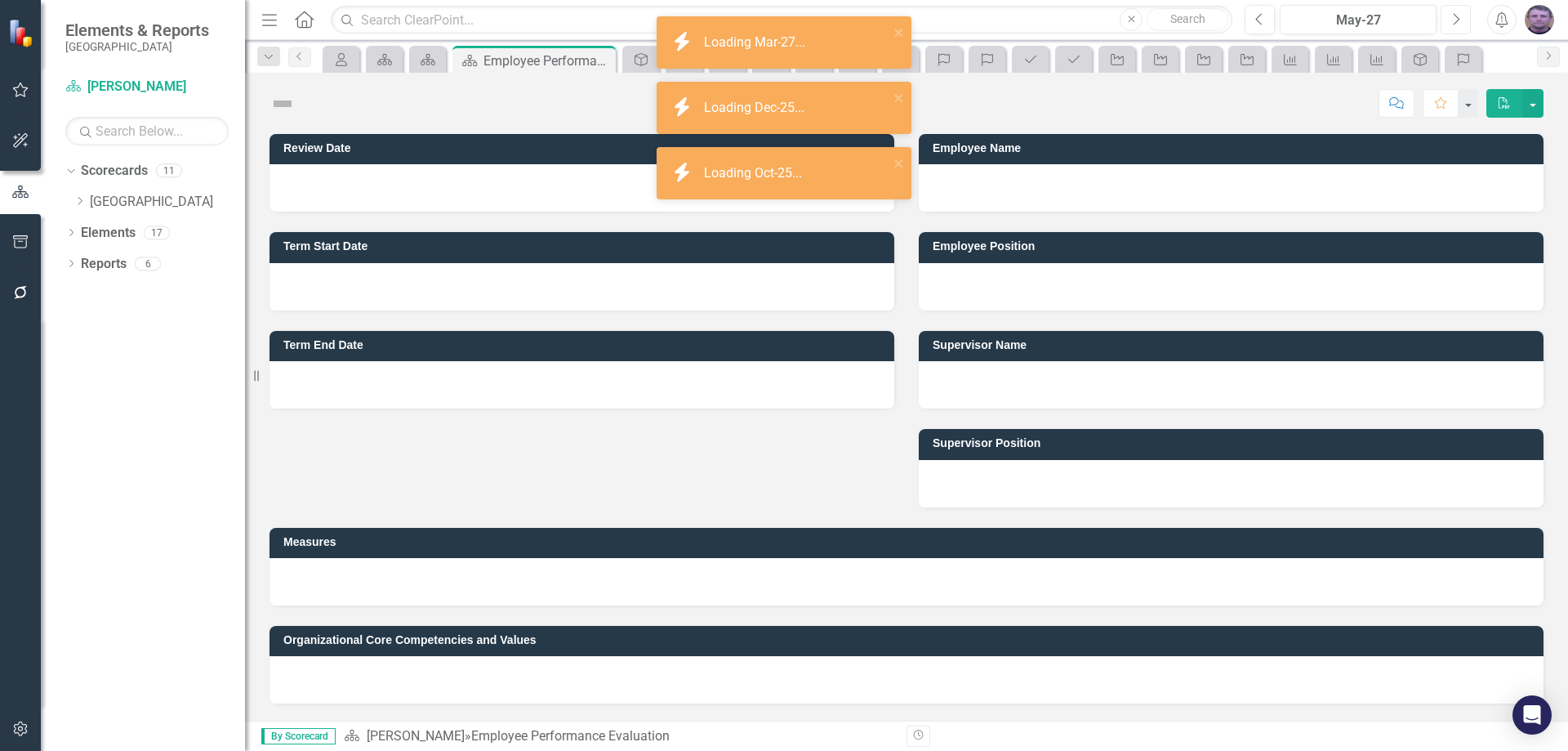
click at [1459, 20] on icon "Next" at bounding box center [1455, 19] width 9 height 15
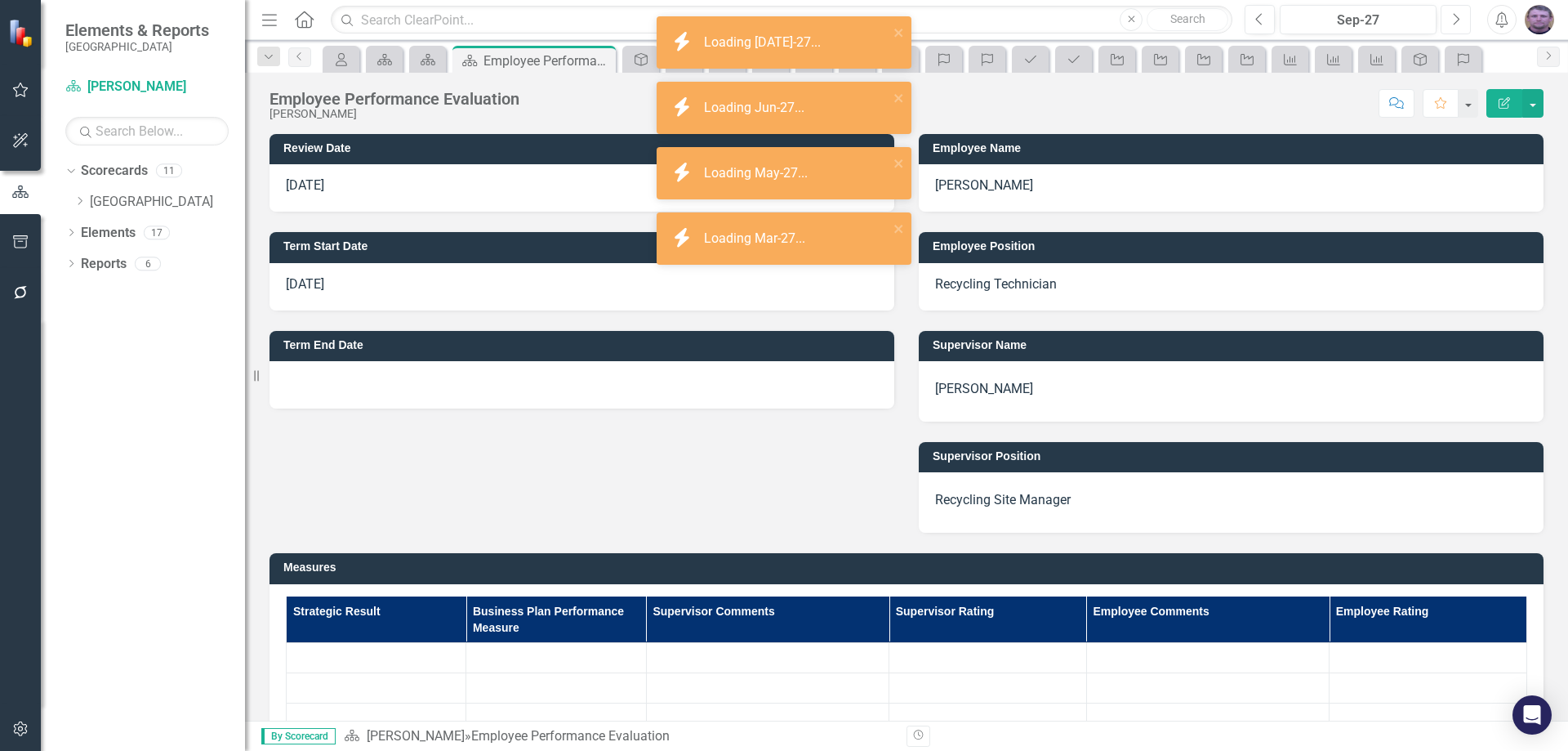
click at [1459, 20] on icon "Next" at bounding box center [1455, 19] width 9 height 15
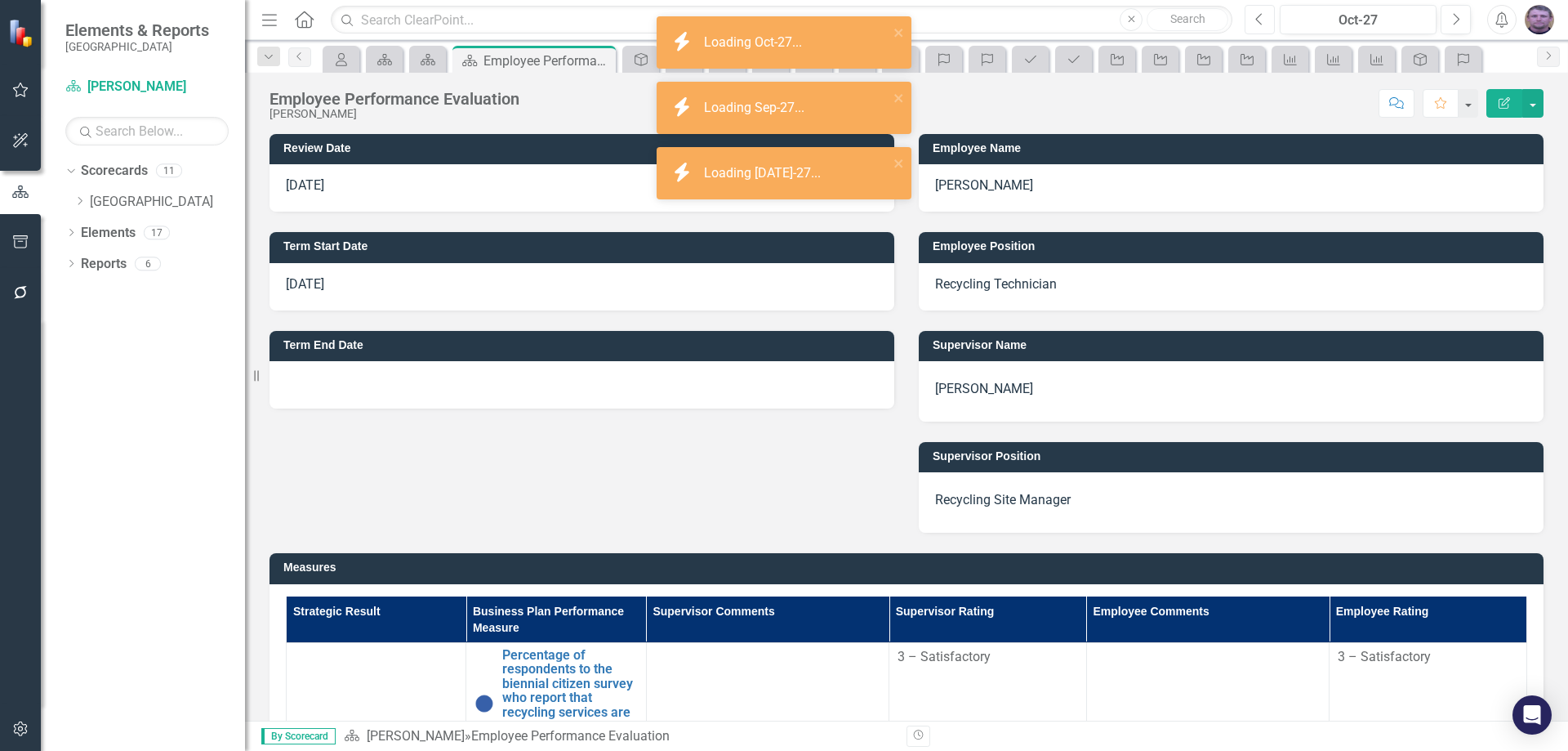
click at [1258, 22] on icon "Previous" at bounding box center [1259, 19] width 9 height 15
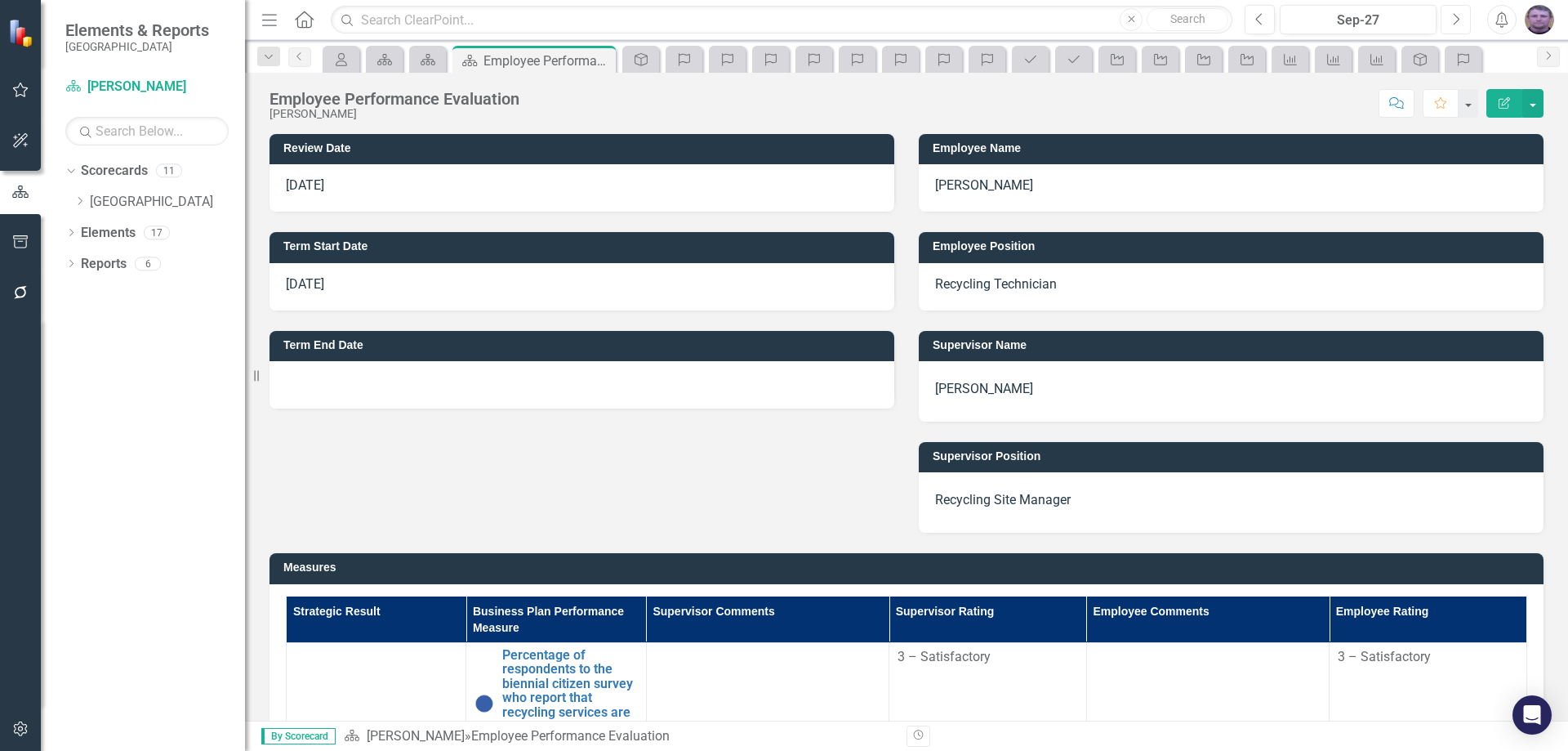
click at [1454, 18] on icon "Next" at bounding box center [1455, 19] width 9 height 15
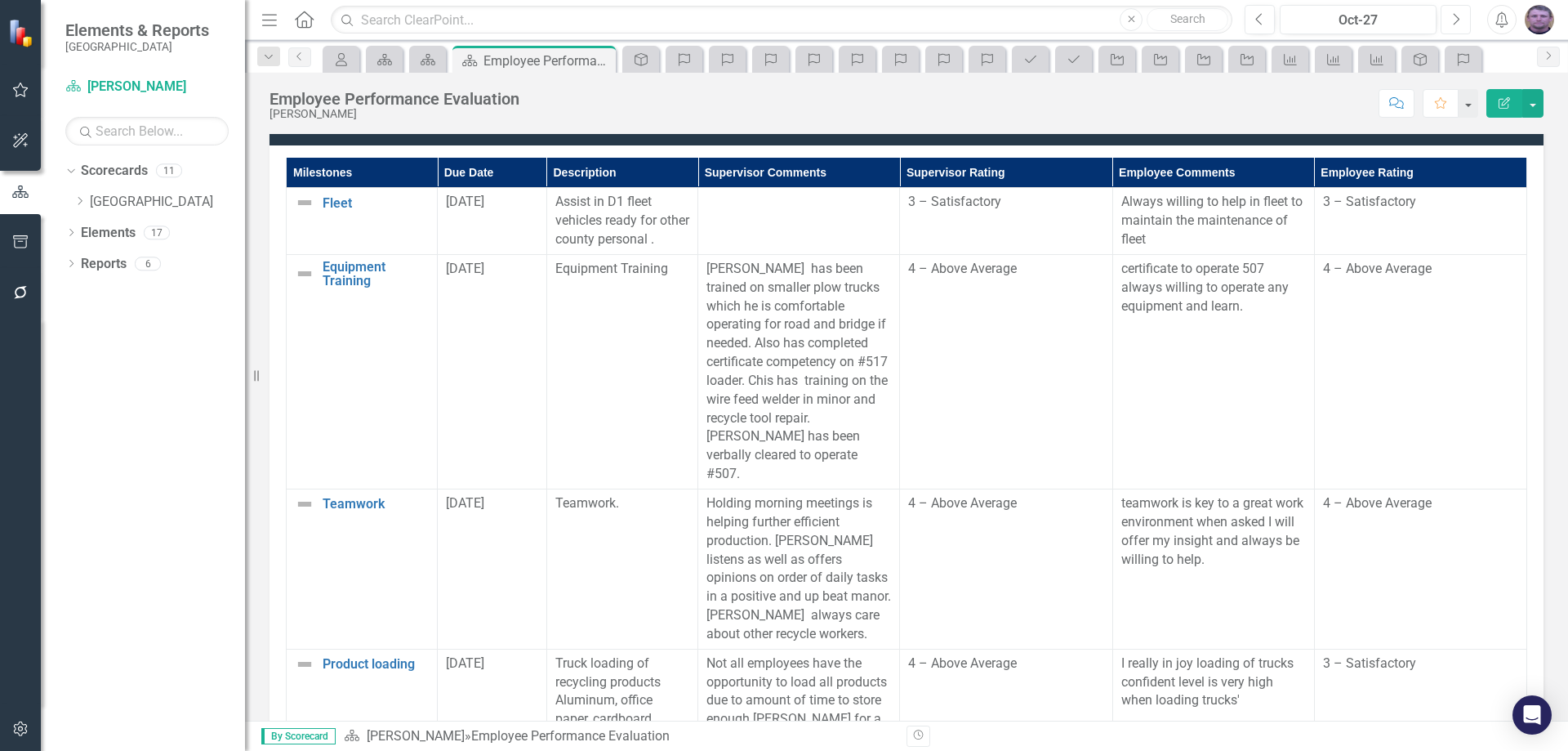
scroll to position [1470, 0]
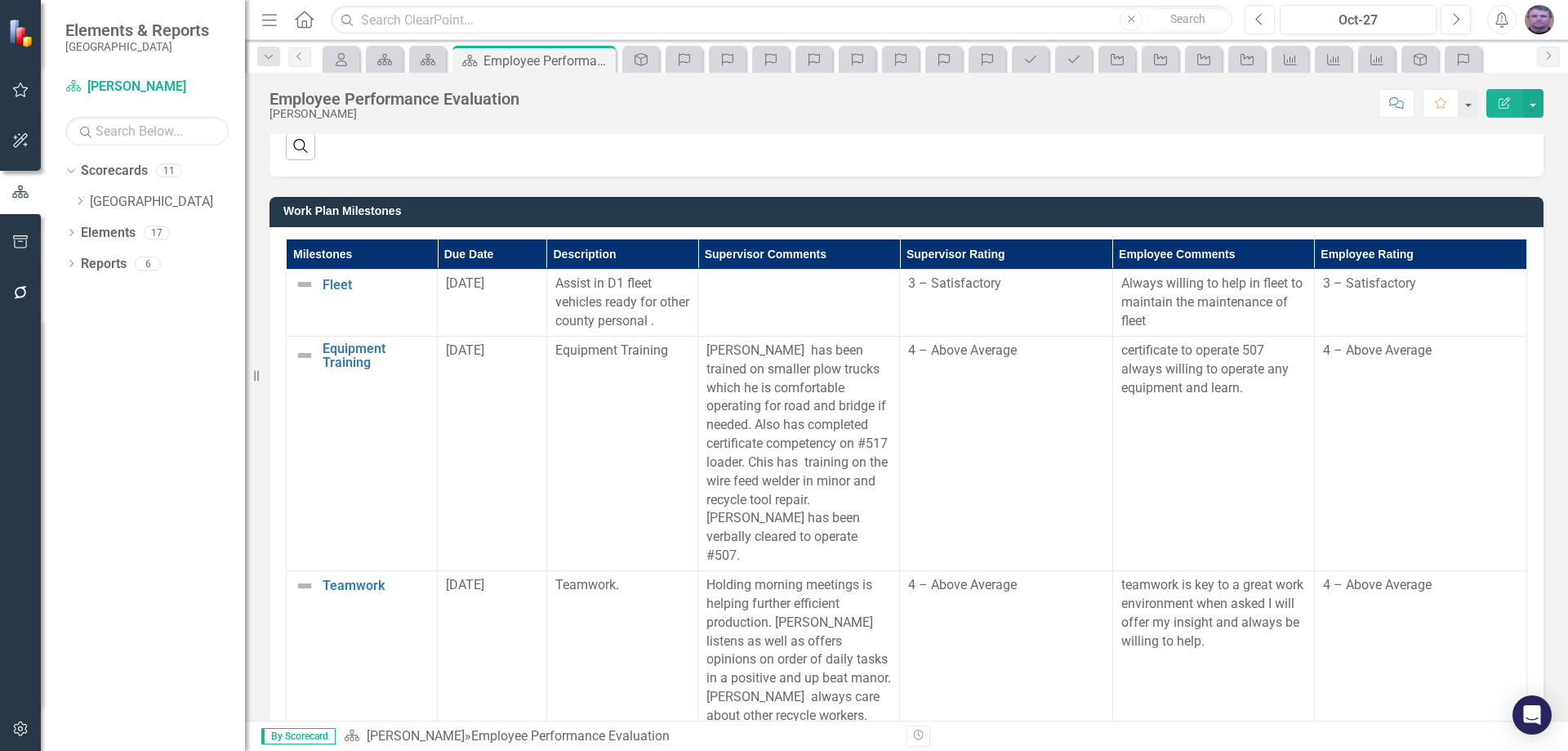
click at [1256, 20] on icon "Previous" at bounding box center [1259, 19] width 9 height 15
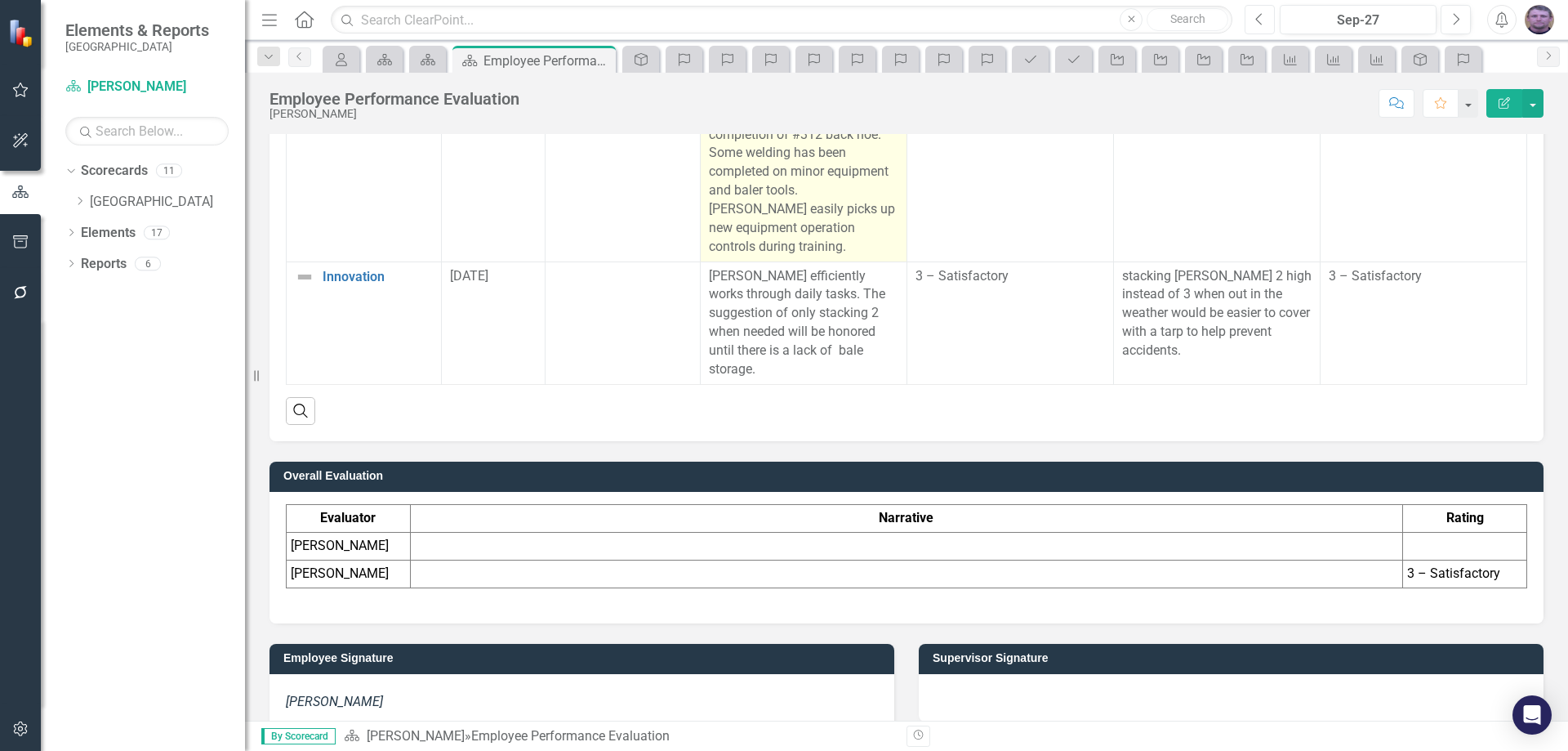
scroll to position [2404, 0]
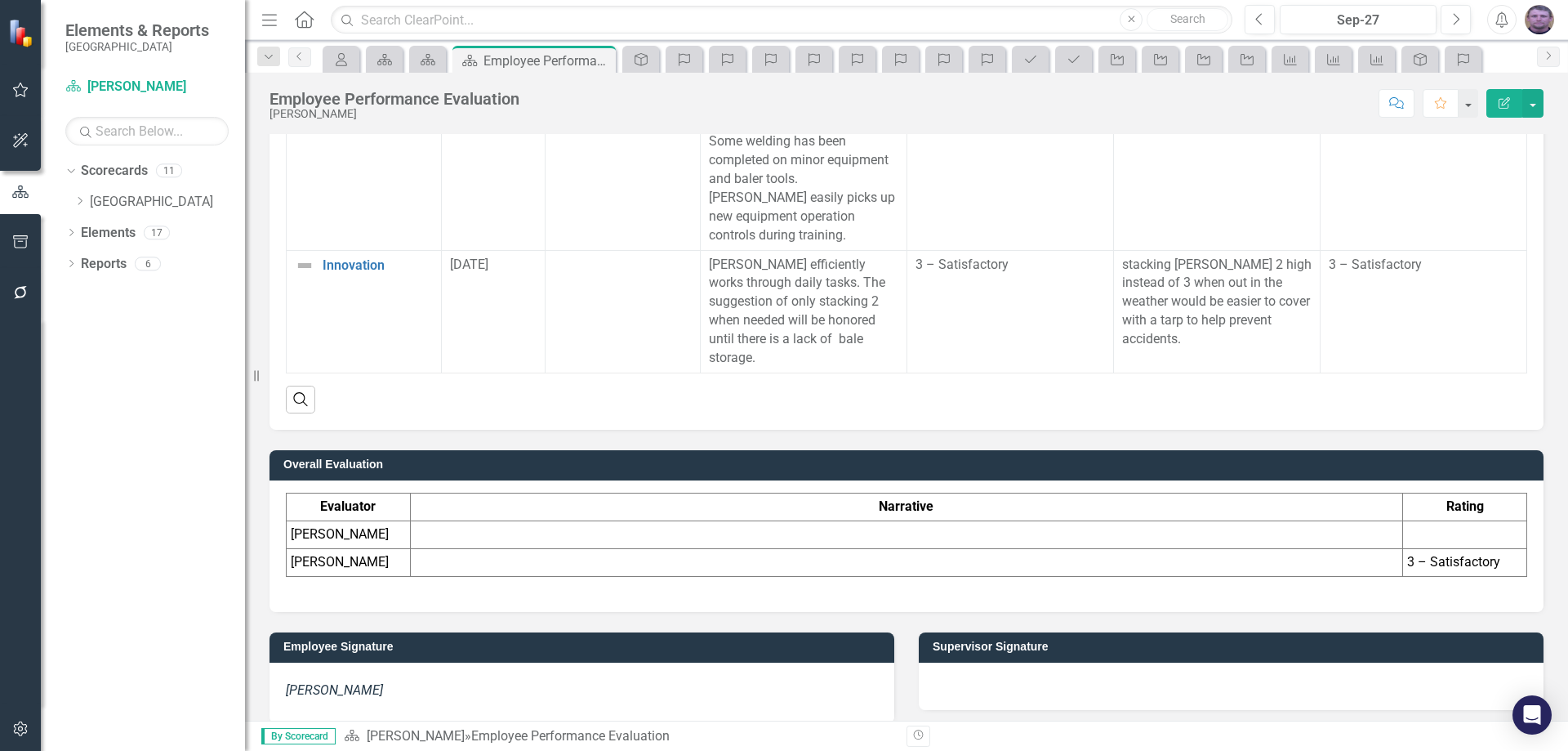
click at [768, 521] on td at bounding box center [906, 535] width 992 height 28
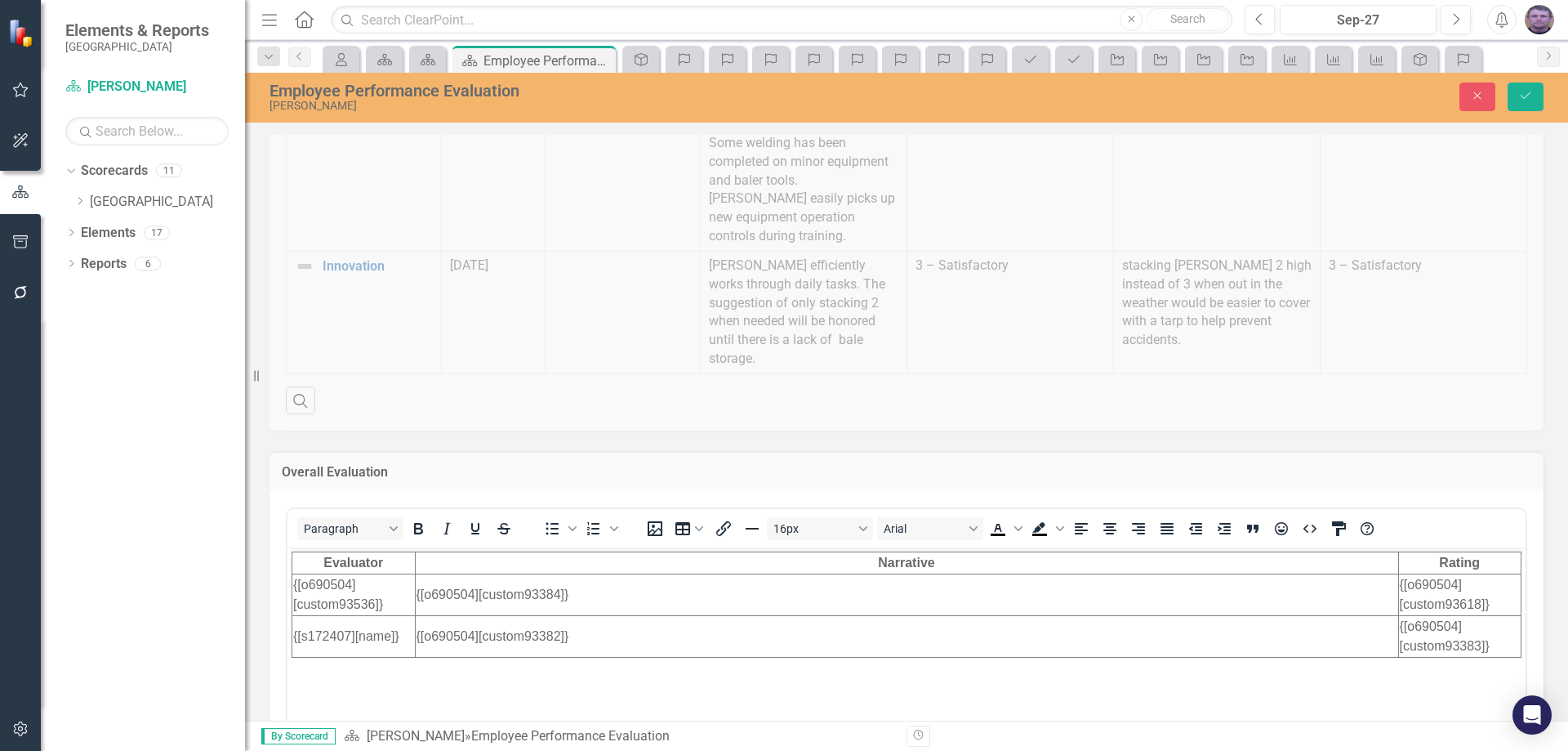
scroll to position [0, 0]
click at [1526, 88] on button "Save" at bounding box center [1526, 96] width 36 height 29
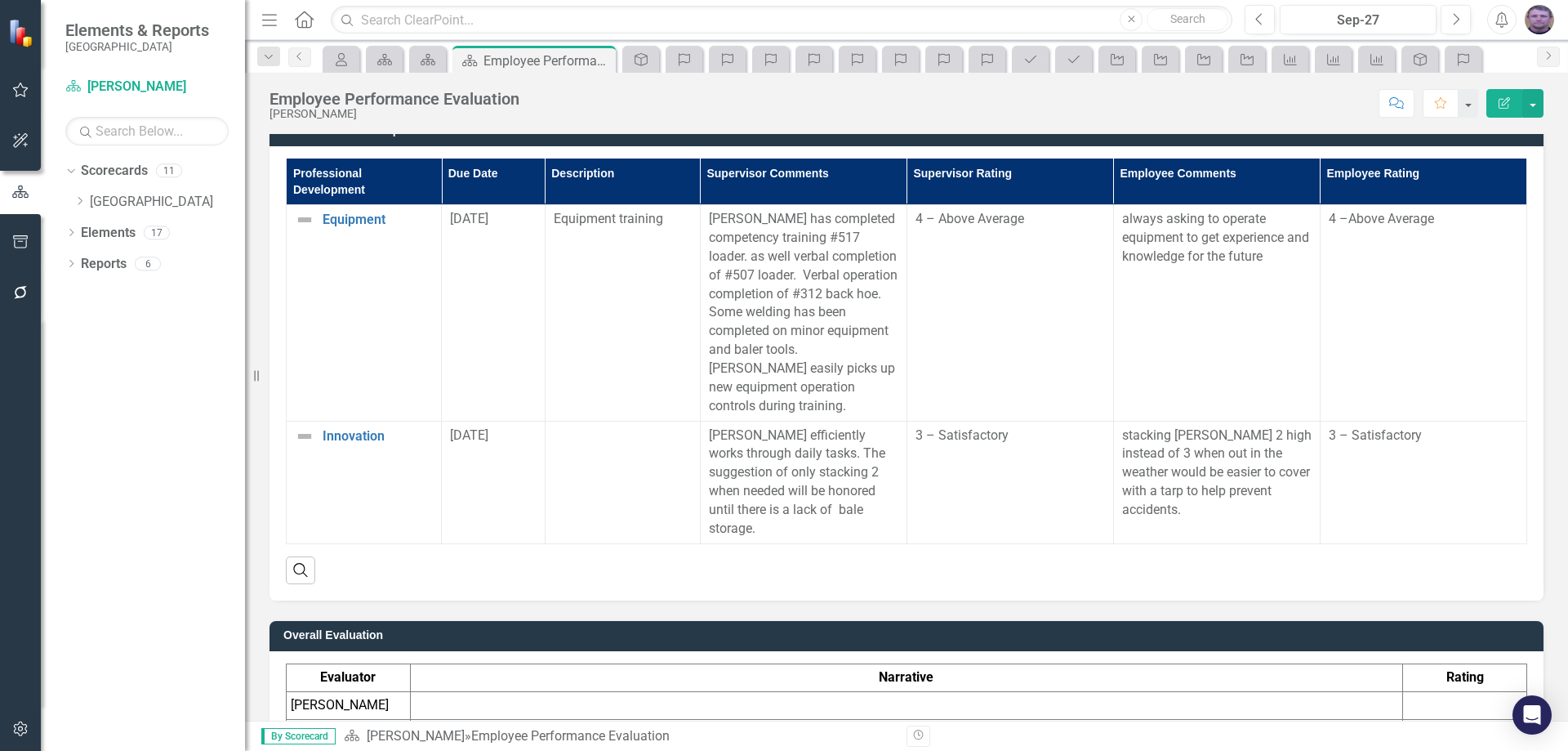
scroll to position [2404, 0]
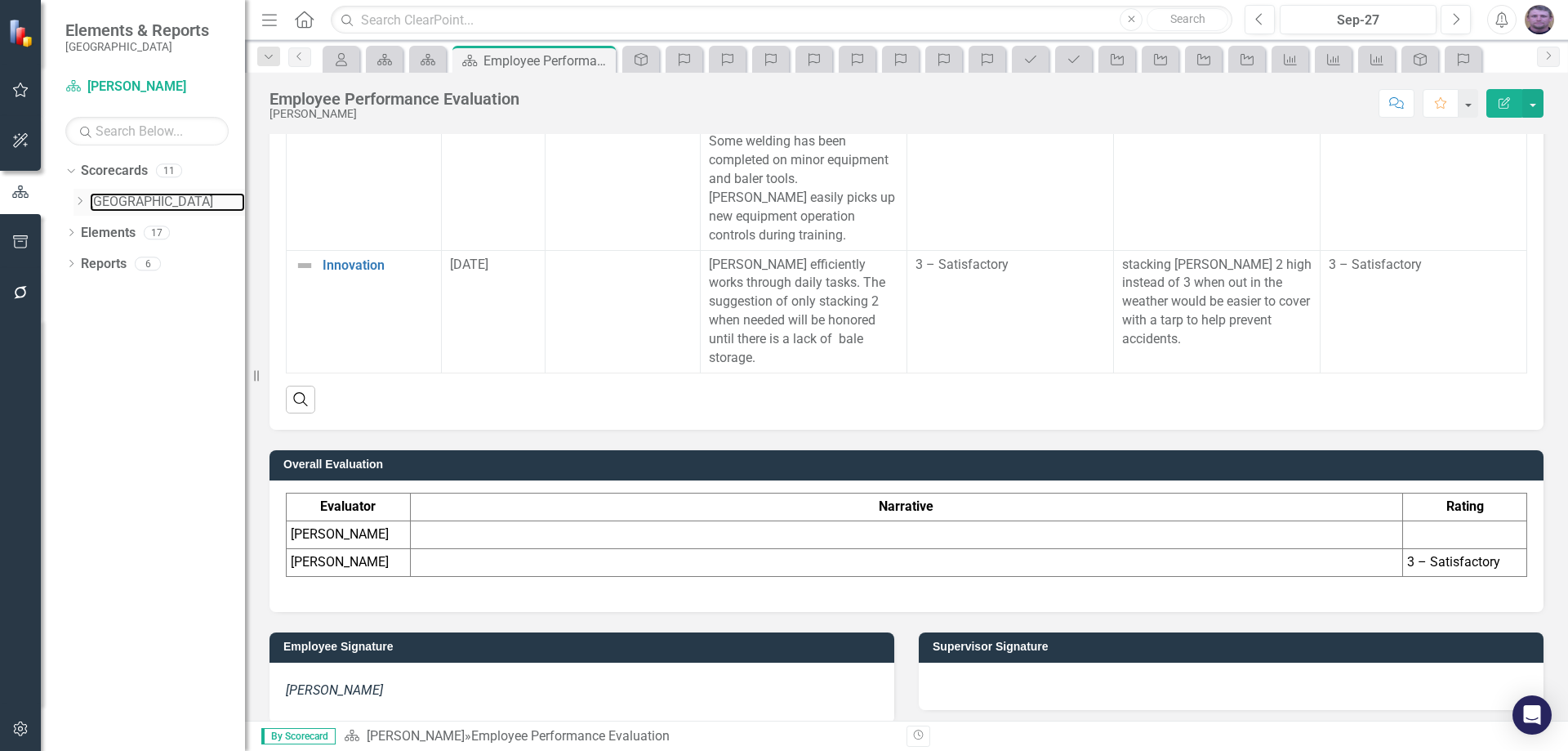
drag, startPoint x: 114, startPoint y: 198, endPoint x: 77, endPoint y: 198, distance: 36.7
click at [116, 198] on link "[GEOGRAPHIC_DATA]" at bounding box center [167, 202] width 155 height 19
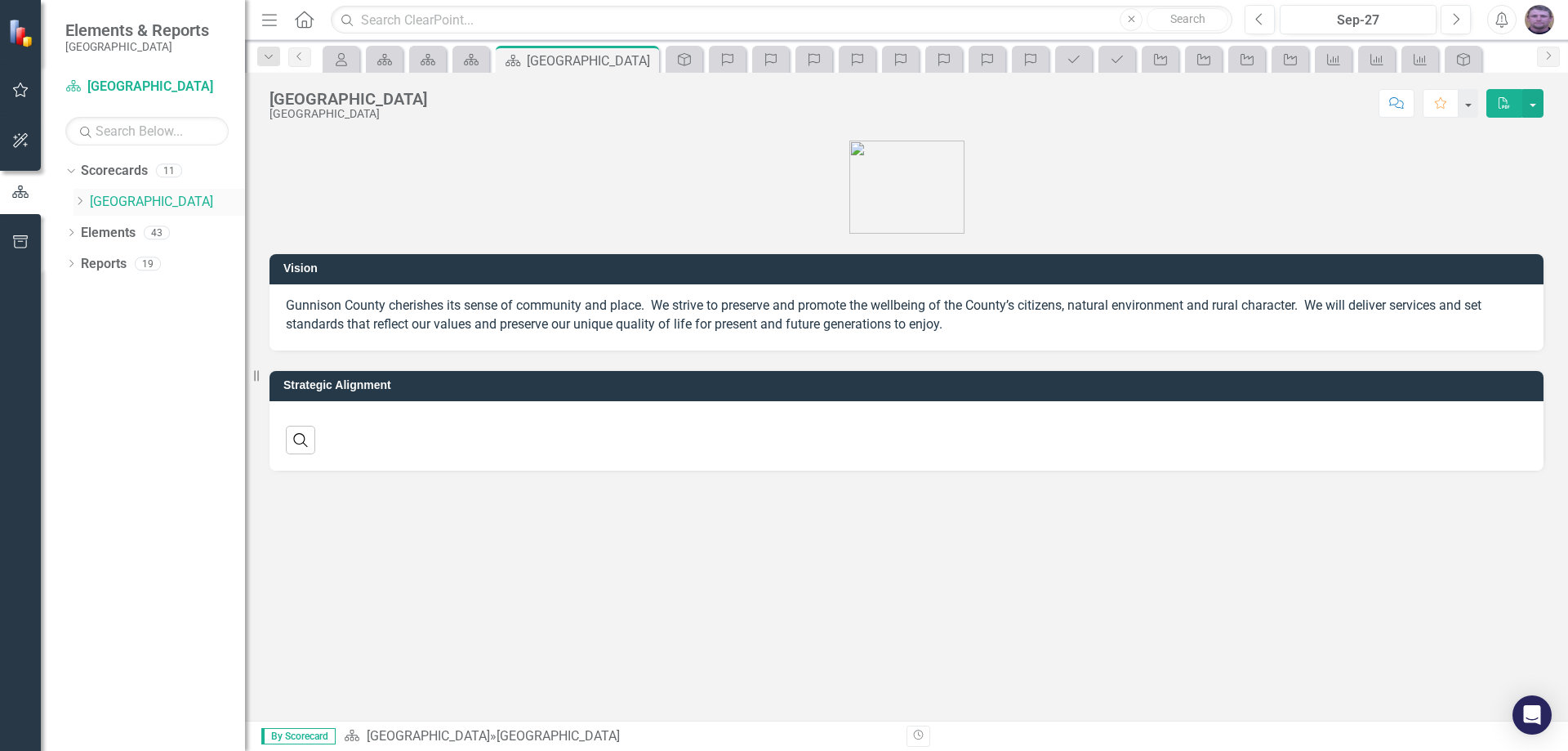
click at [80, 202] on icon "Dropdown" at bounding box center [79, 201] width 12 height 10
click at [97, 231] on icon "Dropdown" at bounding box center [96, 232] width 12 height 10
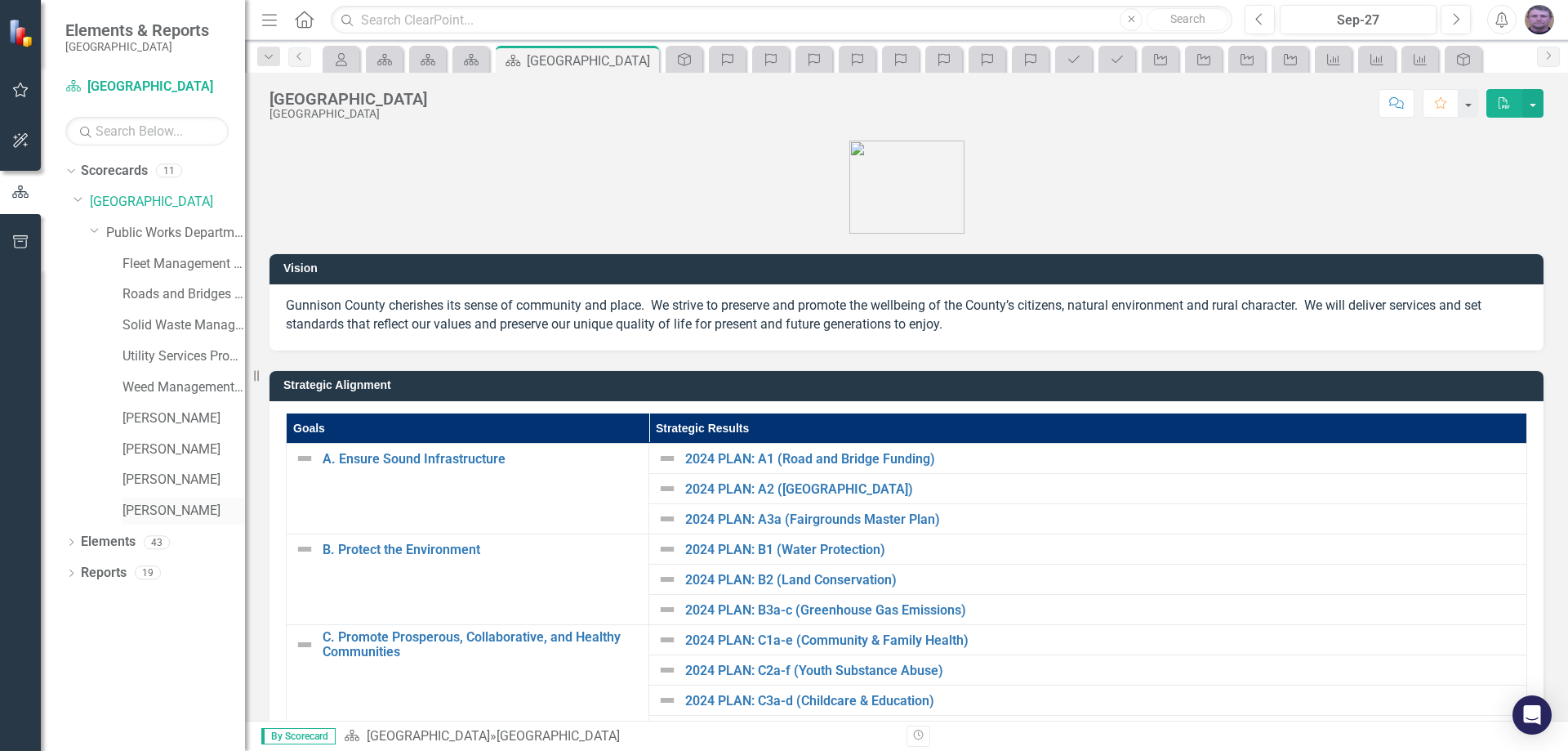
click at [161, 514] on link "[PERSON_NAME]" at bounding box center [183, 510] width 122 height 19
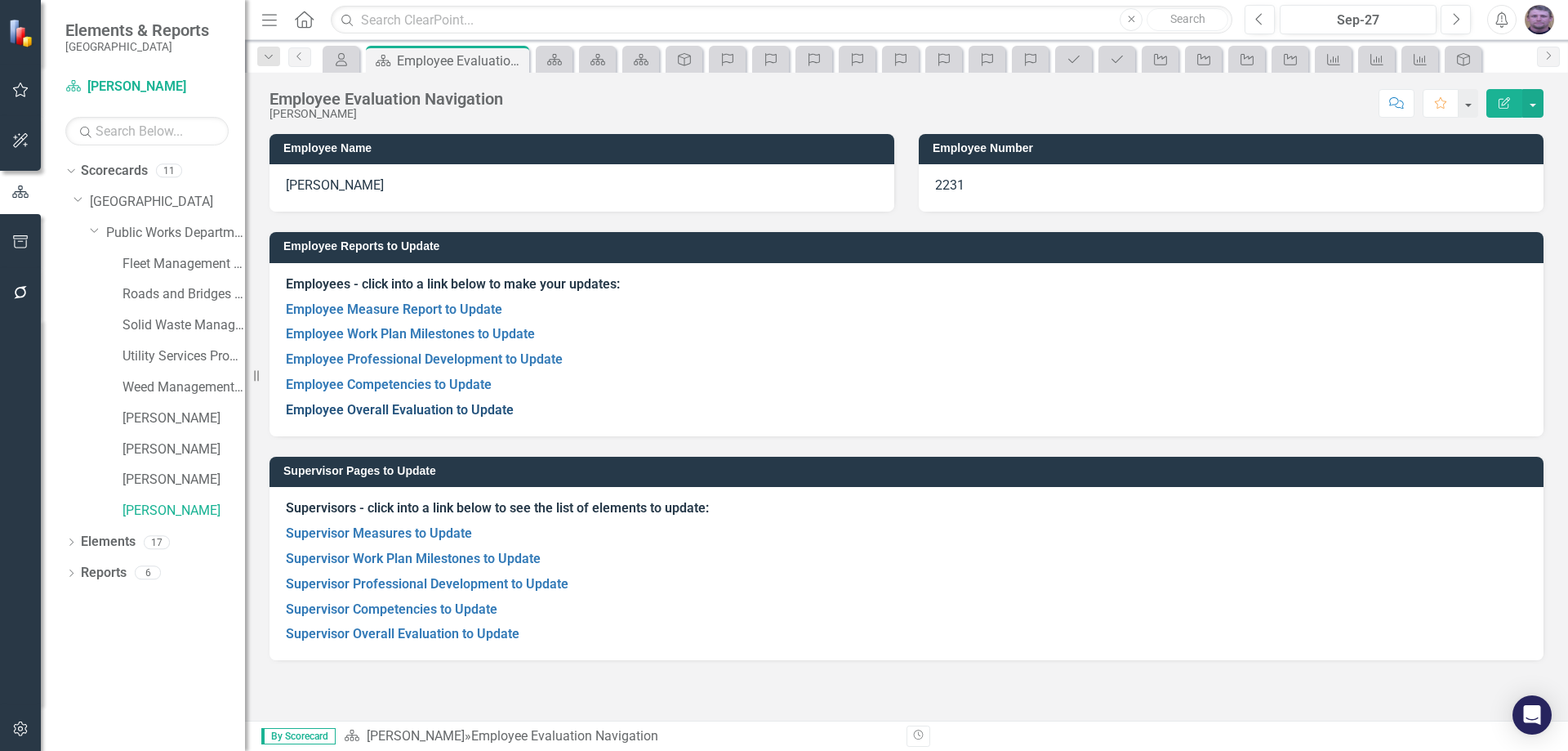
click at [391, 411] on link "Employee Overall Evaluation to Update" at bounding box center [400, 410] width 228 height 16
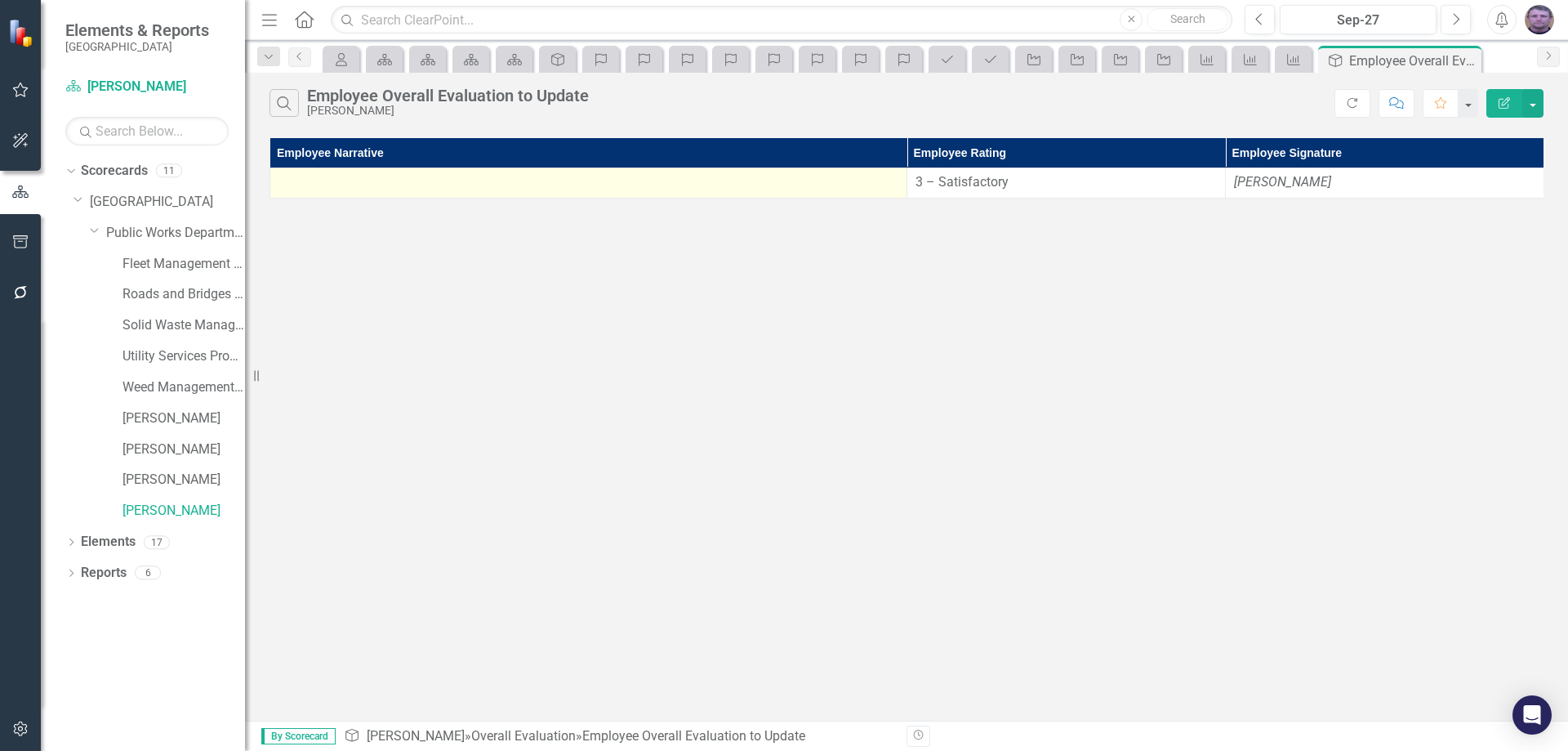
click at [543, 185] on div at bounding box center [588, 183] width 620 height 20
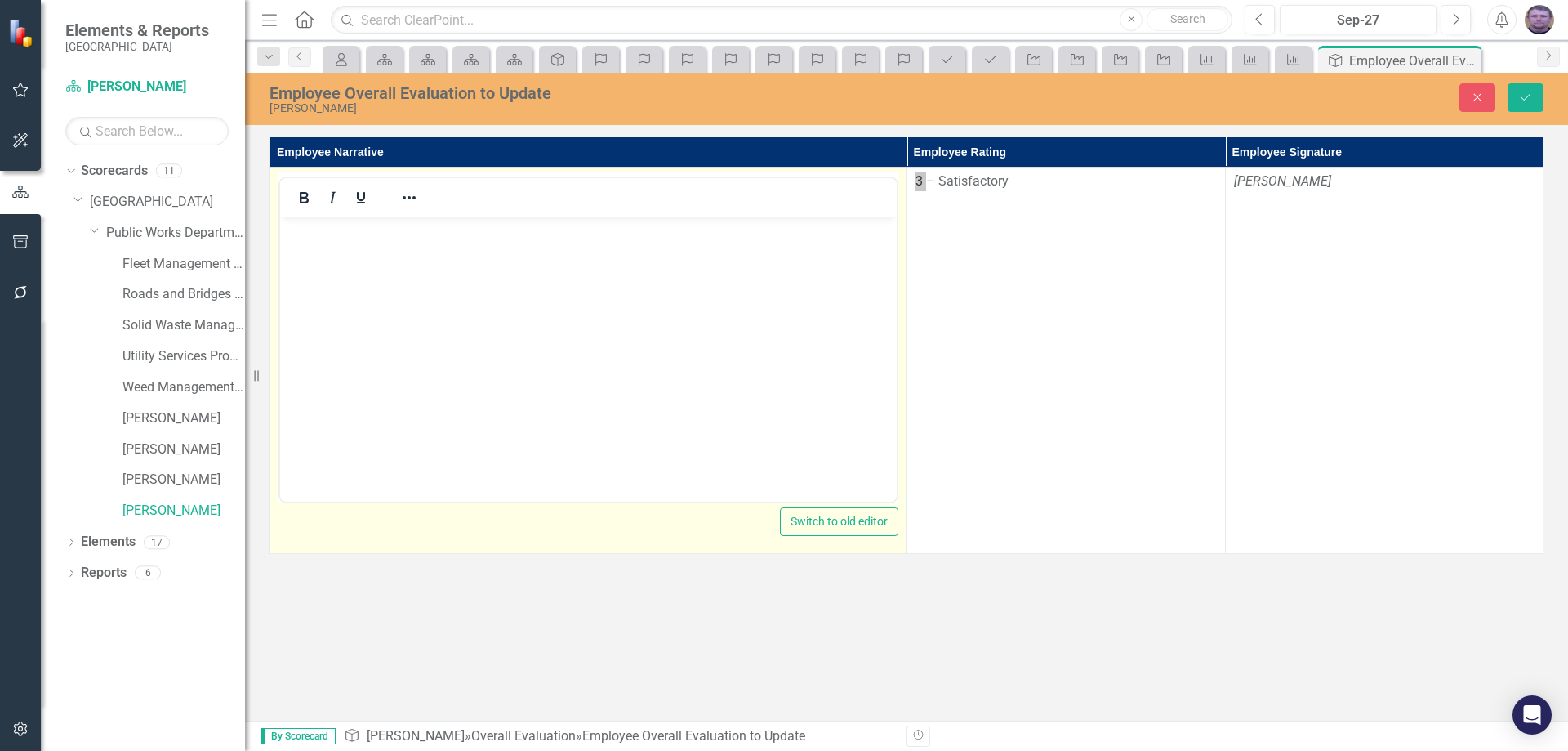
click at [563, 287] on body "Rich Text Area. Press ALT-0 for help." at bounding box center [588, 338] width 617 height 245
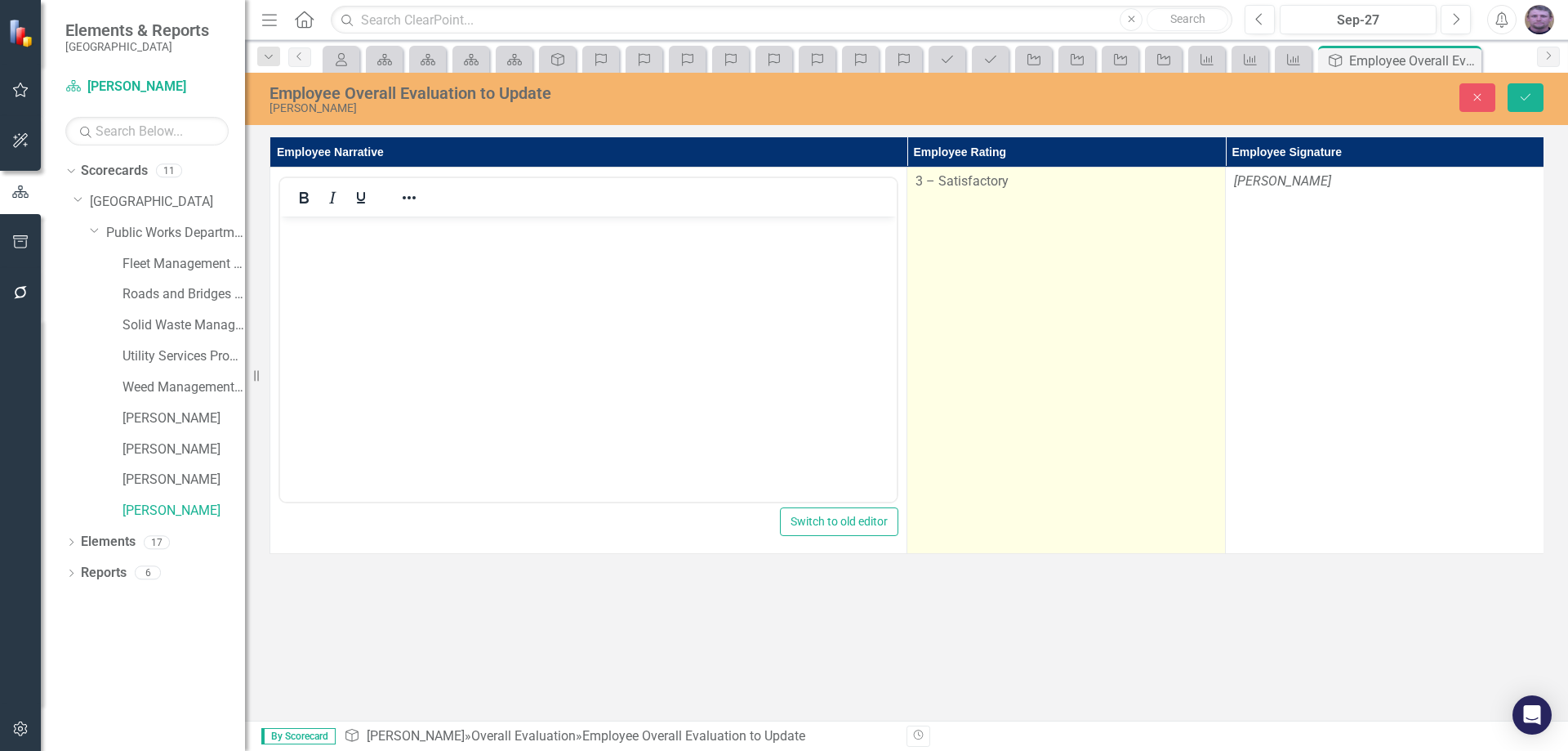
click at [1199, 171] on td "3 – Satisfactory" at bounding box center [1066, 360] width 318 height 386
click at [1198, 180] on div "3 – Satisfactory" at bounding box center [1065, 181] width 301 height 19
click at [1197, 180] on div "3 – Satisfactory" at bounding box center [1065, 181] width 301 height 19
click at [1197, 184] on icon "Expand" at bounding box center [1201, 186] width 16 height 13
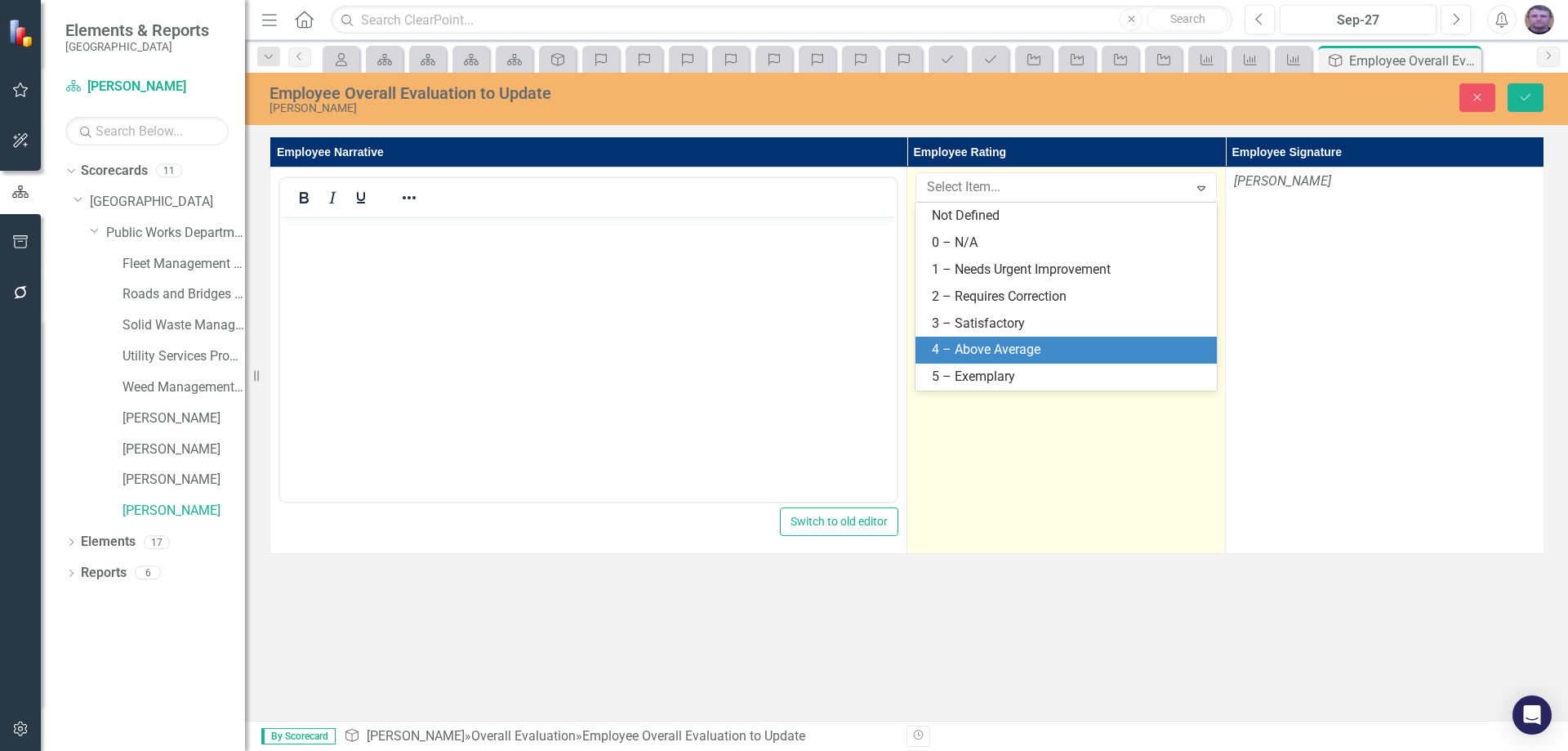
click at [1087, 345] on div "4 – Above Average" at bounding box center [1069, 350] width 275 height 19
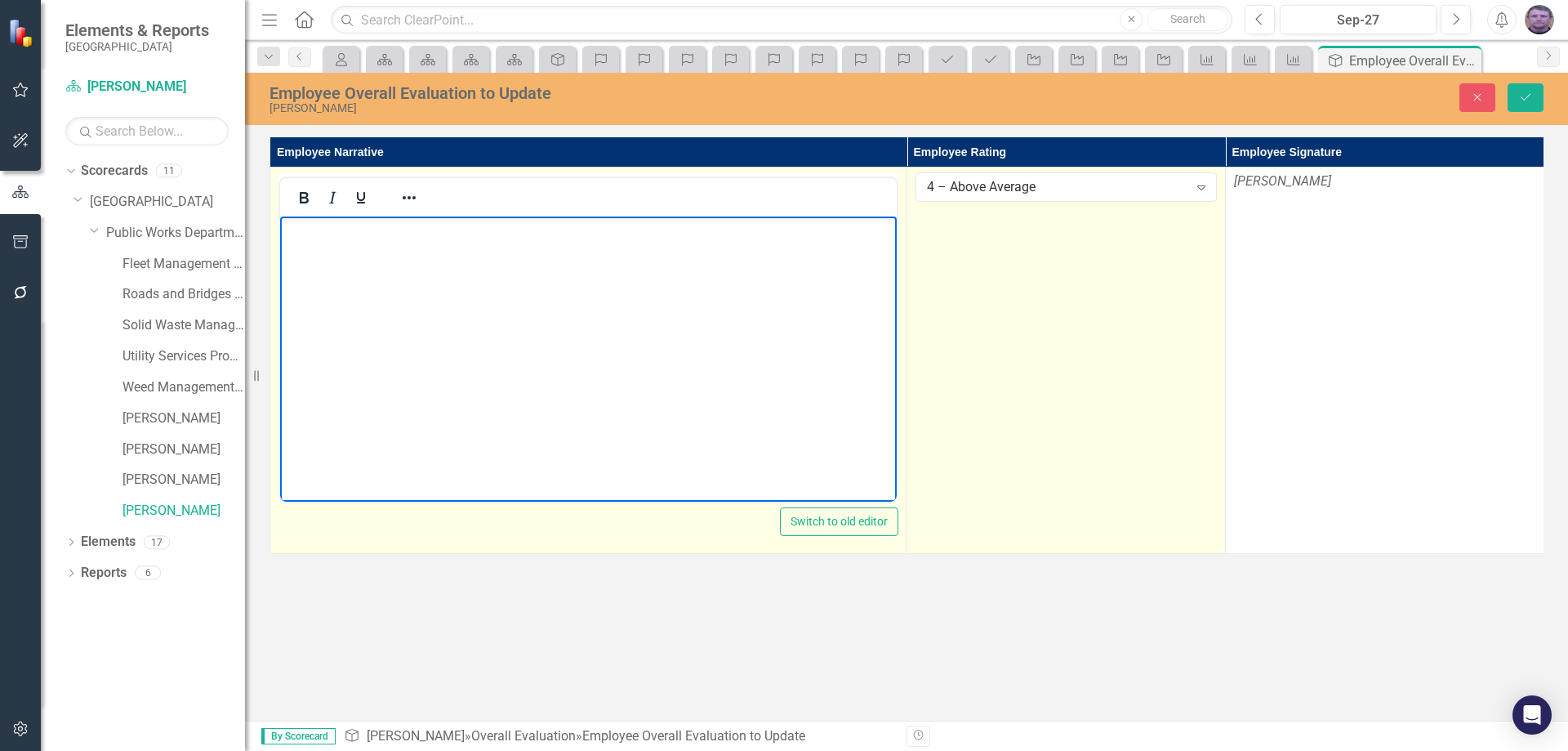
click at [384, 243] on body "Rich Text Area. Press ALT-0 for help." at bounding box center [588, 338] width 617 height 245
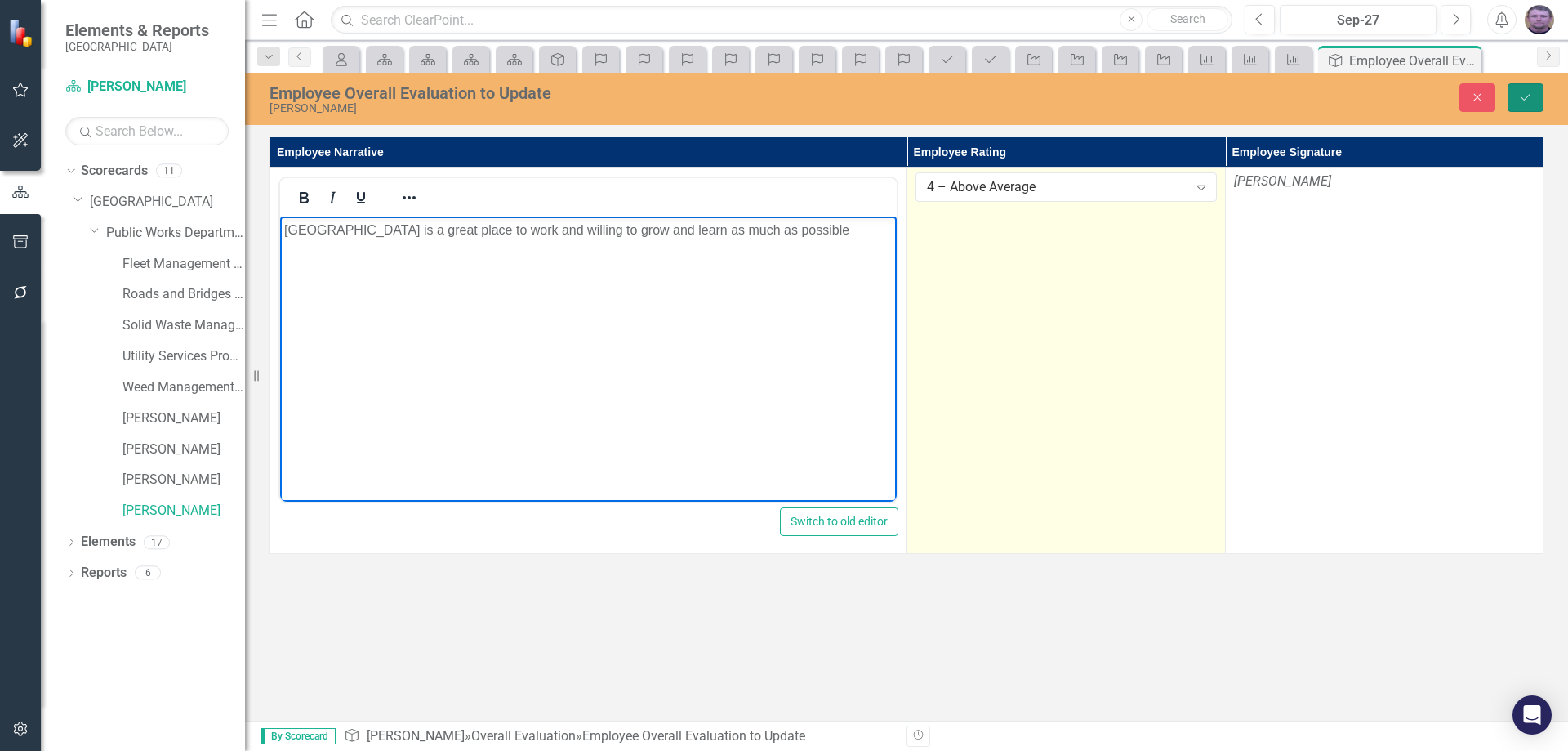
click at [1516, 99] on button "Save" at bounding box center [1526, 97] width 36 height 29
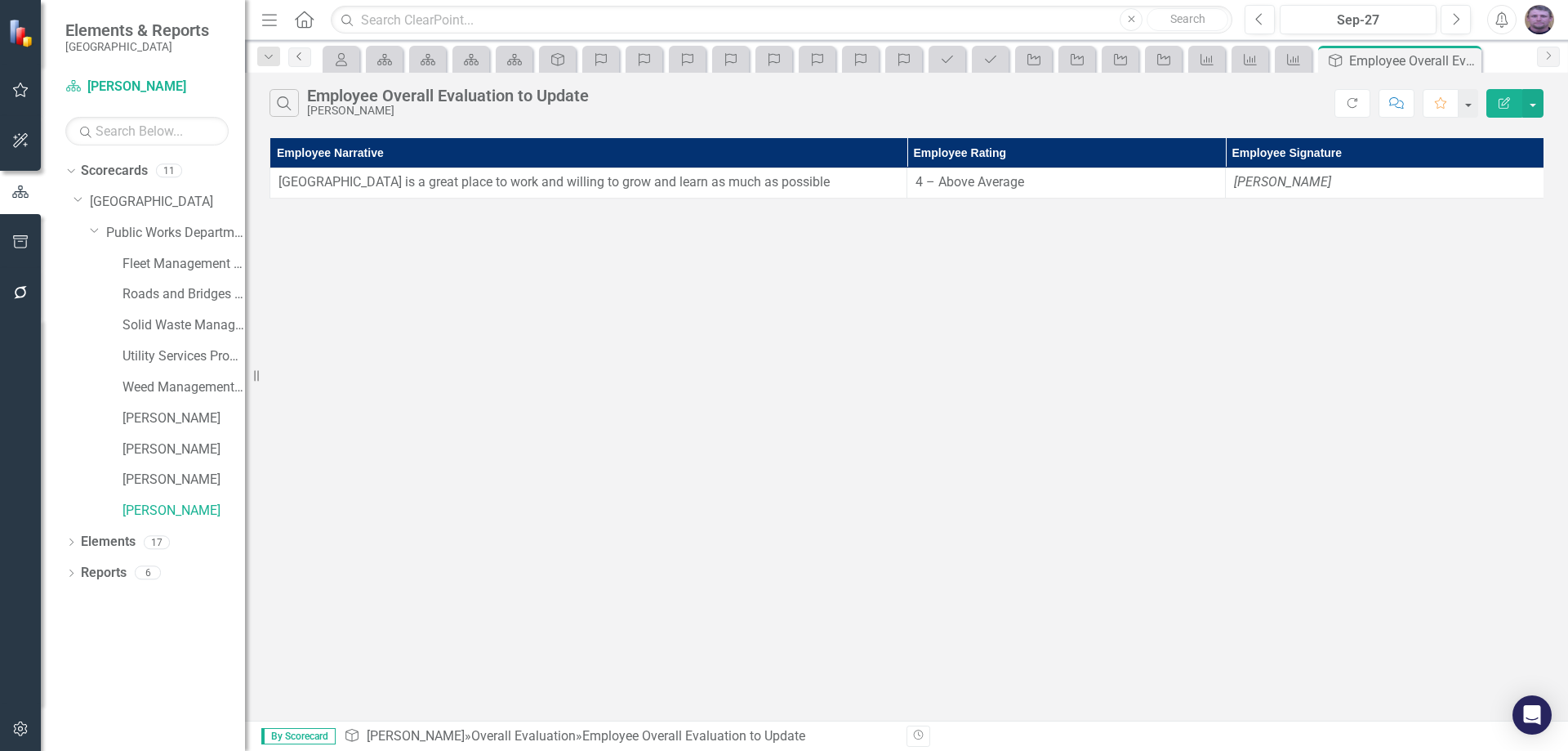
click at [305, 64] on link "Previous" at bounding box center [299, 57] width 23 height 20
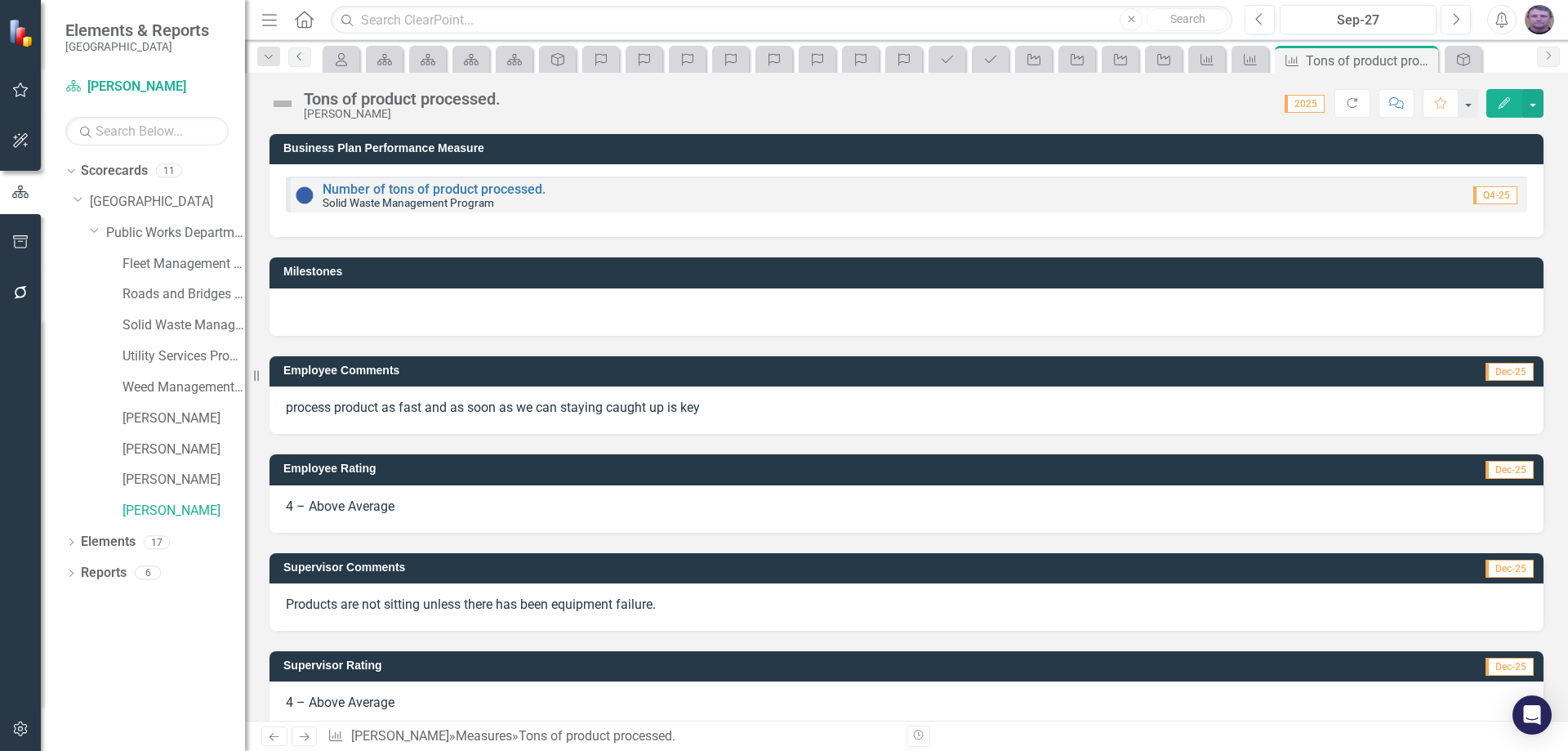
scroll to position [24, 0]
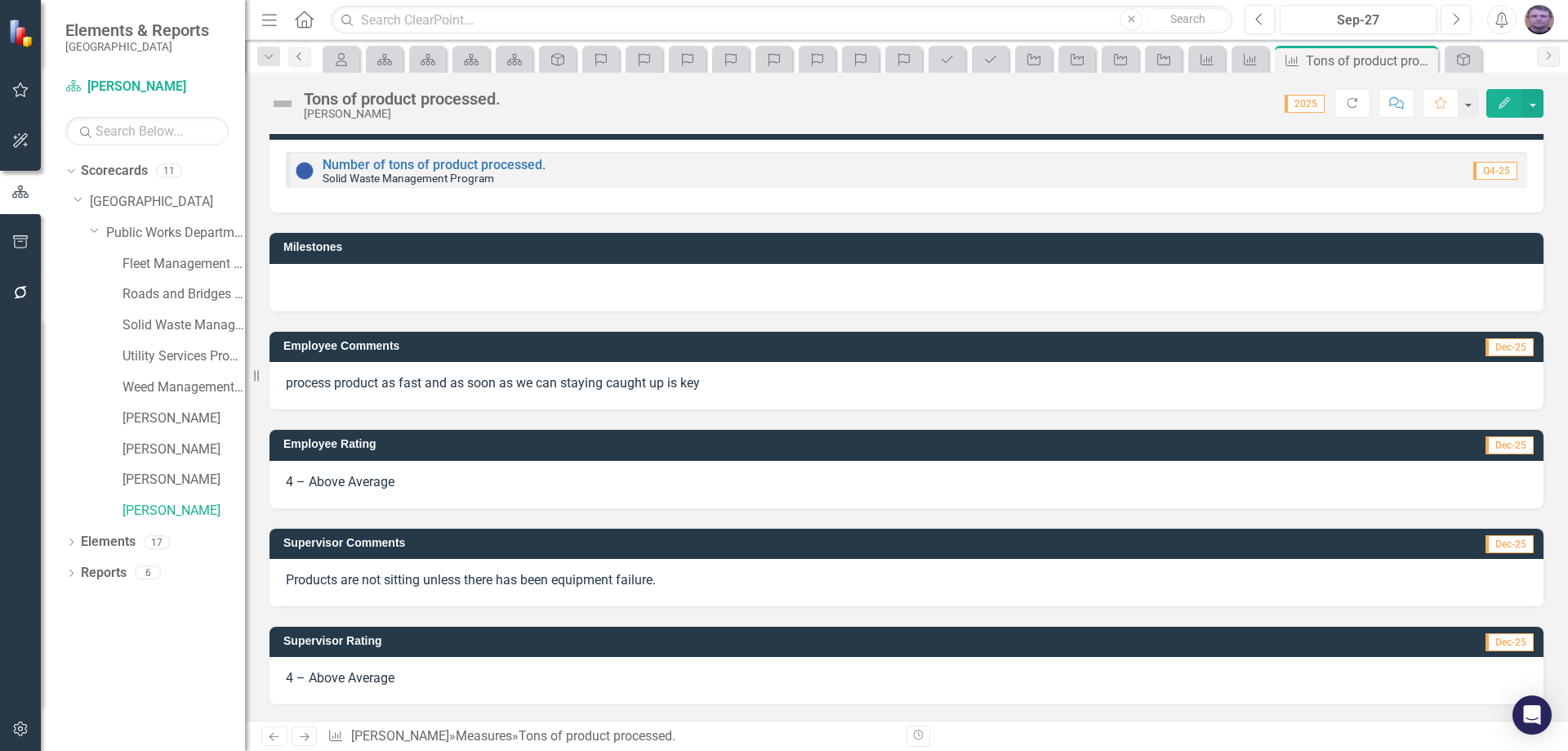
click at [306, 59] on link "Previous" at bounding box center [299, 57] width 23 height 20
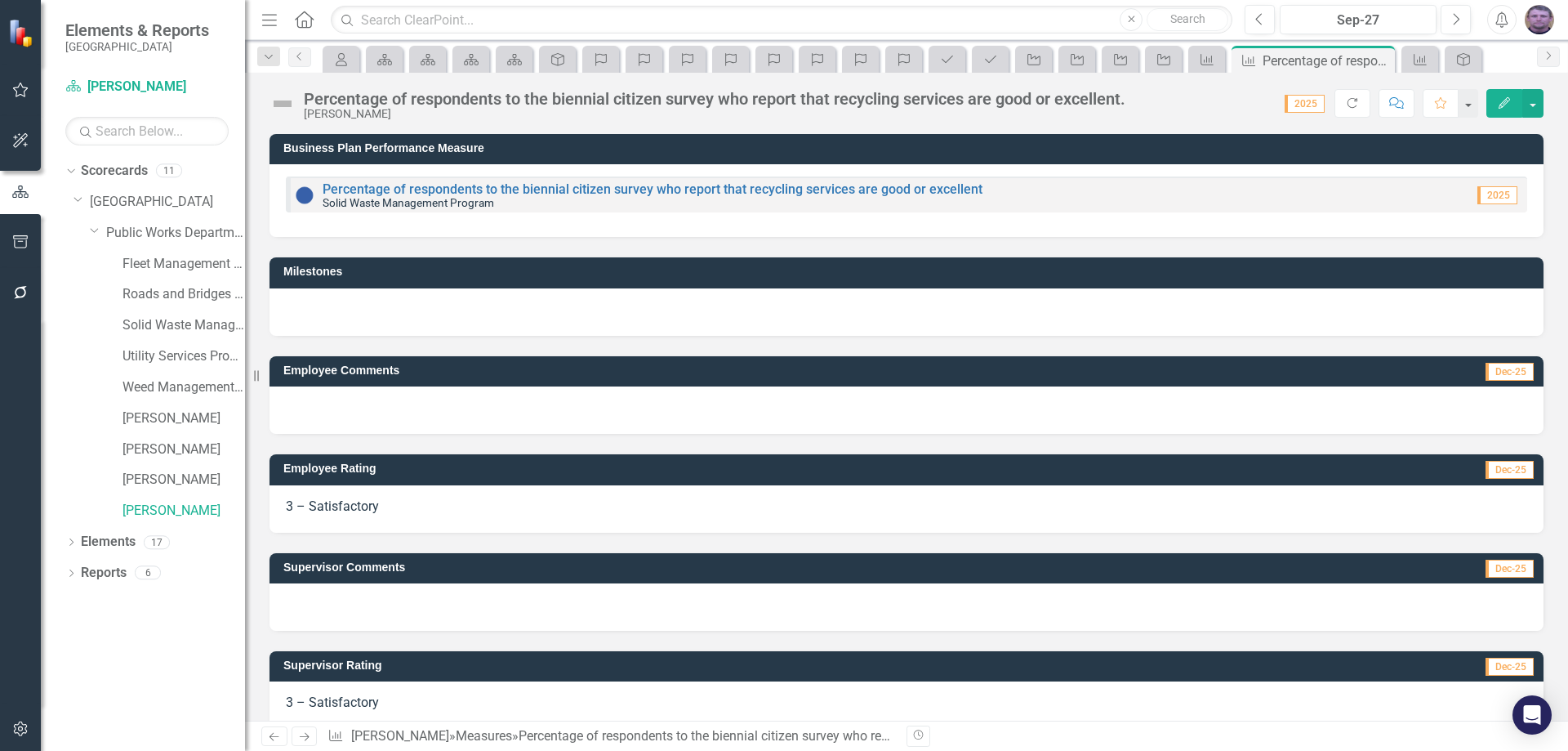
click at [1422, 69] on div "Measure" at bounding box center [1419, 59] width 37 height 27
click at [1421, 59] on icon "Measure" at bounding box center [1420, 59] width 16 height 13
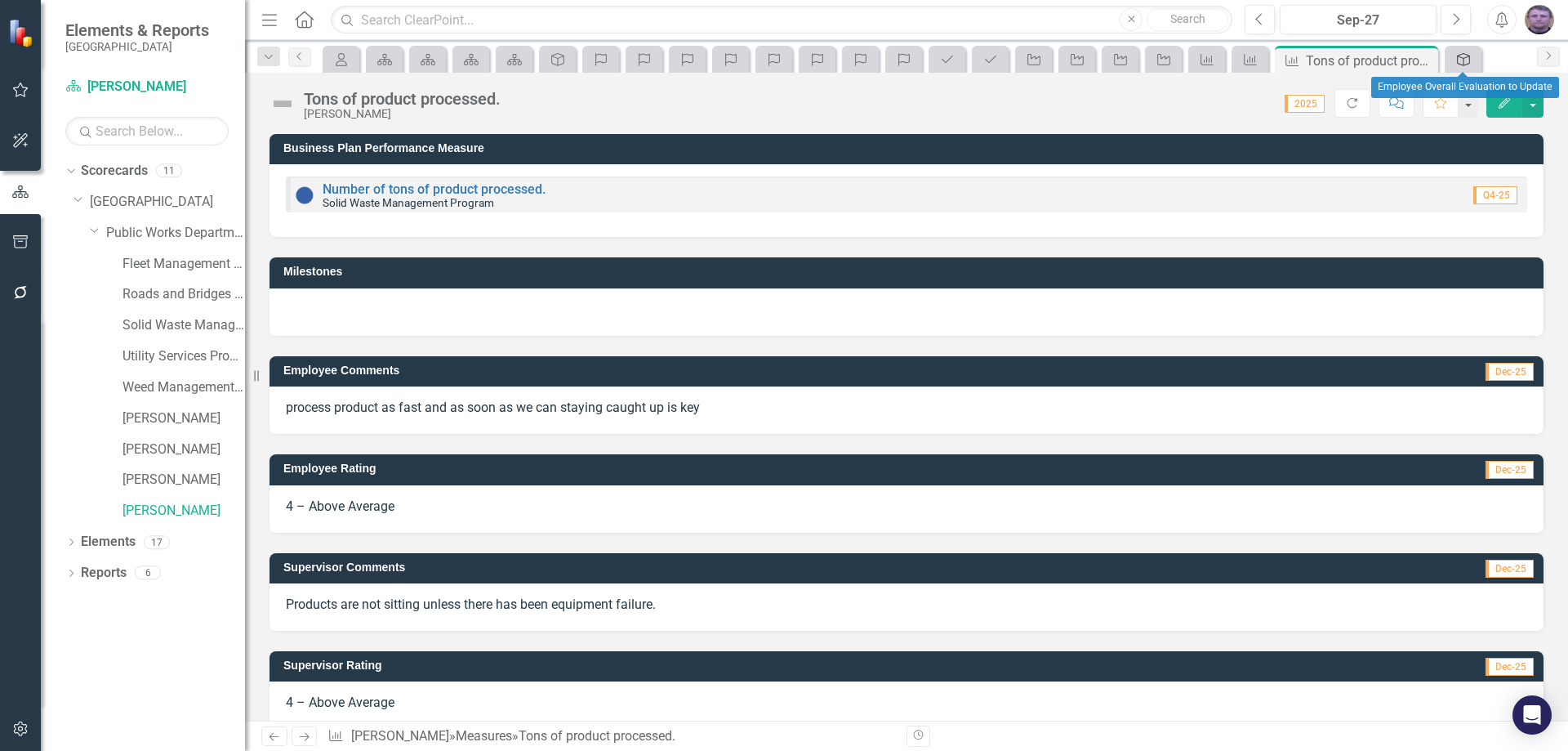
click at [1460, 62] on icon "Overall Evaluation" at bounding box center [1463, 59] width 16 height 13
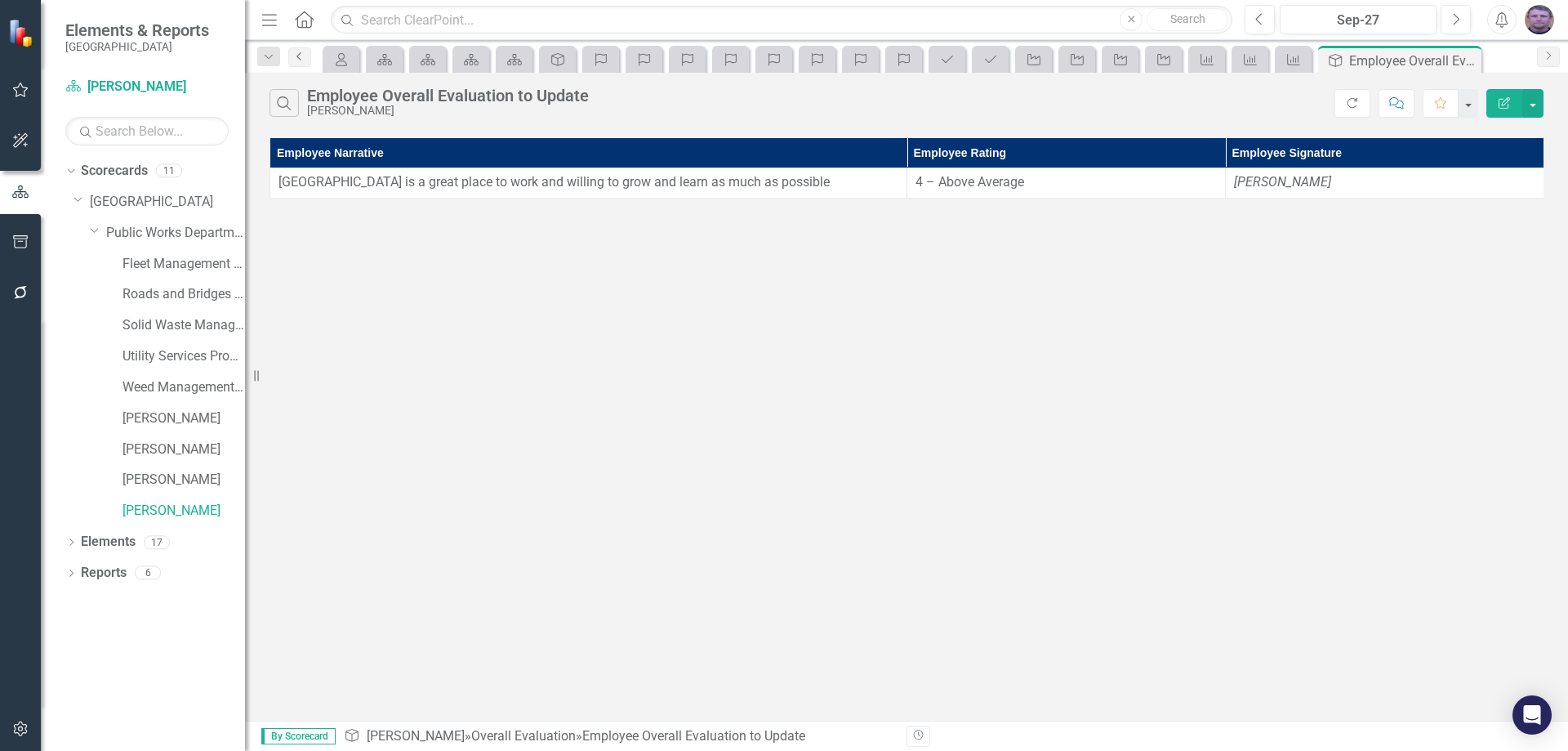
click at [293, 57] on icon "Previous" at bounding box center [299, 56] width 13 height 10
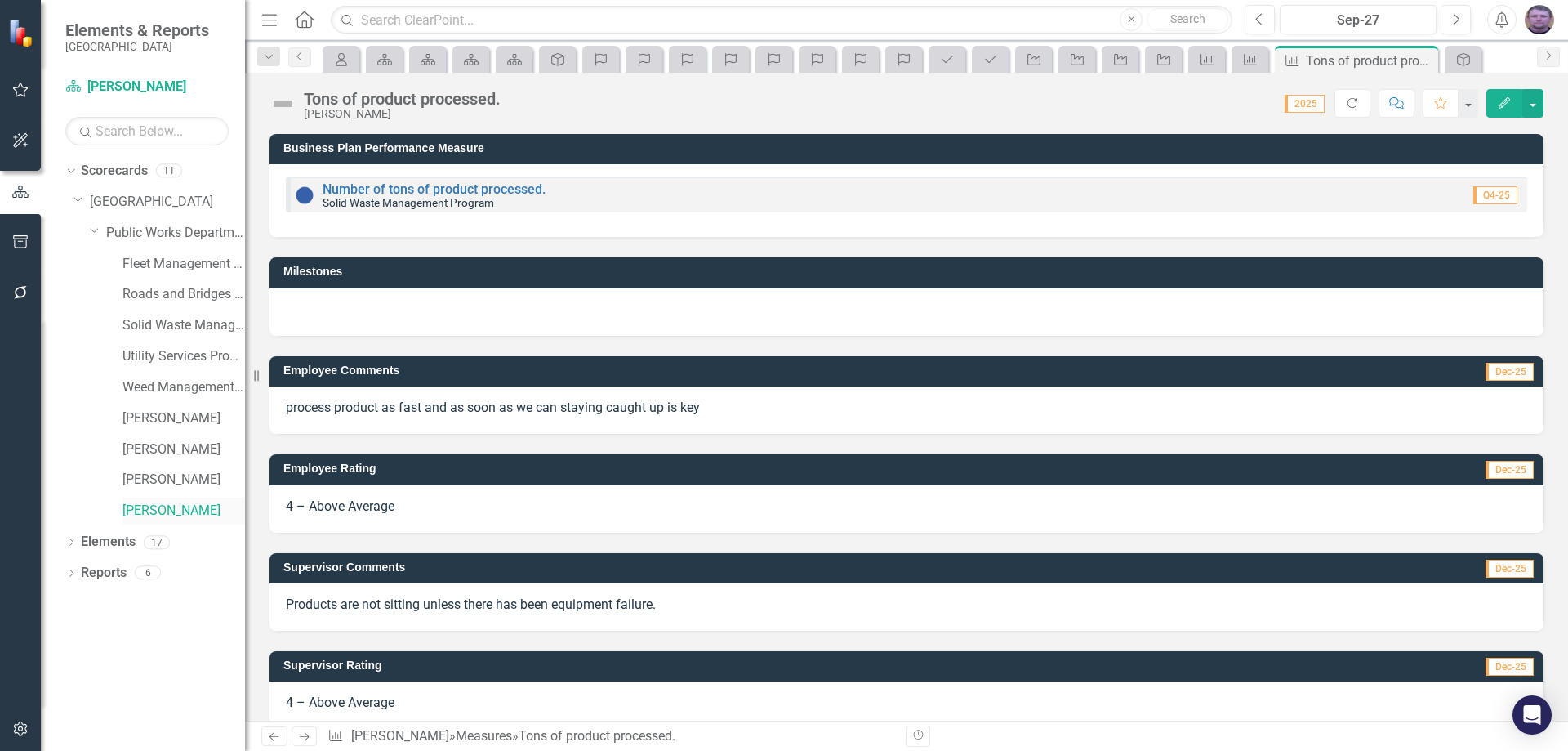
click at [188, 513] on link "[PERSON_NAME]" at bounding box center [183, 510] width 122 height 19
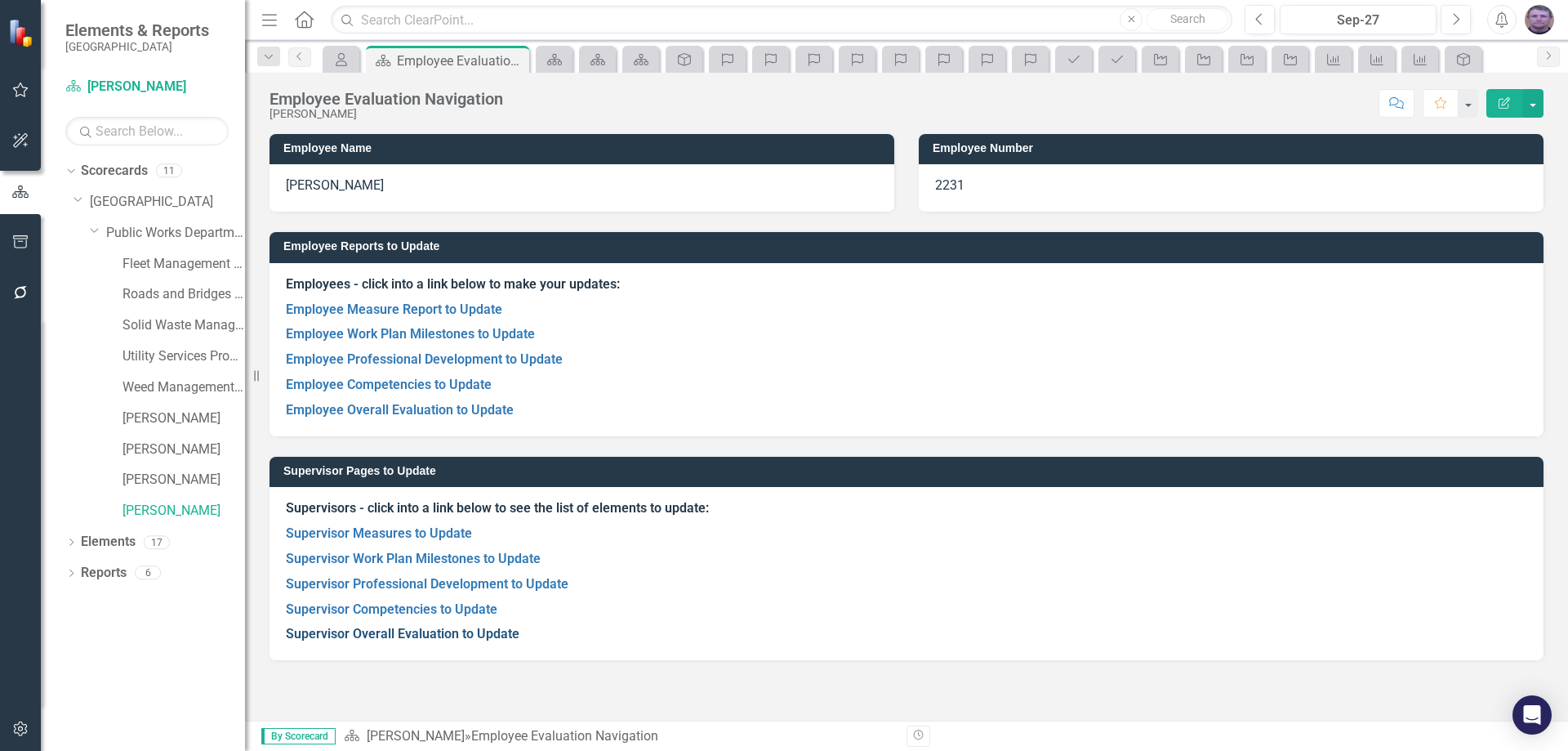
click at [366, 640] on link "Supervisor Overall Evaluation to Update" at bounding box center [403, 634] width 234 height 16
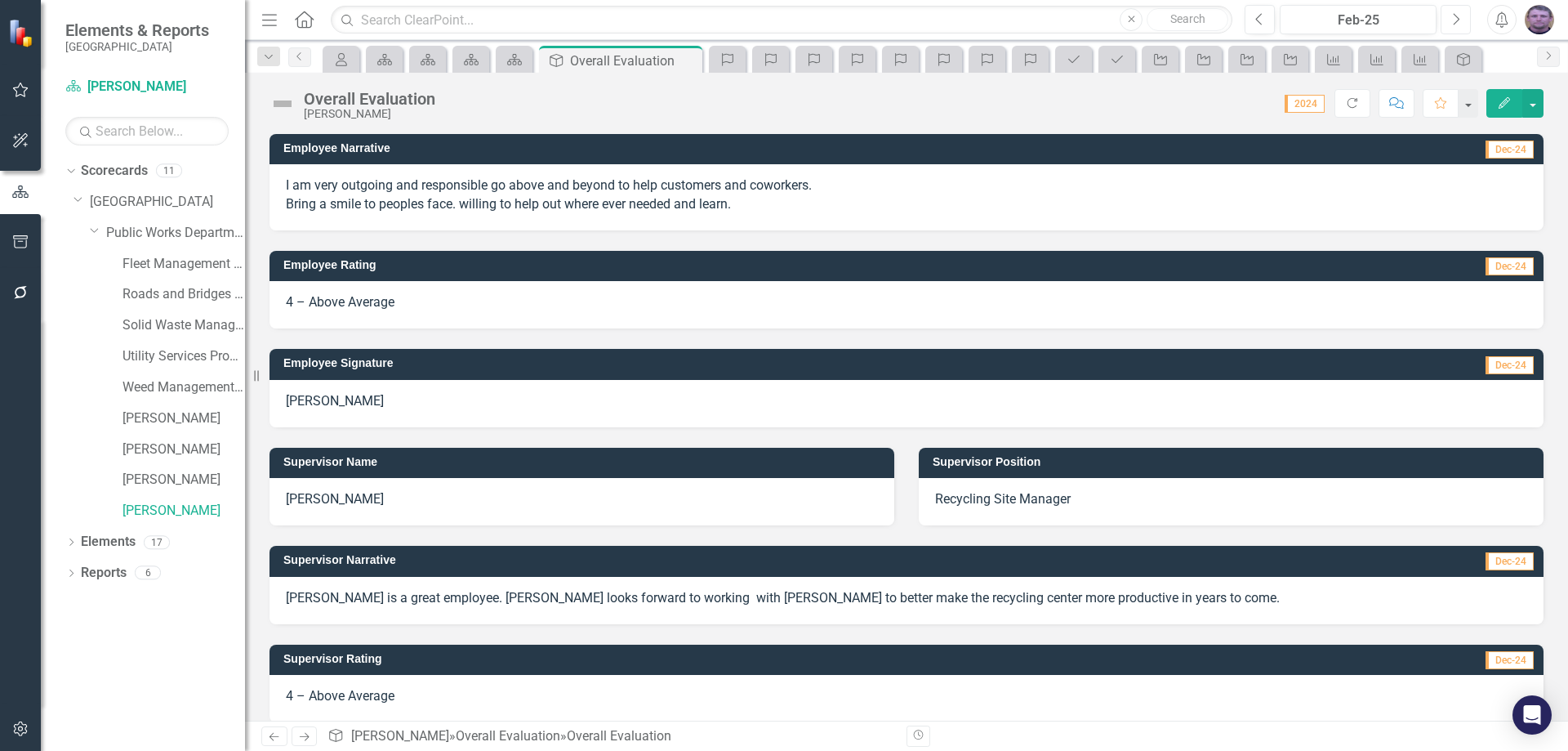
click at [1453, 20] on icon "Next" at bounding box center [1455, 19] width 9 height 15
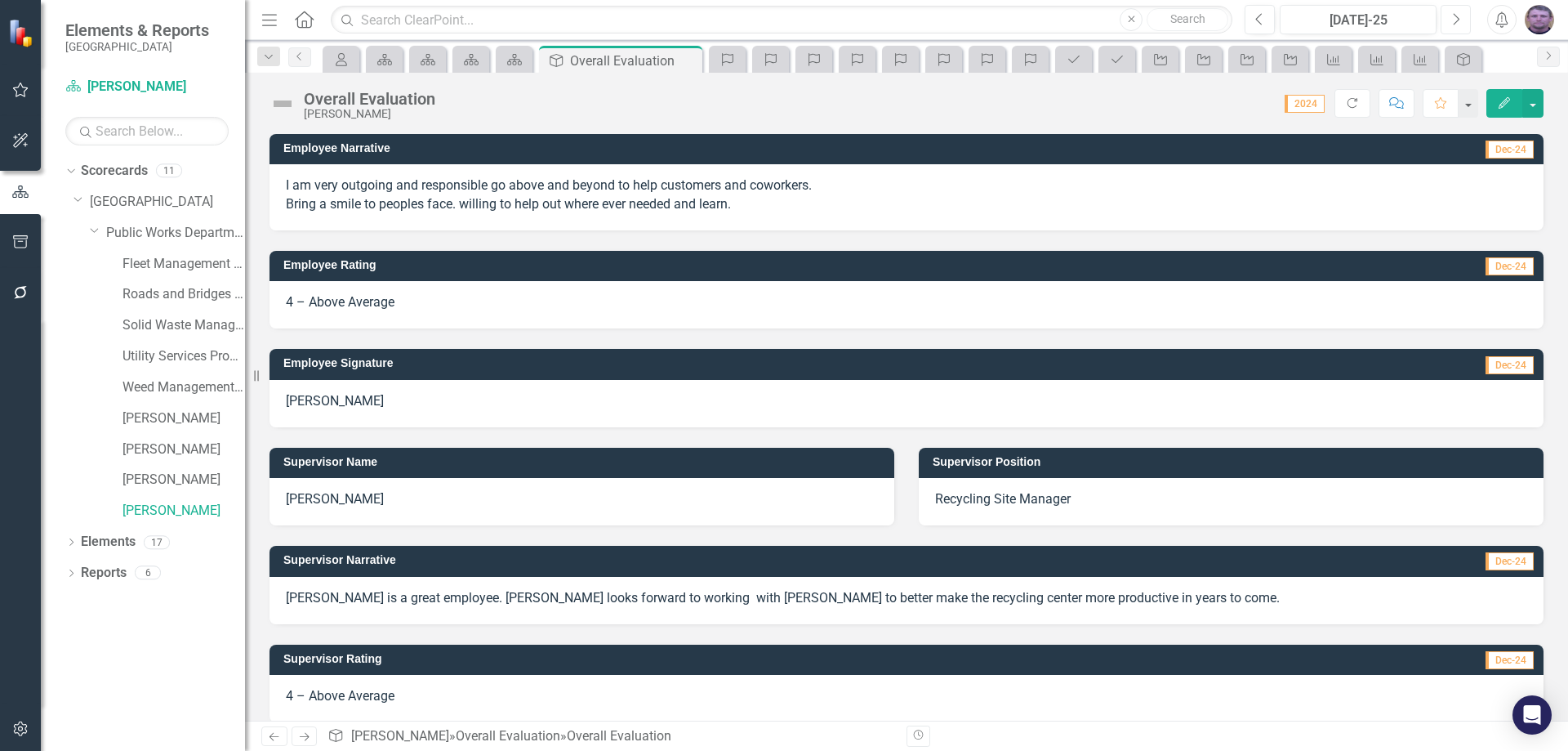
click at [1453, 20] on icon "Next" at bounding box center [1455, 19] width 9 height 15
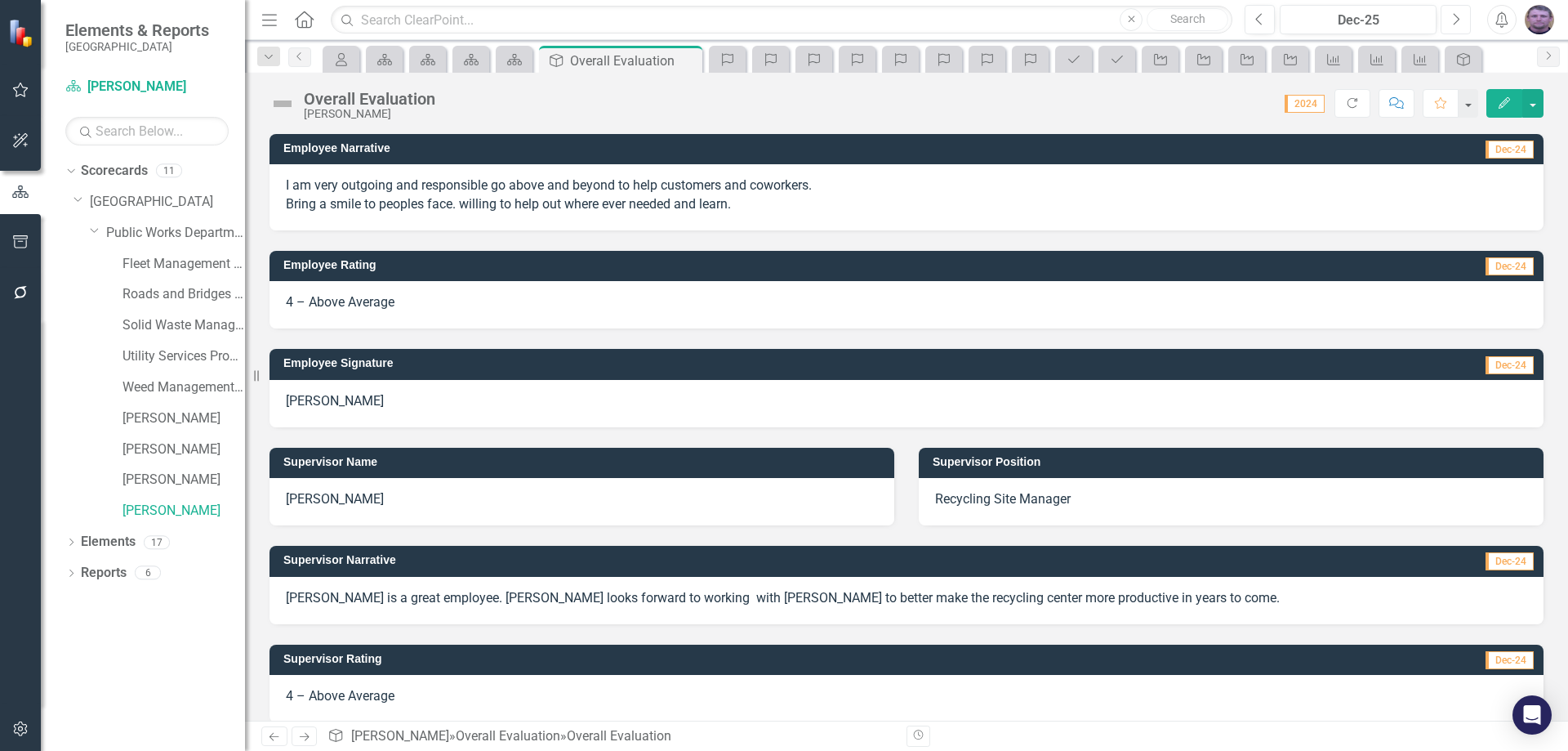
click at [1453, 20] on icon "Next" at bounding box center [1455, 19] width 9 height 15
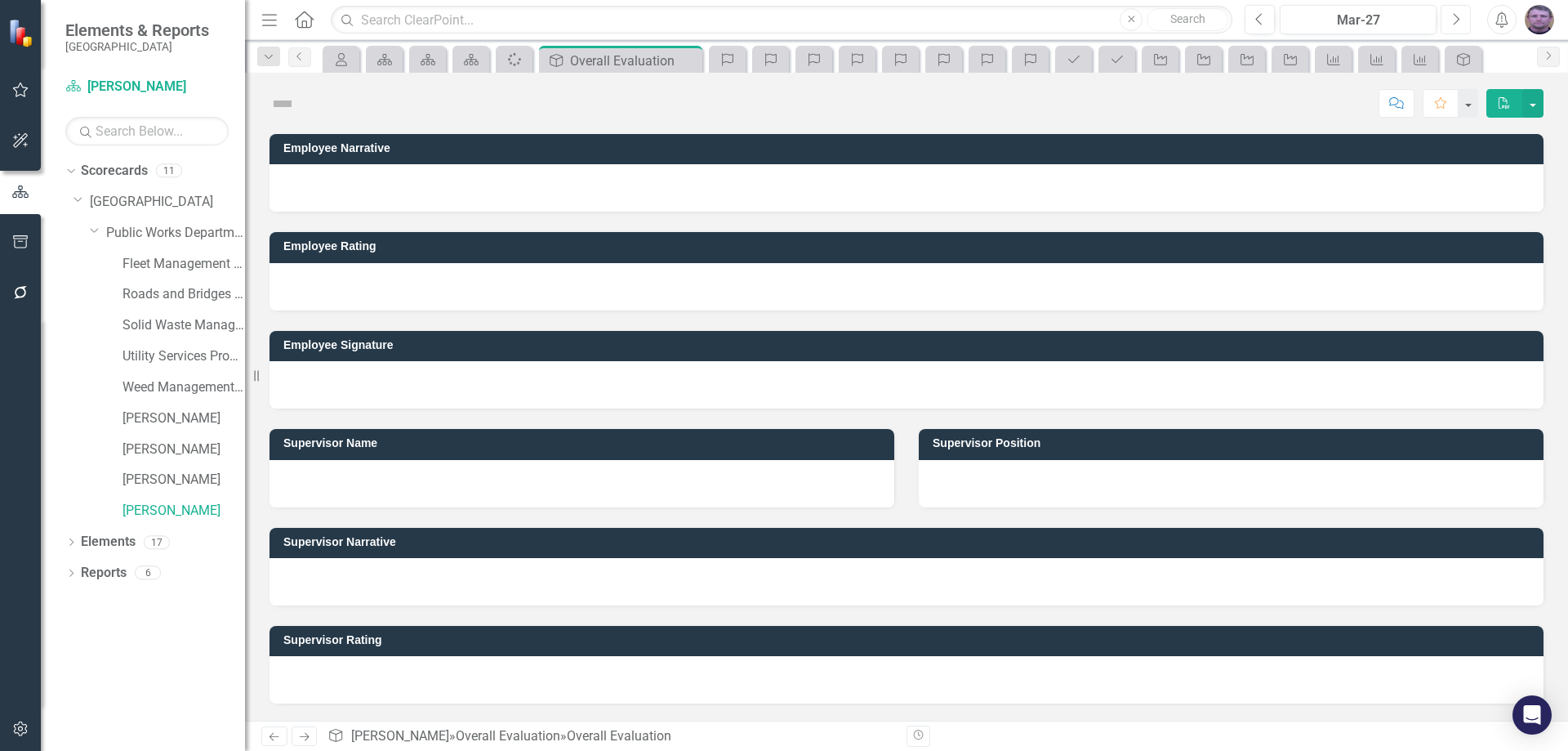
click at [1453, 20] on icon "Next" at bounding box center [1455, 19] width 9 height 15
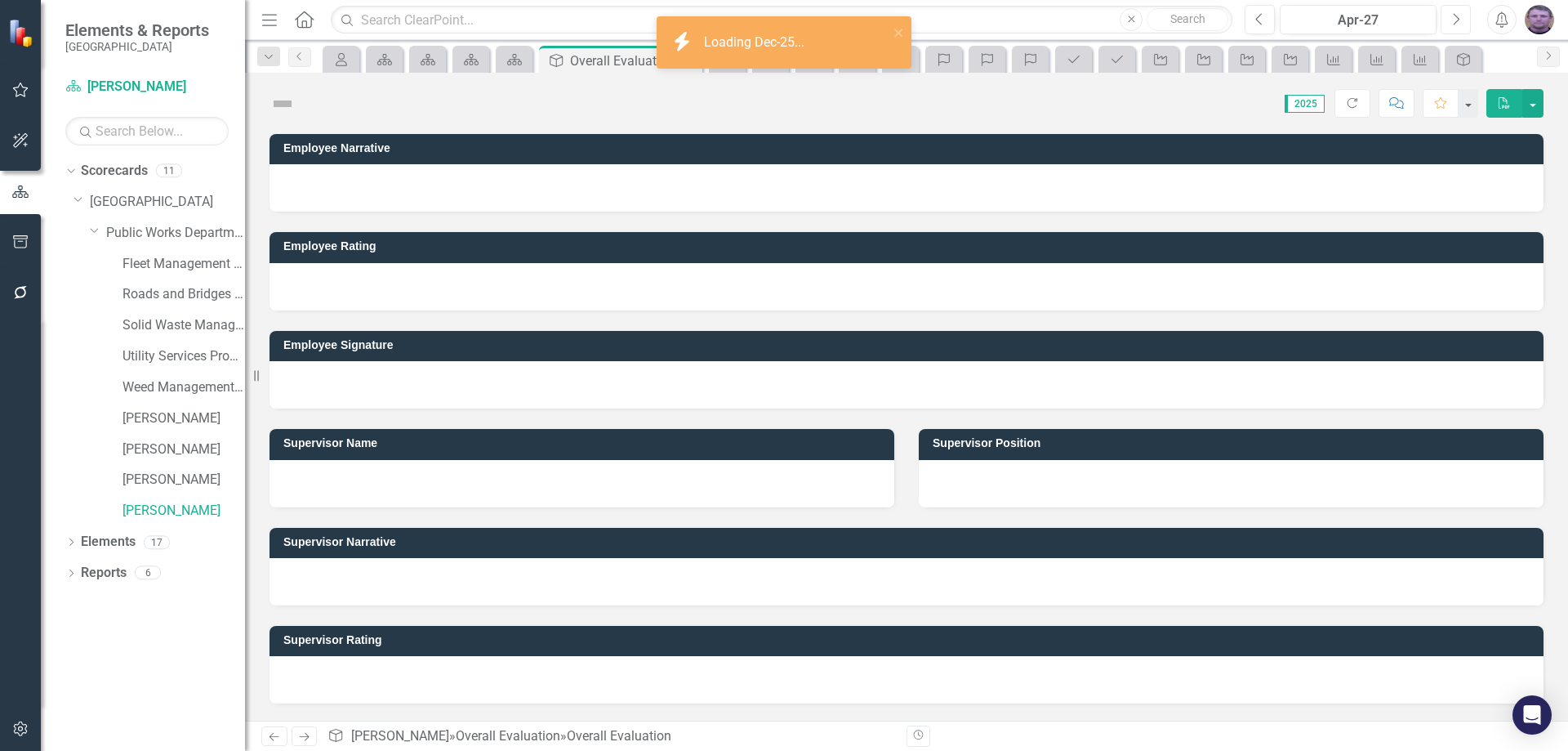
click at [1453, 20] on icon "Next" at bounding box center [1455, 19] width 9 height 15
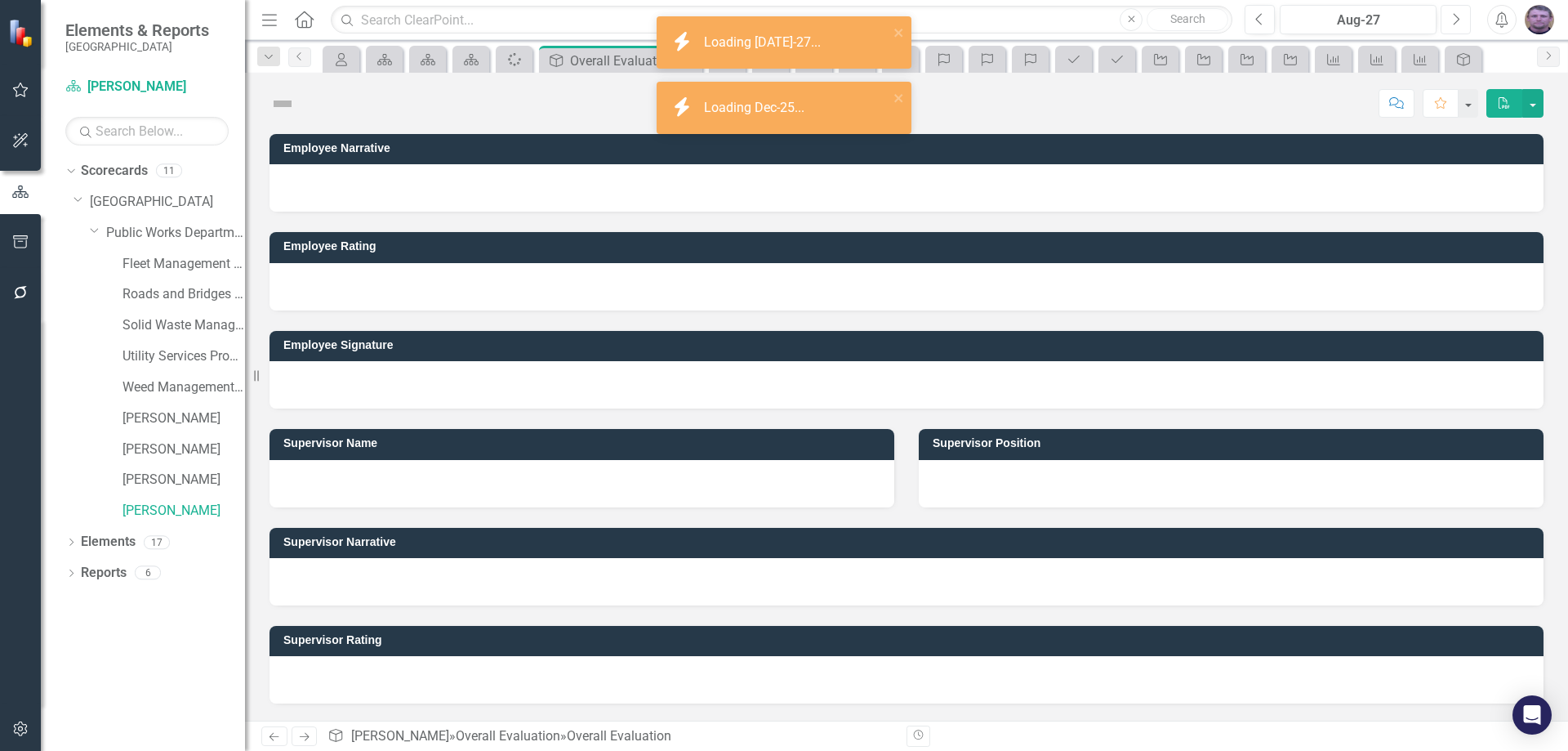
click at [1453, 20] on icon "Next" at bounding box center [1455, 19] width 9 height 15
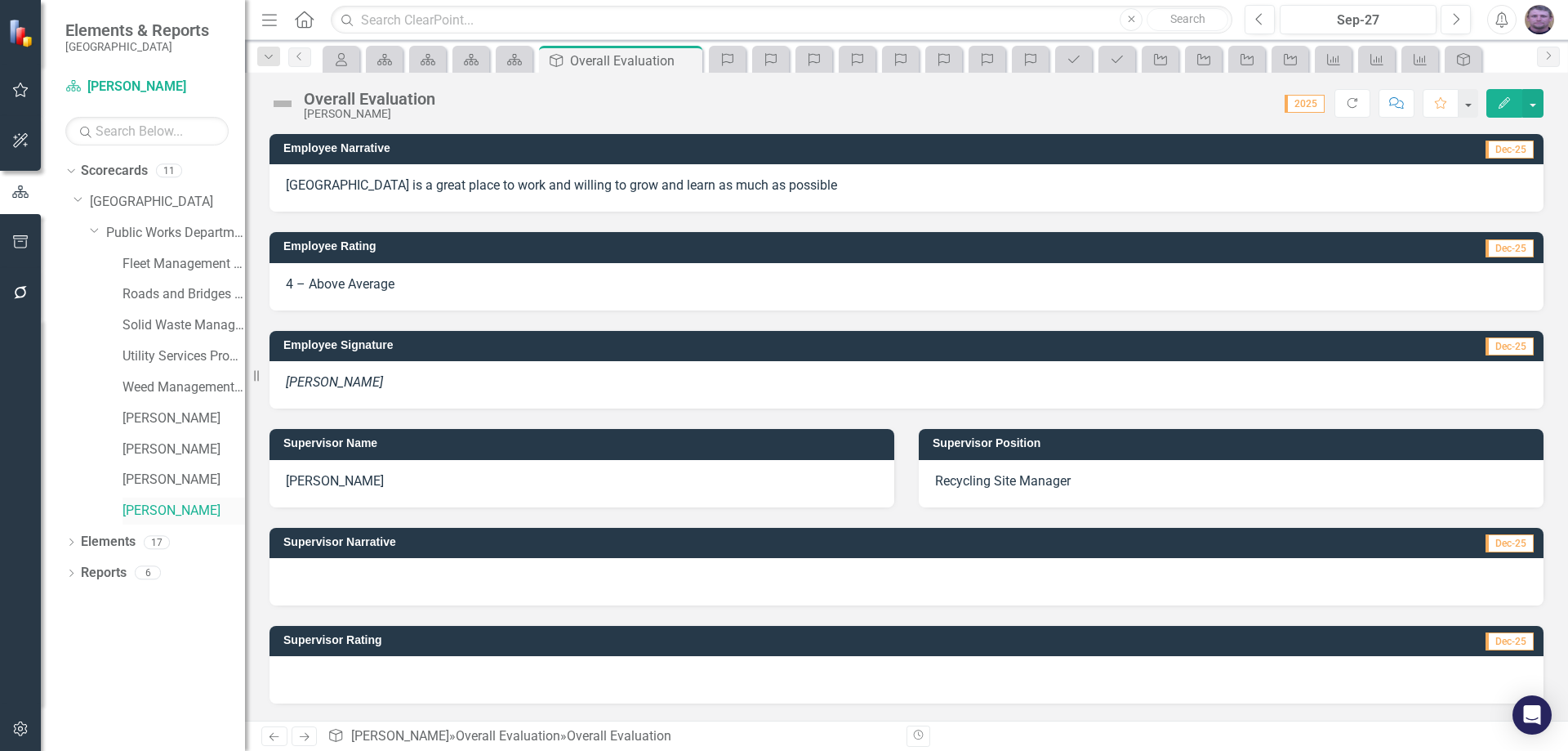
click at [177, 509] on link "[PERSON_NAME]" at bounding box center [183, 510] width 122 height 19
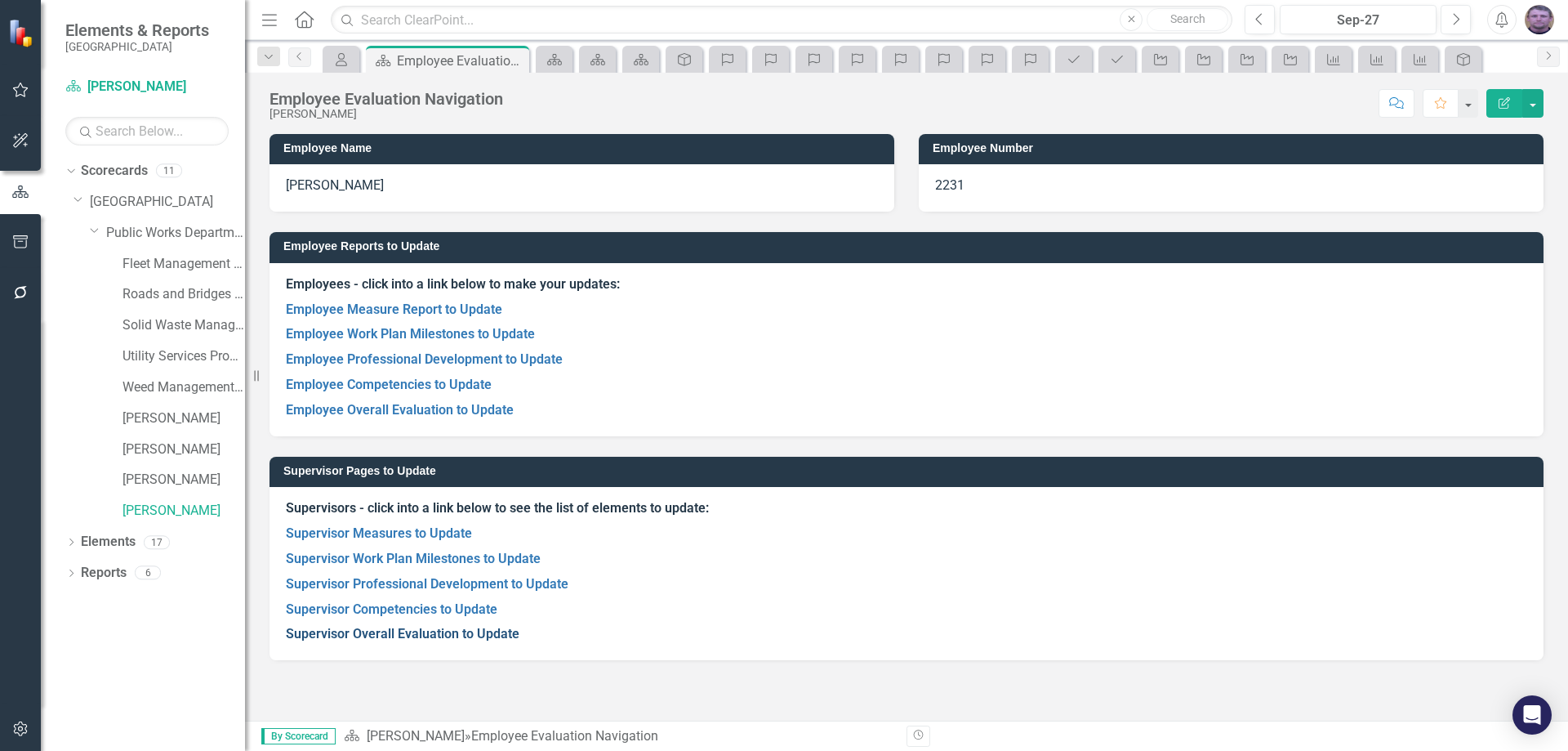
click at [417, 636] on link "Supervisor Overall Evaluation to Update" at bounding box center [403, 634] width 234 height 16
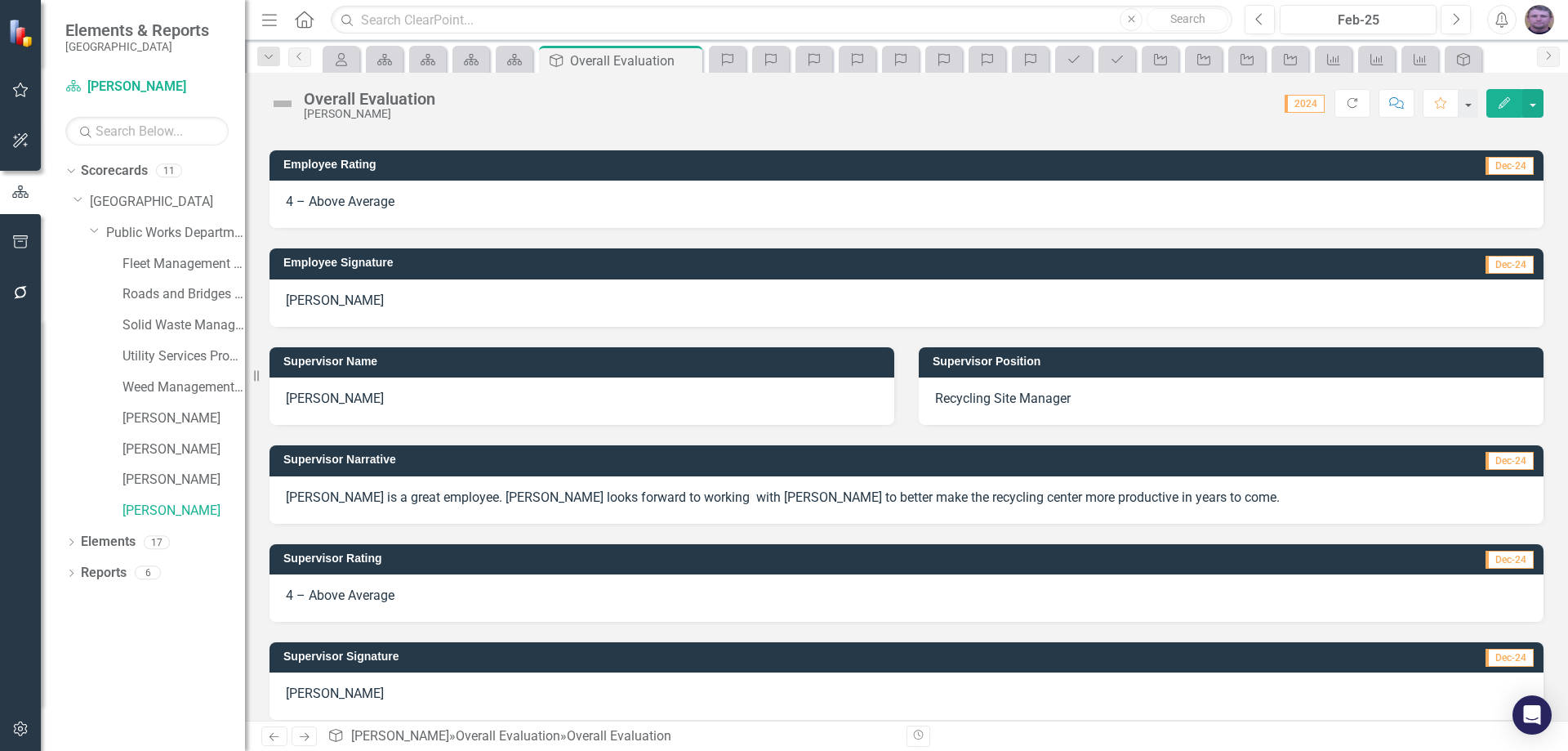
scroll to position [68, 0]
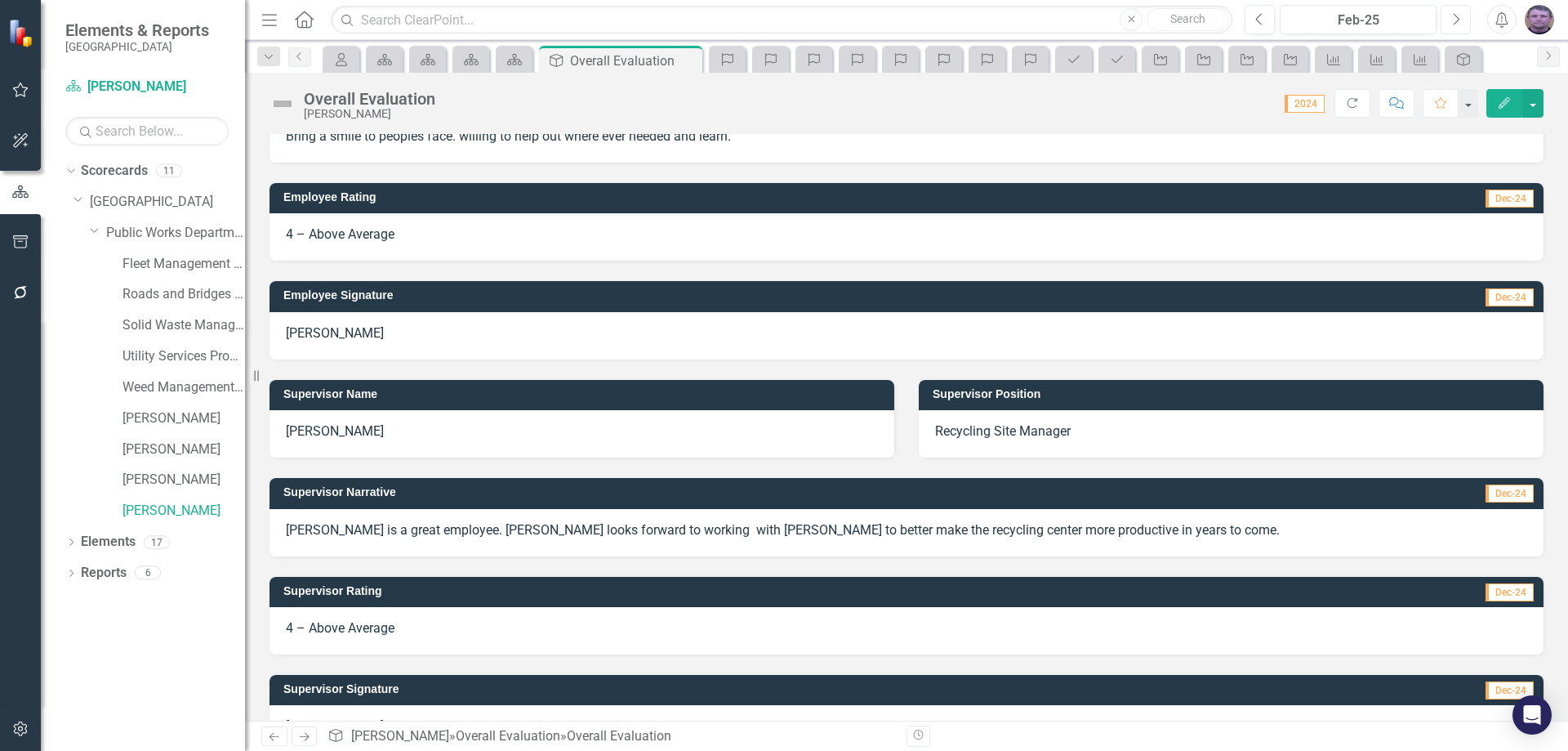
click at [1454, 28] on button "Next" at bounding box center [1456, 19] width 30 height 29
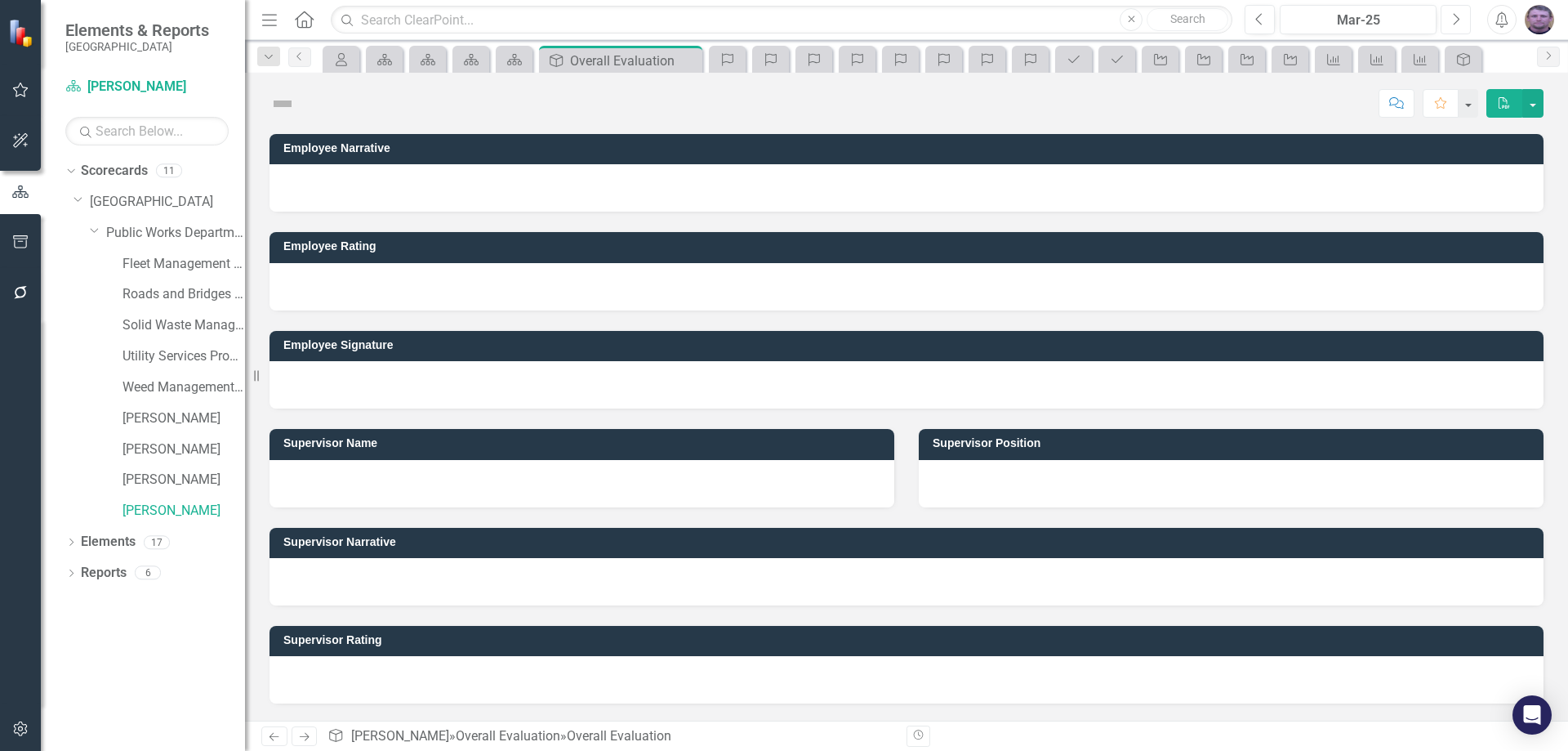
click at [1453, 23] on icon "Next" at bounding box center [1455, 19] width 9 height 15
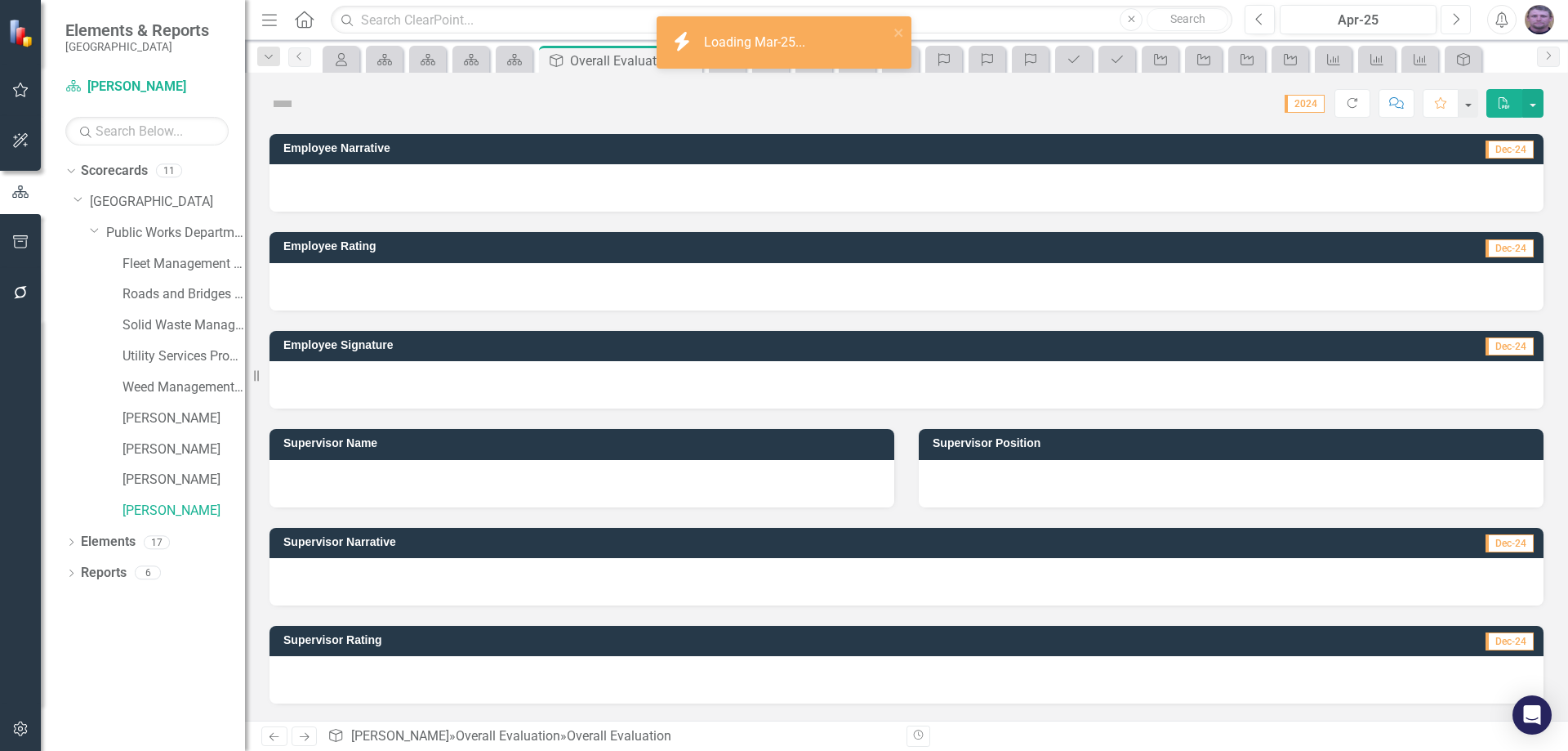
click at [1453, 23] on icon "Next" at bounding box center [1455, 19] width 9 height 15
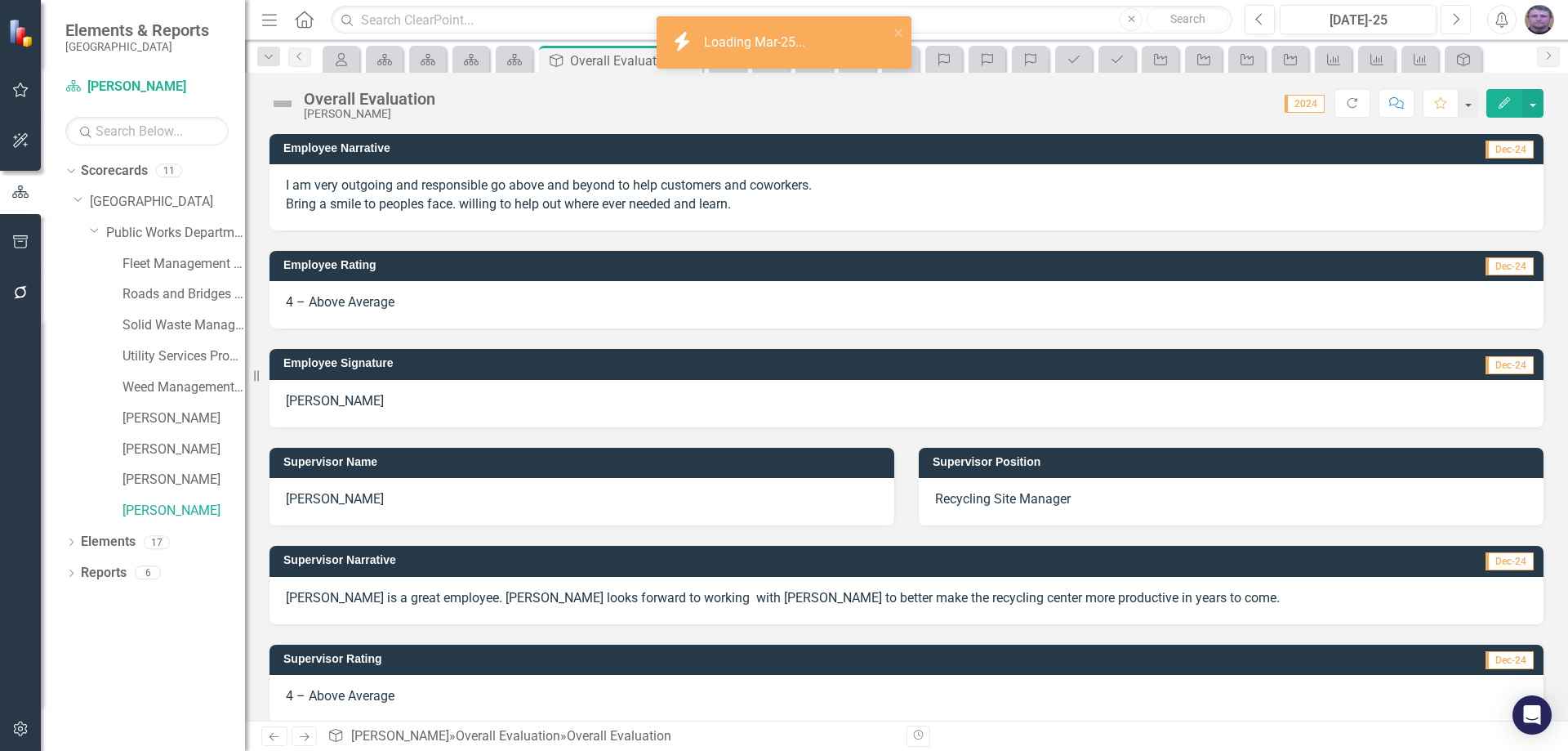
click at [1453, 23] on icon "Next" at bounding box center [1455, 19] width 9 height 15
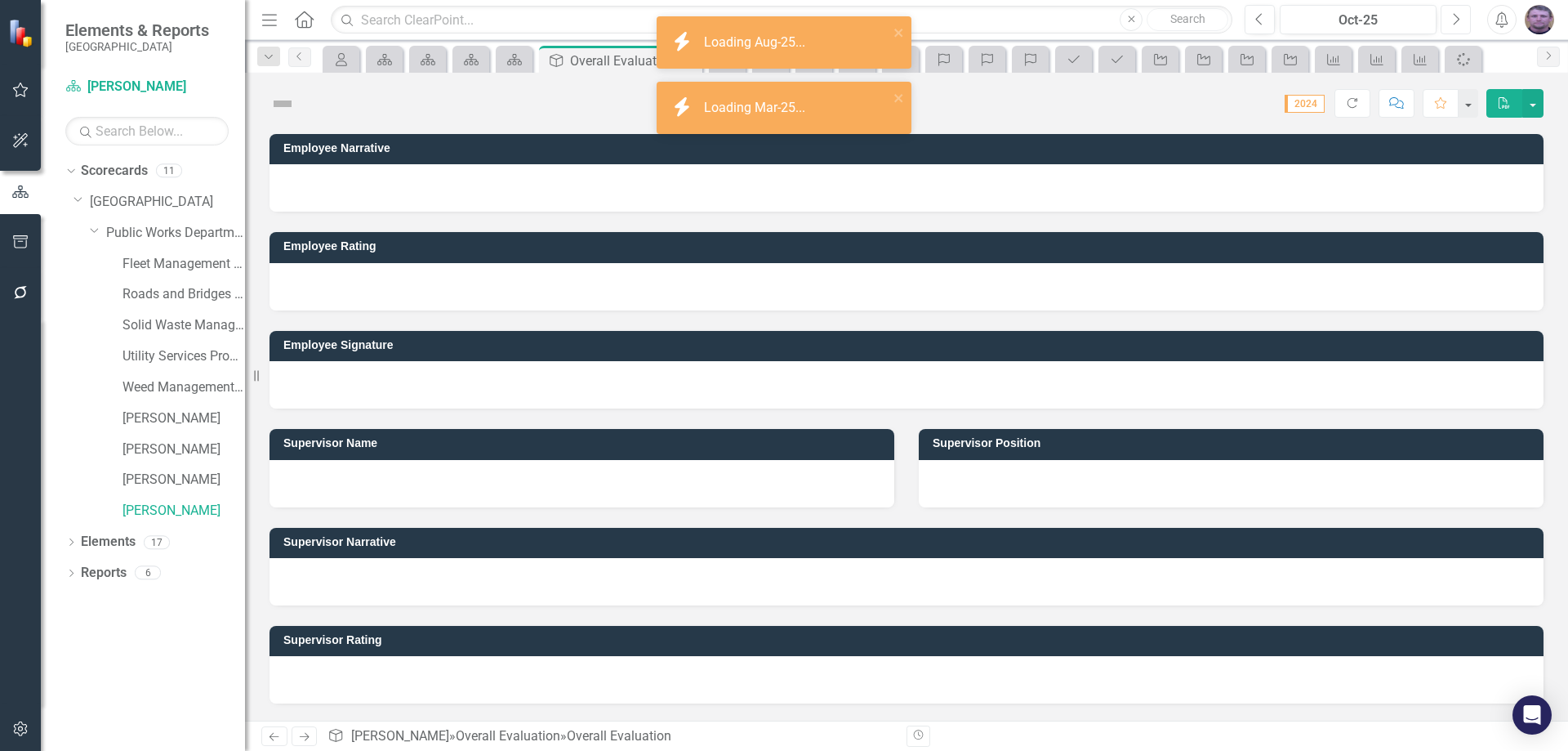
click at [1453, 23] on icon "Next" at bounding box center [1455, 19] width 9 height 15
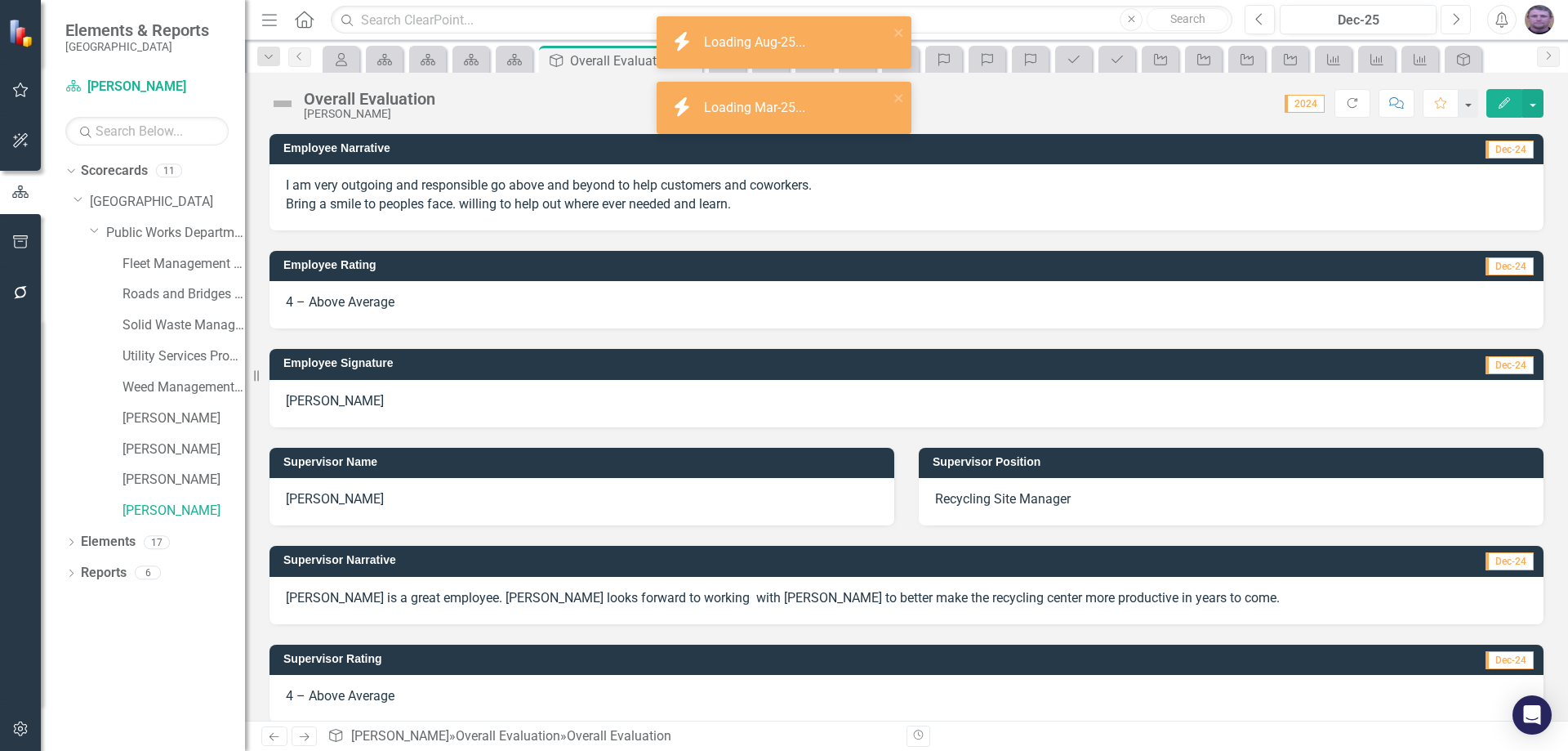
click at [1453, 23] on icon "Next" at bounding box center [1455, 19] width 9 height 15
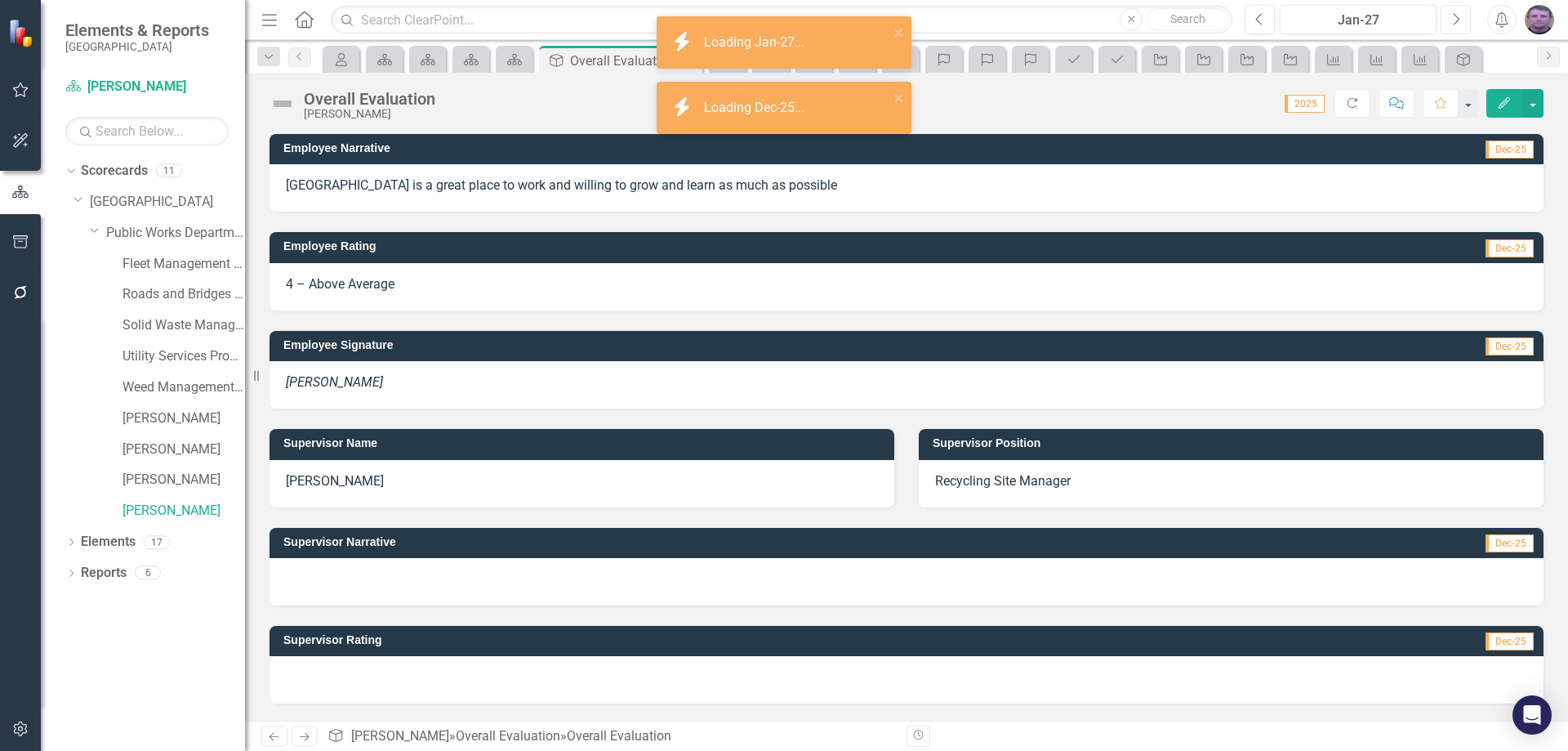
click at [1460, 19] on button "Next" at bounding box center [1456, 19] width 30 height 29
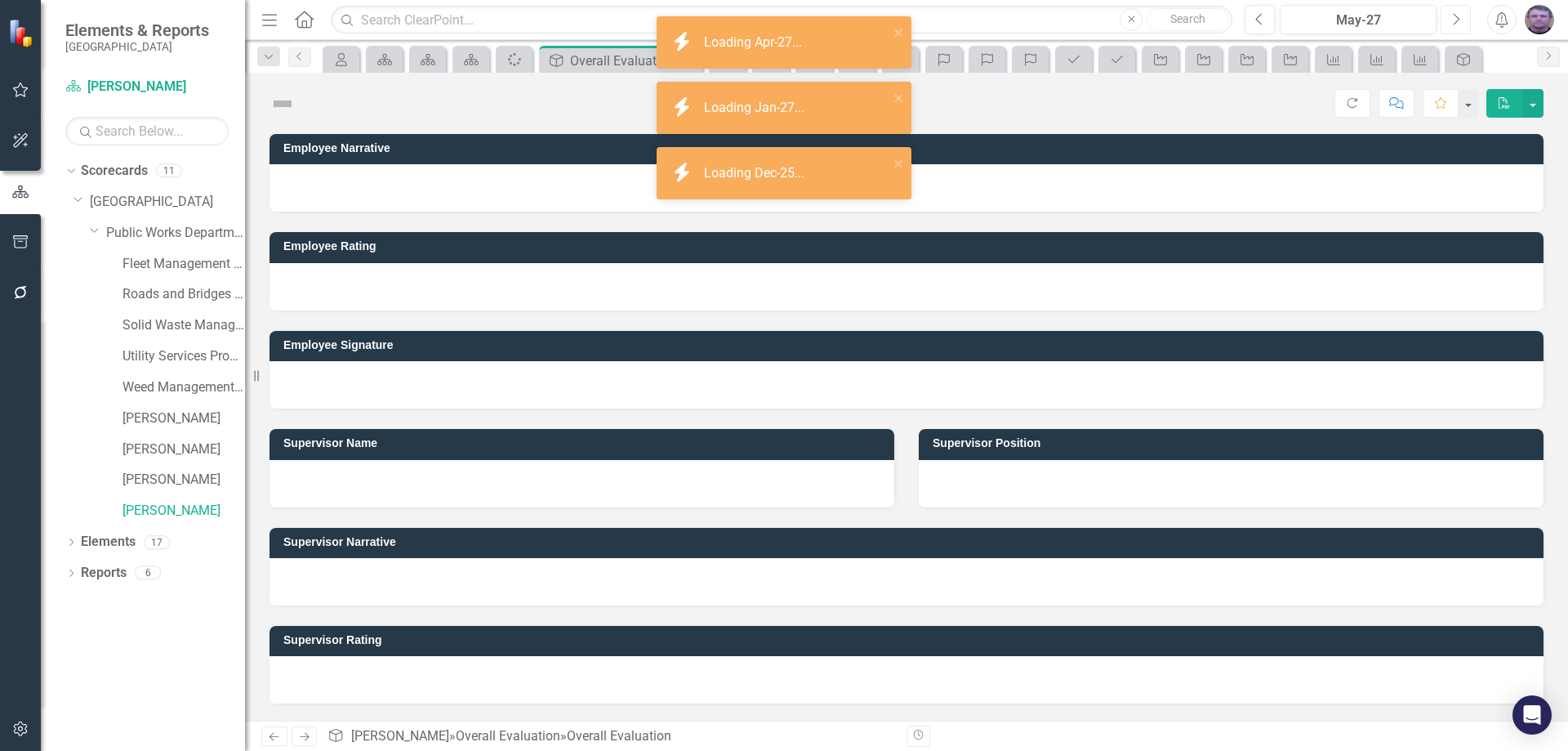
click at [1460, 19] on button "Next" at bounding box center [1456, 19] width 30 height 29
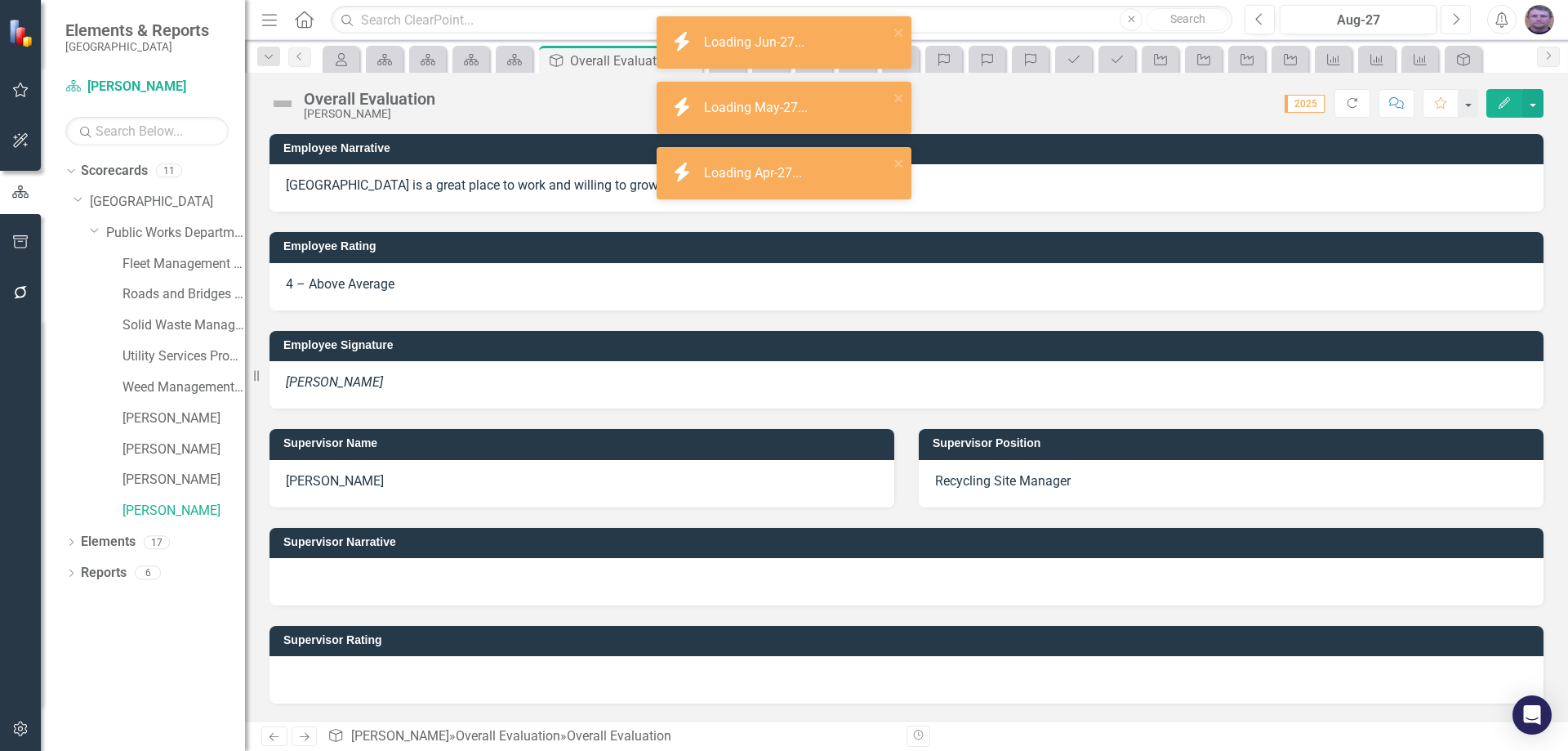
click at [1460, 19] on button "Next" at bounding box center [1456, 19] width 30 height 29
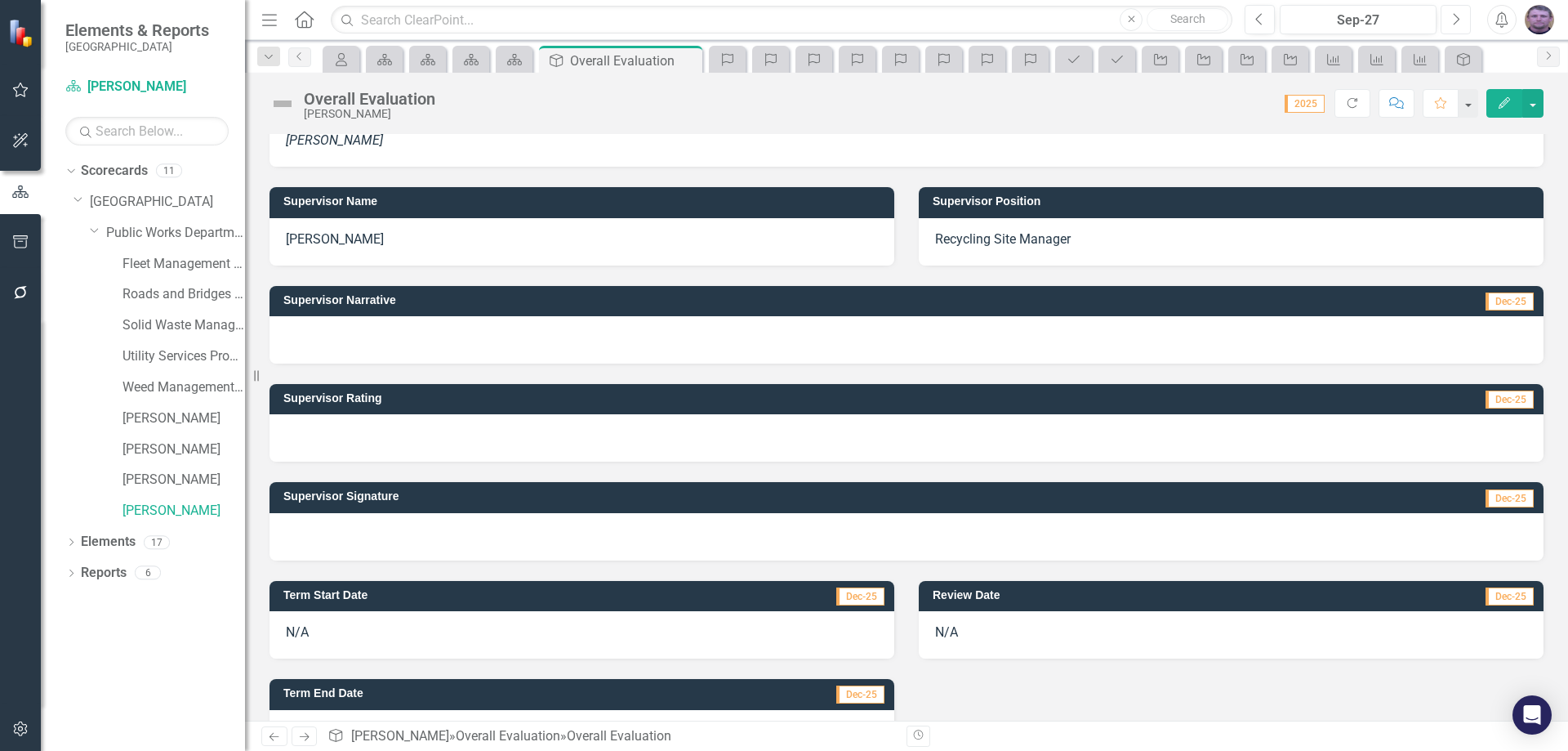
scroll to position [295, 0]
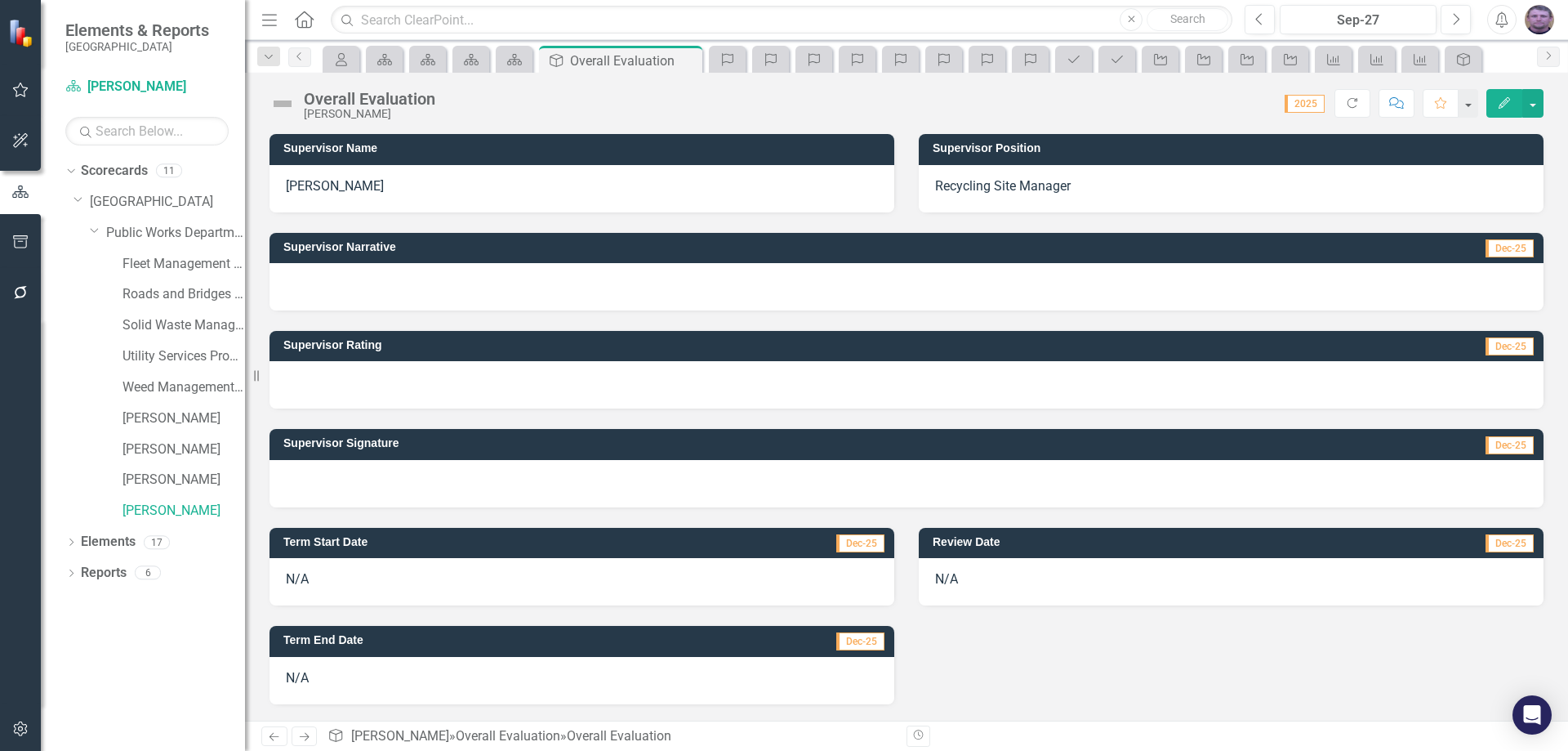
click at [354, 274] on div at bounding box center [906, 286] width 1274 height 47
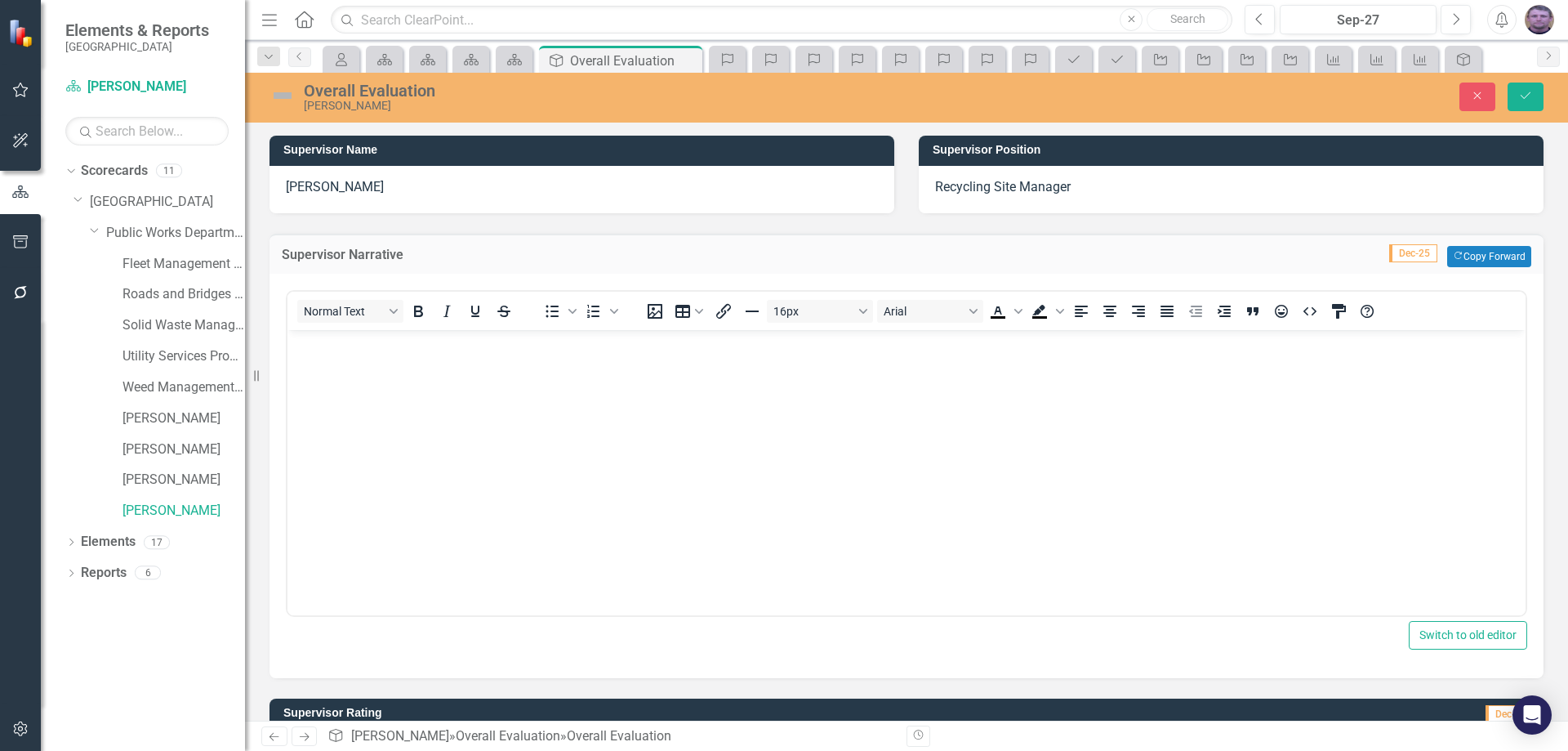
scroll to position [0, 0]
click at [326, 354] on body "Rich Text Area. Press ALT-0 for help." at bounding box center [906, 452] width 1238 height 245
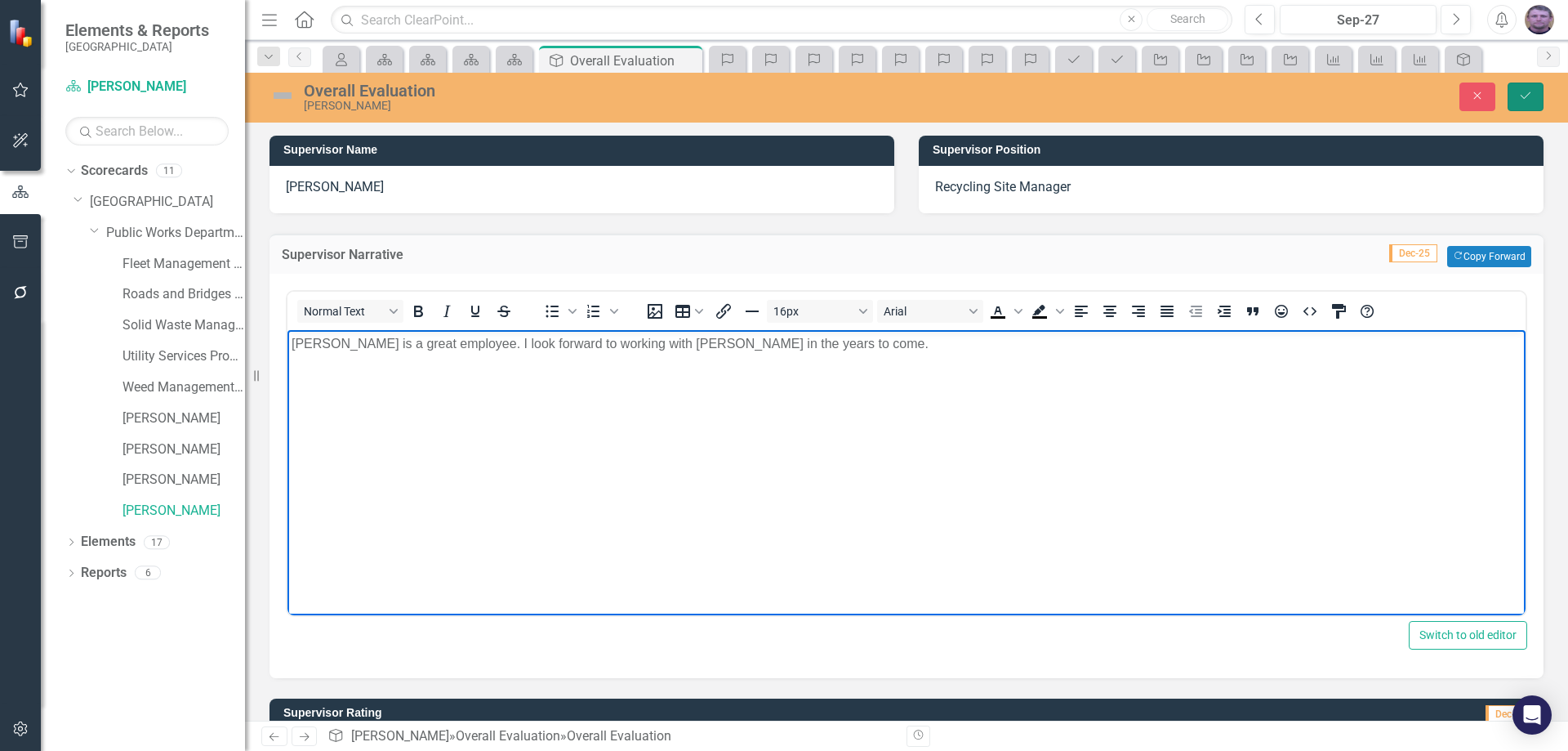
click at [1525, 88] on button "Save" at bounding box center [1526, 96] width 36 height 29
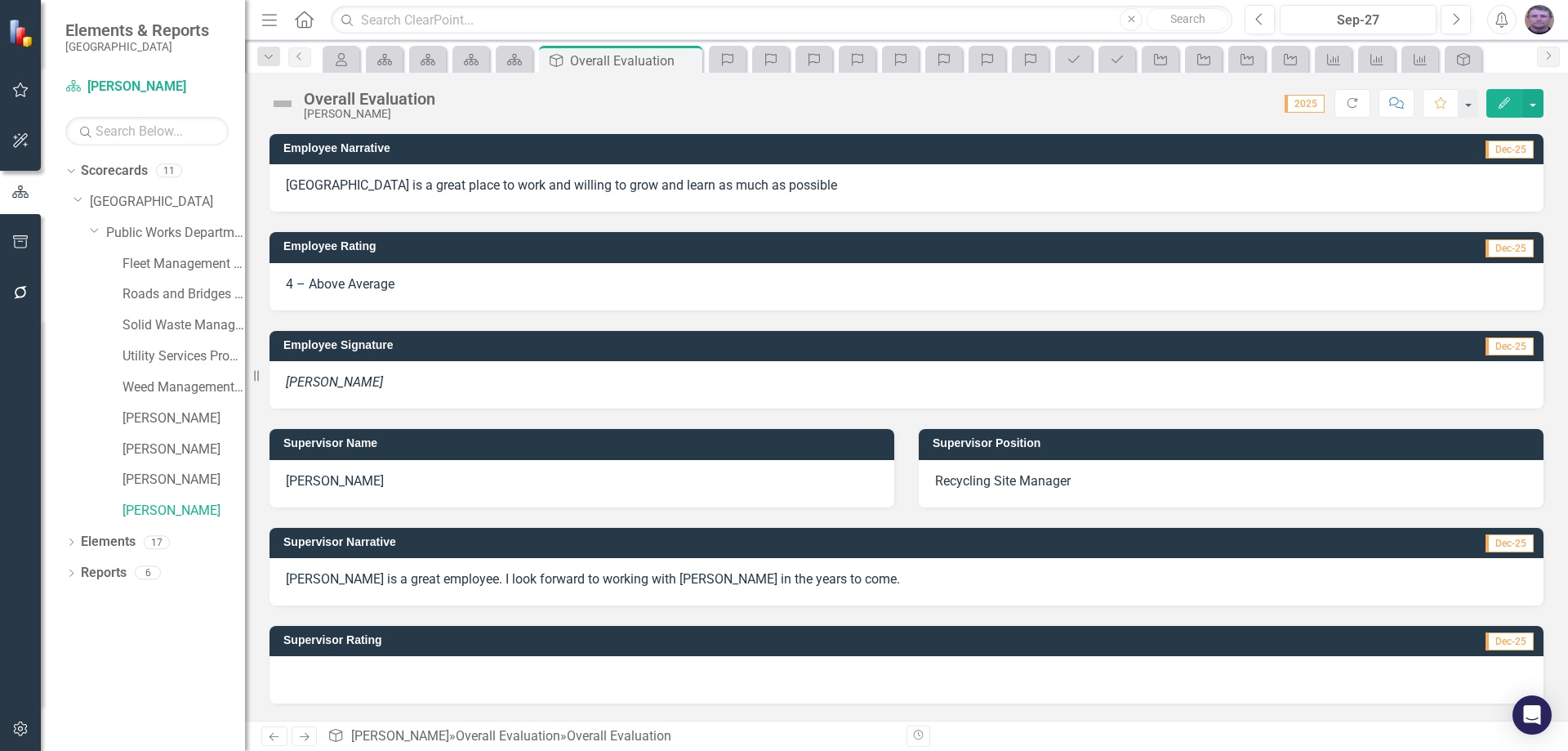
scroll to position [82, 0]
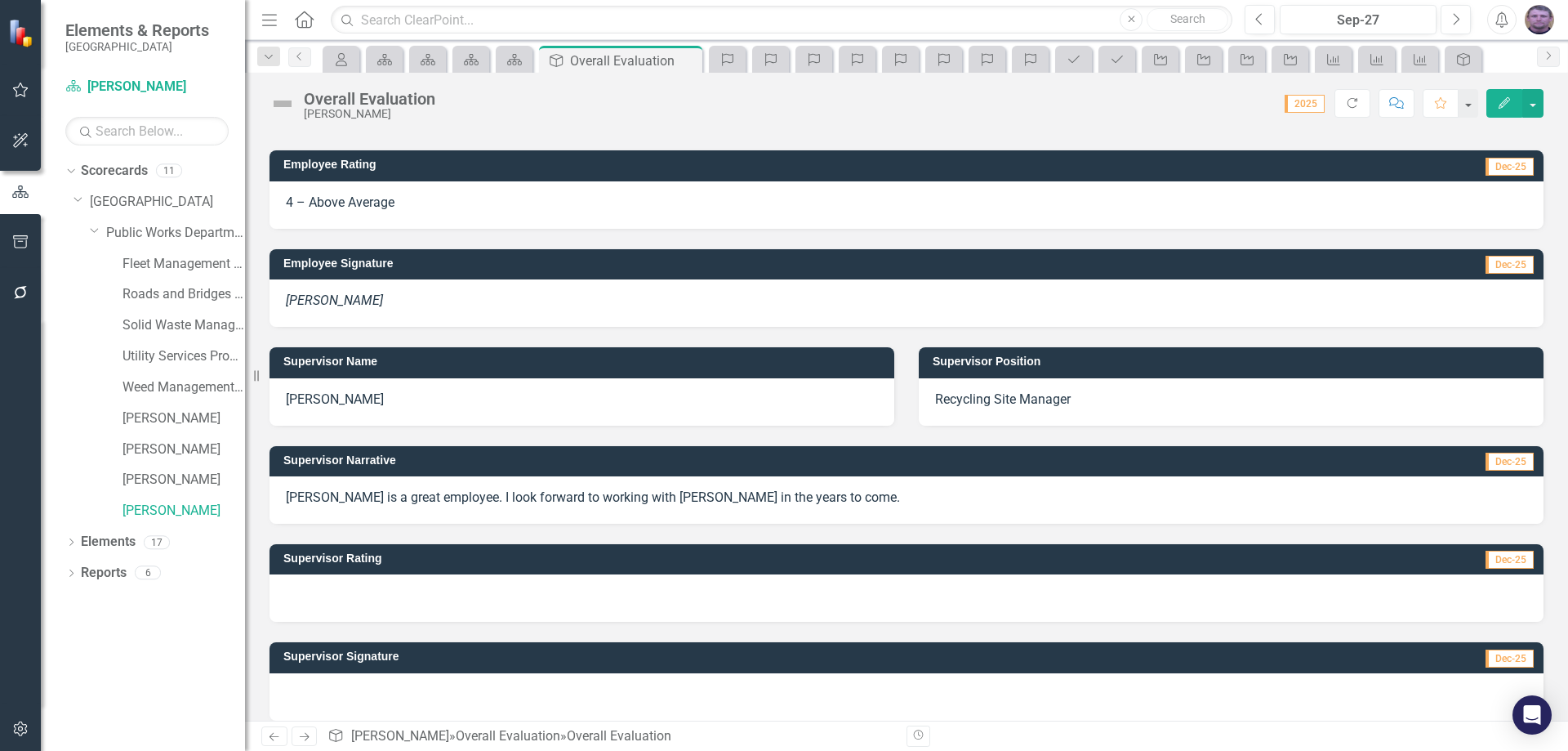
click at [360, 597] on div at bounding box center [906, 597] width 1274 height 47
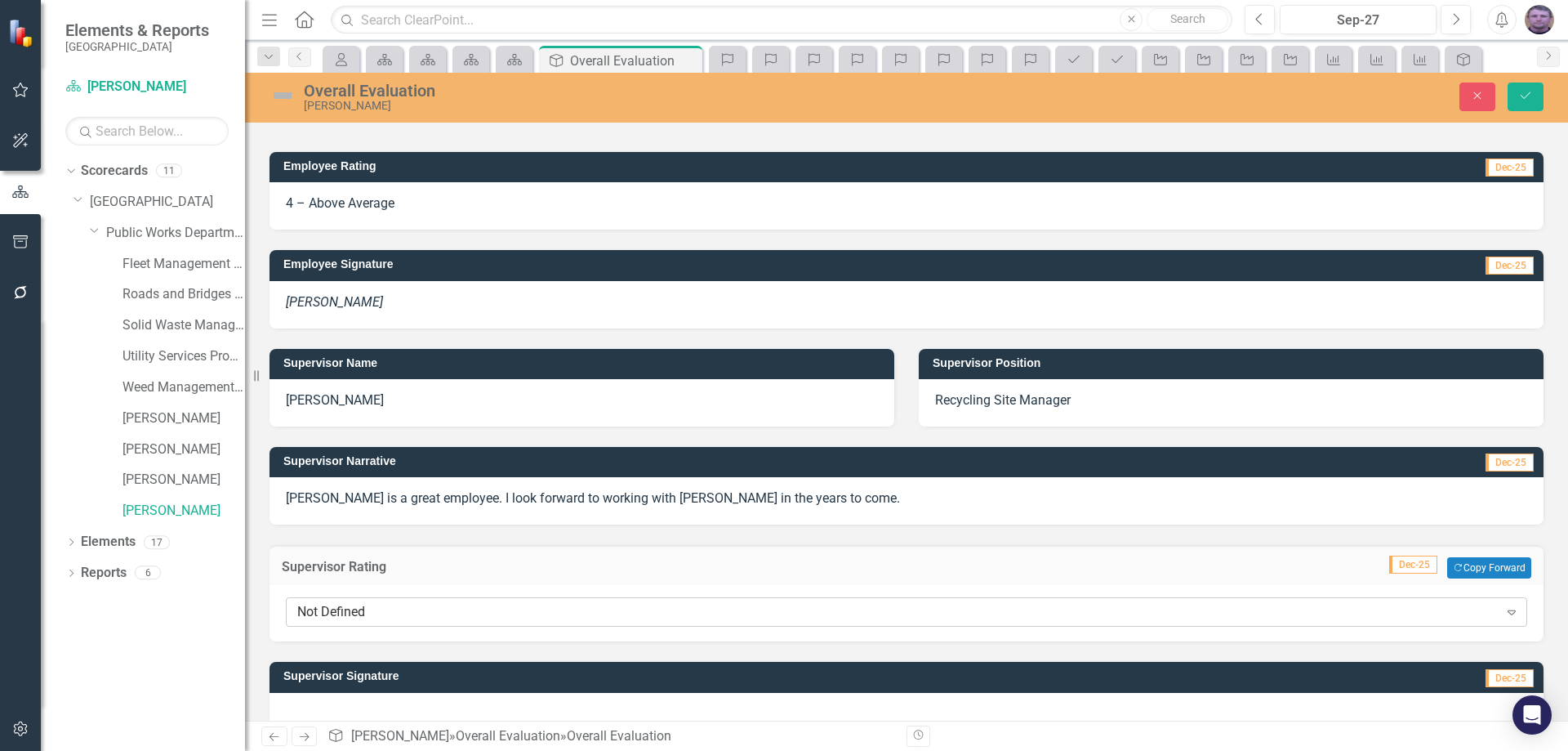
click at [347, 612] on div "Not Defined" at bounding box center [897, 612] width 1201 height 19
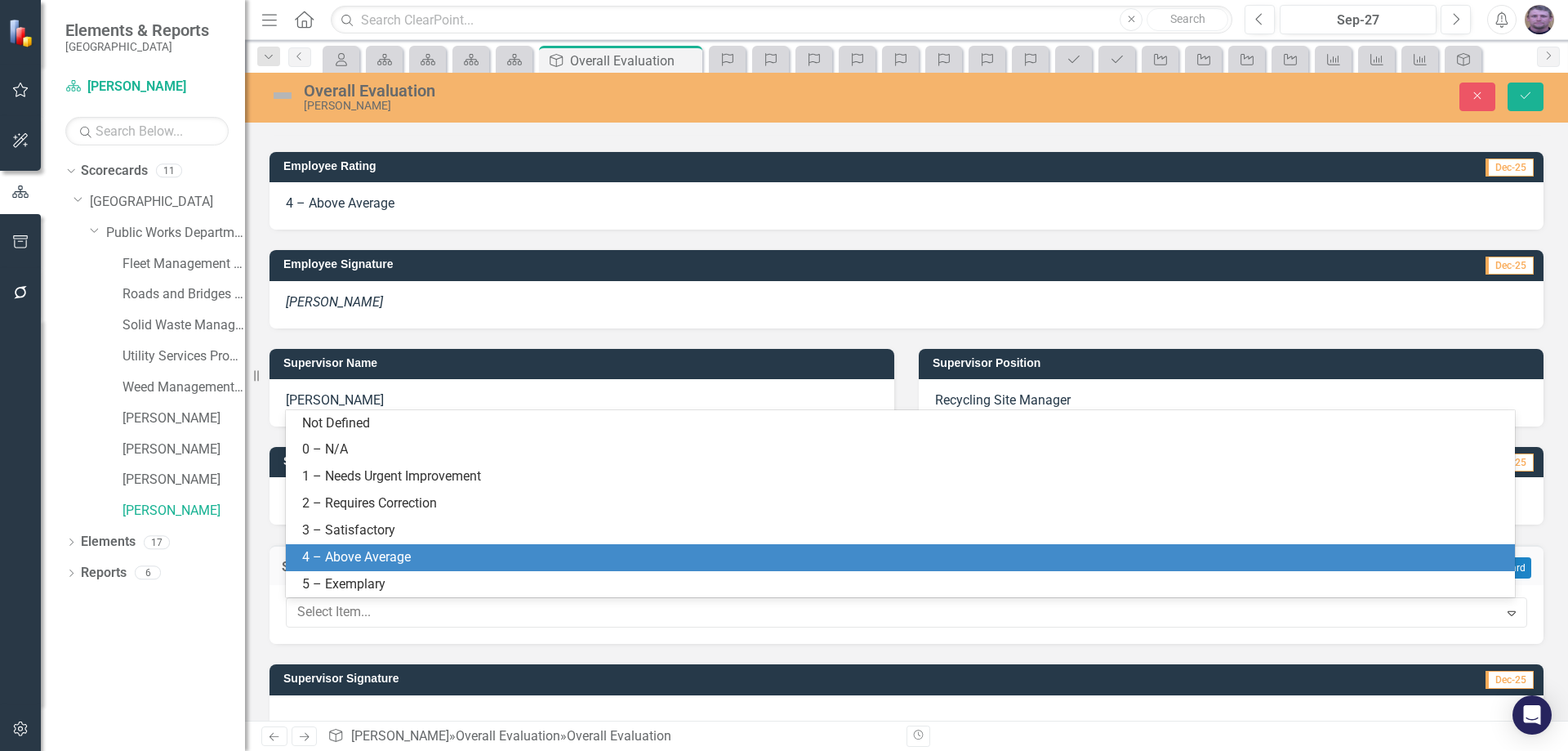
click at [342, 544] on div "4 – Above Average" at bounding box center [900, 557] width 1229 height 27
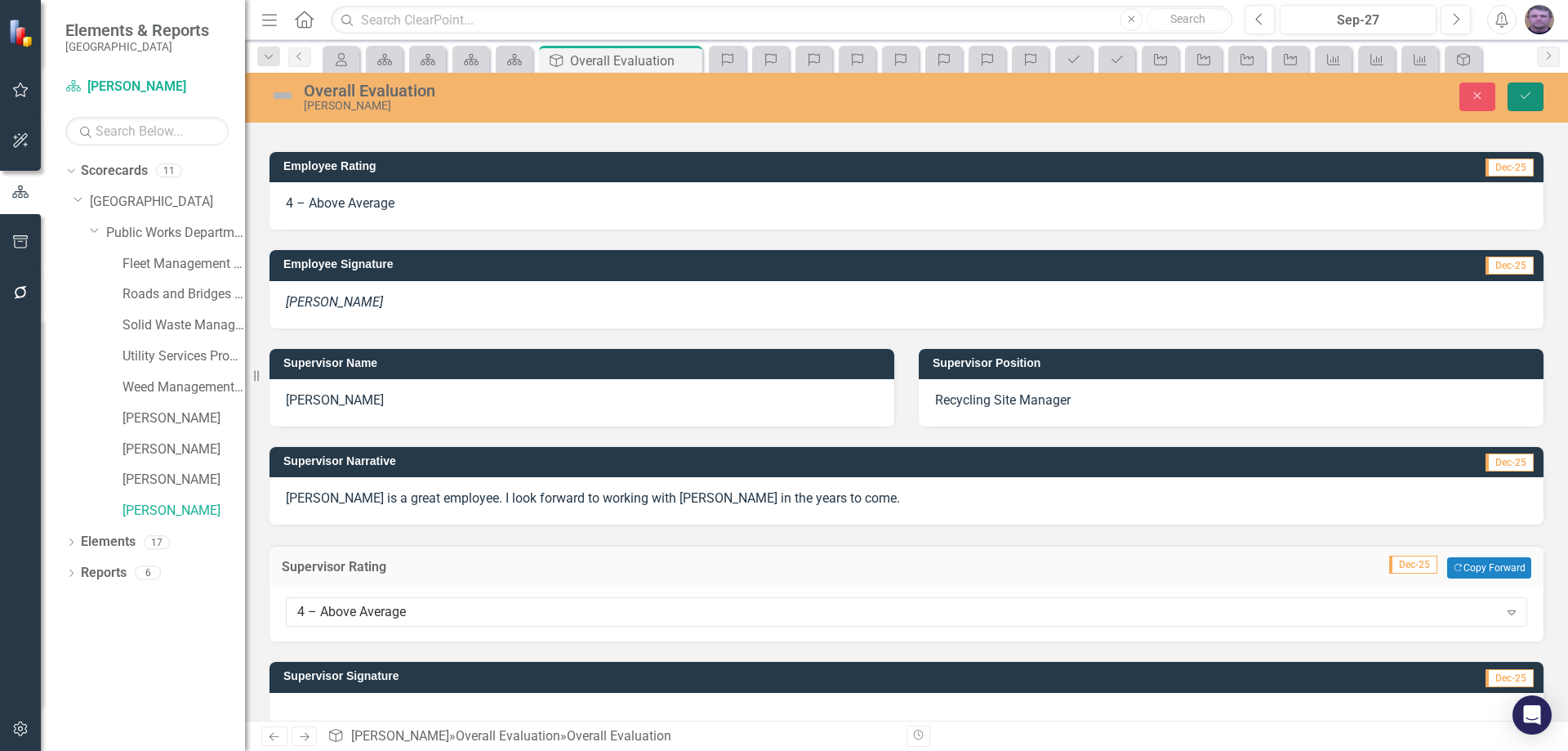
click at [1523, 97] on icon "Save" at bounding box center [1525, 95] width 15 height 11
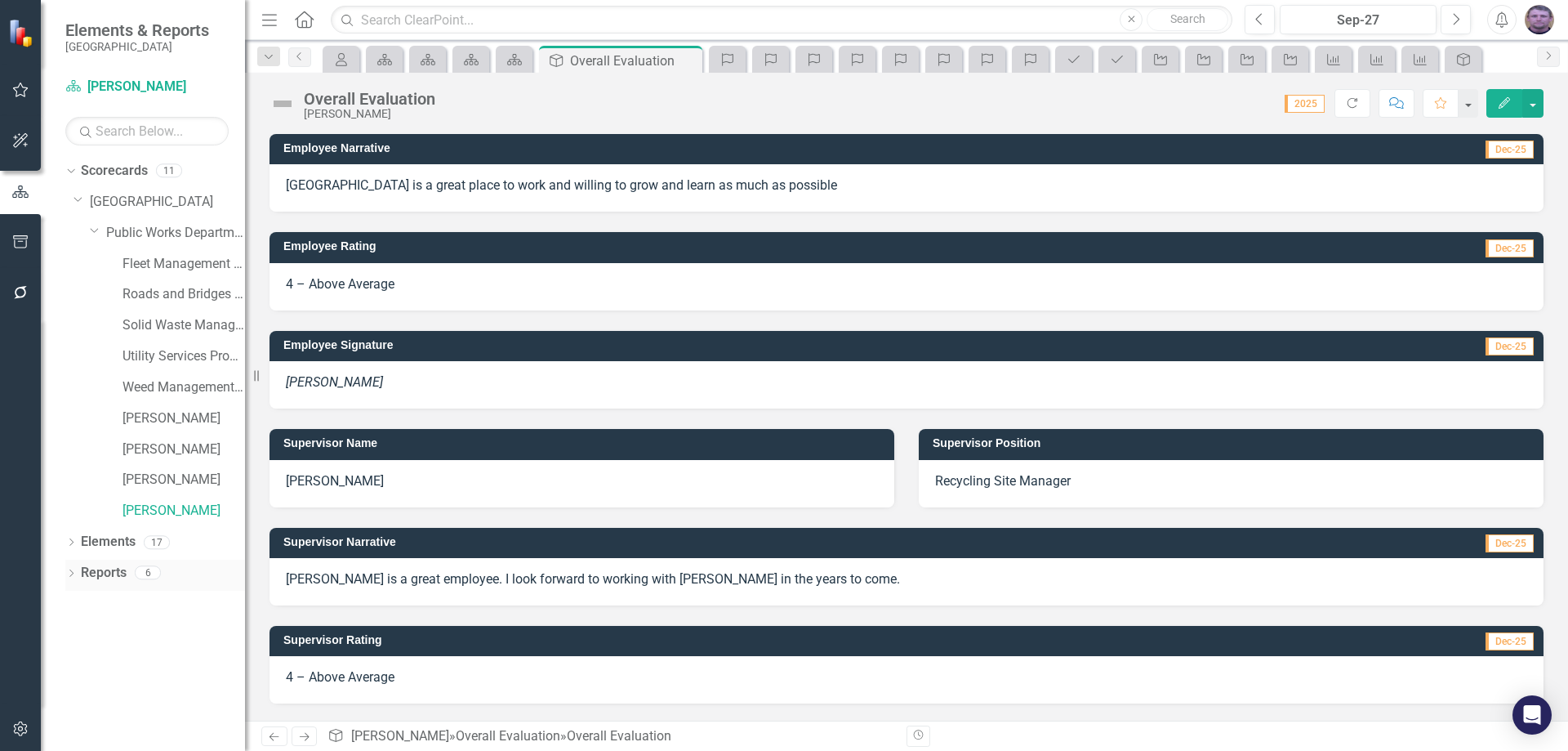
click at [113, 571] on link "Reports" at bounding box center [104, 572] width 46 height 19
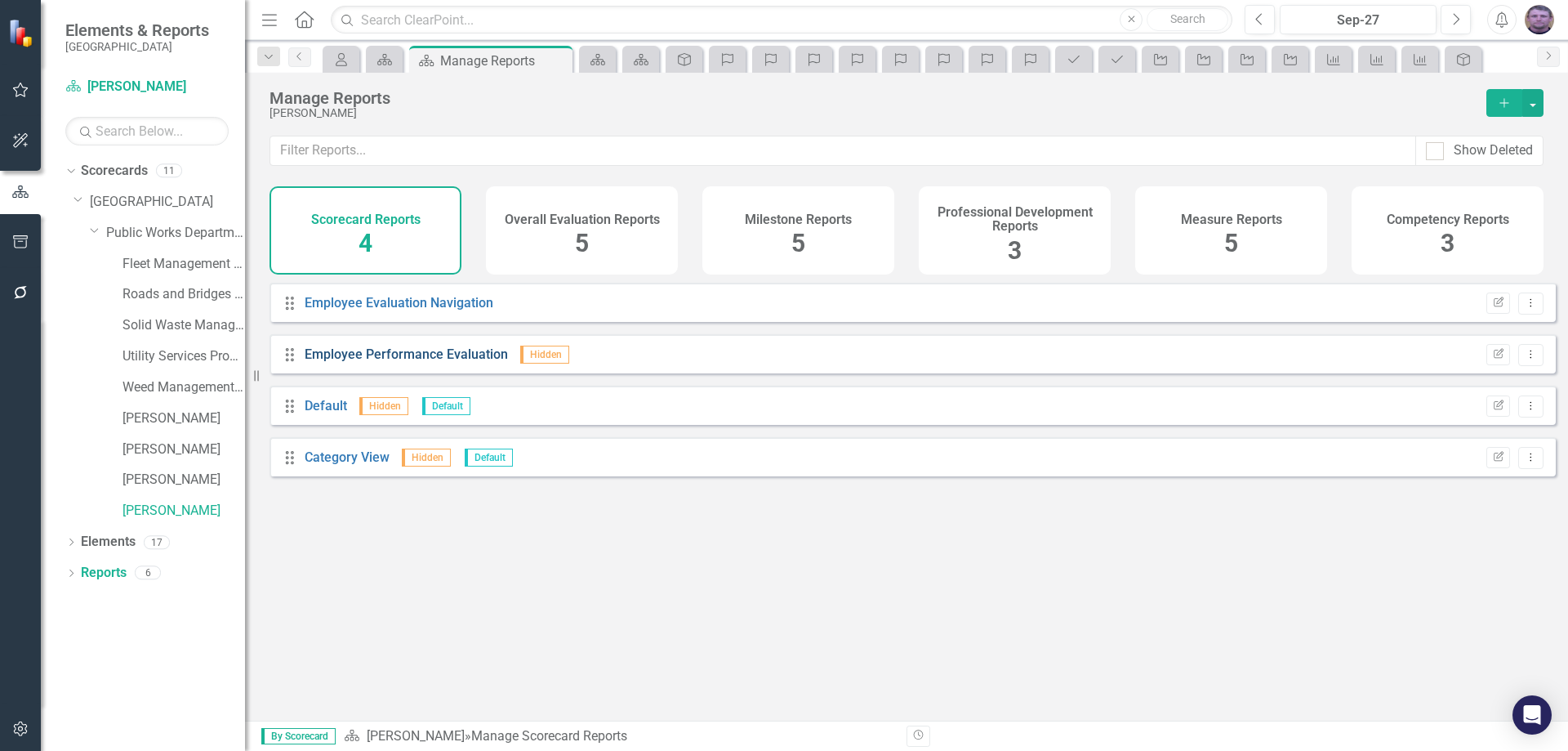
click at [386, 362] on link "Employee Performance Evaluation" at bounding box center [406, 354] width 203 height 16
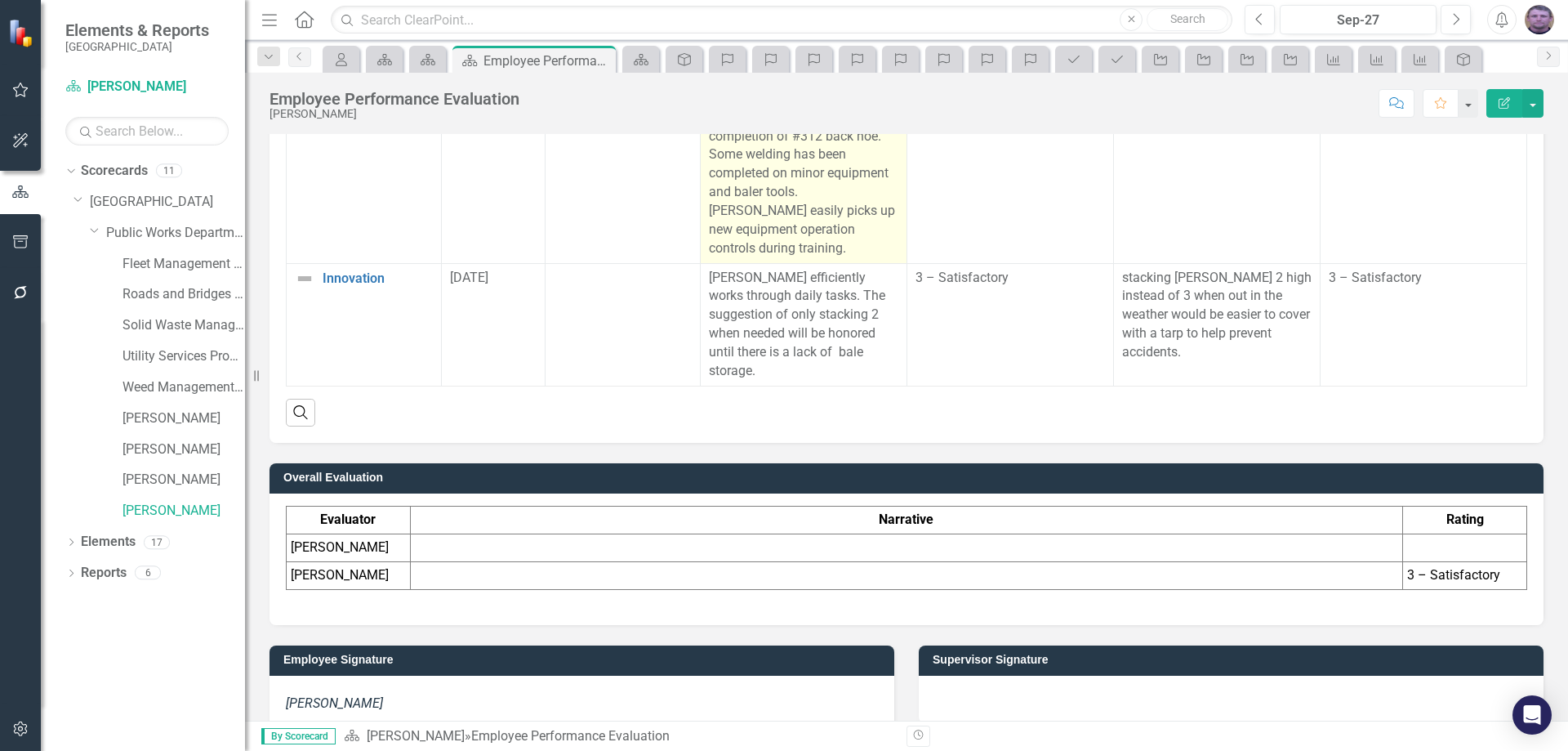
scroll to position [2404, 0]
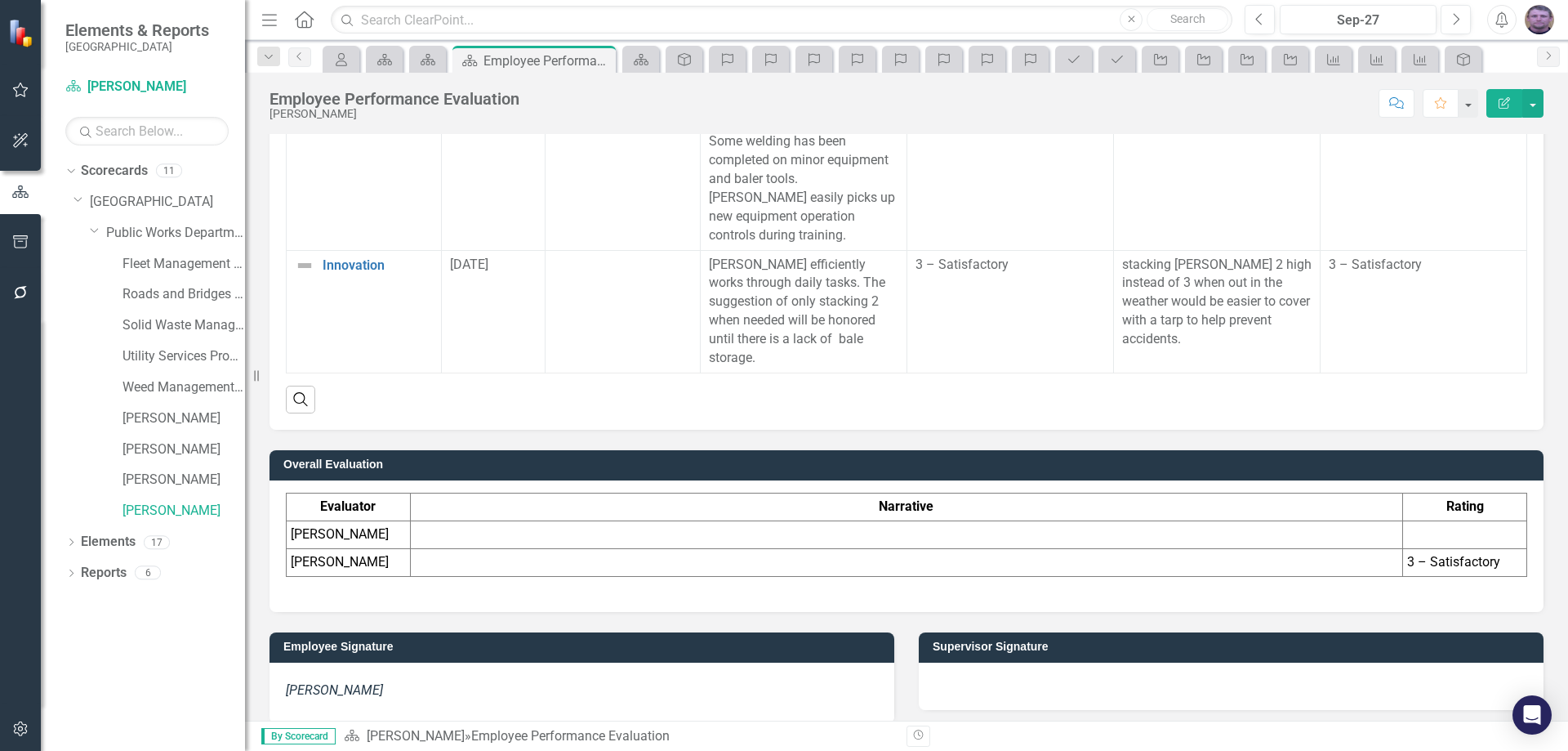
click at [826, 521] on td at bounding box center [906, 535] width 992 height 28
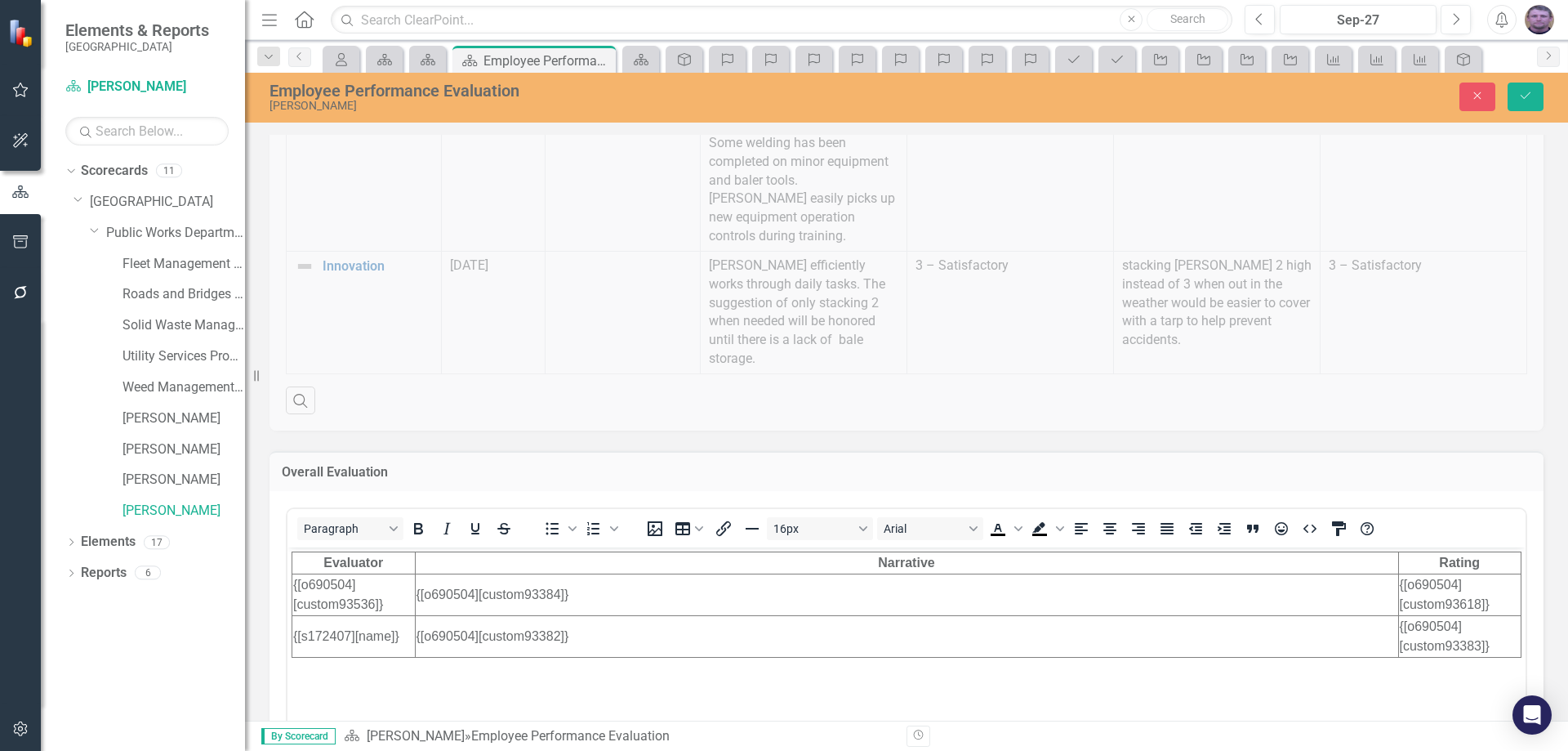
scroll to position [0, 0]
click at [1528, 91] on icon "Save" at bounding box center [1525, 95] width 15 height 11
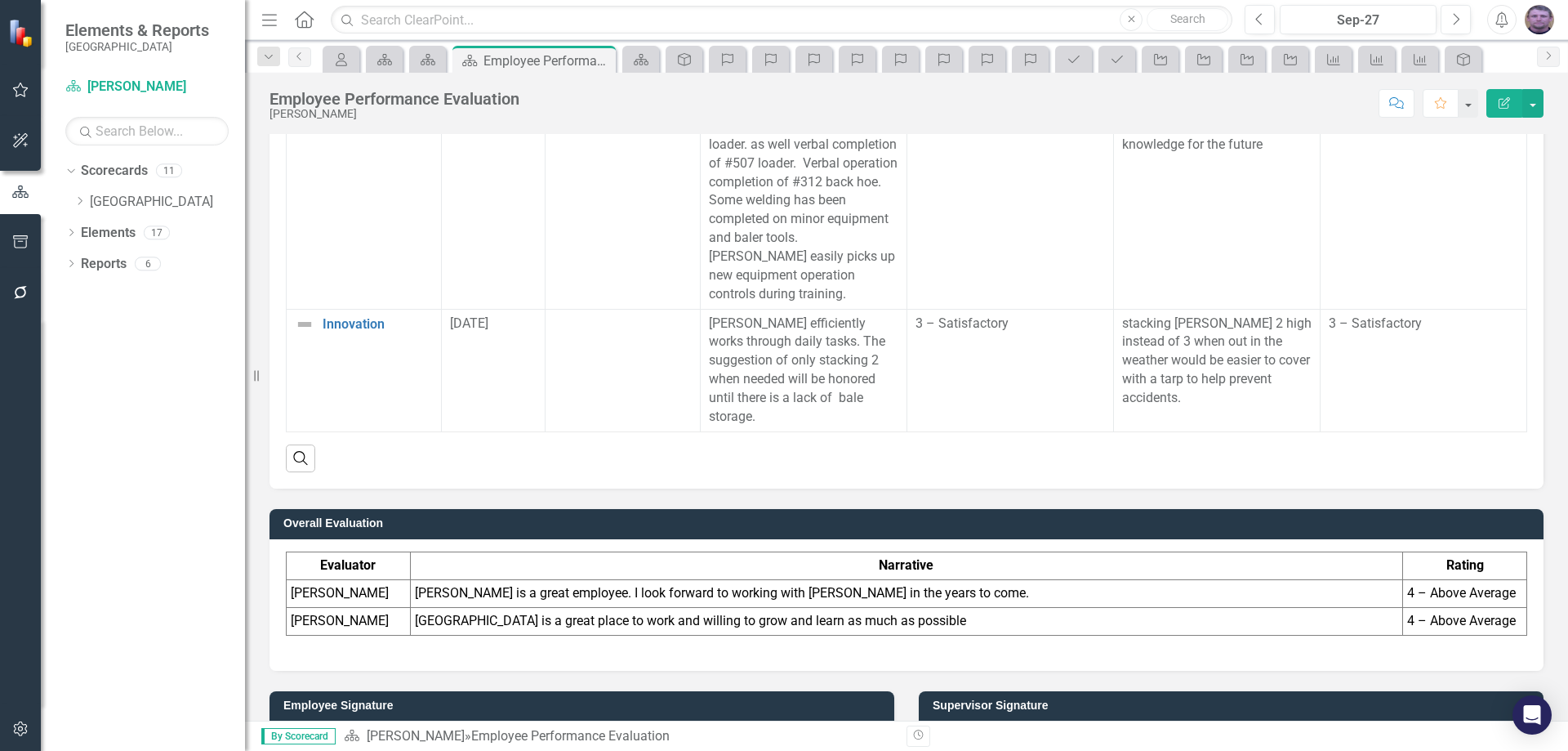
scroll to position [2404, 0]
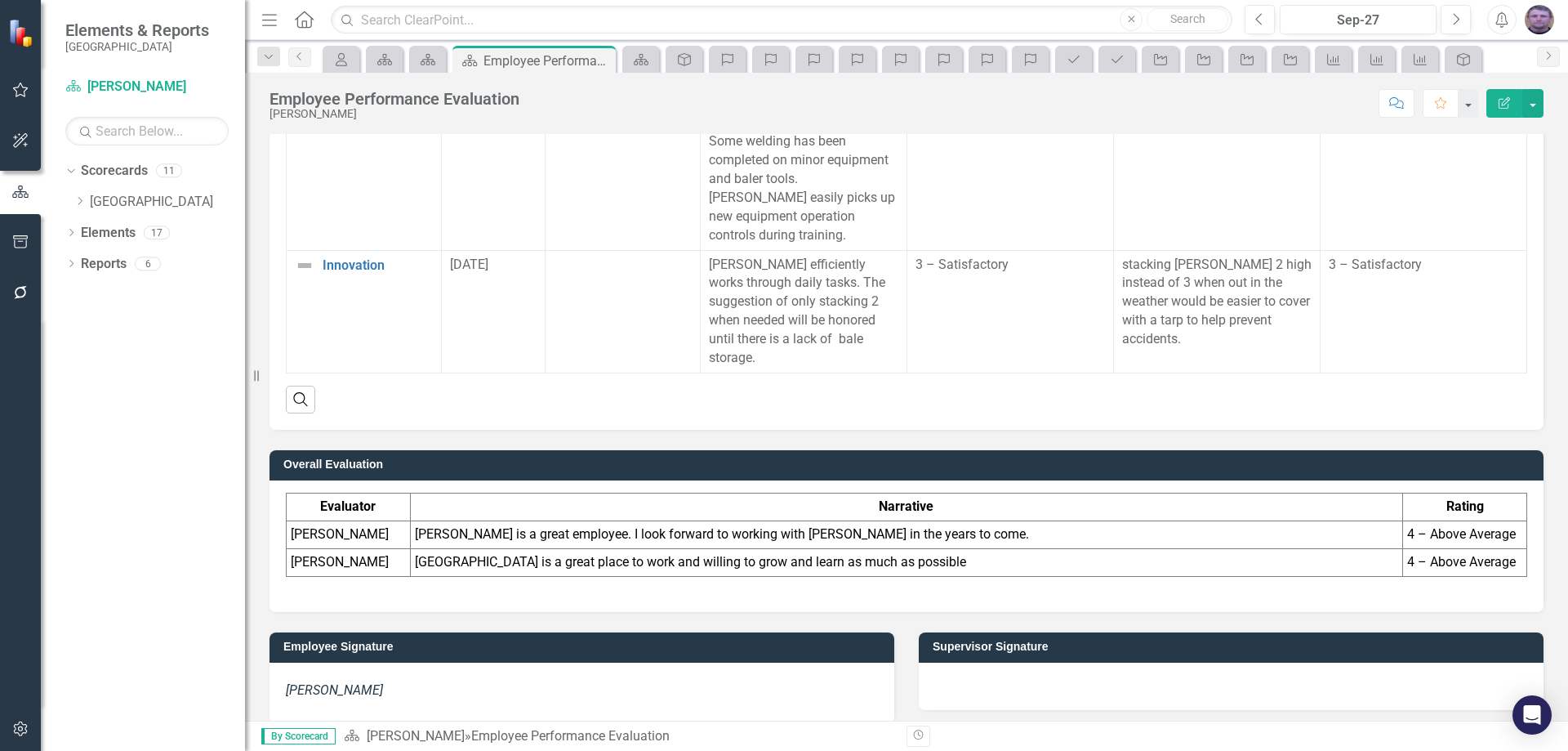
click at [945, 662] on div at bounding box center [1231, 685] width 625 height 47
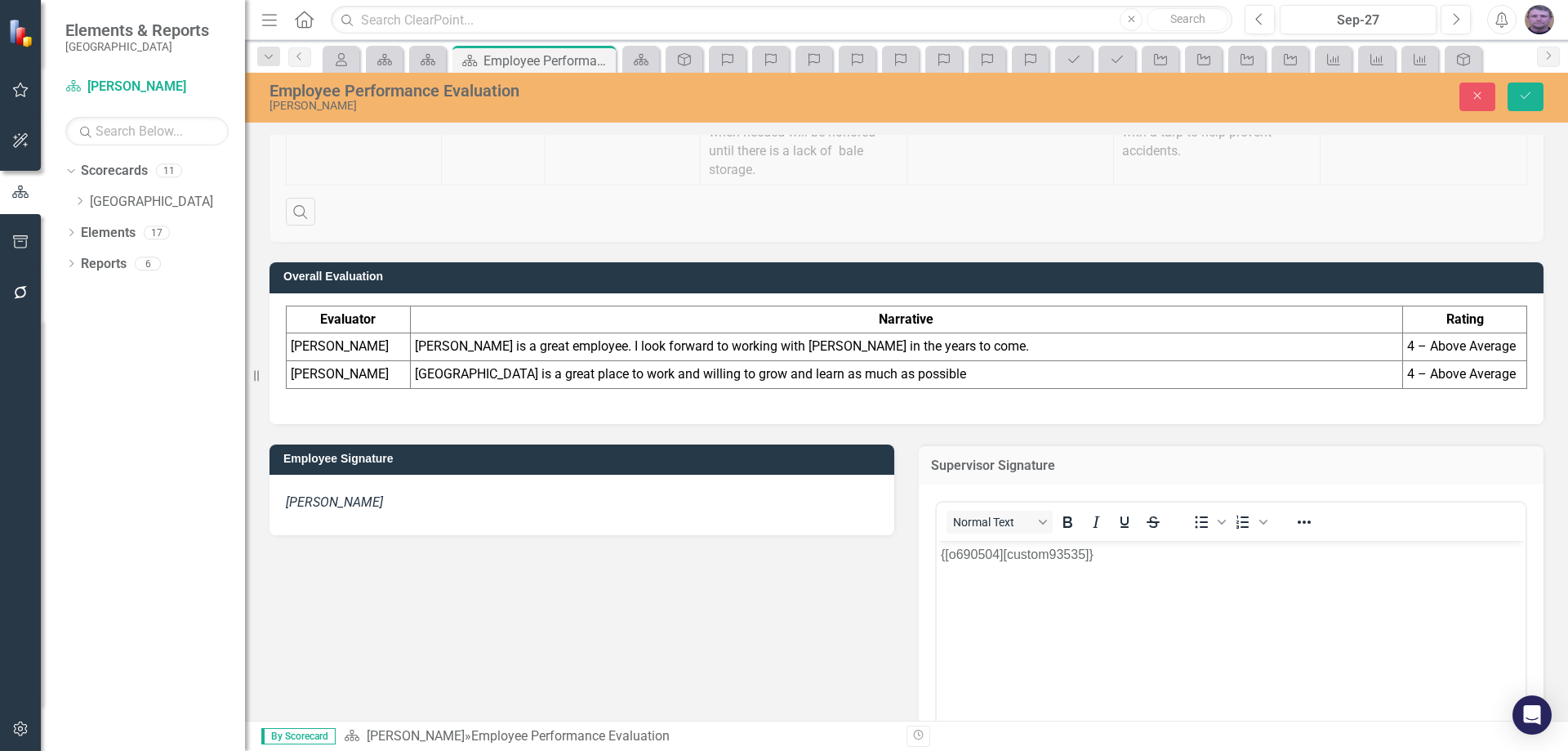
scroll to position [2731, 0]
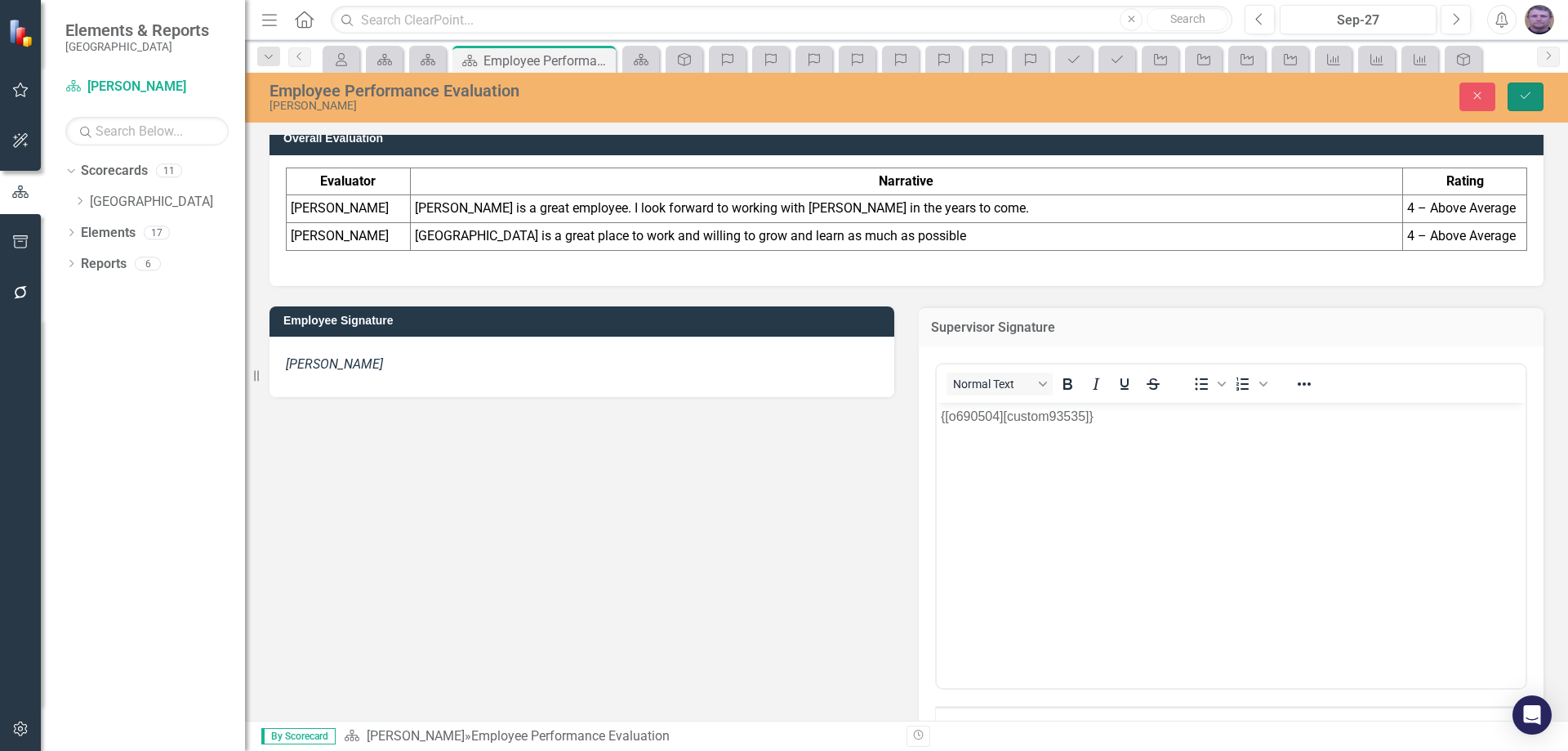
click at [1526, 96] on icon "Save" at bounding box center [1525, 95] width 15 height 11
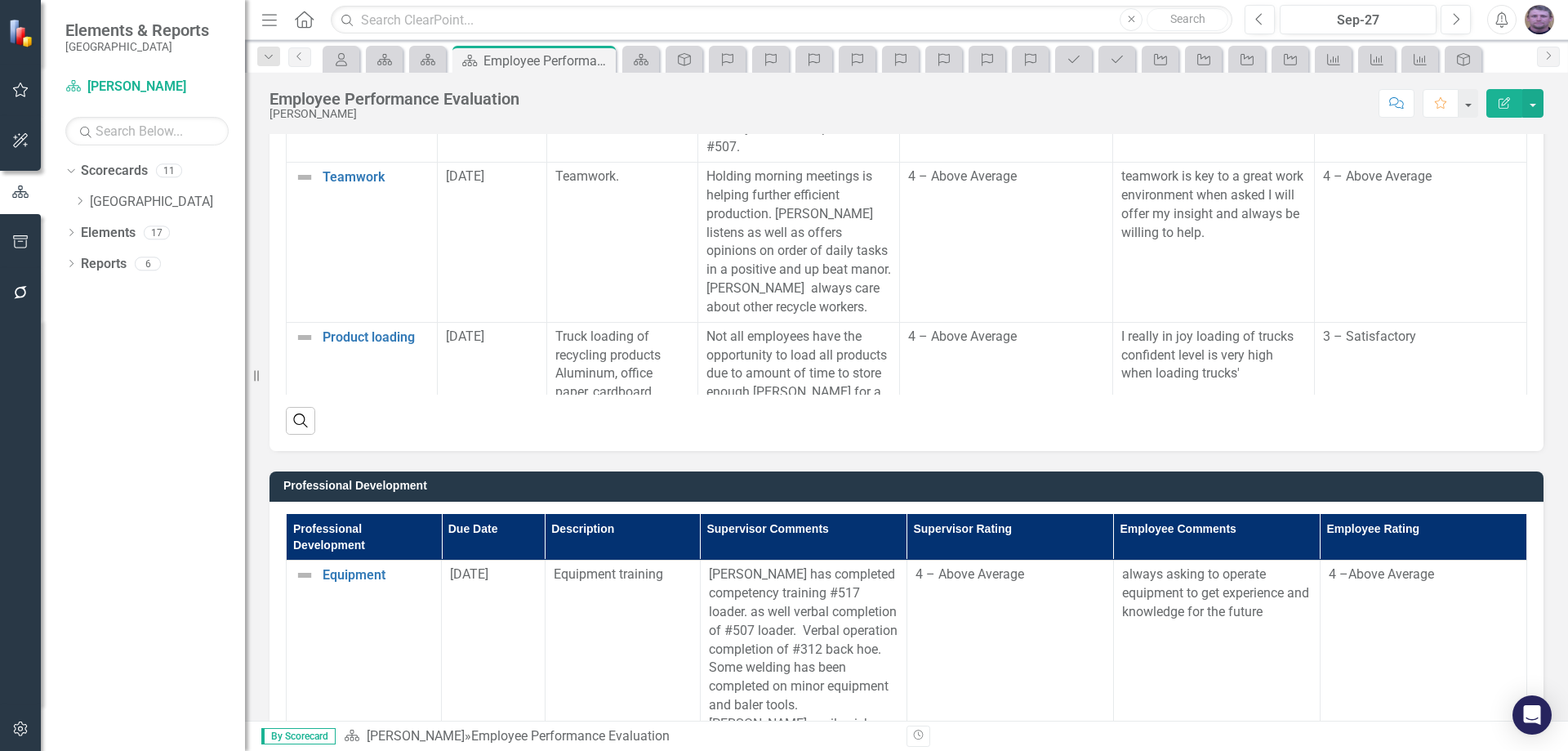
scroll to position [2404, 0]
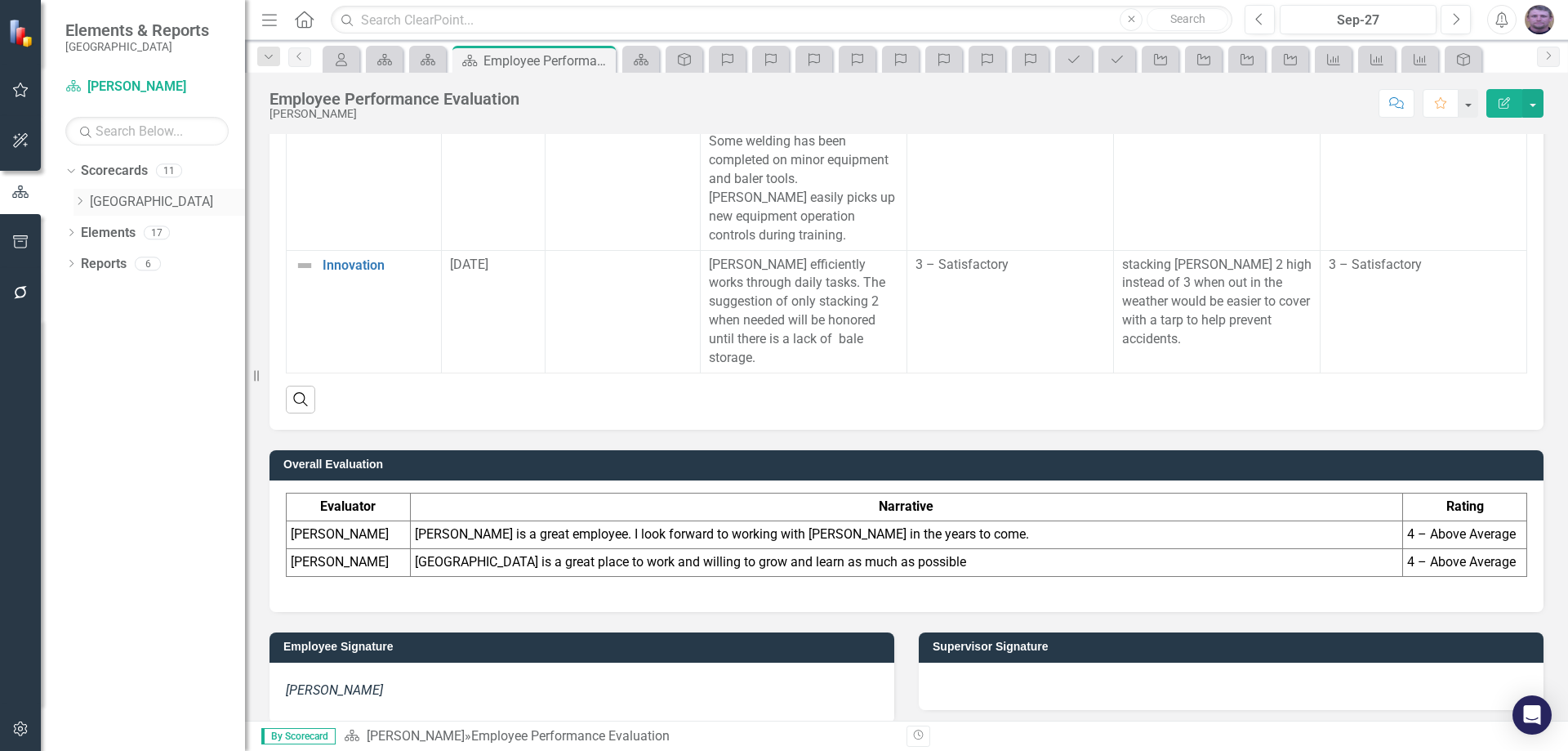
click at [73, 200] on icon "Dropdown" at bounding box center [79, 201] width 12 height 10
click at [94, 231] on icon "Dropdown" at bounding box center [96, 232] width 12 height 10
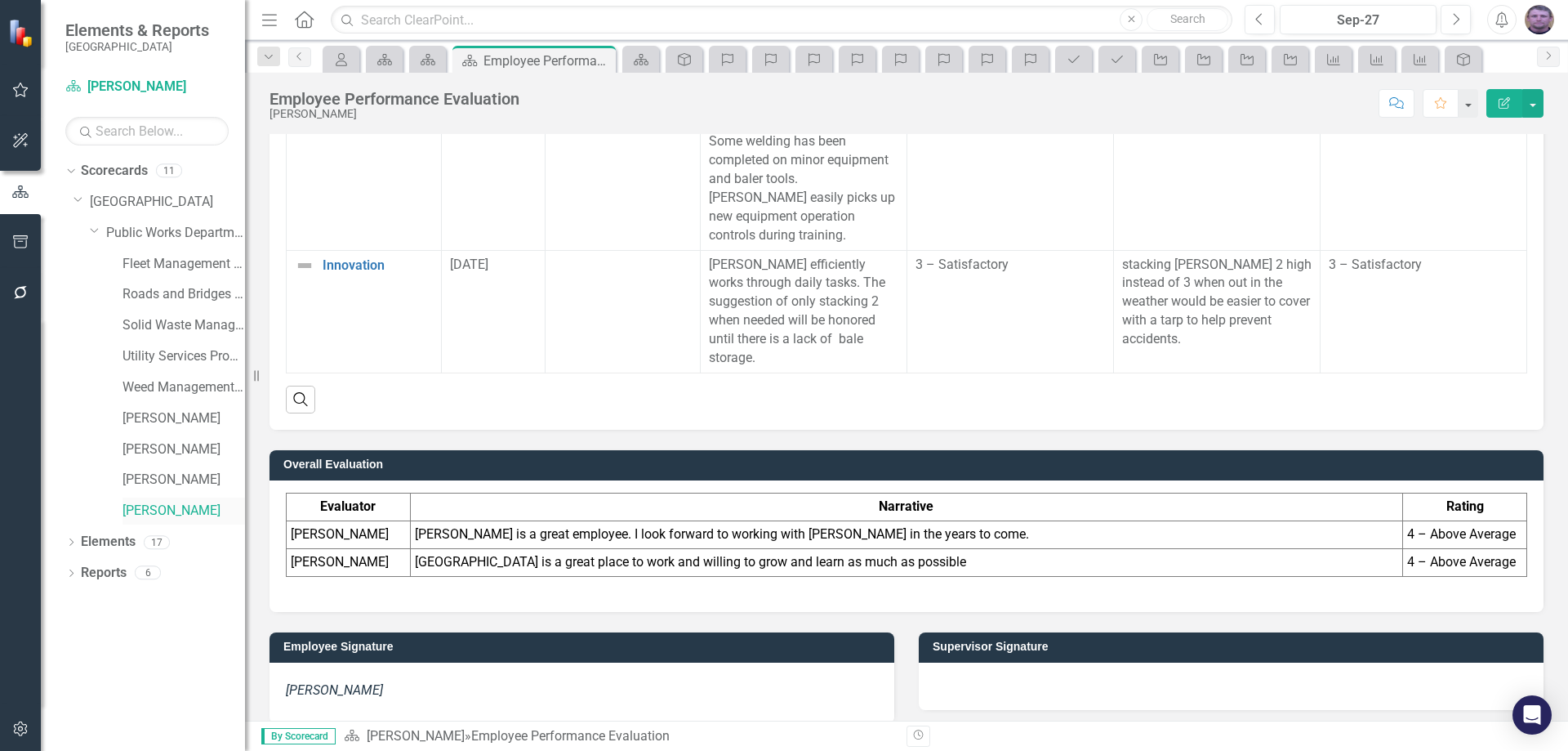
click at [140, 514] on link "[PERSON_NAME]" at bounding box center [183, 510] width 122 height 19
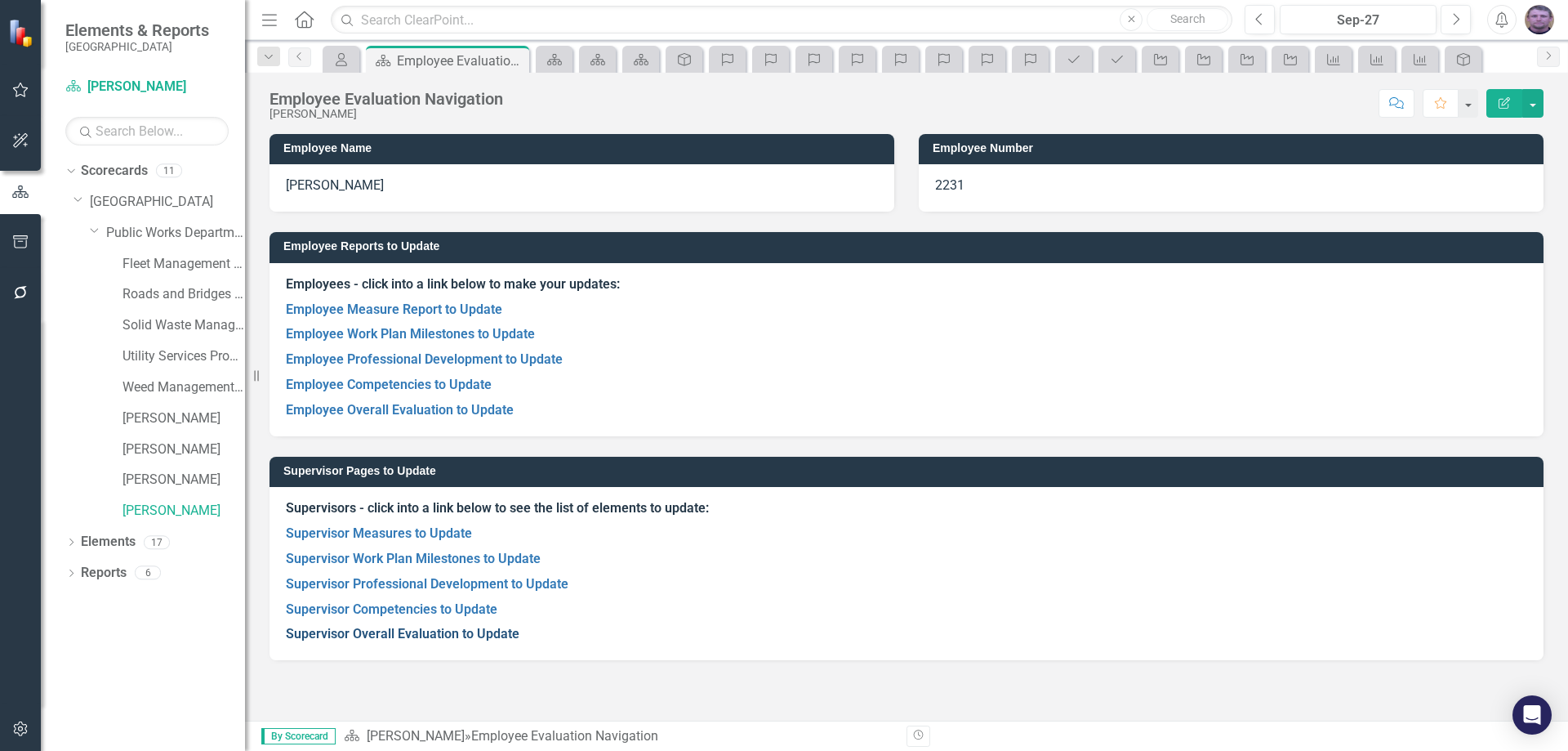
click at [417, 635] on link "Supervisor Overall Evaluation to Update" at bounding box center [403, 634] width 234 height 16
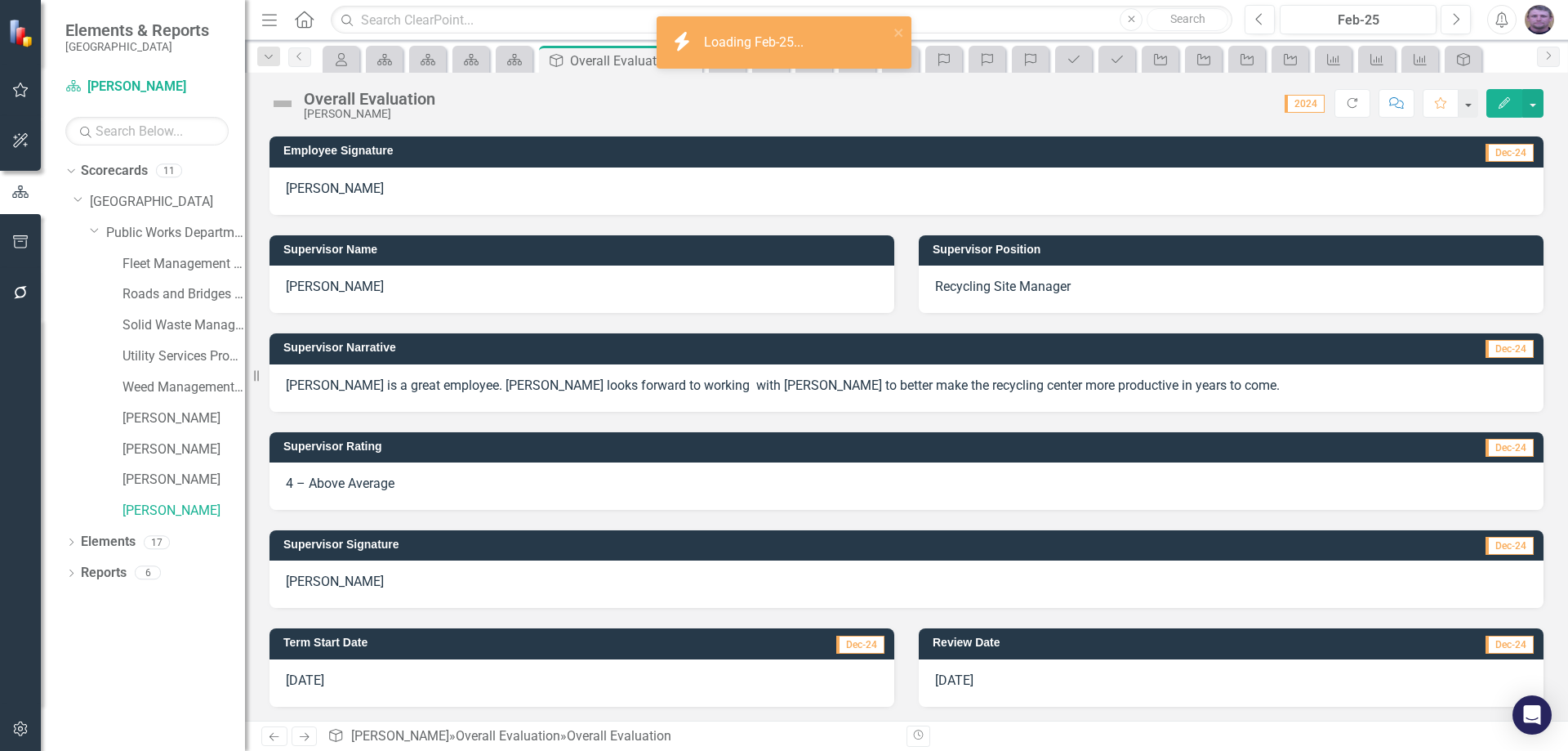
scroll to position [313, 0]
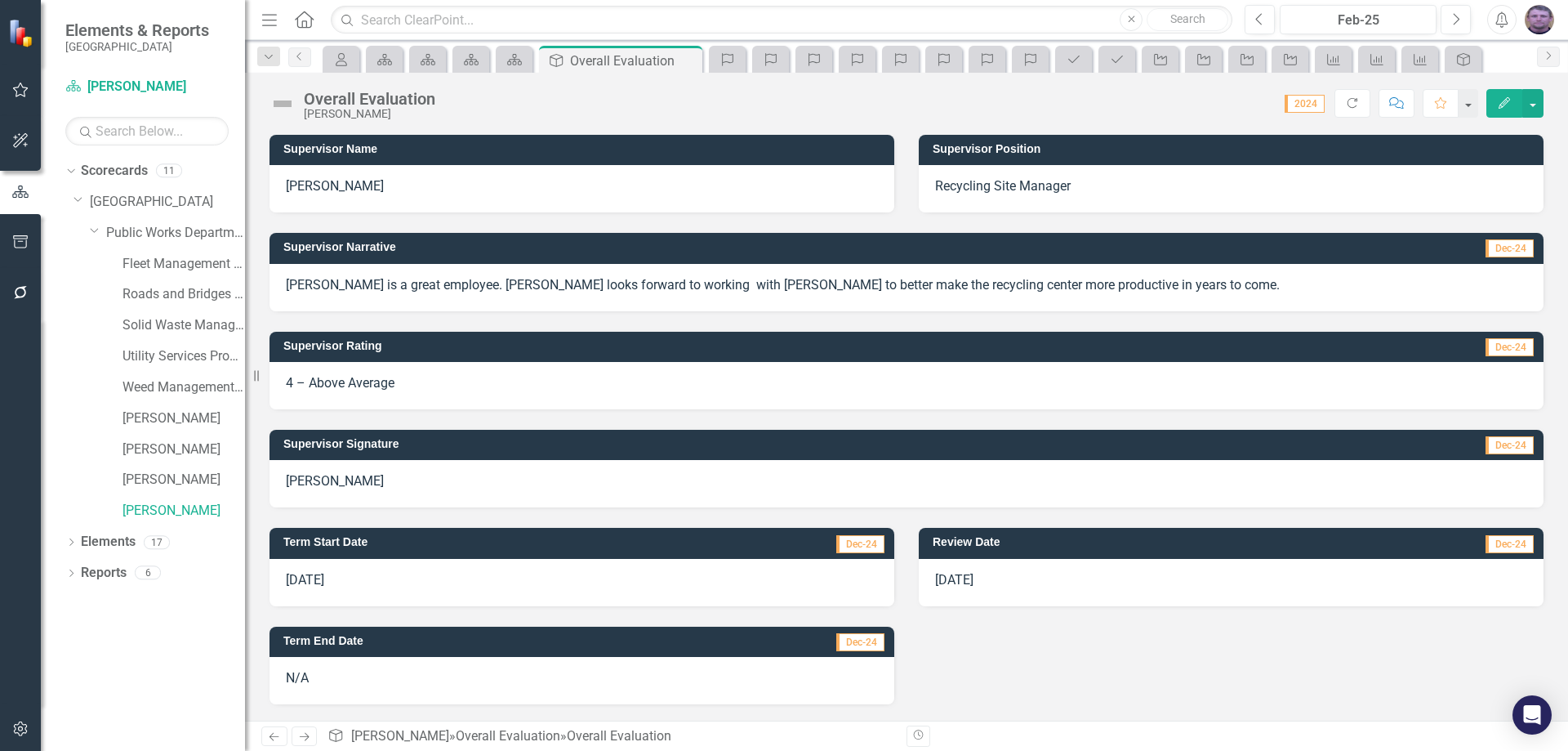
click at [764, 474] on p "[PERSON_NAME]" at bounding box center [906, 481] width 1241 height 19
click at [1463, 15] on button "Next" at bounding box center [1456, 19] width 30 height 29
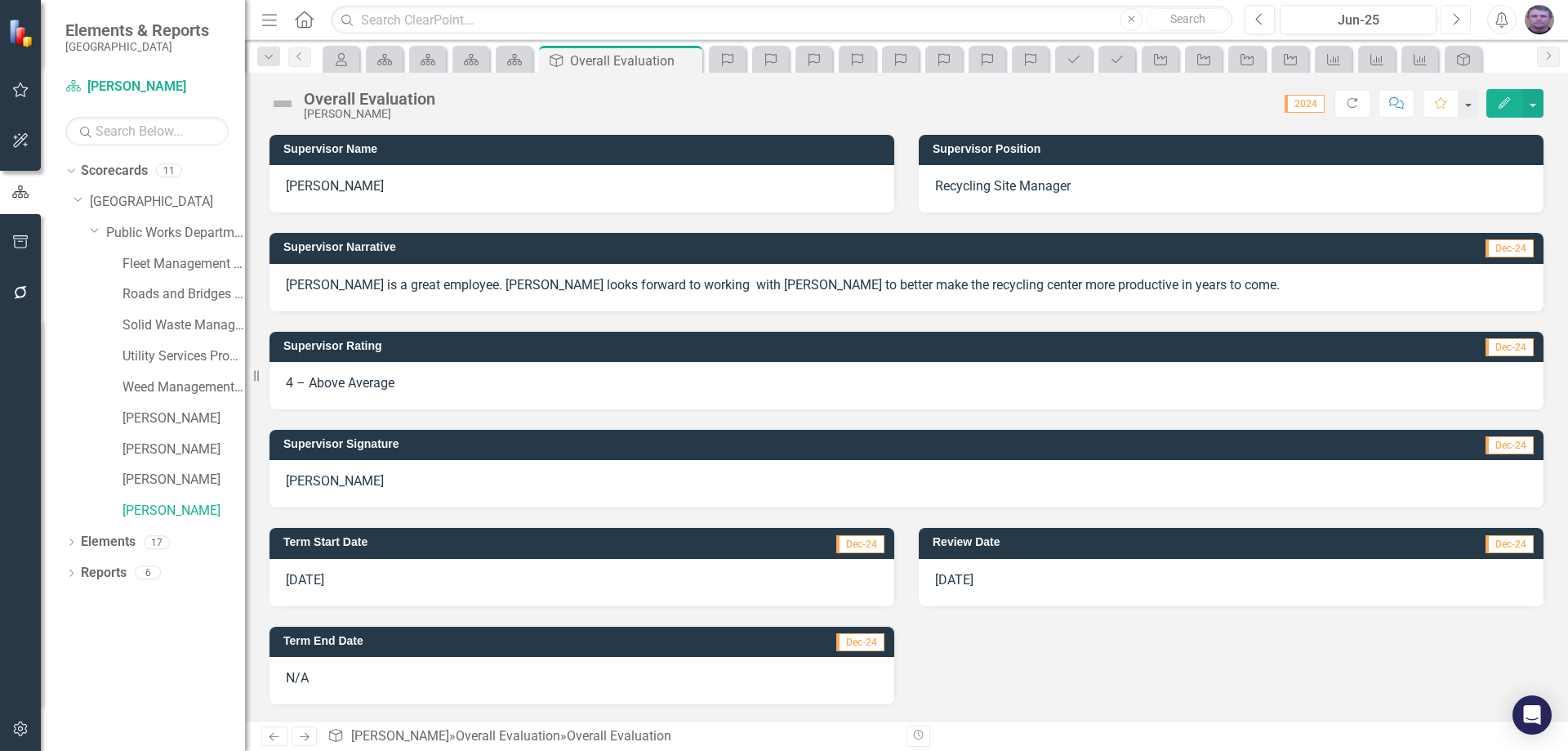
click at [1463, 15] on button "Next" at bounding box center [1456, 19] width 30 height 29
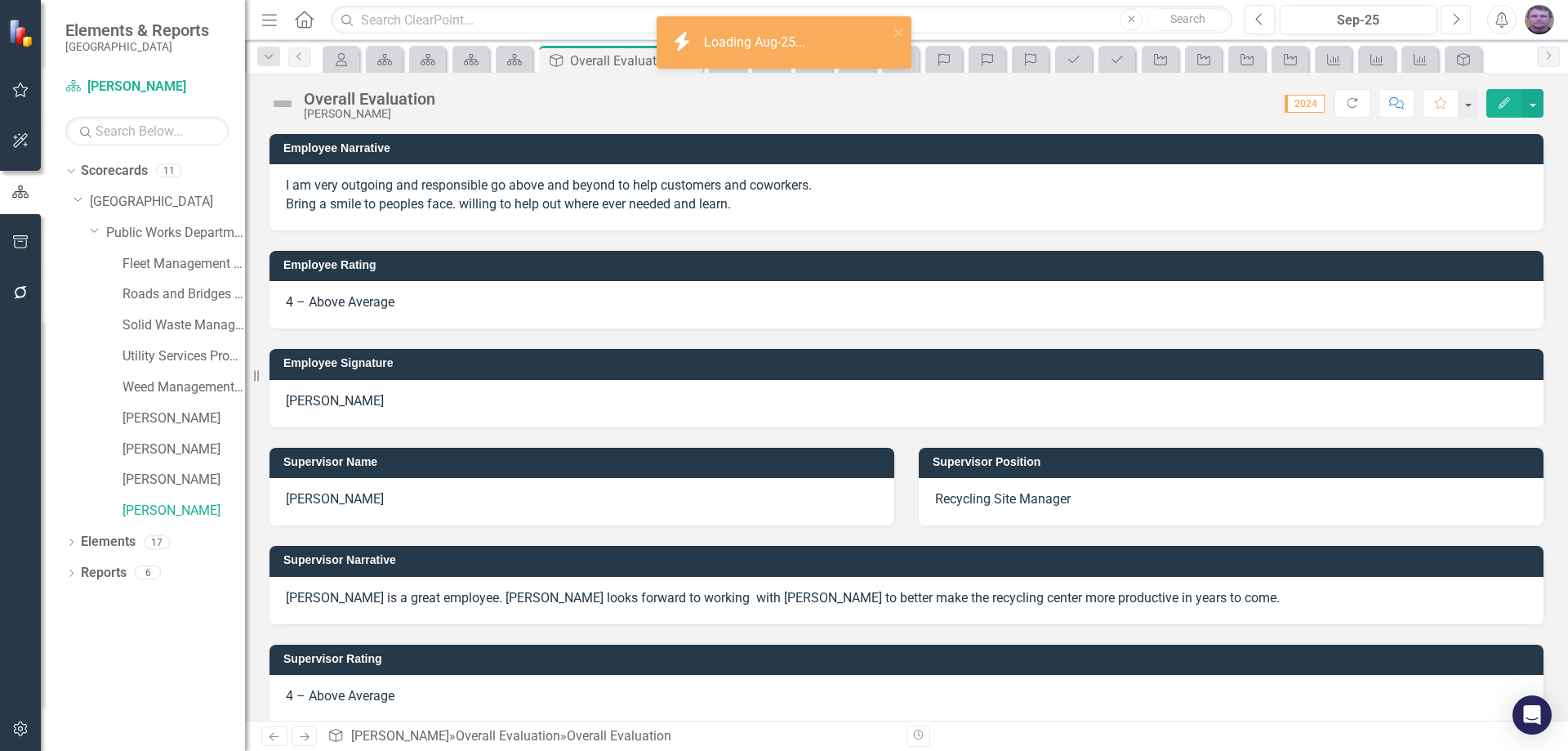
click at [1463, 15] on button "Next" at bounding box center [1456, 19] width 30 height 29
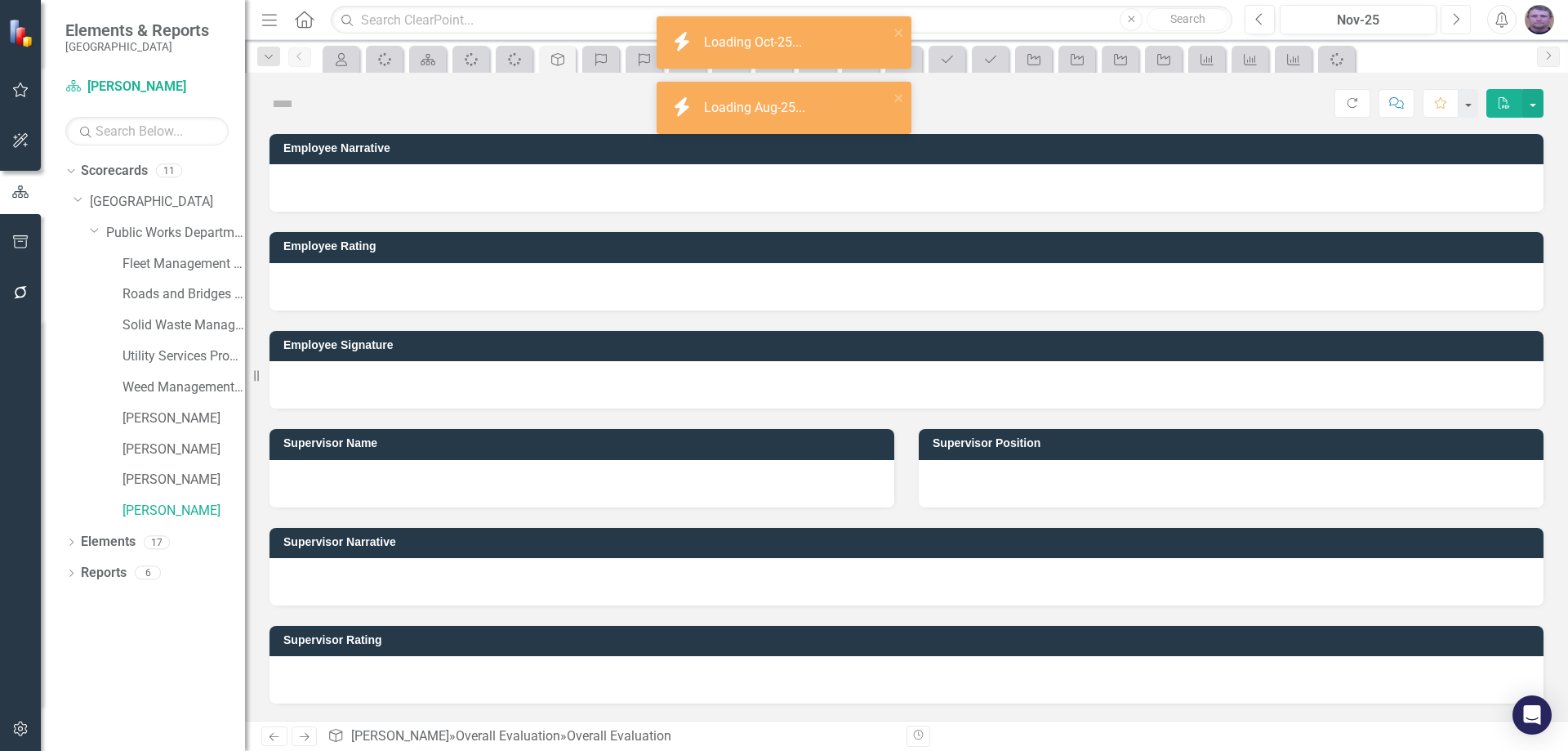
click at [1463, 15] on button "Next" at bounding box center [1456, 19] width 30 height 29
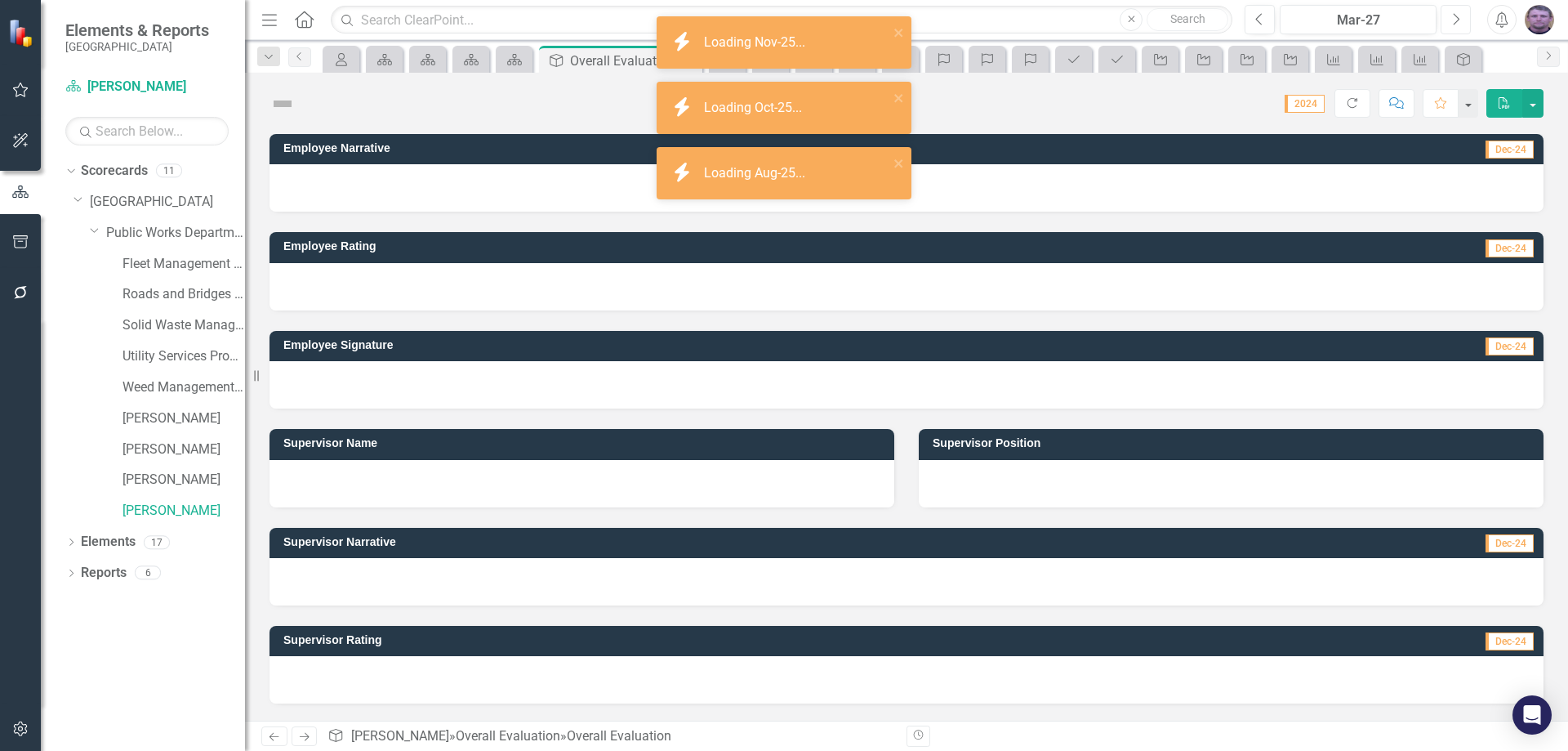
click at [1463, 15] on button "Next" at bounding box center [1456, 19] width 30 height 29
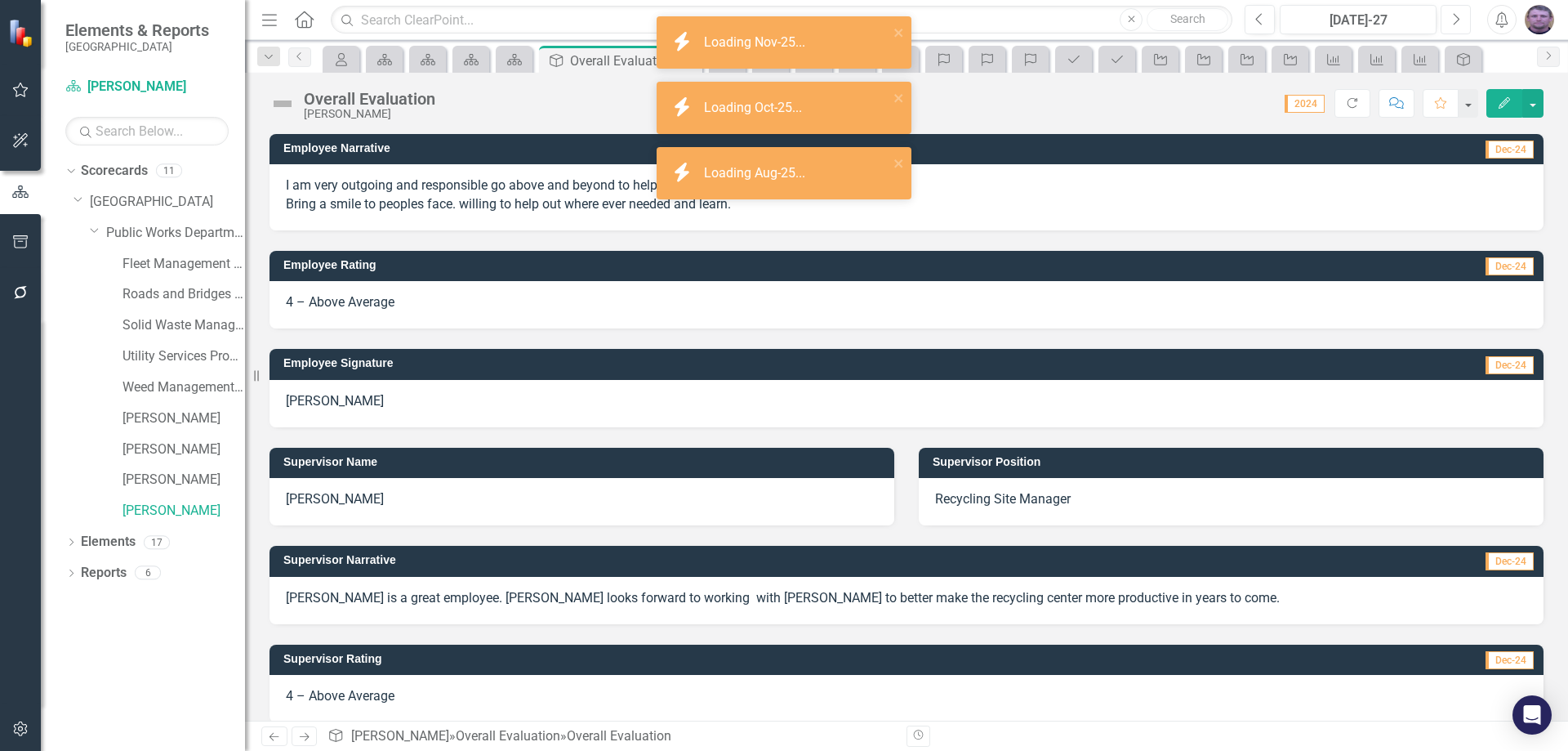
click at [1463, 15] on button "Next" at bounding box center [1456, 19] width 30 height 29
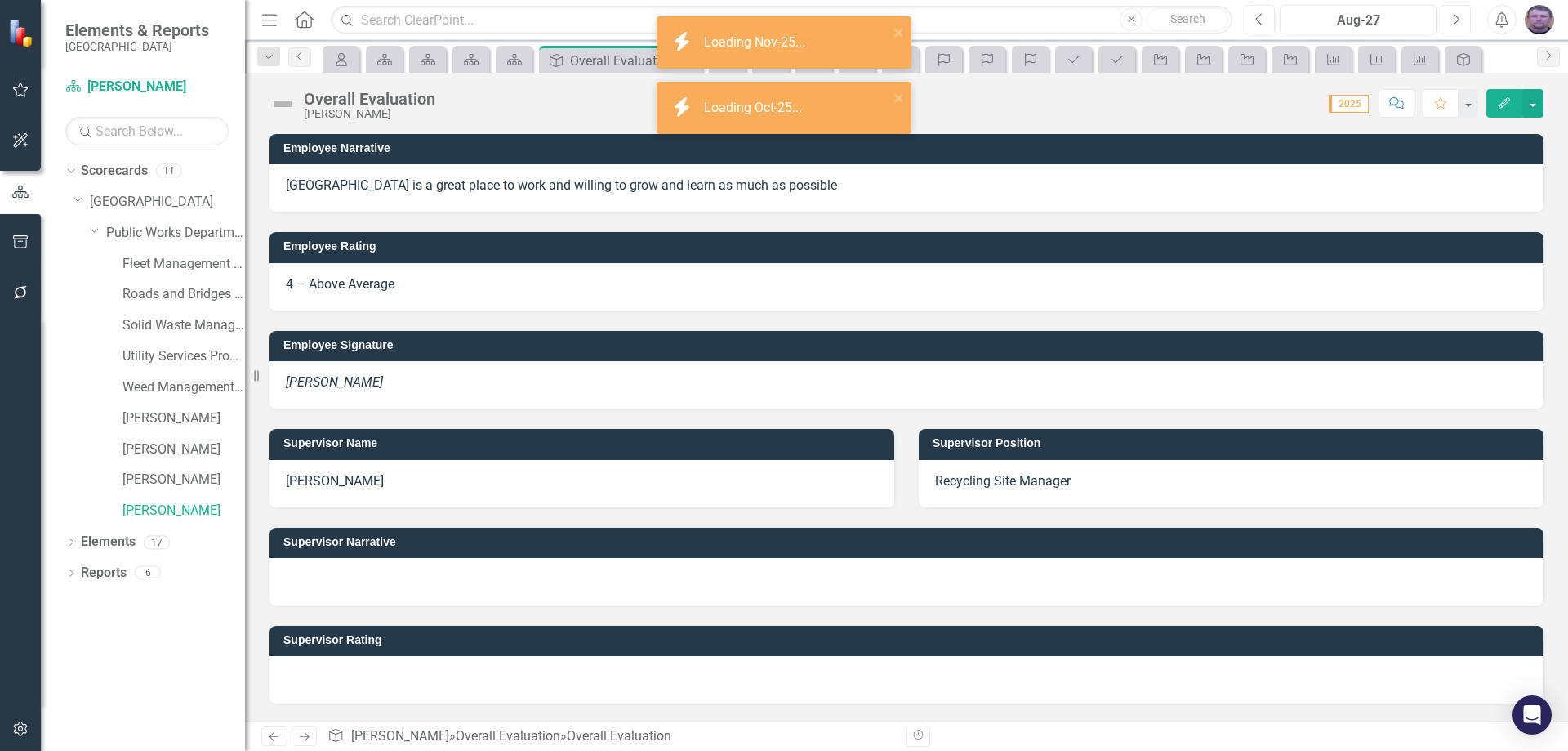
click at [1463, 15] on button "Next" at bounding box center [1456, 19] width 30 height 29
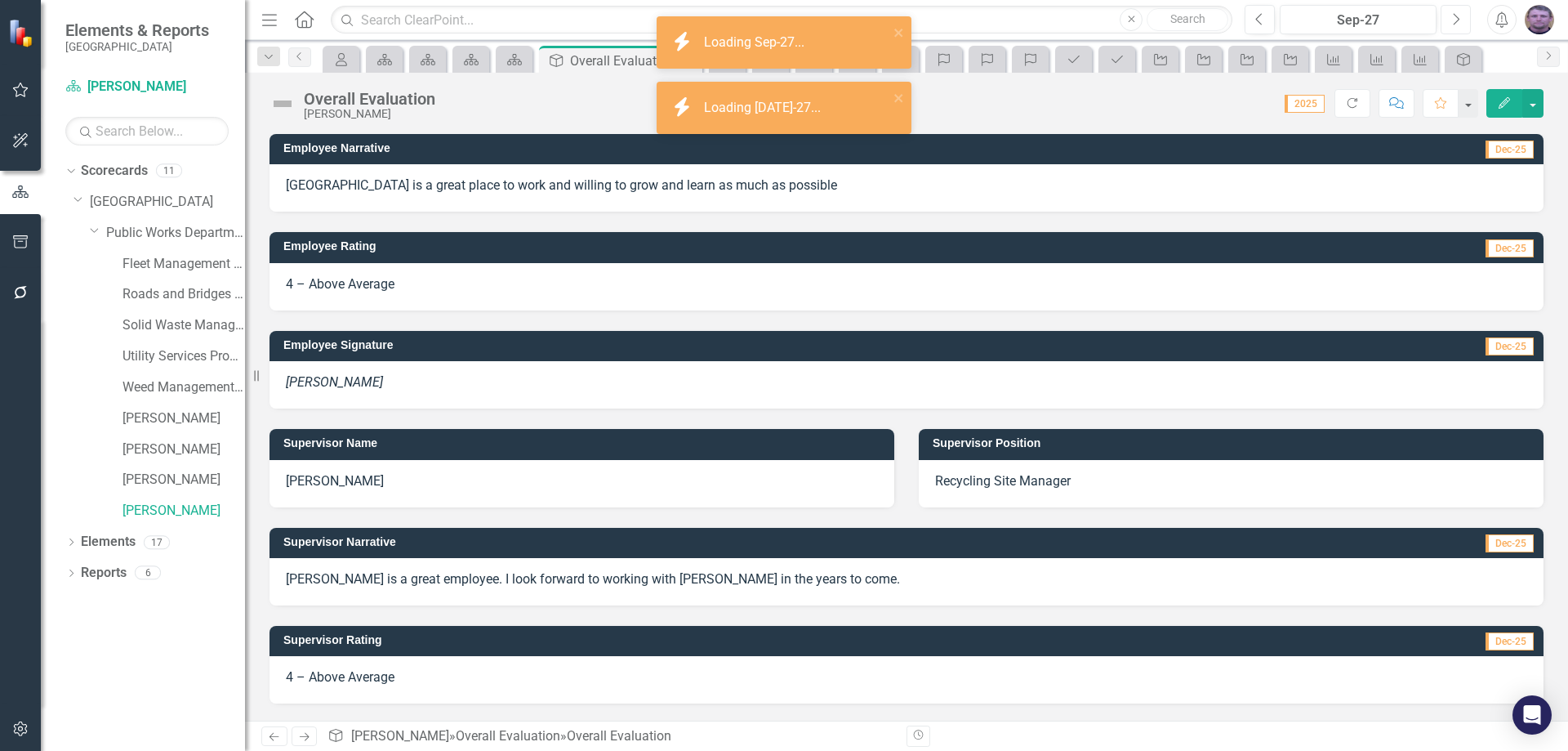
scroll to position [295, 0]
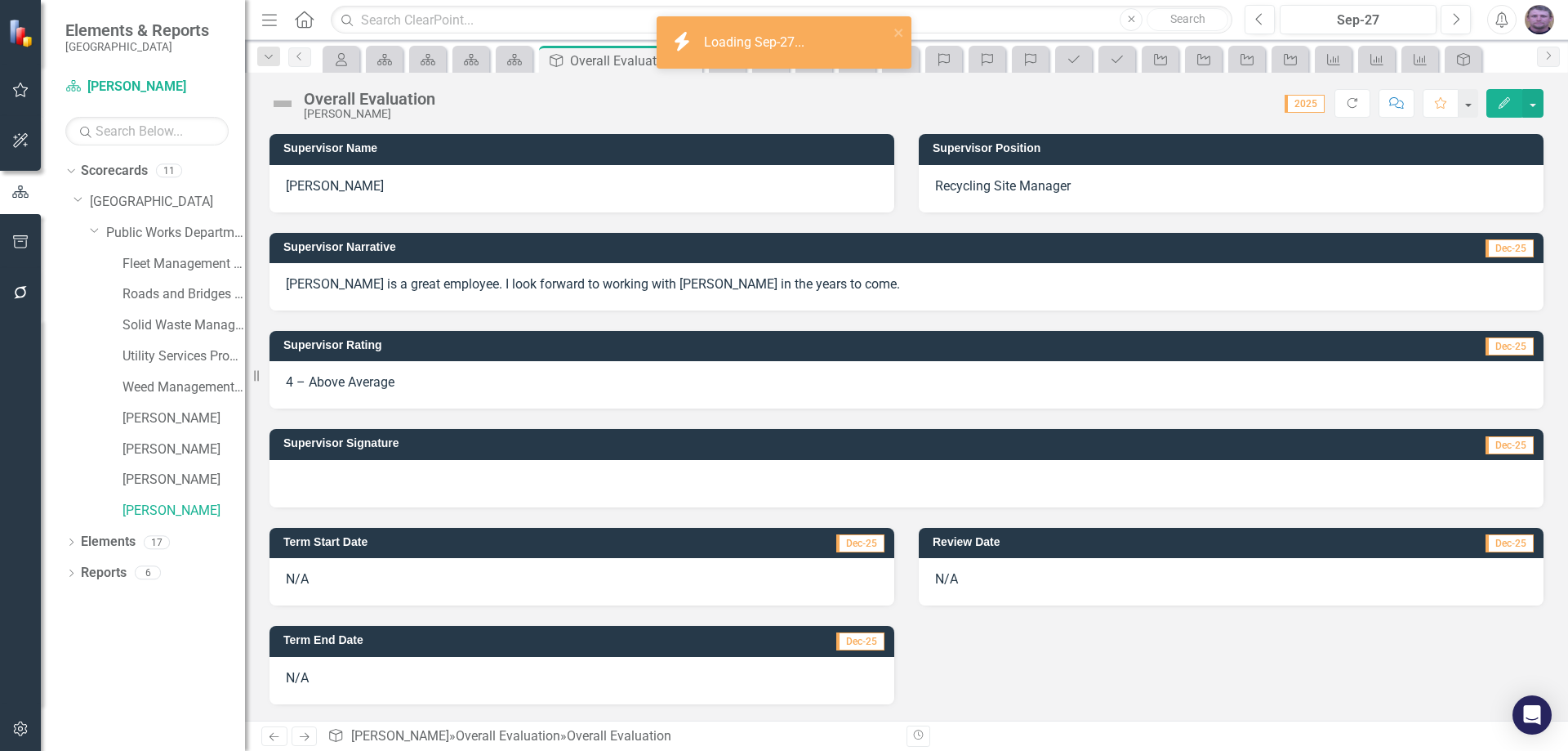
click at [426, 485] on div at bounding box center [906, 483] width 1274 height 47
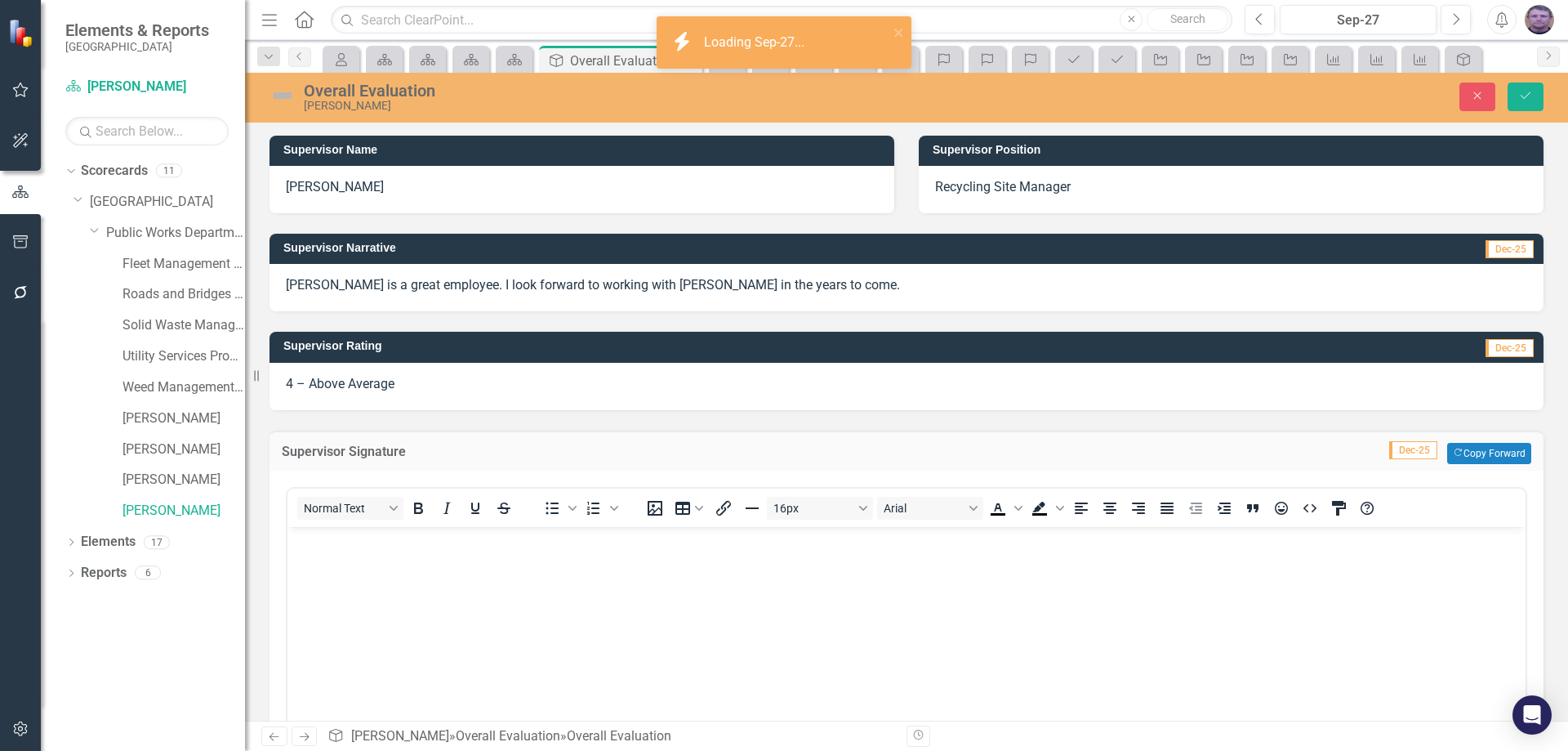
scroll to position [0, 0]
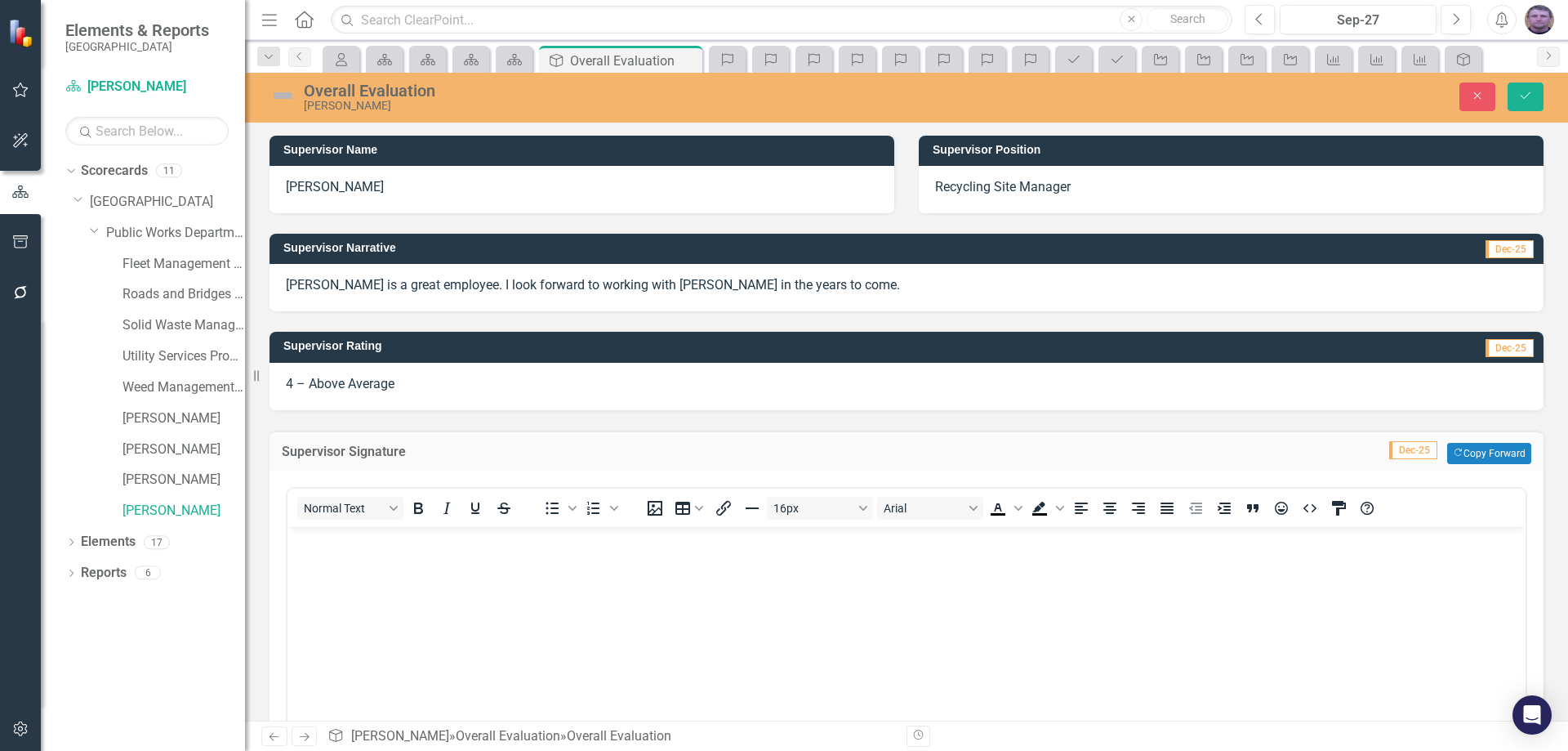
click at [537, 598] on body "Rich Text Area. Press ALT-0 for help." at bounding box center [906, 648] width 1238 height 245
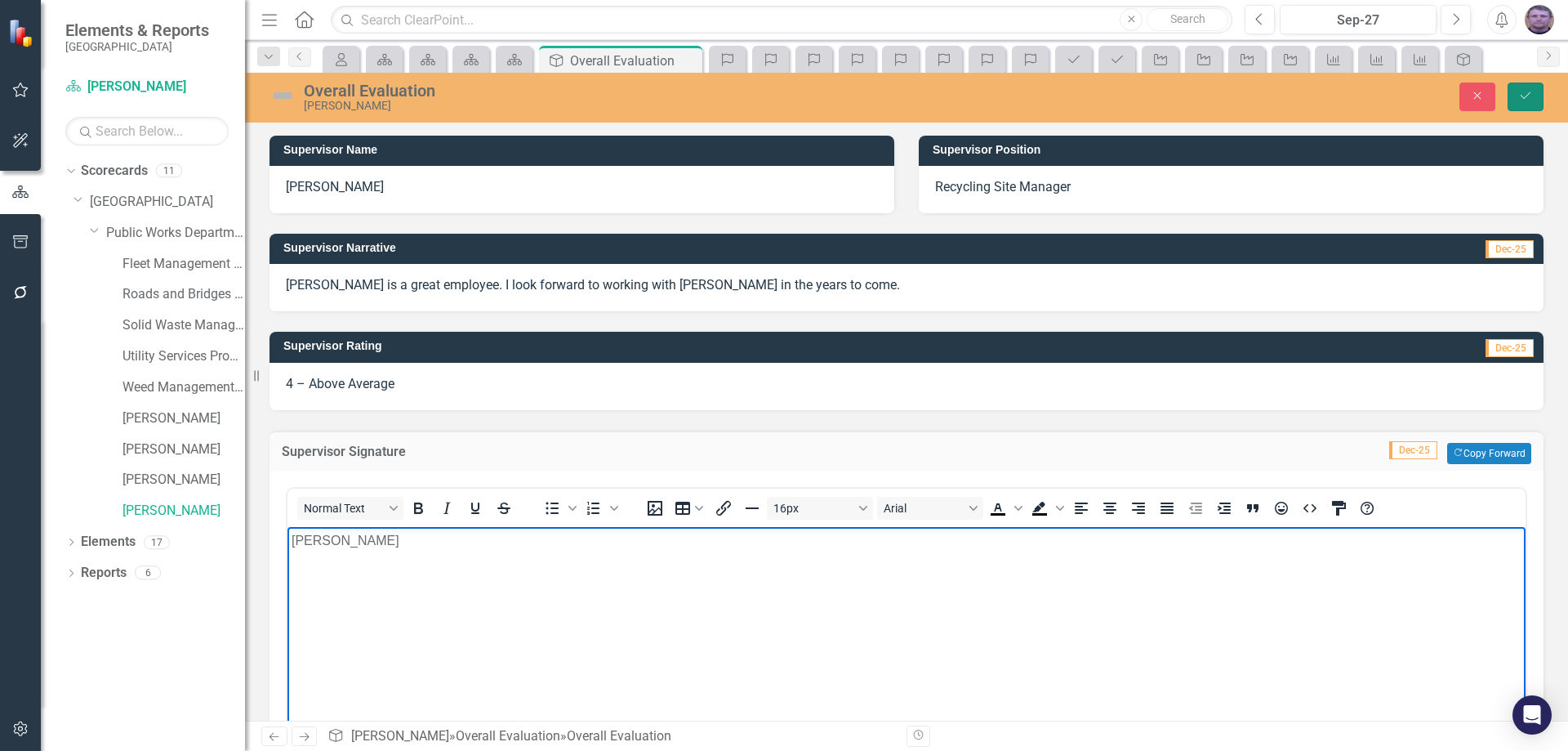
click at [1525, 93] on icon "Save" at bounding box center [1525, 95] width 15 height 11
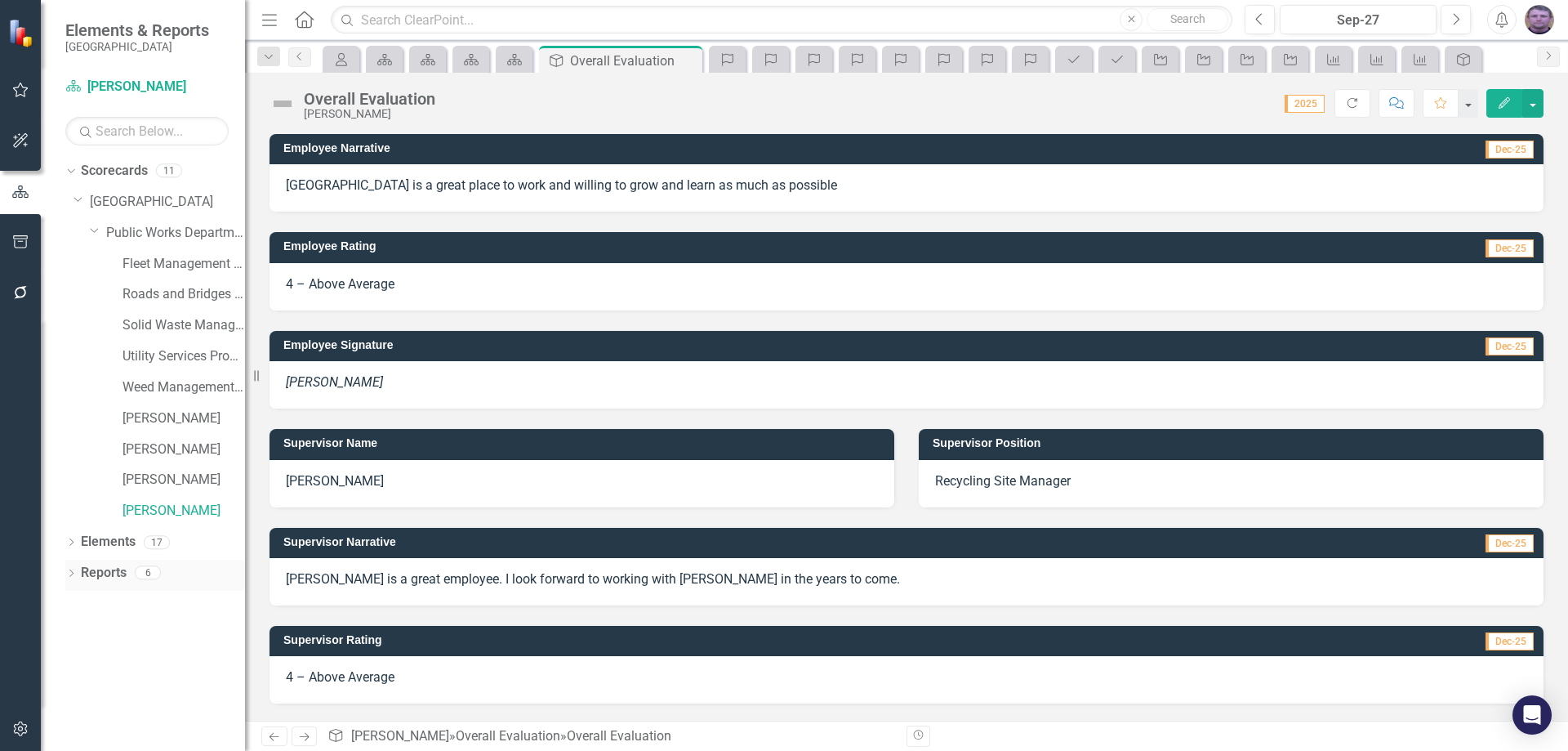
click at [100, 577] on link "Reports" at bounding box center [104, 572] width 46 height 19
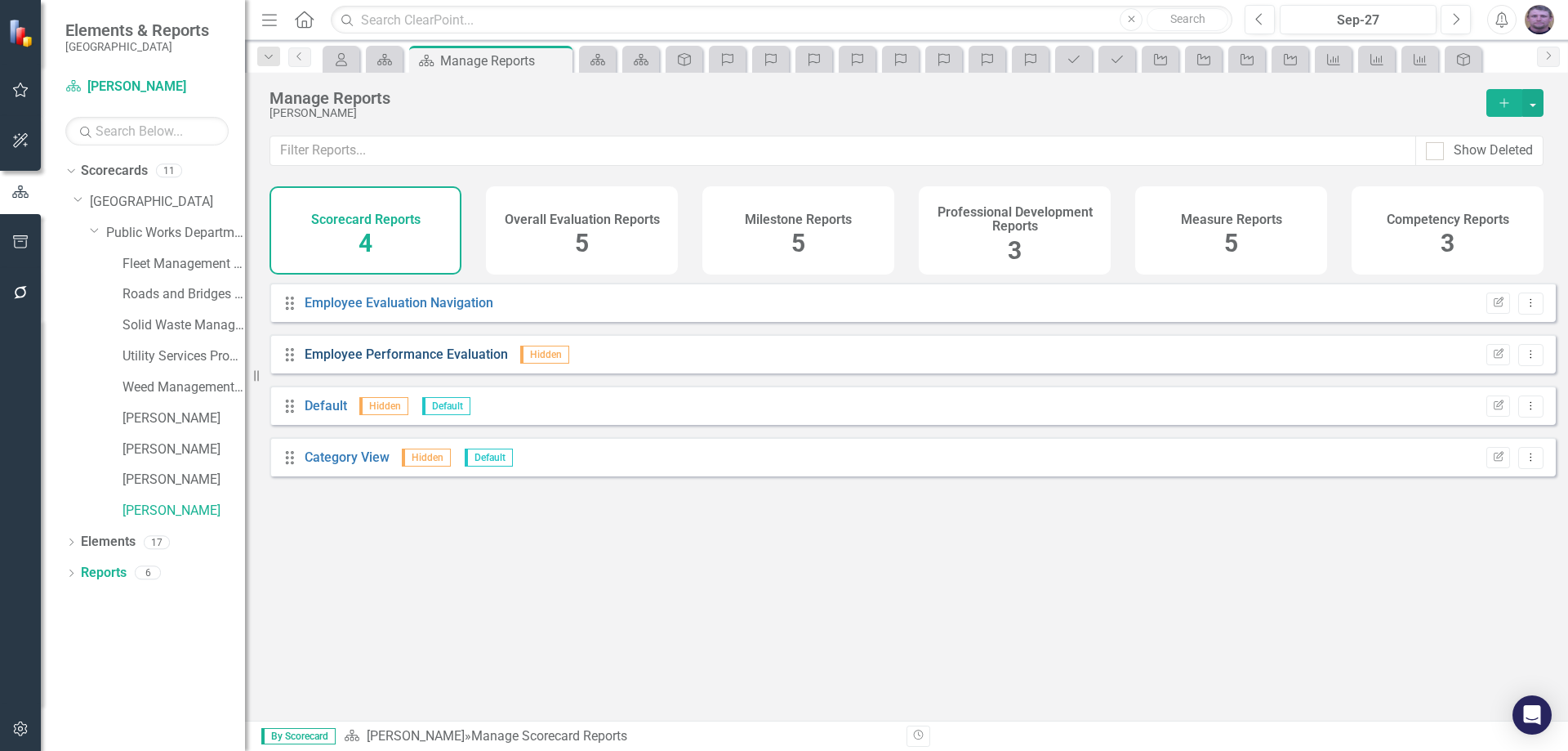
click at [490, 362] on link "Employee Performance Evaluation" at bounding box center [406, 354] width 203 height 16
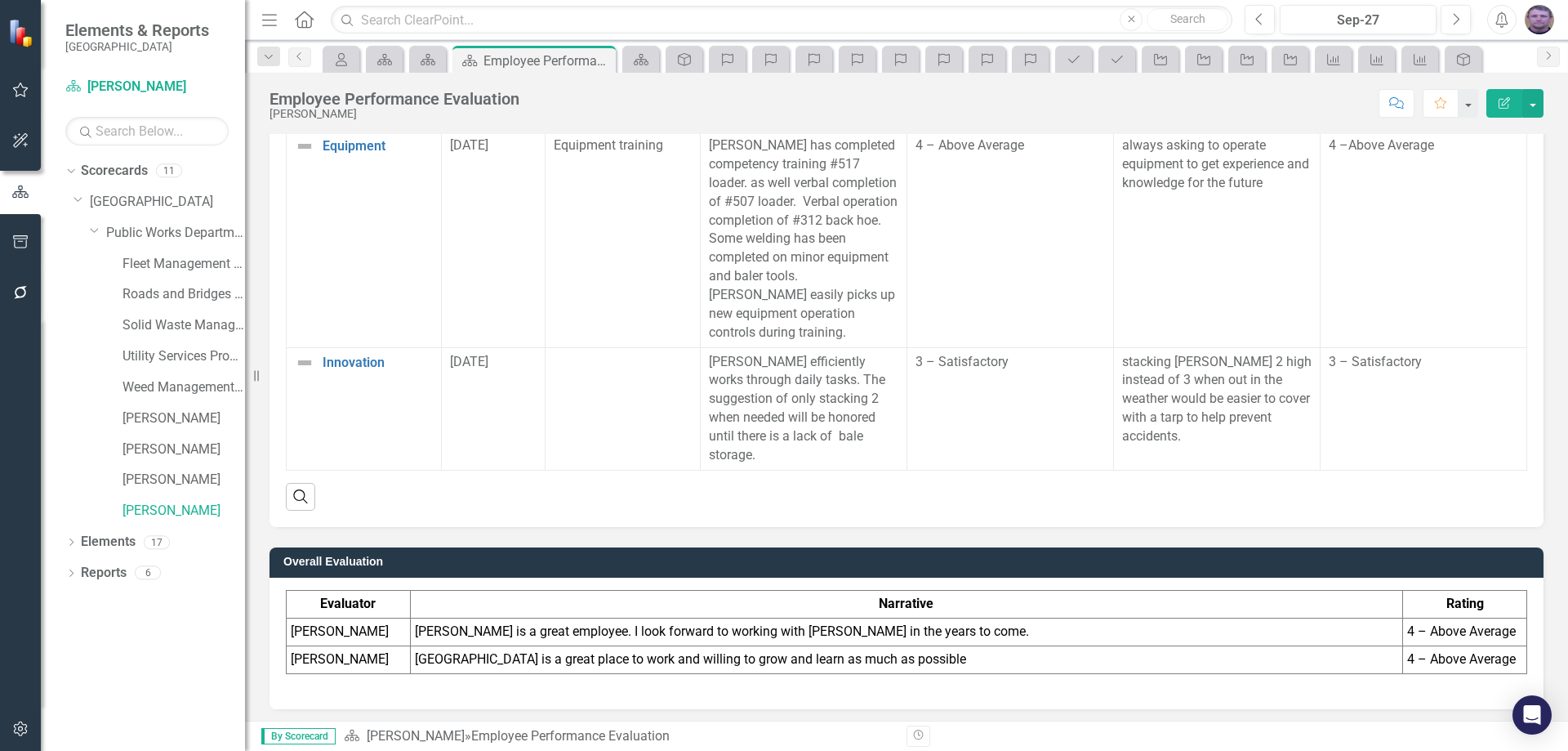
scroll to position [2404, 0]
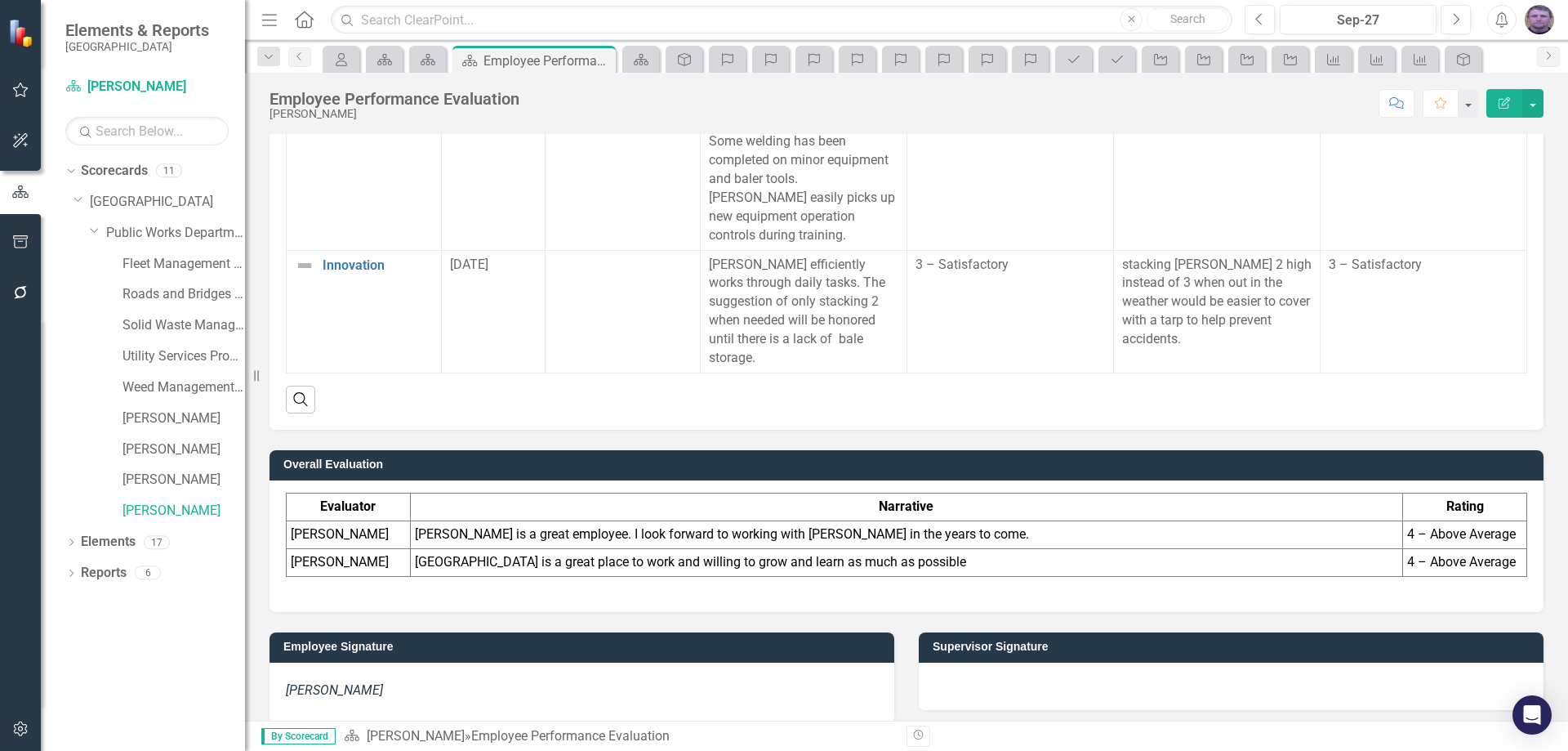
click at [1000, 664] on div at bounding box center [1231, 685] width 625 height 47
click at [1001, 664] on div at bounding box center [1231, 685] width 625 height 47
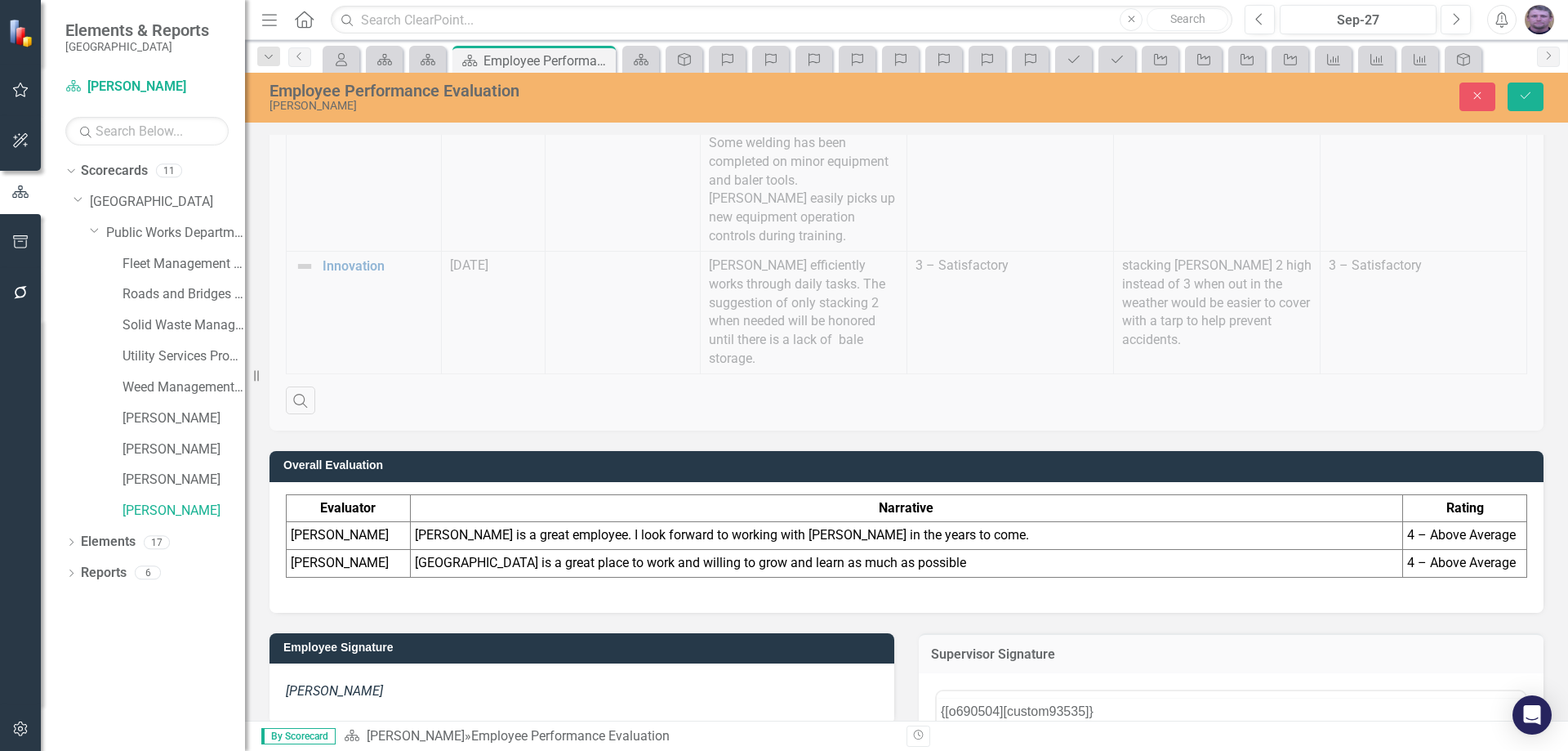
scroll to position [0, 0]
click at [1533, 97] on button "Save" at bounding box center [1526, 96] width 36 height 29
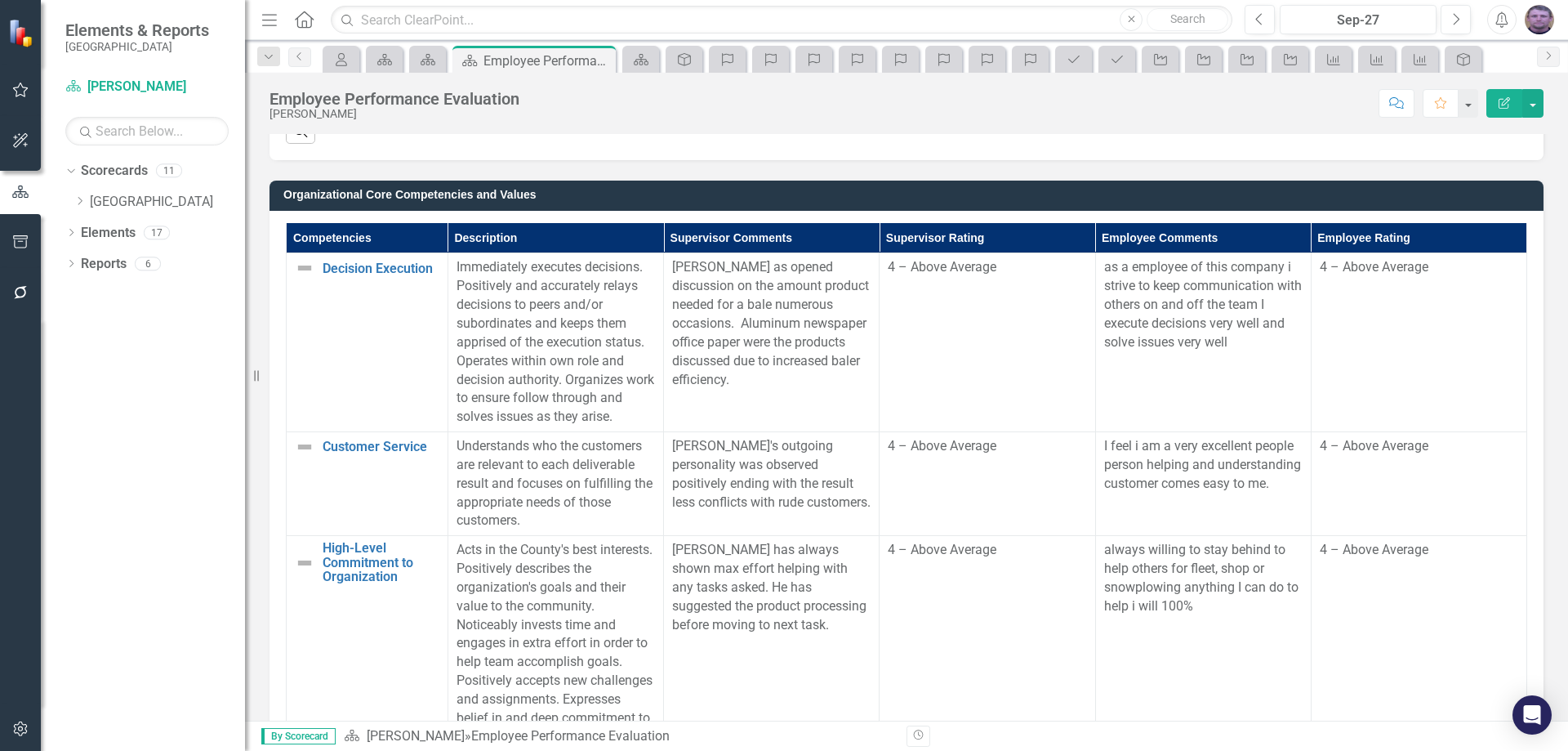
scroll to position [526, 0]
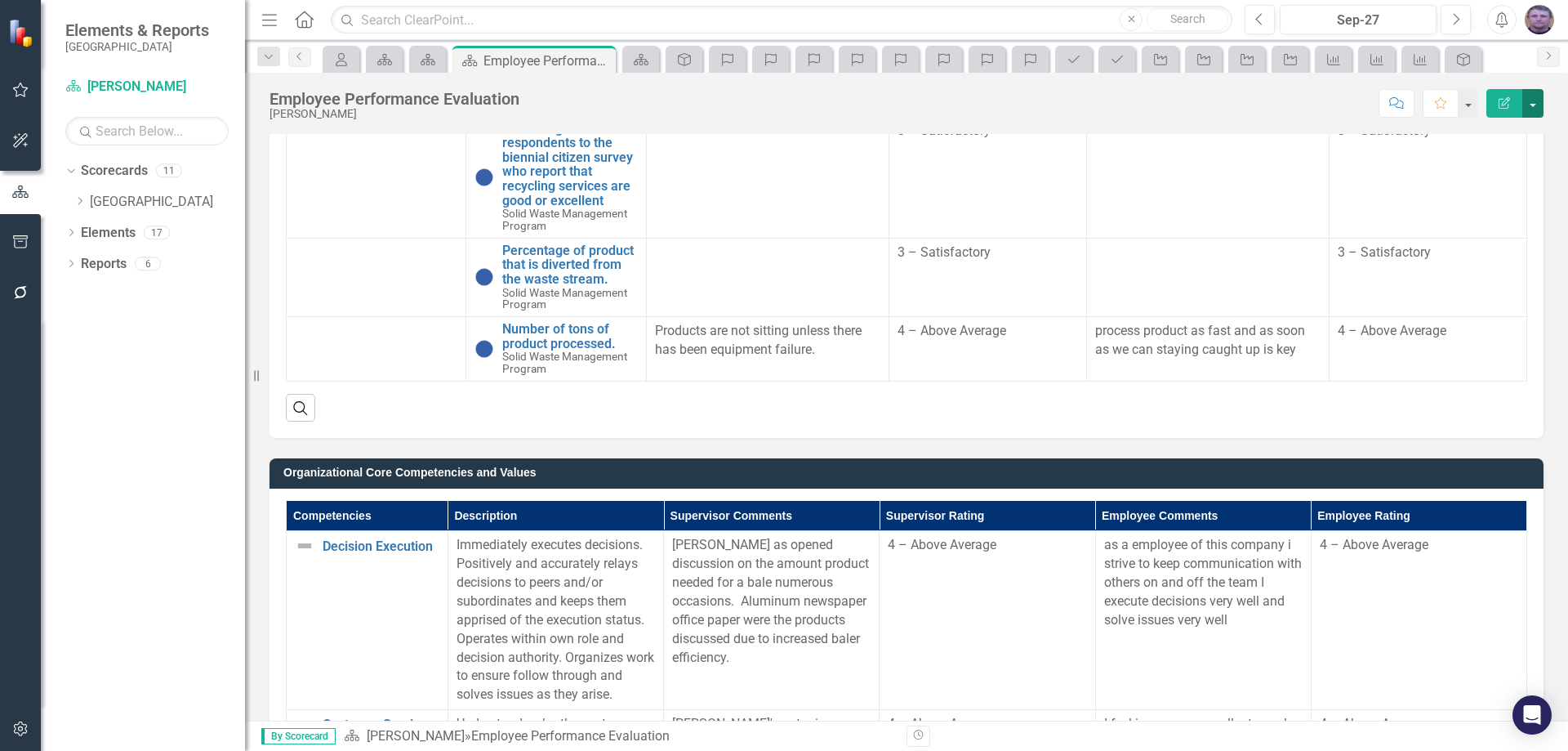
click at [1534, 106] on button "button" at bounding box center [1532, 103] width 21 height 29
click at [1481, 233] on link "PDF Export to PDF" at bounding box center [1476, 229] width 132 height 30
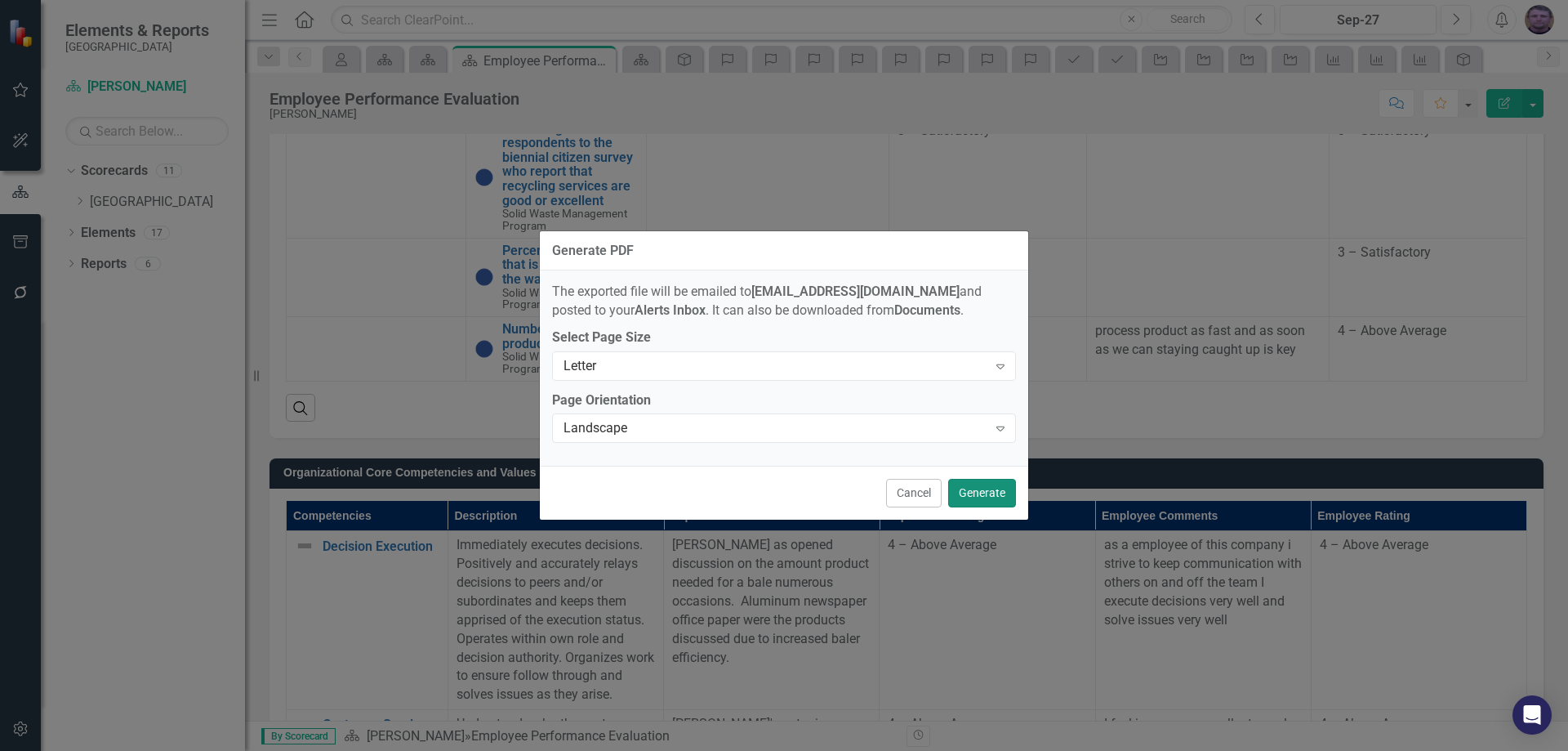
click at [994, 497] on button "Generate" at bounding box center [982, 493] width 68 height 29
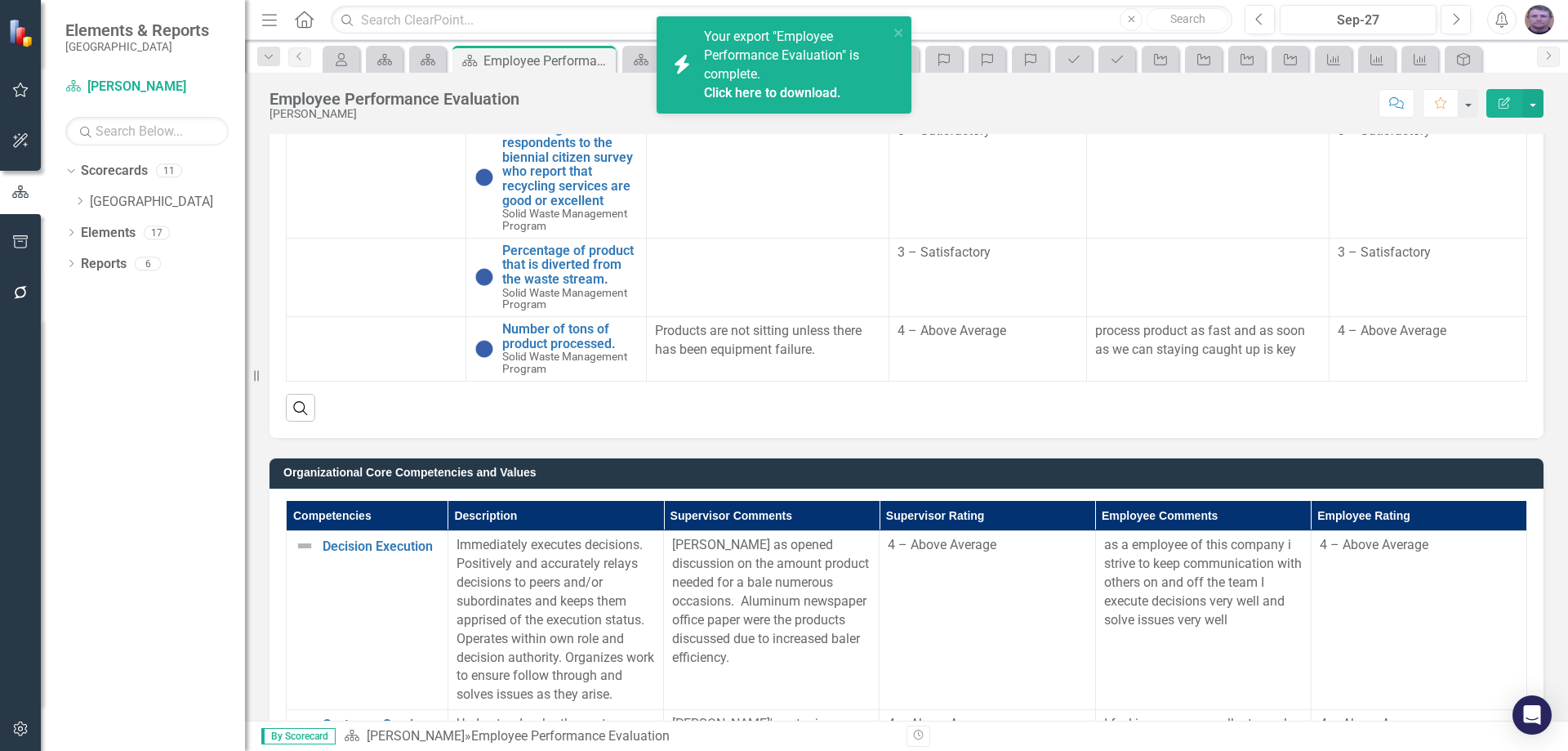
click at [776, 92] on link "Click here to download." at bounding box center [772, 93] width 137 height 16
